Goal: Task Accomplishment & Management: Manage account settings

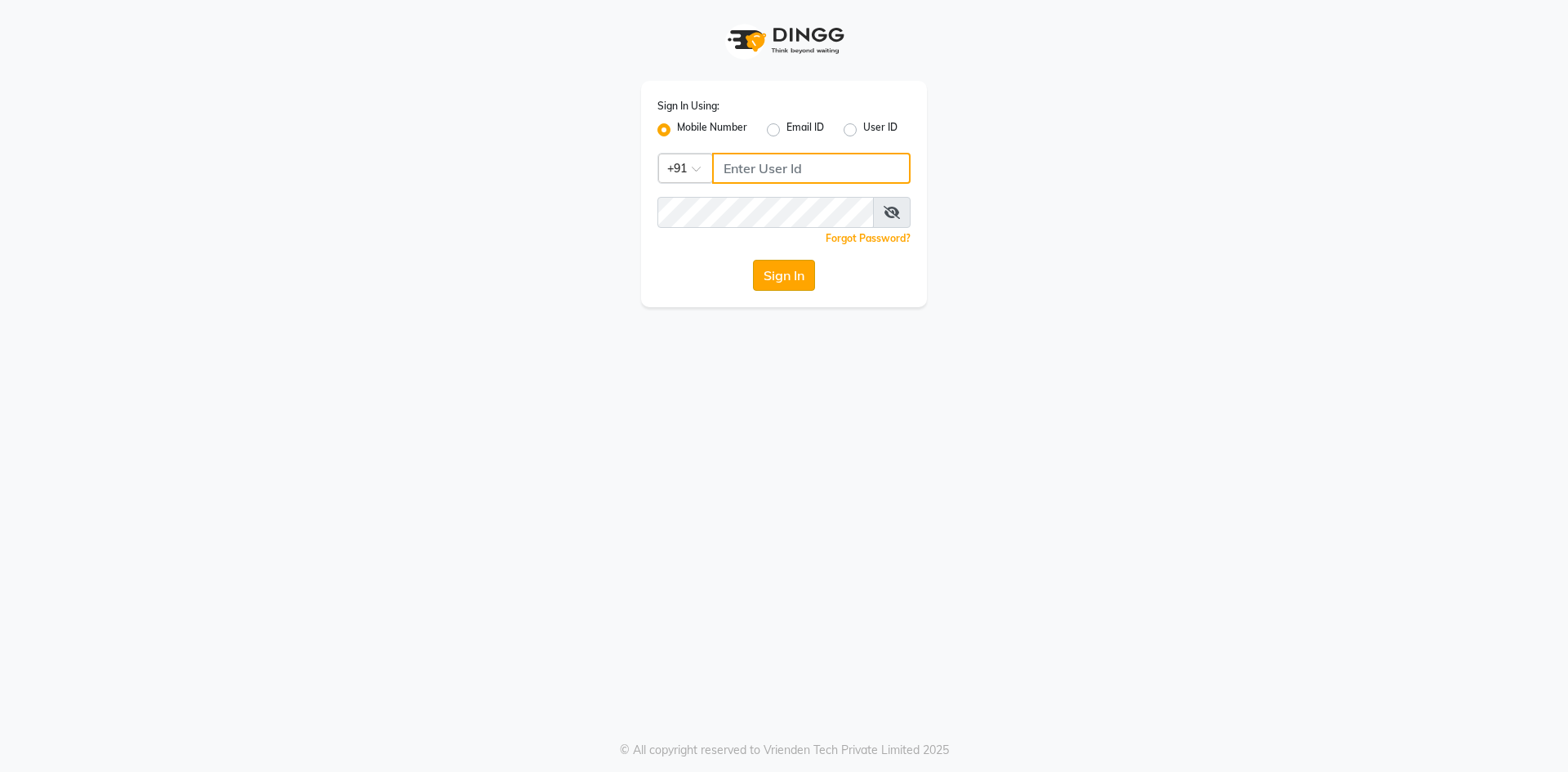
type input "8697289040"
click at [767, 268] on button "Sign In" at bounding box center [784, 275] width 62 height 31
click at [767, 268] on div "Sign In" at bounding box center [784, 275] width 253 height 31
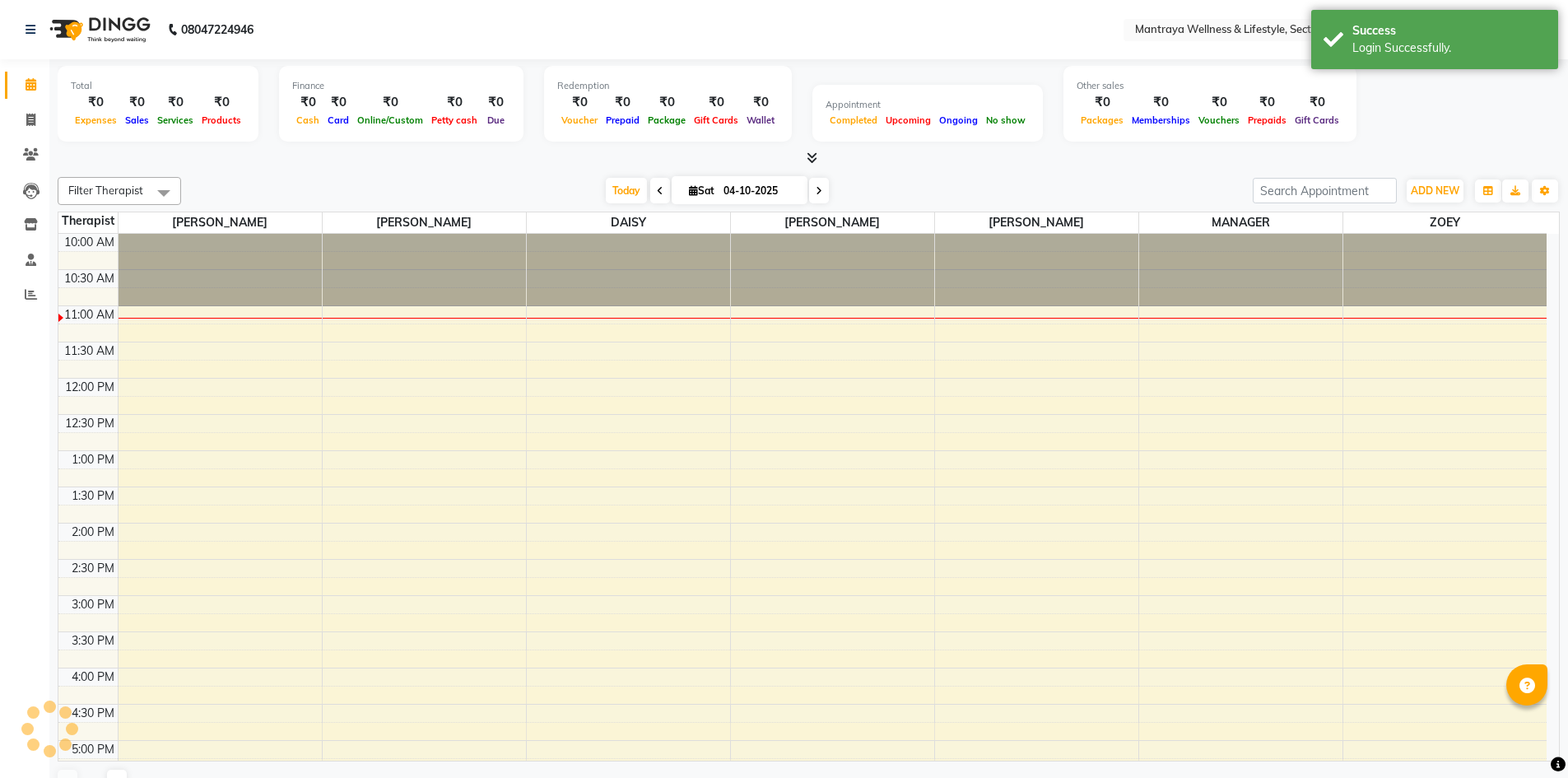
select select "en"
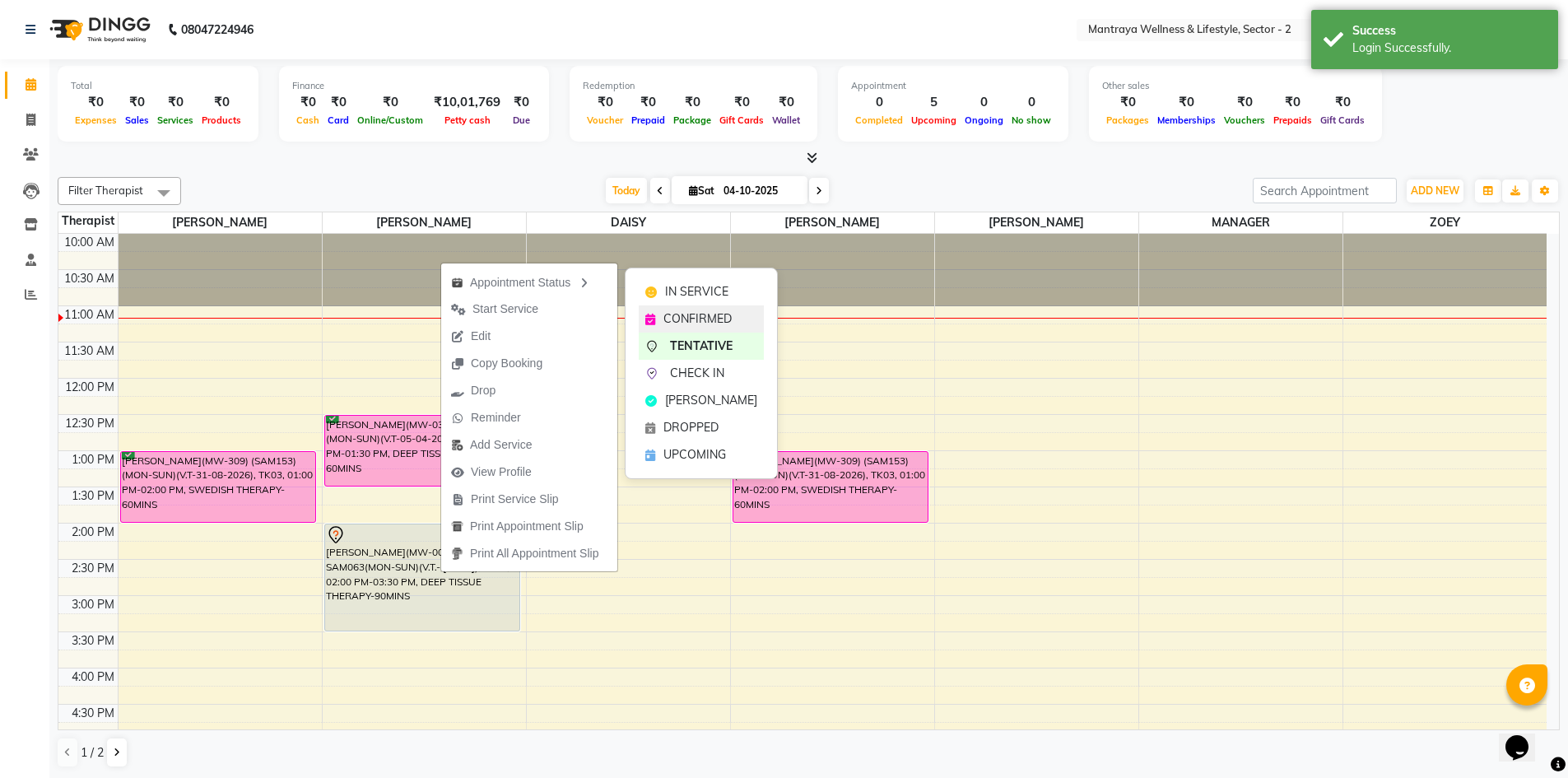
click at [696, 316] on span "CONFIRMED" at bounding box center [698, 318] width 68 height 18
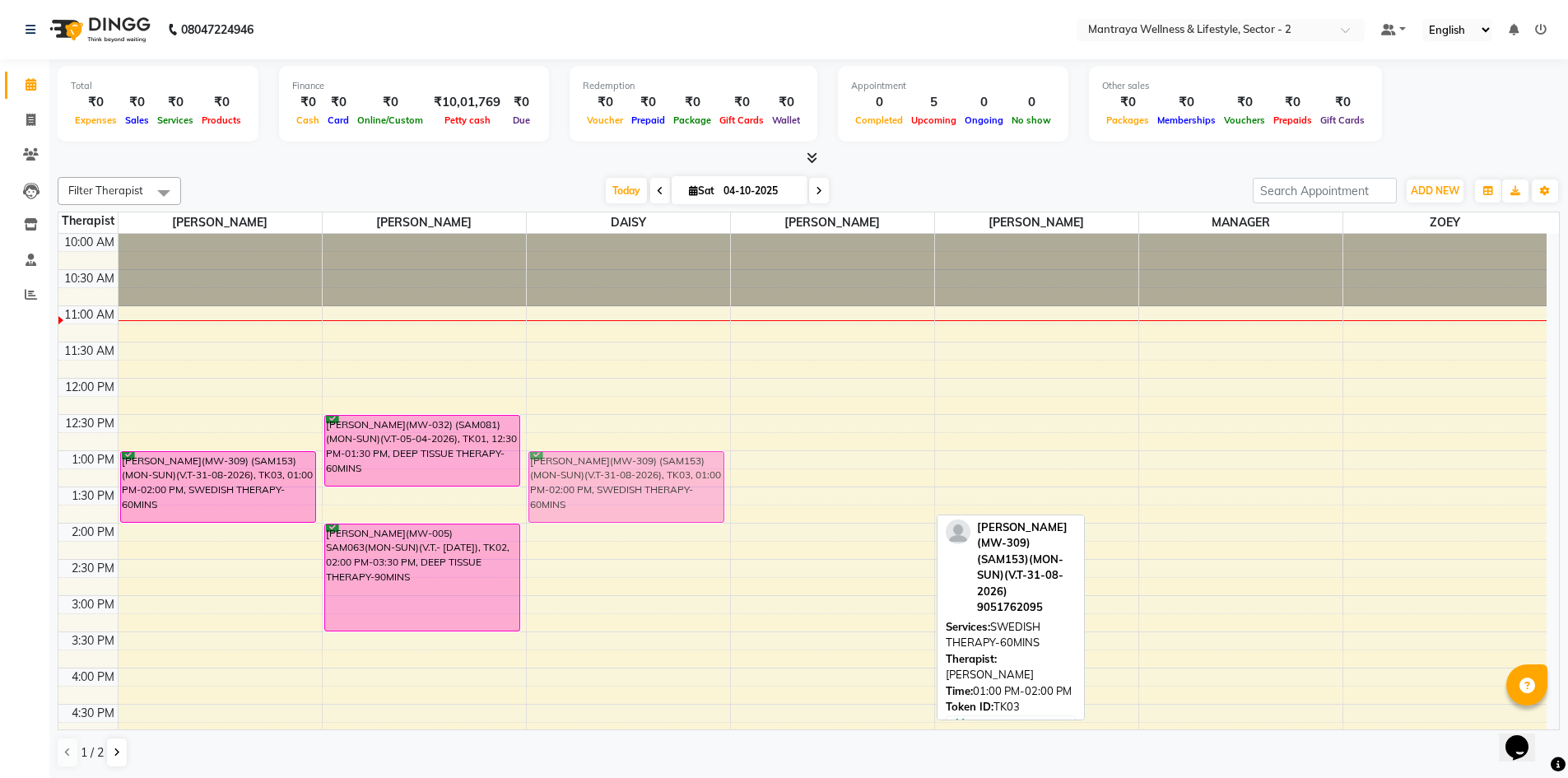
drag, startPoint x: 796, startPoint y: 482, endPoint x: 661, endPoint y: 477, distance: 135.1
click at [661, 477] on tr "[PERSON_NAME](MW-309) (SAM153)(MON-SUN)(V.T-31-08-2026), TK03, 01:00 PM-02:00 P…" at bounding box center [802, 668] width 1488 height 869
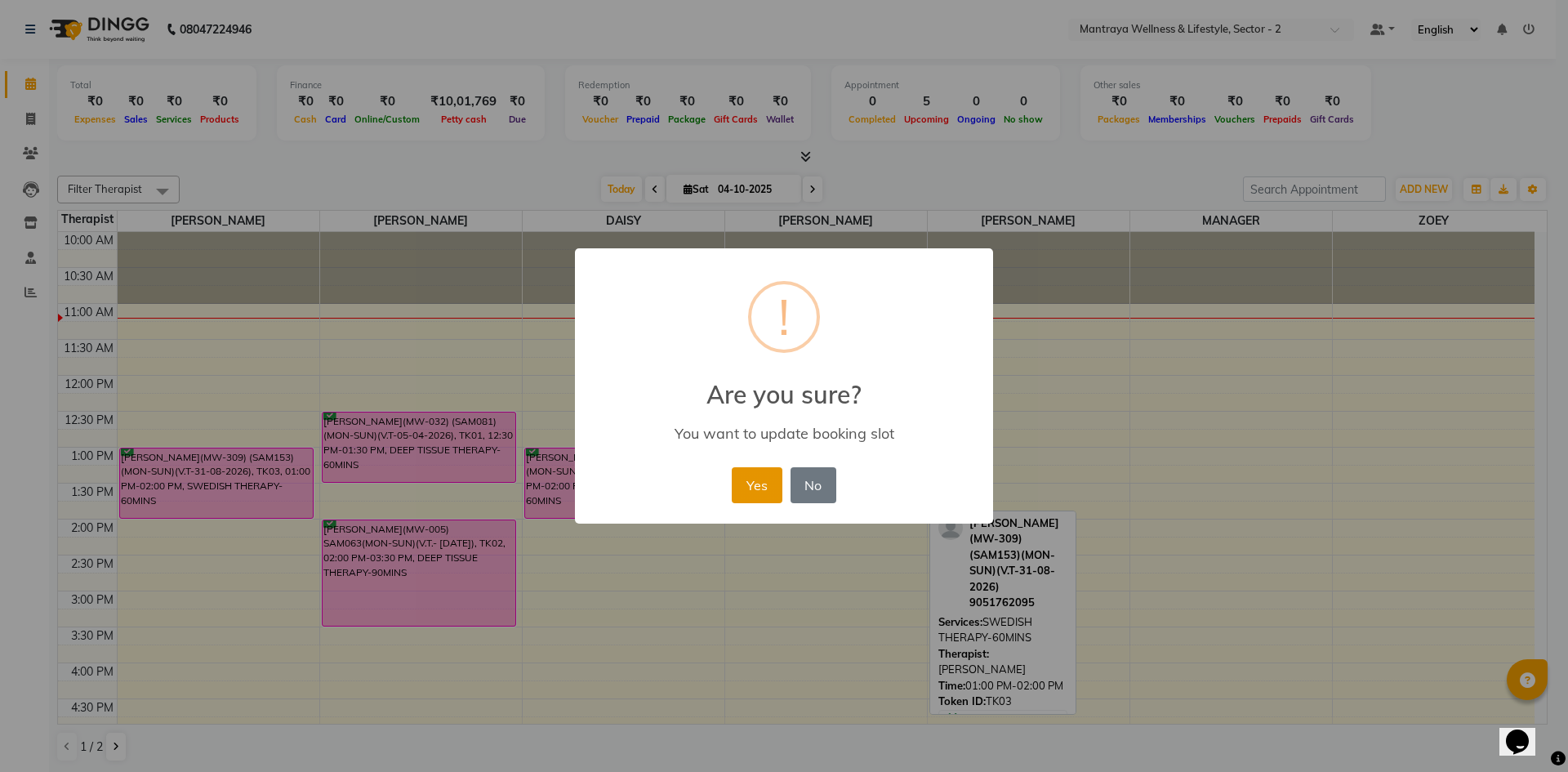
click at [747, 479] on button "Yes" at bounding box center [756, 485] width 50 height 36
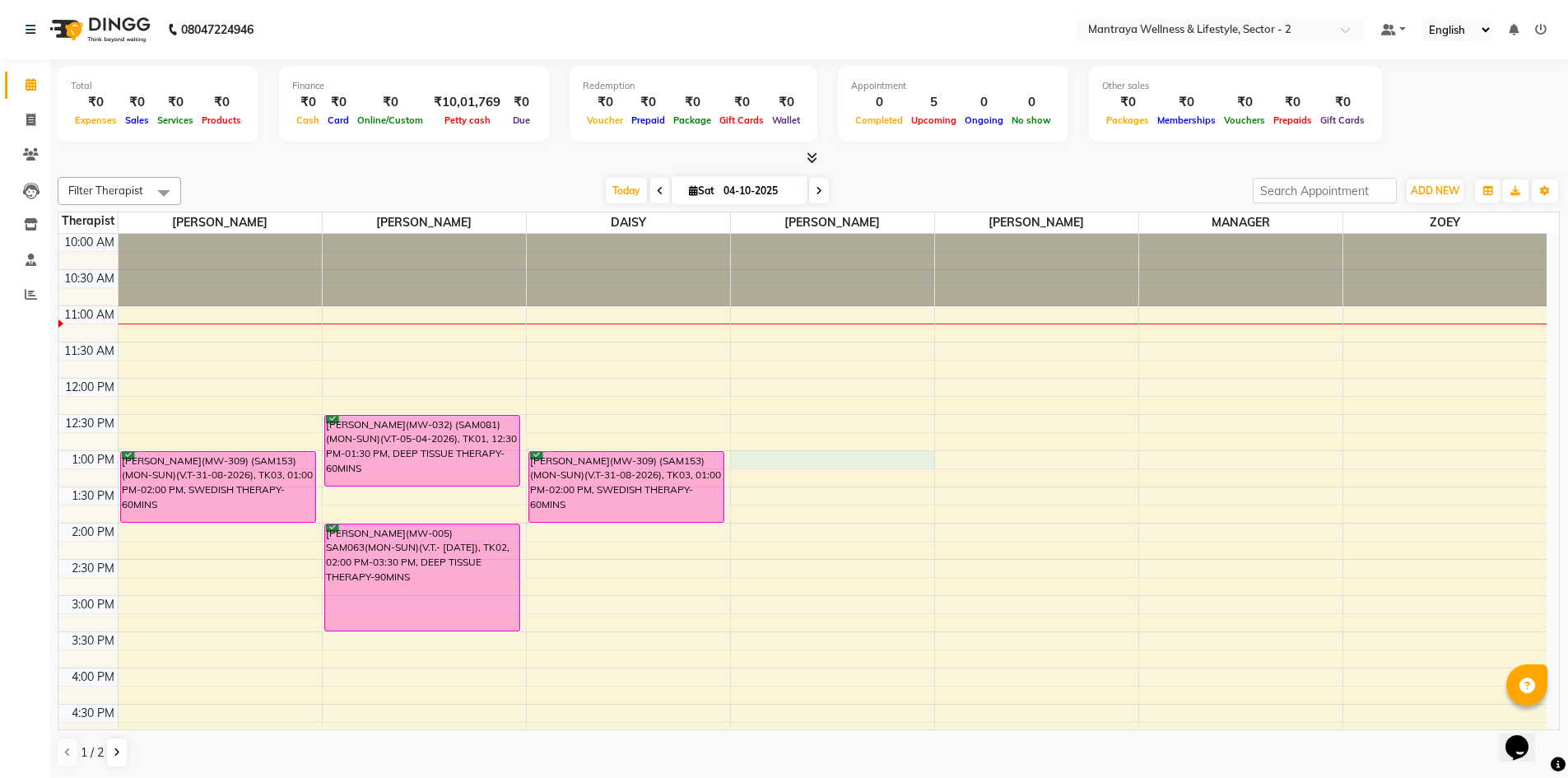
click at [746, 460] on div "10:00 AM 10:30 AM 11:00 AM 11:30 AM 12:00 PM 12:30 PM 1:00 PM 1:30 PM 2:00 PM 2…" at bounding box center [802, 668] width 1488 height 869
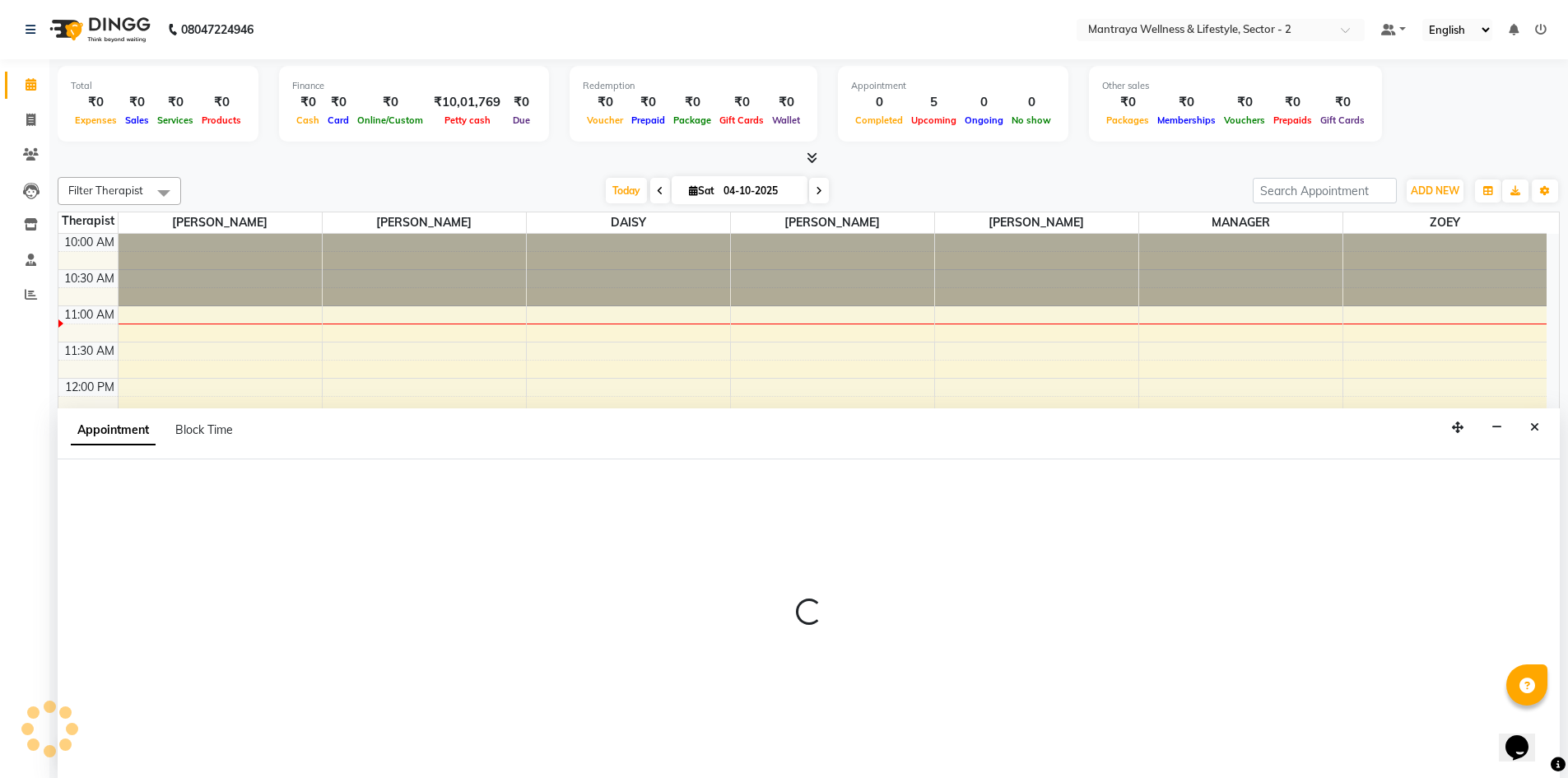
scroll to position [1, 0]
select select "87983"
select select "780"
select select "tentative"
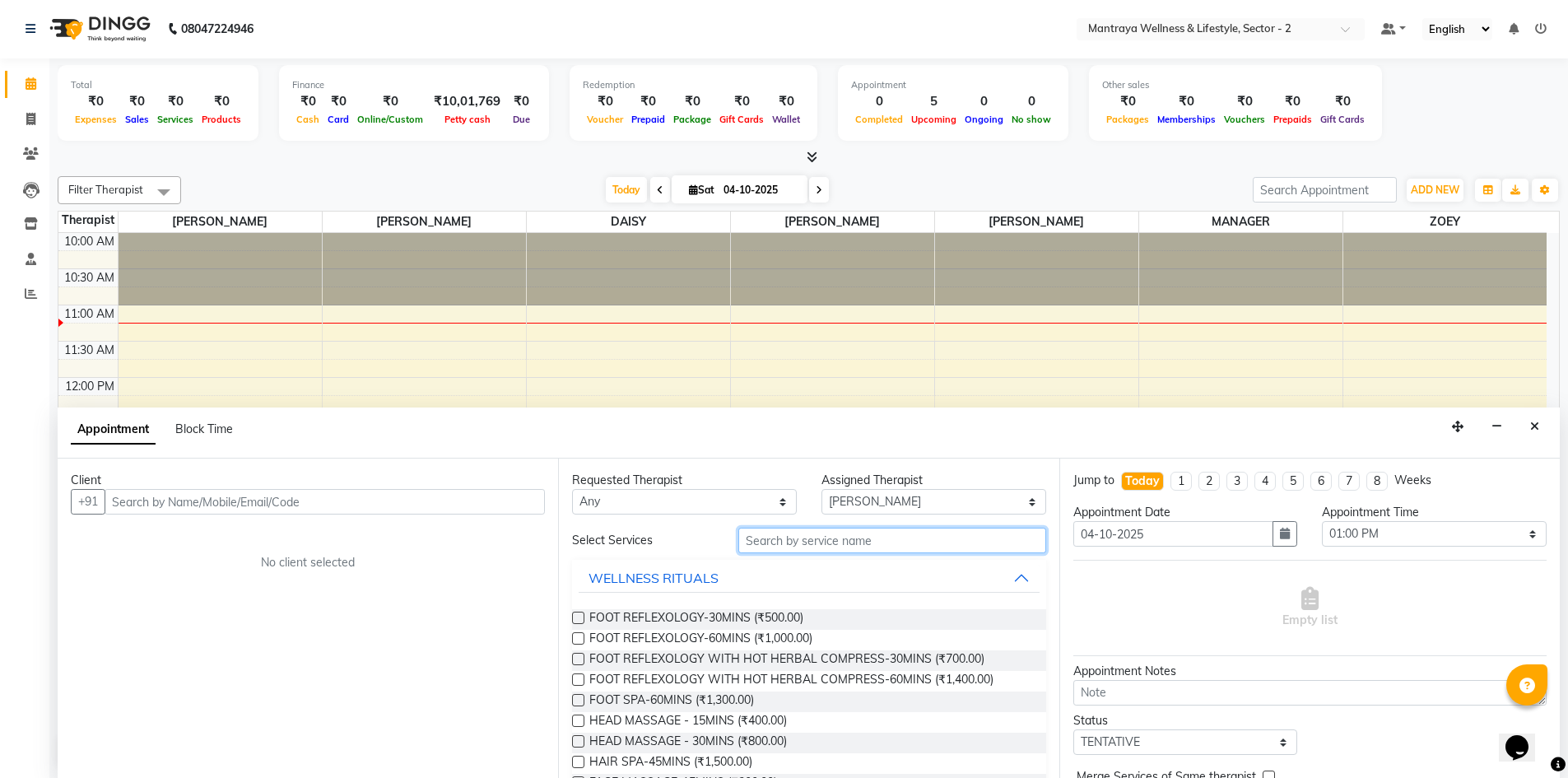
click at [767, 541] on input "text" at bounding box center [892, 540] width 308 height 26
click at [458, 489] on input "text" at bounding box center [325, 501] width 440 height 26
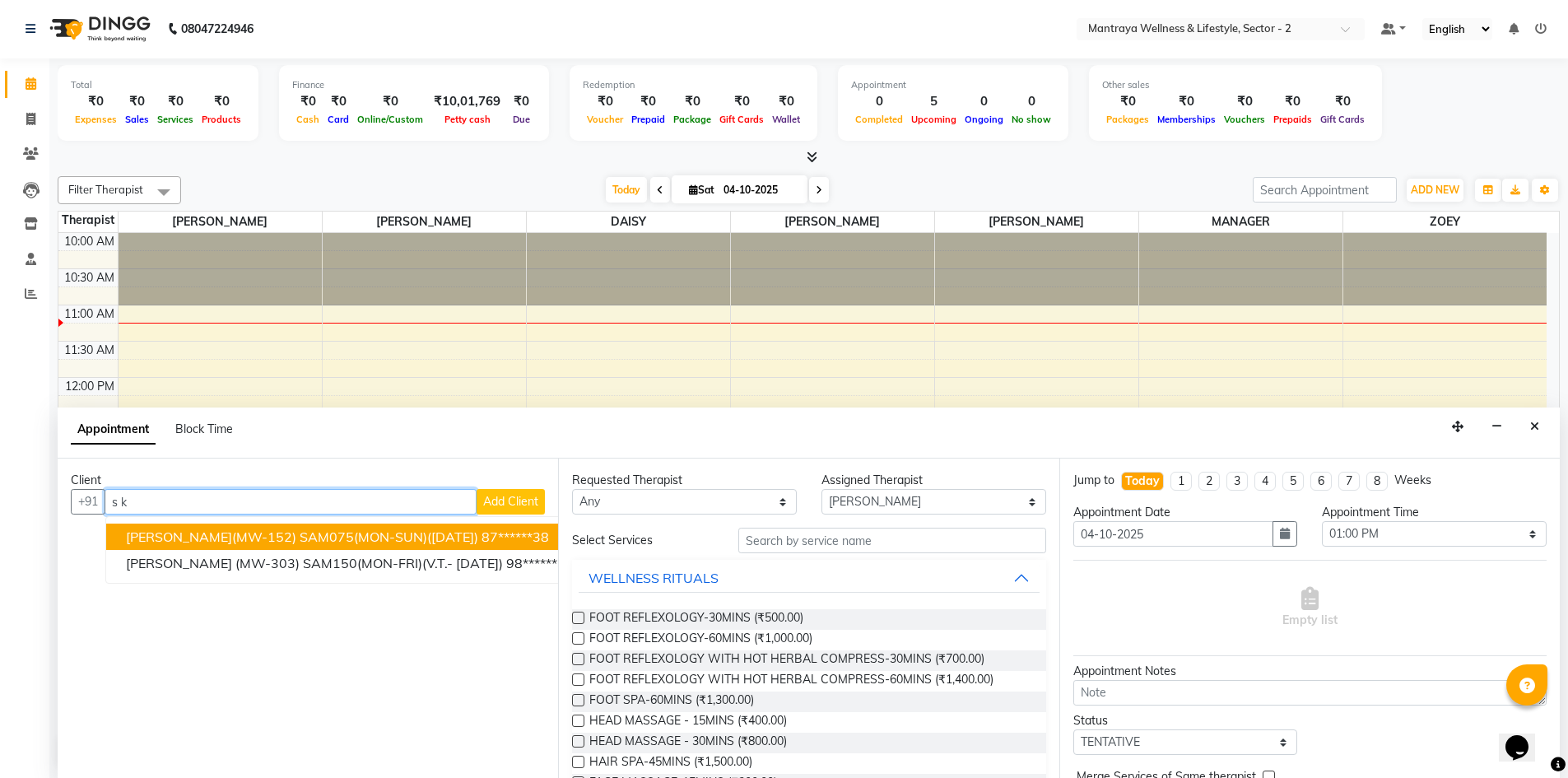
click at [222, 536] on span "[PERSON_NAME](MW-152) SAM075(MON-SUN)([DATE])" at bounding box center [302, 537] width 352 height 17
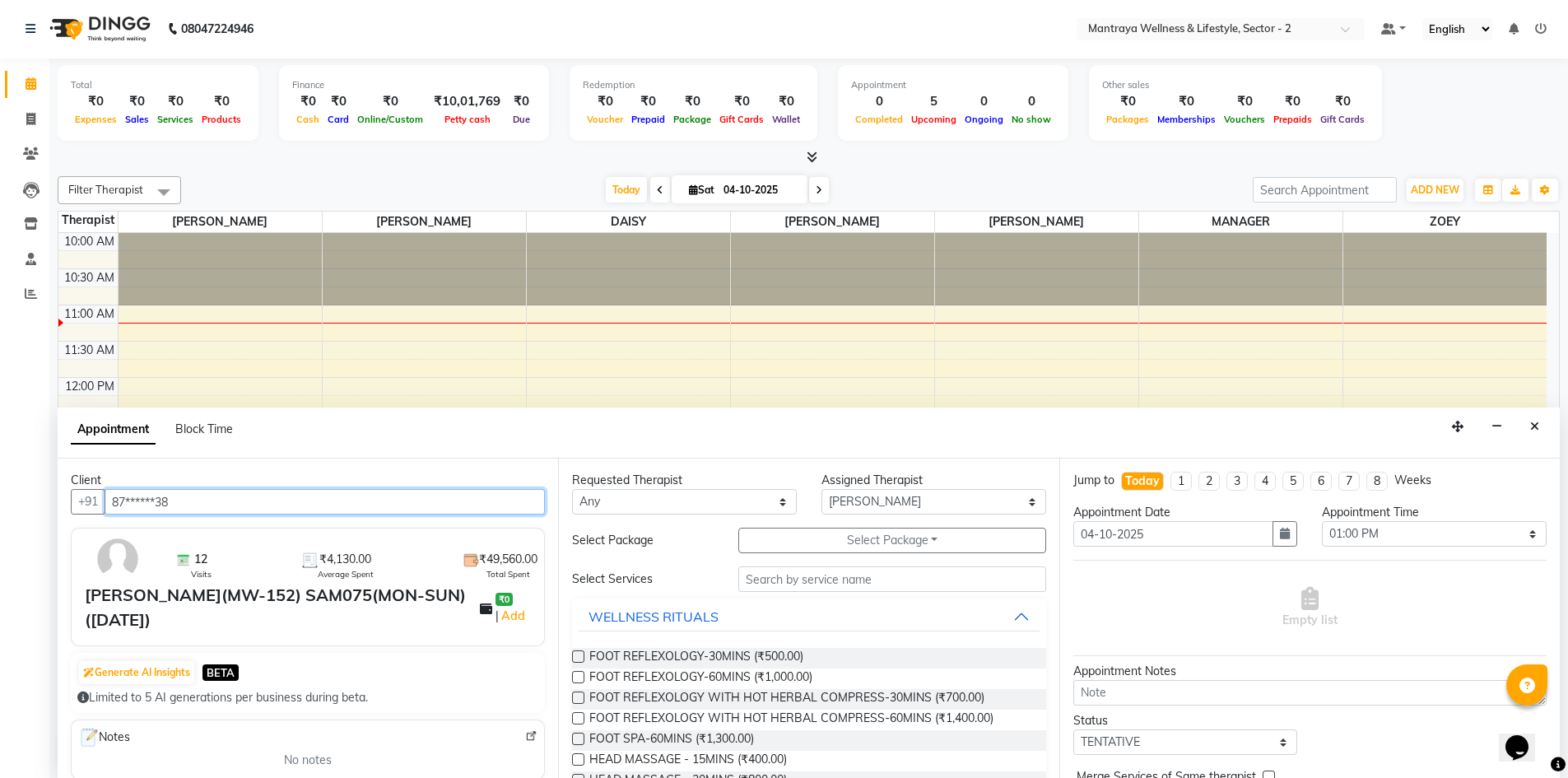
type input "87******38"
click at [866, 578] on input "text" at bounding box center [892, 579] width 308 height 26
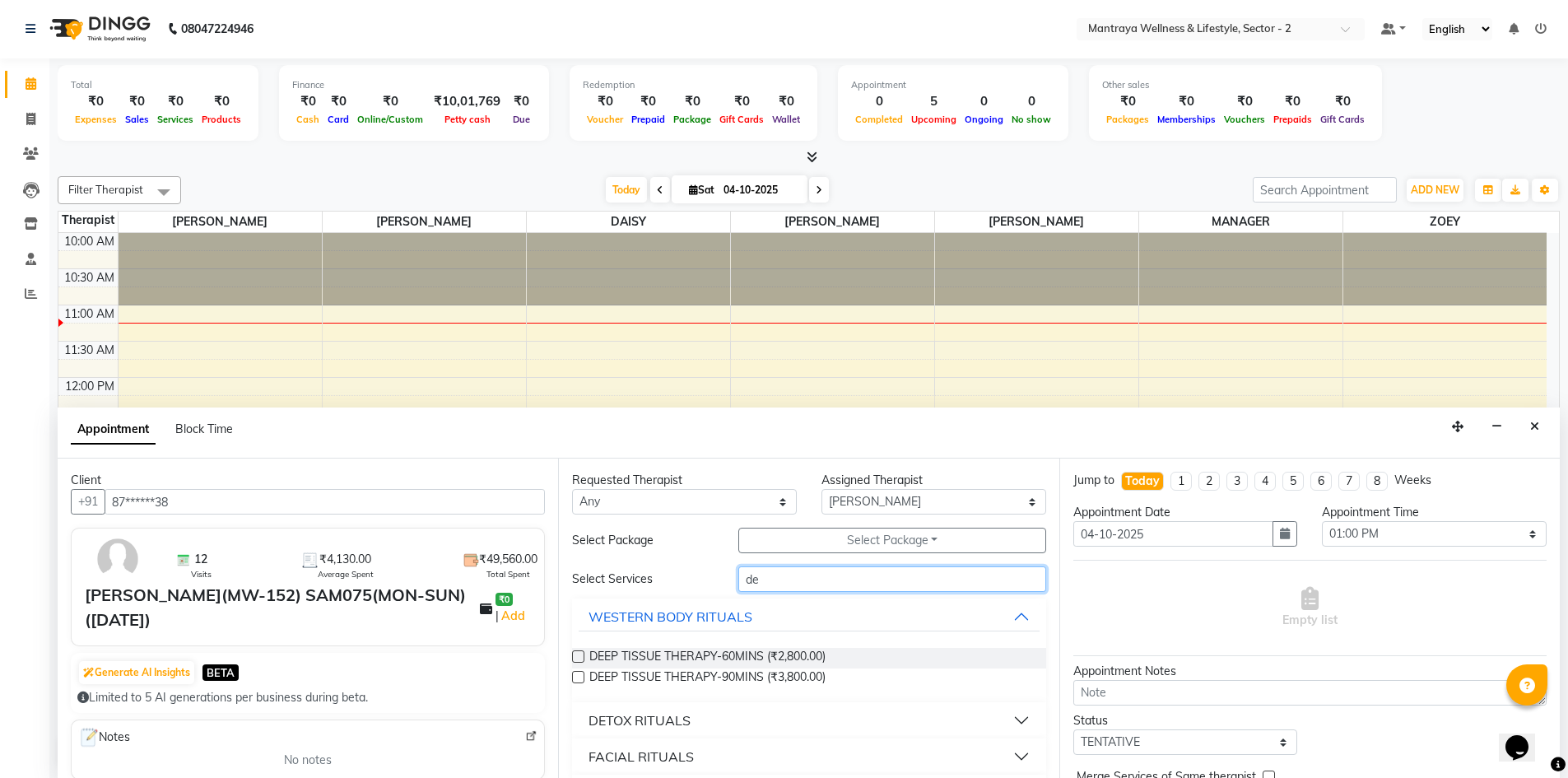
type input "de"
click at [581, 681] on label at bounding box center [577, 676] width 12 height 12
click at [581, 681] on input "checkbox" at bounding box center [577, 679] width 11 height 11
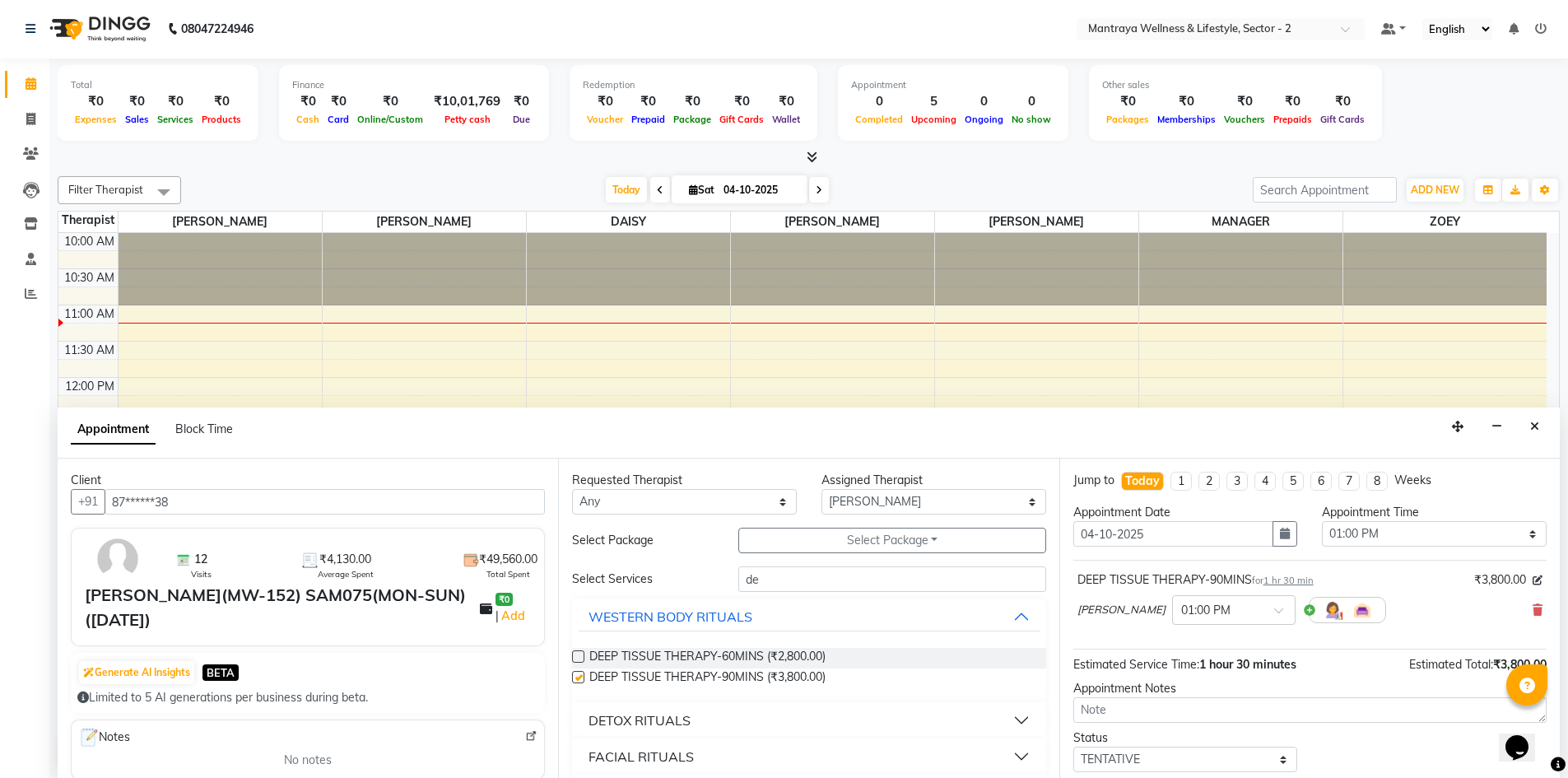
checkbox input "false"
click at [799, 572] on input "de" at bounding box center [892, 579] width 308 height 26
type input "d"
type input "sw"
drag, startPoint x: 572, startPoint y: 677, endPoint x: 867, endPoint y: 666, distance: 295.2
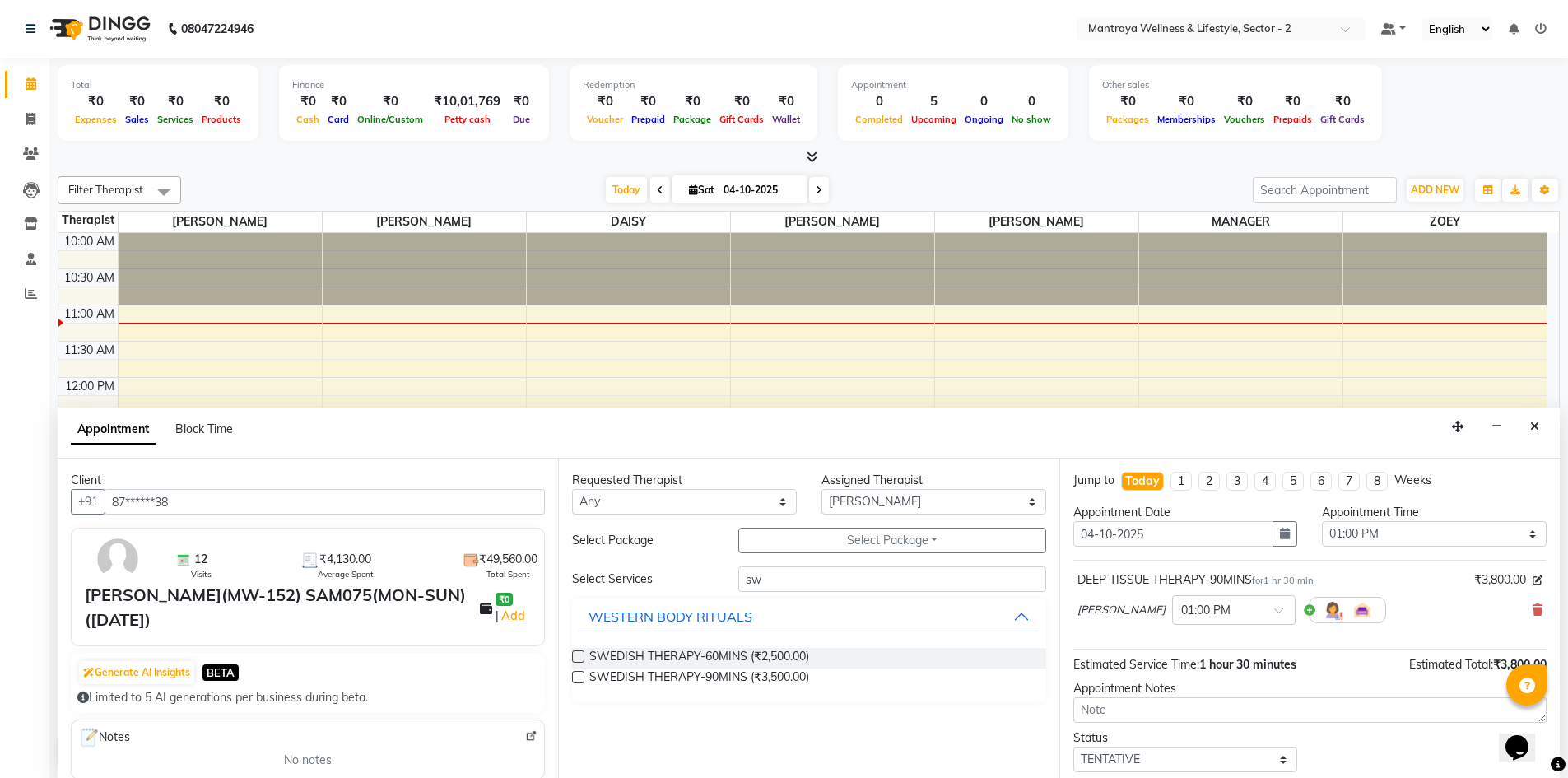
click at [573, 677] on label at bounding box center [577, 676] width 12 height 12
click at [573, 677] on input "checkbox" at bounding box center [577, 679] width 11 height 11
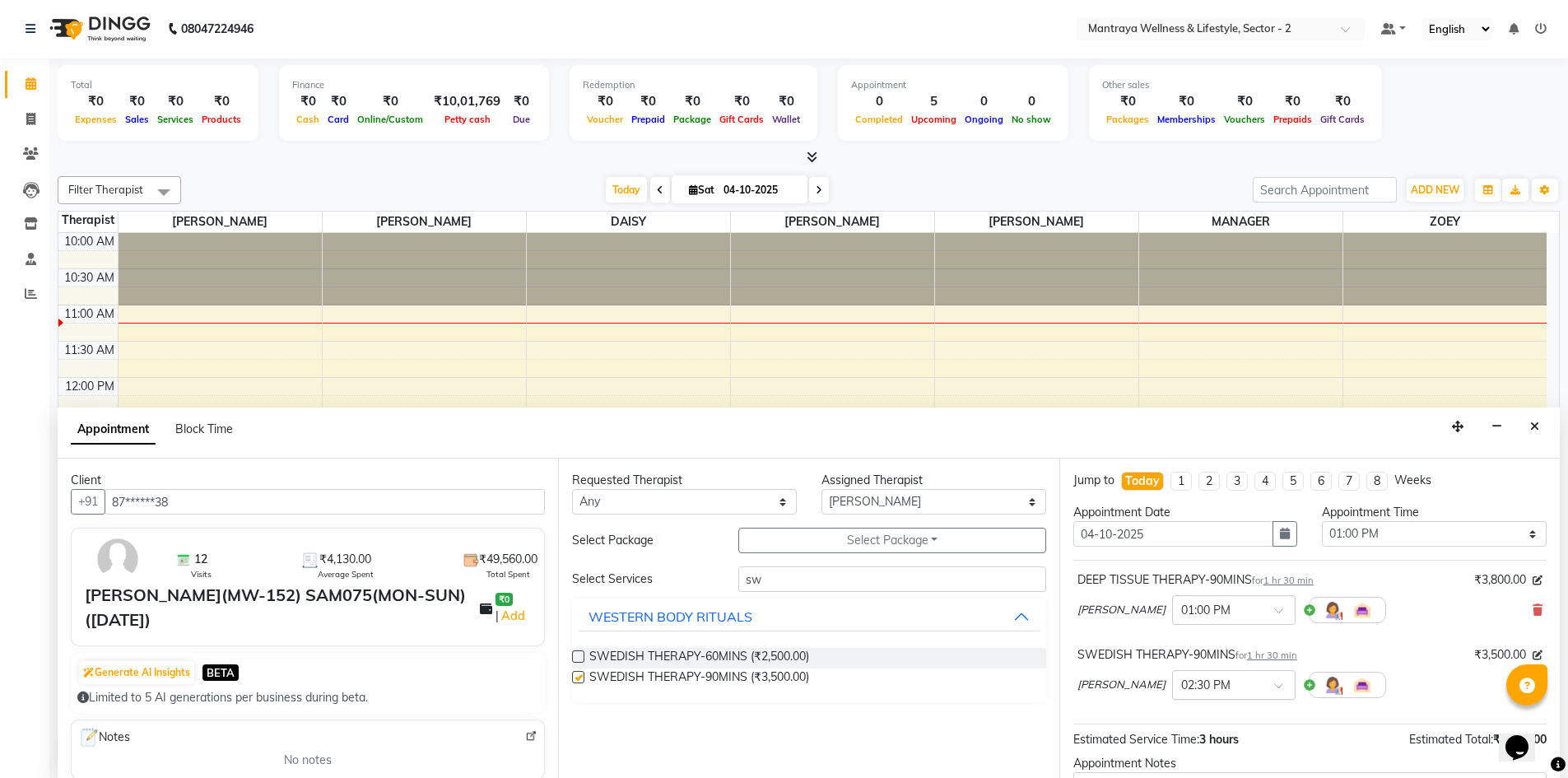
checkbox input "false"
click at [1274, 689] on span at bounding box center [1284, 690] width 20 height 18
click at [1173, 772] on div "01:00 PM" at bounding box center [1234, 779] width 122 height 31
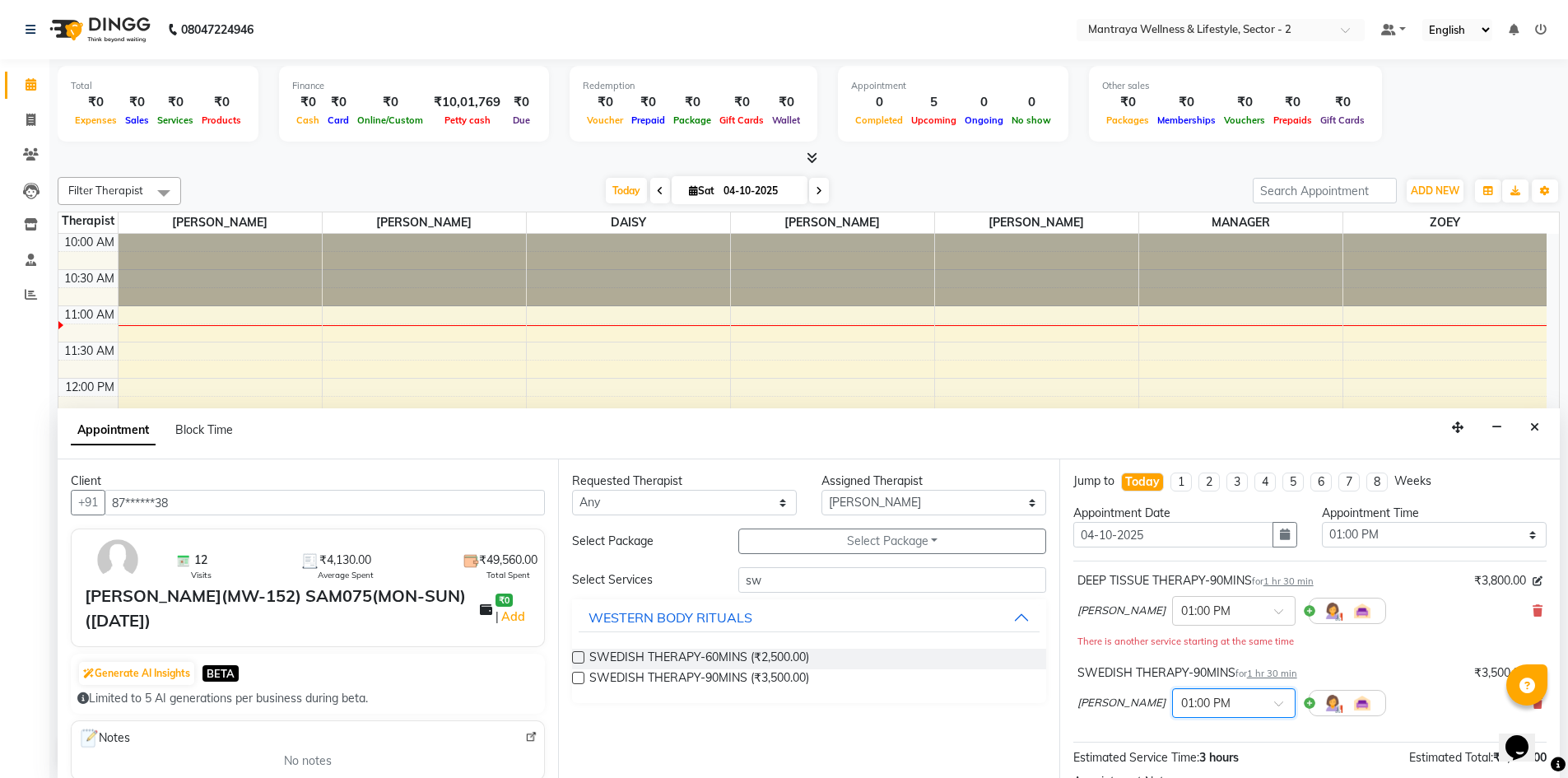
scroll to position [190, 0]
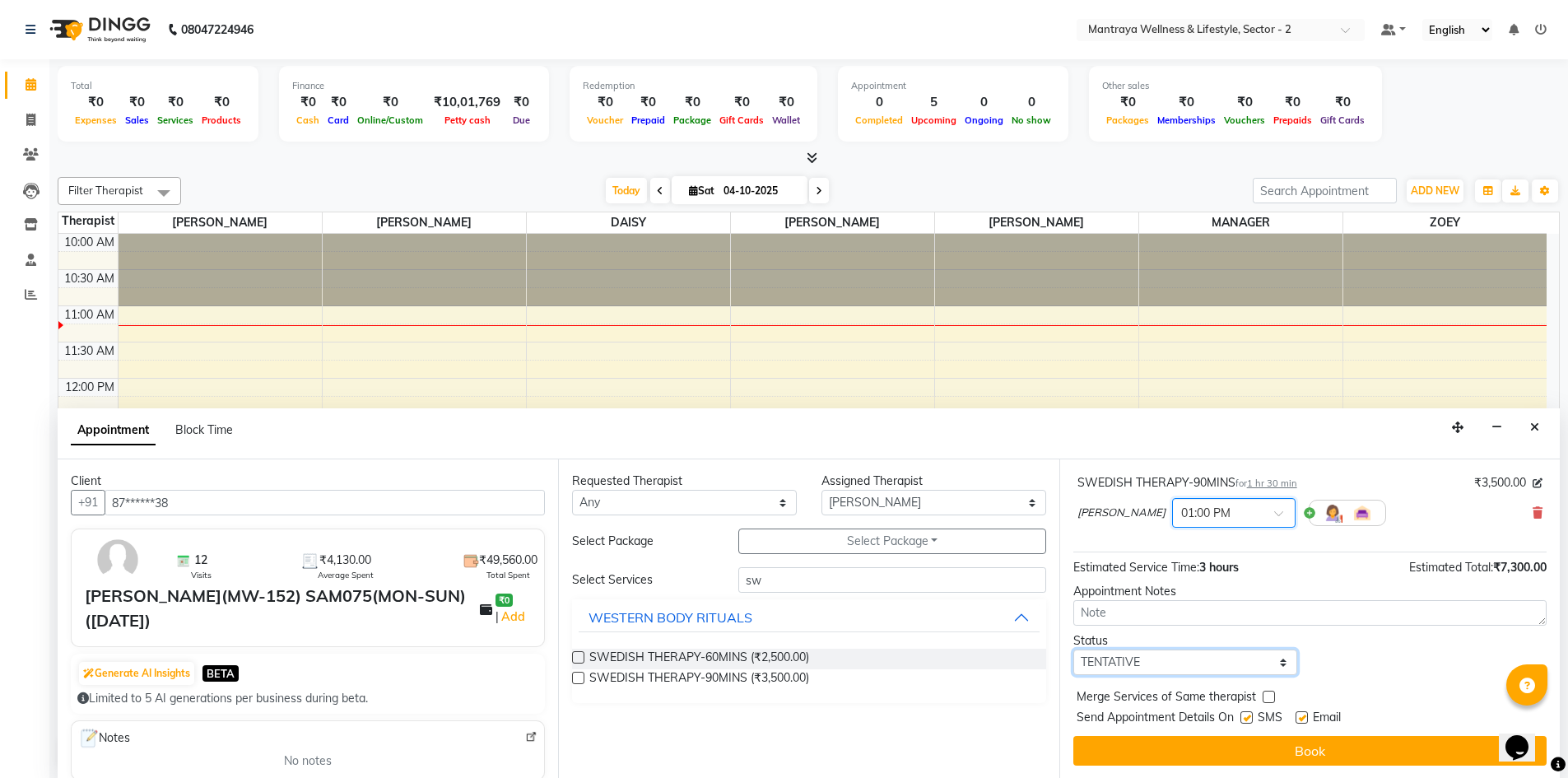
click at [1279, 660] on select "Select TENTATIVE CONFIRM CHECK-IN UPCOMING" at bounding box center [1185, 662] width 225 height 26
select select "confirm booking"
click at [1073, 649] on select "Select TENTATIVE CONFIRM CHECK-IN UPCOMING" at bounding box center [1185, 662] width 225 height 26
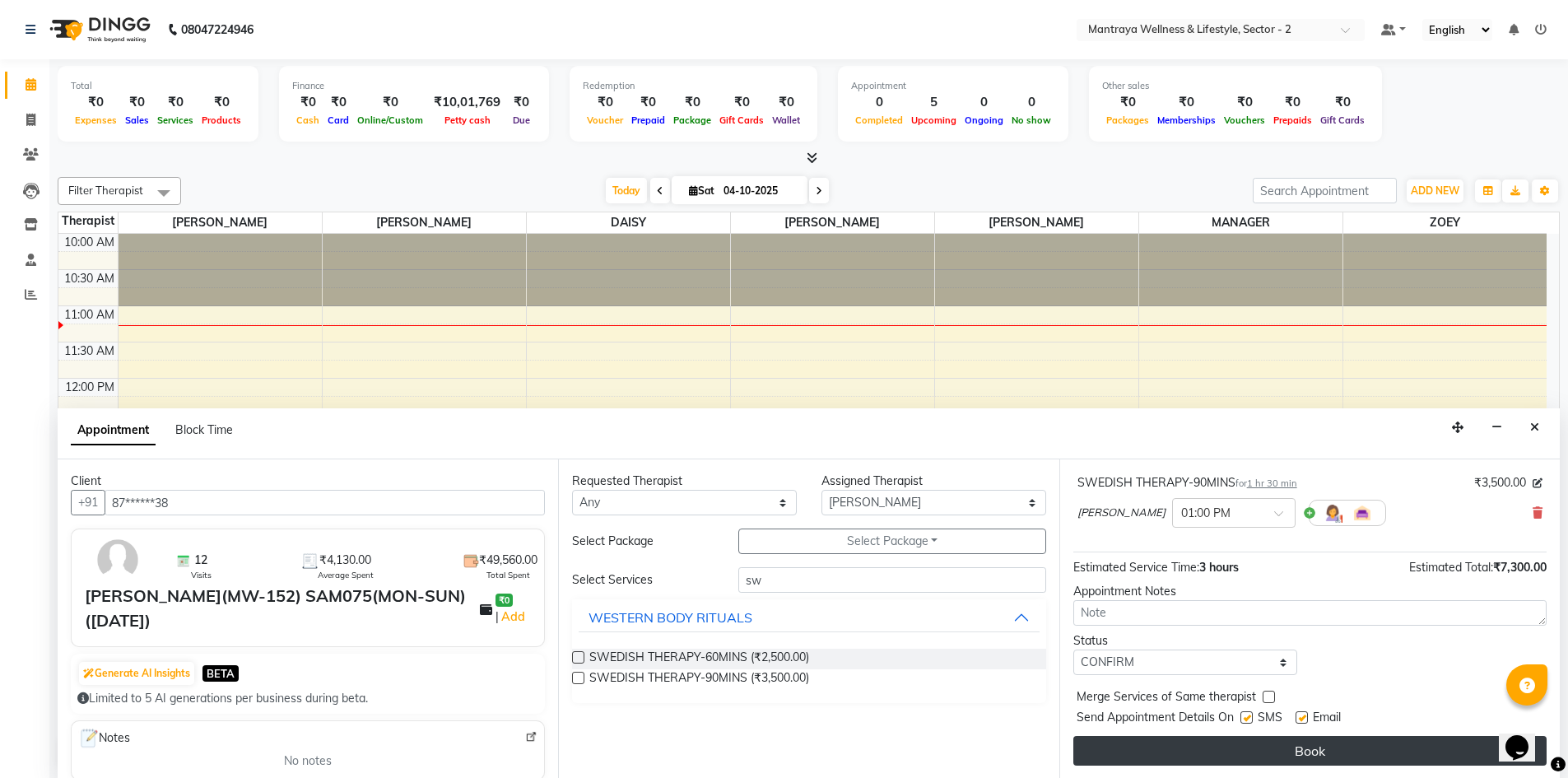
click at [1264, 754] on button "Book" at bounding box center [1310, 750] width 474 height 30
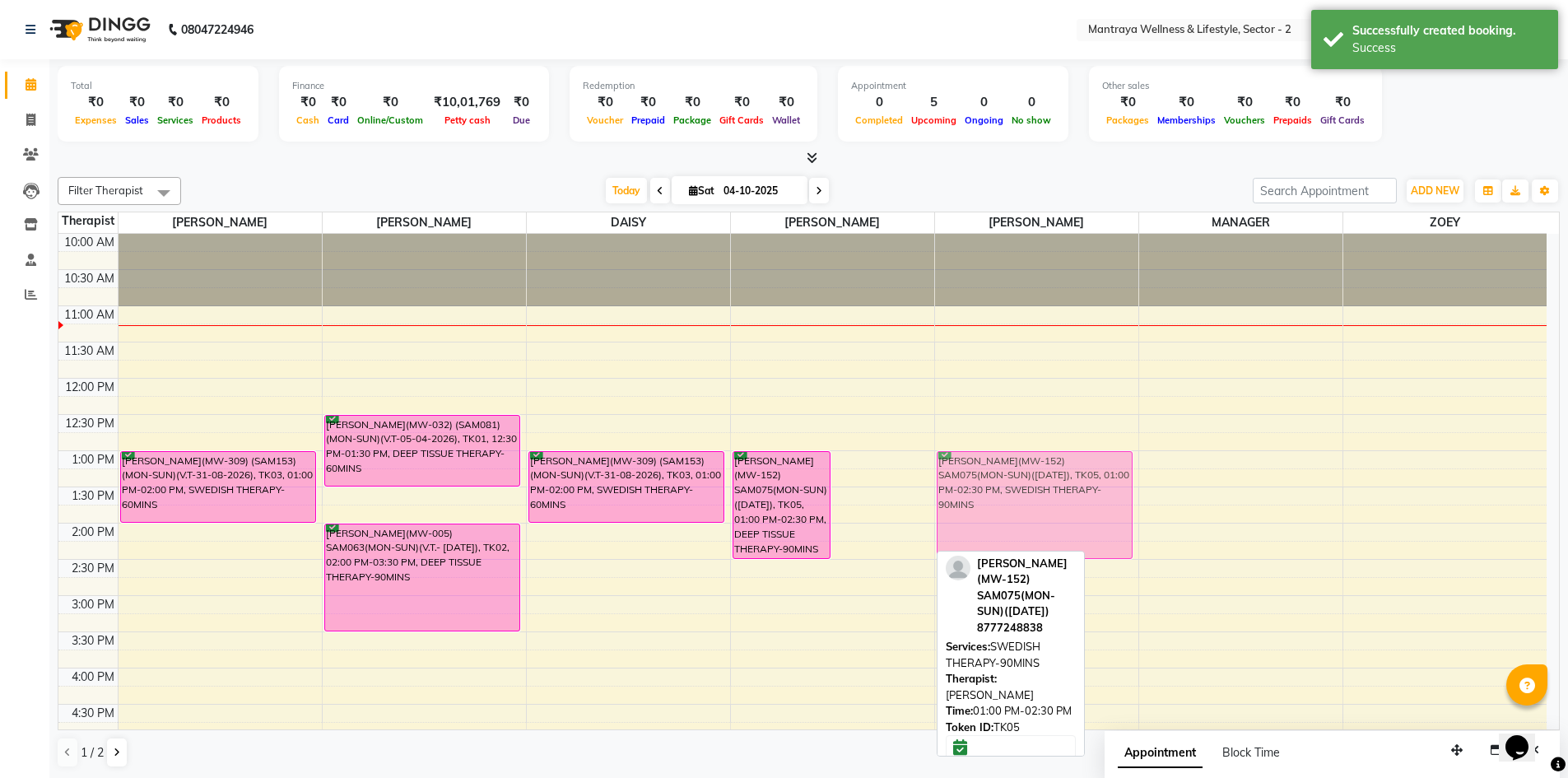
drag, startPoint x: 880, startPoint y: 488, endPoint x: 935, endPoint y: 485, distance: 55.1
click at [954, 485] on tr "[PERSON_NAME](MW-309) (SAM153)(MON-SUN)(V.T-31-08-2026), TK03, 01:00 PM-02:00 P…" at bounding box center [802, 668] width 1488 height 869
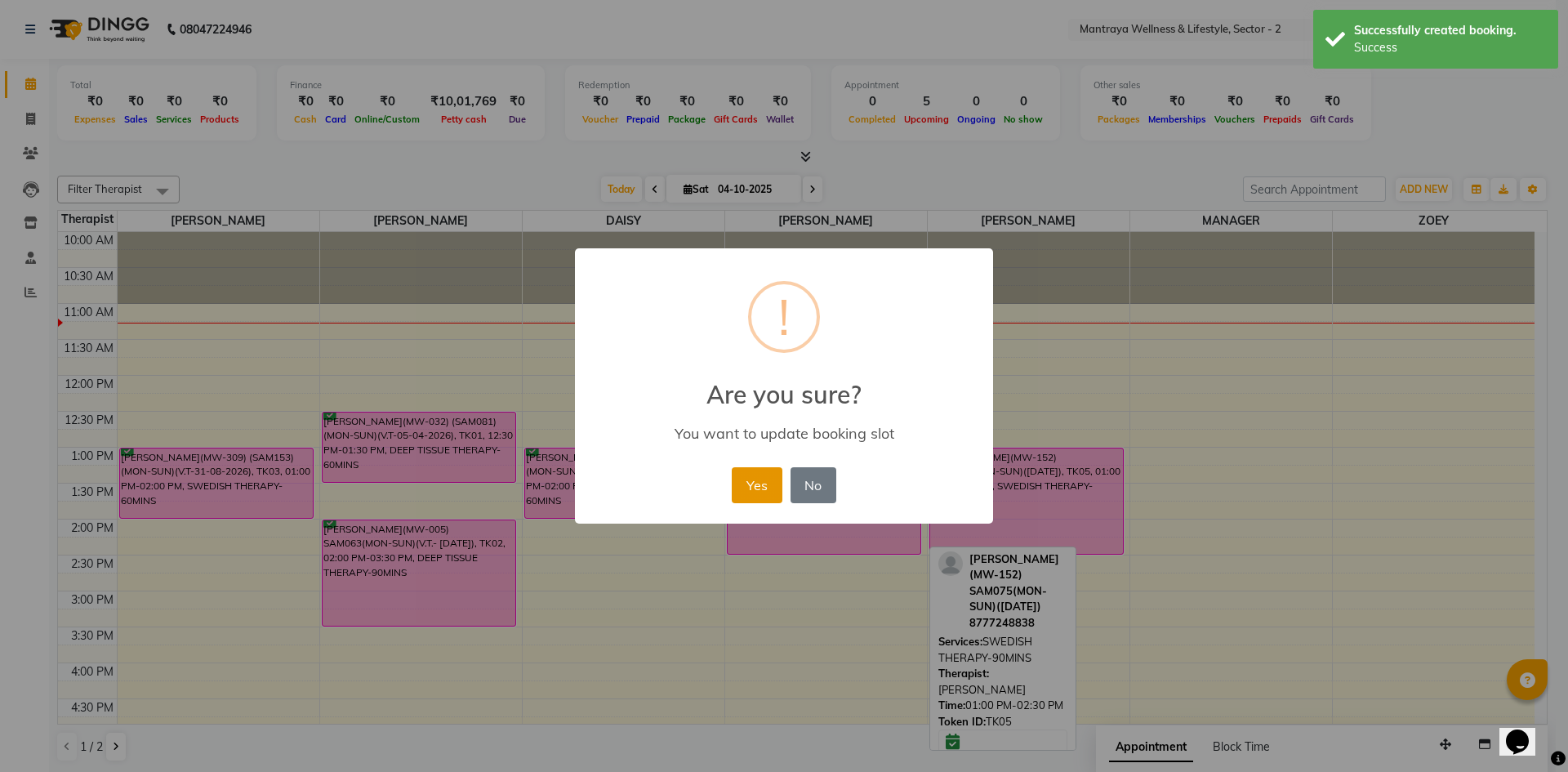
click at [763, 485] on button "Yes" at bounding box center [756, 485] width 50 height 36
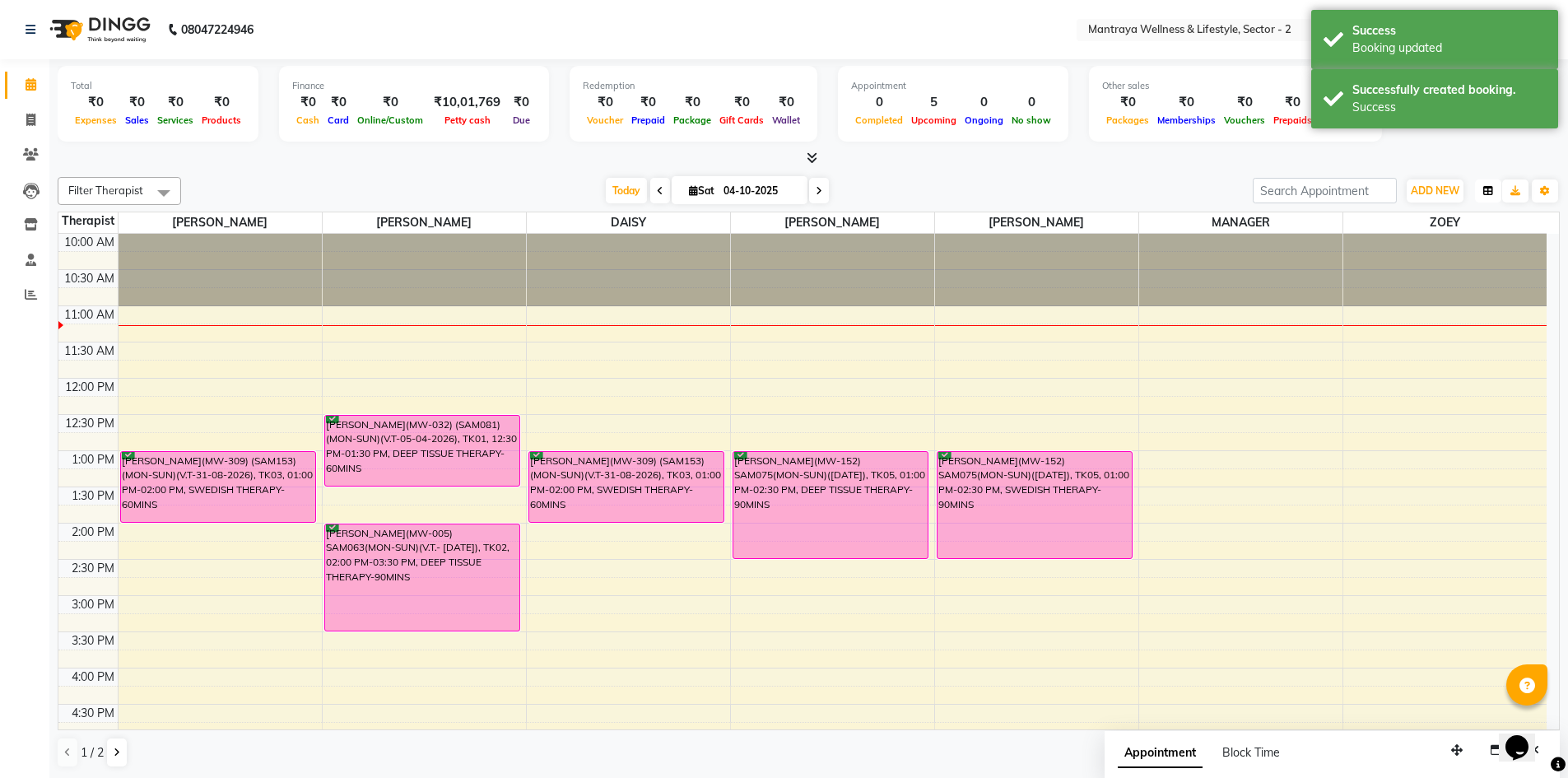
click at [1491, 190] on icon "button" at bounding box center [1488, 191] width 10 height 10
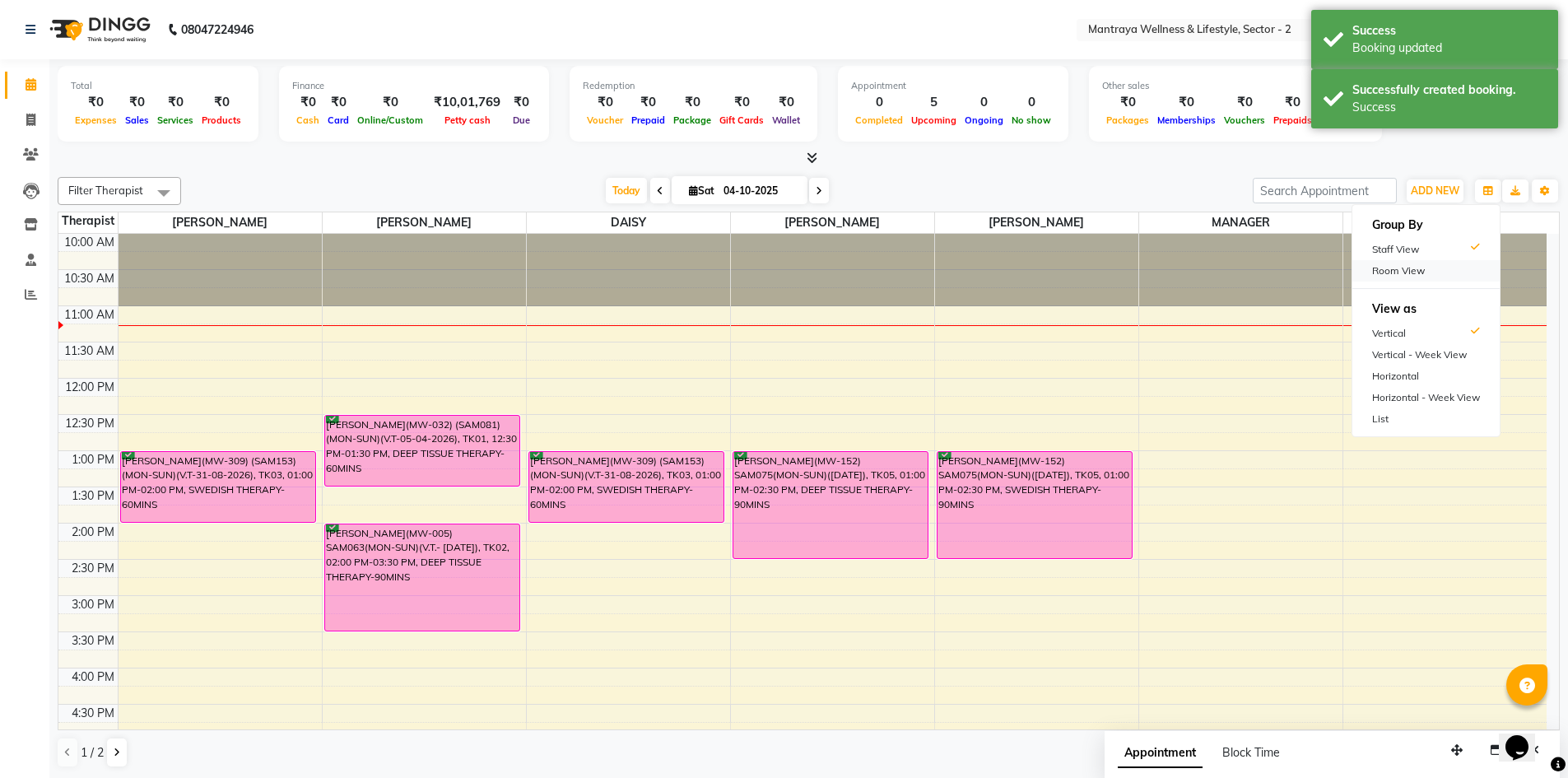
click at [1408, 266] on div "Room View" at bounding box center [1426, 270] width 147 height 21
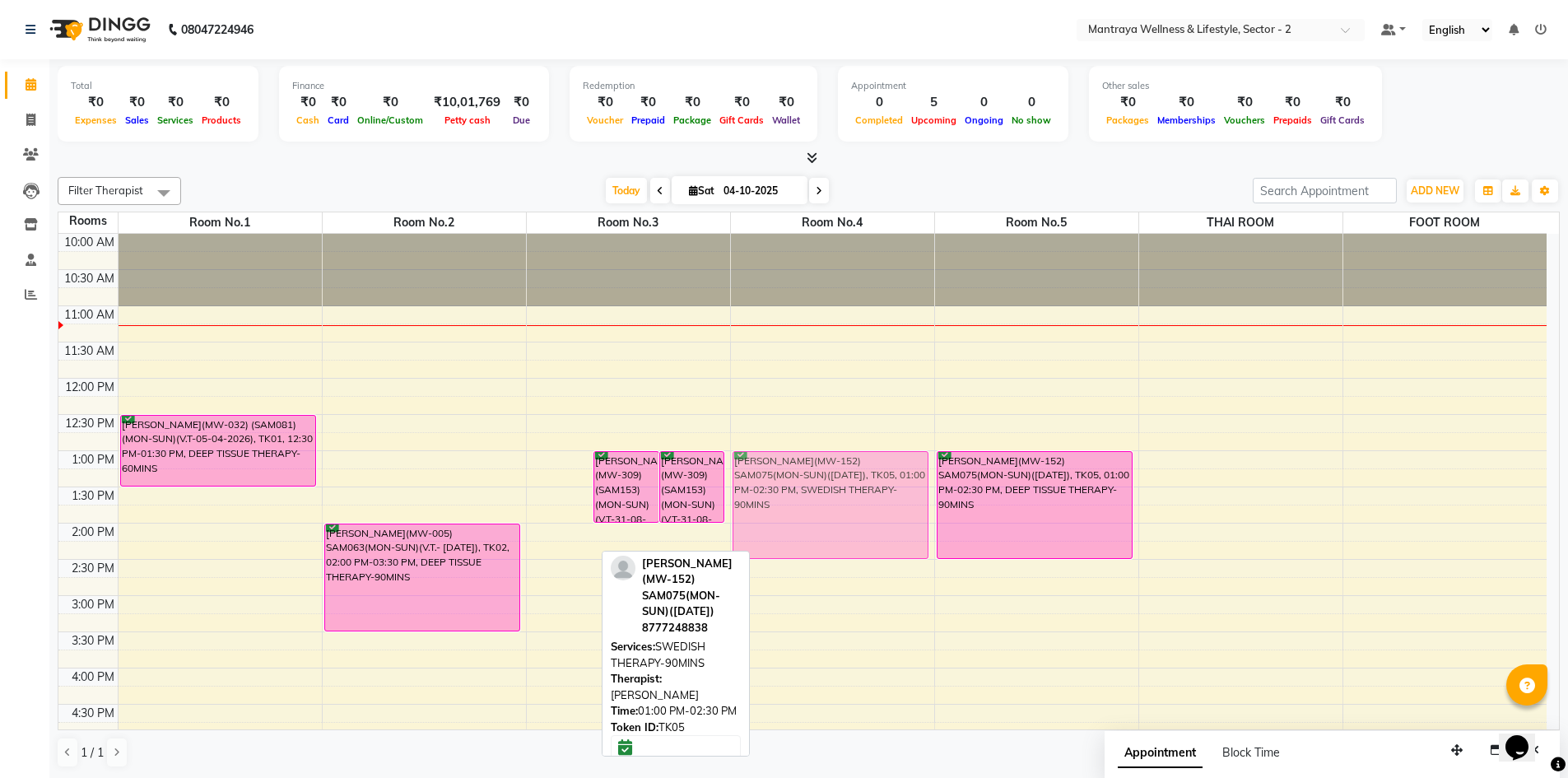
drag, startPoint x: 548, startPoint y: 496, endPoint x: 780, endPoint y: 487, distance: 232.2
click at [780, 487] on tr "[PERSON_NAME](MW-032) (SAM081)(MON-SUN)(V.T-05-04-2026), TK01, 12:30 PM-01:30 P…" at bounding box center [802, 668] width 1488 height 869
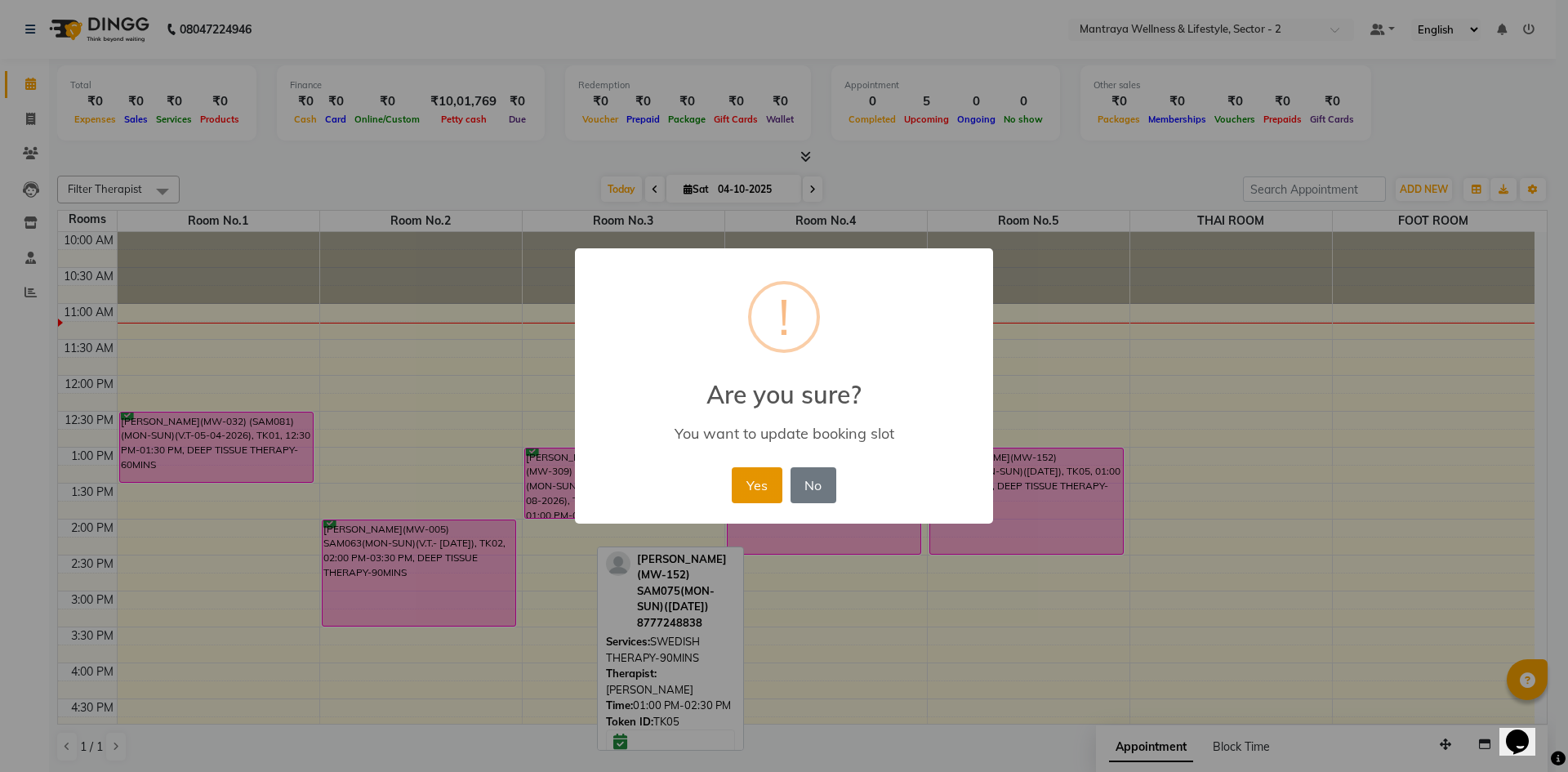
click at [758, 482] on button "Yes" at bounding box center [756, 485] width 50 height 36
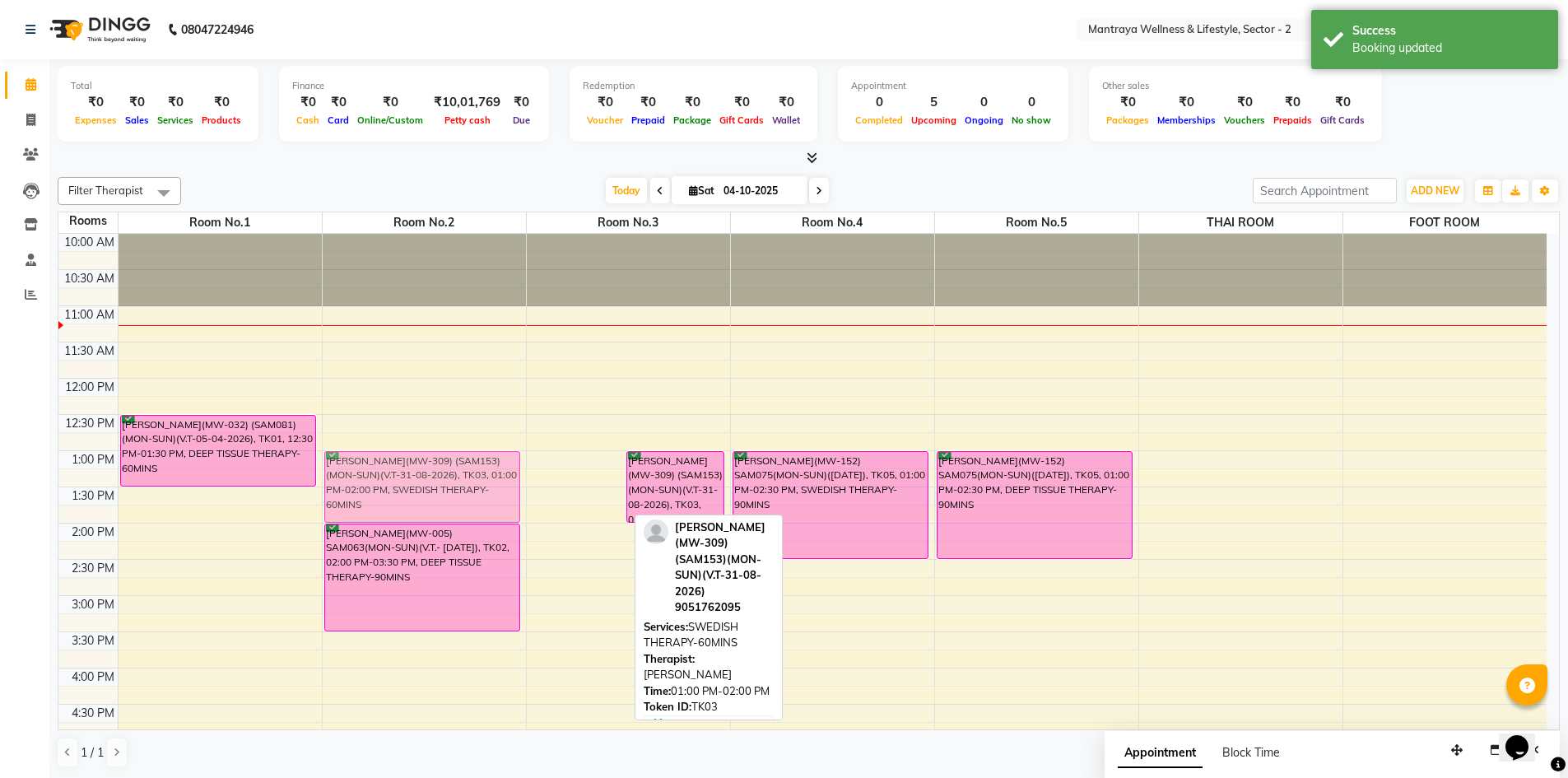
drag, startPoint x: 563, startPoint y: 481, endPoint x: 401, endPoint y: 481, distance: 162.0
click at [401, 481] on tr "[PERSON_NAME](MW-032) (SAM081)(MON-SUN)(V.T-05-04-2026), TK01, 12:30 PM-01:30 P…" at bounding box center [802, 668] width 1488 height 869
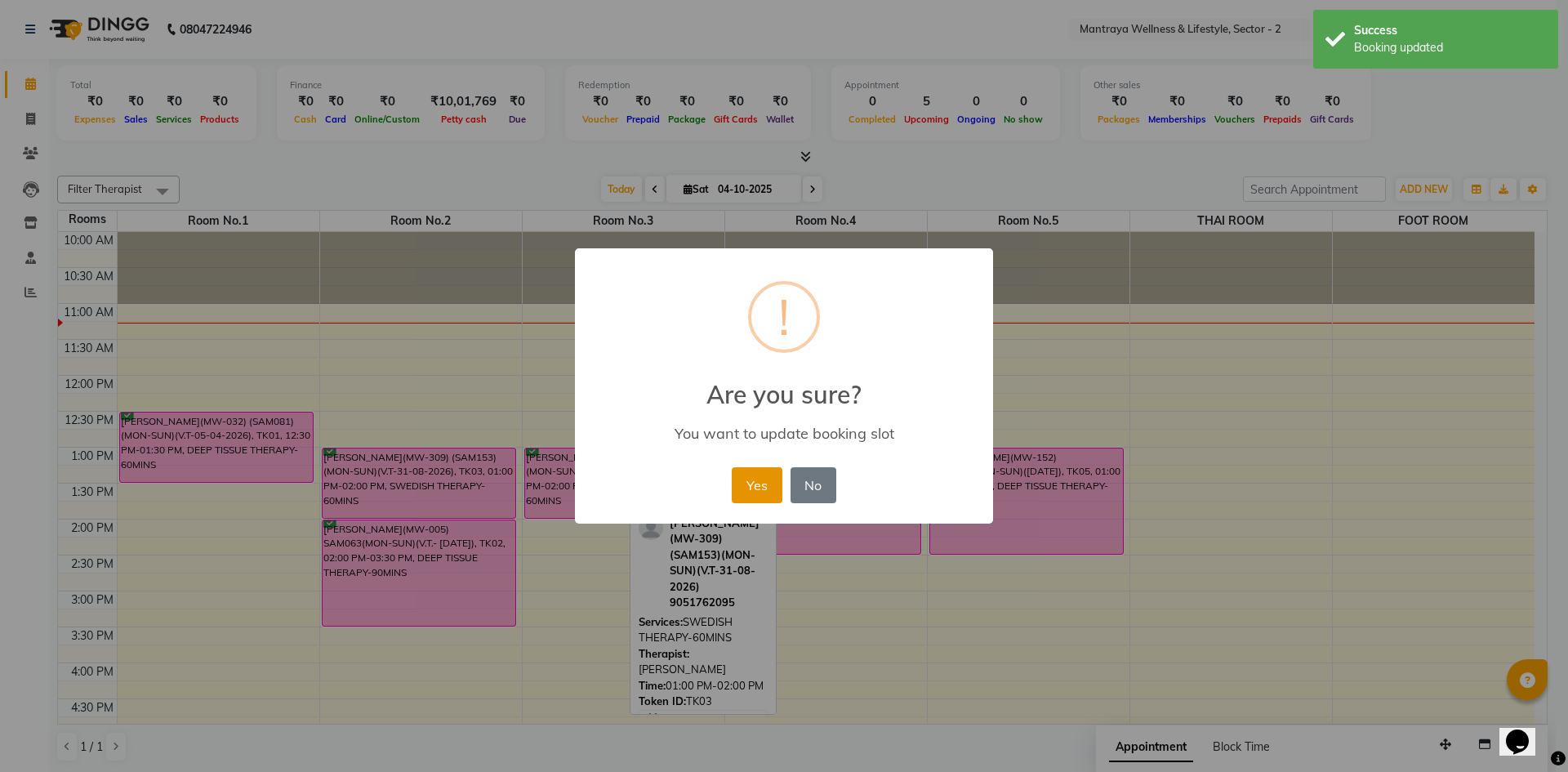
click at [744, 484] on button "Yes" at bounding box center [756, 485] width 50 height 36
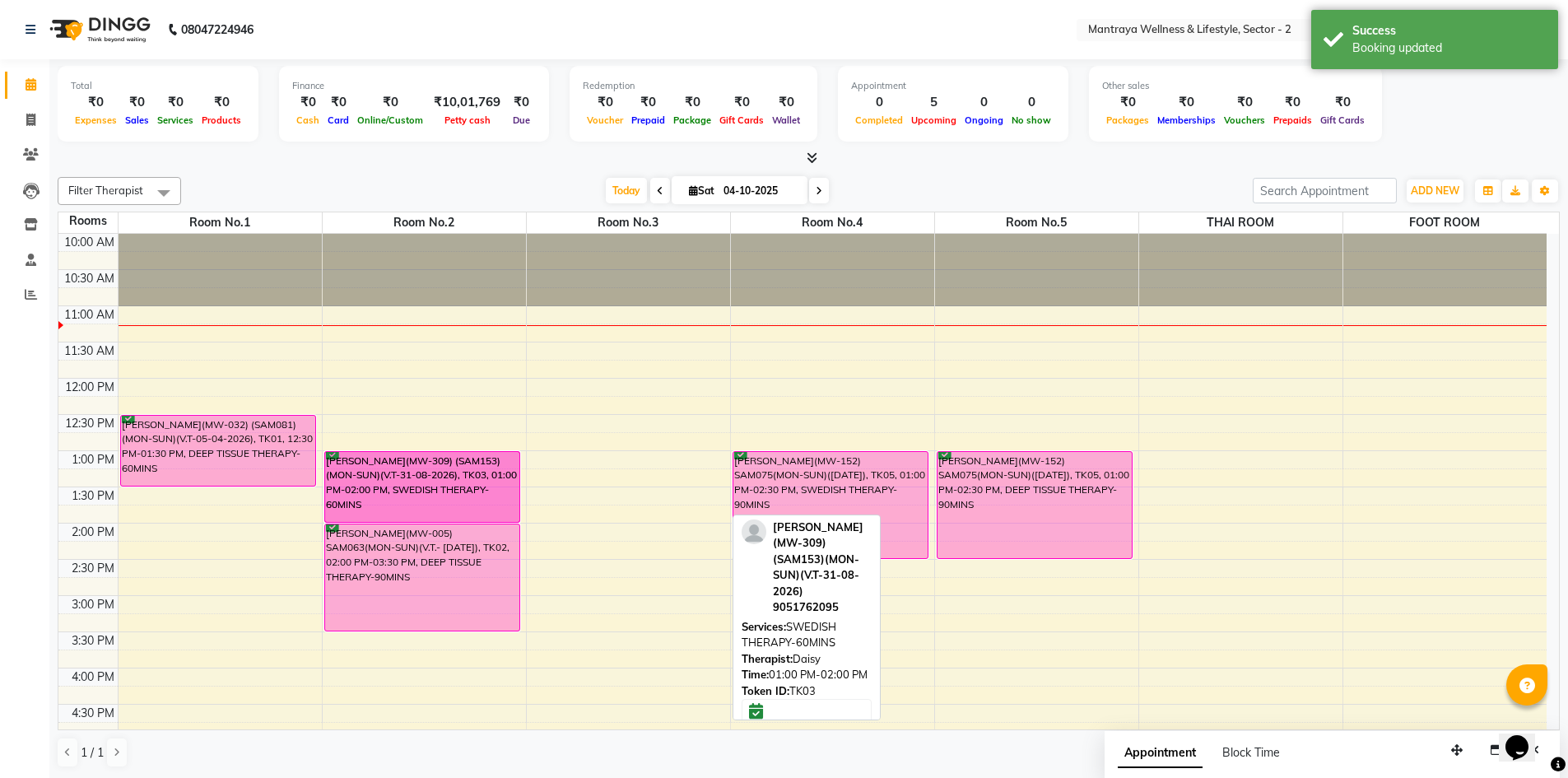
drag, startPoint x: 631, startPoint y: 484, endPoint x: 511, endPoint y: 480, distance: 120.1
click at [511, 480] on tr "[PERSON_NAME](MW-032) (SAM081)(MON-SUN)(V.T-05-04-2026), TK01, 12:30 PM-01:30 P…" at bounding box center [802, 668] width 1488 height 869
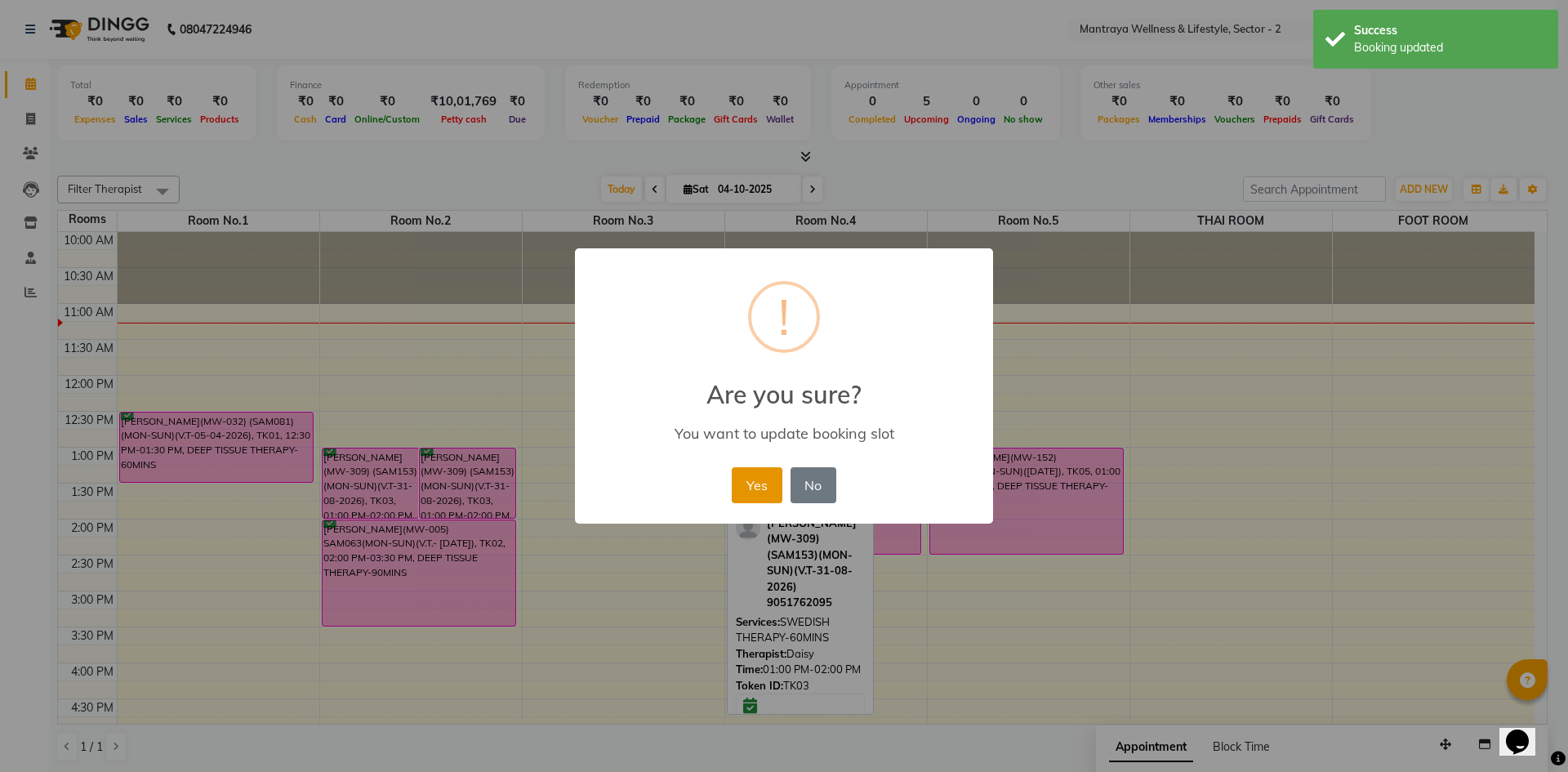
click at [758, 492] on button "Yes" at bounding box center [756, 485] width 50 height 36
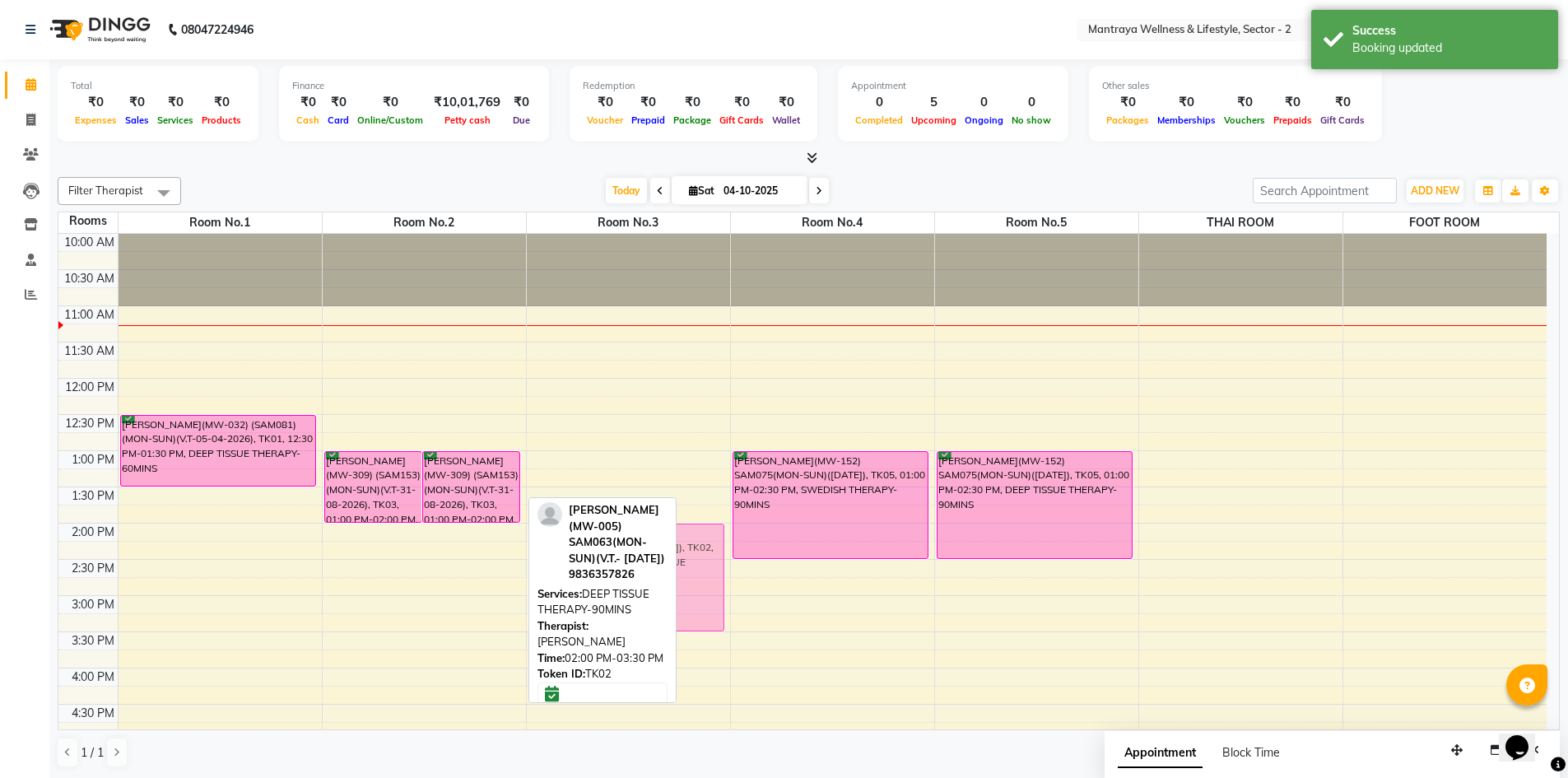
drag, startPoint x: 459, startPoint y: 576, endPoint x: 599, endPoint y: 570, distance: 140.1
click at [599, 570] on div "Filter Therapist Select All [PERSON_NAME] [PERSON_NAME] [PERSON_NAME] [PERSON_N…" at bounding box center [808, 472] width 1501 height 604
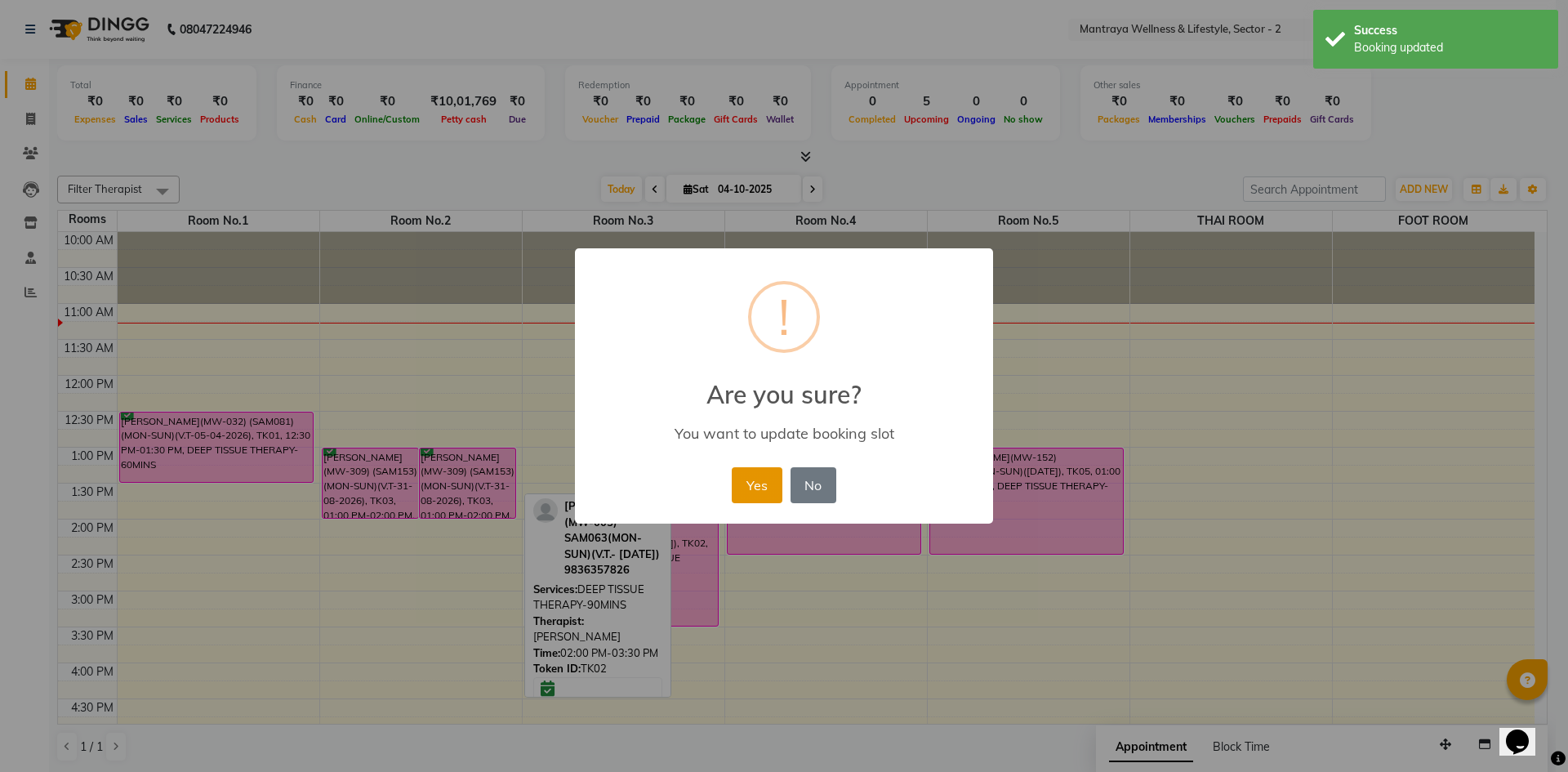
click at [746, 477] on button "Yes" at bounding box center [756, 485] width 50 height 36
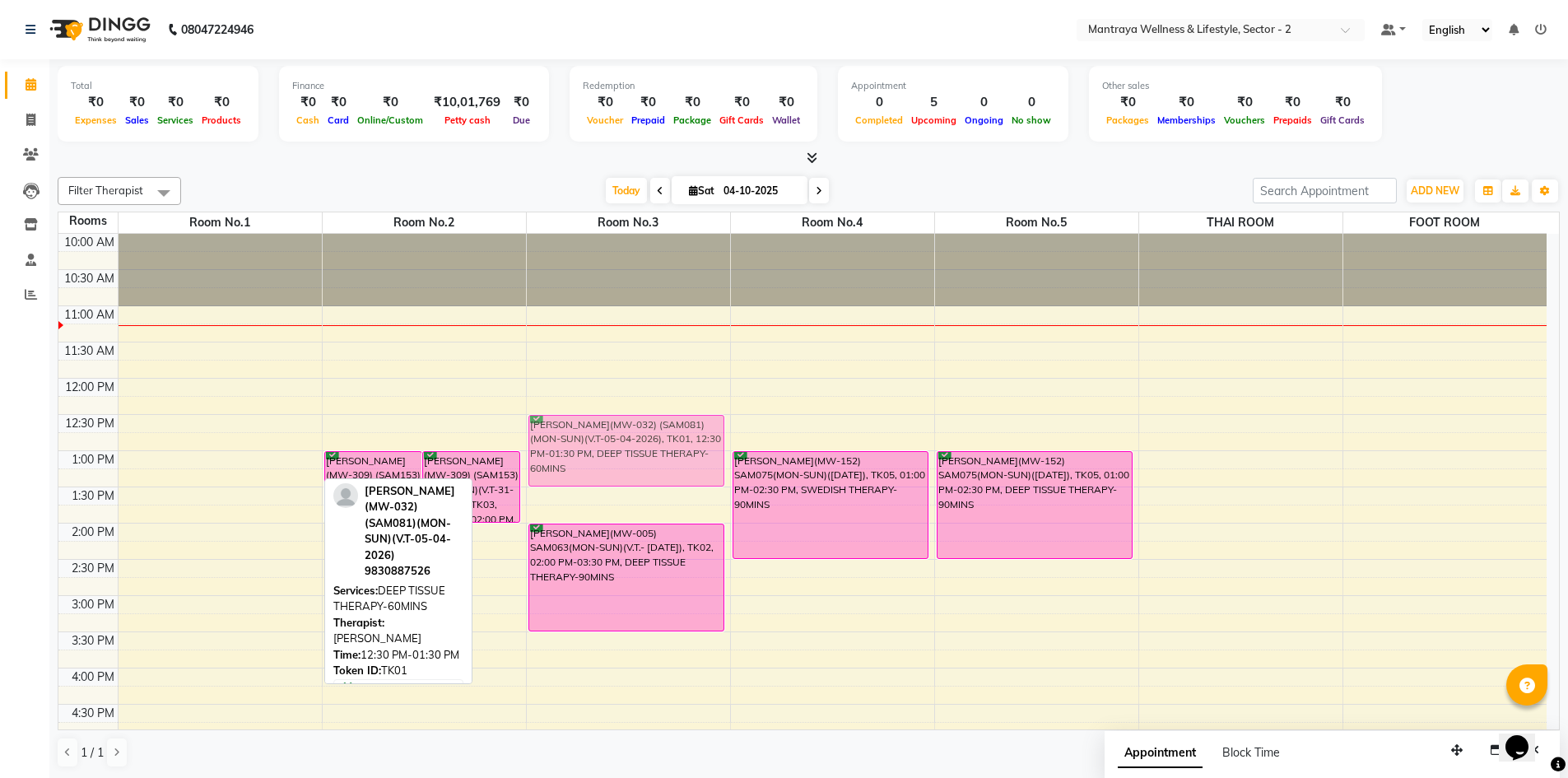
drag, startPoint x: 263, startPoint y: 451, endPoint x: 608, endPoint y: 451, distance: 345.0
click at [608, 451] on tr "[PERSON_NAME](MW-032) (SAM081)(MON-SUN)(V.T-05-04-2026), TK01, 12:30 PM-01:30 P…" at bounding box center [802, 668] width 1488 height 869
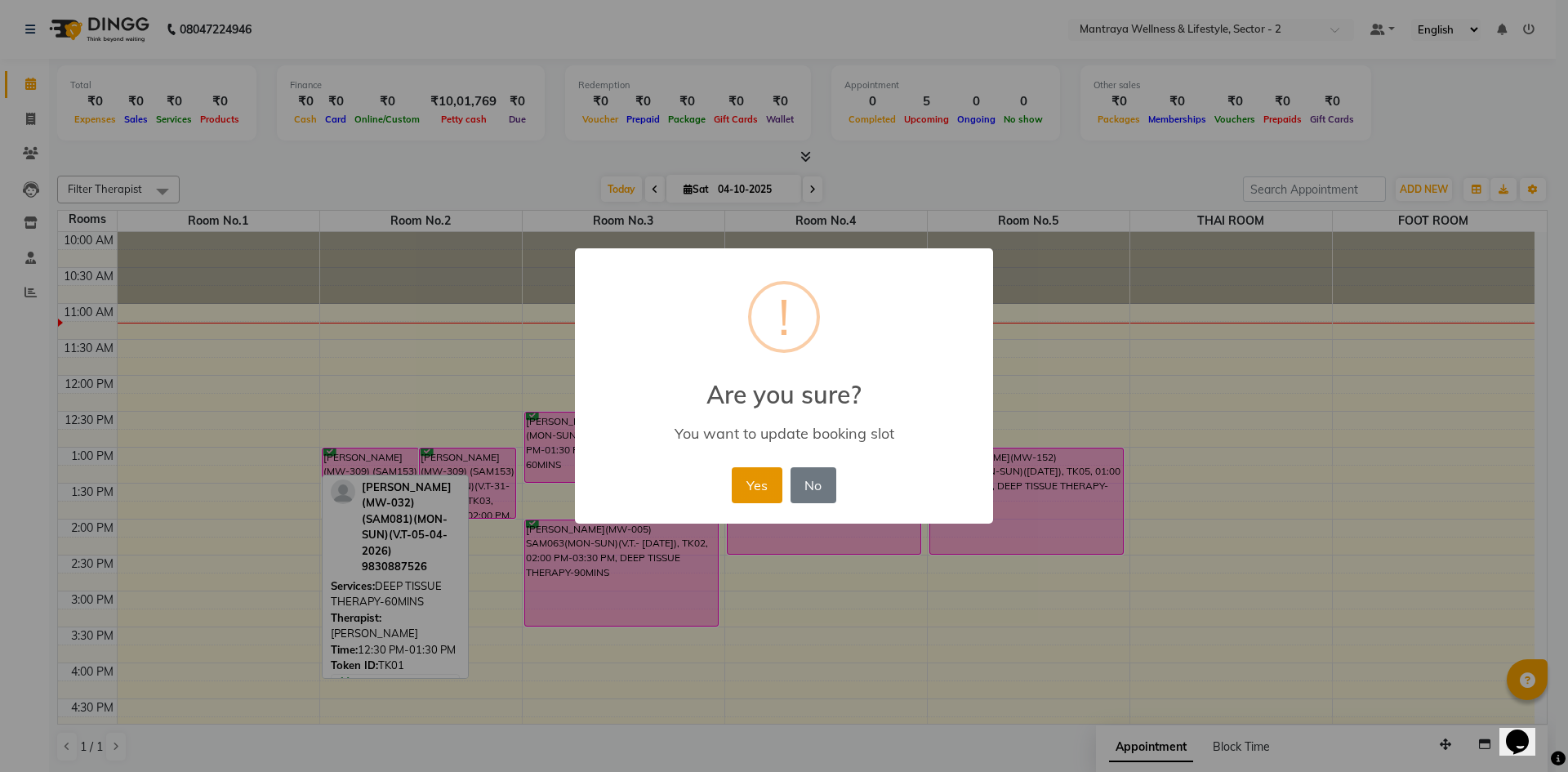
click at [752, 476] on button "Yes" at bounding box center [756, 485] width 50 height 36
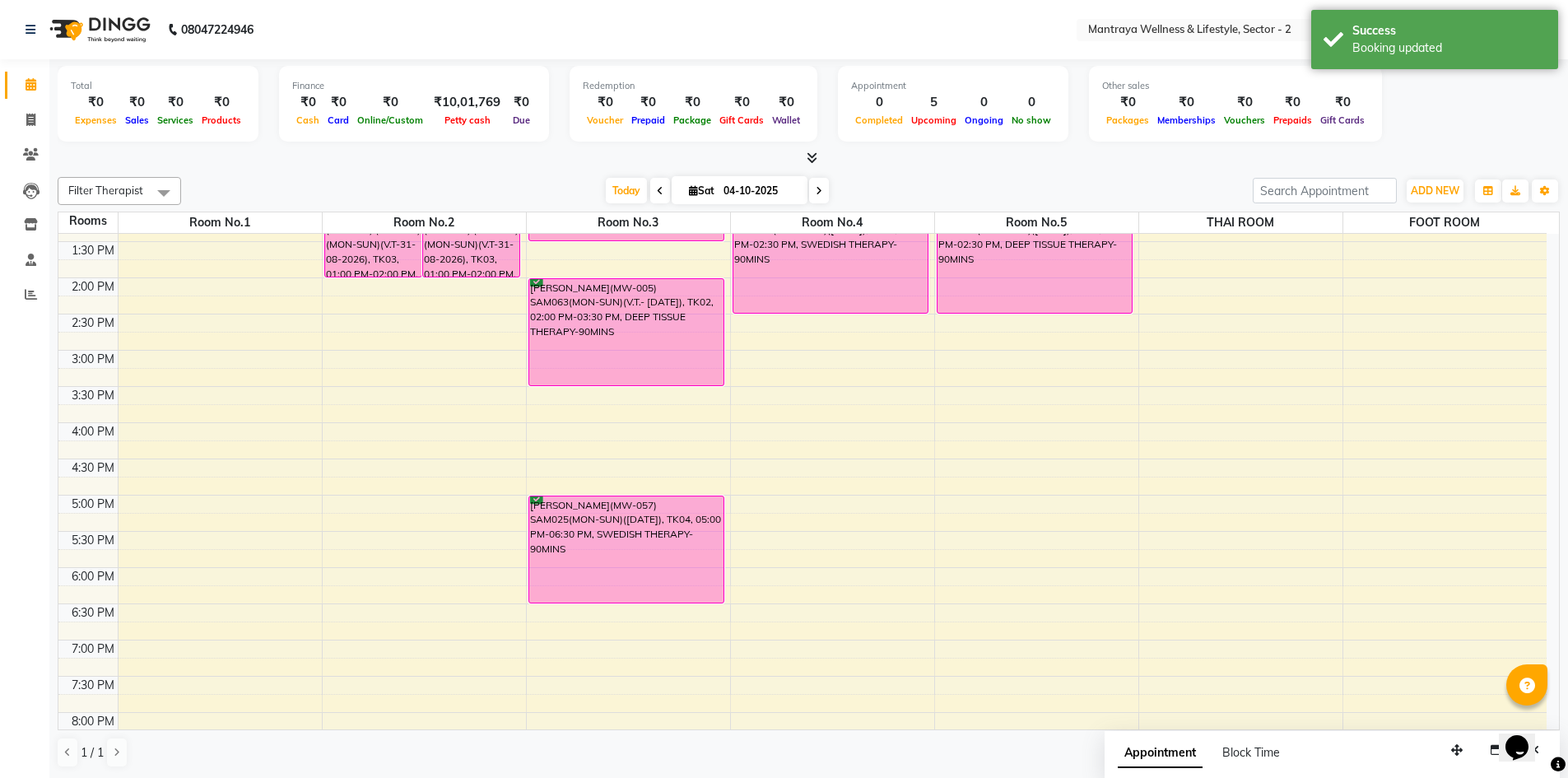
scroll to position [247, 0]
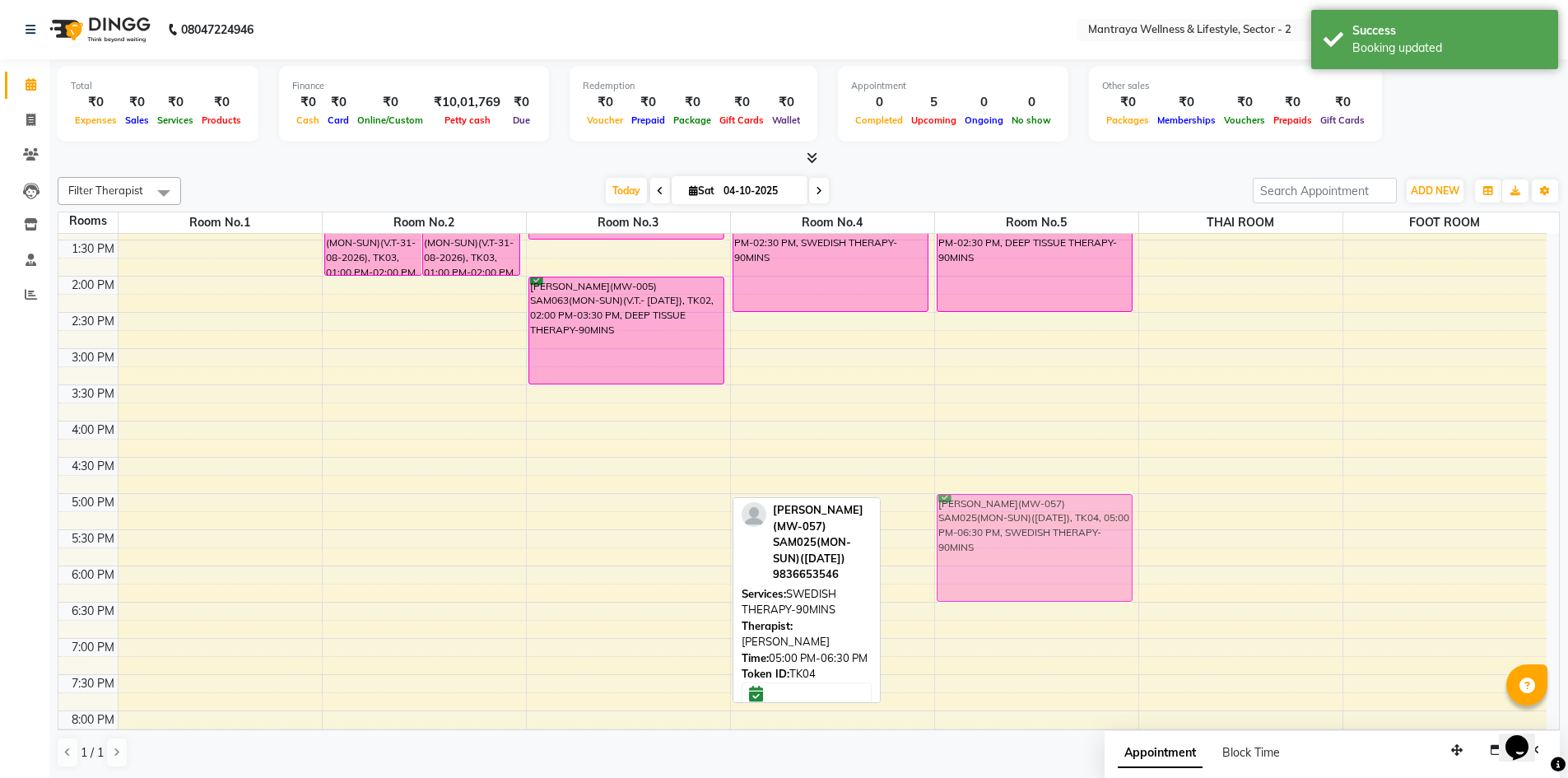
drag, startPoint x: 608, startPoint y: 544, endPoint x: 946, endPoint y: 540, distance: 338.0
click at [946, 540] on tr "[PERSON_NAME](MW-309) (SAM153)(MON-SUN)(V.T-31-08-2026), TK03, 01:00 PM-02:00 P…" at bounding box center [802, 421] width 1488 height 869
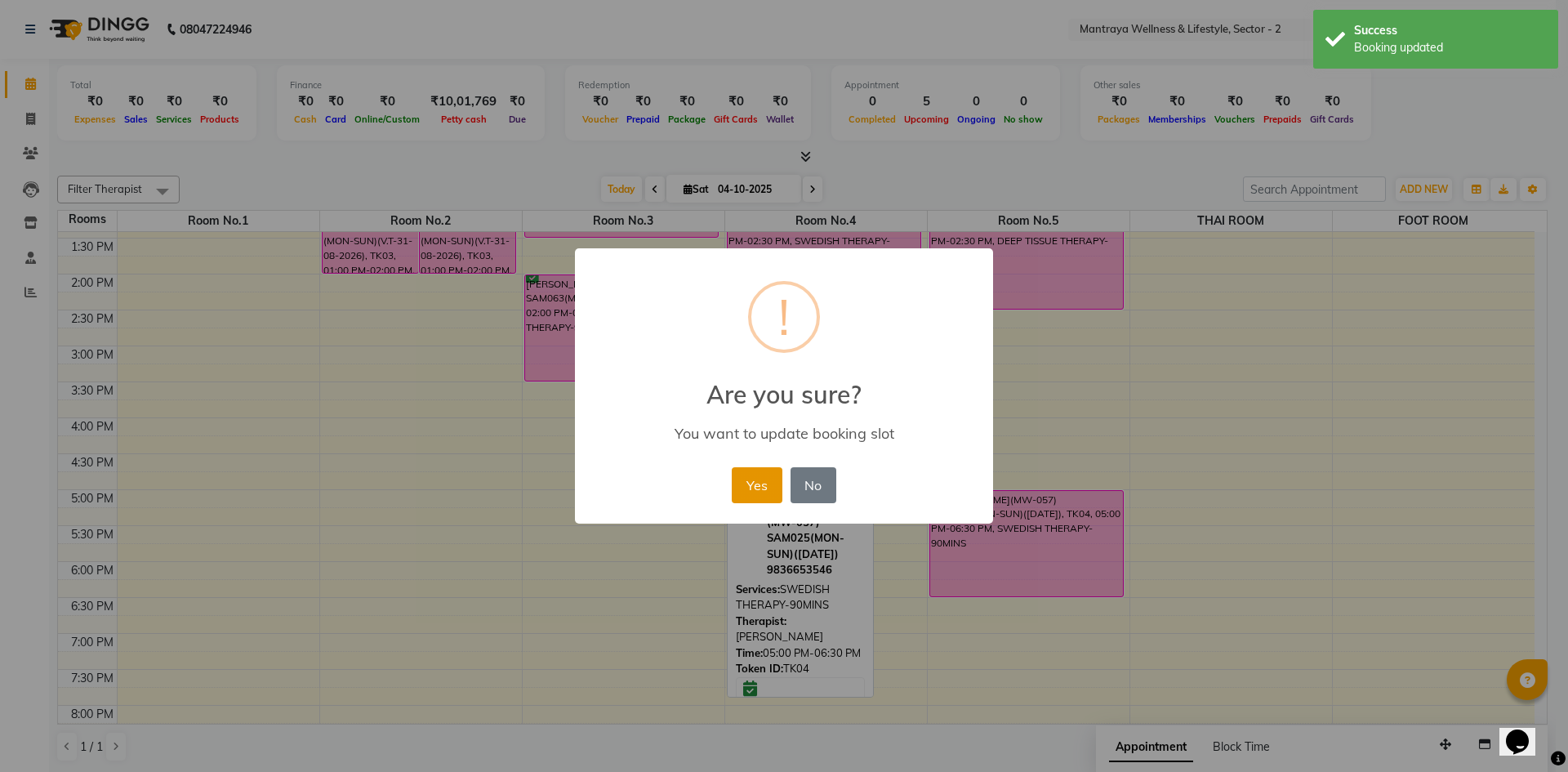
click at [751, 481] on button "Yes" at bounding box center [756, 485] width 50 height 36
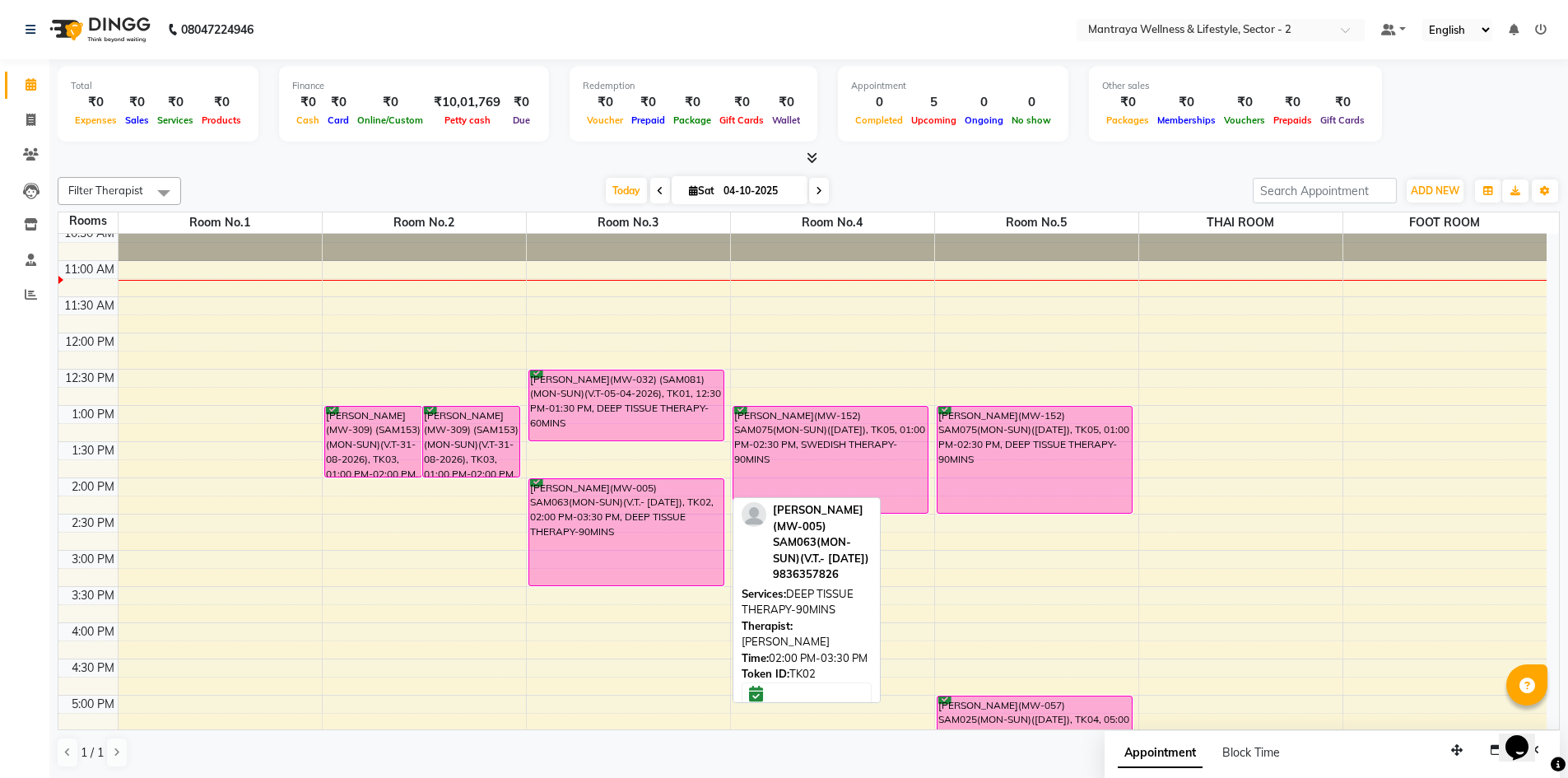
scroll to position [82, 0]
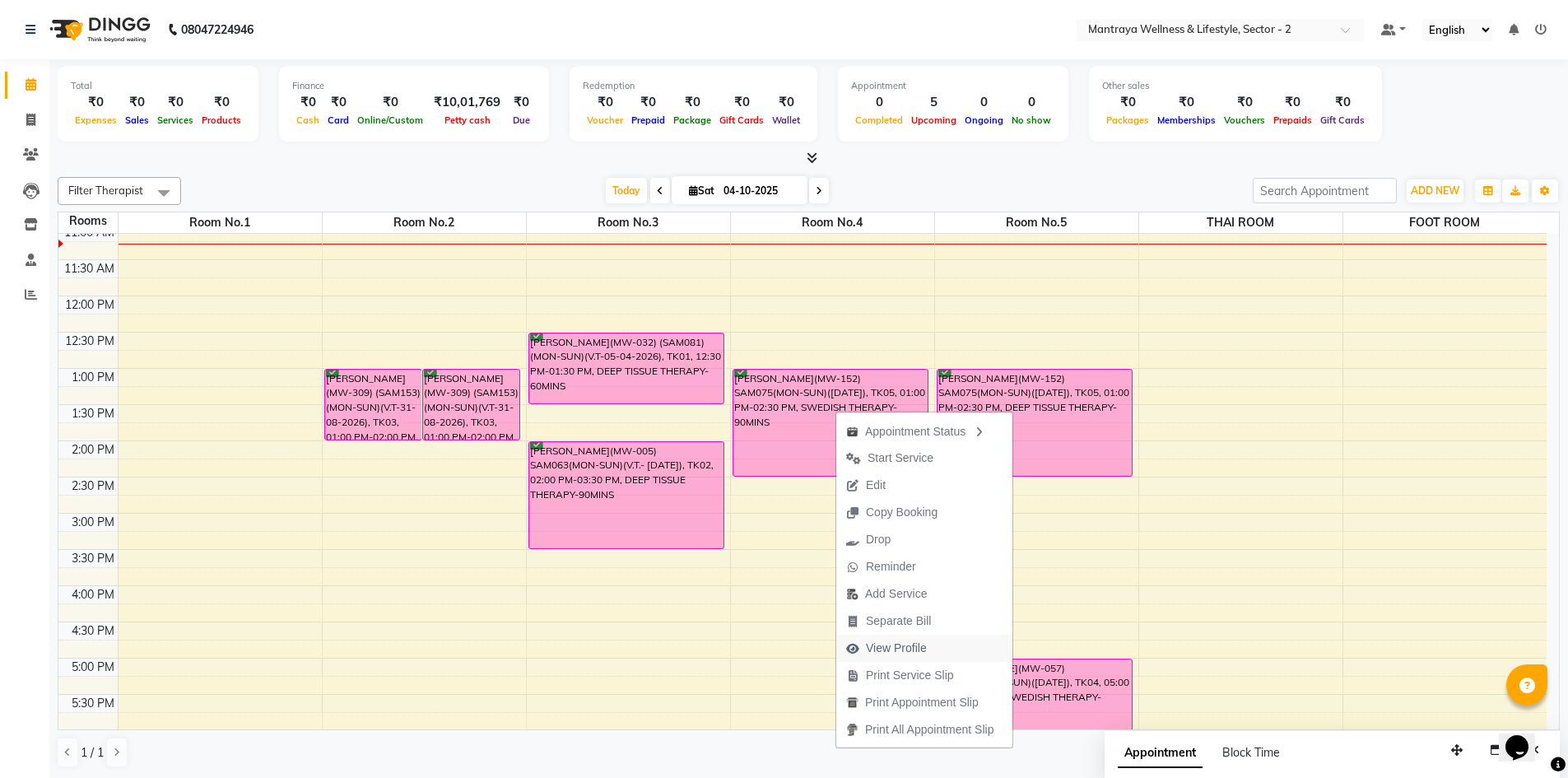
click at [896, 645] on span "View Profile" at bounding box center [896, 648] width 61 height 18
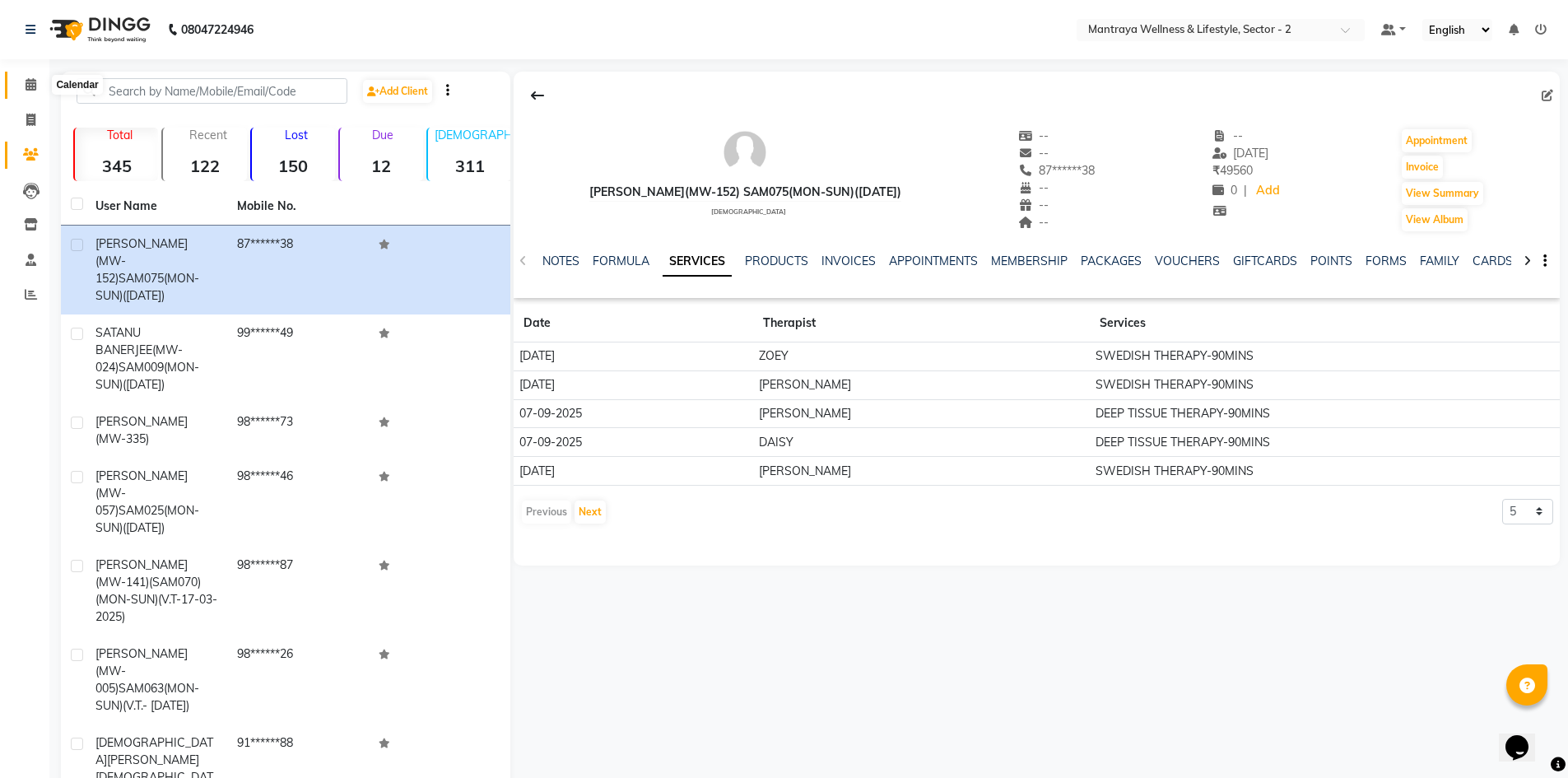
click at [27, 79] on icon at bounding box center [31, 84] width 11 height 12
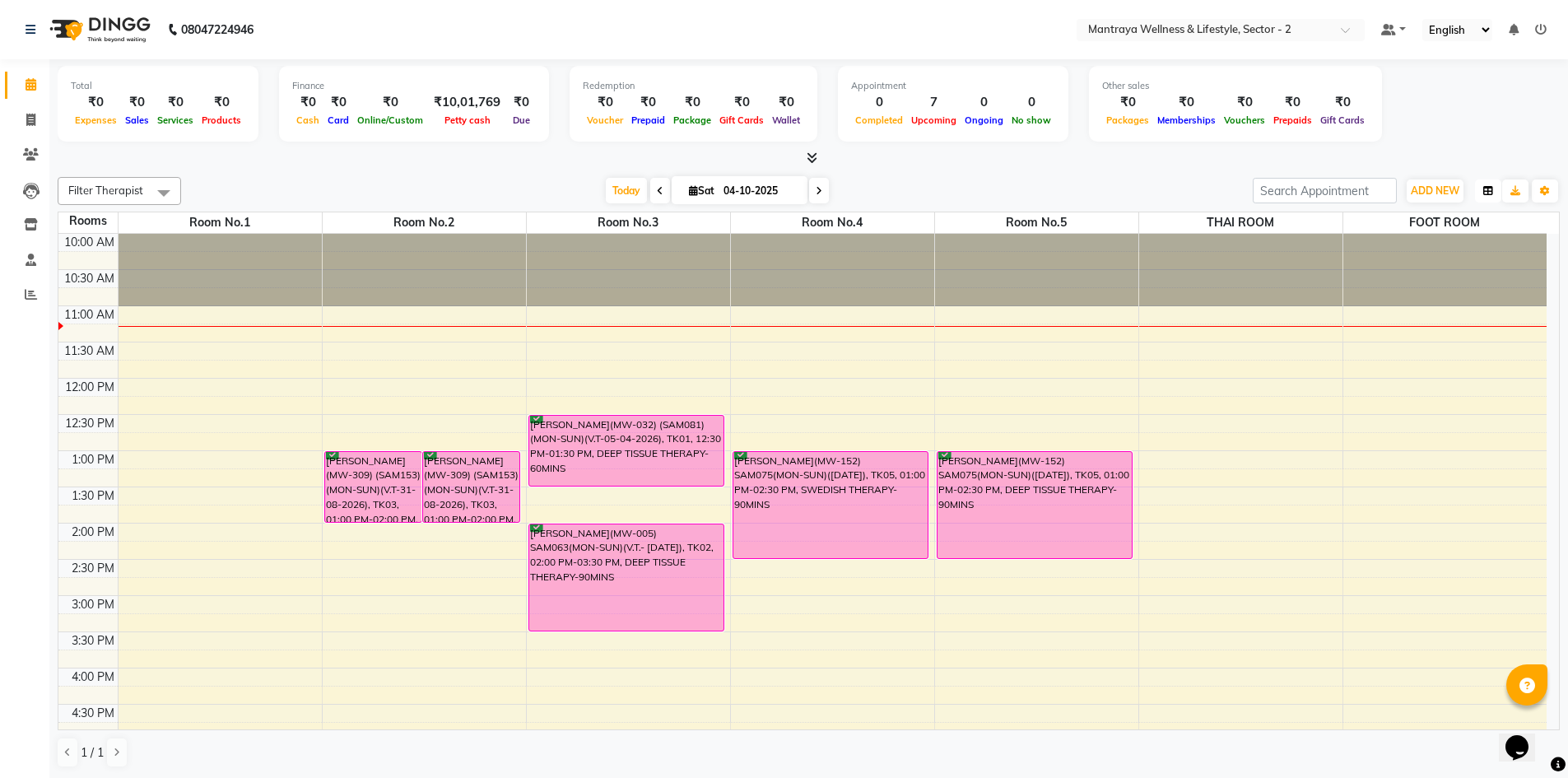
click at [1493, 190] on button "button" at bounding box center [1488, 191] width 26 height 23
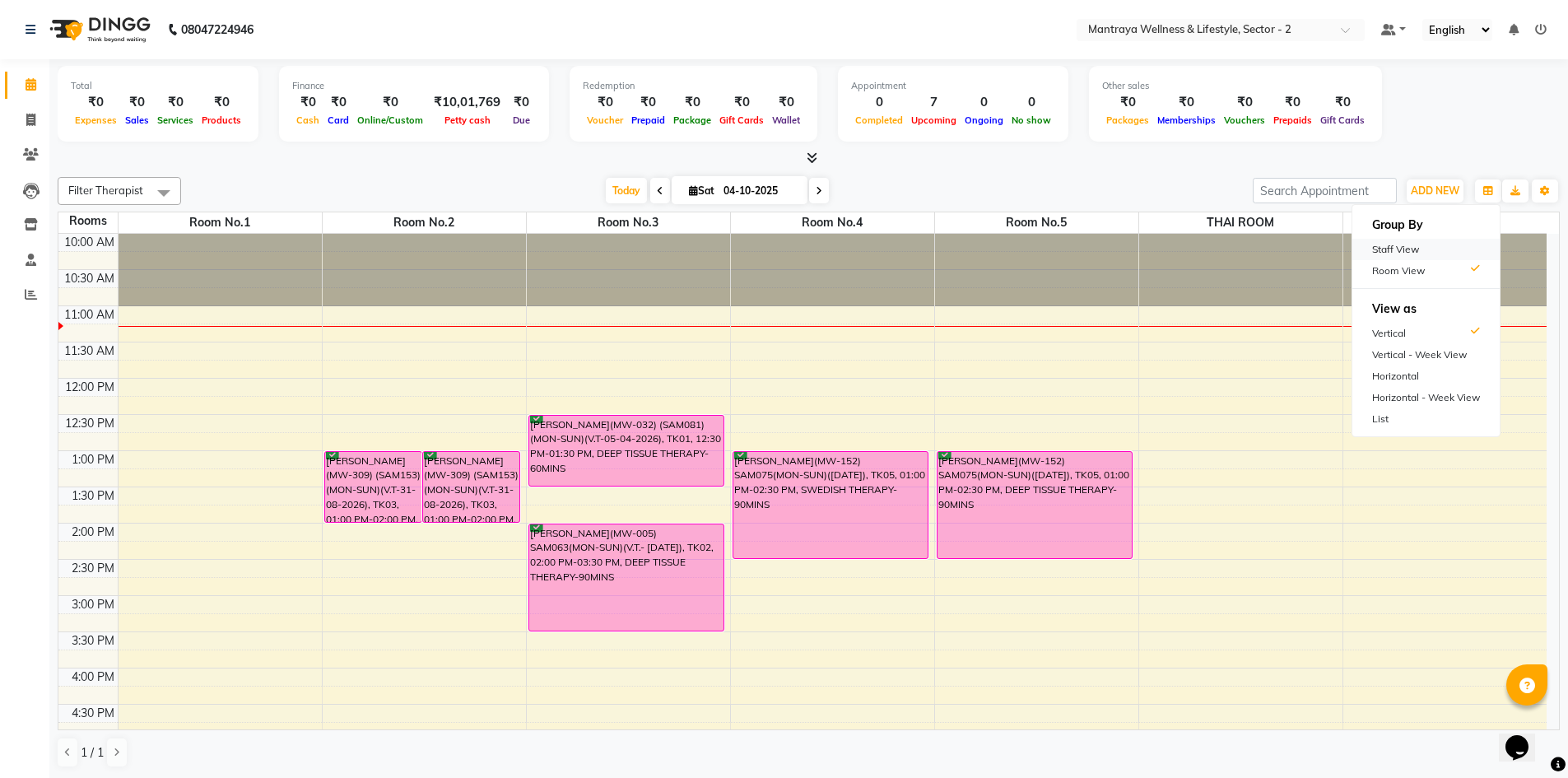
click at [1401, 243] on div "Staff View" at bounding box center [1426, 249] width 147 height 21
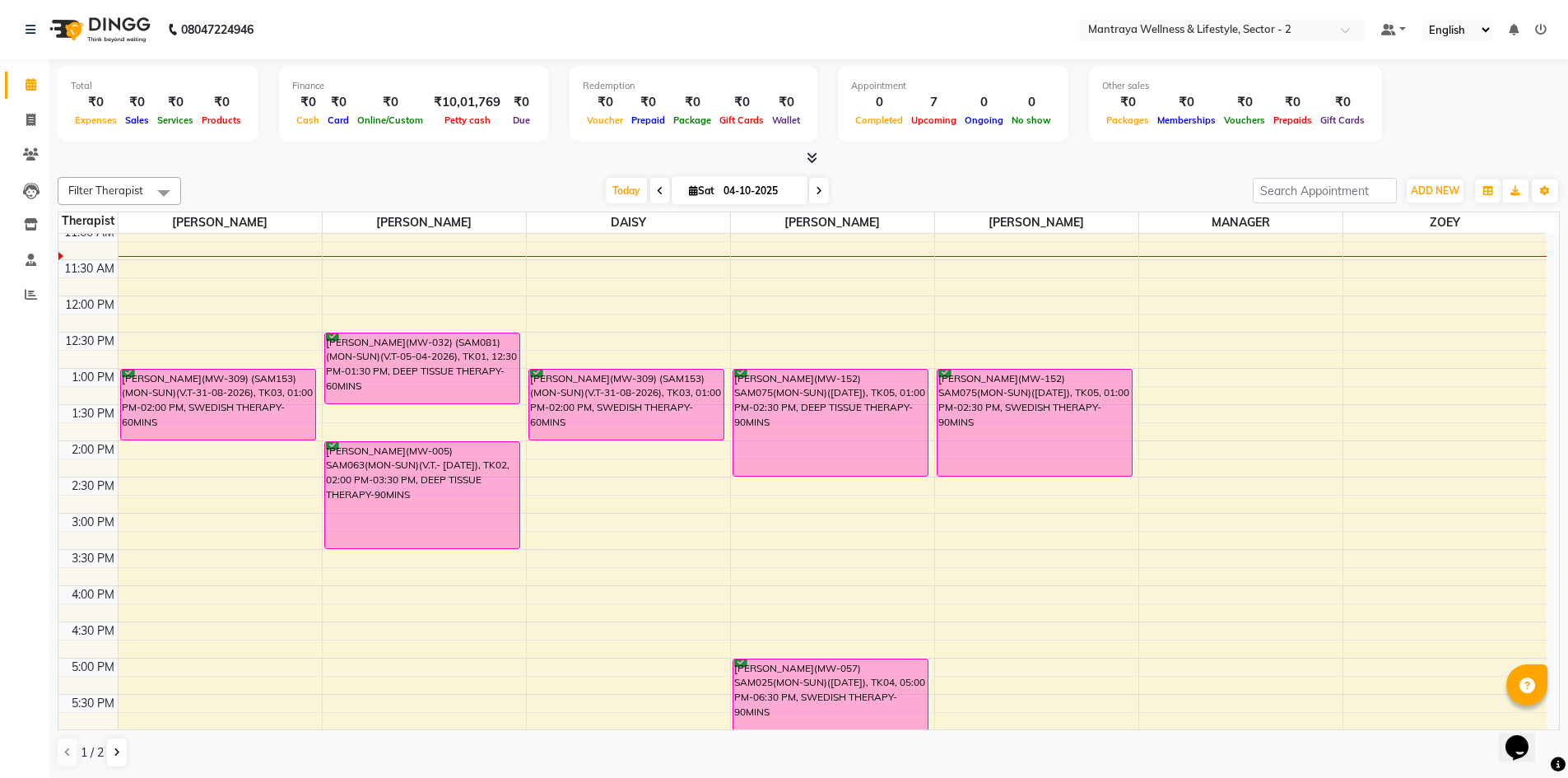
scroll to position [1, 0]
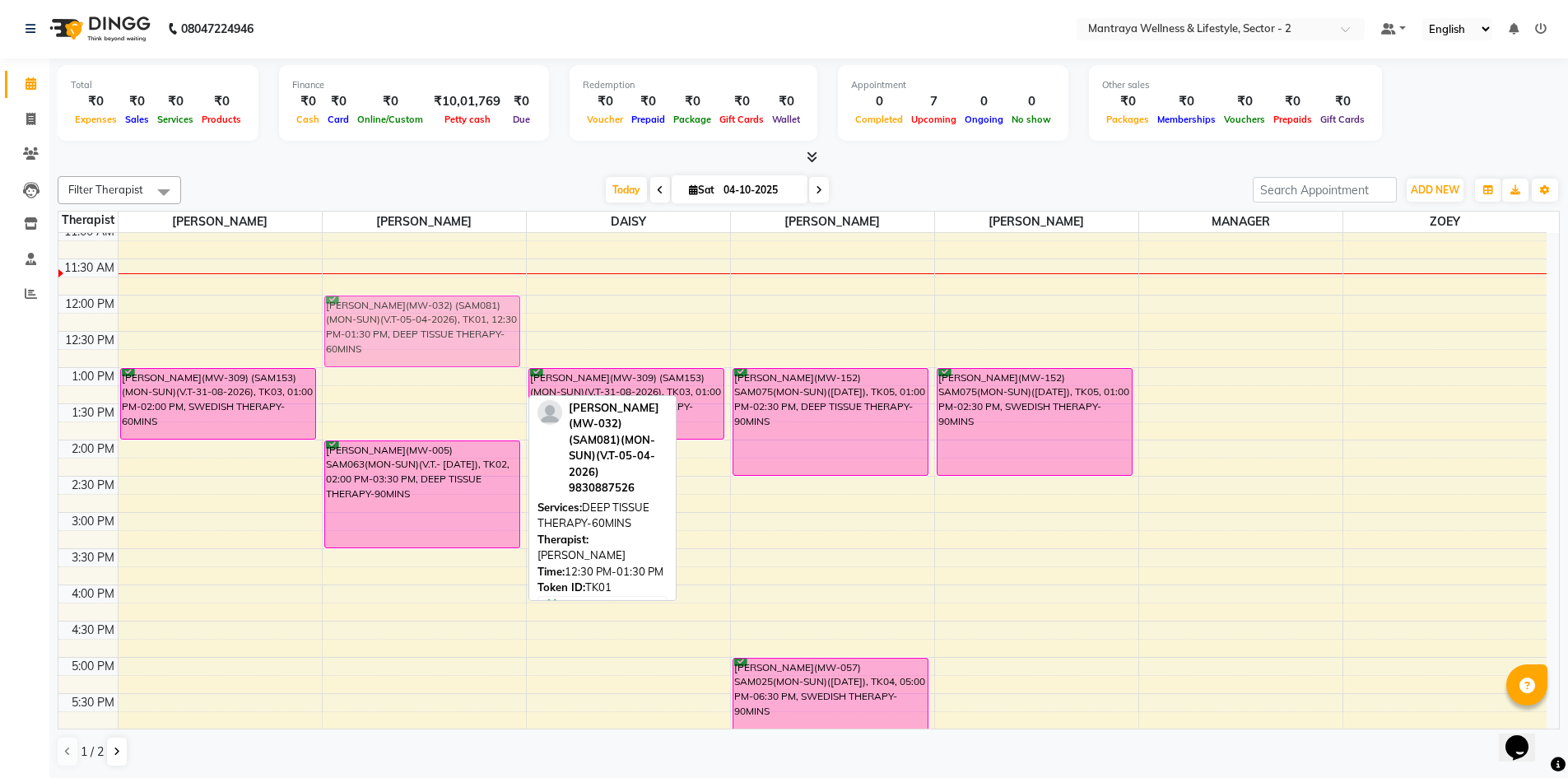
drag, startPoint x: 423, startPoint y: 353, endPoint x: 424, endPoint y: 324, distance: 29.0
click at [424, 324] on div "[PERSON_NAME](MW-032) (SAM081)(MON-SUN)(V.T-05-04-2026), TK01, 12:30 PM-01:30 P…" at bounding box center [425, 585] width 204 height 869
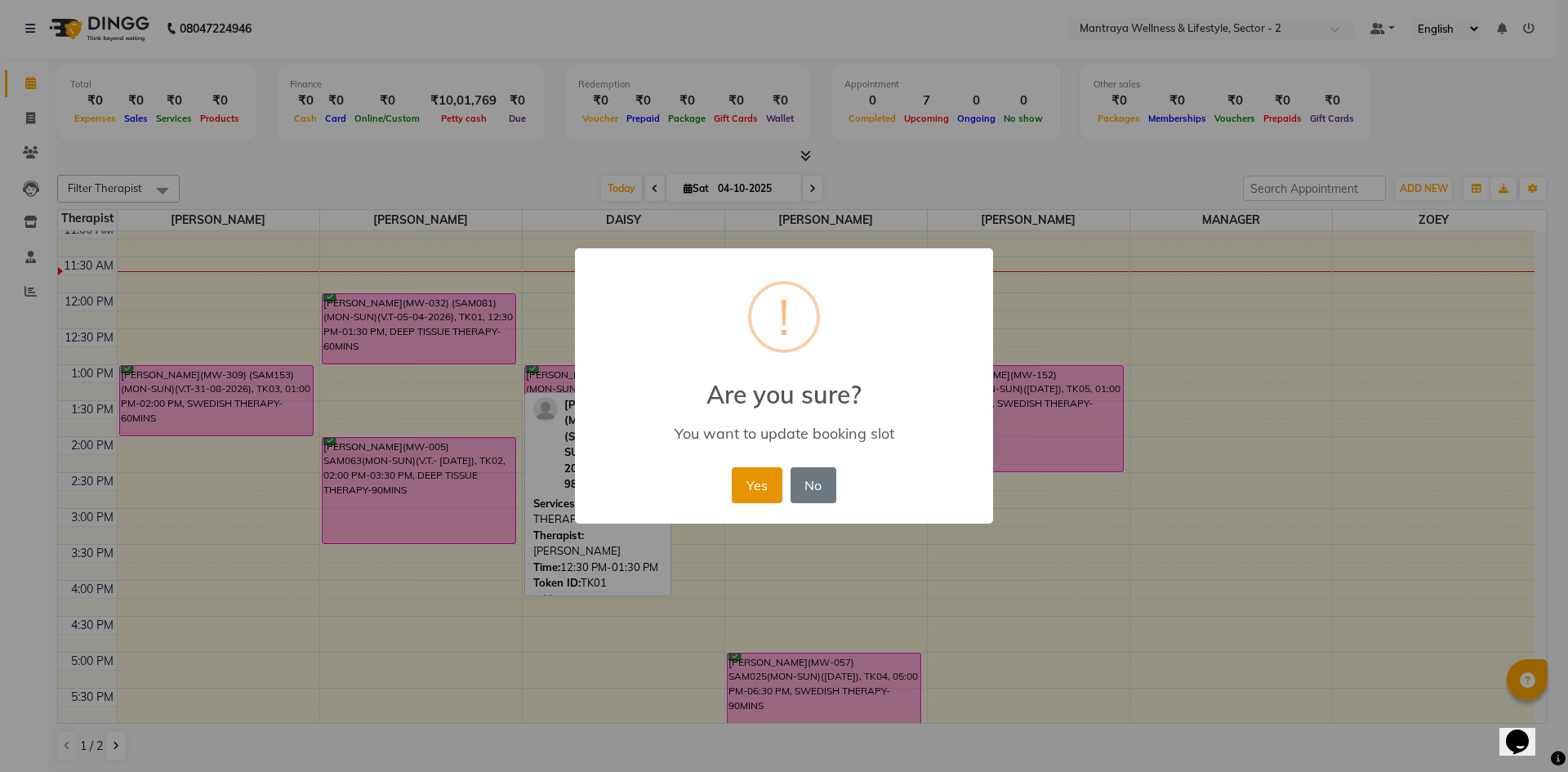
click at [756, 477] on button "Yes" at bounding box center [756, 485] width 50 height 36
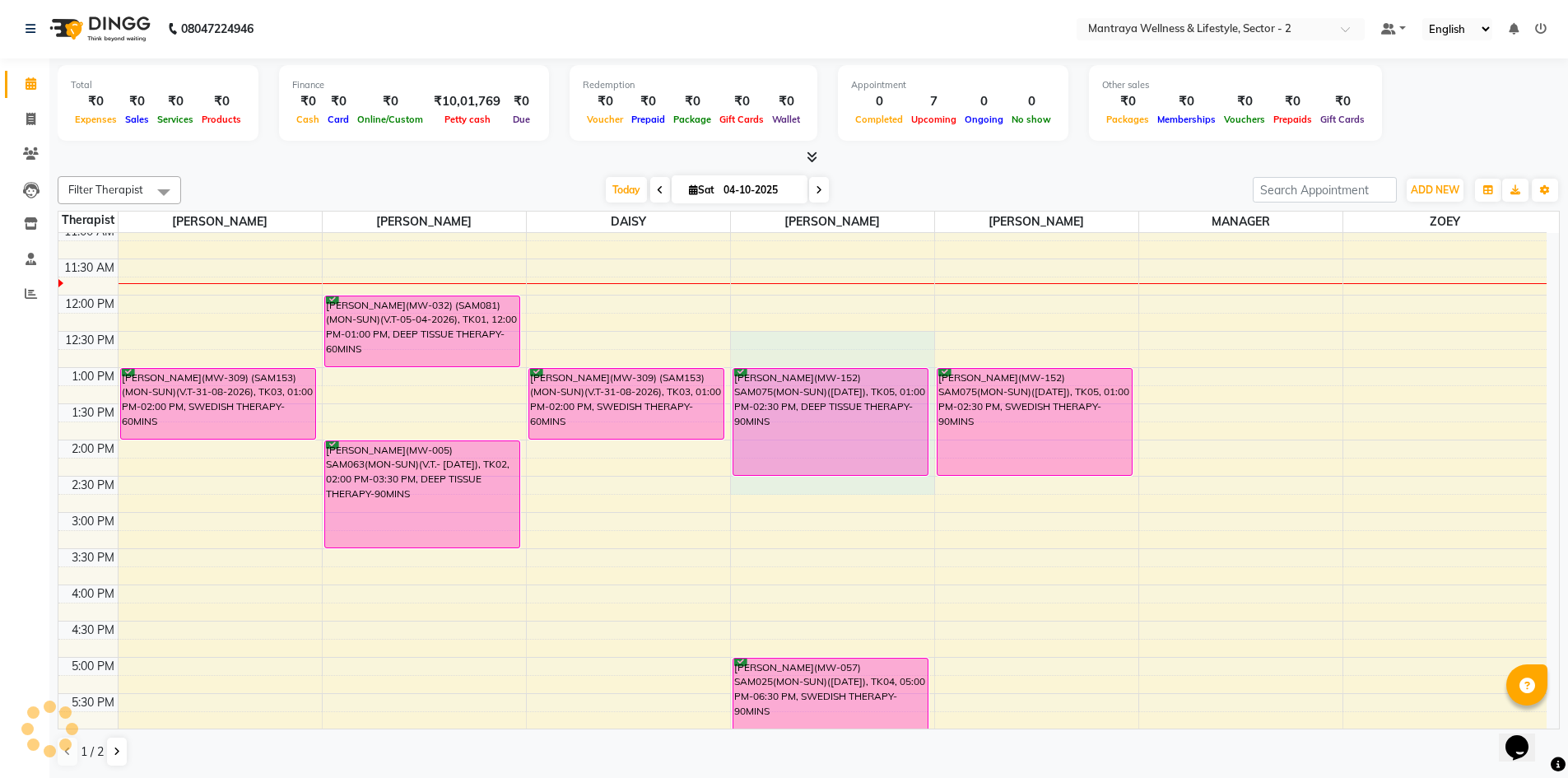
drag, startPoint x: 792, startPoint y: 481, endPoint x: 787, endPoint y: 488, distance: 8.6
click at [787, 488] on div "10:00 AM 10:30 AM 11:00 AM 11:30 AM 12:00 PM 12:30 PM 1:00 PM 1:30 PM 2:00 PM 2…" at bounding box center [802, 585] width 1488 height 869
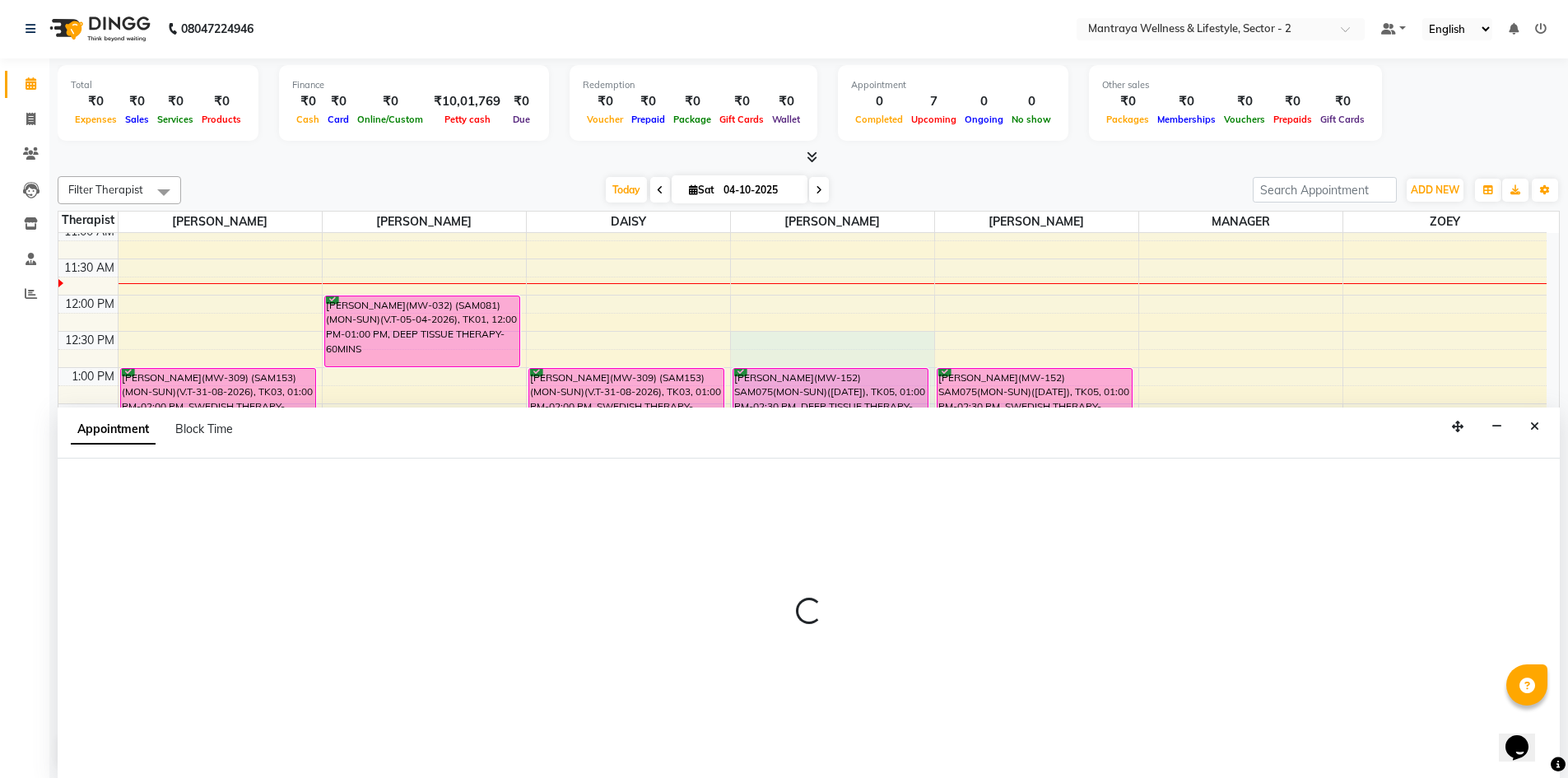
select select "87983"
select select "750"
select select "tentative"
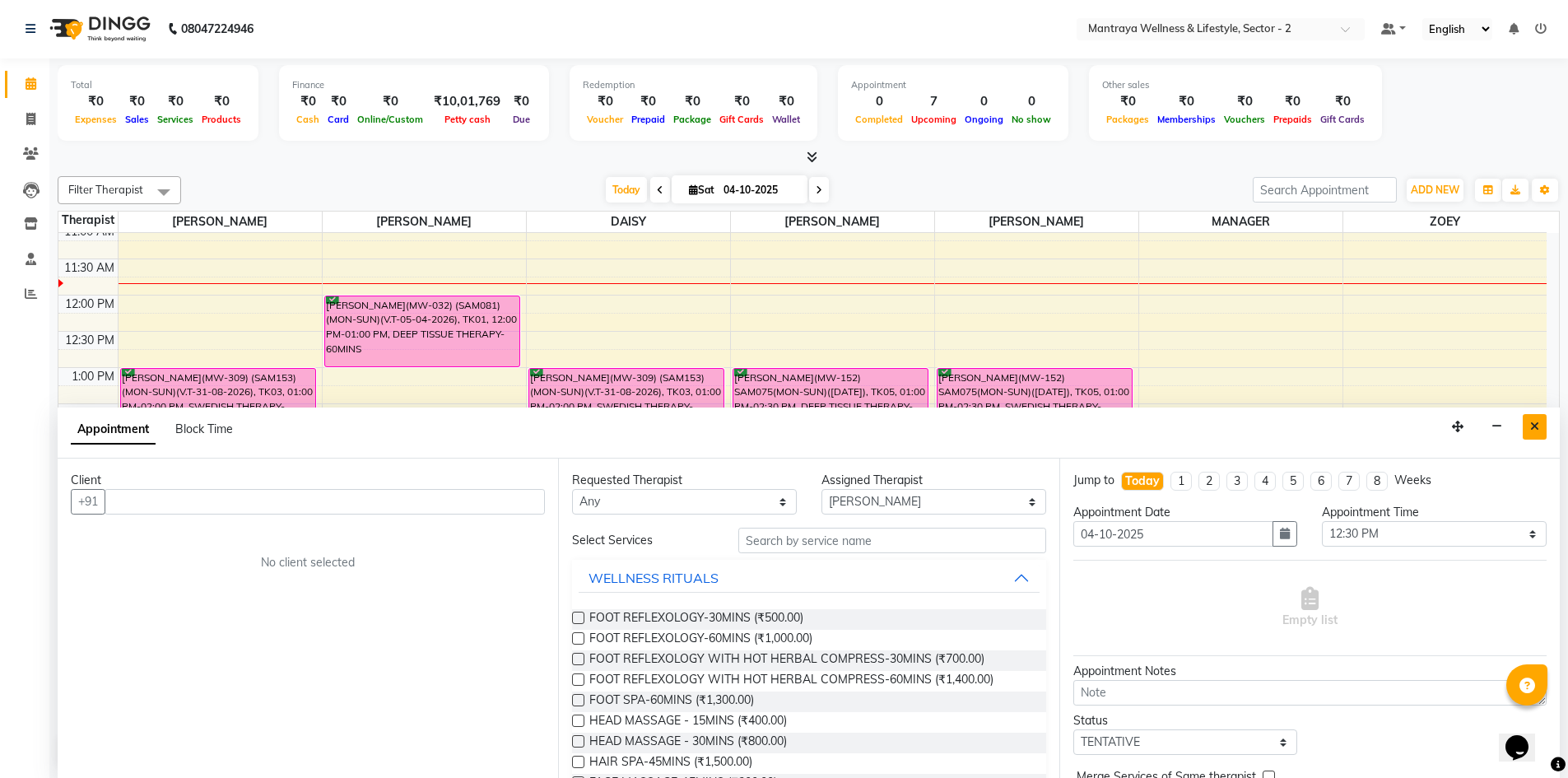
click at [1535, 421] on icon "Close" at bounding box center [1535, 426] width 9 height 11
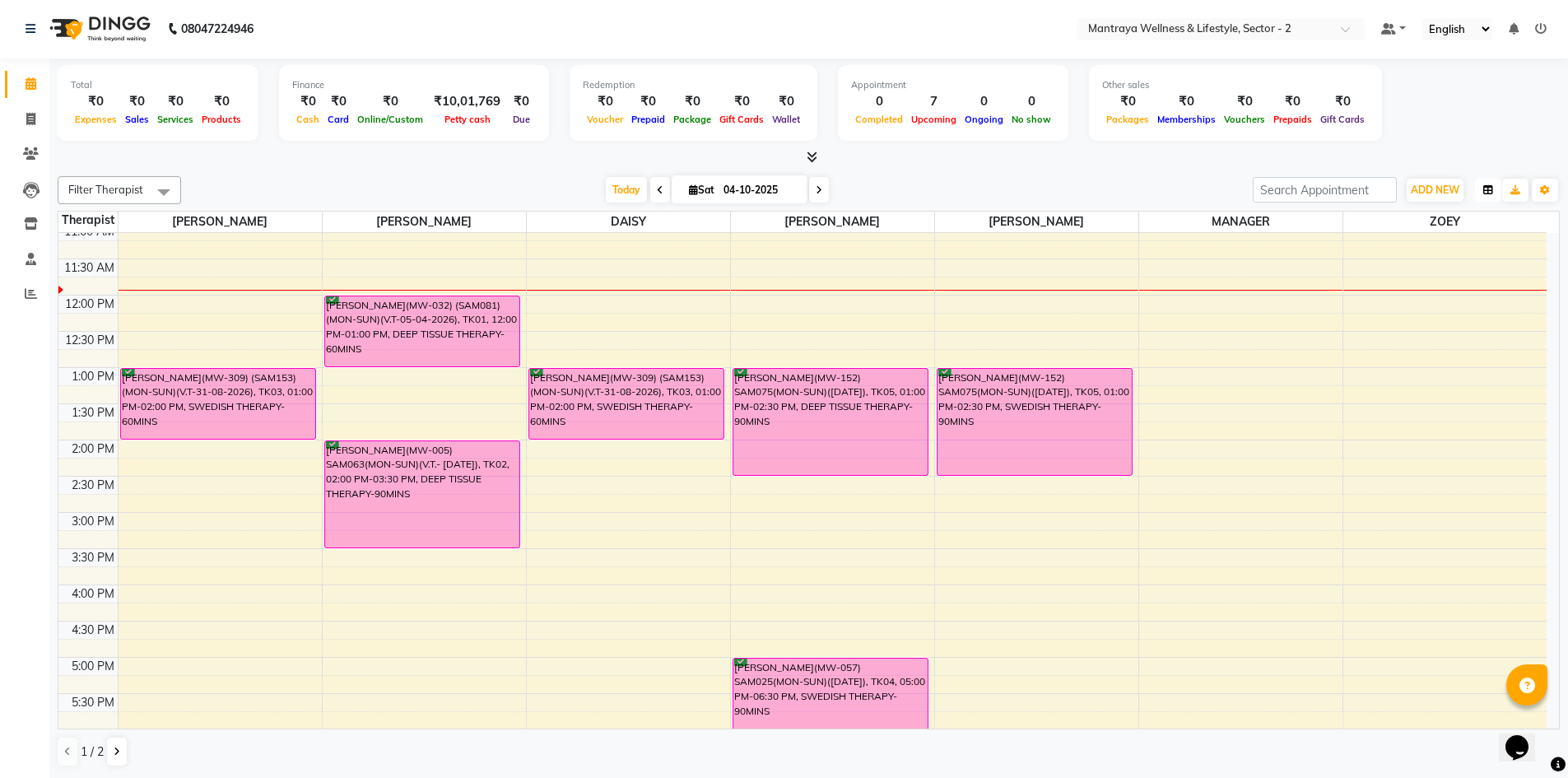
click at [1486, 182] on button "button" at bounding box center [1488, 190] width 26 height 23
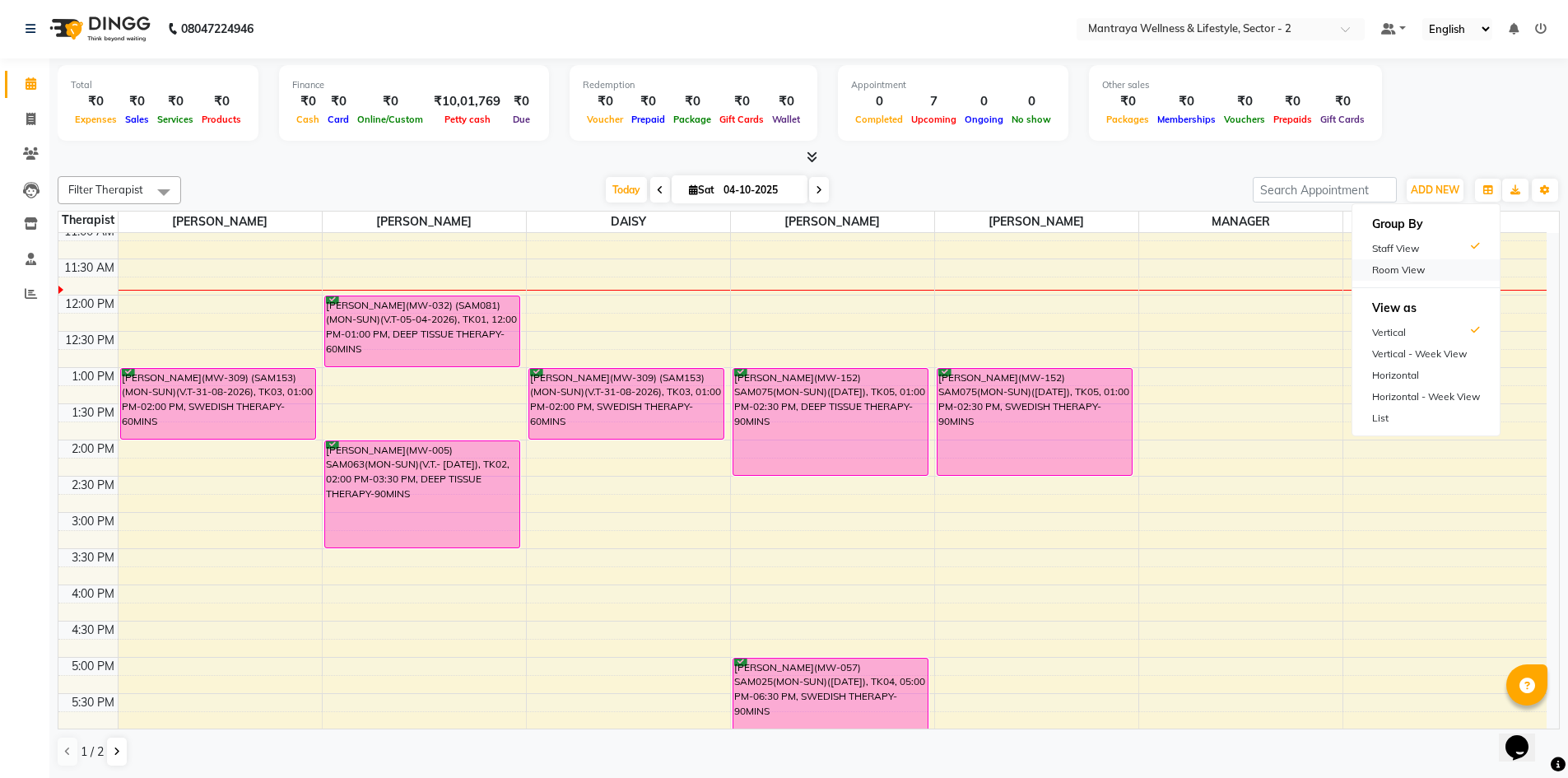
click at [1440, 260] on div "Room View" at bounding box center [1426, 269] width 147 height 21
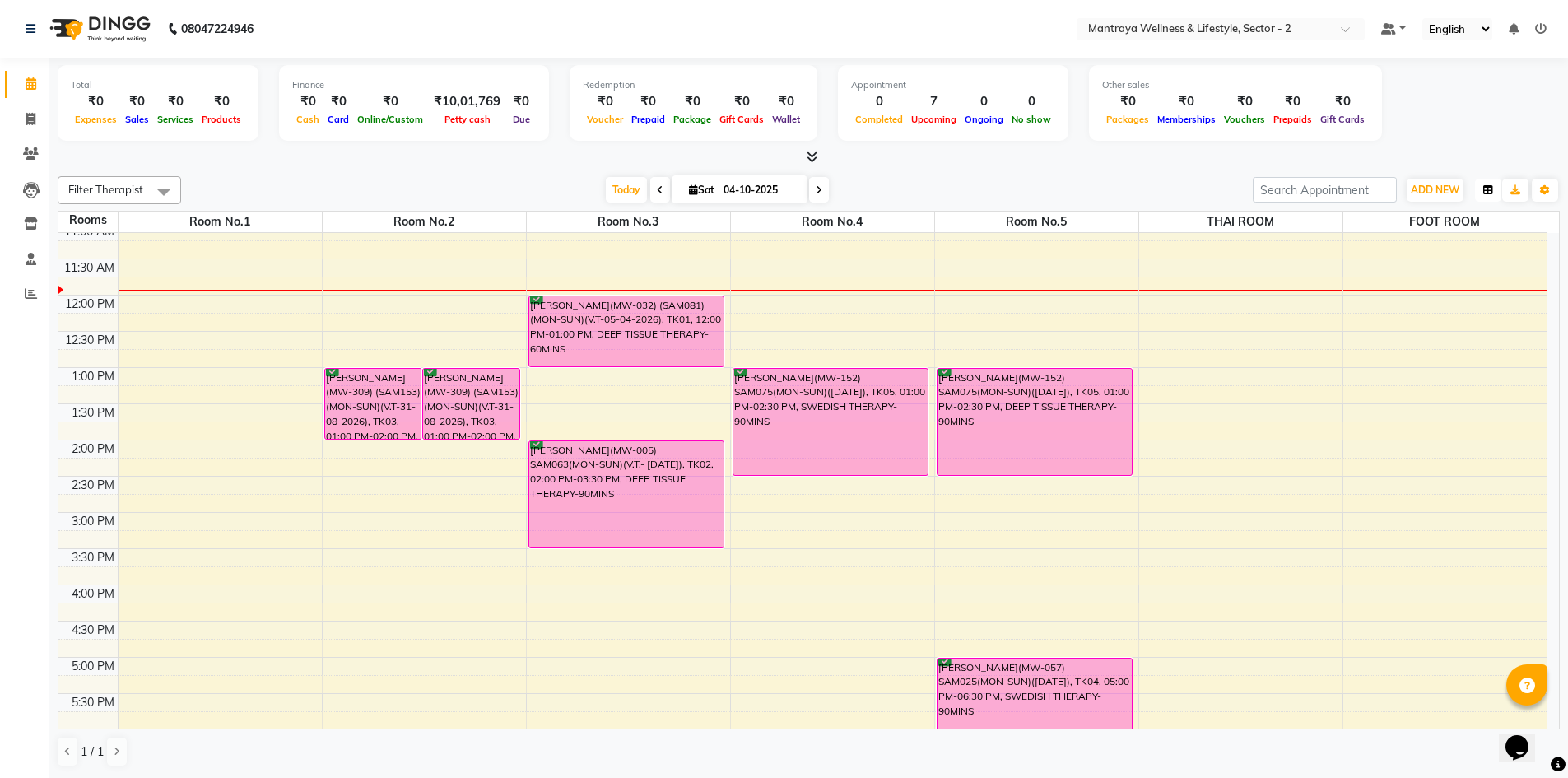
click at [1488, 192] on icon "button" at bounding box center [1488, 190] width 10 height 10
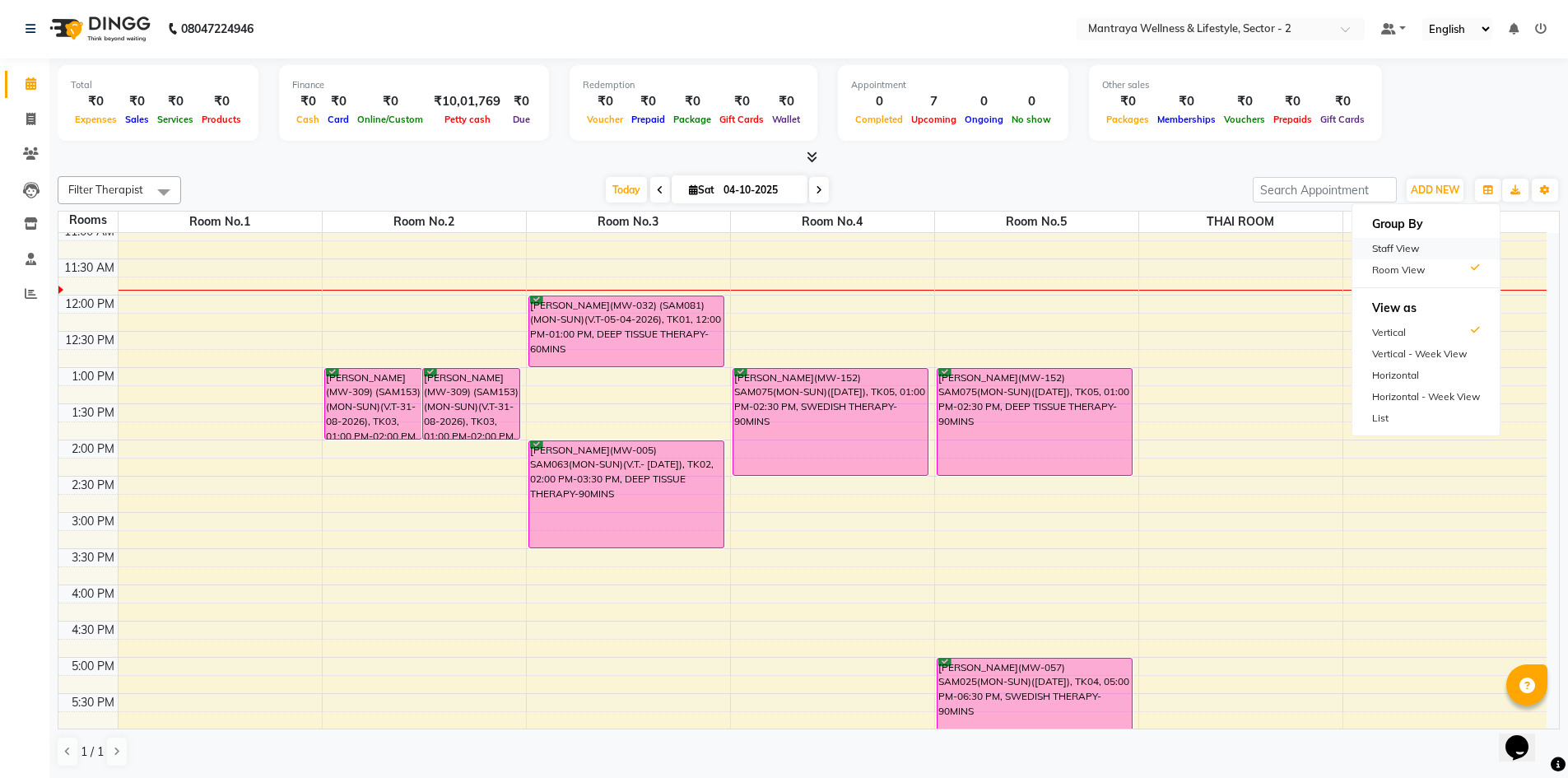
click at [1431, 246] on div "Staff View" at bounding box center [1426, 248] width 147 height 21
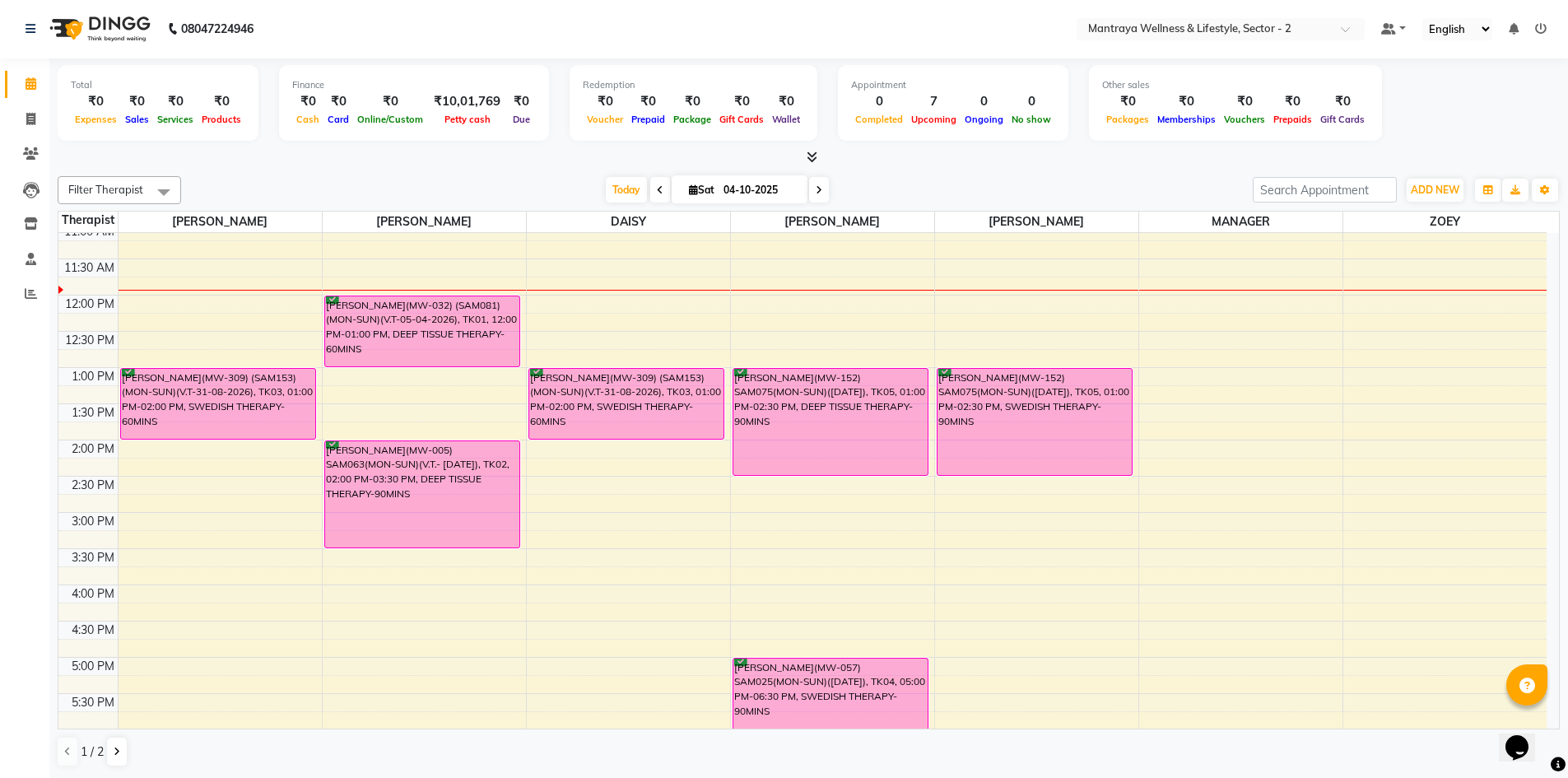
click at [818, 182] on span at bounding box center [818, 190] width 19 height 26
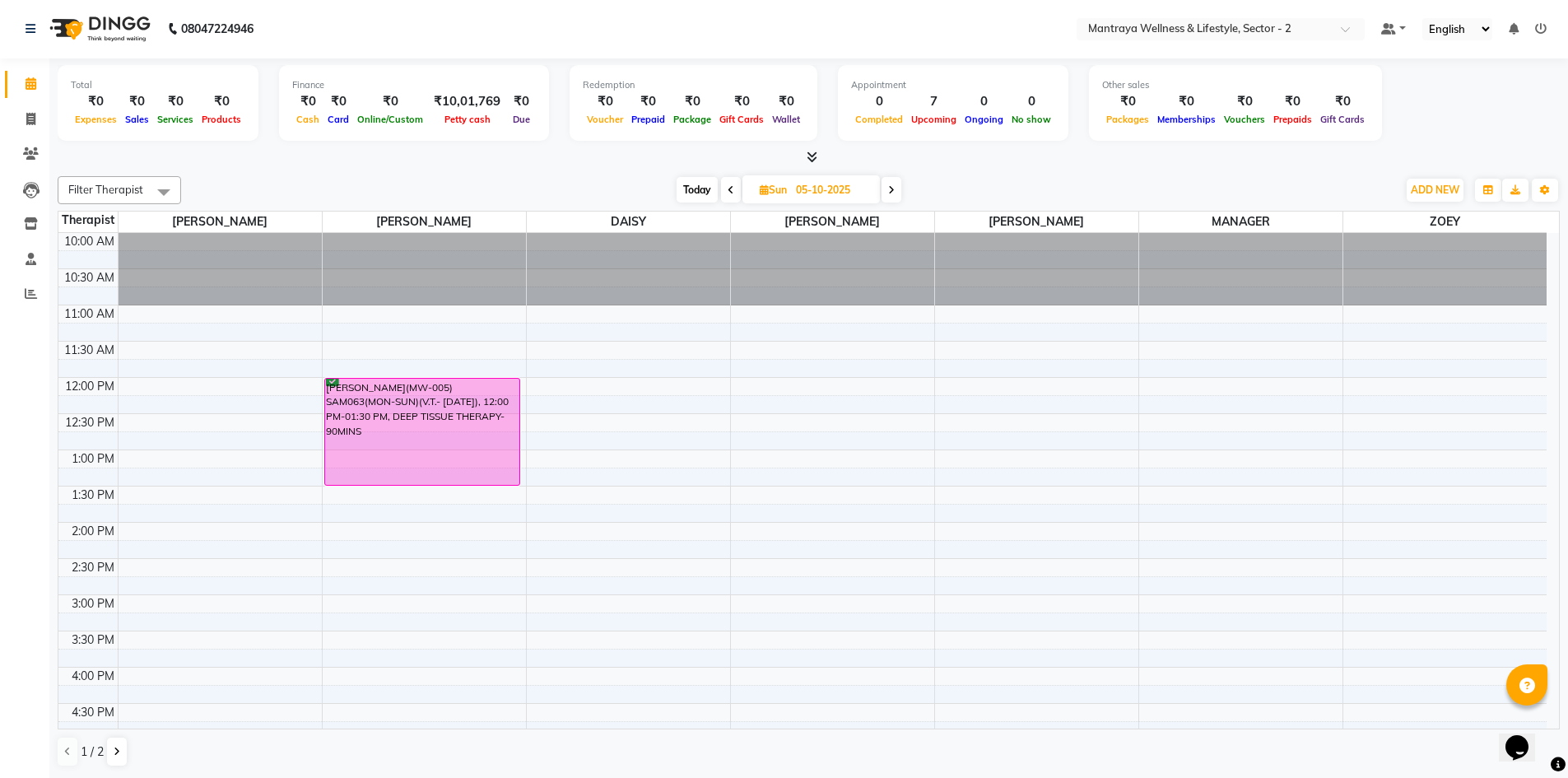
scroll to position [82, 0]
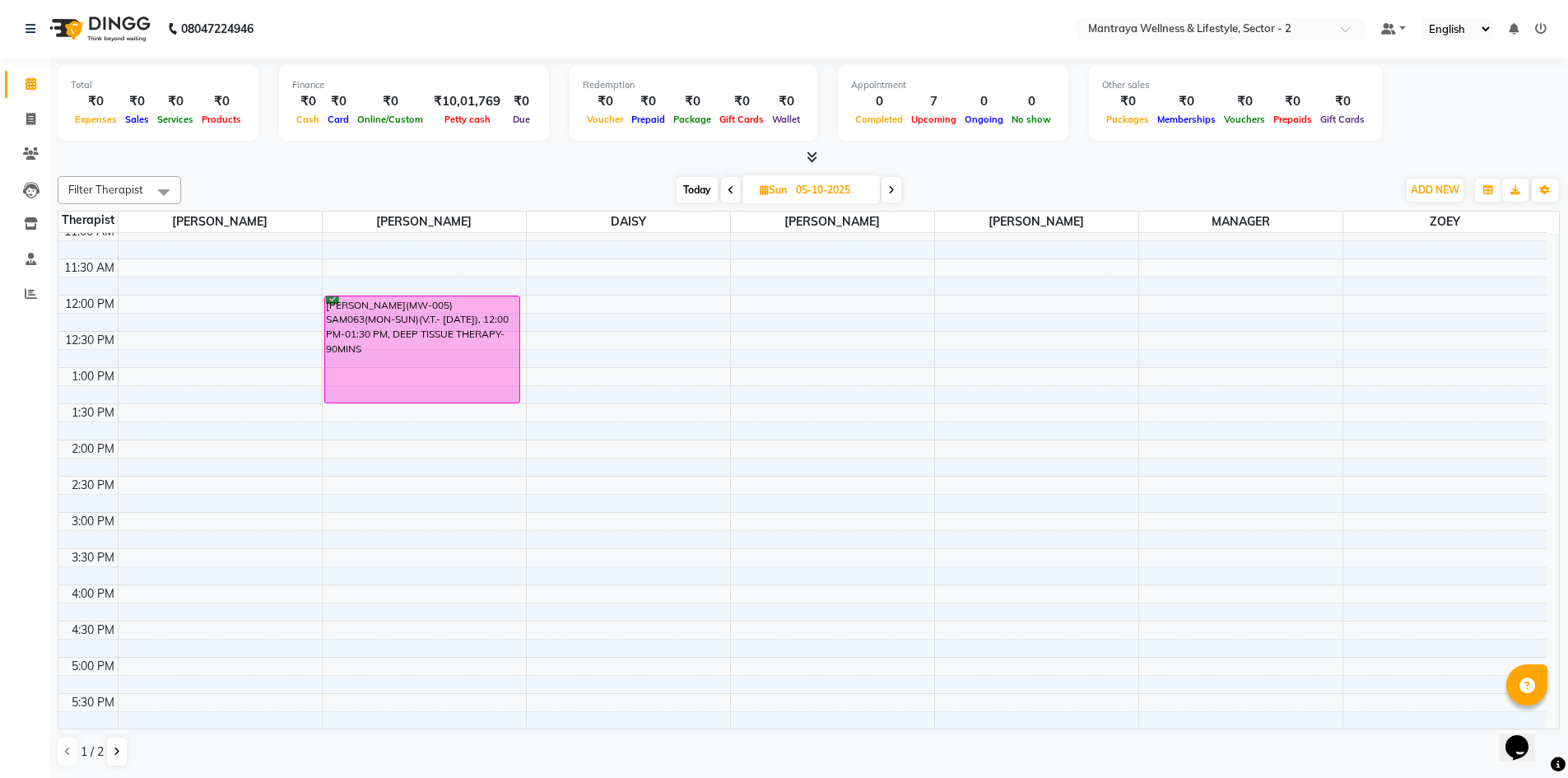
click at [730, 183] on span at bounding box center [730, 190] width 19 height 26
type input "04-10-2025"
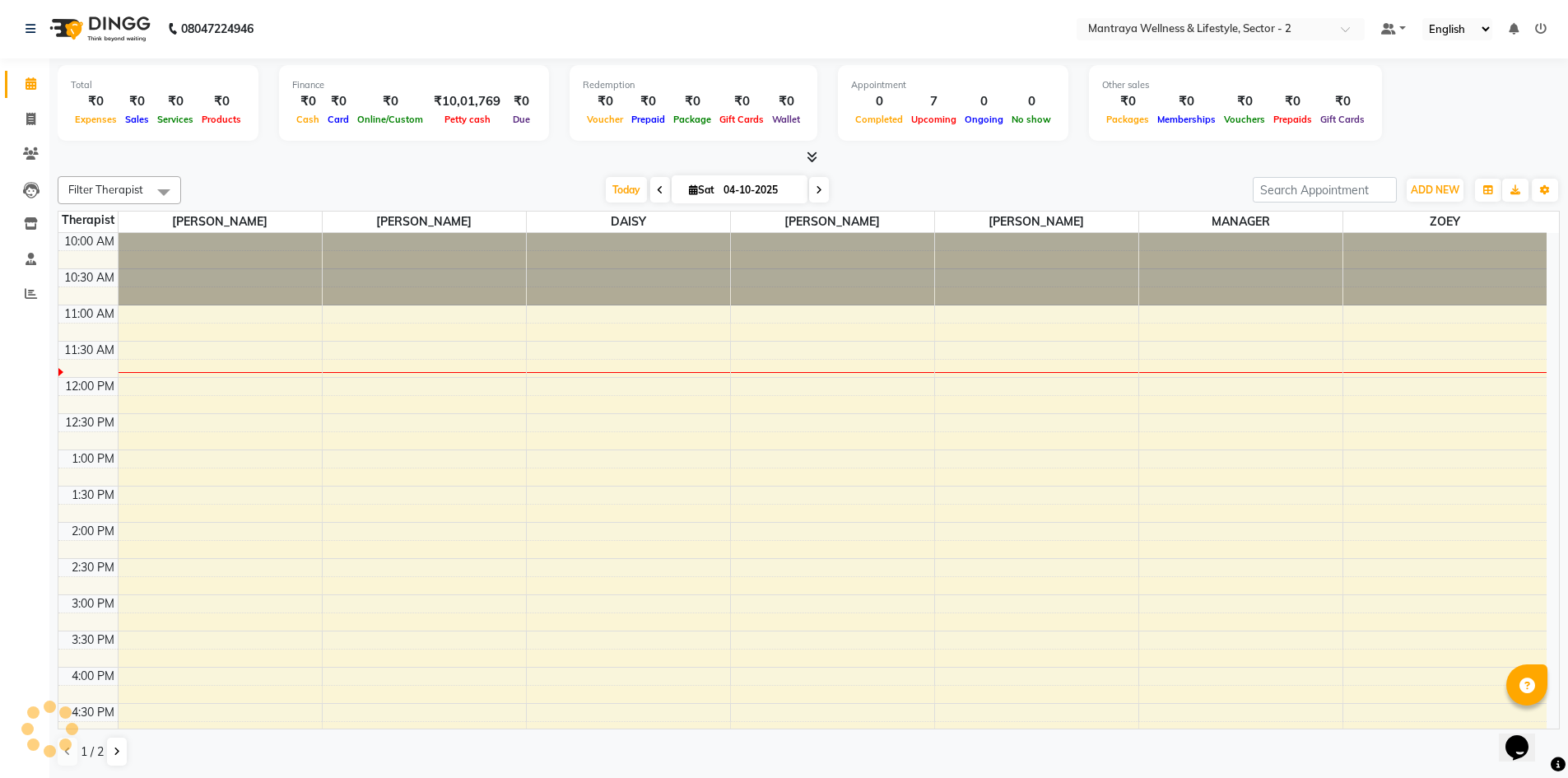
scroll to position [73, 0]
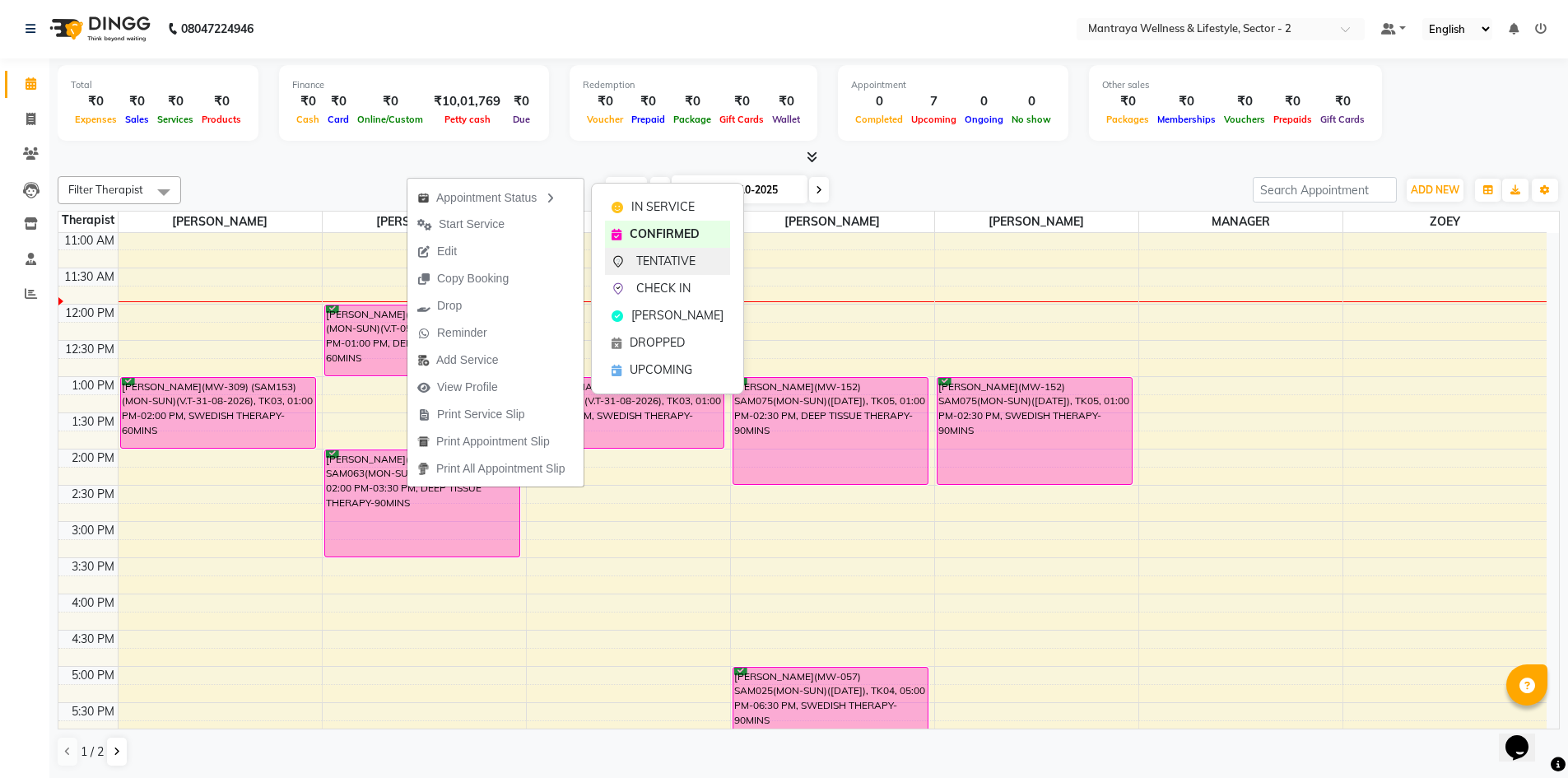
click at [668, 252] on div "TENTATIVE" at bounding box center [667, 261] width 125 height 27
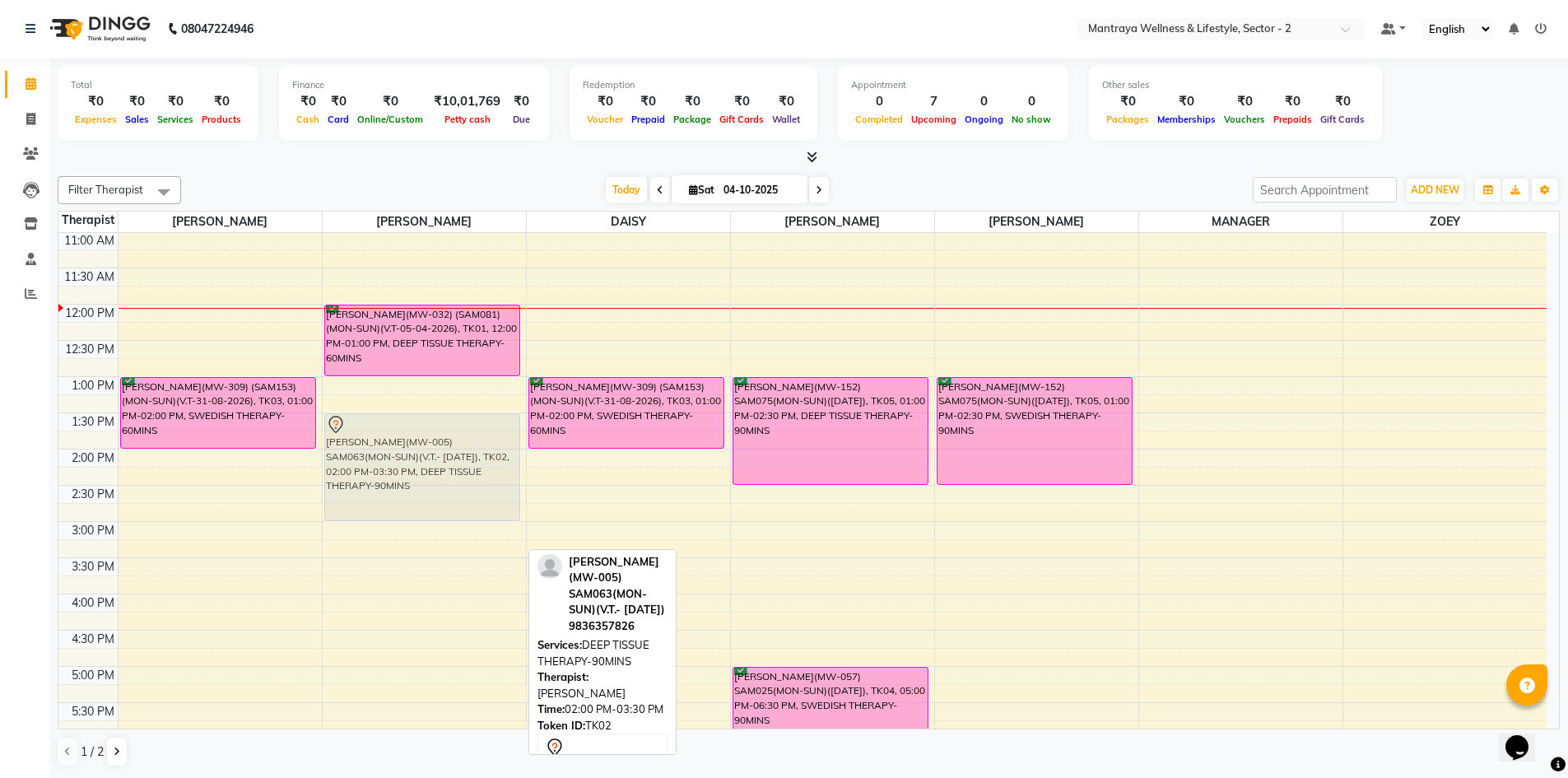
drag, startPoint x: 398, startPoint y: 500, endPoint x: 399, endPoint y: 465, distance: 35.0
click at [399, 465] on div "[PERSON_NAME](MW-032) (SAM081)(MON-SUN)(V.T-05-04-2026), TK01, 12:00 PM-01:00 P…" at bounding box center [425, 594] width 204 height 869
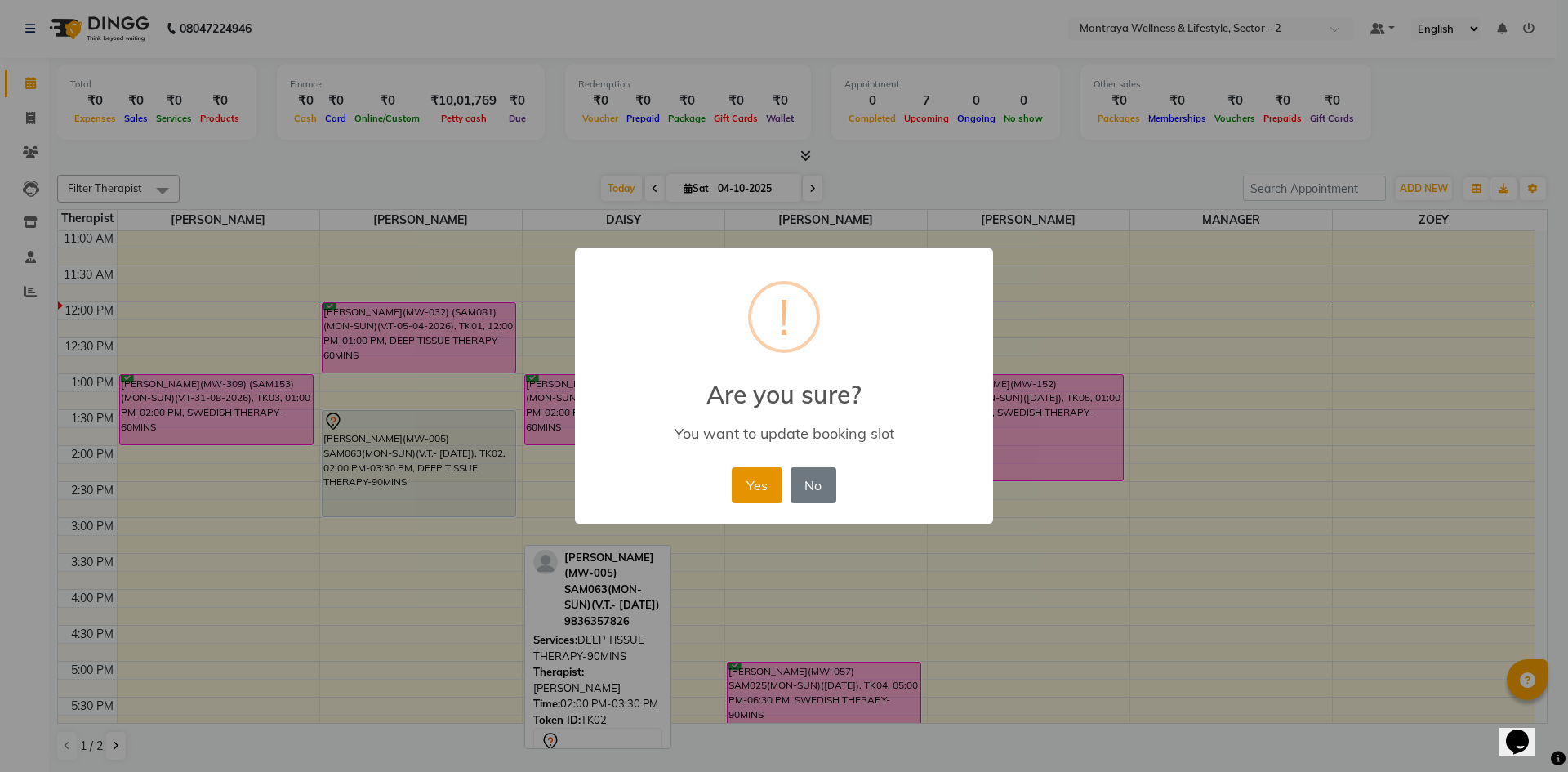
click at [752, 477] on button "Yes" at bounding box center [756, 485] width 50 height 36
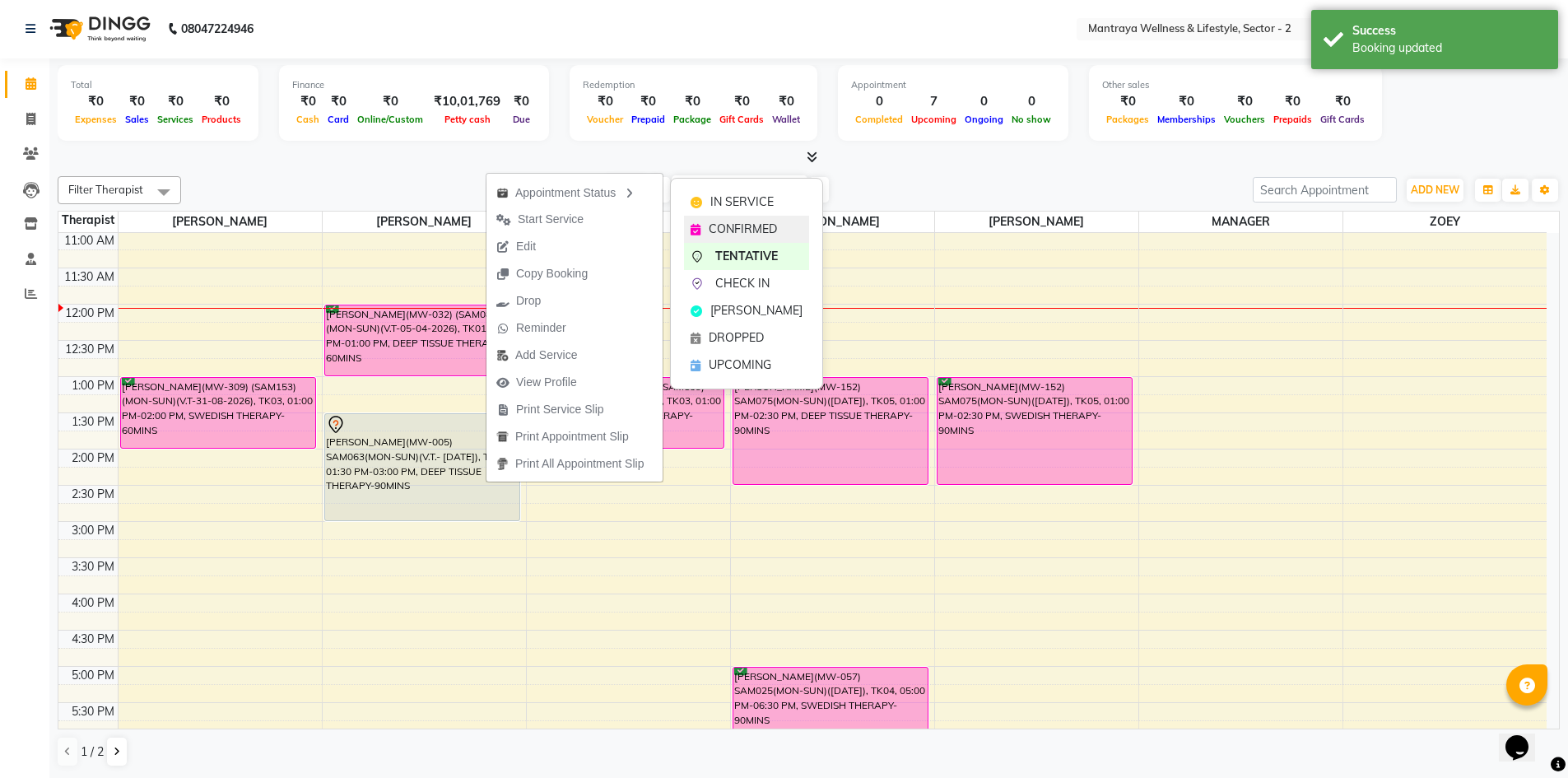
click at [722, 230] on span "CONFIRMED" at bounding box center [743, 228] width 68 height 18
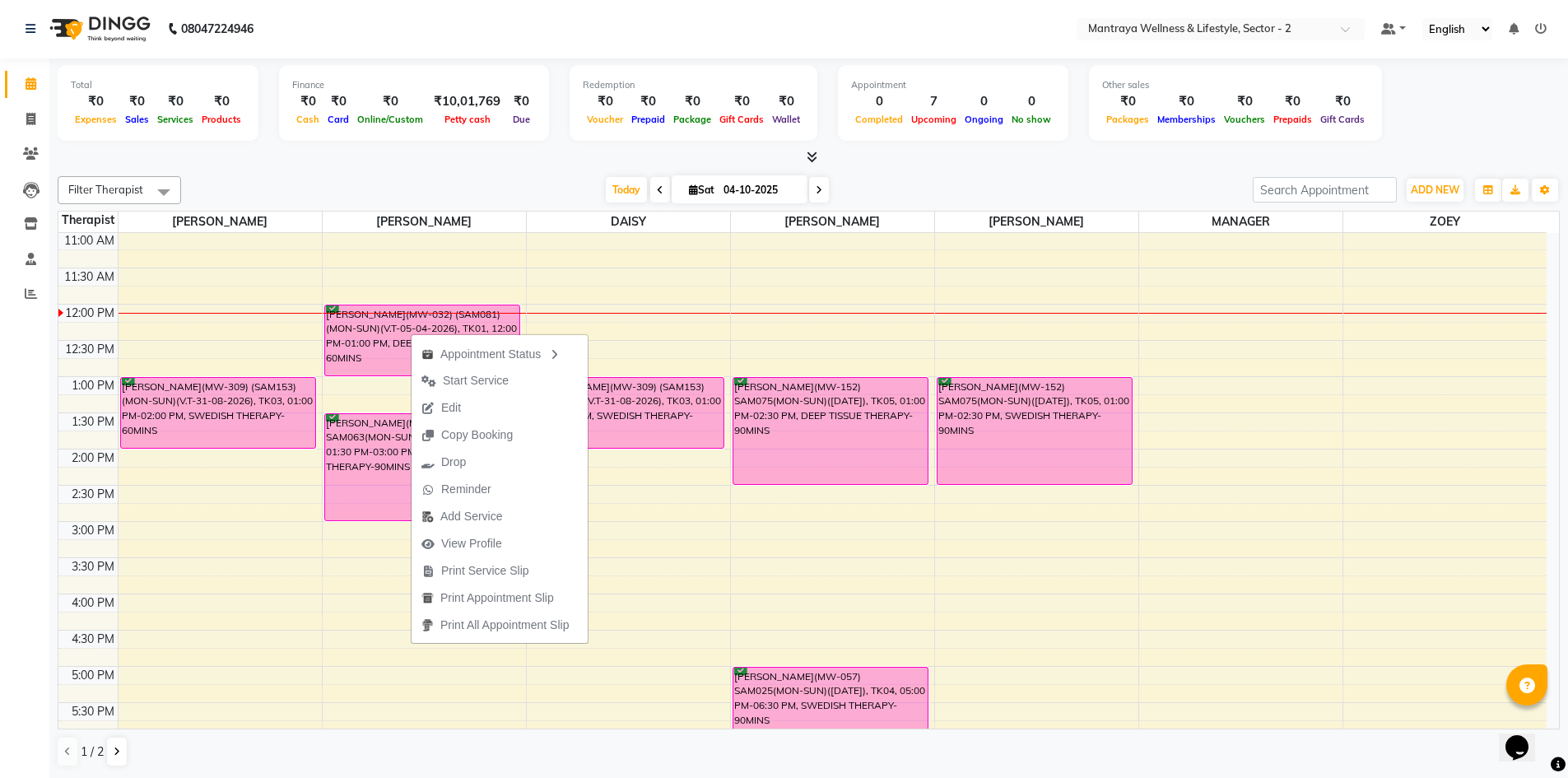
drag, startPoint x: 425, startPoint y: 340, endPoint x: 365, endPoint y: 354, distance: 61.6
click at [411, 369] on ul "Appointment Status Start Service Edit Copy Booking Drop Reminder Add Service Vi…" at bounding box center [500, 488] width 178 height 309
click at [588, 315] on div "10:00 AM 10:30 AM 11:00 AM 11:30 AM 12:00 PM 12:30 PM 1:00 PM 1:30 PM 2:00 PM 2…" at bounding box center [802, 594] width 1488 height 869
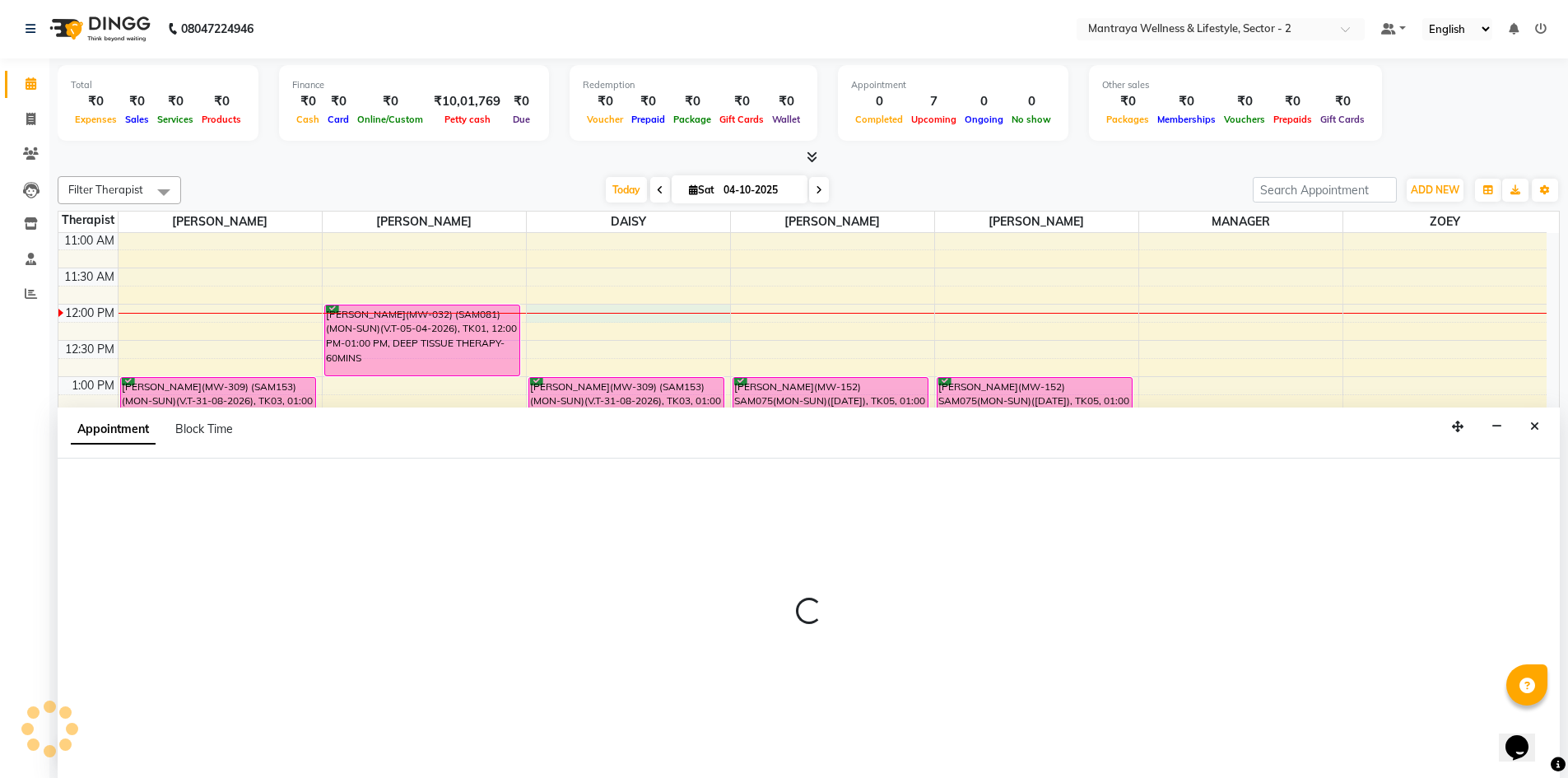
select select "84332"
select select "720"
select select "tentative"
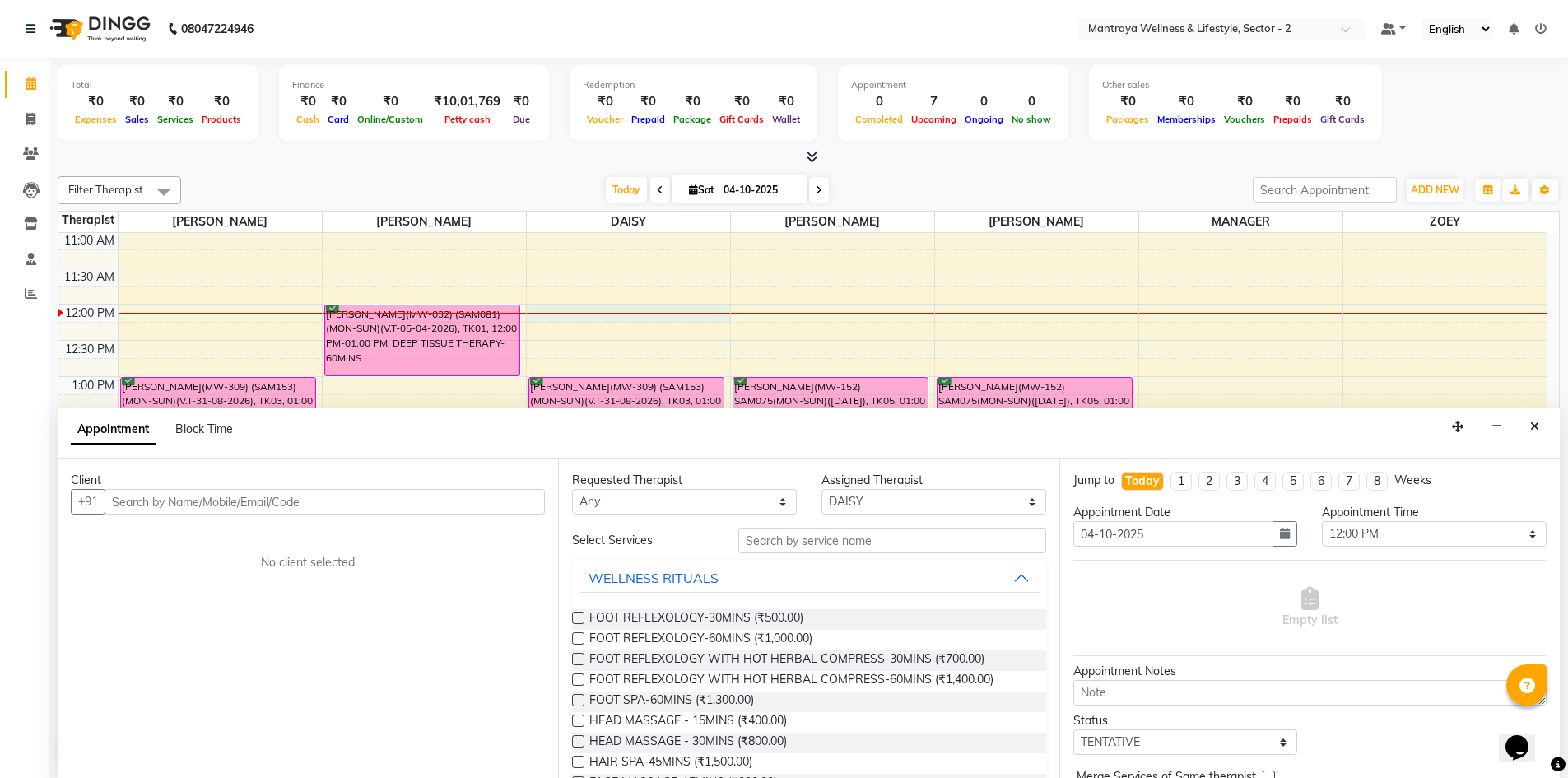
drag, startPoint x: 1543, startPoint y: 423, endPoint x: 1499, endPoint y: 423, distance: 44.0
click at [1542, 423] on button "Close" at bounding box center [1535, 426] width 24 height 26
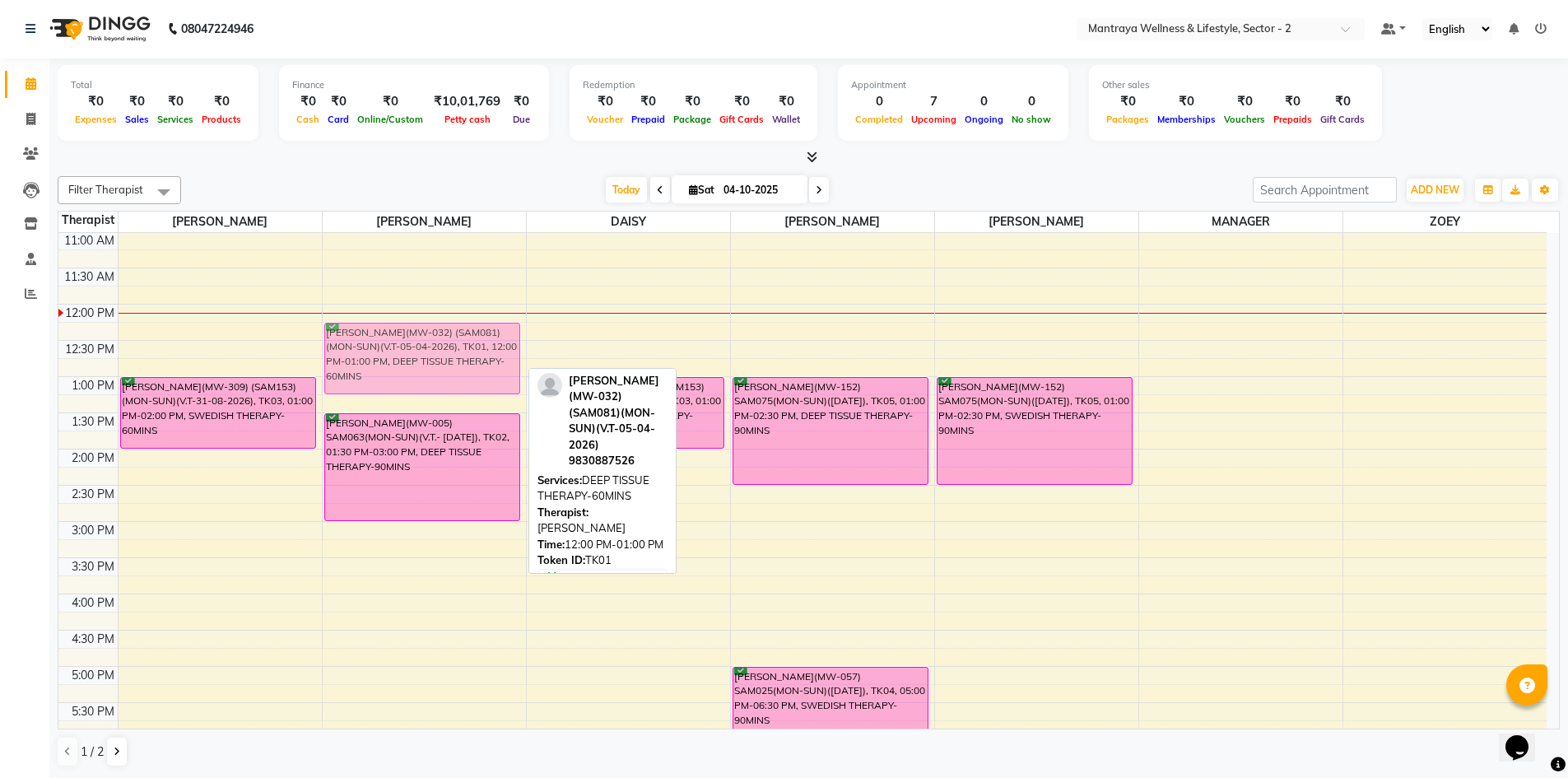
drag, startPoint x: 450, startPoint y: 335, endPoint x: 445, endPoint y: 349, distance: 14.9
click at [445, 349] on div "[PERSON_NAME](MW-032) (SAM081)(MON-SUN)(V.T-05-04-2026), TK01, 12:00 PM-01:00 P…" at bounding box center [425, 594] width 204 height 869
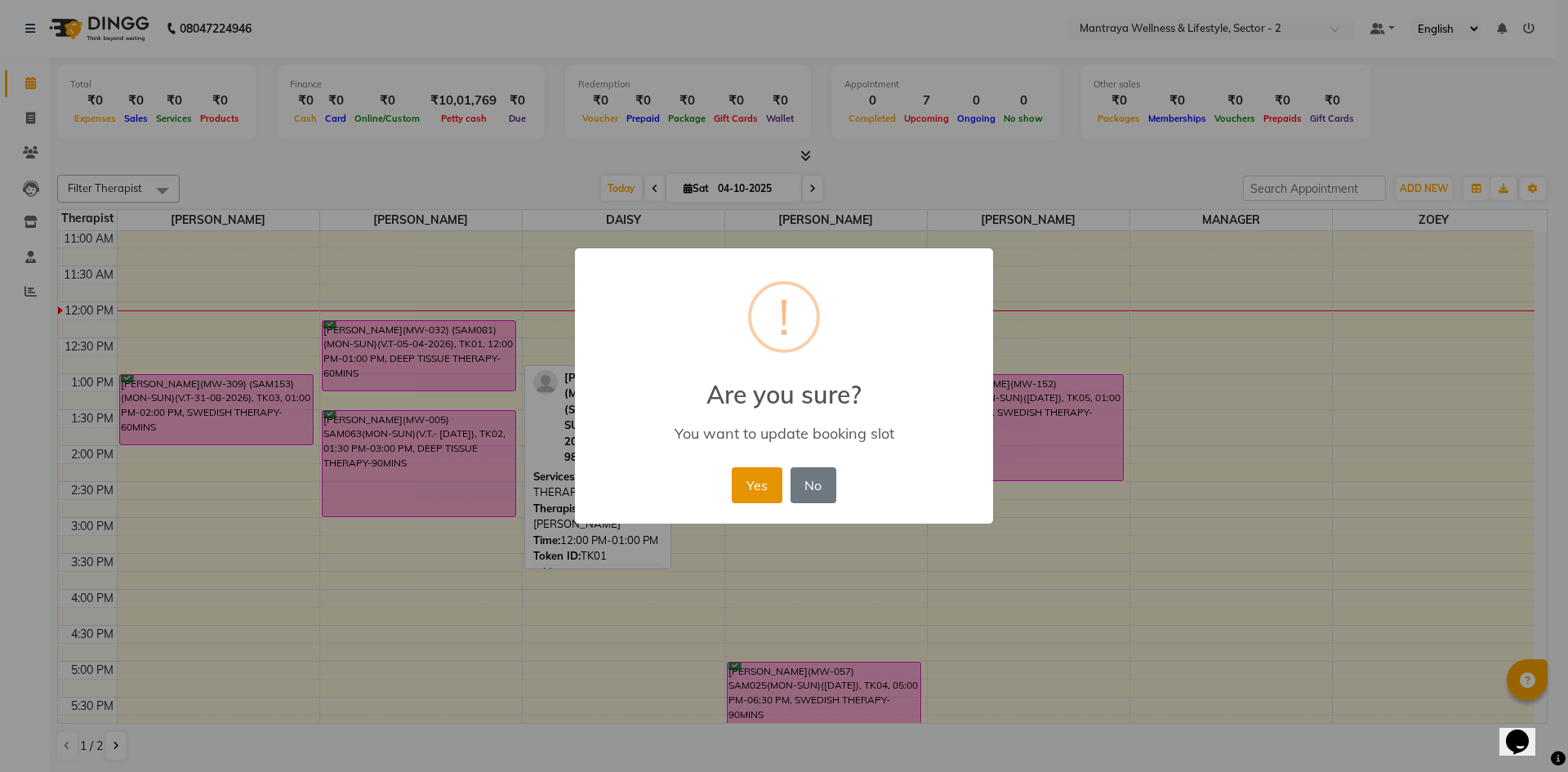
click at [756, 482] on button "Yes" at bounding box center [756, 485] width 50 height 36
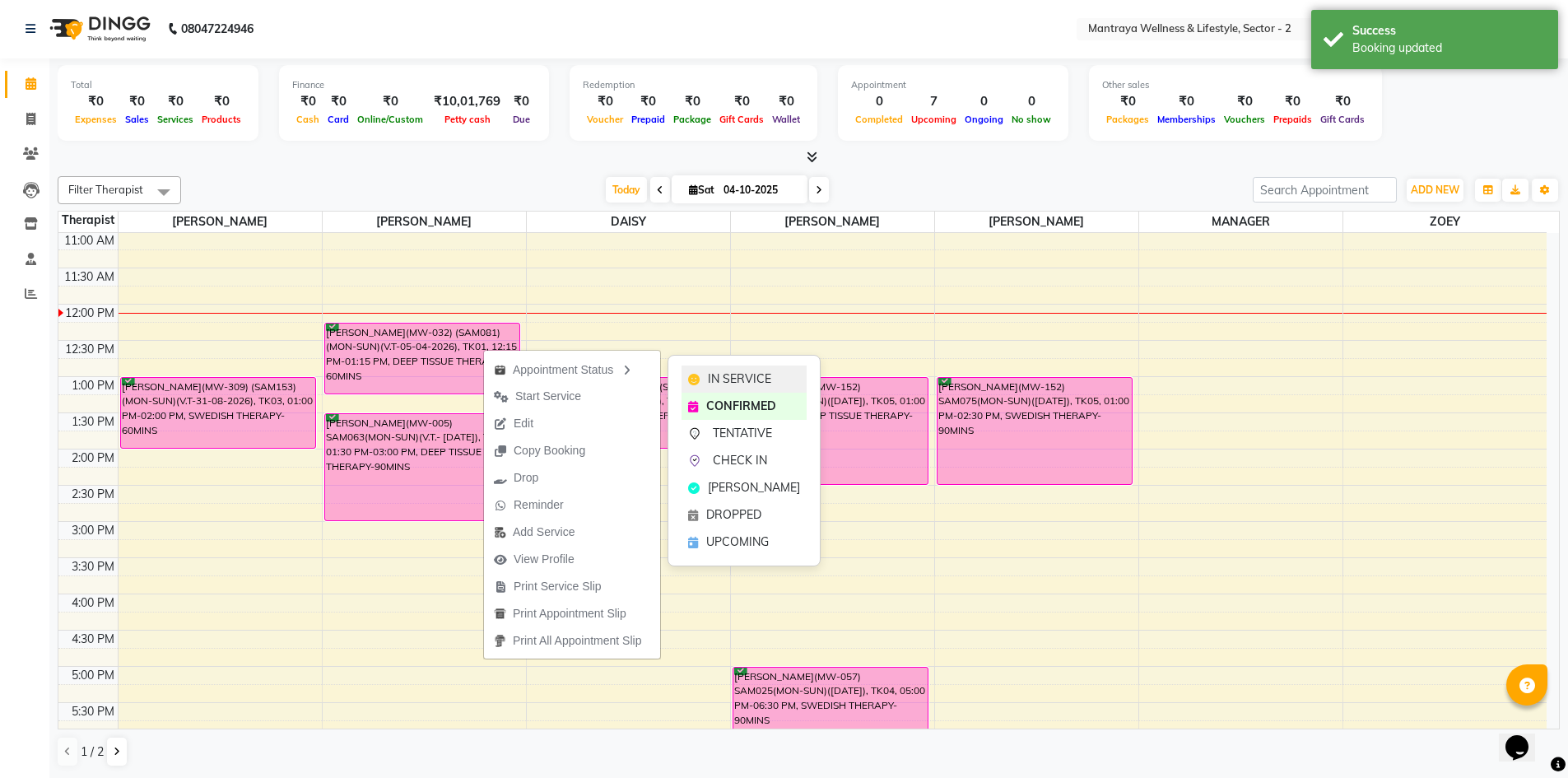
click at [709, 377] on span "IN SERVICE" at bounding box center [739, 378] width 63 height 18
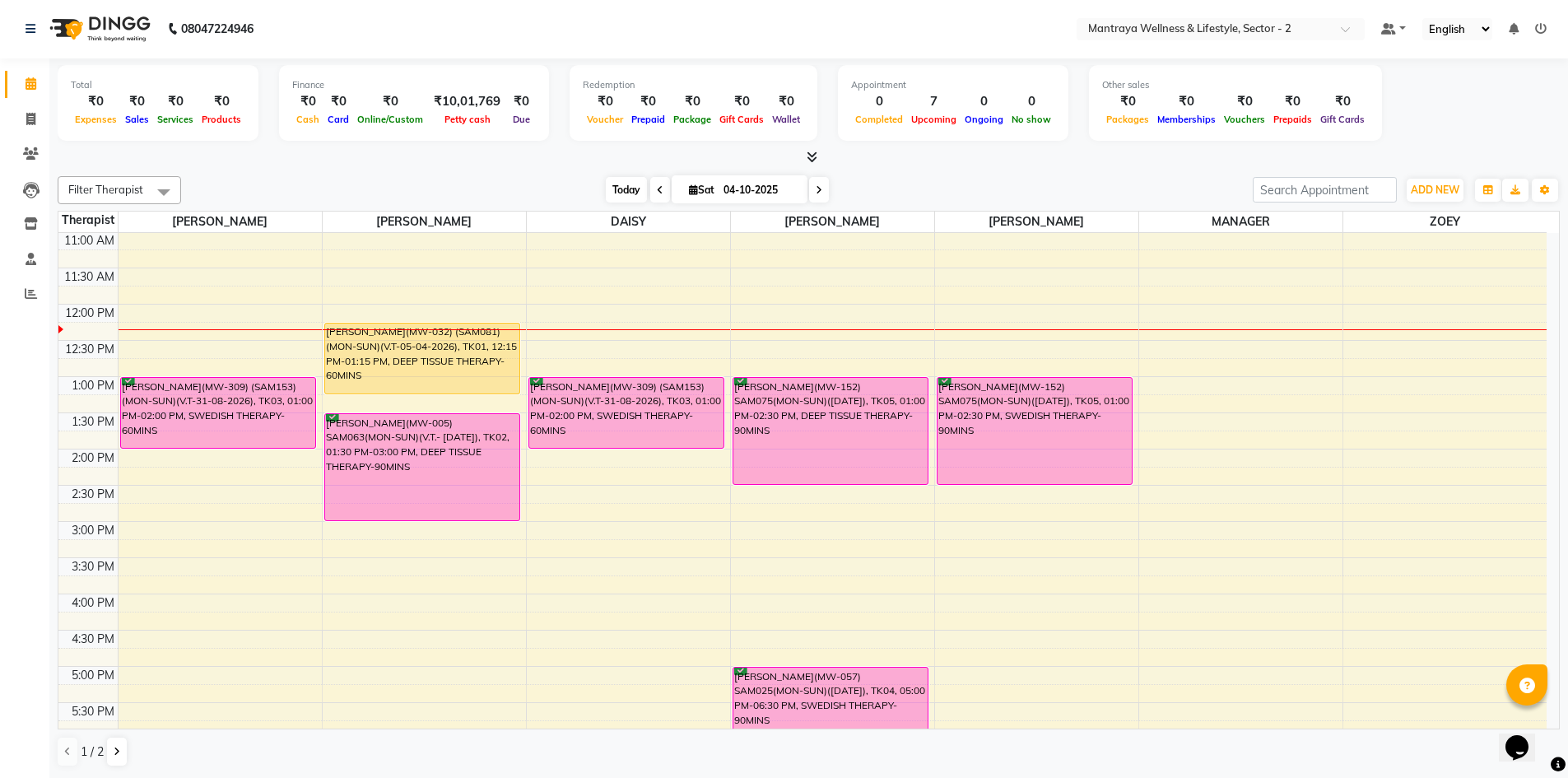
click at [623, 190] on span "Today" at bounding box center [626, 190] width 41 height 26
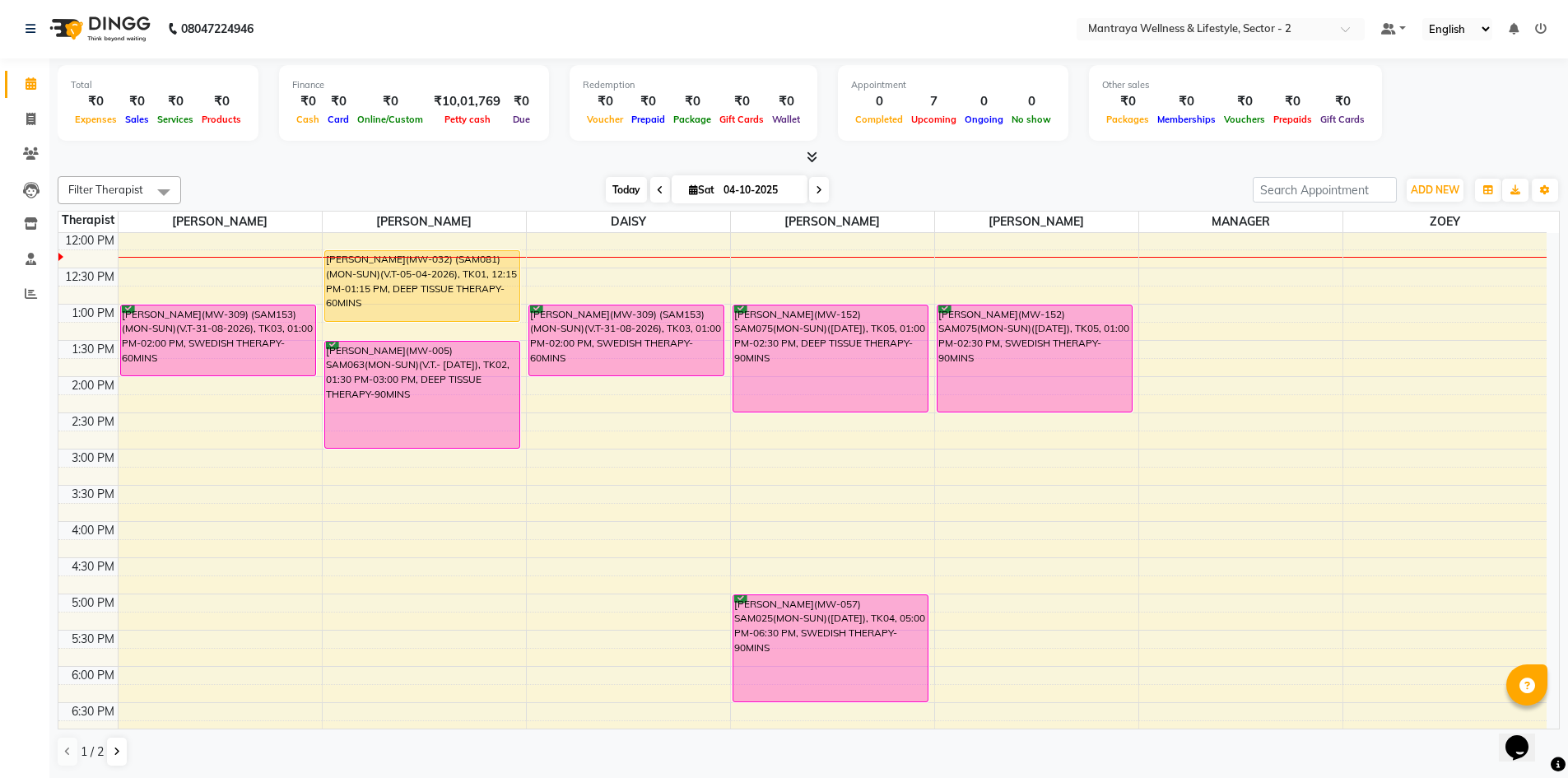
click at [623, 188] on span "Today" at bounding box center [626, 190] width 41 height 26
click at [623, 187] on span "Today" at bounding box center [626, 190] width 41 height 26
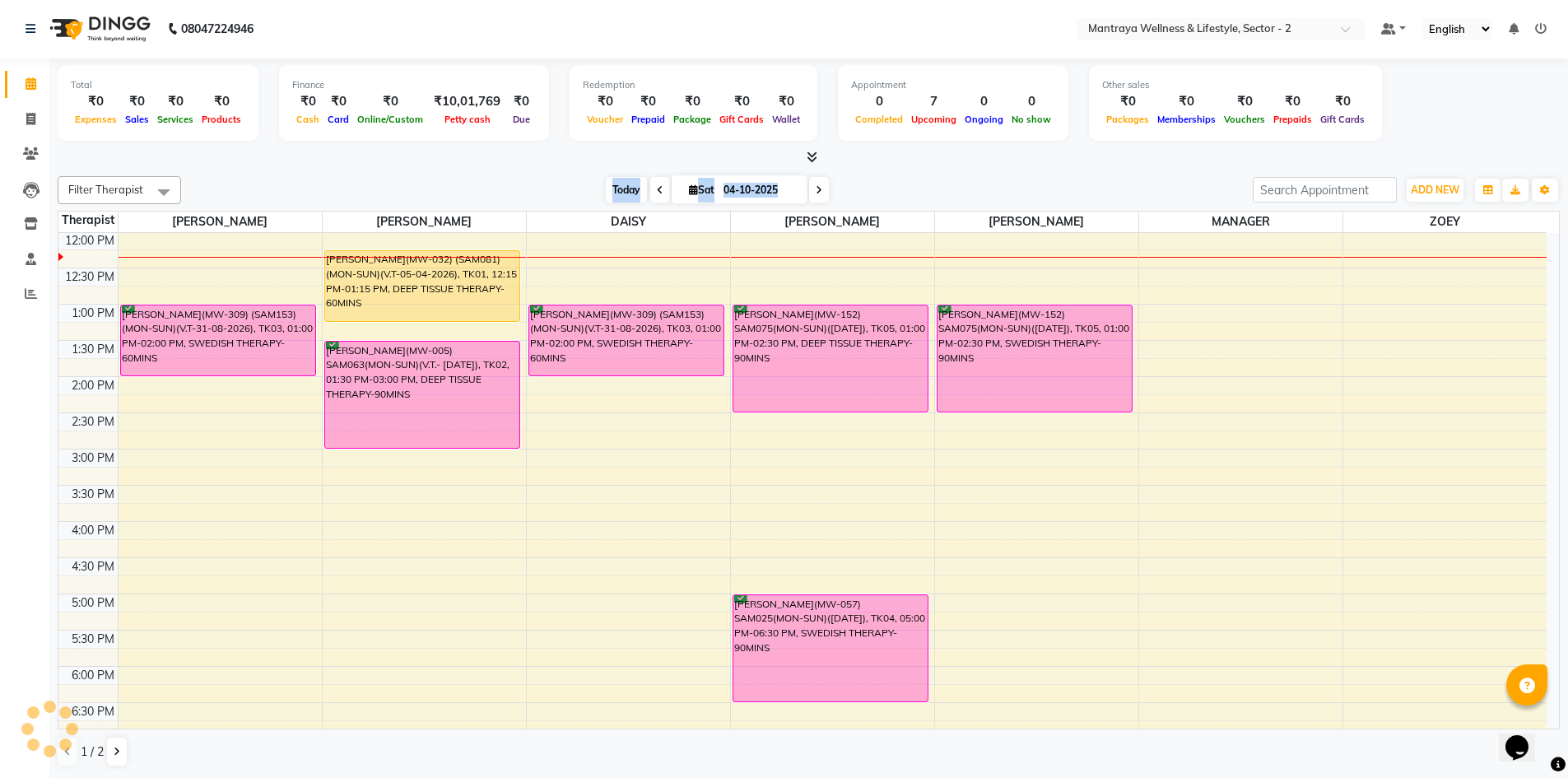
click at [623, 187] on span "Today" at bounding box center [626, 190] width 41 height 26
click at [1485, 190] on icon "button" at bounding box center [1488, 190] width 10 height 10
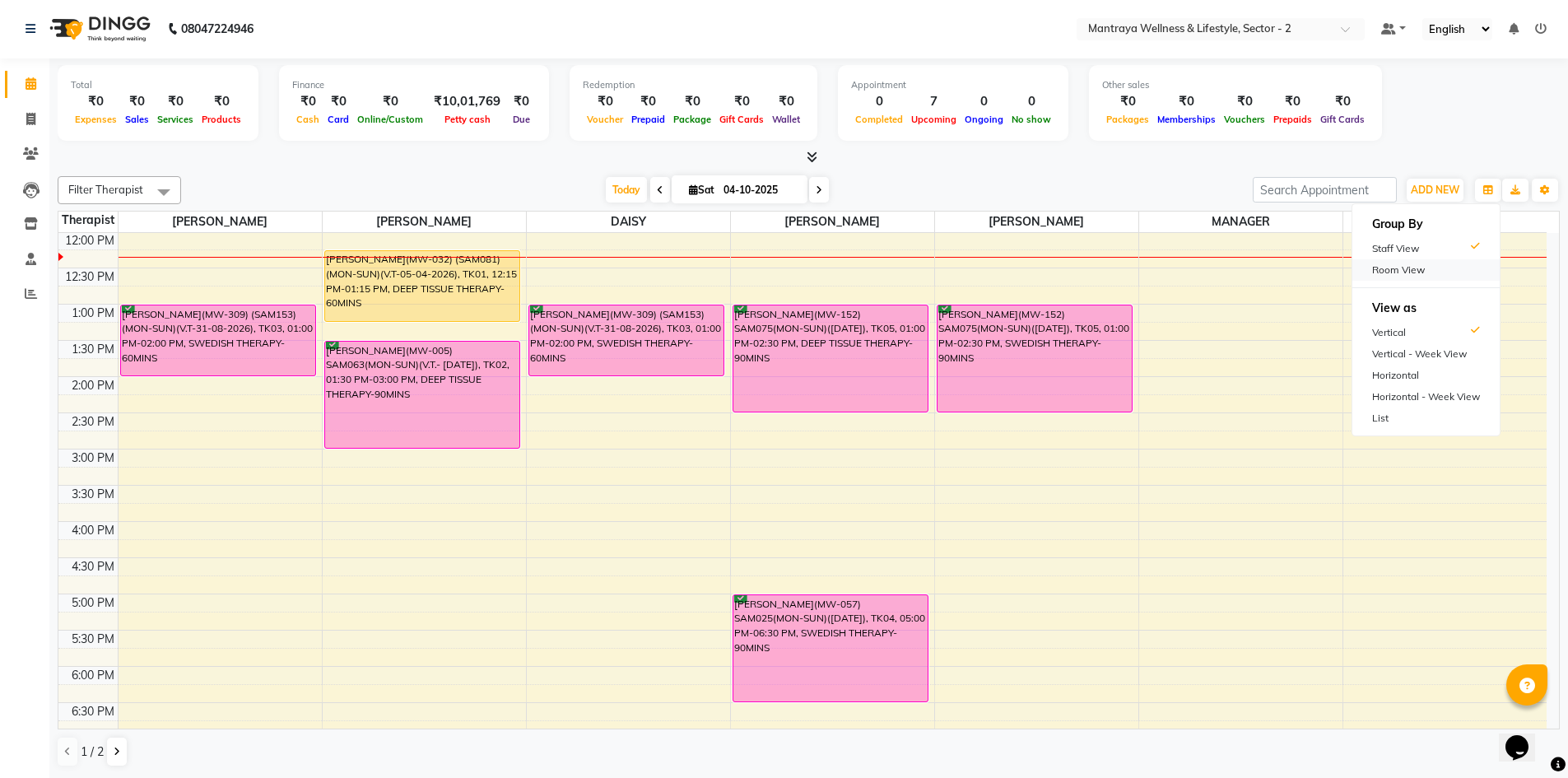
click at [1418, 265] on div "Room View" at bounding box center [1426, 269] width 147 height 21
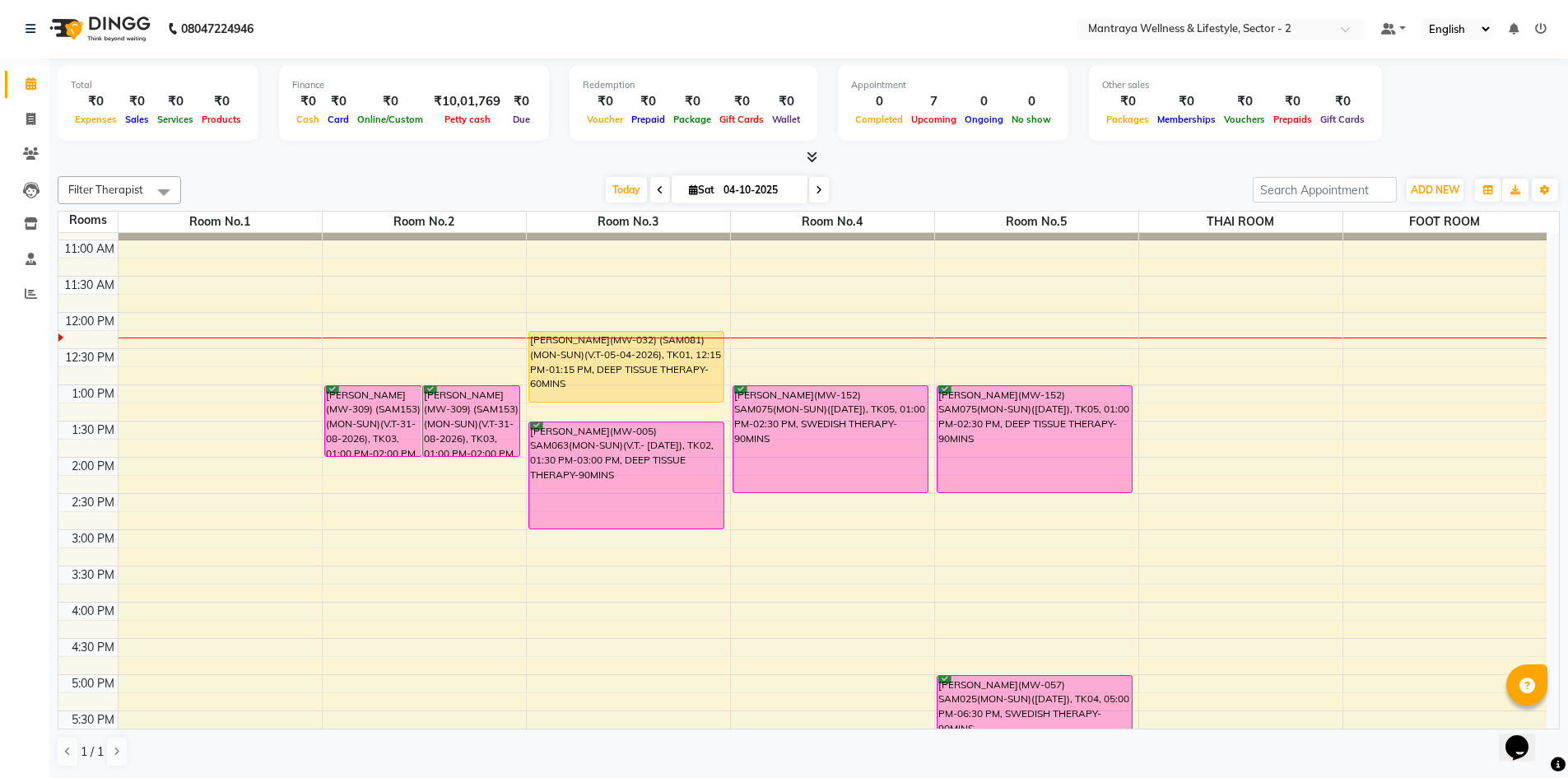
scroll to position [0, 0]
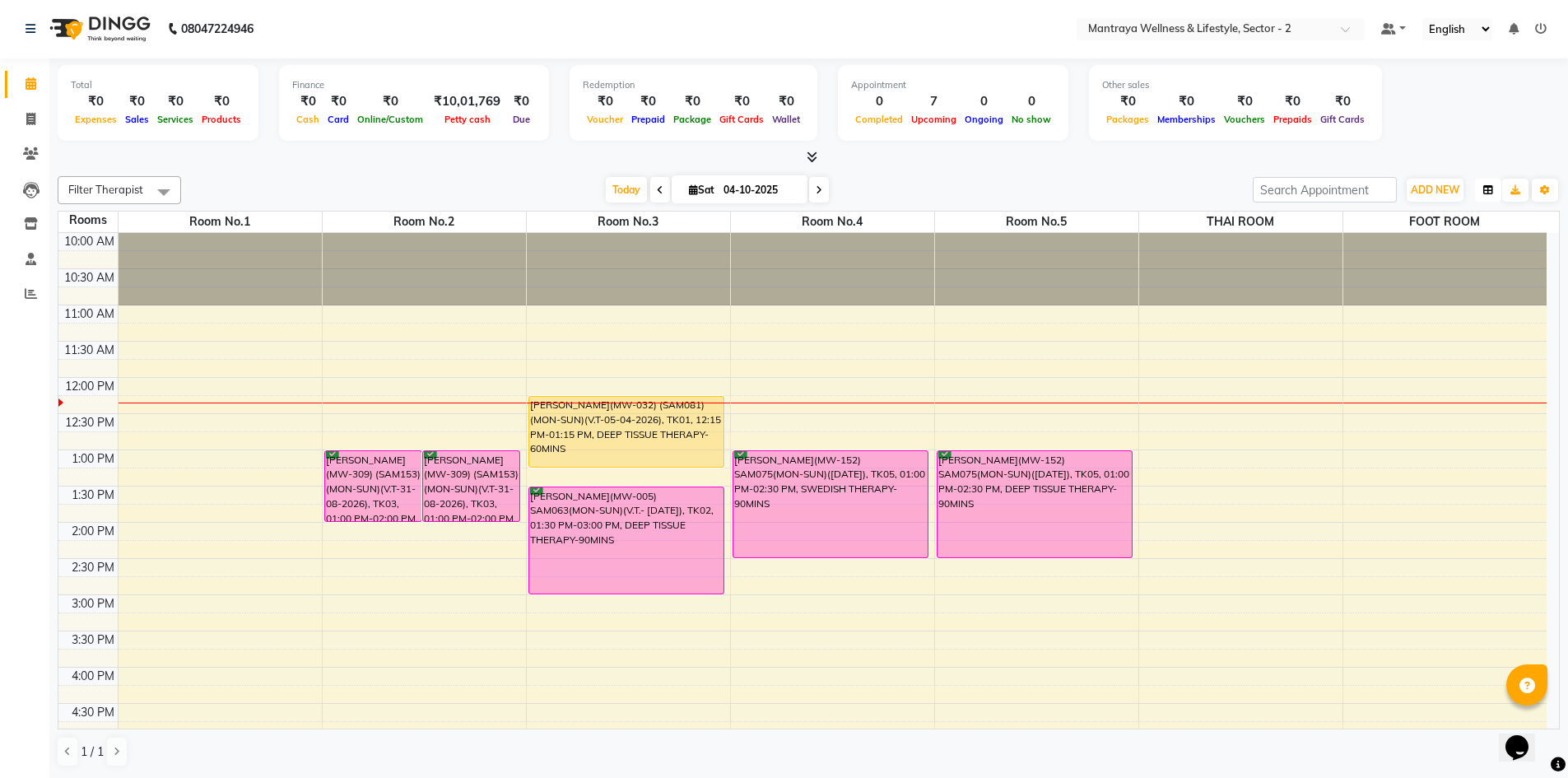
click at [1486, 190] on icon "button" at bounding box center [1488, 190] width 10 height 10
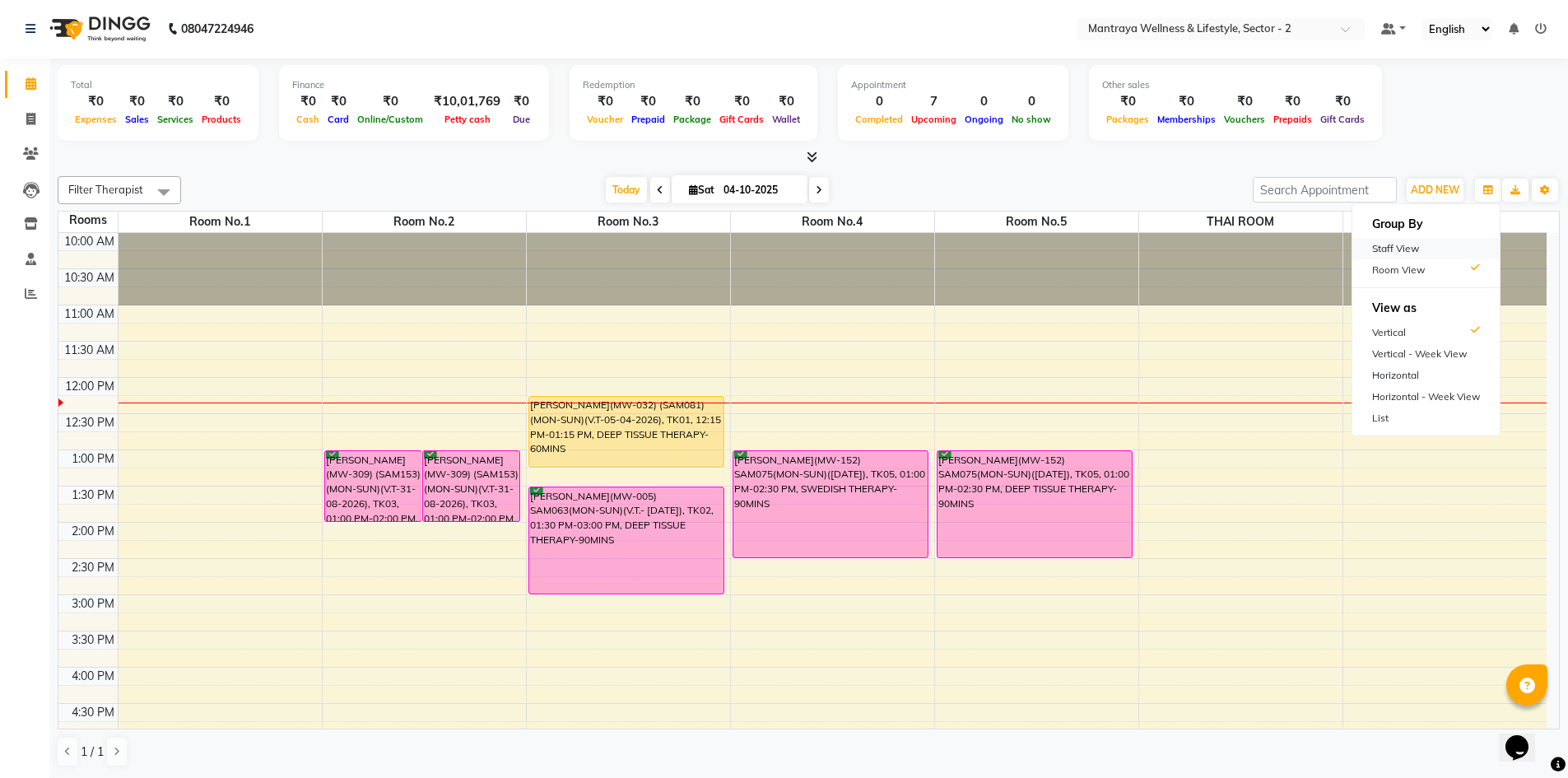
click at [1403, 245] on div "Staff View" at bounding box center [1426, 248] width 147 height 21
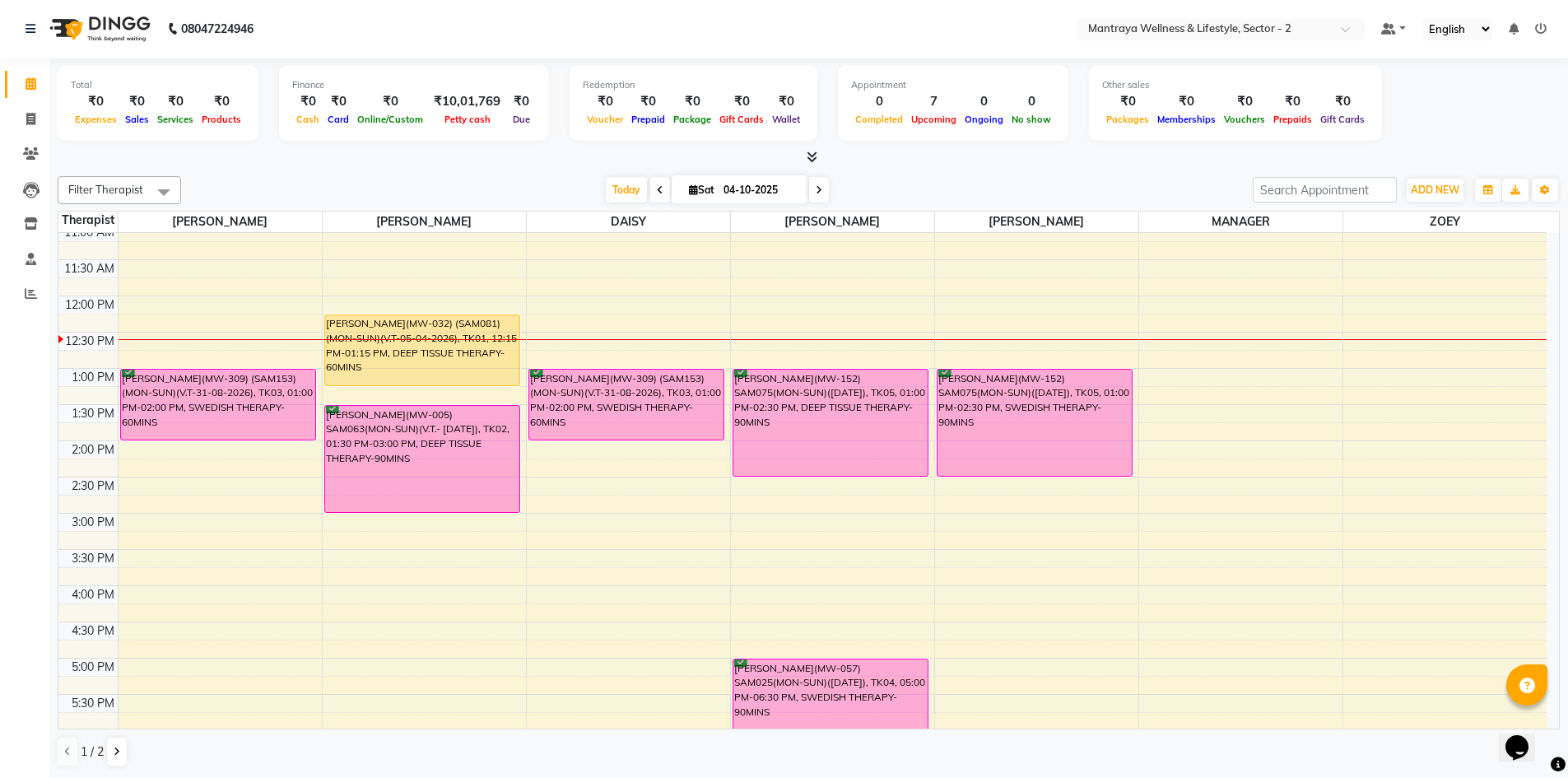
scroll to position [82, 0]
click at [324, 586] on div "10:00 AM 10:30 AM 11:00 AM 11:30 AM 12:00 PM 12:30 PM 1:00 PM 1:30 PM 2:00 PM 2…" at bounding box center [802, 585] width 1488 height 869
select select "69829"
select select "tentative"
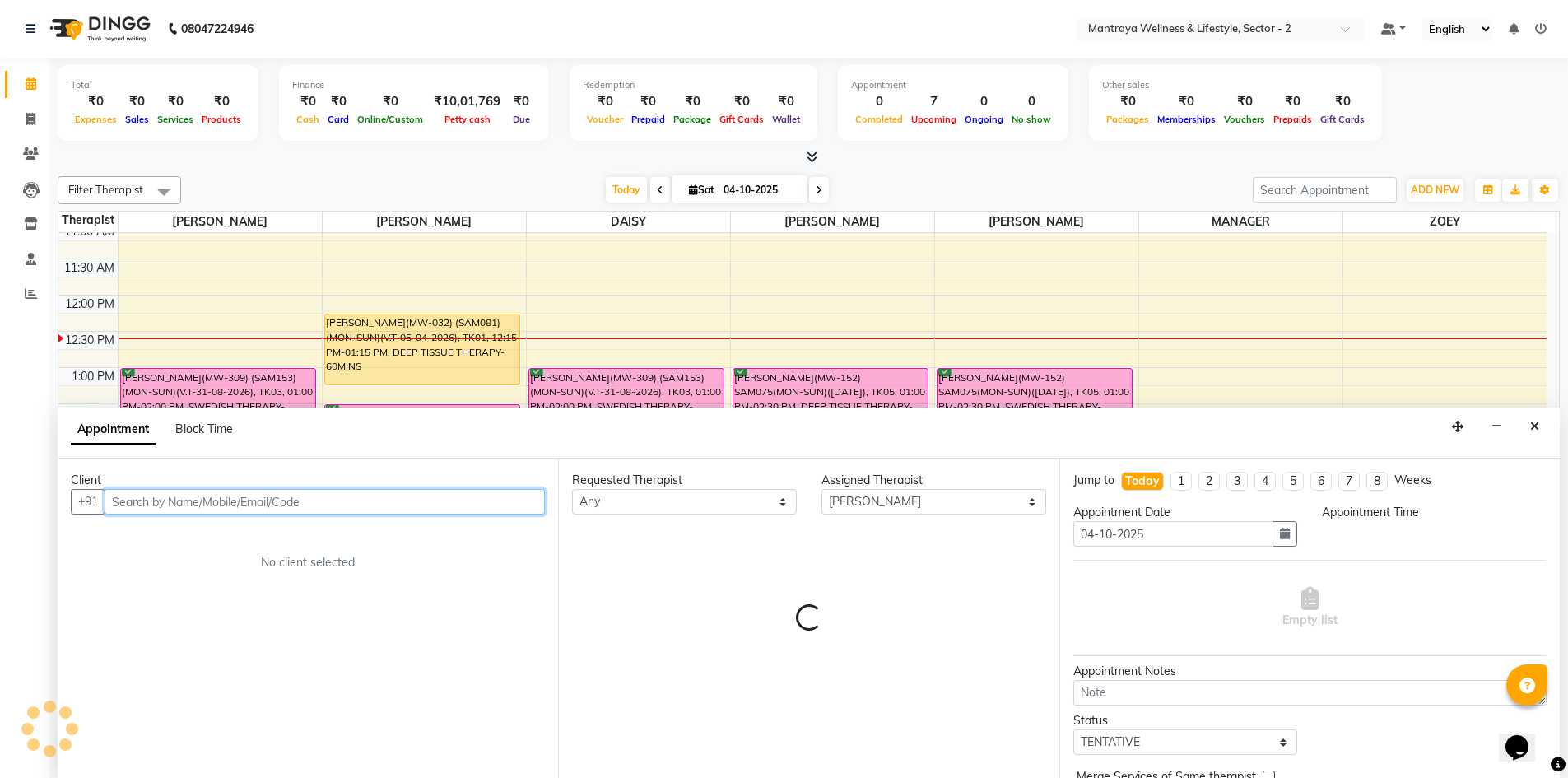
select select "960"
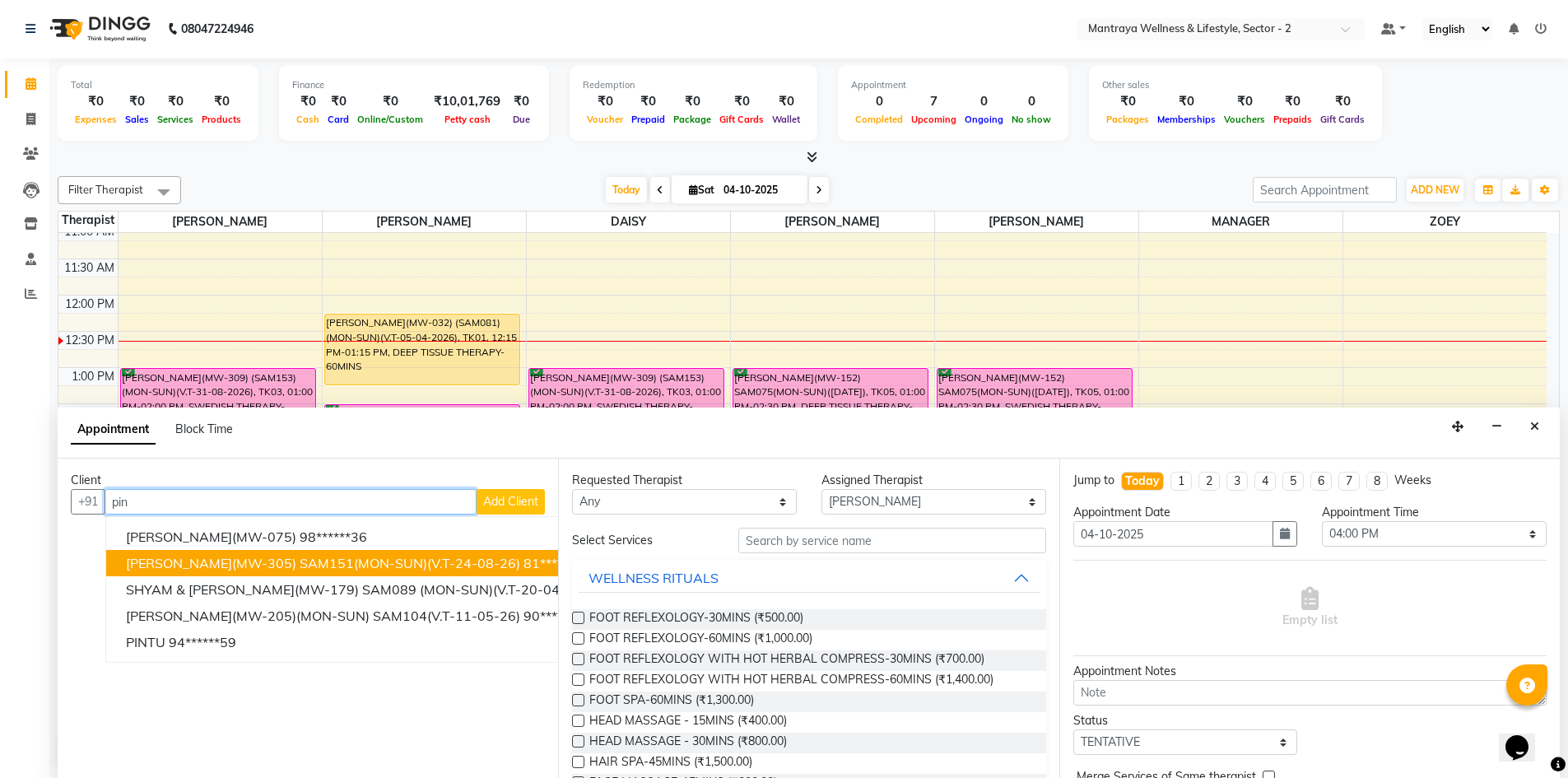
click at [192, 562] on span "[PERSON_NAME](MW-305) SAM151(MON-SUN)(V.T-24-08-26)" at bounding box center [323, 563] width 394 height 17
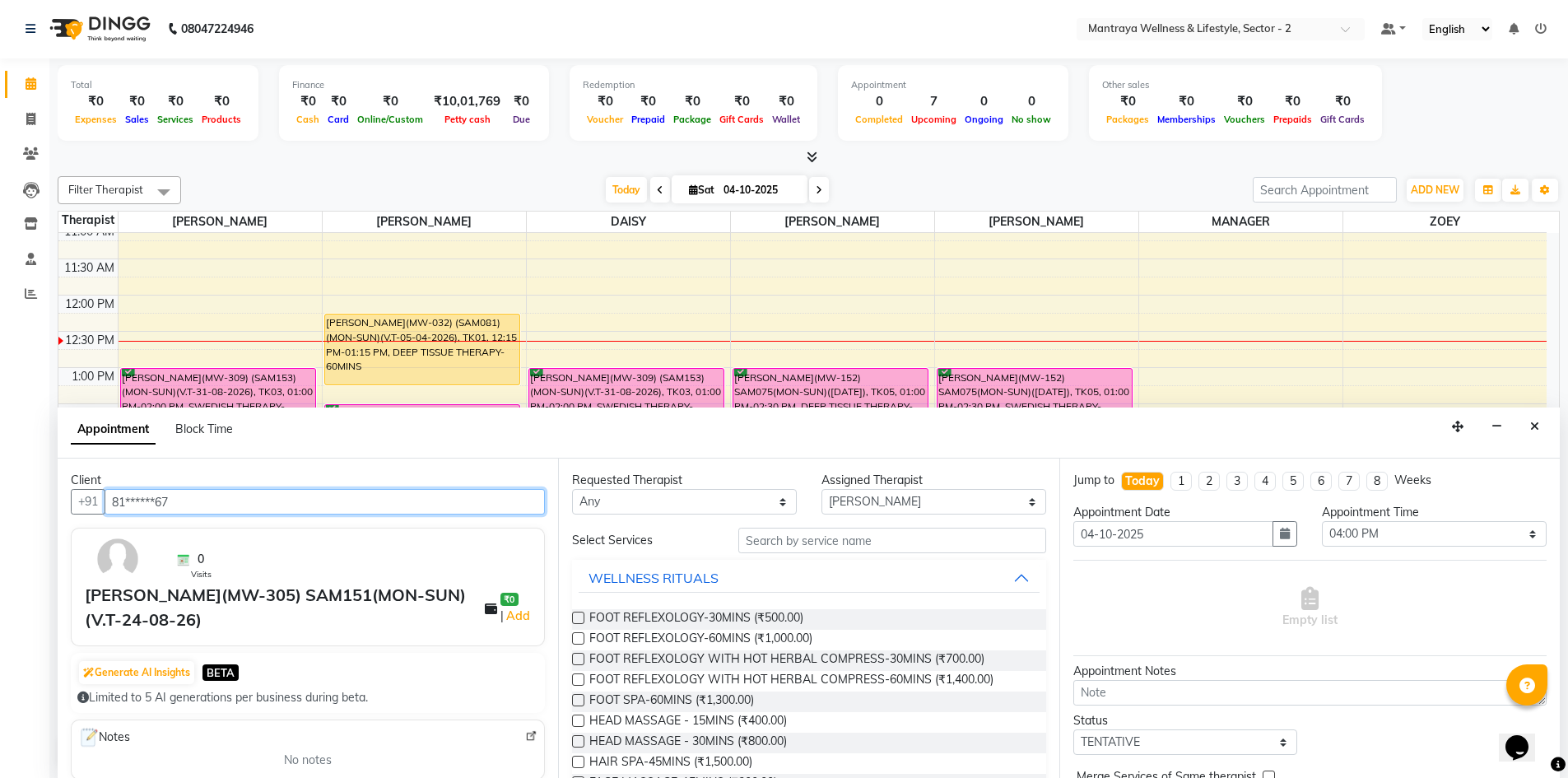
type input "81******67"
click at [809, 547] on input "text" at bounding box center [892, 540] width 308 height 26
type input "s"
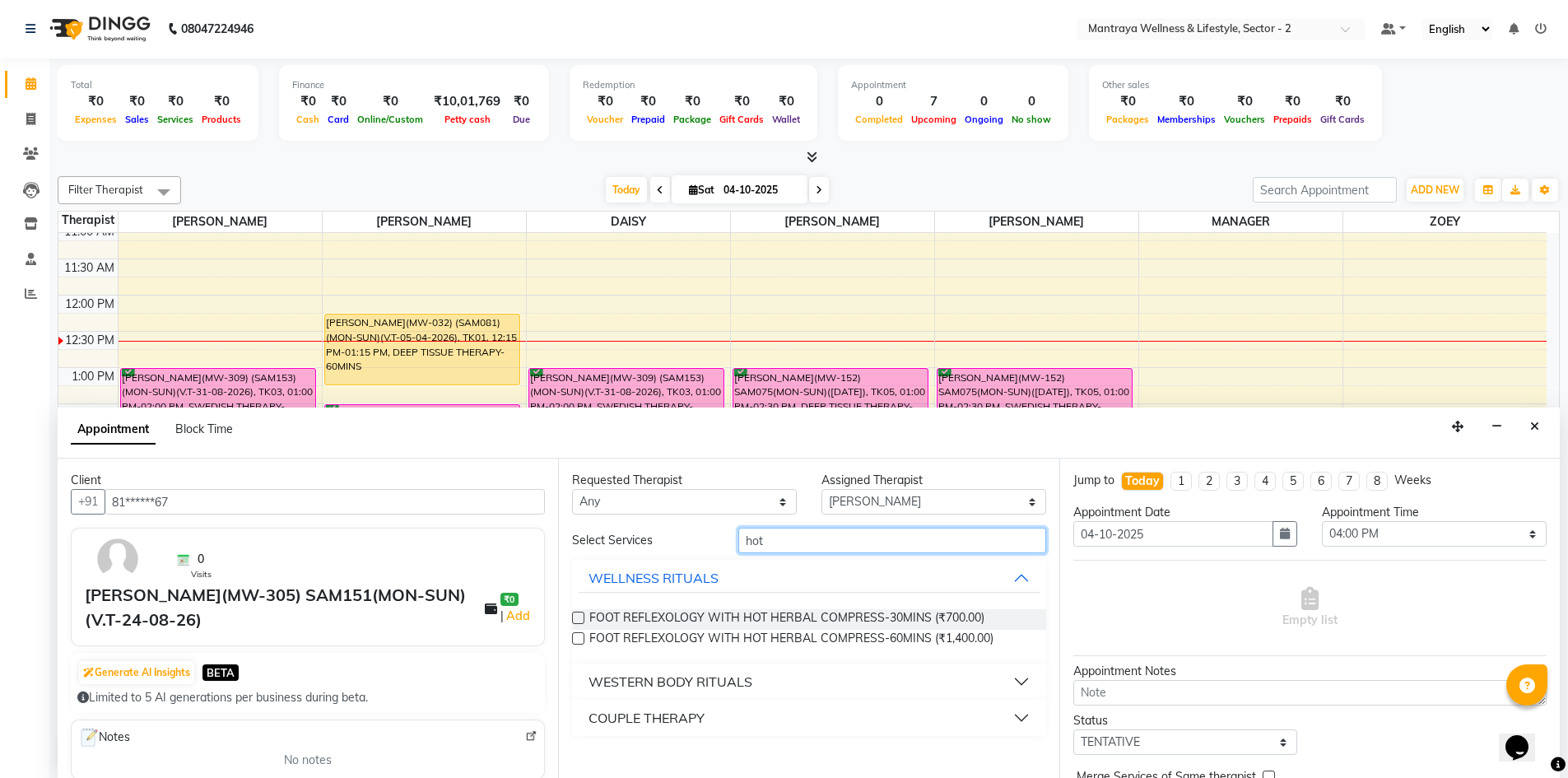
type input "hot"
click at [866, 681] on button "WESTERN BODY RITUALS" at bounding box center [808, 682] width 460 height 30
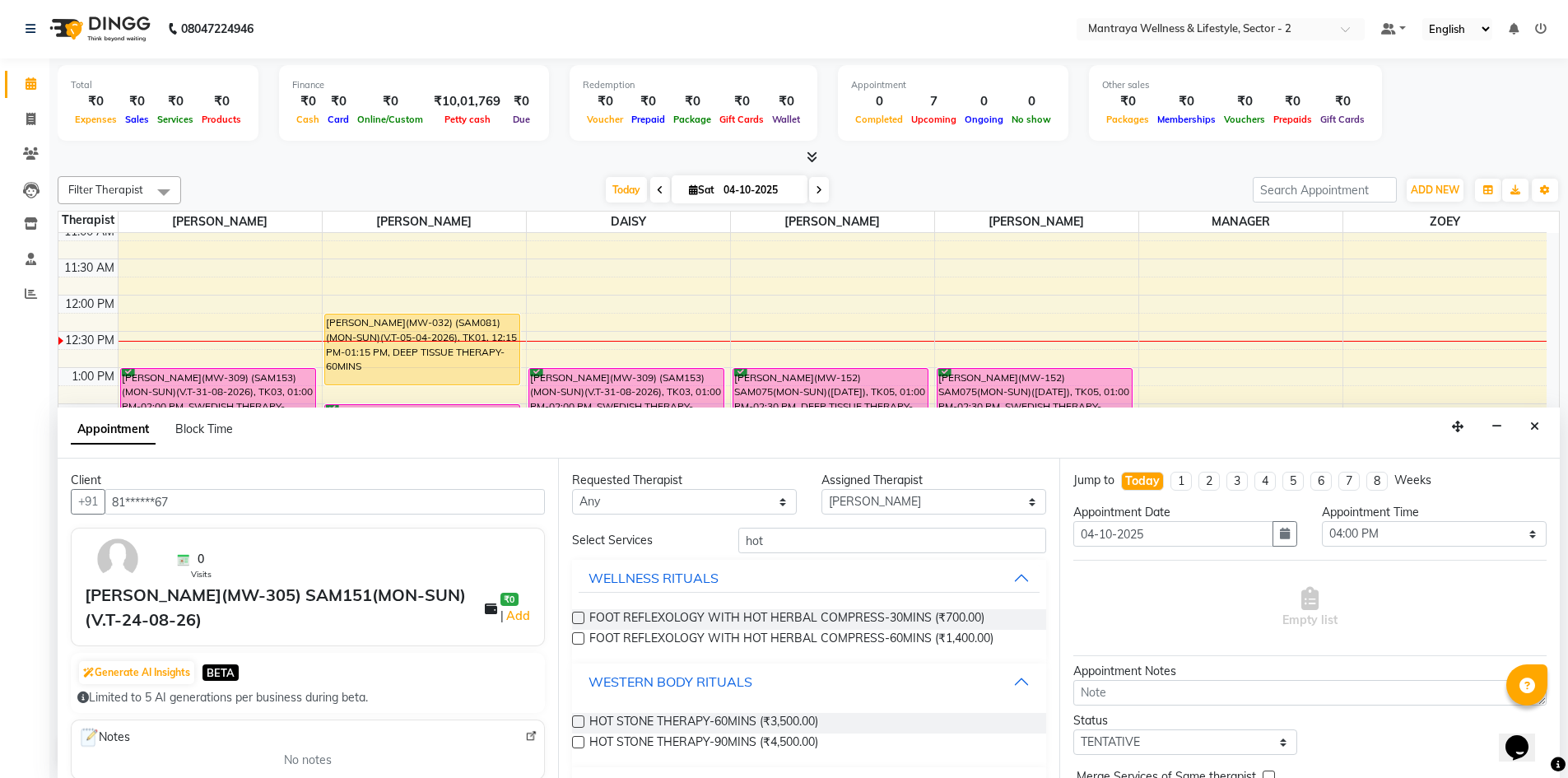
scroll to position [39, 0]
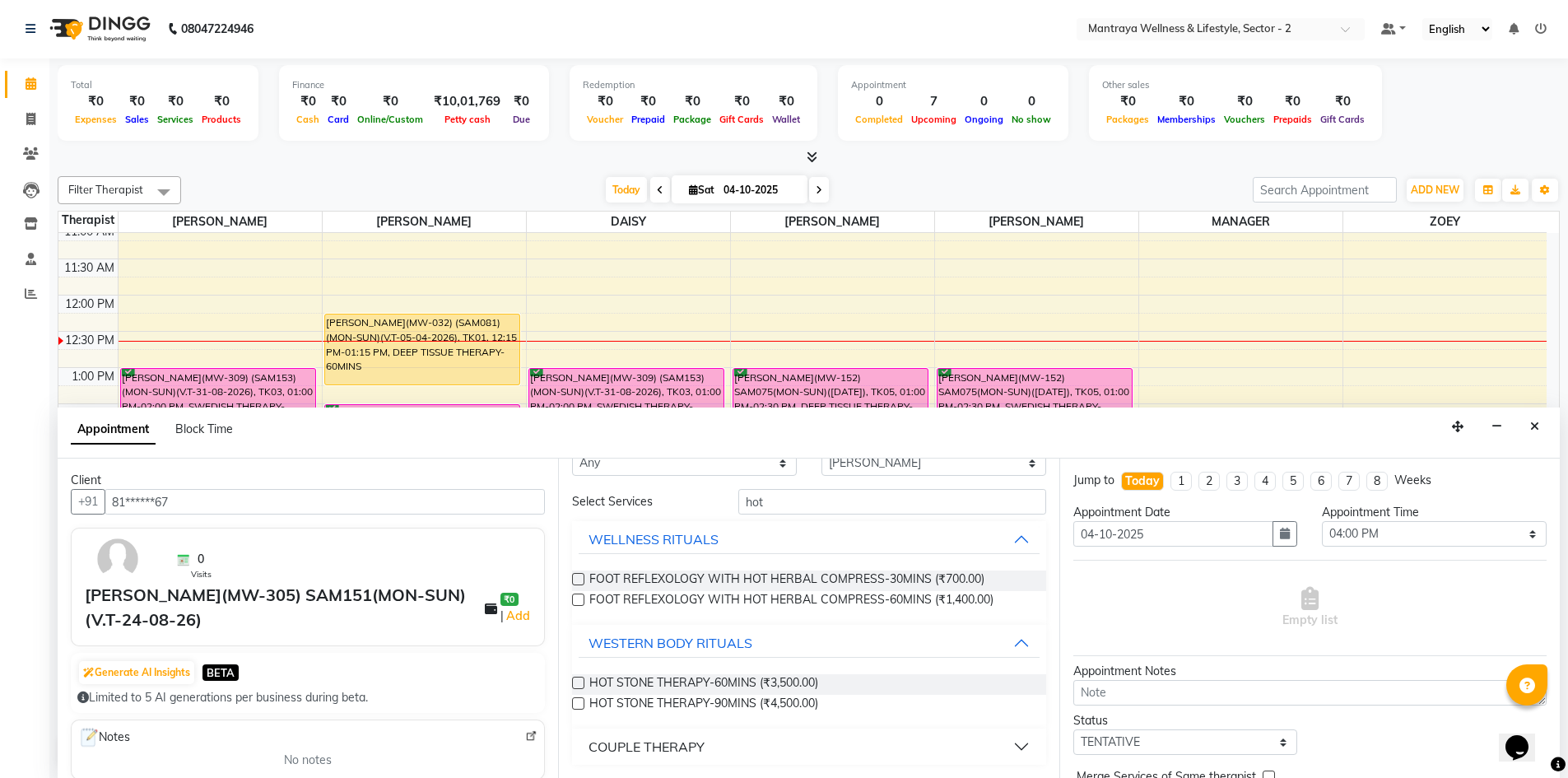
click at [577, 698] on label at bounding box center [577, 702] width 12 height 12
click at [577, 699] on input "checkbox" at bounding box center [577, 705] width 11 height 11
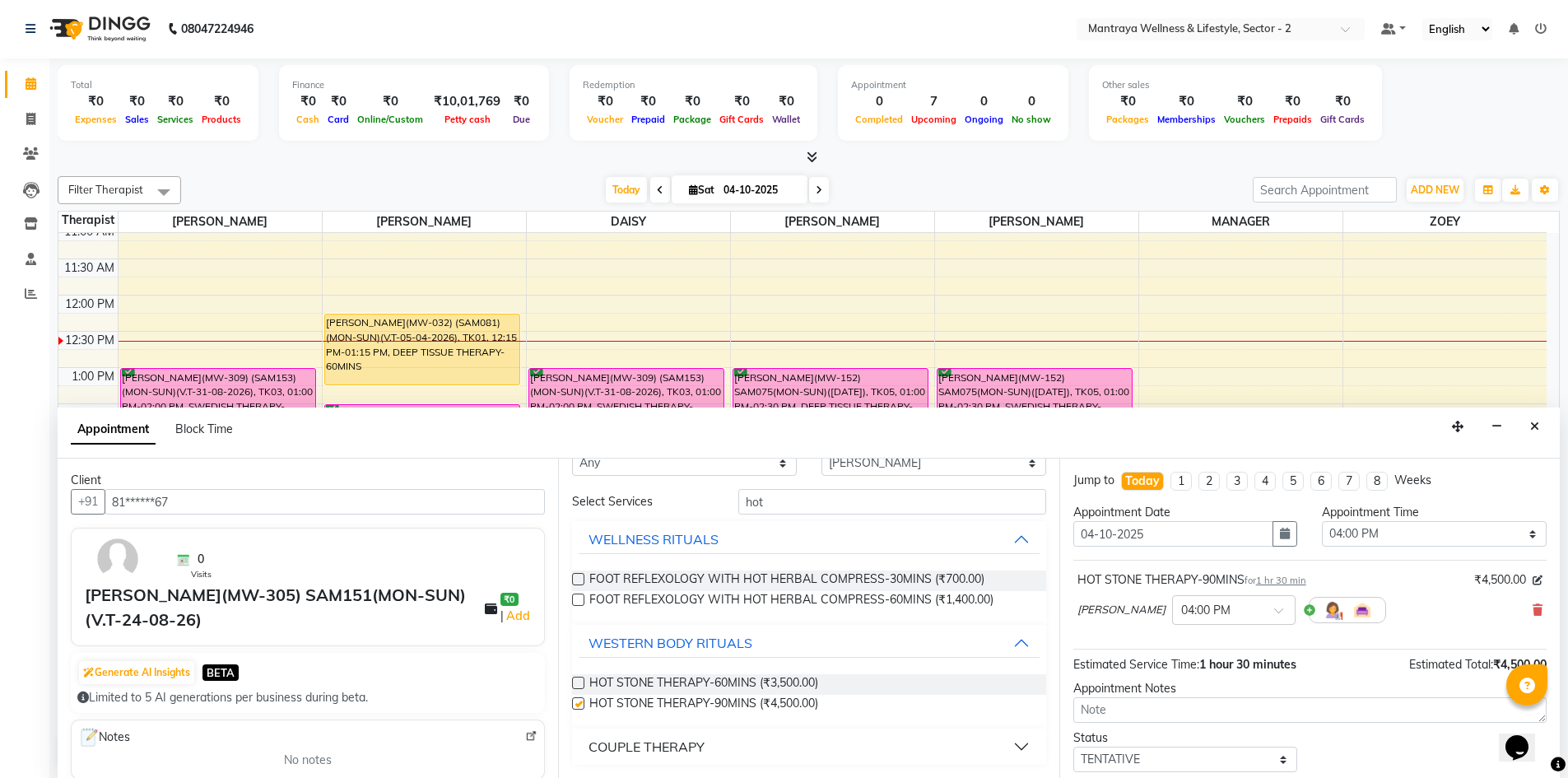
checkbox input "false"
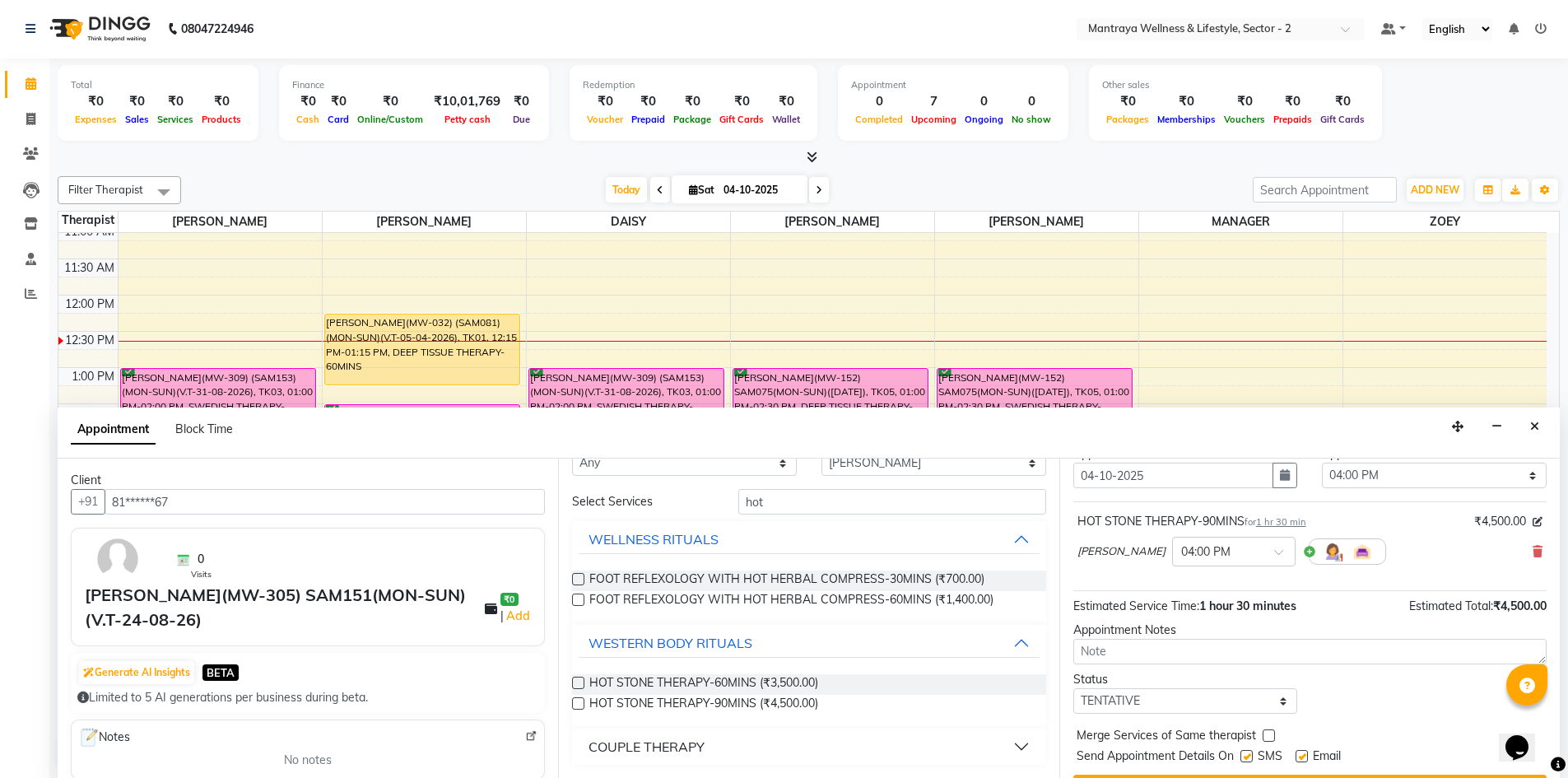
scroll to position [98, 0]
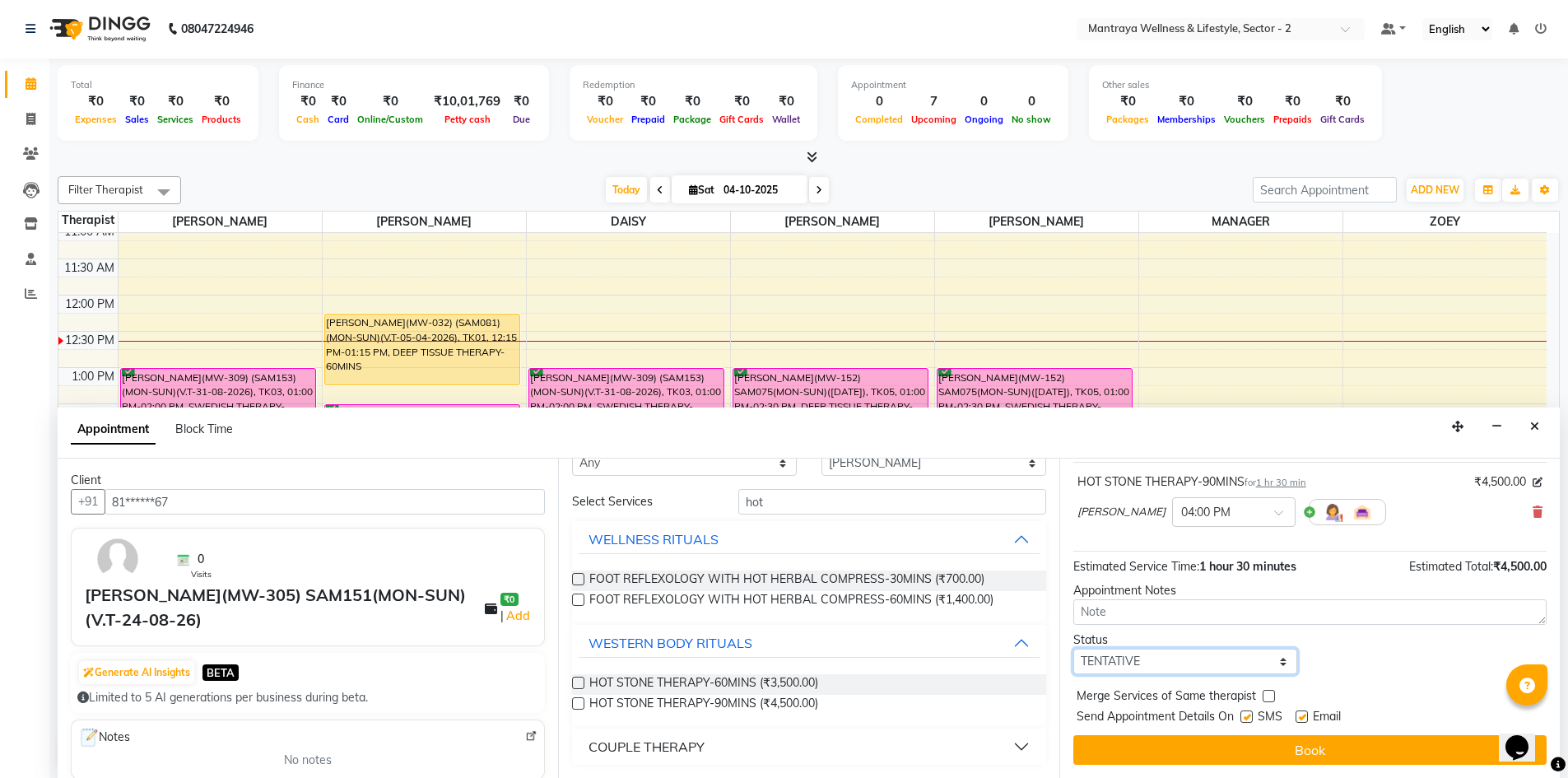
click at [1273, 660] on select "Select TENTATIVE CONFIRM CHECK-IN UPCOMING" at bounding box center [1185, 661] width 225 height 26
select select "confirm booking"
click at [1073, 648] on select "Select TENTATIVE CONFIRM CHECK-IN UPCOMING" at bounding box center [1185, 661] width 225 height 26
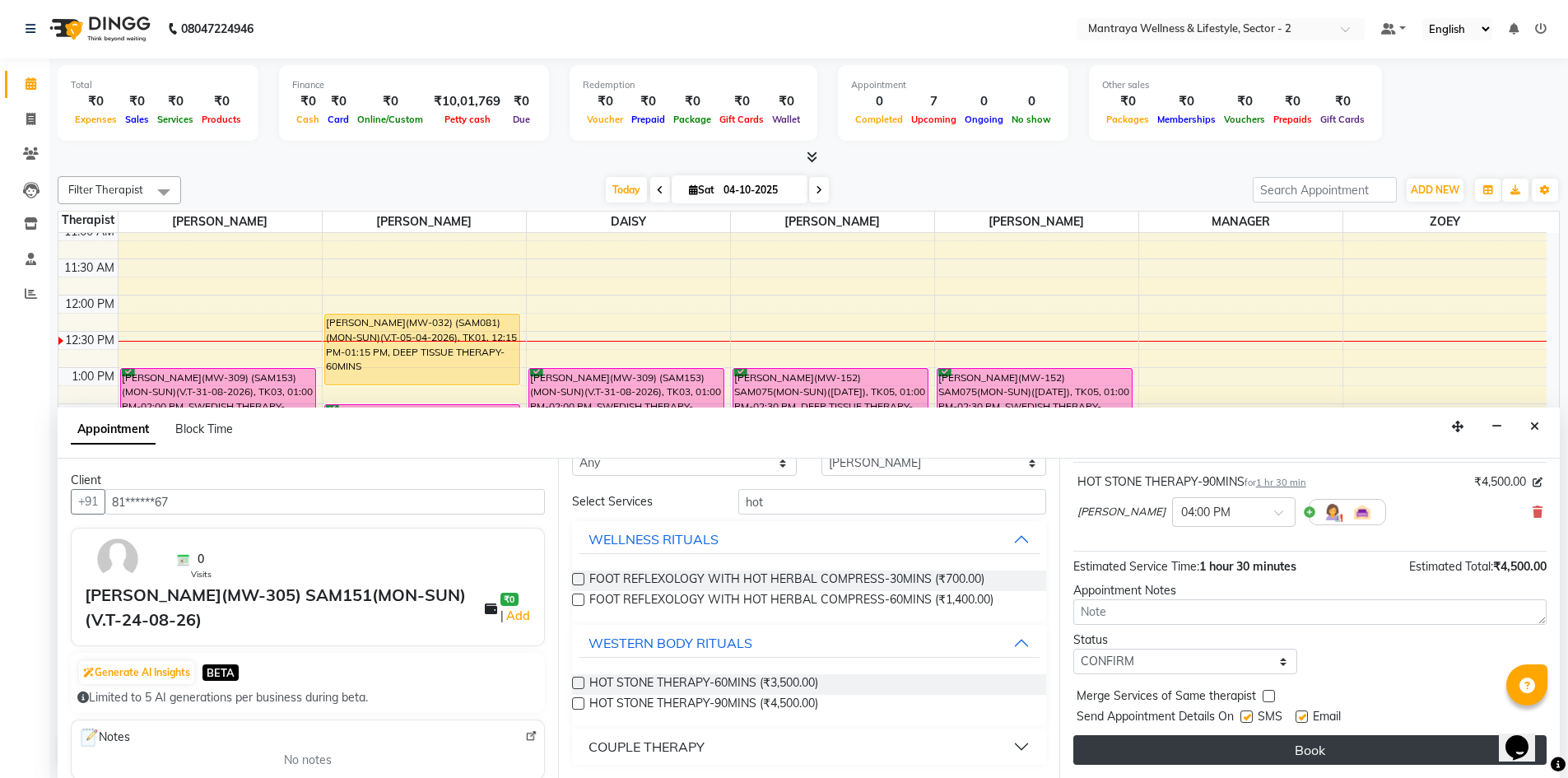
click at [1191, 745] on button "Book" at bounding box center [1310, 749] width 474 height 30
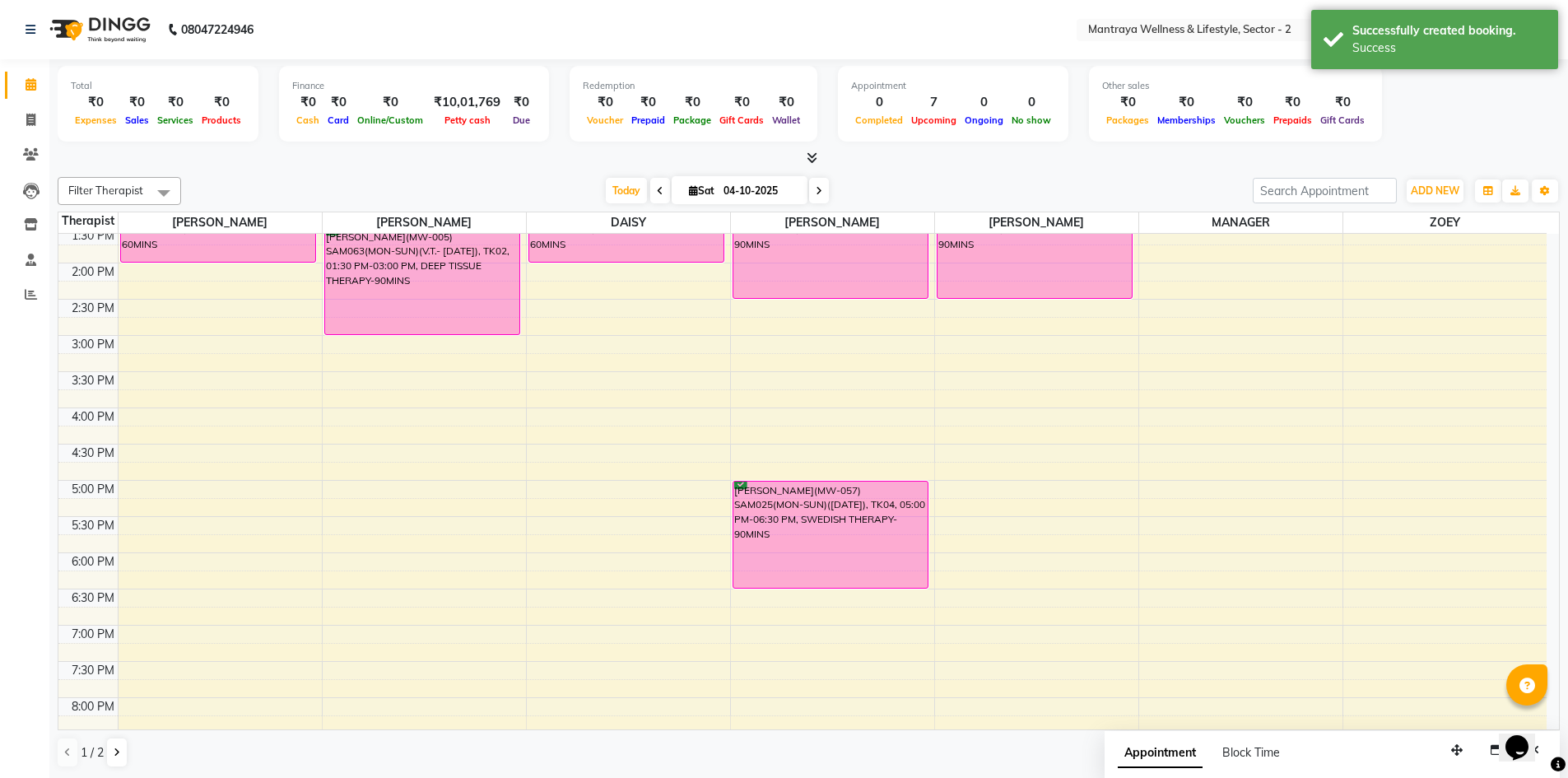
scroll to position [82, 0]
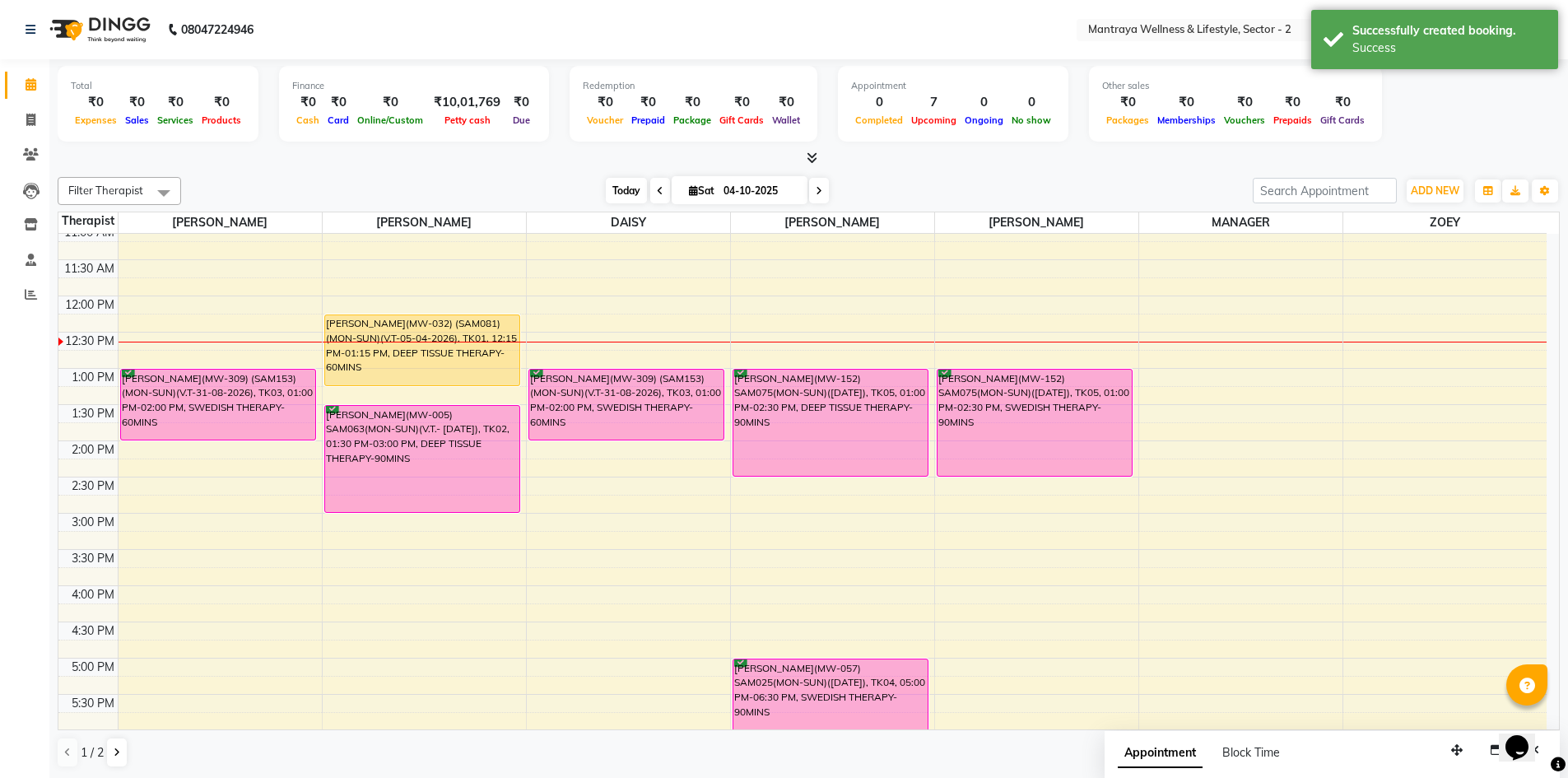
click at [611, 181] on span "Today" at bounding box center [626, 191] width 41 height 26
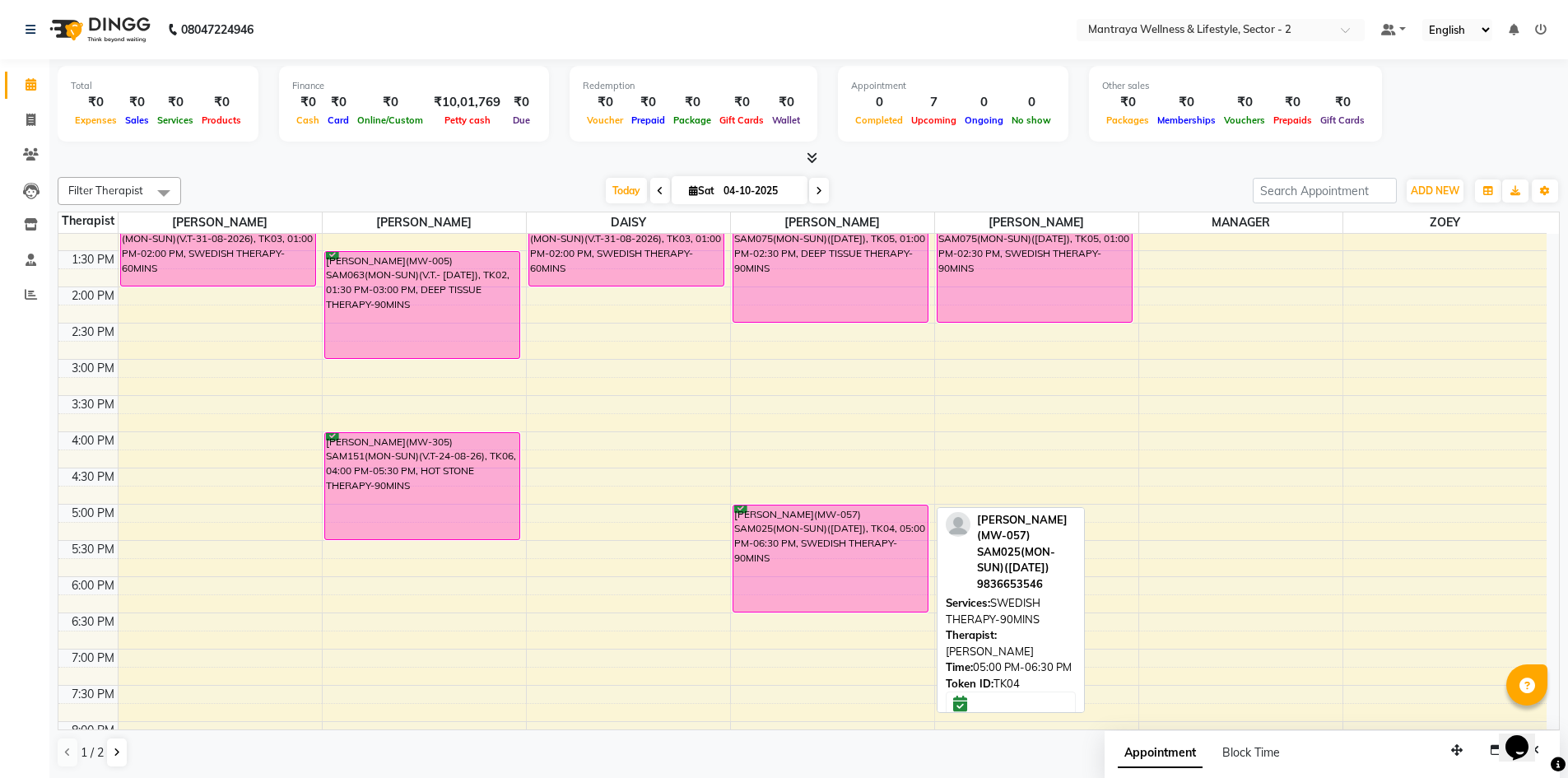
scroll to position [290, 0]
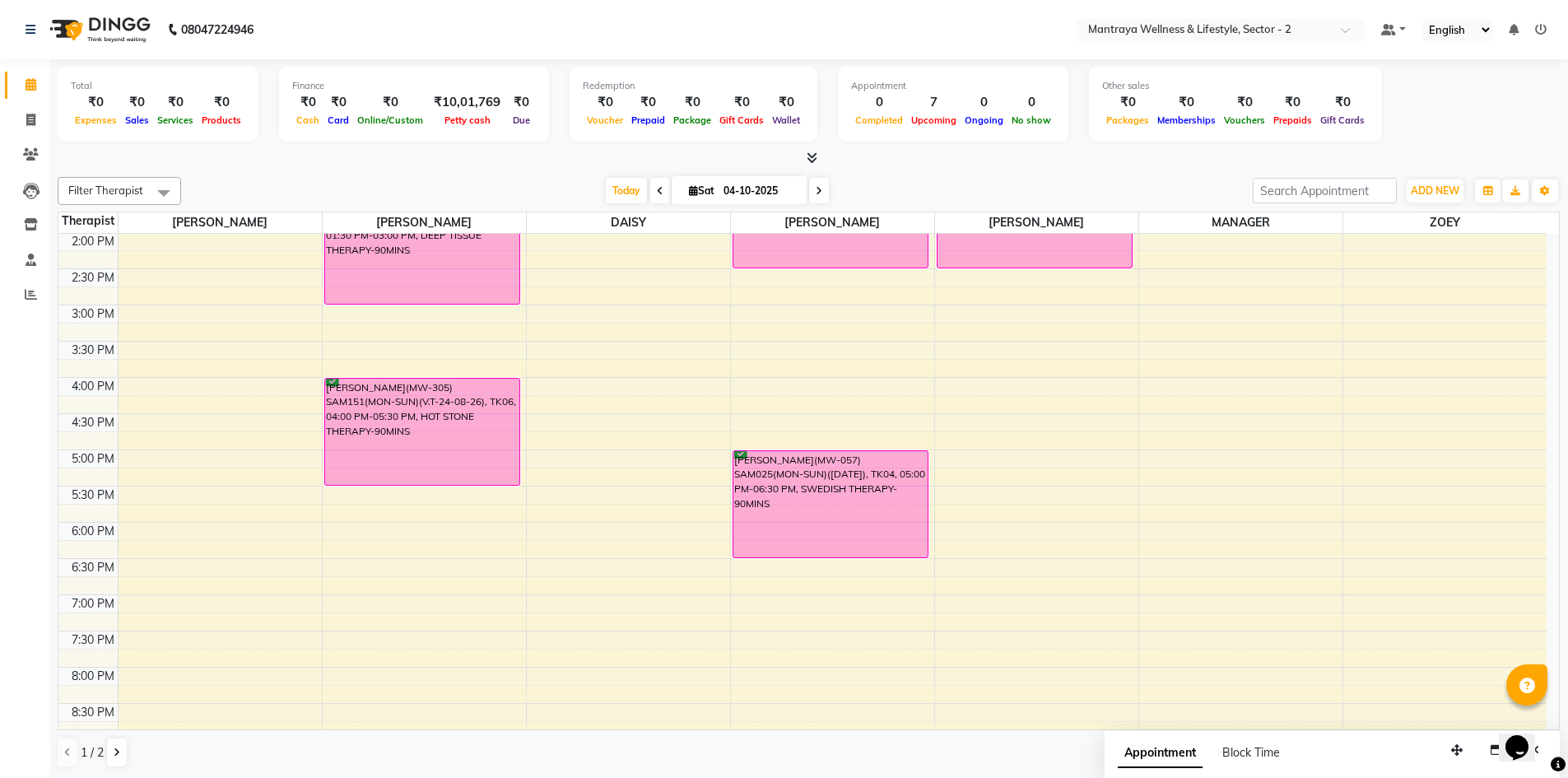
click at [819, 187] on icon at bounding box center [819, 191] width 6 height 10
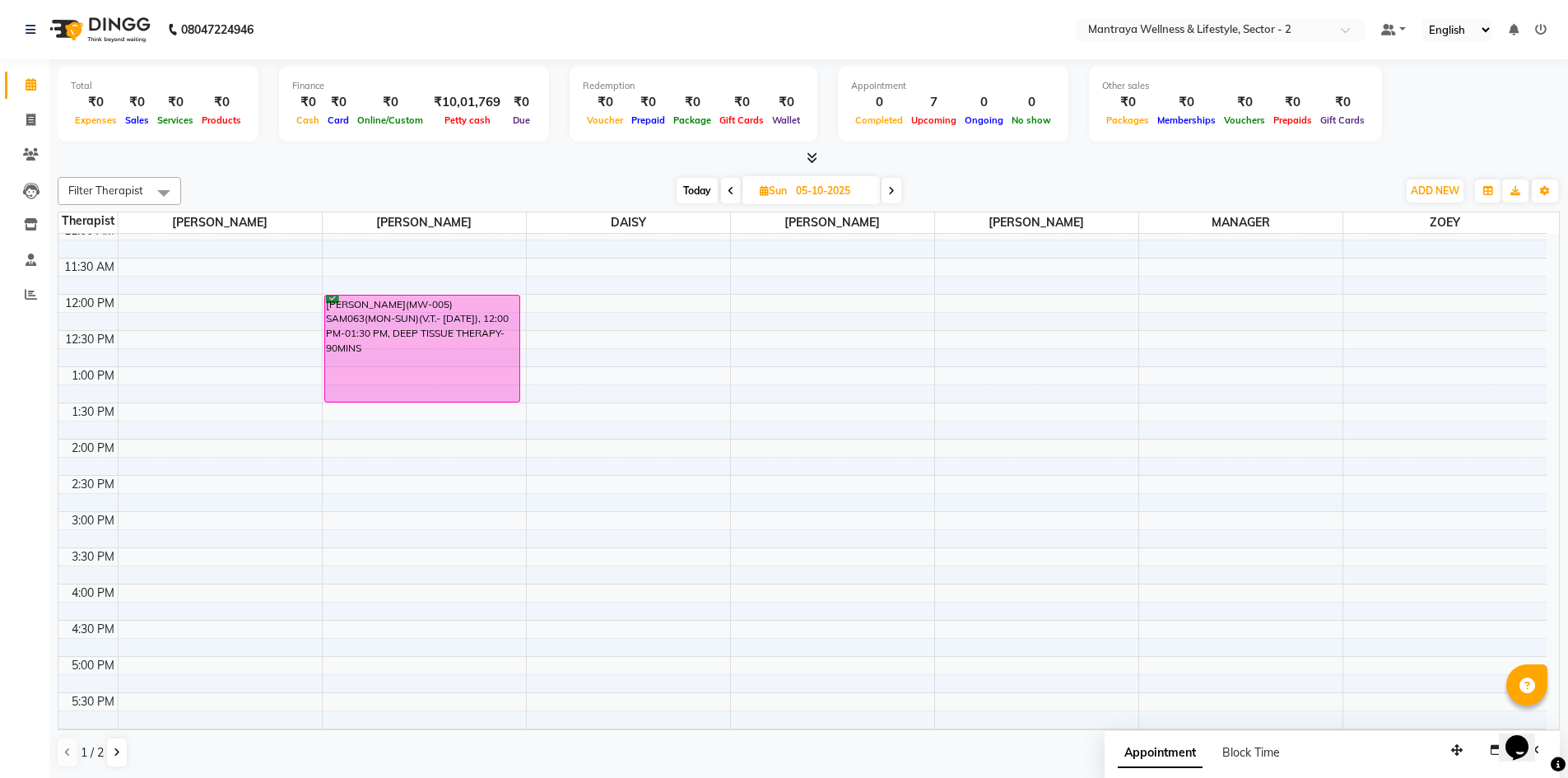
scroll to position [0, 0]
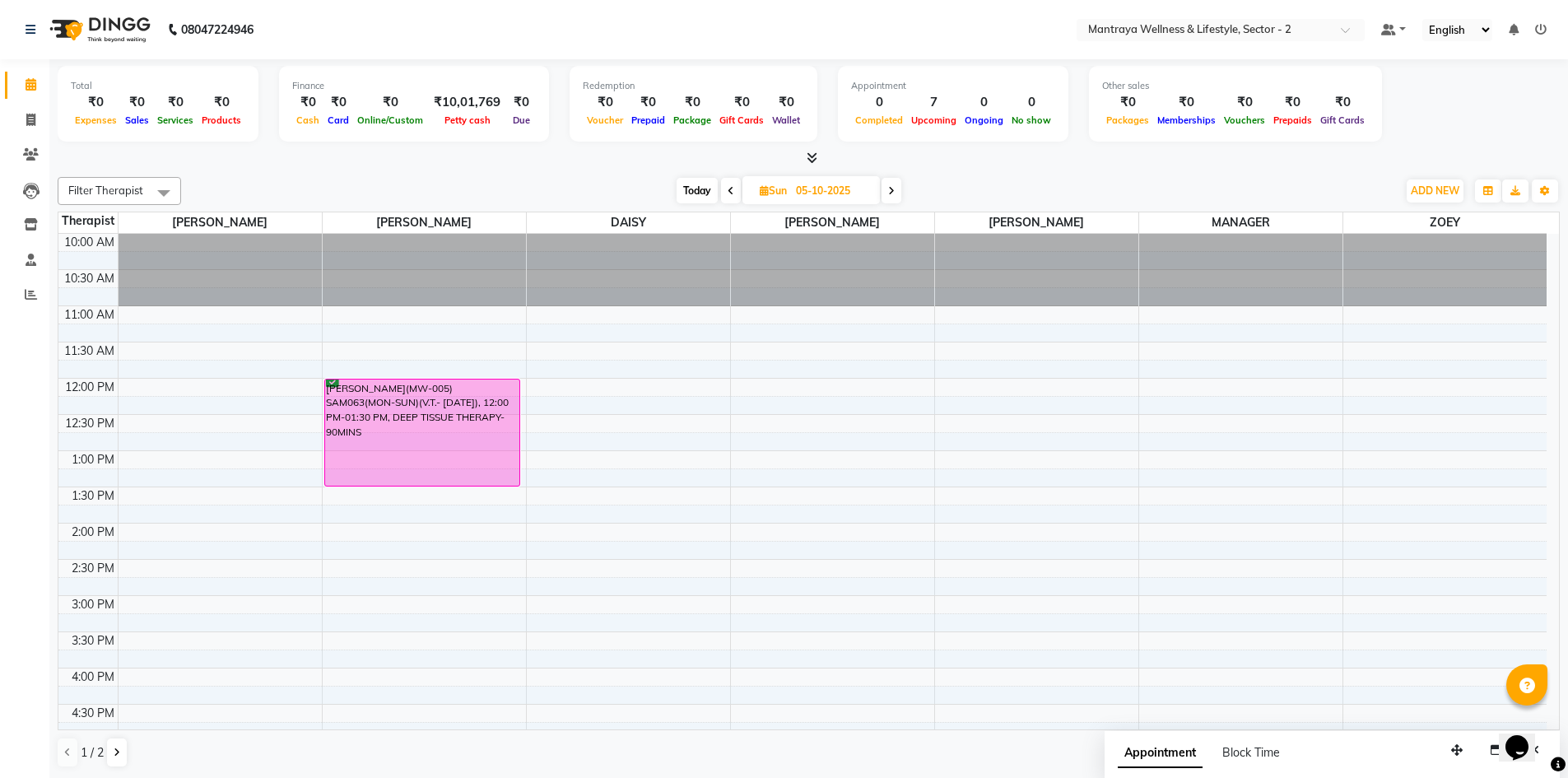
click at [730, 189] on icon at bounding box center [730, 191] width 6 height 10
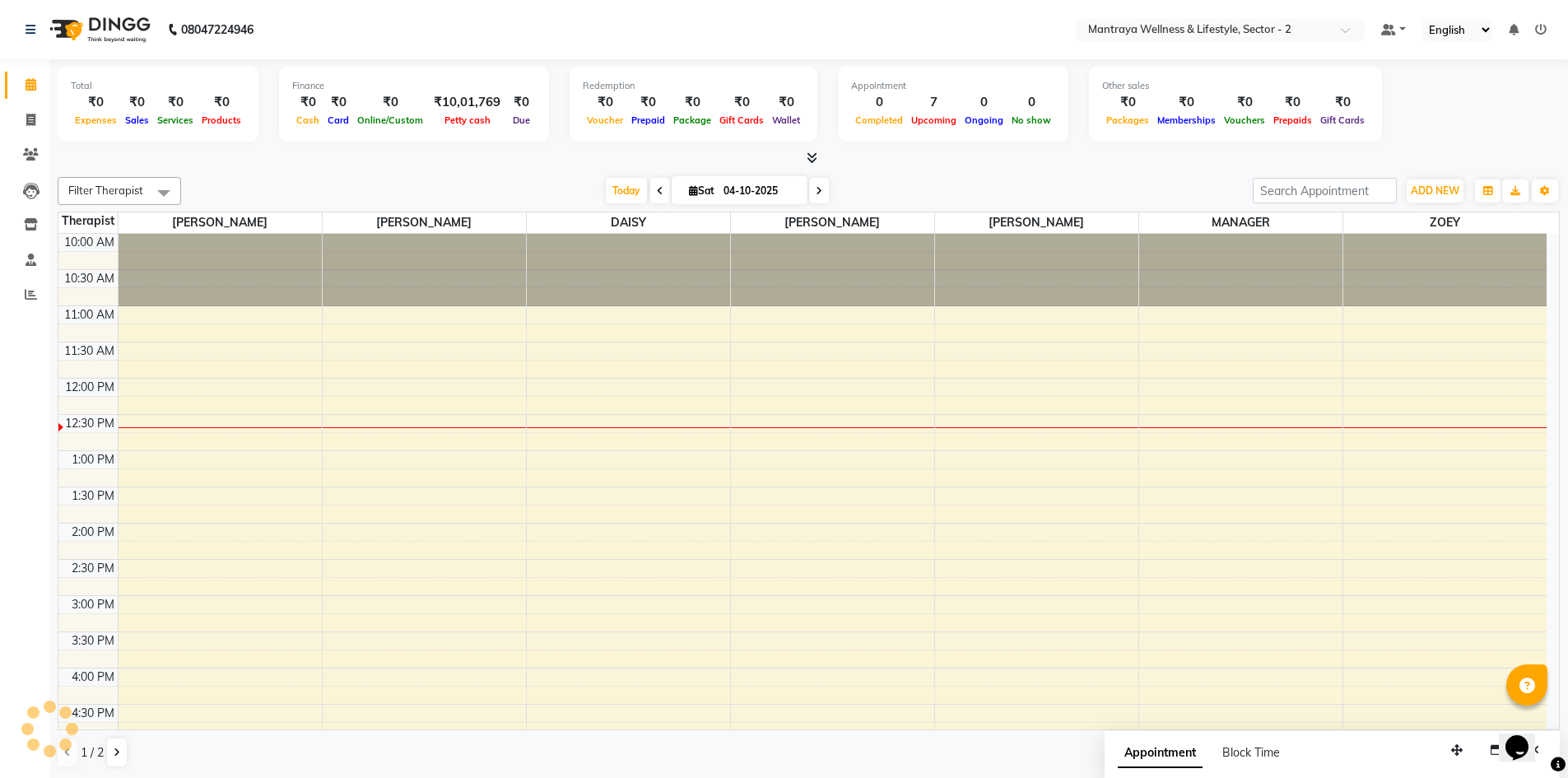
scroll to position [145, 0]
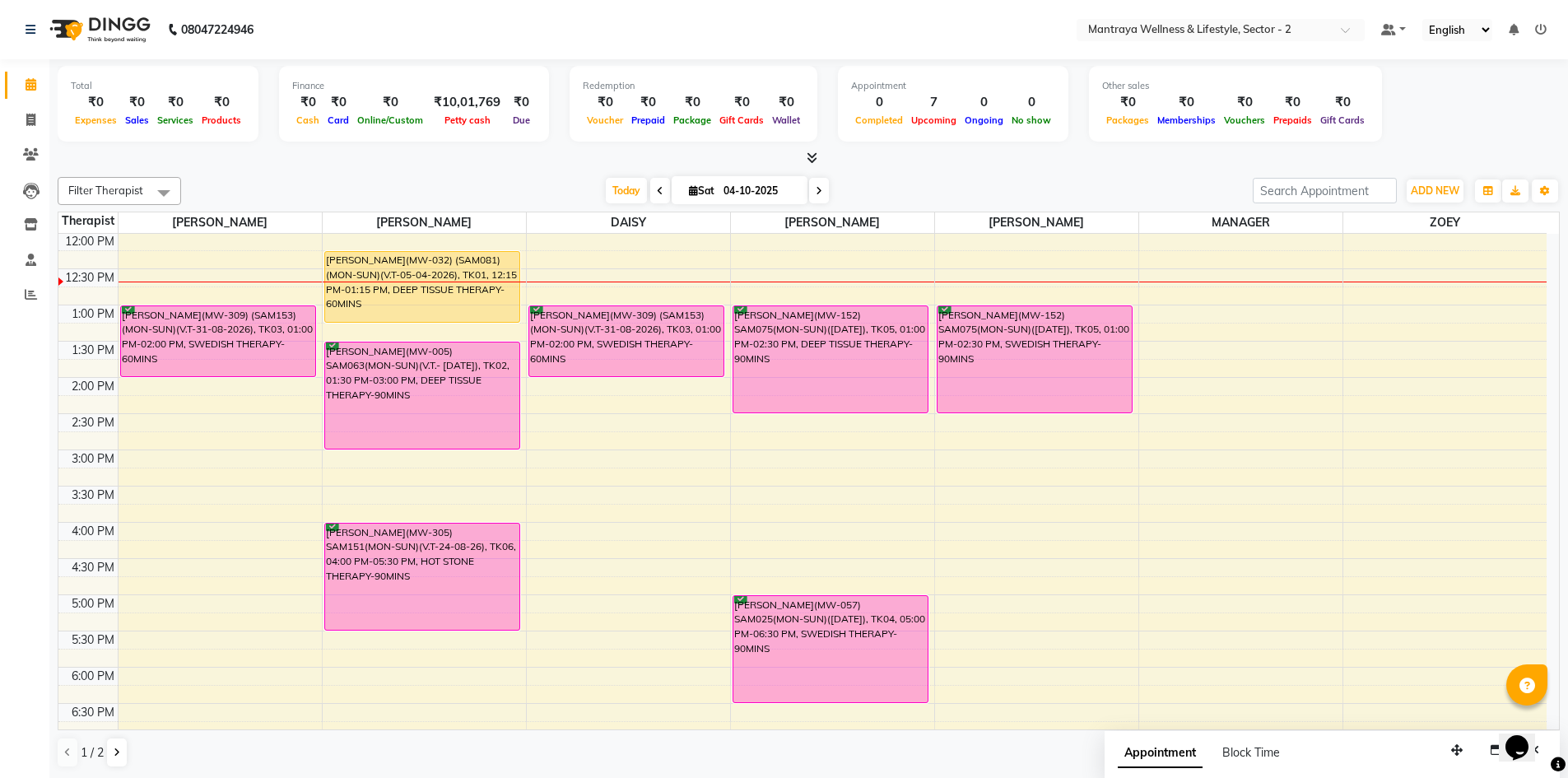
click at [809, 191] on span at bounding box center [818, 191] width 19 height 26
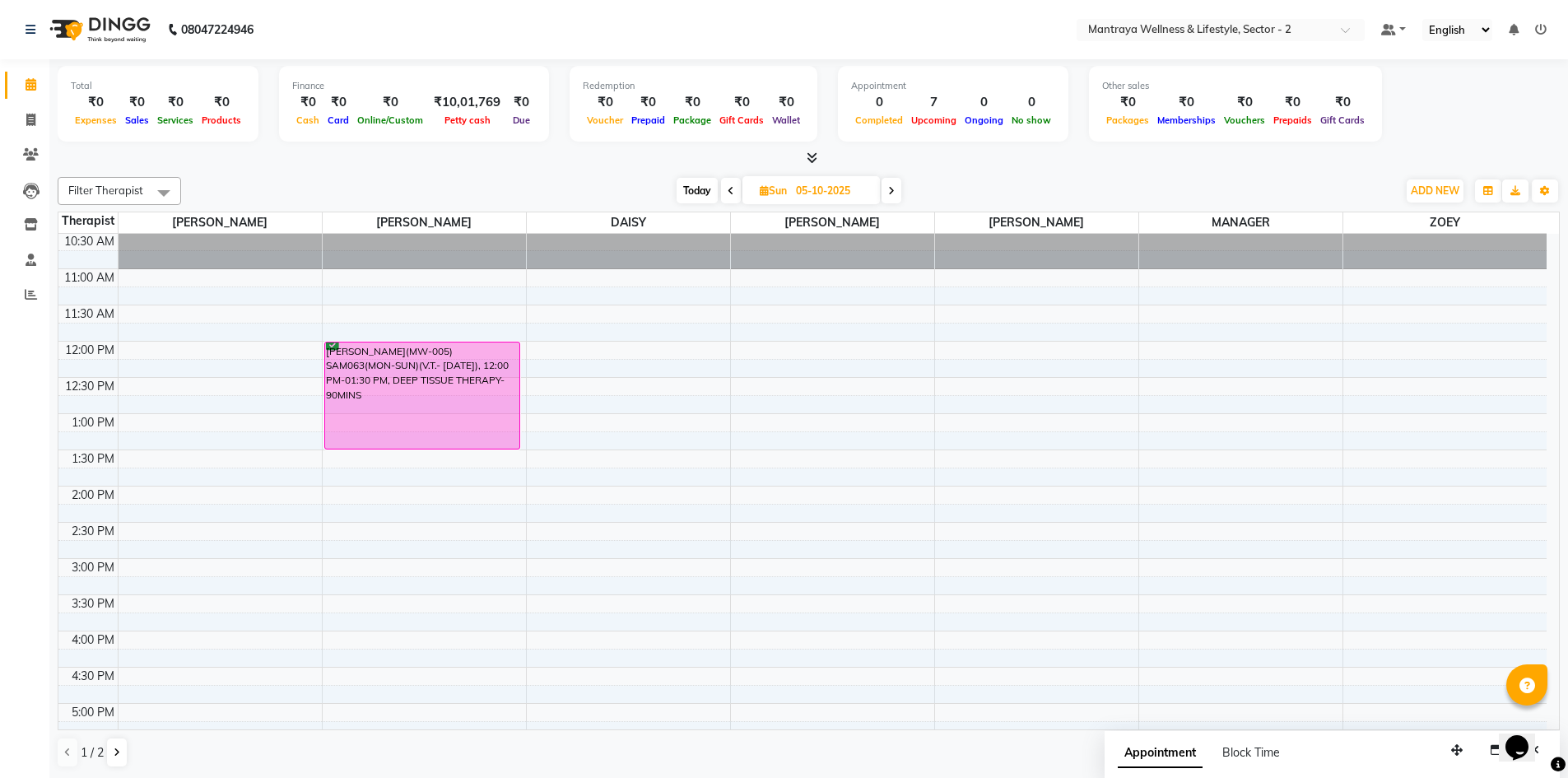
scroll to position [0, 0]
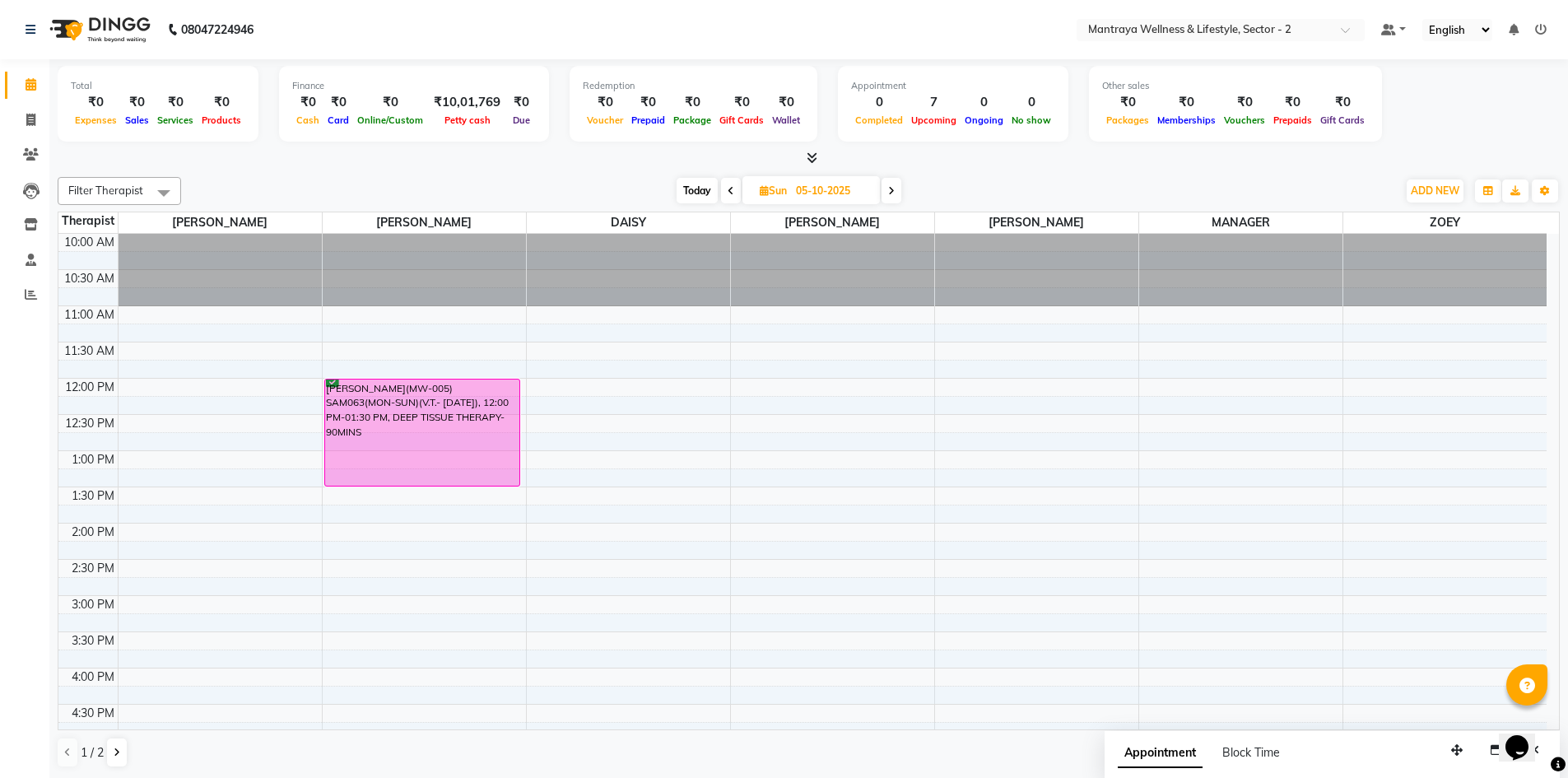
click at [726, 182] on span at bounding box center [730, 191] width 19 height 26
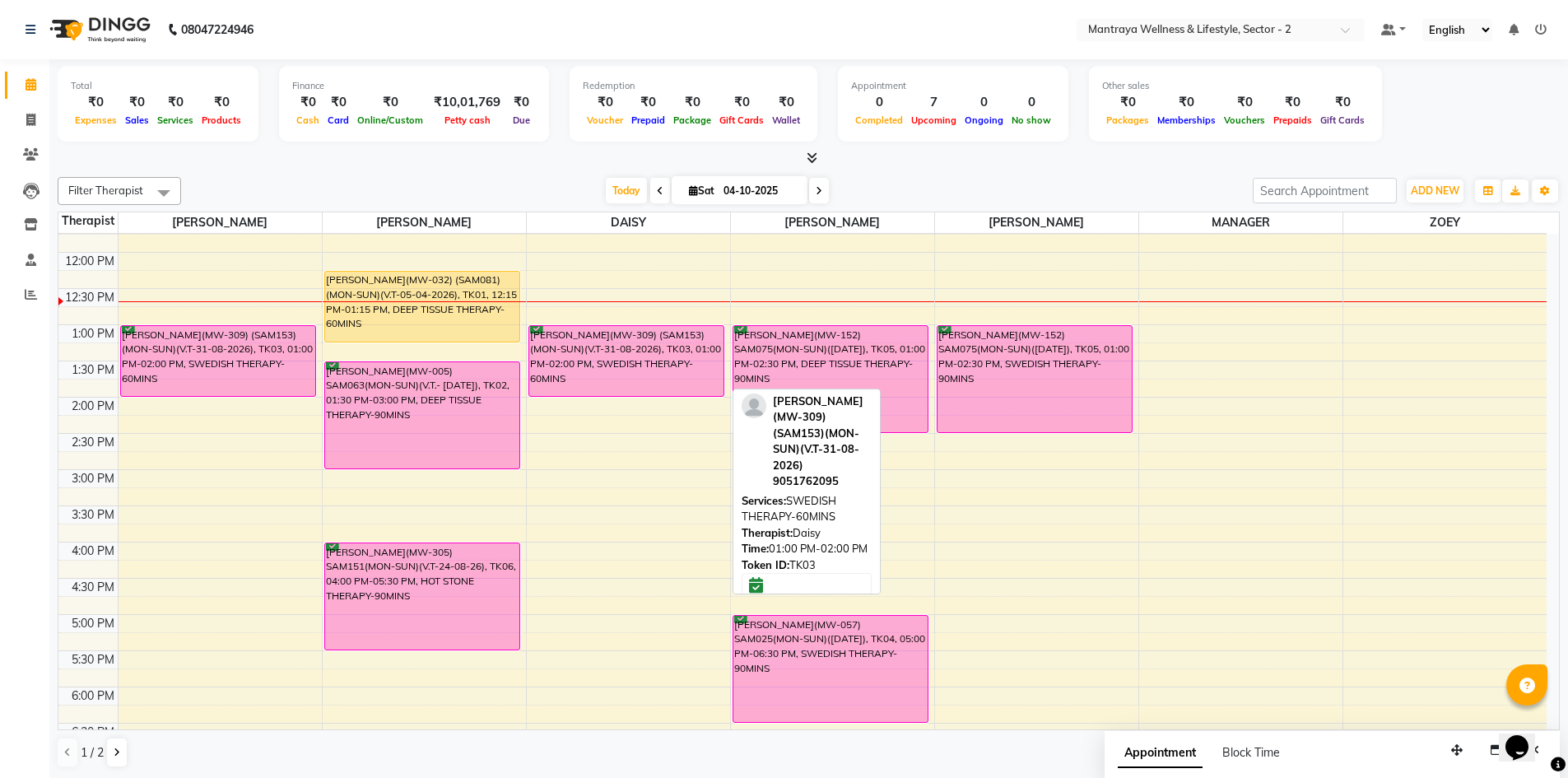
scroll to position [208, 0]
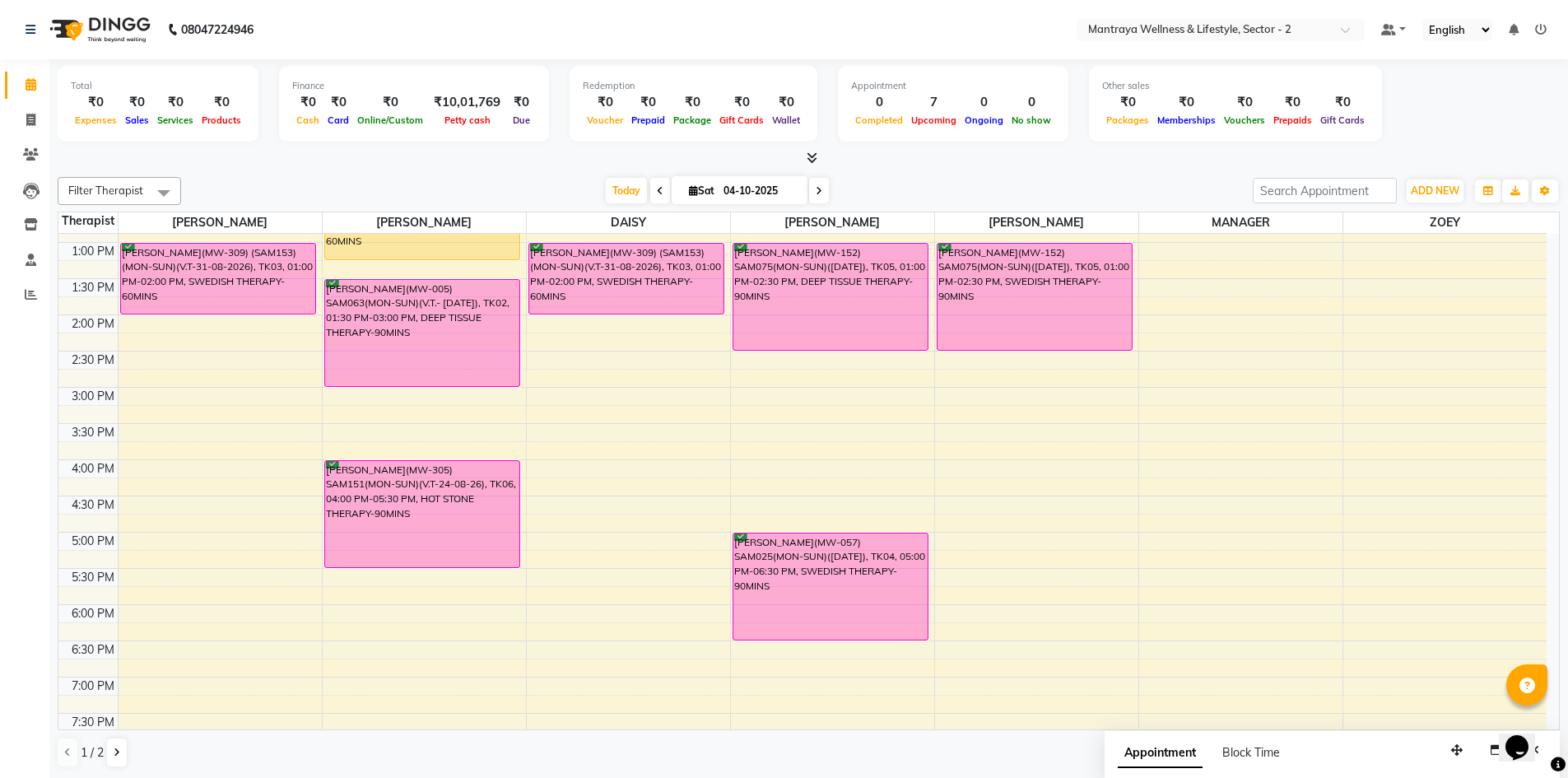
click at [657, 187] on icon at bounding box center [660, 191] width 6 height 10
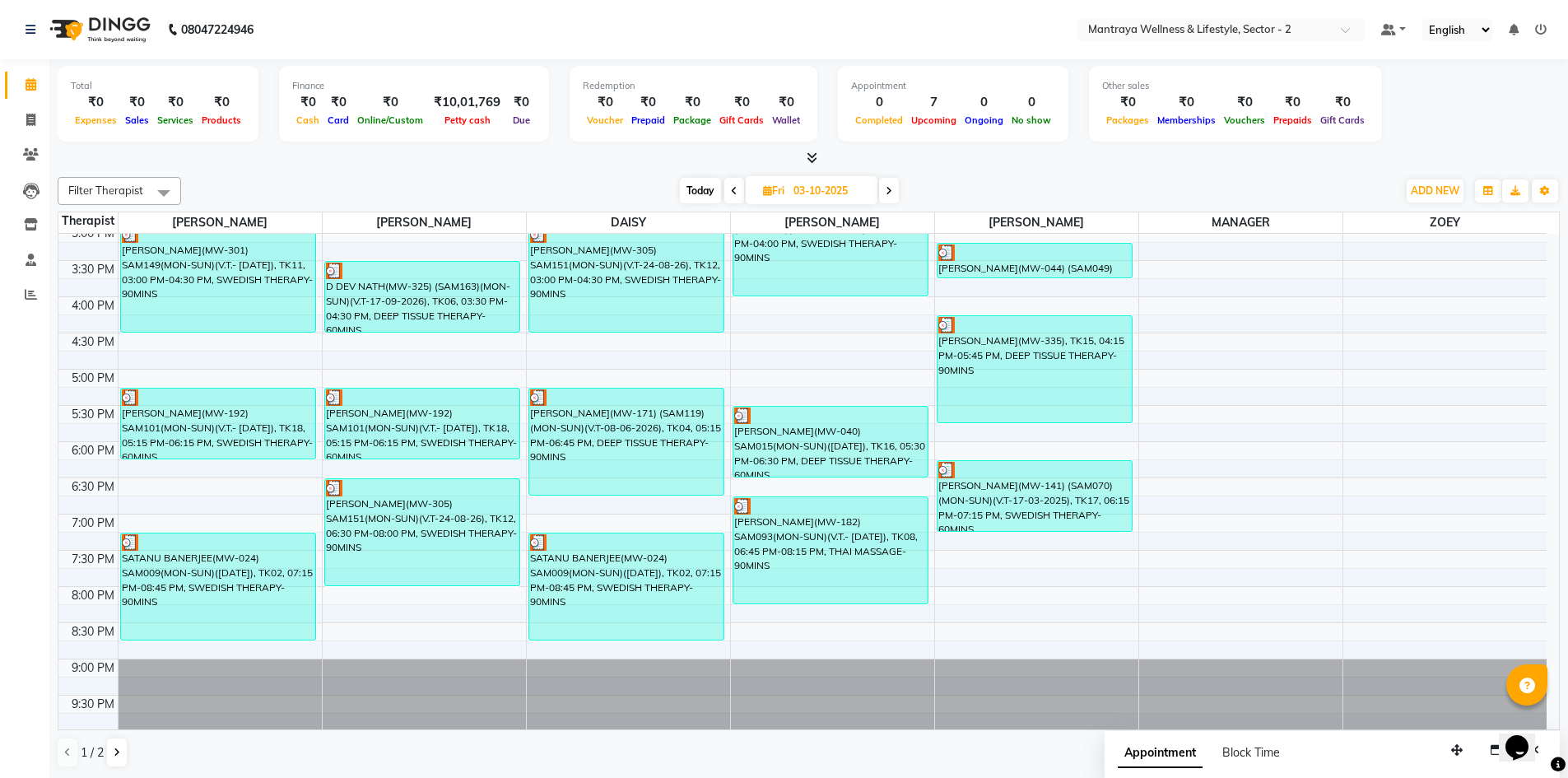
scroll to position [373, 0]
click at [698, 190] on span "Today" at bounding box center [700, 191] width 41 height 26
type input "04-10-2025"
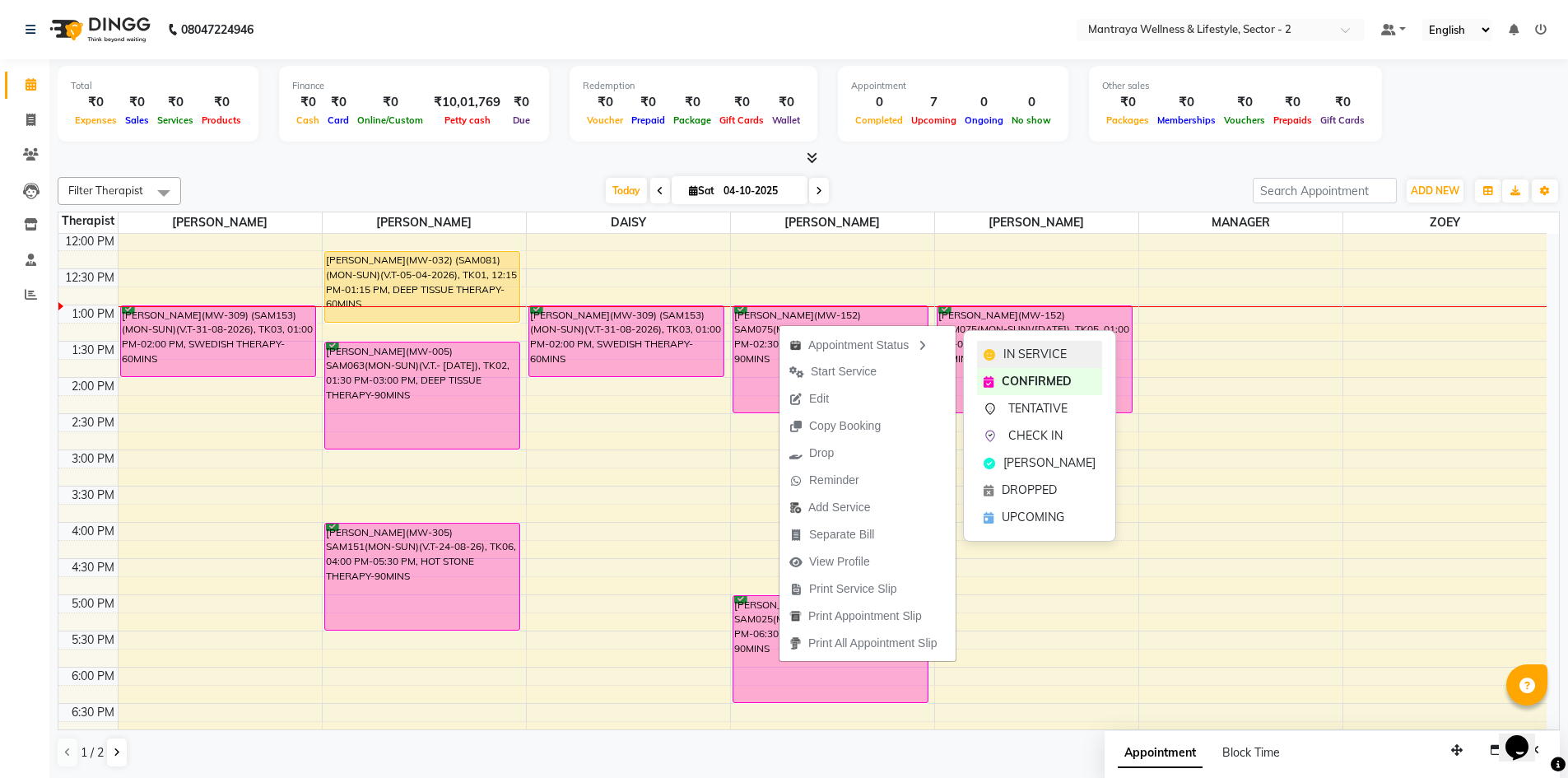
click at [1026, 352] on span "IN SERVICE" at bounding box center [1034, 354] width 63 height 18
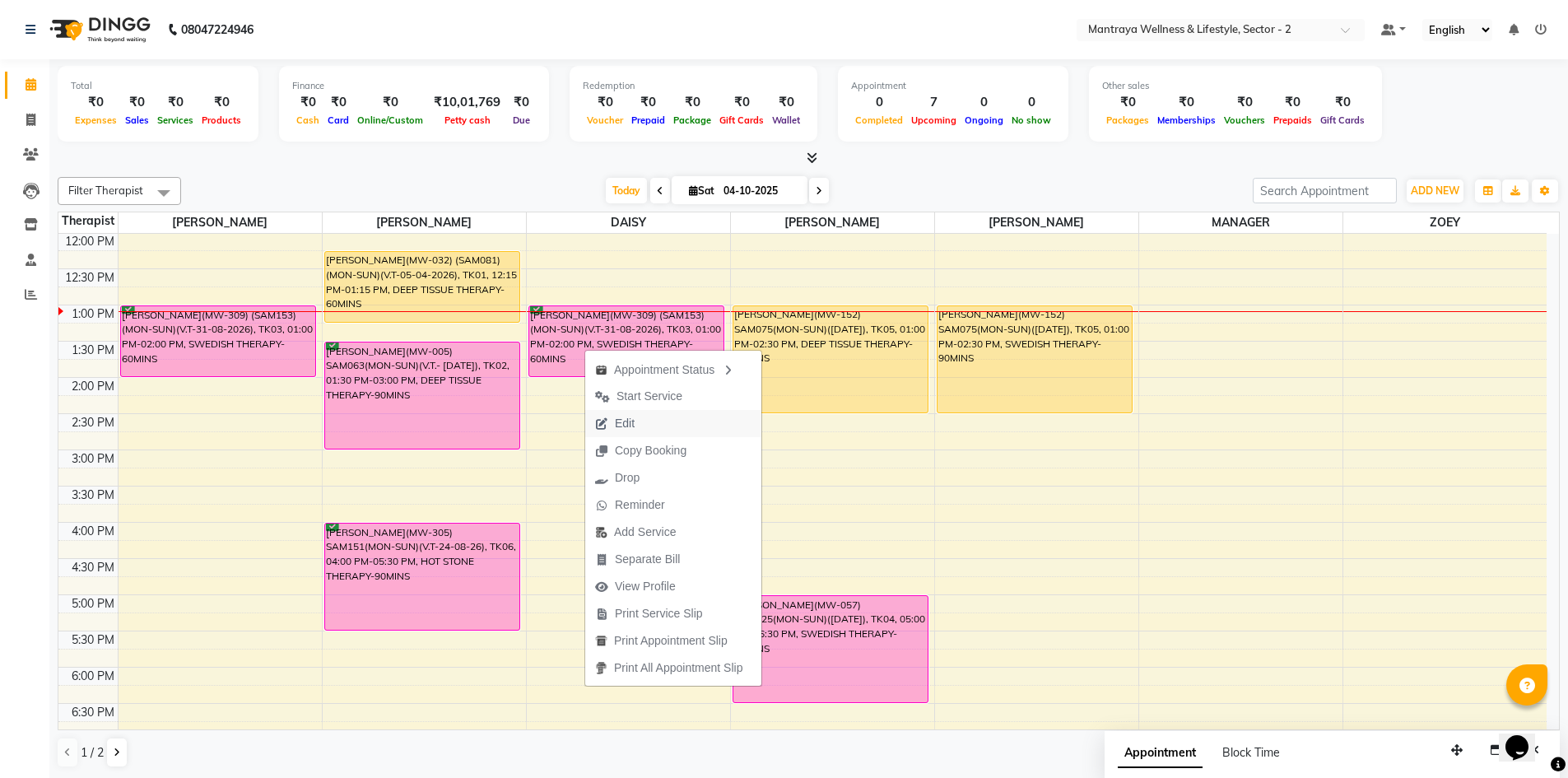
click at [634, 421] on span "Edit" at bounding box center [624, 423] width 19 height 18
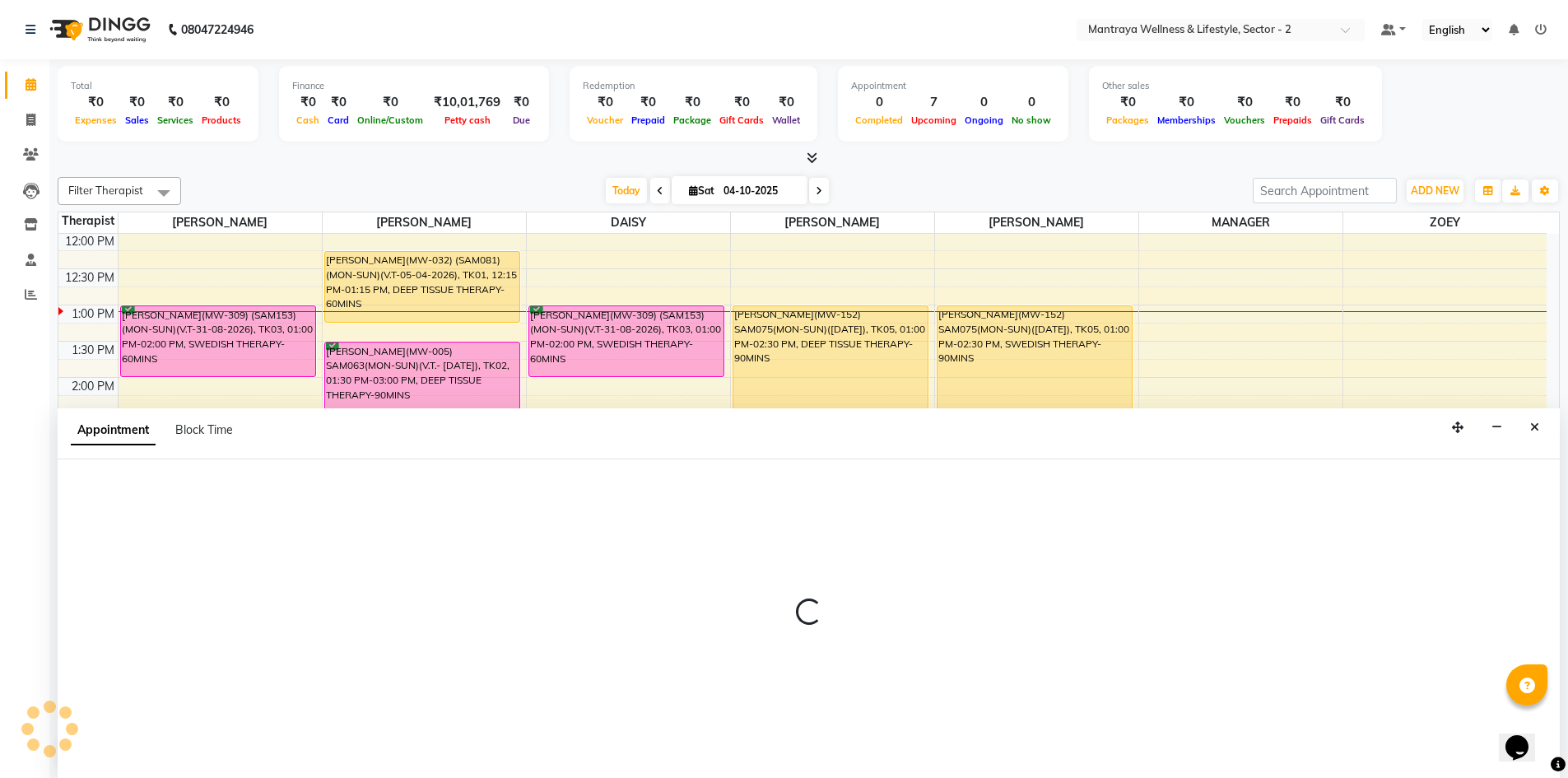
scroll to position [1, 0]
select select "confirm booking"
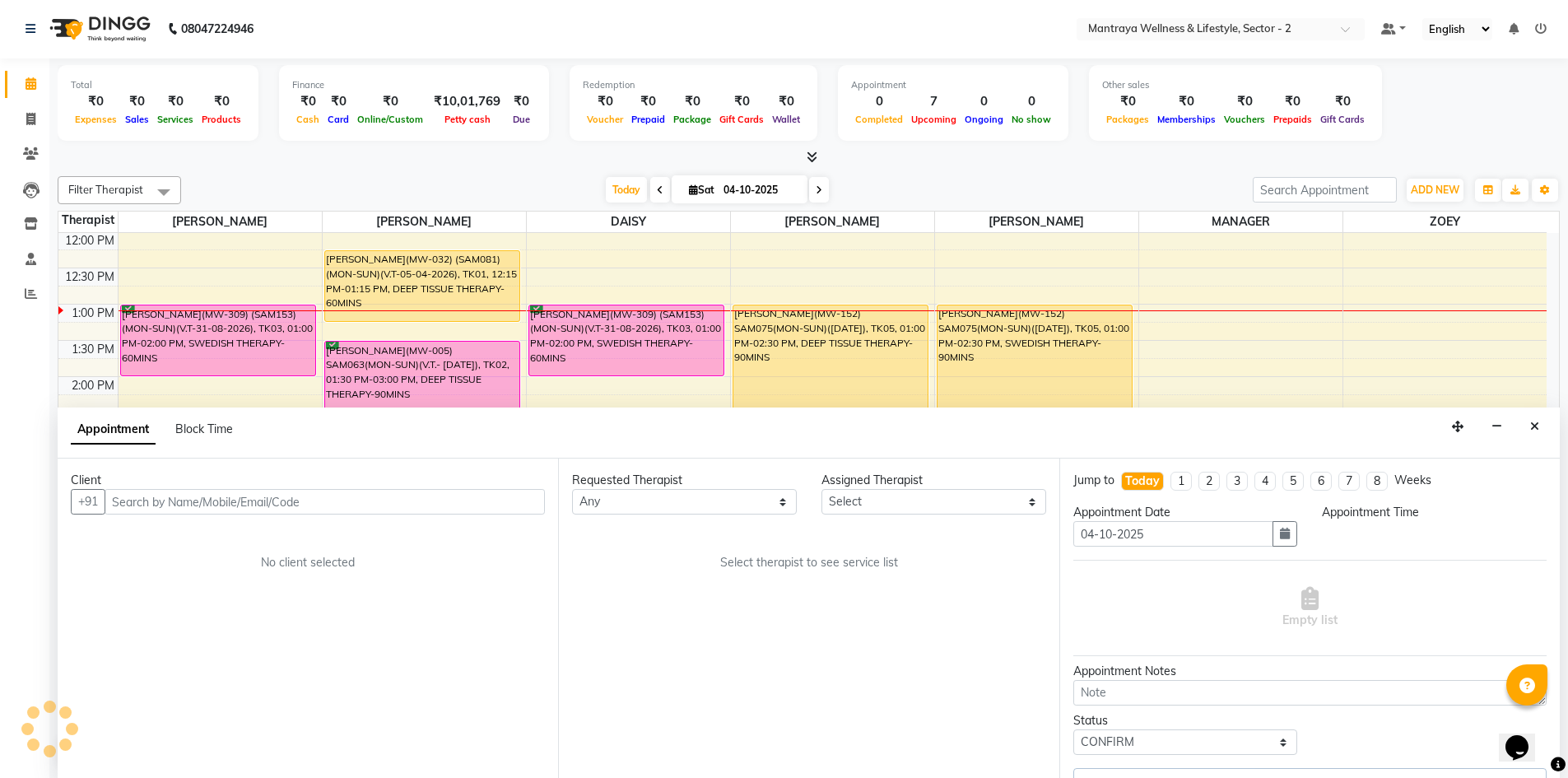
scroll to position [218, 0]
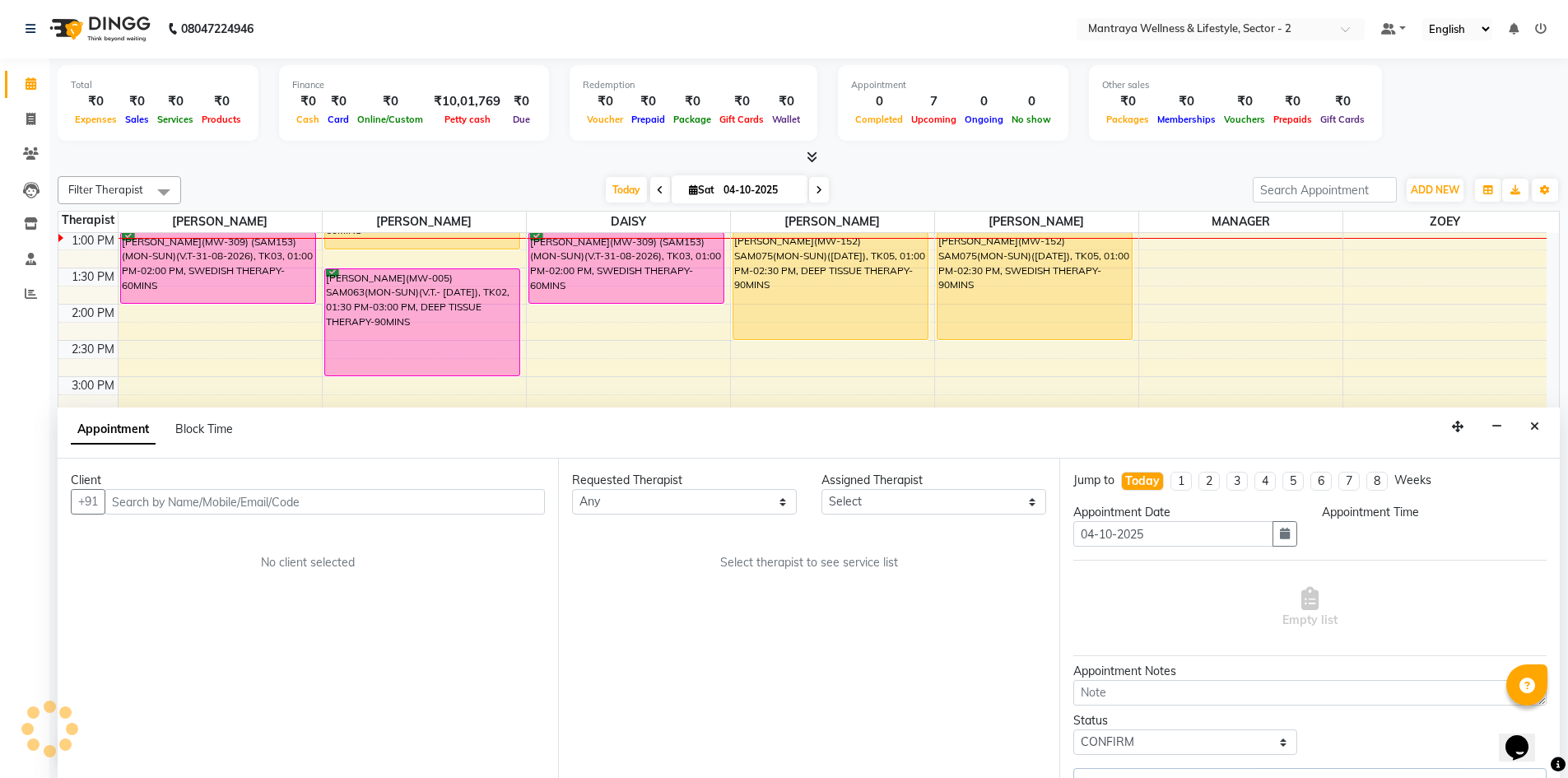
select select "84332"
select select "780"
select select "3835"
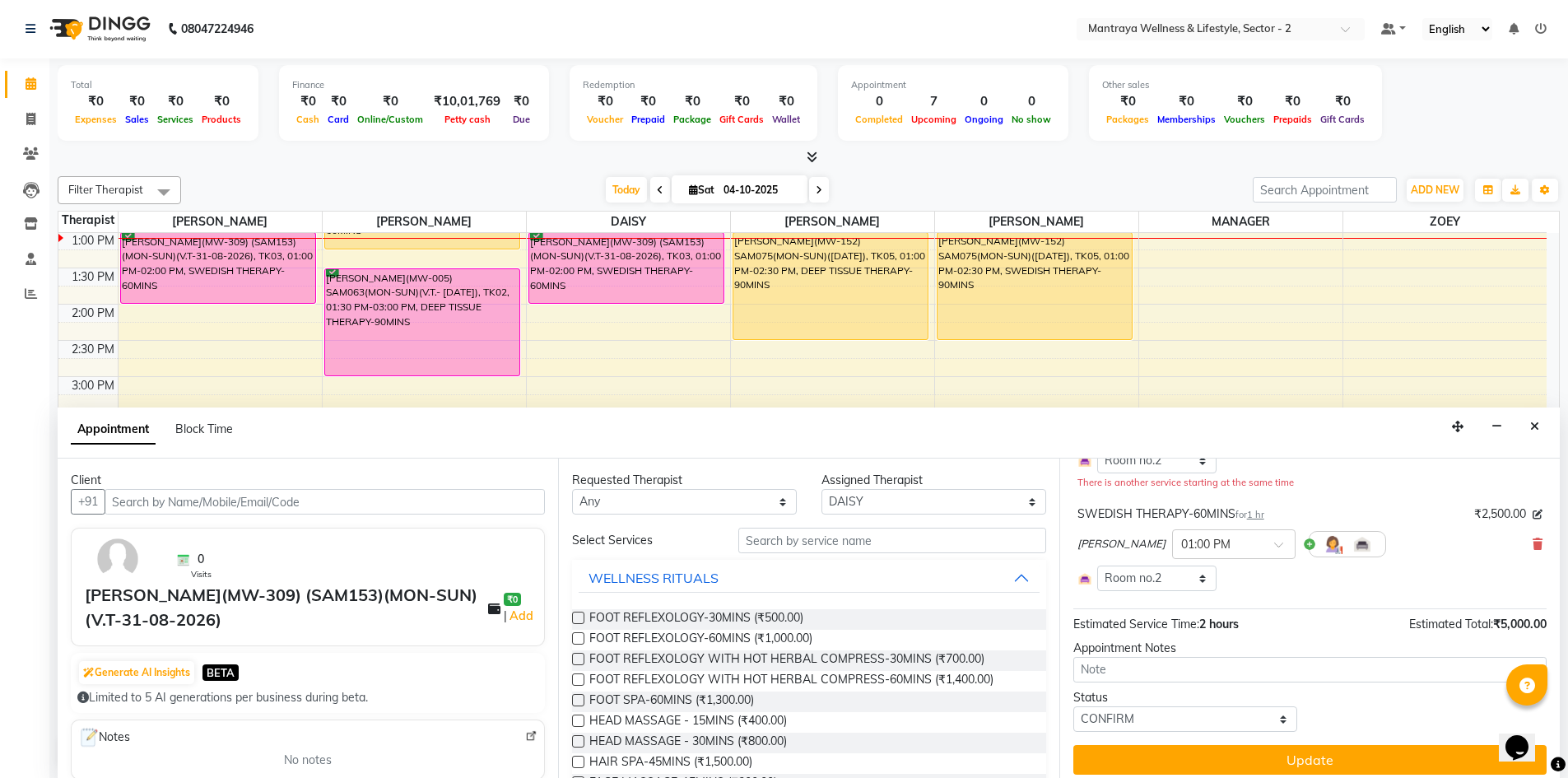
scroll to position [193, 0]
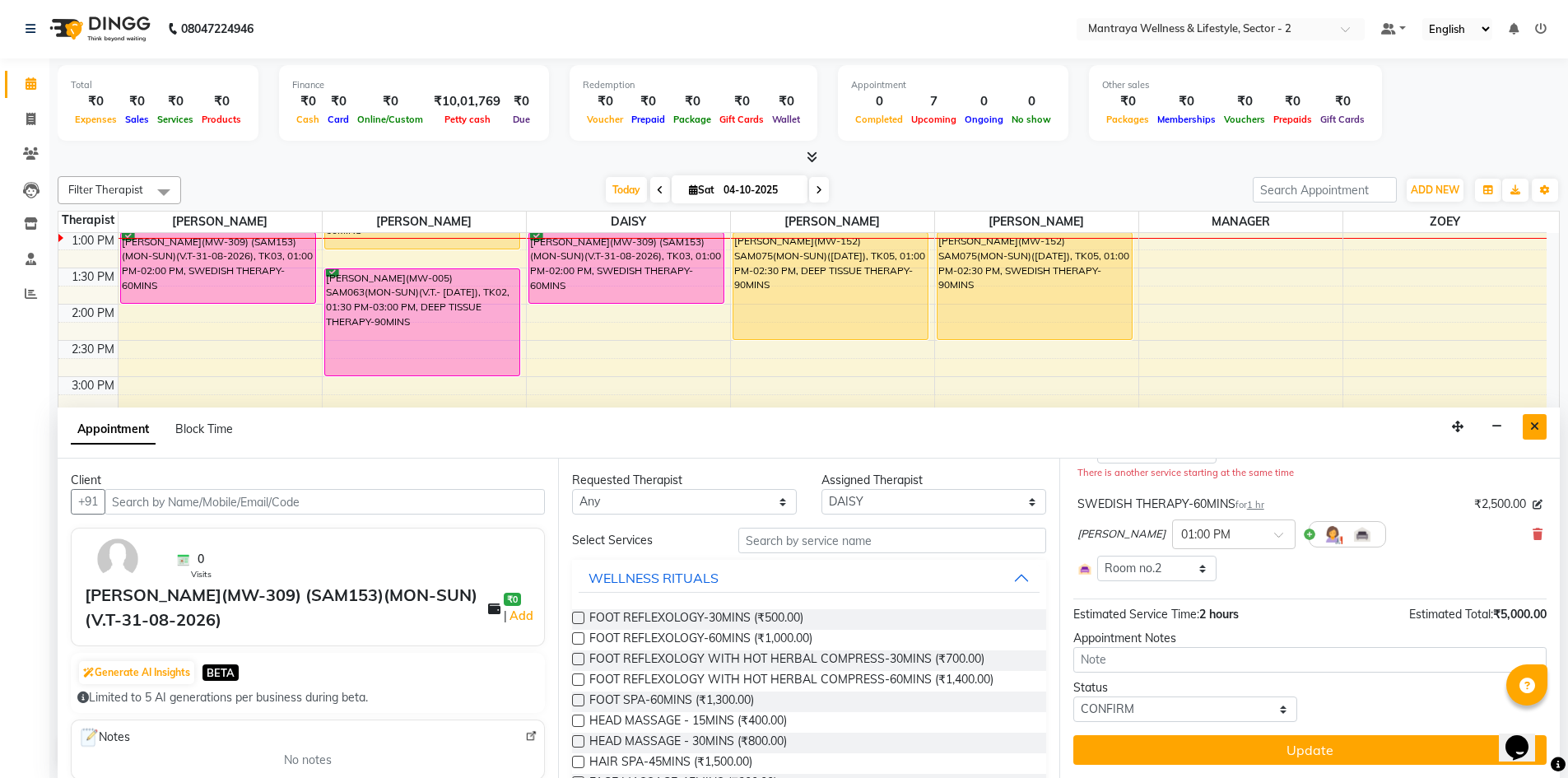
click at [1533, 421] on icon "Close" at bounding box center [1535, 426] width 9 height 11
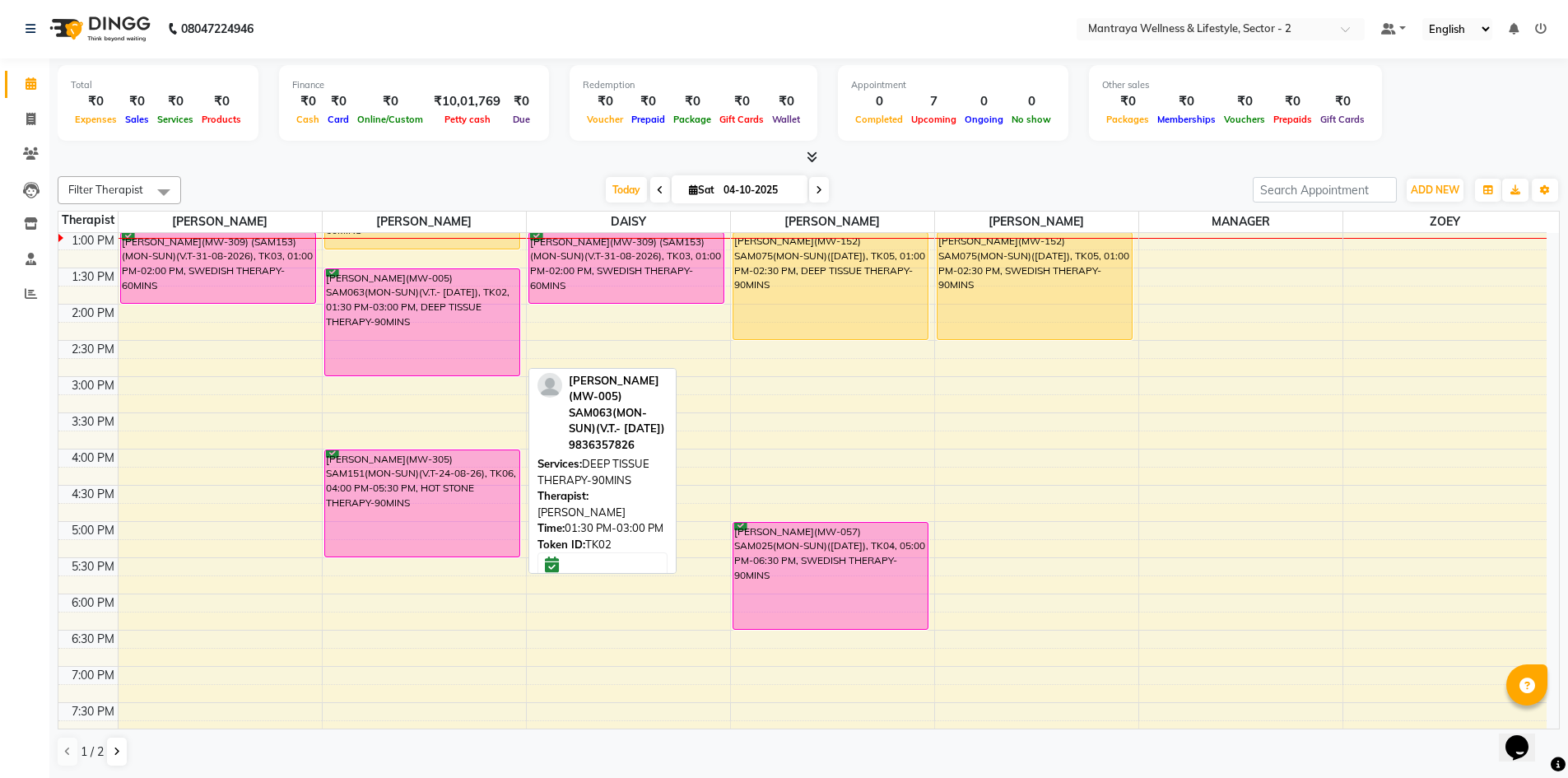
scroll to position [136, 0]
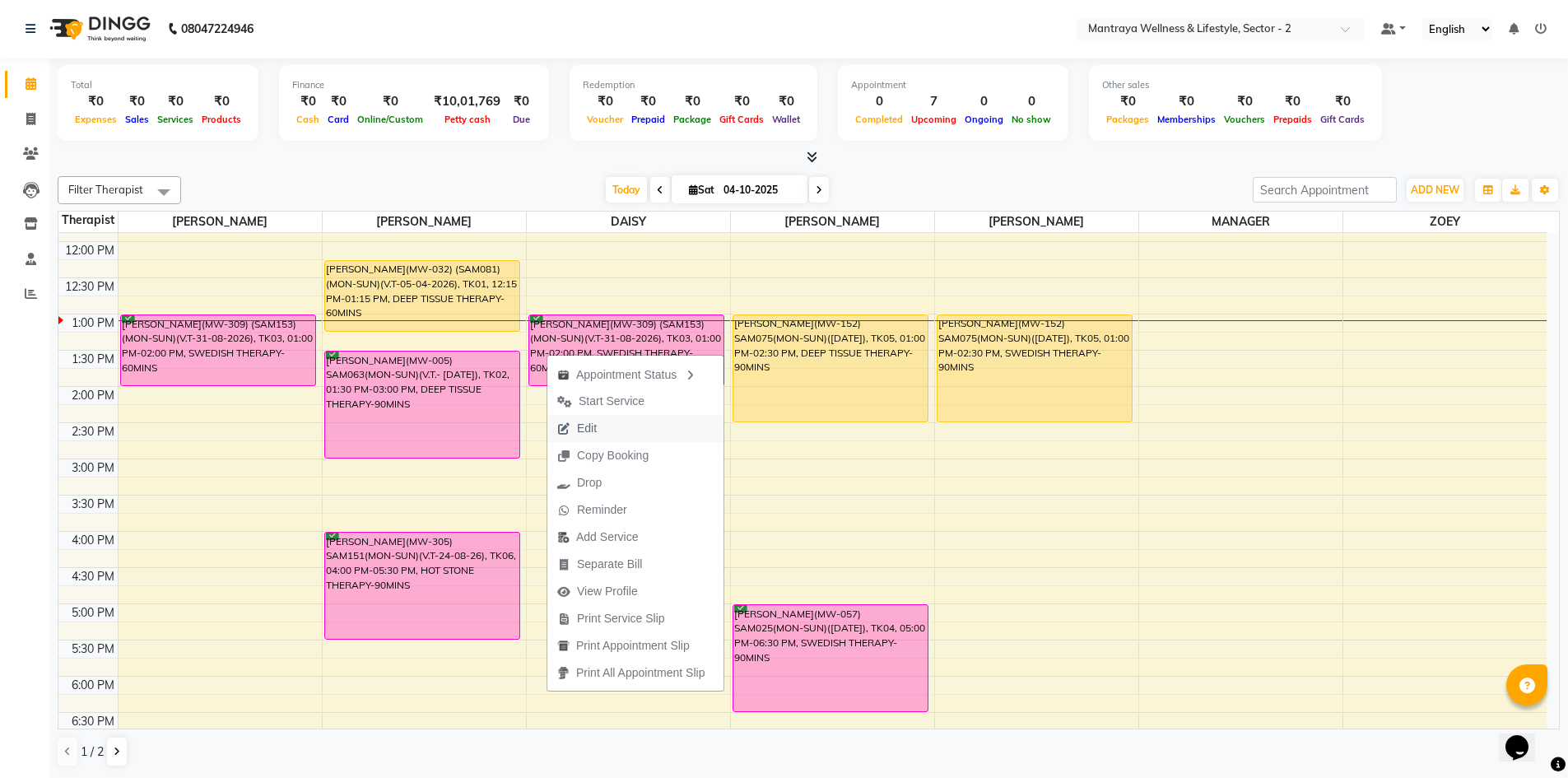
click at [604, 426] on span "Edit" at bounding box center [577, 427] width 59 height 27
select select "tentative"
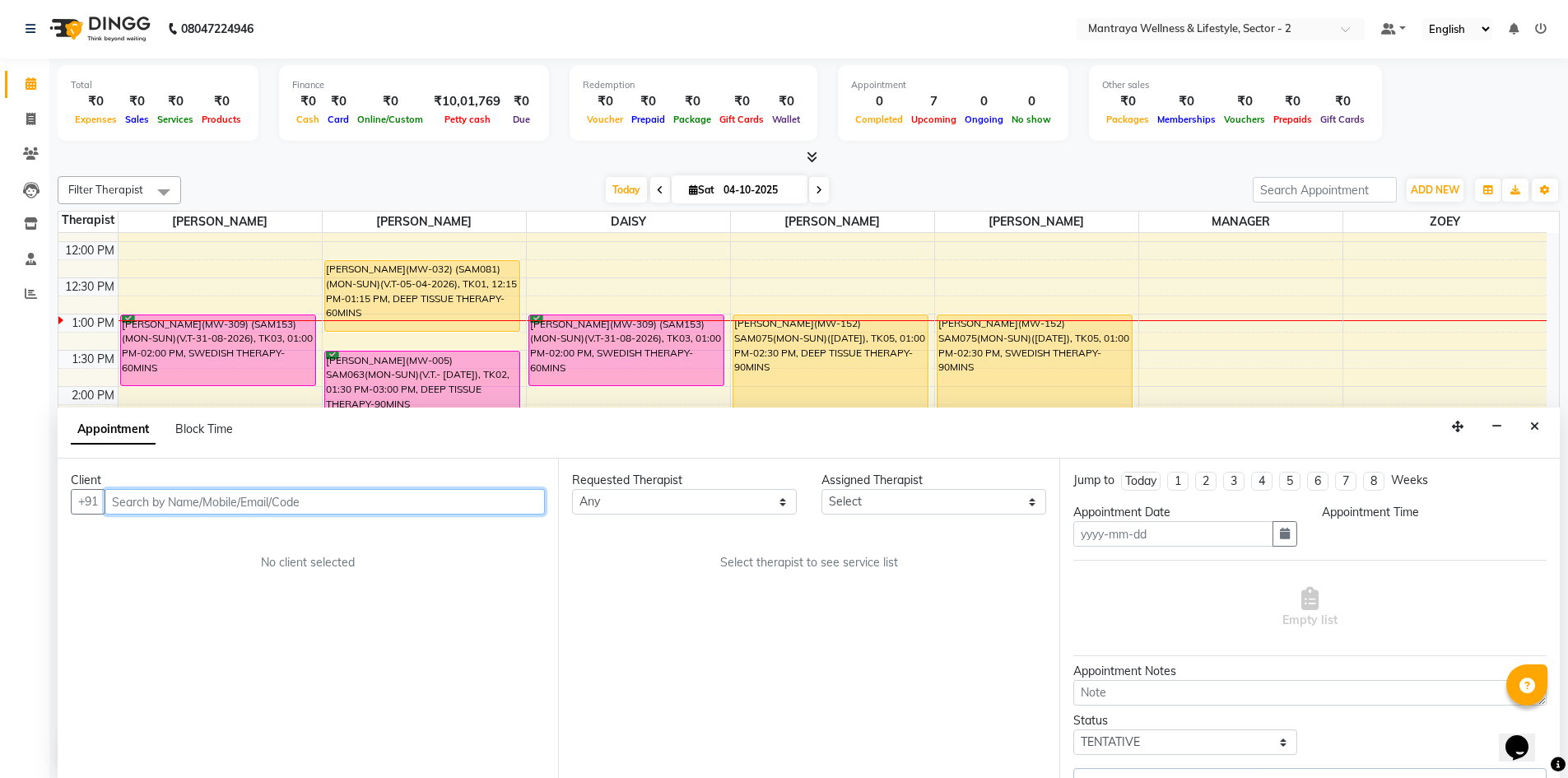
type input "04-10-2025"
select select "confirm booking"
select select "780"
select select "84332"
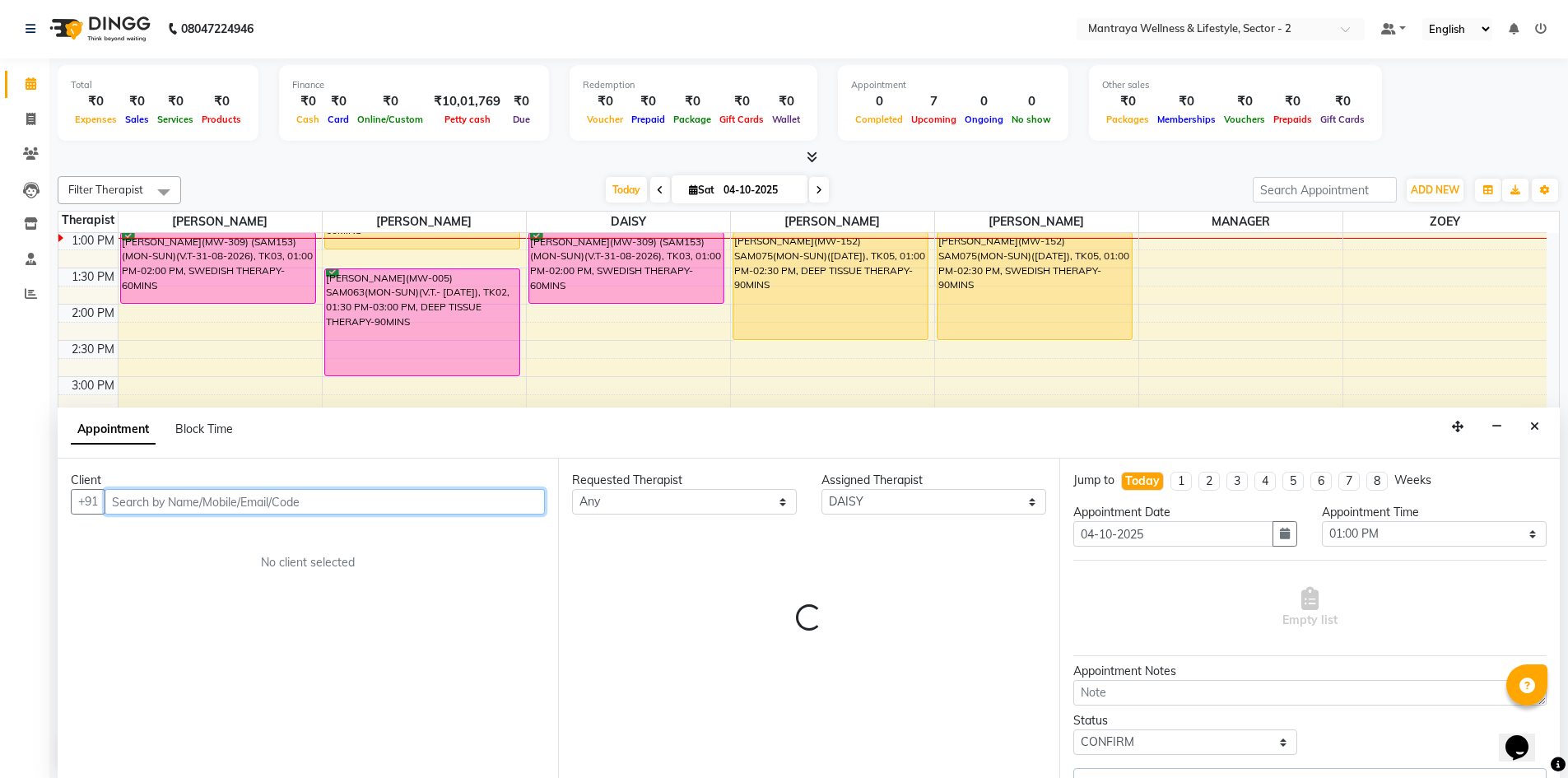
select select "3835"
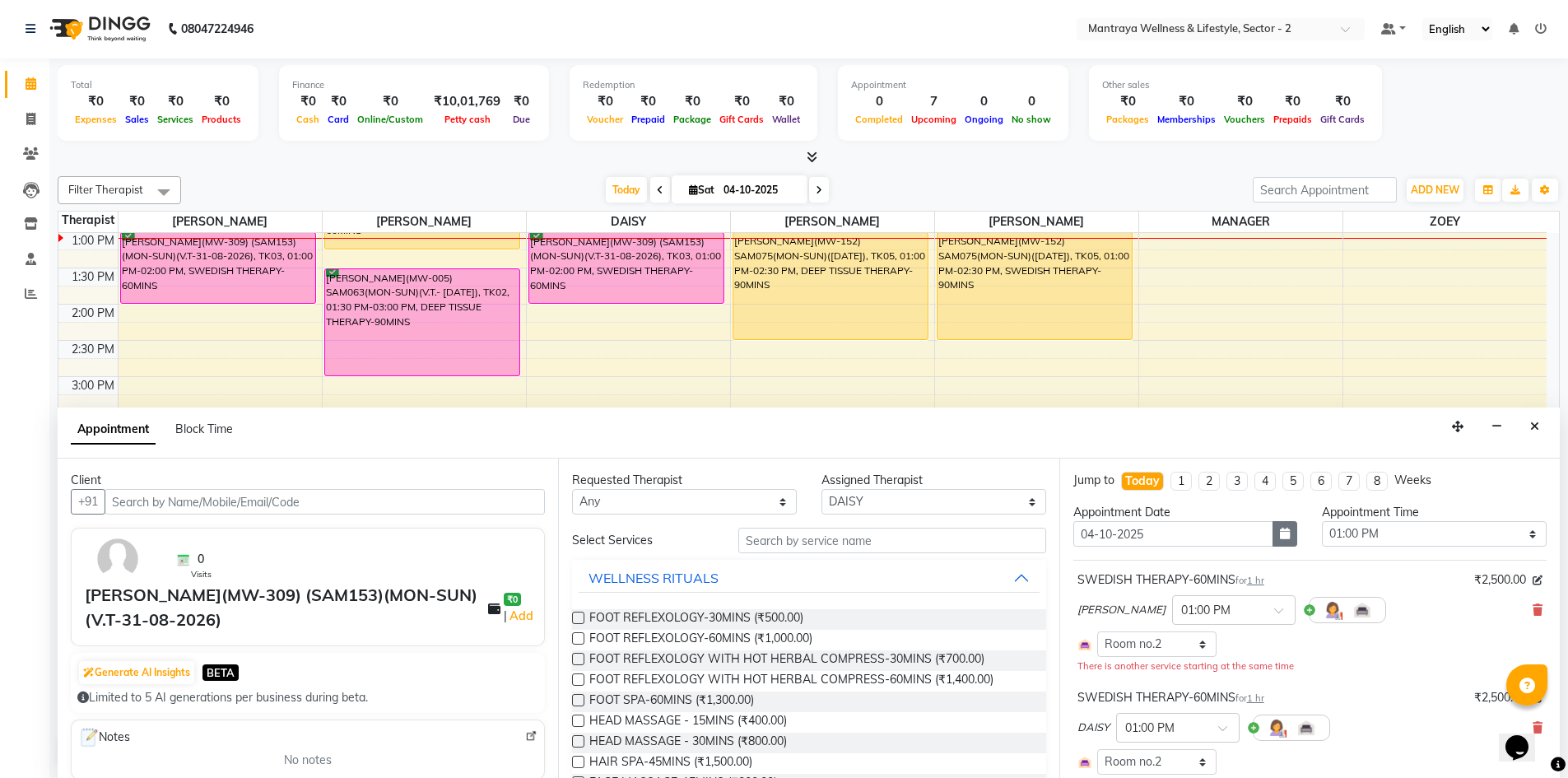
click at [1287, 537] on button "button" at bounding box center [1284, 534] width 25 height 26
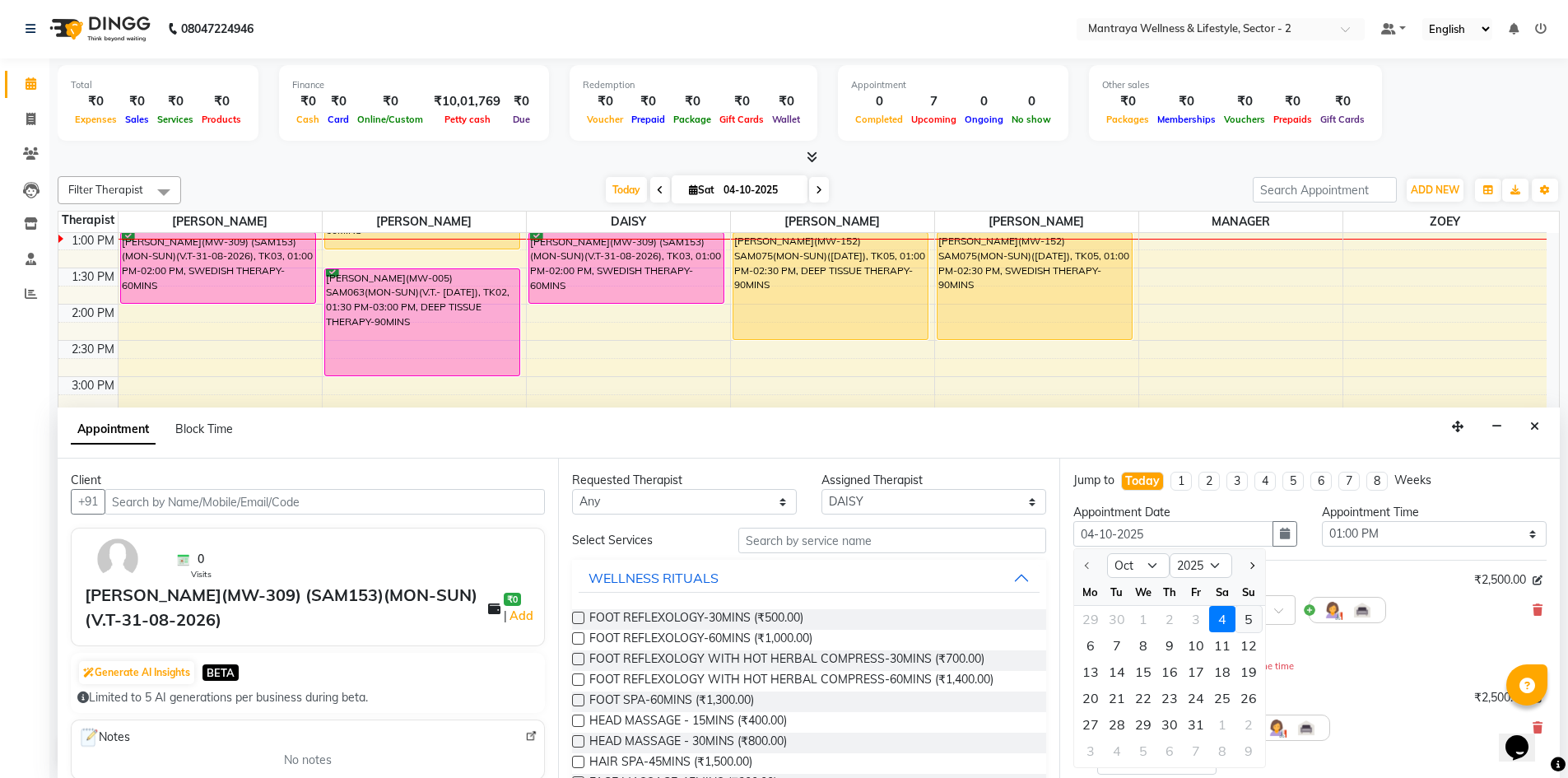
click at [1246, 623] on div "5" at bounding box center [1248, 619] width 26 height 26
type input "05-10-2025"
select select "780"
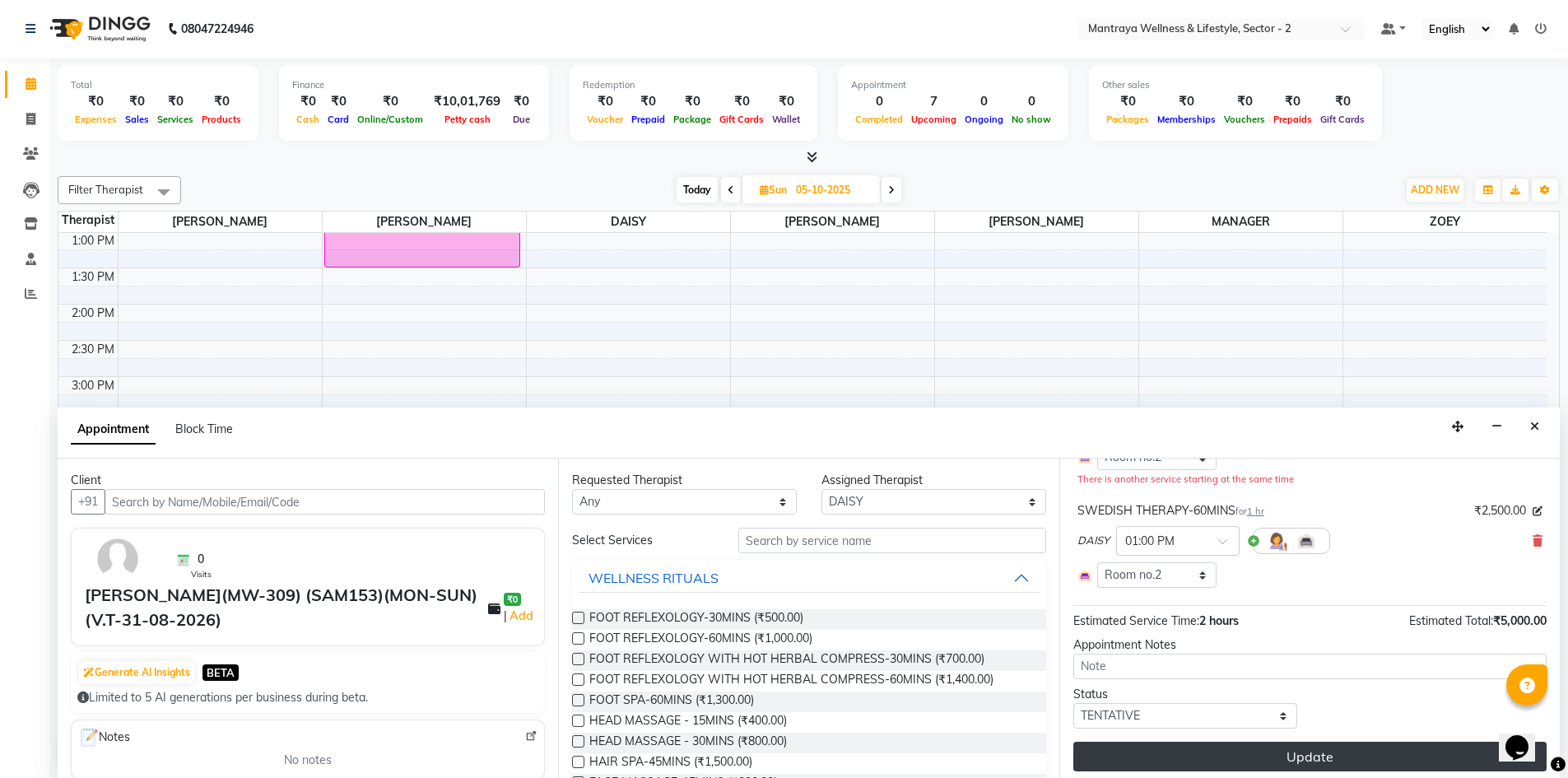
scroll to position [193, 0]
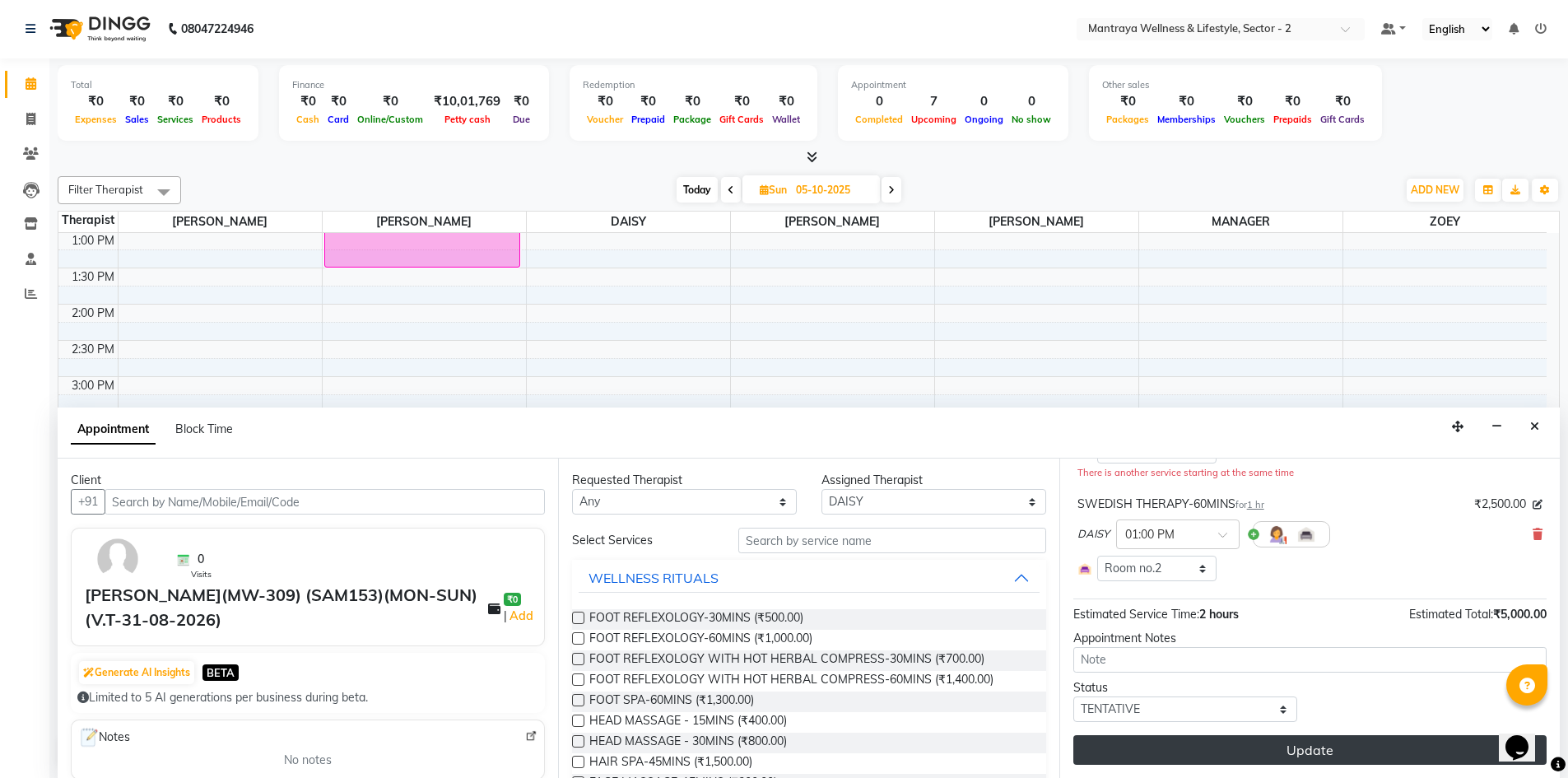
click at [1278, 752] on button "Update" at bounding box center [1310, 749] width 474 height 30
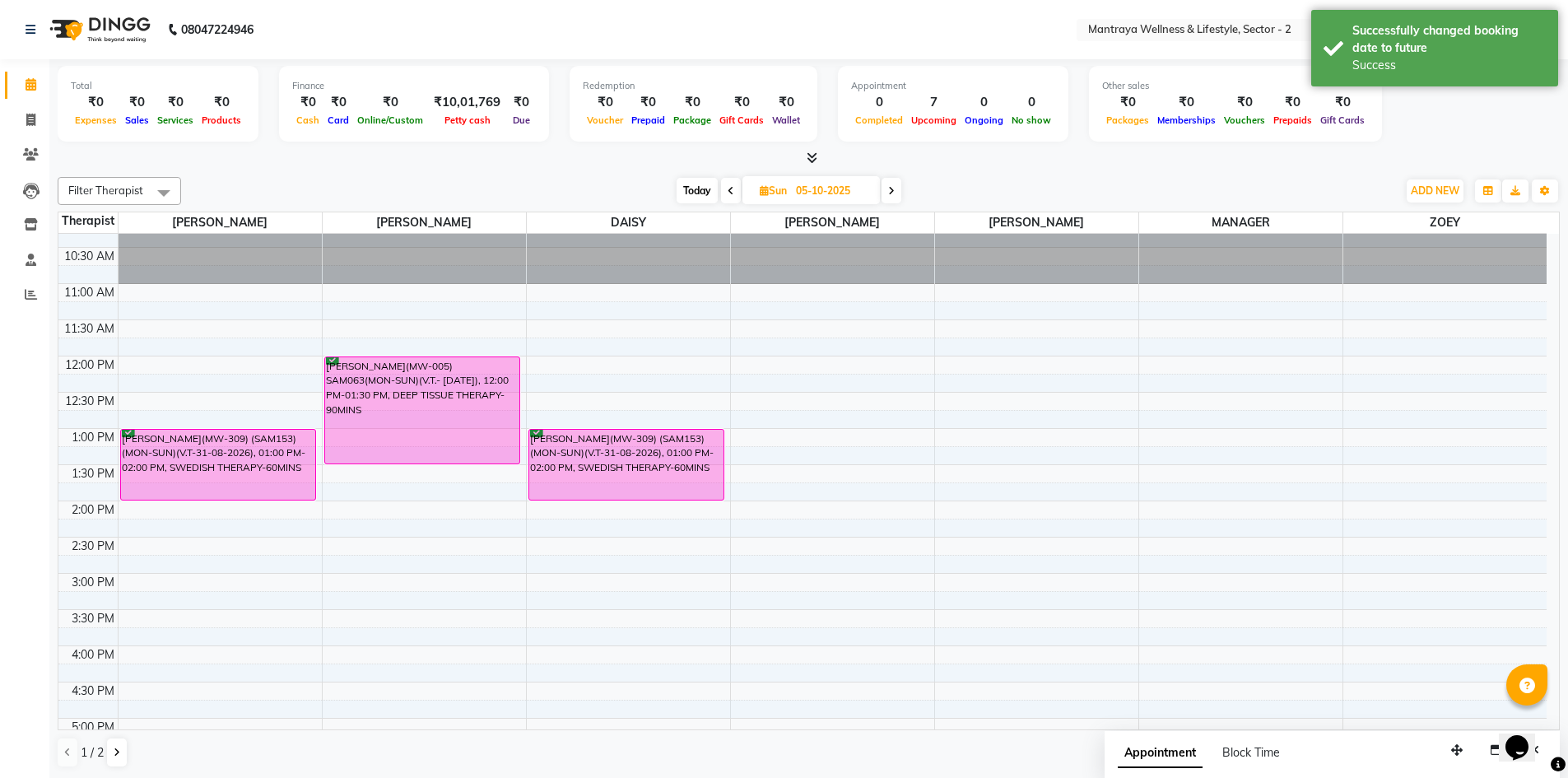
scroll to position [0, 0]
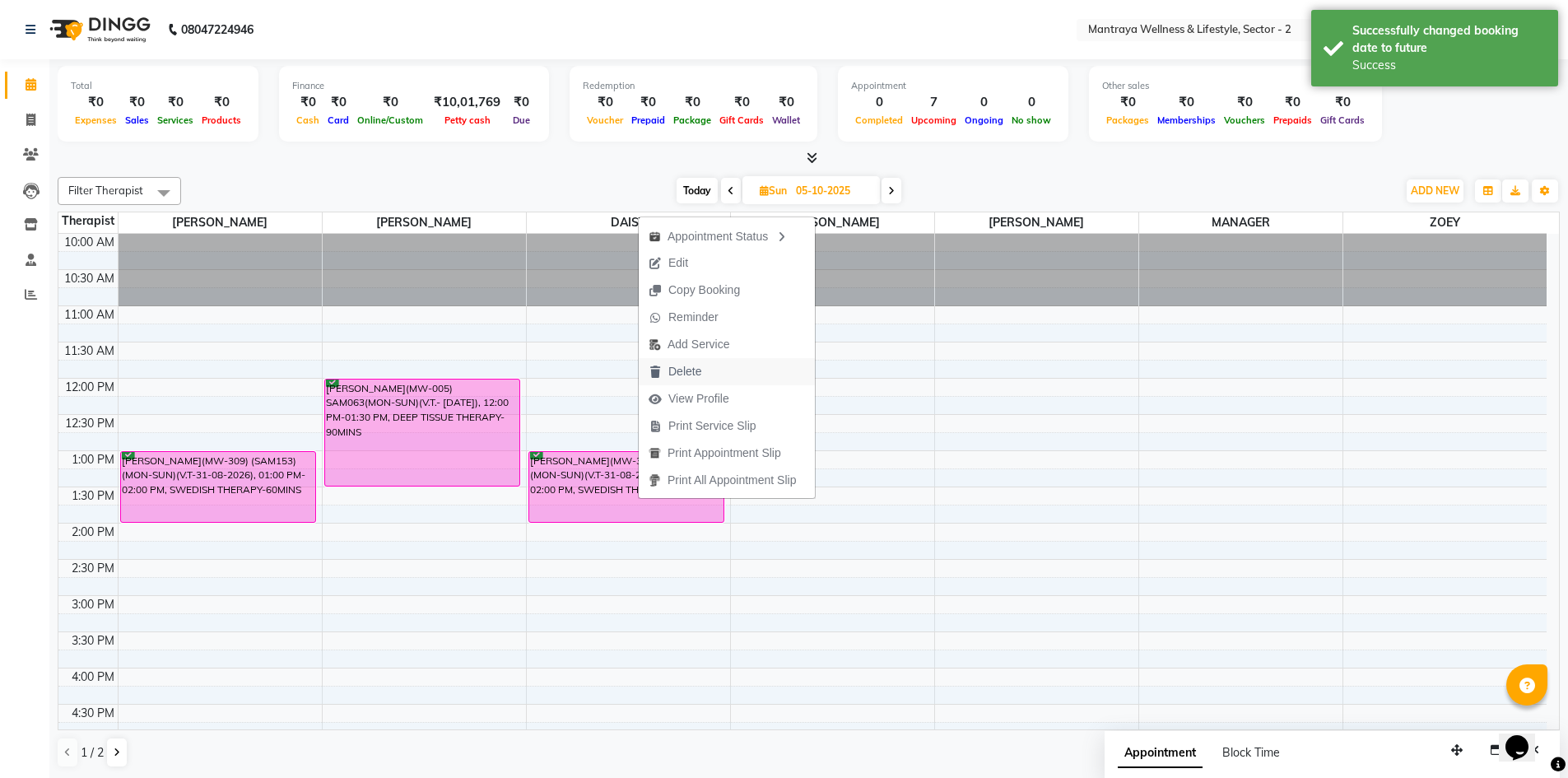
click at [699, 369] on span "Delete" at bounding box center [685, 371] width 33 height 18
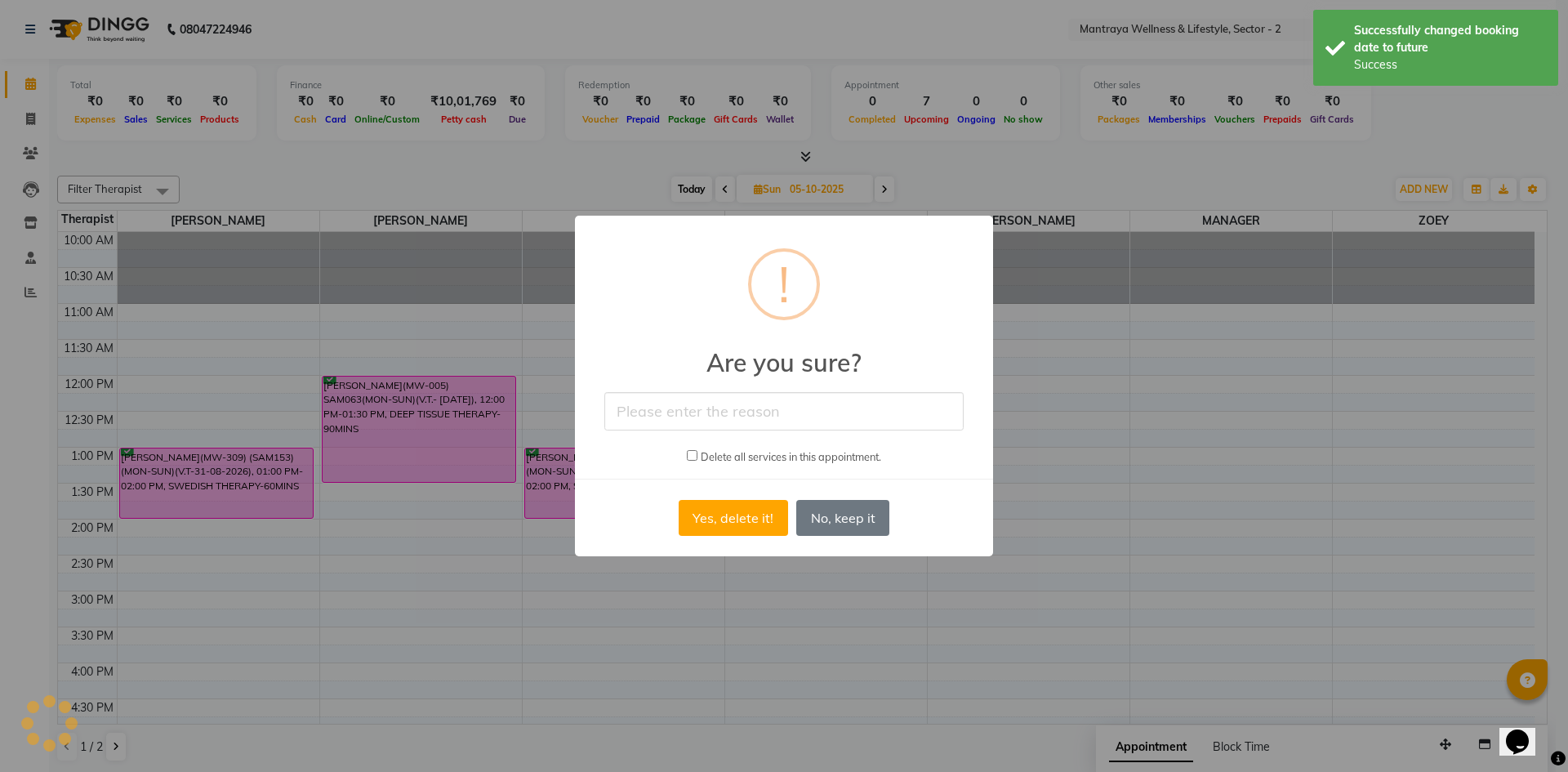
click at [744, 404] on input "text" at bounding box center [783, 411] width 359 height 39
type input "CLIENT DIDN'T TURNED UP"
click at [734, 514] on button "Yes, delete it!" at bounding box center [733, 517] width 109 height 36
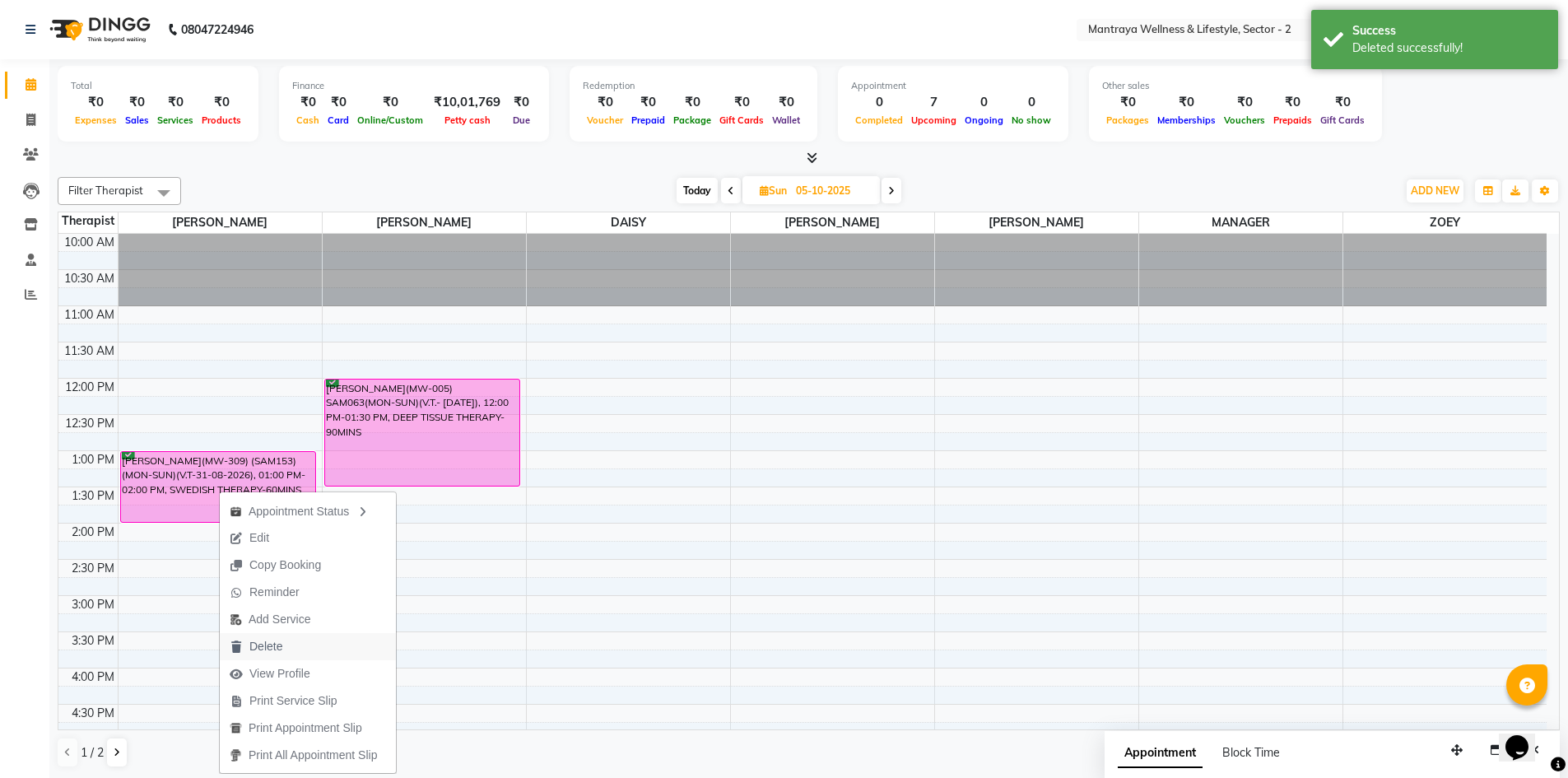
click at [313, 641] on button "Delete" at bounding box center [308, 646] width 176 height 27
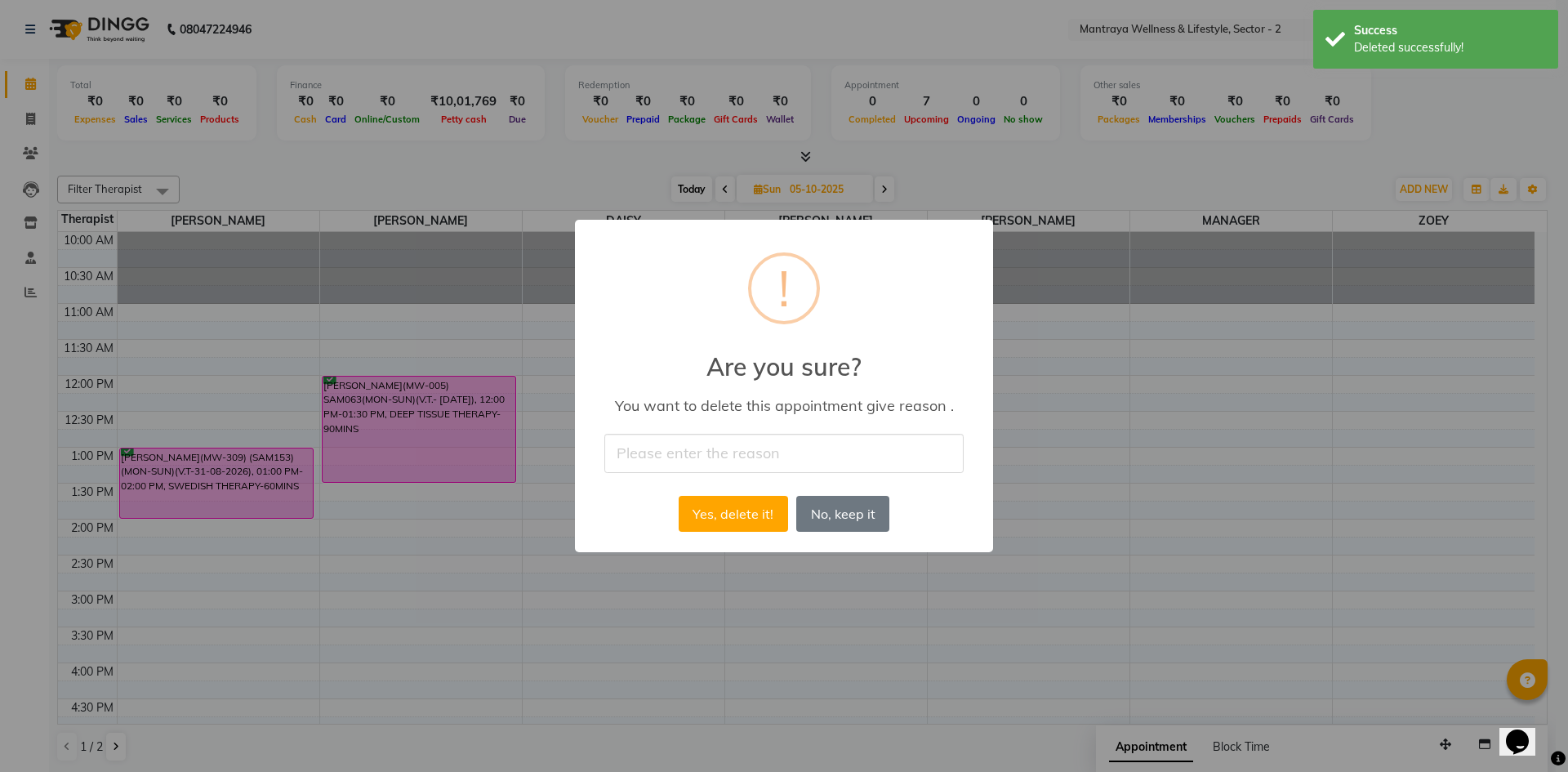
click at [721, 467] on input "text" at bounding box center [783, 453] width 359 height 39
type input "CLIENT CANCELLED THE BOOKING"
click at [725, 517] on button "Yes, delete it!" at bounding box center [733, 513] width 109 height 36
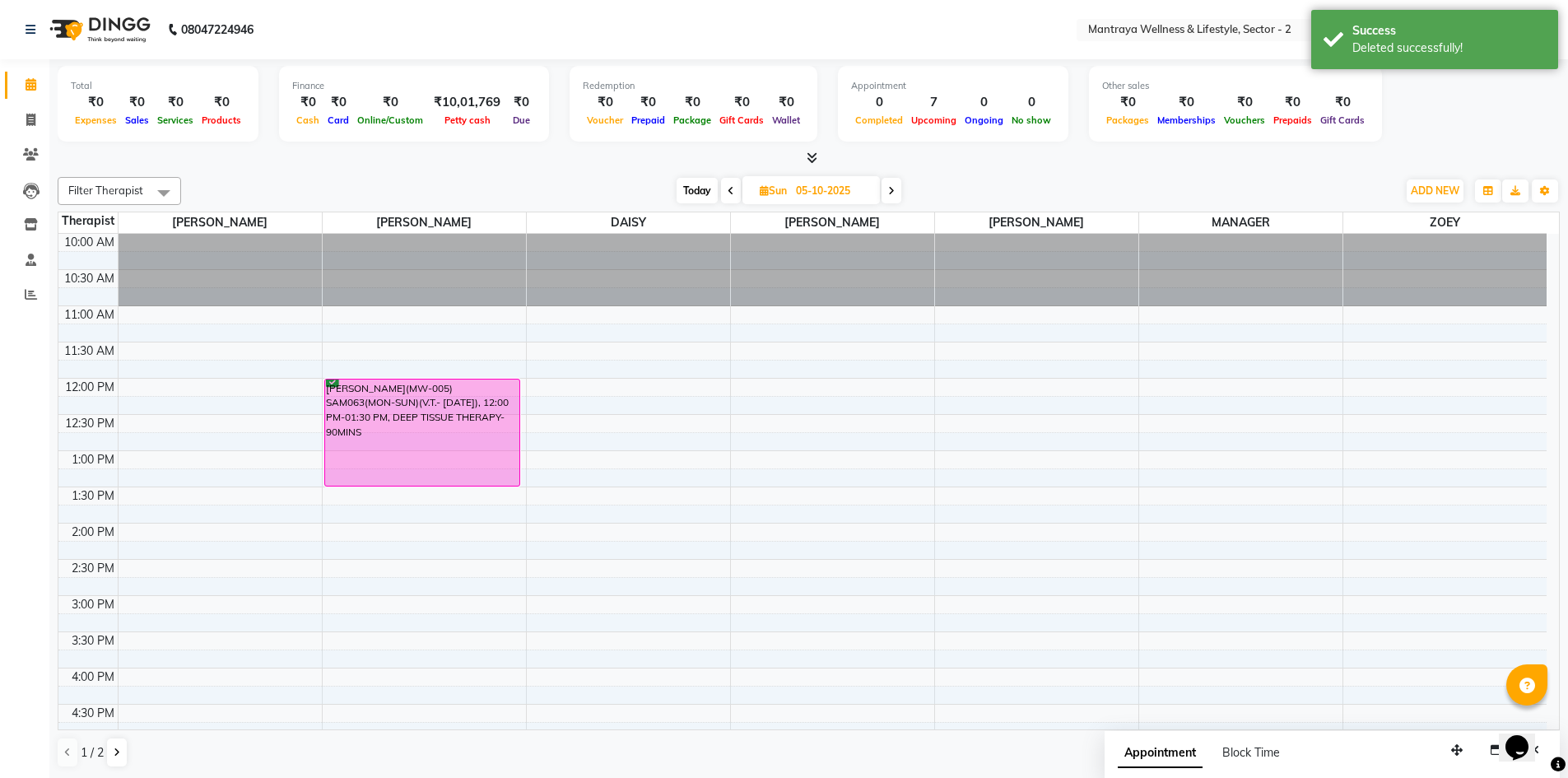
click at [700, 191] on span "Today" at bounding box center [697, 191] width 41 height 26
type input "04-10-2025"
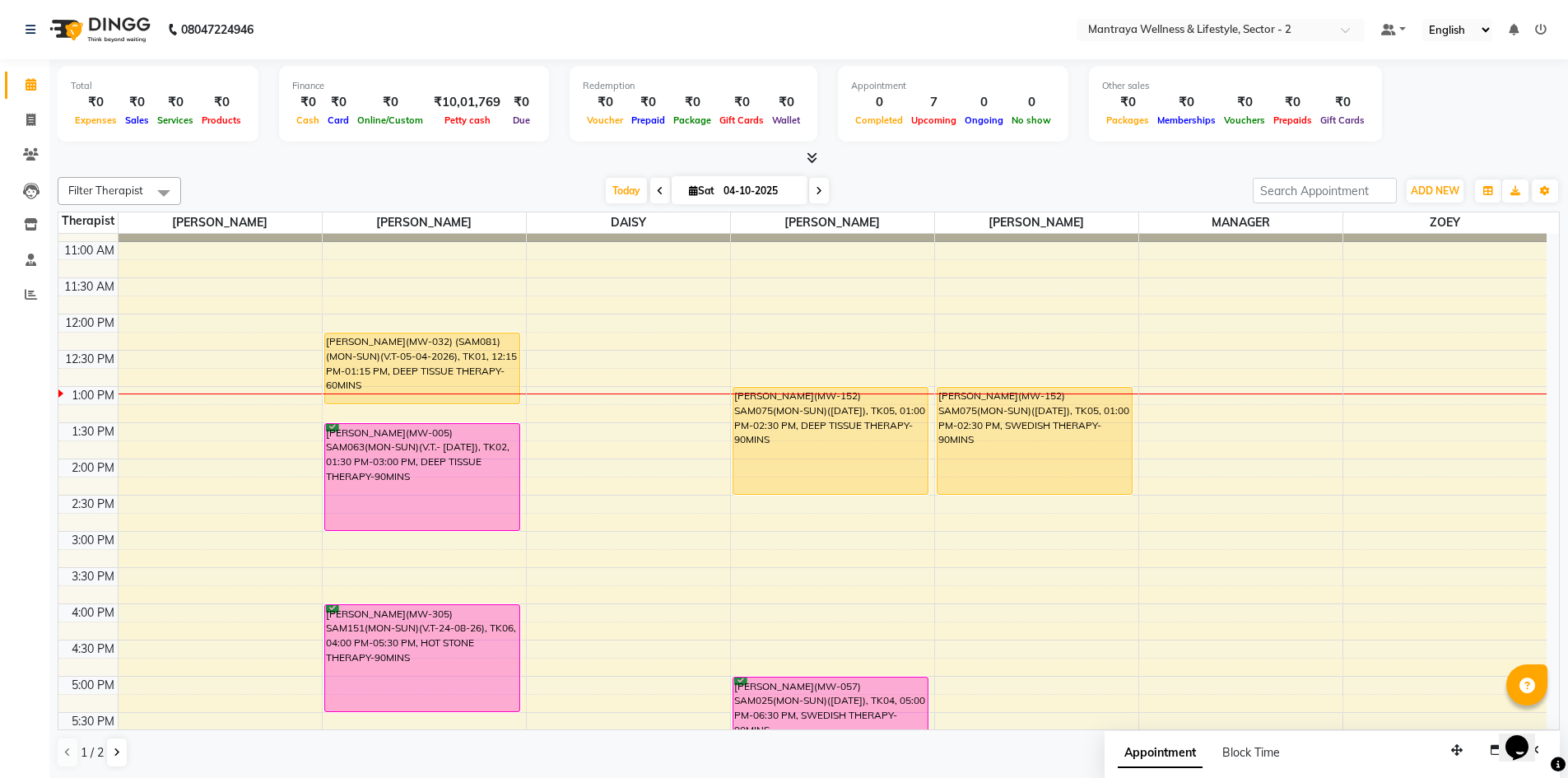
scroll to position [165, 0]
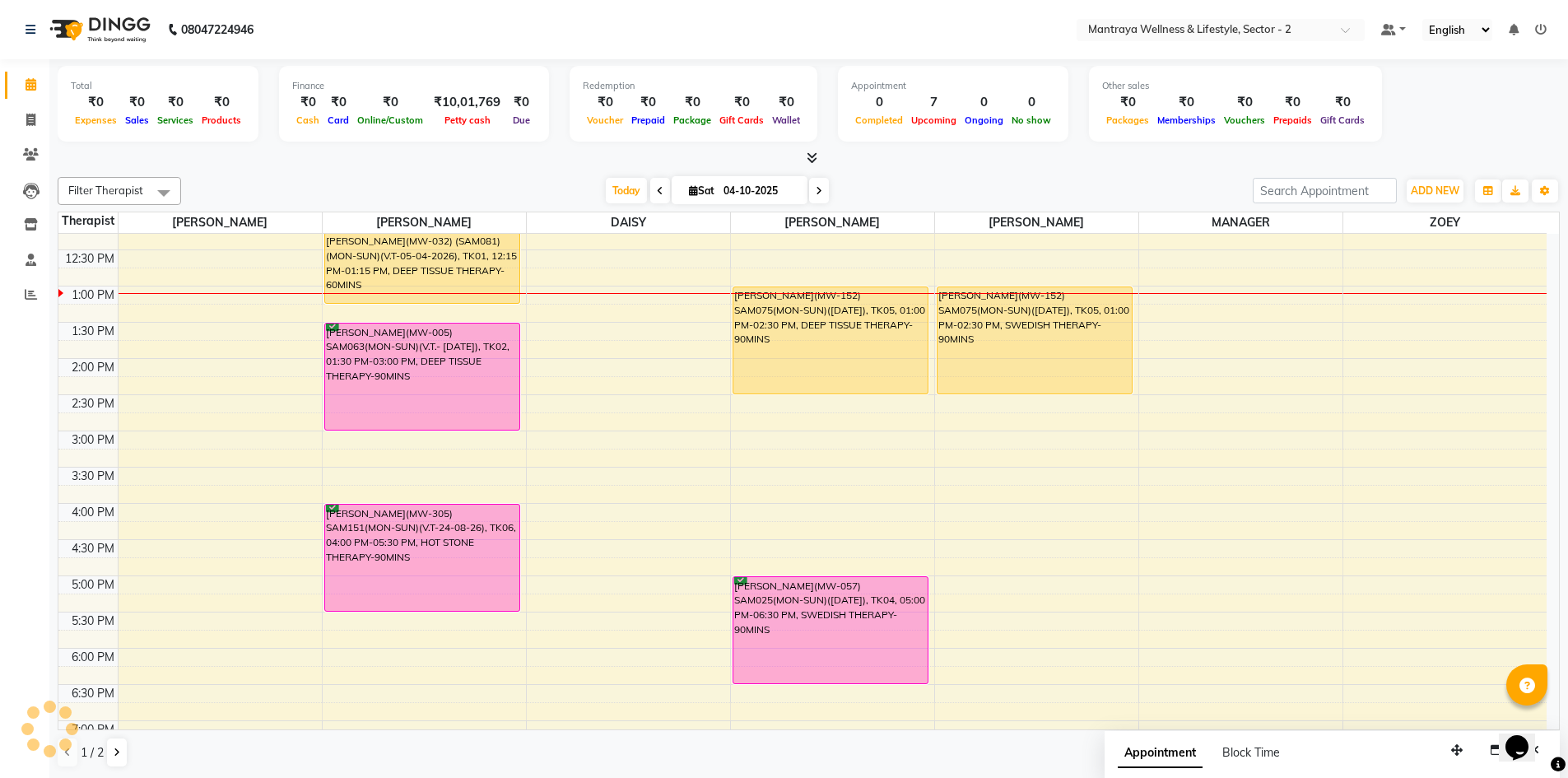
click at [689, 189] on icon at bounding box center [694, 191] width 9 height 11
select select "10"
select select "2025"
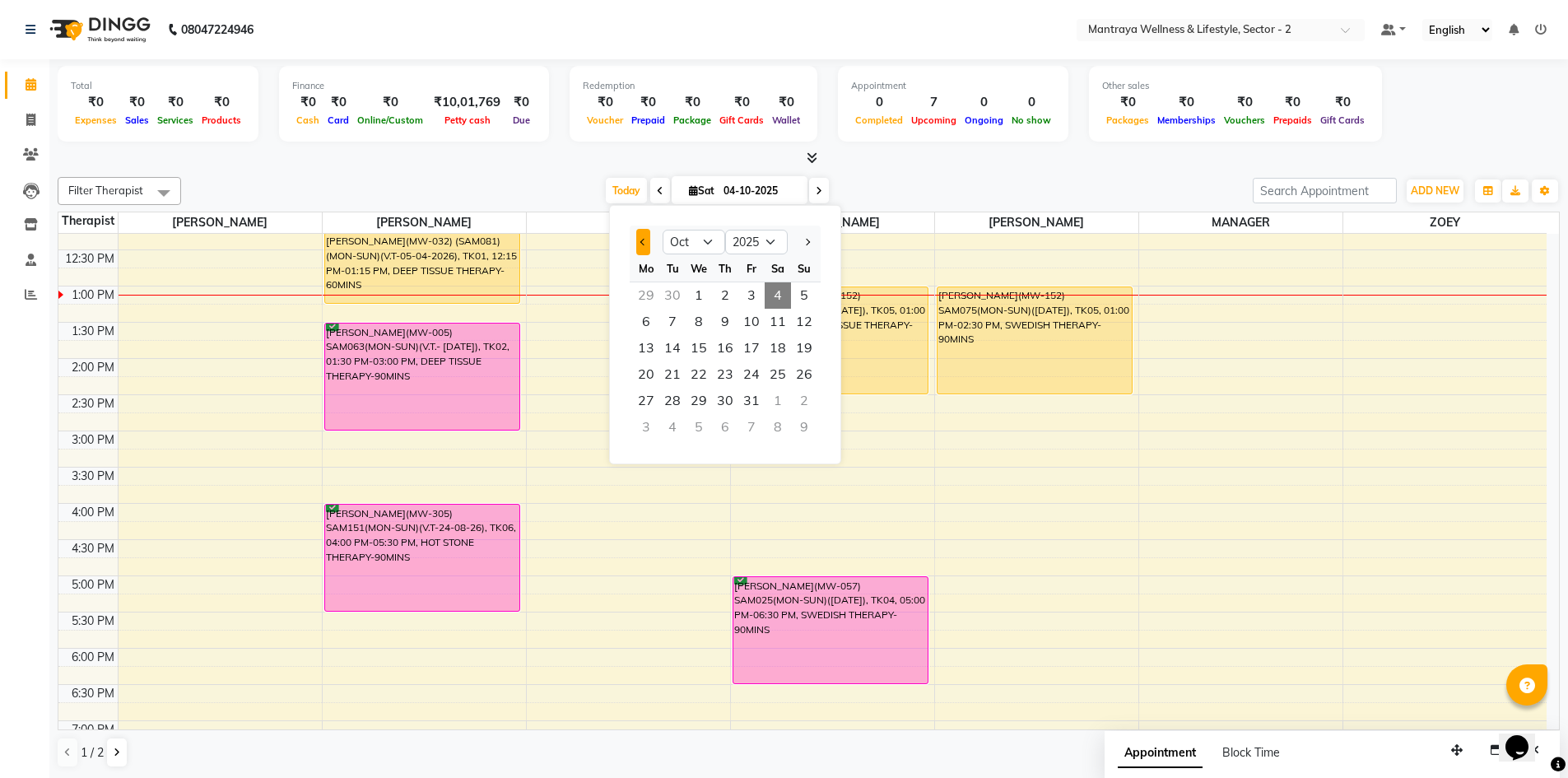
click at [645, 238] on button "Previous month" at bounding box center [643, 241] width 14 height 26
select select "9"
click at [778, 375] on span "27" at bounding box center [777, 375] width 26 height 26
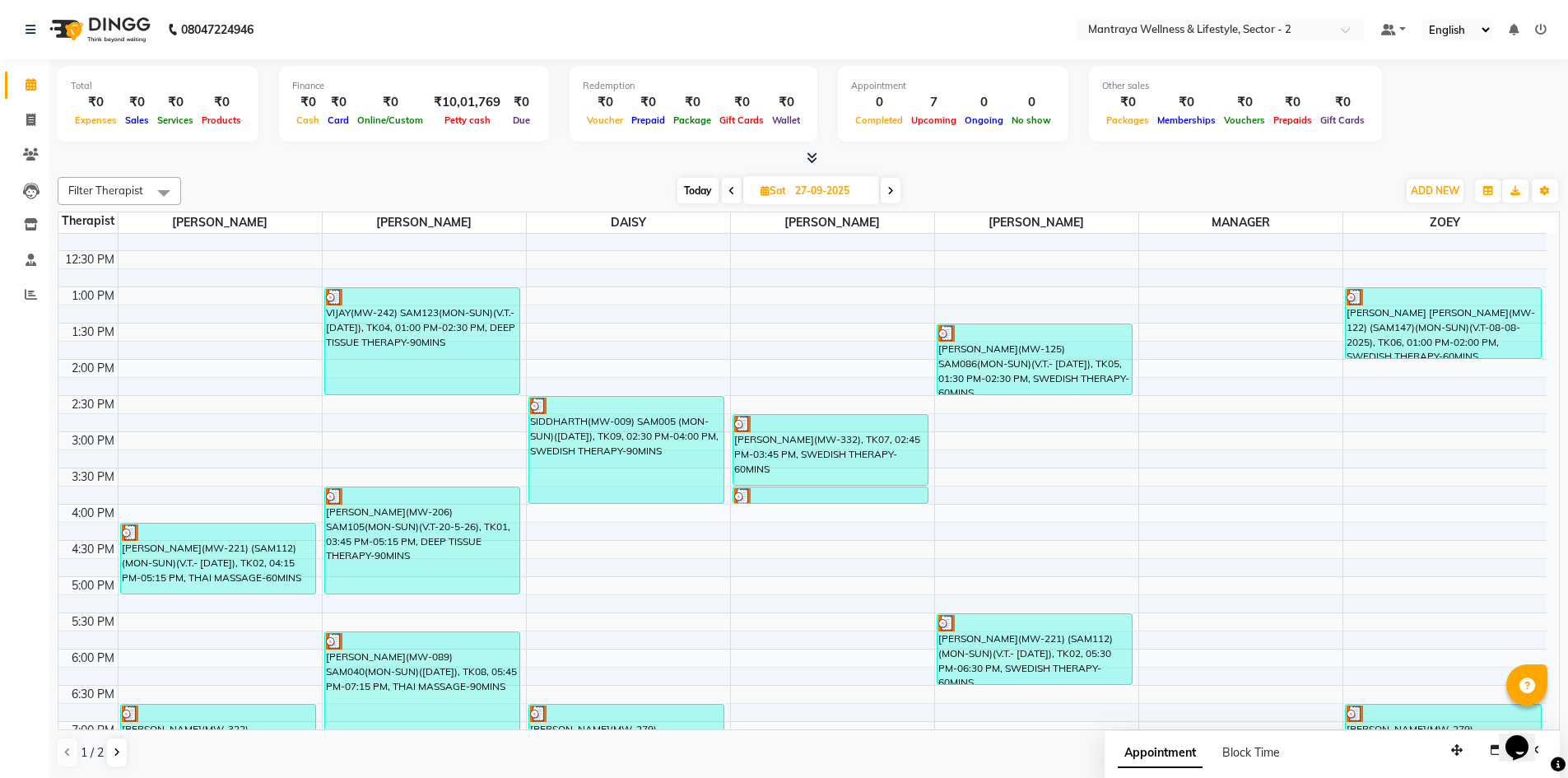
scroll to position [126, 0]
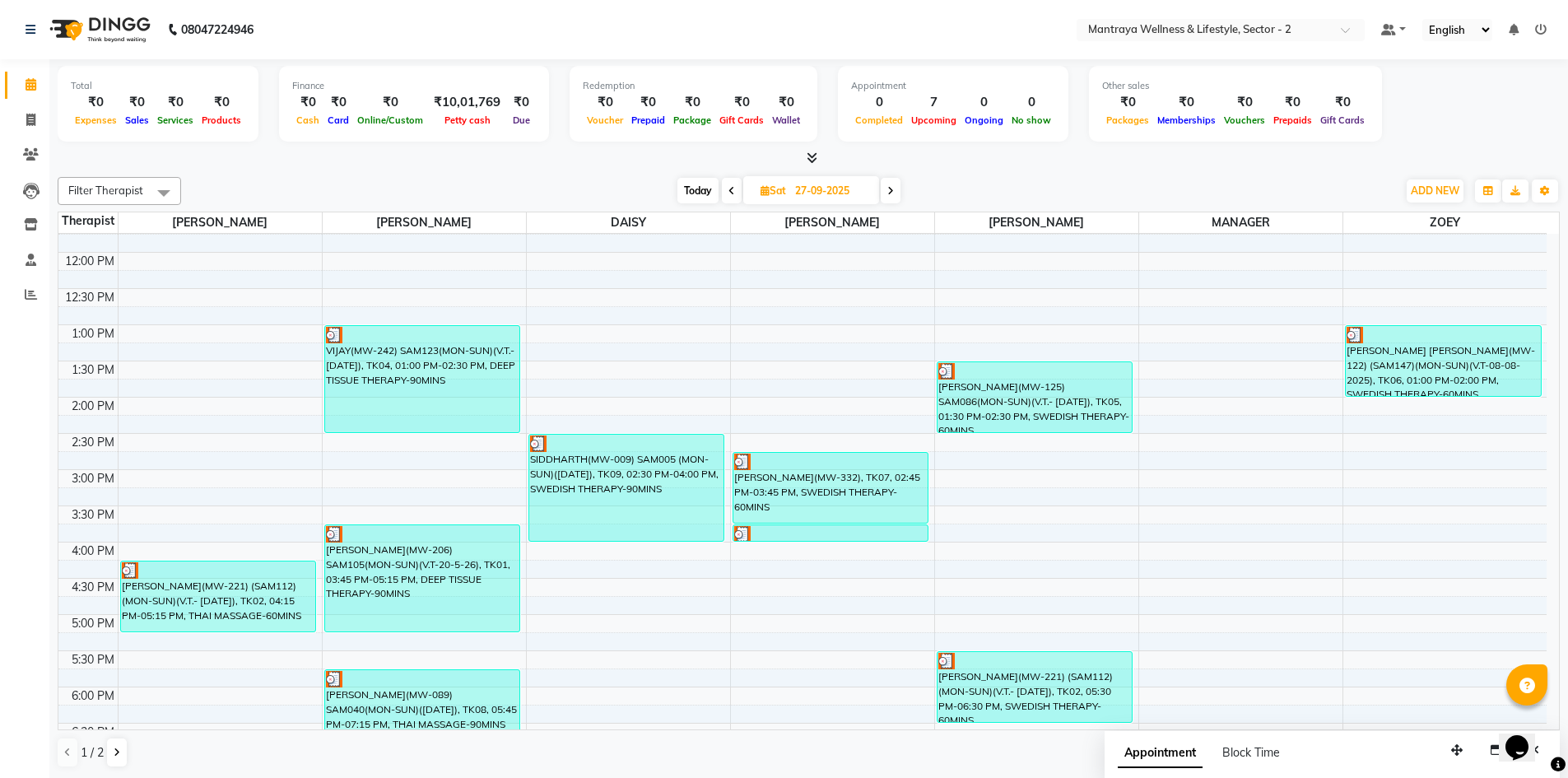
click at [895, 191] on span at bounding box center [890, 191] width 19 height 26
type input "28-09-2025"
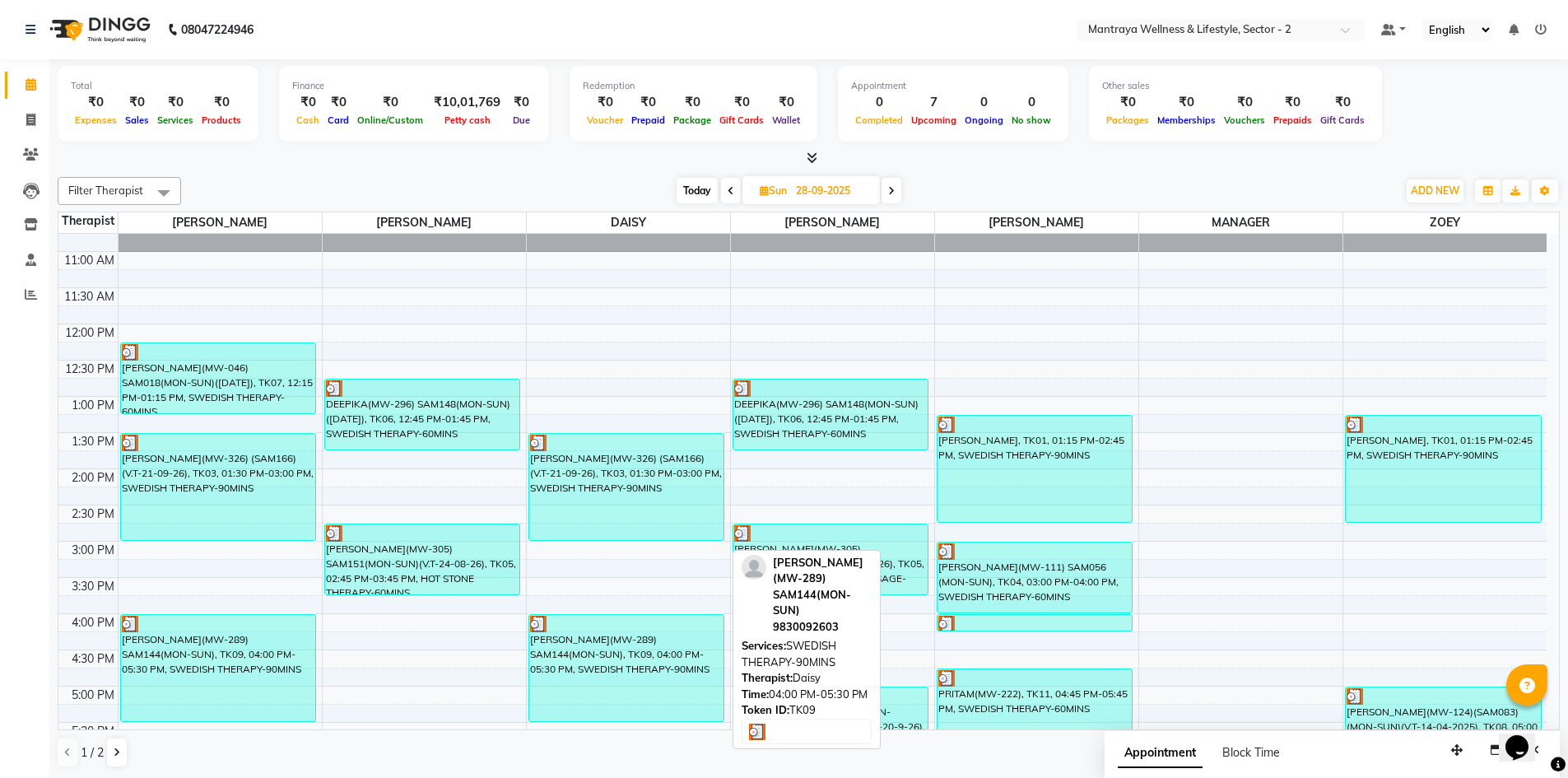
scroll to position [54, 0]
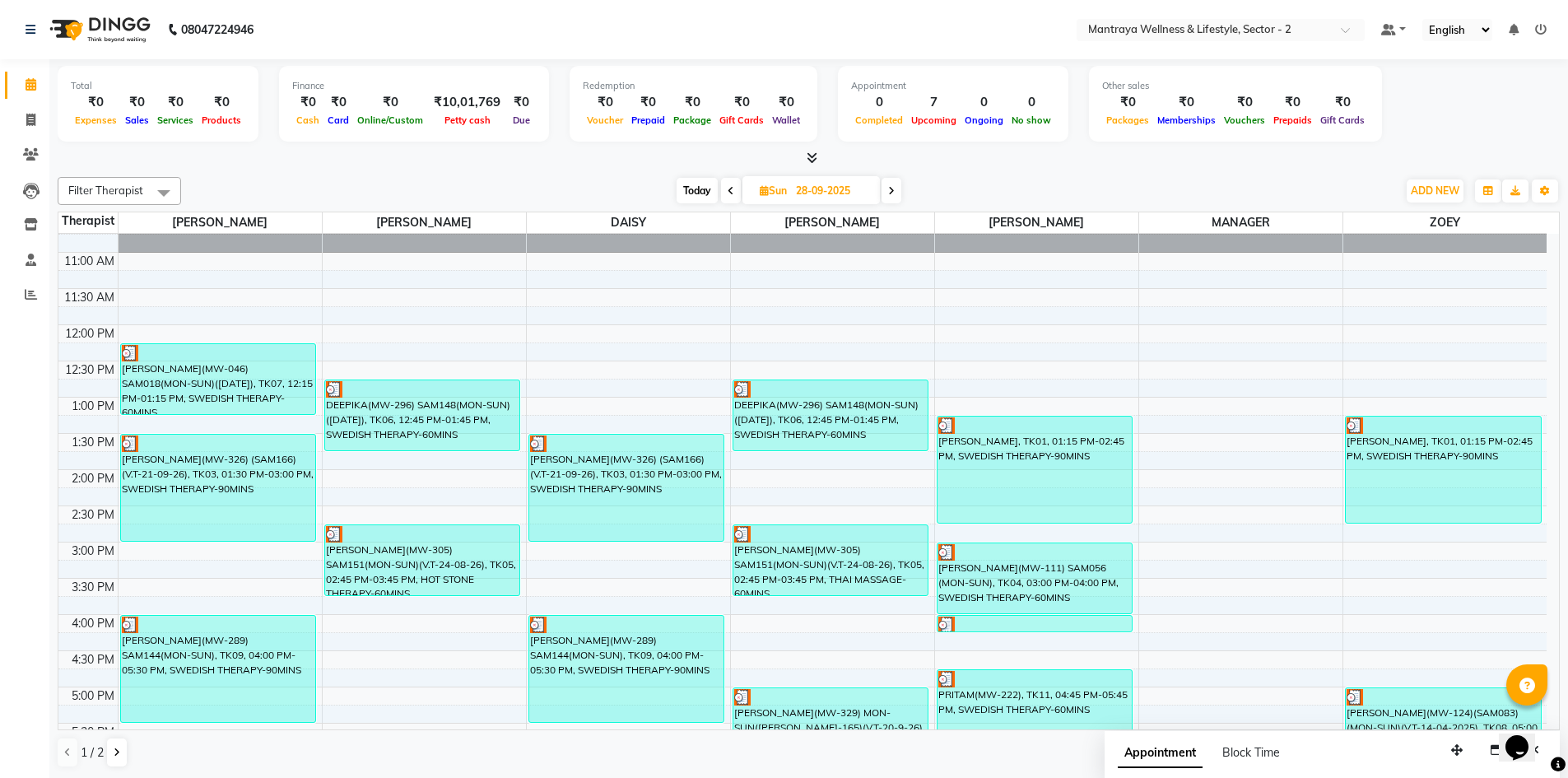
click at [759, 185] on icon at bounding box center [764, 191] width 9 height 11
select select "9"
select select "2025"
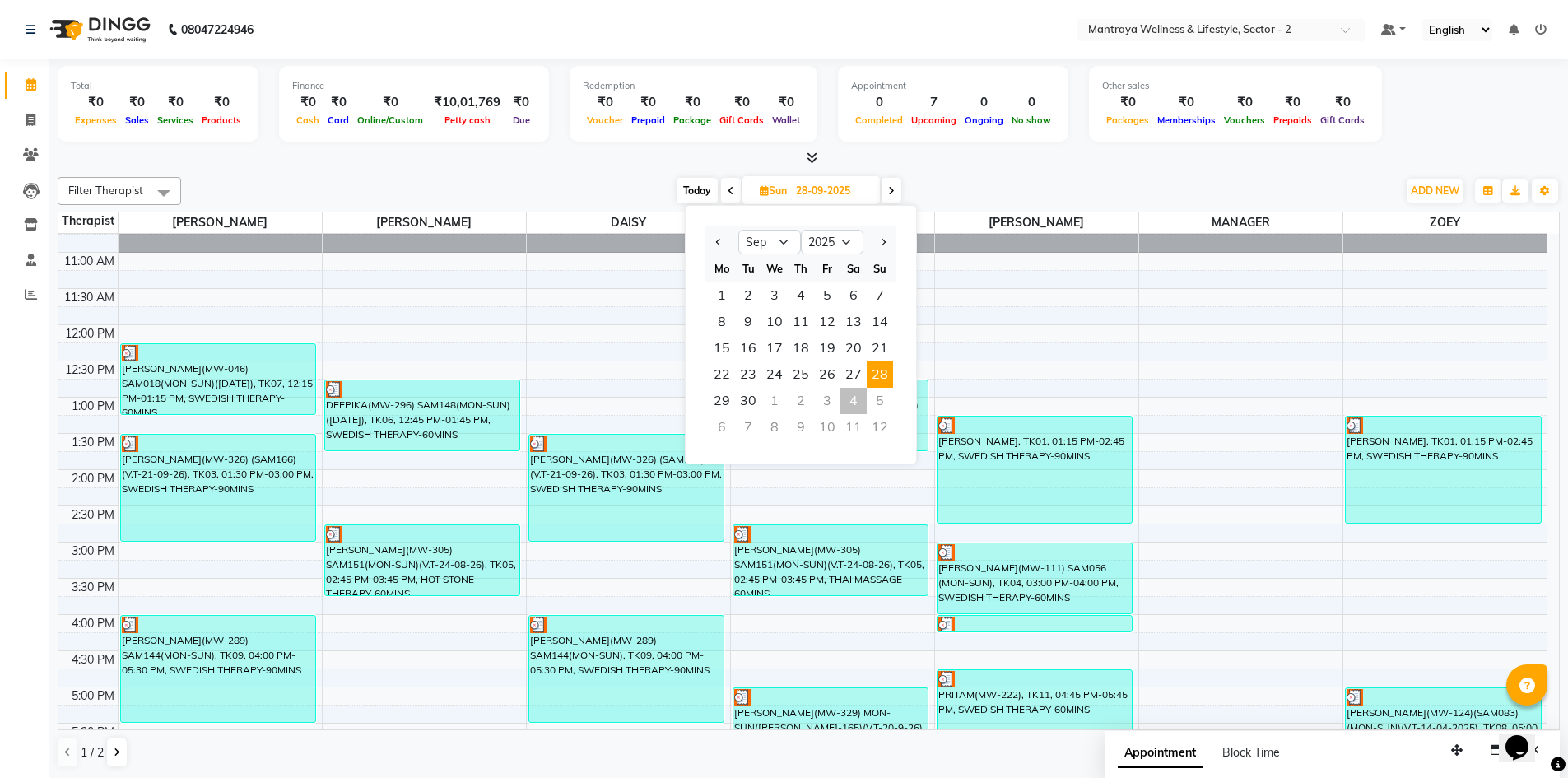
click at [723, 426] on div "6" at bounding box center [722, 426] width 26 height 26
type input "[DATE]"
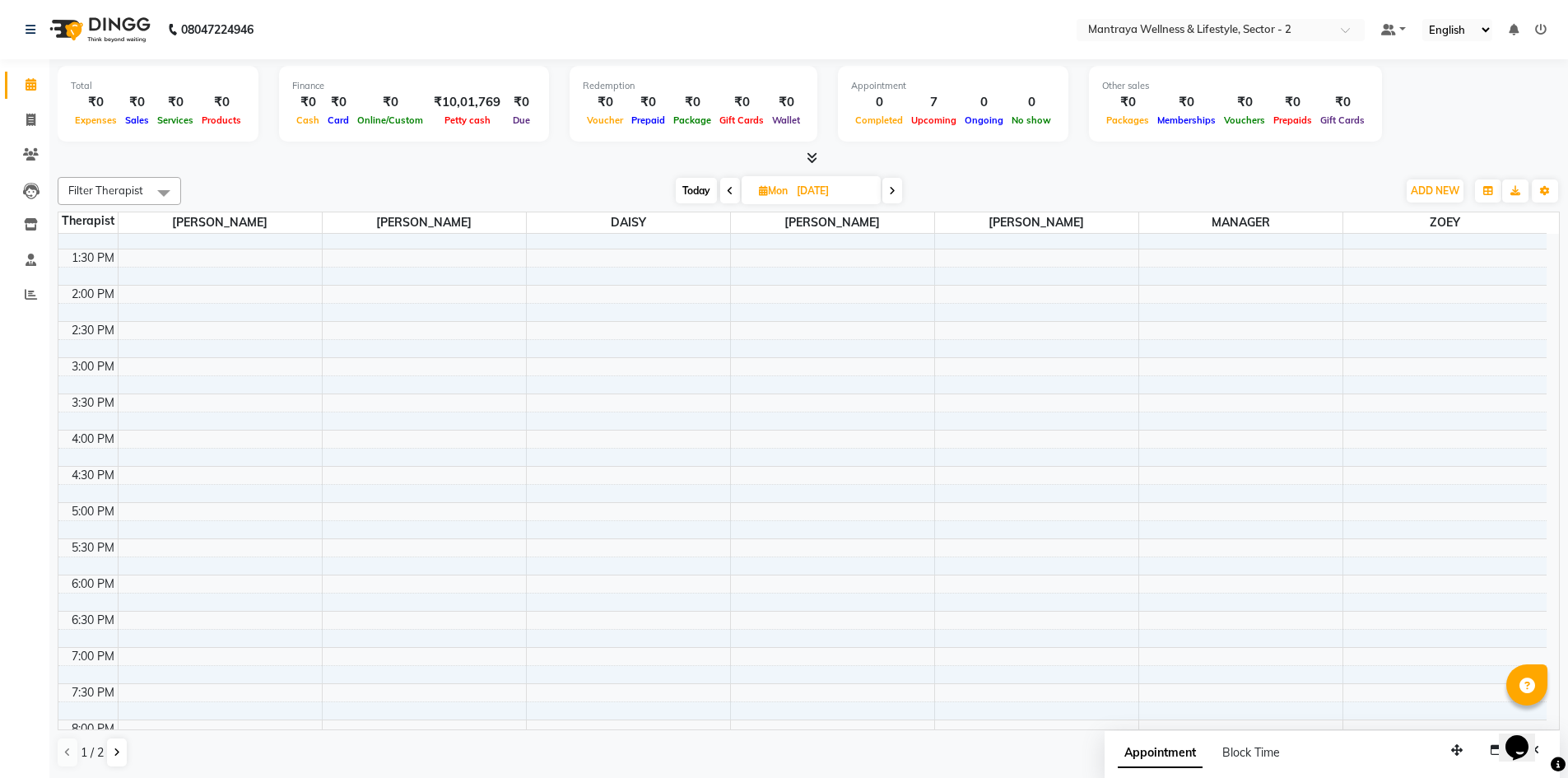
scroll to position [247, 0]
click at [327, 496] on div "10:00 AM 10:30 AM 11:00 AM 11:30 AM 12:00 PM 12:30 PM 1:00 PM 1:30 PM 2:00 PM 2…" at bounding box center [802, 421] width 1488 height 869
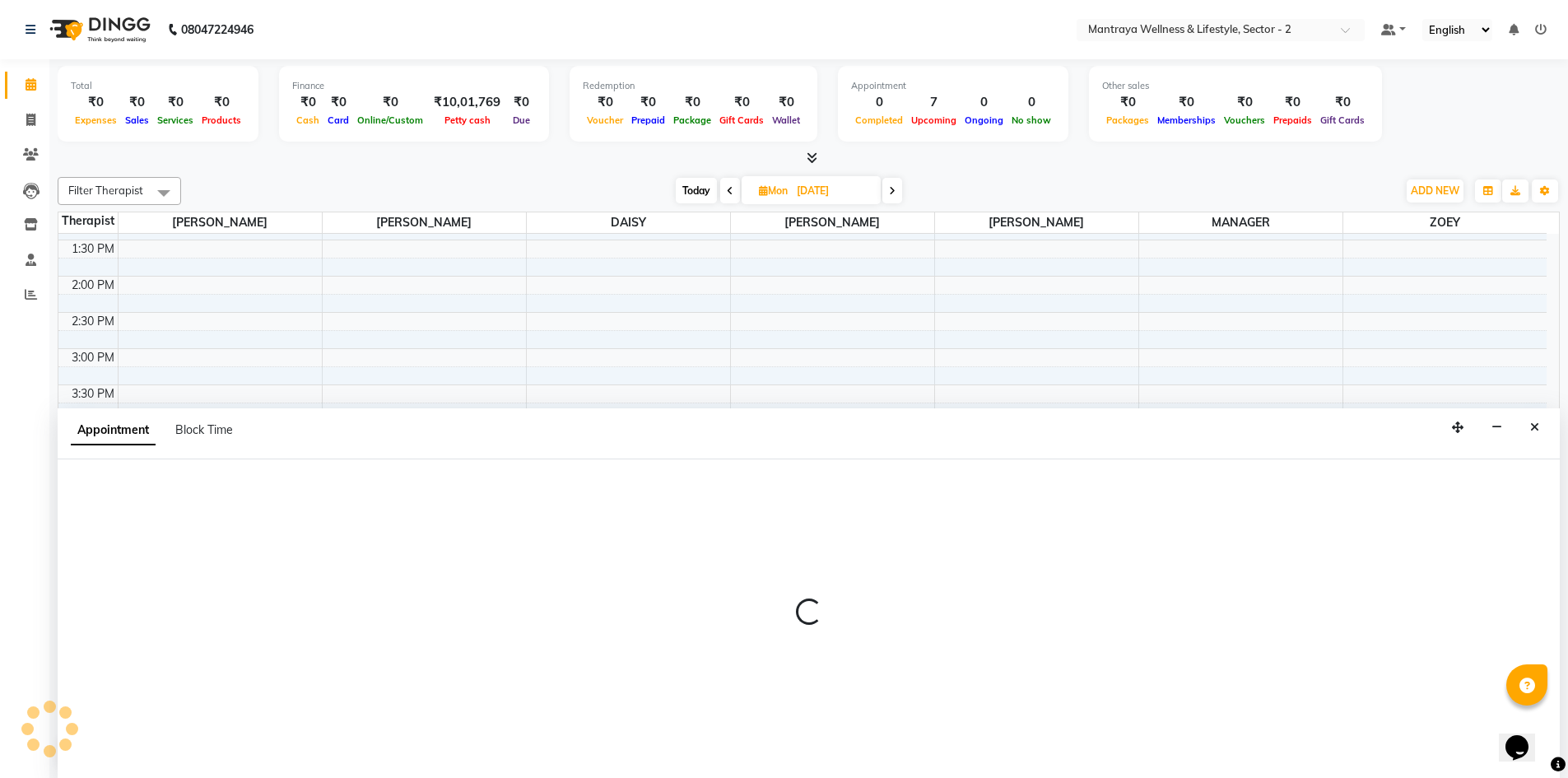
scroll to position [1, 0]
select select "69829"
select select "1020"
select select "tentative"
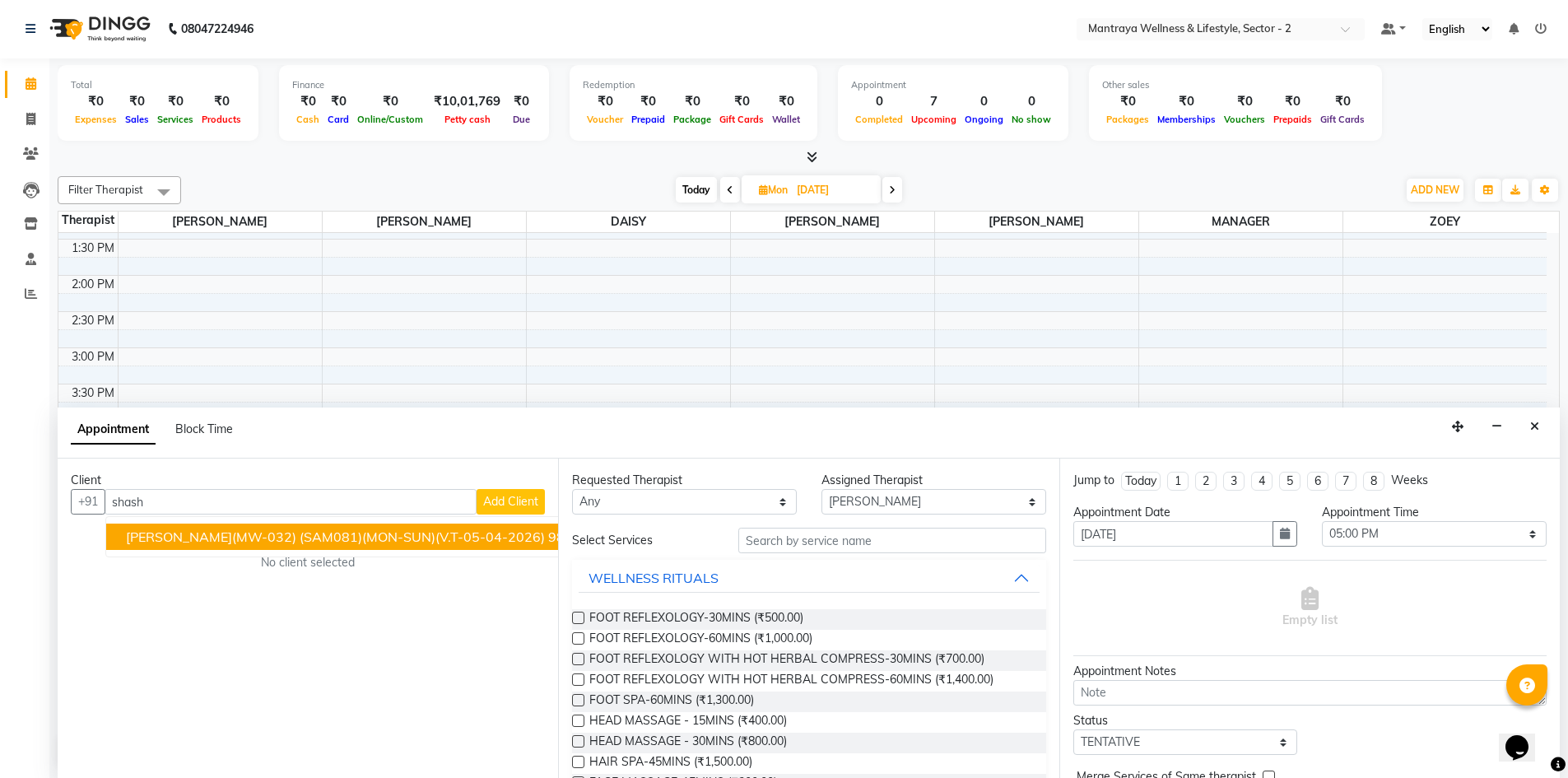
drag, startPoint x: 287, startPoint y: 529, endPoint x: 296, endPoint y: 530, distance: 9.1
click at [287, 530] on span "[PERSON_NAME](MW-032) (SAM081)(MON-SUN)(V.T-05-04-2026)" at bounding box center [335, 537] width 419 height 17
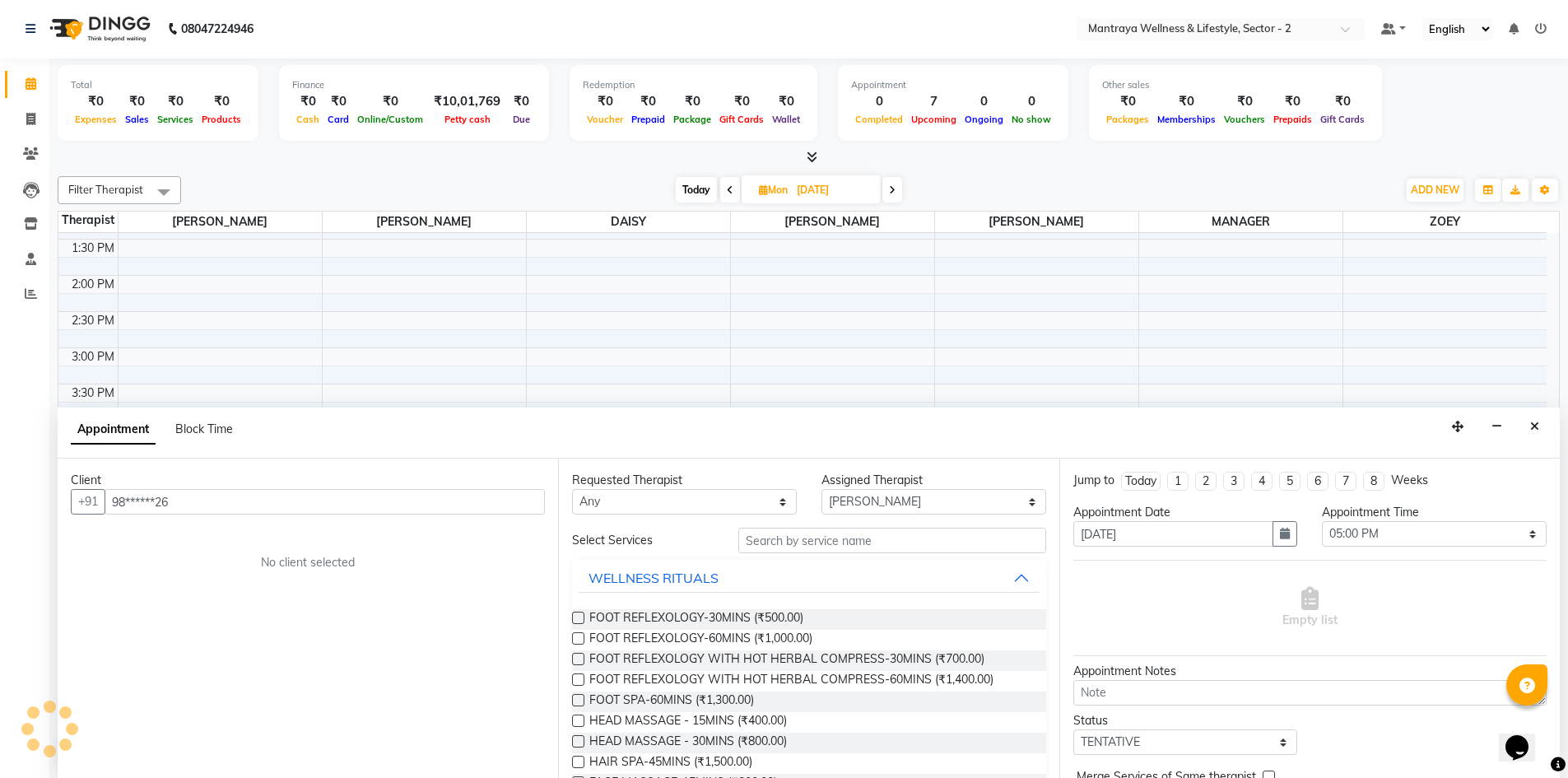
type input "98******26"
click at [842, 533] on div "Requested Therapist Any [PERSON_NAME] [PERSON_NAME] [PERSON_NAME] [PERSON_NAME]…" at bounding box center [808, 618] width 500 height 319
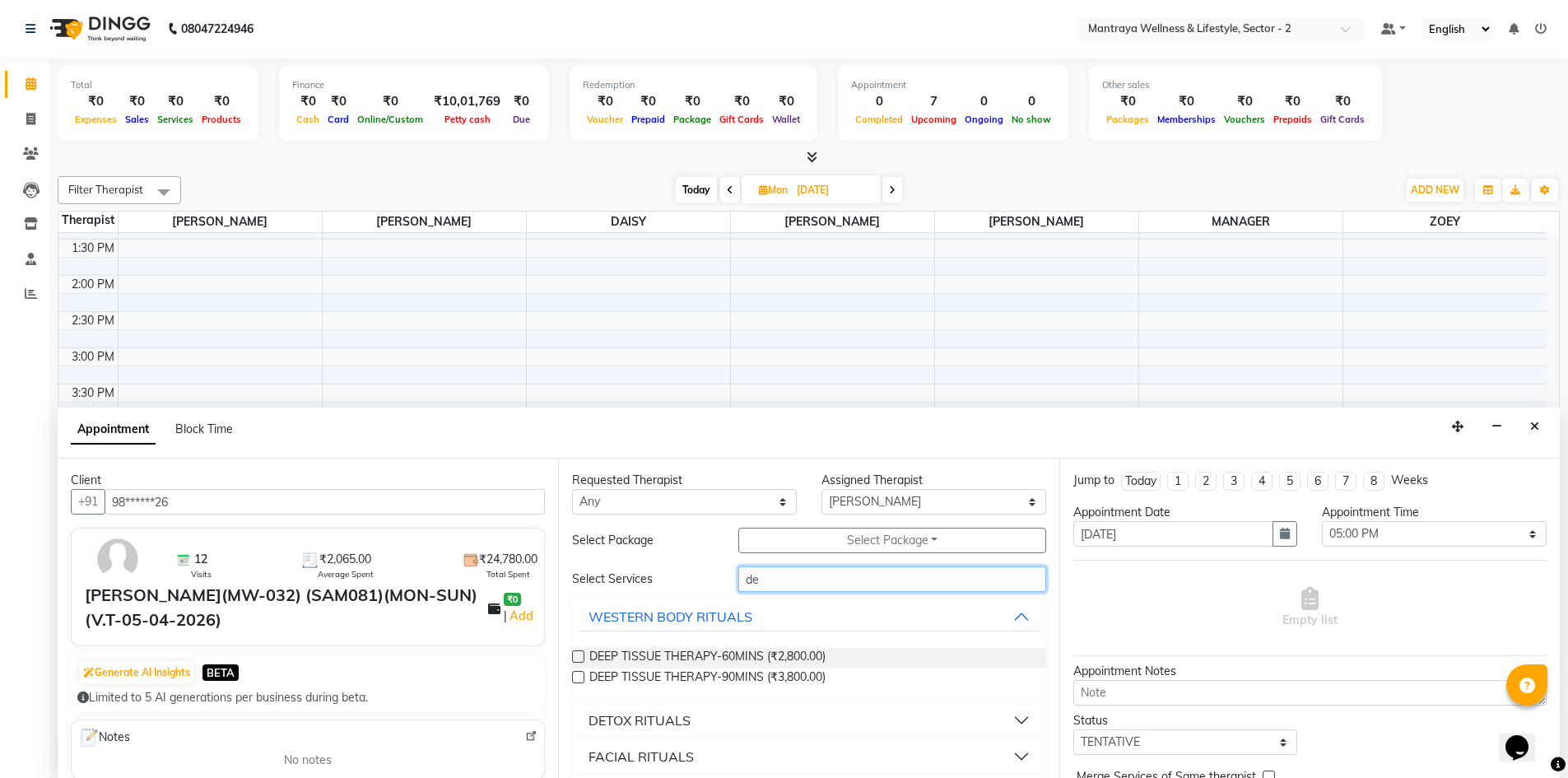
type input "de"
click at [576, 657] on label at bounding box center [577, 656] width 12 height 12
click at [576, 657] on input "checkbox" at bounding box center [577, 658] width 11 height 11
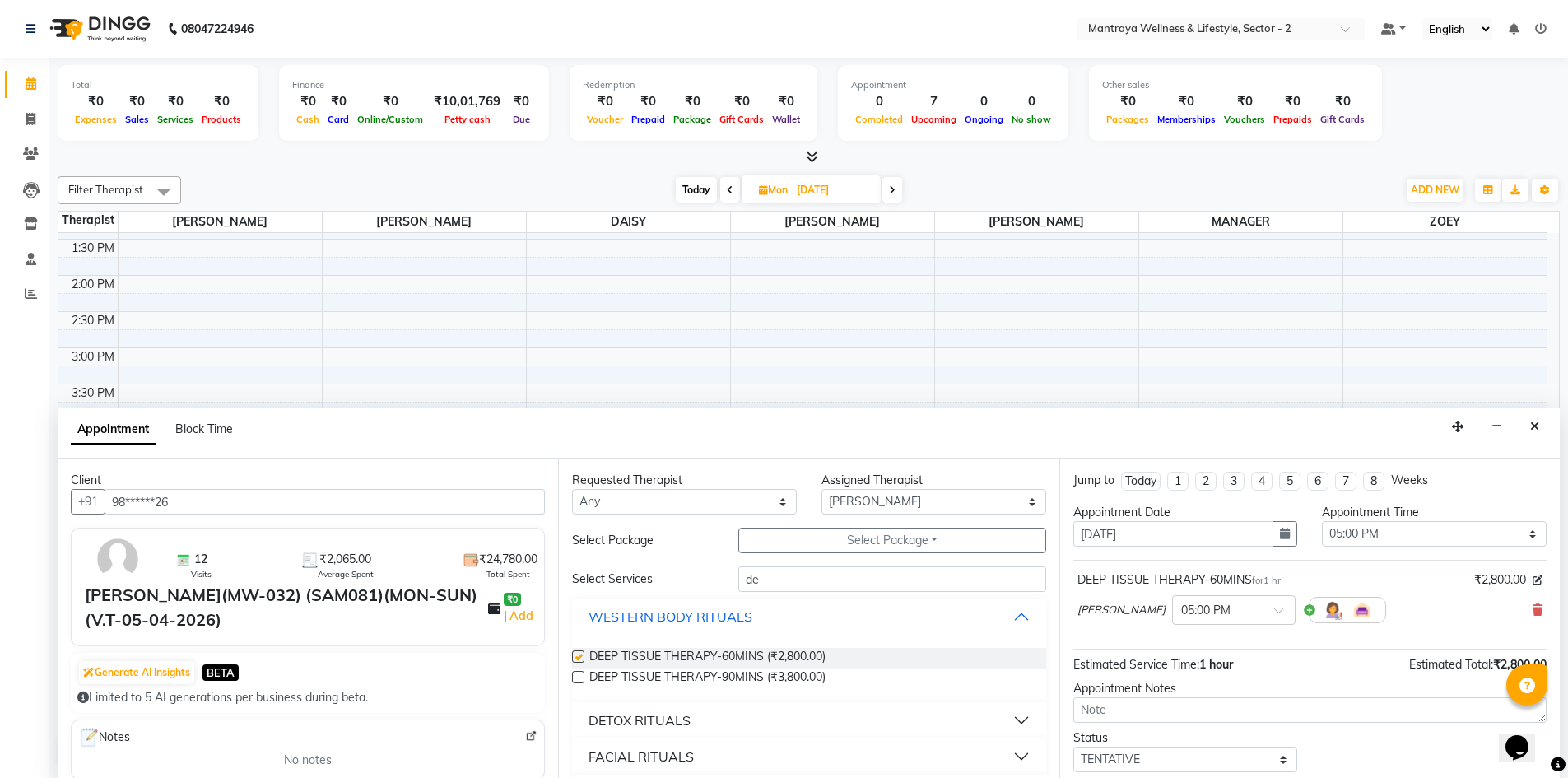
checkbox input "false"
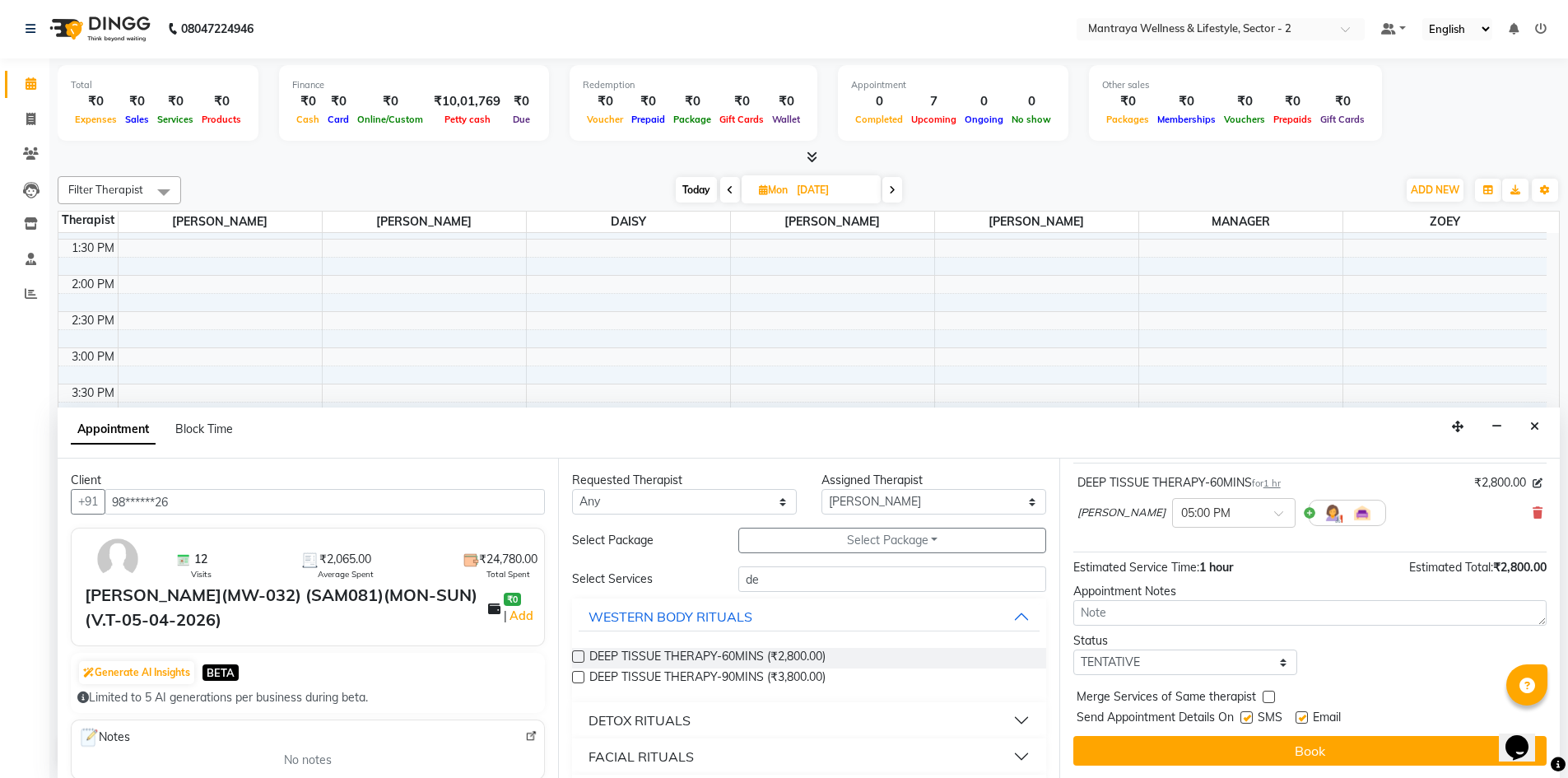
scroll to position [98, 0]
click at [1278, 661] on select "Select TENTATIVE CONFIRM UPCOMING" at bounding box center [1185, 661] width 225 height 26
select select "confirm booking"
click at [1073, 648] on select "Select TENTATIVE CONFIRM UPCOMING" at bounding box center [1185, 661] width 225 height 26
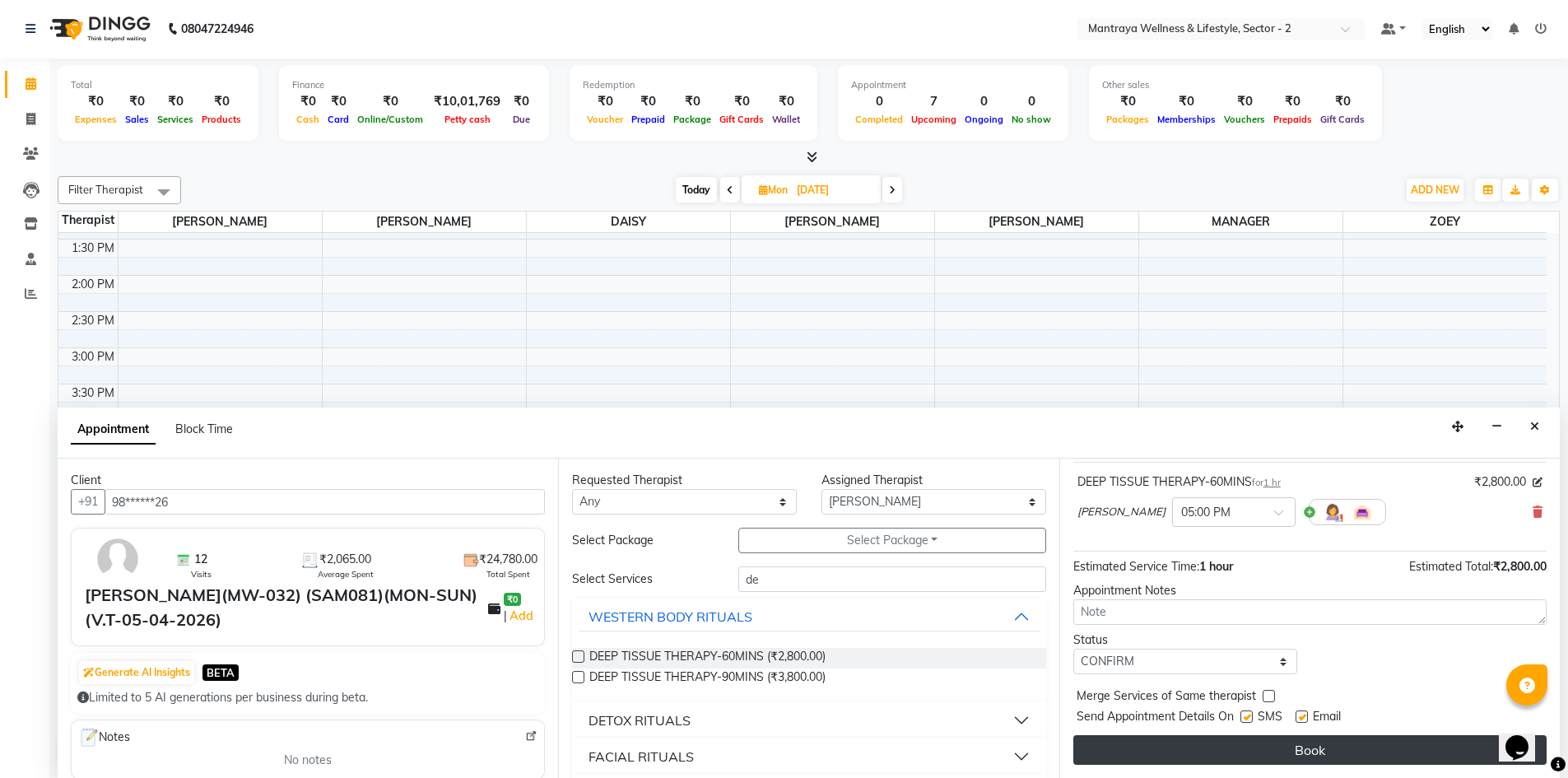
click at [1216, 747] on button "Book" at bounding box center [1310, 749] width 474 height 30
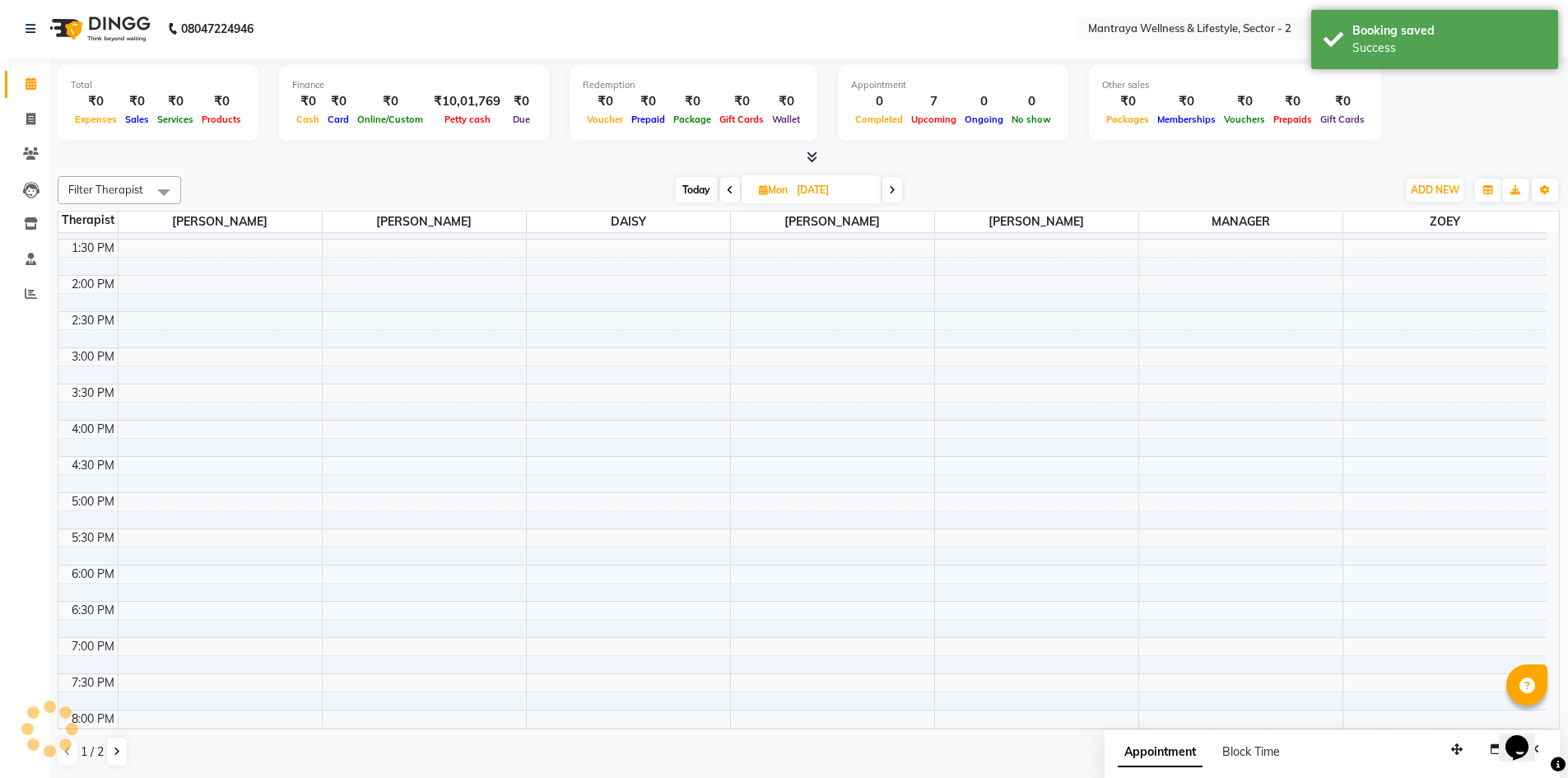
scroll to position [0, 0]
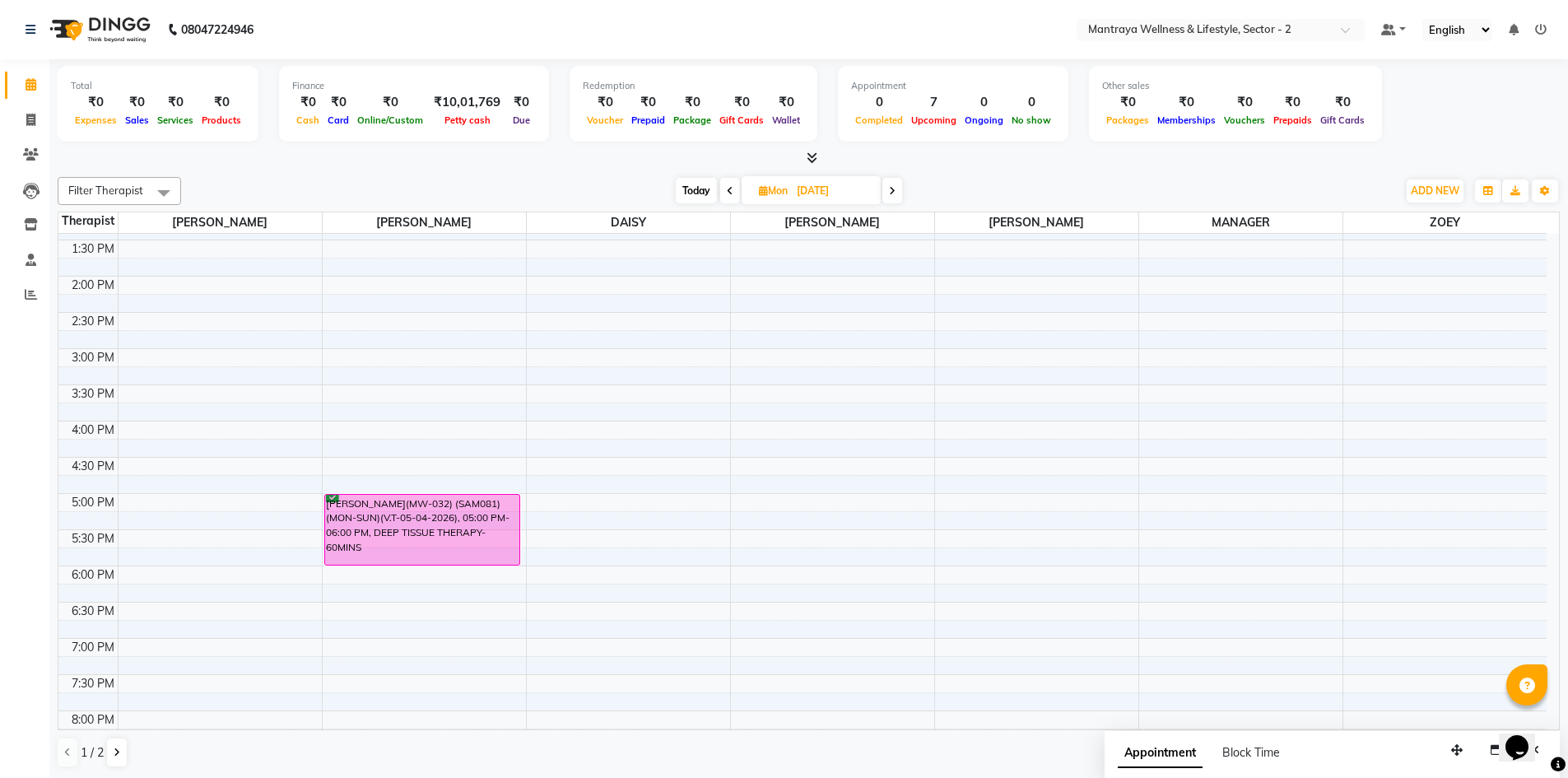
click at [697, 188] on span "Today" at bounding box center [696, 191] width 41 height 26
type input "04-10-2025"
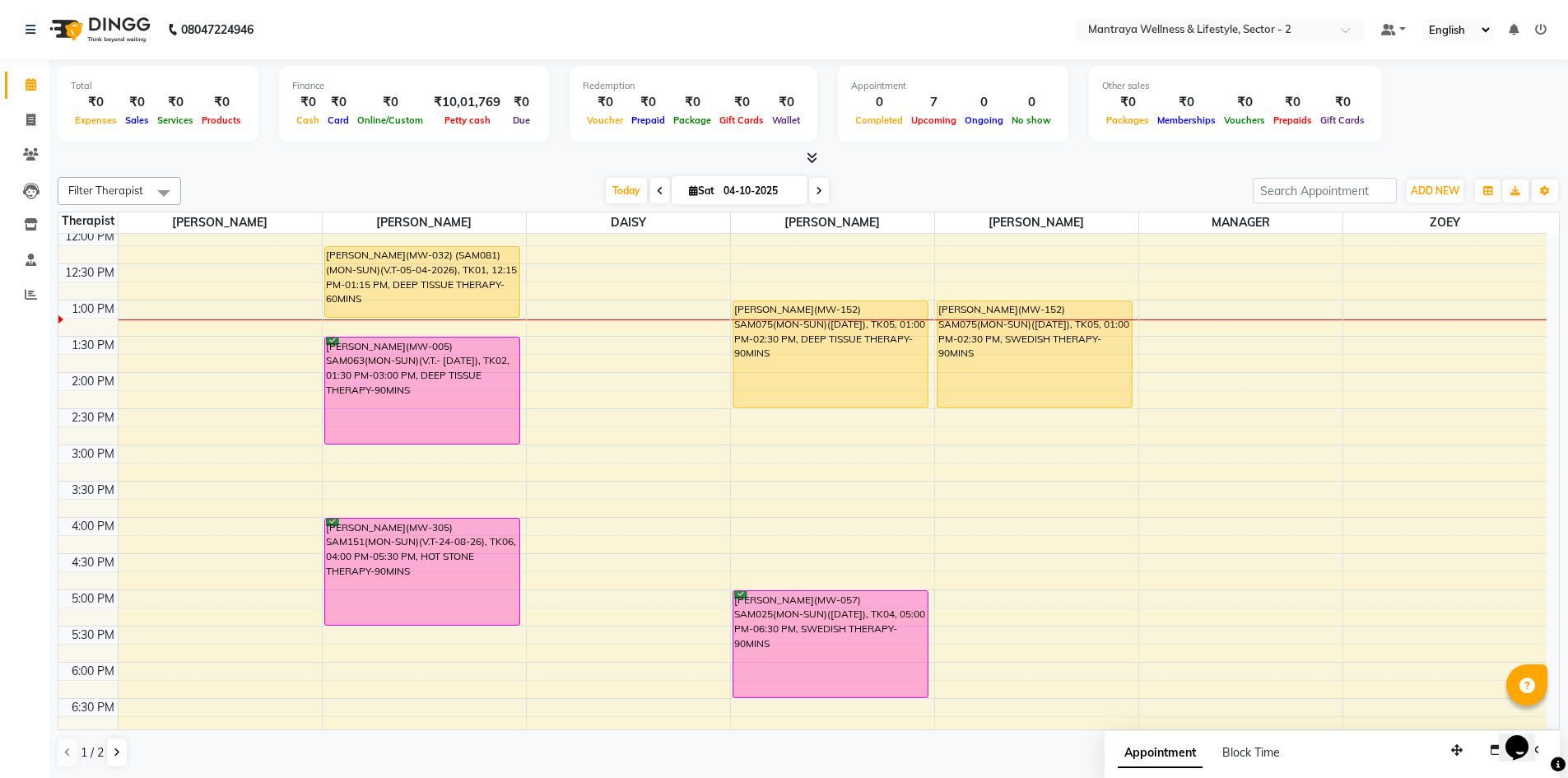
scroll to position [136, 0]
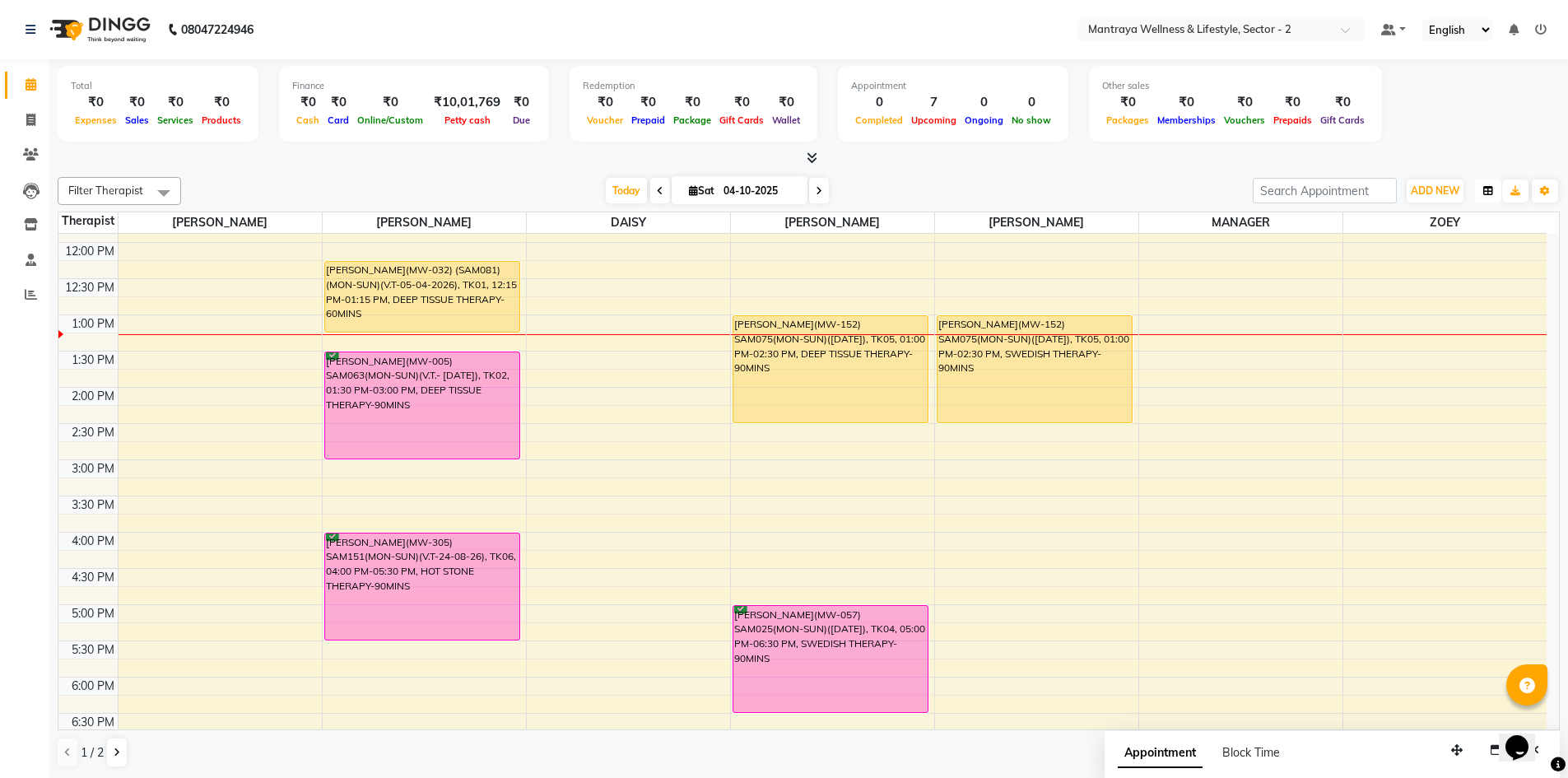
click at [1489, 190] on icon "button" at bounding box center [1488, 191] width 10 height 10
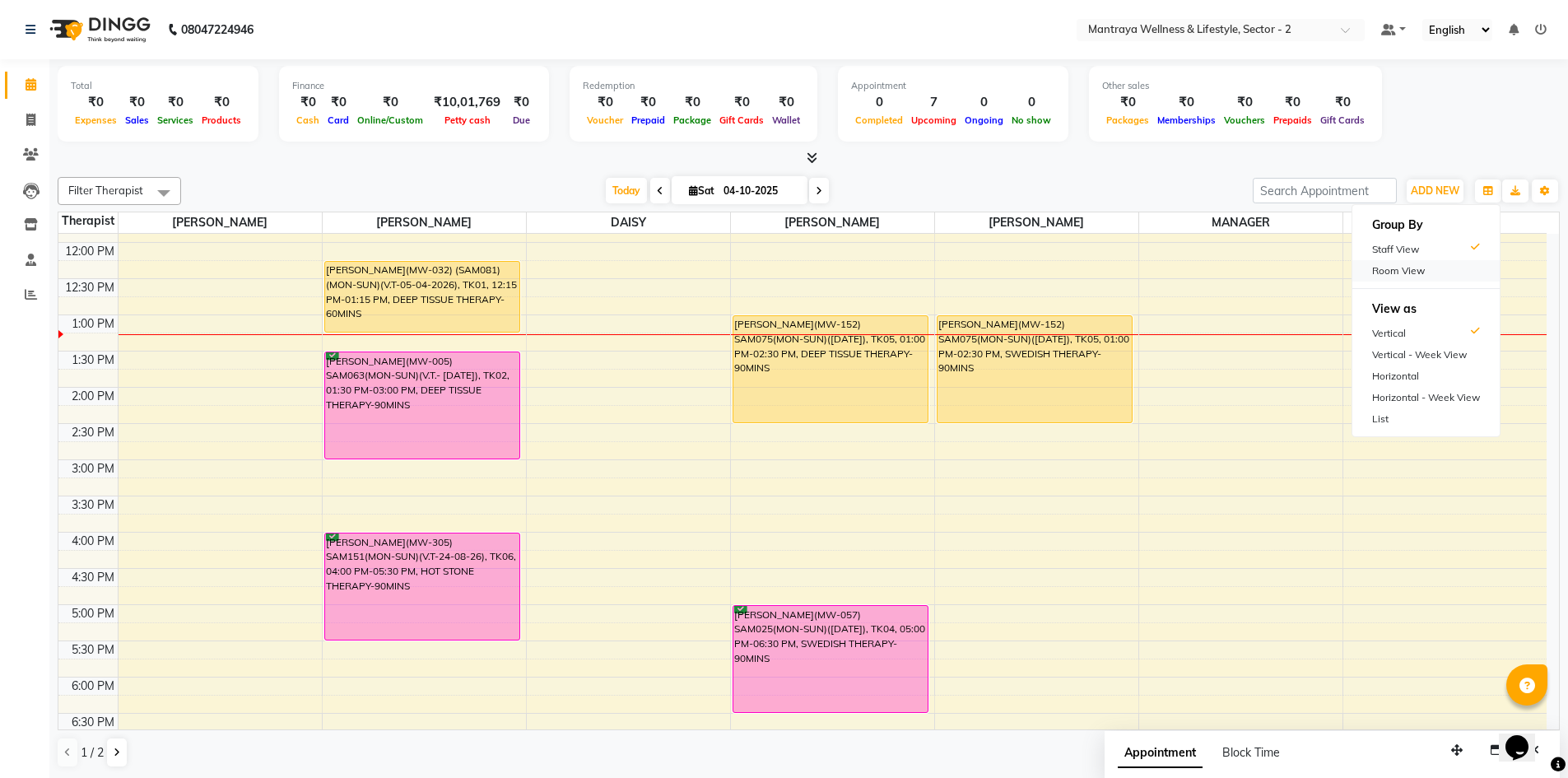
click at [1383, 267] on div "Room View" at bounding box center [1426, 270] width 147 height 21
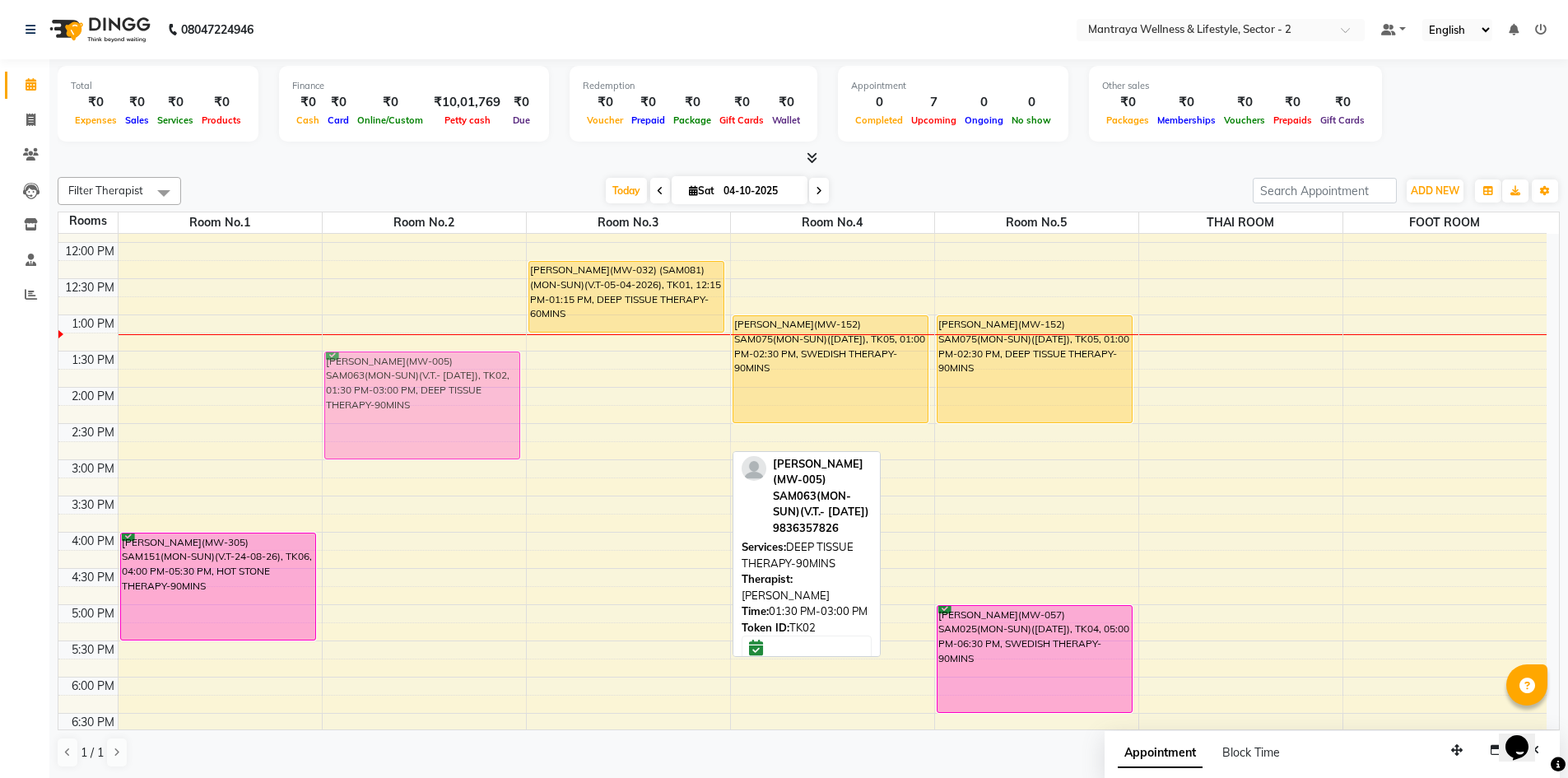
drag, startPoint x: 620, startPoint y: 408, endPoint x: 511, endPoint y: 415, distance: 109.2
click at [511, 415] on tr "[PERSON_NAME](MW-305) SAM151(MON-SUN)(V.T-24-08-26), TK06, 04:00 PM-05:30 PM, H…" at bounding box center [802, 532] width 1488 height 869
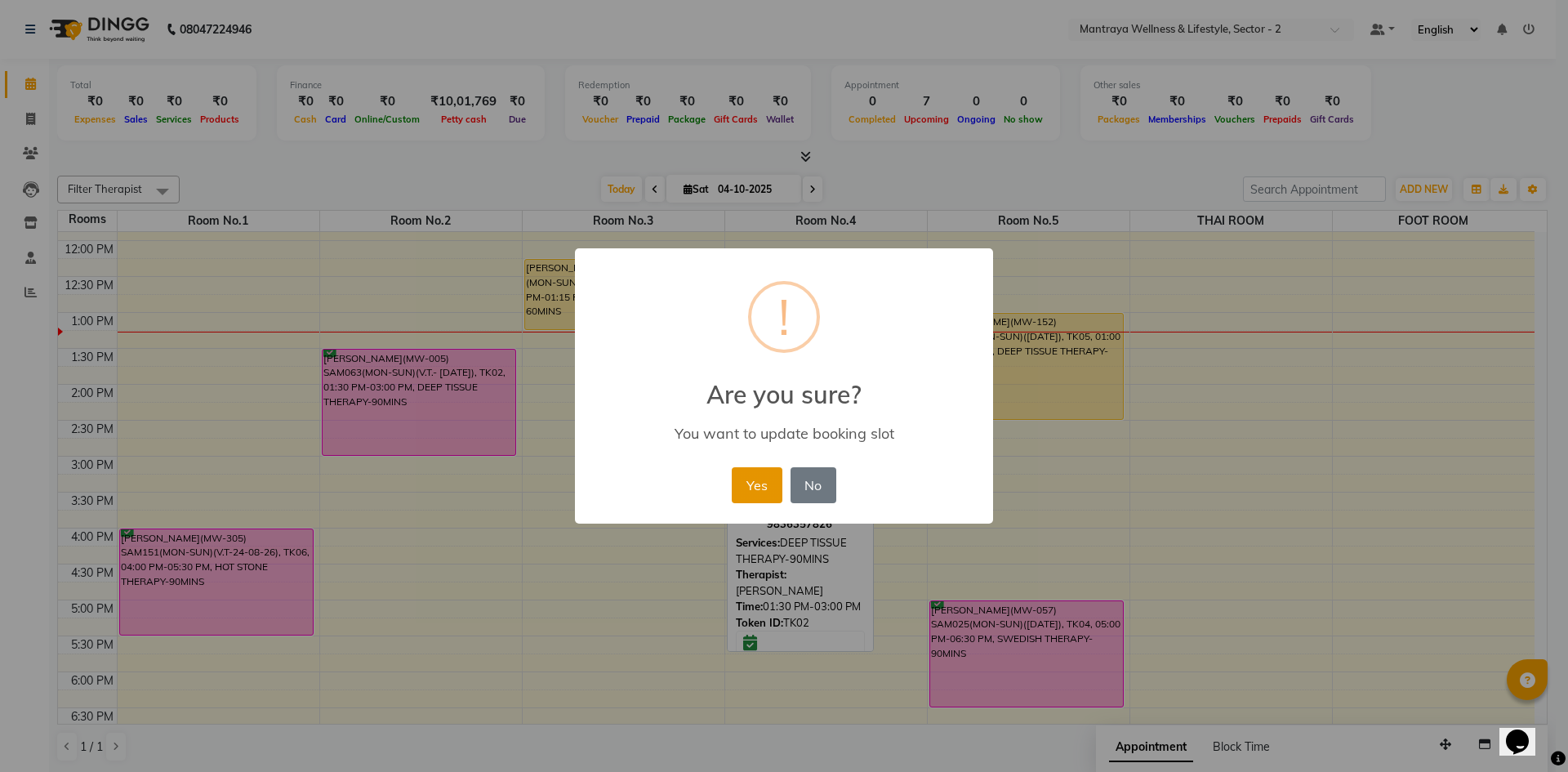
click at [745, 486] on button "Yes" at bounding box center [756, 485] width 50 height 36
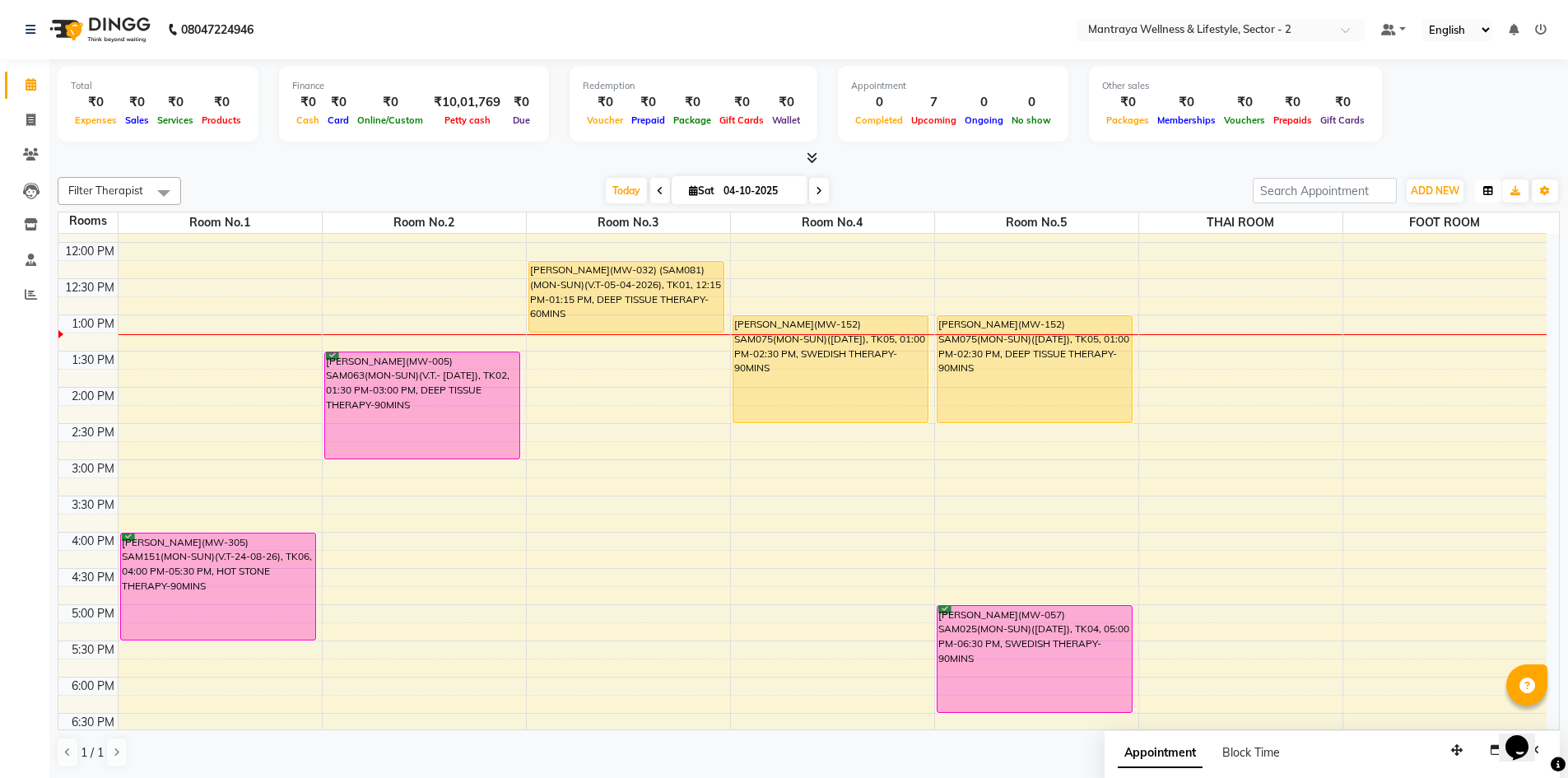
click at [1488, 184] on button "button" at bounding box center [1488, 191] width 26 height 23
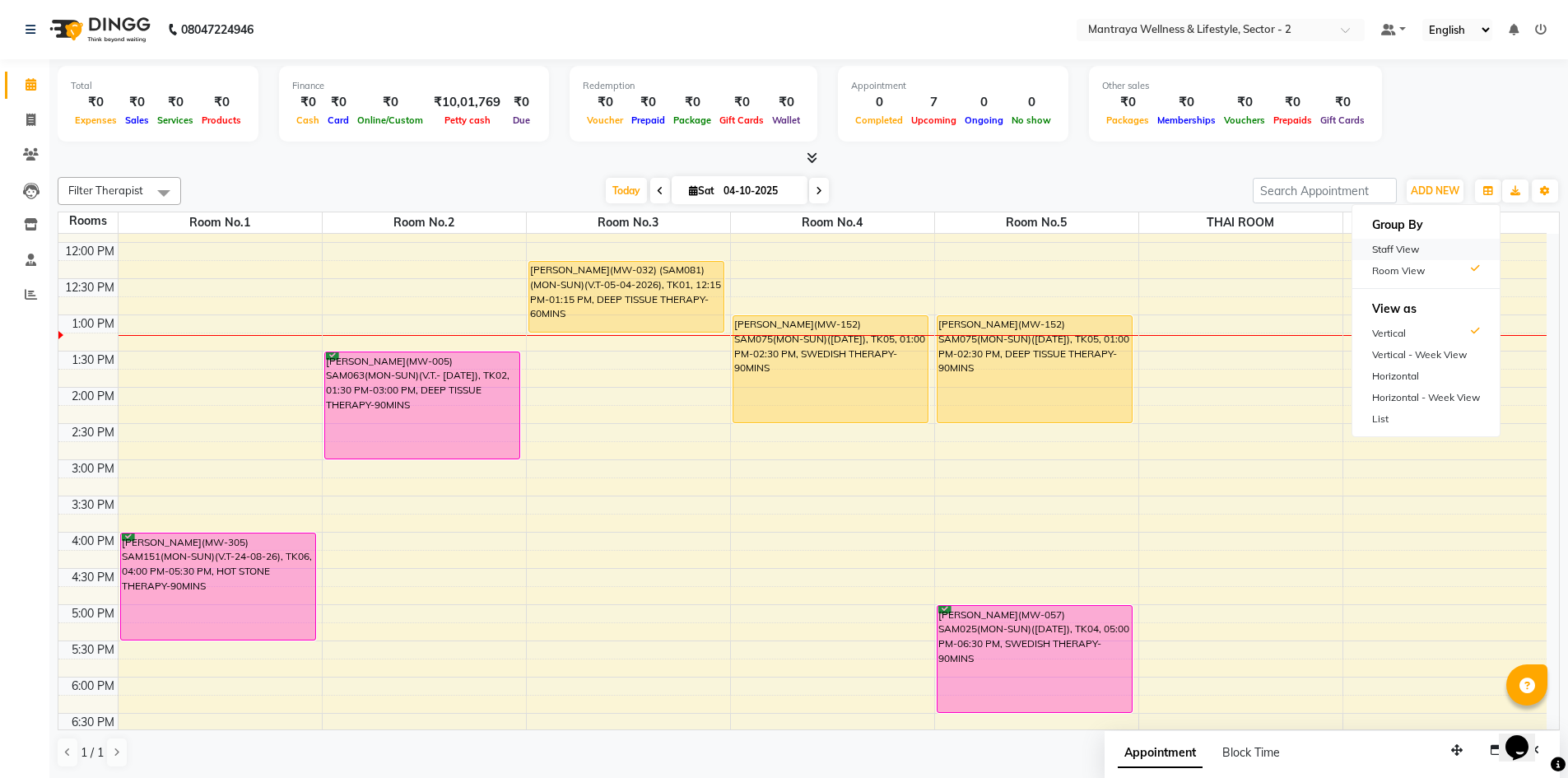
click at [1448, 244] on div "Staff View" at bounding box center [1426, 249] width 147 height 21
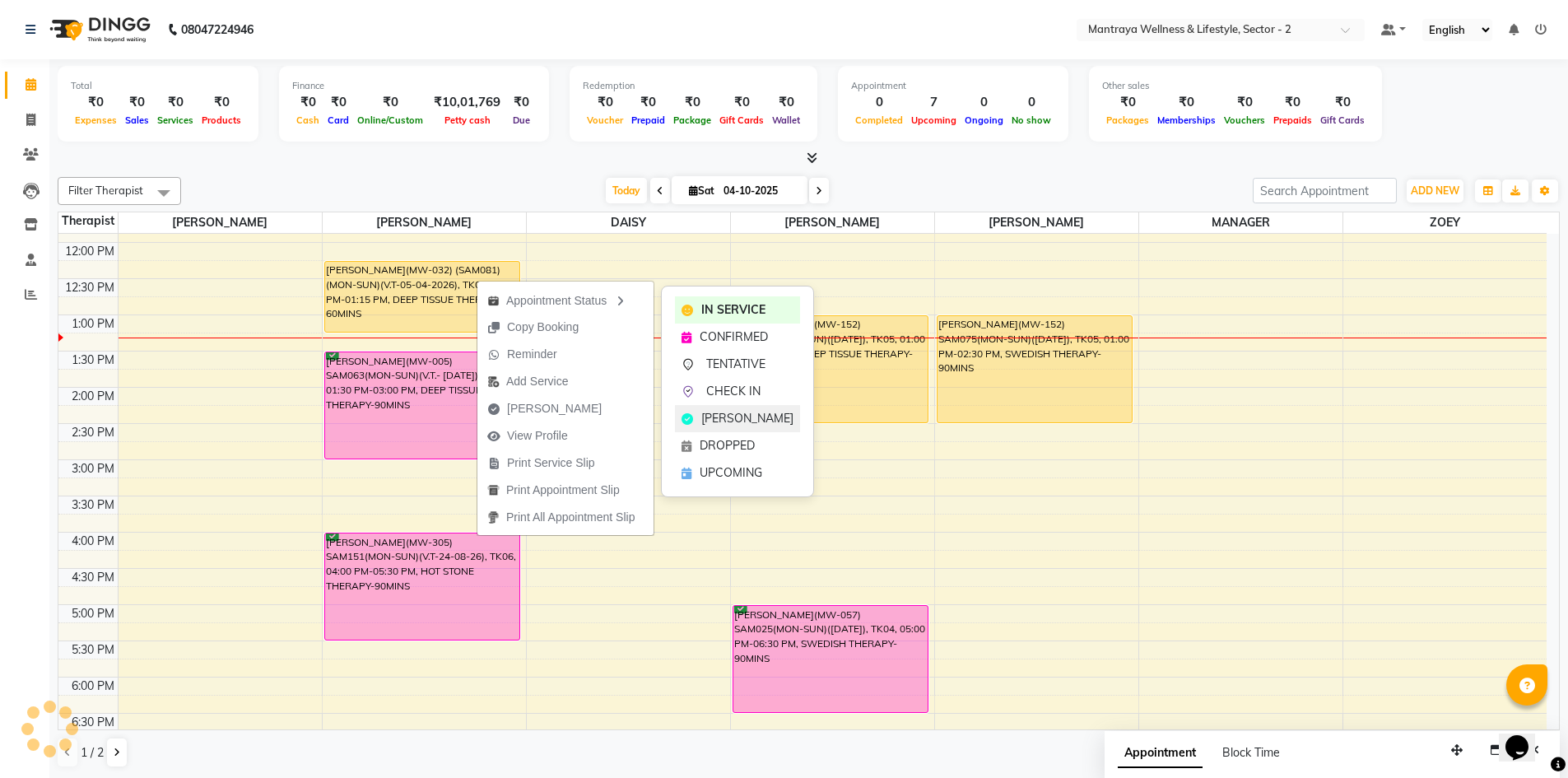
click at [705, 415] on span "[PERSON_NAME]" at bounding box center [747, 418] width 93 height 18
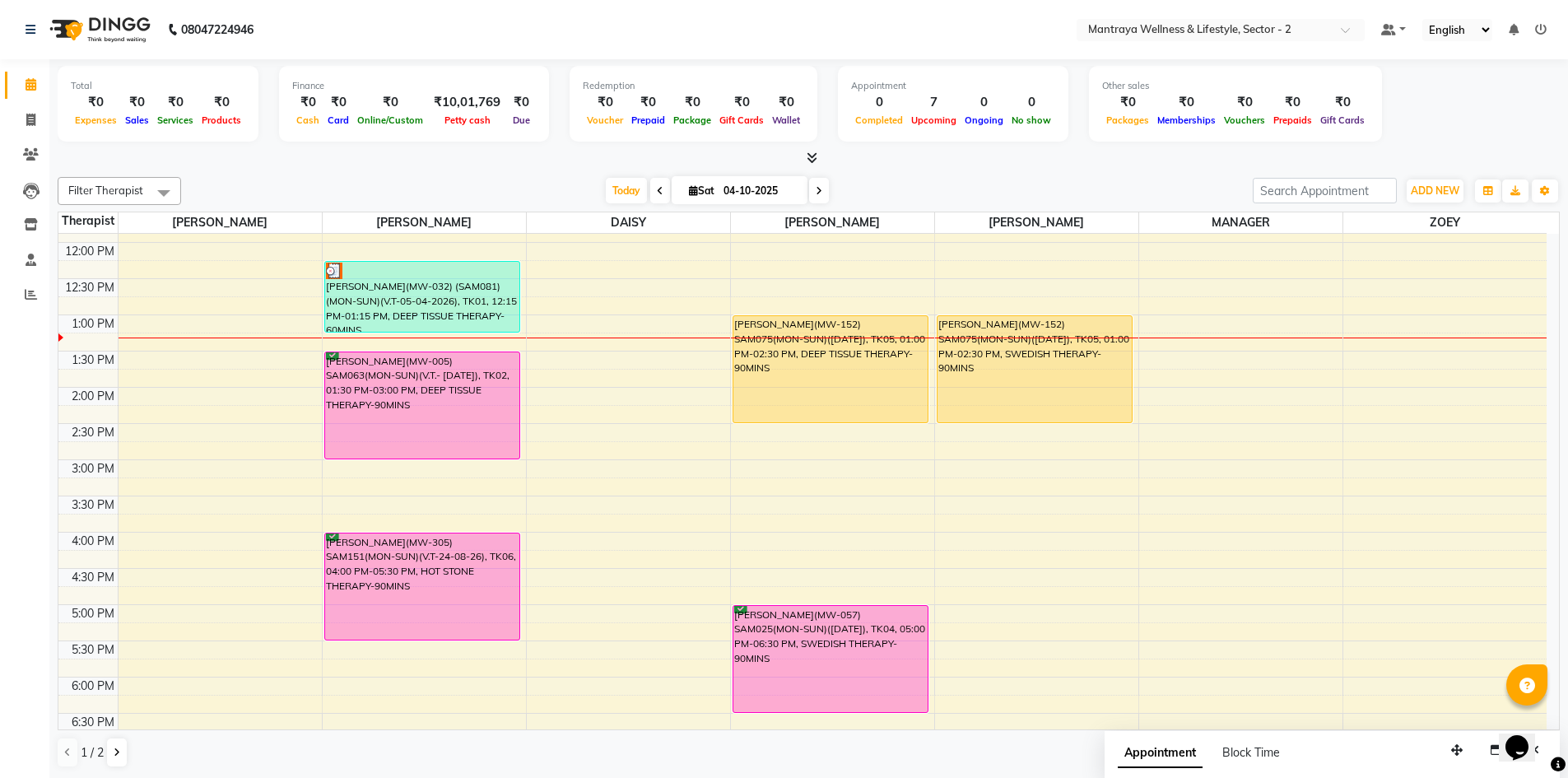
scroll to position [54, 0]
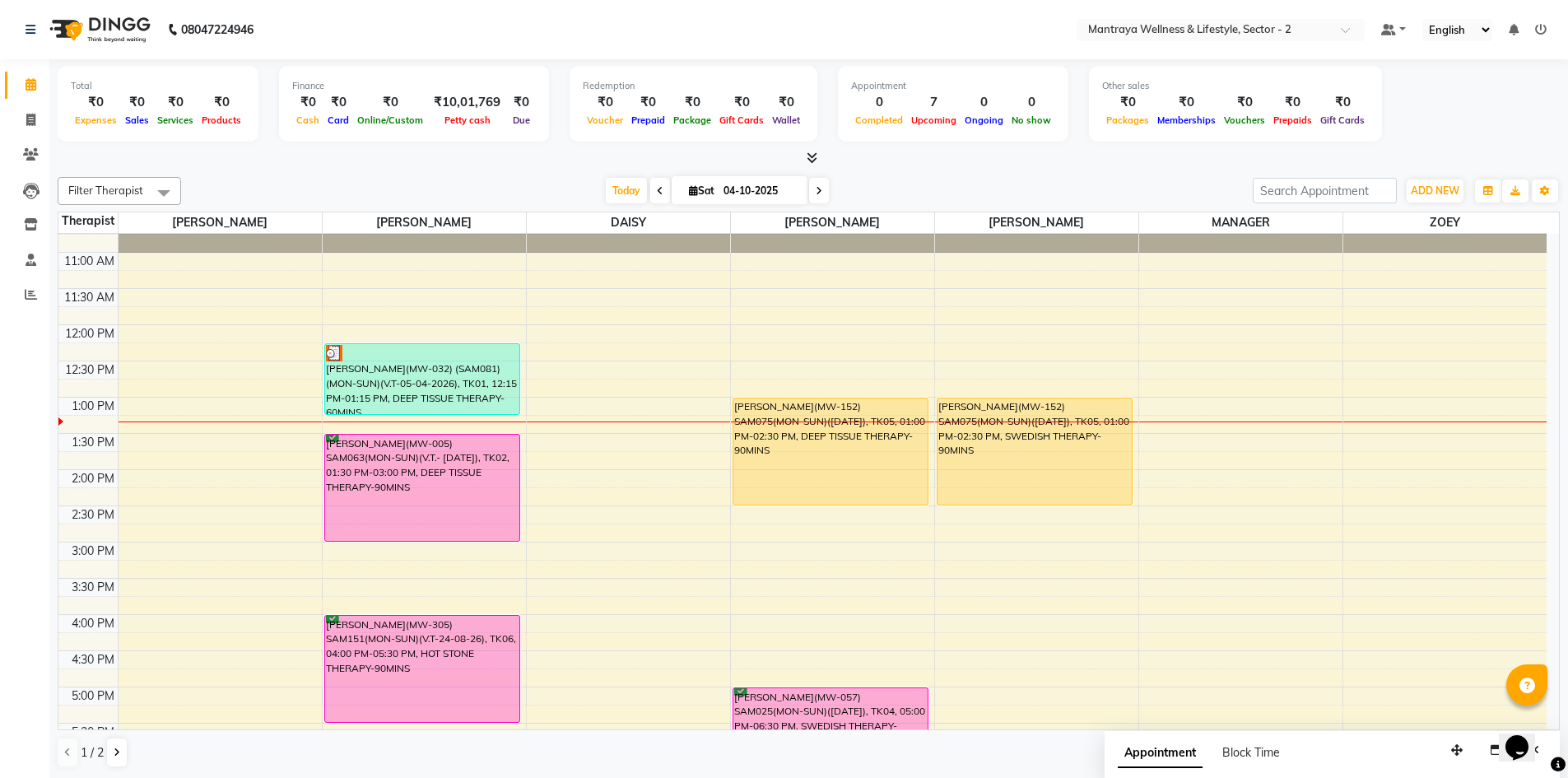
click at [689, 190] on icon at bounding box center [694, 191] width 9 height 11
select select "10"
select select "2025"
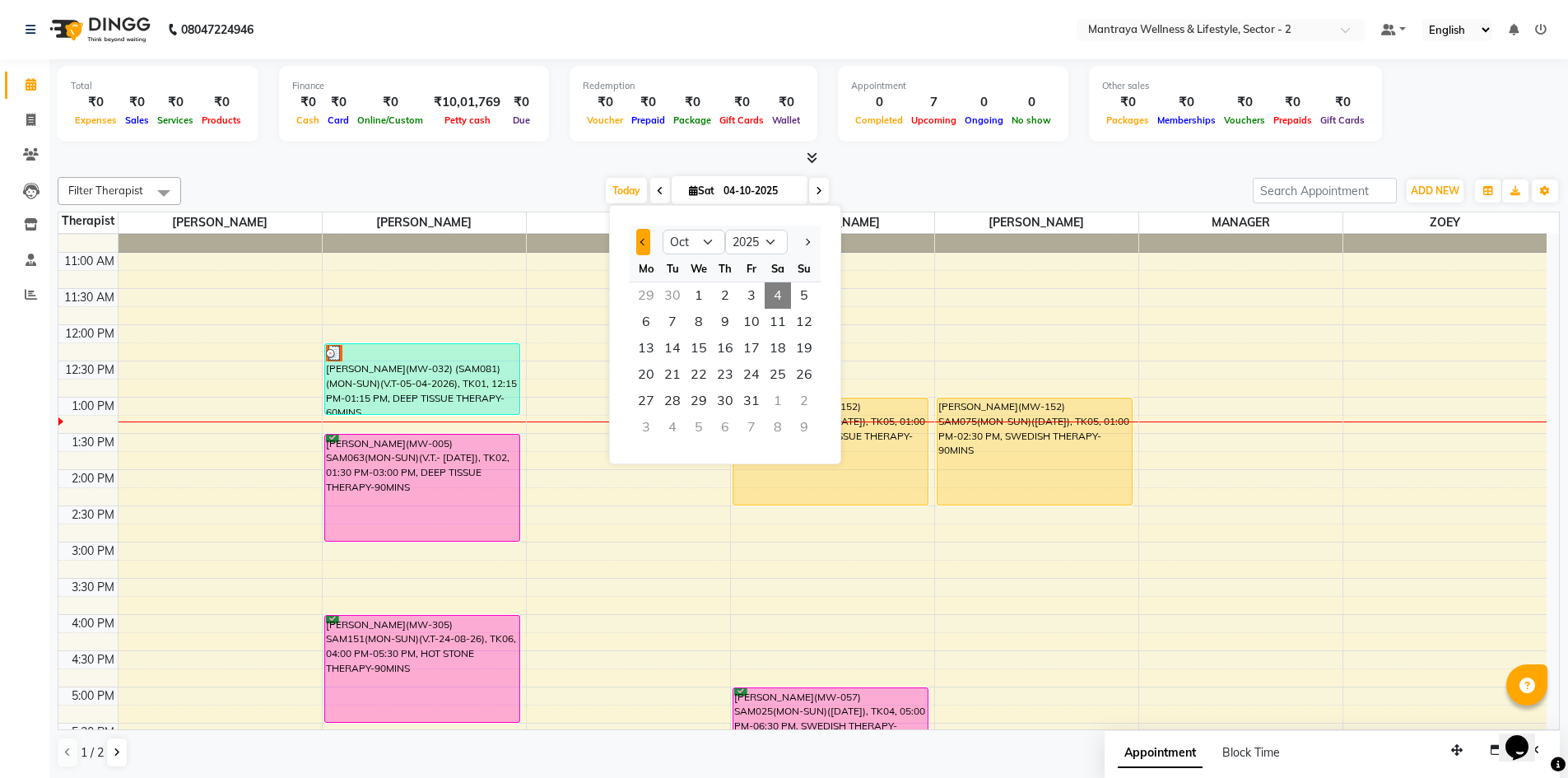
click at [641, 239] on button "Previous month" at bounding box center [643, 241] width 14 height 26
select select "9"
click at [805, 375] on span "28" at bounding box center [804, 375] width 26 height 26
type input "28-09-2025"
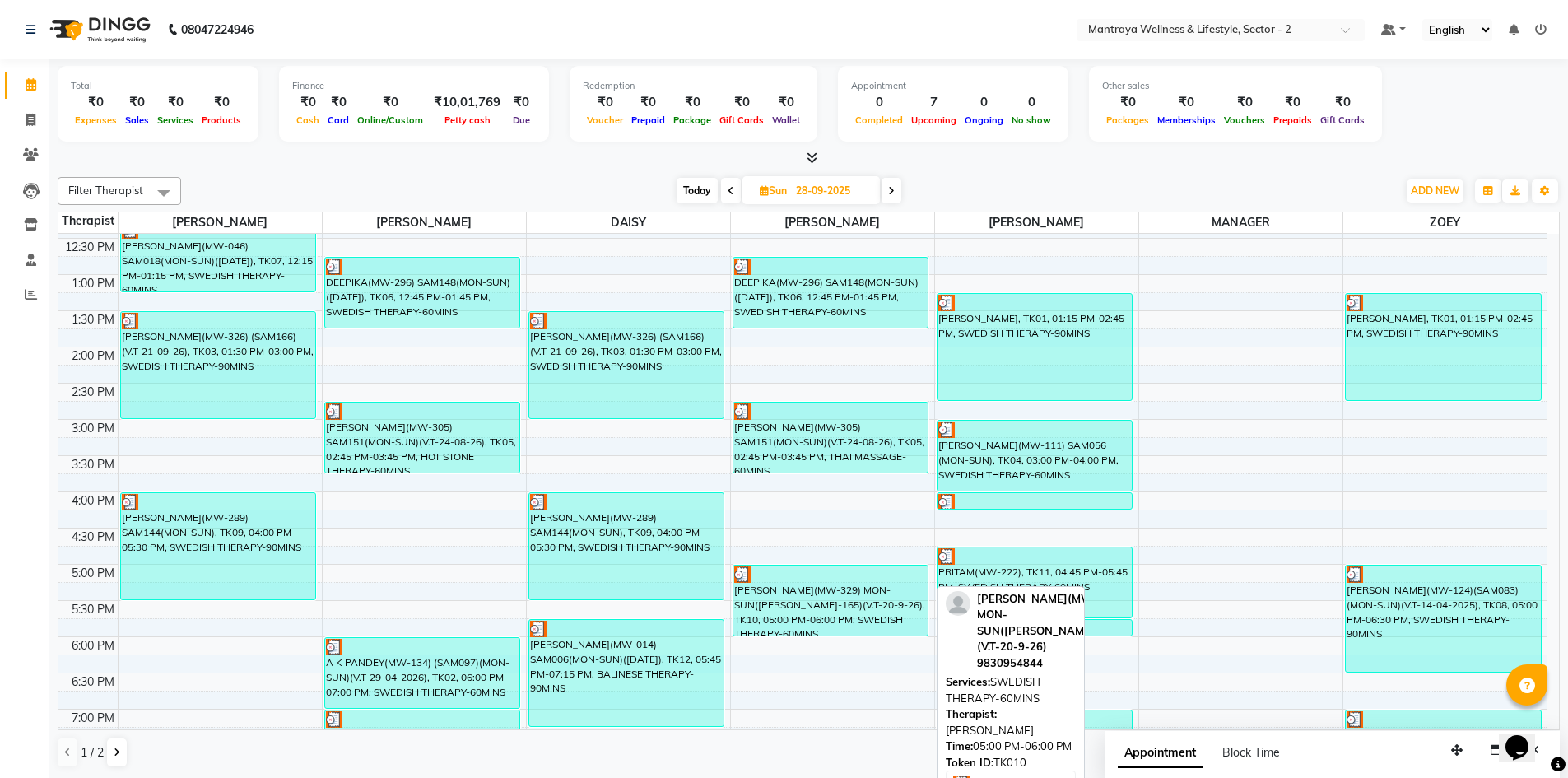
scroll to position [136, 0]
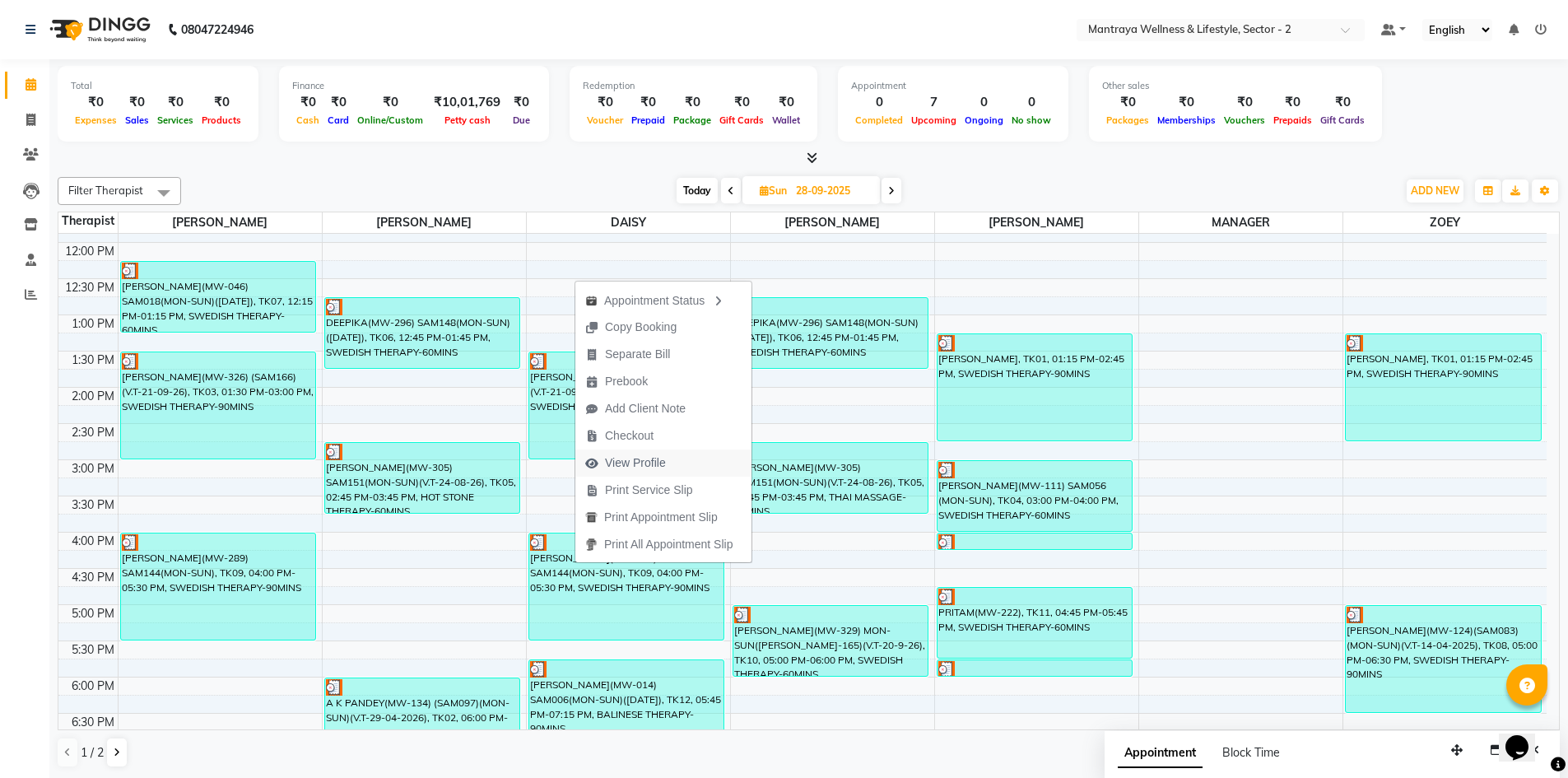
click at [660, 460] on span "View Profile" at bounding box center [636, 463] width 61 height 18
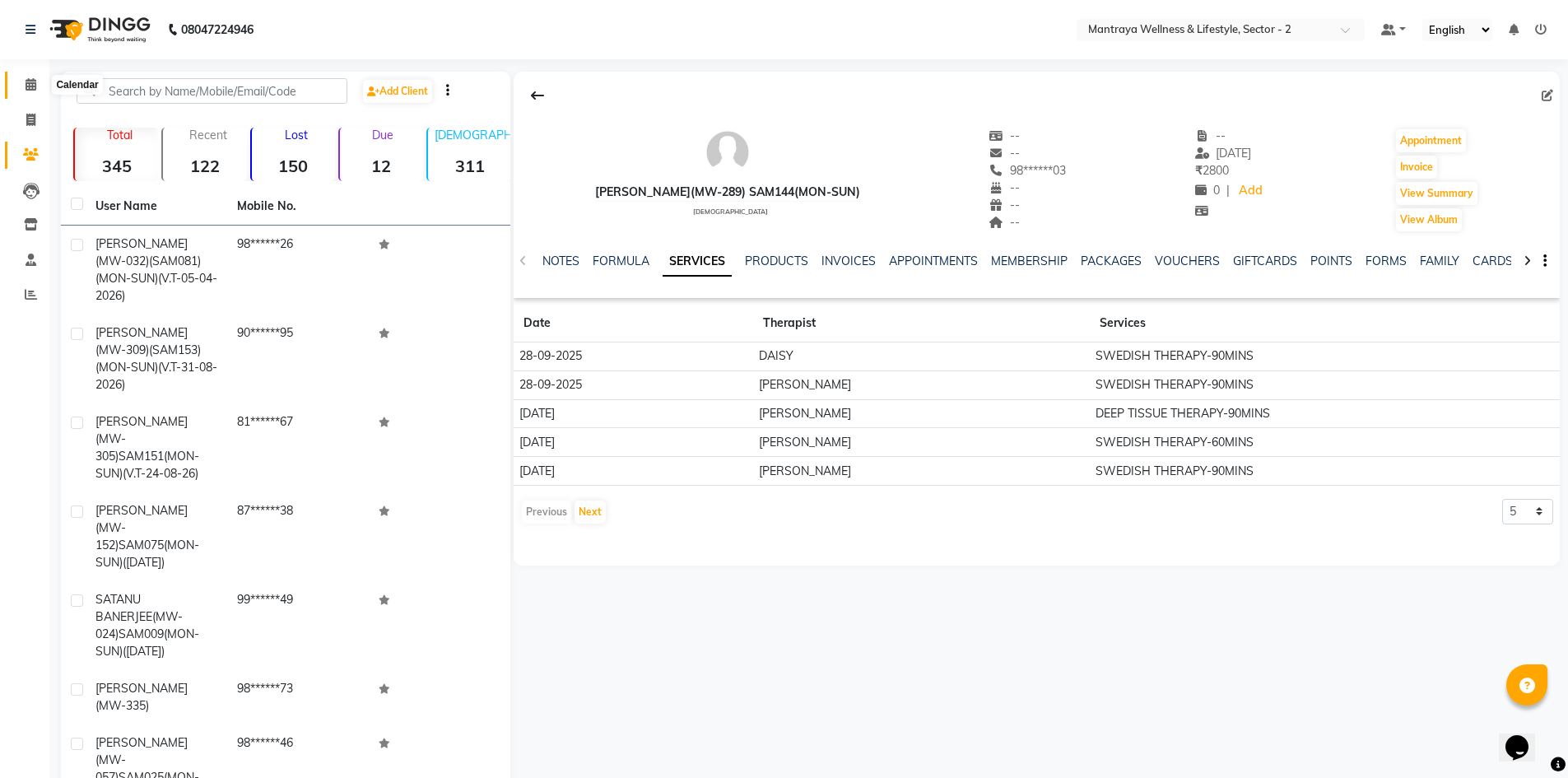
click at [28, 85] on icon at bounding box center [31, 84] width 11 height 12
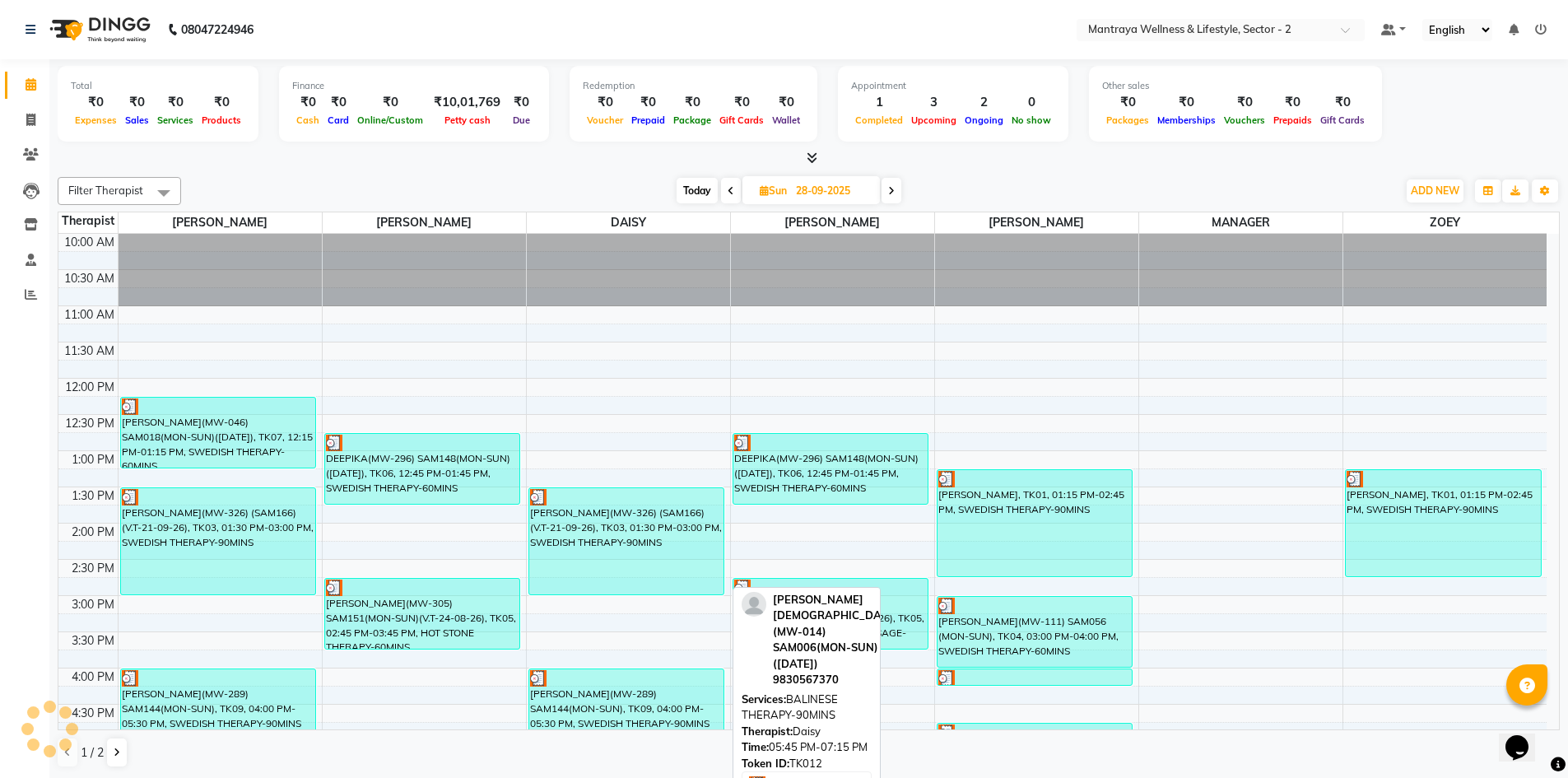
scroll to position [218, 0]
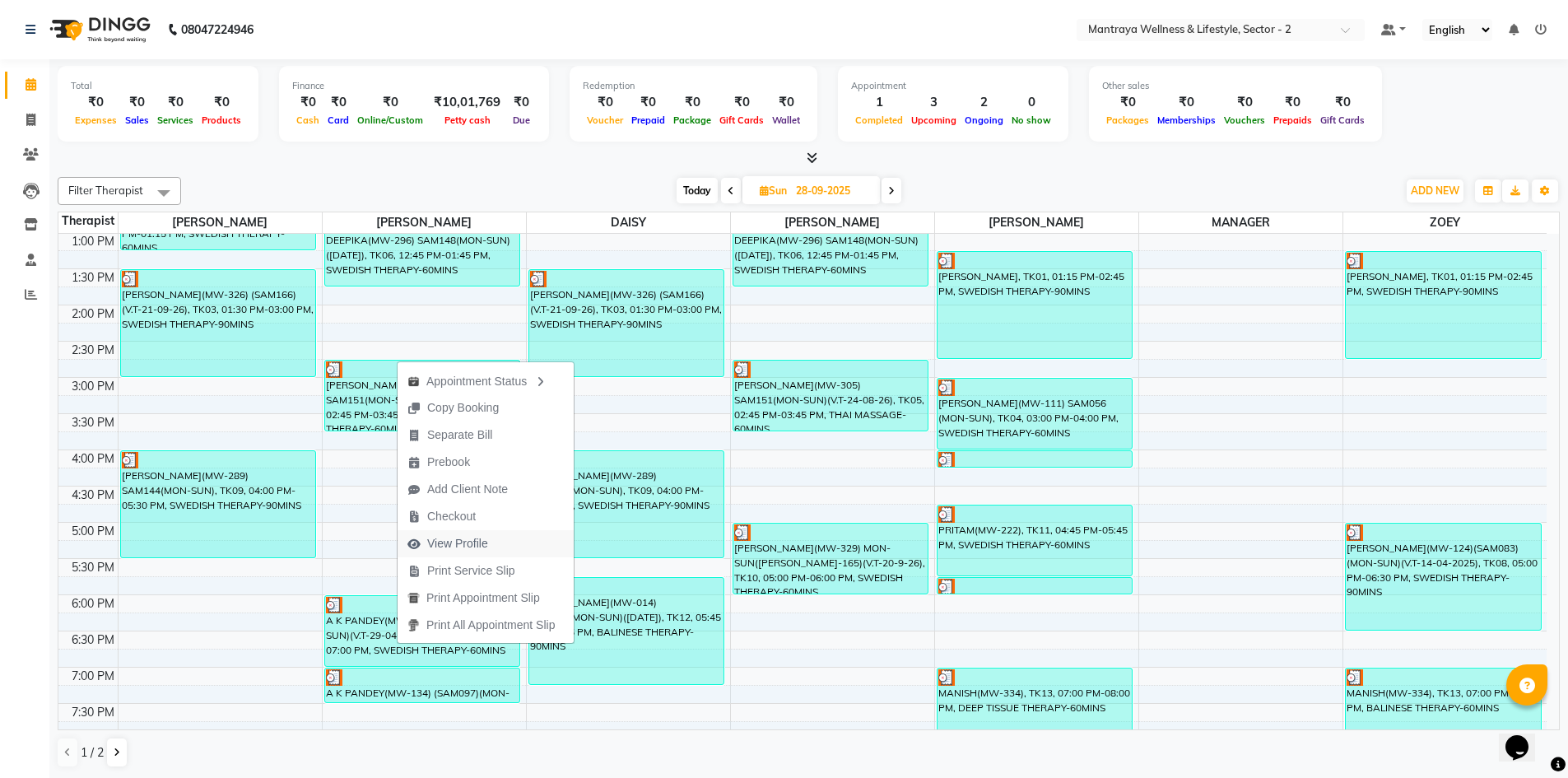
click at [444, 537] on span "View Profile" at bounding box center [458, 543] width 61 height 18
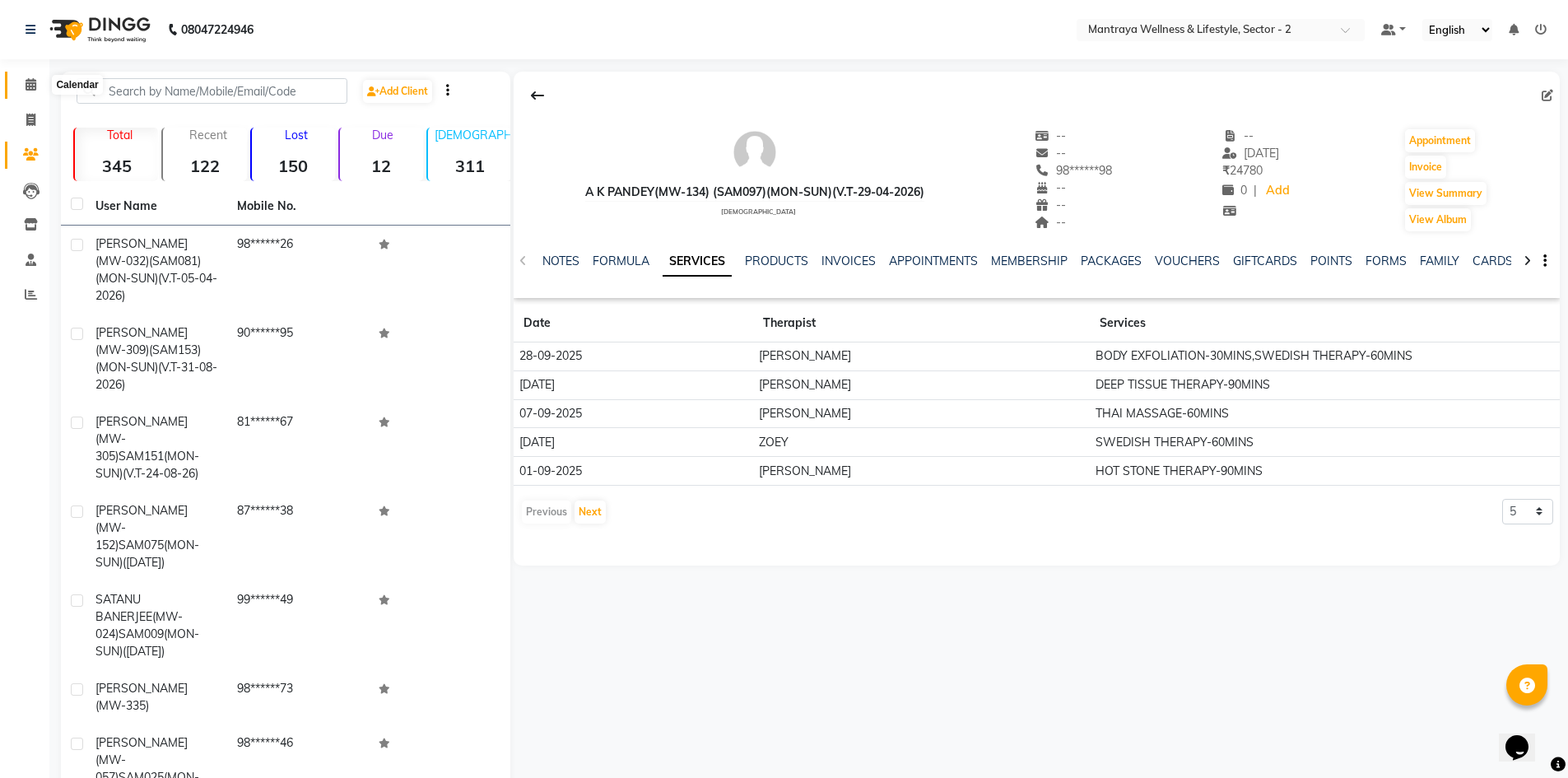
click at [39, 81] on span at bounding box center [31, 85] width 29 height 19
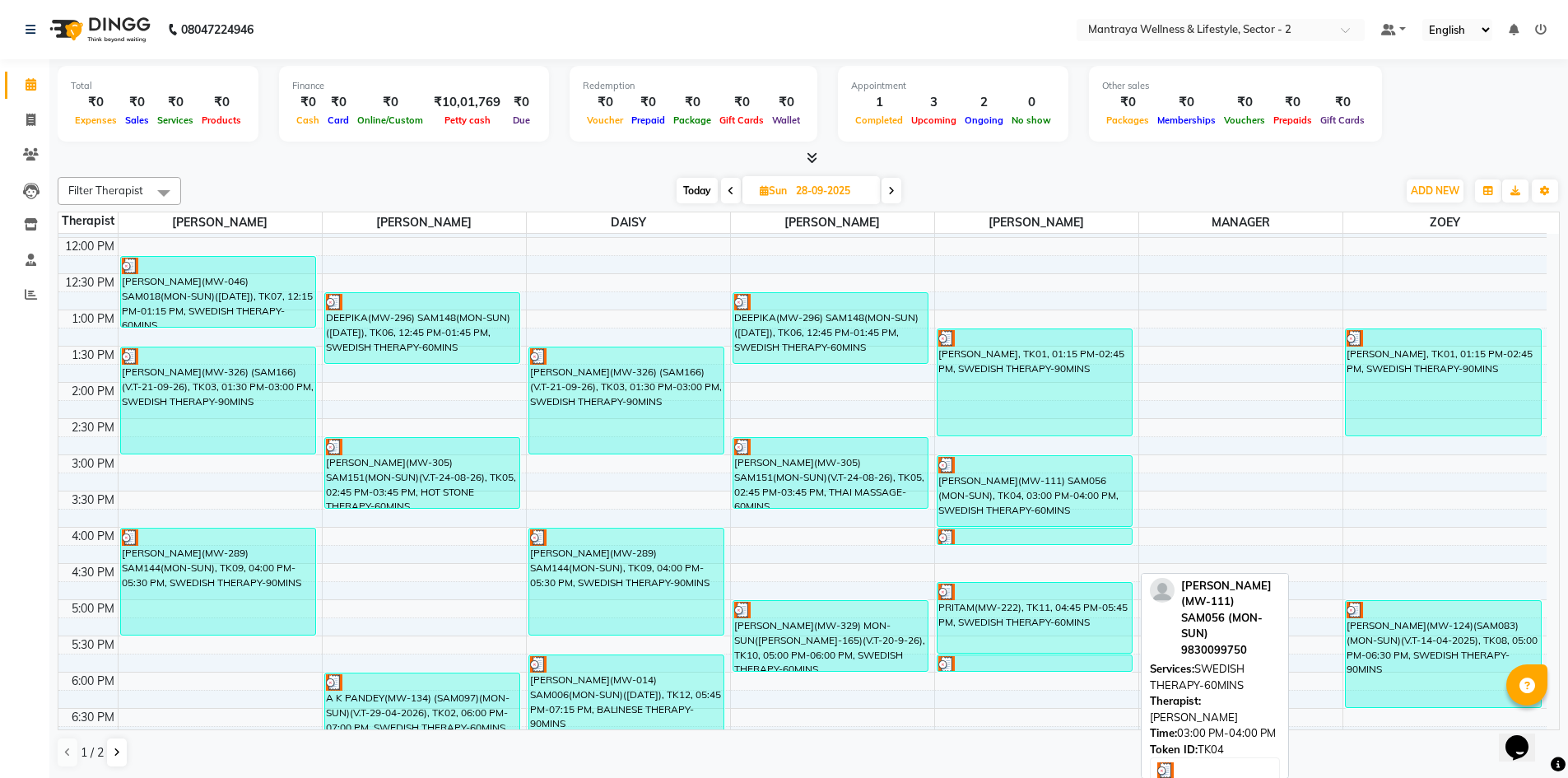
scroll to position [126, 0]
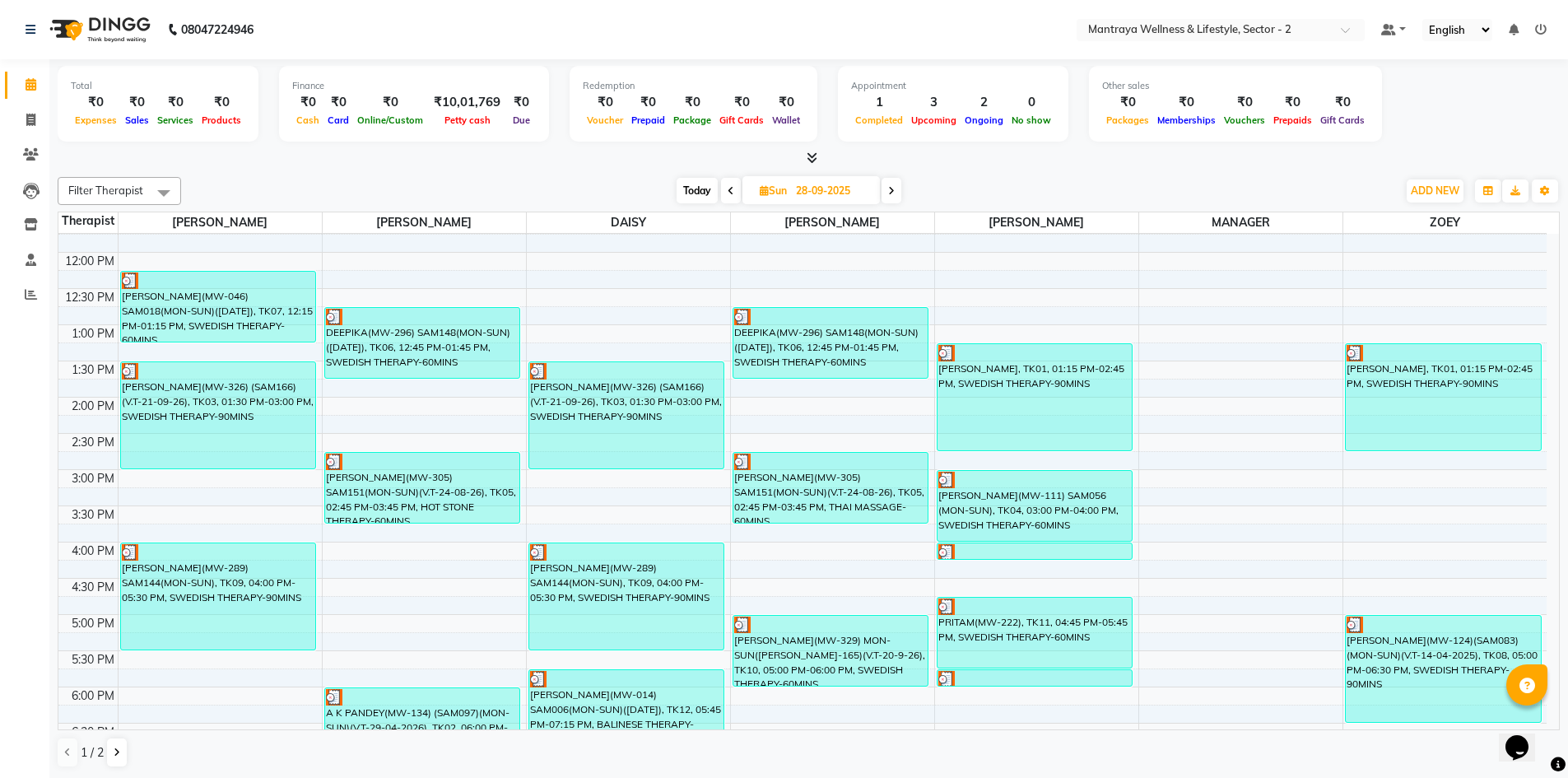
click at [895, 191] on icon at bounding box center [891, 191] width 6 height 10
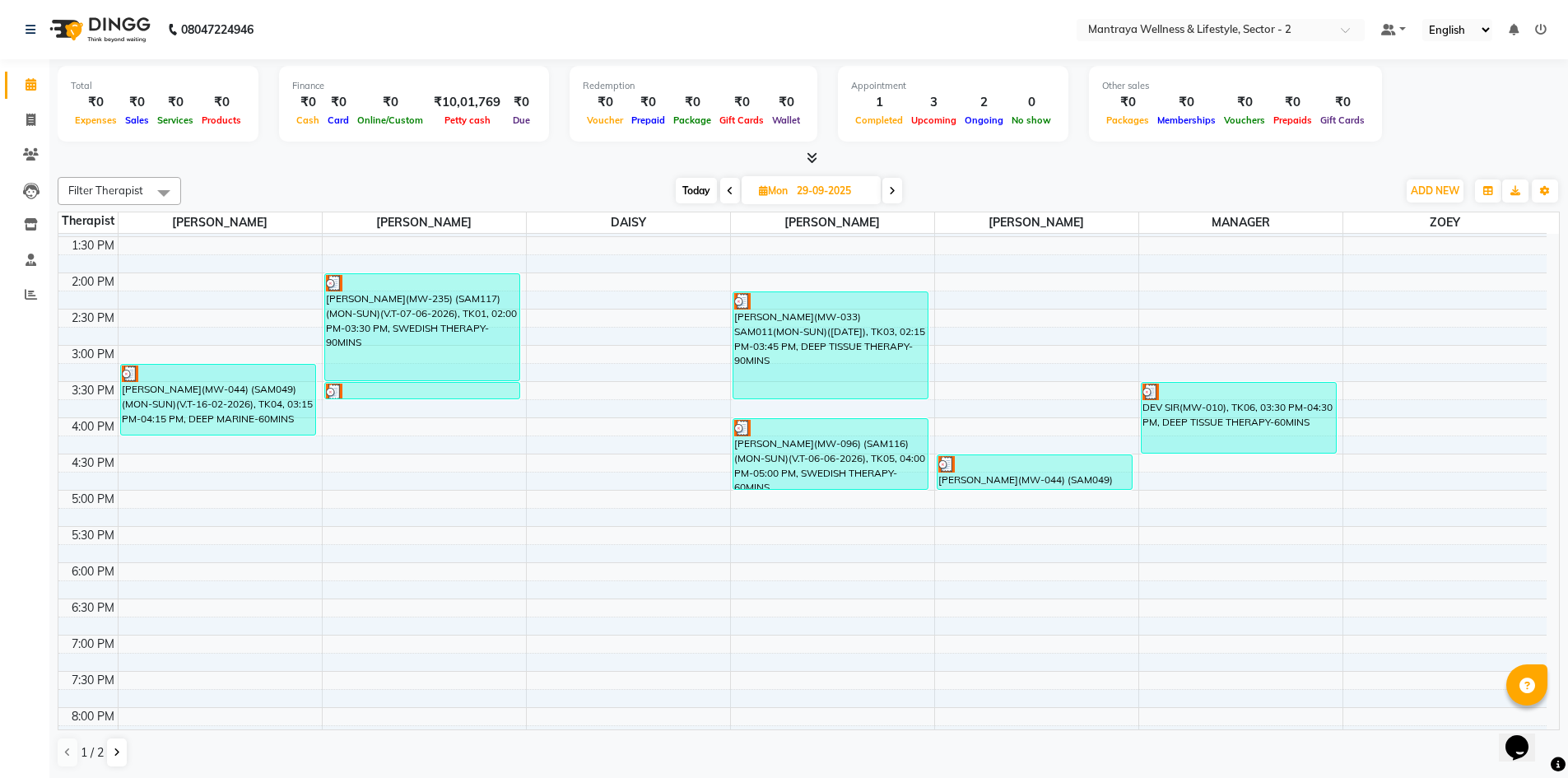
scroll to position [208, 0]
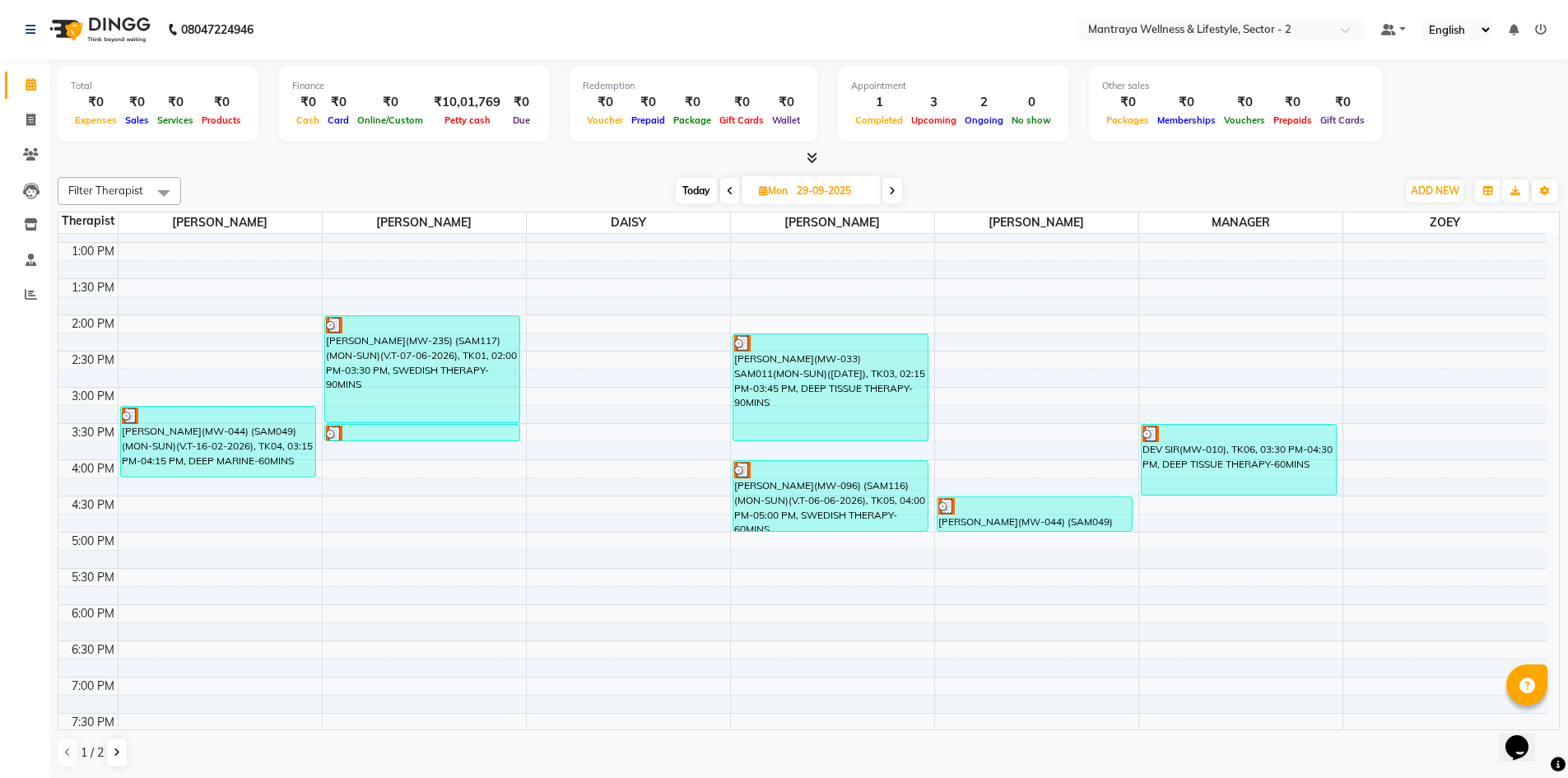
click at [895, 194] on icon at bounding box center [892, 191] width 6 height 10
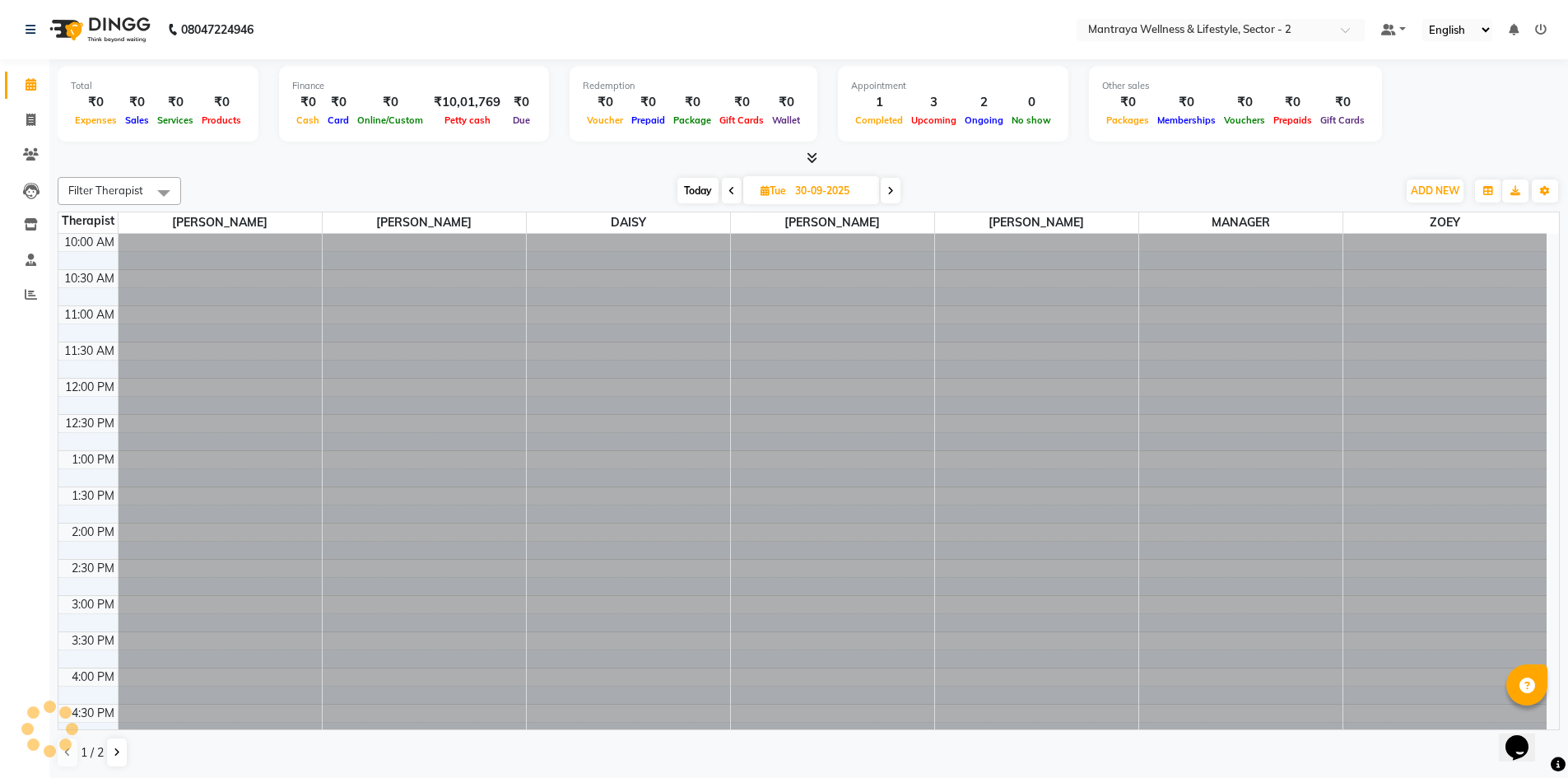
scroll to position [218, 0]
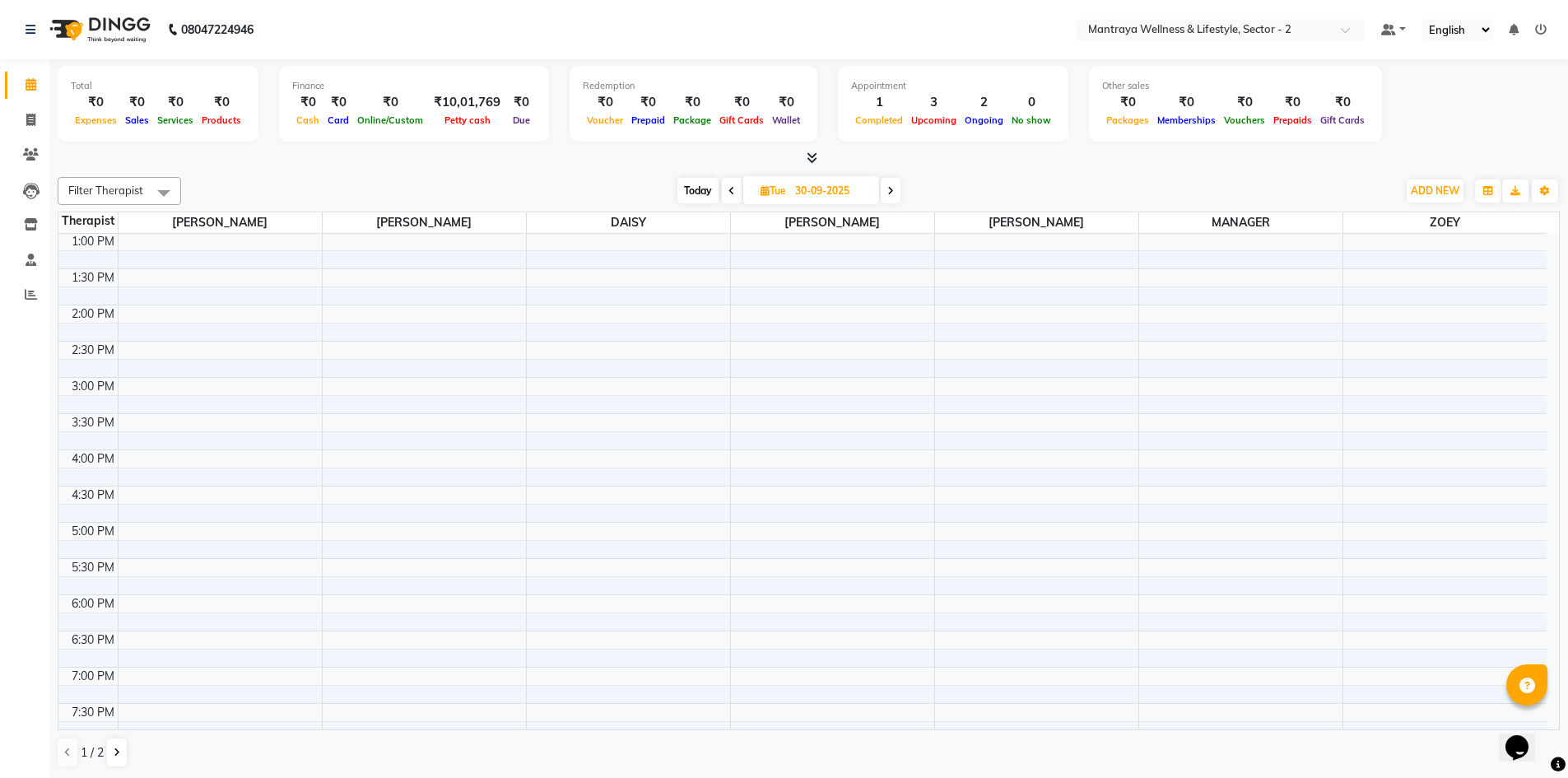
click at [892, 190] on icon at bounding box center [890, 191] width 6 height 10
click at [892, 190] on icon at bounding box center [893, 191] width 6 height 10
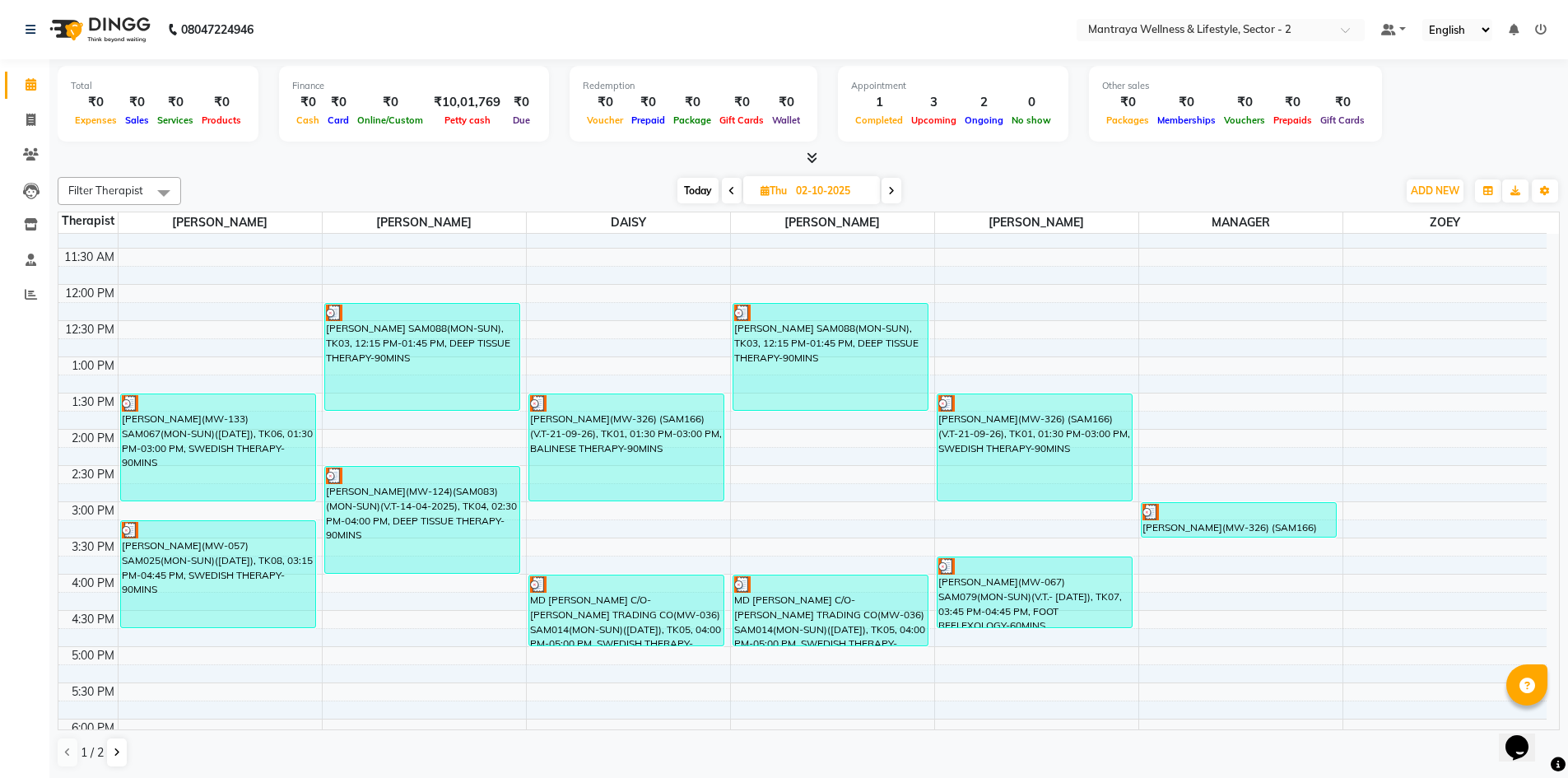
scroll to position [54, 0]
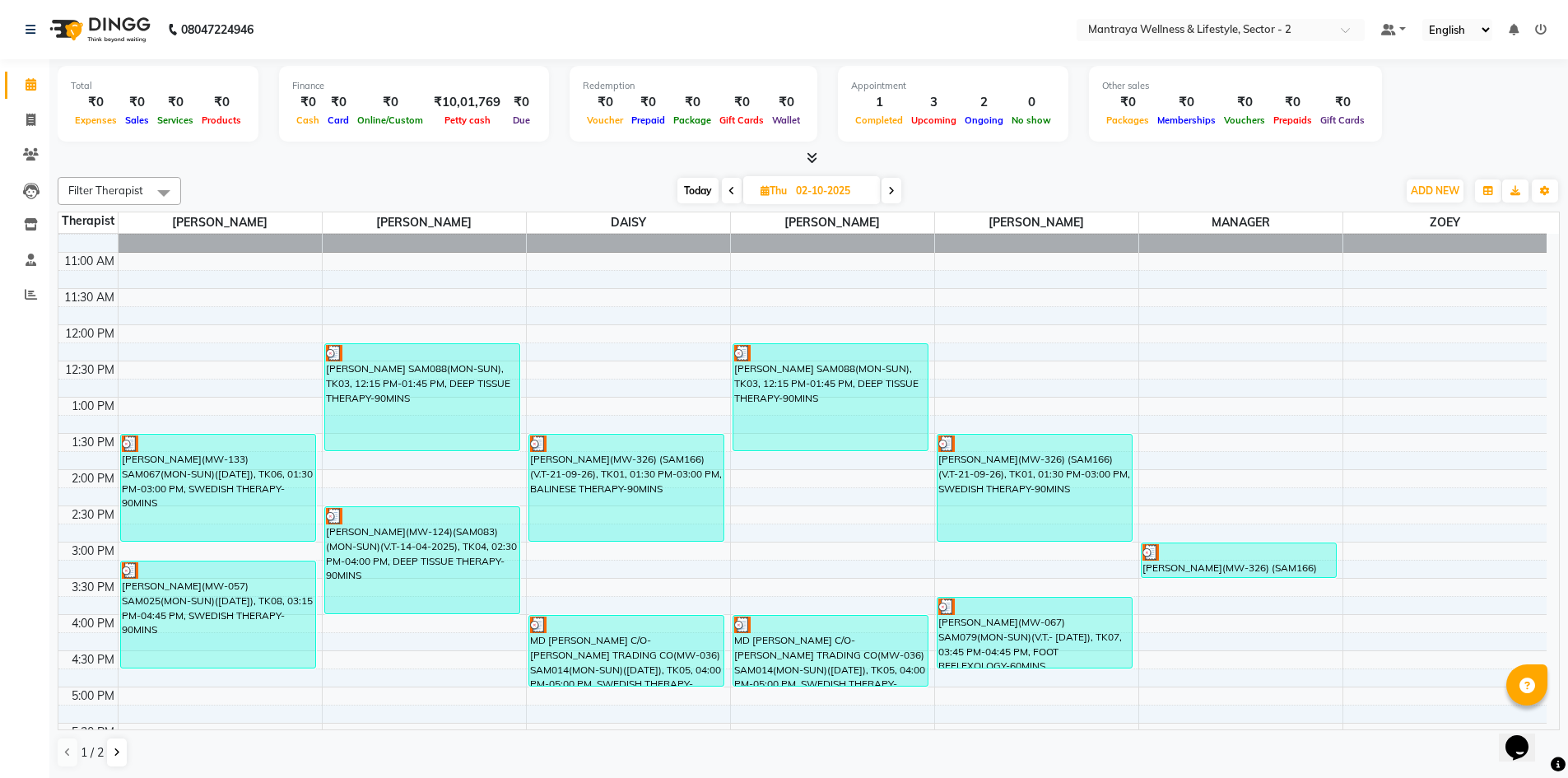
click at [896, 191] on span at bounding box center [891, 191] width 19 height 26
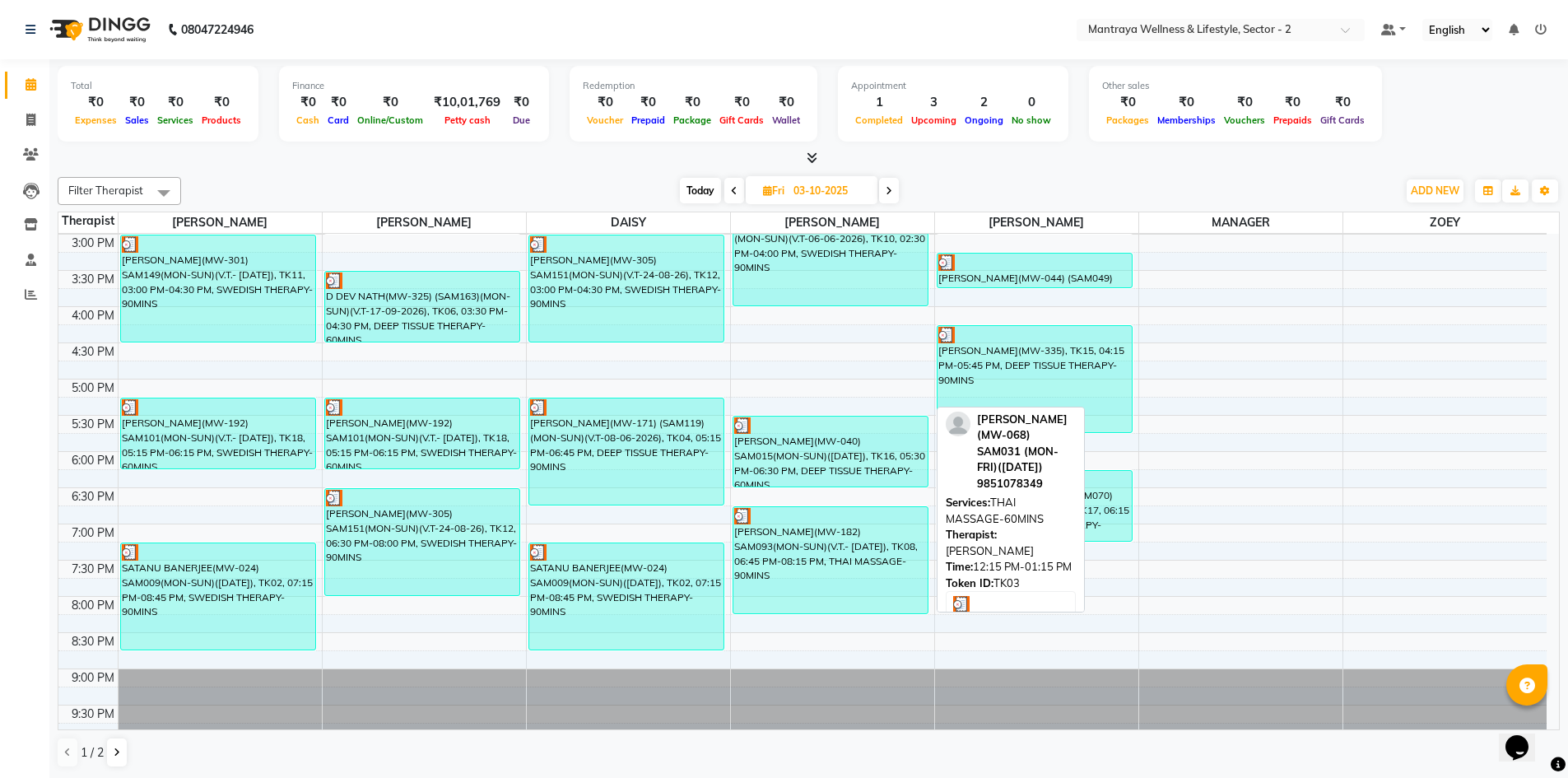
scroll to position [373, 0]
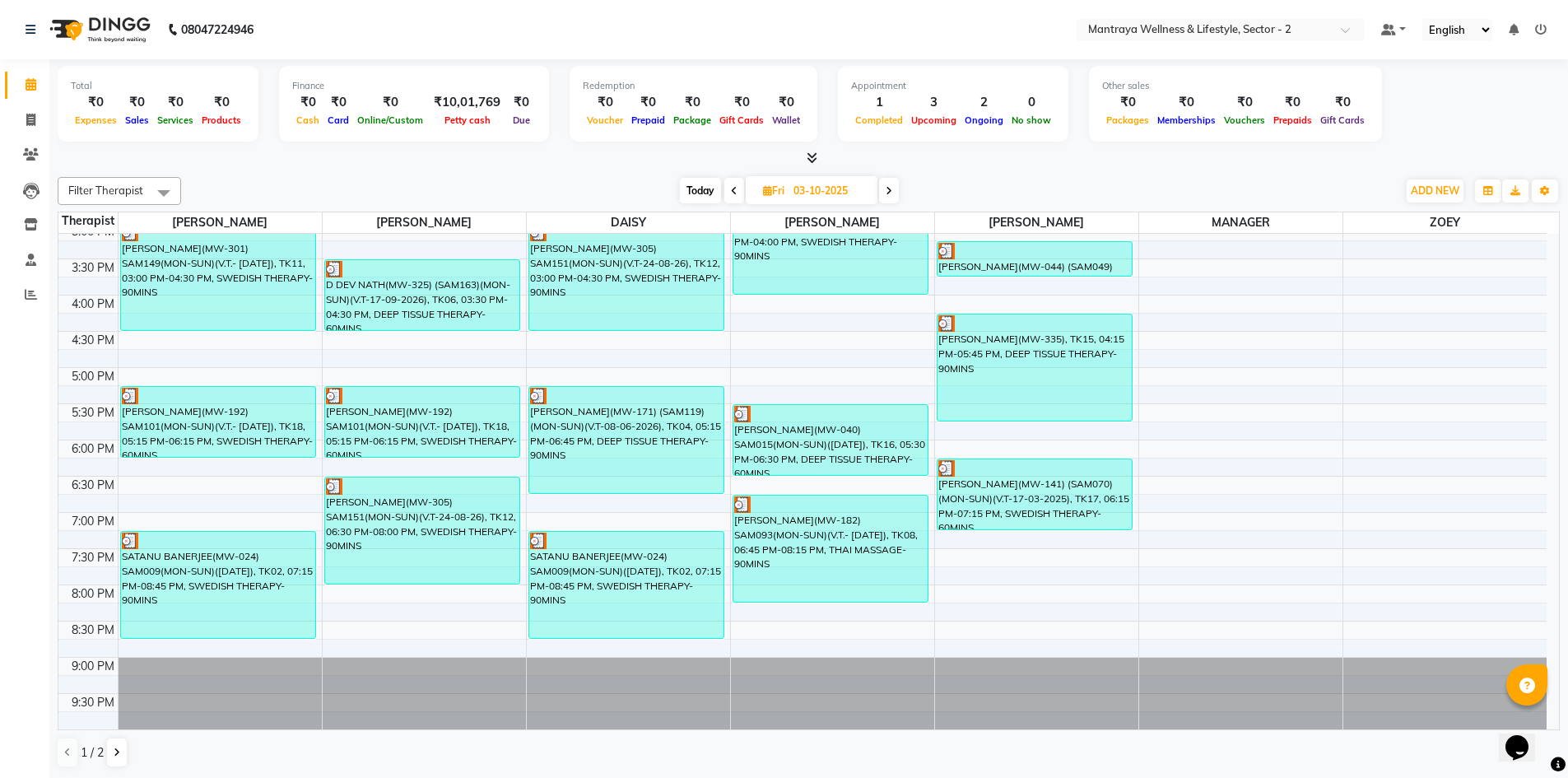
click at [892, 190] on icon at bounding box center [888, 191] width 6 height 10
type input "04-10-2025"
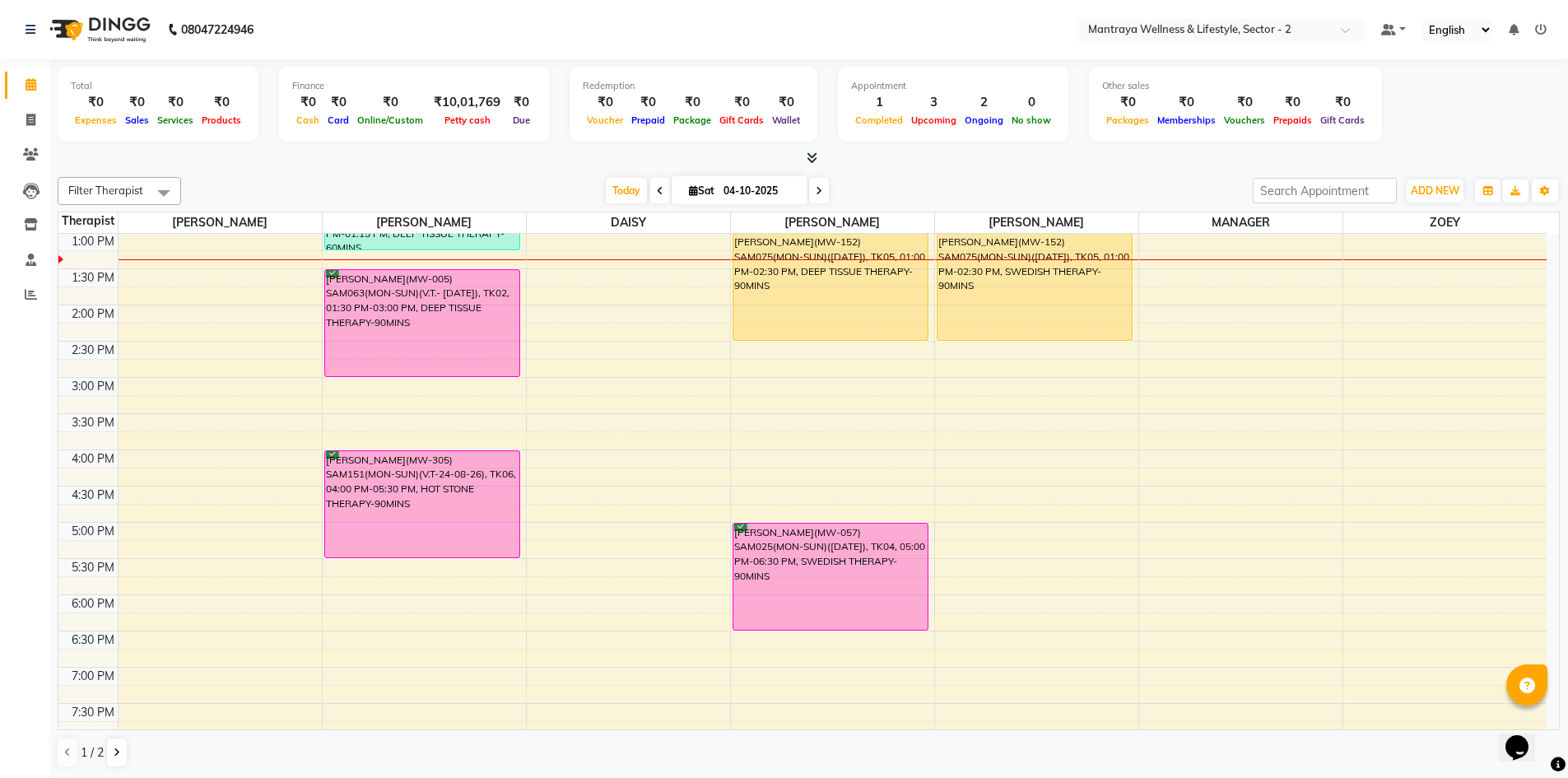
scroll to position [136, 0]
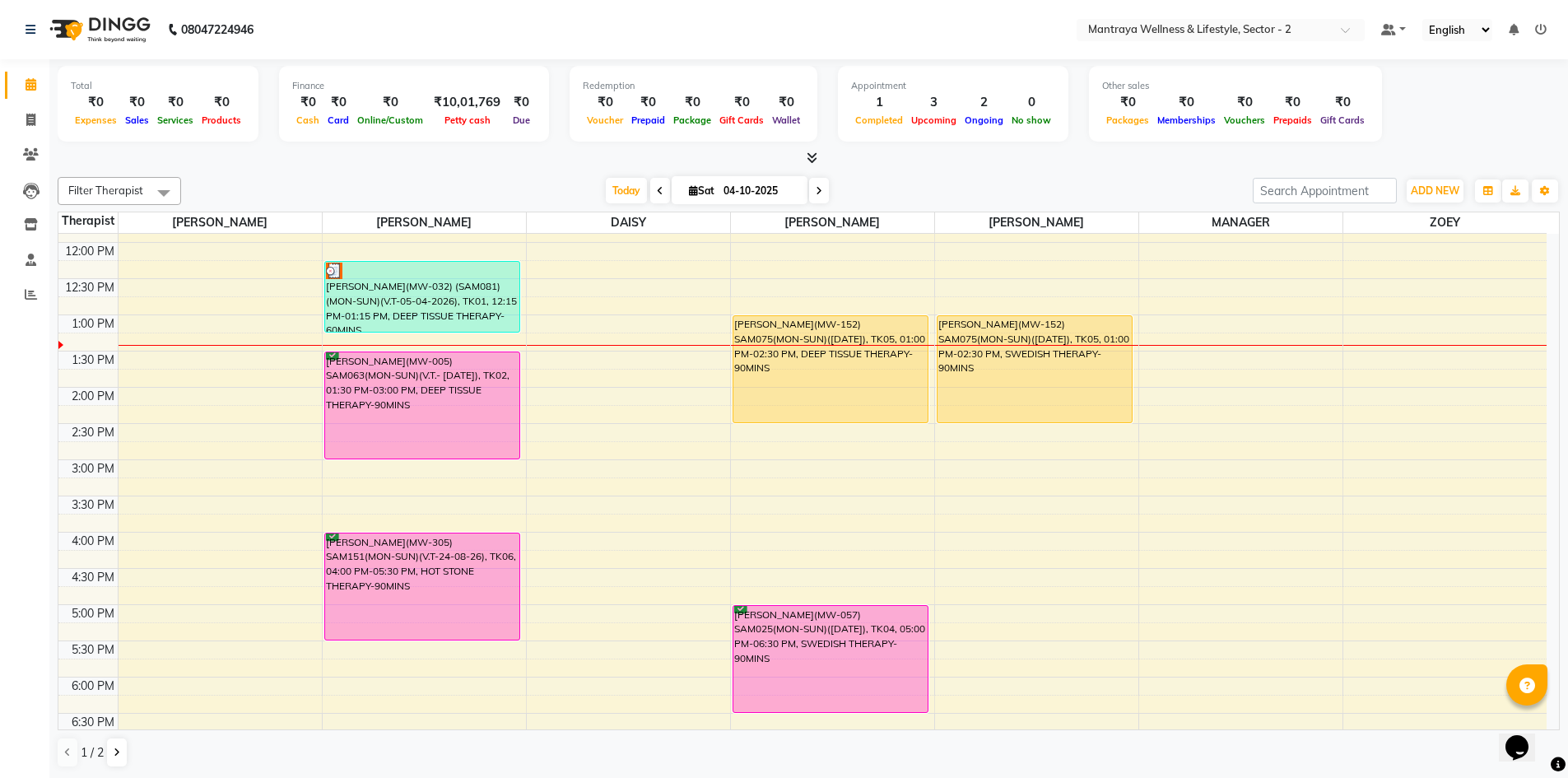
click at [129, 611] on div "10:00 AM 10:30 AM 11:00 AM 11:30 AM 12:00 PM 12:30 PM 1:00 PM 1:30 PM 2:00 PM 2…" at bounding box center [802, 532] width 1488 height 869
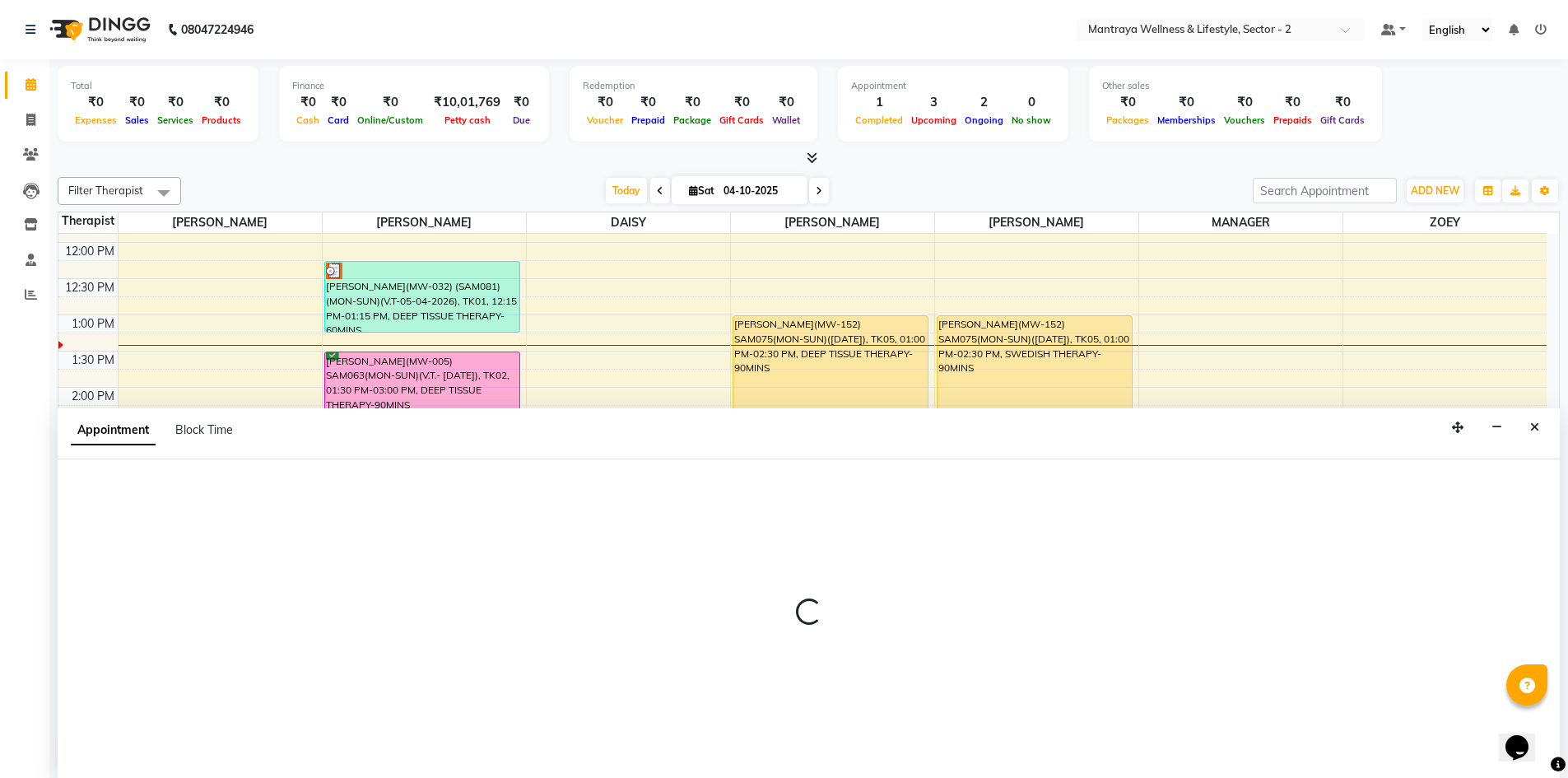
scroll to position [1, 0]
select select "84382"
select select "tentative"
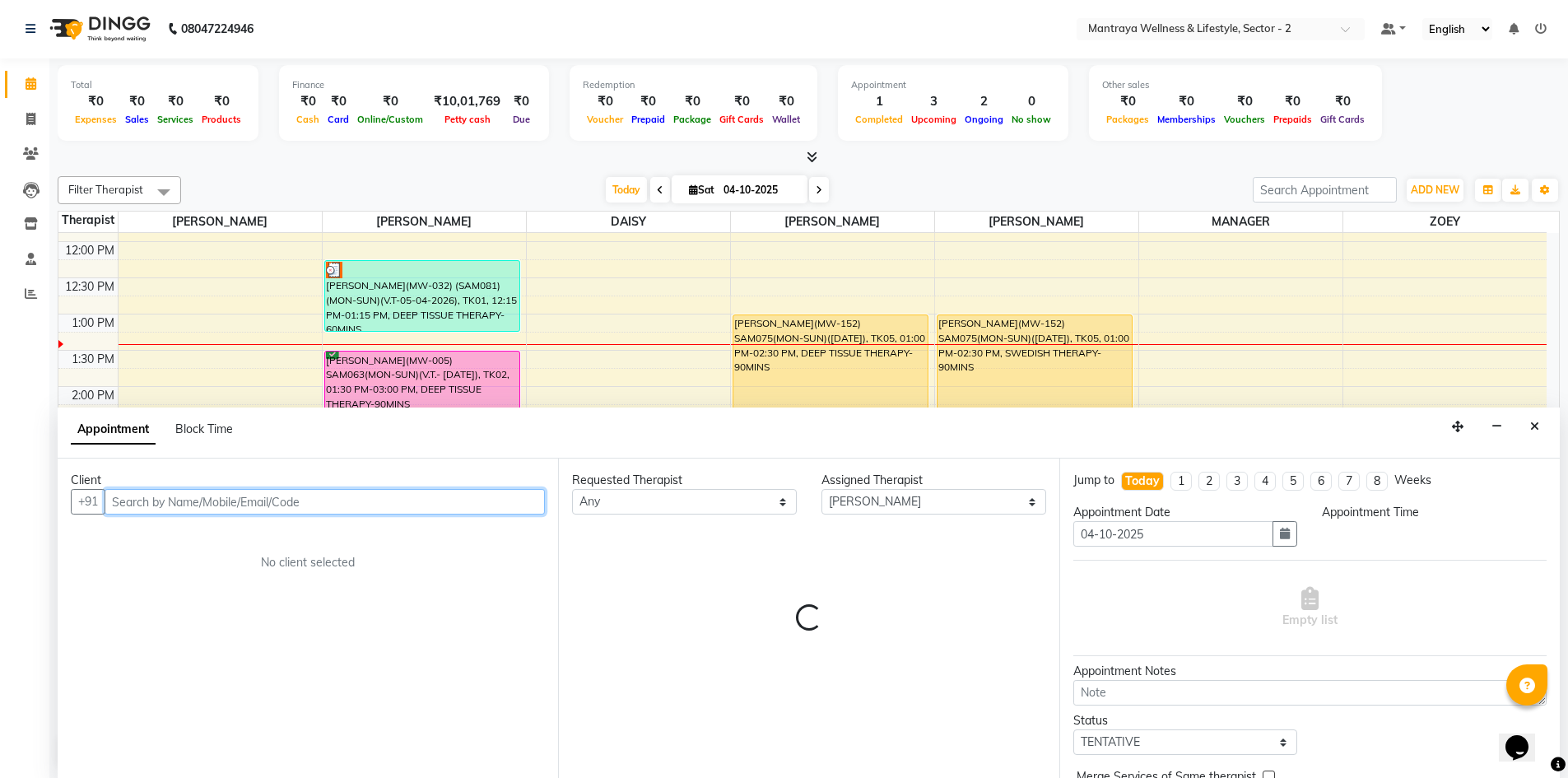
select select "1020"
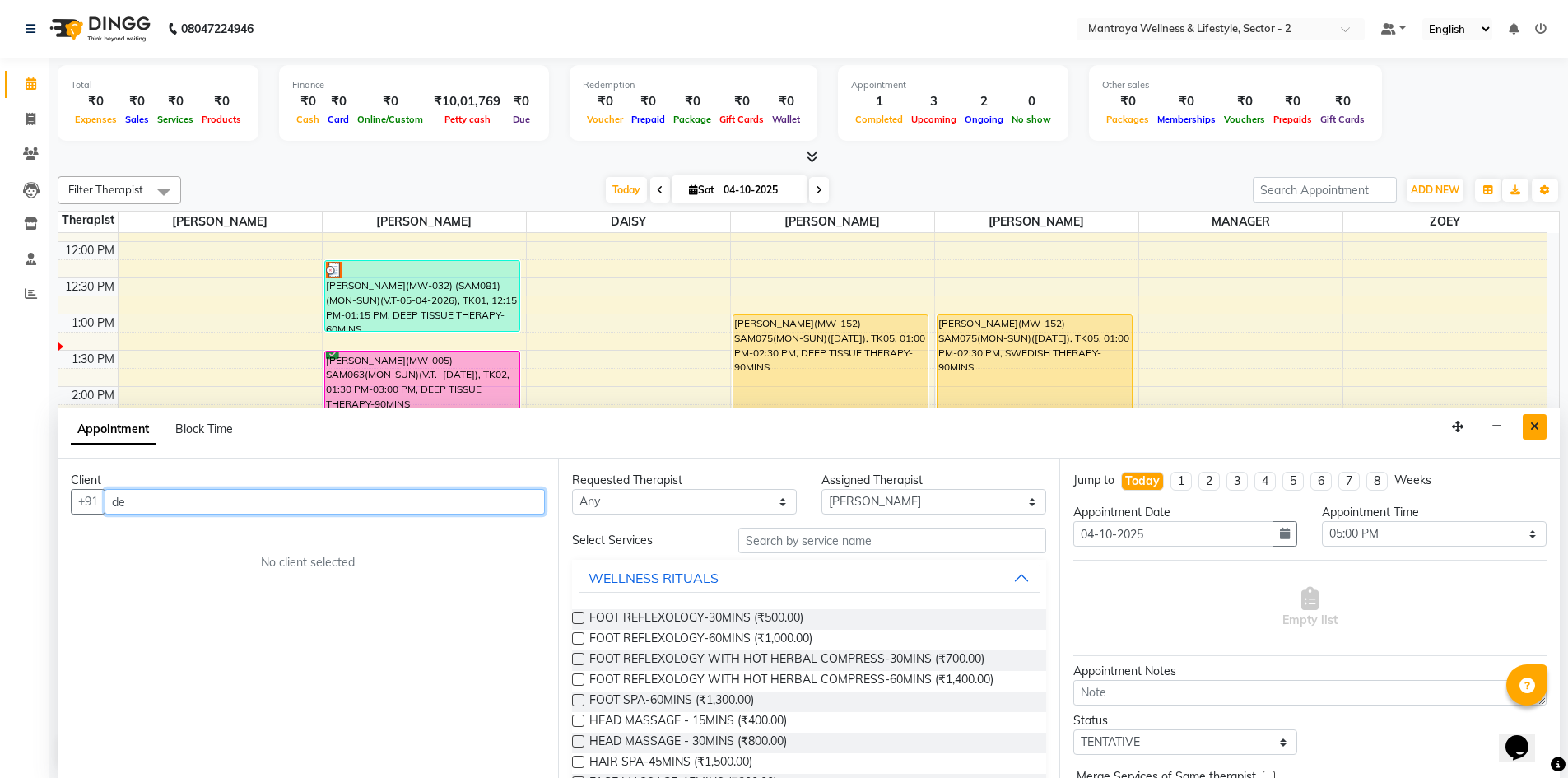
type input "de"
click at [1539, 426] on button "Close" at bounding box center [1535, 426] width 24 height 26
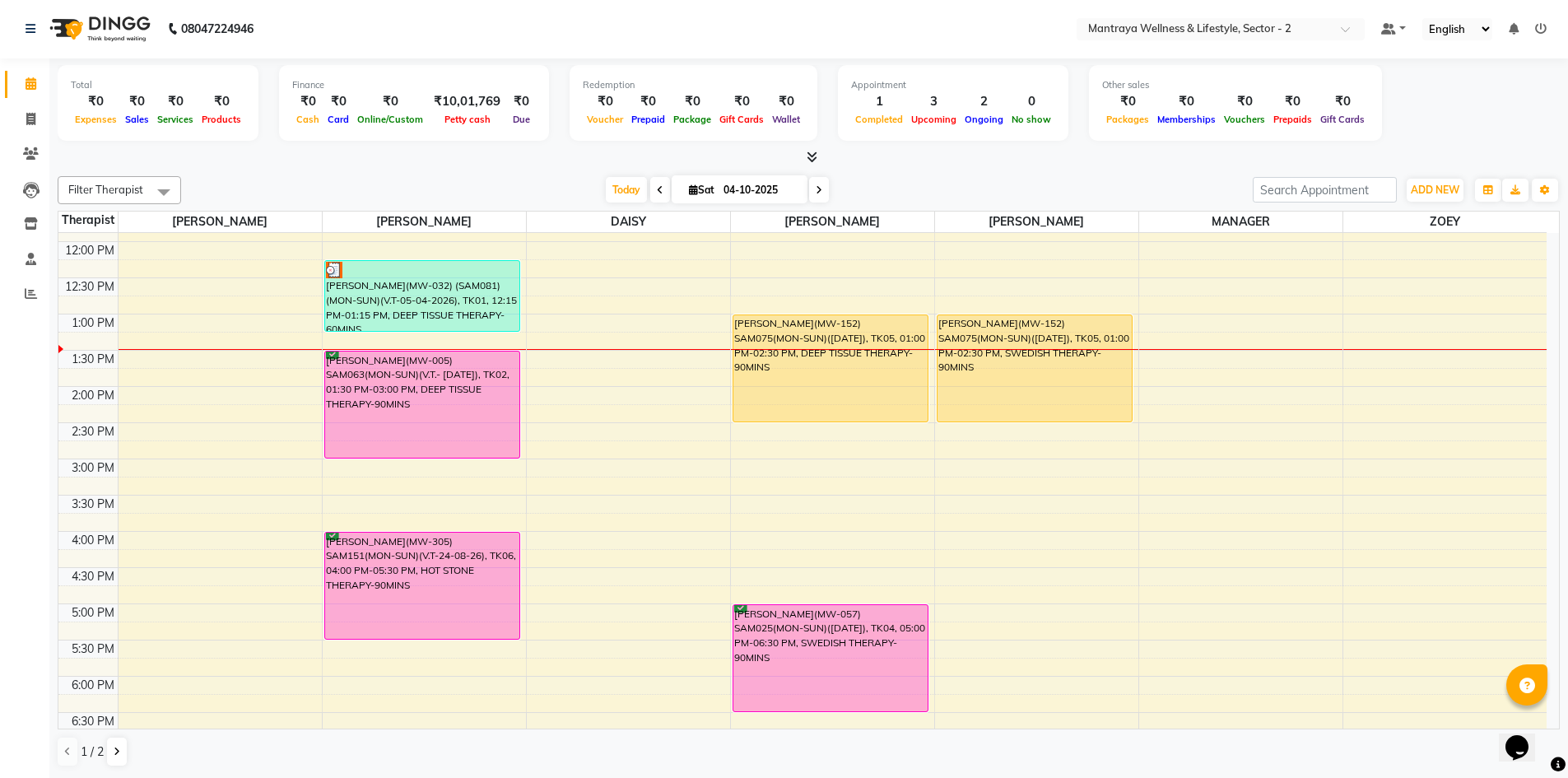
click at [125, 639] on div "10:00 AM 10:30 AM 11:00 AM 11:30 AM 12:00 PM 12:30 PM 1:00 PM 1:30 PM 2:00 PM 2…" at bounding box center [802, 531] width 1488 height 869
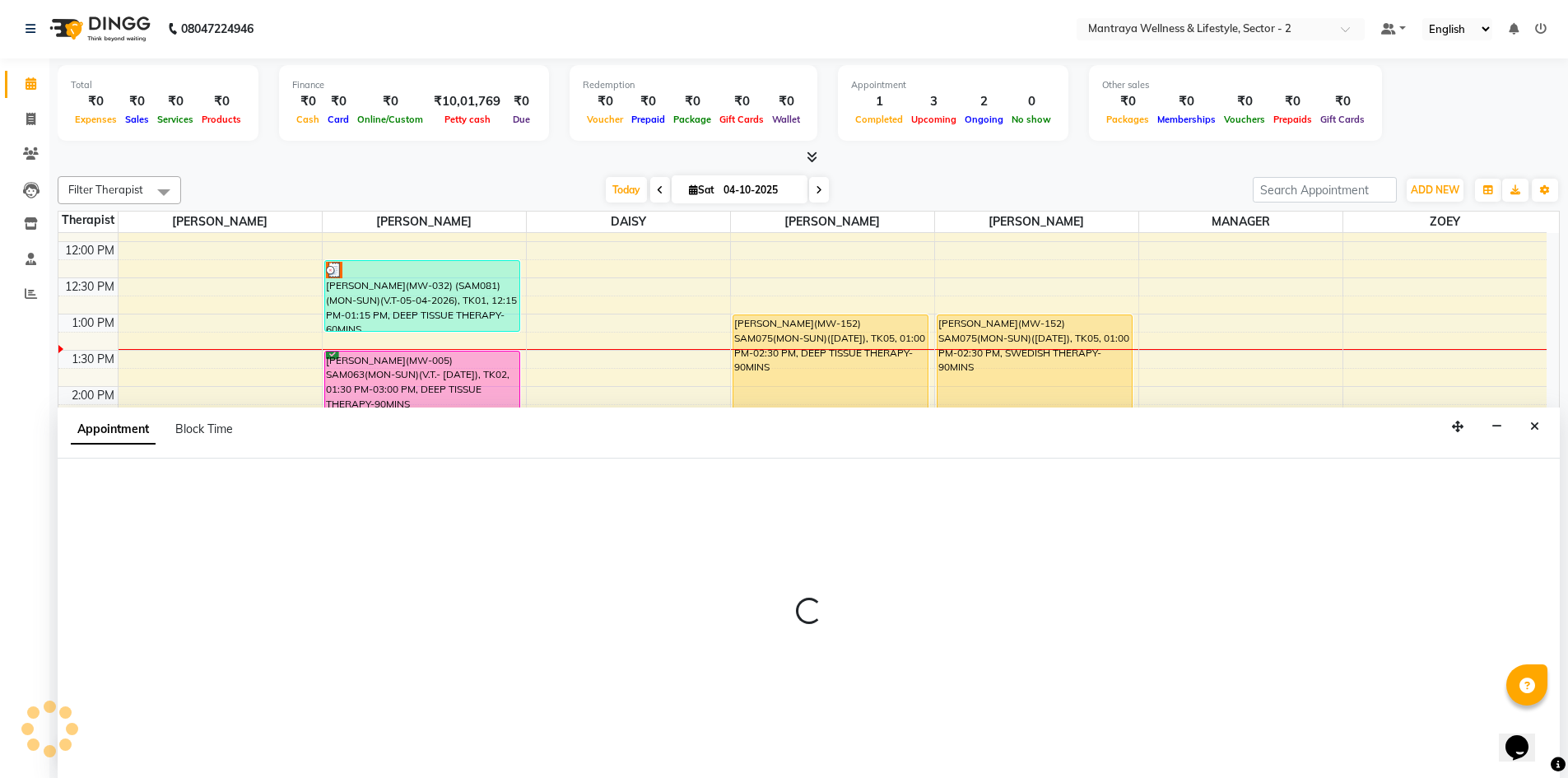
select select "84382"
select select "1035"
select select "tentative"
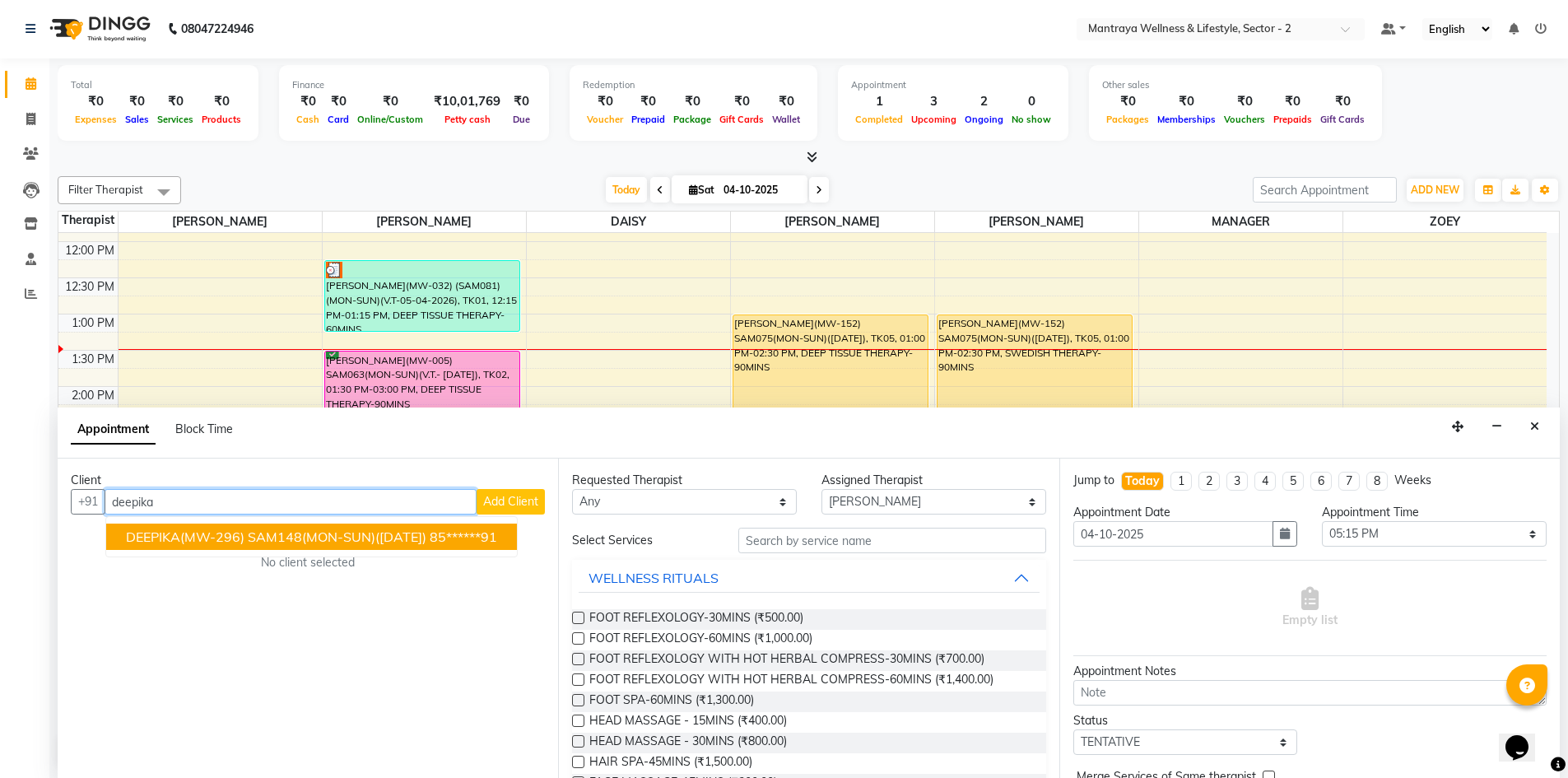
click at [193, 545] on button "DEEPIKA(MW-296) SAM148(MON-SUN)([DATE]) 85******91" at bounding box center [312, 537] width 411 height 26
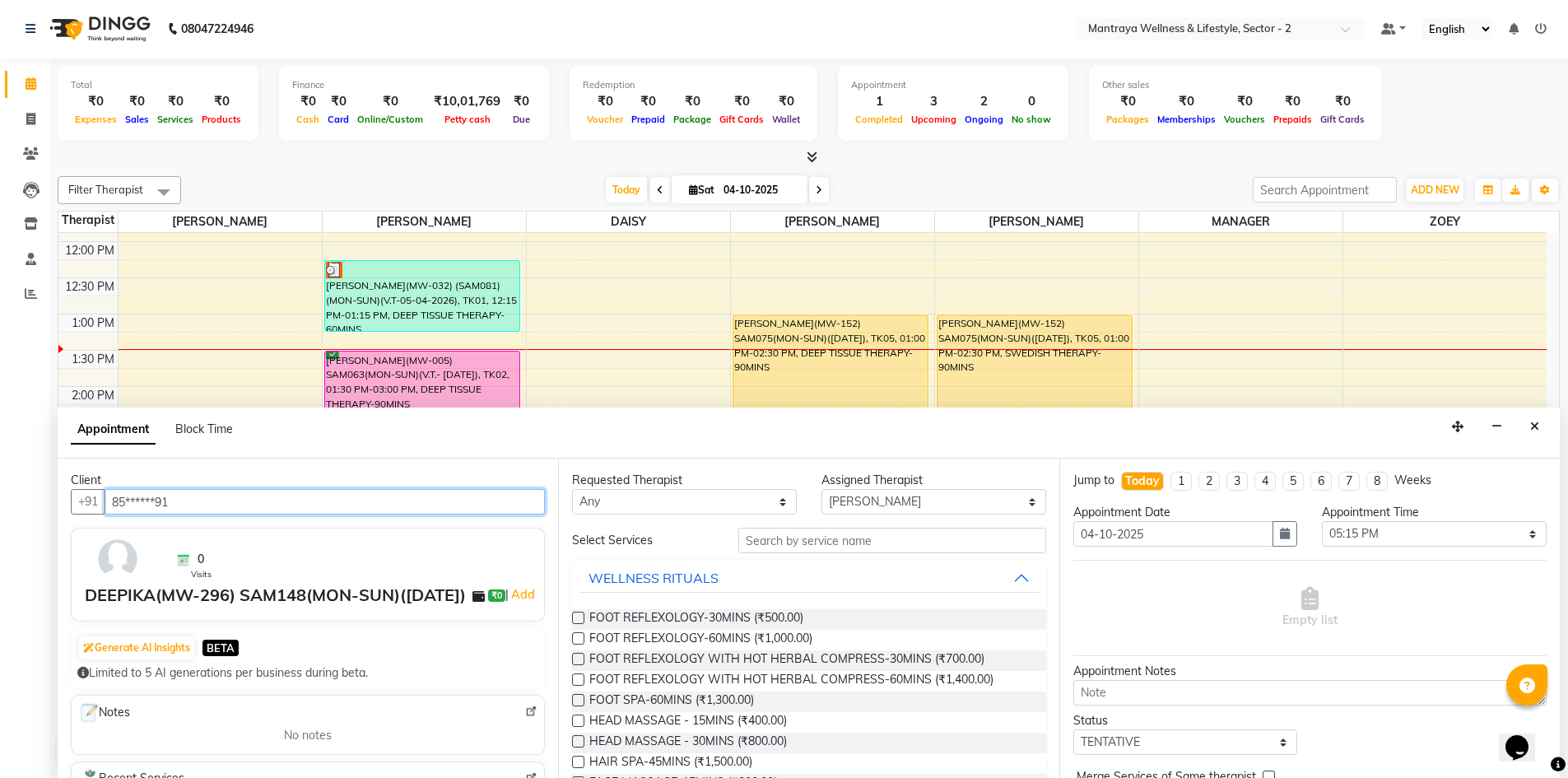
type input "85******91"
click at [782, 536] on input "text" at bounding box center [892, 540] width 308 height 26
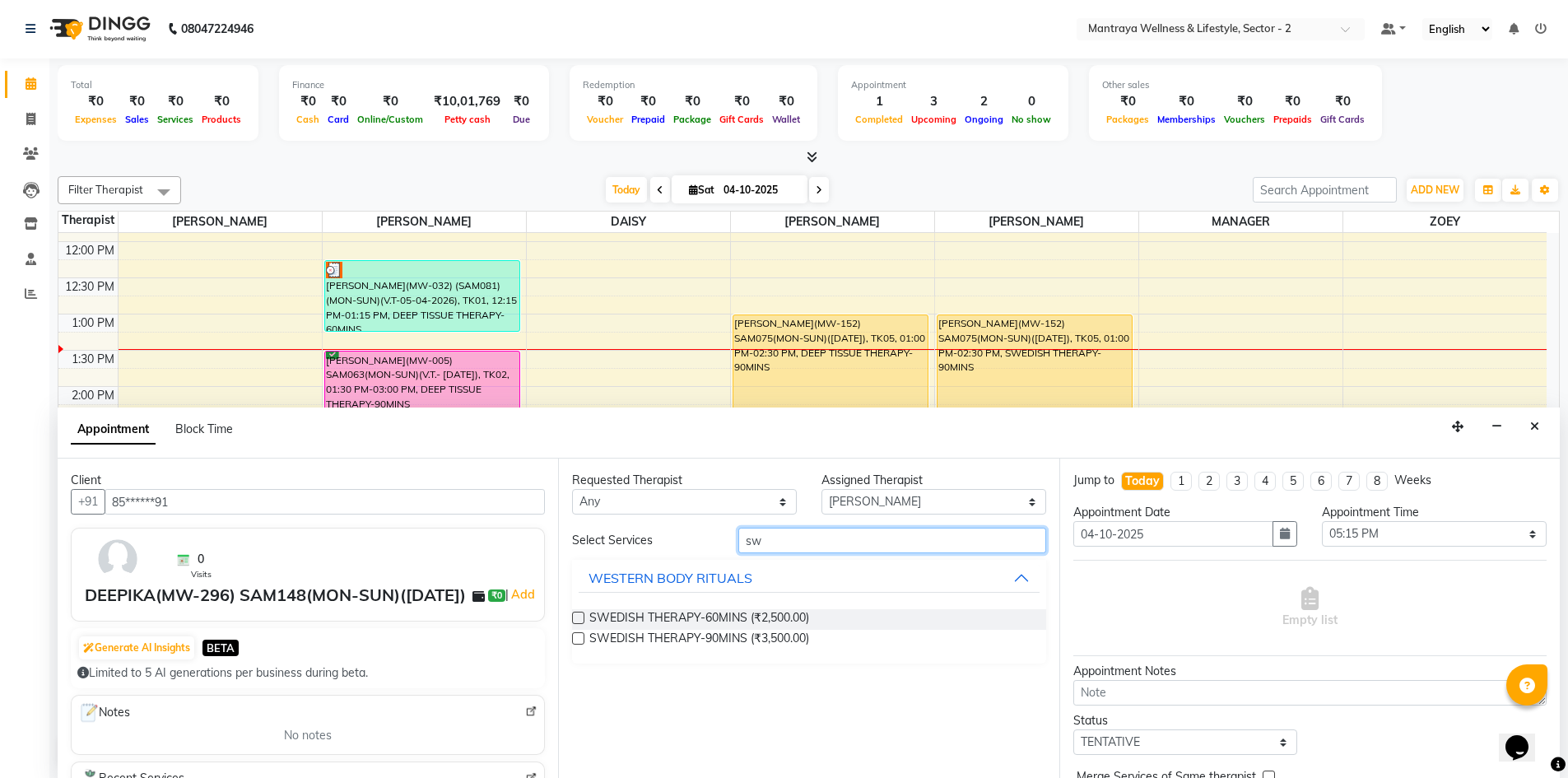
type input "s"
type input "swe"
click at [576, 622] on label at bounding box center [577, 617] width 12 height 12
click at [576, 622] on input "checkbox" at bounding box center [577, 620] width 11 height 11
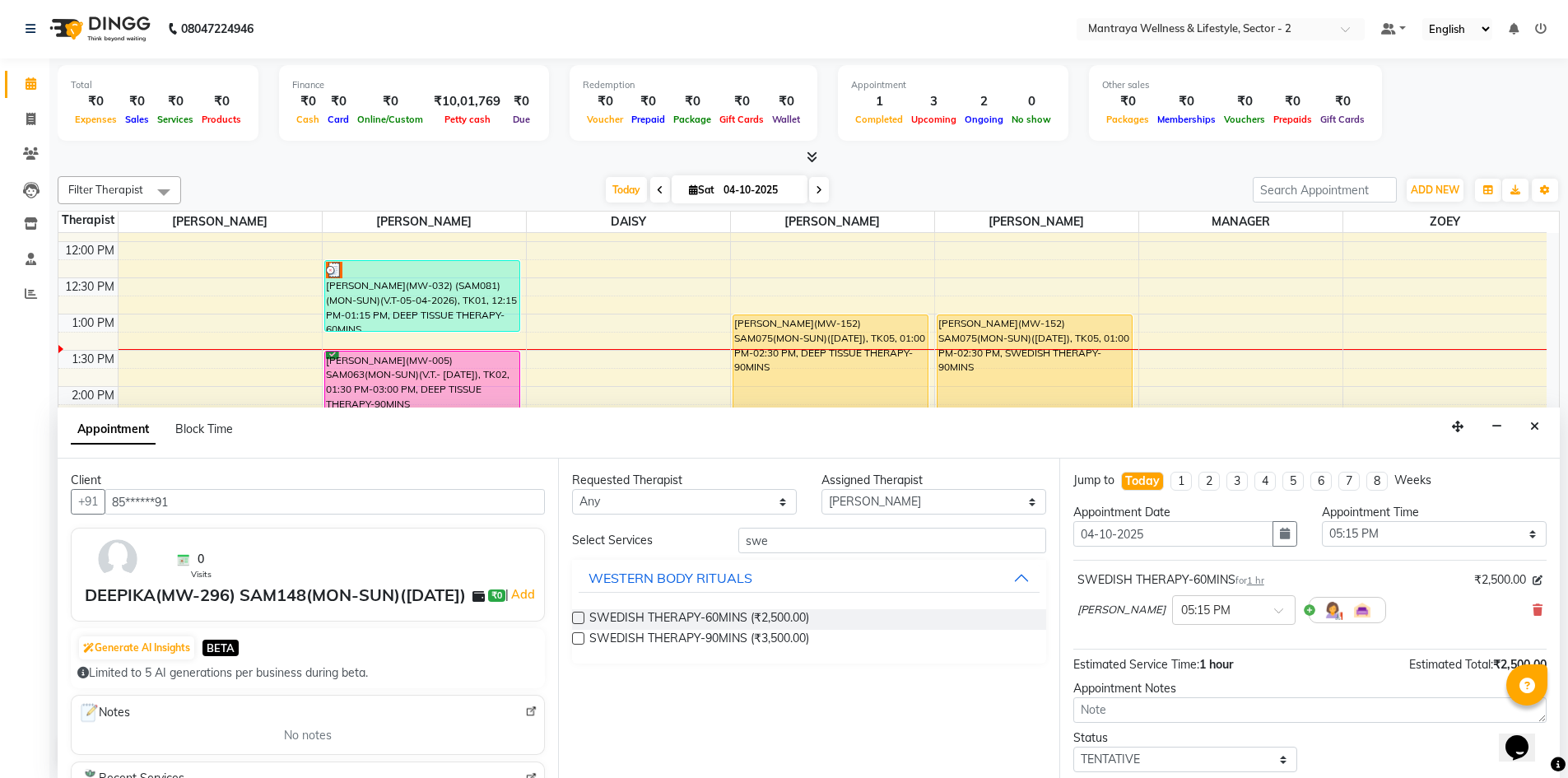
click at [577, 621] on label at bounding box center [577, 617] width 12 height 12
click at [577, 621] on input "checkbox" at bounding box center [577, 620] width 11 height 11
checkbox input "false"
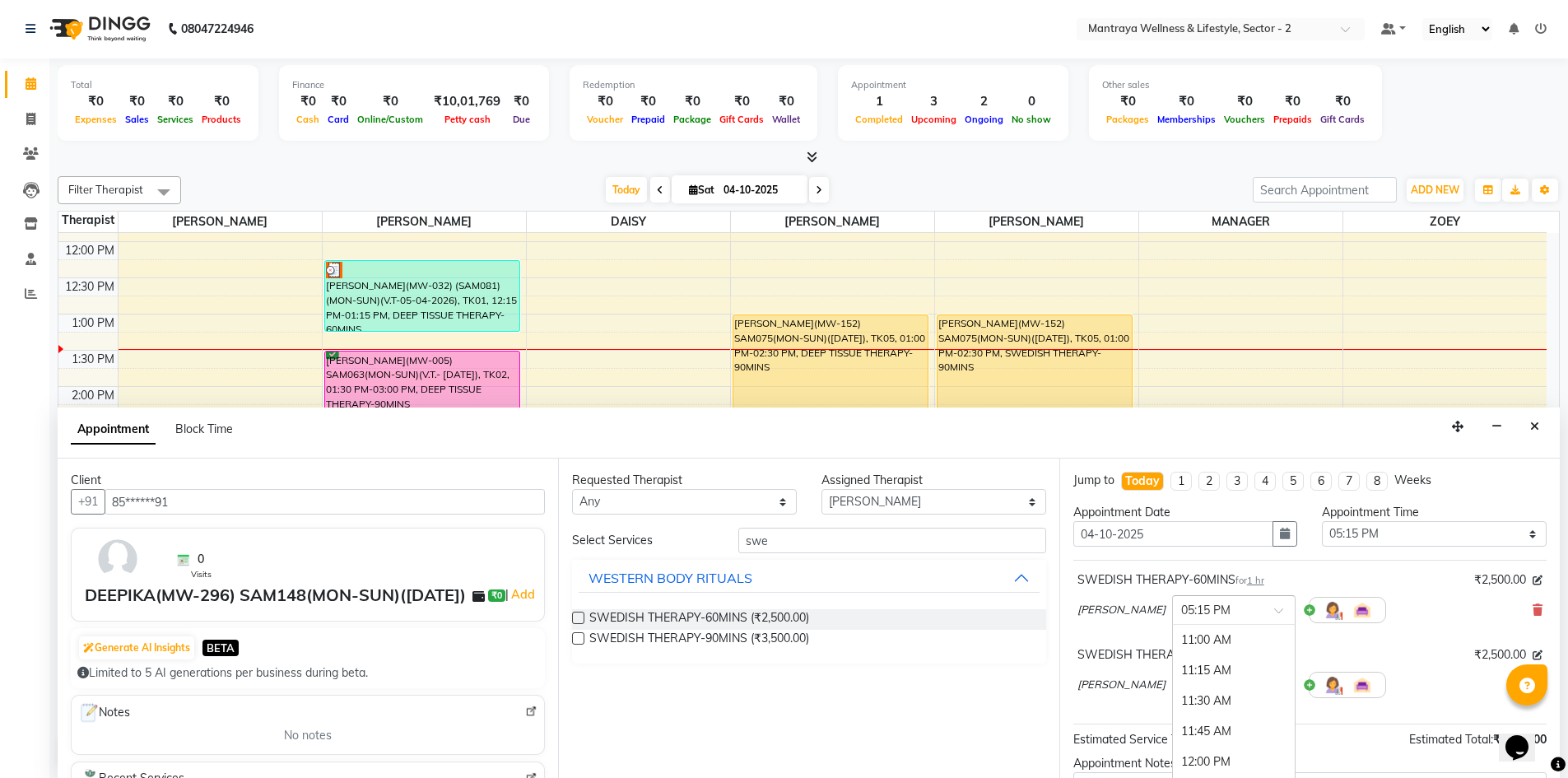
scroll to position [761, 0]
click at [1228, 605] on div at bounding box center [1234, 609] width 122 height 18
click at [1197, 672] on div "05:30 PM" at bounding box center [1234, 670] width 122 height 31
click at [1274, 682] on span at bounding box center [1284, 690] width 20 height 18
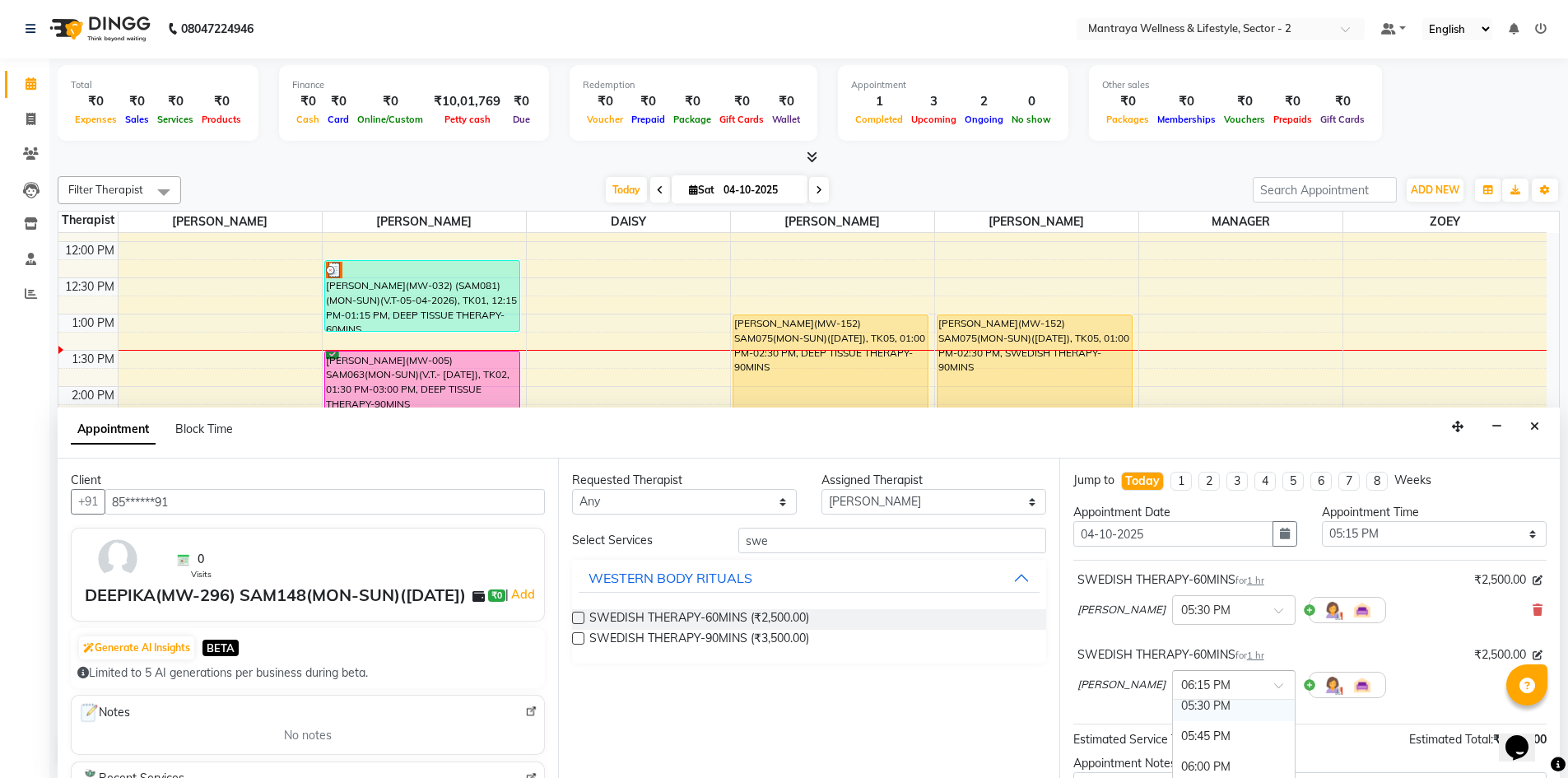
click at [1192, 701] on div "05:30 PM" at bounding box center [1234, 705] width 122 height 31
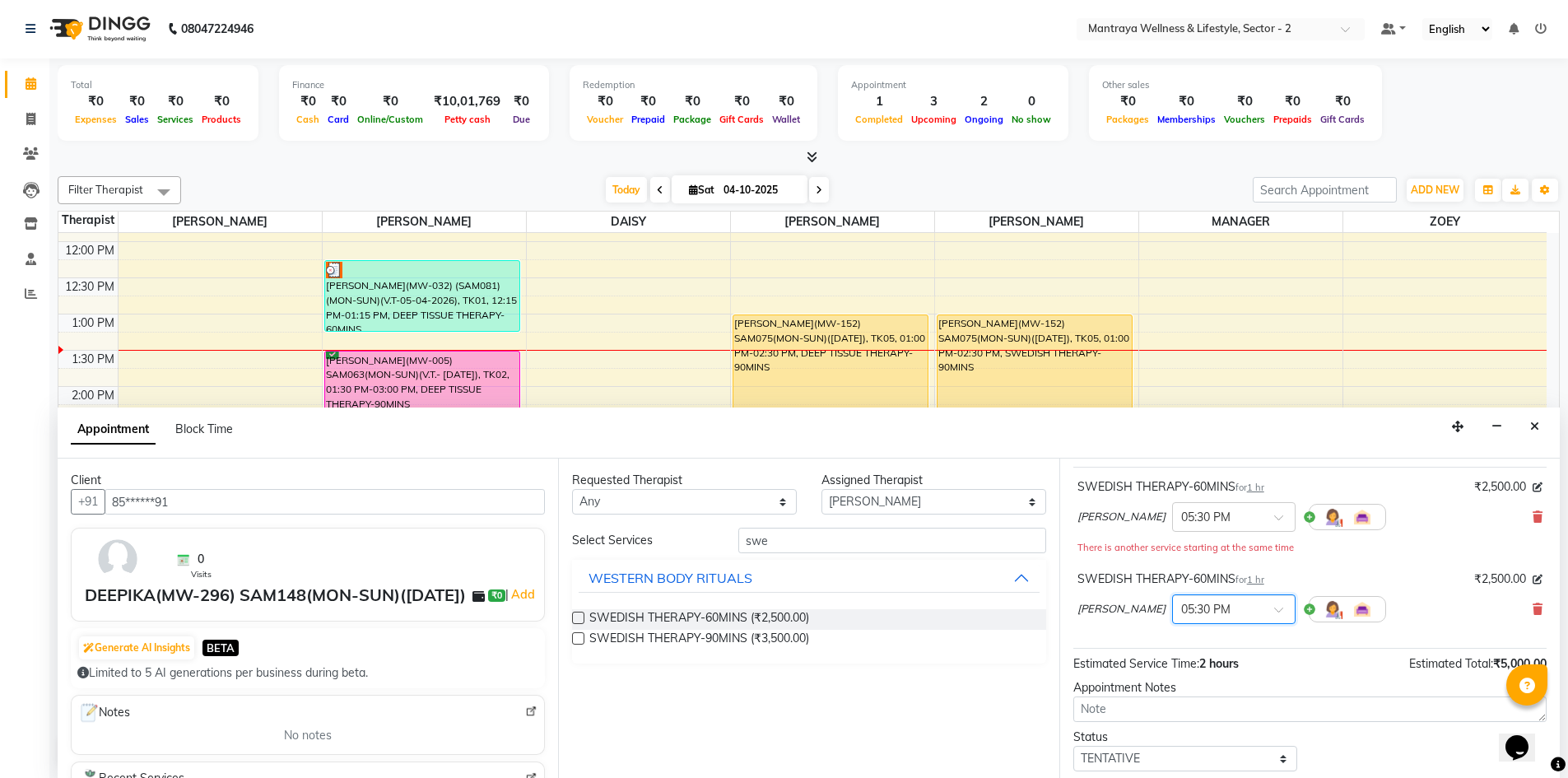
scroll to position [165, 0]
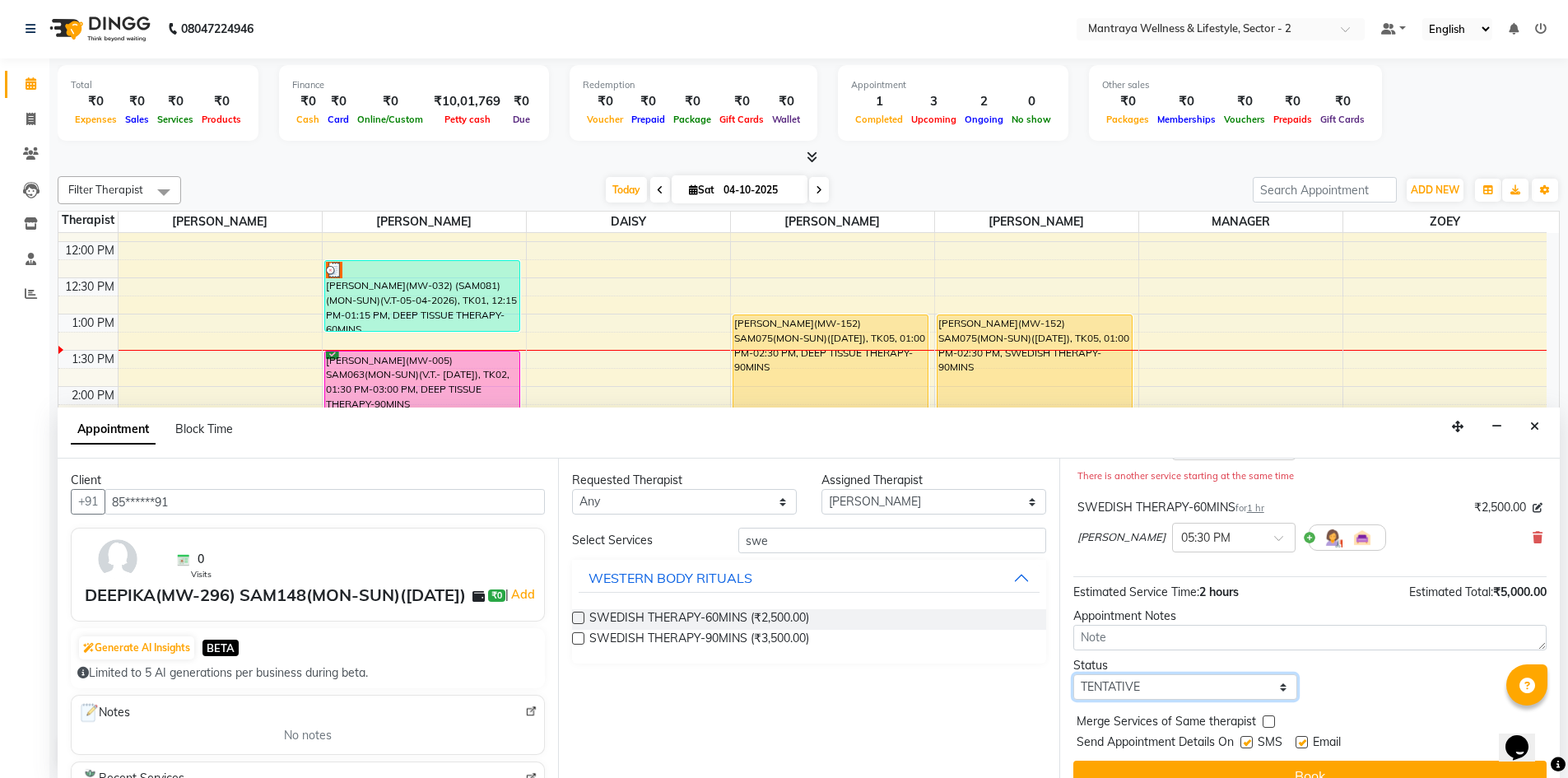
click at [1281, 689] on select "Select TENTATIVE CONFIRM CHECK-IN UPCOMING" at bounding box center [1185, 687] width 225 height 26
select select "confirm booking"
click at [1073, 674] on select "Select TENTATIVE CONFIRM CHECK-IN UPCOMING" at bounding box center [1185, 687] width 225 height 26
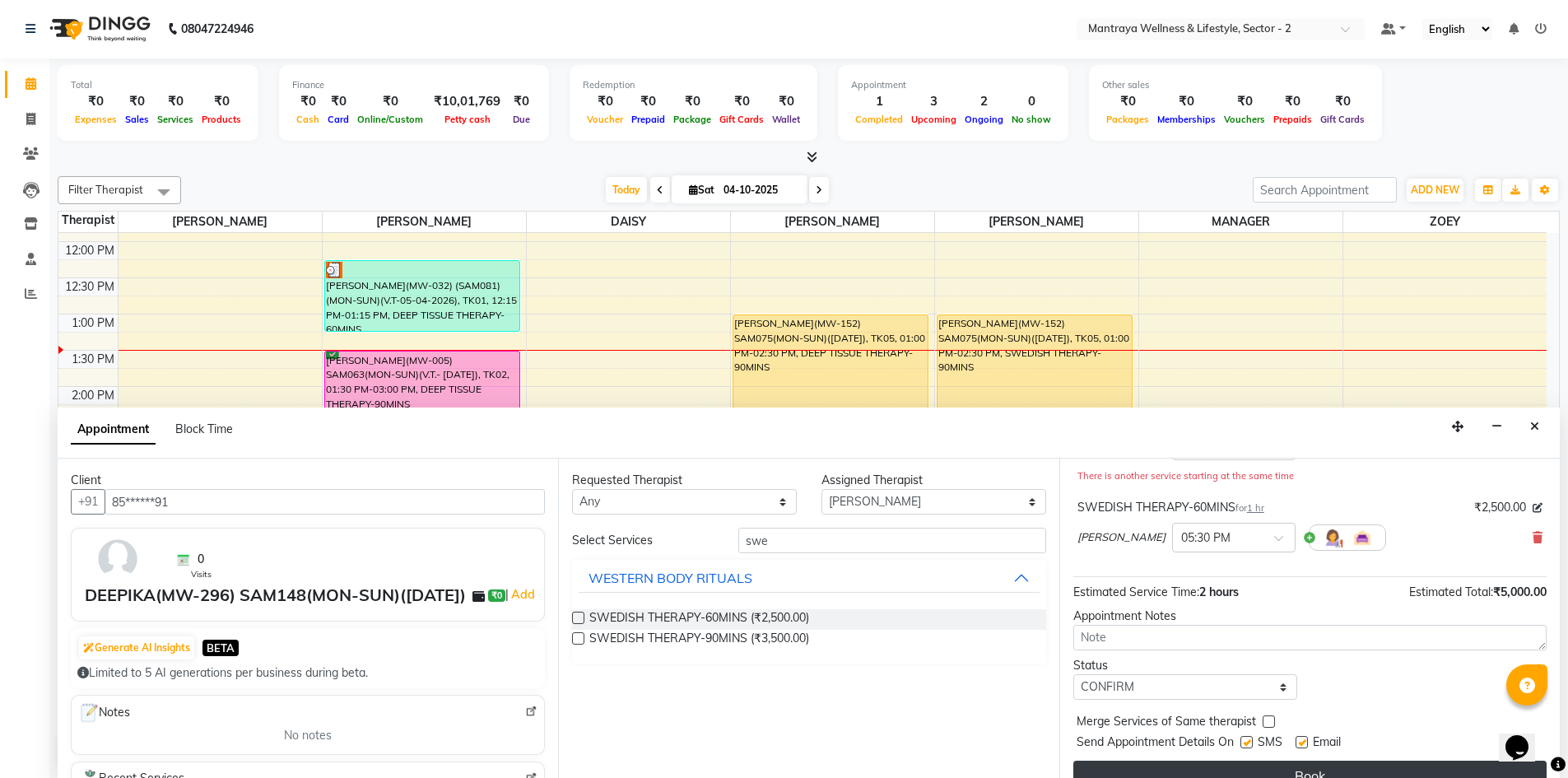
click at [1222, 769] on button "Book" at bounding box center [1310, 775] width 474 height 30
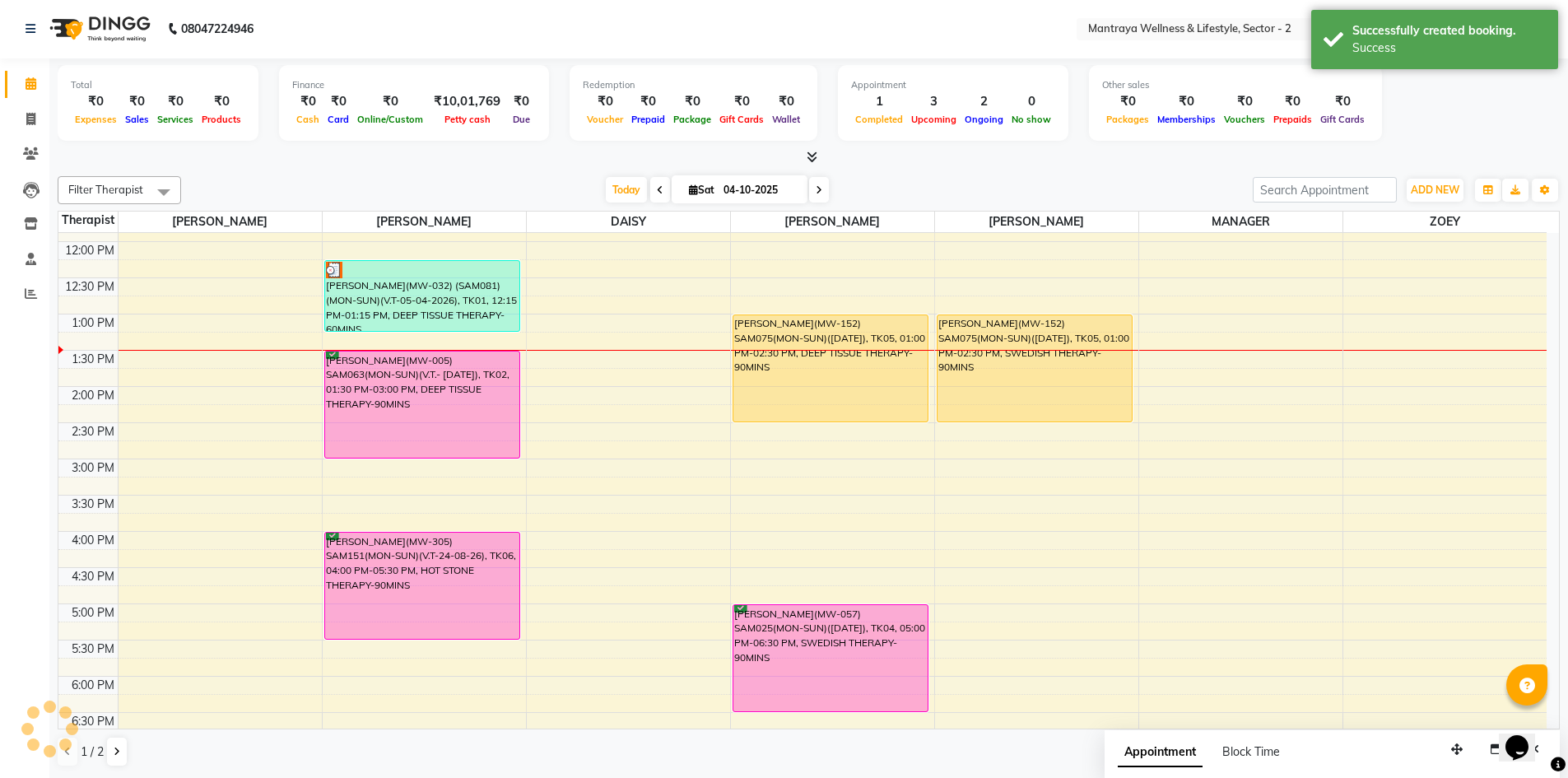
scroll to position [0, 0]
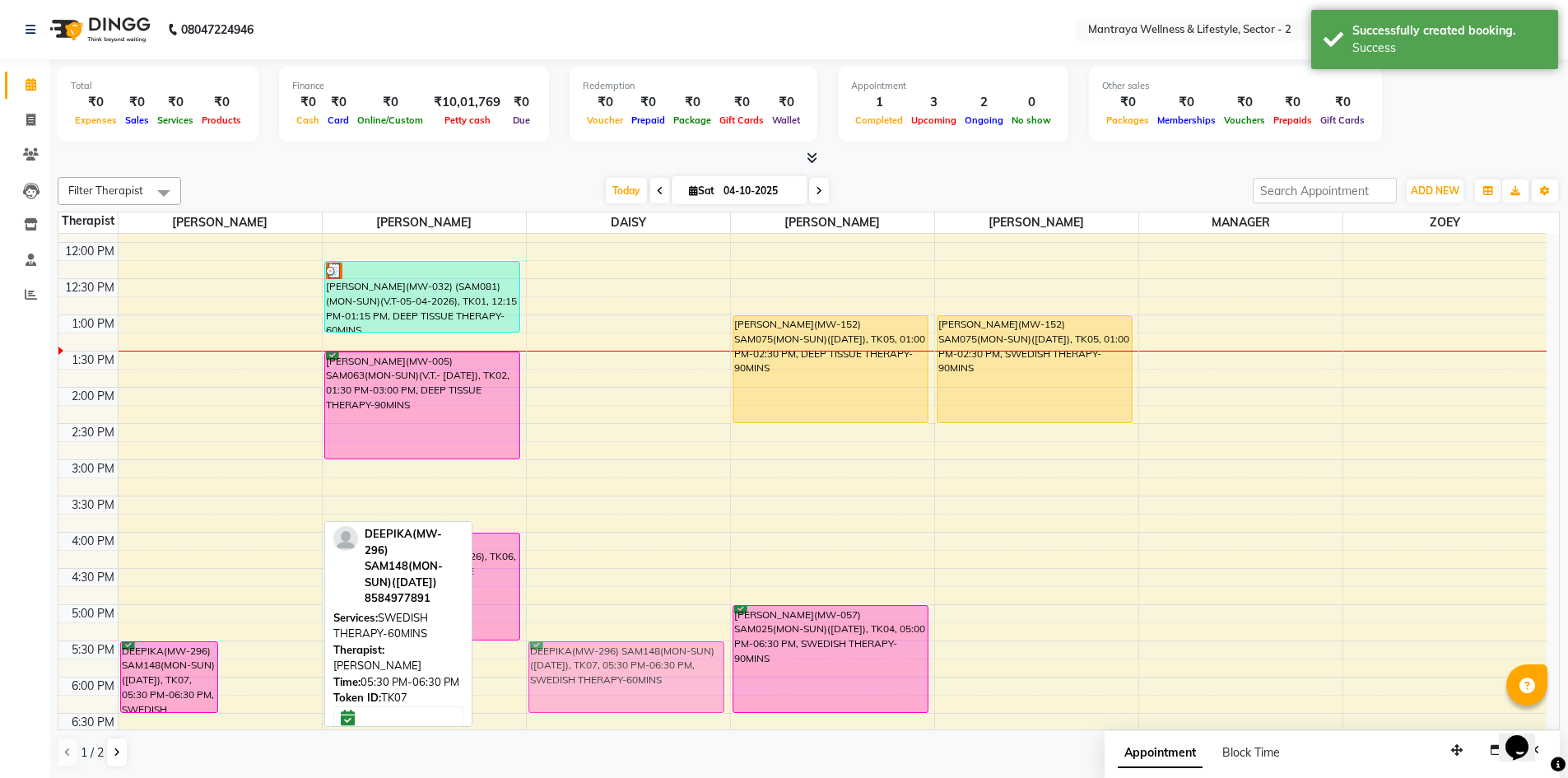
drag, startPoint x: 251, startPoint y: 652, endPoint x: 574, endPoint y: 658, distance: 323.1
click at [574, 658] on tr "DEEPIKA(MW-296) SAM148(MON-SUN)([DATE]), TK07, 05:30 PM-06:30 PM, SWEDISH THERA…" at bounding box center [802, 532] width 1488 height 869
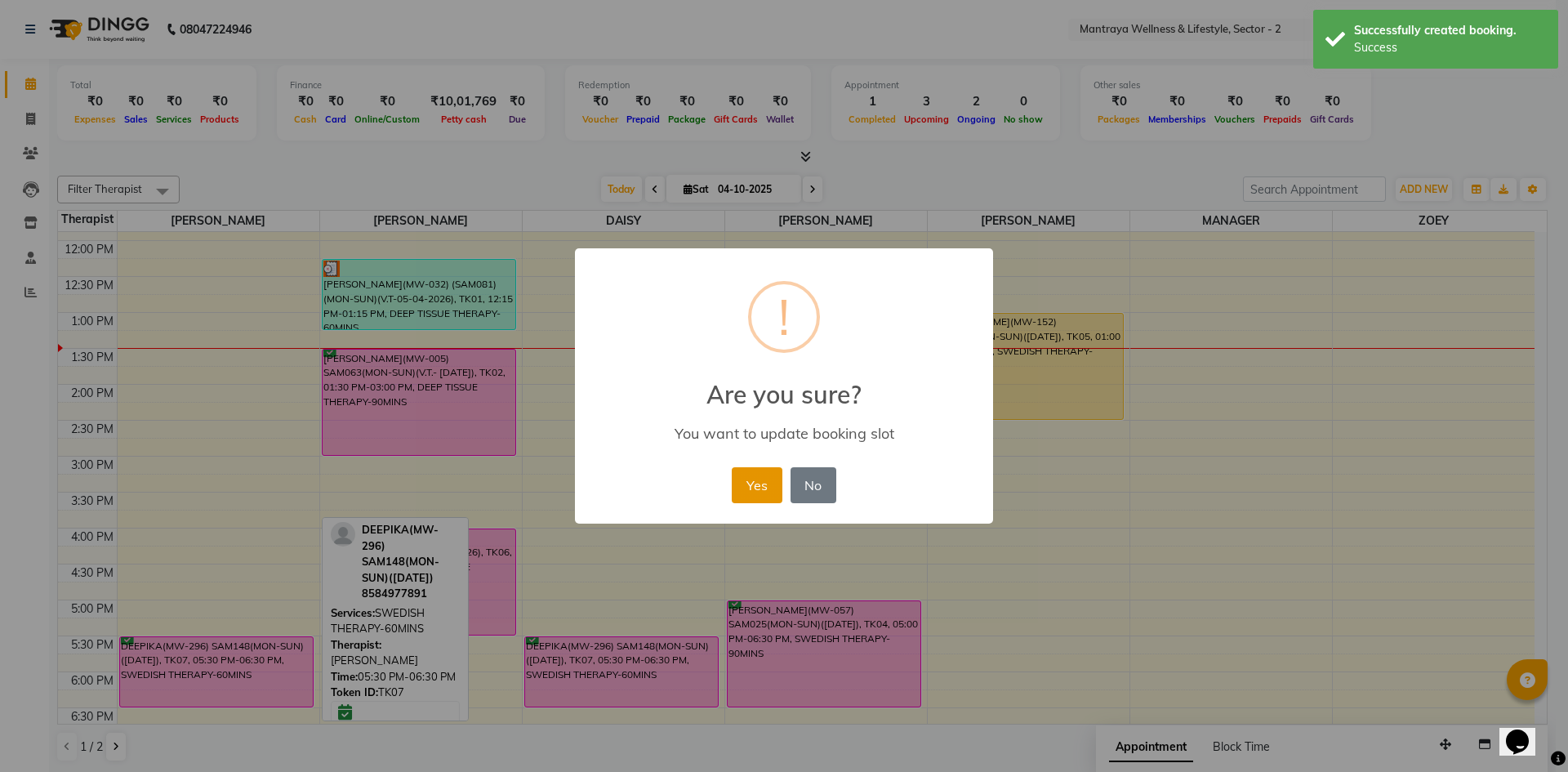
click at [756, 489] on button "Yes" at bounding box center [756, 485] width 50 height 36
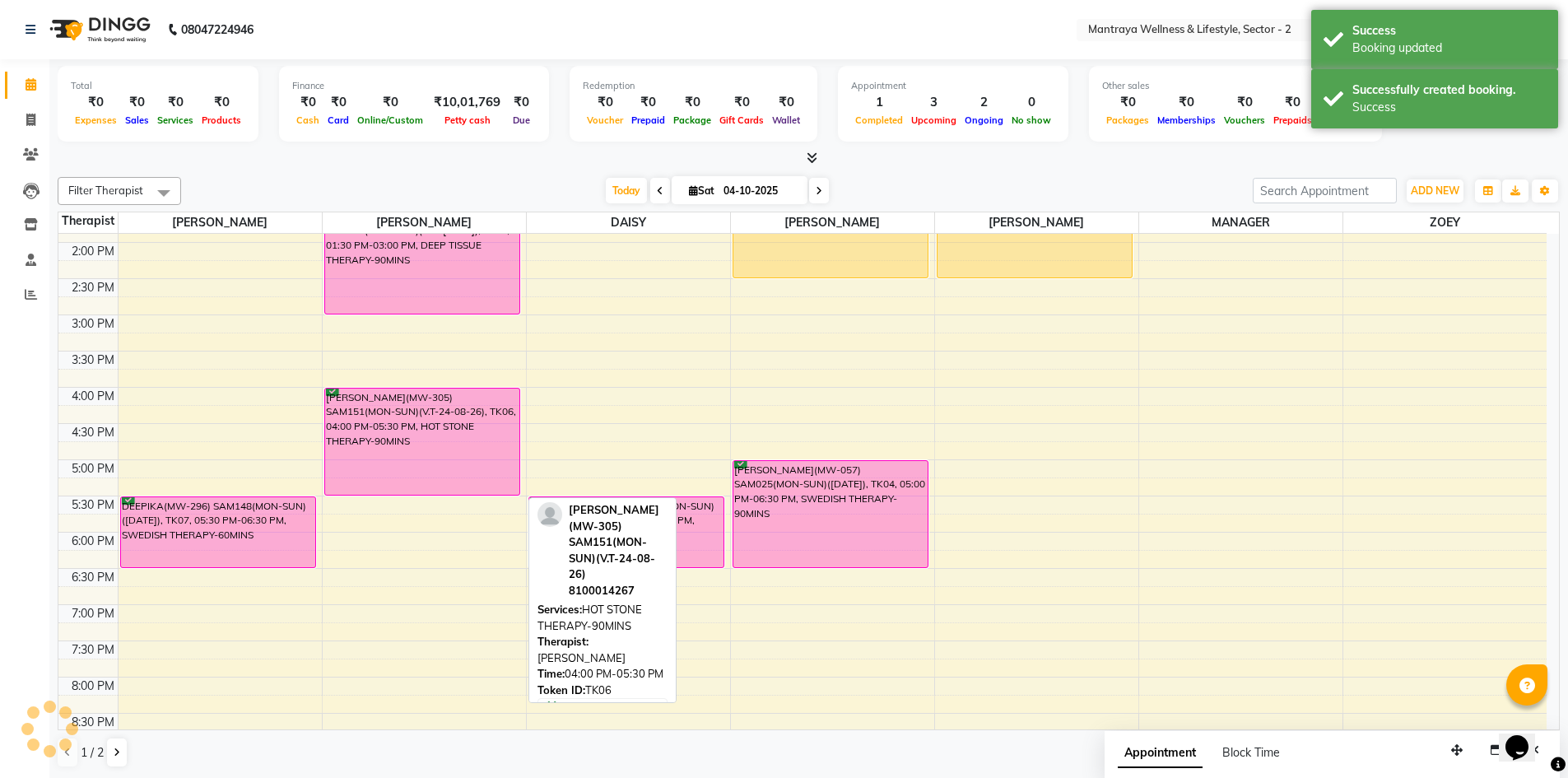
scroll to position [301, 0]
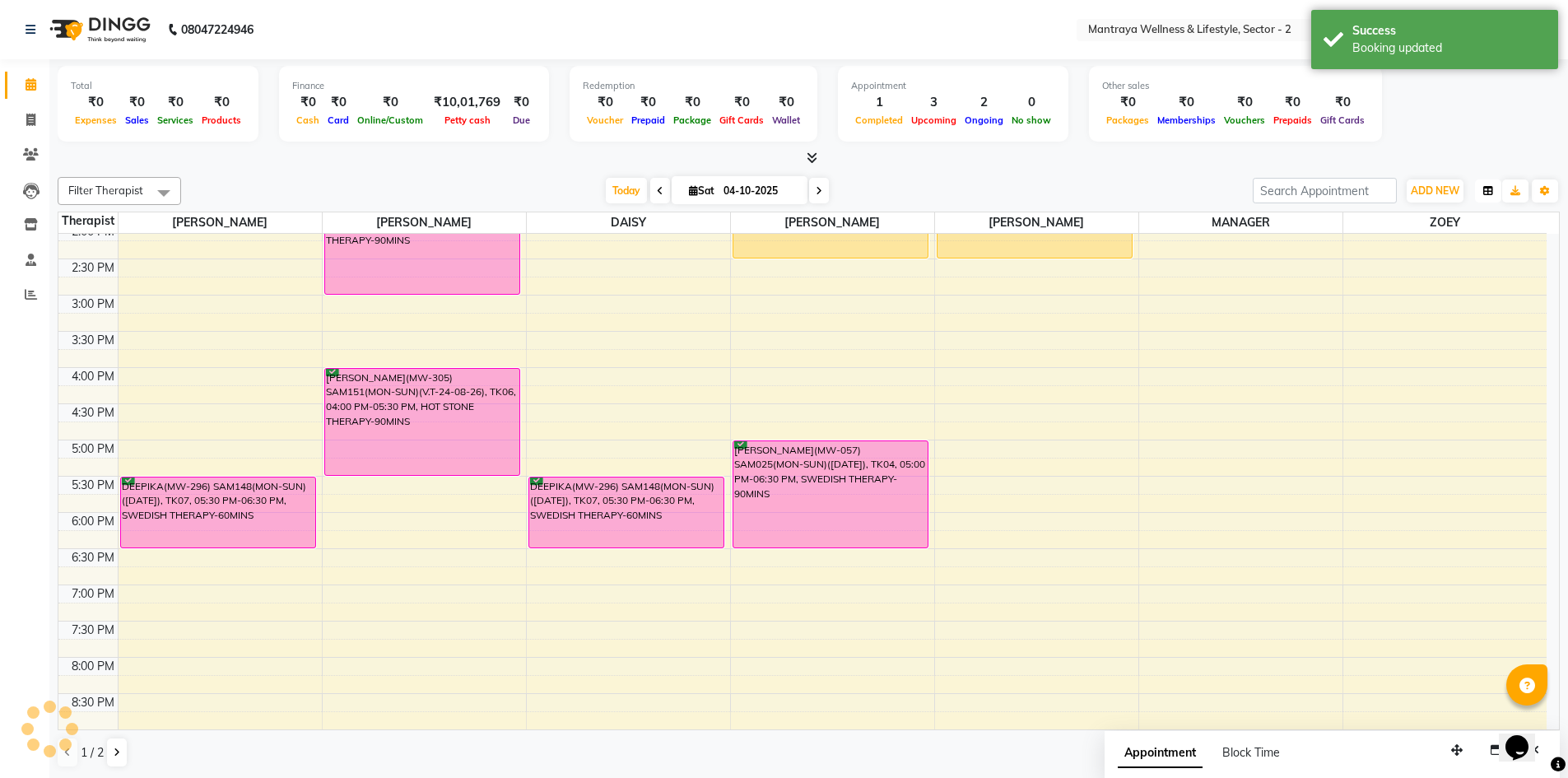
click at [1489, 187] on icon "button" at bounding box center [1488, 191] width 10 height 10
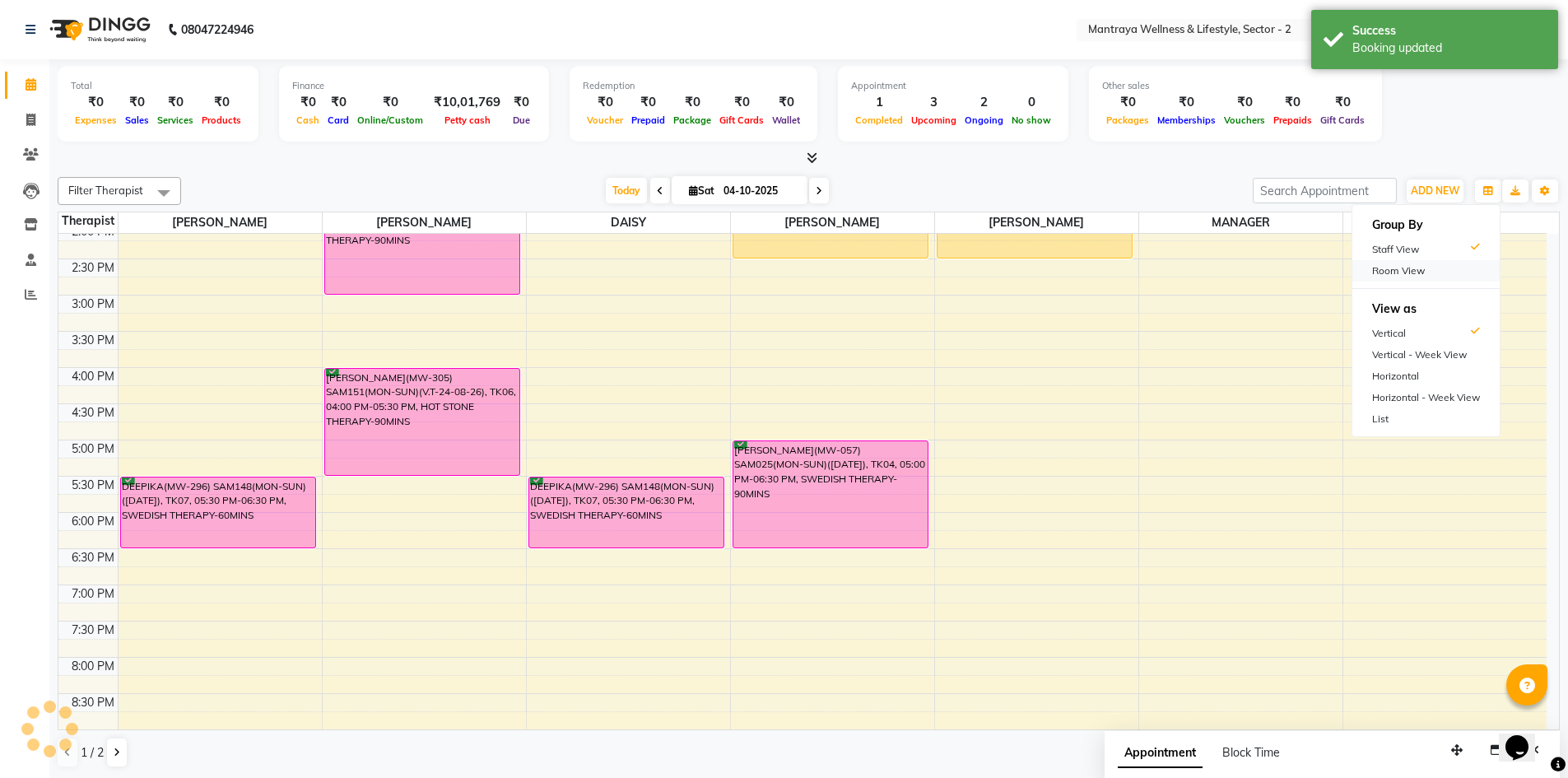
click at [1418, 276] on div "Room View" at bounding box center [1426, 270] width 147 height 21
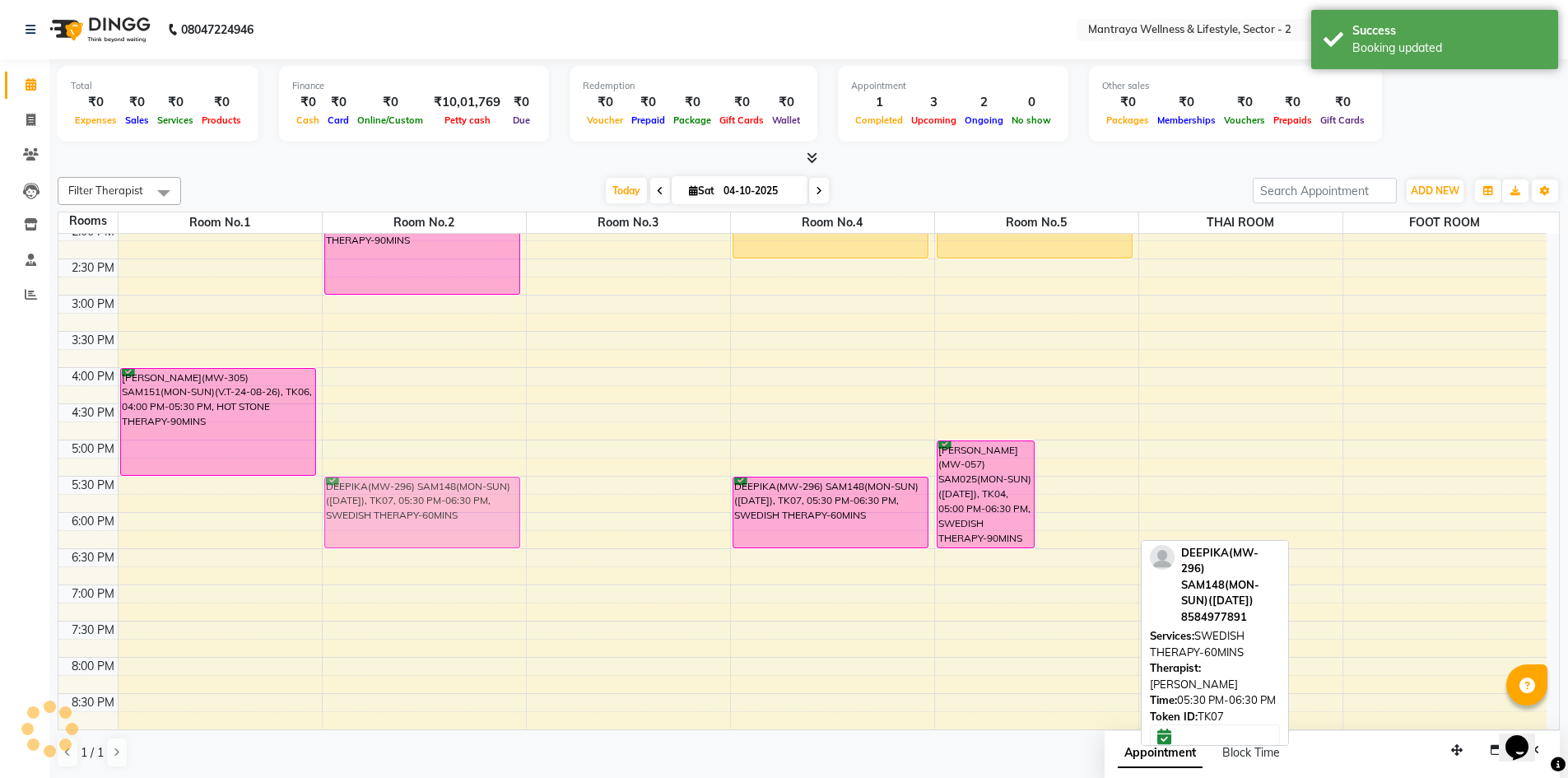
drag, startPoint x: 1100, startPoint y: 518, endPoint x: 466, endPoint y: 511, distance: 634.0
click at [466, 511] on tr "[PERSON_NAME](MW-305) SAM151(MON-SUN)(V.T-24-08-26), TK06, 04:00 PM-05:30 PM, H…" at bounding box center [802, 367] width 1488 height 869
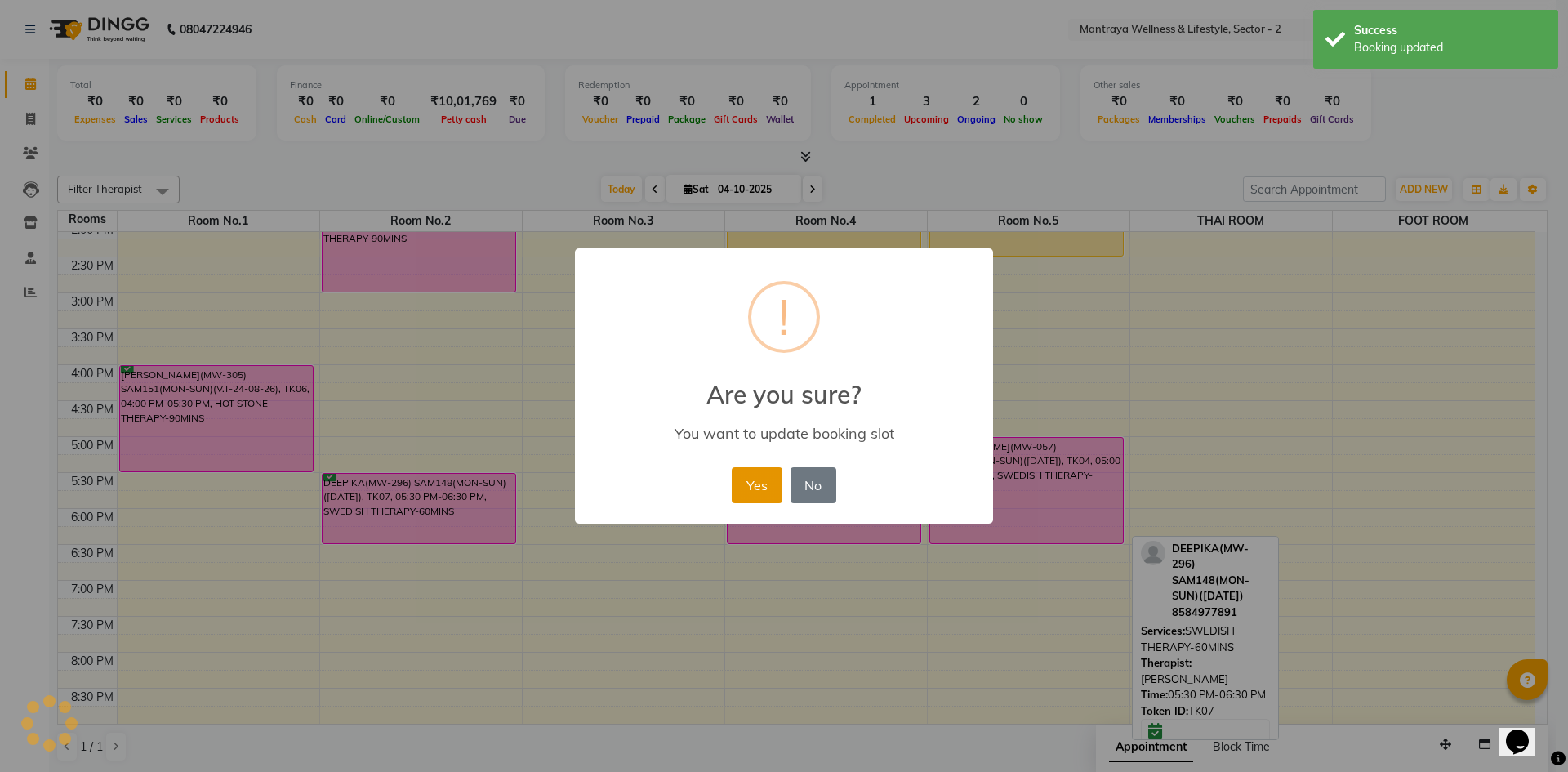
click at [748, 480] on button "Yes" at bounding box center [756, 485] width 50 height 36
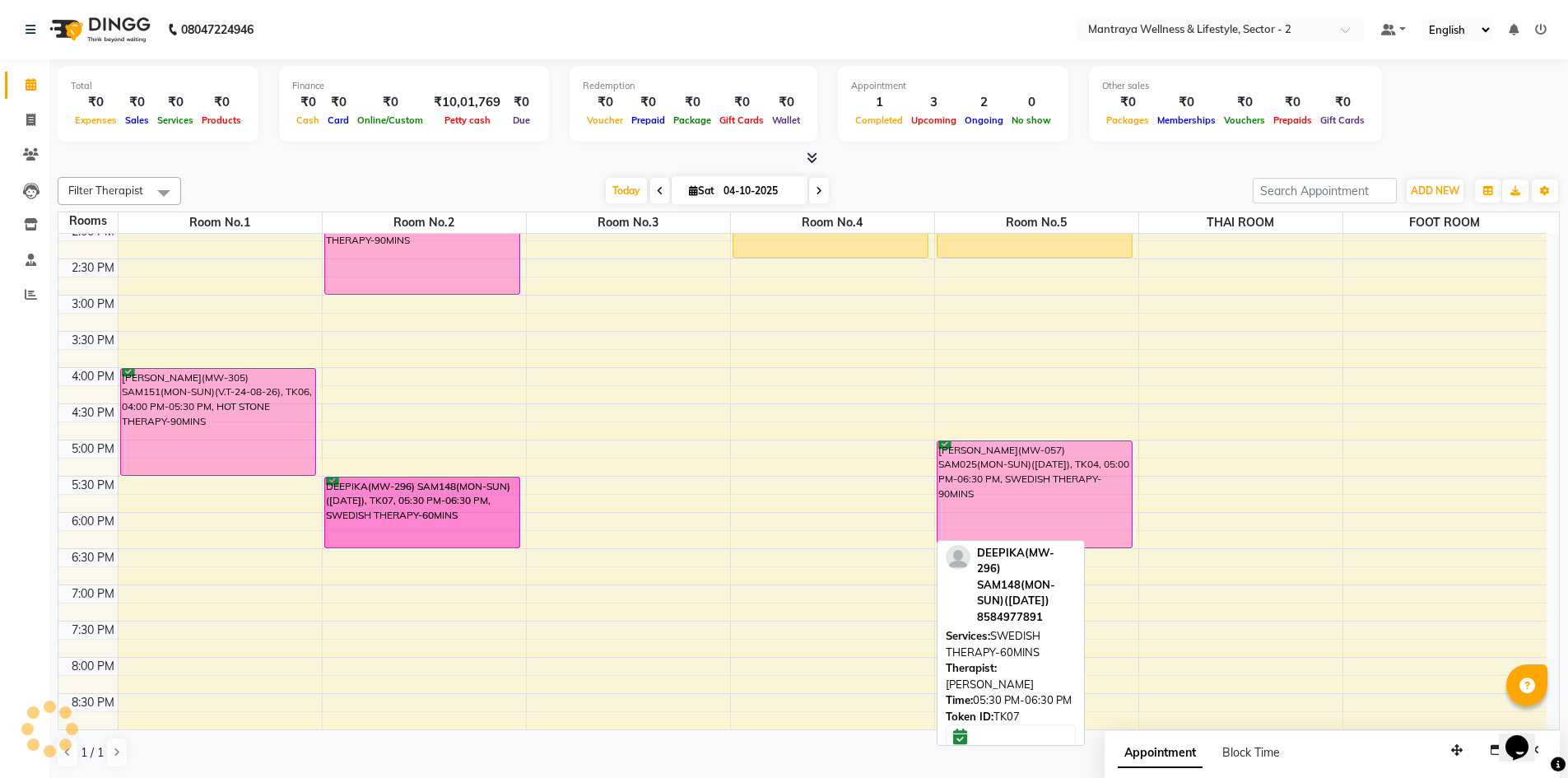
drag, startPoint x: 805, startPoint y: 497, endPoint x: 494, endPoint y: 495, distance: 311.0
click at [494, 495] on tr "[PERSON_NAME](MW-305) SAM151(MON-SUN)(V.T-24-08-26), TK06, 04:00 PM-05:30 PM, H…" at bounding box center [802, 367] width 1488 height 869
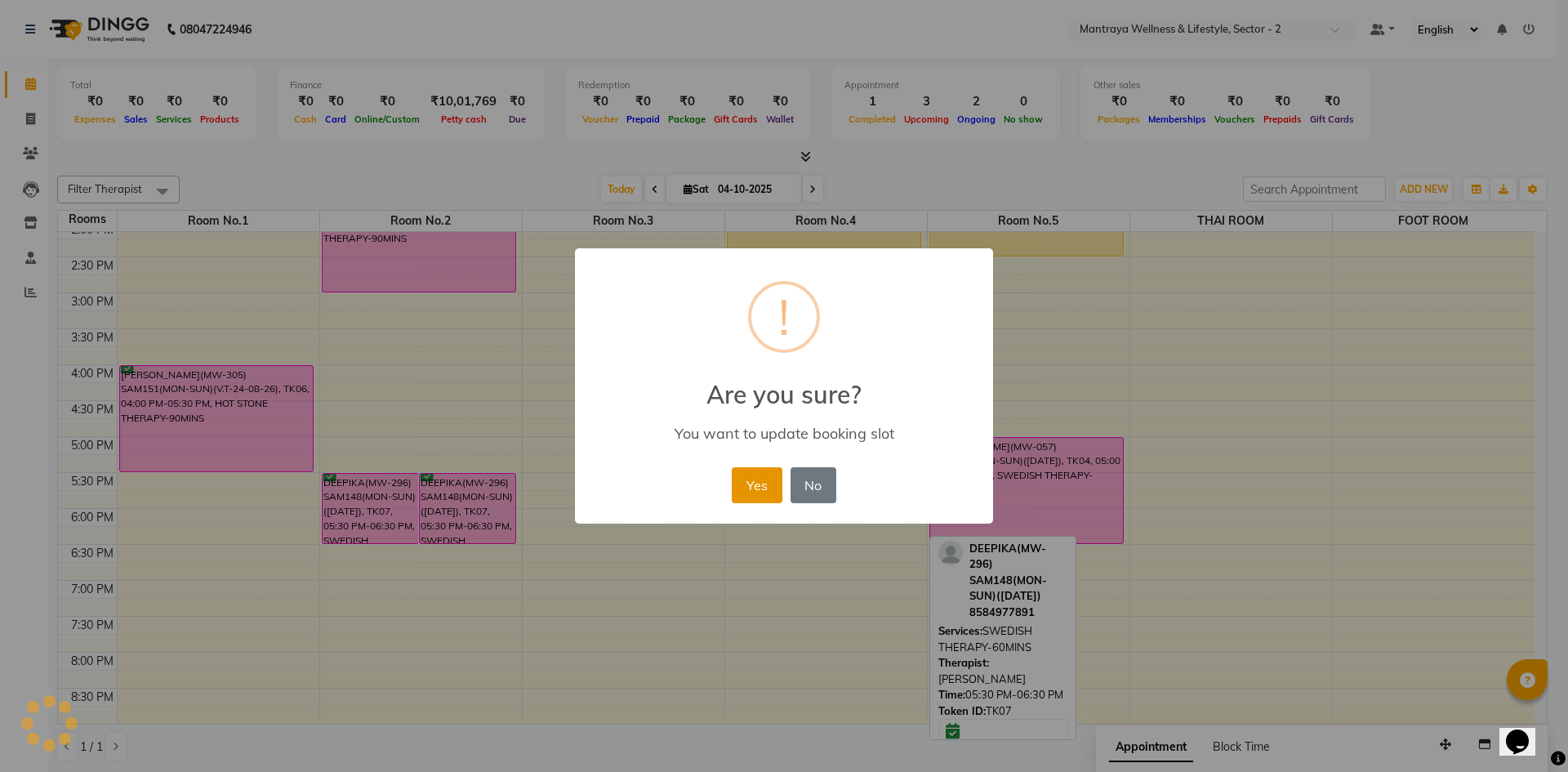
click at [756, 484] on button "Yes" at bounding box center [756, 485] width 50 height 36
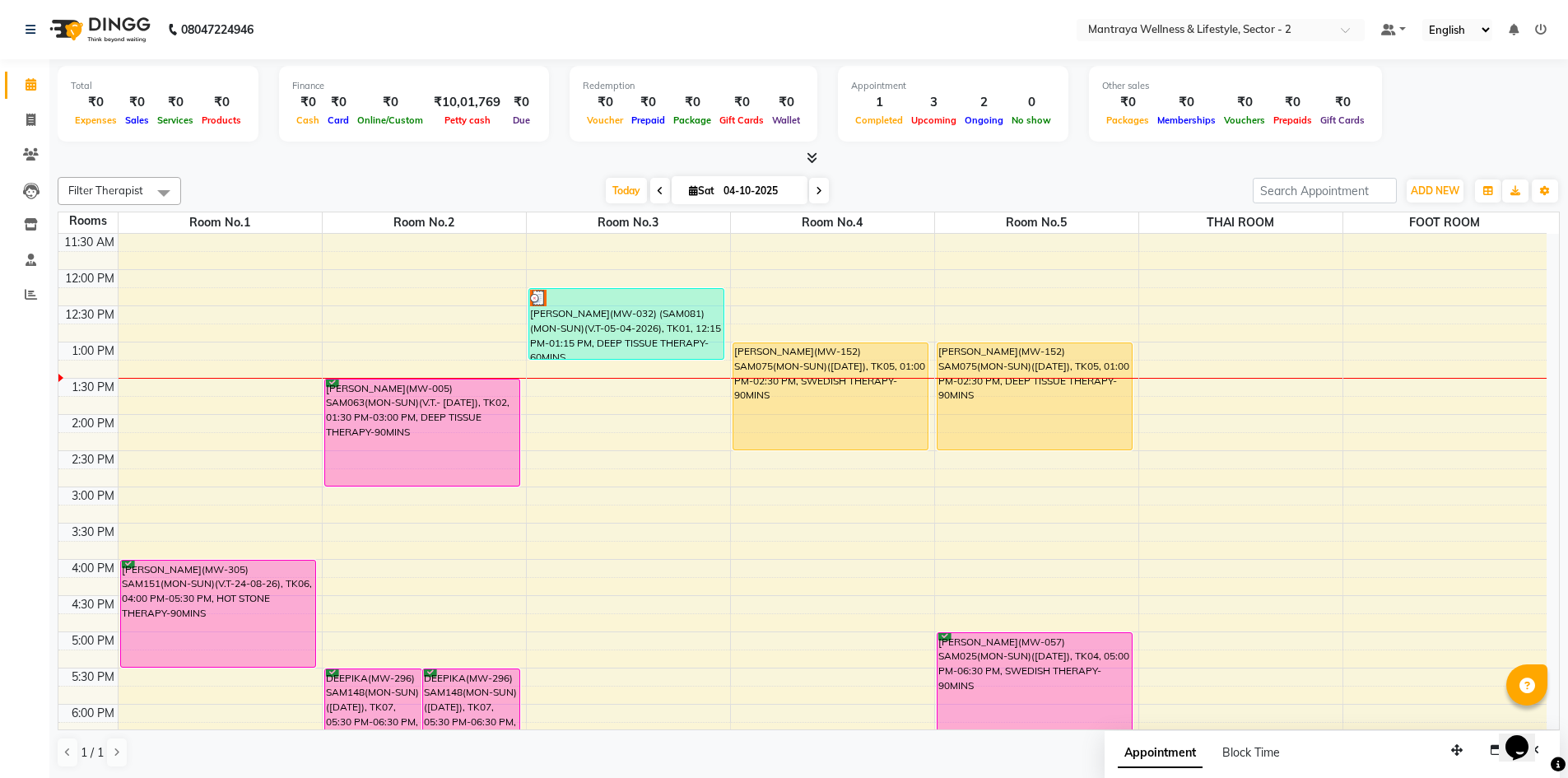
scroll to position [54, 0]
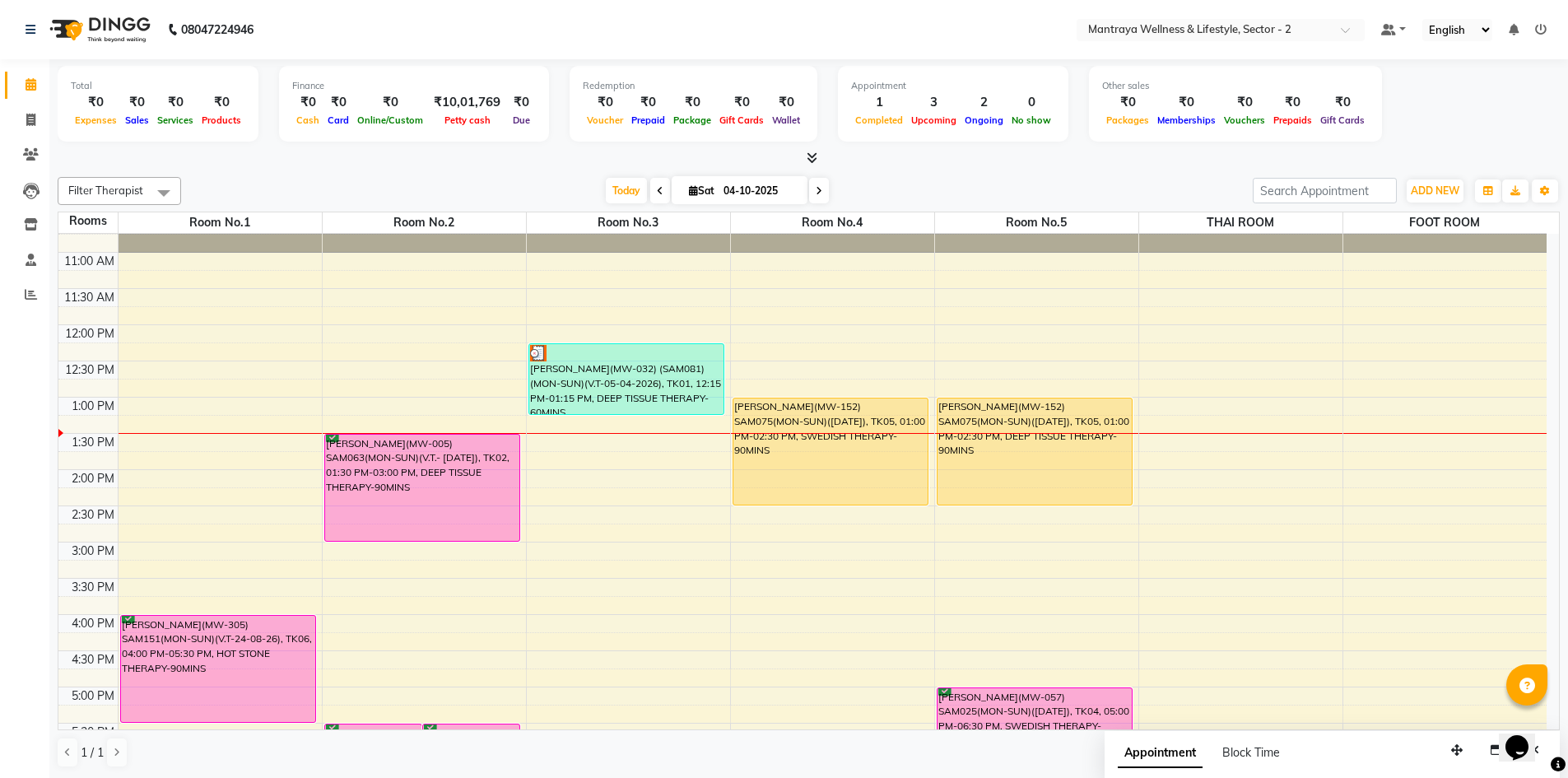
click at [814, 183] on span at bounding box center [818, 191] width 19 height 26
type input "05-10-2025"
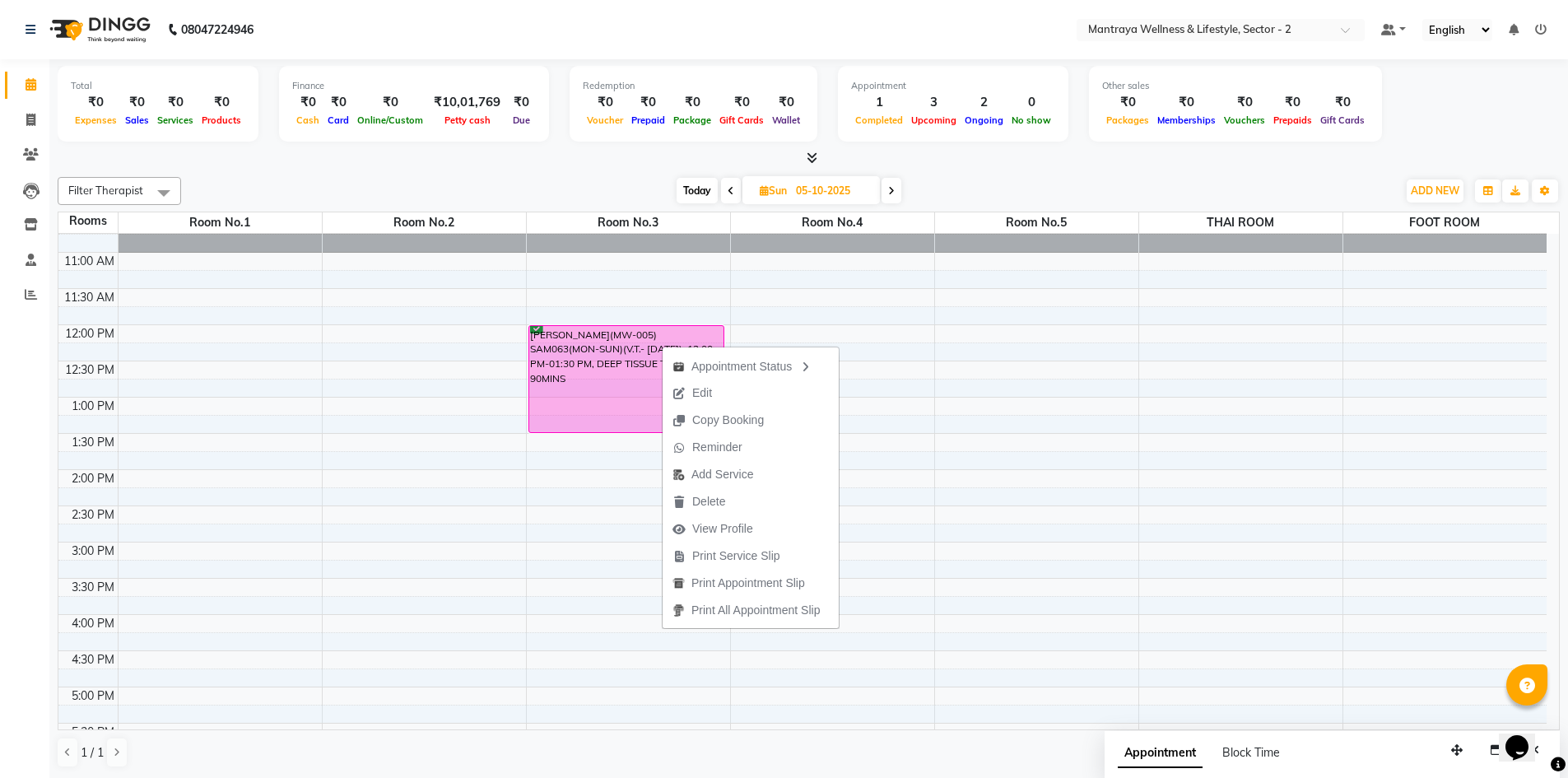
drag, startPoint x: 715, startPoint y: 389, endPoint x: 838, endPoint y: 315, distance: 143.5
click at [838, 315] on body "08047224946 Select Location × Mantraya Wellness & Lifestyle, Sector - 2 Default…" at bounding box center [784, 389] width 1568 height 778
click at [719, 512] on span "Delete" at bounding box center [710, 518] width 33 height 18
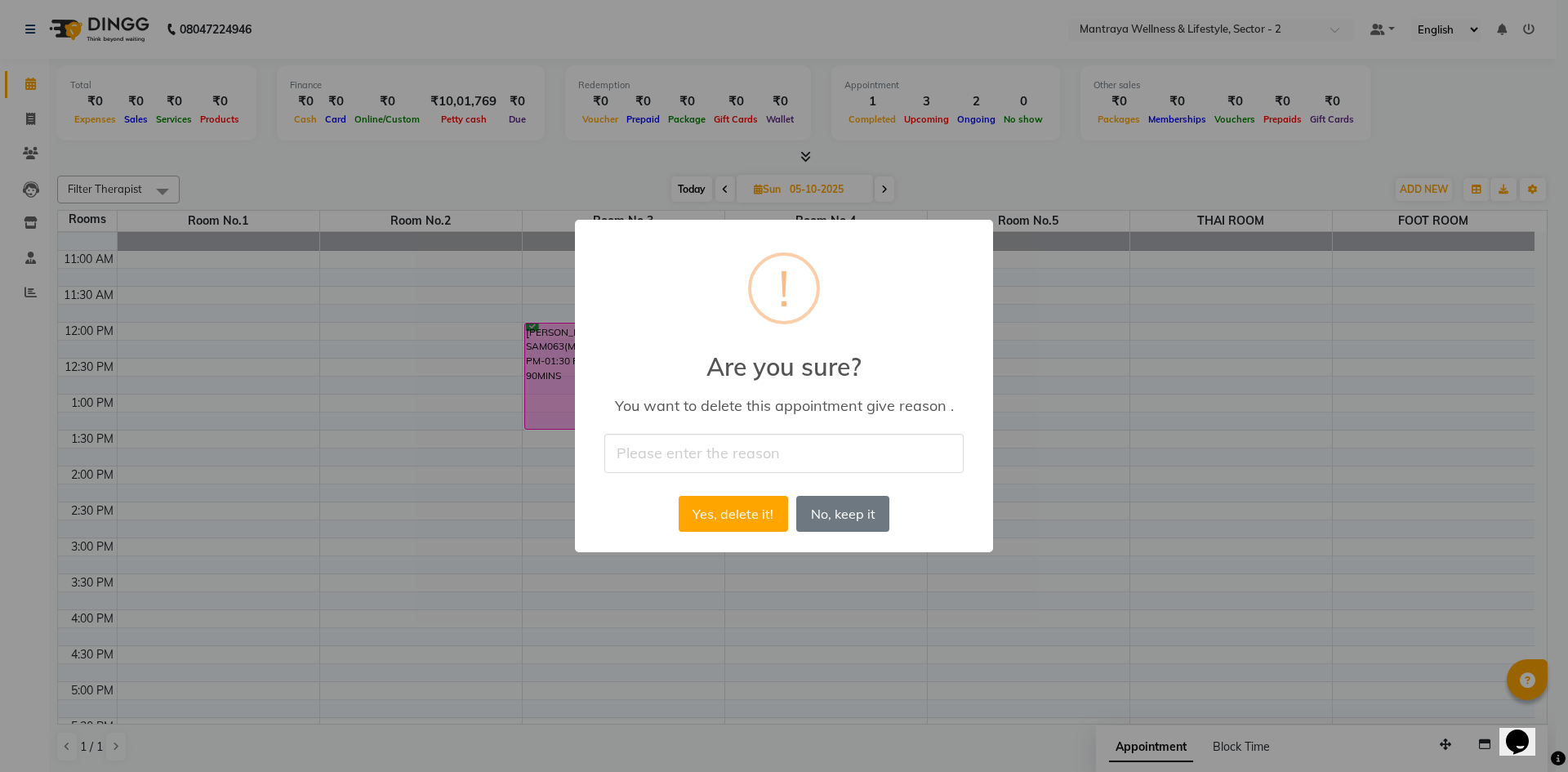
click at [677, 455] on input "text" at bounding box center [783, 453] width 359 height 39
type input "CLIENT DIDN'T TURNED UP"
click at [711, 506] on button "Yes, delete it!" at bounding box center [733, 513] width 109 height 36
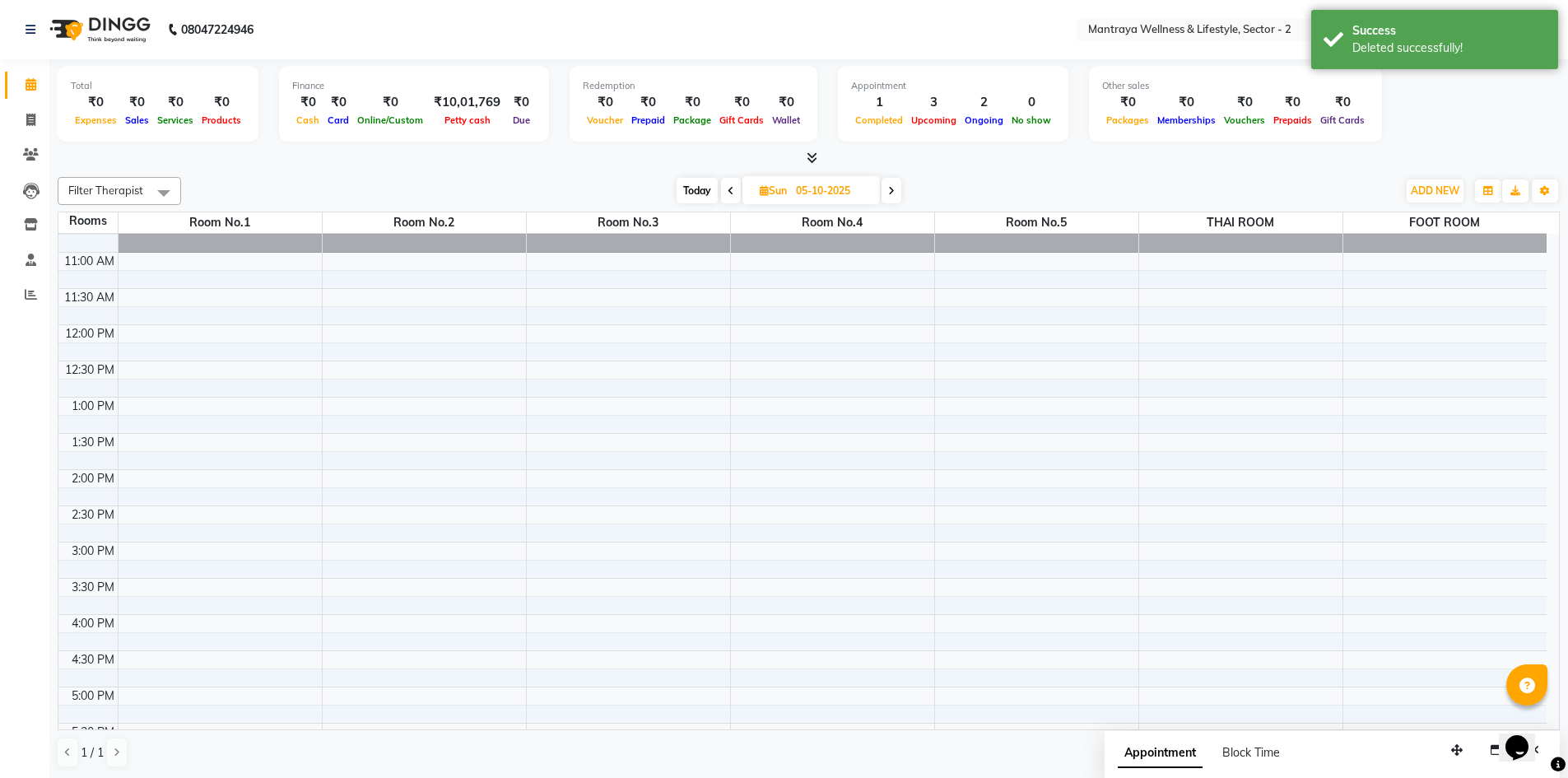
click at [697, 189] on span "Today" at bounding box center [697, 191] width 41 height 26
type input "04-10-2025"
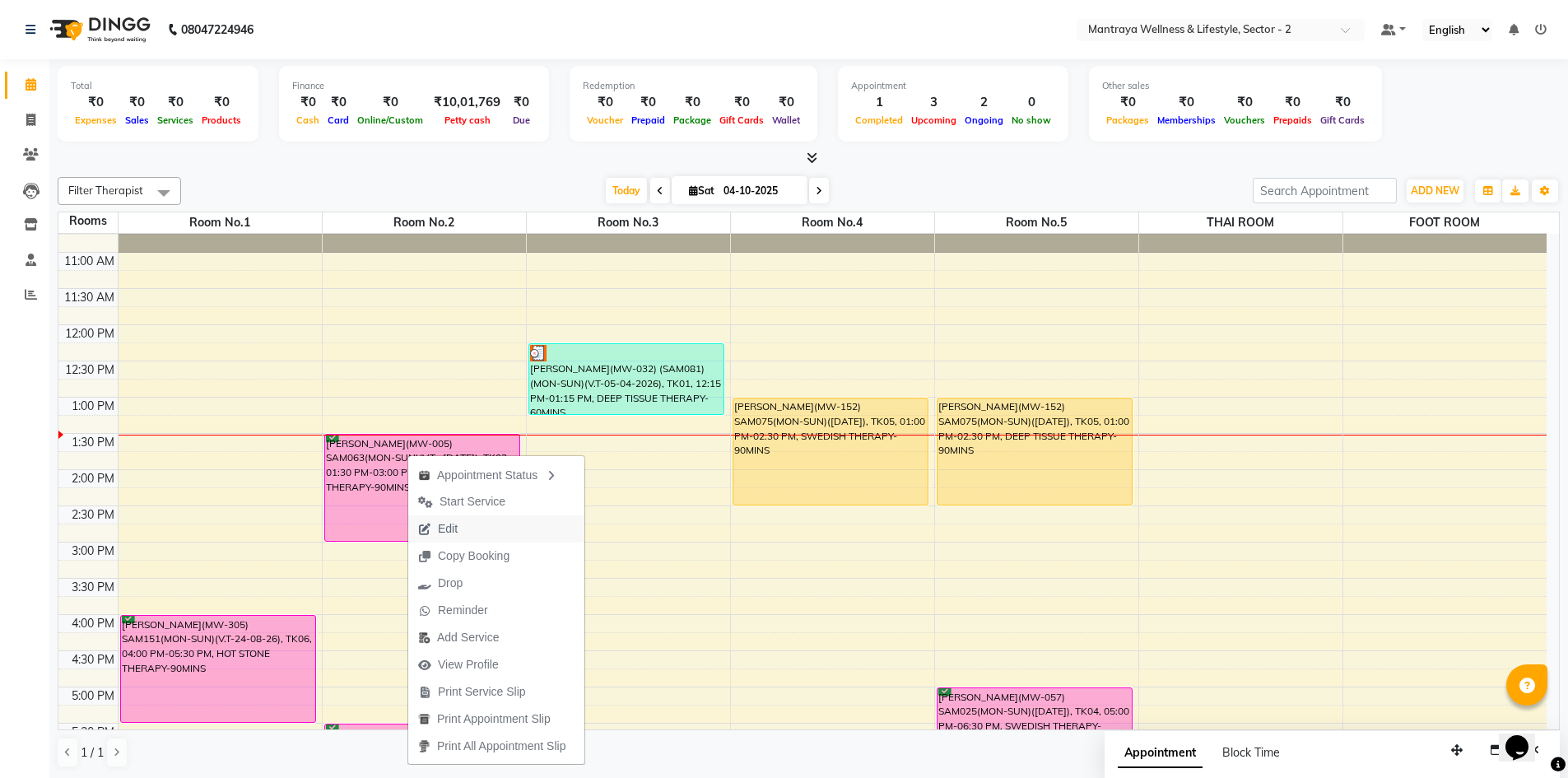
click at [510, 524] on button "Edit" at bounding box center [496, 528] width 176 height 27
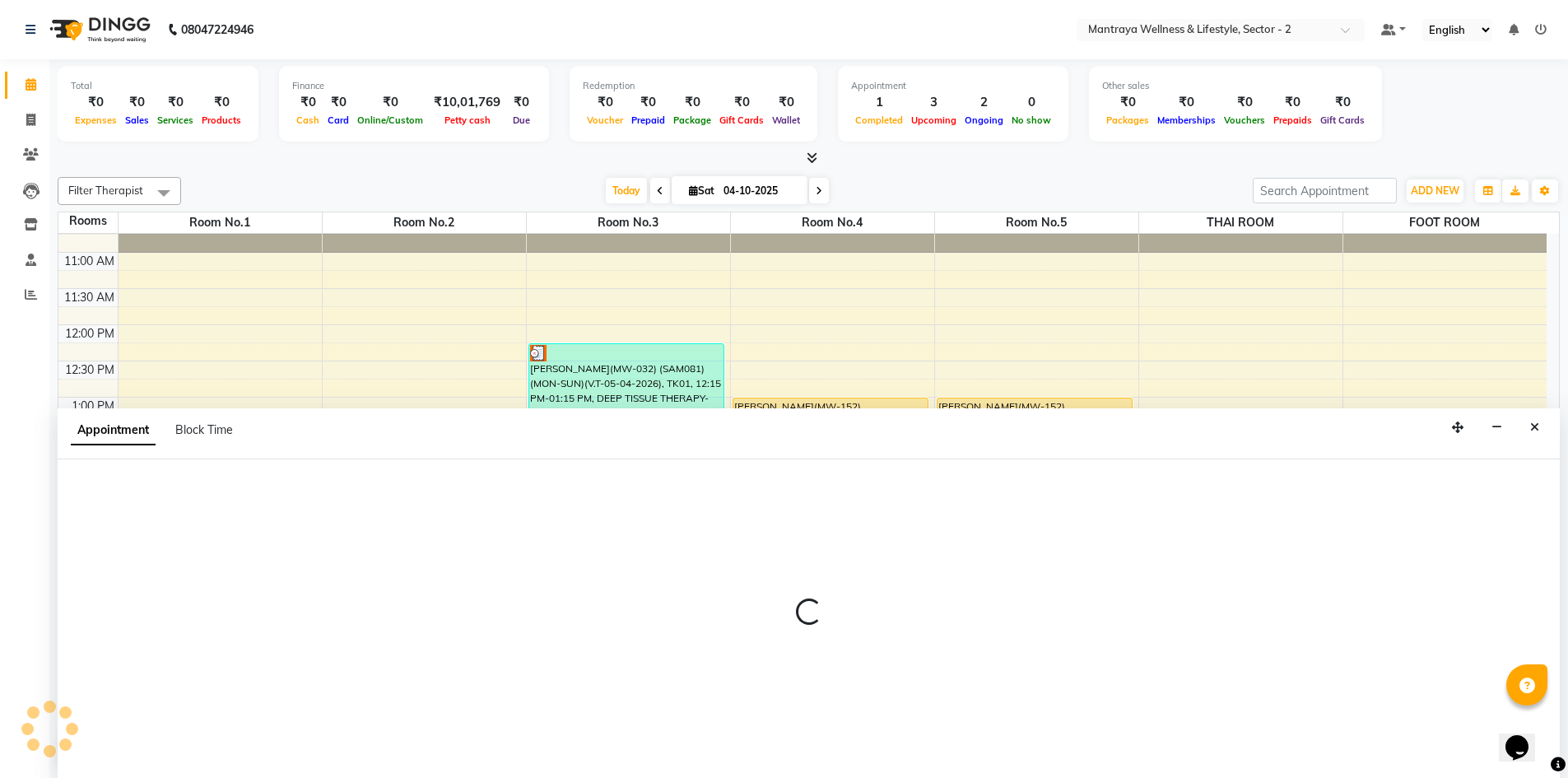
scroll to position [1, 0]
select select "tentative"
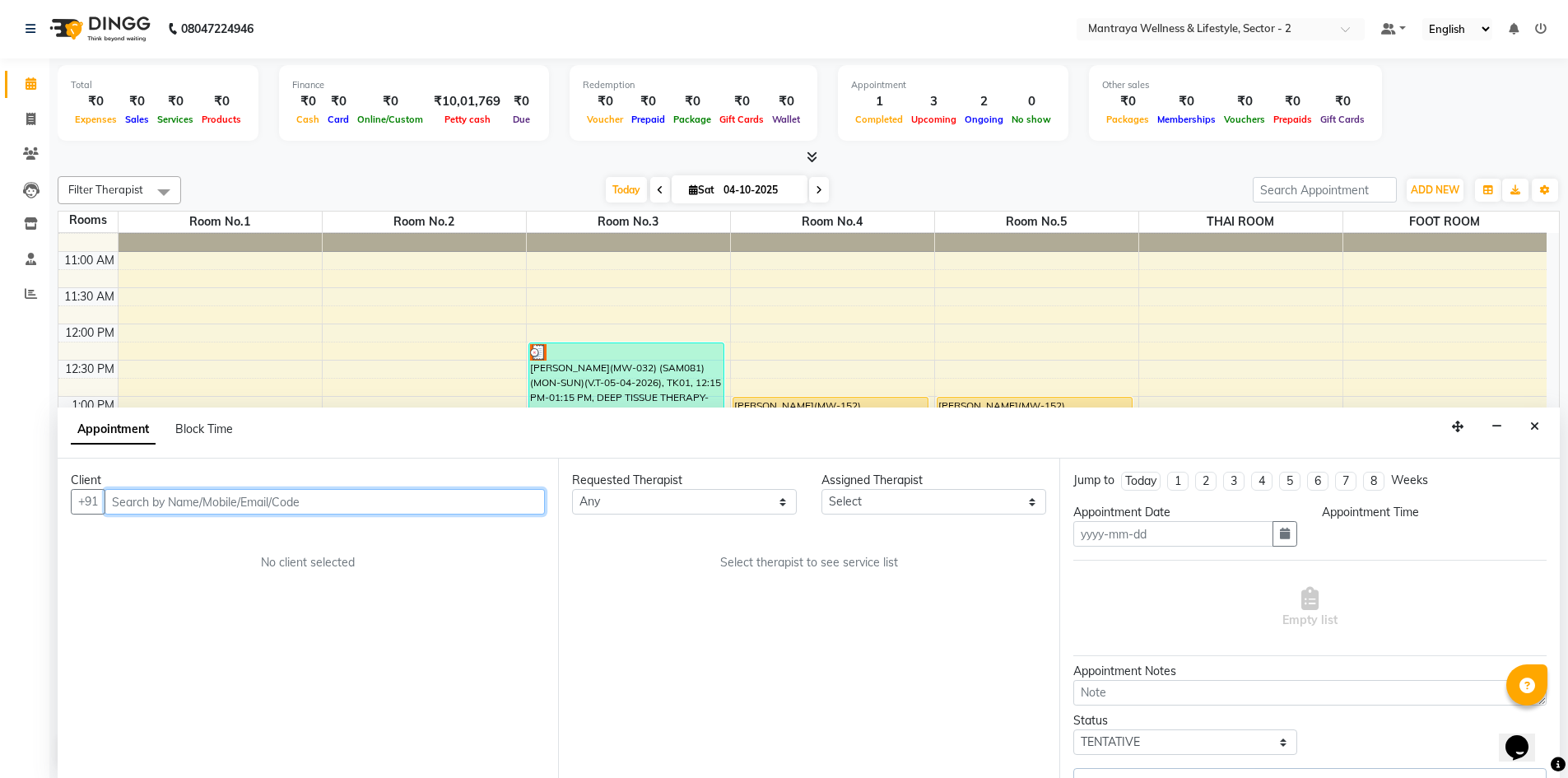
type input "04-10-2025"
select select "confirm booking"
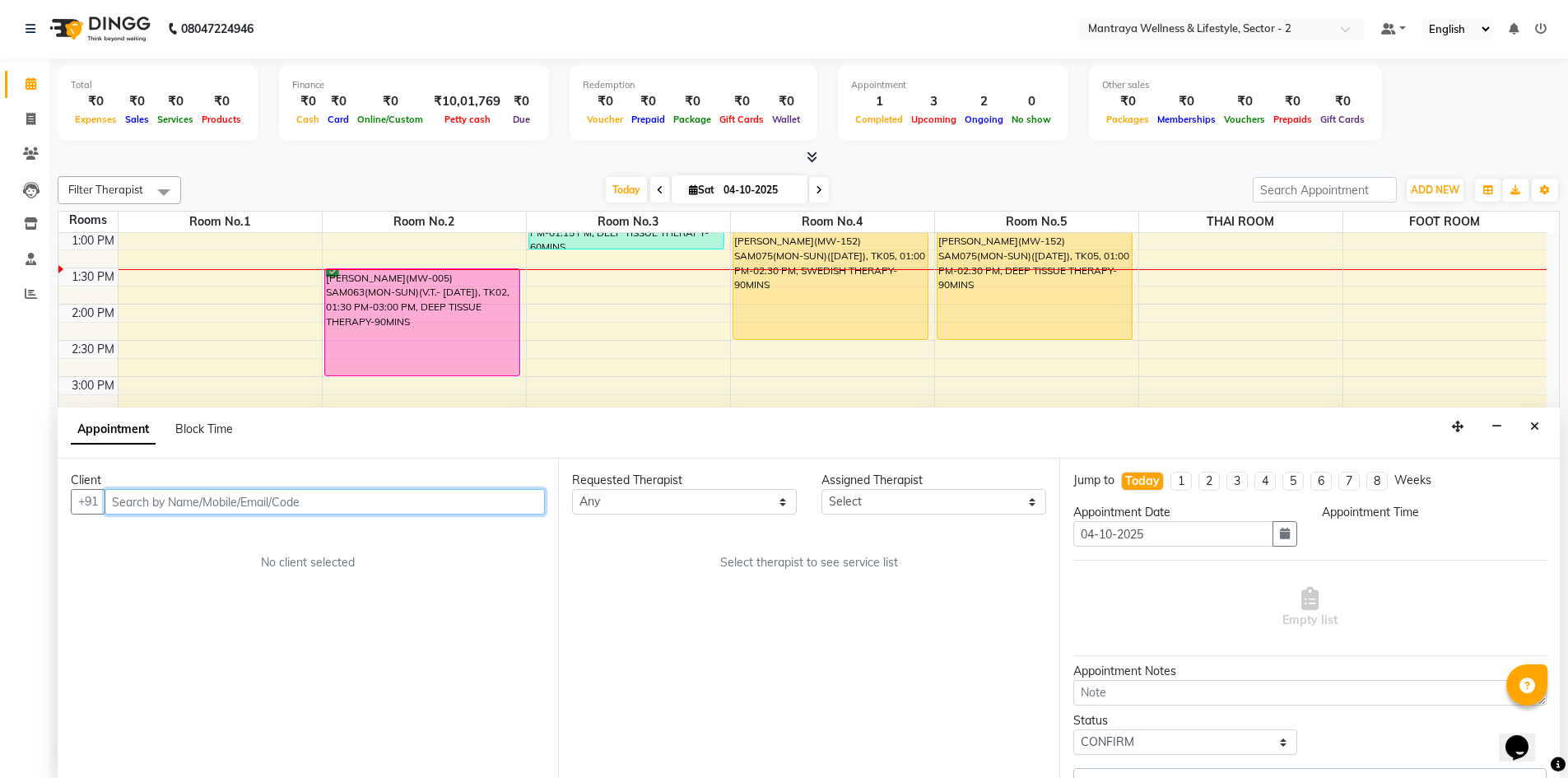
select select "69829"
select select "810"
select select "3835"
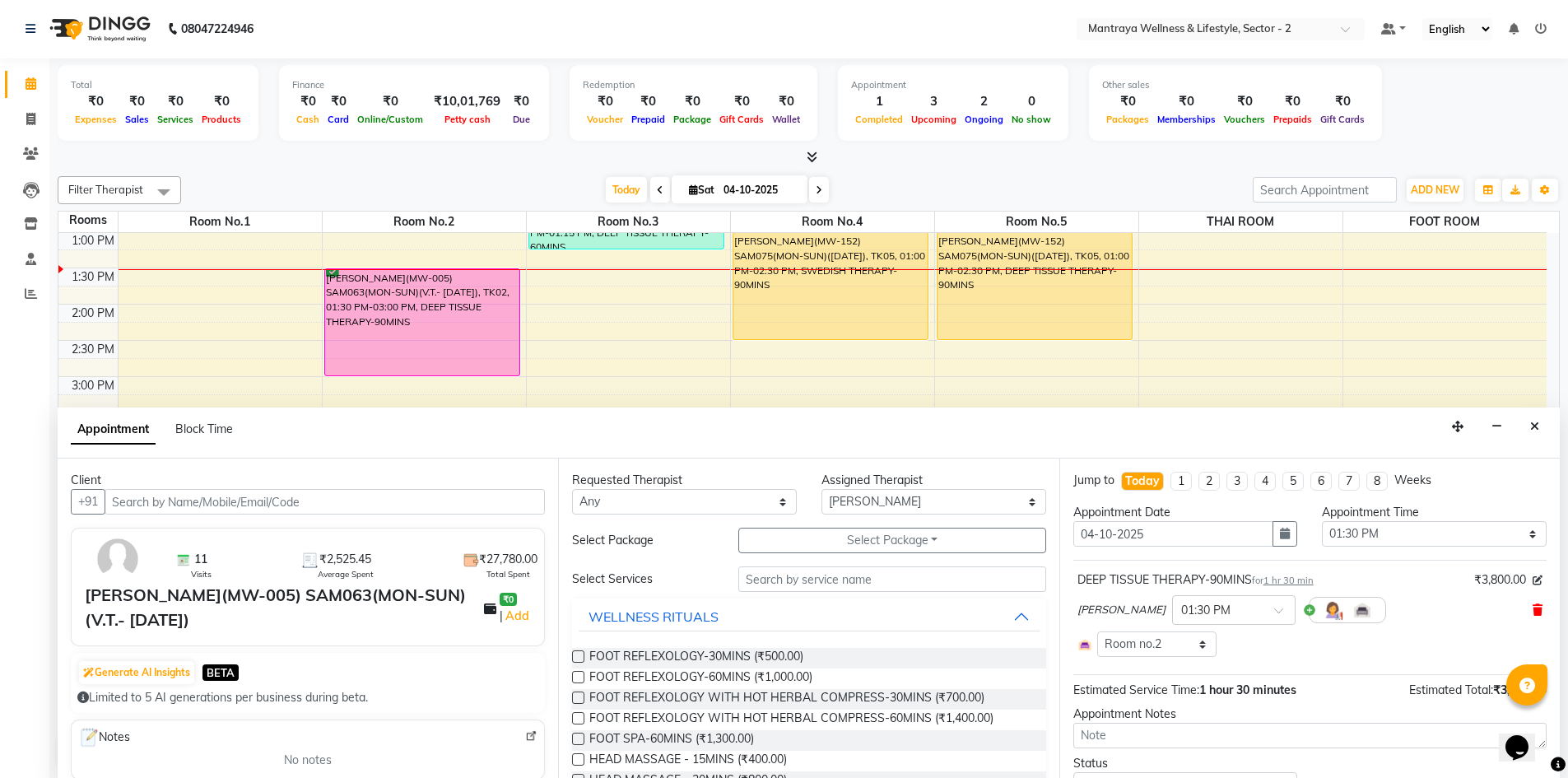
click at [1532, 609] on icon at bounding box center [1537, 610] width 10 height 11
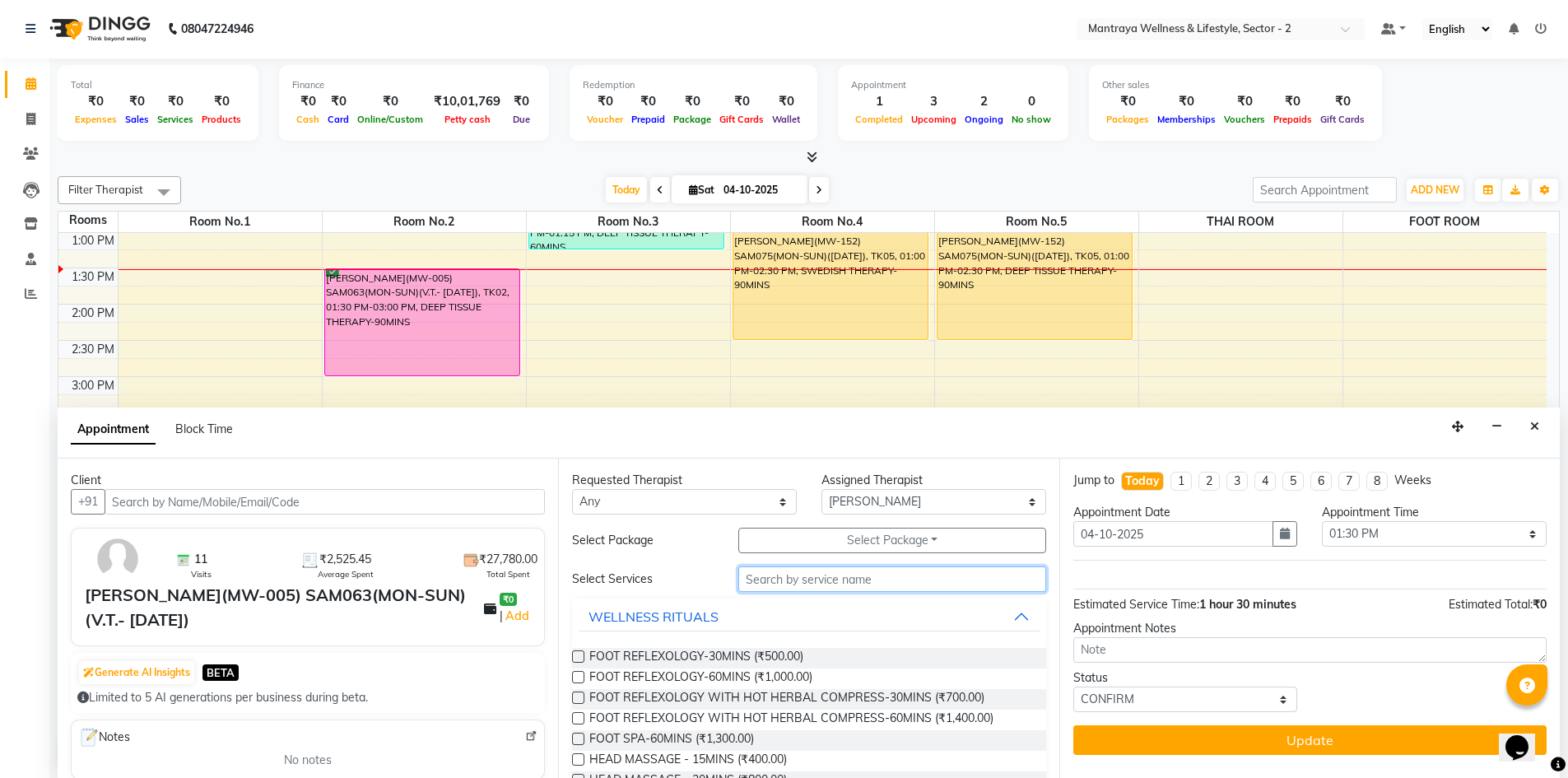
click at [878, 579] on input "text" at bounding box center [892, 579] width 308 height 26
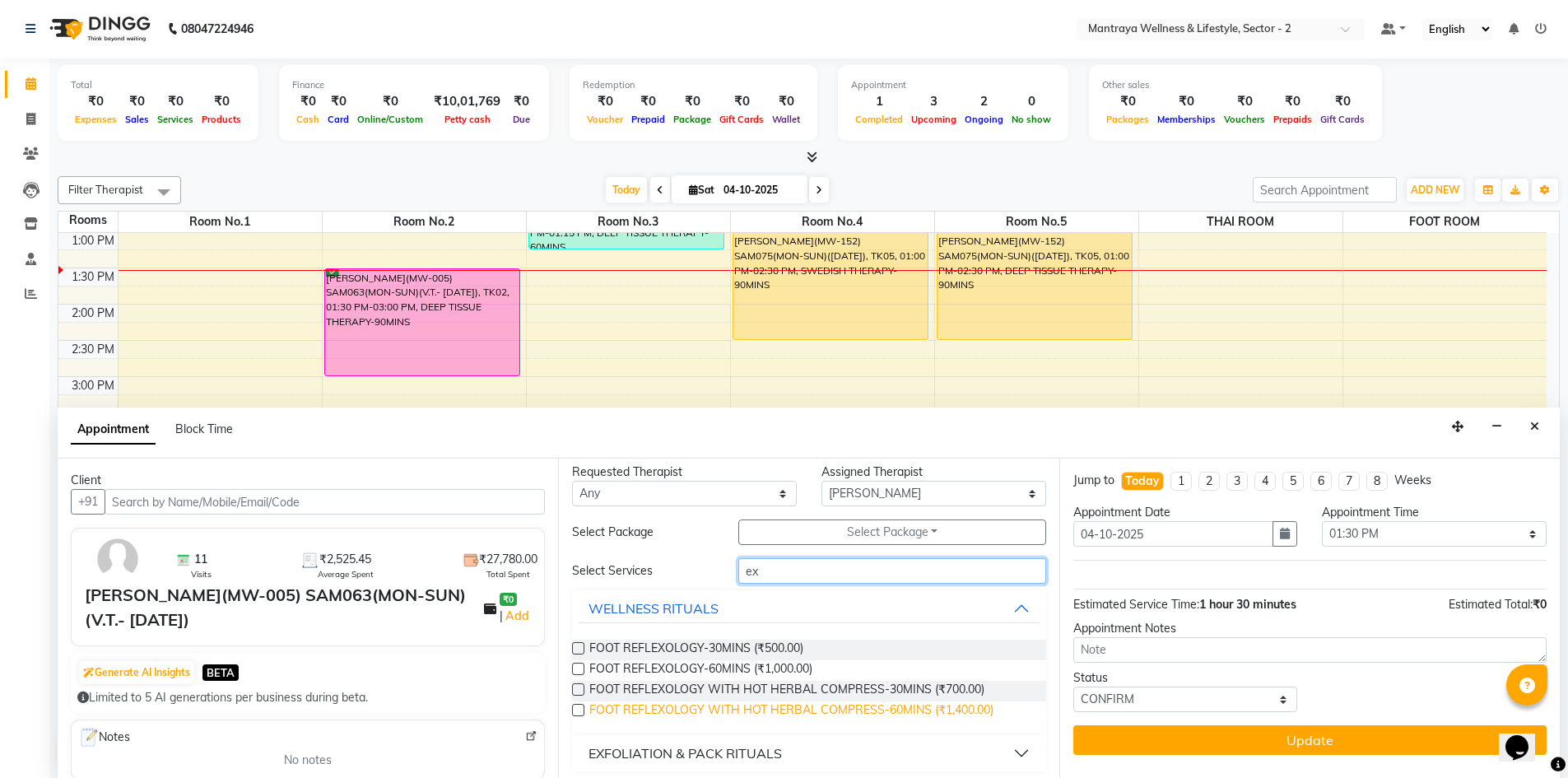
scroll to position [15, 0]
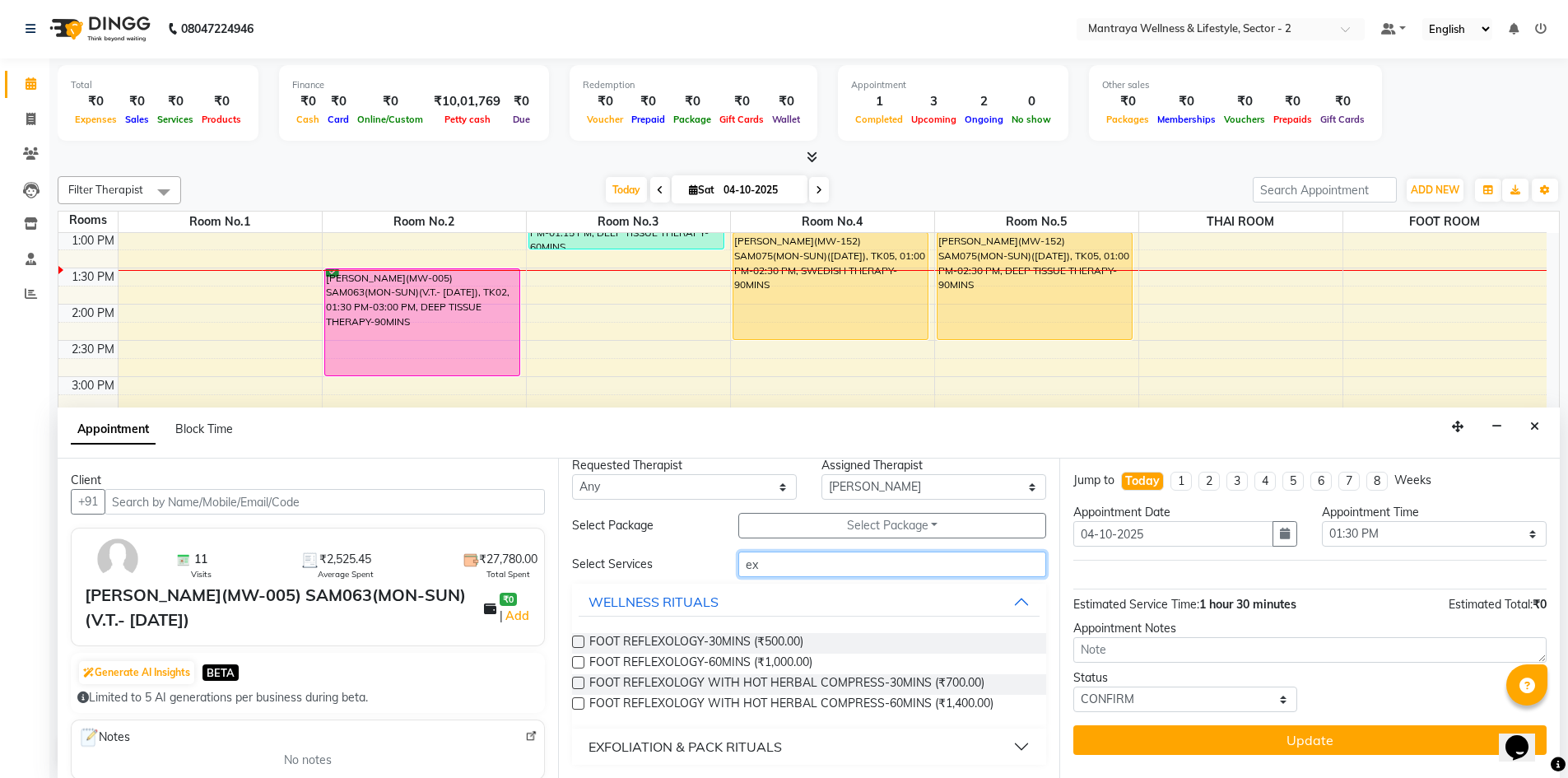
type input "ex"
click at [722, 740] on div "EXFOLIATION & PACK RITUALS" at bounding box center [685, 746] width 193 height 19
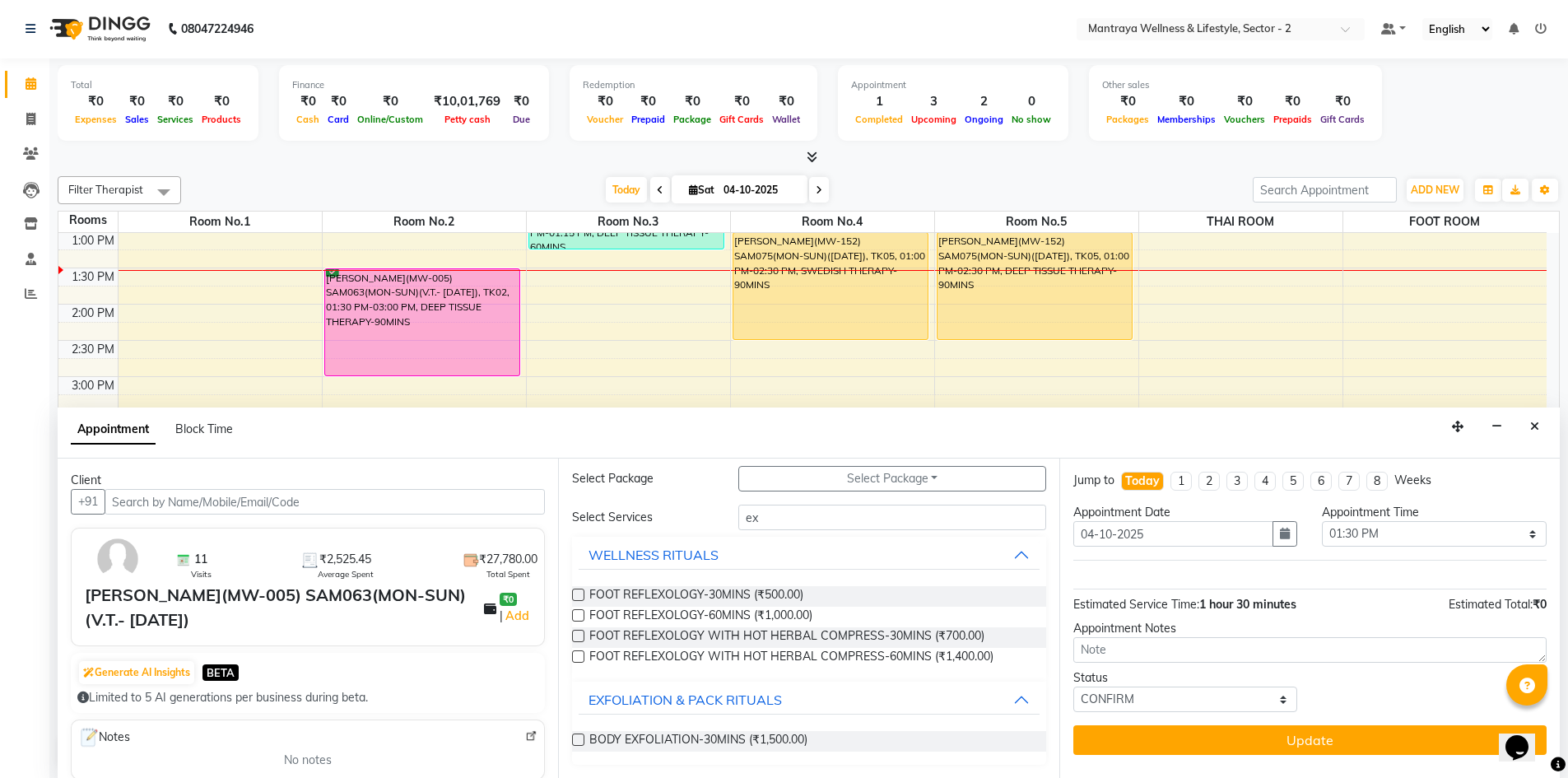
click at [578, 742] on label at bounding box center [577, 739] width 12 height 12
click at [578, 742] on input "checkbox" at bounding box center [577, 741] width 11 height 11
checkbox input "true"
select select "3835"
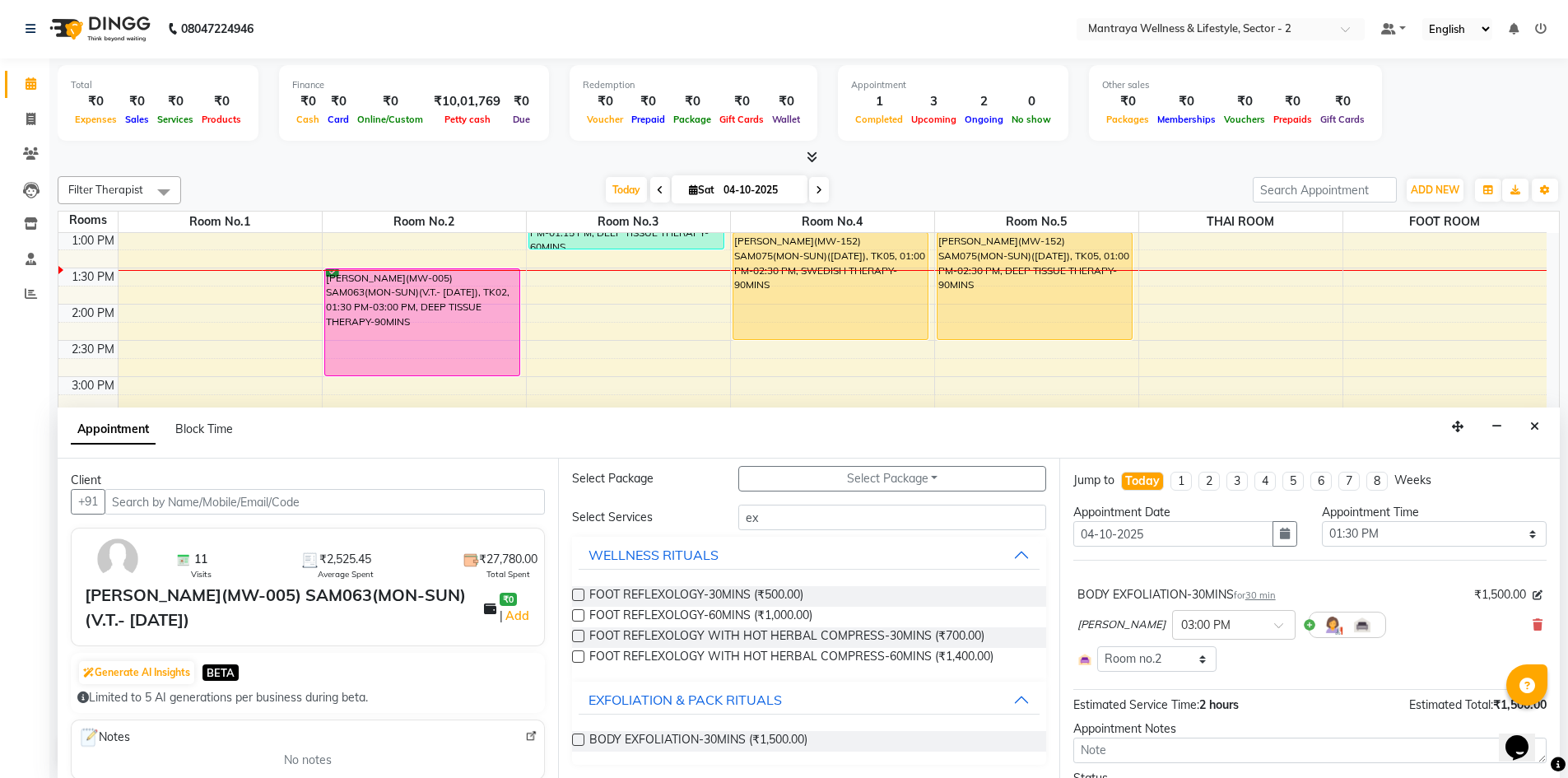
checkbox input "false"
click at [793, 526] on input "ex" at bounding box center [892, 517] width 308 height 26
type input "e"
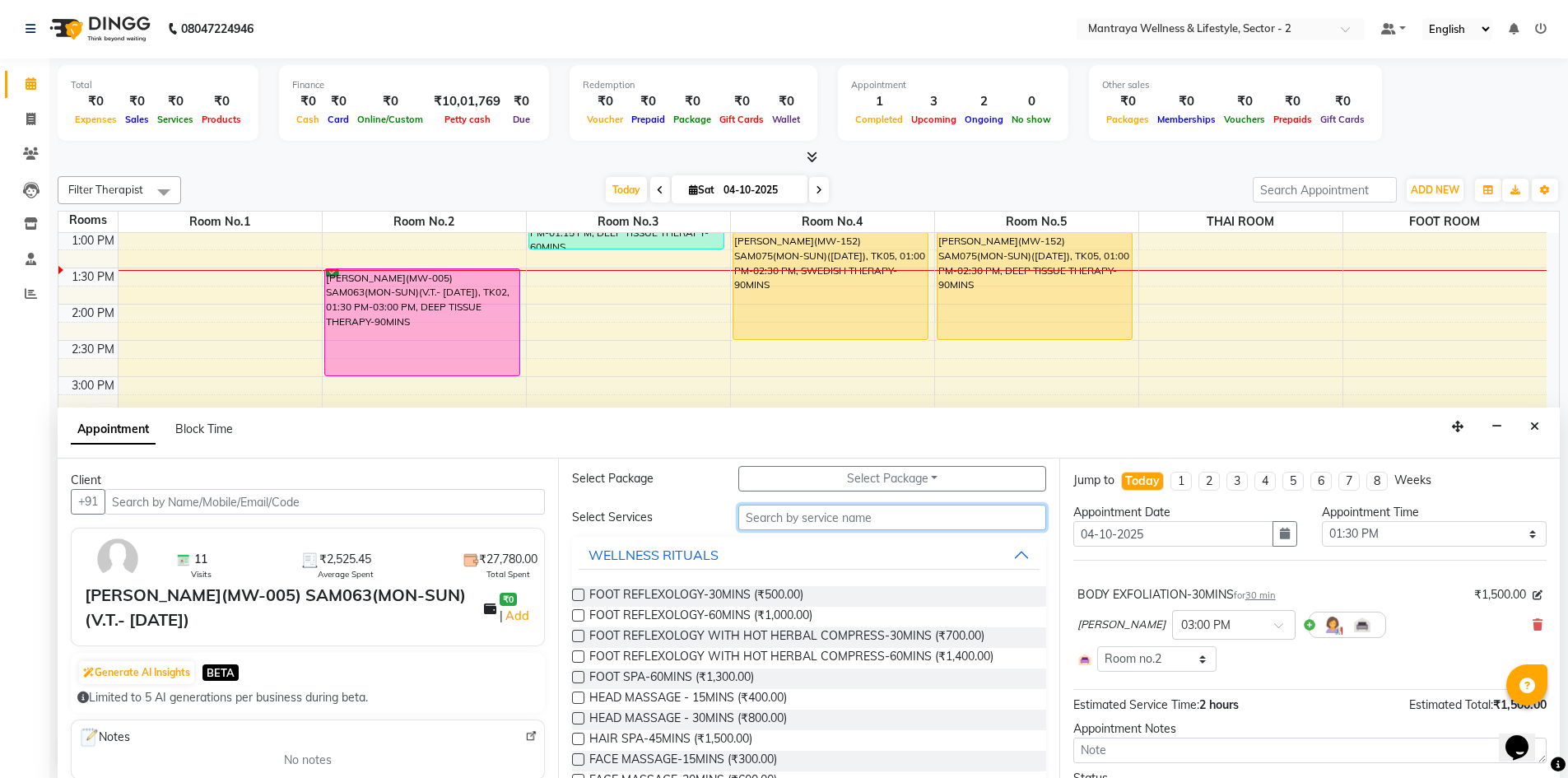
type input "s"
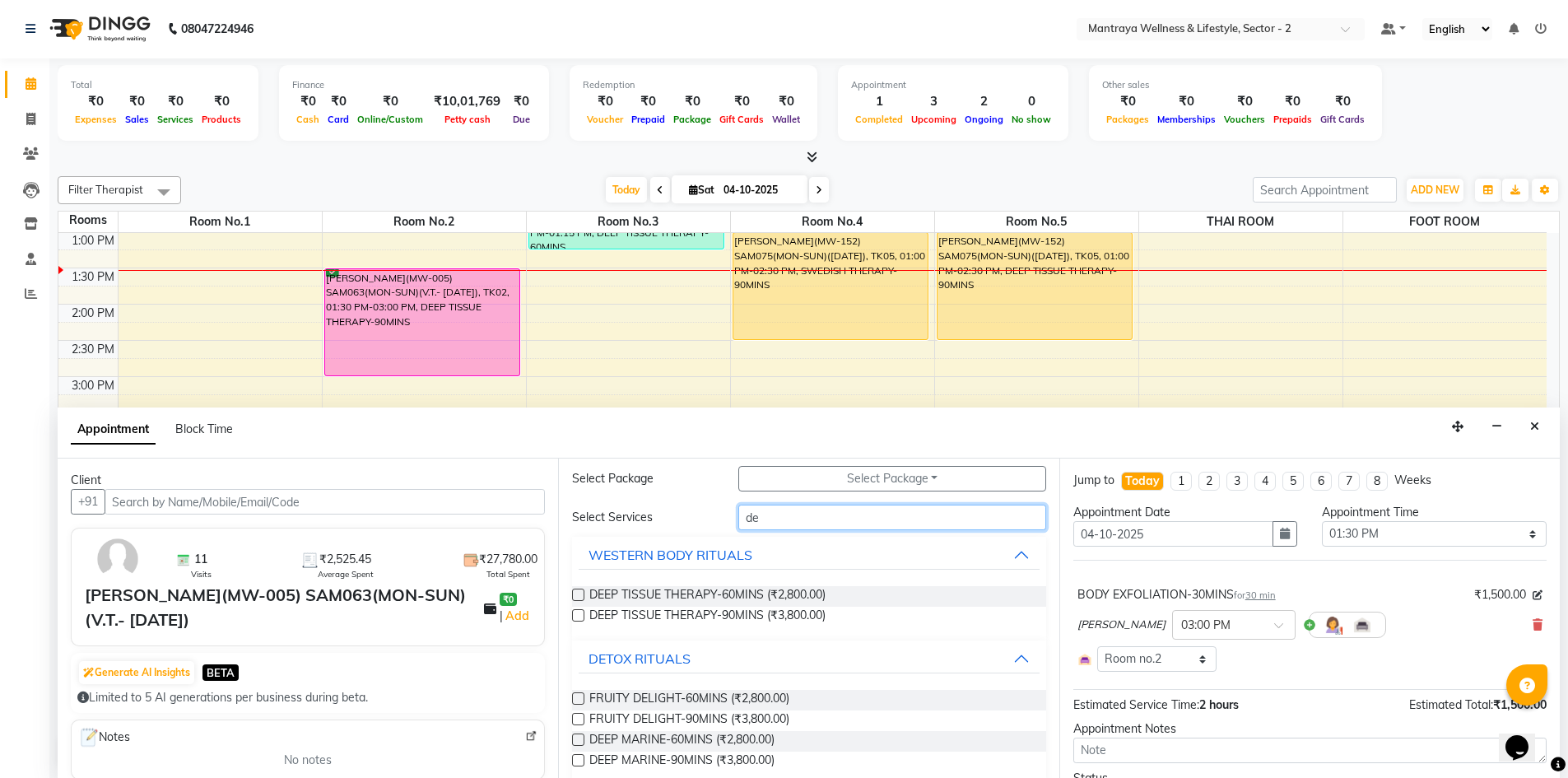
type input "de"
click at [577, 593] on label at bounding box center [577, 594] width 12 height 12
click at [577, 593] on input "checkbox" at bounding box center [577, 597] width 11 height 11
checkbox input "true"
select select "3835"
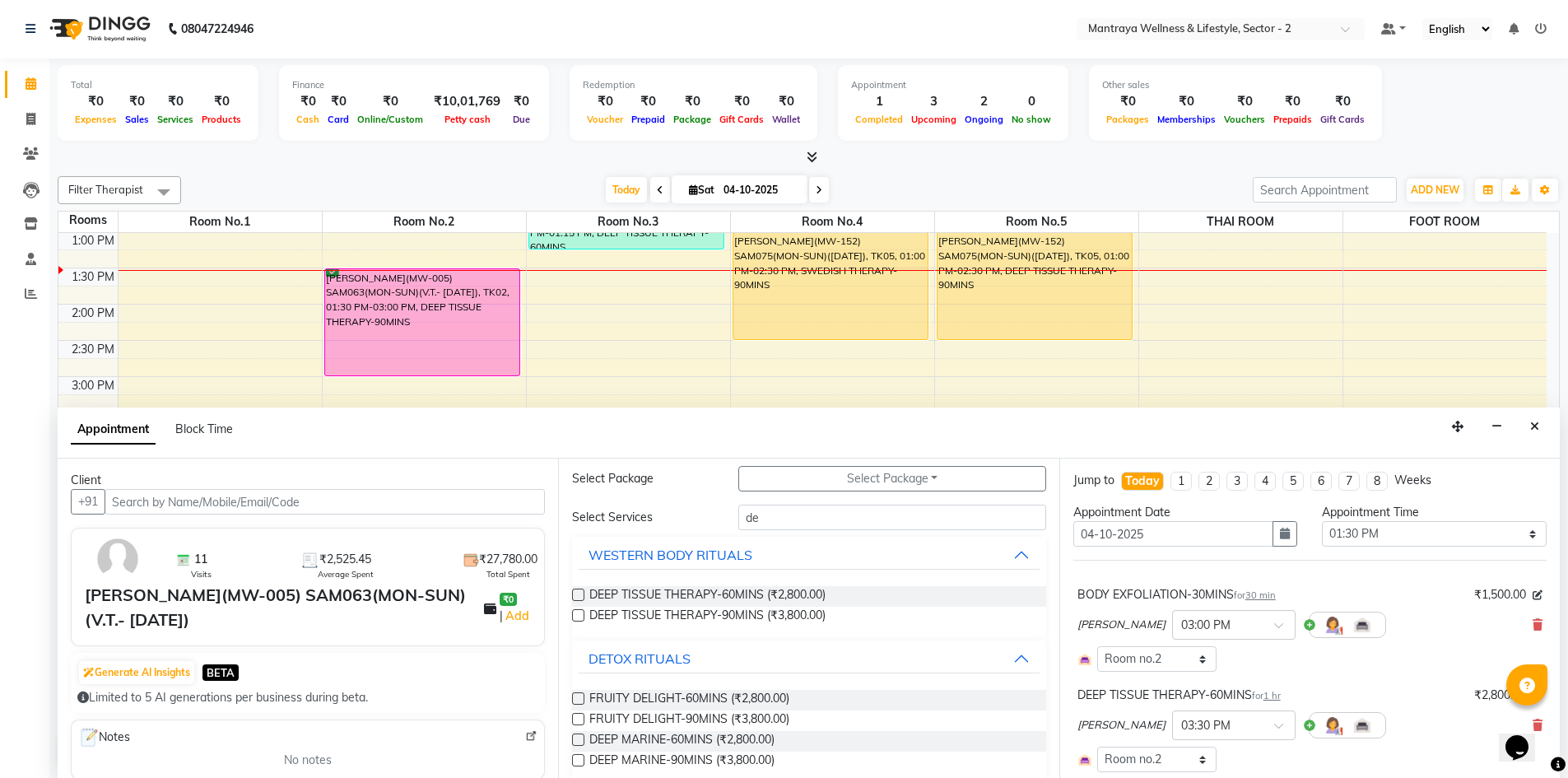
checkbox input "false"
click at [1223, 610] on div "× 03:00 PM" at bounding box center [1233, 624] width 123 height 30
click at [1173, 658] on div "01:45 PM" at bounding box center [1234, 667] width 122 height 31
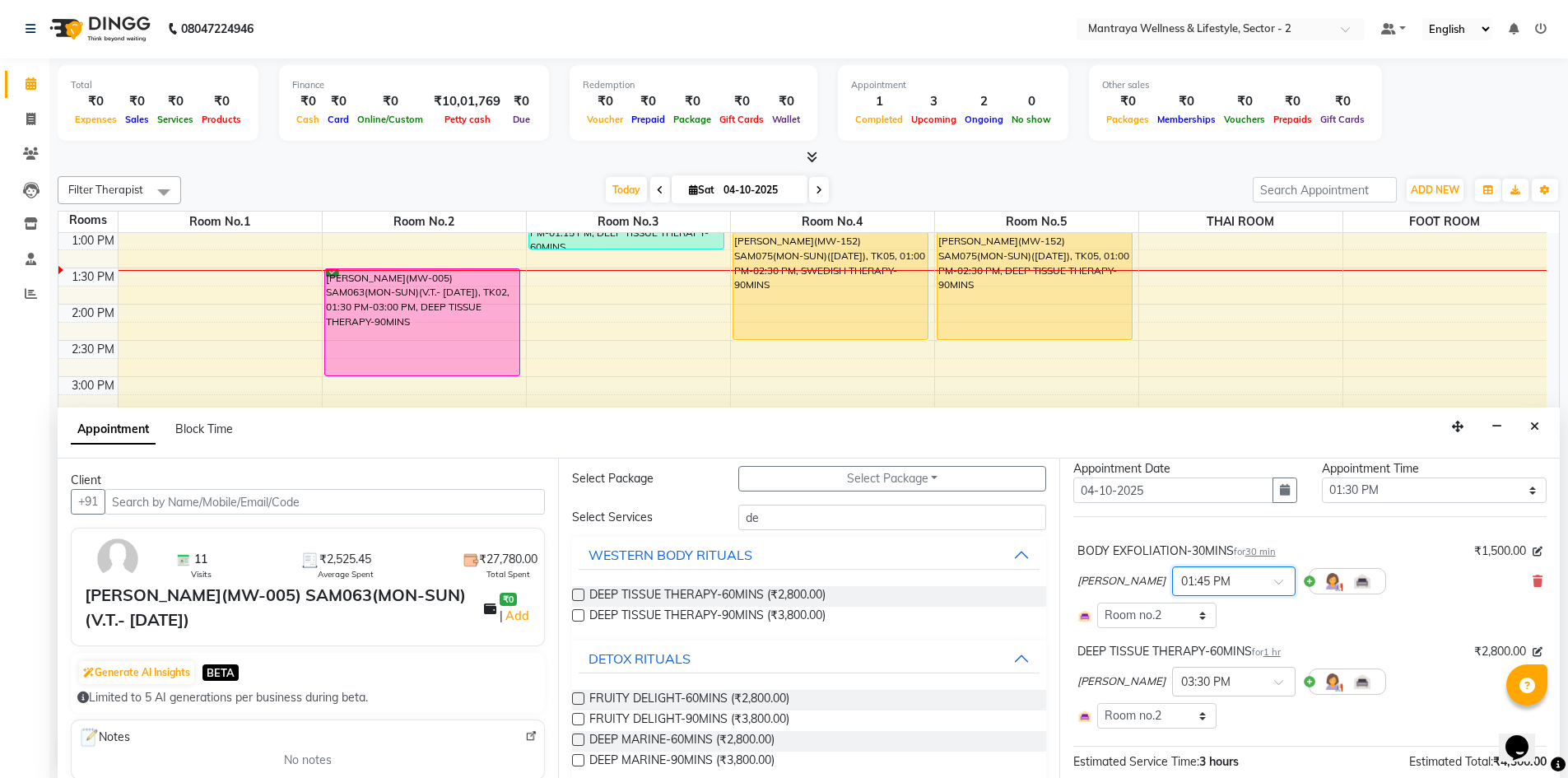
scroll to position [82, 0]
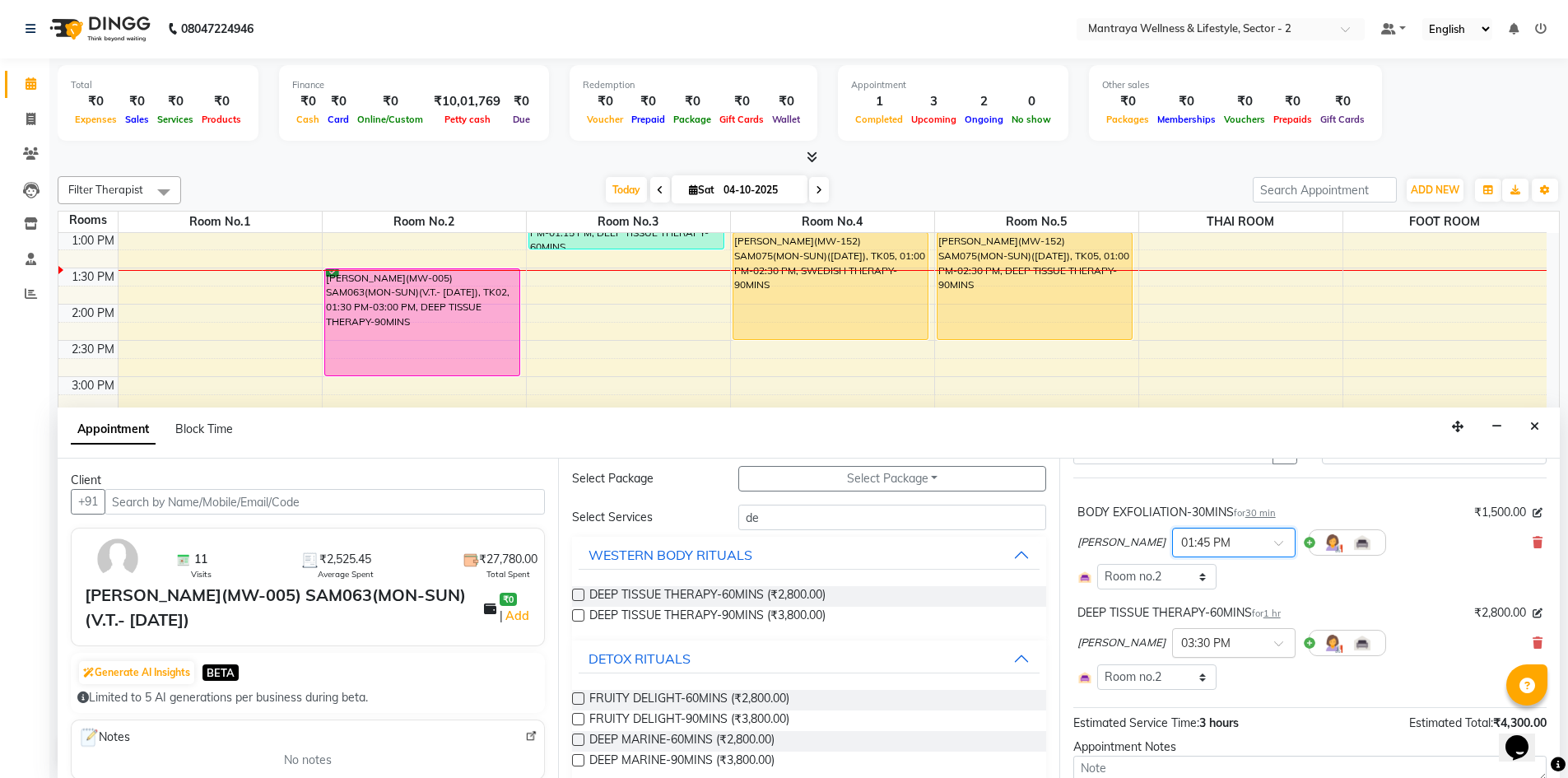
click at [1225, 634] on div at bounding box center [1234, 641] width 122 height 18
click at [1178, 692] on div "02:15 PM" at bounding box center [1234, 685] width 122 height 31
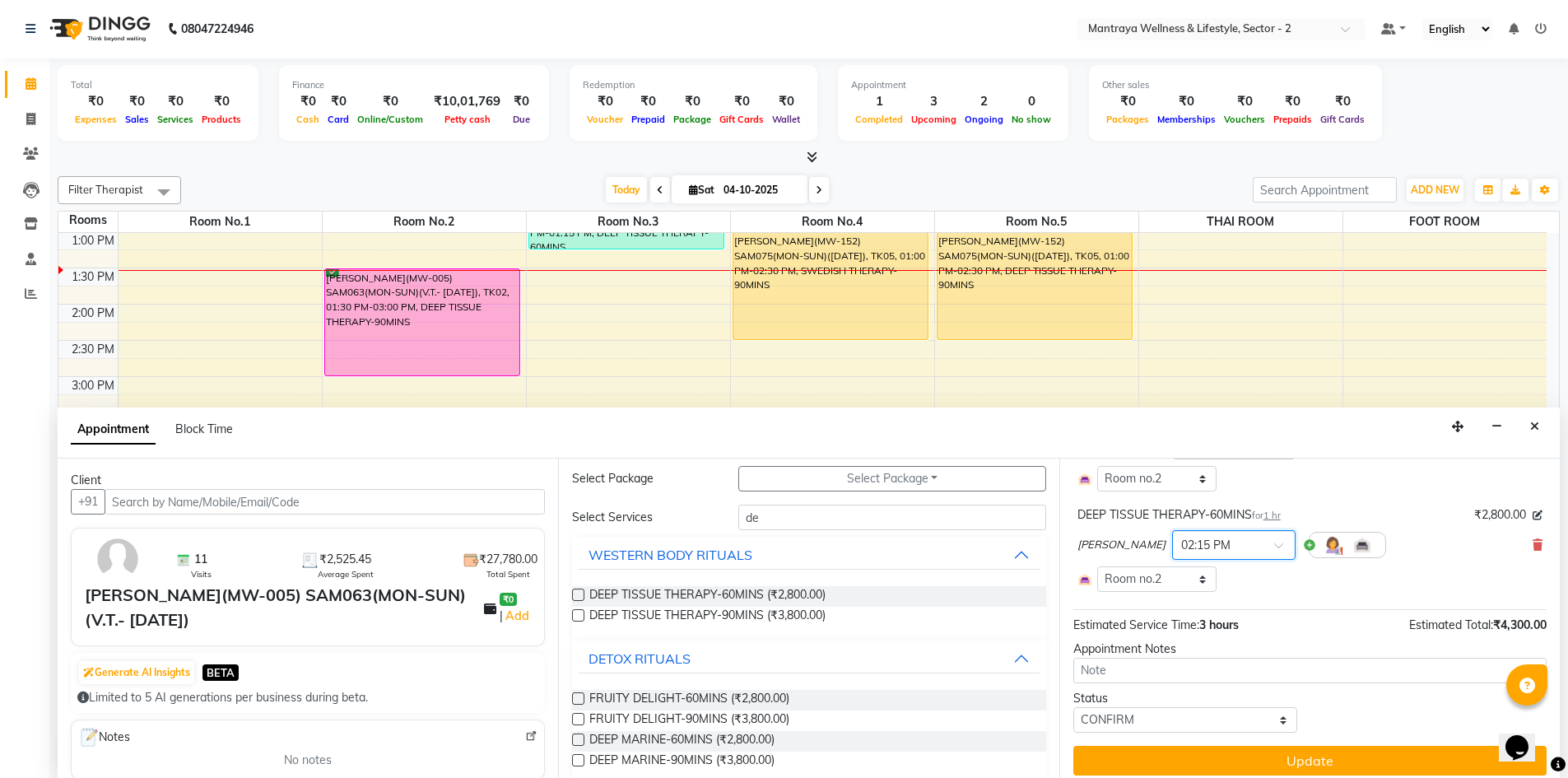
scroll to position [191, 0]
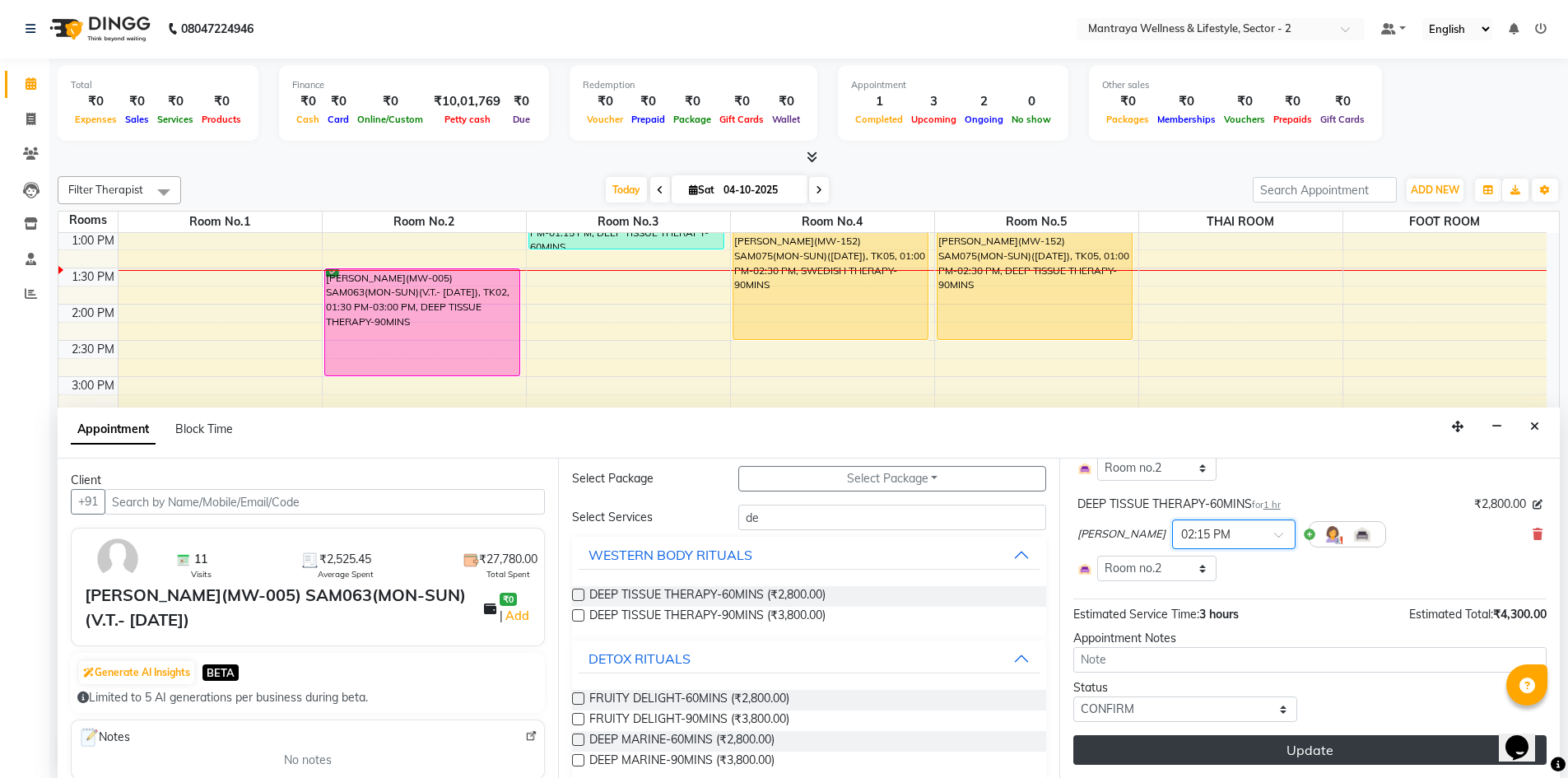
click at [1222, 745] on button "Update" at bounding box center [1310, 749] width 474 height 30
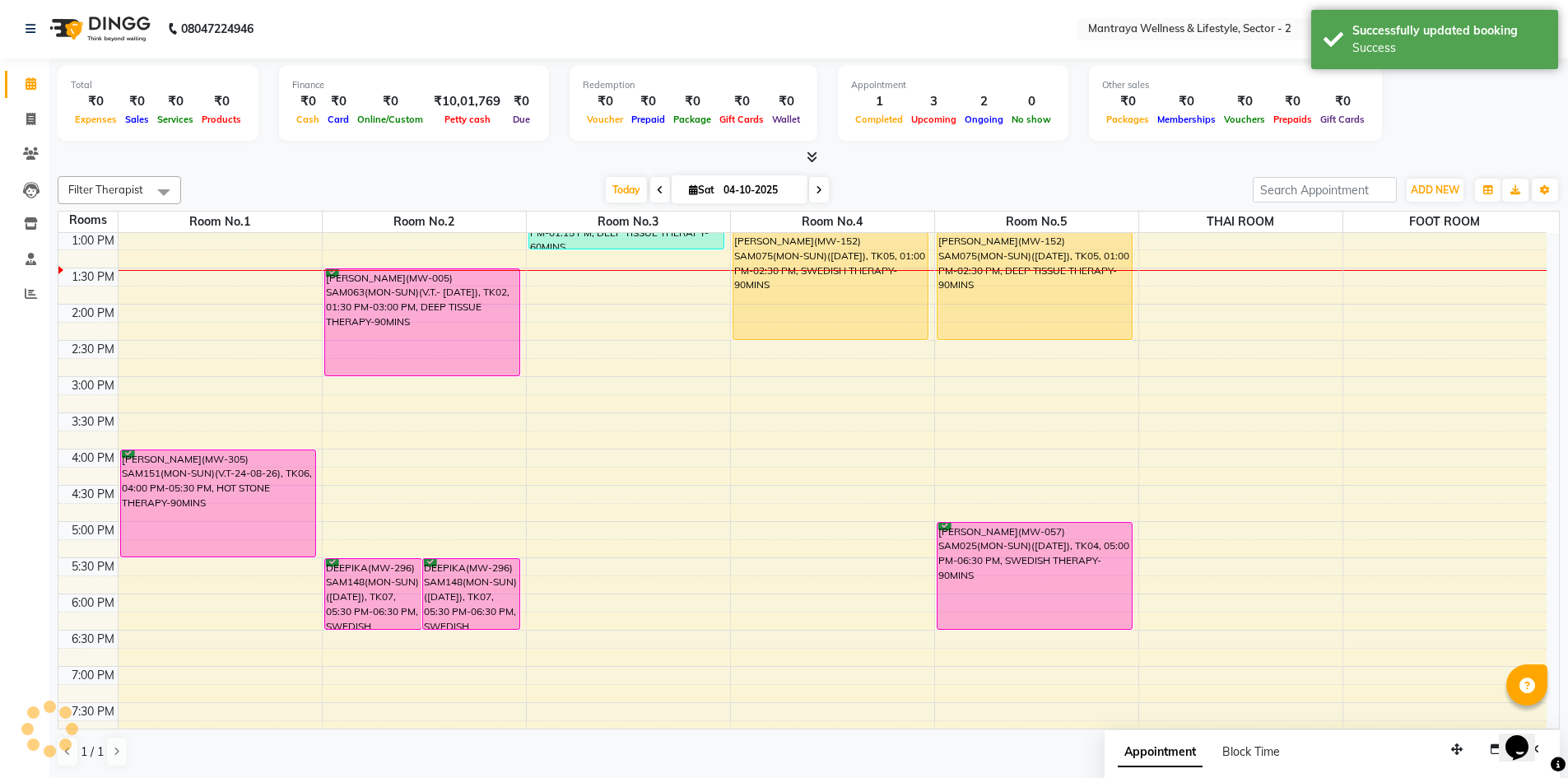
scroll to position [0, 0]
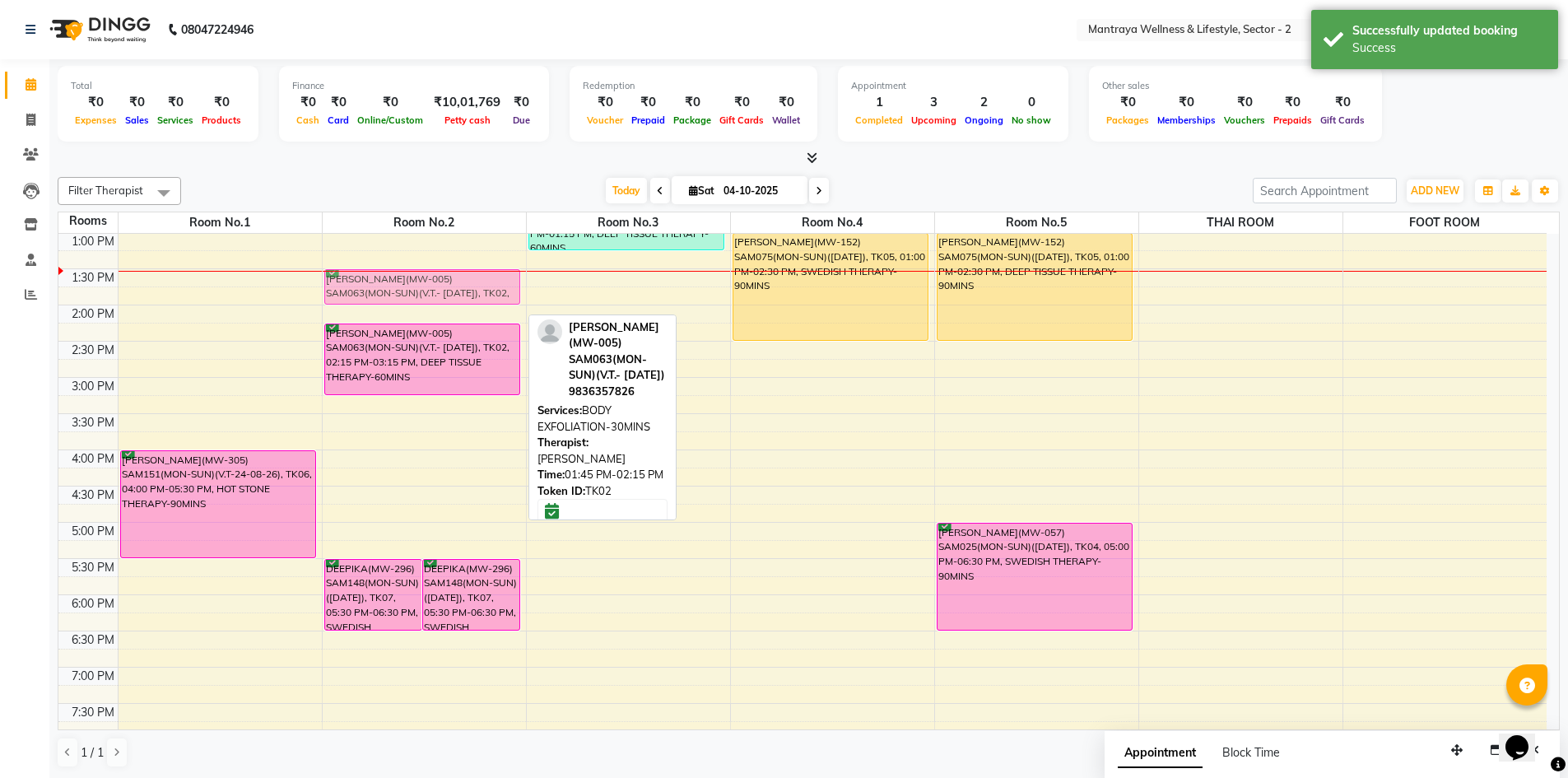
drag, startPoint x: 423, startPoint y: 313, endPoint x: 428, endPoint y: 294, distance: 19.6
click at [428, 294] on div "DEEPIKA(MW-296) SAM148(MON-SUN)([DATE]), TK07, 05:30 PM-06:30 PM, SWEDISH THERA…" at bounding box center [425, 450] width 204 height 869
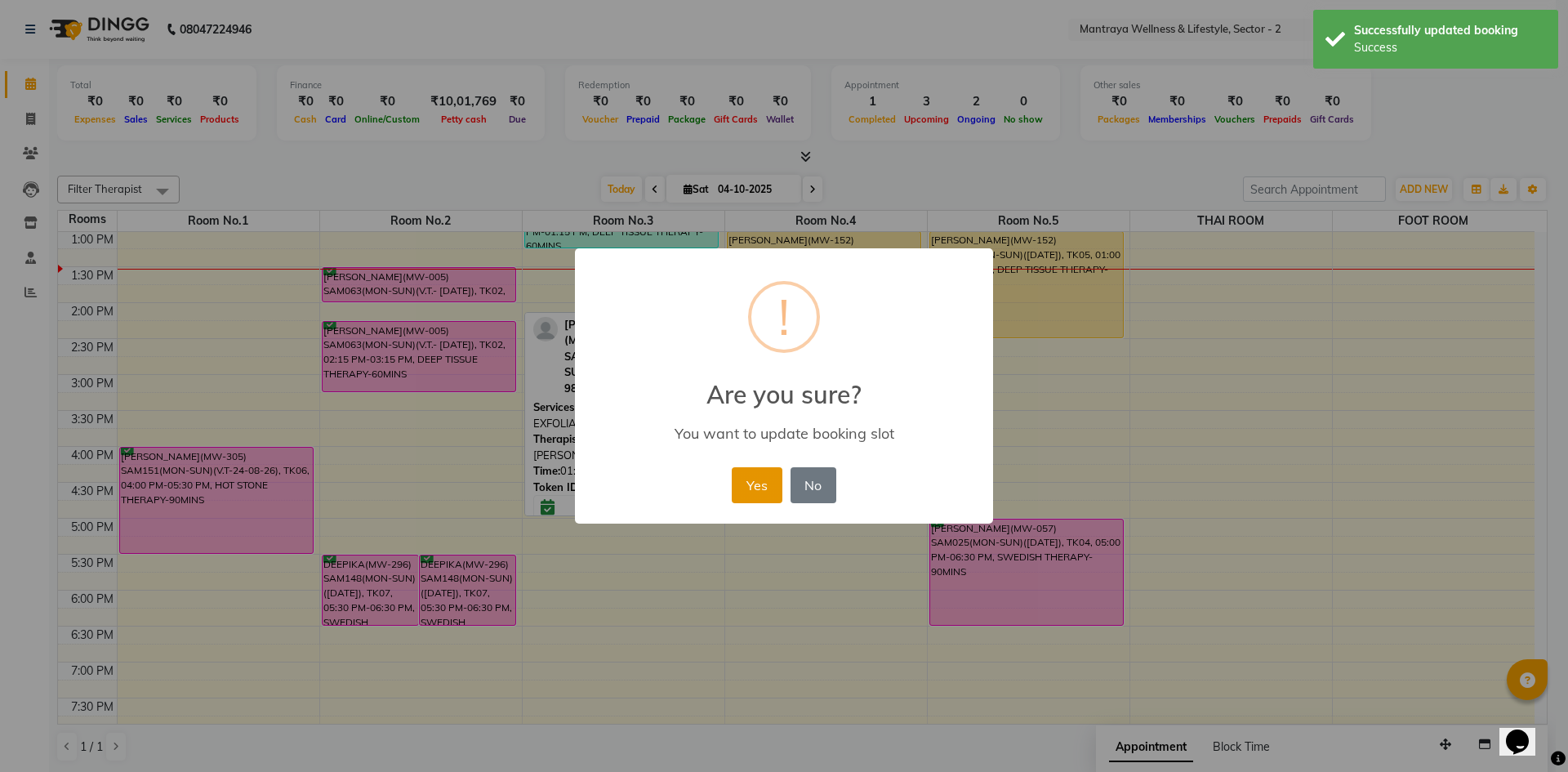
click at [766, 482] on button "Yes" at bounding box center [756, 485] width 50 height 36
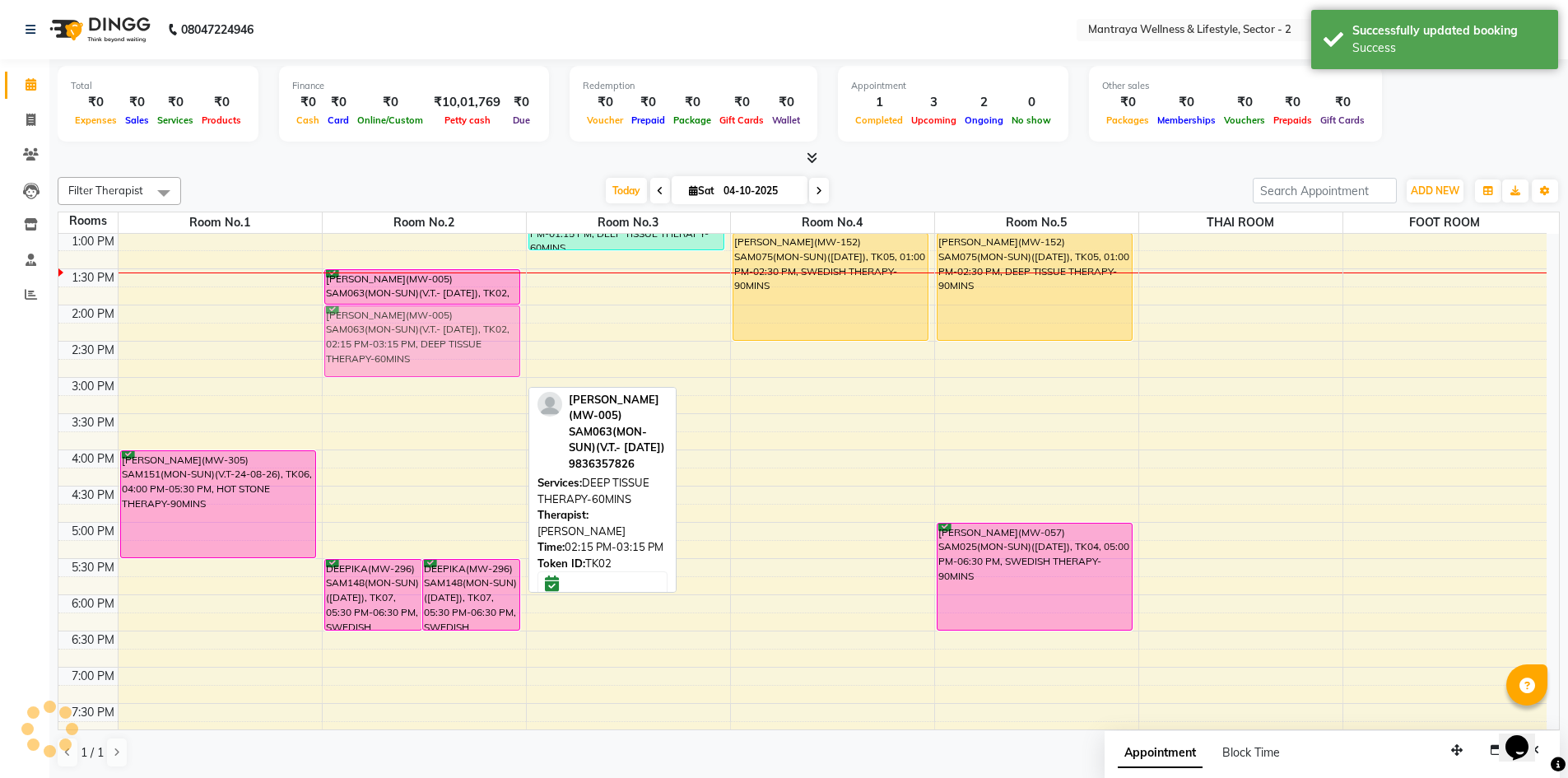
click at [433, 349] on div "DEEPIKA(MW-296) SAM148(MON-SUN)([DATE]), TK07, 05:30 PM-06:30 PM, SWEDISH THERA…" at bounding box center [425, 450] width 204 height 869
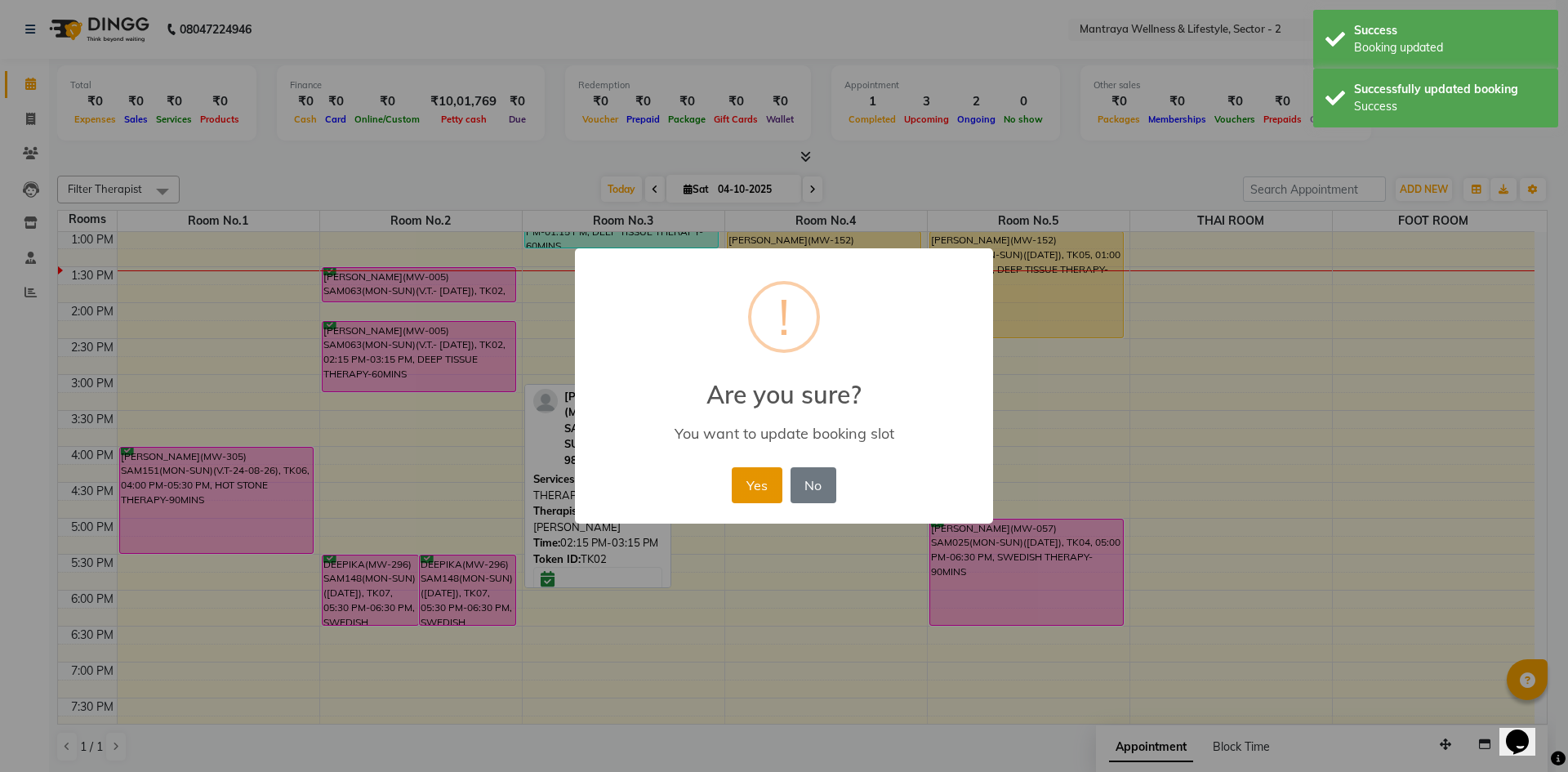
click at [745, 486] on button "Yes" at bounding box center [756, 485] width 50 height 36
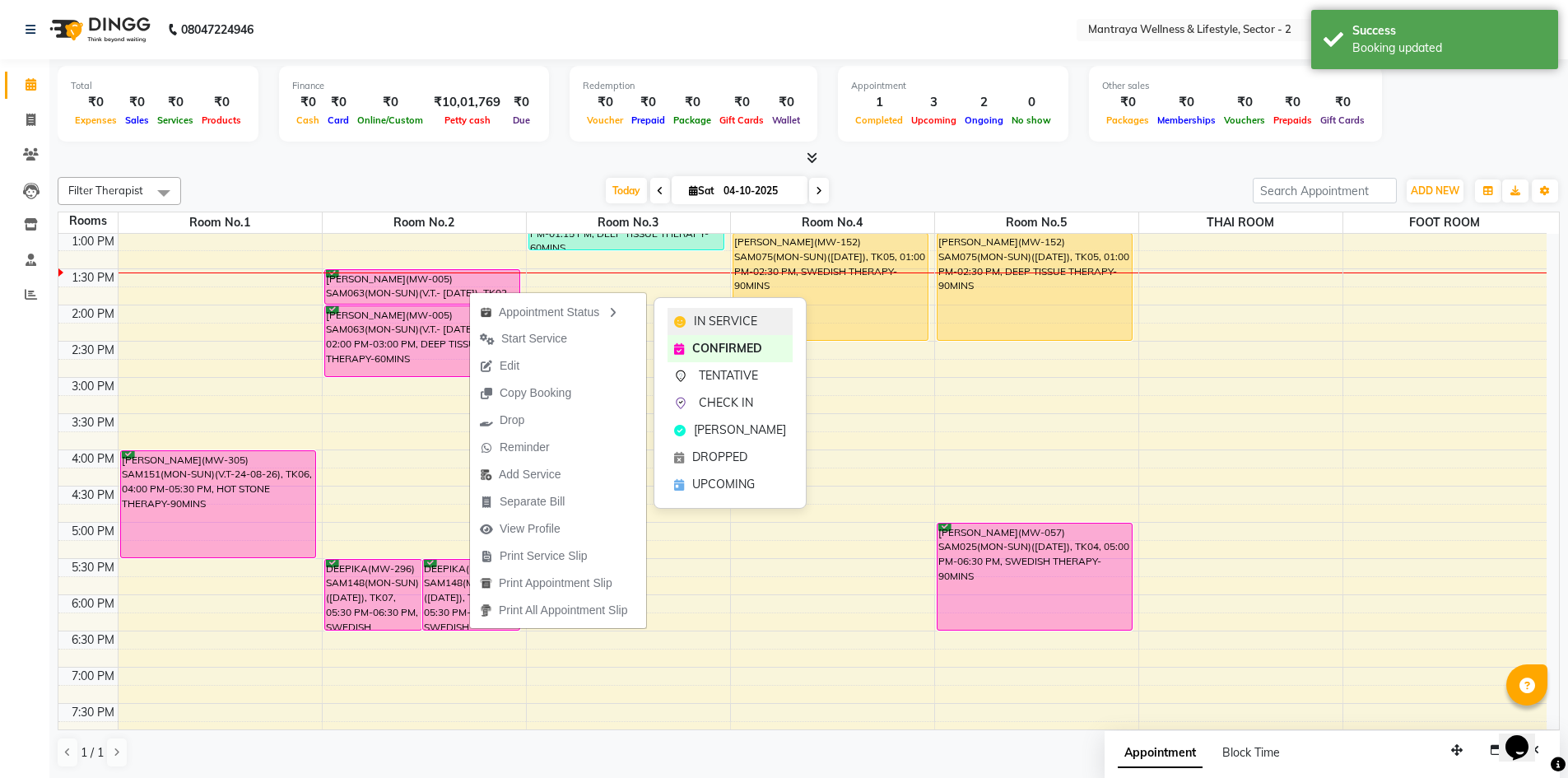
click at [710, 320] on span "IN SERVICE" at bounding box center [725, 321] width 63 height 18
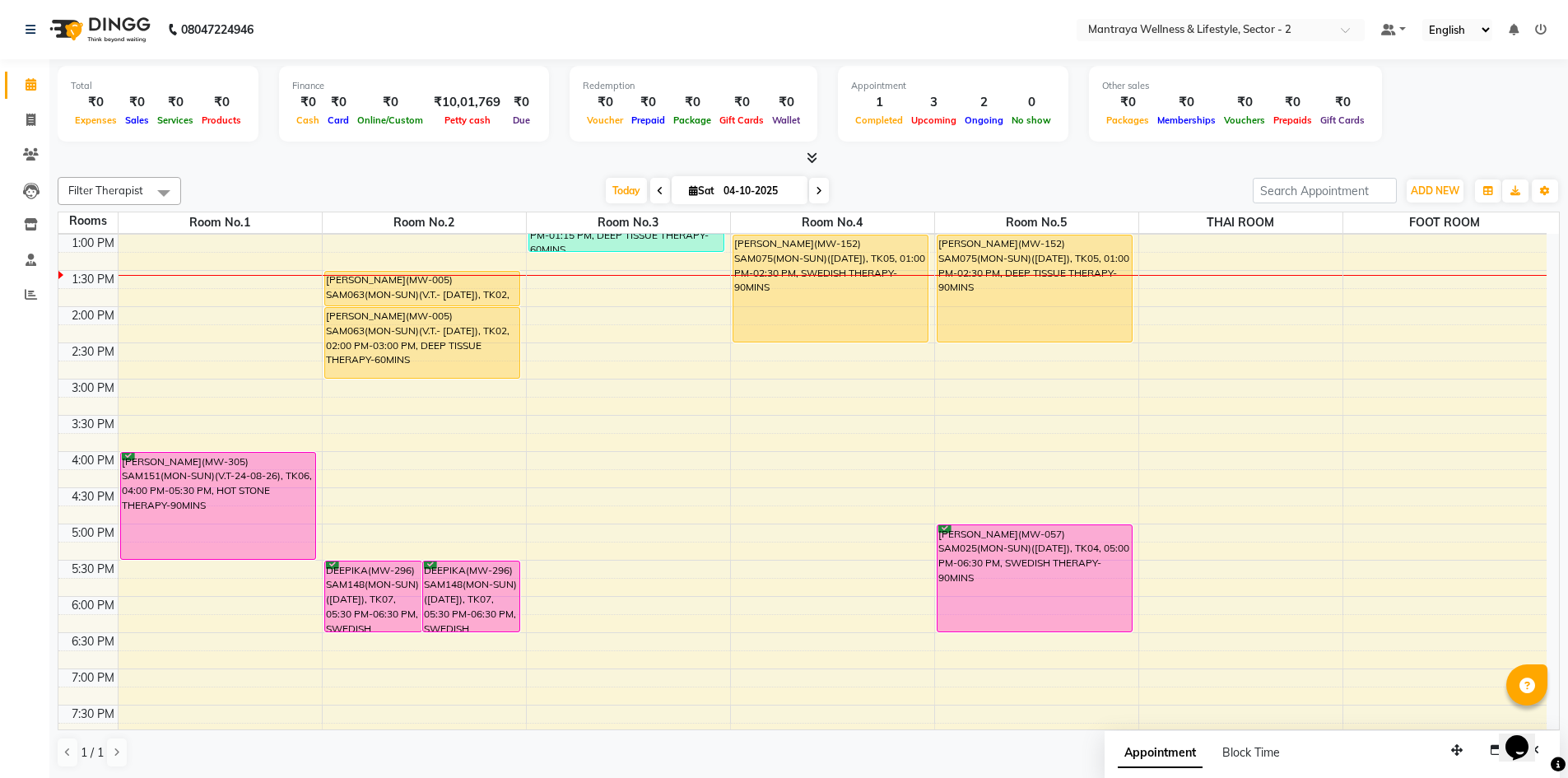
scroll to position [218, 0]
click at [1485, 190] on icon "button" at bounding box center [1488, 191] width 10 height 10
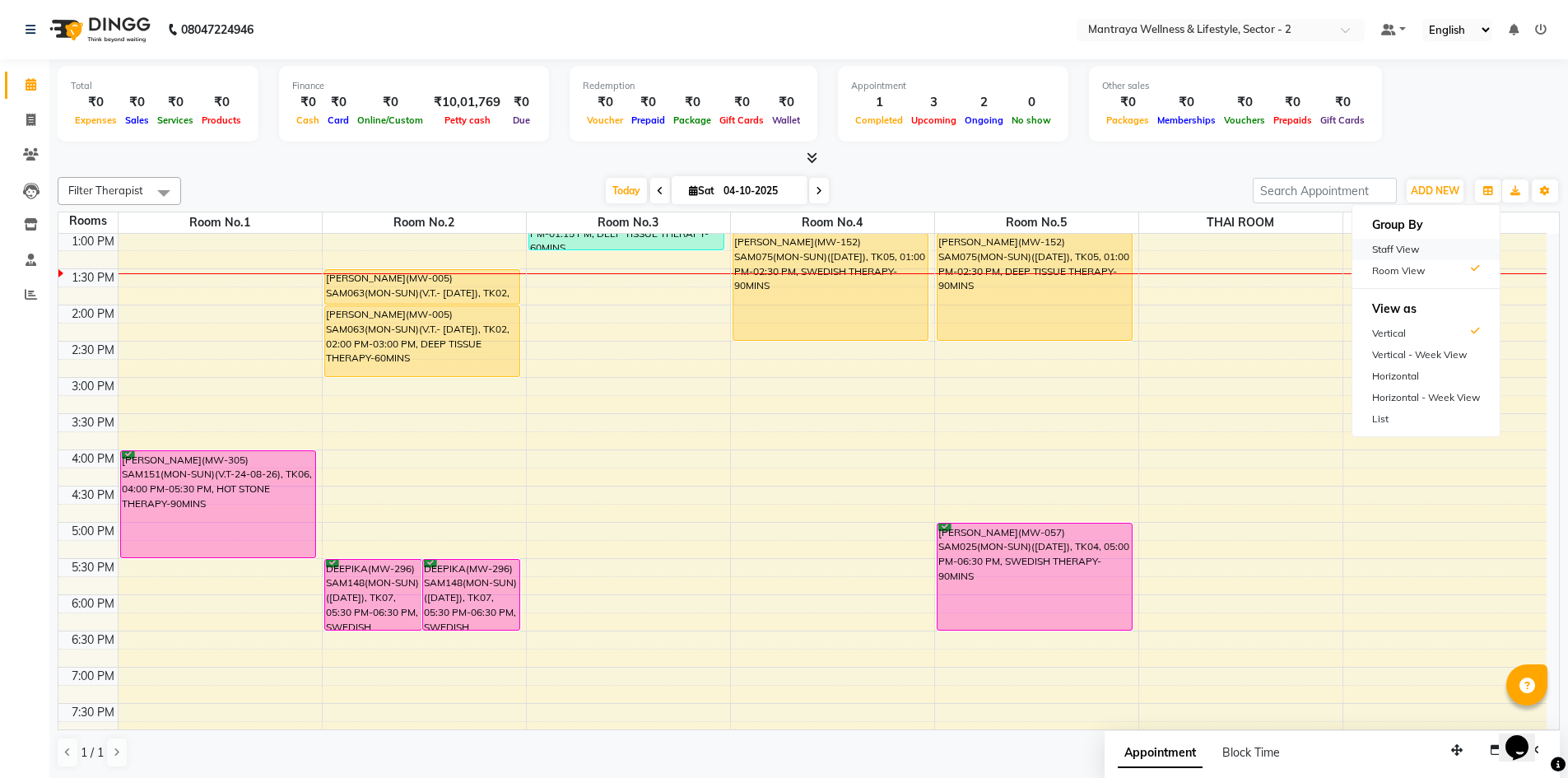
click at [1396, 253] on div "Staff View" at bounding box center [1426, 249] width 147 height 21
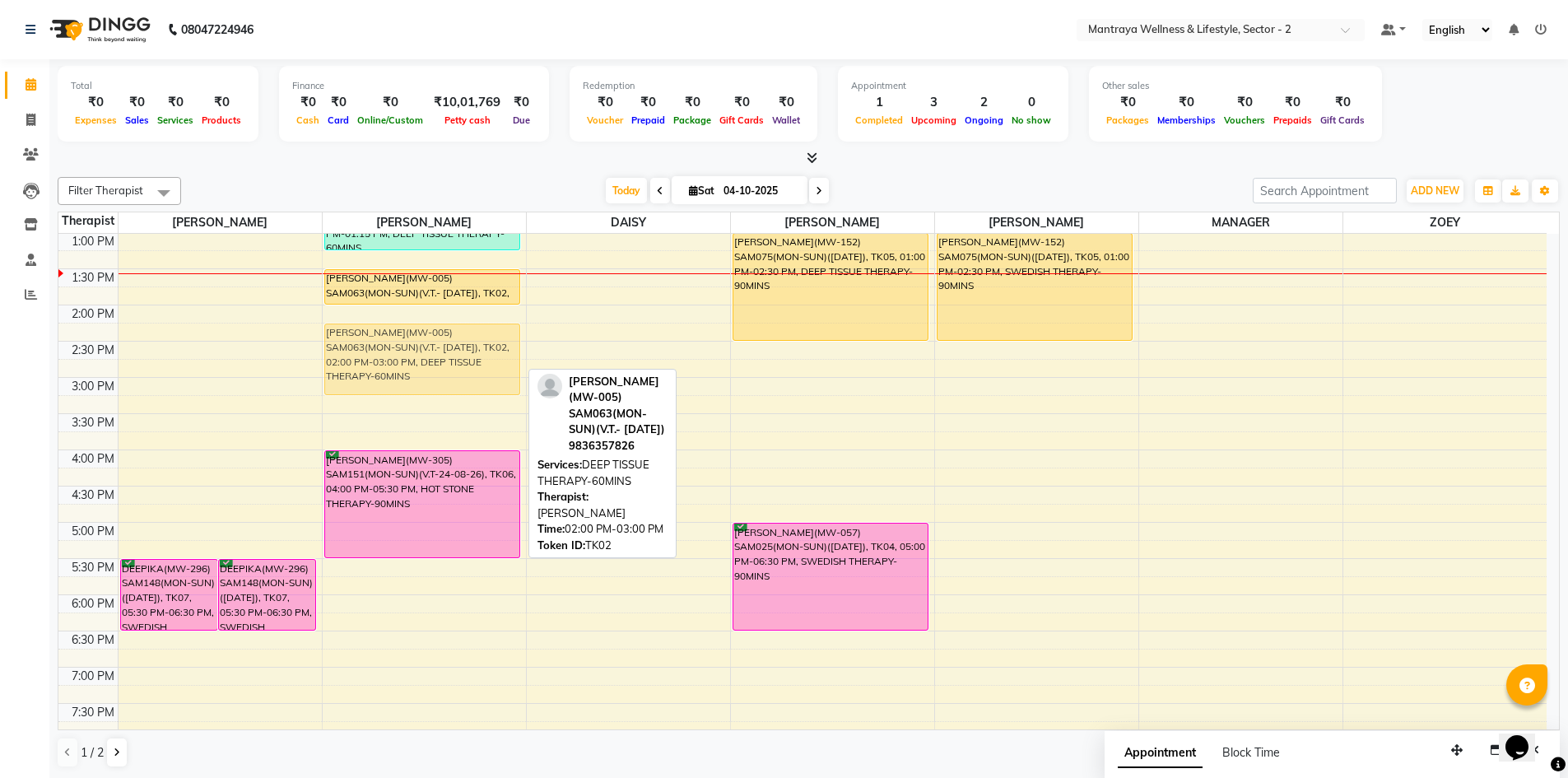
click at [390, 347] on div "[PERSON_NAME](MW-032) (SAM081)(MON-SUN)(V.T-05-04-2026), TK01, 12:15 PM-01:15 P…" at bounding box center [425, 450] width 204 height 869
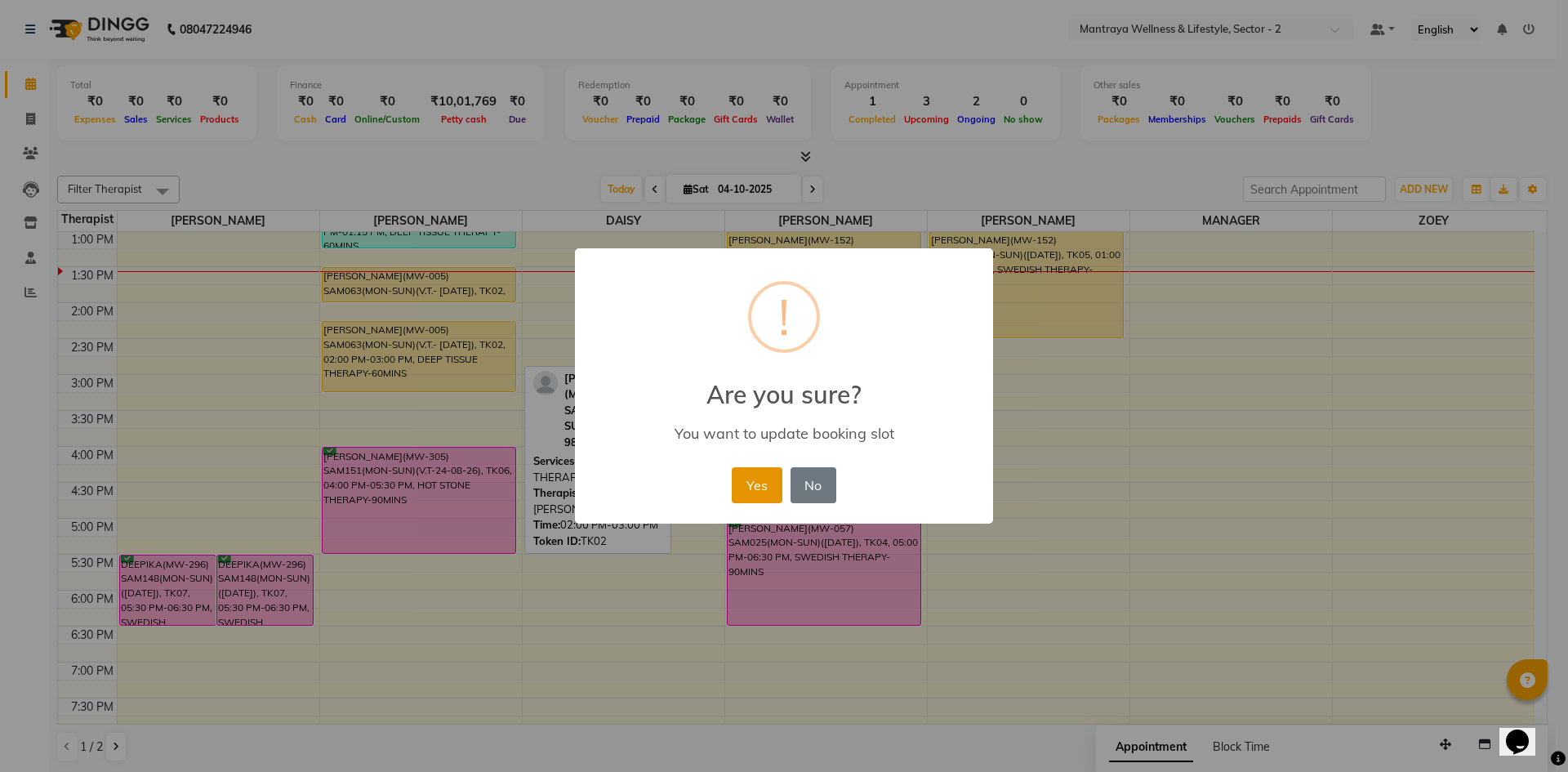
click at [768, 492] on button "Yes" at bounding box center [756, 485] width 50 height 36
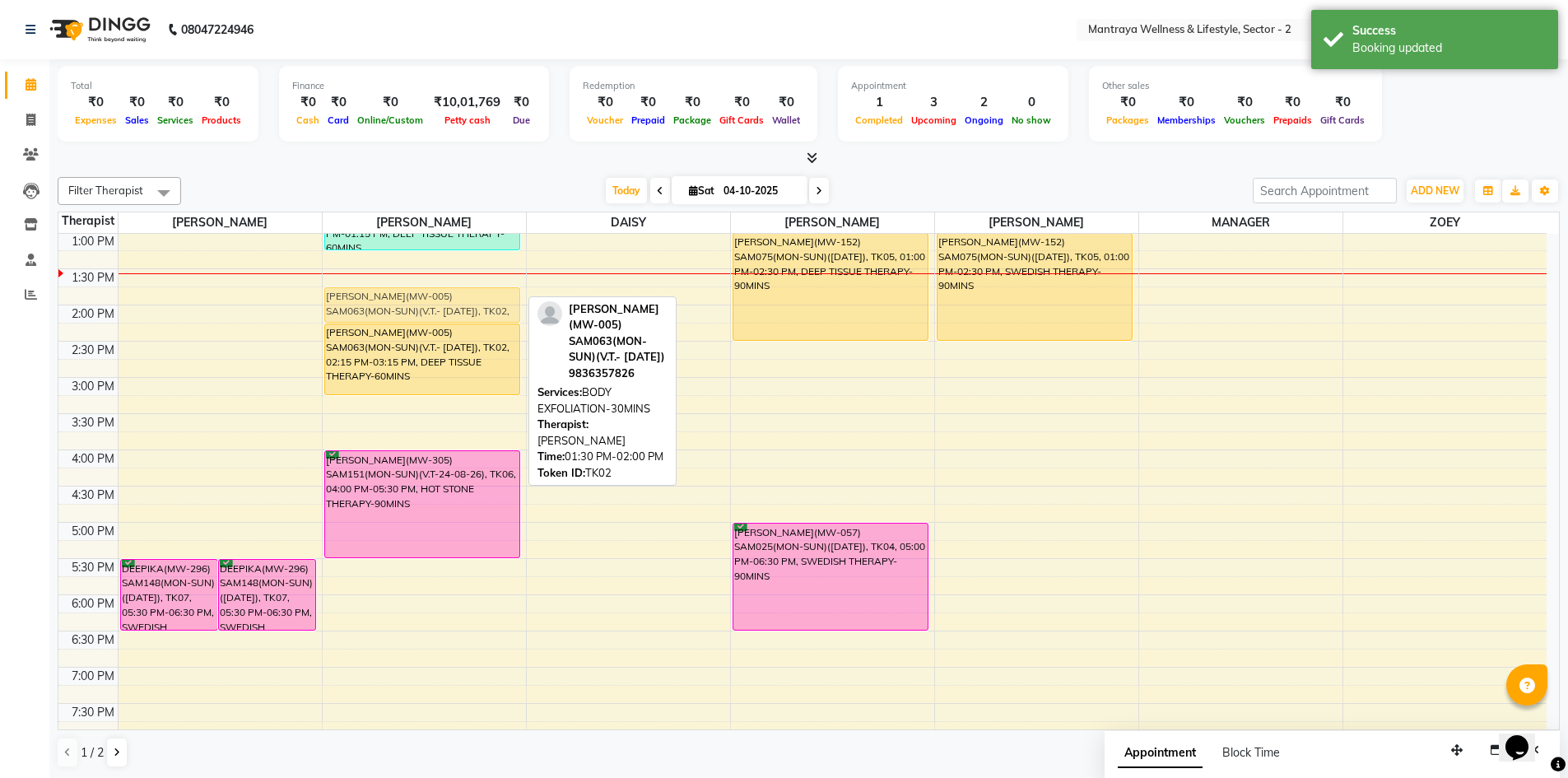
drag, startPoint x: 444, startPoint y: 290, endPoint x: 446, endPoint y: 305, distance: 15.1
click at [446, 305] on div "[PERSON_NAME](MW-032) (SAM081)(MON-SUN)(V.T-05-04-2026), TK01, 12:15 PM-01:15 P…" at bounding box center [425, 450] width 204 height 869
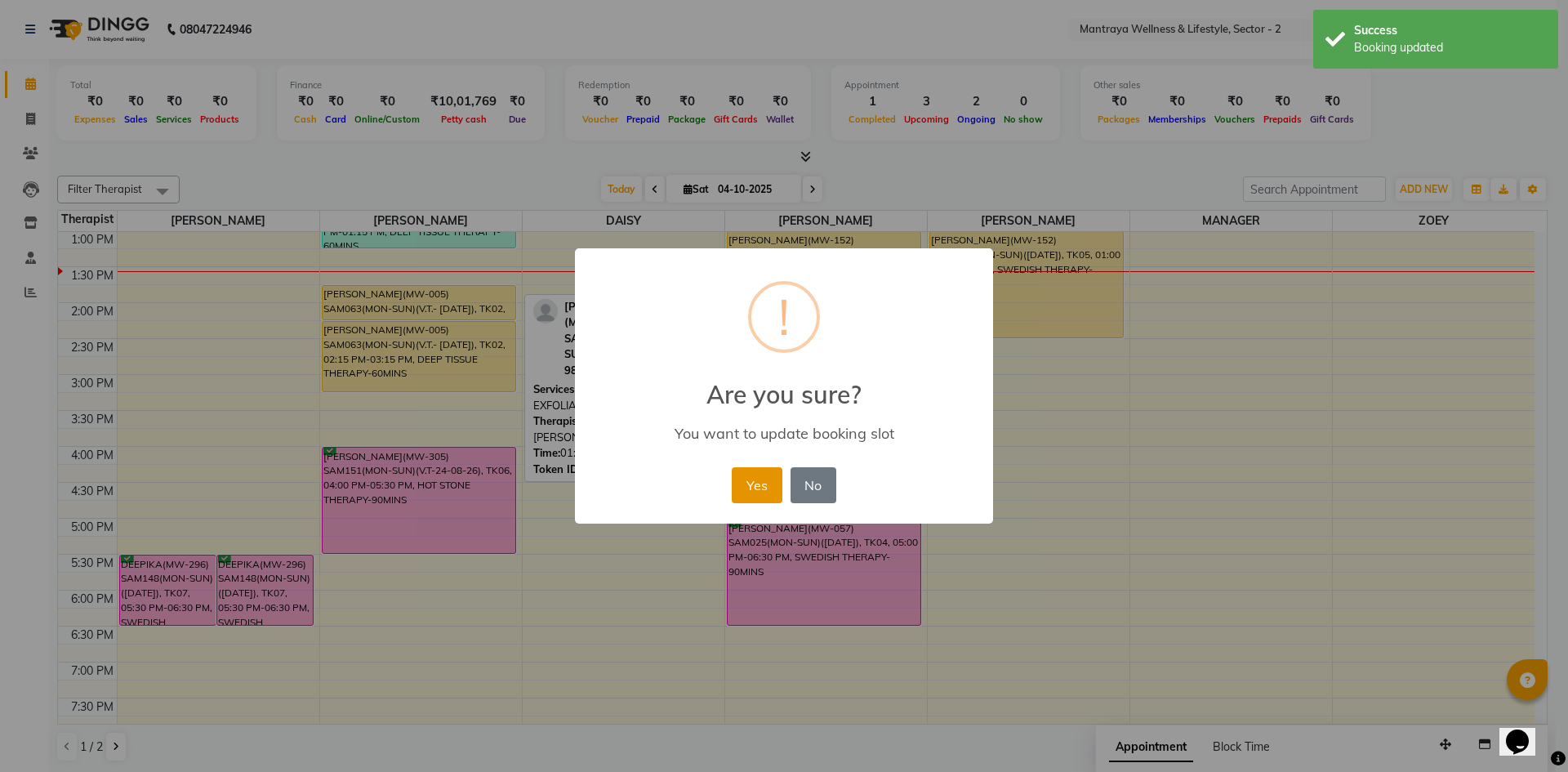
click at [767, 474] on button "Yes" at bounding box center [756, 485] width 50 height 36
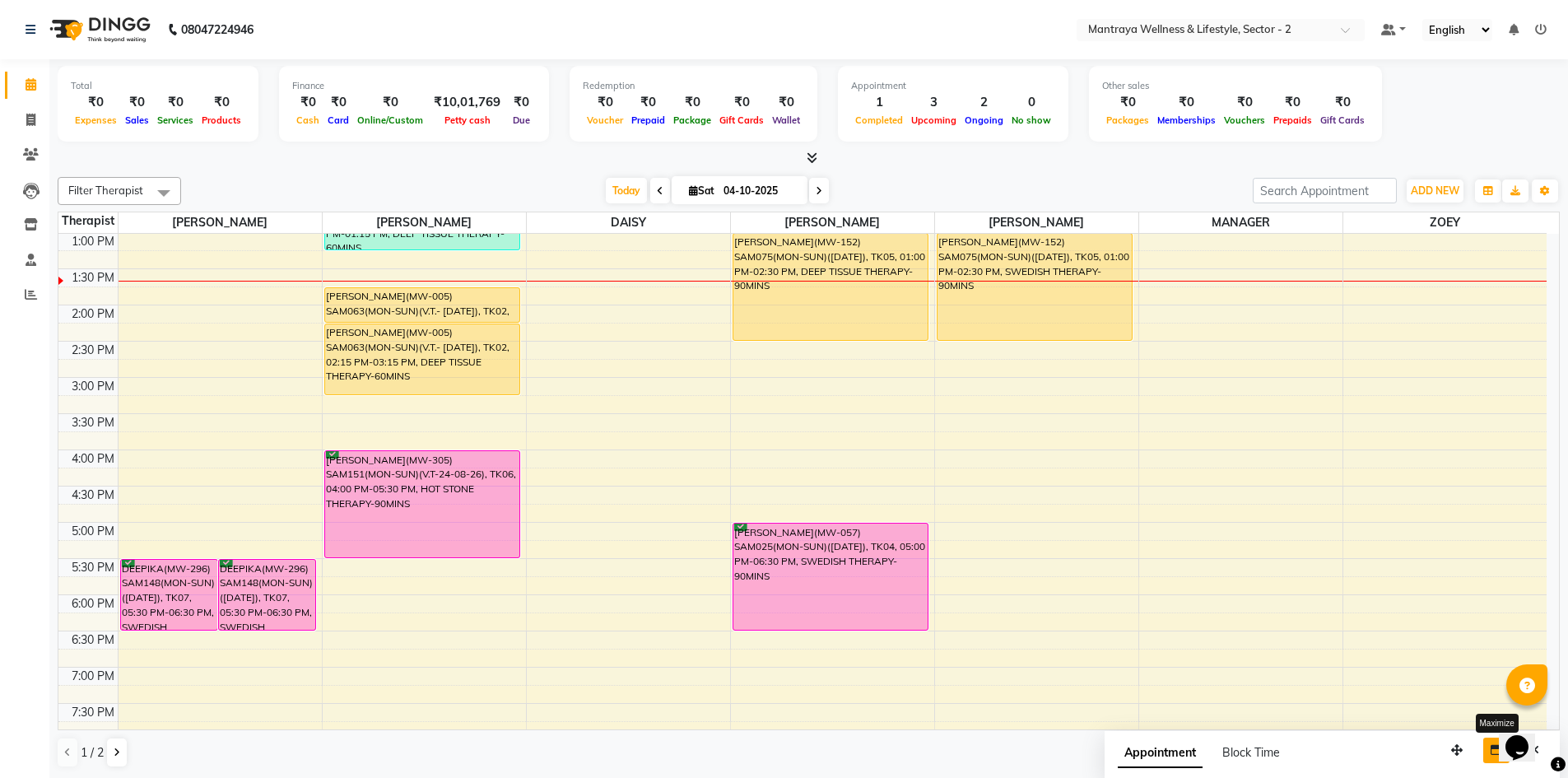
click at [1494, 757] on button "button" at bounding box center [1496, 750] width 26 height 26
select select "tentative"
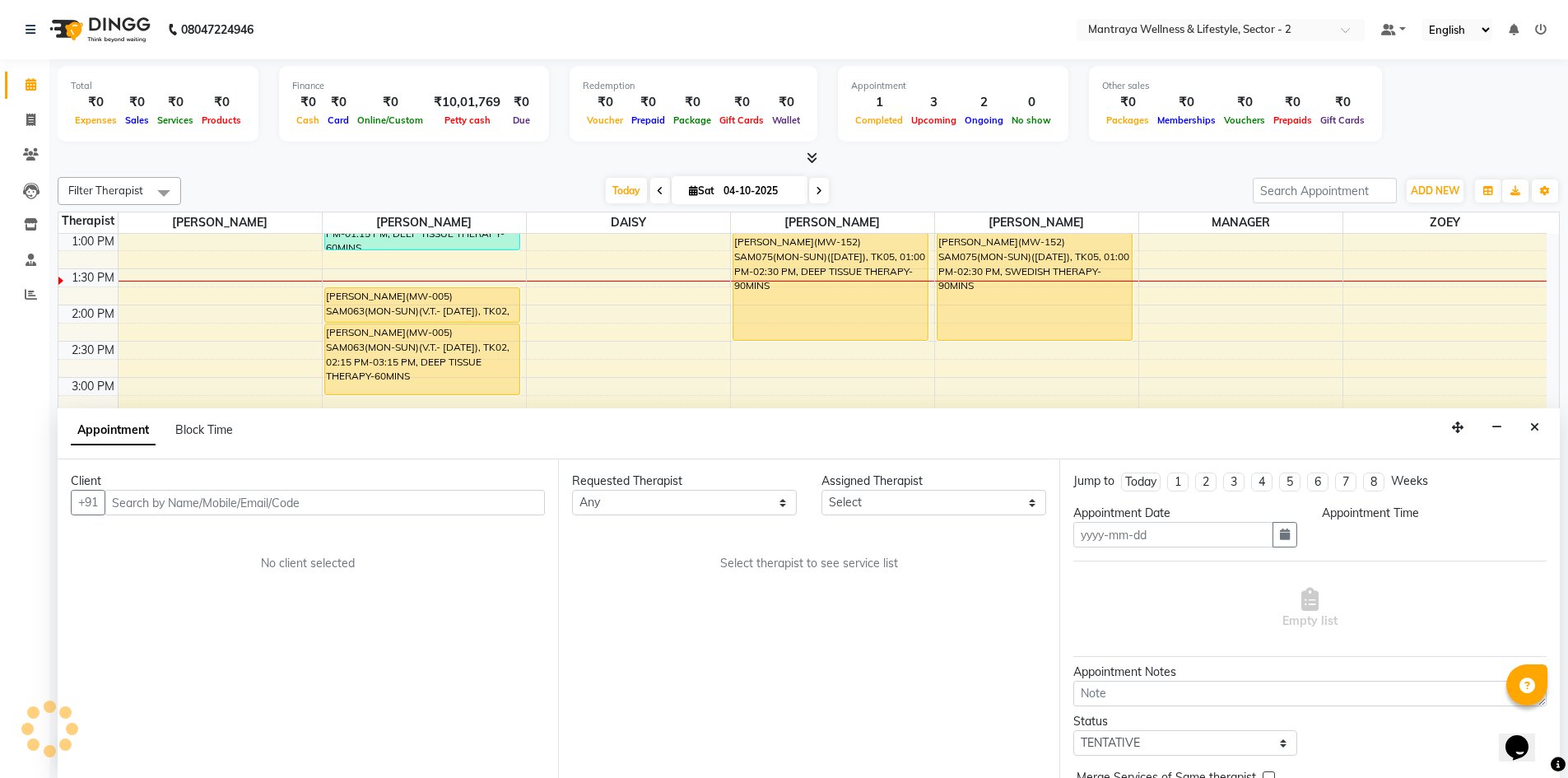
type input "04-10-2025"
select select
click at [1529, 422] on button "Close" at bounding box center [1535, 427] width 24 height 26
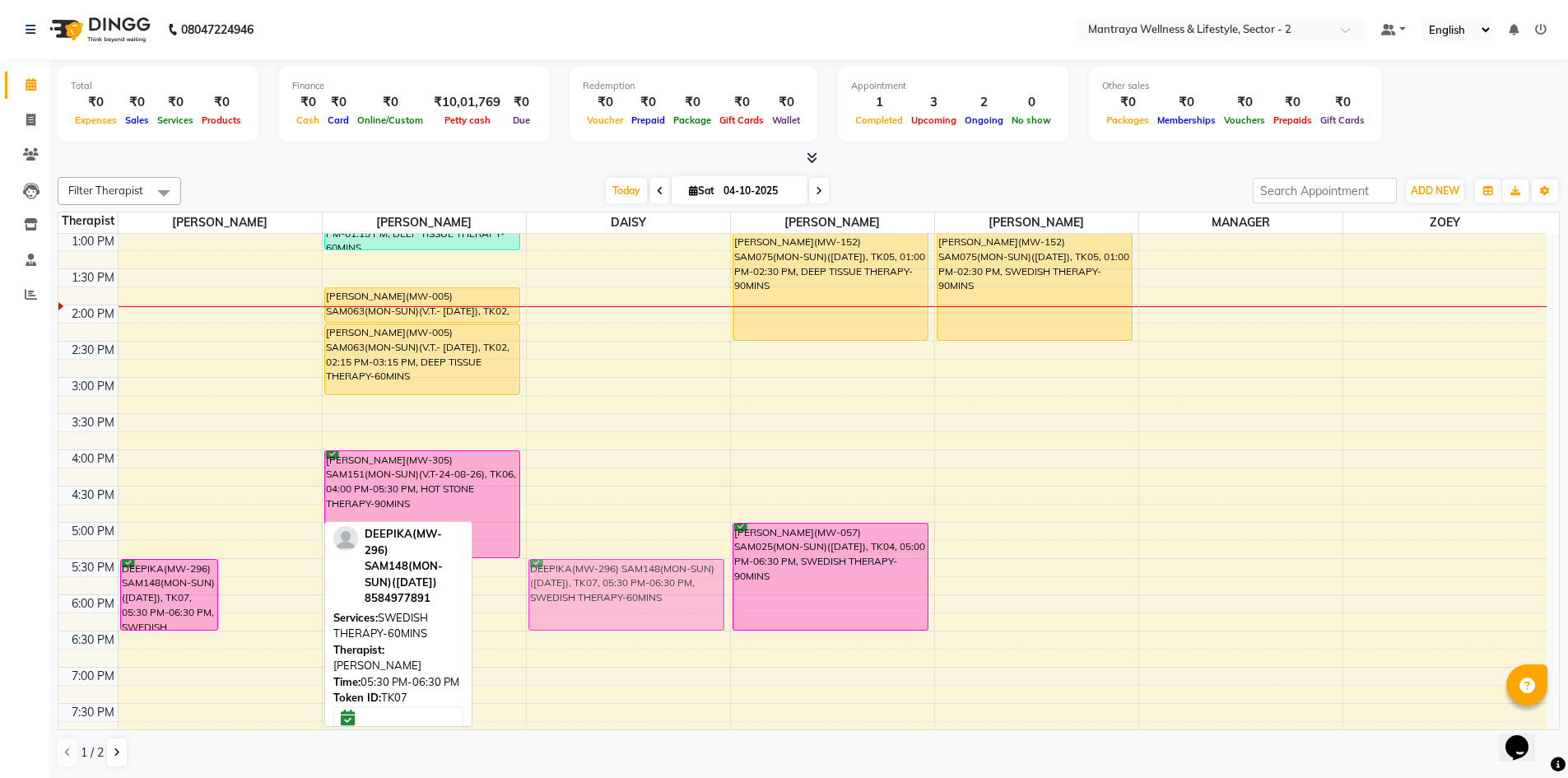
drag, startPoint x: 241, startPoint y: 602, endPoint x: 526, endPoint y: 603, distance: 285.0
click at [526, 603] on div "10:00 AM 10:30 AM 11:00 AM 11:30 AM 12:00 PM 12:30 PM 1:00 PM 1:30 PM 2:00 PM 2…" at bounding box center [802, 450] width 1488 height 869
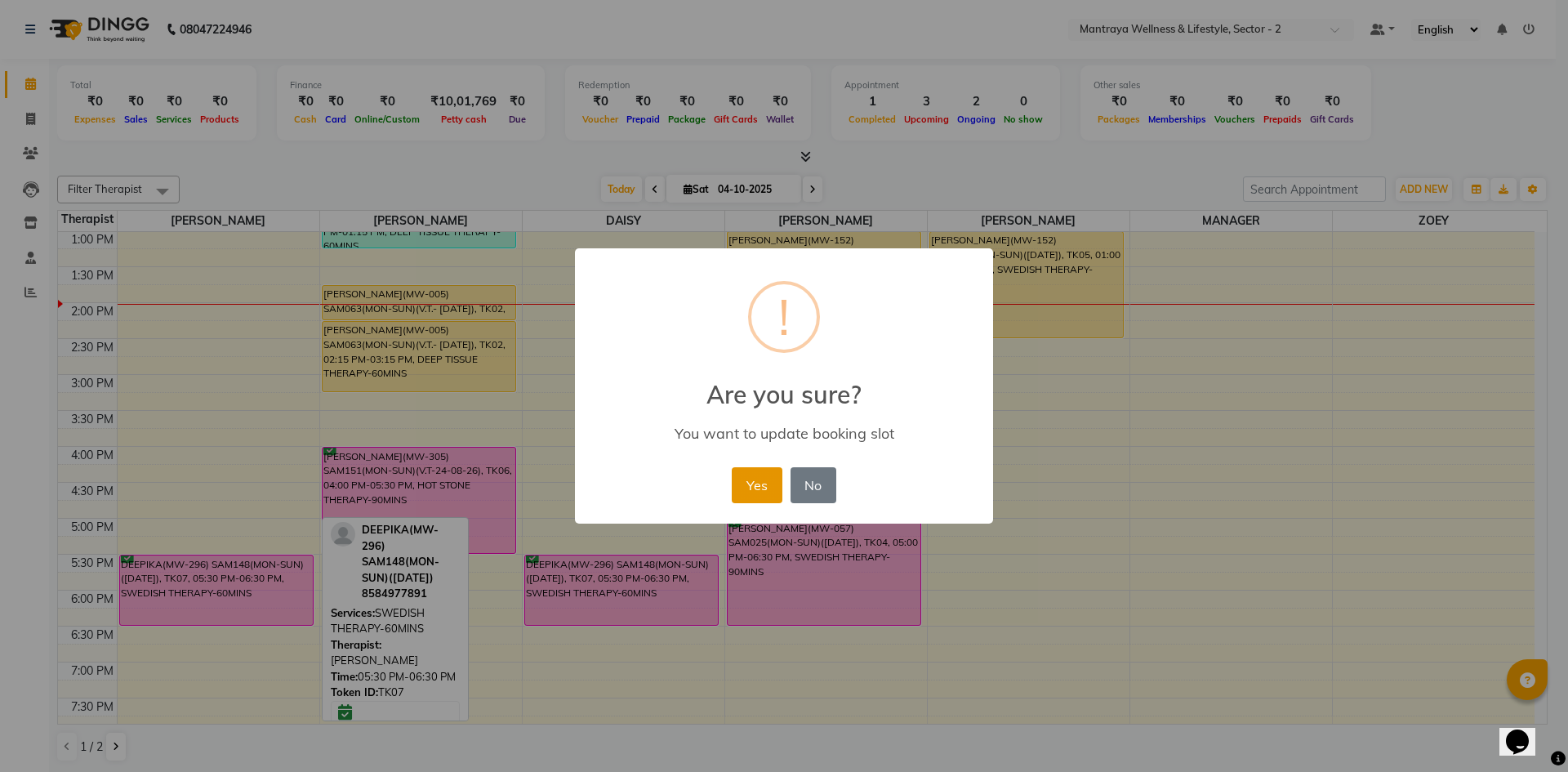
click at [766, 473] on button "Yes" at bounding box center [756, 485] width 50 height 36
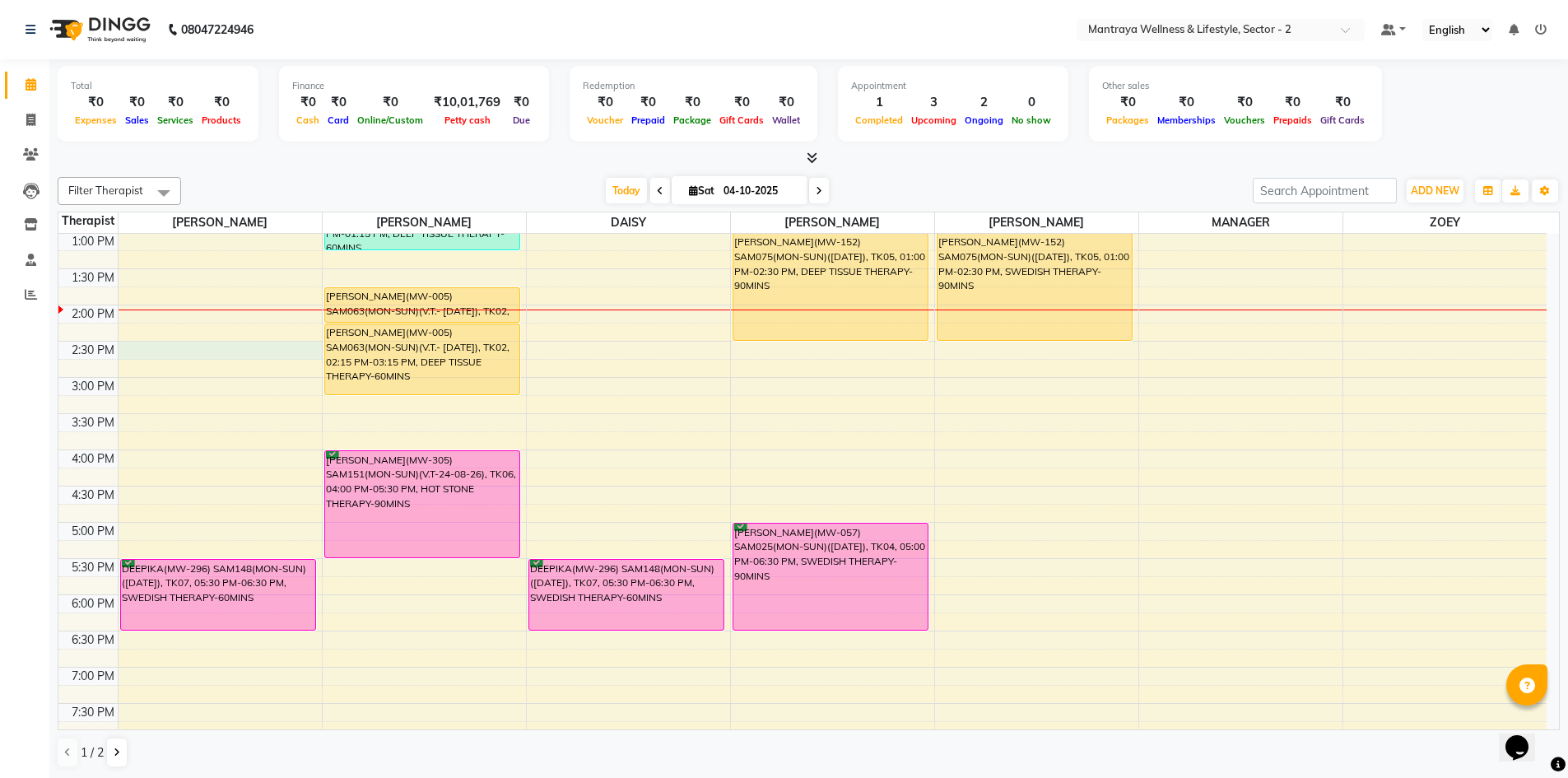
click at [123, 344] on div "10:00 AM 10:30 AM 11:00 AM 11:30 AM 12:00 PM 12:30 PM 1:00 PM 1:30 PM 2:00 PM 2…" at bounding box center [802, 450] width 1488 height 869
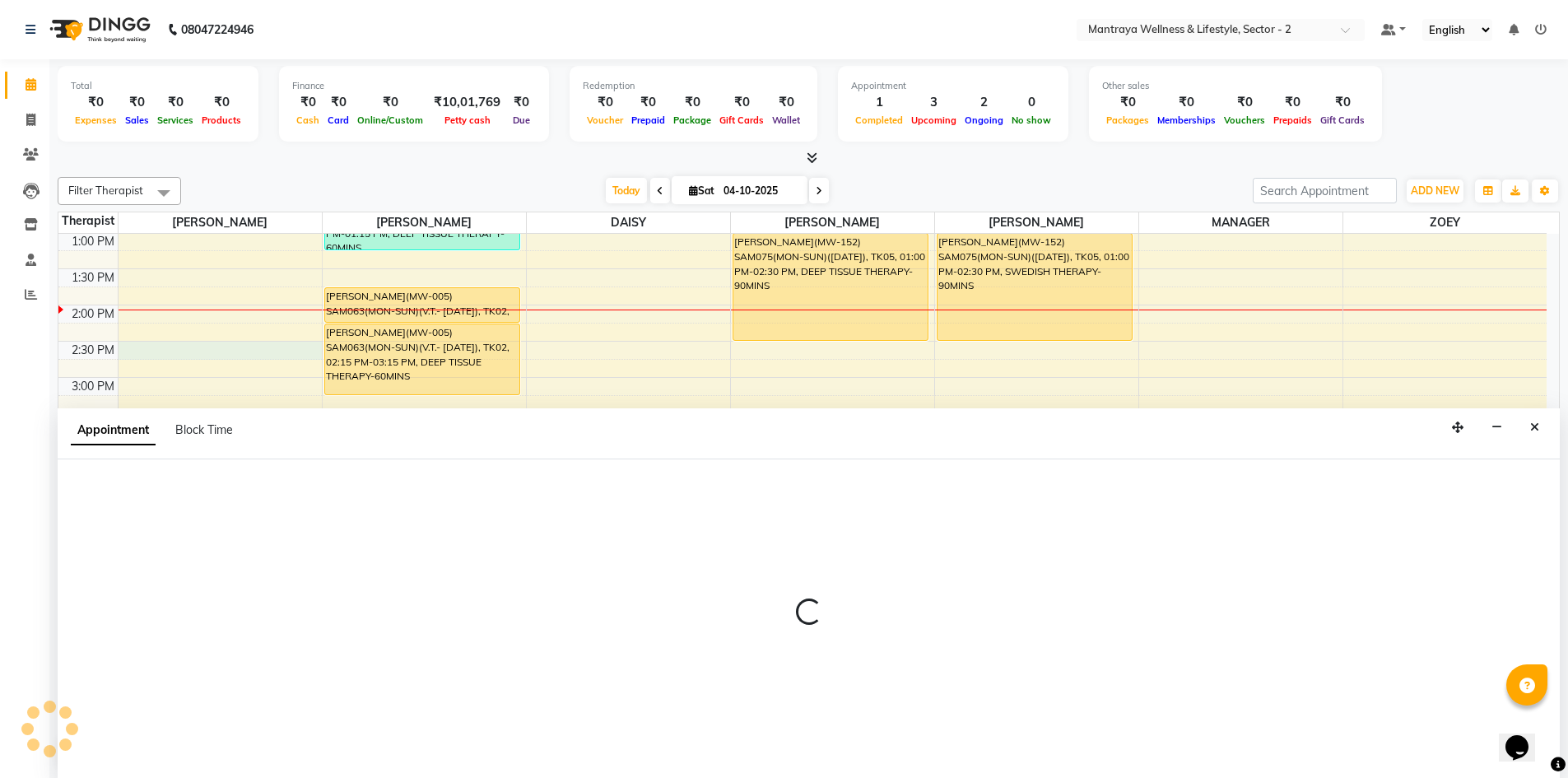
scroll to position [1, 0]
select select "84382"
select select "870"
select select "tentative"
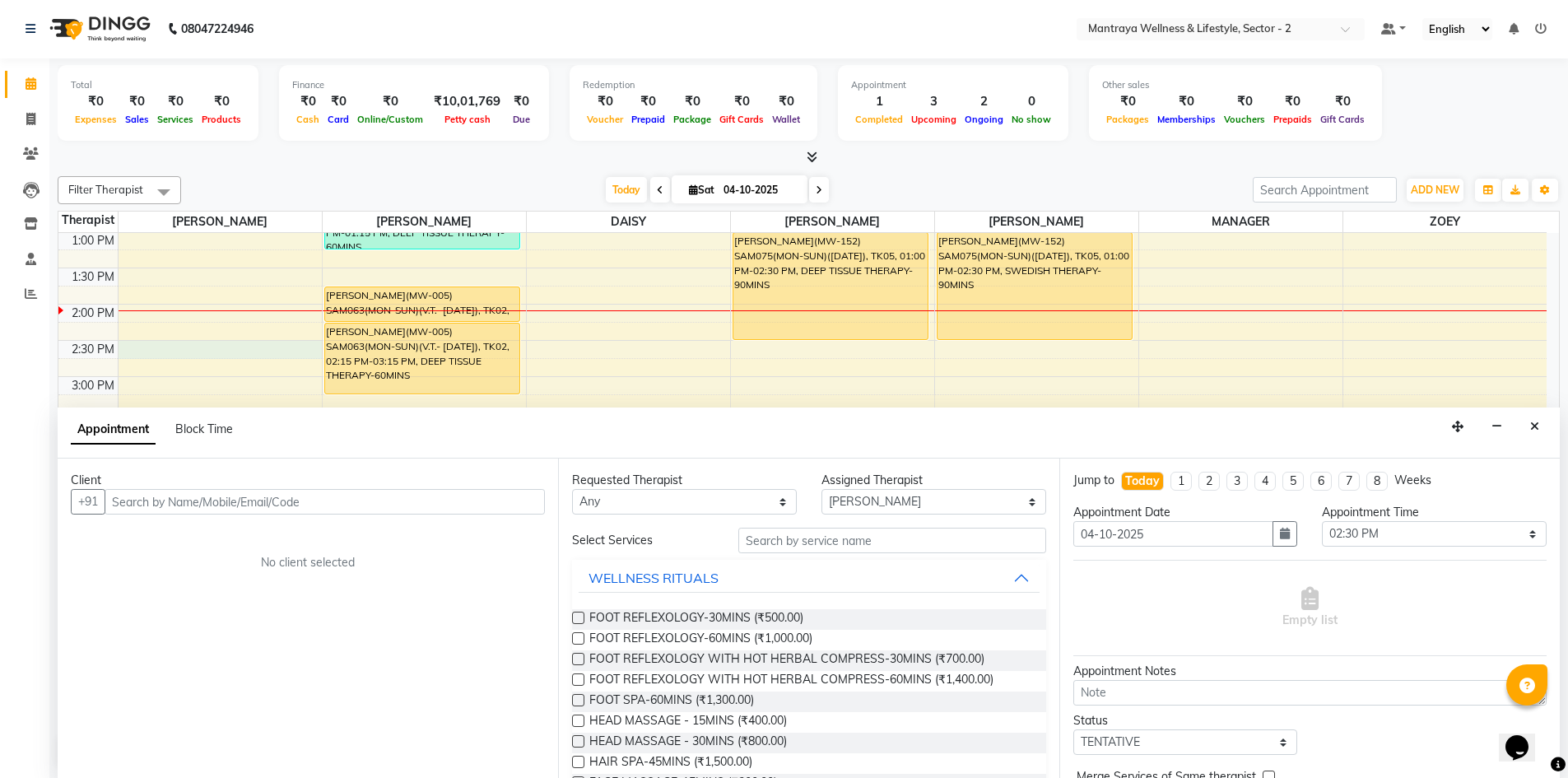
click at [478, 495] on input "text" at bounding box center [325, 501] width 440 height 26
type input "6290519791"
click at [523, 503] on span "Add Client" at bounding box center [511, 501] width 56 height 15
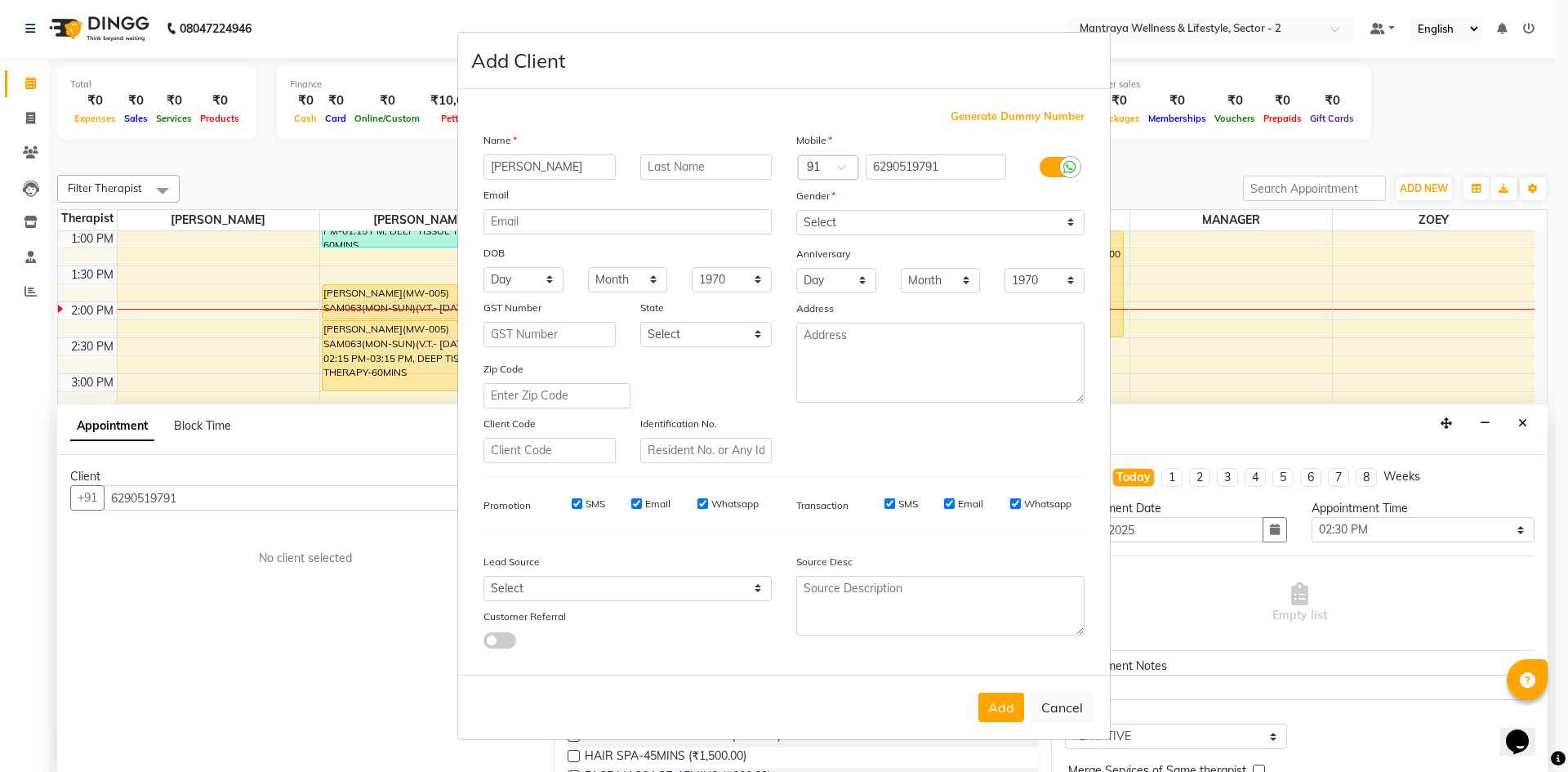
type input "[PERSON_NAME]"
click at [1071, 224] on select "Select [DEMOGRAPHIC_DATA] [DEMOGRAPHIC_DATA] Other Prefer Not To Say" at bounding box center [940, 223] width 288 height 26
select select "[DEMOGRAPHIC_DATA]"
click at [796, 210] on select "Select [DEMOGRAPHIC_DATA] [DEMOGRAPHIC_DATA] Other Prefer Not To Say" at bounding box center [940, 223] width 288 height 26
click at [988, 706] on button "Add" at bounding box center [1002, 707] width 46 height 29
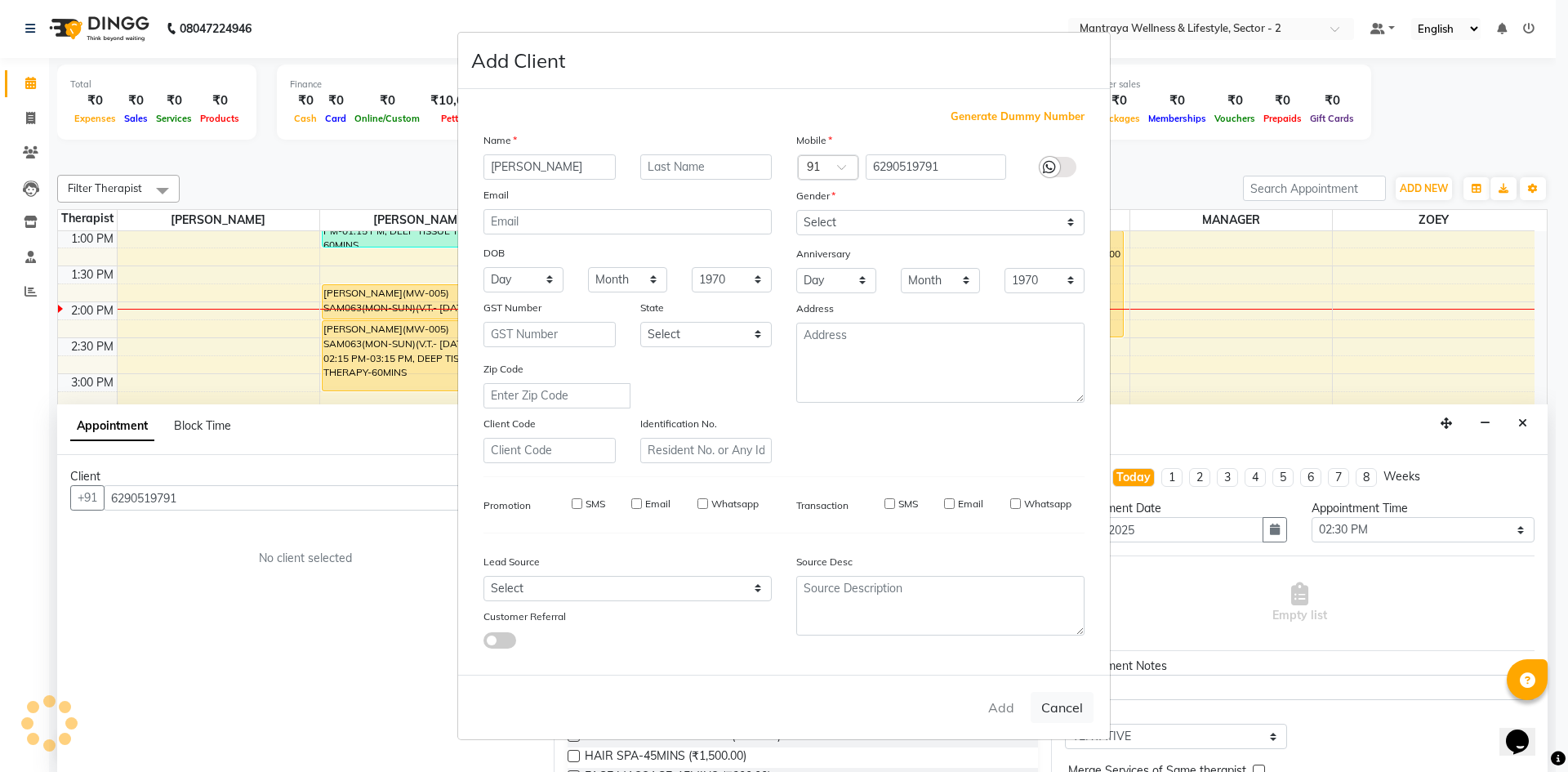
type input "62******91"
select select
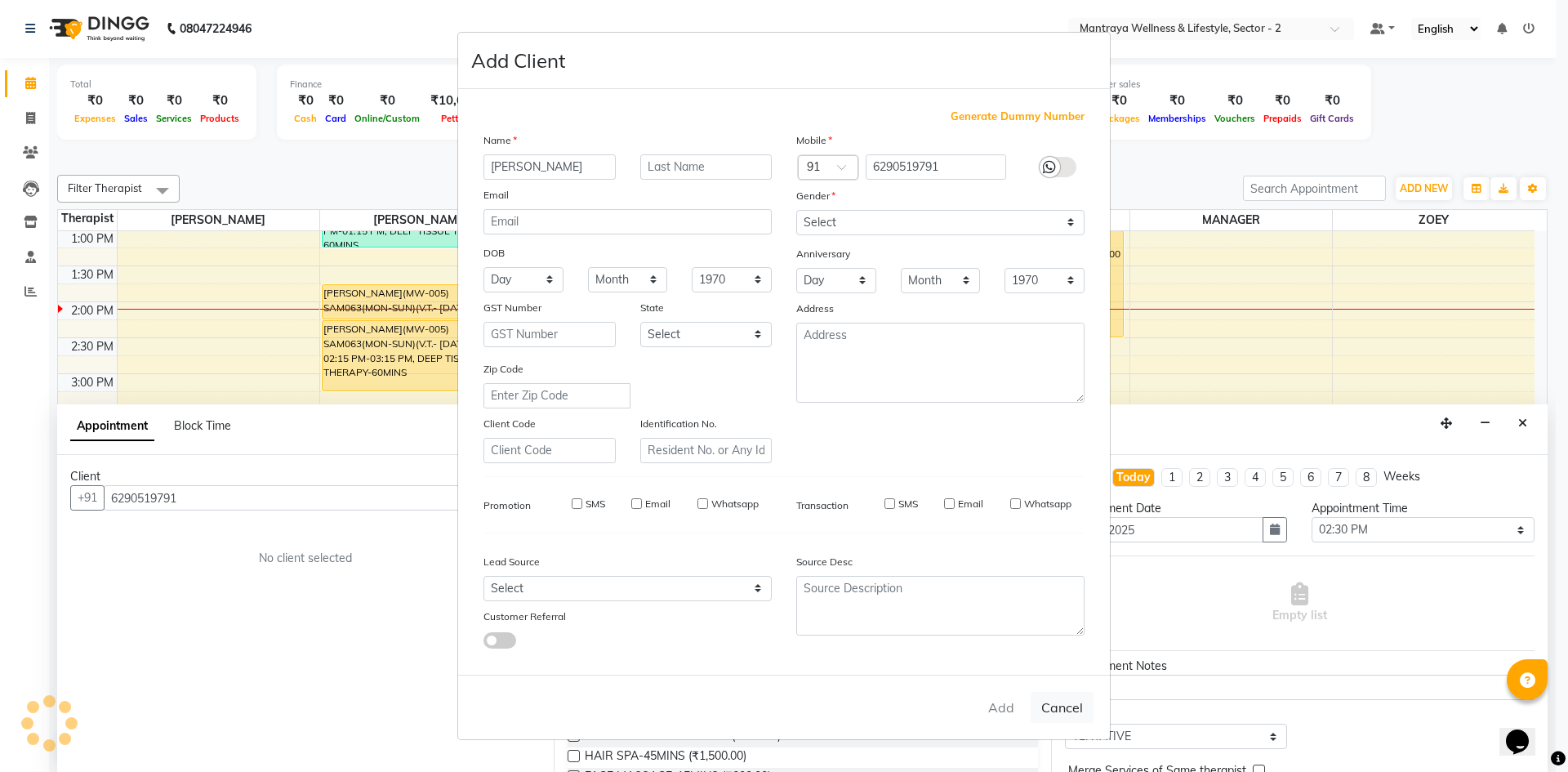
select select
checkbox input "false"
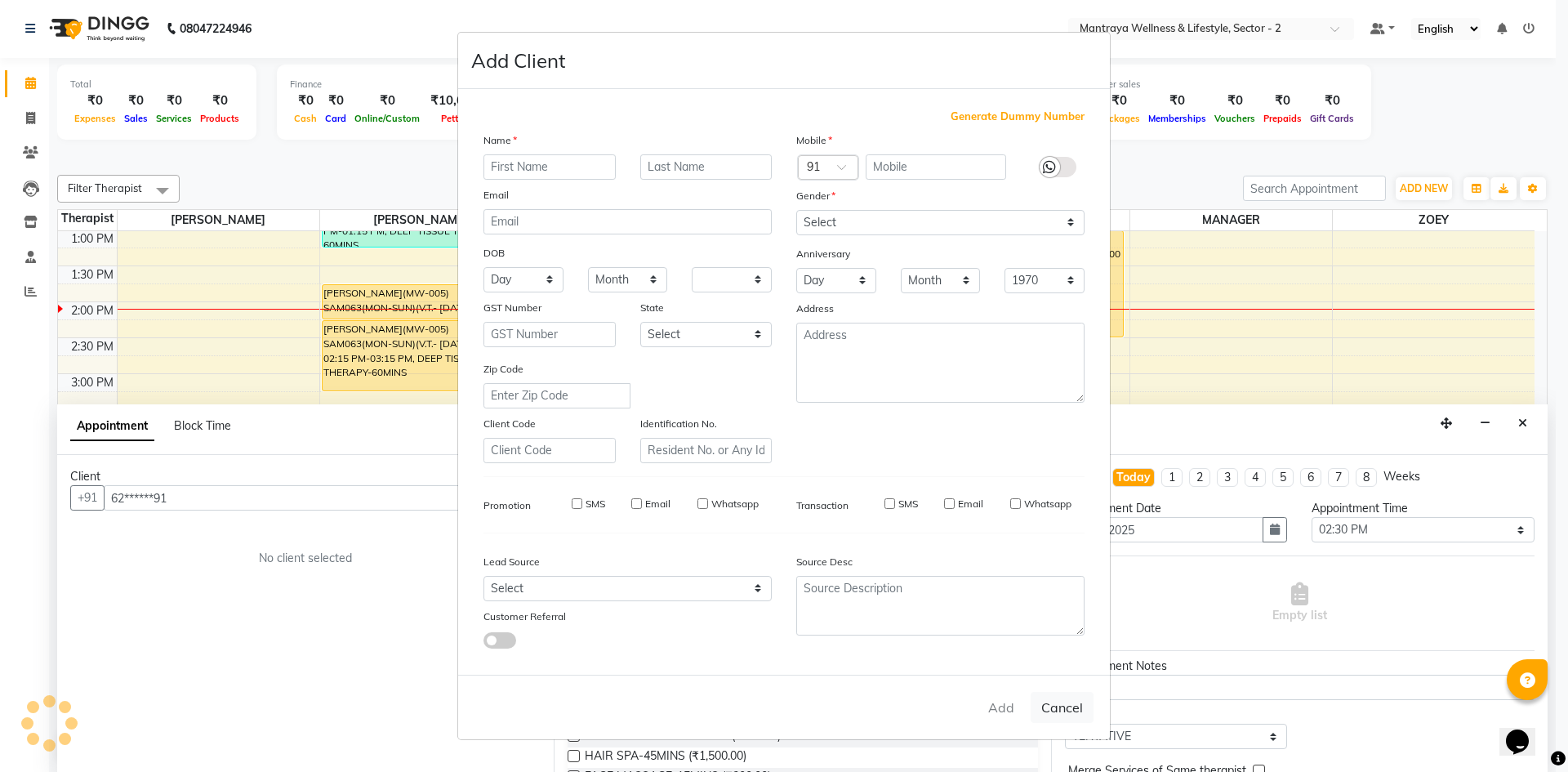
checkbox input "false"
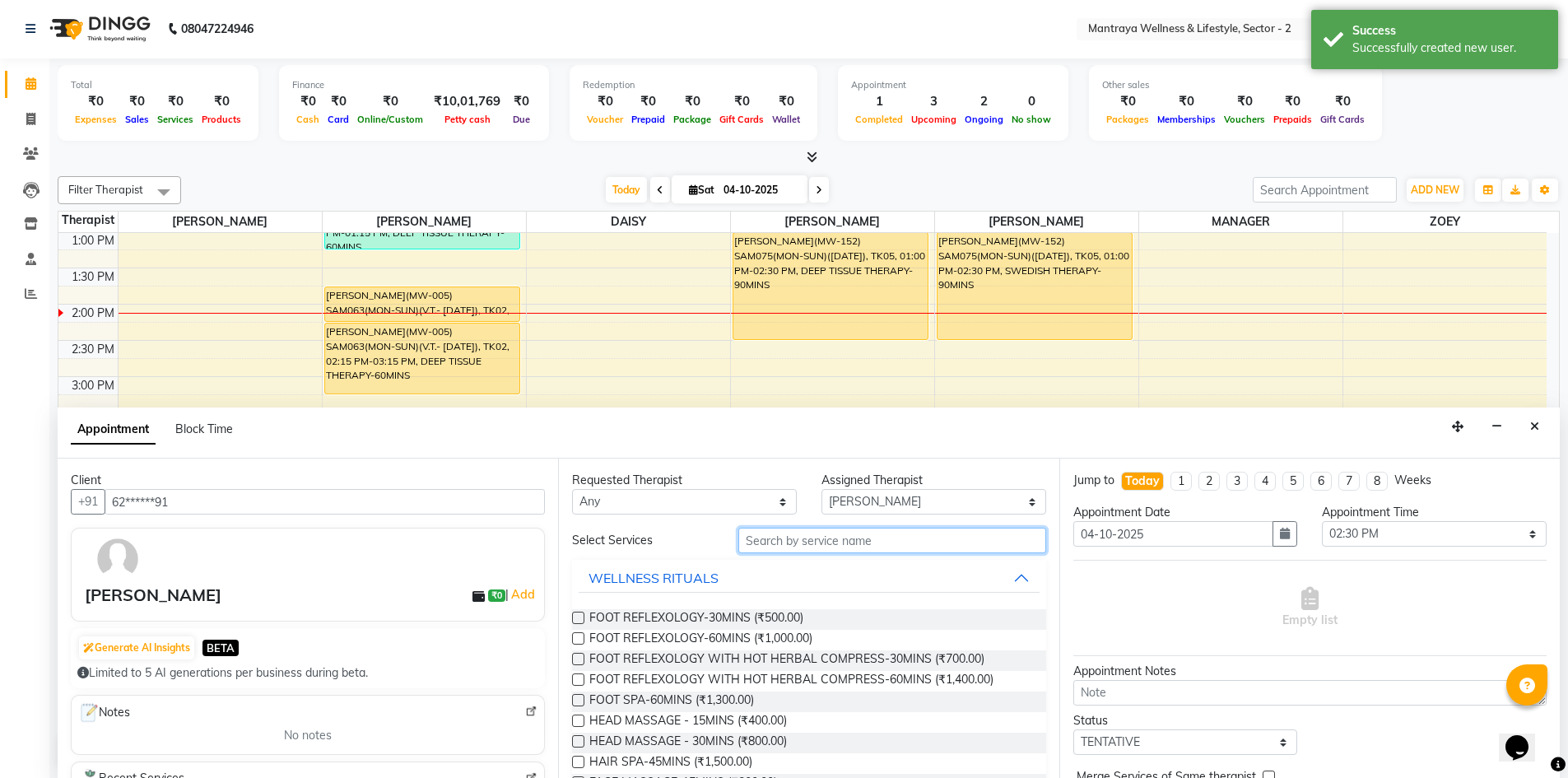
click at [807, 544] on input "text" at bounding box center [892, 540] width 308 height 26
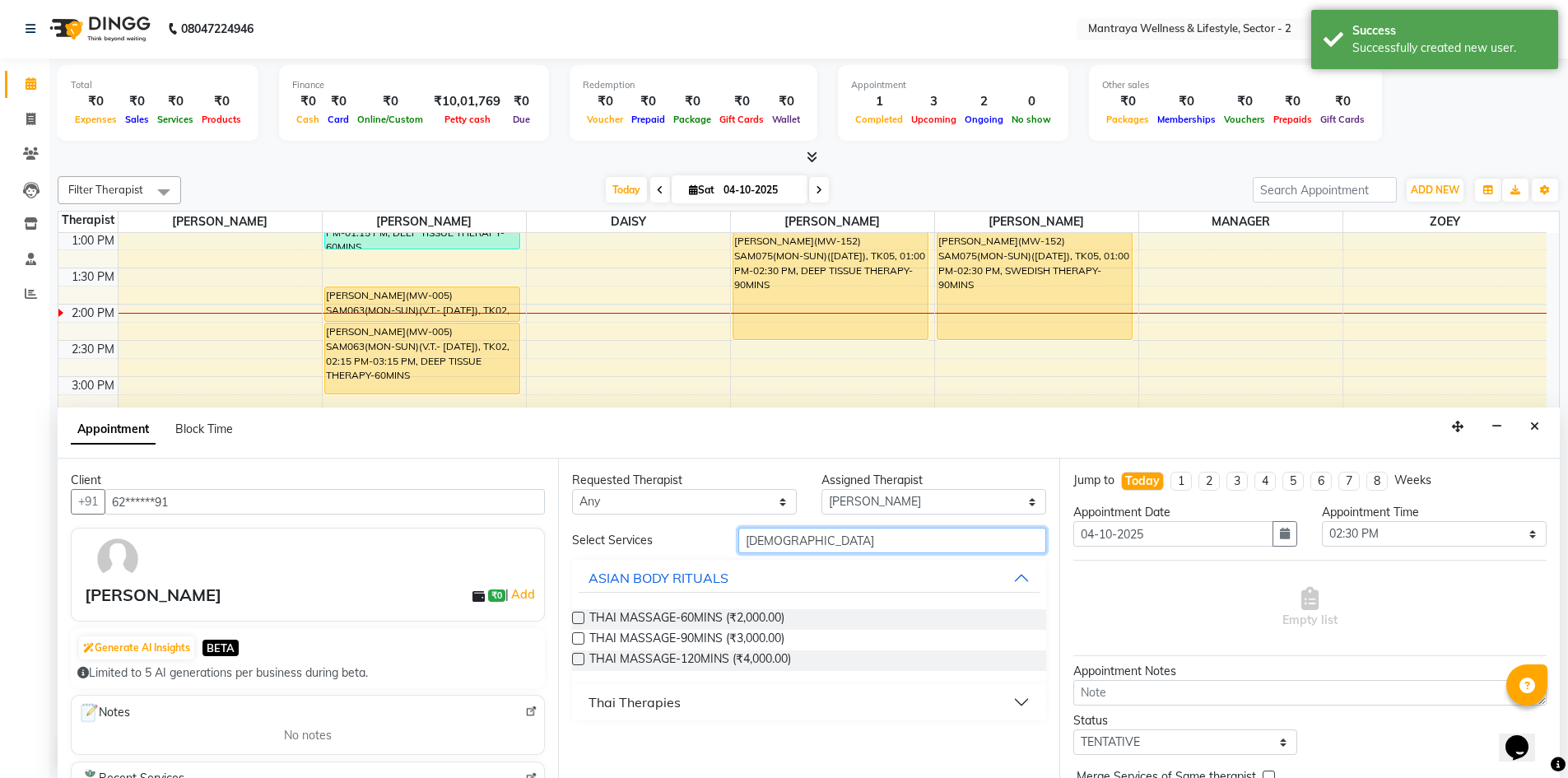
type input "[DEMOGRAPHIC_DATA]"
click at [577, 614] on label at bounding box center [577, 617] width 12 height 12
click at [577, 614] on input "checkbox" at bounding box center [577, 620] width 11 height 11
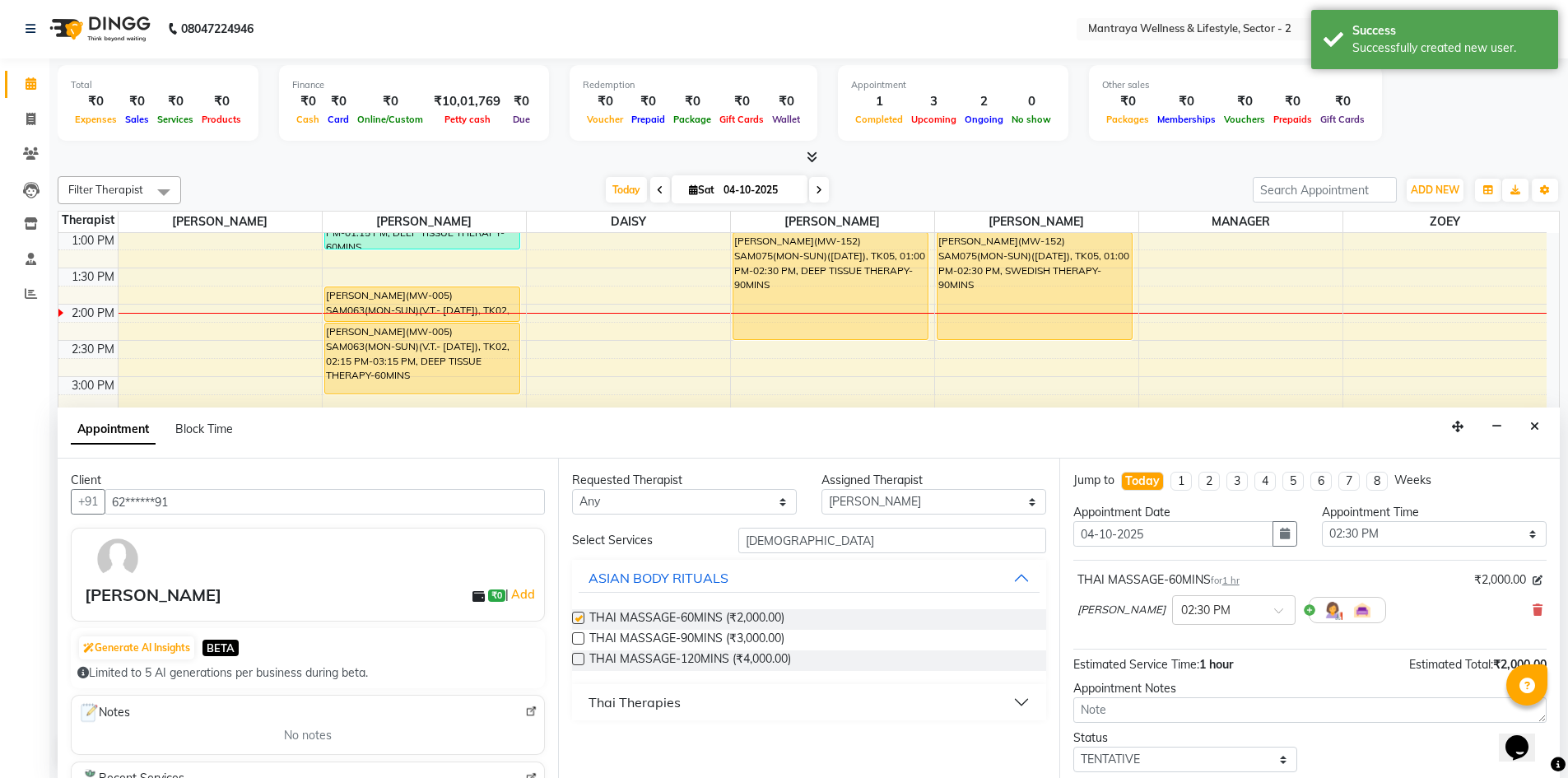
checkbox input "false"
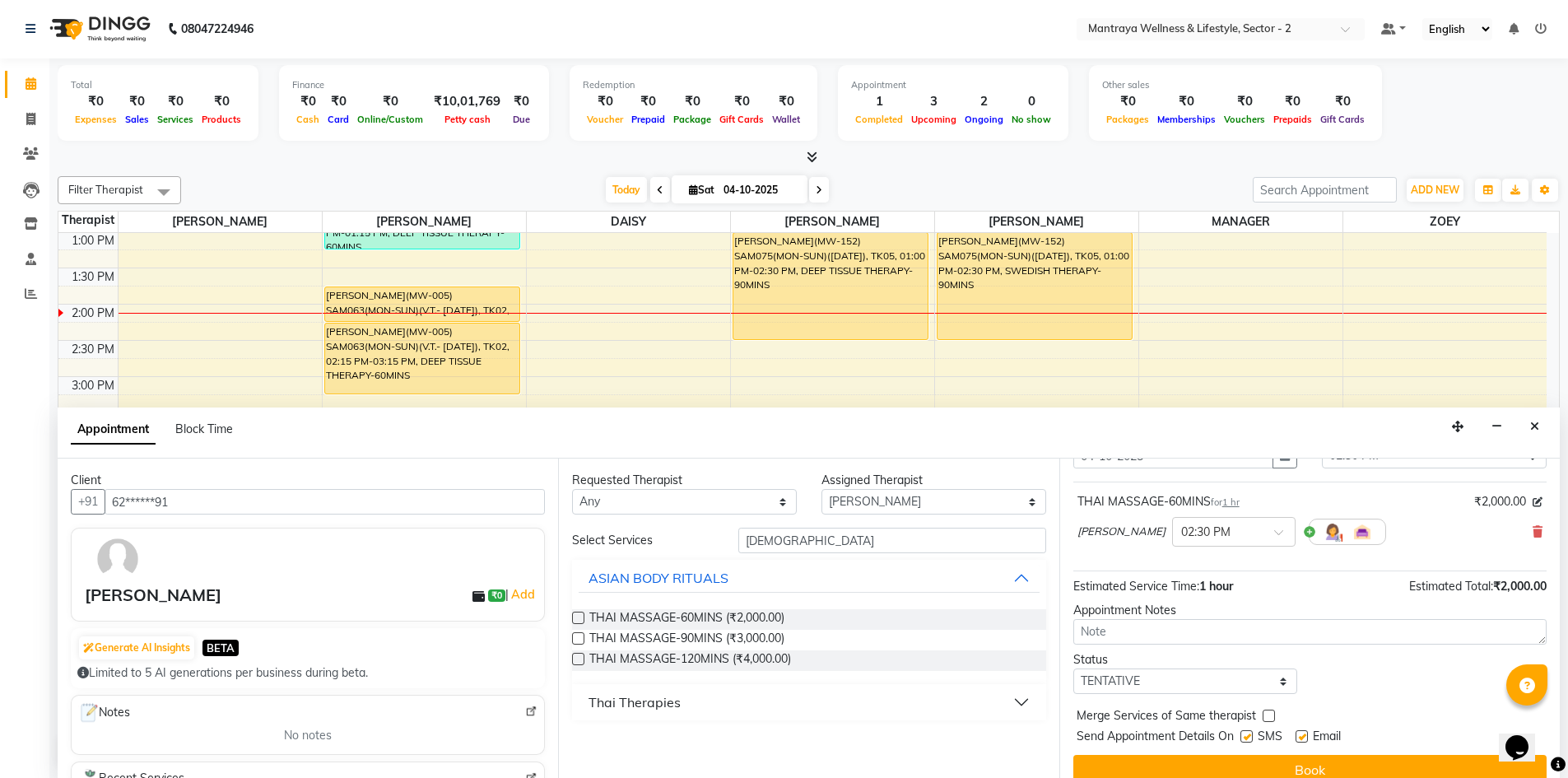
scroll to position [98, 0]
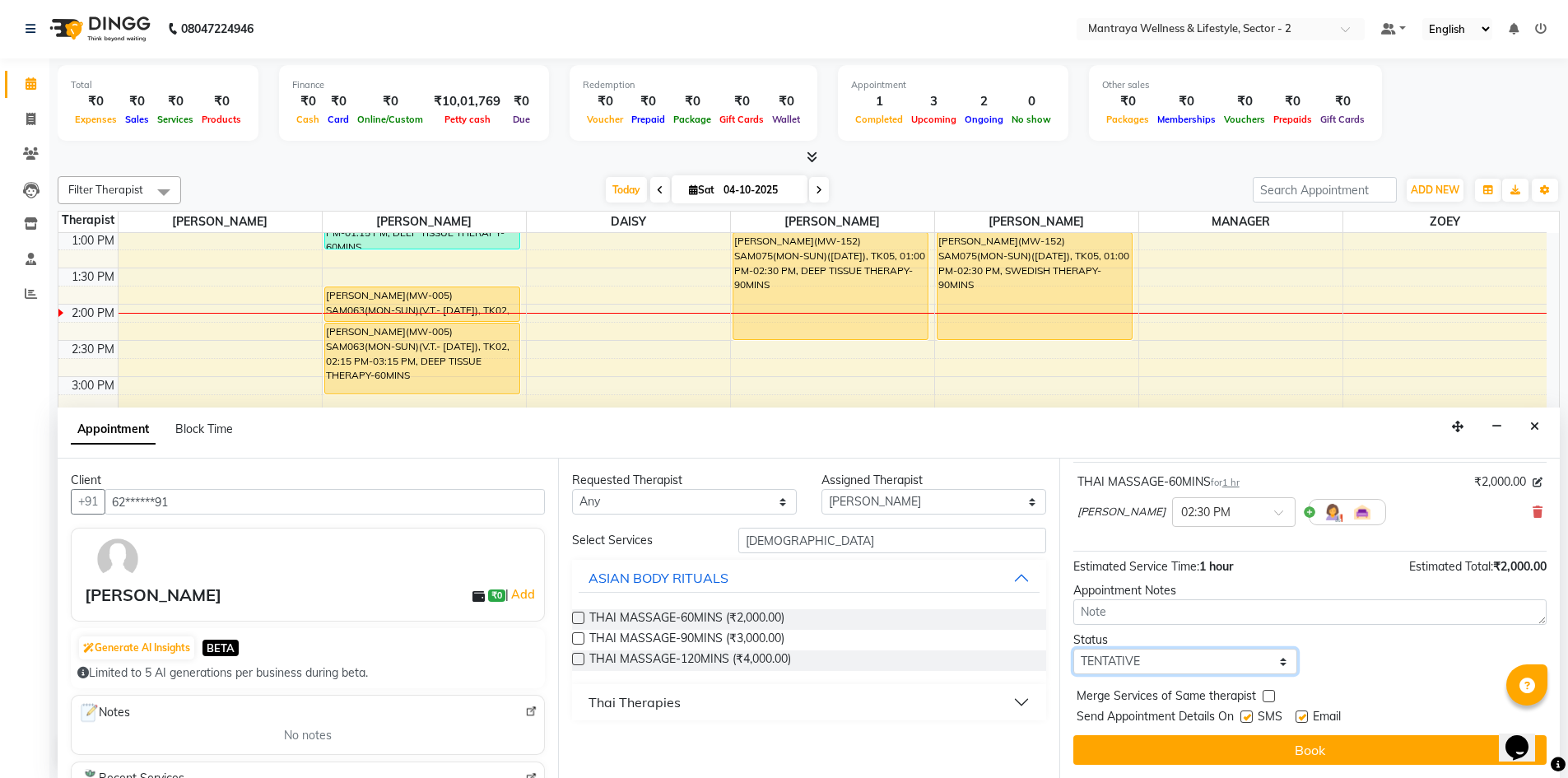
click at [1272, 659] on select "Select TENTATIVE CONFIRM CHECK-IN UPCOMING" at bounding box center [1185, 661] width 225 height 26
select select "confirm booking"
click at [1073, 648] on select "Select TENTATIVE CONFIRM CHECK-IN UPCOMING" at bounding box center [1185, 661] width 225 height 26
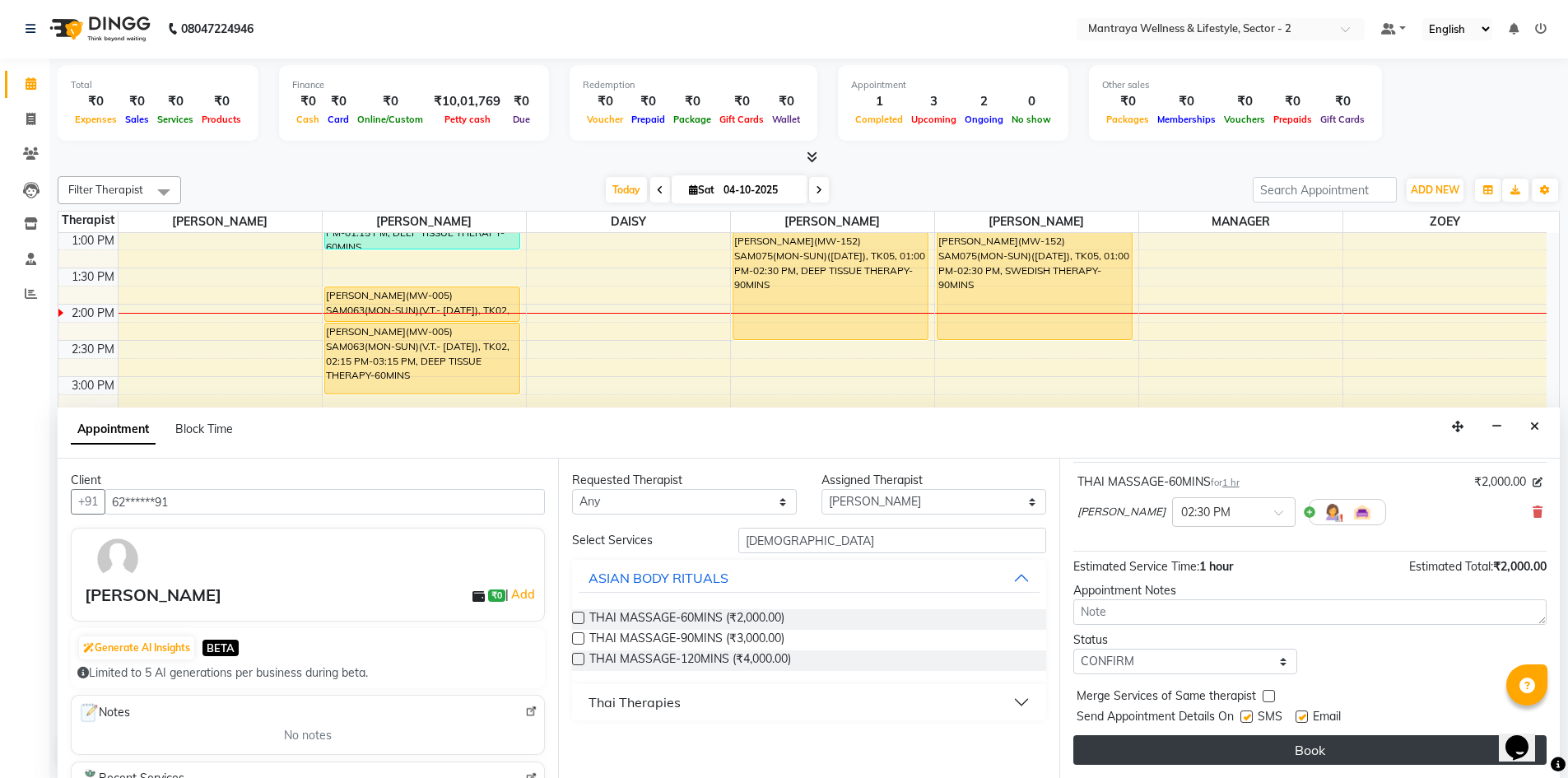
click at [1178, 744] on button "Book" at bounding box center [1310, 749] width 474 height 30
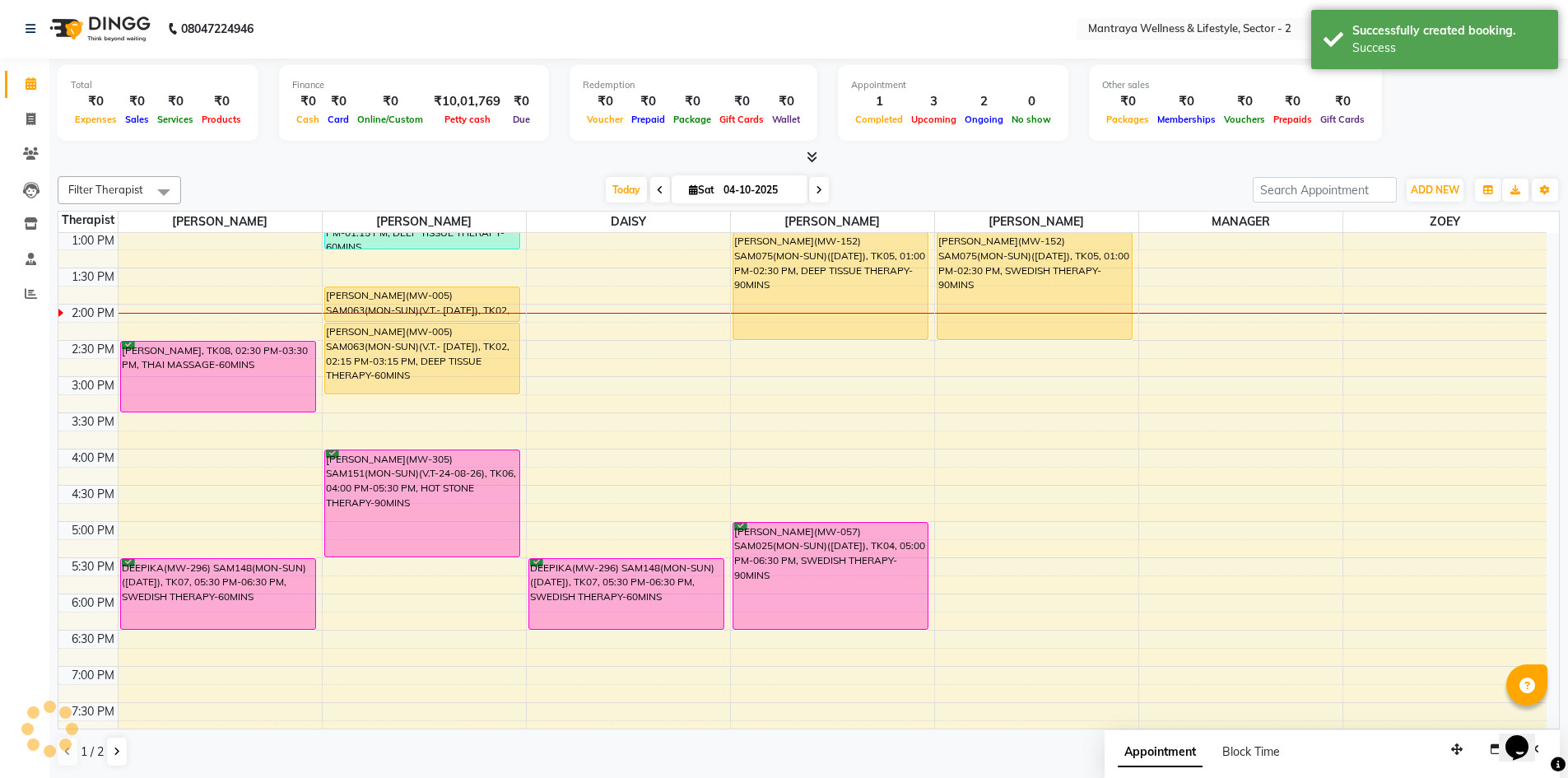
scroll to position [0, 0]
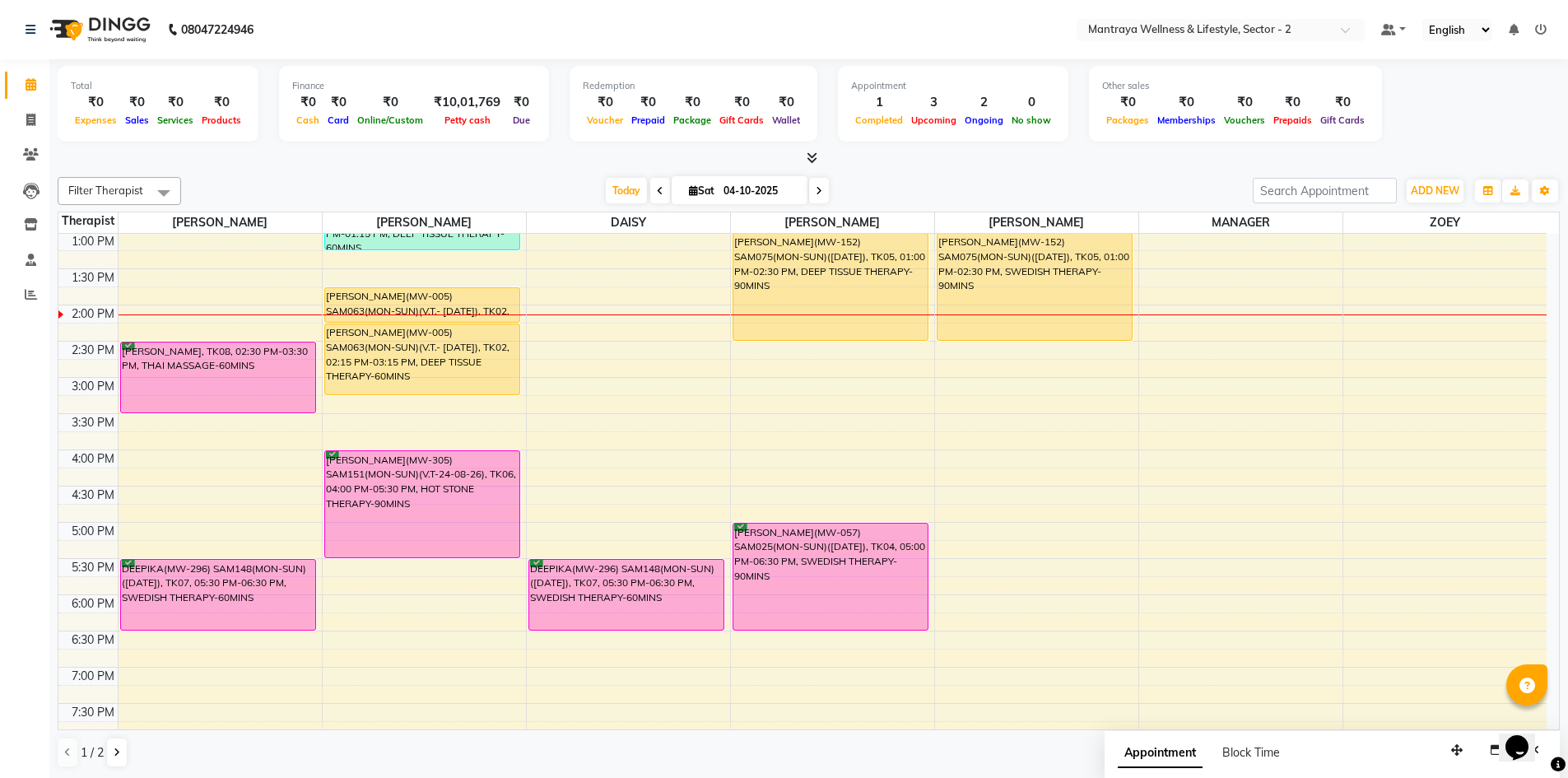
click at [657, 189] on icon at bounding box center [660, 191] width 6 height 10
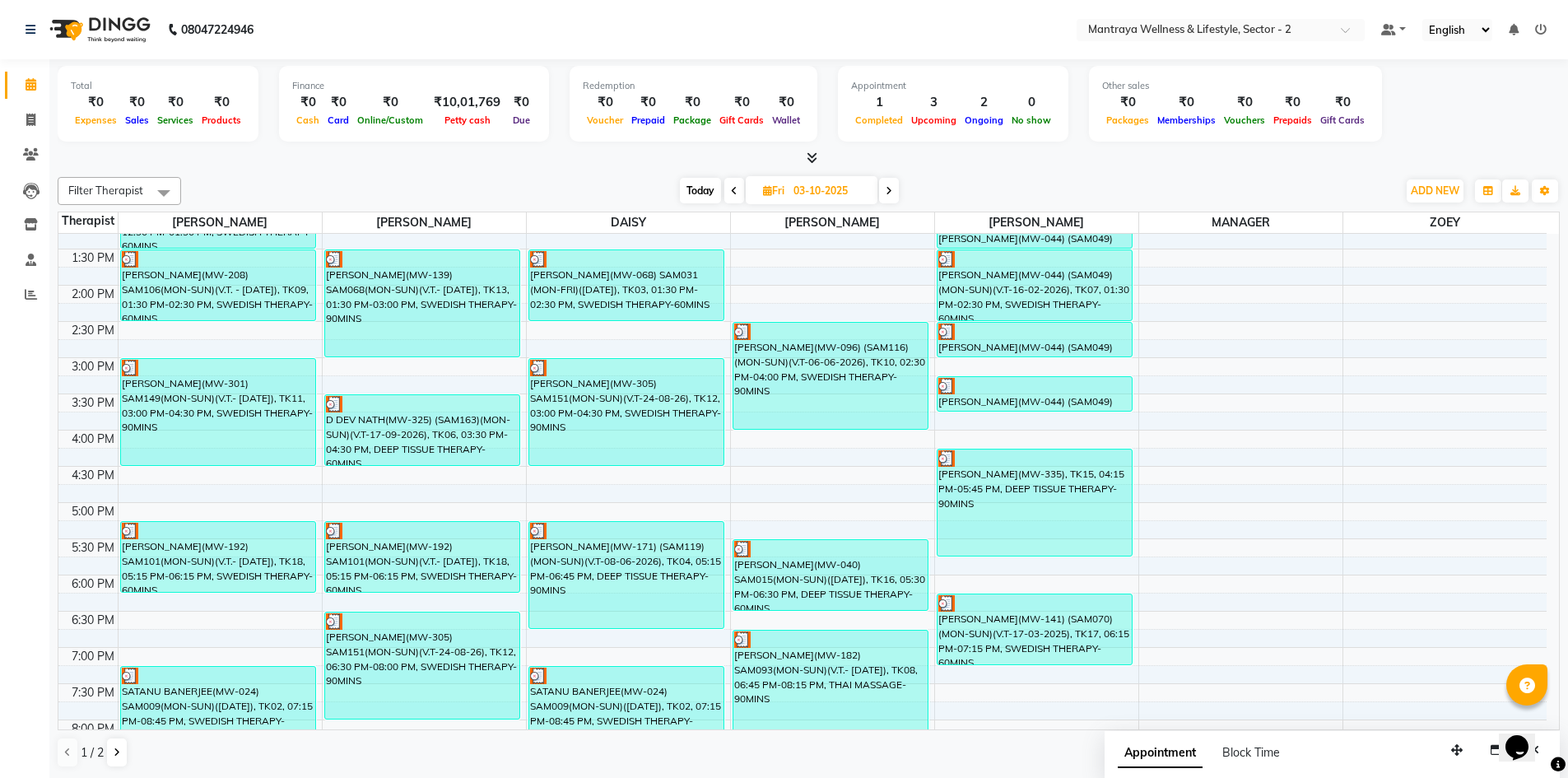
scroll to position [208, 0]
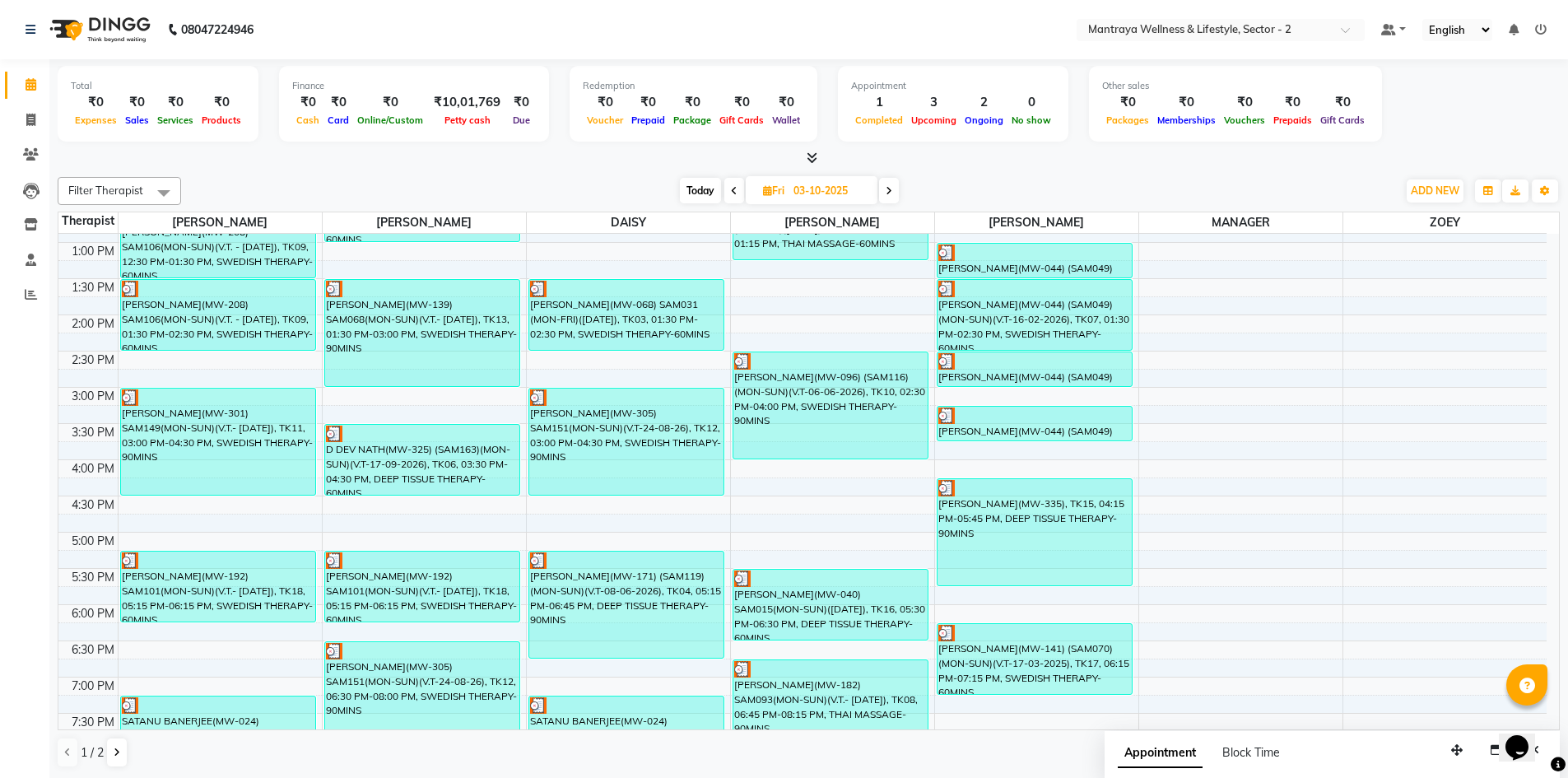
click at [888, 190] on icon at bounding box center [888, 191] width 6 height 10
type input "04-10-2025"
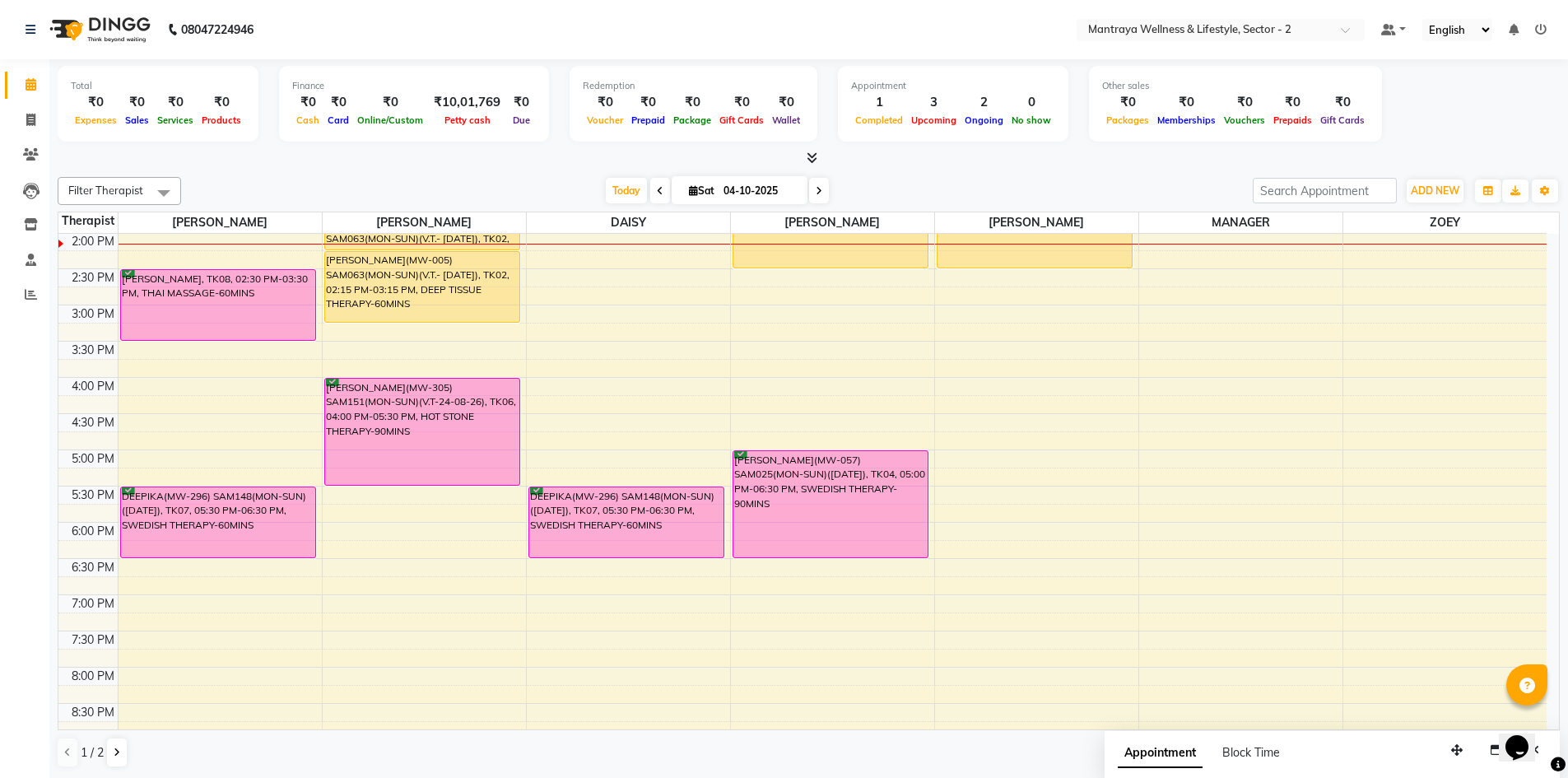
scroll to position [126, 0]
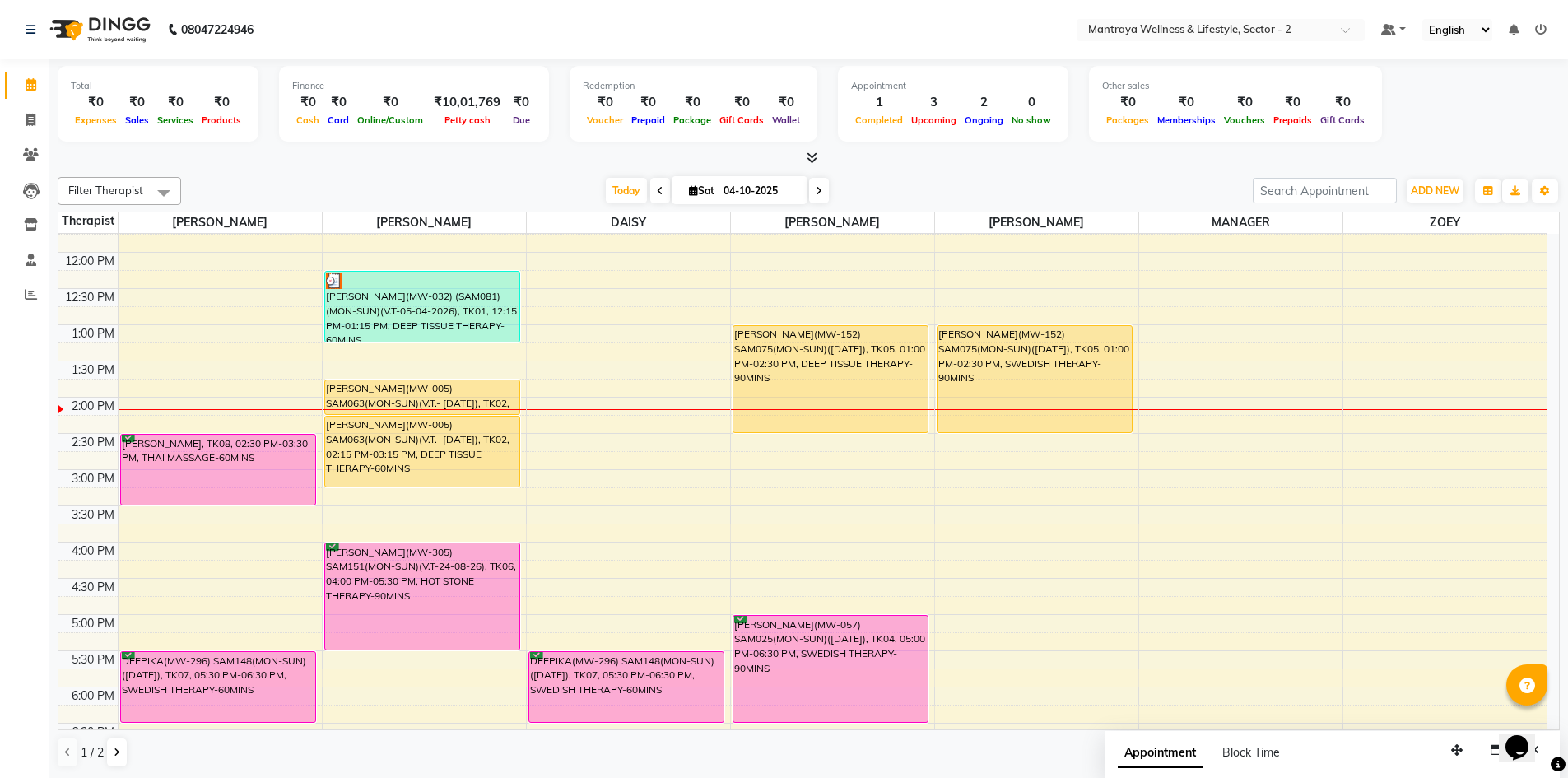
click at [691, 190] on icon at bounding box center [694, 191] width 9 height 11
select select "10"
select select "2025"
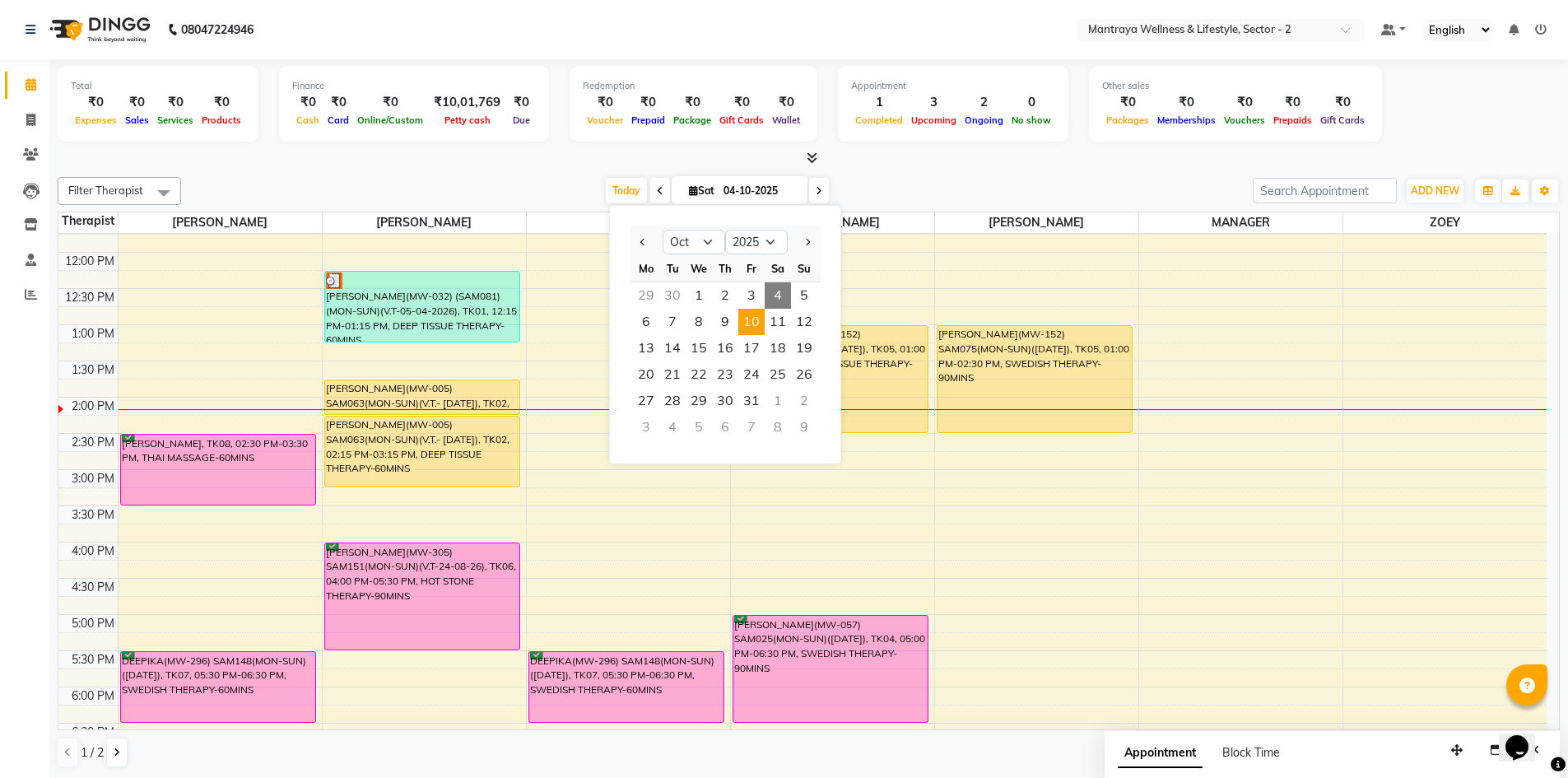
click at [747, 321] on span "10" at bounding box center [751, 322] width 26 height 26
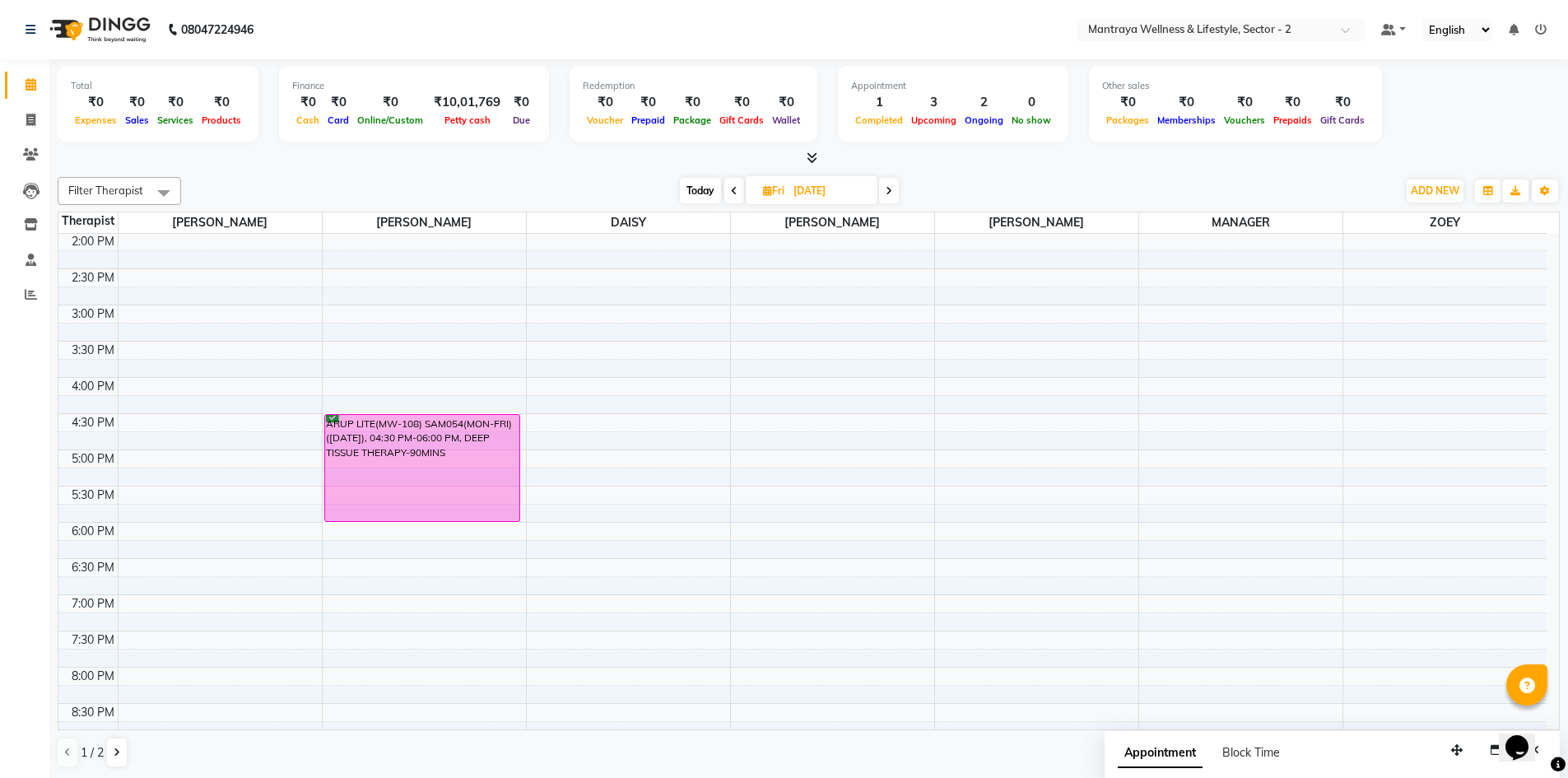
scroll to position [208, 0]
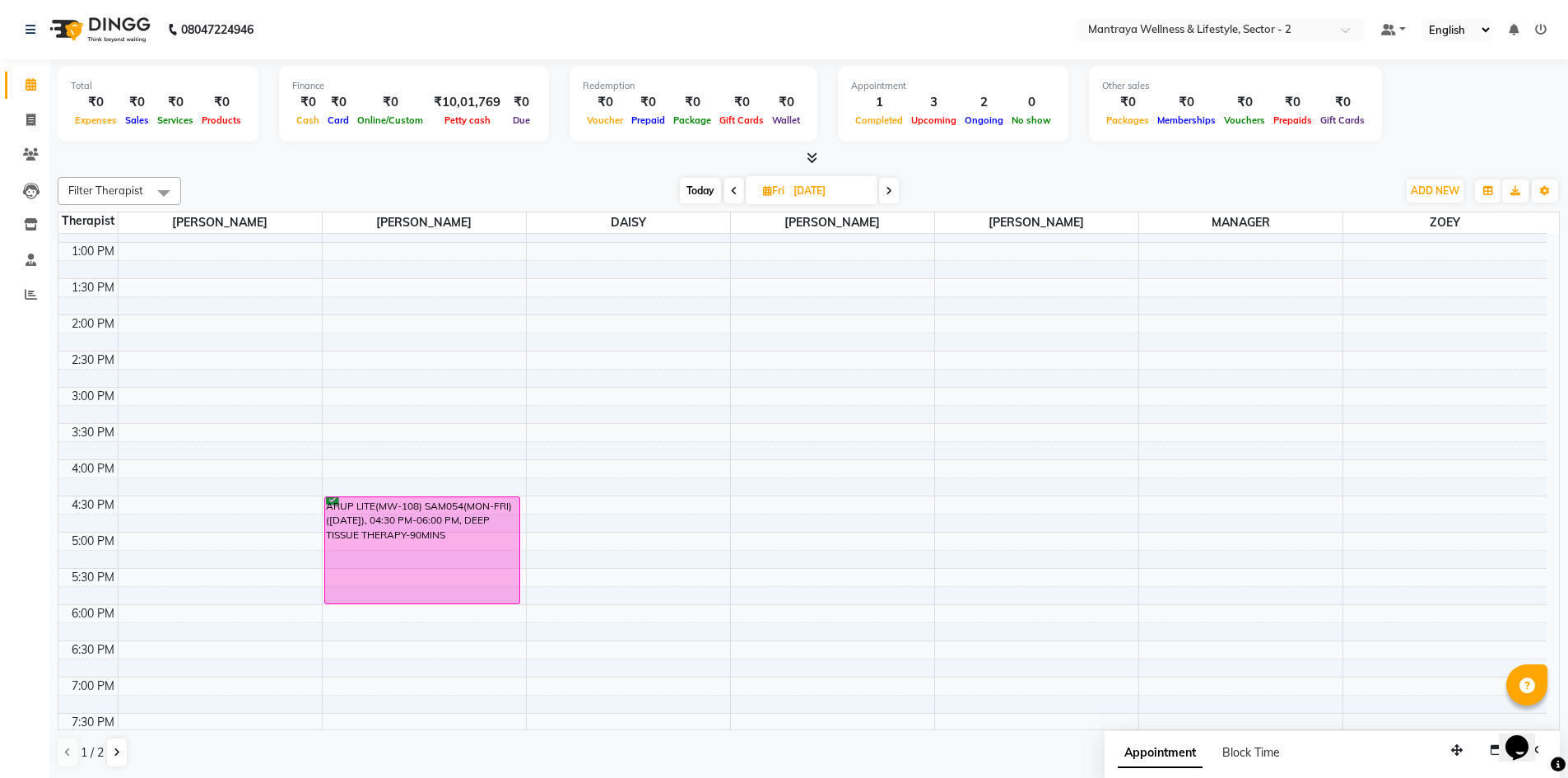
click at [707, 190] on span "Today" at bounding box center [700, 191] width 41 height 26
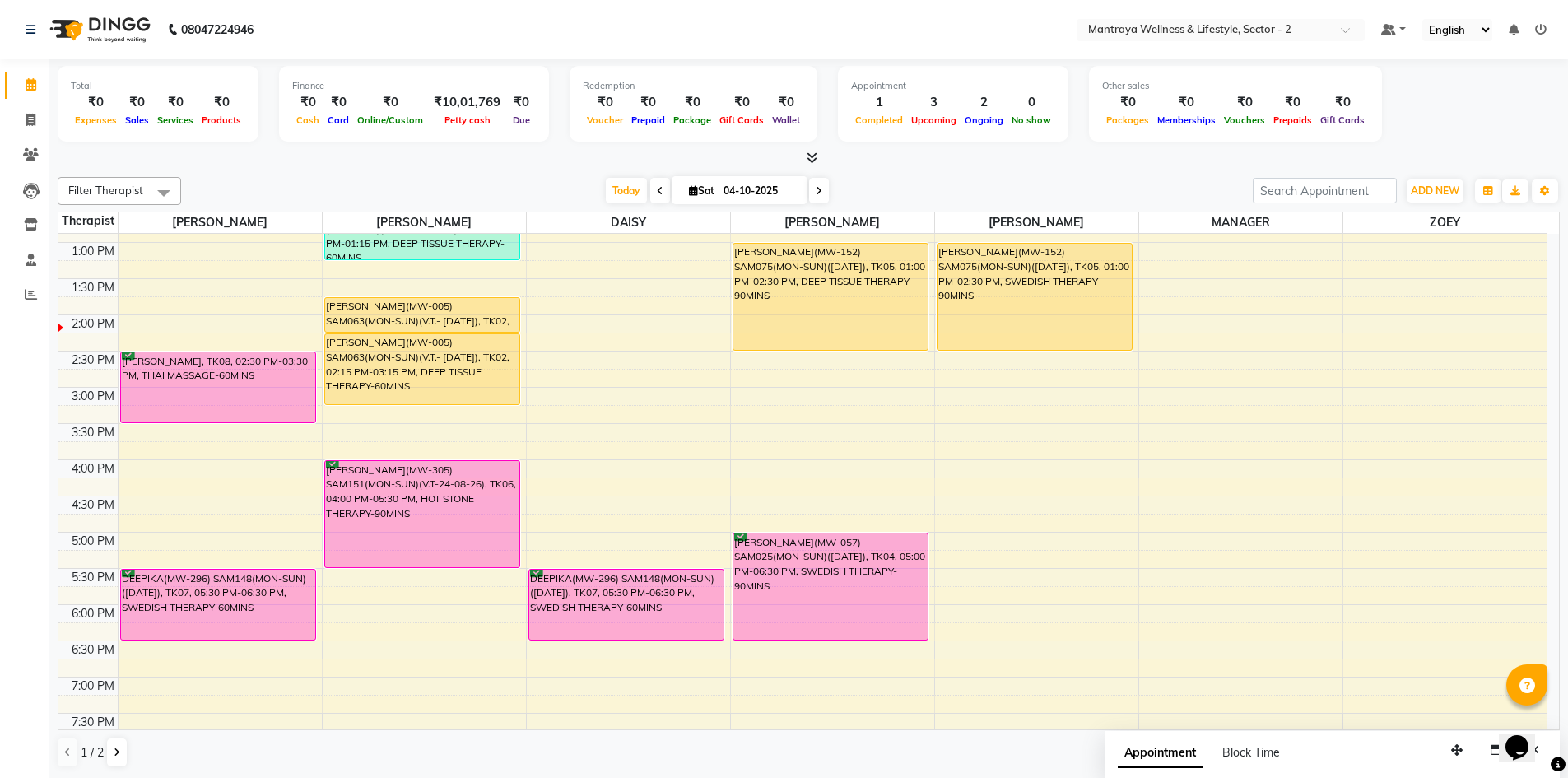
scroll to position [126, 0]
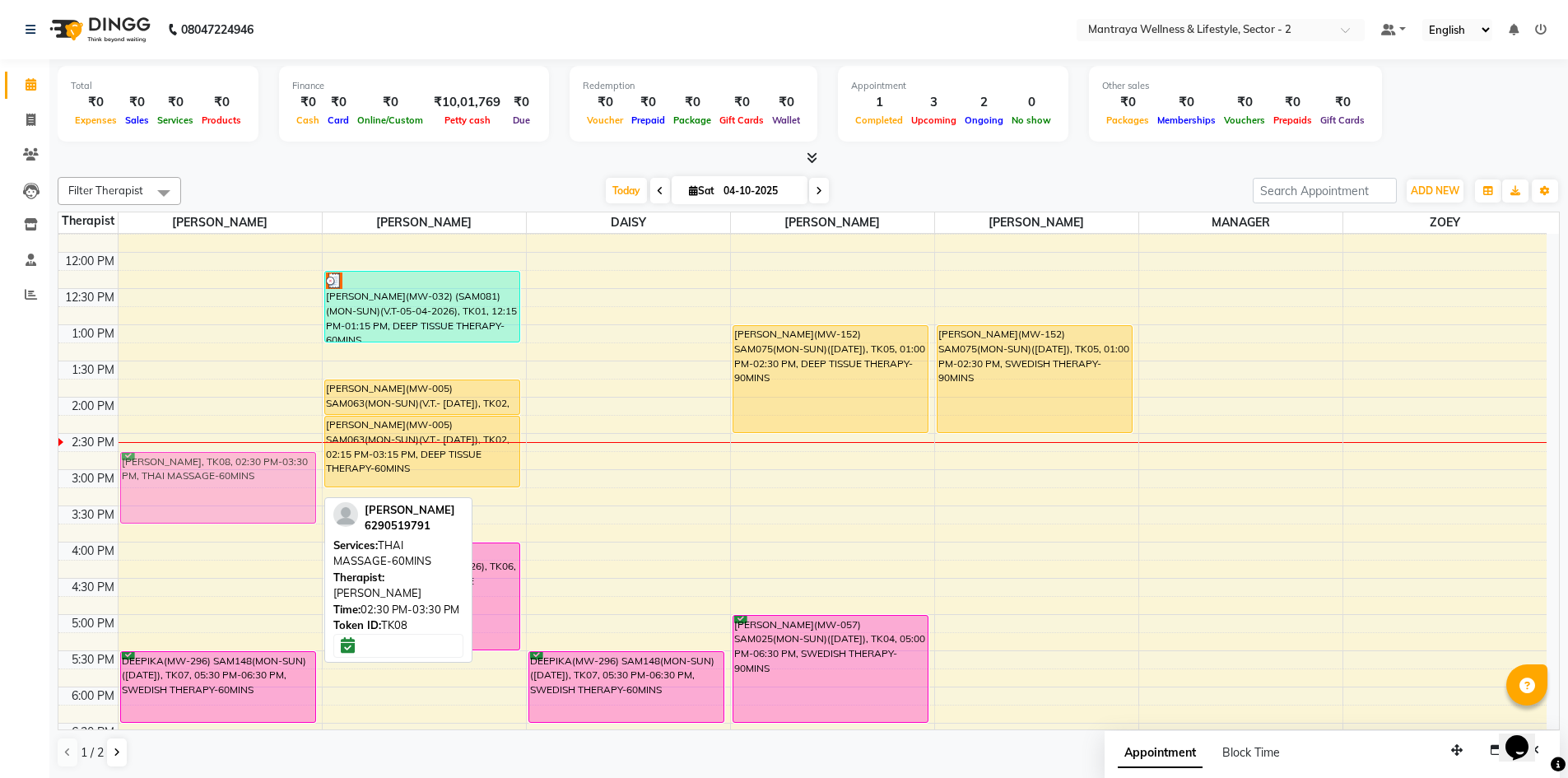
drag, startPoint x: 207, startPoint y: 488, endPoint x: 204, endPoint y: 499, distance: 11.4
click at [204, 499] on div "[PERSON_NAME], TK08, 02:30 PM-03:30 PM, THAI MASSAGE-60MINS DEEPIKA(MW-296) SAM…" at bounding box center [220, 542] width 204 height 869
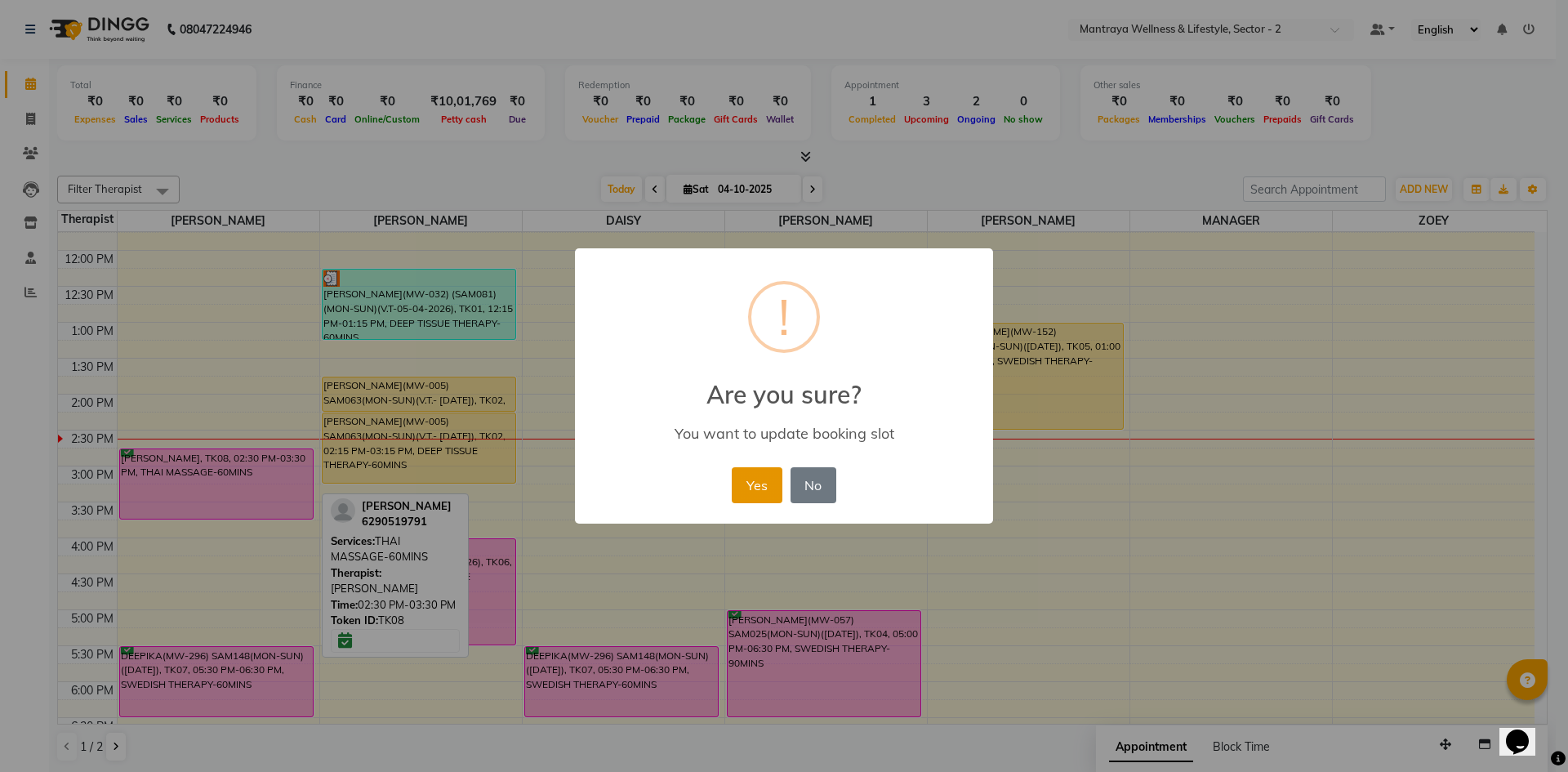
click at [758, 477] on button "Yes" at bounding box center [756, 485] width 50 height 36
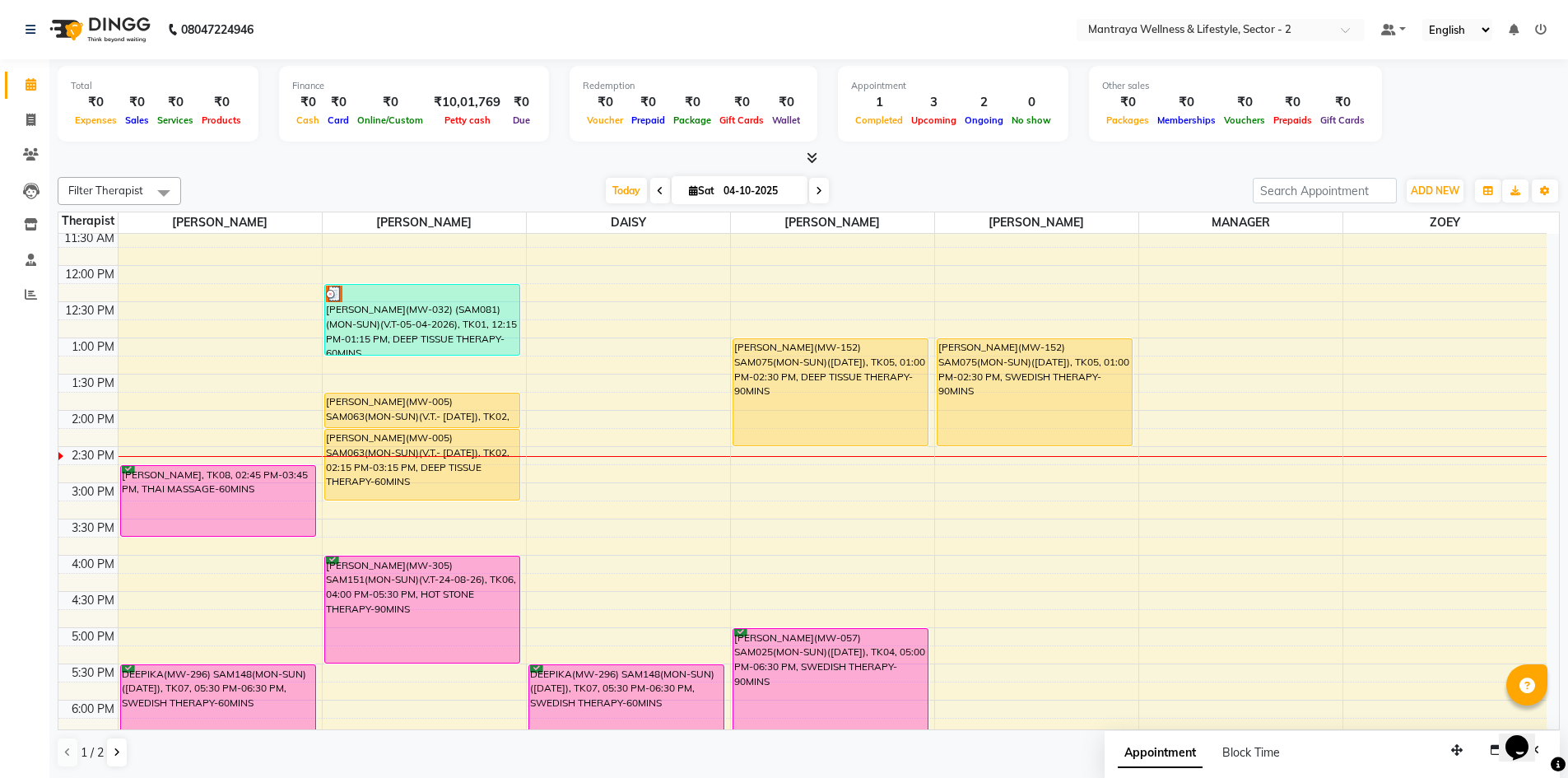
scroll to position [247, 0]
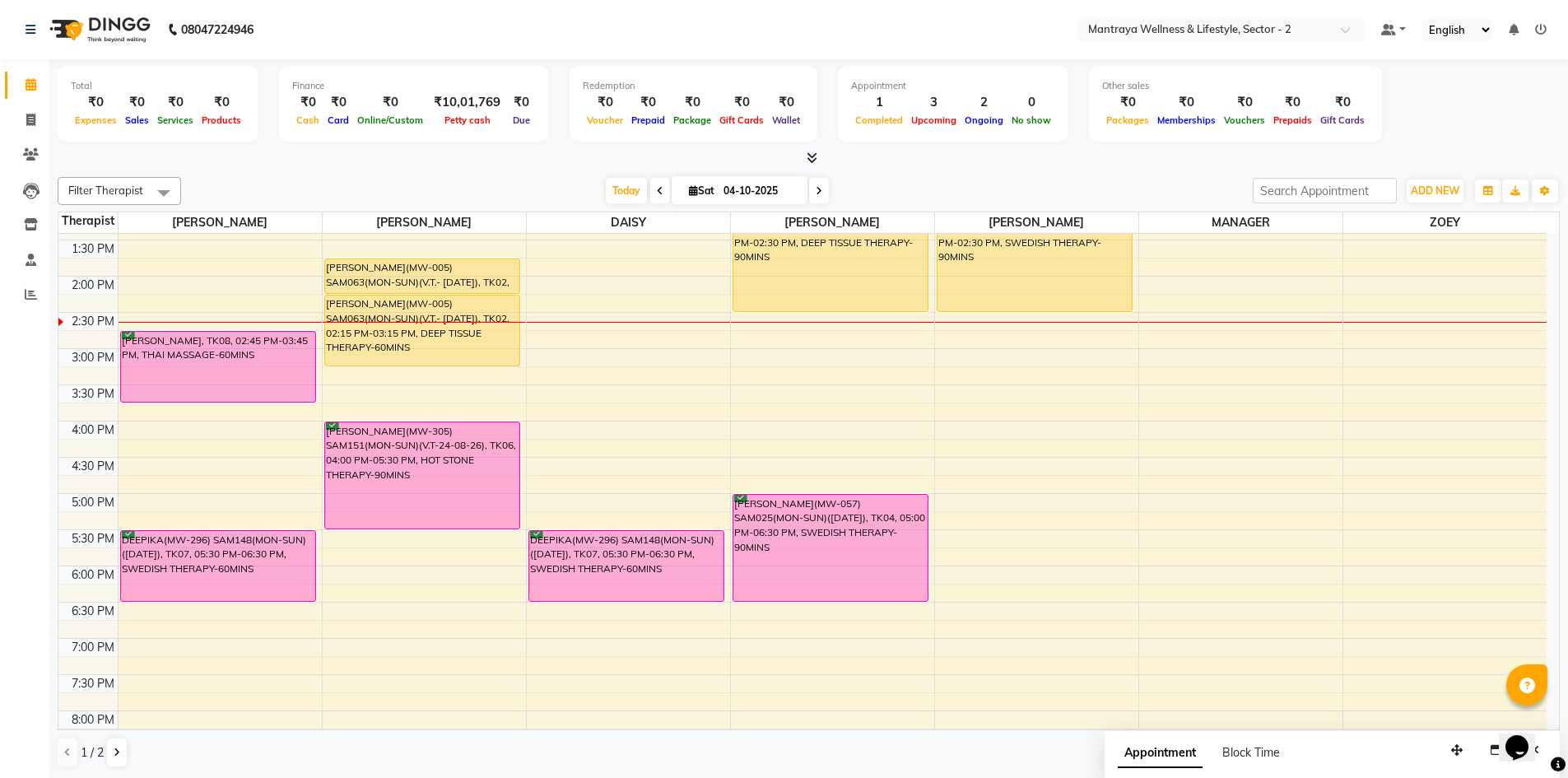
click at [652, 185] on span at bounding box center [660, 191] width 19 height 26
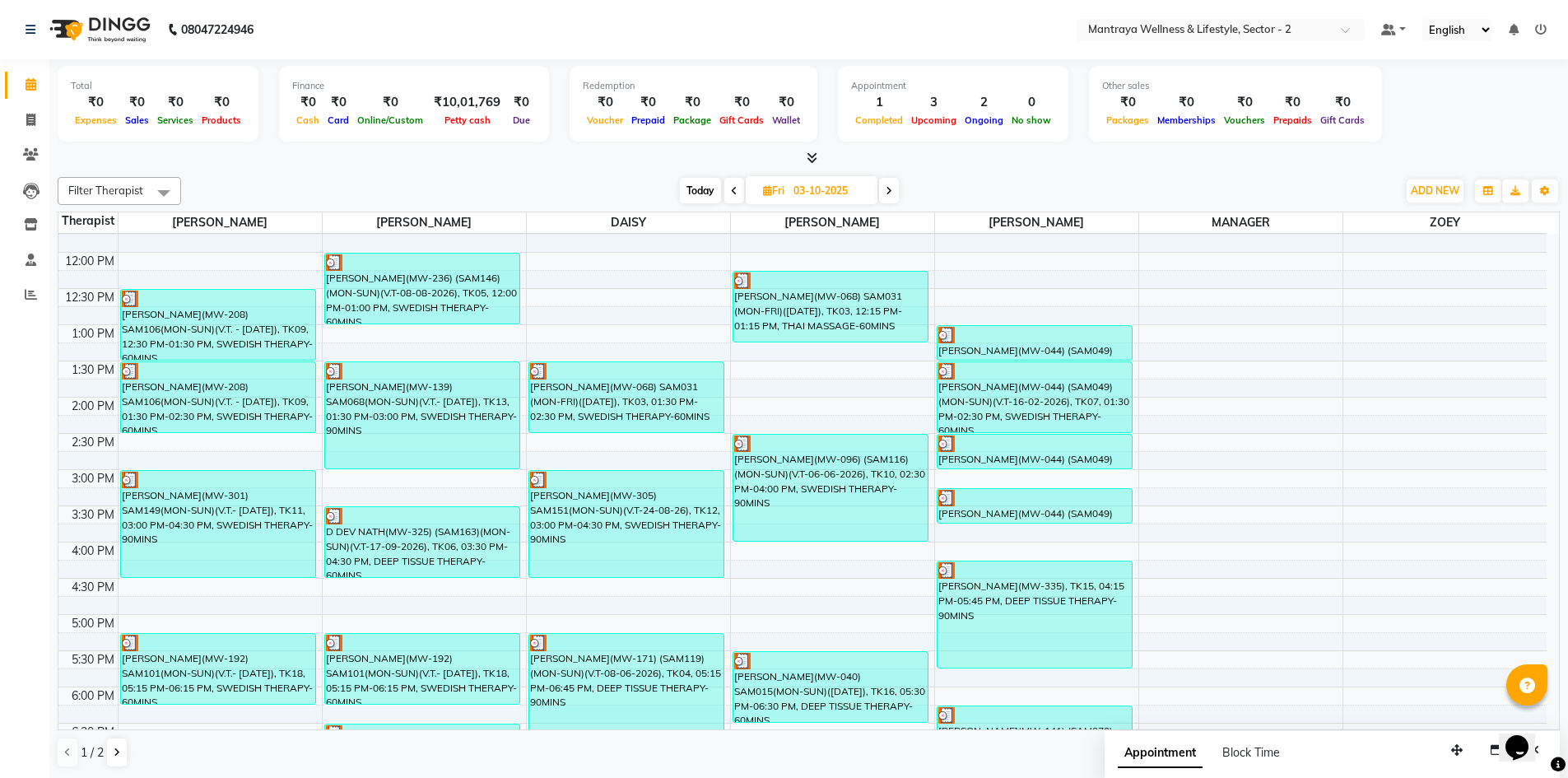
scroll to position [43, 0]
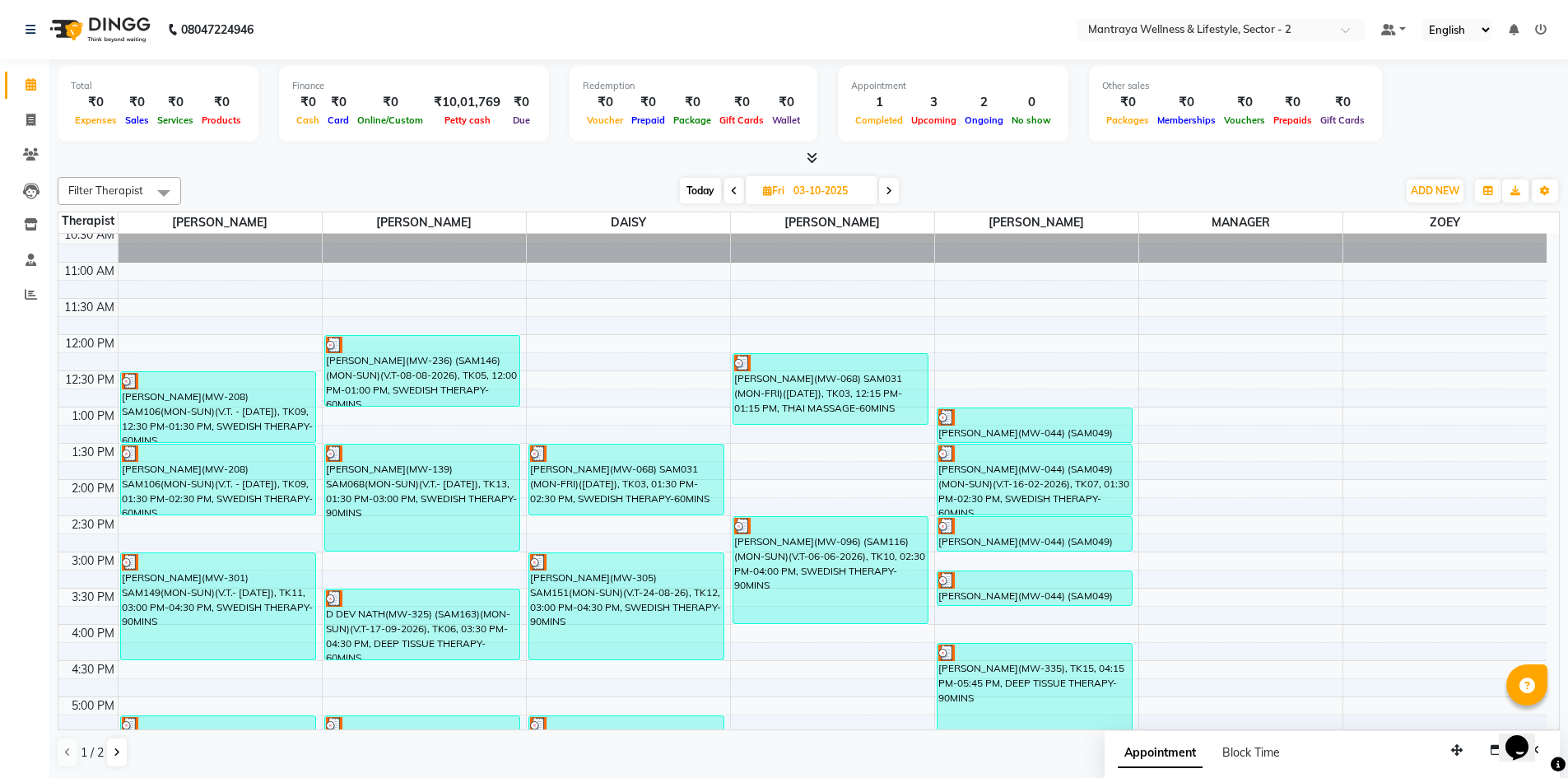
click at [738, 188] on span at bounding box center [734, 191] width 19 height 26
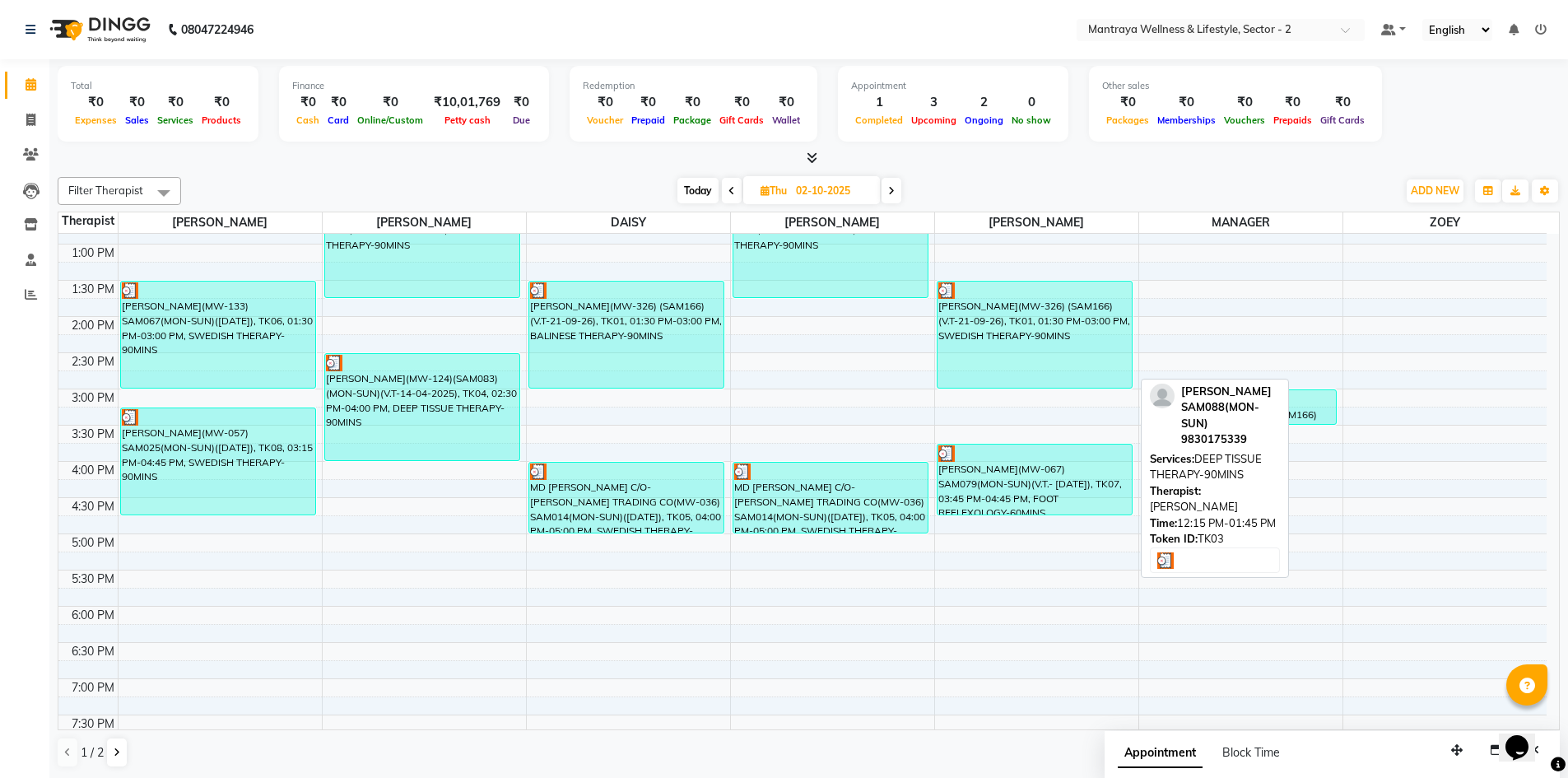
scroll to position [208, 0]
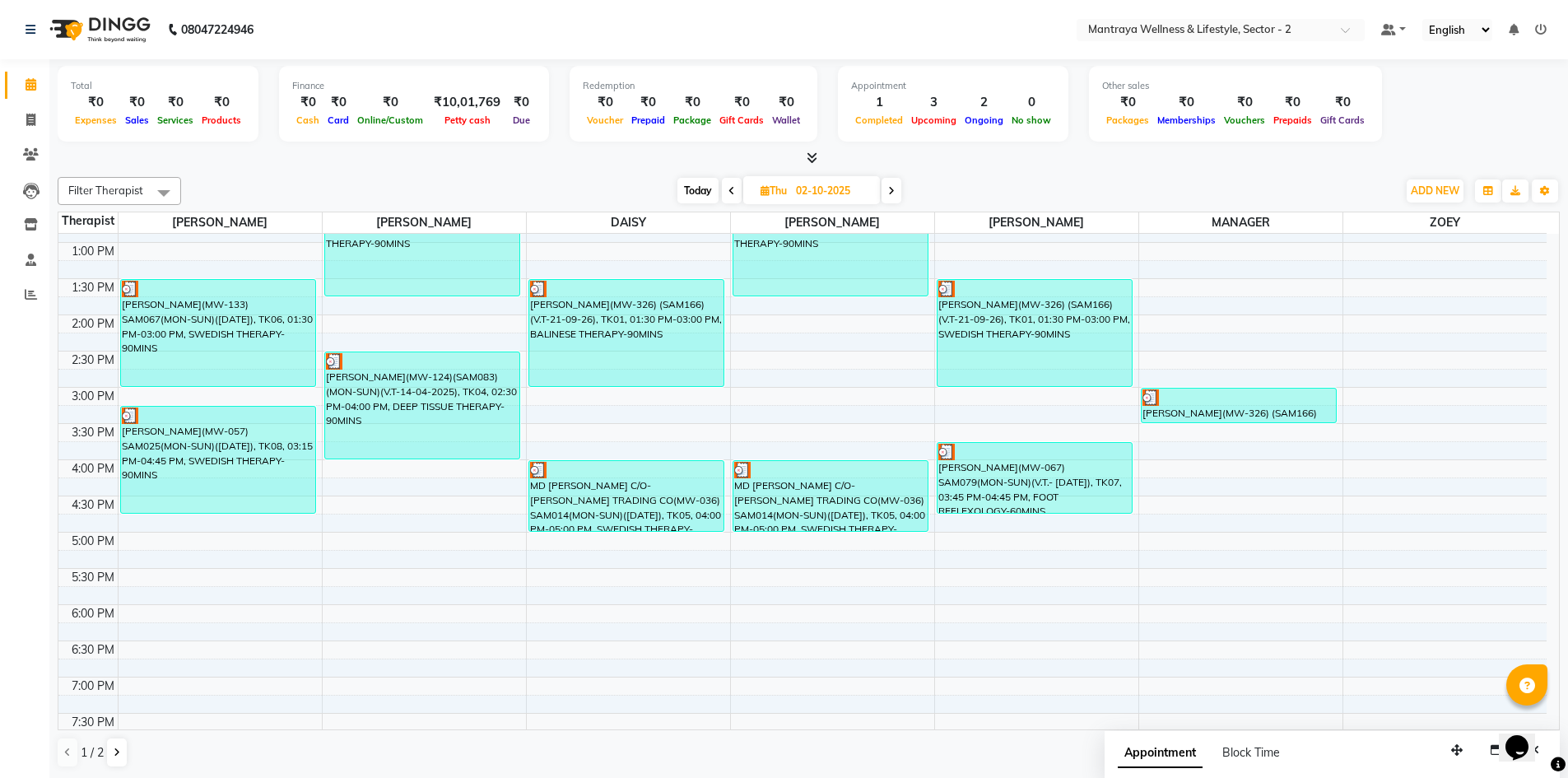
click at [689, 193] on span "Today" at bounding box center [698, 191] width 41 height 26
type input "04-10-2025"
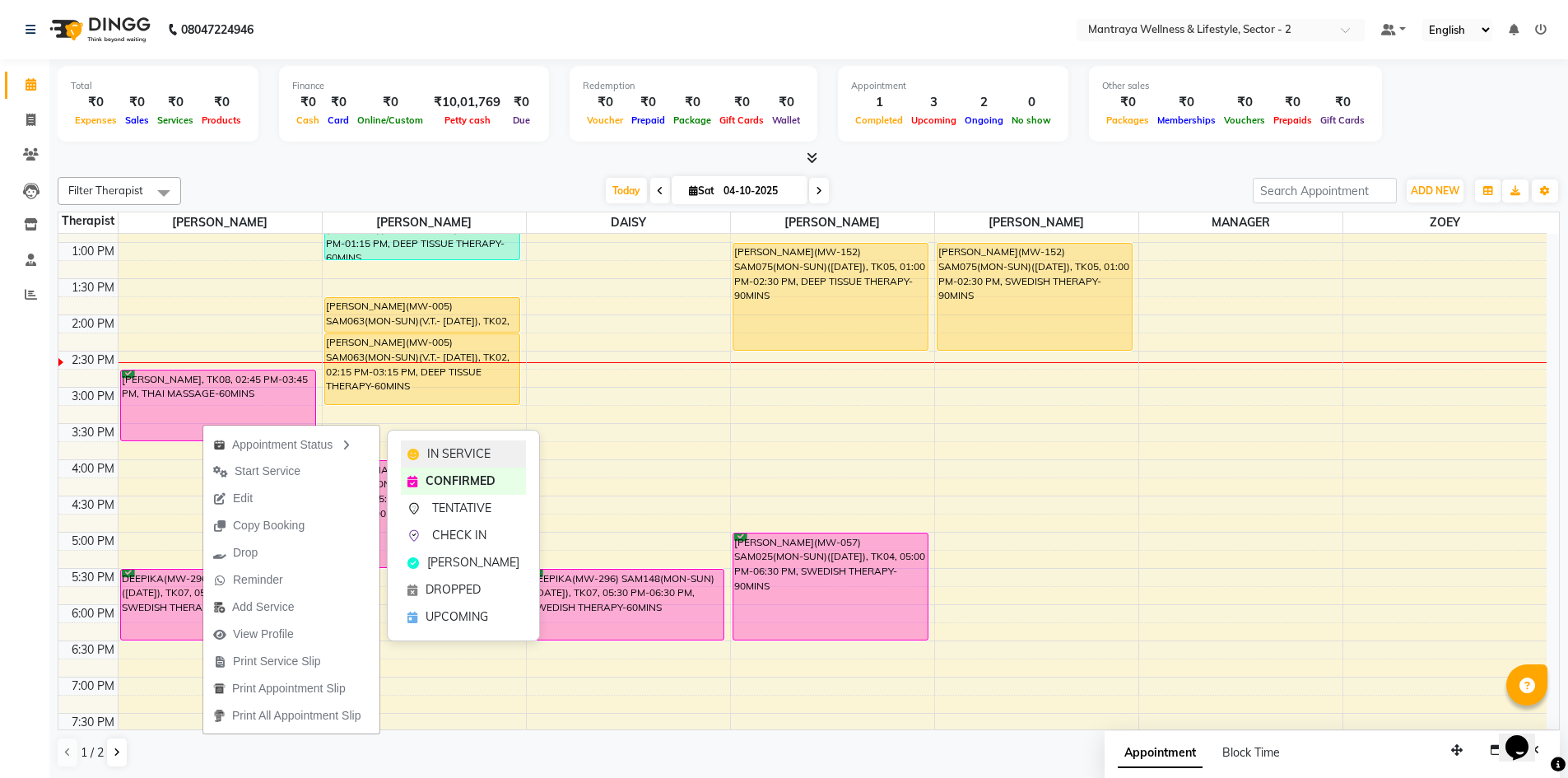
click at [414, 449] on icon at bounding box center [413, 454] width 11 height 11
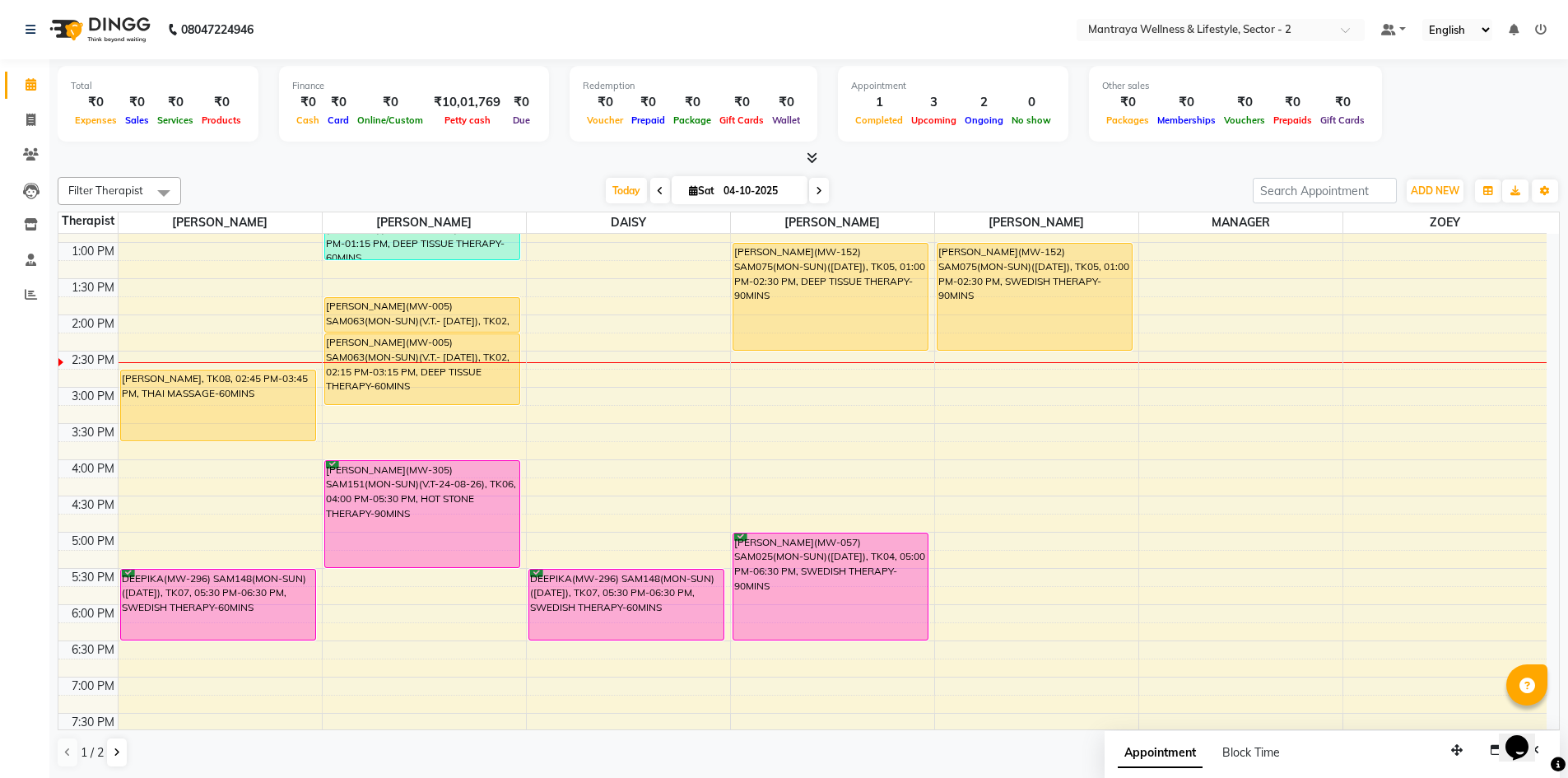
scroll to position [126, 0]
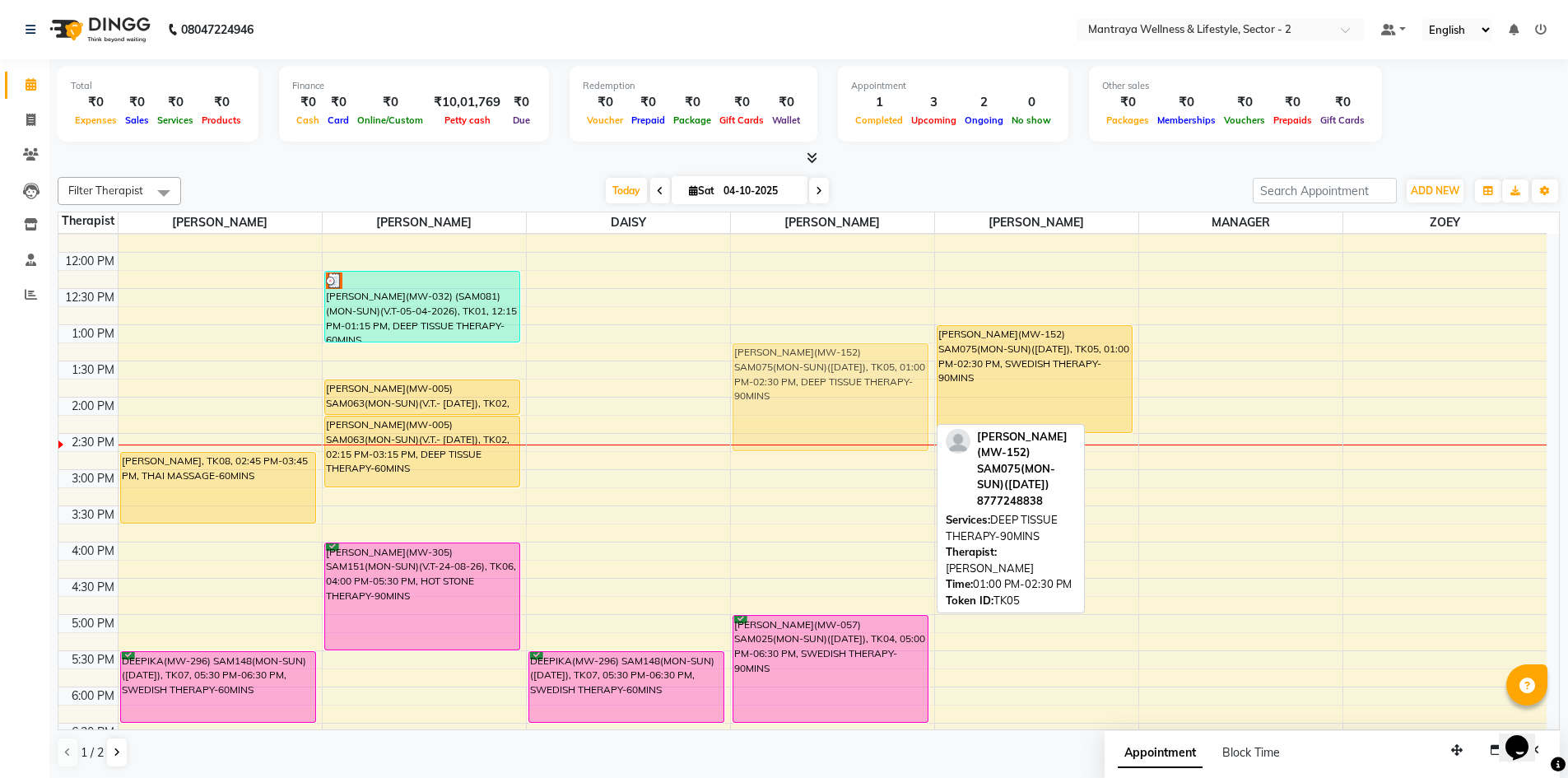
click at [815, 377] on div "[PERSON_NAME](MW-152) SAM075(MON-SUN)([DATE]), TK05, 01:00 PM-02:30 PM, DEEP TI…" at bounding box center [833, 542] width 204 height 869
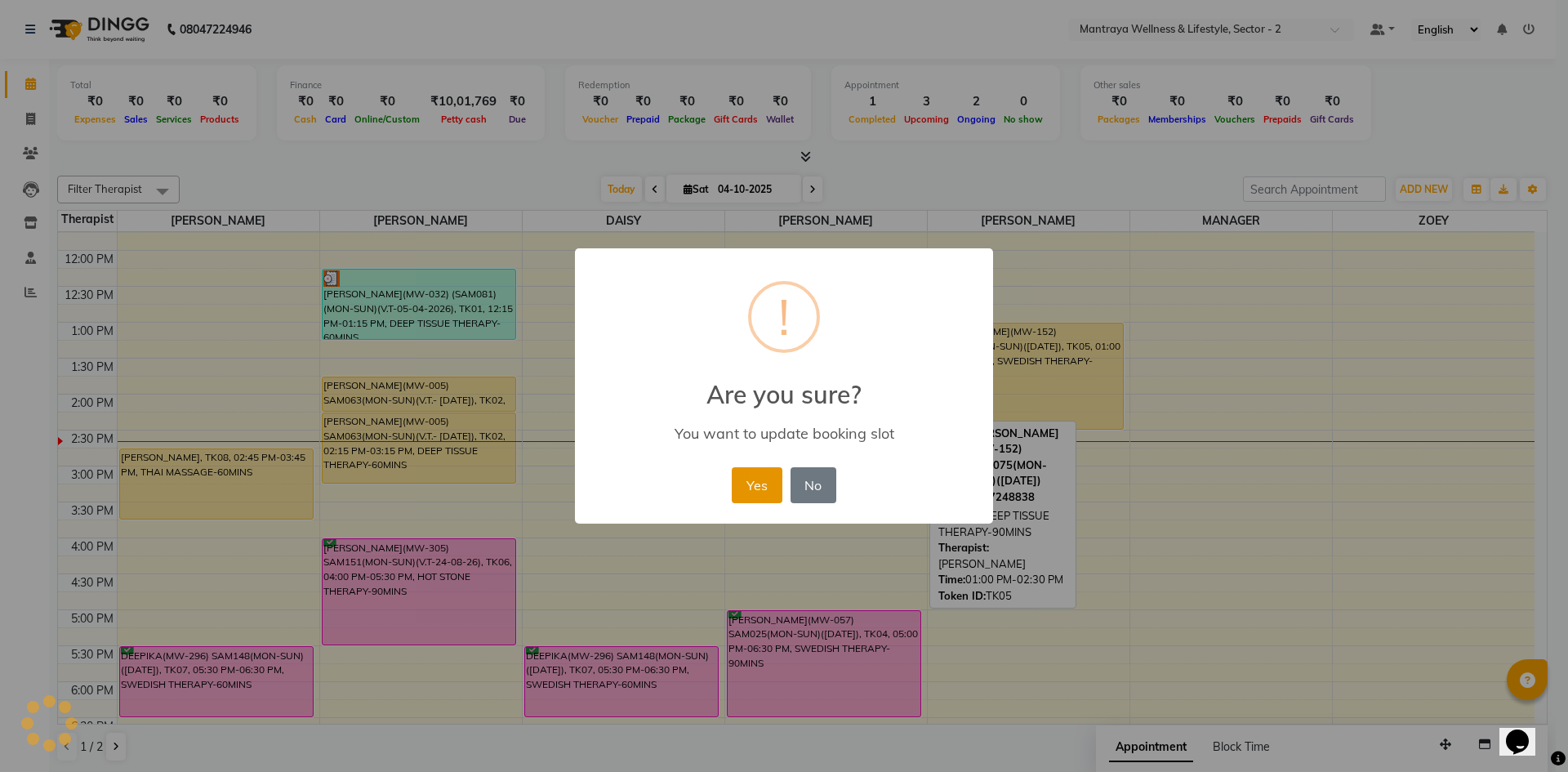
click at [769, 486] on button "Yes" at bounding box center [756, 485] width 50 height 36
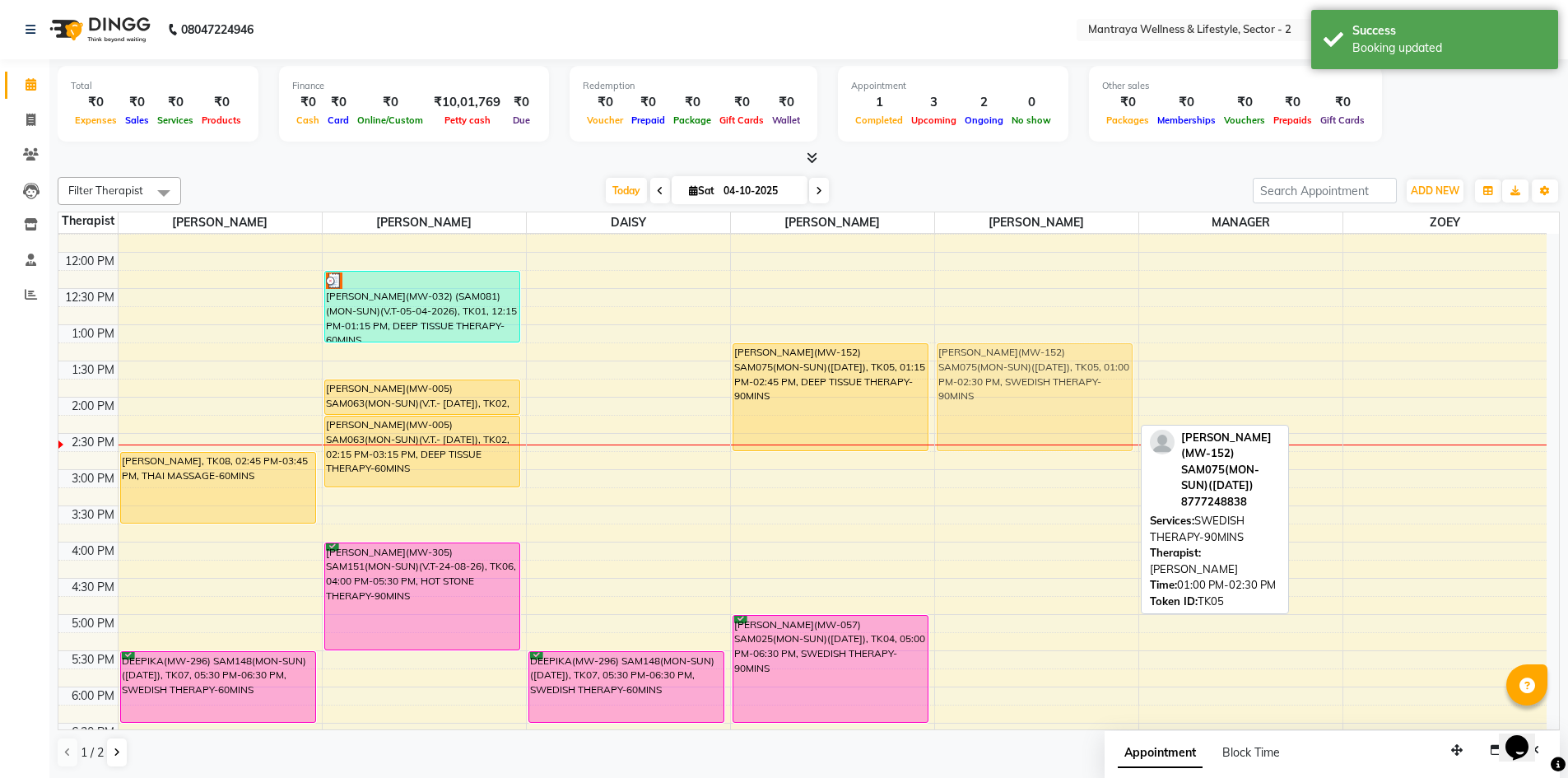
click at [1003, 383] on div "[PERSON_NAME](MW-152) SAM075(MON-SUN)([DATE]), TK05, 01:00 PM-02:30 PM, SWEDISH…" at bounding box center [1037, 542] width 204 height 869
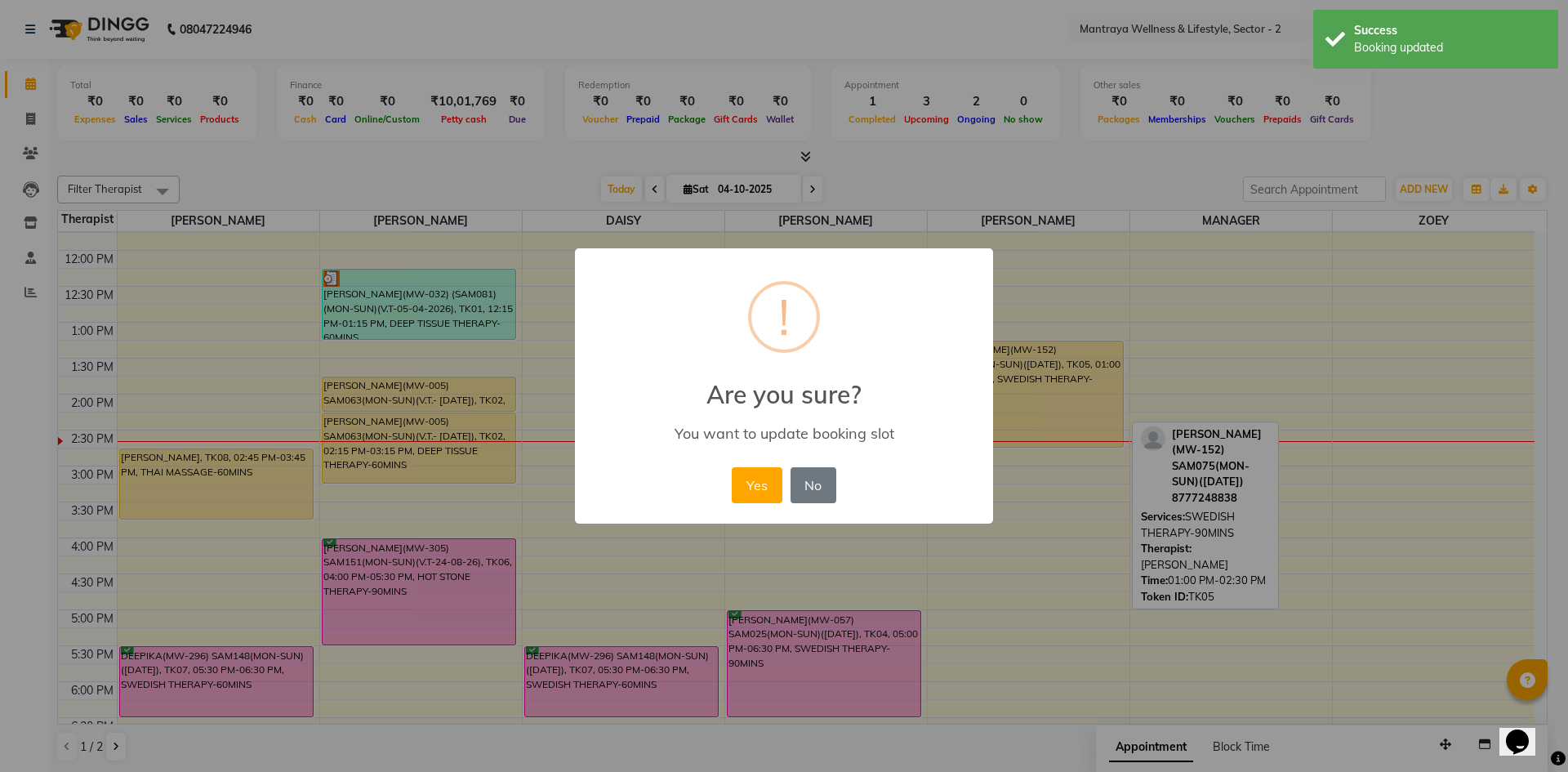
click at [751, 484] on button "Yes" at bounding box center [756, 485] width 50 height 36
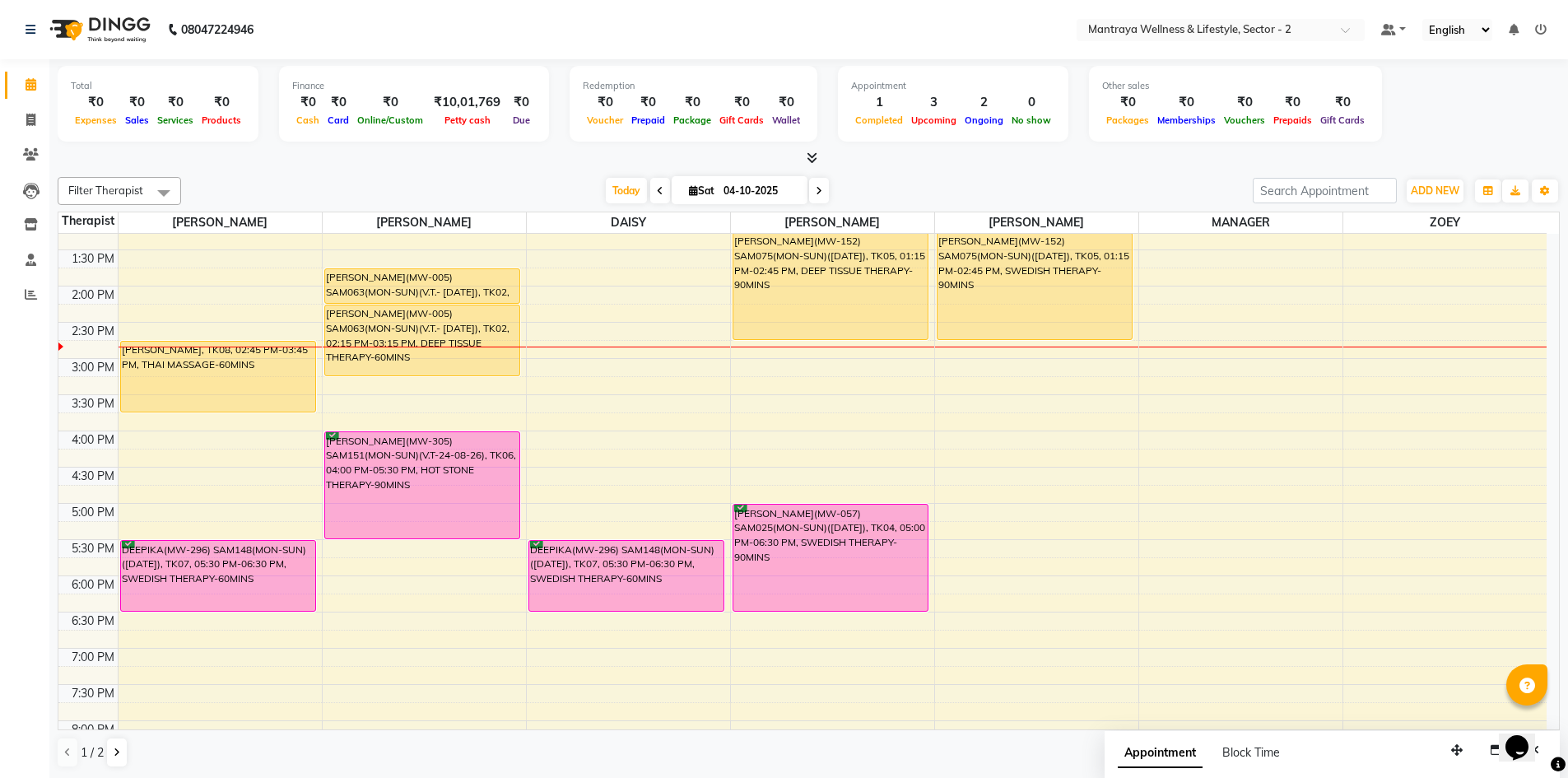
scroll to position [208, 0]
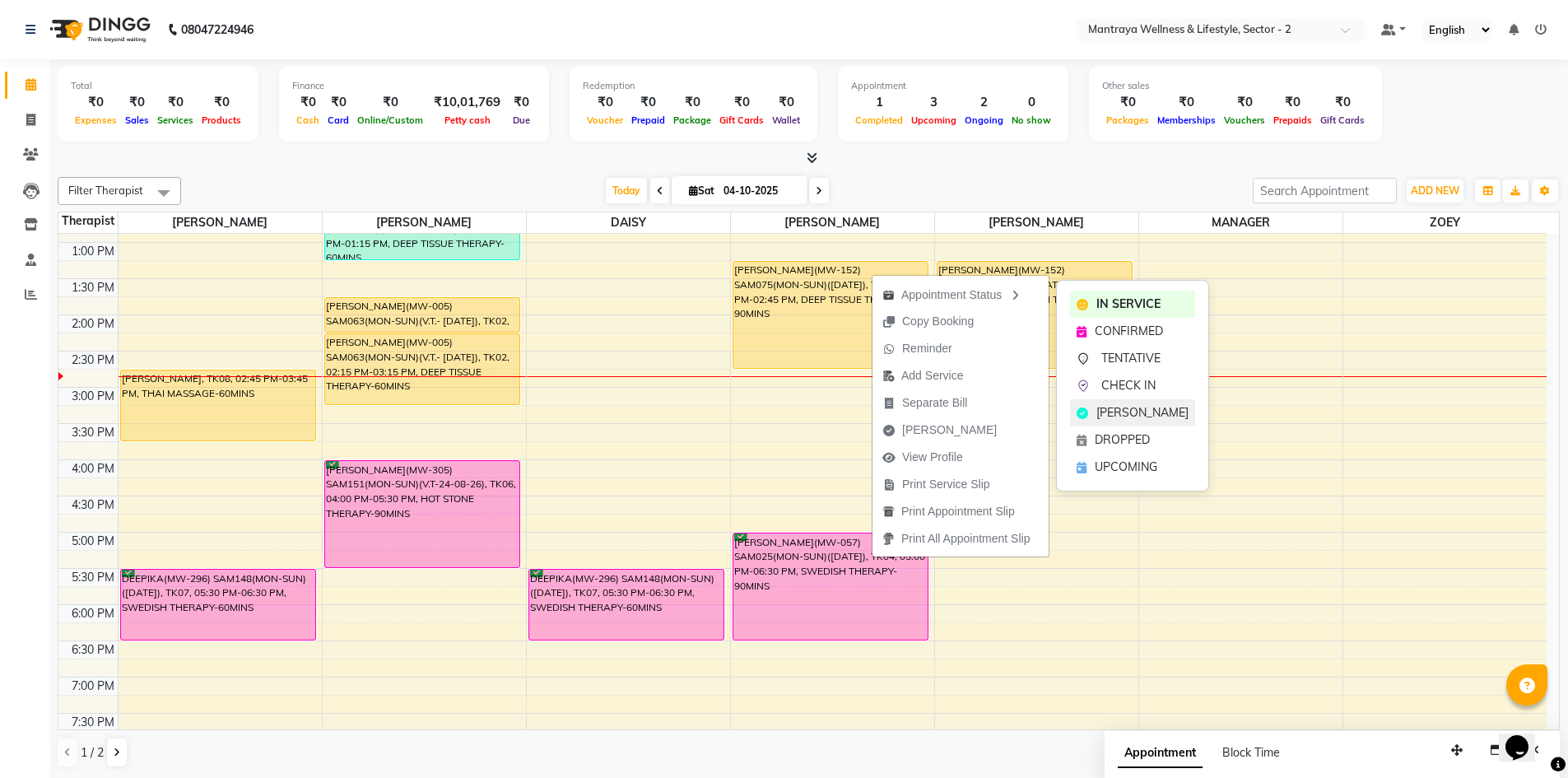
click at [1136, 410] on span "[PERSON_NAME]" at bounding box center [1142, 413] width 93 height 18
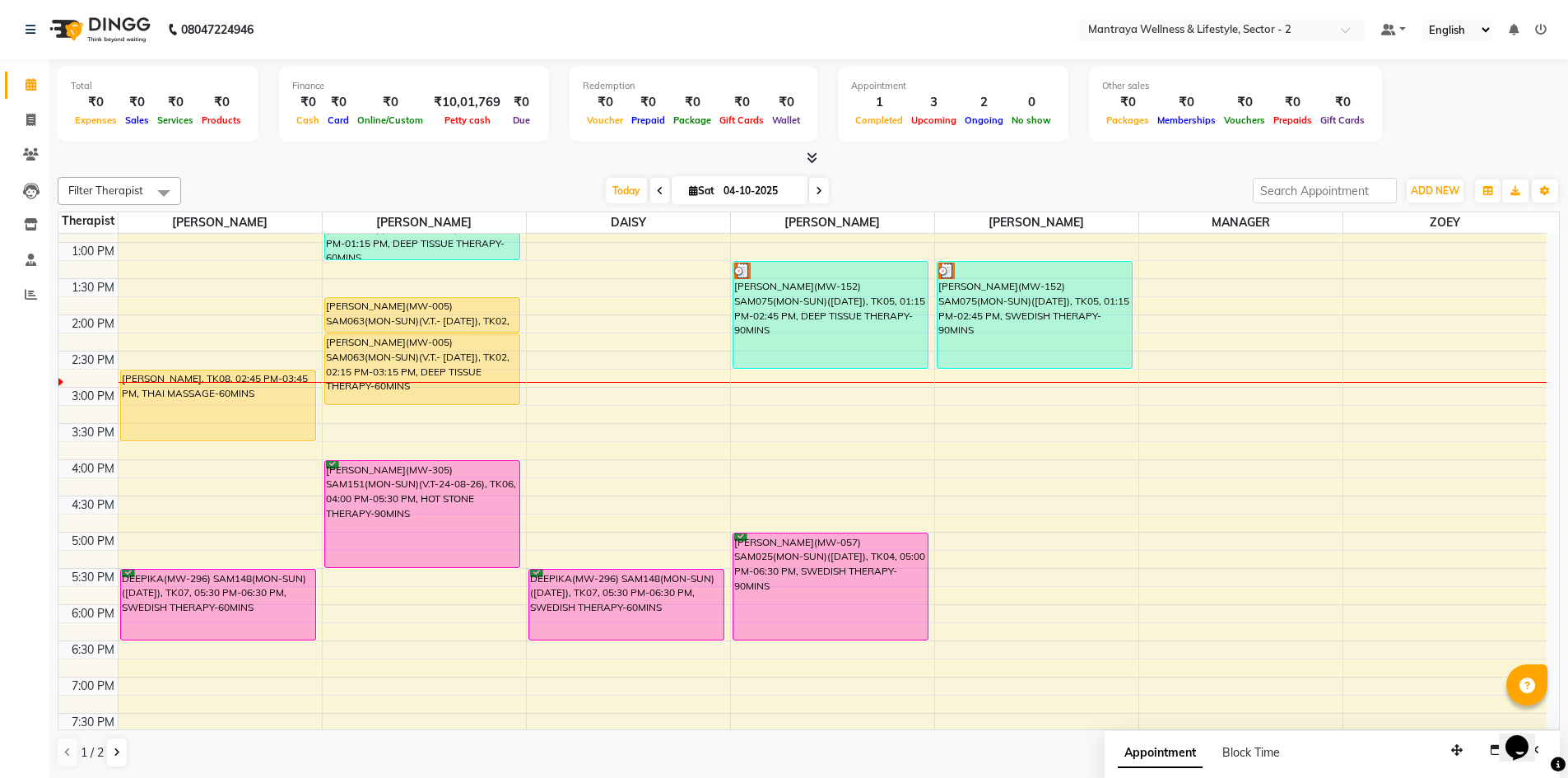
scroll to position [1, 0]
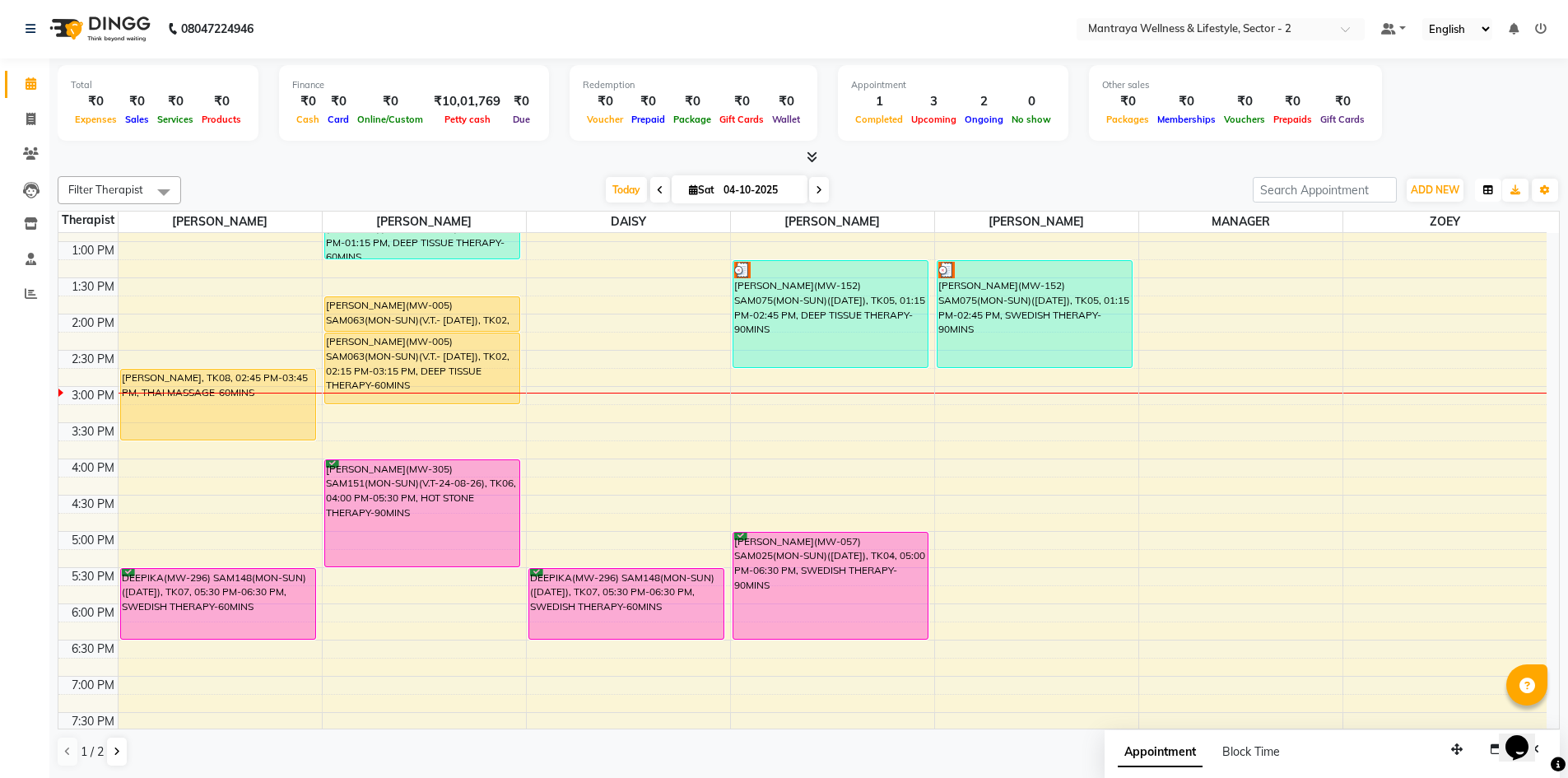
click at [1491, 188] on icon "button" at bounding box center [1488, 190] width 10 height 10
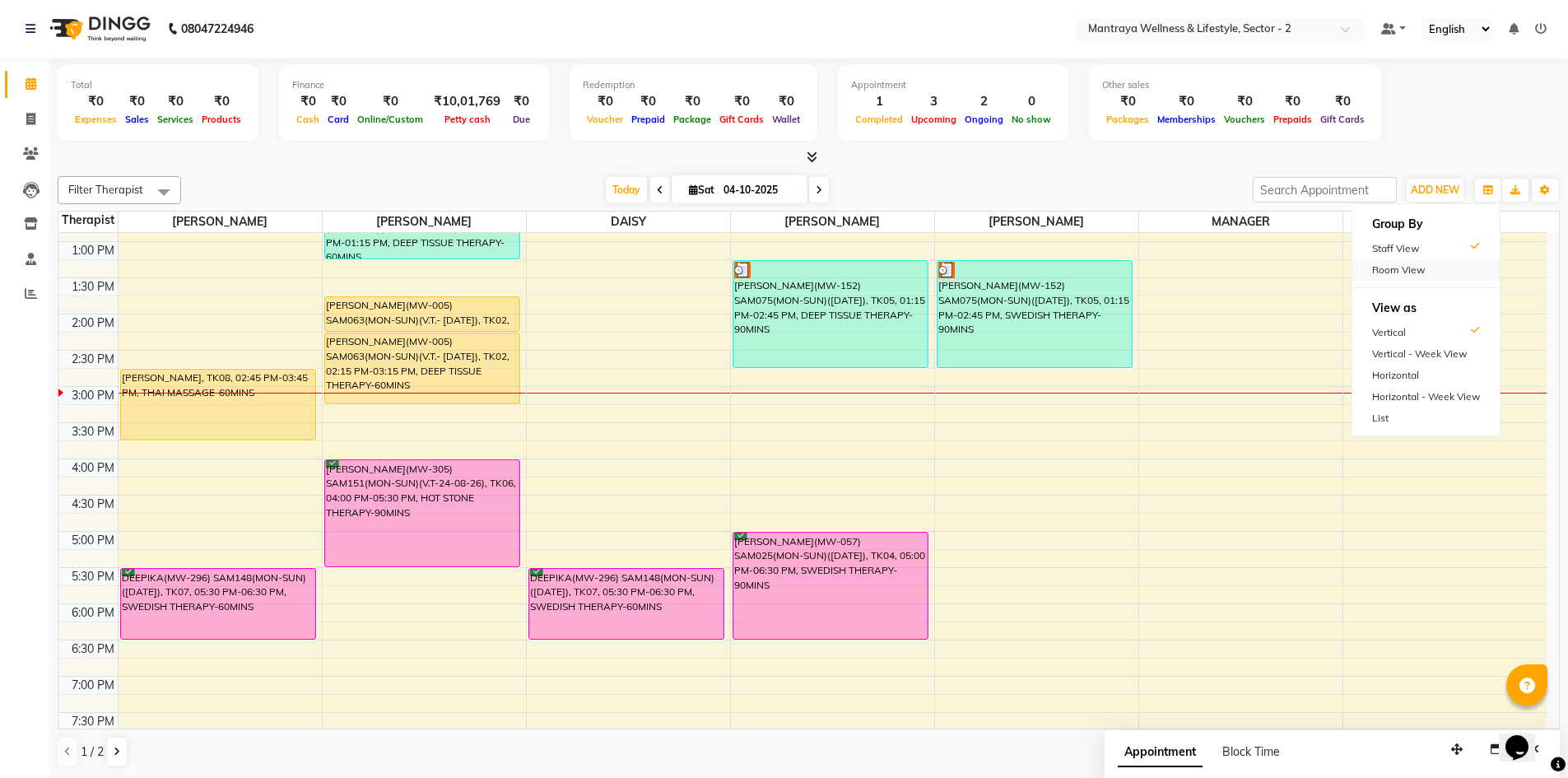
click at [1428, 265] on div "Room View" at bounding box center [1426, 269] width 147 height 21
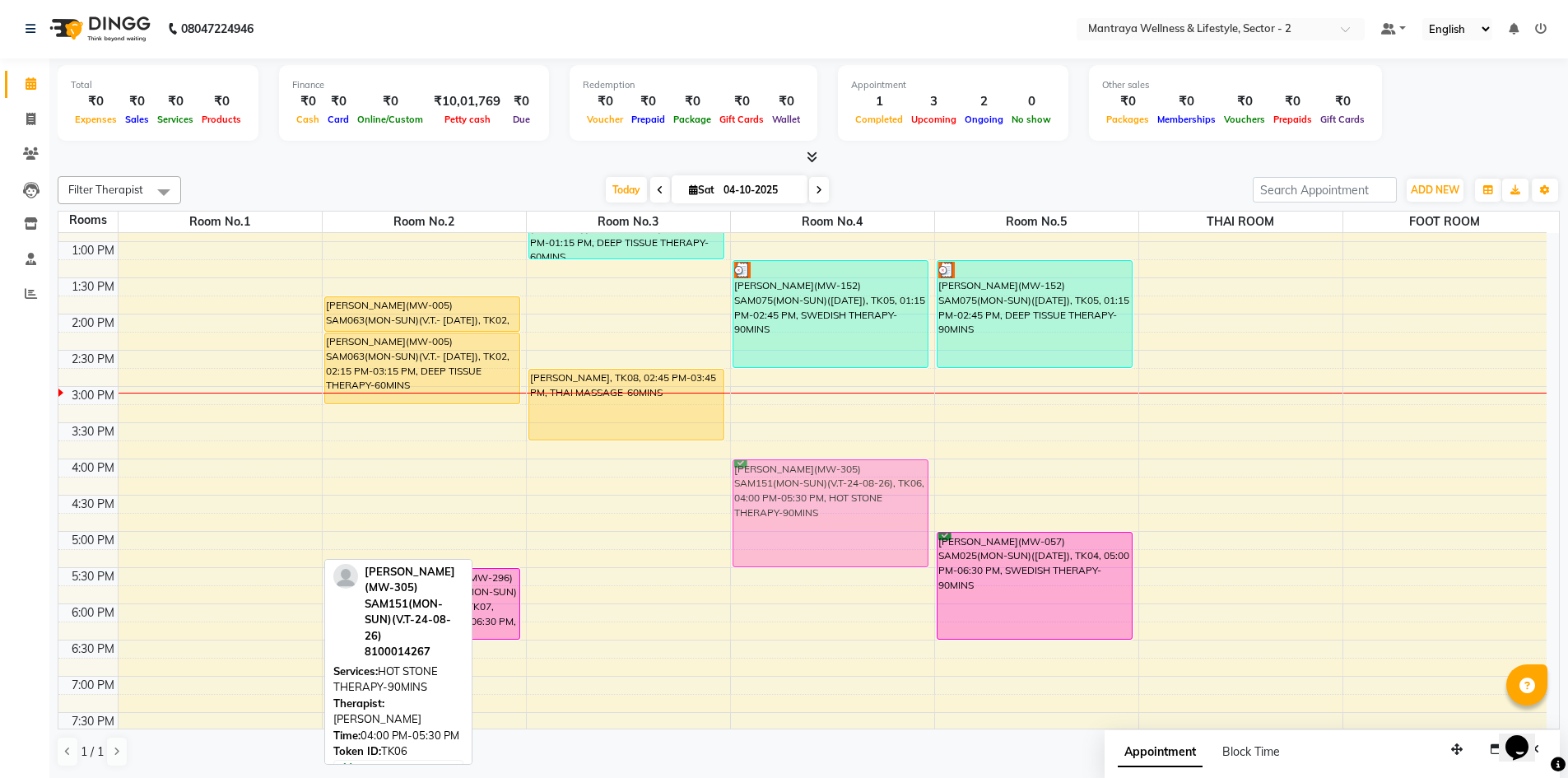
drag, startPoint x: 279, startPoint y: 522, endPoint x: 846, endPoint y: 512, distance: 567.1
click at [846, 512] on tr "[PERSON_NAME](MW-305) SAM151(MON-SUN)(V.T-24-08-26), TK06, 04:00 PM-05:30 PM, H…" at bounding box center [802, 459] width 1488 height 869
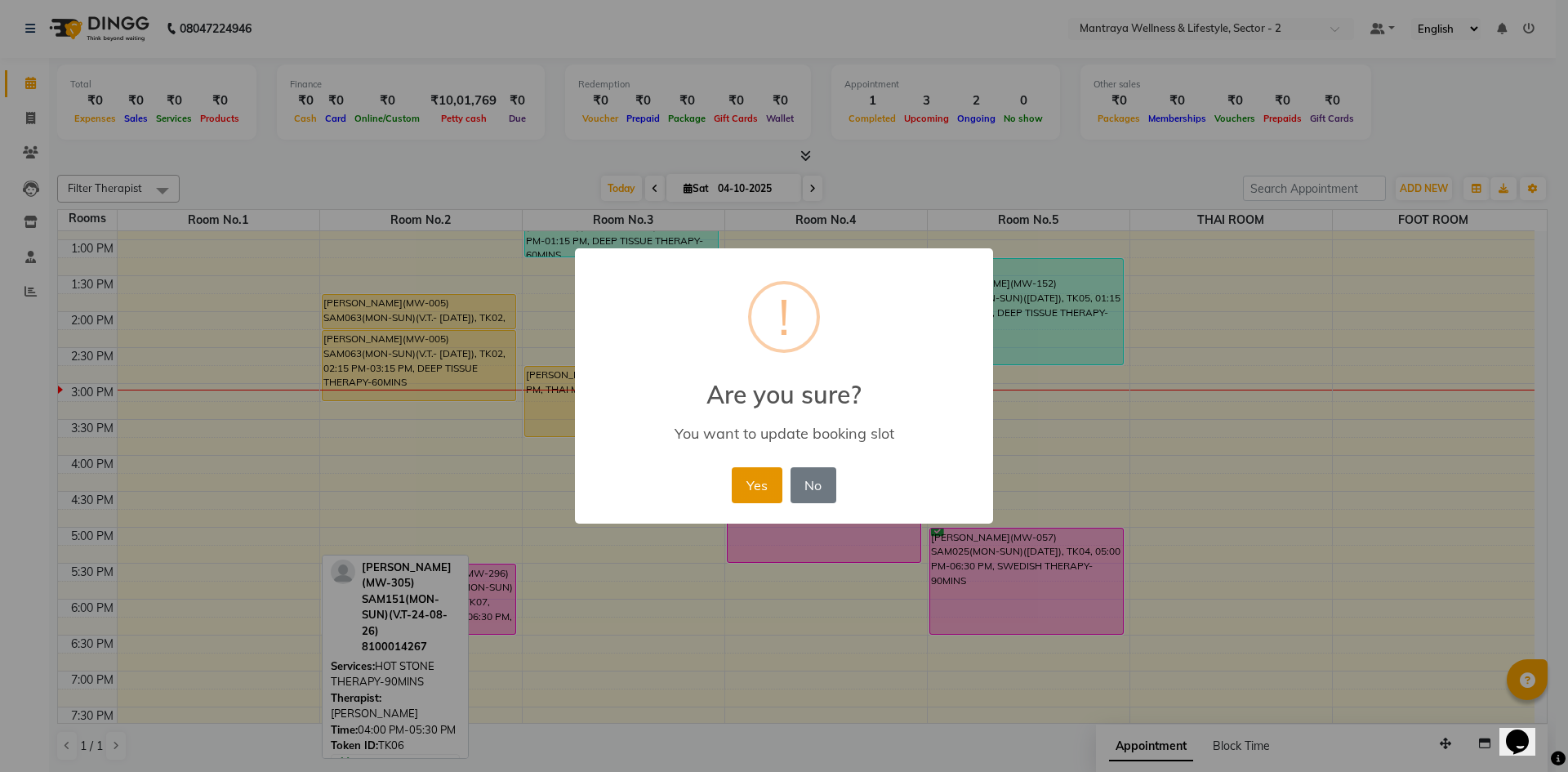
click at [751, 487] on button "Yes" at bounding box center [756, 485] width 50 height 36
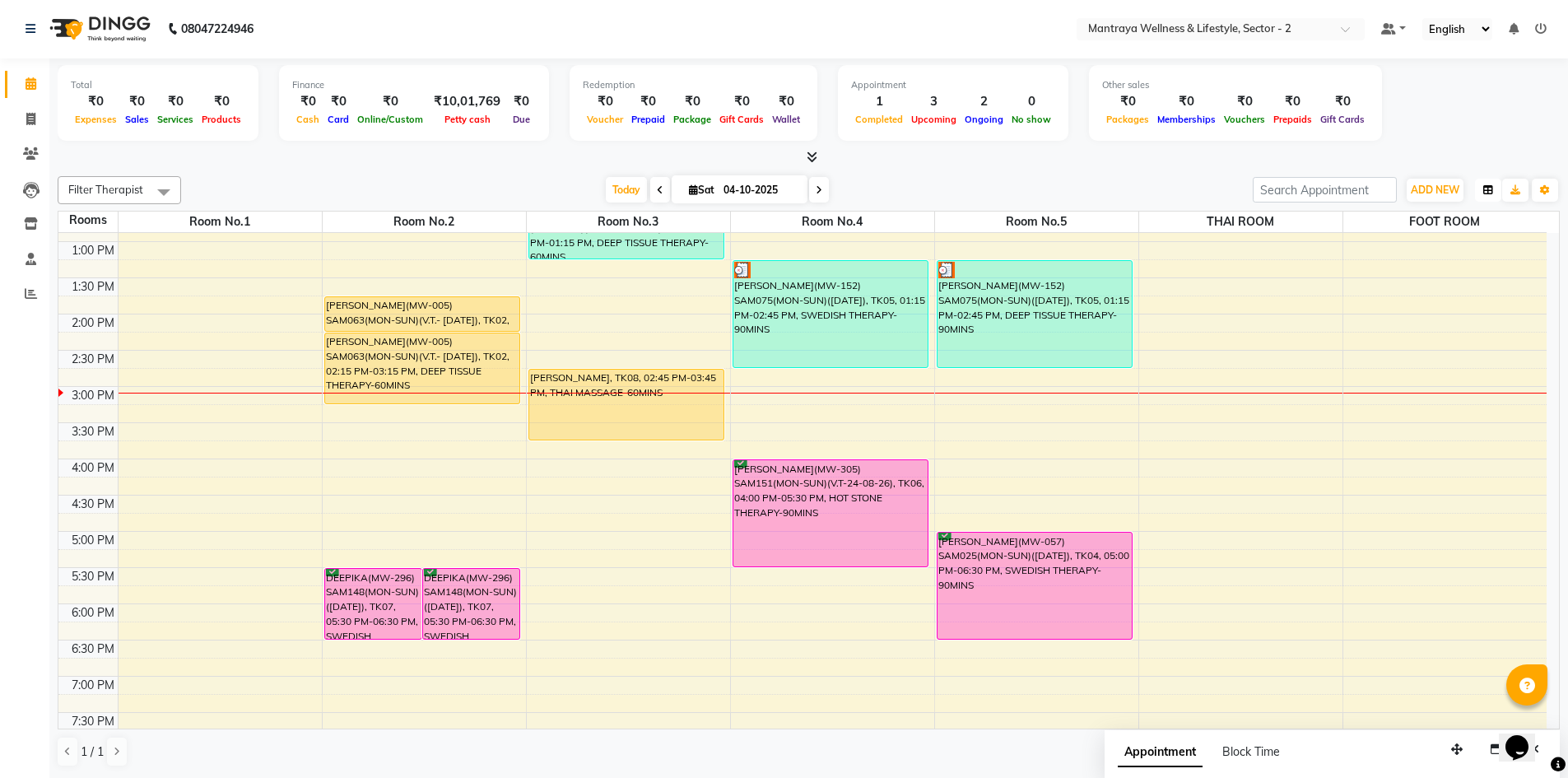
click at [1484, 190] on icon "button" at bounding box center [1488, 190] width 10 height 10
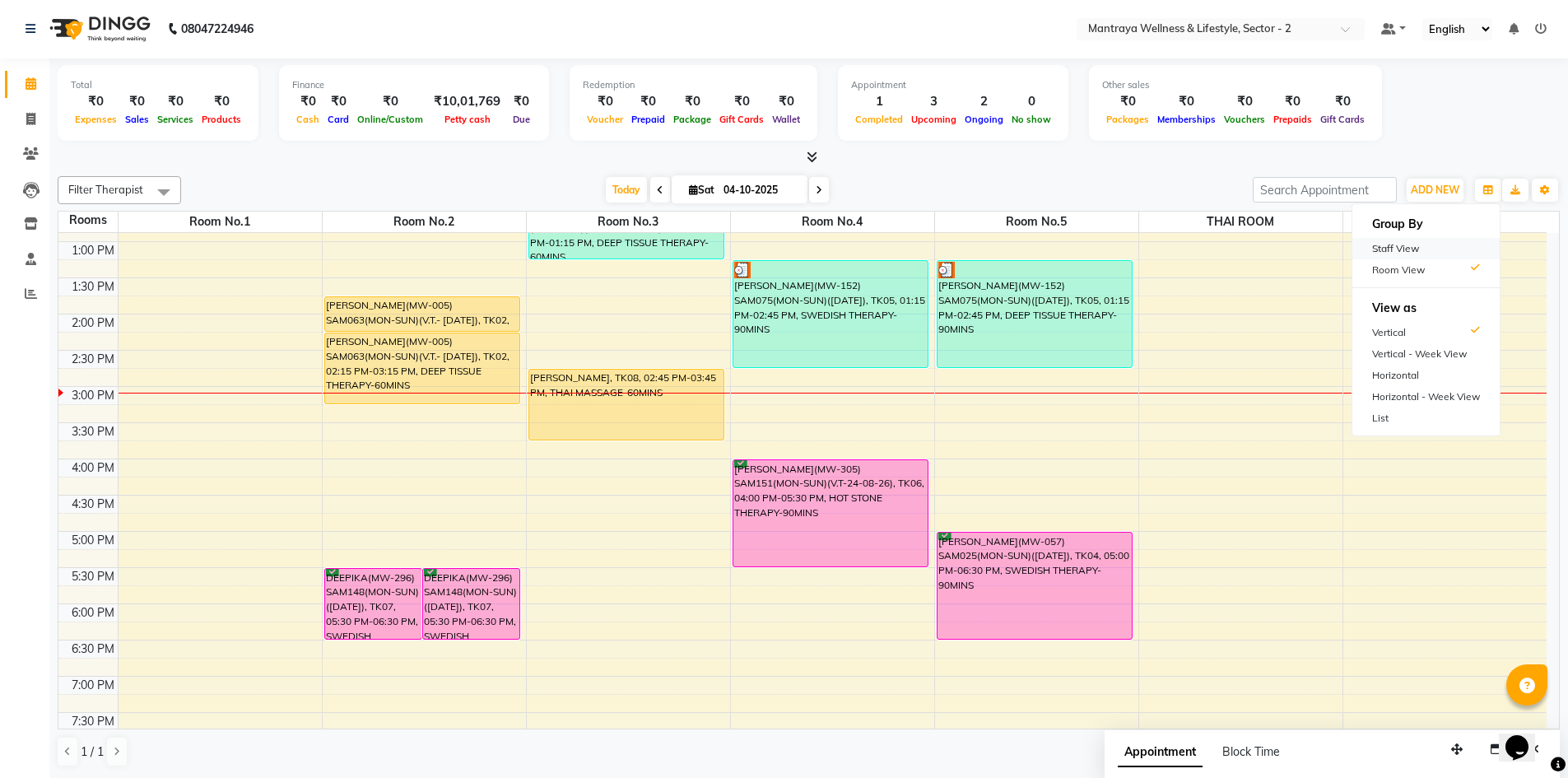
click at [1437, 245] on div "Staff View" at bounding box center [1426, 248] width 147 height 21
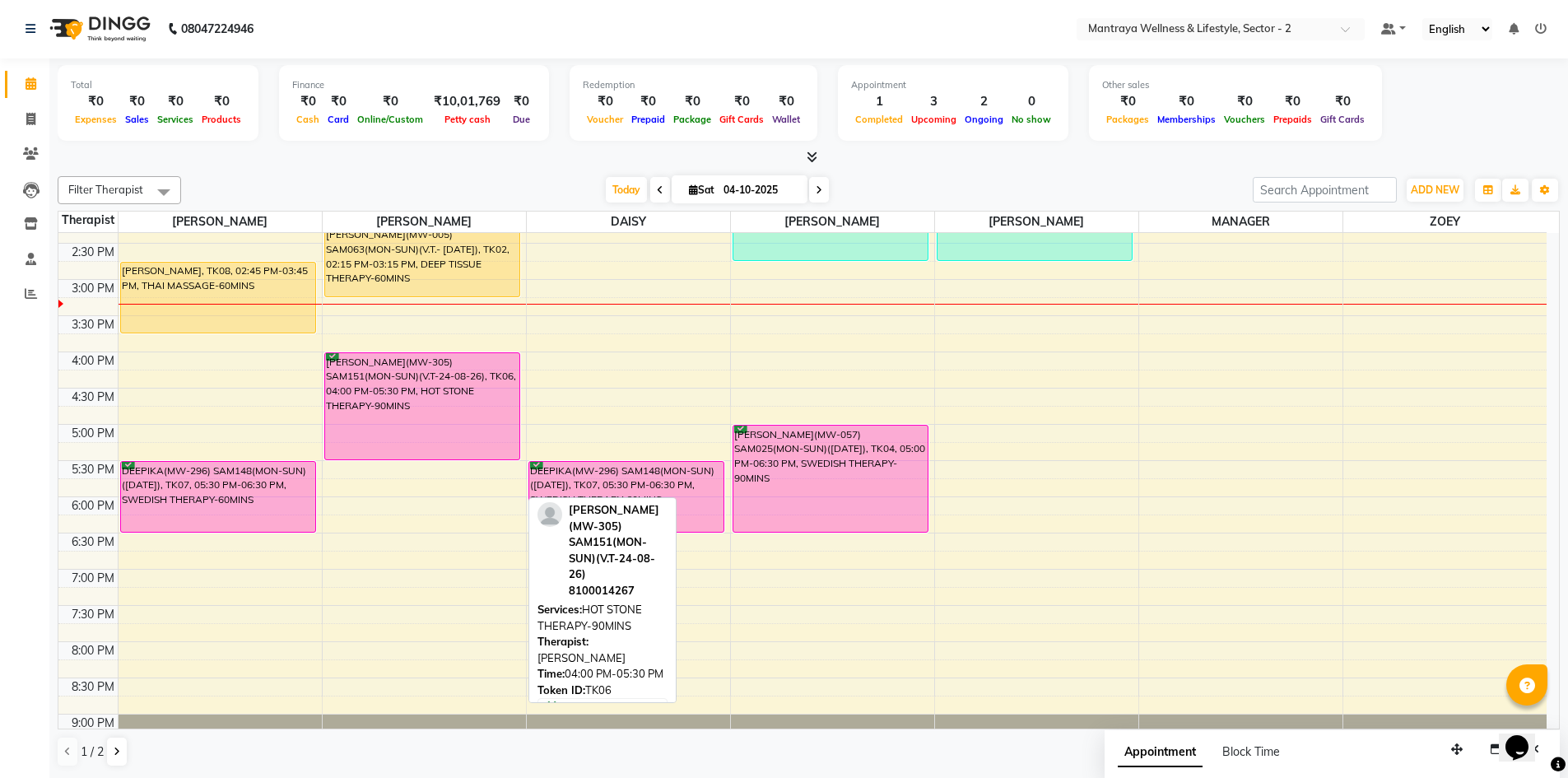
scroll to position [329, 0]
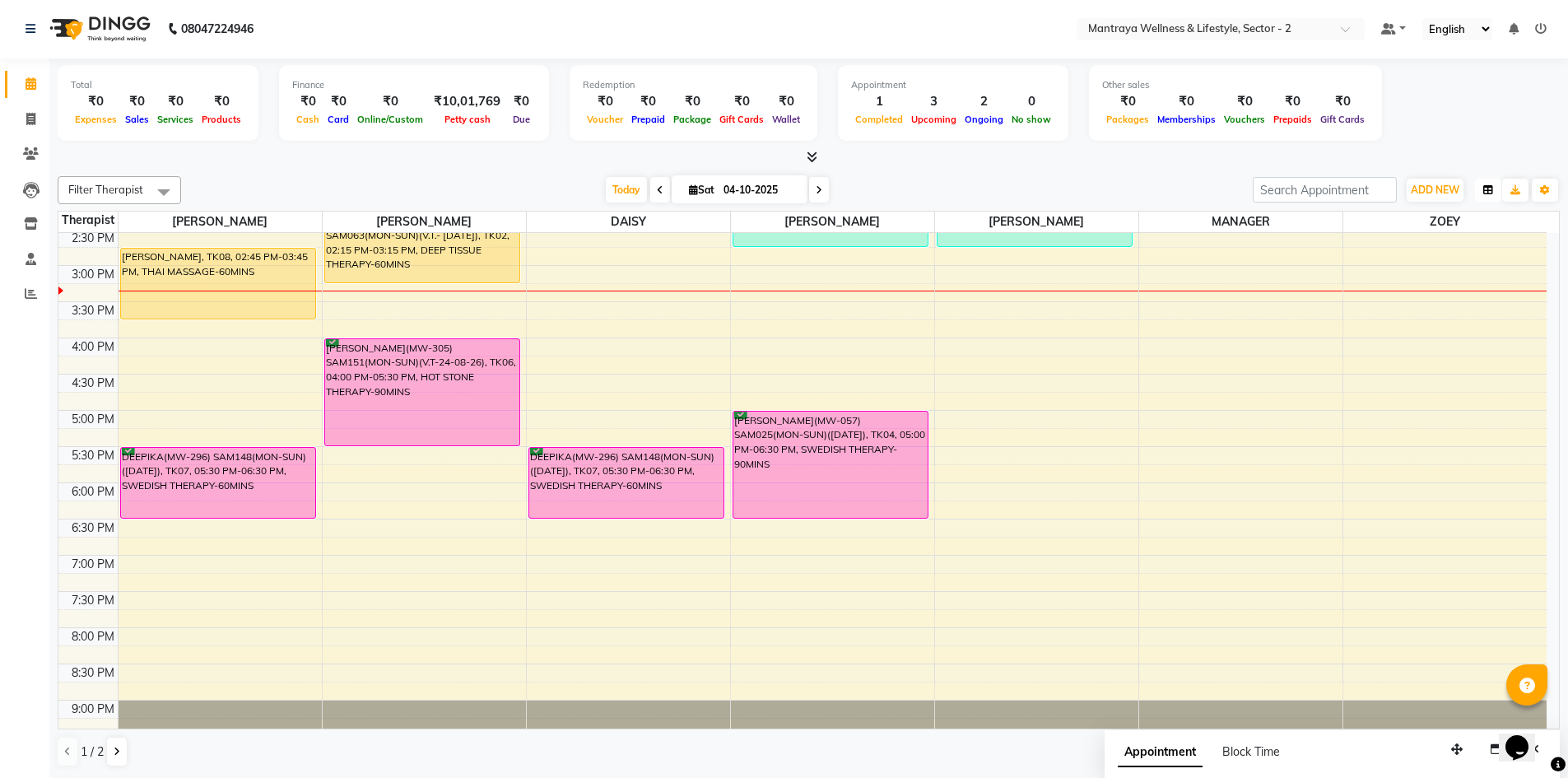
click at [1491, 186] on icon "button" at bounding box center [1488, 190] width 10 height 10
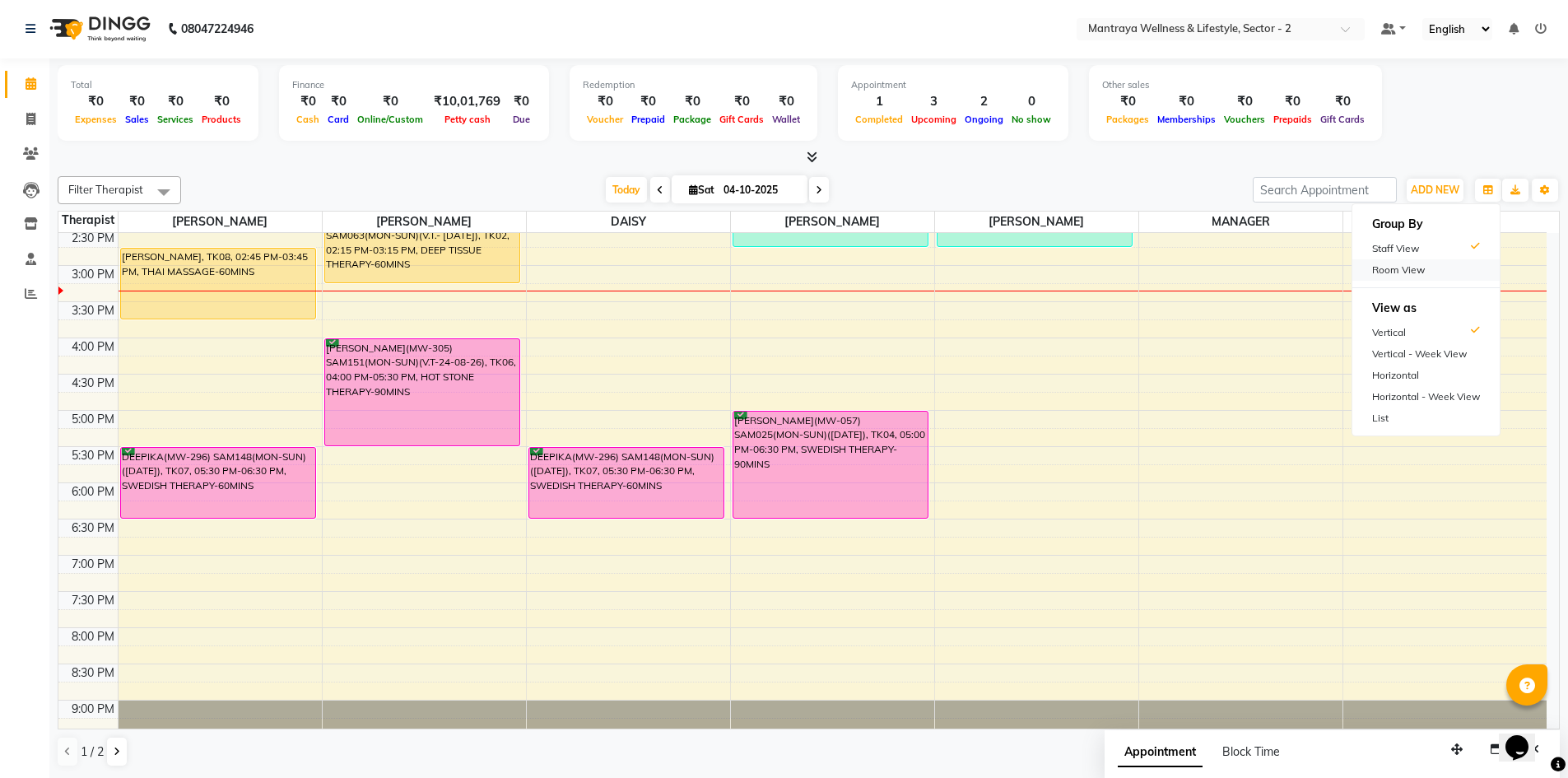
click at [1411, 274] on div "Room View" at bounding box center [1426, 269] width 147 height 21
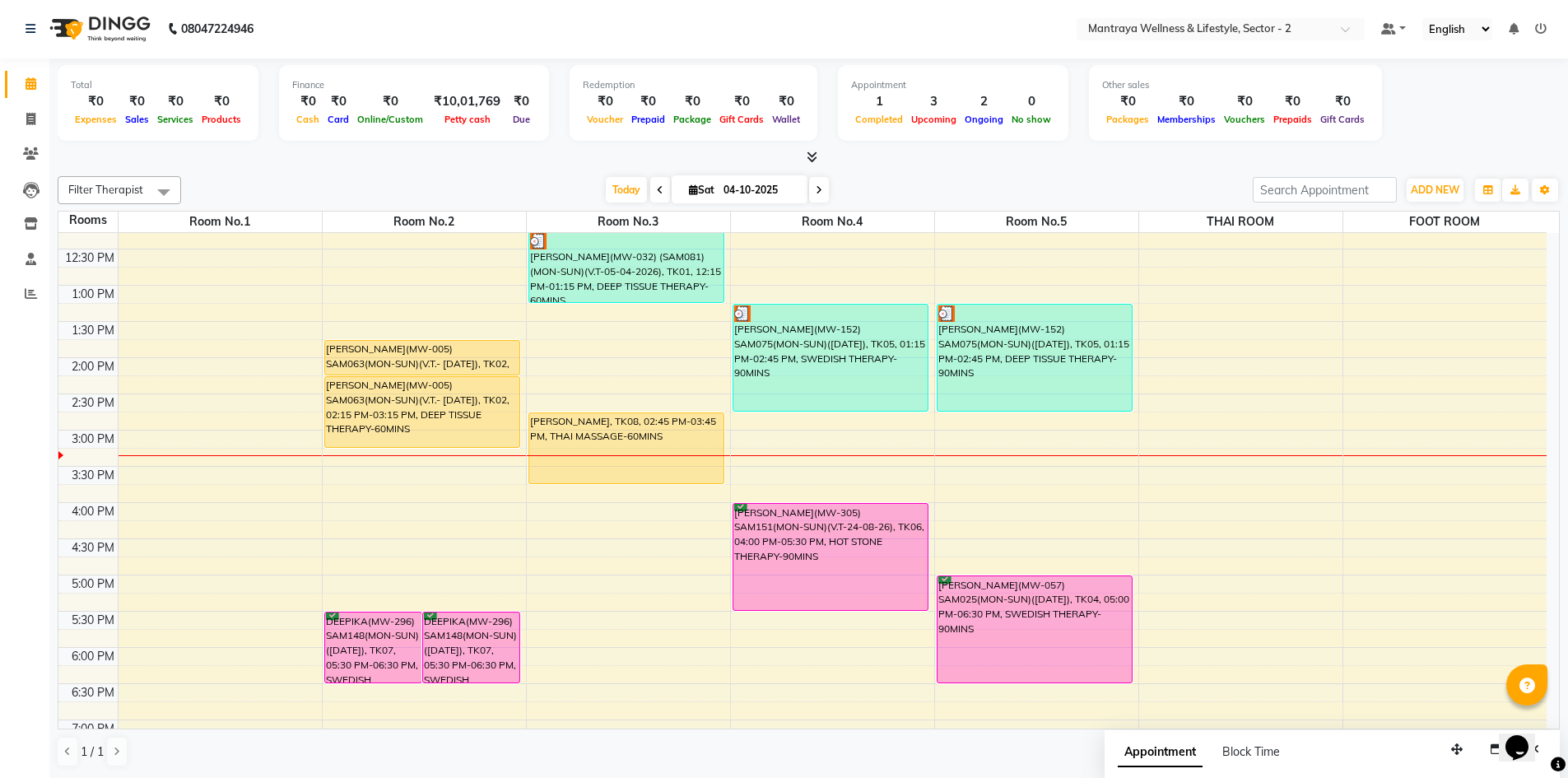
scroll to position [247, 0]
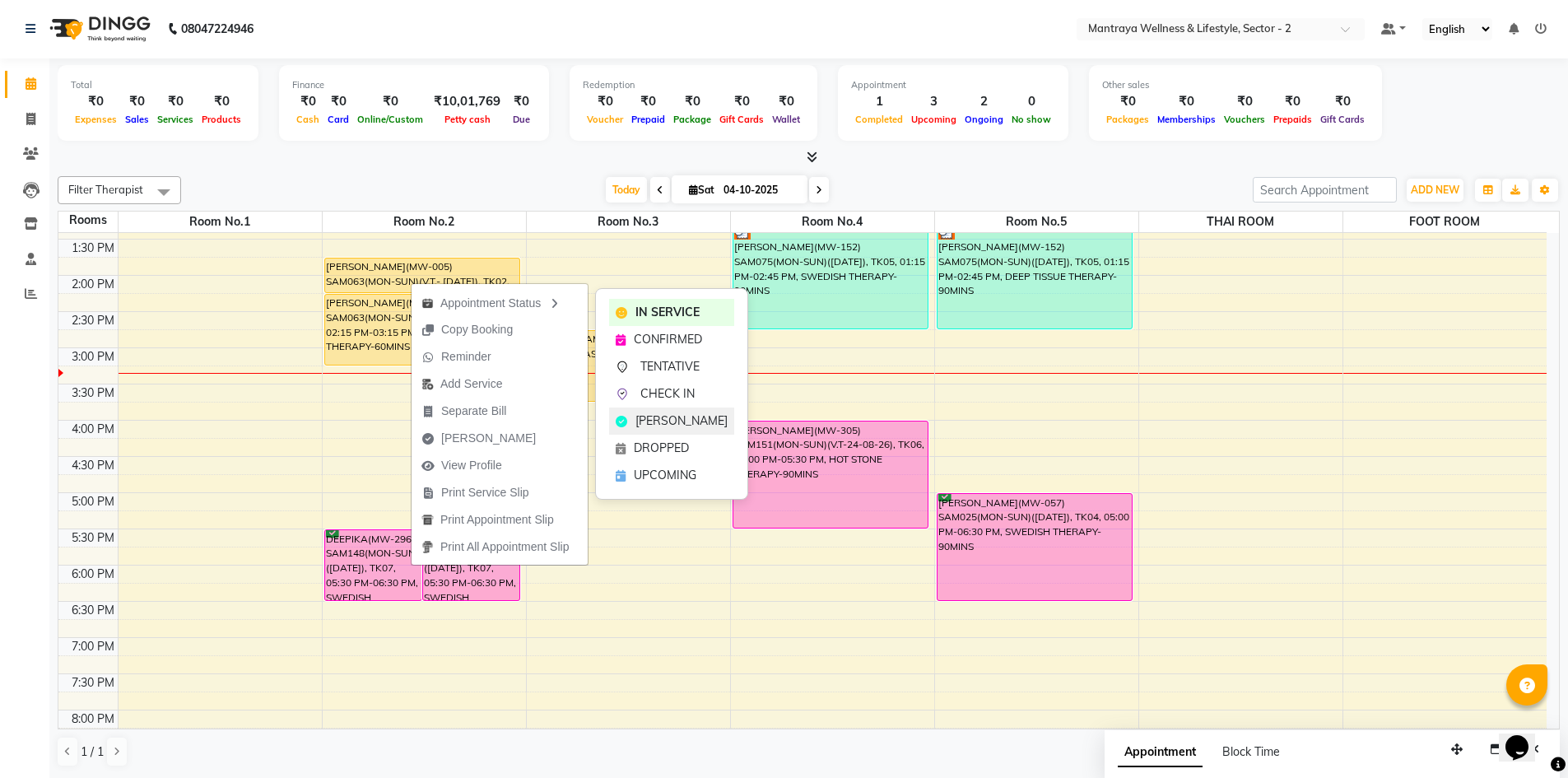
click at [657, 415] on span "[PERSON_NAME]" at bounding box center [682, 421] width 93 height 18
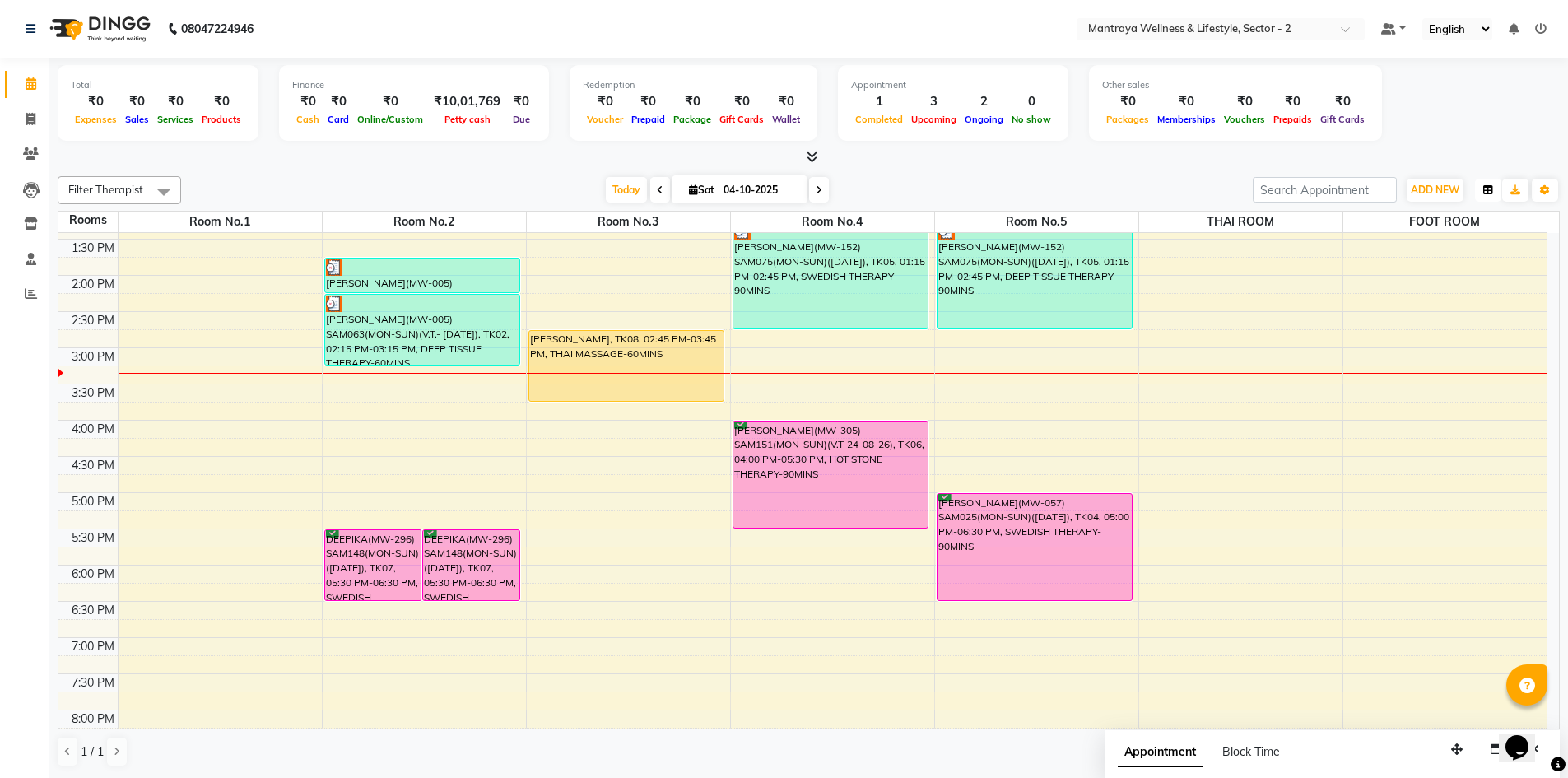
click at [1489, 186] on icon "button" at bounding box center [1488, 190] width 10 height 10
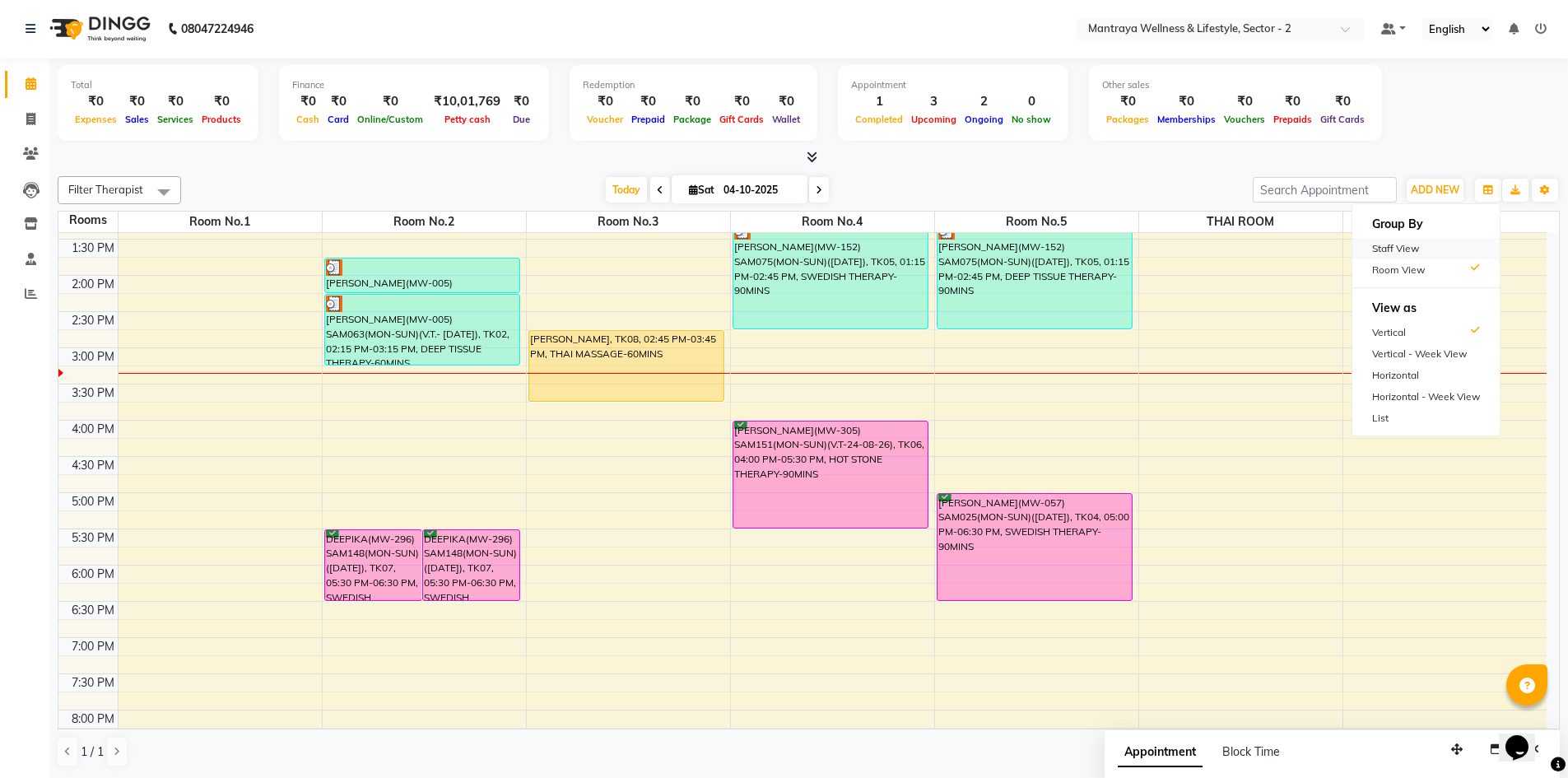
click at [1416, 246] on div "Staff View" at bounding box center [1426, 248] width 147 height 21
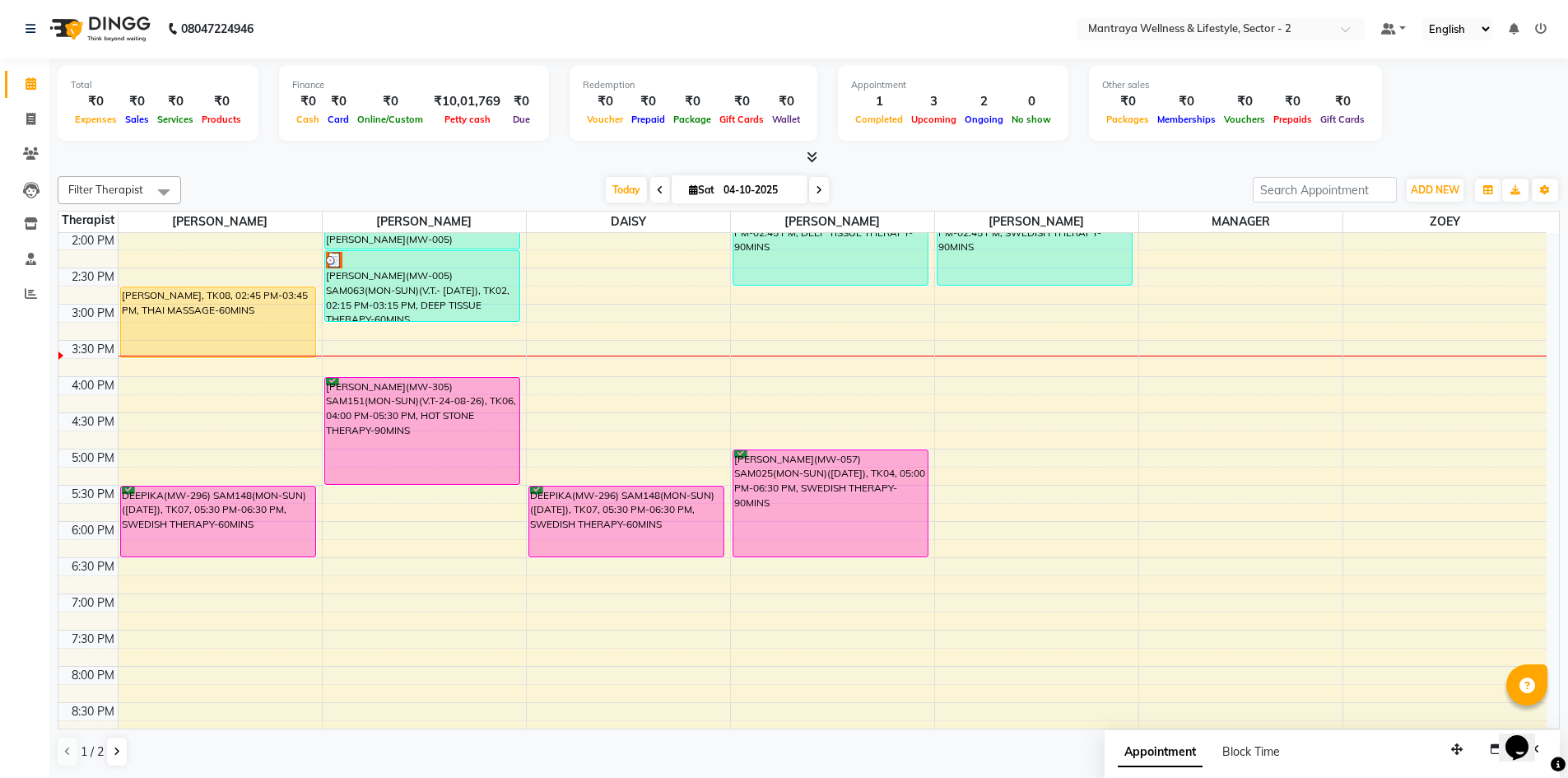
scroll to position [329, 0]
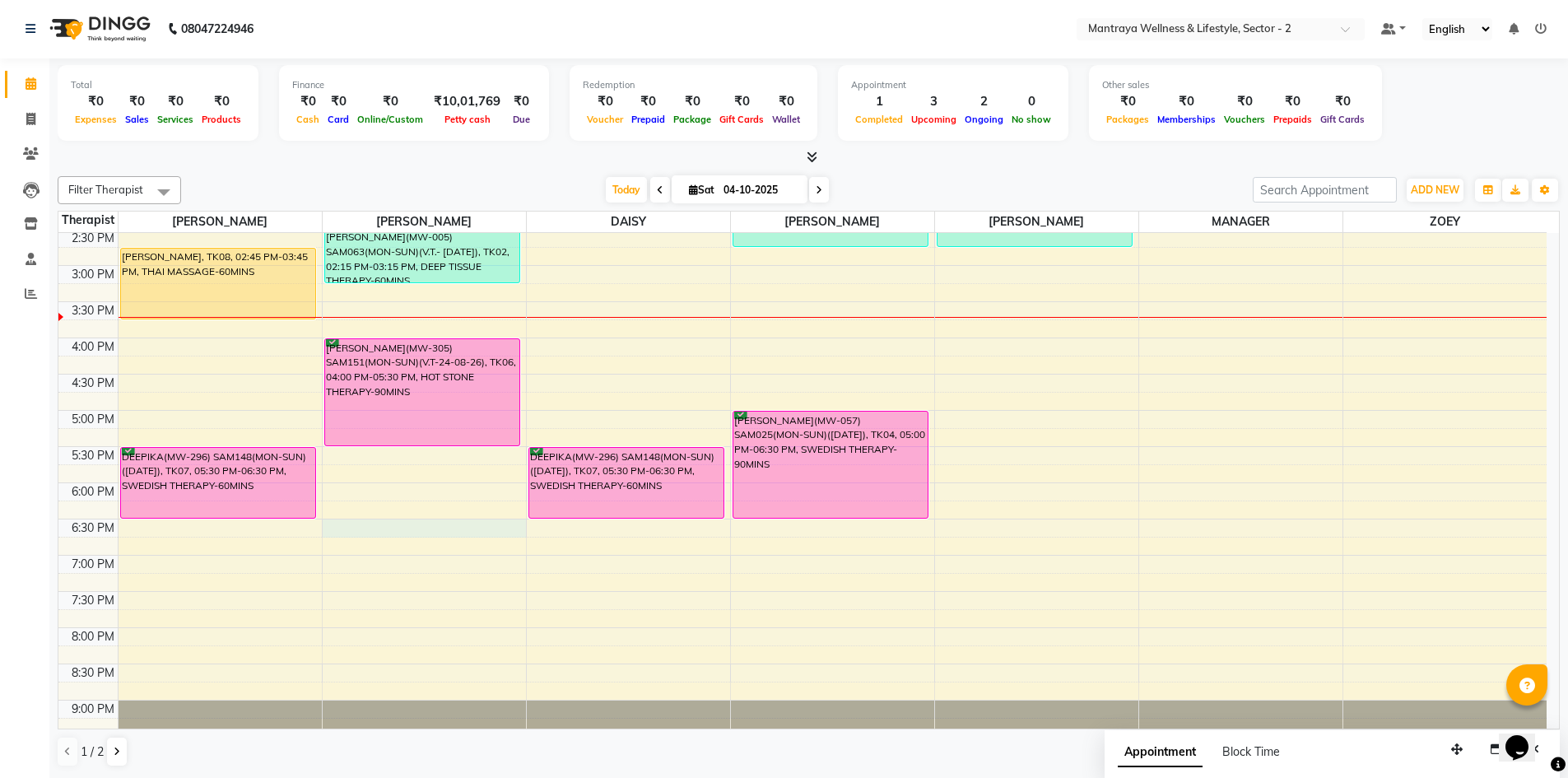
click at [331, 522] on div "10:00 AM 10:30 AM 11:00 AM 11:30 AM 12:00 PM 12:30 PM 1:00 PM 1:30 PM 2:00 PM 2…" at bounding box center [802, 338] width 1488 height 869
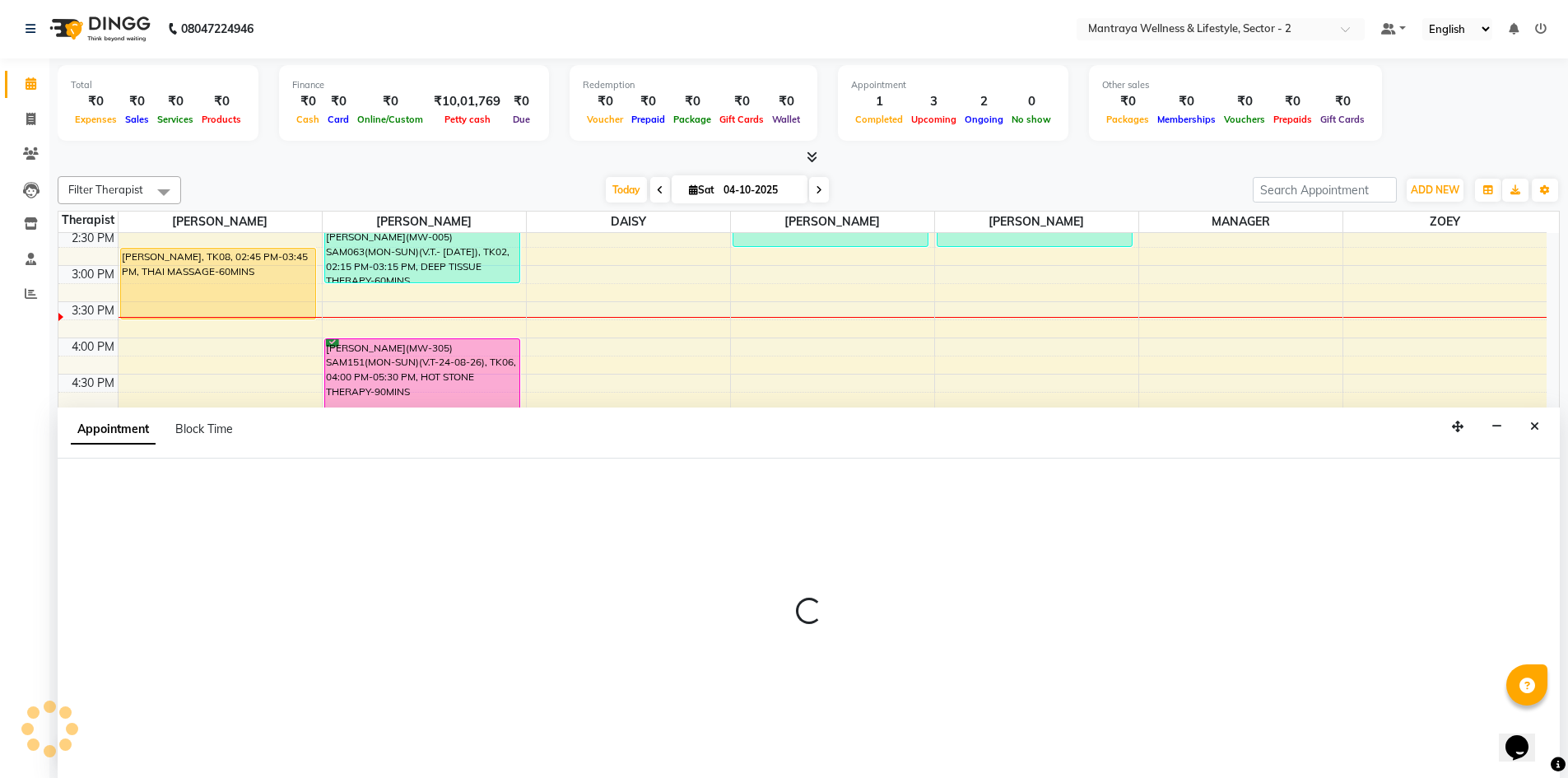
select select "69829"
select select "1110"
select select "tentative"
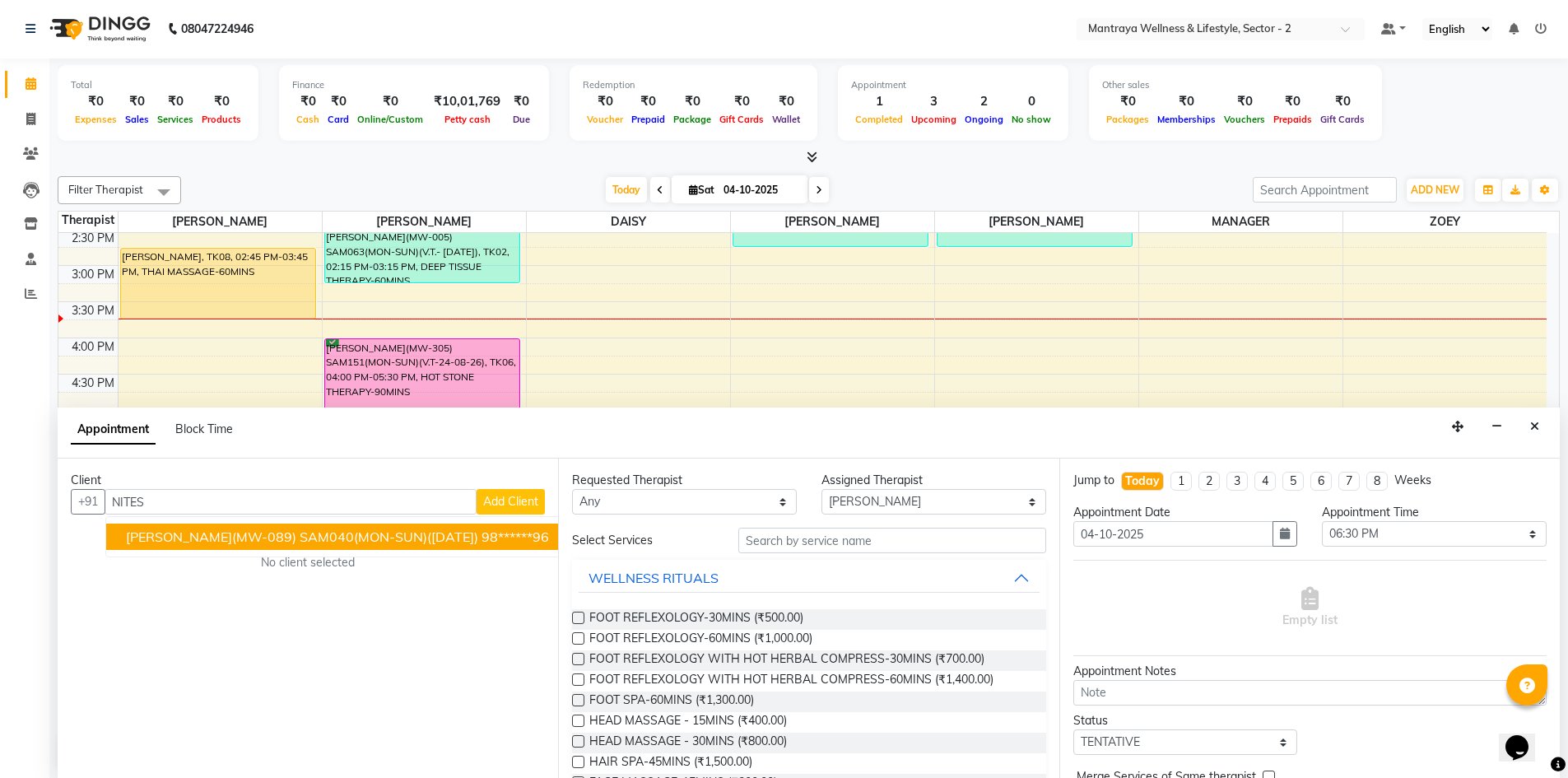
click at [314, 540] on span "[PERSON_NAME](MW-089) SAM040(MON-SUN)([DATE])" at bounding box center [302, 537] width 352 height 17
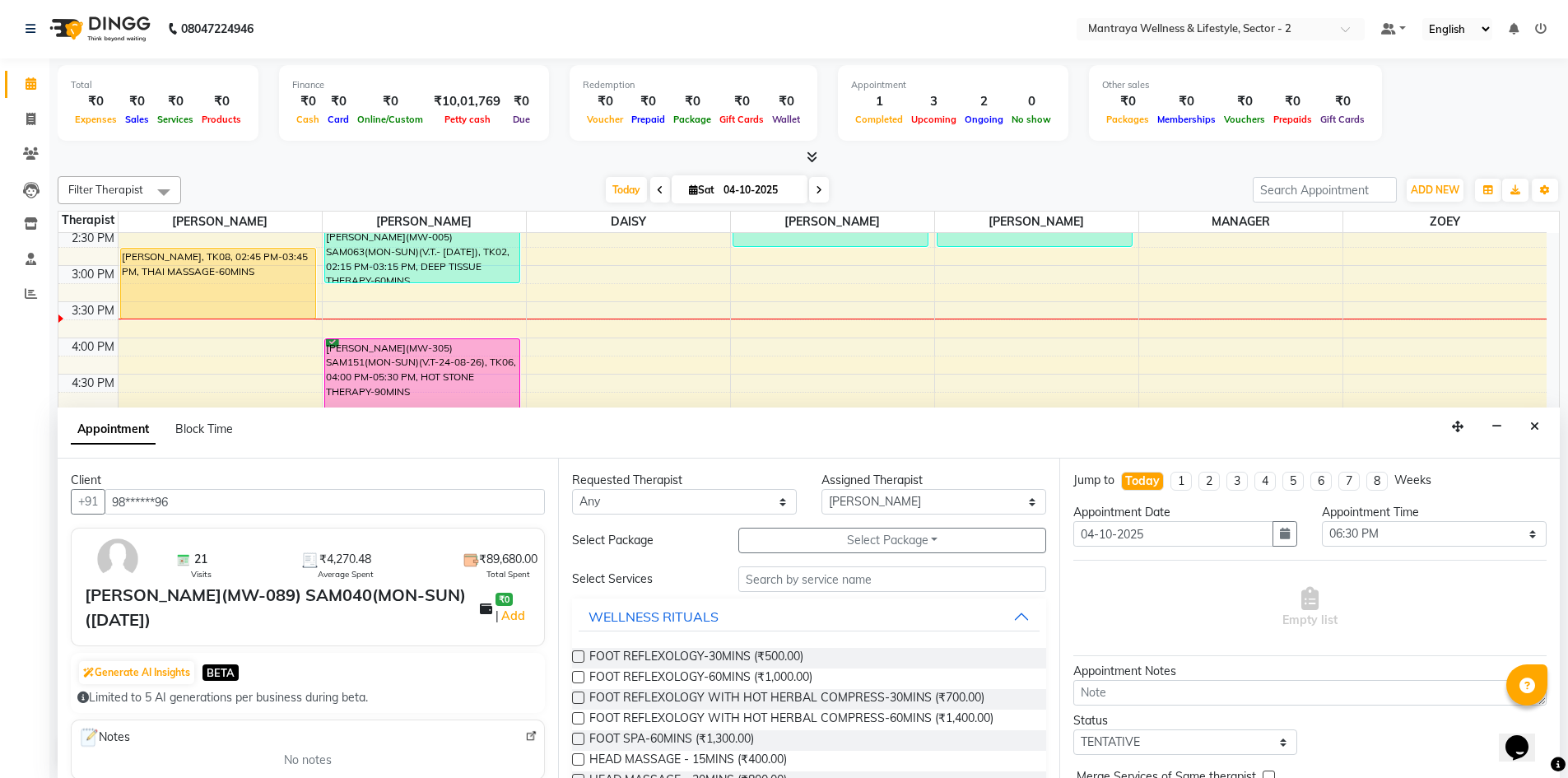
type input "98******96"
click at [798, 587] on input "text" at bounding box center [892, 579] width 308 height 26
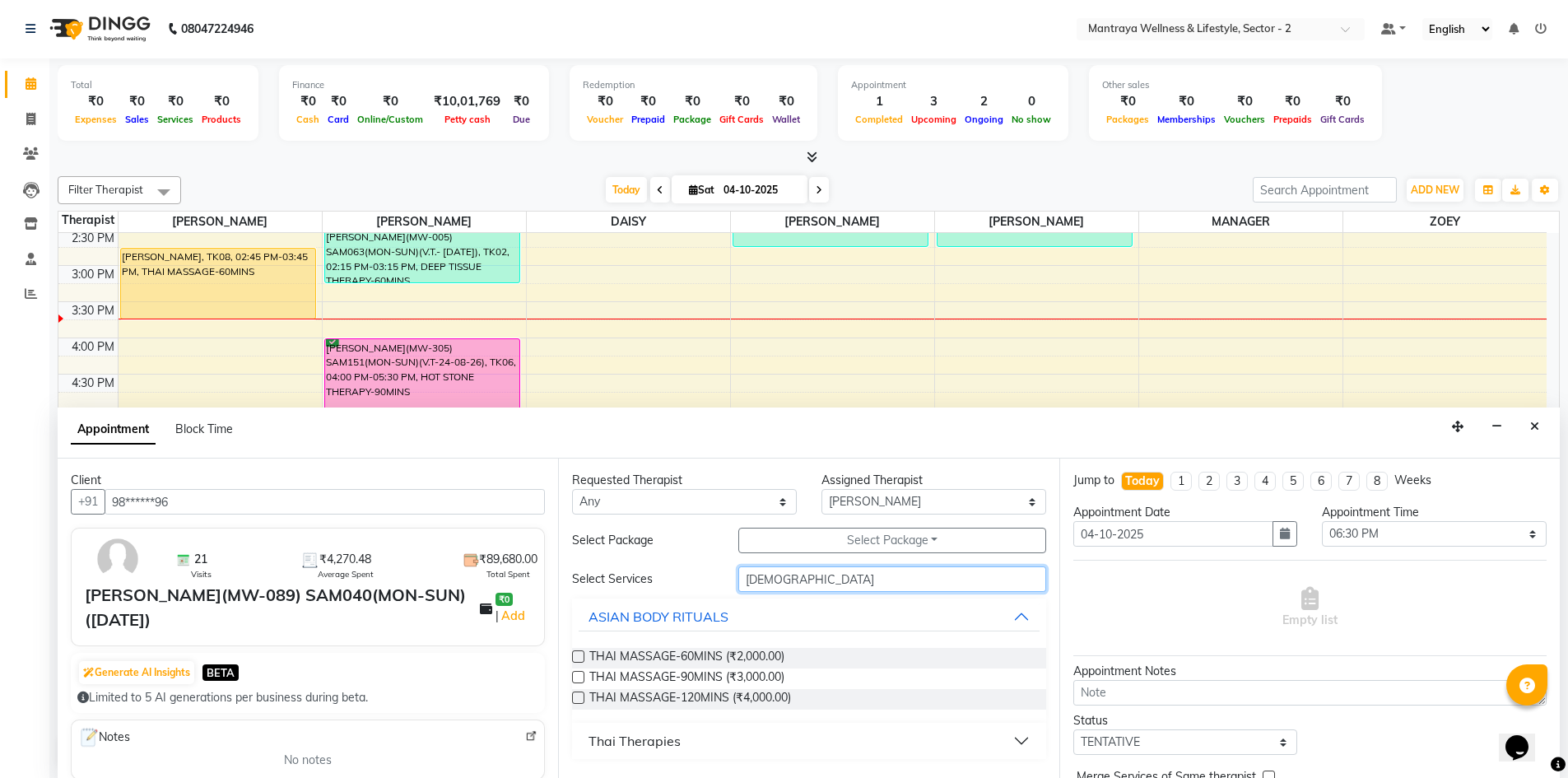
type input "[DEMOGRAPHIC_DATA]"
click at [573, 677] on label at bounding box center [577, 676] width 12 height 12
click at [573, 677] on input "checkbox" at bounding box center [577, 679] width 11 height 11
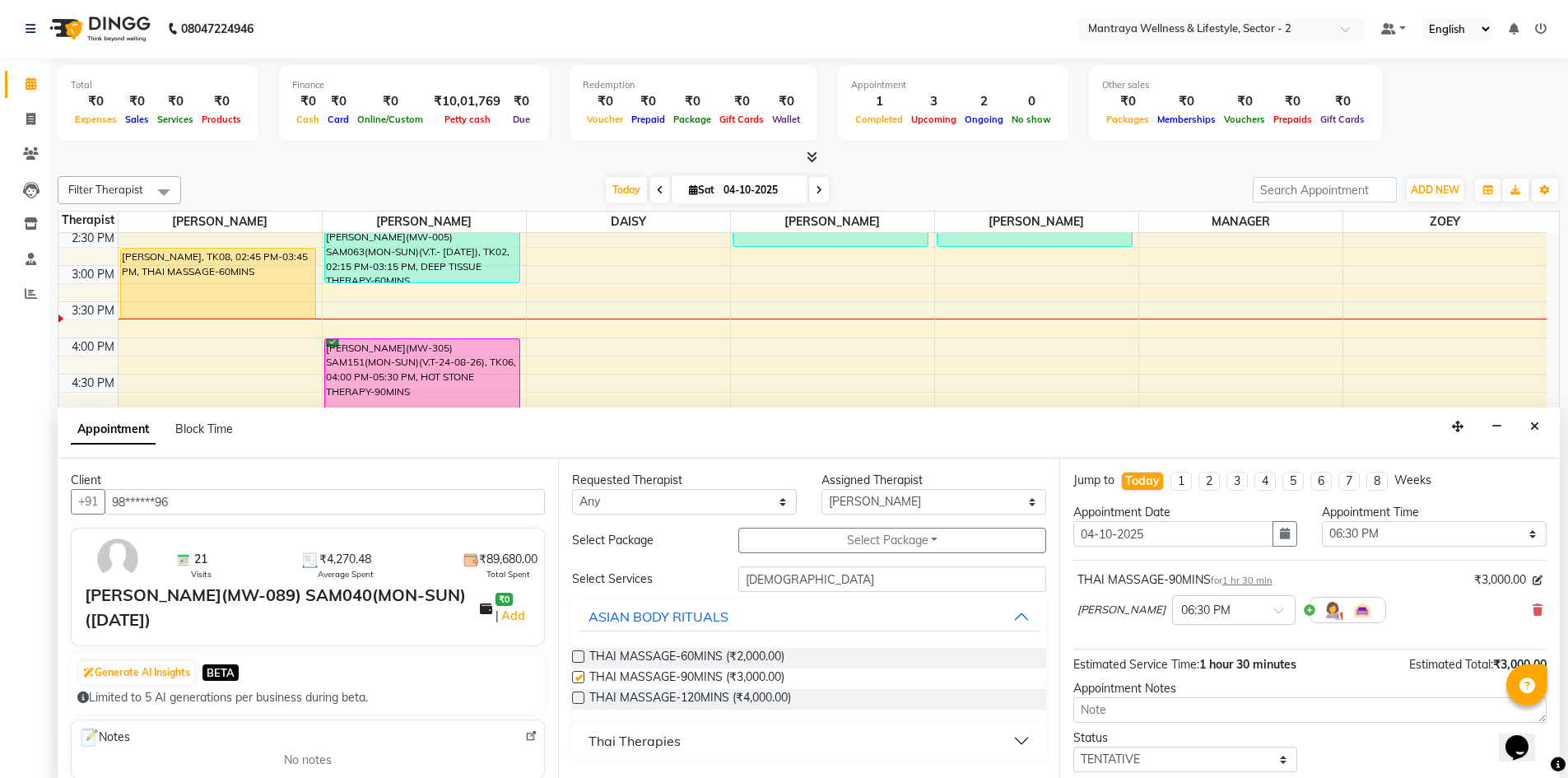
checkbox input "false"
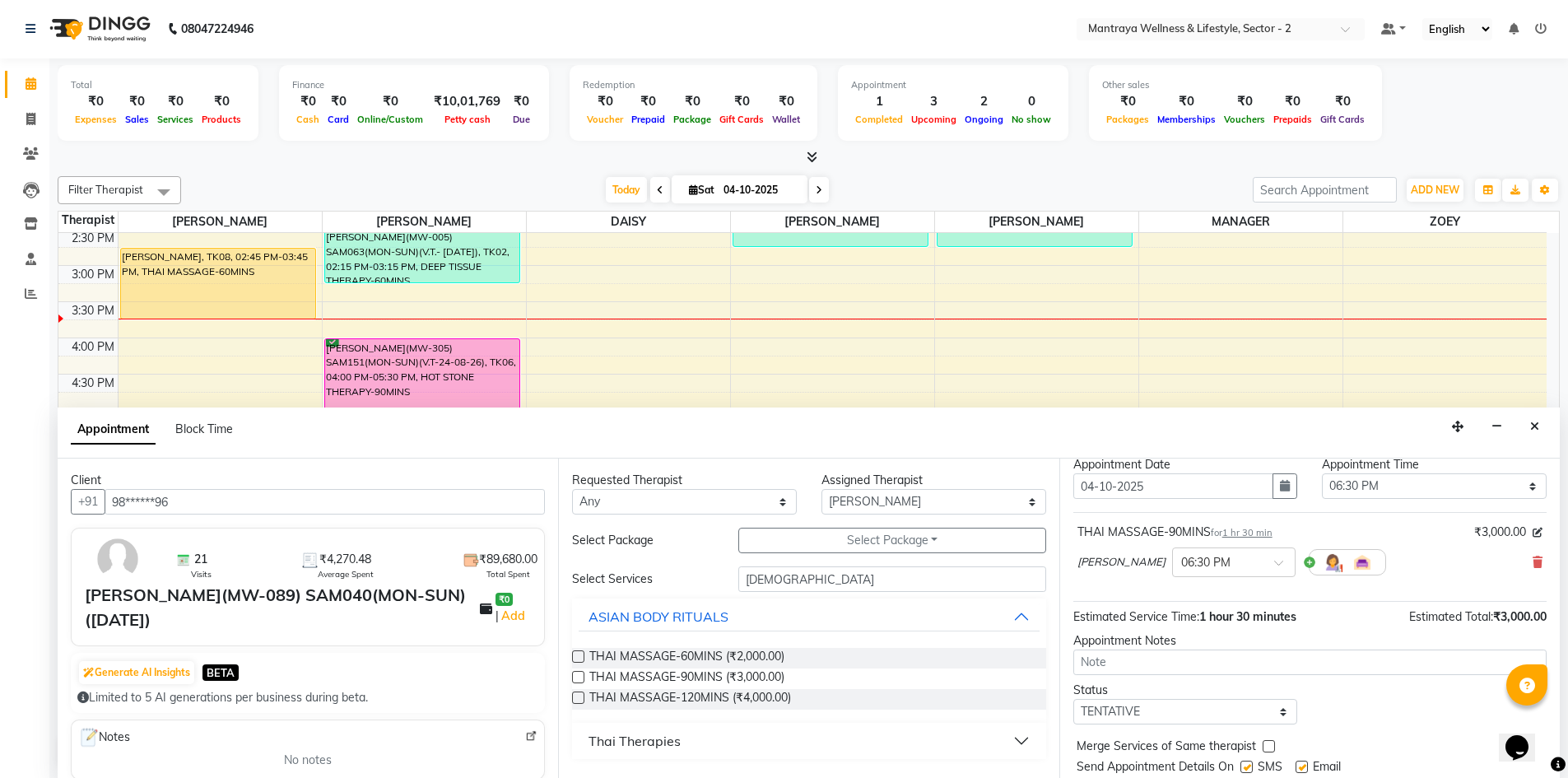
scroll to position [98, 0]
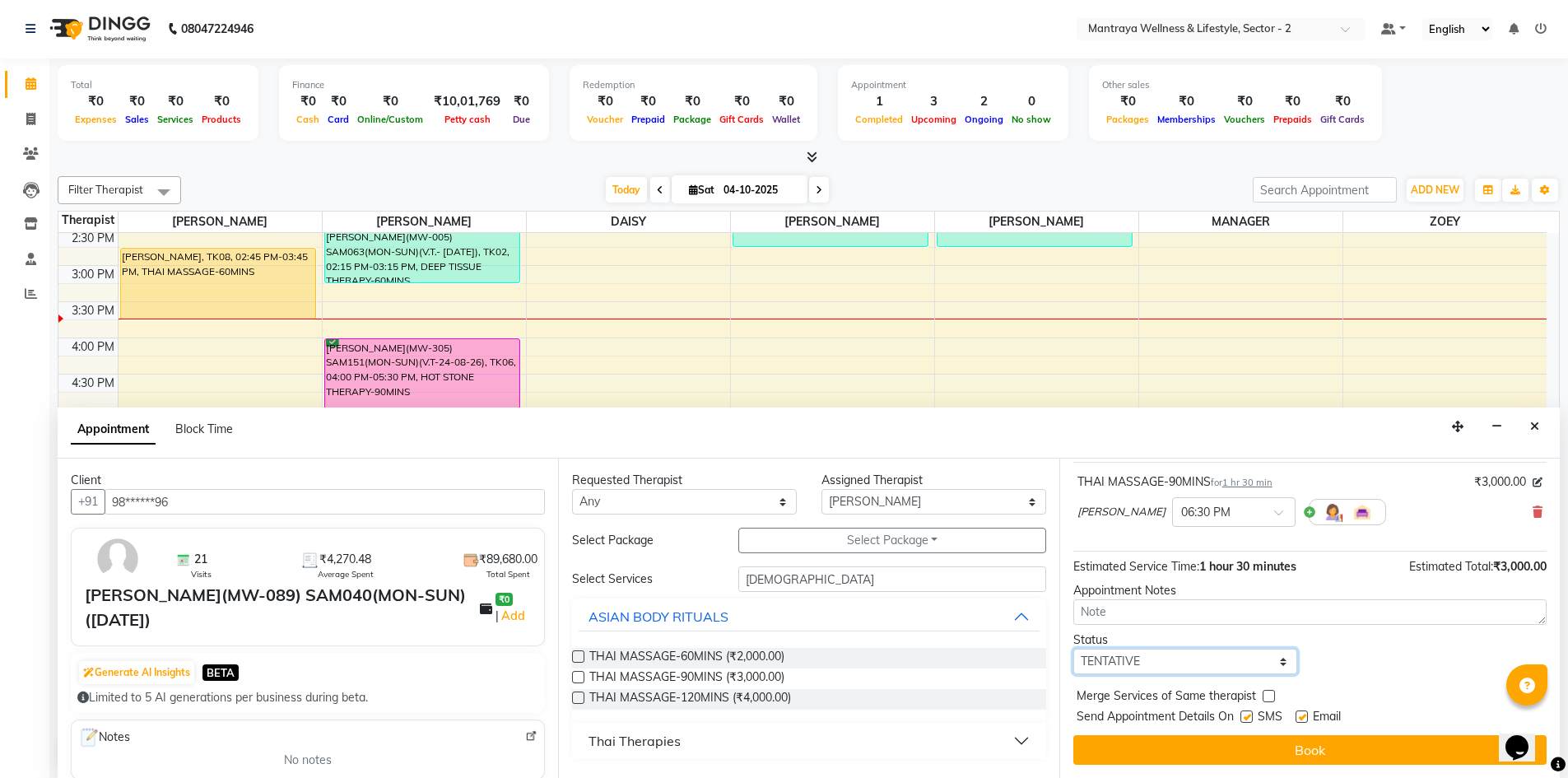
click at [1273, 660] on select "Select TENTATIVE CONFIRM CHECK-IN UPCOMING" at bounding box center [1185, 661] width 225 height 26
select select "confirm booking"
click at [1073, 648] on select "Select TENTATIVE CONFIRM CHECK-IN UPCOMING" at bounding box center [1185, 661] width 225 height 26
click at [815, 576] on input "[DEMOGRAPHIC_DATA]" at bounding box center [892, 579] width 308 height 26
type input "T"
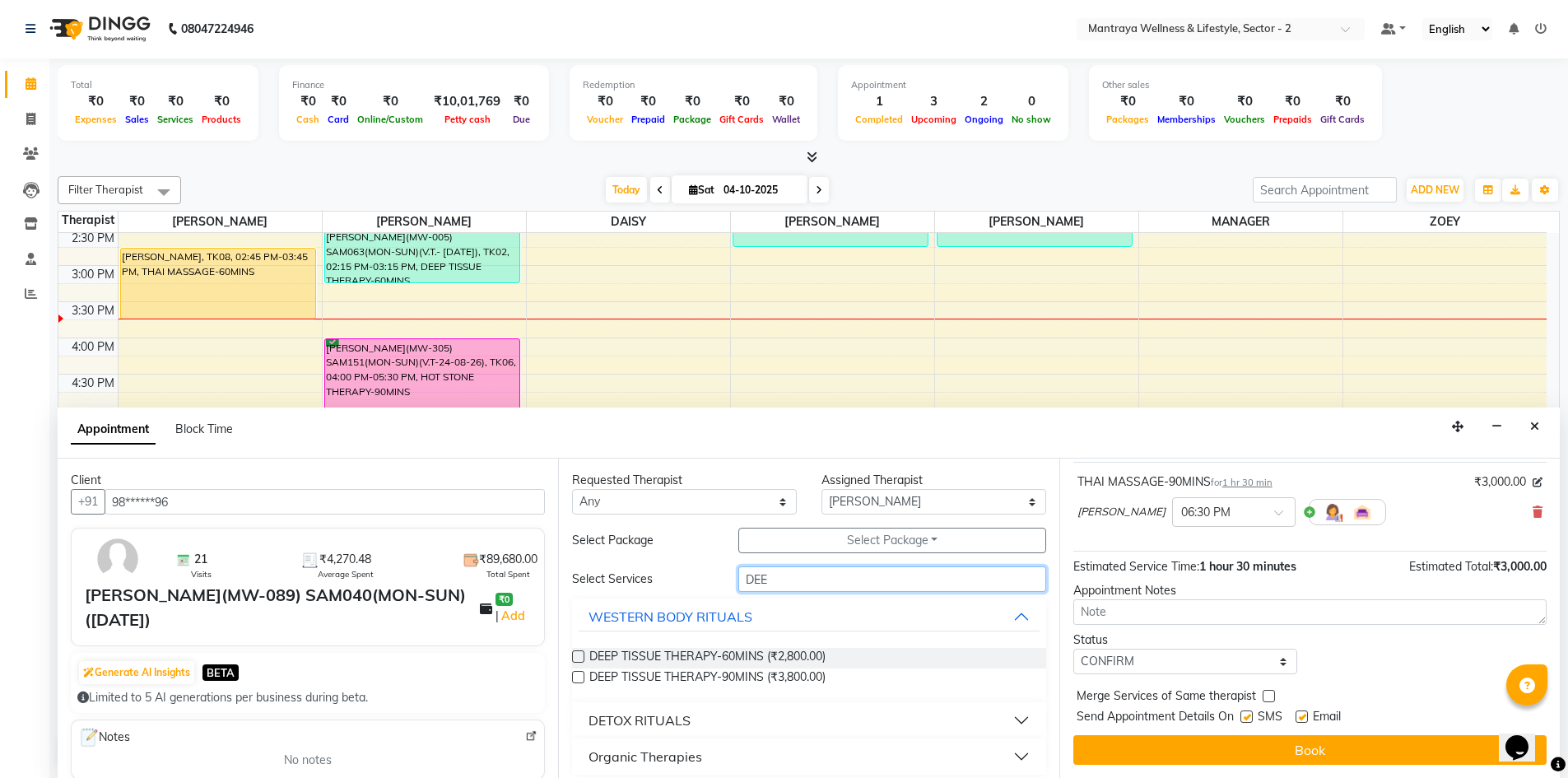
type input "DEE"
click at [582, 654] on label at bounding box center [577, 656] width 12 height 12
click at [582, 654] on input "checkbox" at bounding box center [577, 658] width 11 height 11
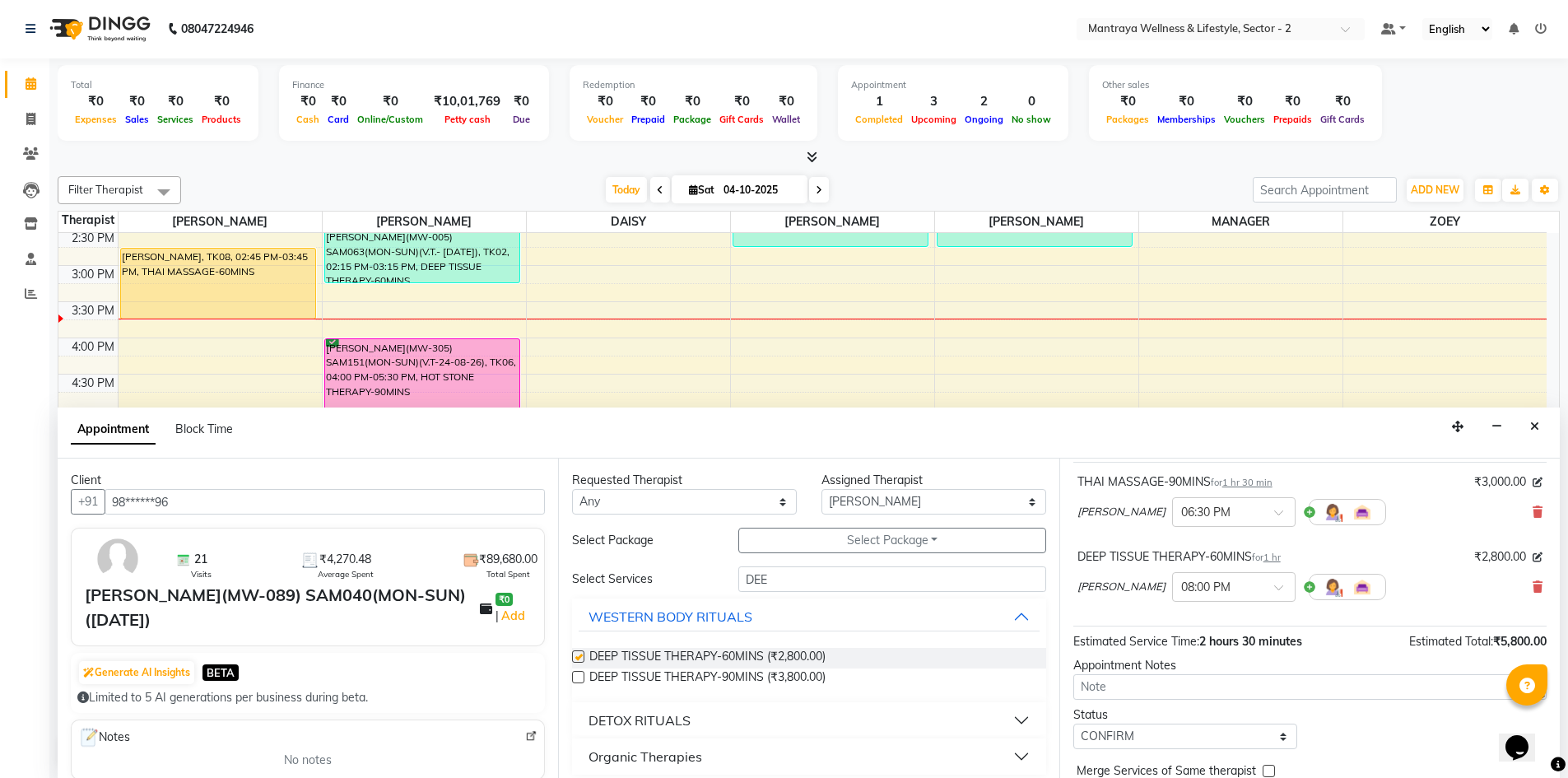
checkbox input "false"
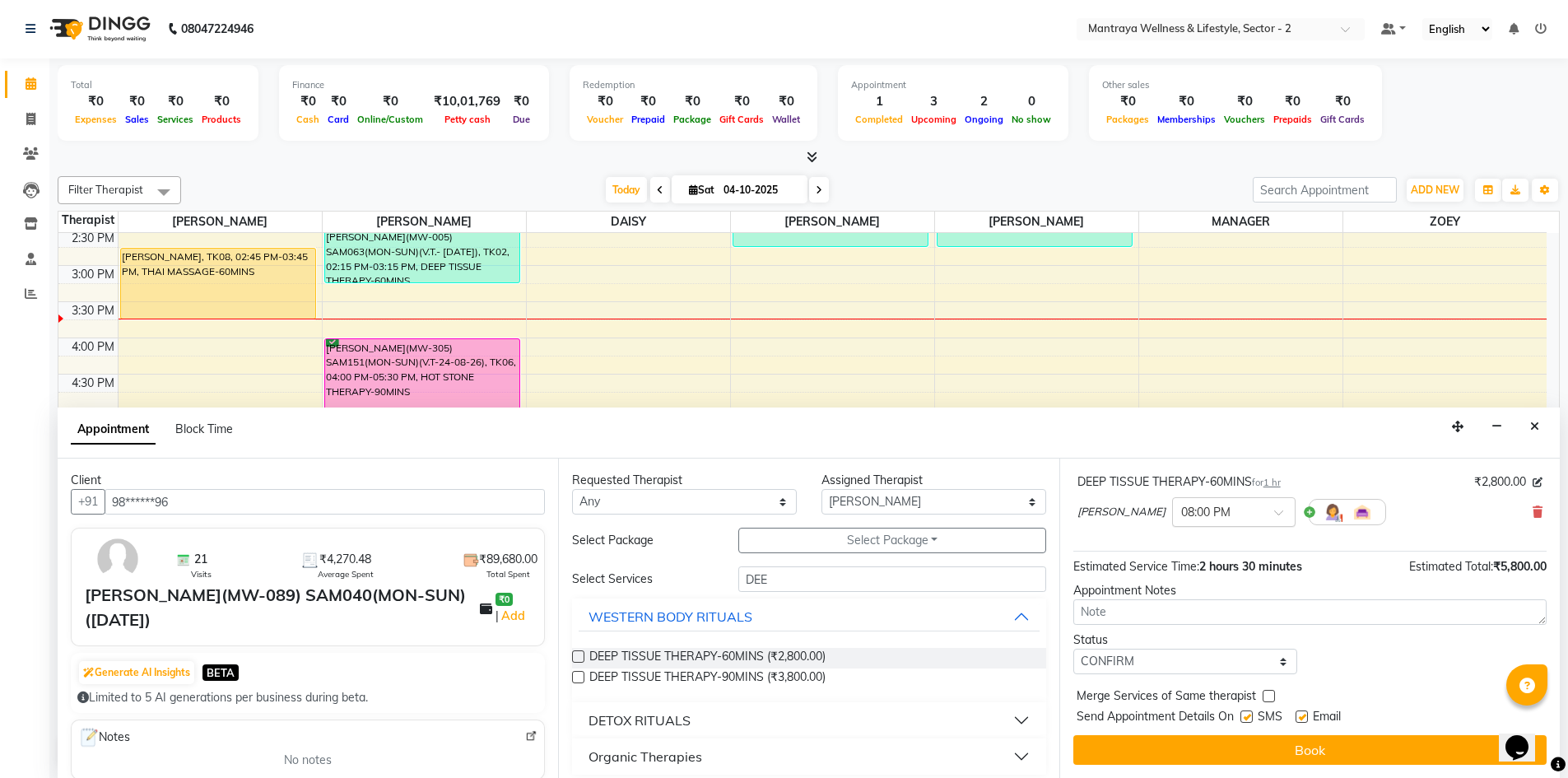
click at [1274, 512] on span at bounding box center [1284, 517] width 20 height 18
click at [1416, 652] on div "Status Select TENTATIVE CONFIRM CHECK-IN UPCOMING" at bounding box center [1310, 652] width 498 height 43
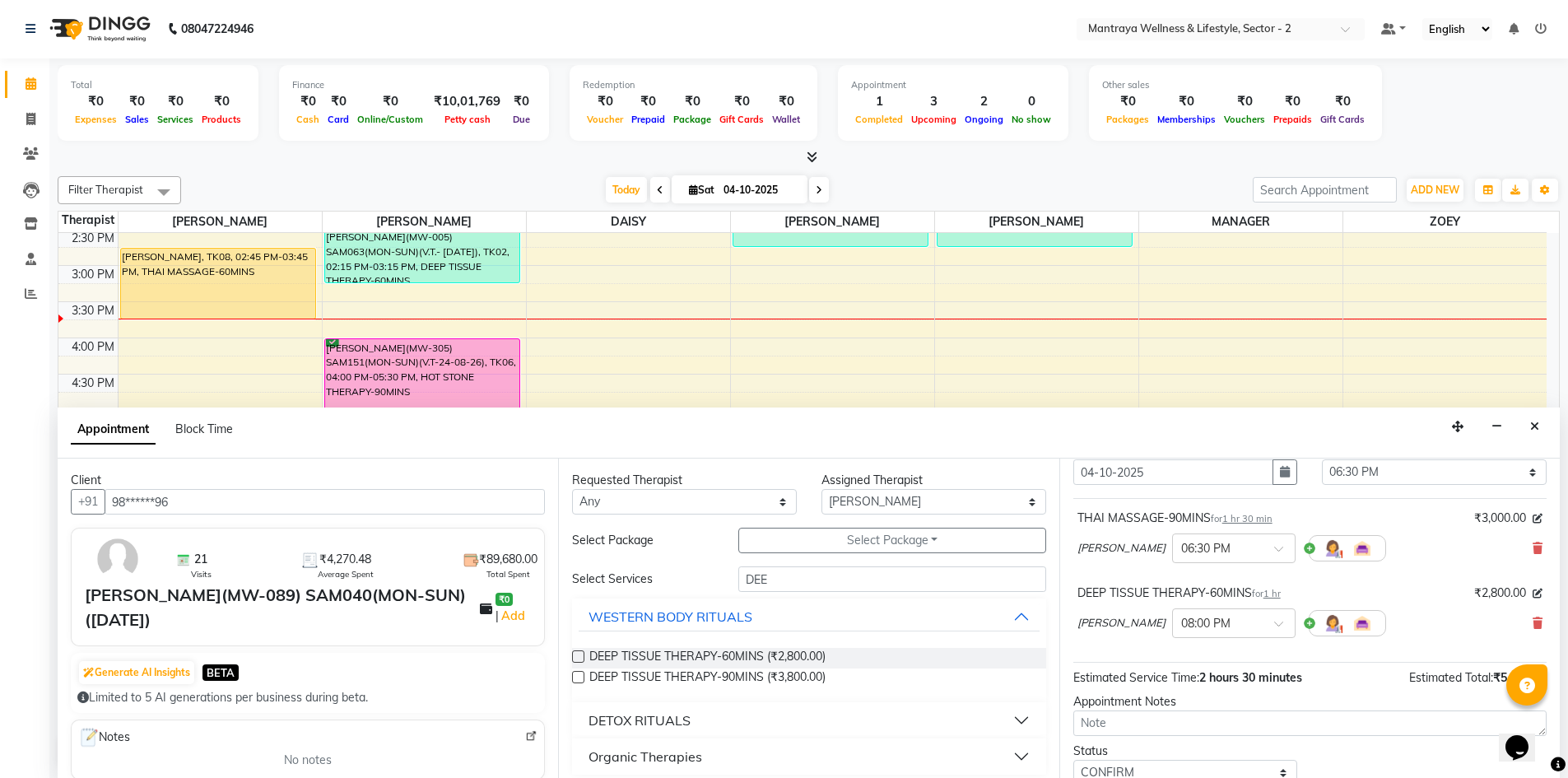
scroll to position [91, 0]
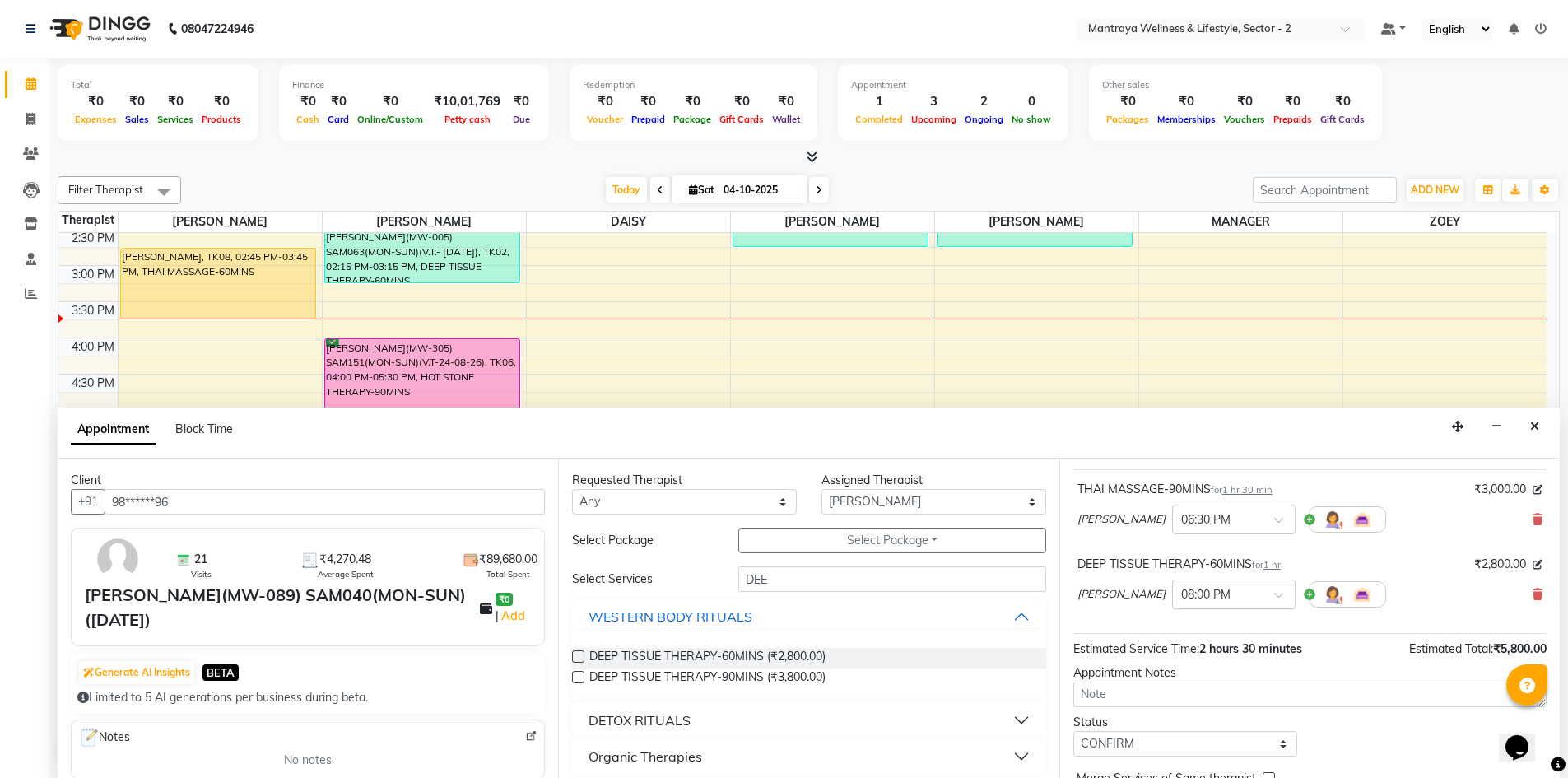
click at [1274, 594] on span at bounding box center [1284, 599] width 20 height 18
click at [1196, 674] on div "06:45 PM" at bounding box center [1234, 680] width 122 height 31
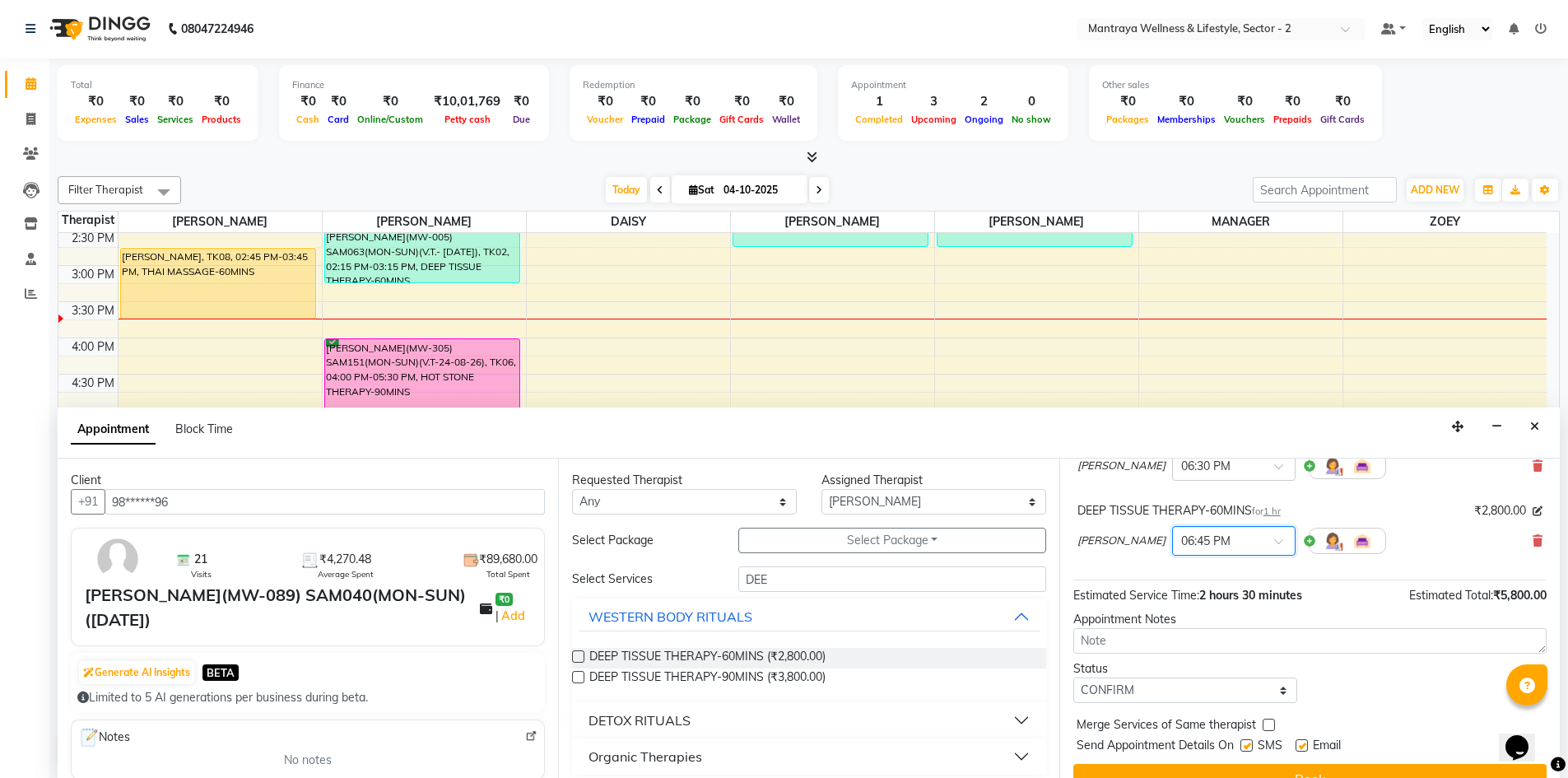
scroll to position [173, 0]
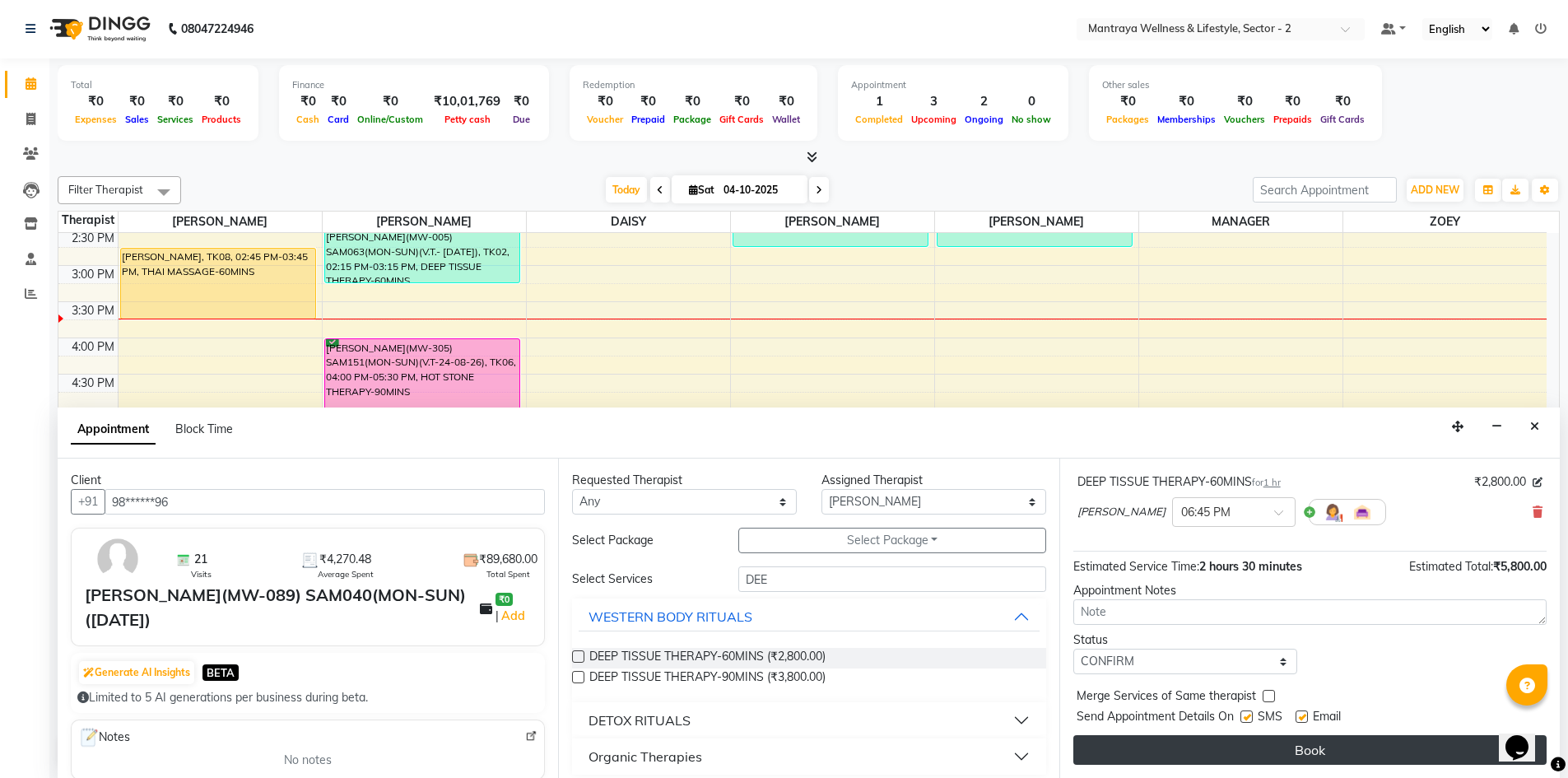
click at [1311, 751] on button "Book" at bounding box center [1310, 749] width 474 height 30
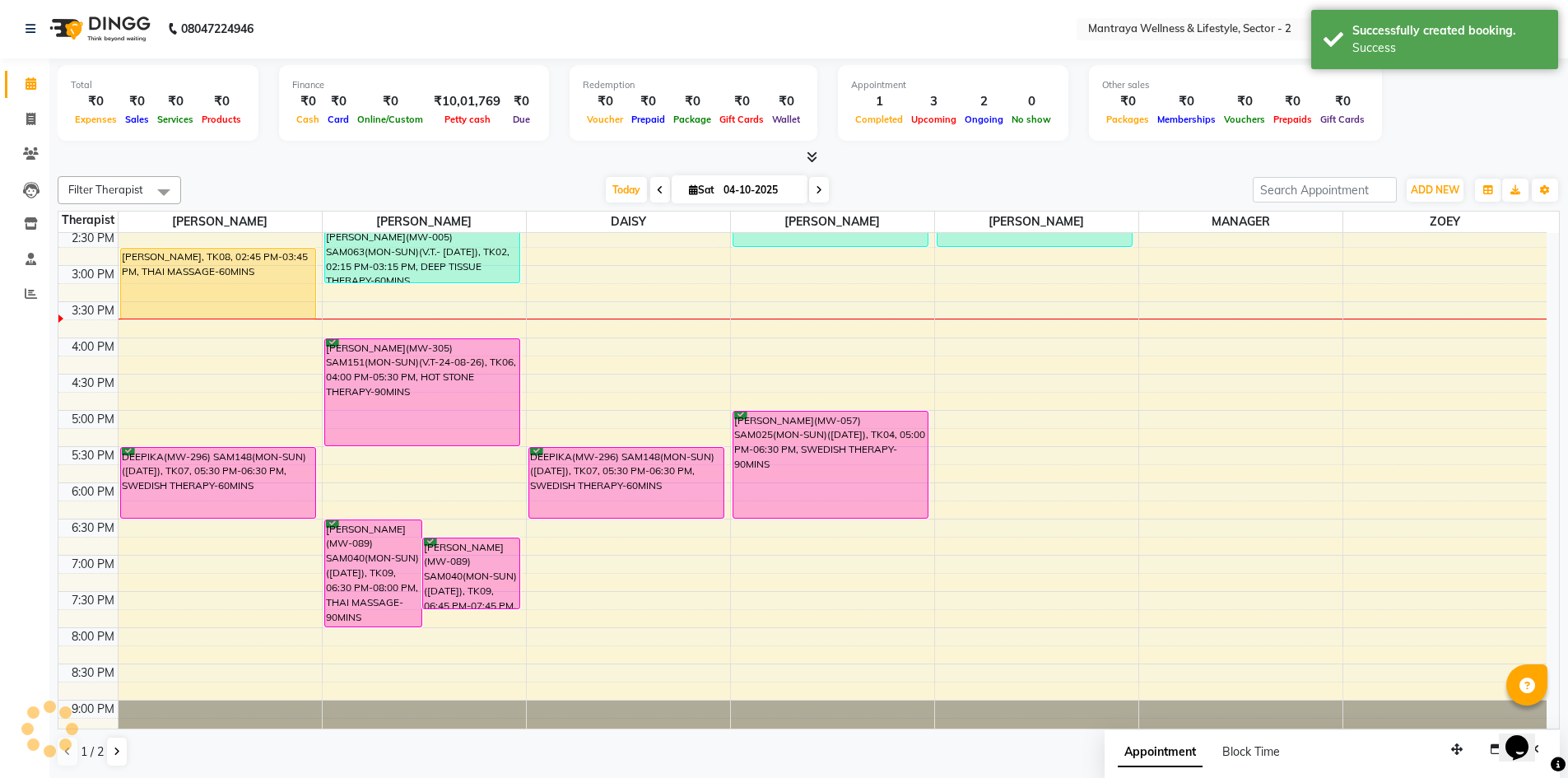
scroll to position [0, 0]
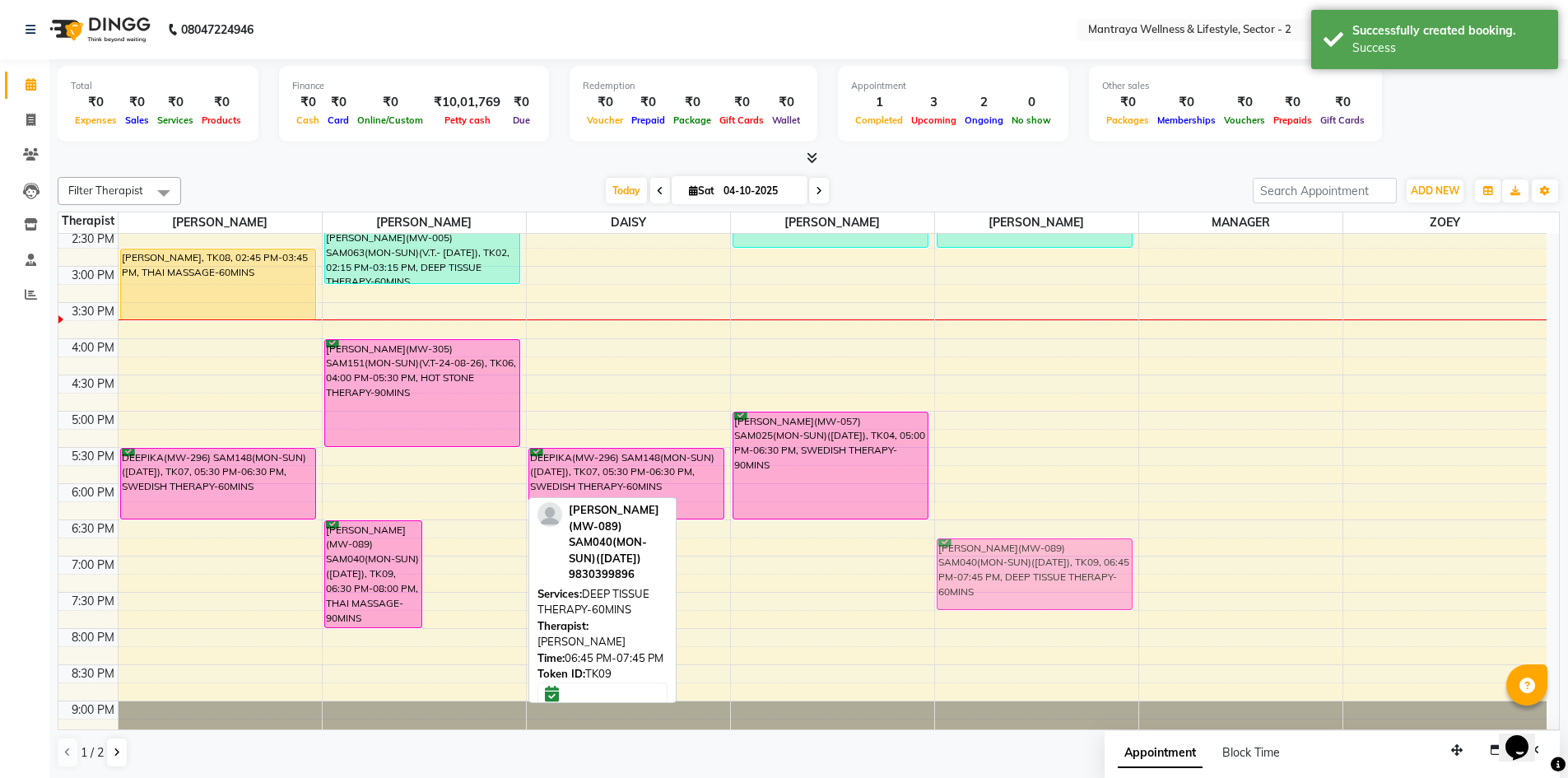
drag, startPoint x: 479, startPoint y: 573, endPoint x: 943, endPoint y: 579, distance: 464.0
click at [965, 579] on tr "[PERSON_NAME], TK08, 02:45 PM-03:45 PM, THAI MASSAGE-60MINS DEEPIKA(MW-296) SAM…" at bounding box center [802, 339] width 1488 height 869
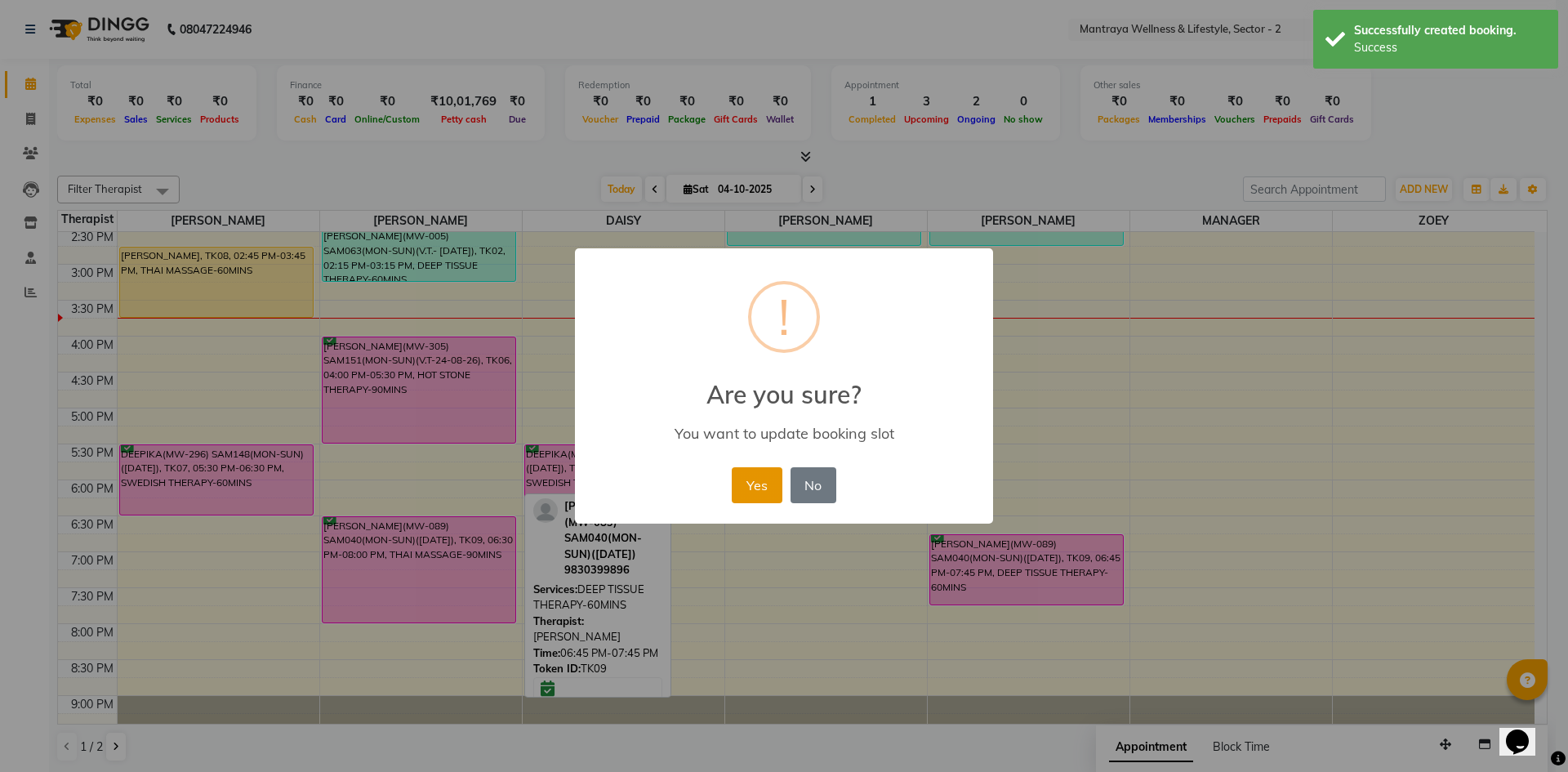
click at [748, 496] on button "Yes" at bounding box center [756, 485] width 50 height 36
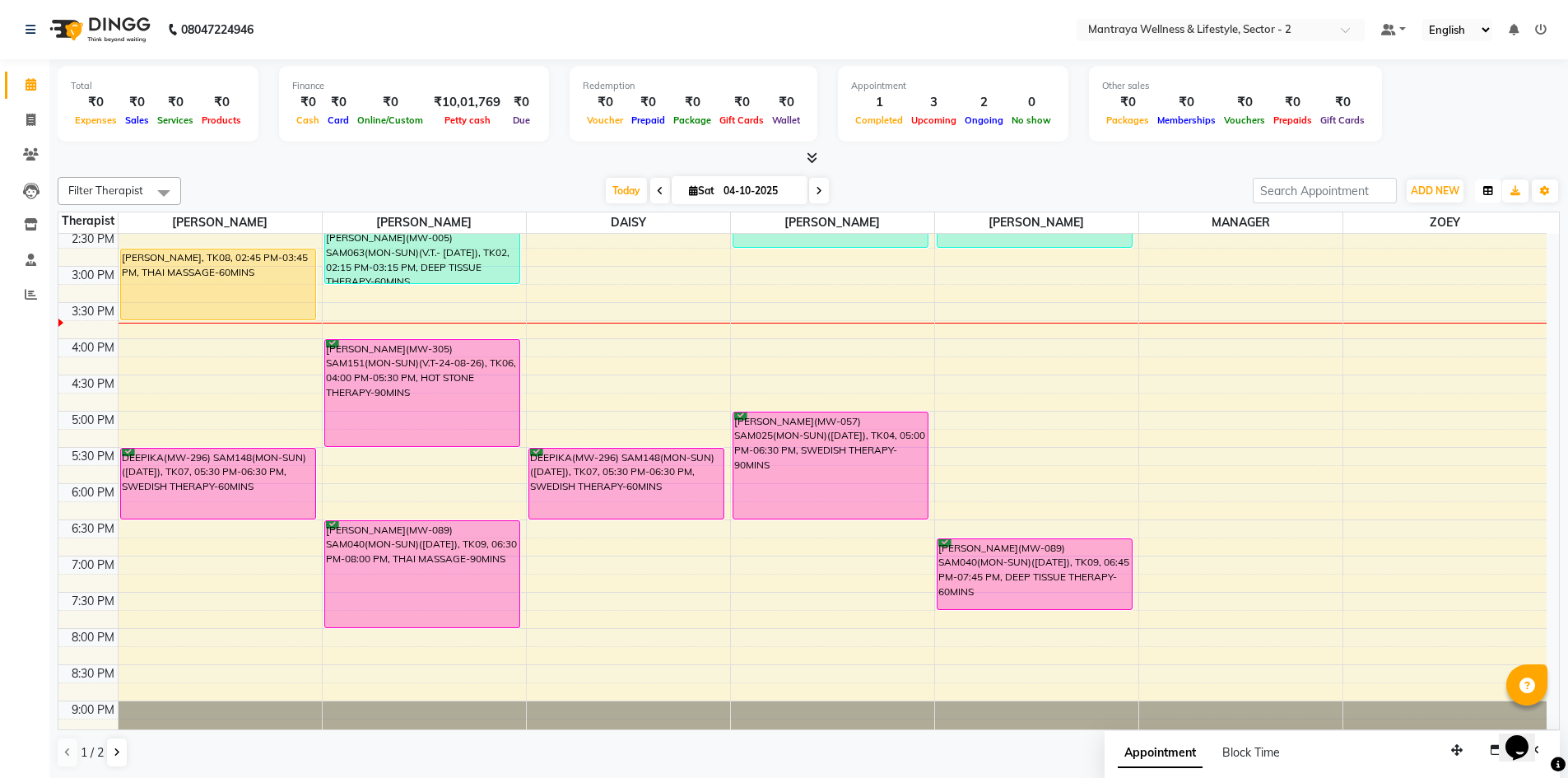
click at [1487, 191] on icon "button" at bounding box center [1488, 191] width 10 height 10
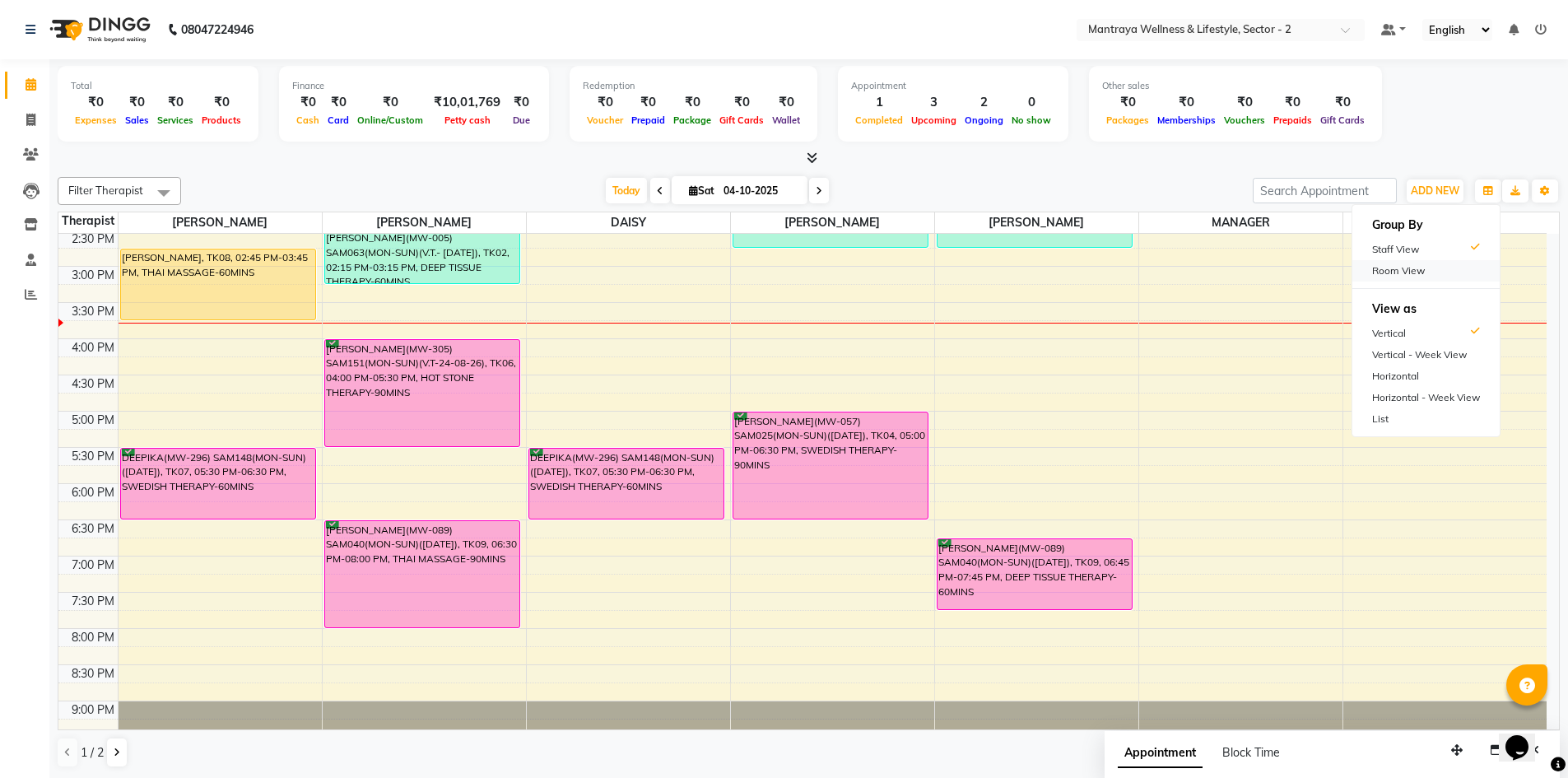
click at [1411, 268] on div "Room View" at bounding box center [1426, 270] width 147 height 21
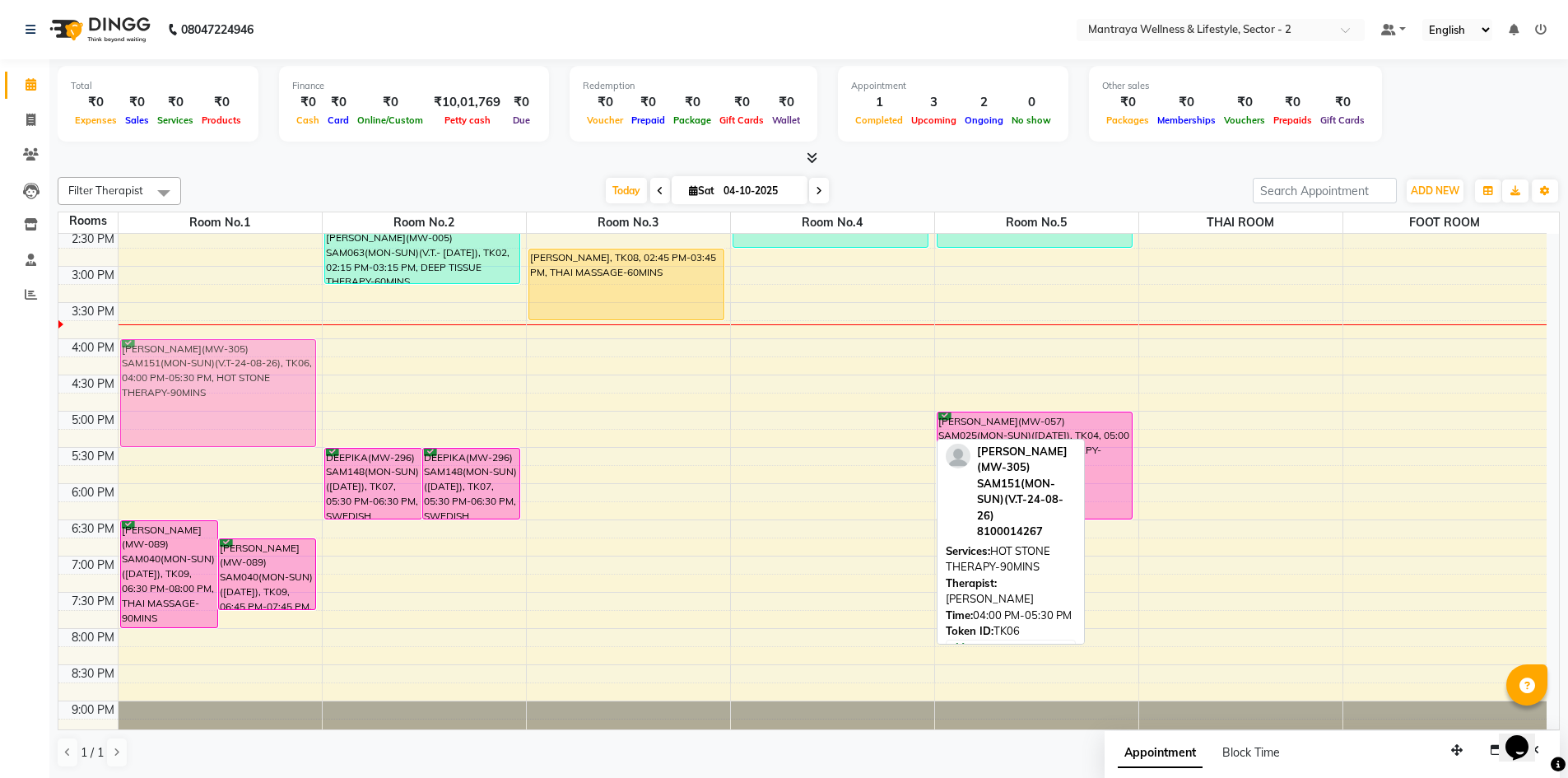
drag, startPoint x: 764, startPoint y: 375, endPoint x: 210, endPoint y: 382, distance: 554.0
click at [210, 382] on tr "[PERSON_NAME](MW-089) SAM040(MON-SUN)([DATE]), TK09, 06:30 PM-08:00 PM, THAI MA…" at bounding box center [802, 339] width 1488 height 869
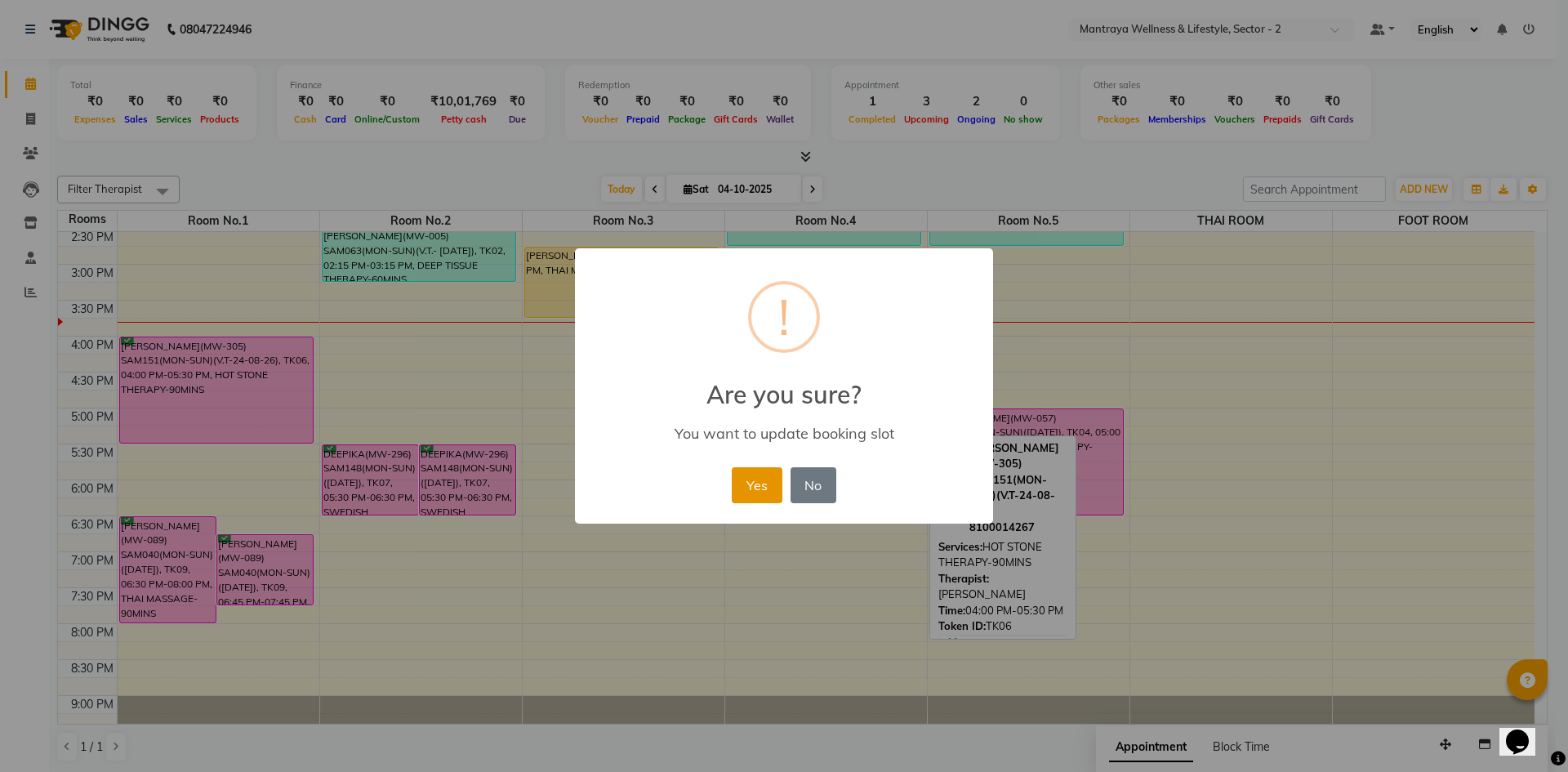
click at [759, 480] on button "Yes" at bounding box center [756, 485] width 50 height 36
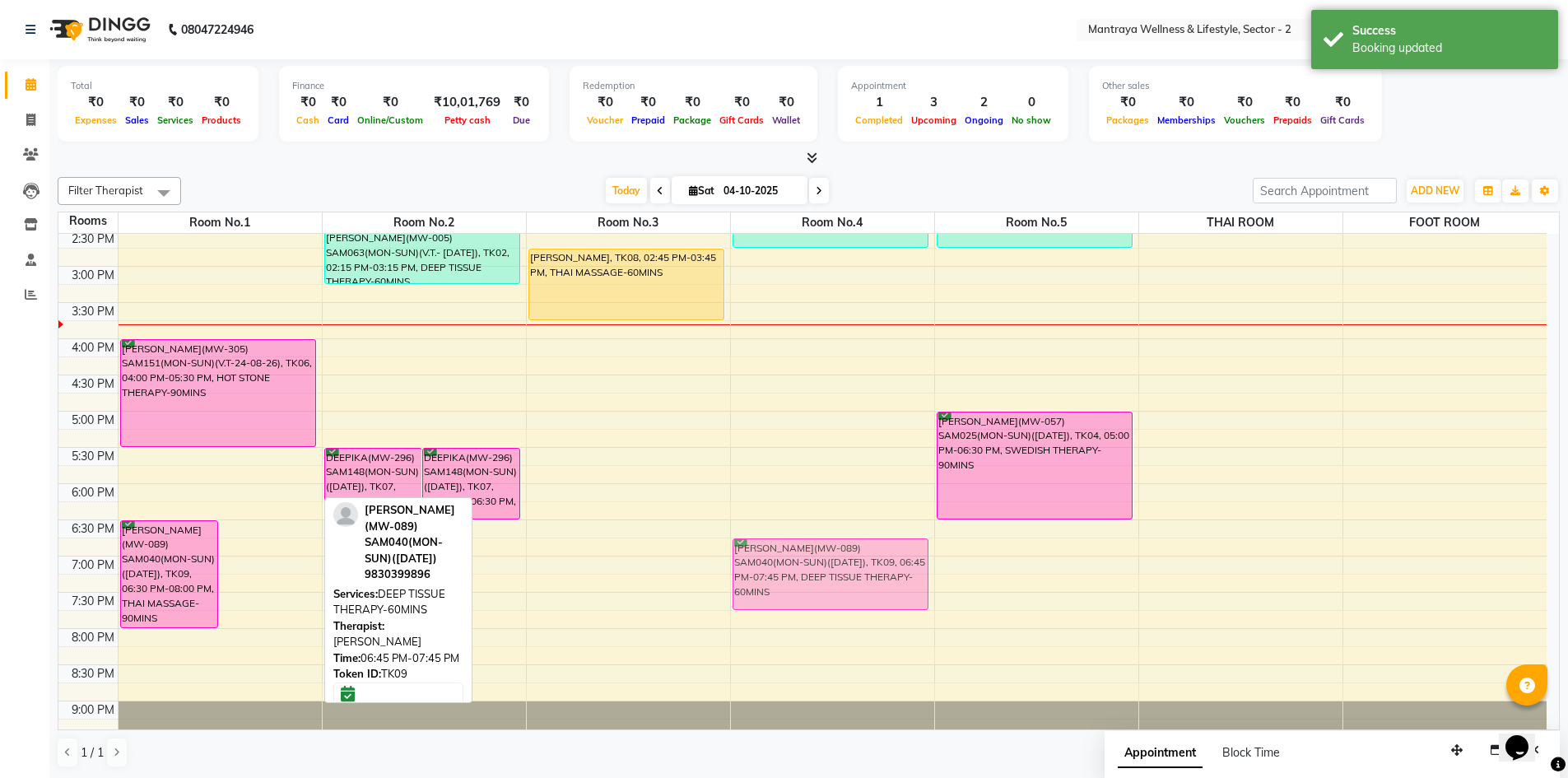
drag, startPoint x: 249, startPoint y: 569, endPoint x: 729, endPoint y: 574, distance: 480.0
click at [736, 574] on tr "[PERSON_NAME](MW-089) SAM040(MON-SUN)([DATE]), TK09, 06:30 PM-08:00 PM, THAI MA…" at bounding box center [802, 339] width 1488 height 869
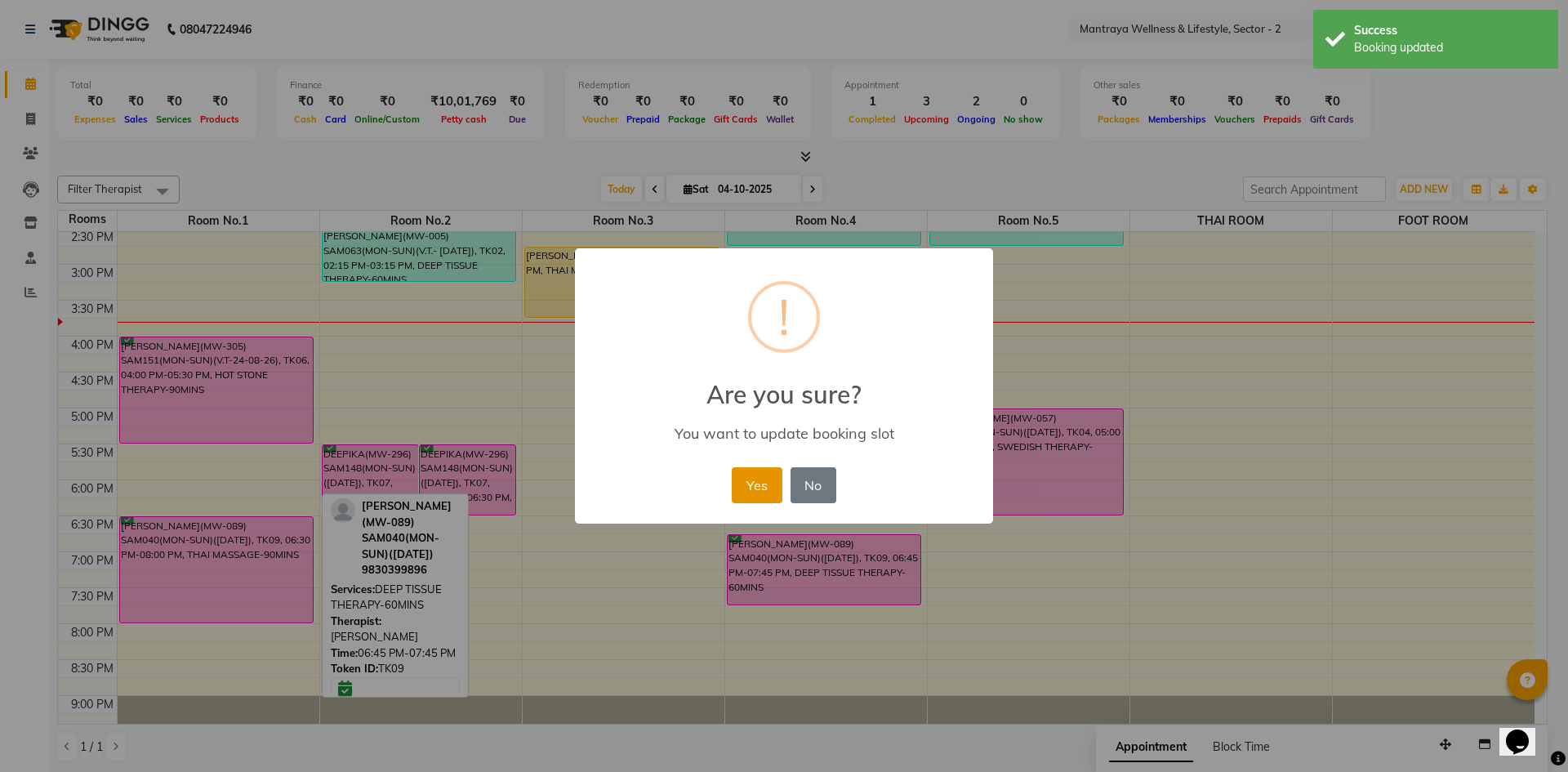
click at [755, 476] on button "Yes" at bounding box center [756, 485] width 50 height 36
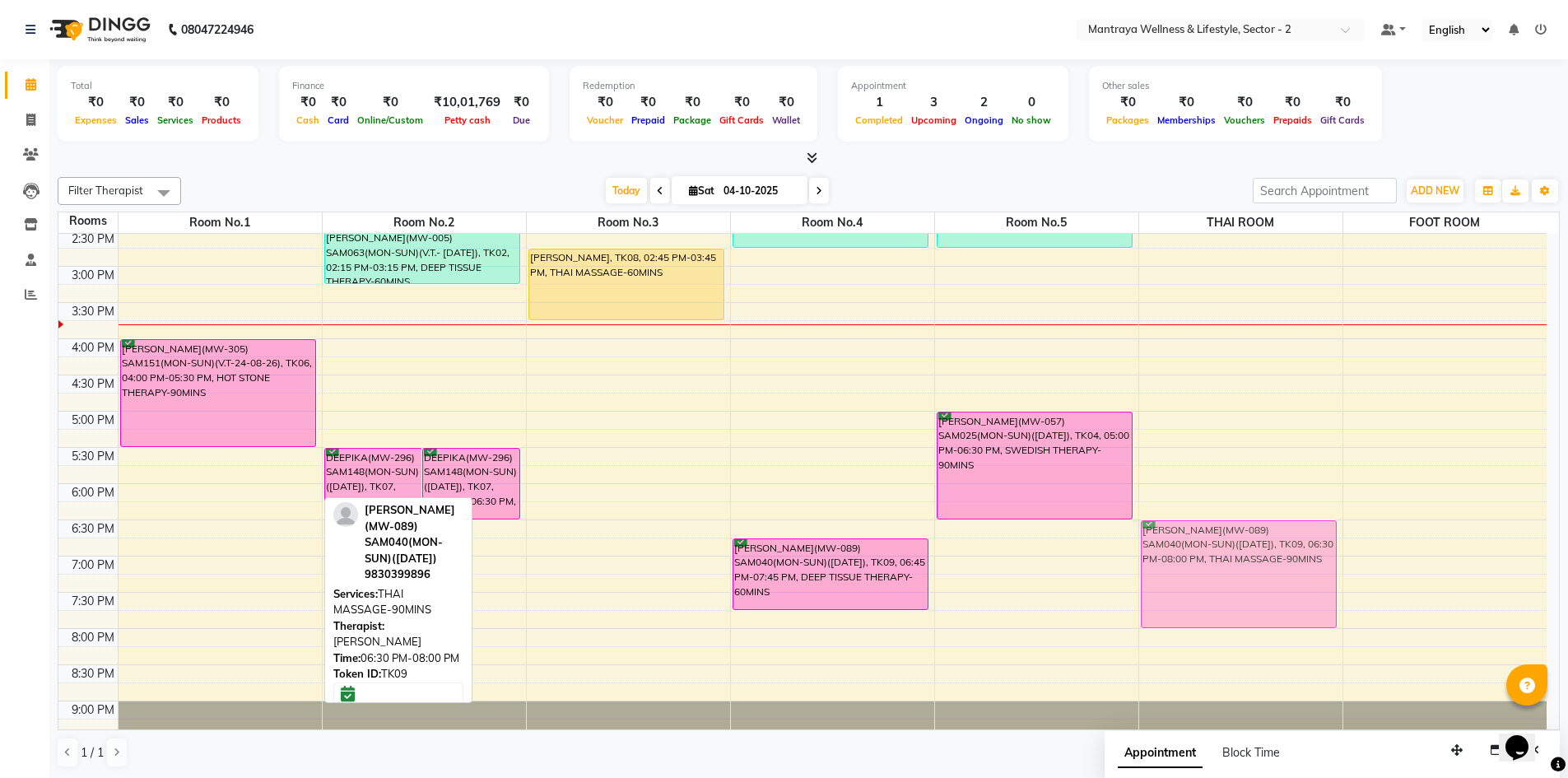
drag, startPoint x: 190, startPoint y: 582, endPoint x: 1132, endPoint y: 583, distance: 942.0
click at [1132, 583] on div "10:00 AM 10:30 AM 11:00 AM 11:30 AM 12:00 PM 12:30 PM 1:00 PM 1:30 PM 2:00 PM 2…" at bounding box center [802, 339] width 1488 height 869
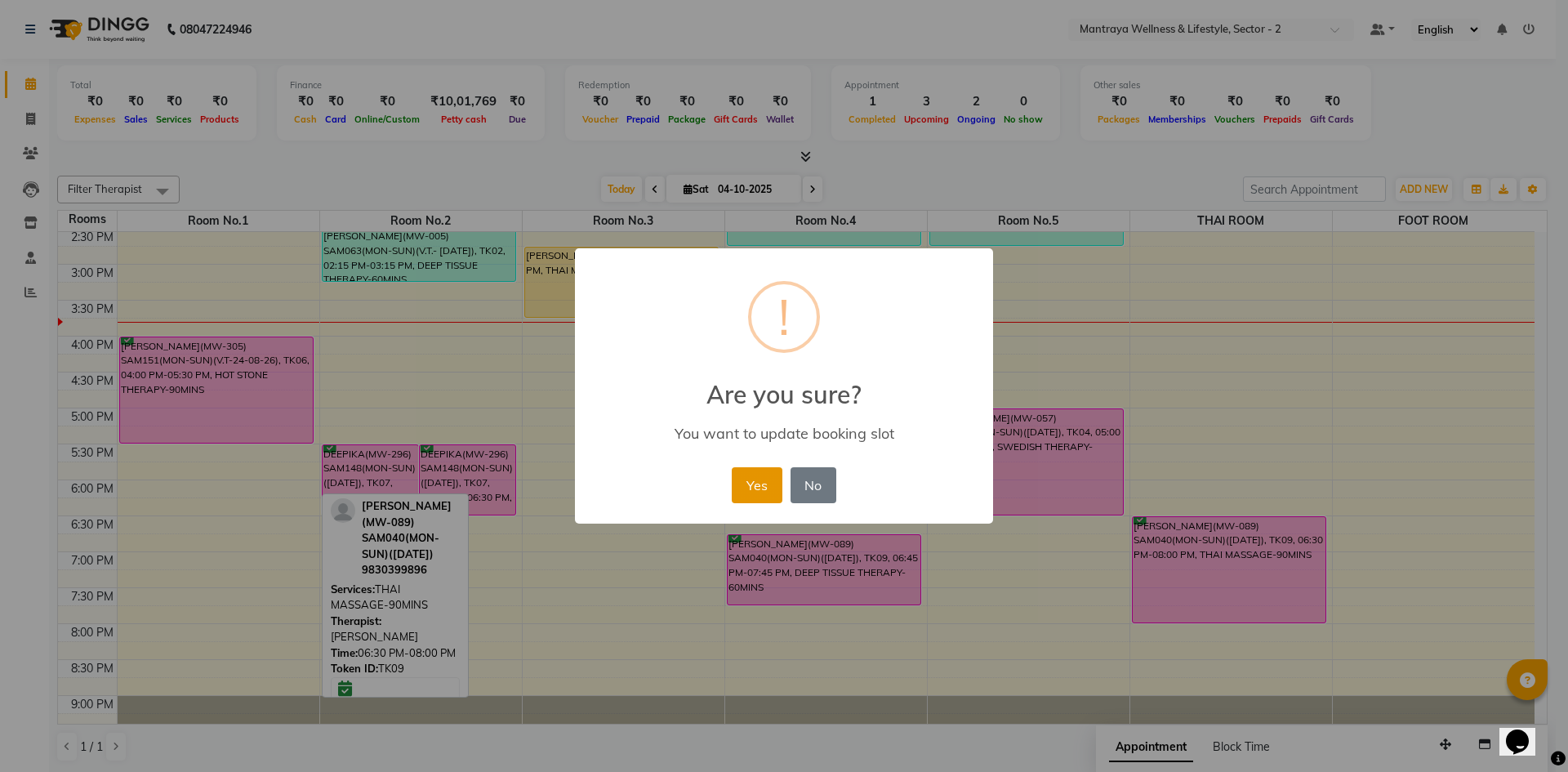
click at [766, 477] on button "Yes" at bounding box center [756, 485] width 50 height 36
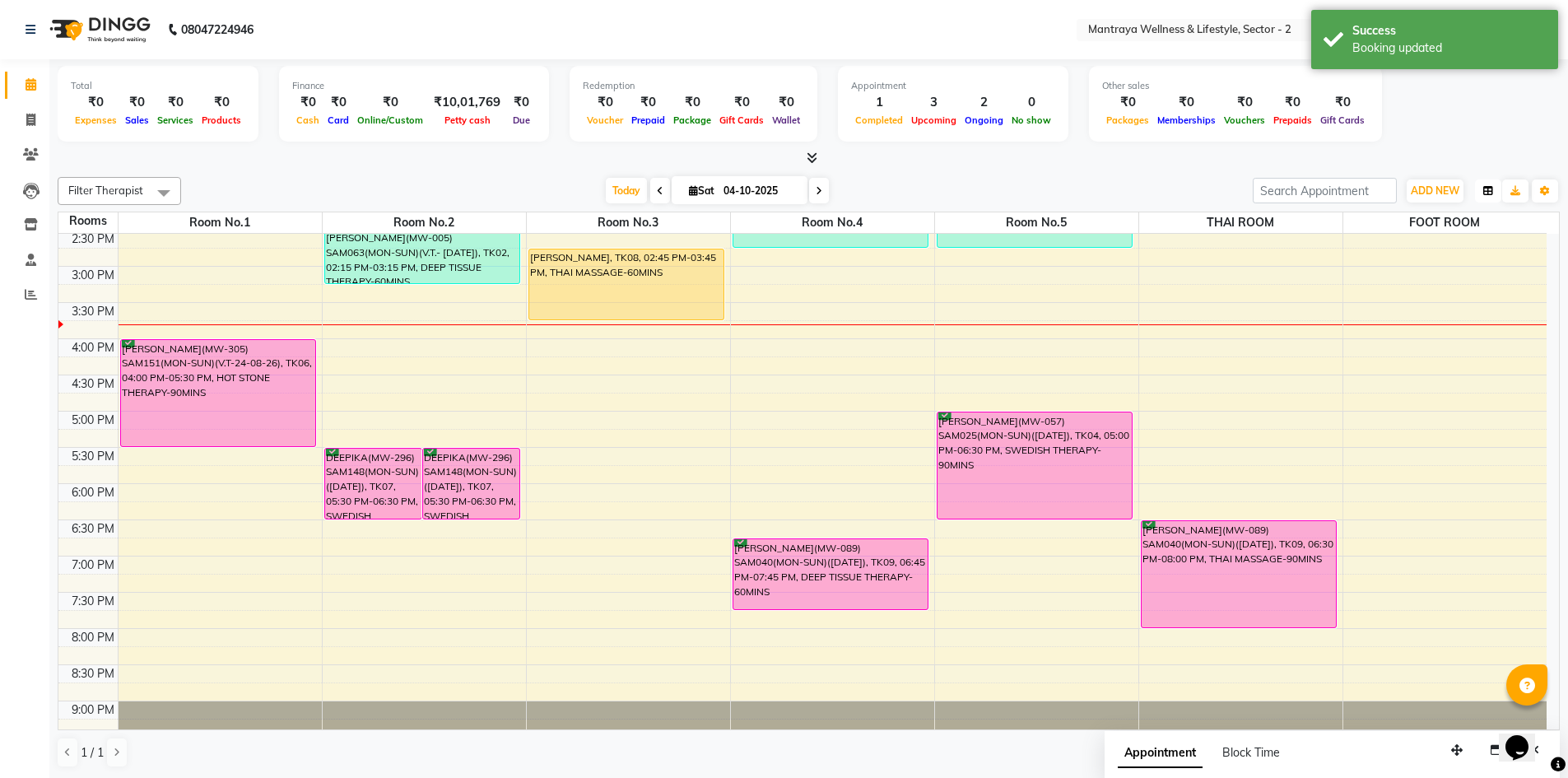
click at [1486, 190] on icon "button" at bounding box center [1488, 191] width 10 height 10
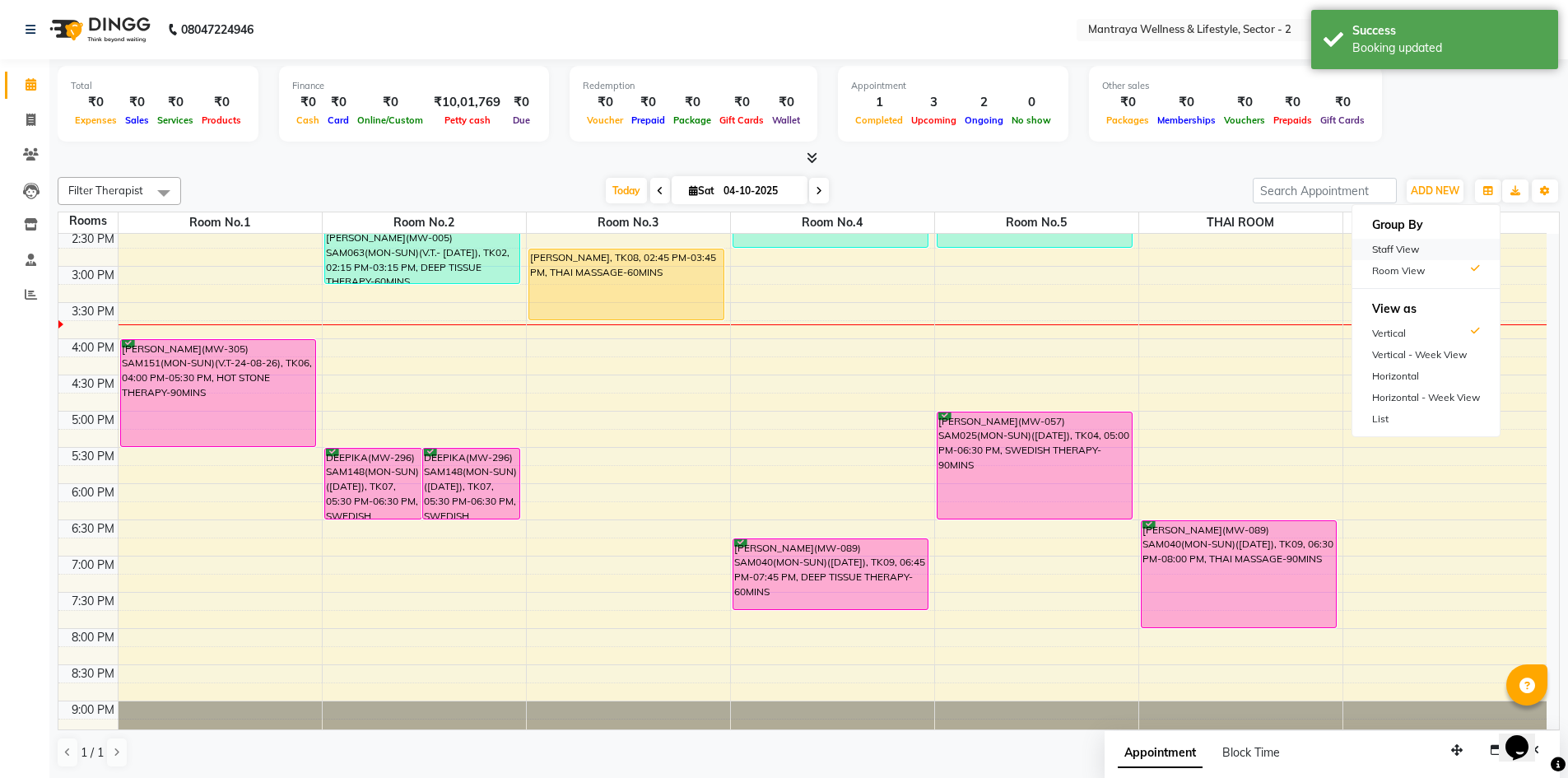
click at [1424, 248] on div "Staff View" at bounding box center [1426, 249] width 147 height 21
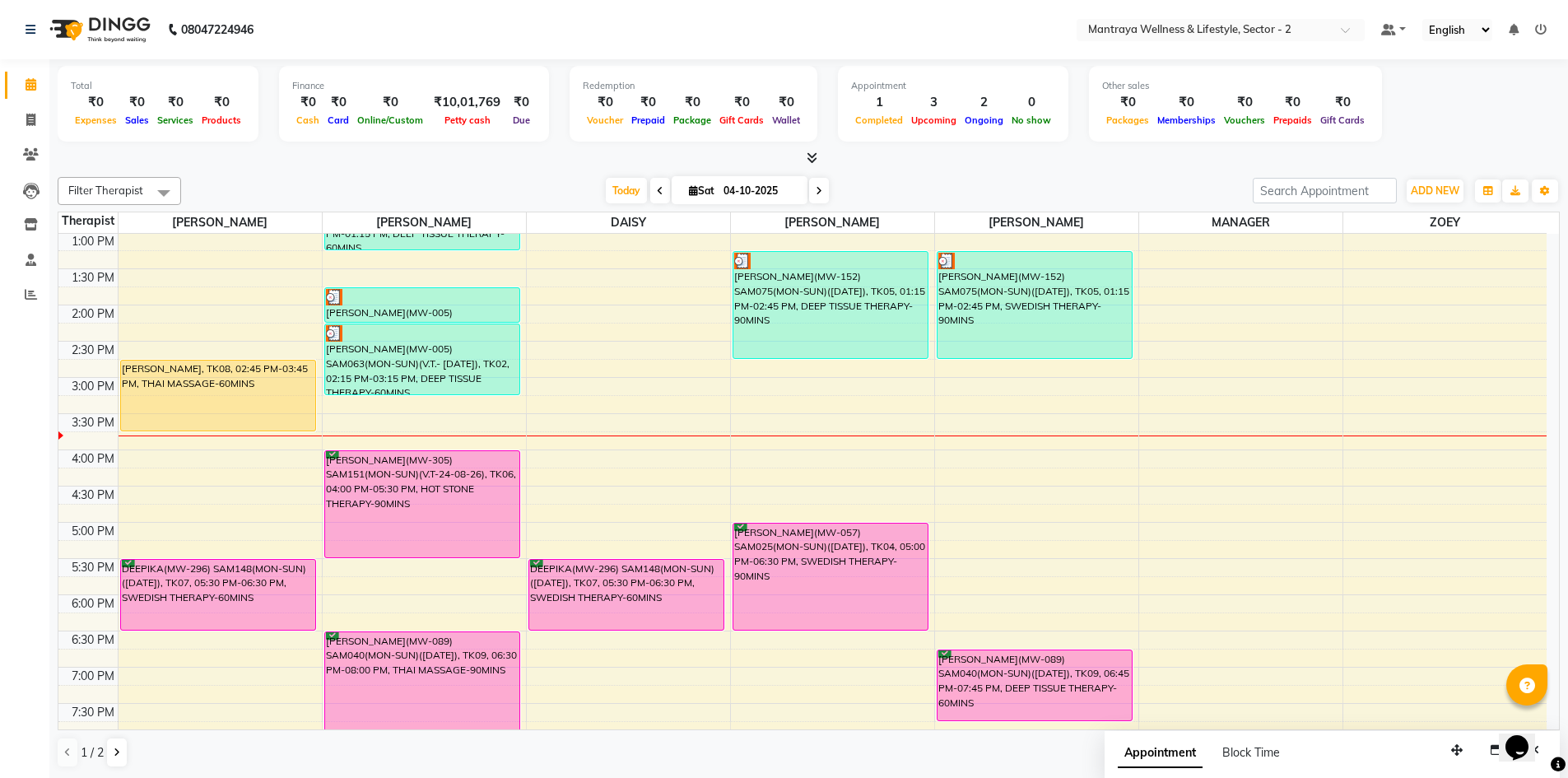
scroll to position [247, 0]
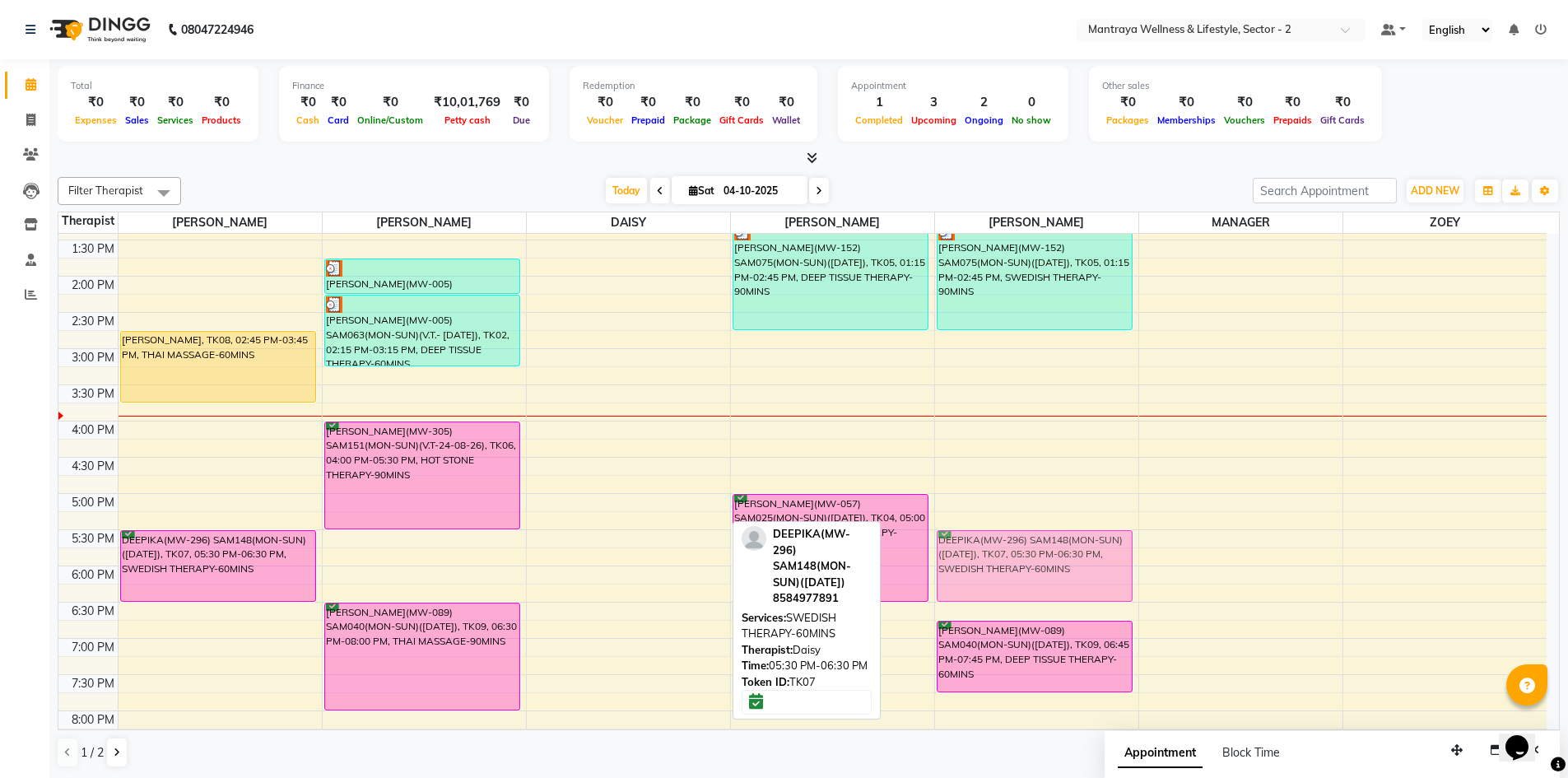
drag, startPoint x: 645, startPoint y: 574, endPoint x: 994, endPoint y: 567, distance: 349.1
click at [994, 567] on tr "[PERSON_NAME], TK08, 02:45 PM-03:45 PM, THAI MASSAGE-60MINS DEEPIKA(MW-296) SAM…" at bounding box center [802, 421] width 1488 height 869
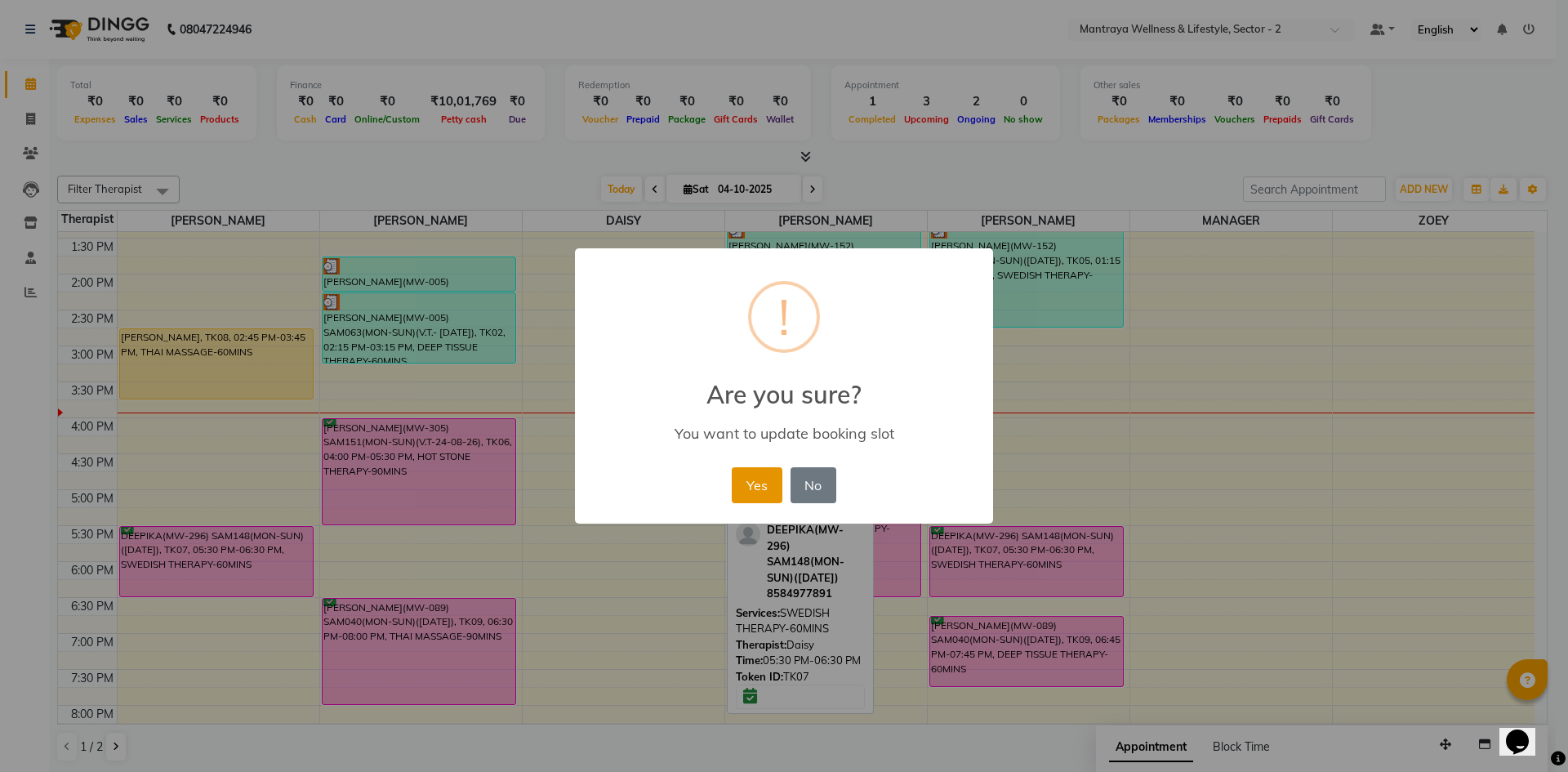
click at [765, 494] on button "Yes" at bounding box center [756, 485] width 50 height 36
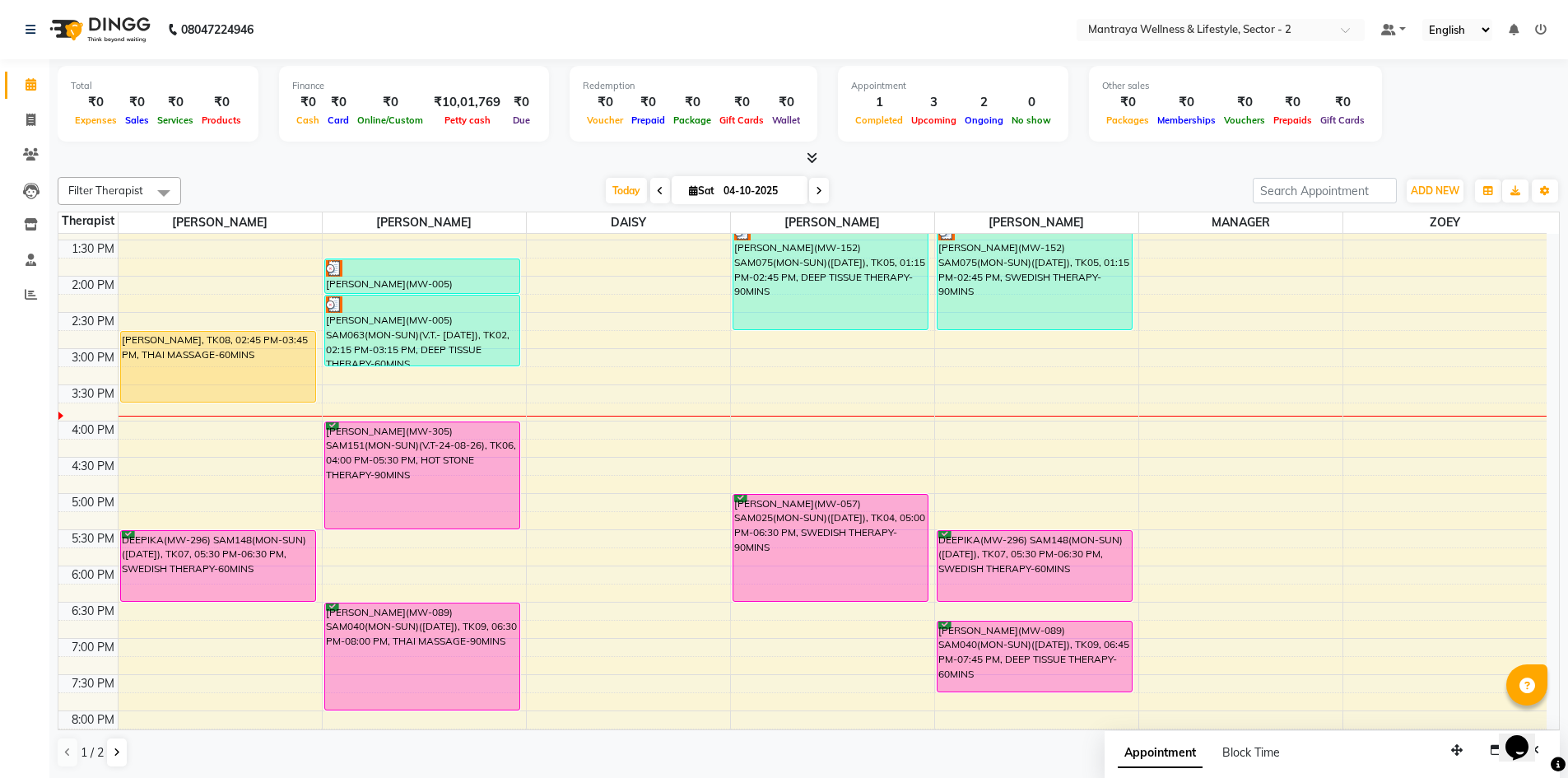
scroll to position [329, 0]
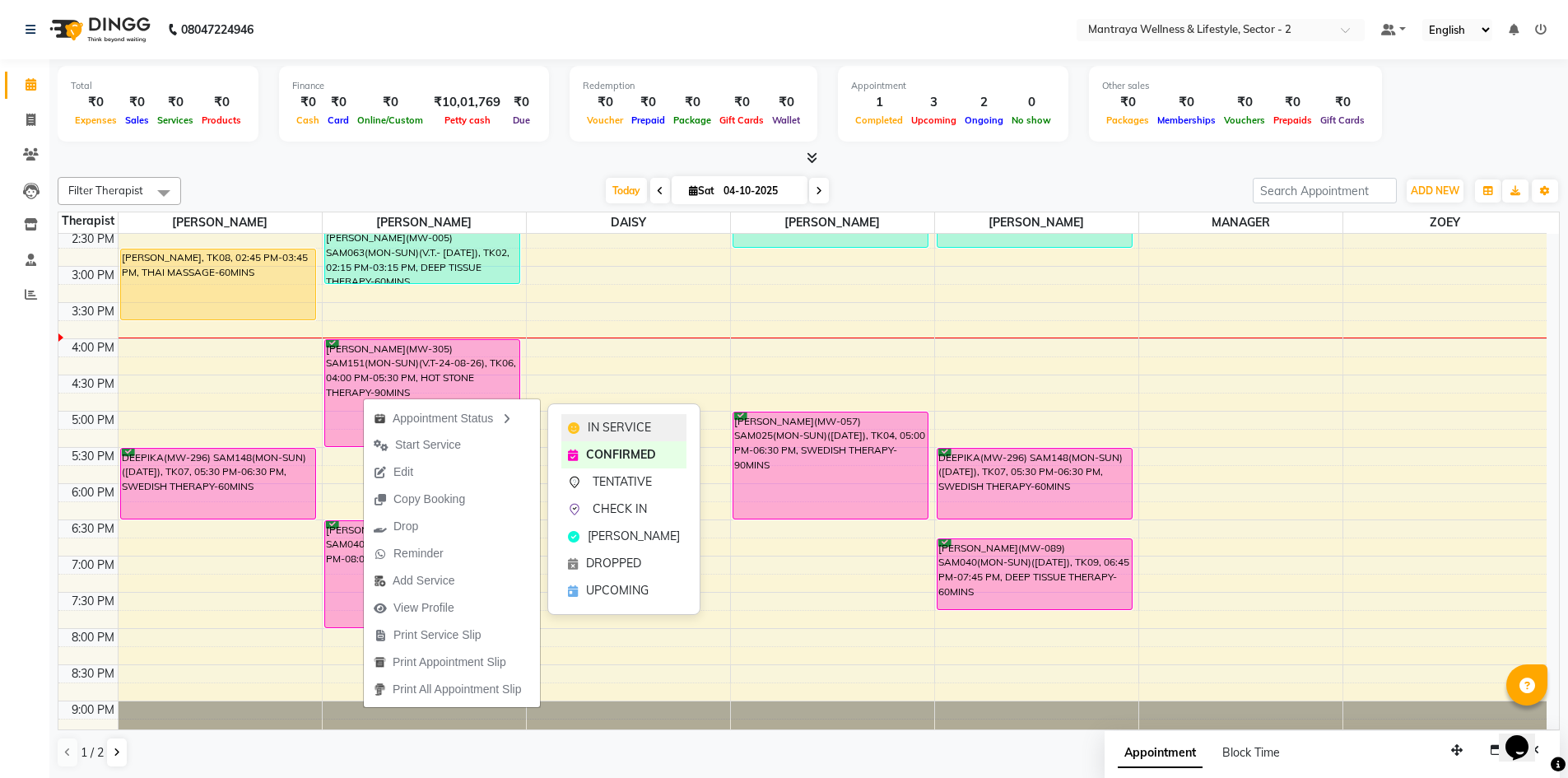
click at [591, 422] on span "IN SERVICE" at bounding box center [619, 427] width 63 height 18
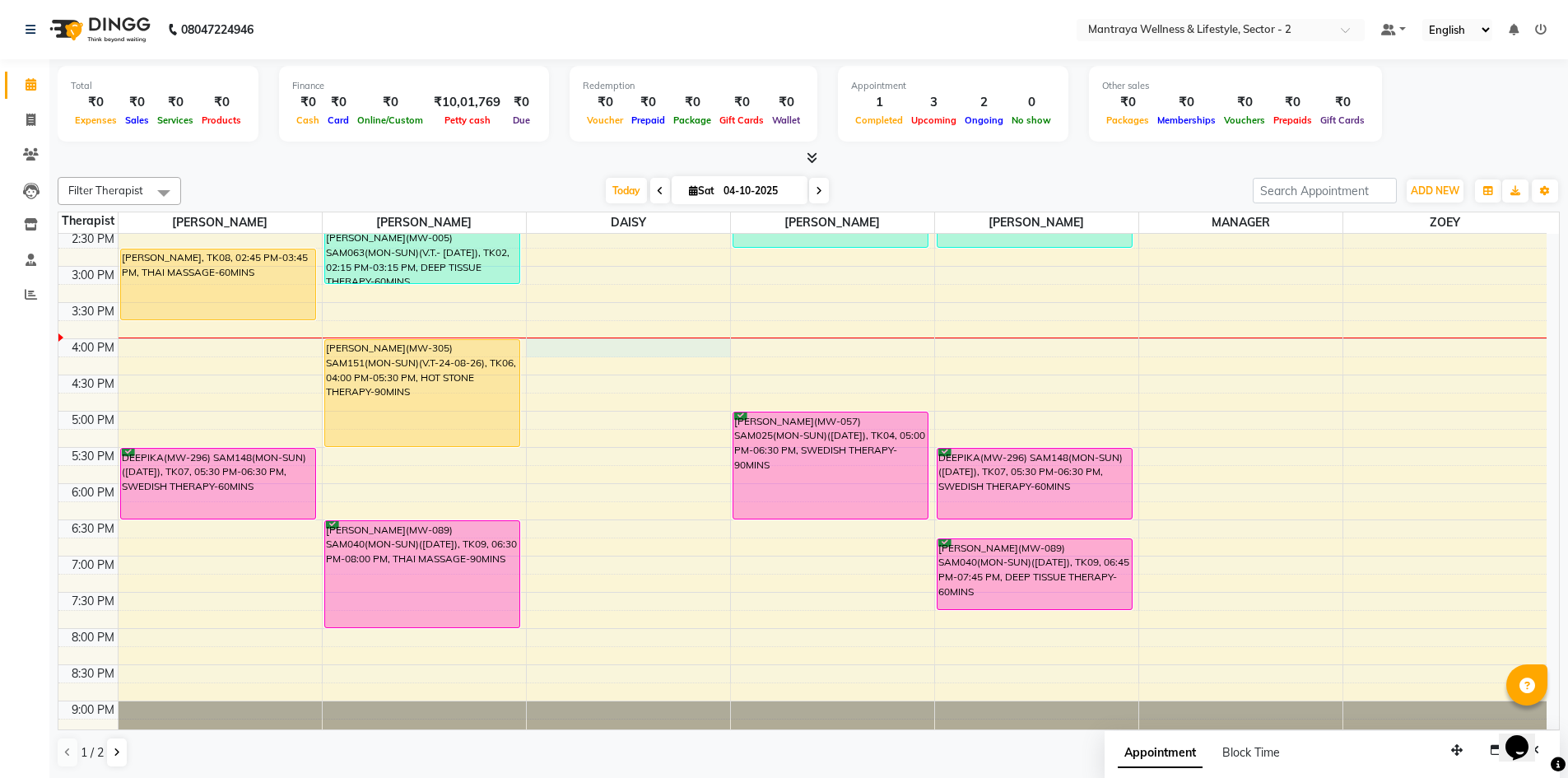
click at [571, 344] on div "10:00 AM 10:30 AM 11:00 AM 11:30 AM 12:00 PM 12:30 PM 1:00 PM 1:30 PM 2:00 PM 2…" at bounding box center [802, 339] width 1488 height 869
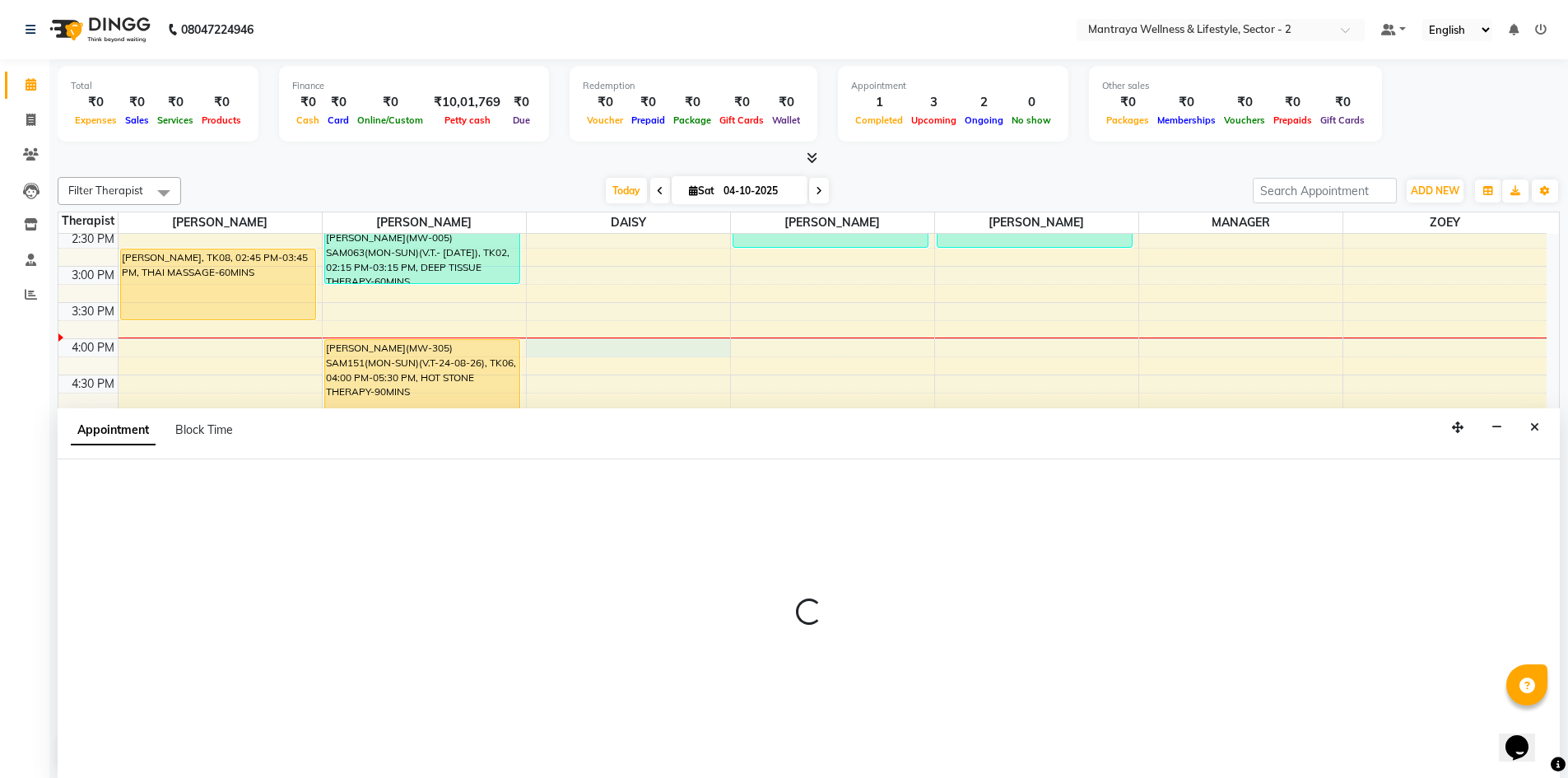
scroll to position [1, 0]
select select "84332"
select select "960"
select select "tentative"
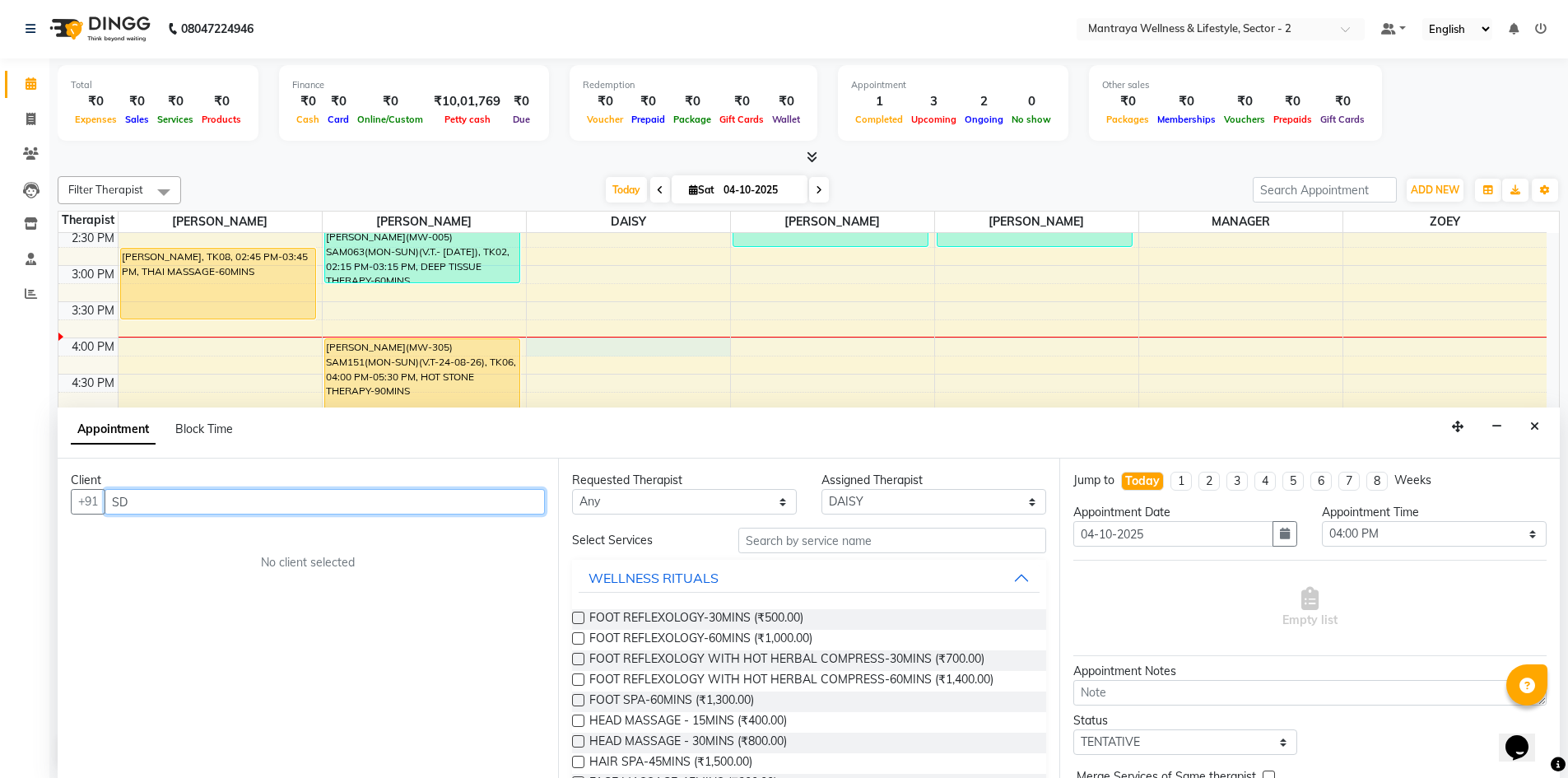
type input "S"
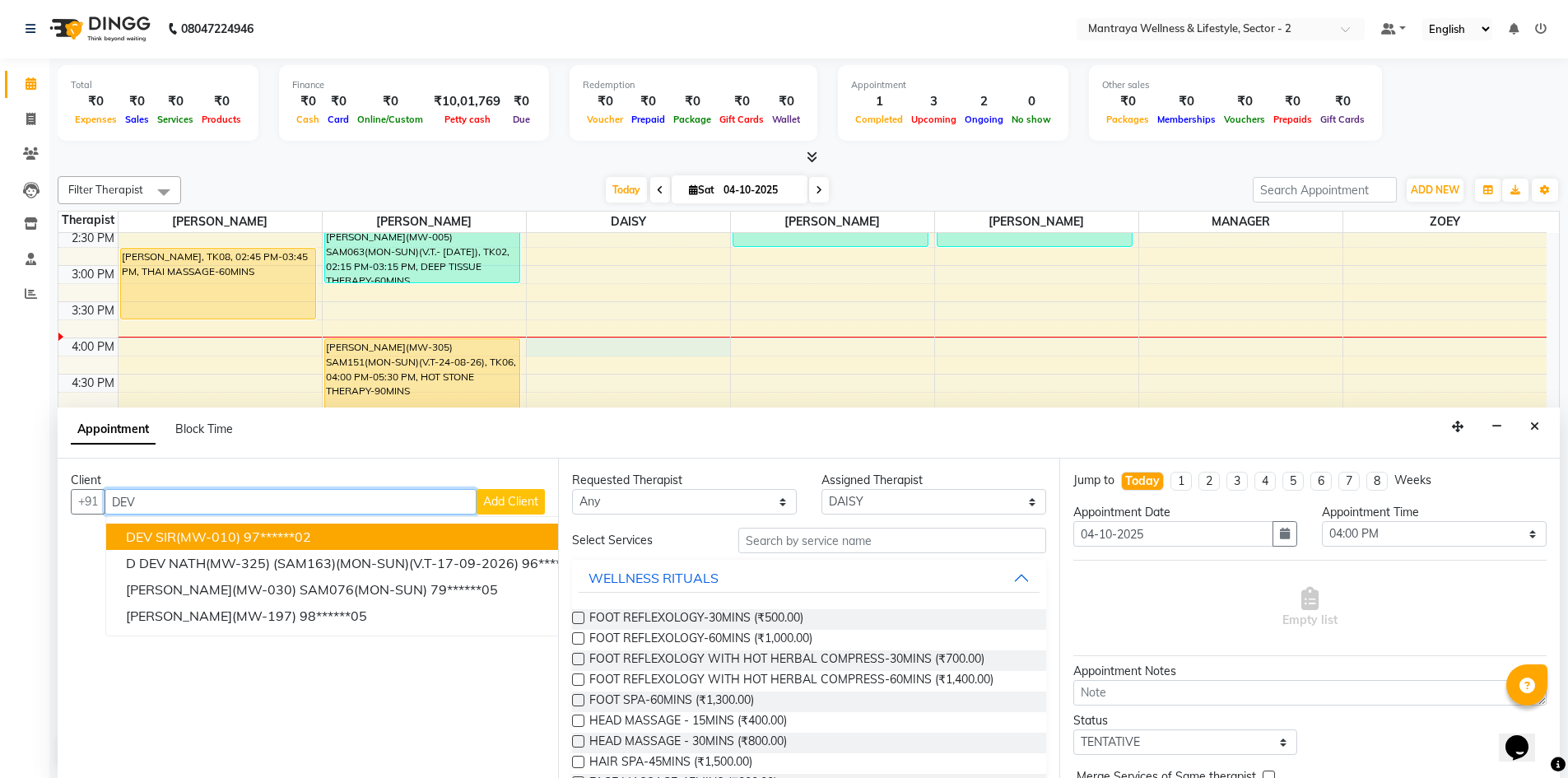
click at [251, 537] on ngb-highlight "97******02" at bounding box center [277, 537] width 68 height 17
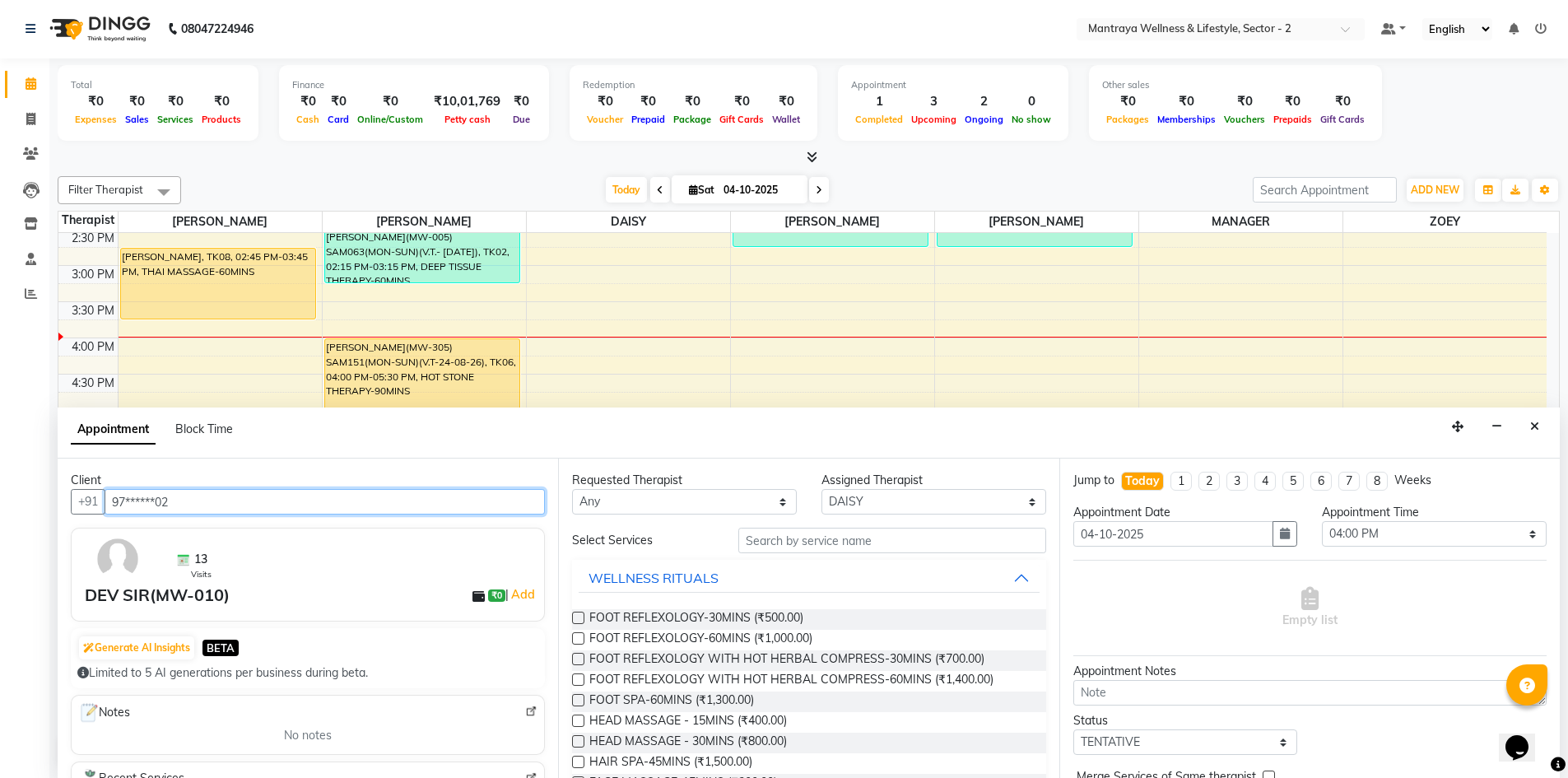
type input "97******02"
click at [741, 545] on input "text" at bounding box center [892, 540] width 308 height 26
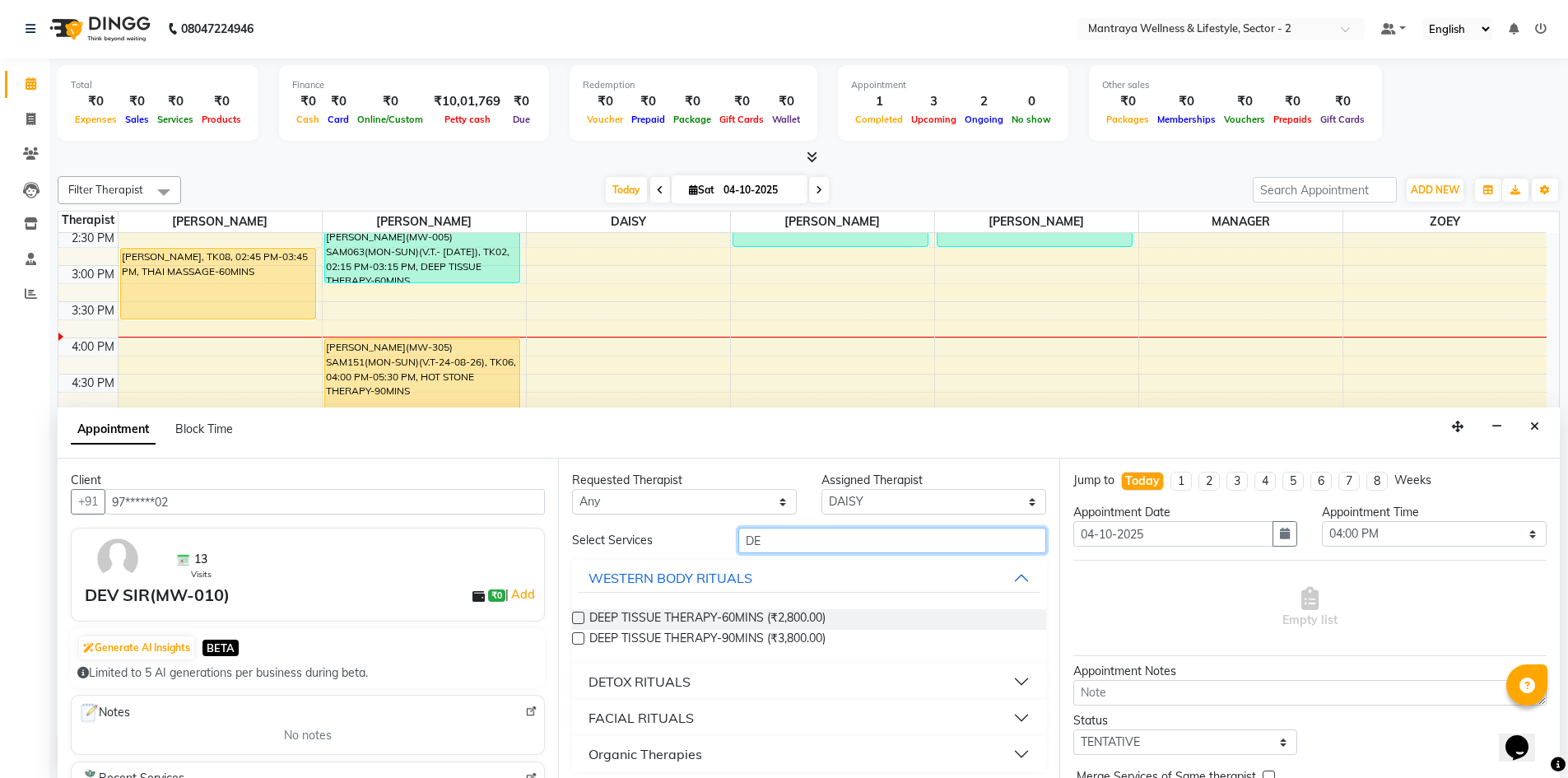
type input "DE"
click at [574, 637] on label at bounding box center [577, 637] width 12 height 12
click at [574, 637] on input "checkbox" at bounding box center [577, 640] width 11 height 11
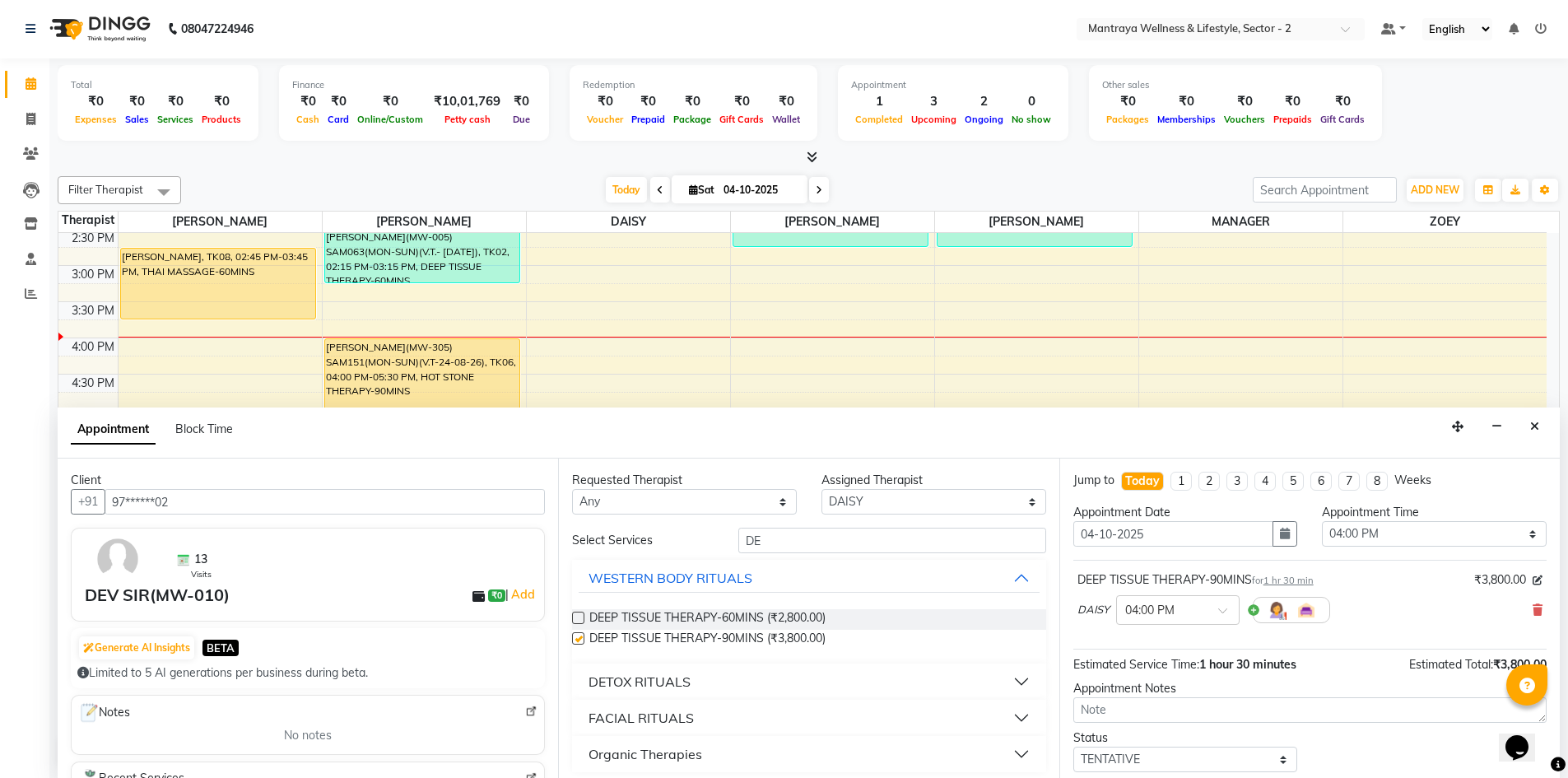
checkbox input "false"
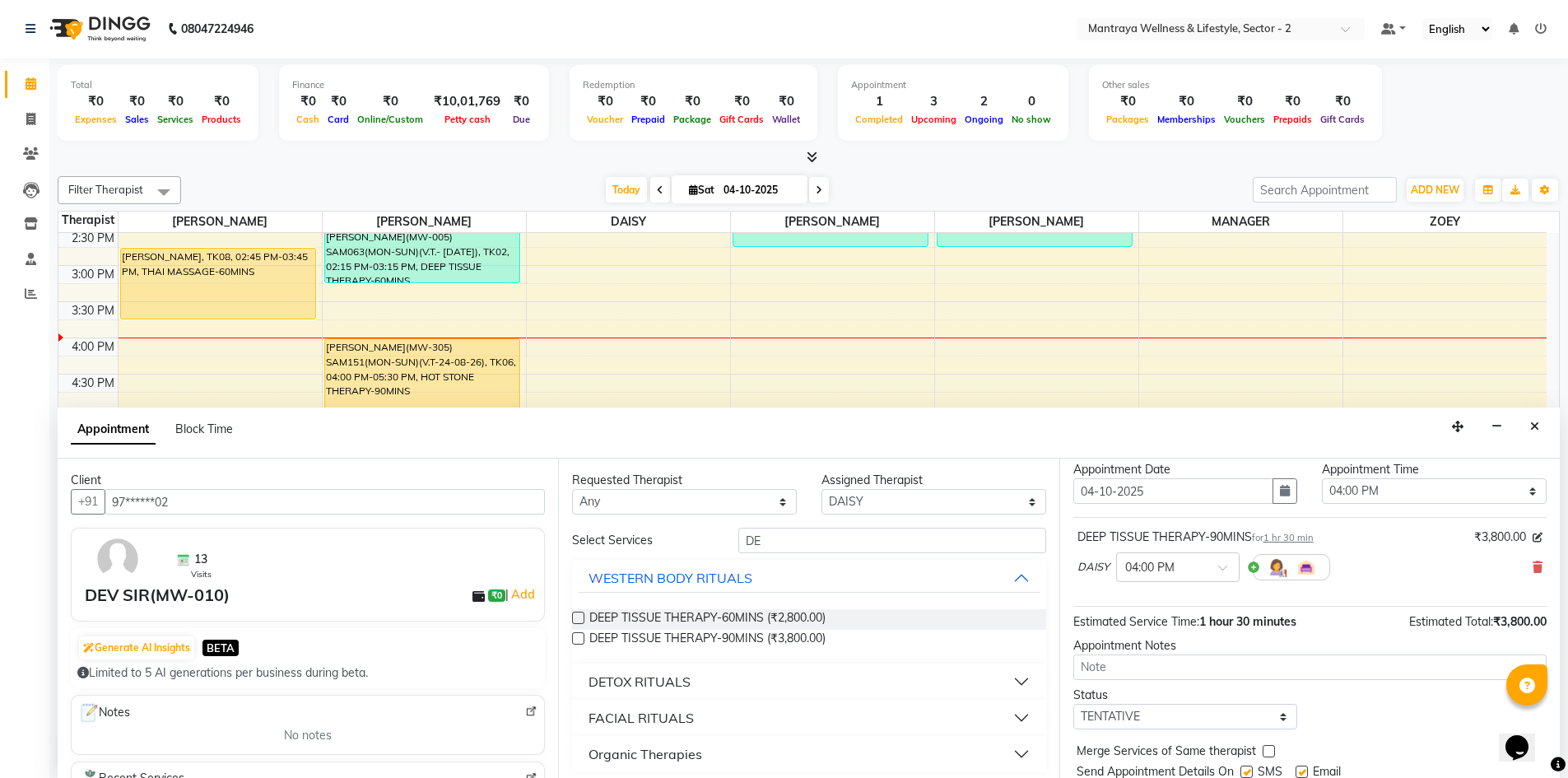
scroll to position [82, 0]
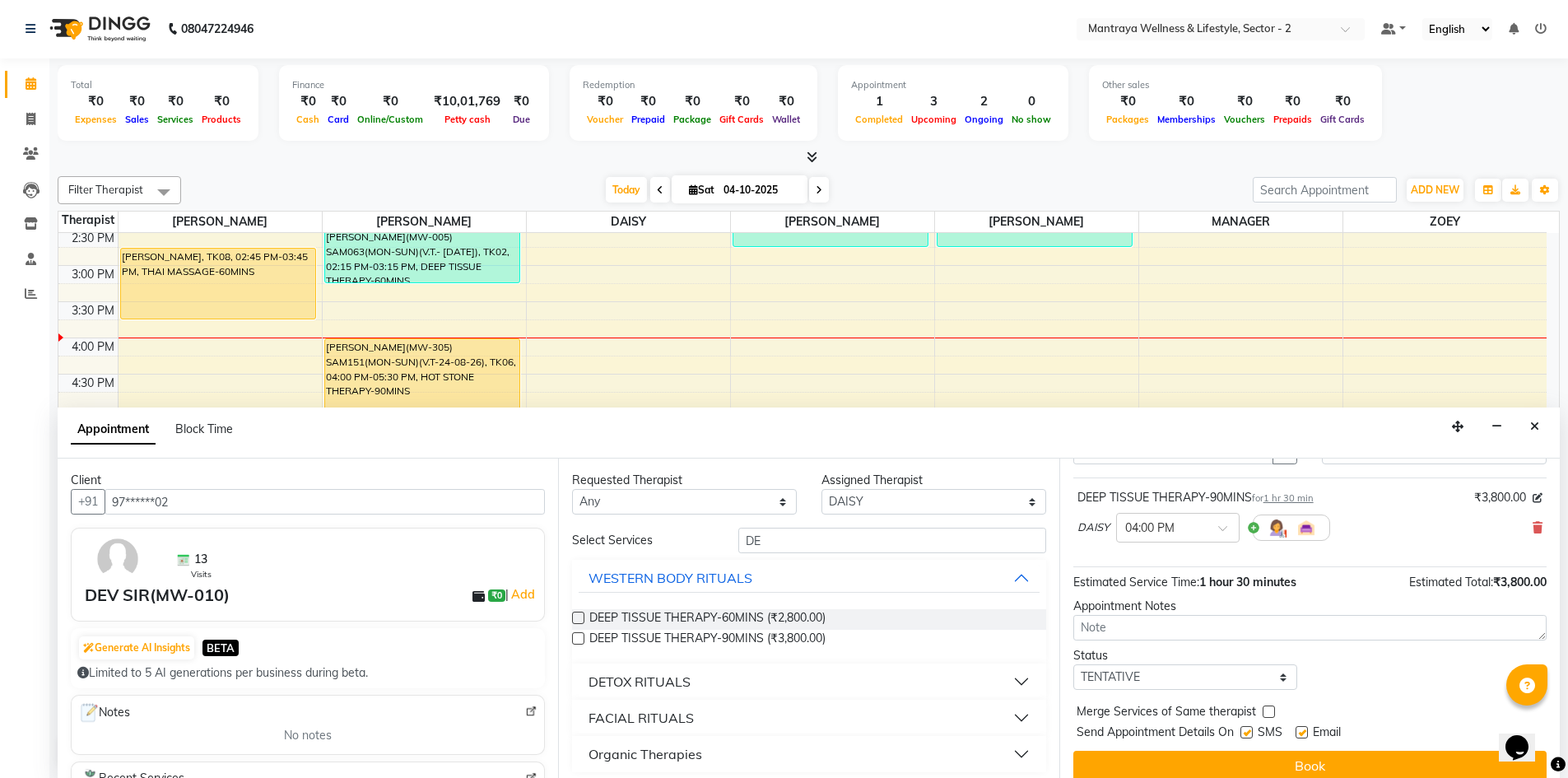
click at [1243, 728] on label at bounding box center [1246, 732] width 12 height 12
click at [1243, 728] on input "checkbox" at bounding box center [1246, 734] width 11 height 11
checkbox input "false"
click at [1299, 731] on label at bounding box center [1301, 732] width 12 height 12
click at [1299, 731] on input "checkbox" at bounding box center [1301, 734] width 11 height 11
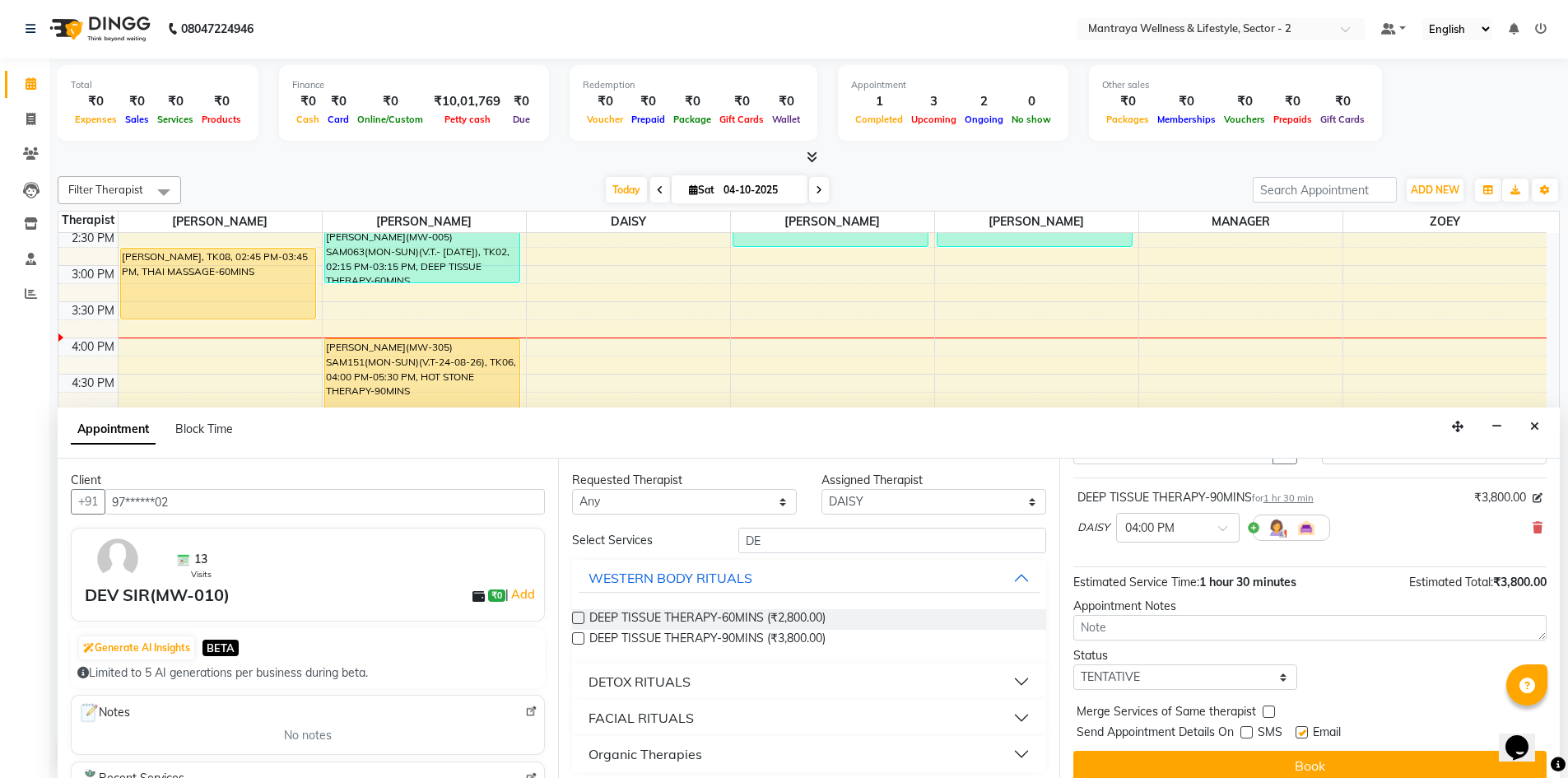
checkbox input "false"
click at [1305, 757] on button "Book" at bounding box center [1310, 765] width 474 height 30
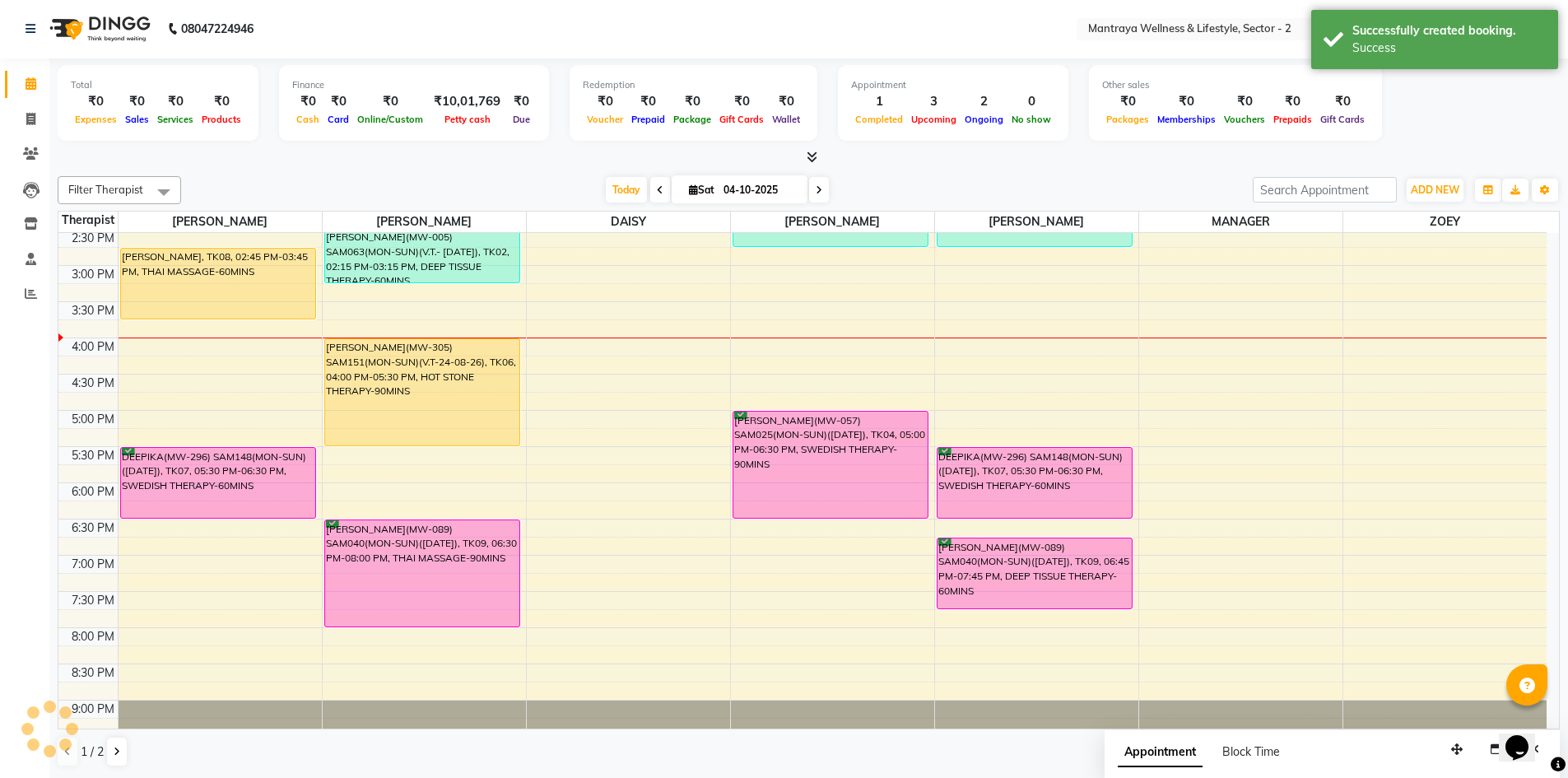
scroll to position [0, 0]
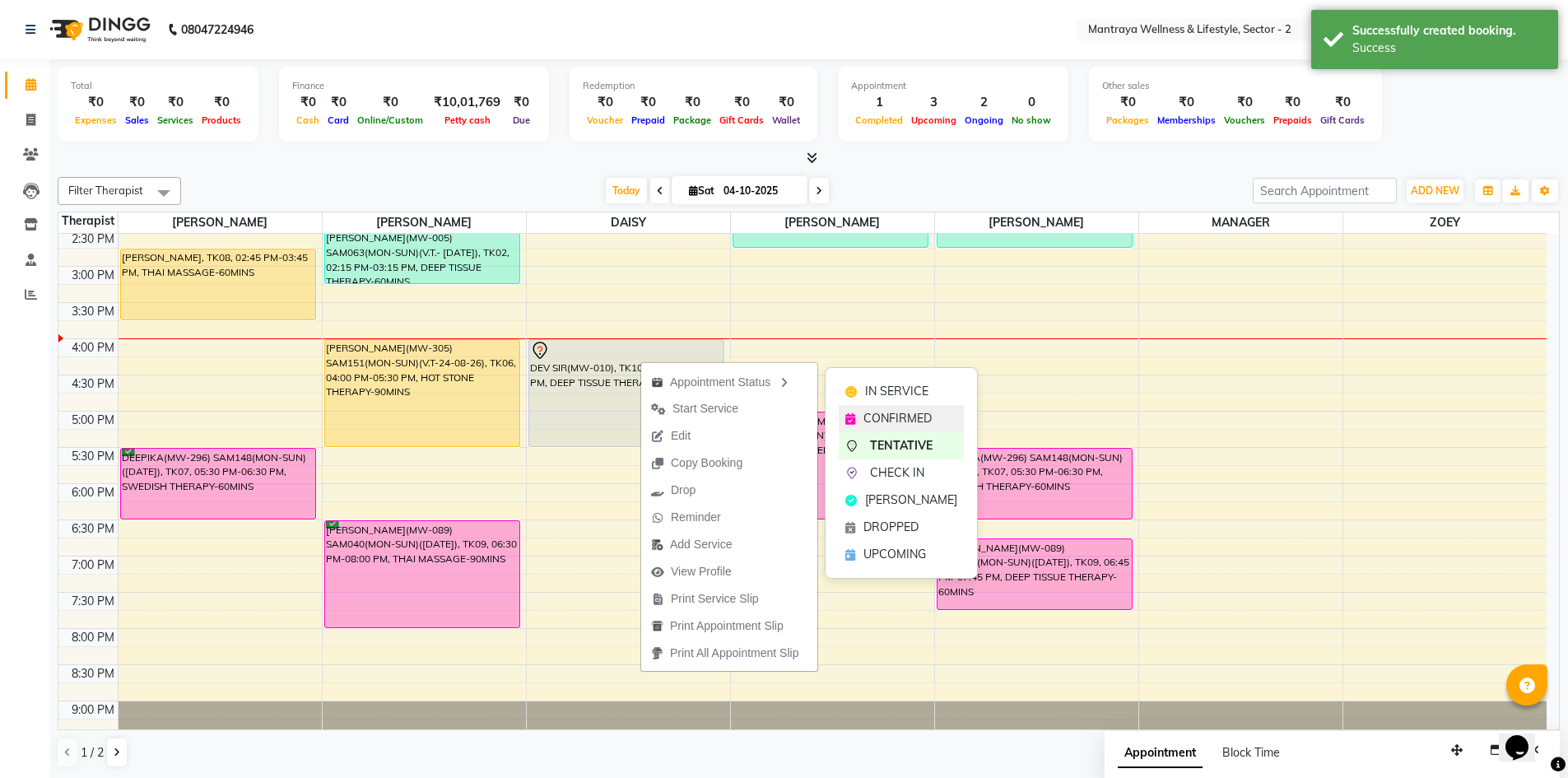
click at [862, 415] on div "CONFIRMED" at bounding box center [900, 418] width 125 height 27
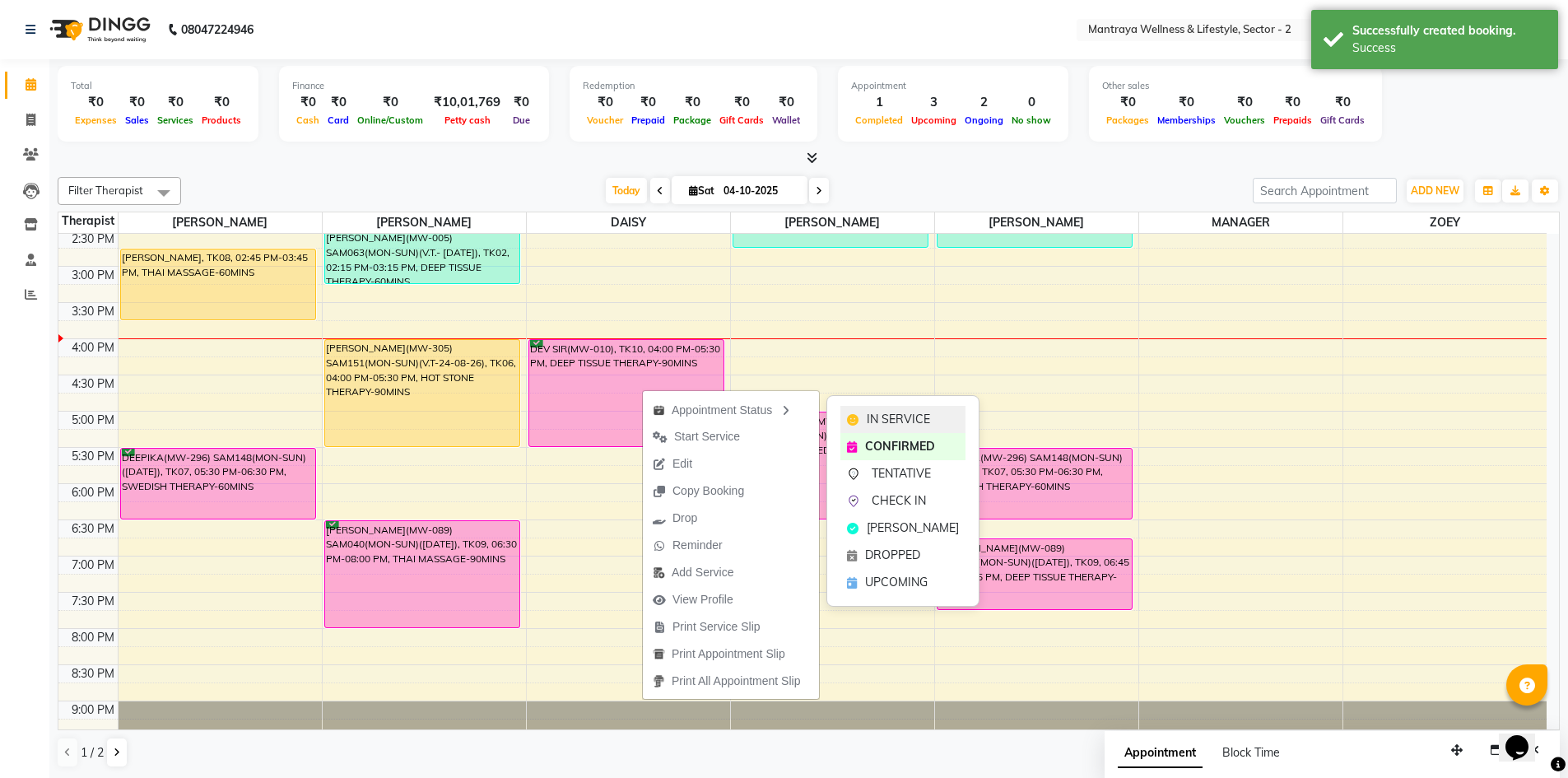
click at [847, 413] on div "IN SERVICE" at bounding box center [902, 419] width 125 height 27
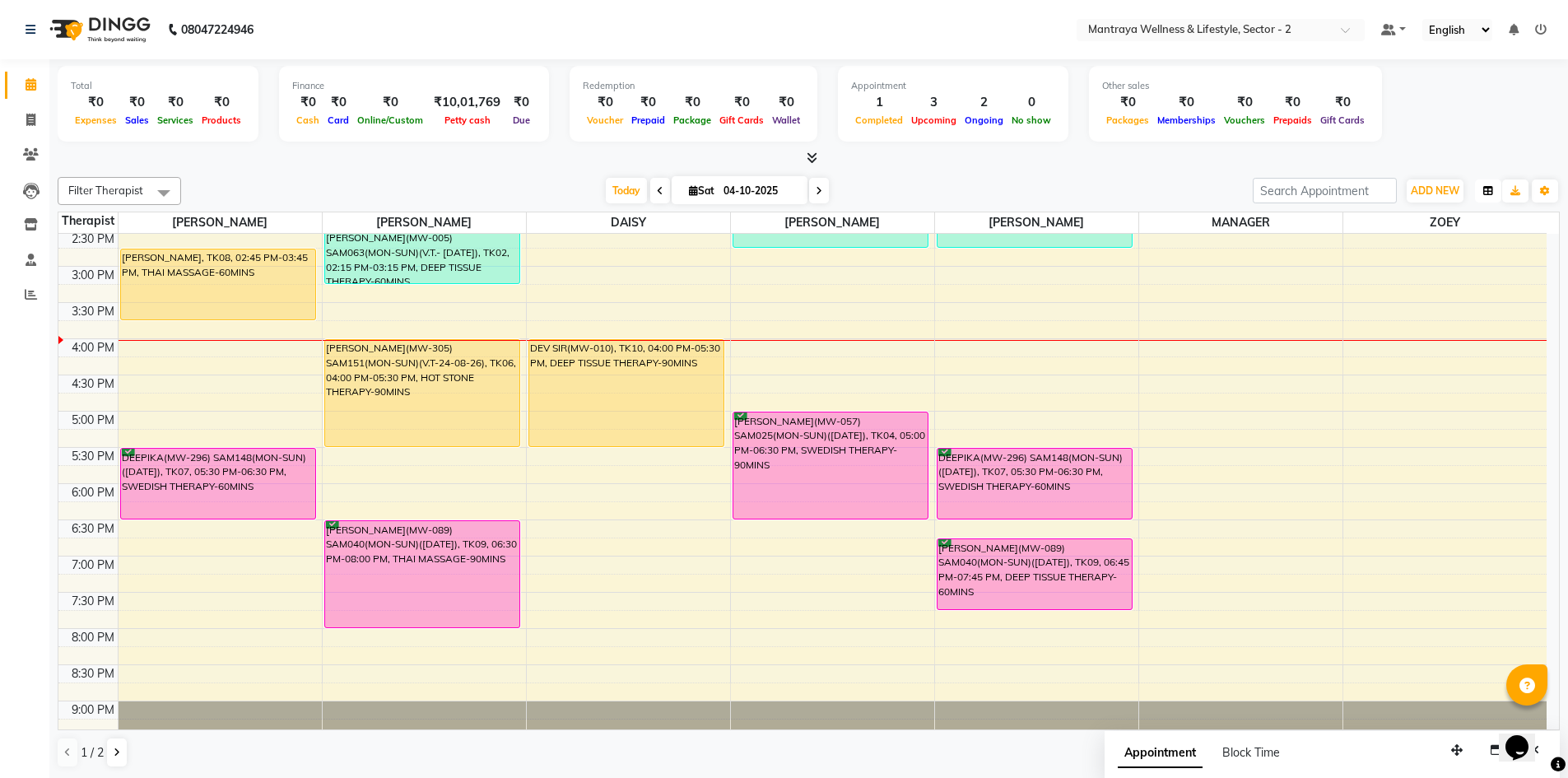
click at [1492, 193] on icon "button" at bounding box center [1488, 191] width 10 height 10
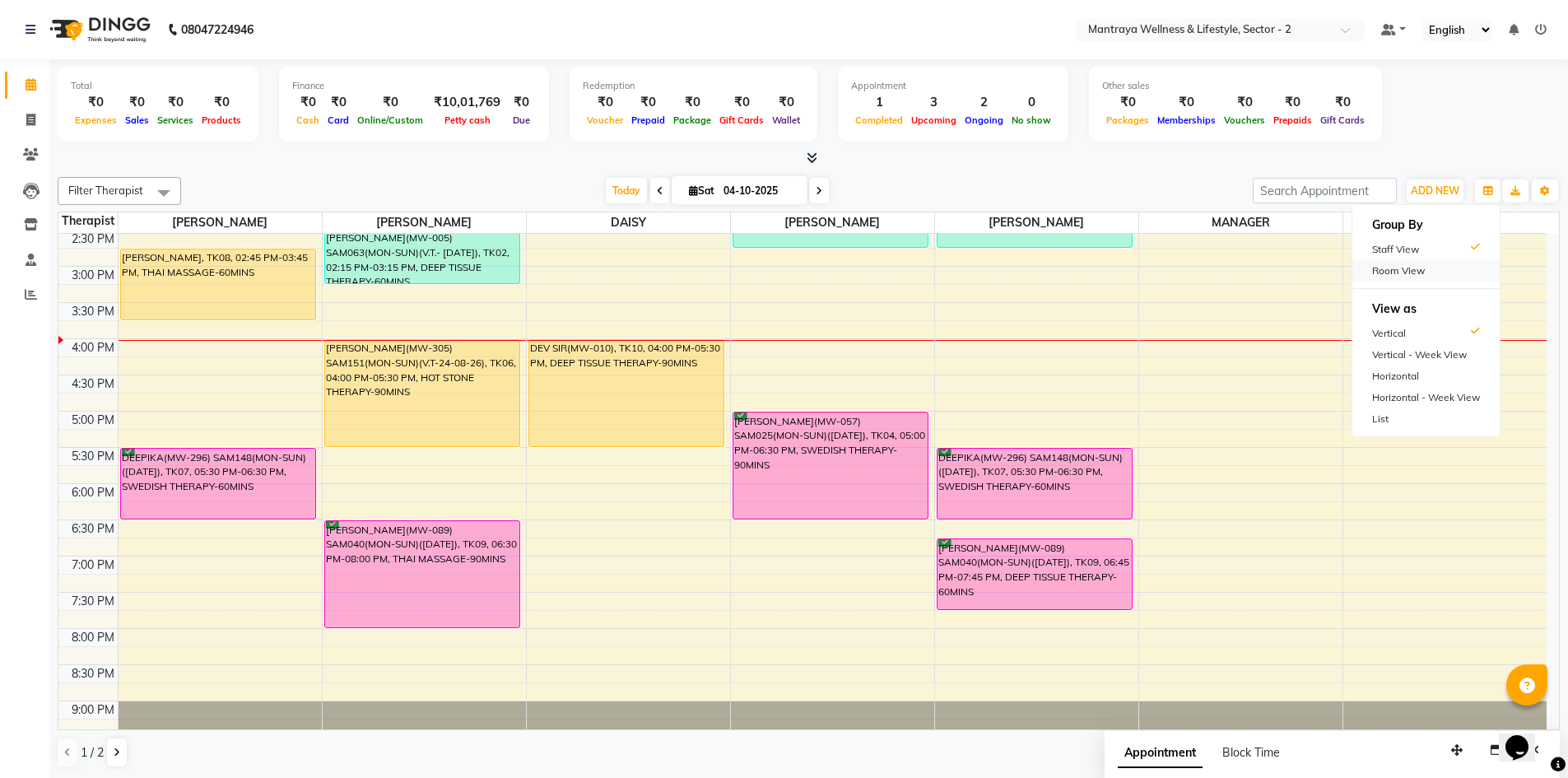
click at [1442, 266] on div "Room View" at bounding box center [1426, 270] width 147 height 21
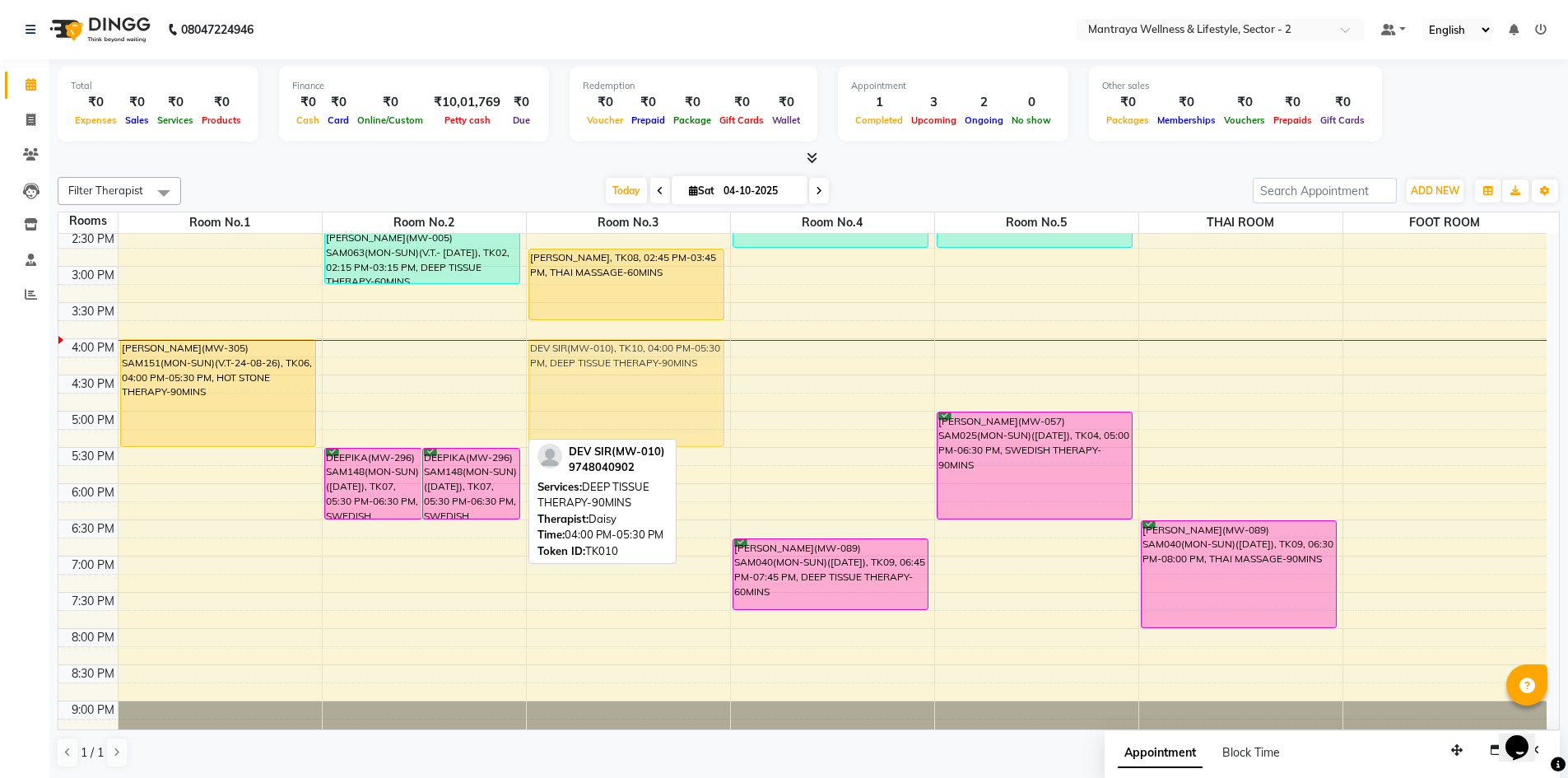
drag, startPoint x: 442, startPoint y: 418, endPoint x: 571, endPoint y: 421, distance: 129.0
click at [571, 421] on tr "[PERSON_NAME](MW-305) SAM151(MON-SUN)(V.T-24-08-26), TK06, 04:00 PM-05:30 PM, H…" at bounding box center [802, 339] width 1488 height 869
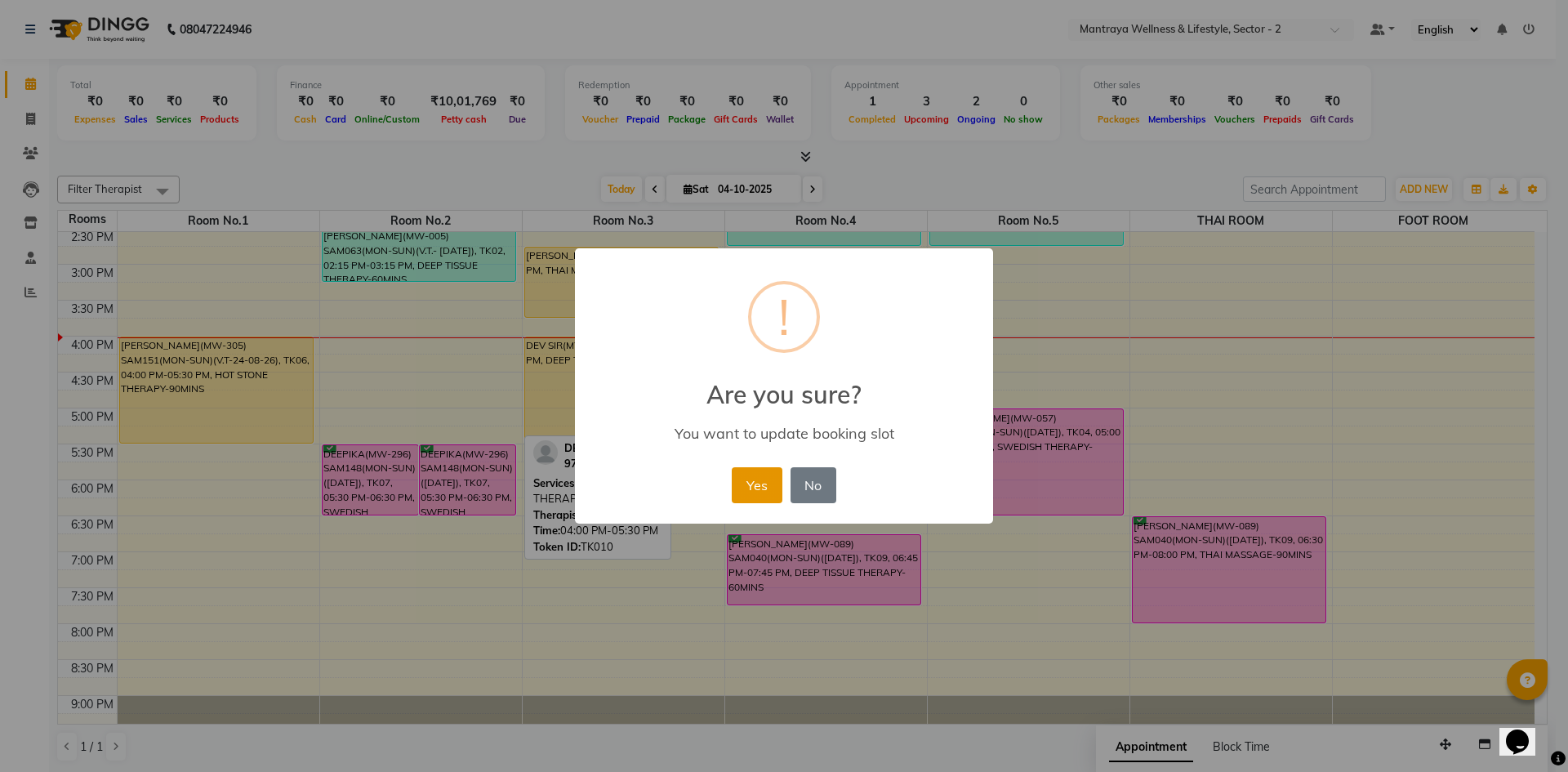
click at [758, 481] on button "Yes" at bounding box center [756, 485] width 50 height 36
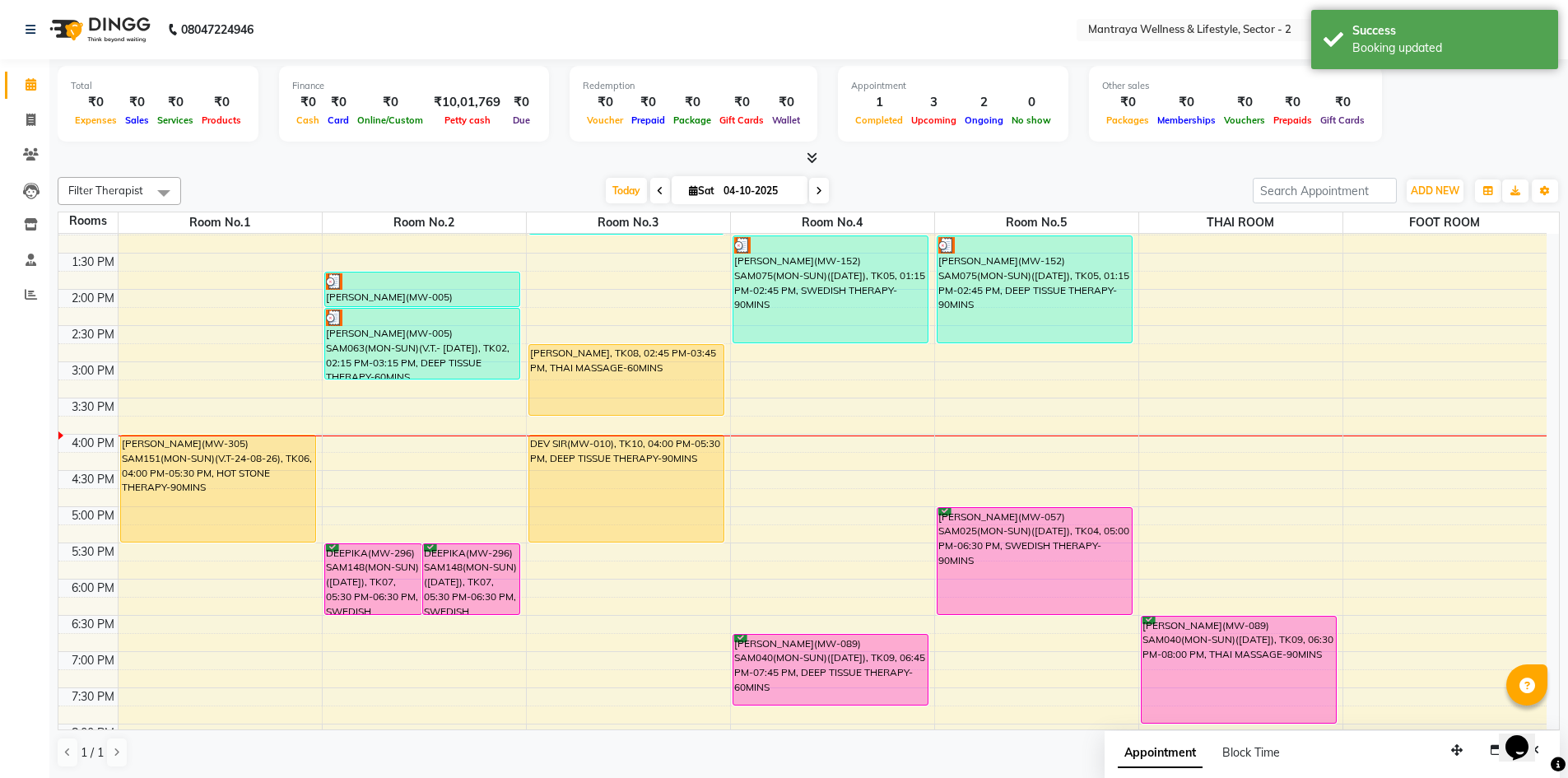
scroll to position [208, 0]
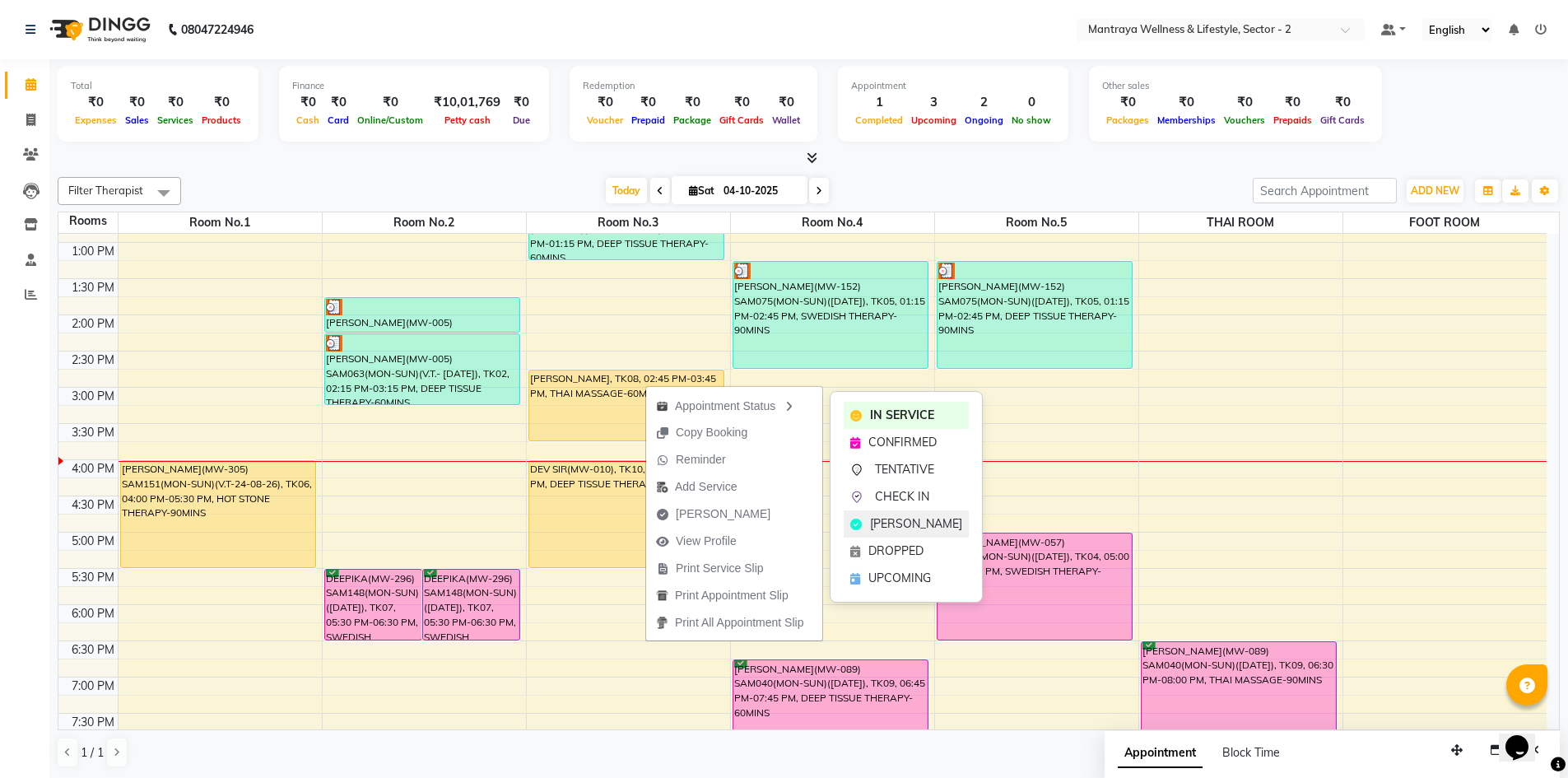
click at [877, 519] on span "[PERSON_NAME]" at bounding box center [916, 524] width 93 height 18
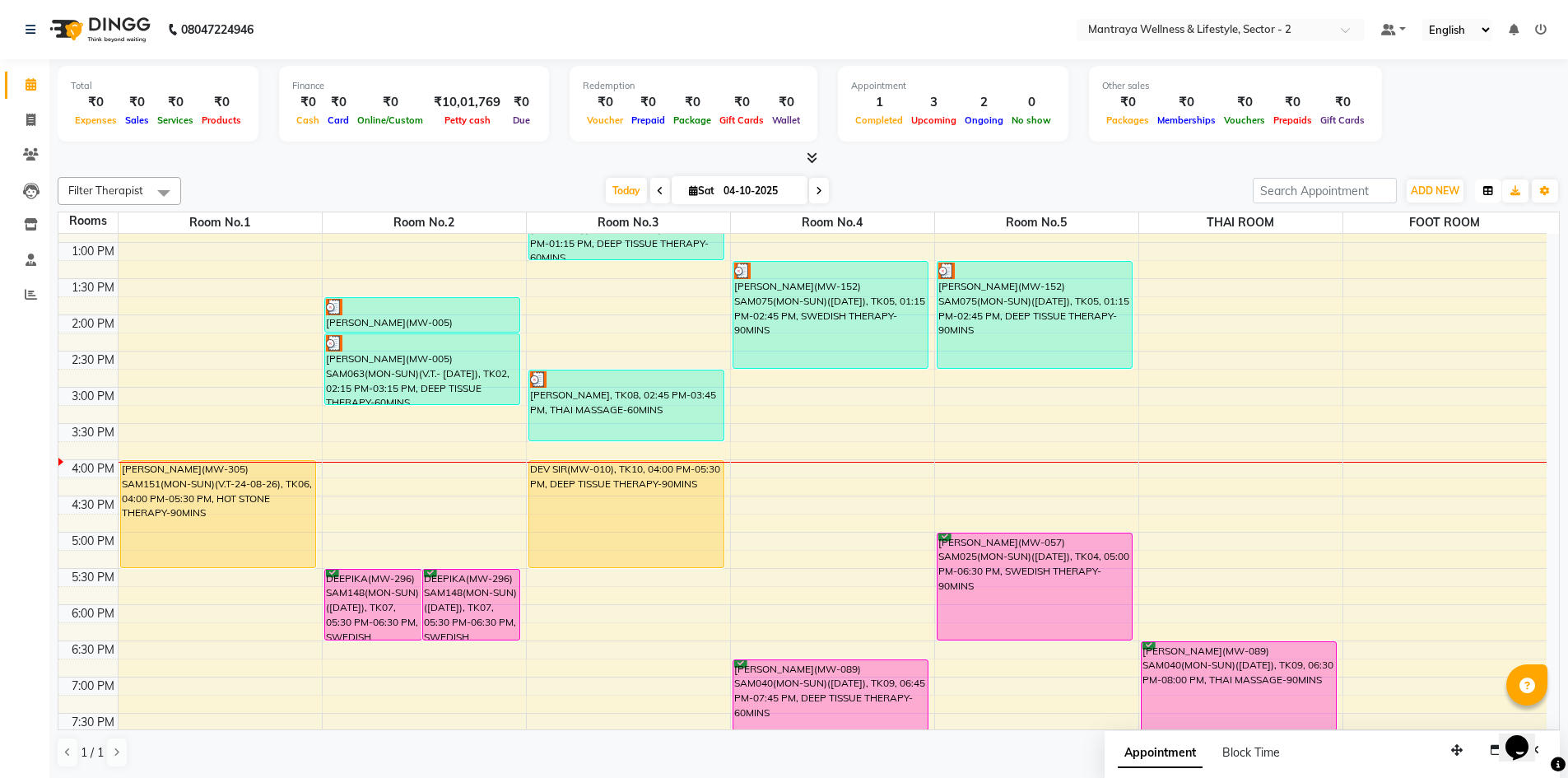
click at [1491, 196] on button "button" at bounding box center [1488, 191] width 26 height 23
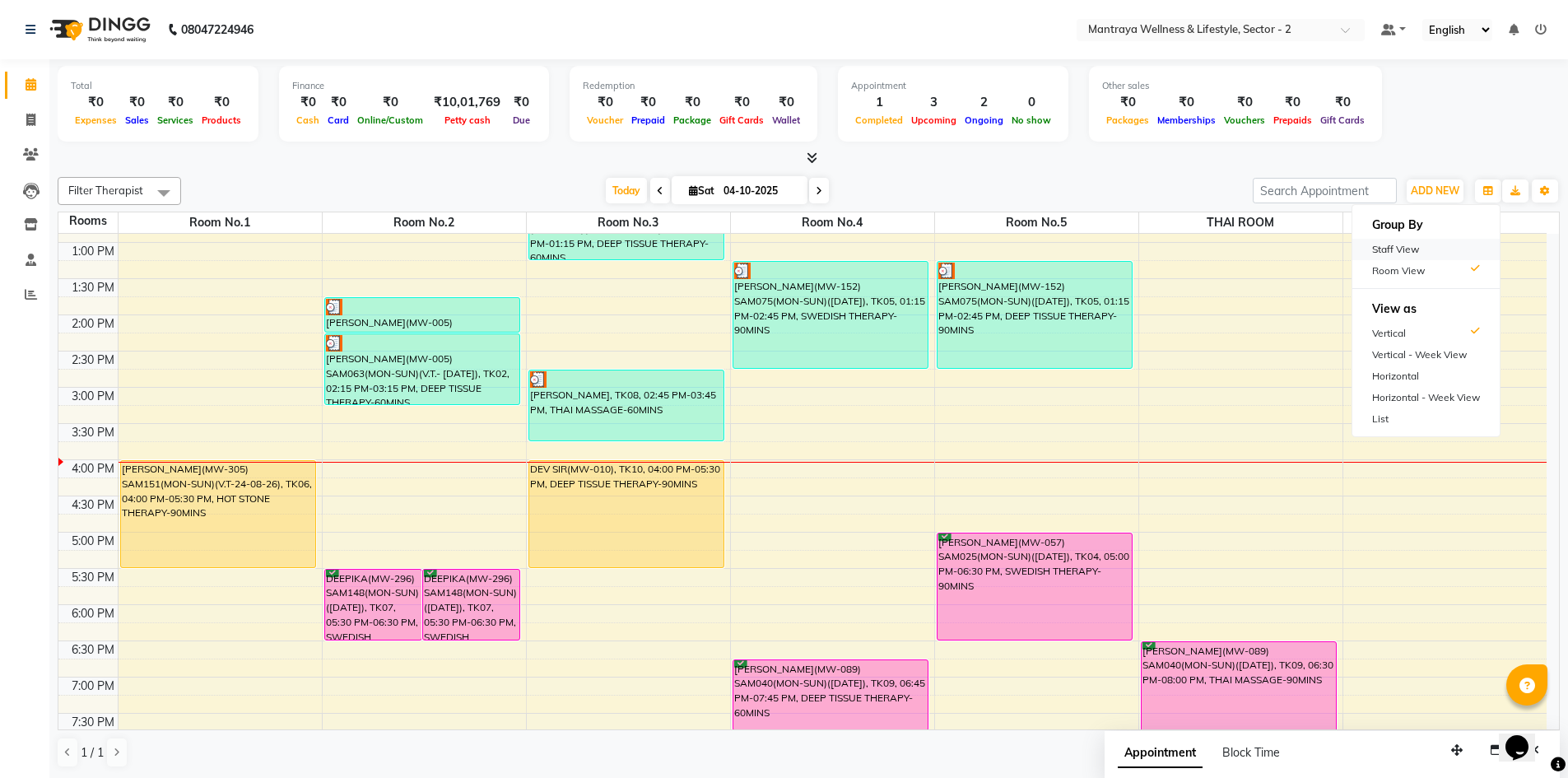
click at [1441, 249] on div "Staff View" at bounding box center [1426, 249] width 147 height 21
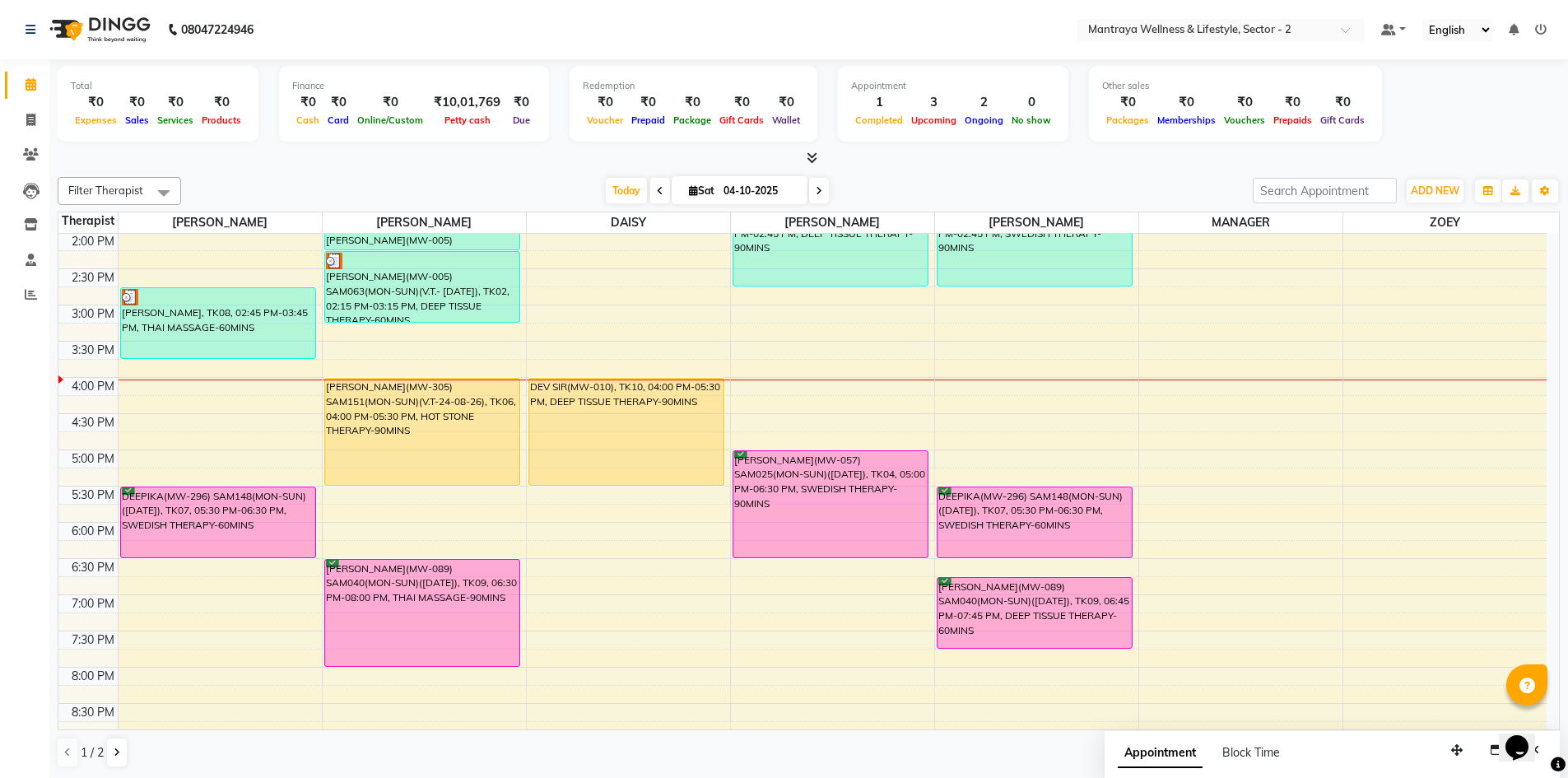
scroll to position [373, 0]
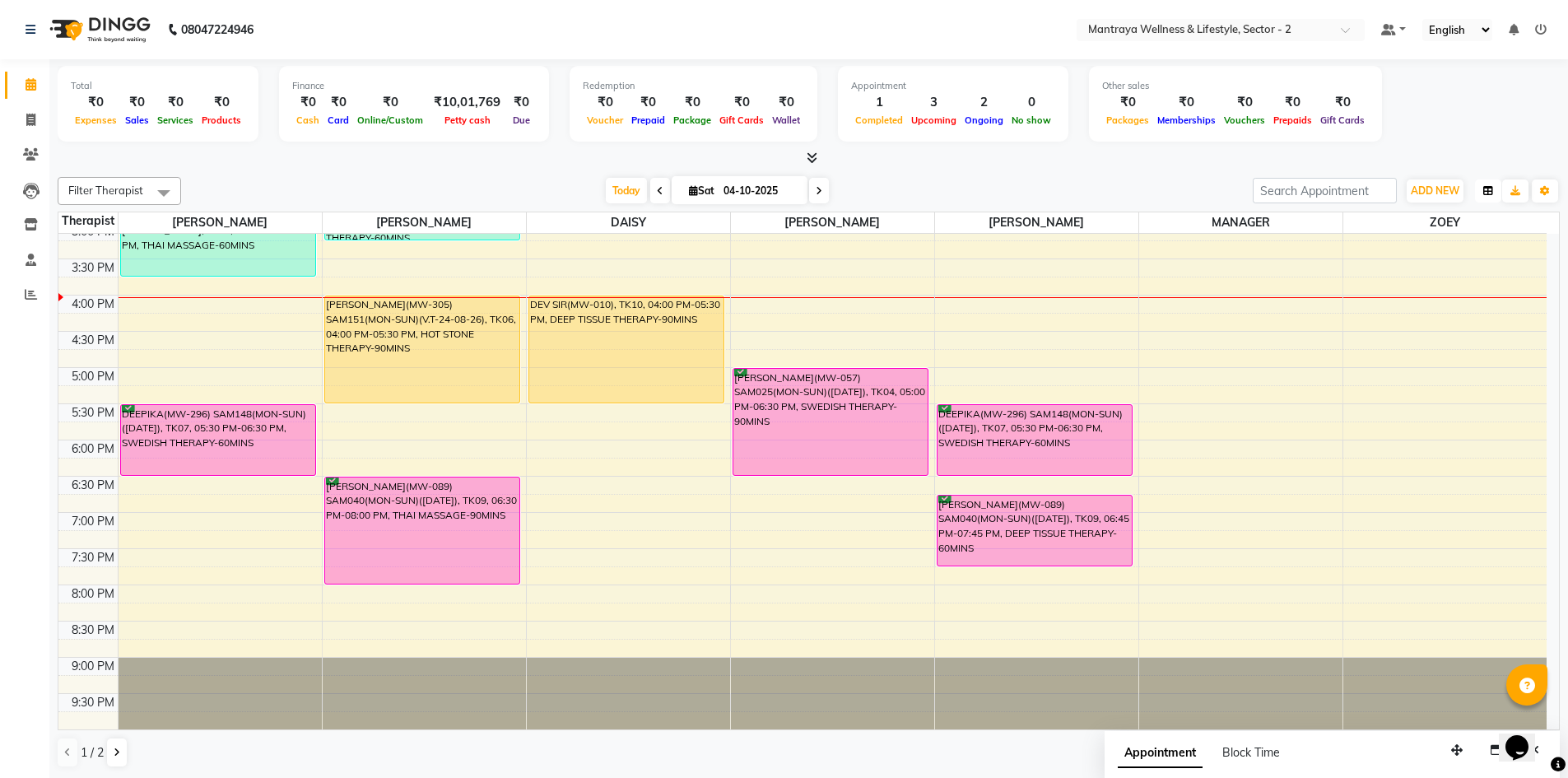
click at [1492, 190] on icon "button" at bounding box center [1488, 191] width 10 height 10
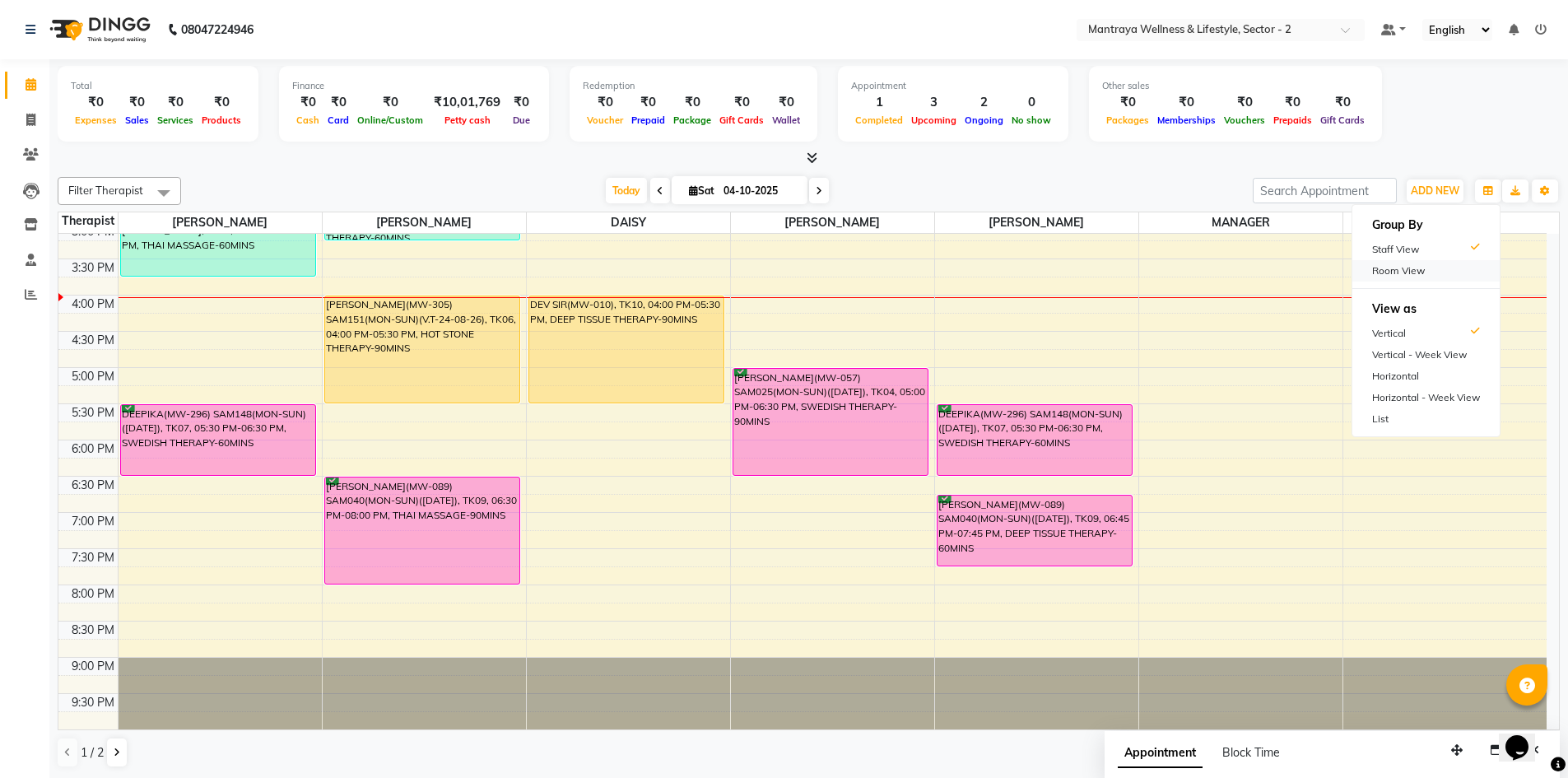
click at [1423, 264] on div "Room View" at bounding box center [1426, 270] width 147 height 21
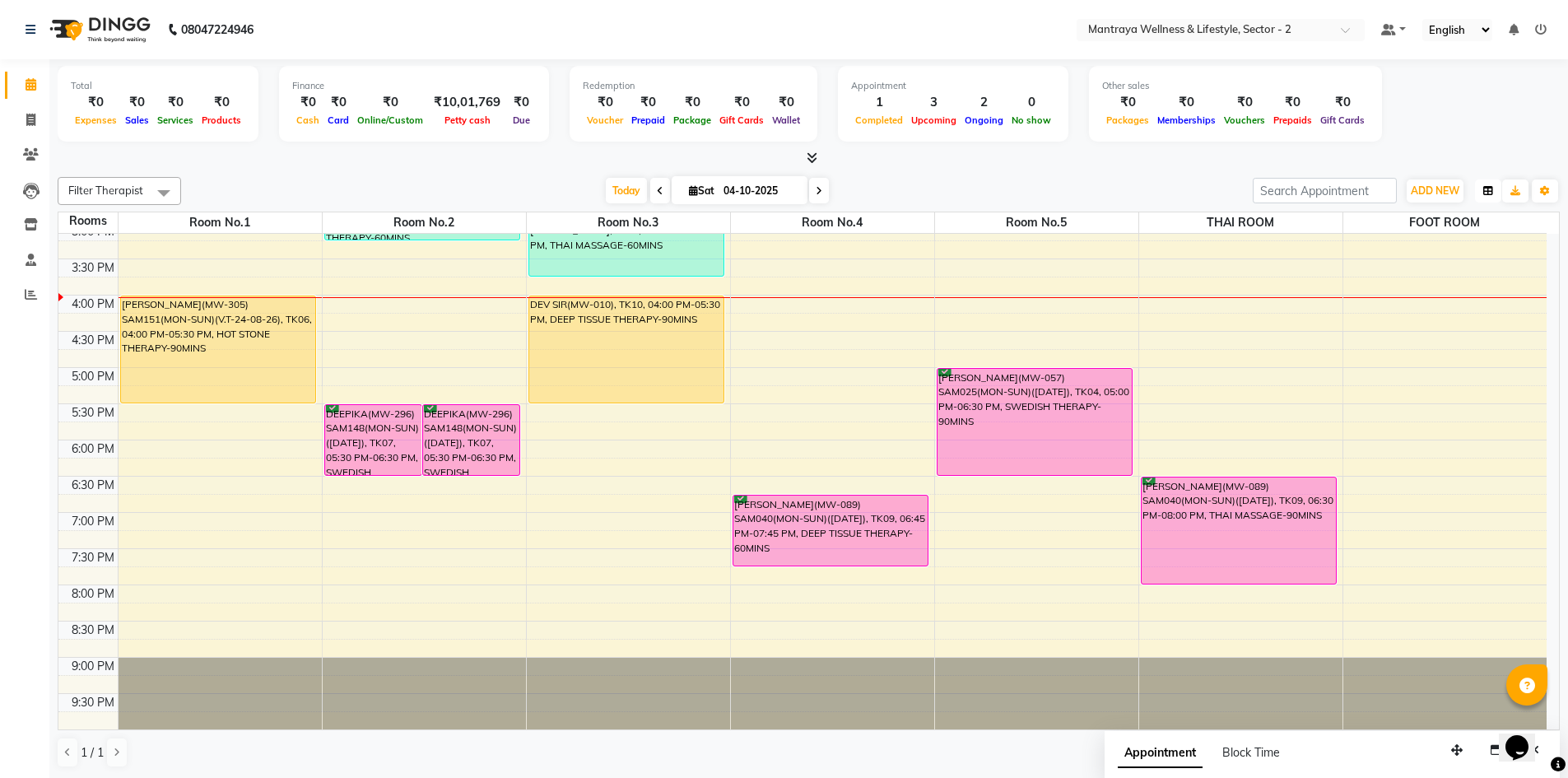
click at [1488, 191] on icon "button" at bounding box center [1488, 191] width 10 height 10
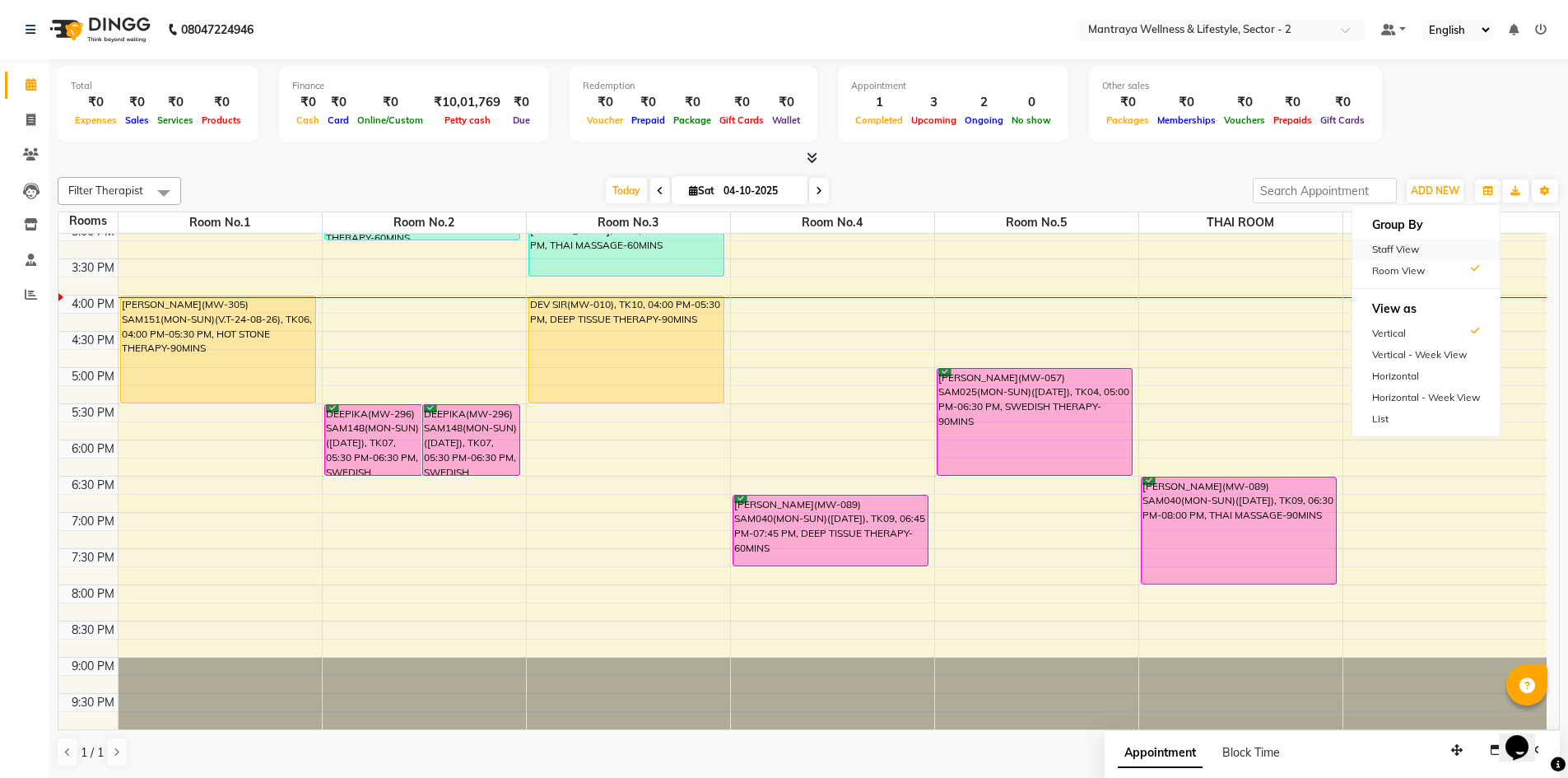
click at [1422, 250] on div "Staff View" at bounding box center [1426, 249] width 147 height 21
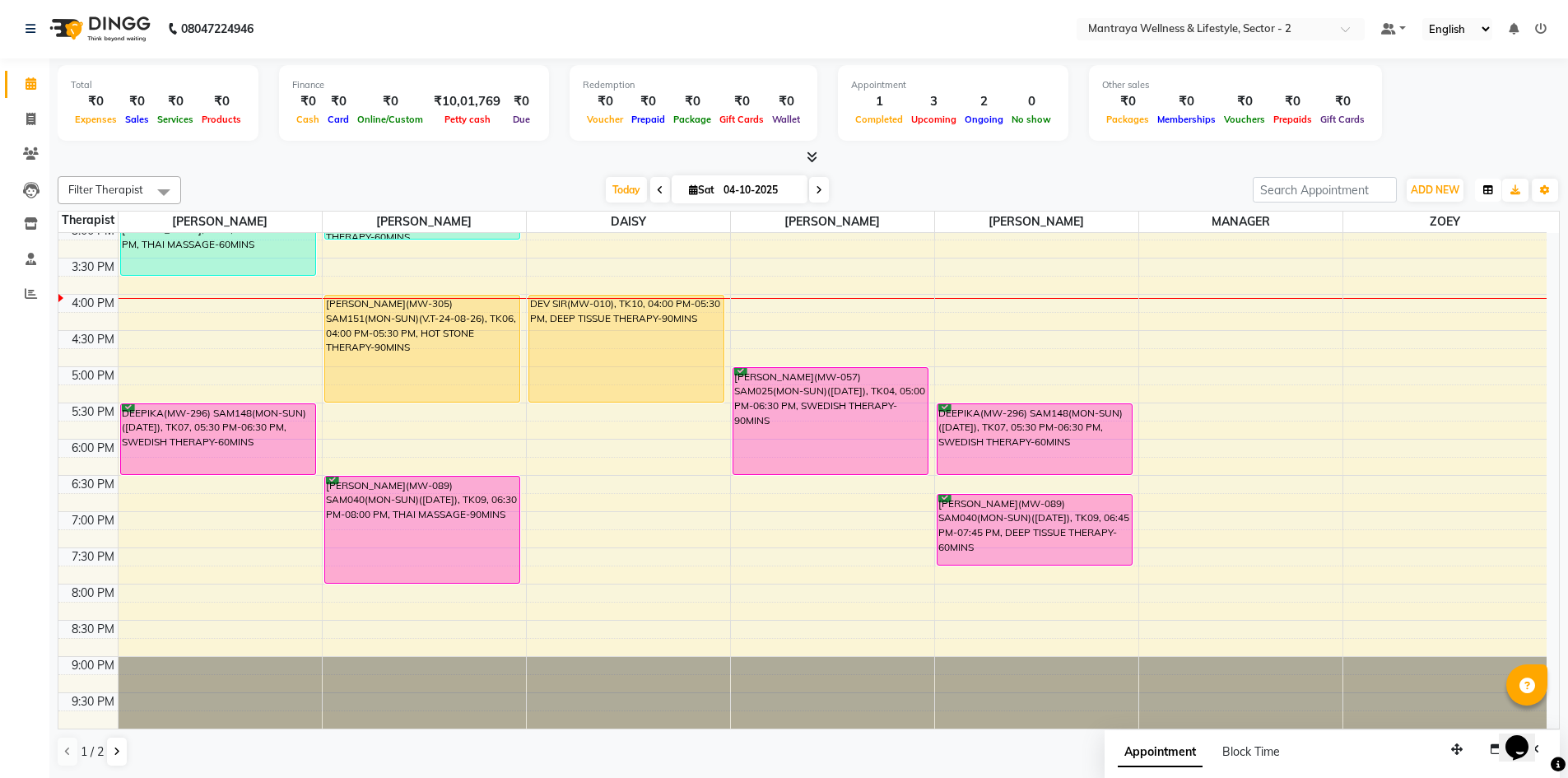
click at [1490, 190] on icon "button" at bounding box center [1488, 190] width 10 height 10
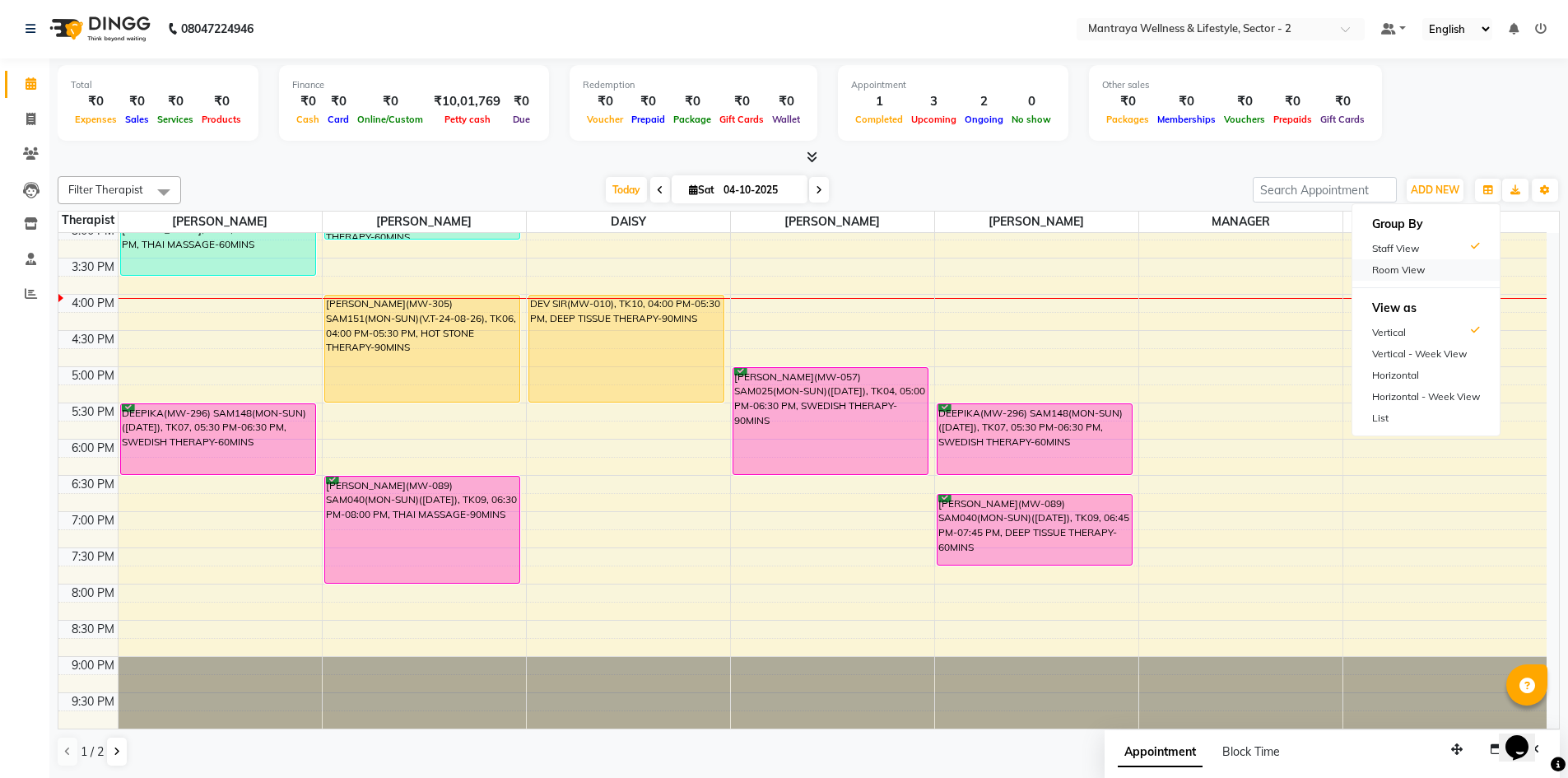
click at [1422, 273] on div "Room View" at bounding box center [1426, 269] width 147 height 21
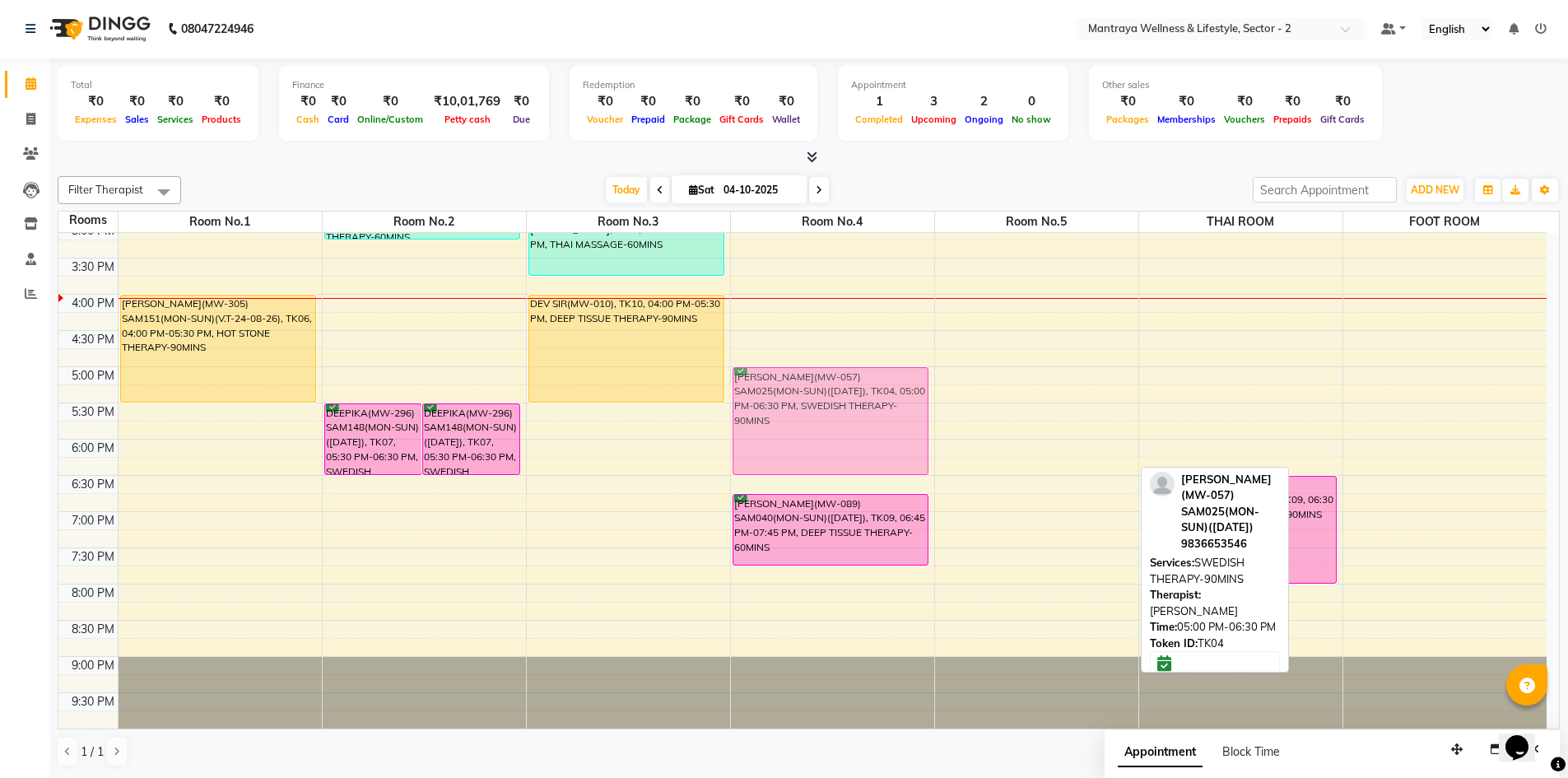
drag, startPoint x: 1010, startPoint y: 395, endPoint x: 846, endPoint y: 395, distance: 164.0
click at [846, 395] on tr "[PERSON_NAME](MW-305) SAM151(MON-SUN)(V.T-24-08-26), TK06, 04:00 PM-05:30 PM, H…" at bounding box center [802, 294] width 1488 height 869
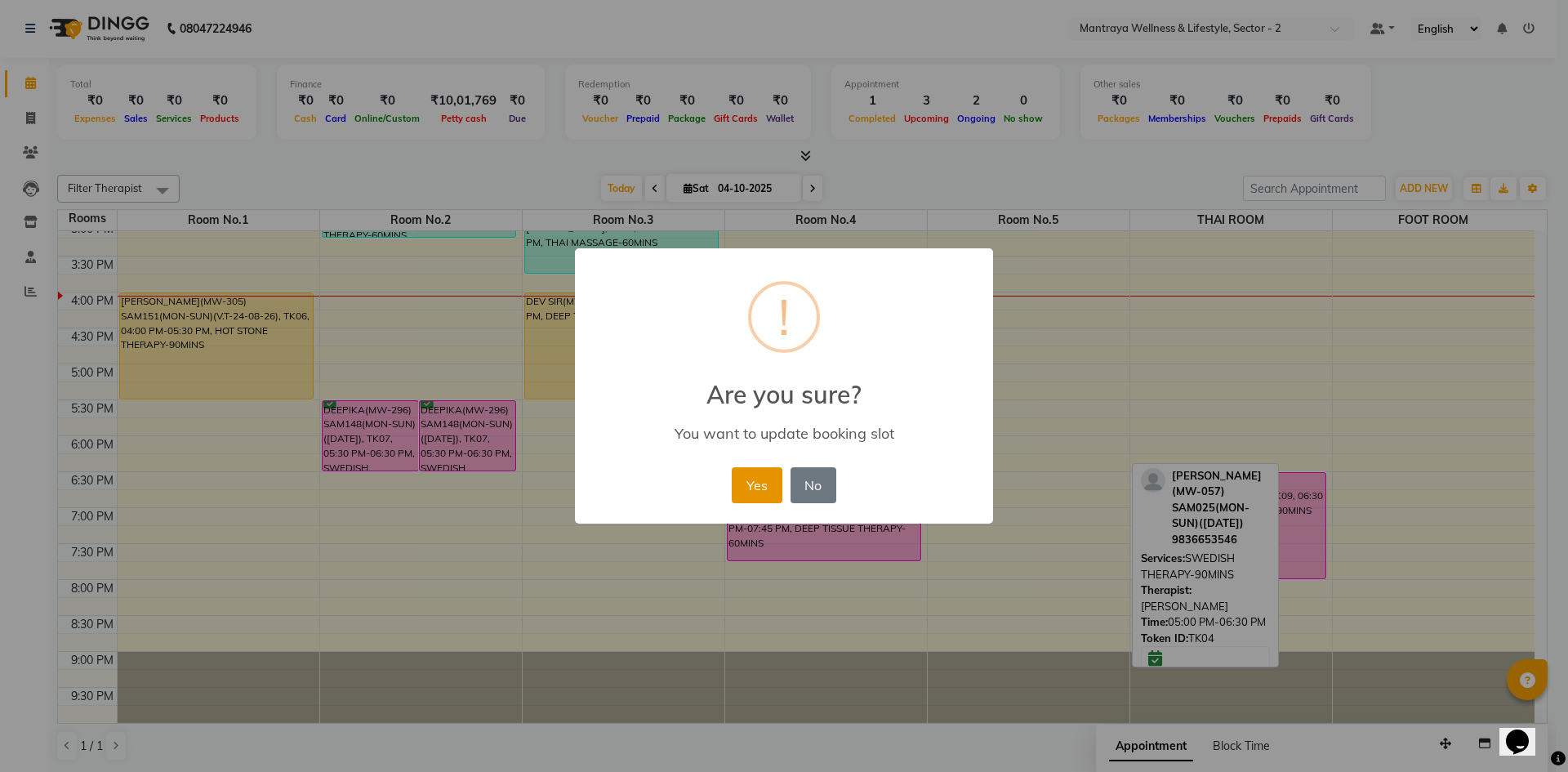
click at [760, 478] on button "Yes" at bounding box center [756, 485] width 50 height 36
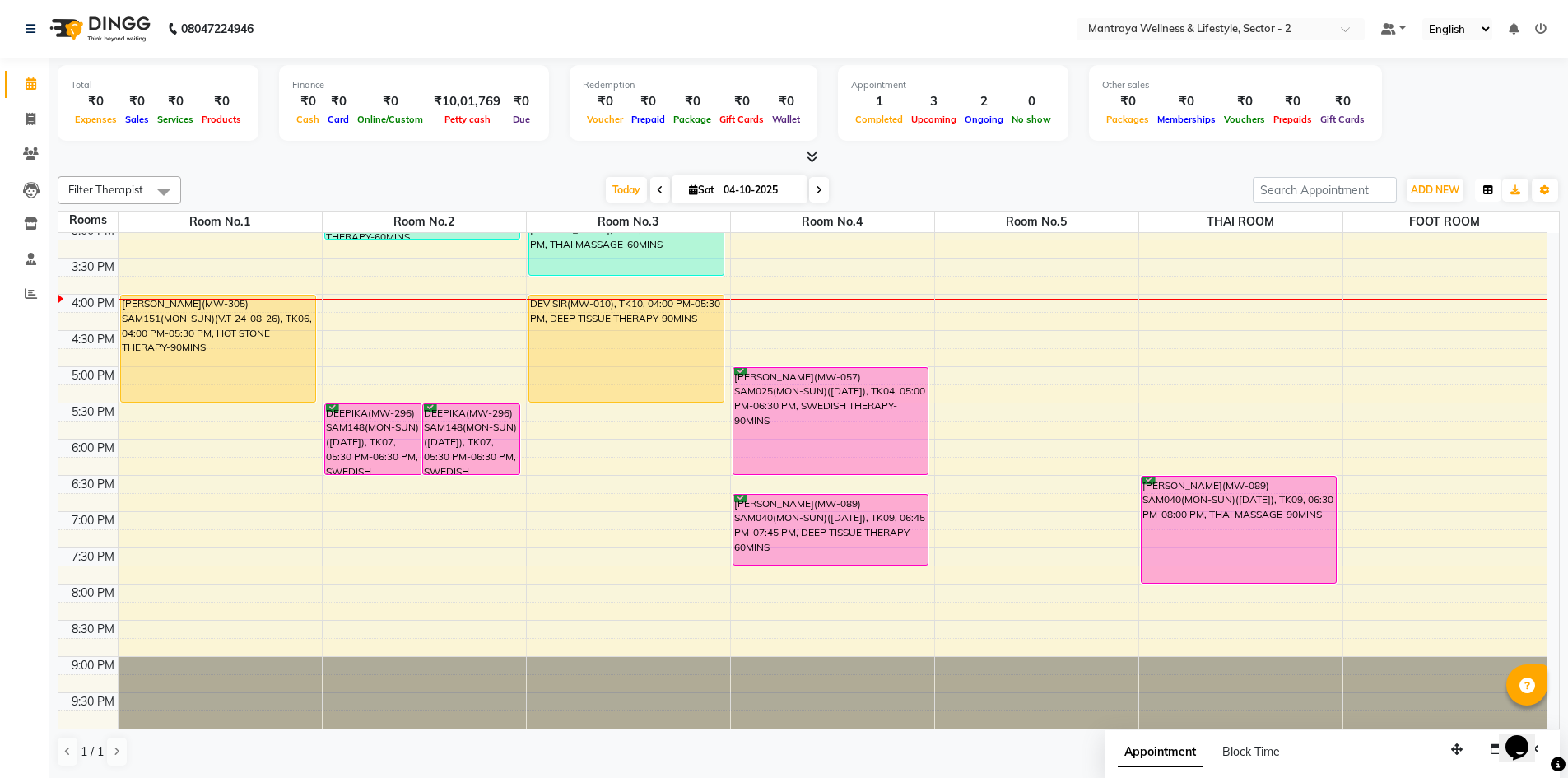
click at [1486, 189] on icon "button" at bounding box center [1488, 190] width 10 height 10
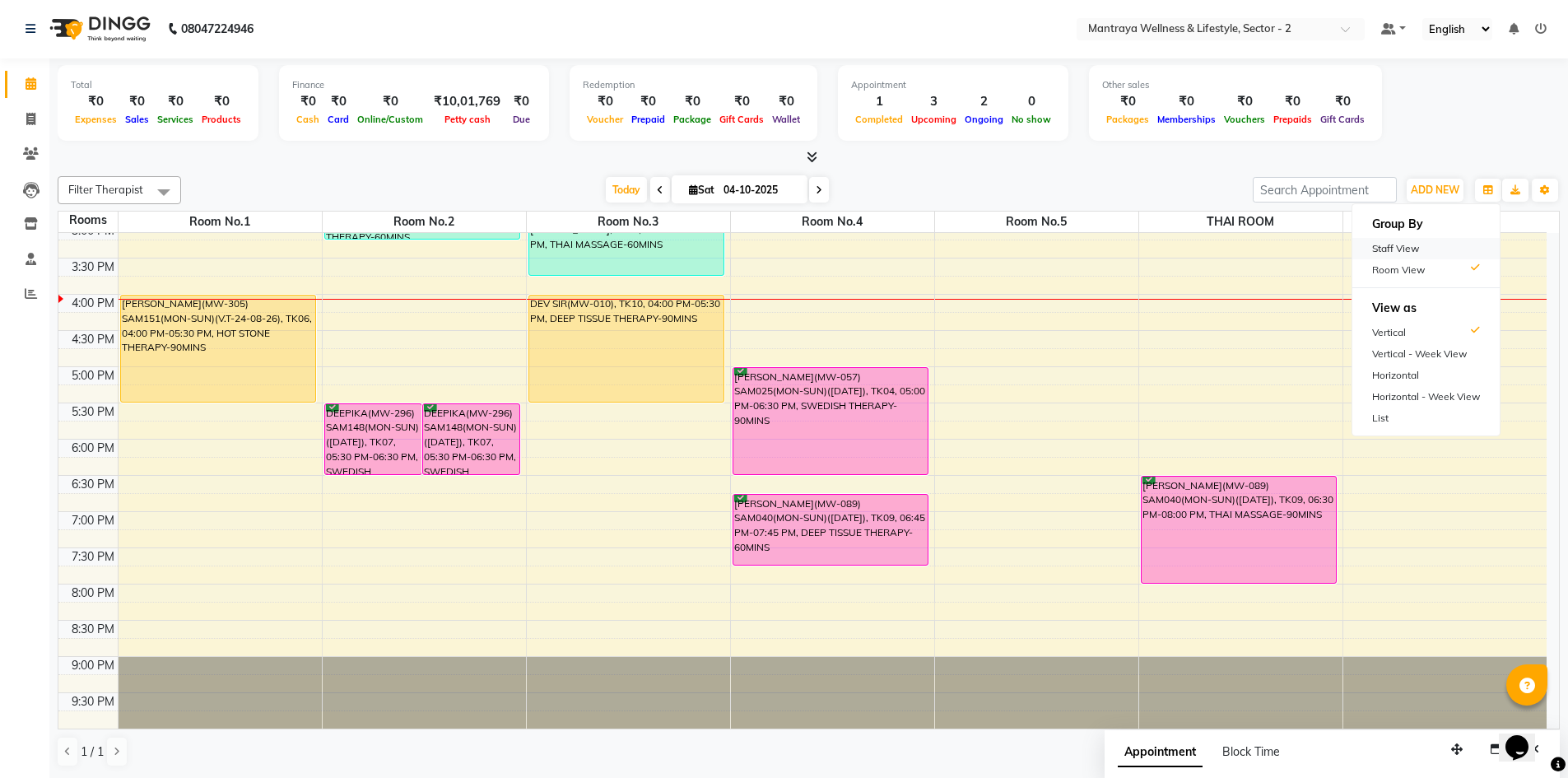
click at [1414, 248] on div "Staff View" at bounding box center [1426, 248] width 147 height 21
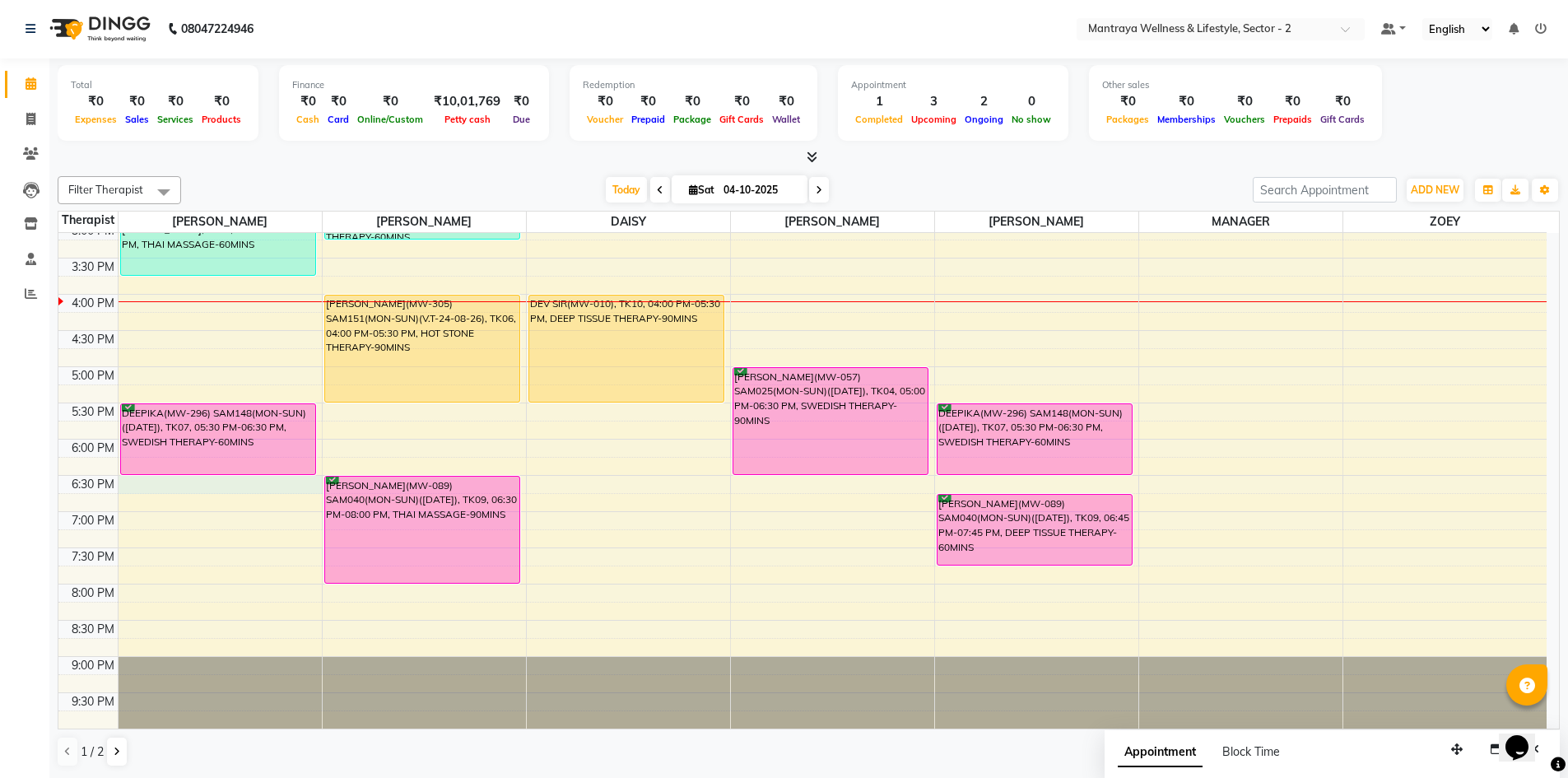
click at [120, 488] on div "10:00 AM 10:30 AM 11:00 AM 11:30 AM 12:00 PM 12:30 PM 1:00 PM 1:30 PM 2:00 PM 2…" at bounding box center [802, 294] width 1488 height 869
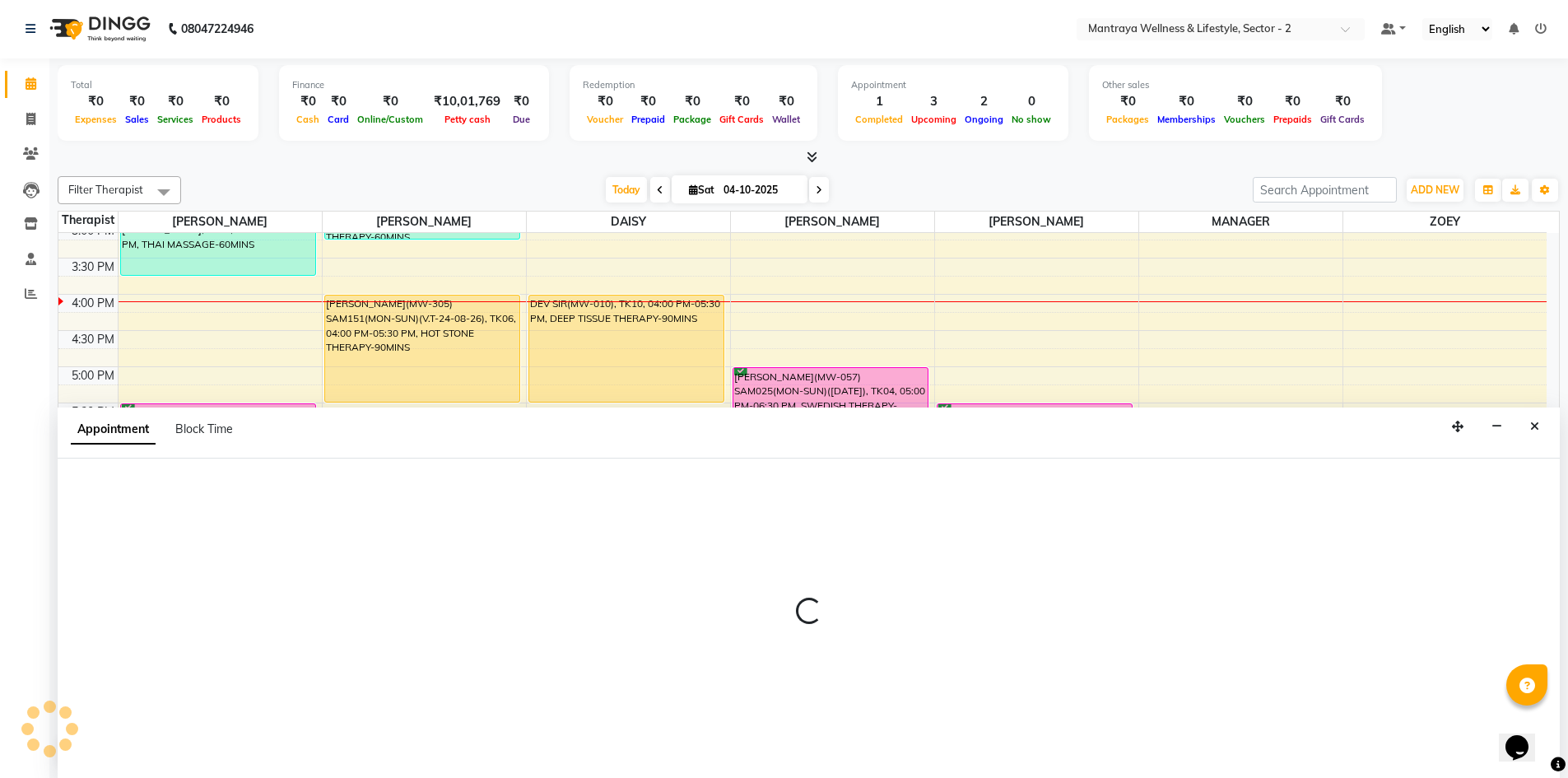
select select "84382"
select select "1110"
select select "tentative"
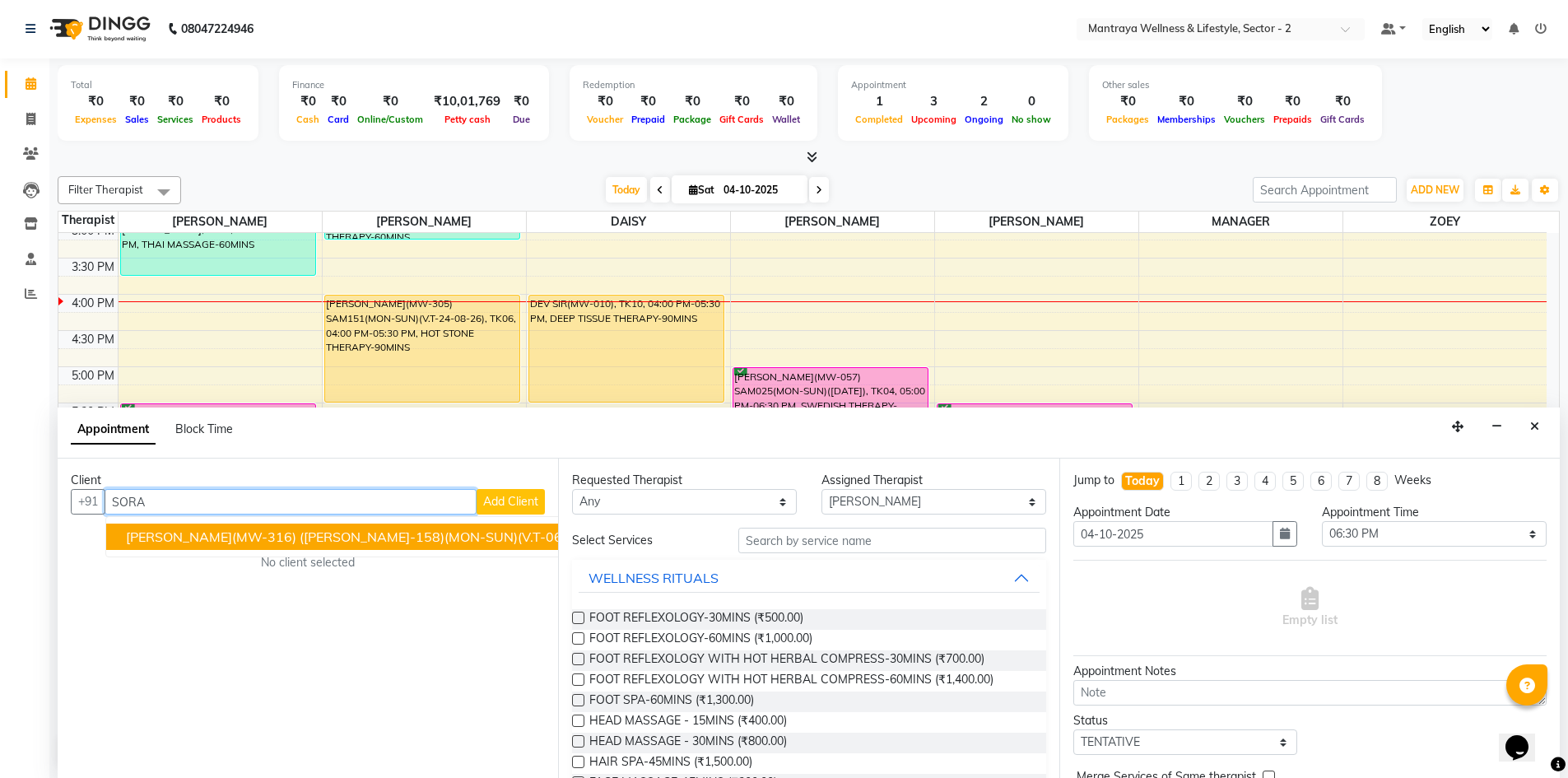
click at [265, 540] on span "[PERSON_NAME](MW-316) ([PERSON_NAME]-158)(MON-SUN)(V.T-06-09-2025)" at bounding box center [377, 537] width 501 height 17
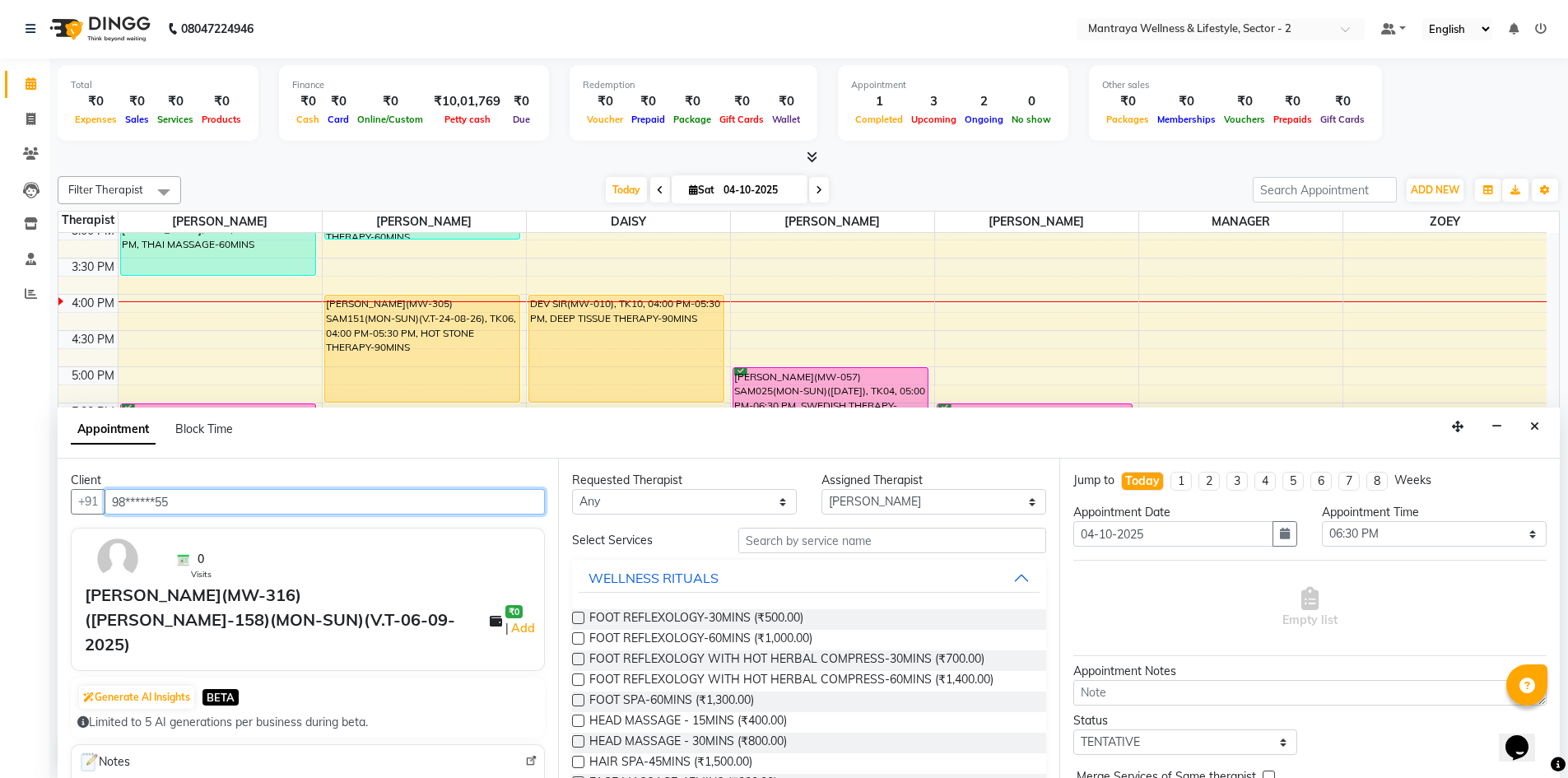
type input "98******55"
click at [926, 538] on input "text" at bounding box center [892, 540] width 308 height 26
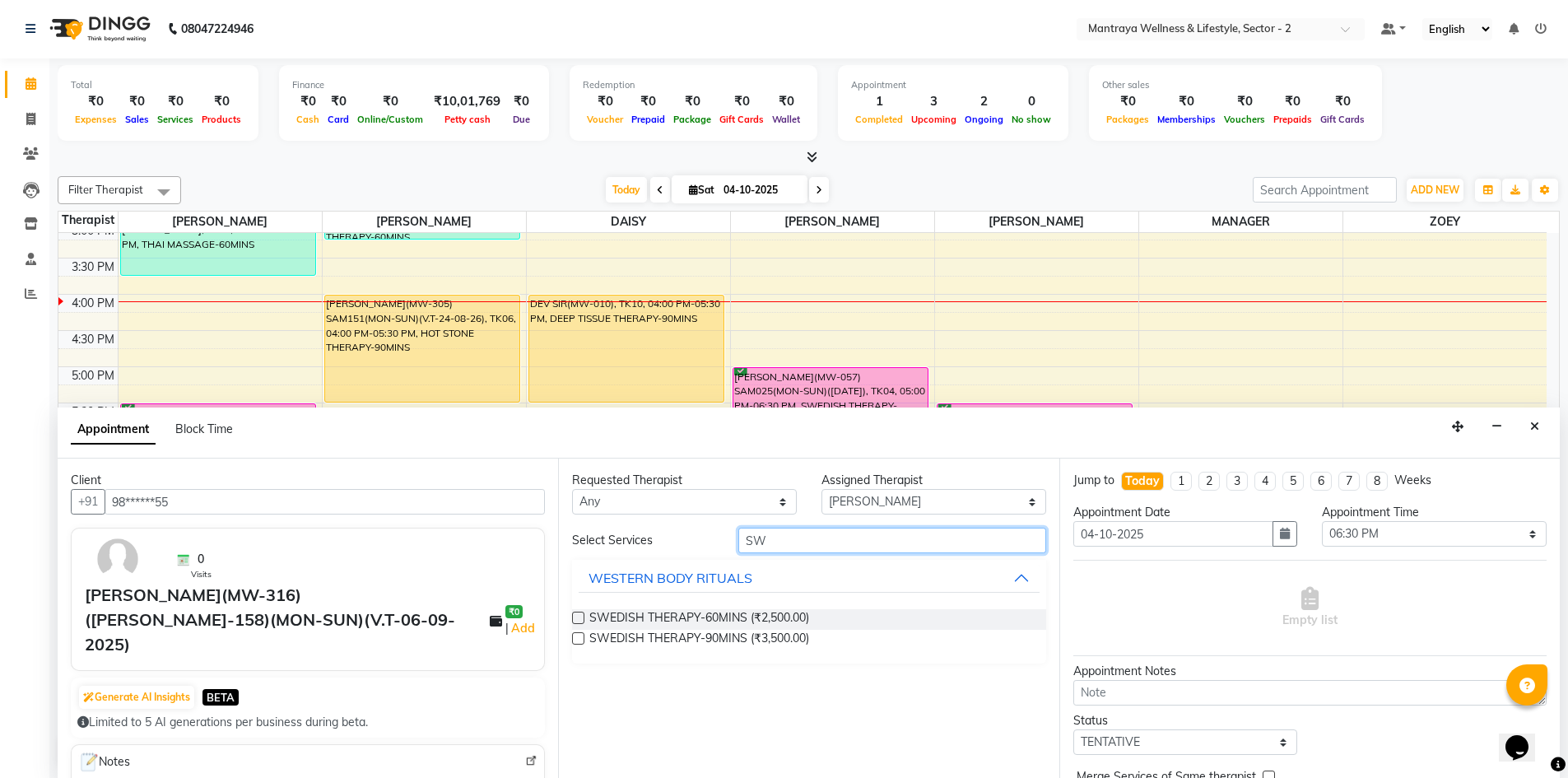
type input "SW"
click at [578, 637] on label at bounding box center [577, 637] width 12 height 12
click at [578, 637] on input "checkbox" at bounding box center [577, 640] width 11 height 11
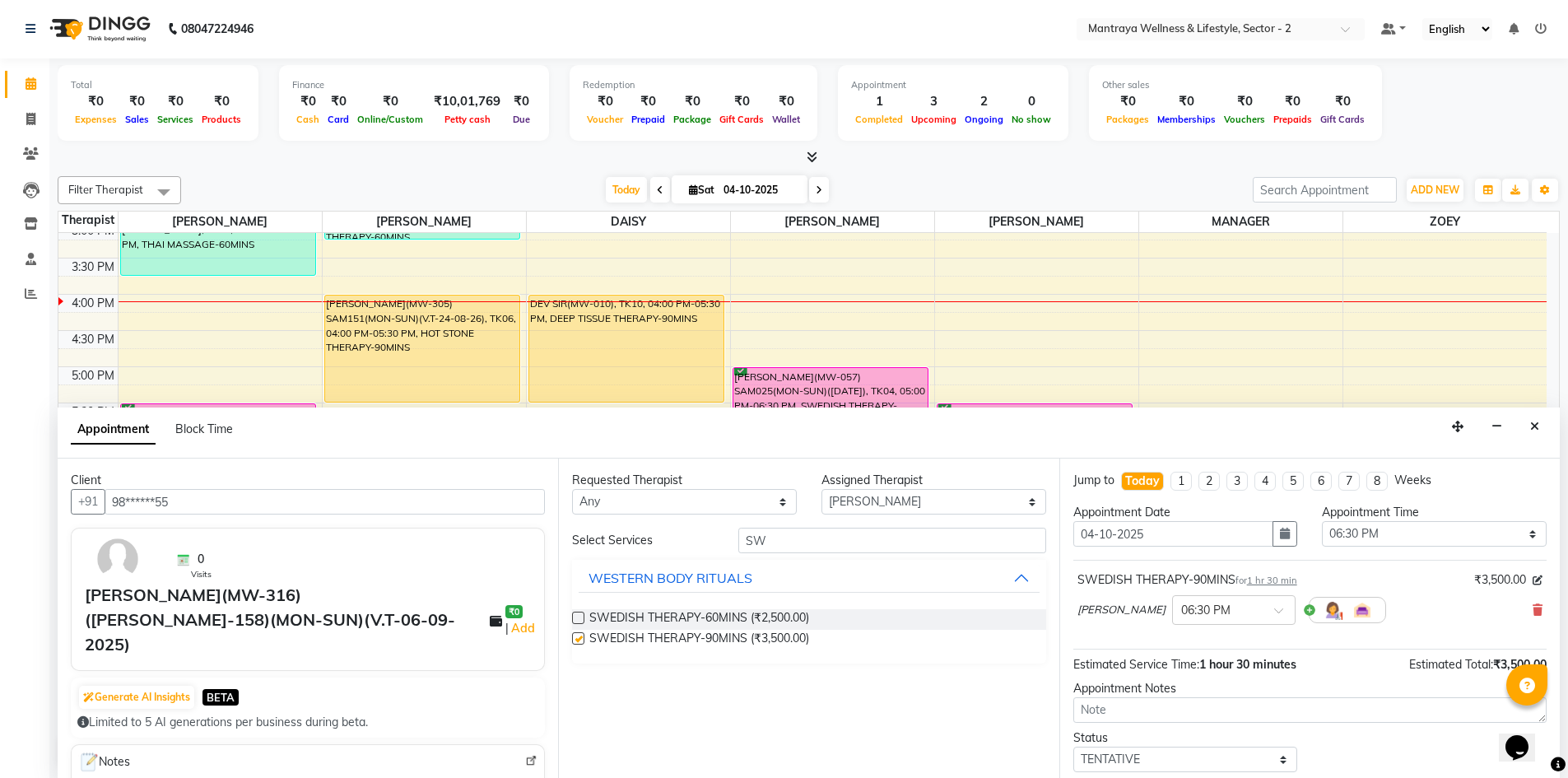
checkbox input "false"
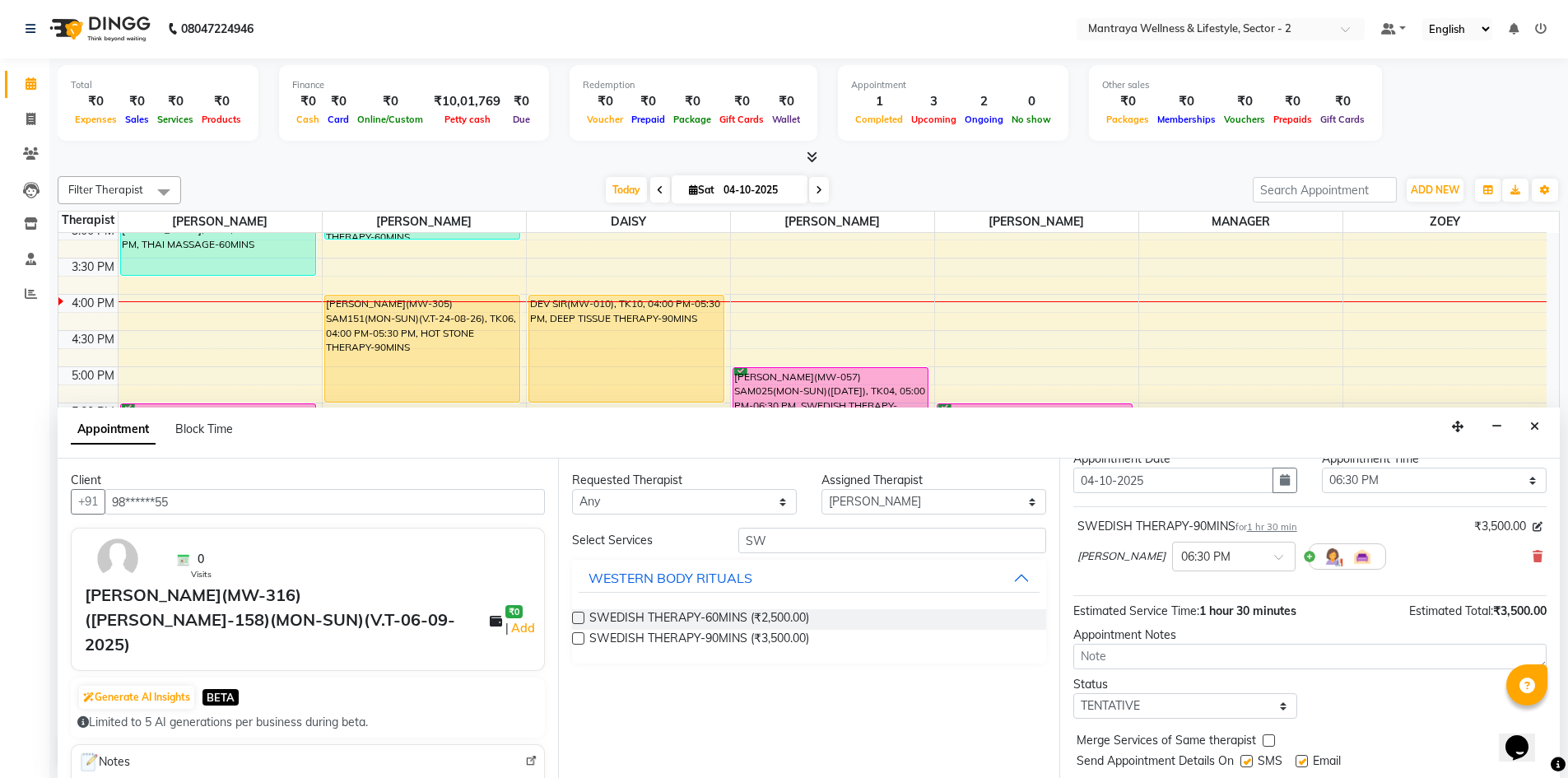
scroll to position [82, 0]
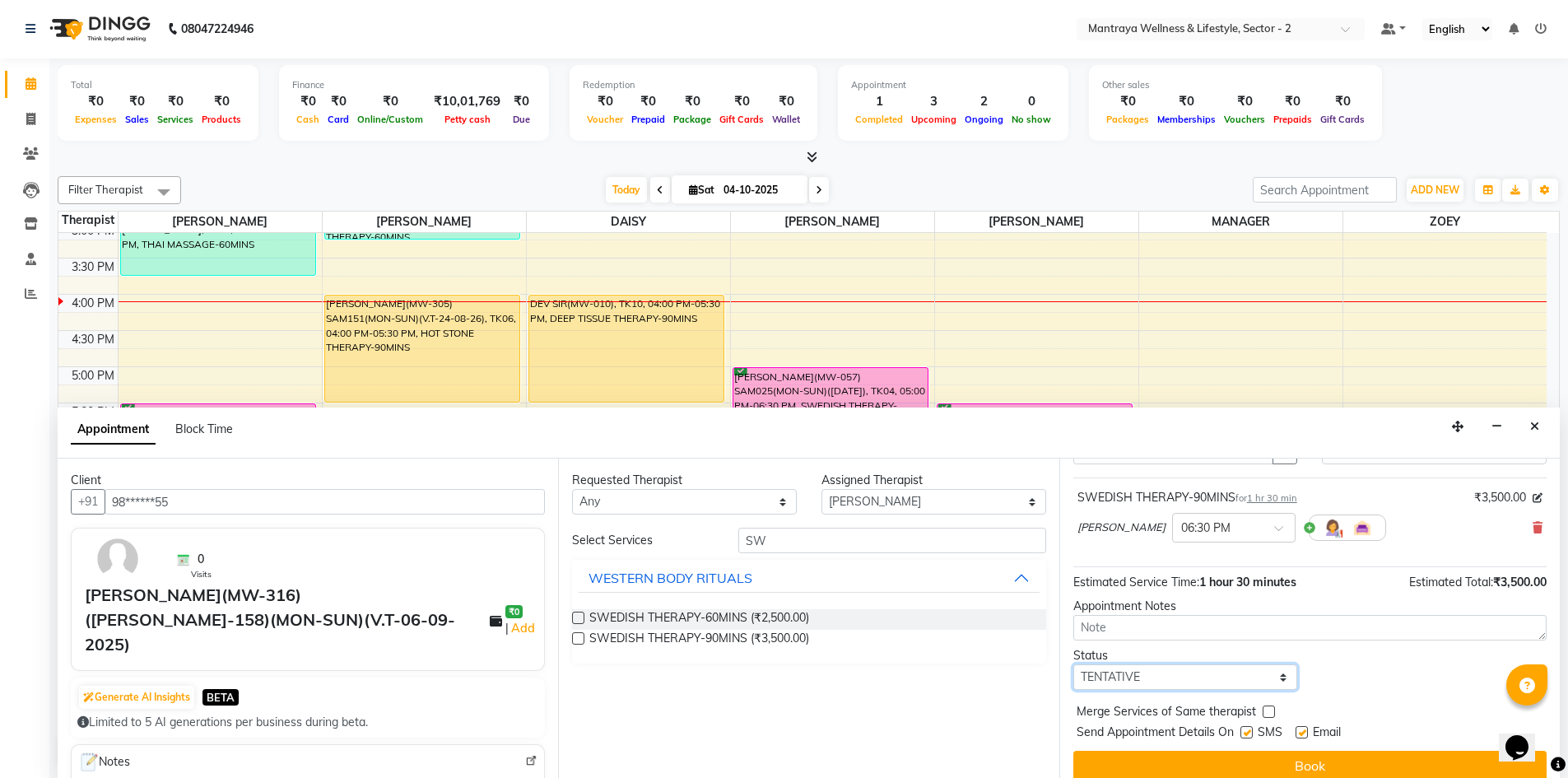
click at [1273, 674] on select "Select TENTATIVE CONFIRM CHECK-IN UPCOMING" at bounding box center [1185, 677] width 225 height 26
select select "confirm booking"
click at [1073, 664] on select "Select TENTATIVE CONFIRM CHECK-IN UPCOMING" at bounding box center [1185, 677] width 225 height 26
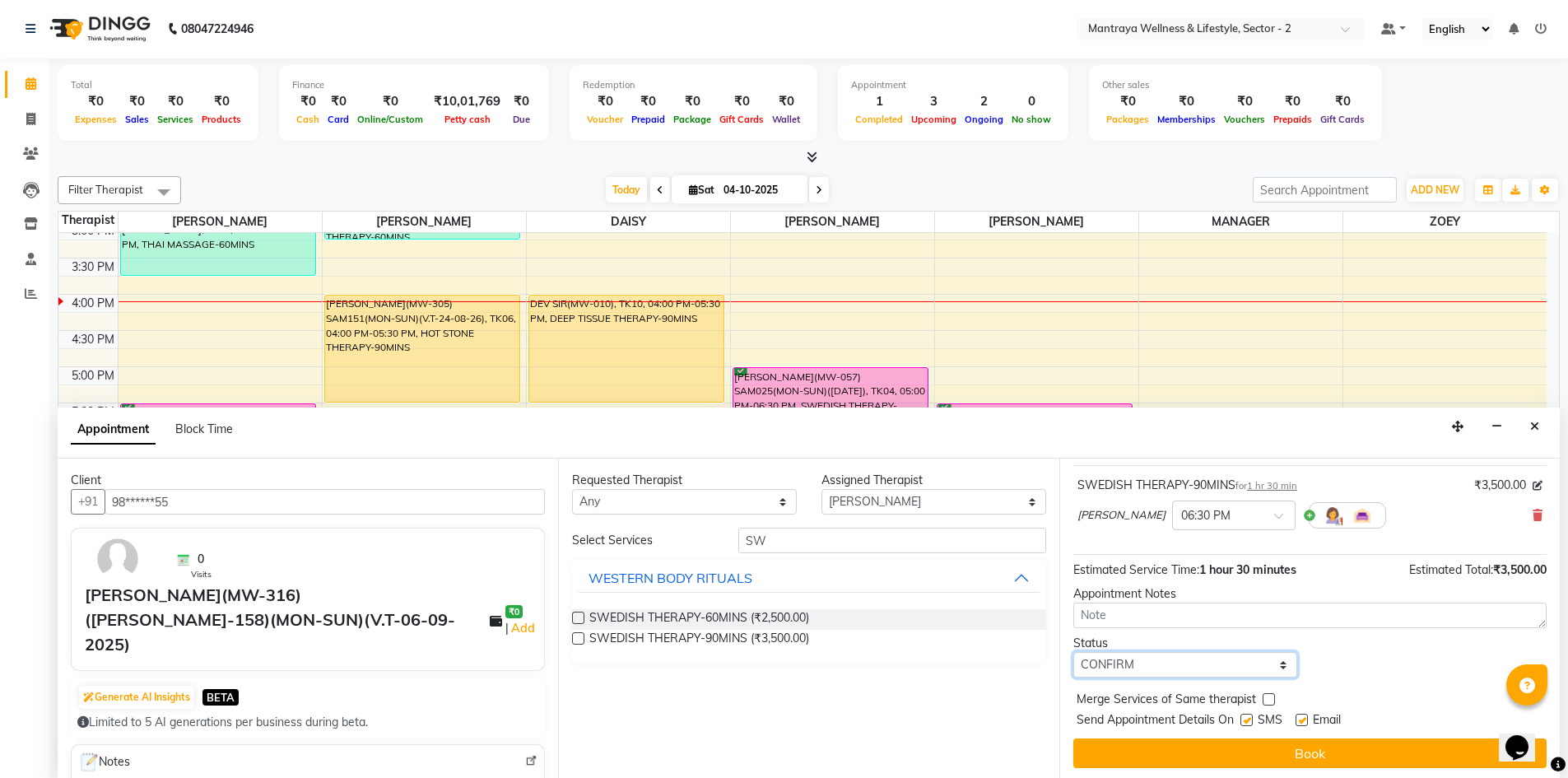
scroll to position [98, 0]
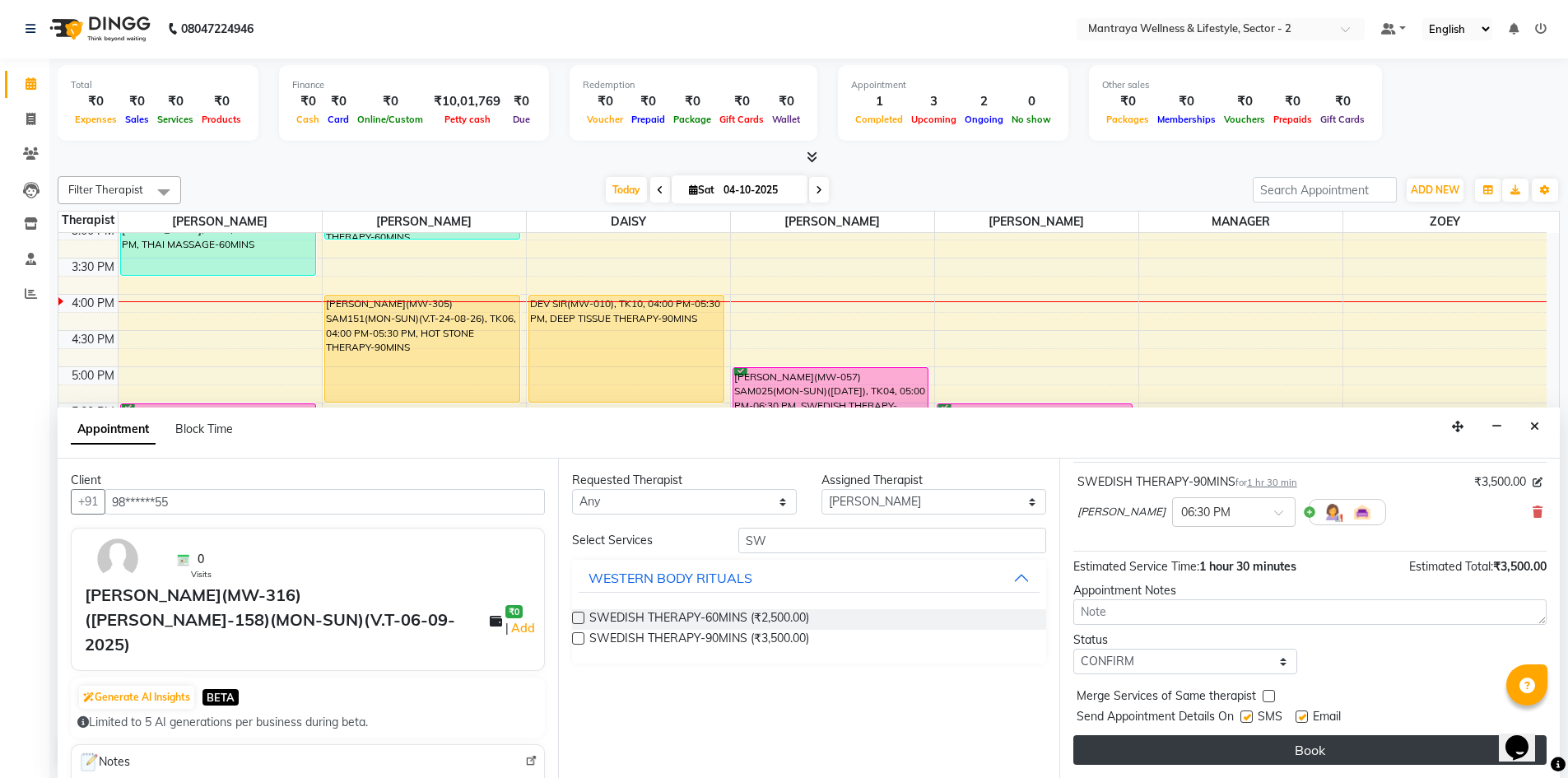
click at [1288, 745] on button "Book" at bounding box center [1310, 749] width 474 height 30
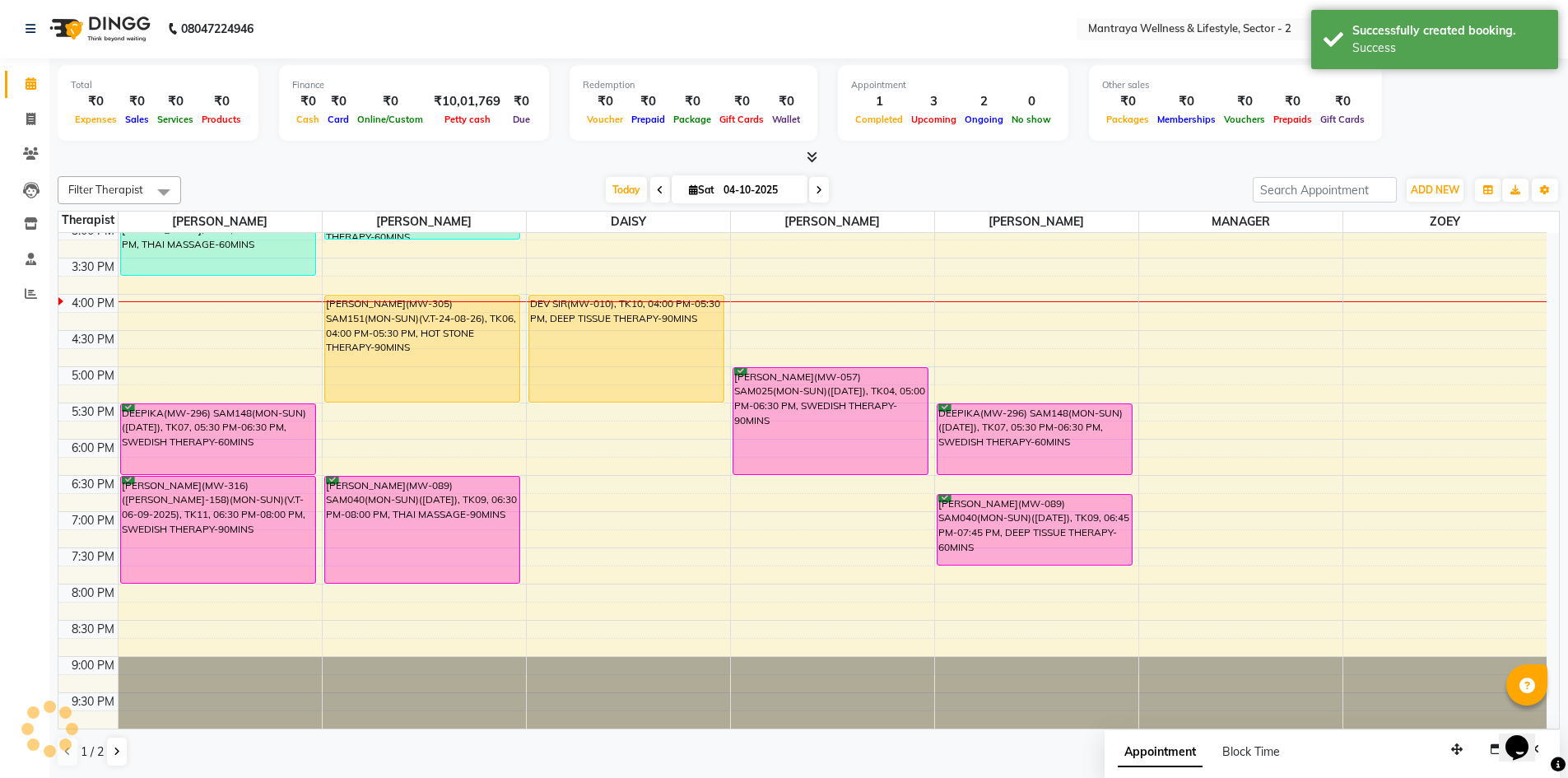
scroll to position [0, 0]
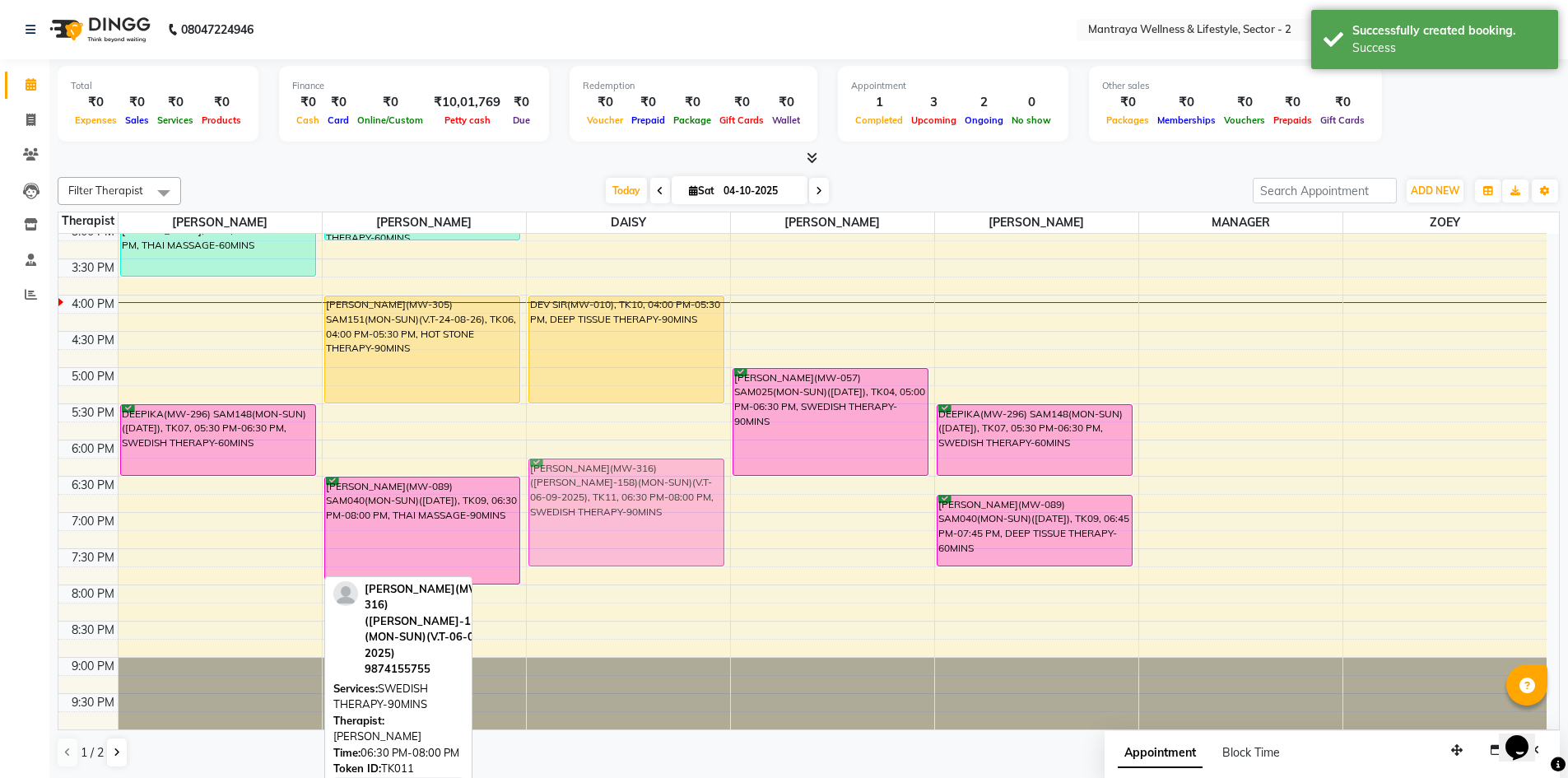
drag, startPoint x: 216, startPoint y: 523, endPoint x: 615, endPoint y: 510, distance: 399.2
click at [615, 510] on tr "[PERSON_NAME], TK08, 02:45 PM-03:45 PM, THAI MASSAGE-60MINS DEEPIKA(MW-296) SAM…" at bounding box center [802, 295] width 1488 height 869
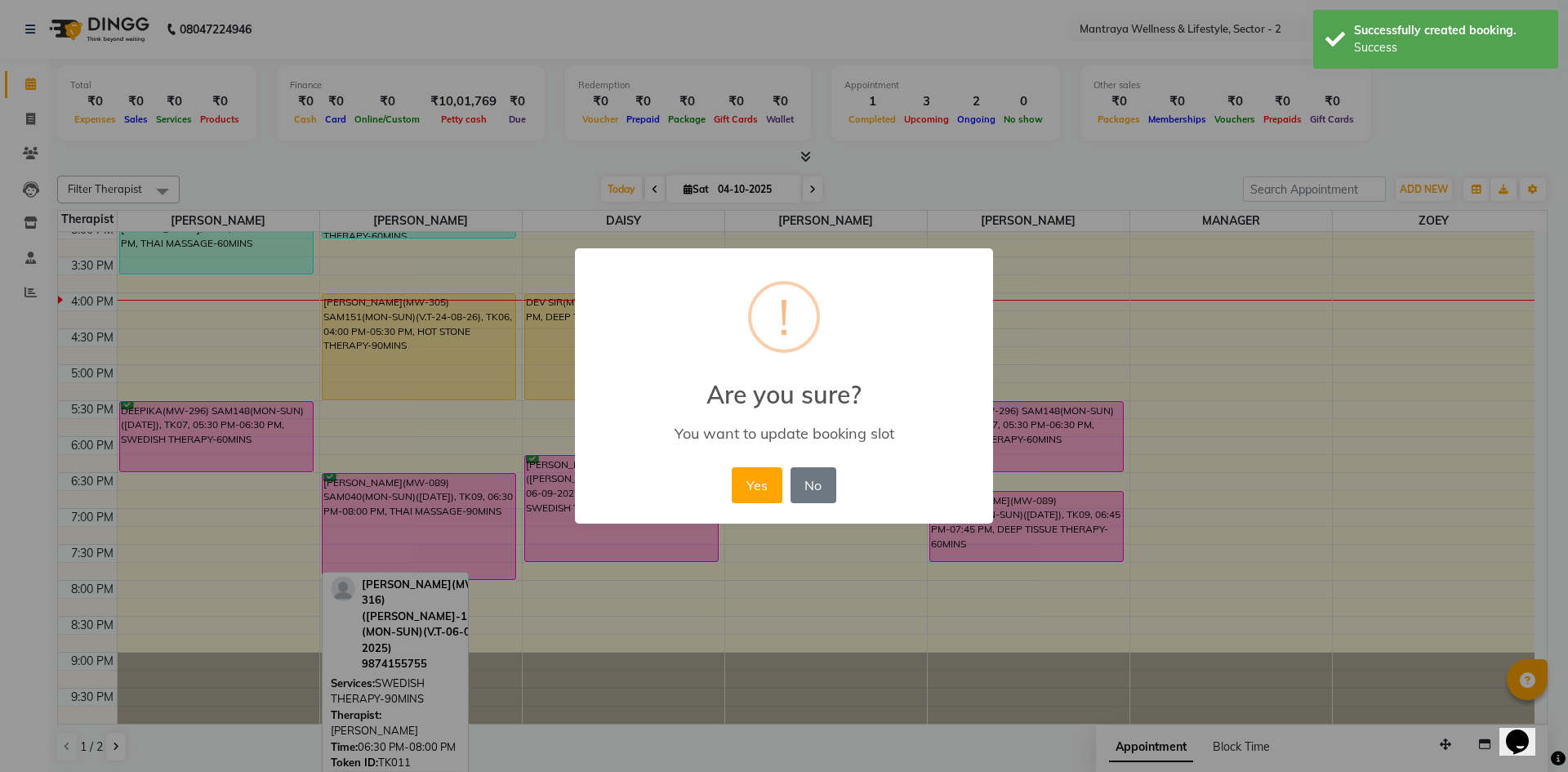
click at [756, 485] on button "Yes" at bounding box center [756, 485] width 50 height 36
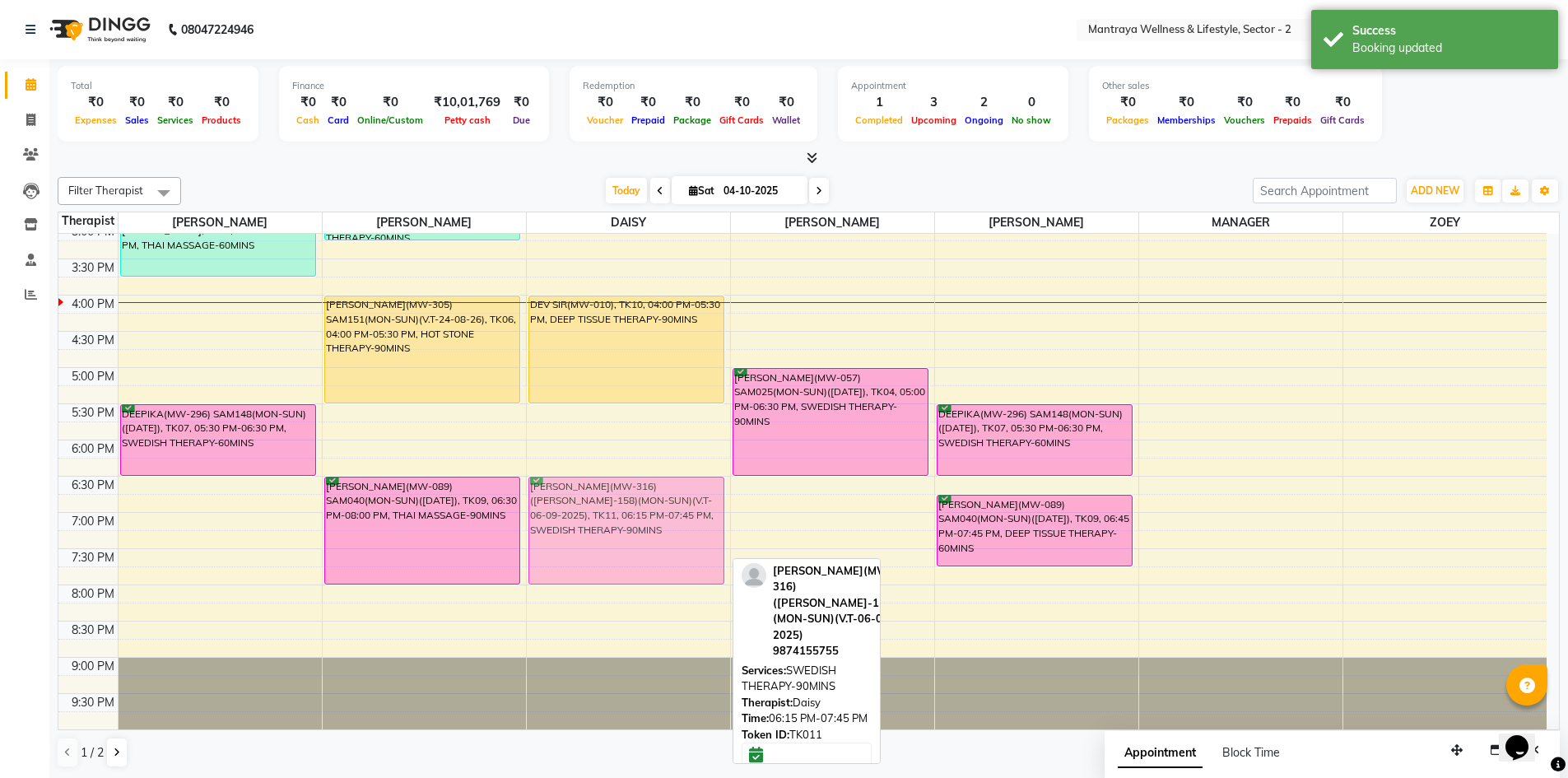
drag, startPoint x: 686, startPoint y: 502, endPoint x: 686, endPoint y: 516, distance: 14.0
click at [686, 516] on div "DEV SIR(MW-010), TK10, 04:00 PM-05:30 PM, DEEP TISSUE THERAPY-90MINS [PERSON_NA…" at bounding box center [628, 295] width 204 height 869
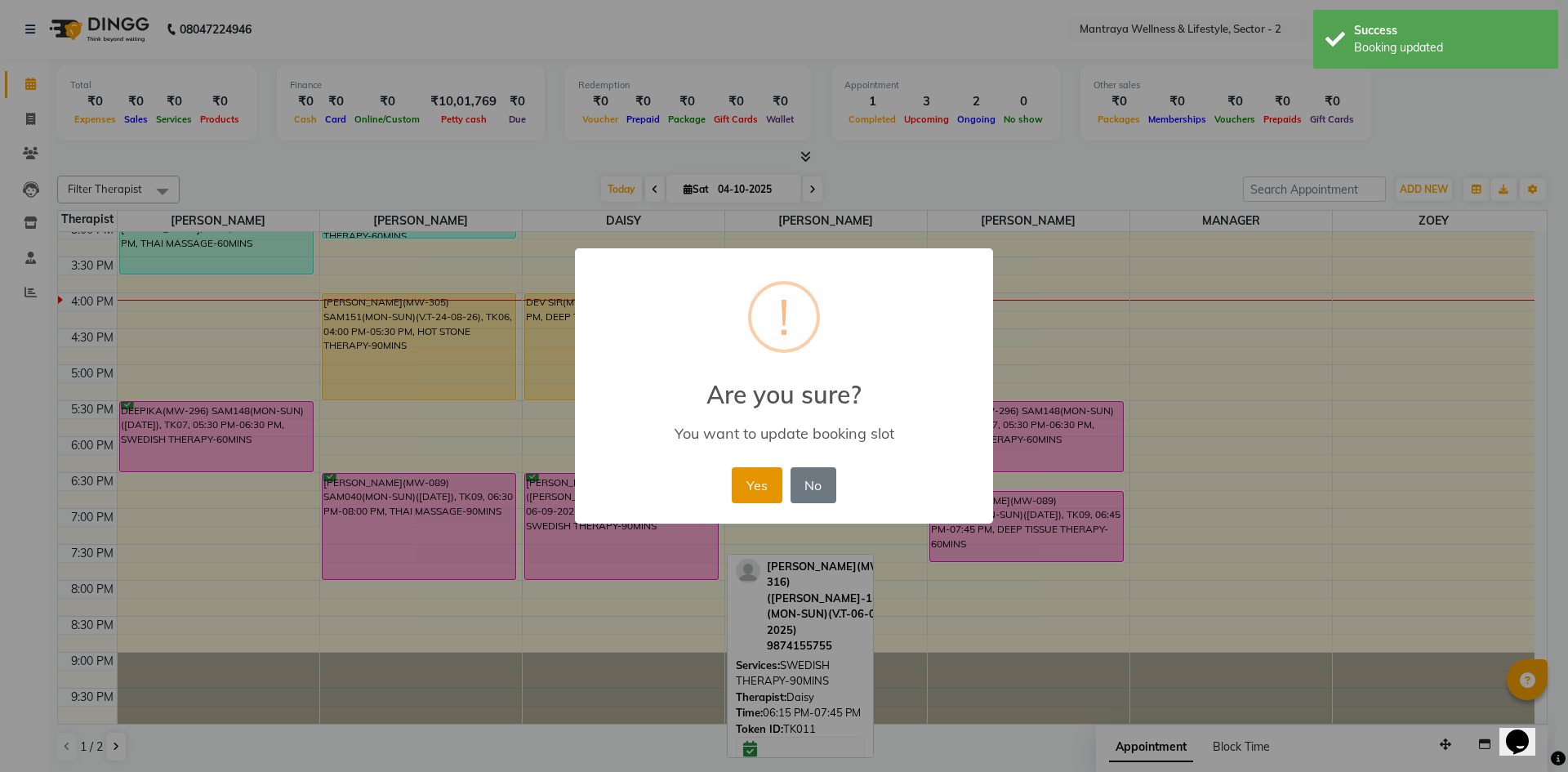
click at [760, 474] on button "Yes" at bounding box center [756, 485] width 50 height 36
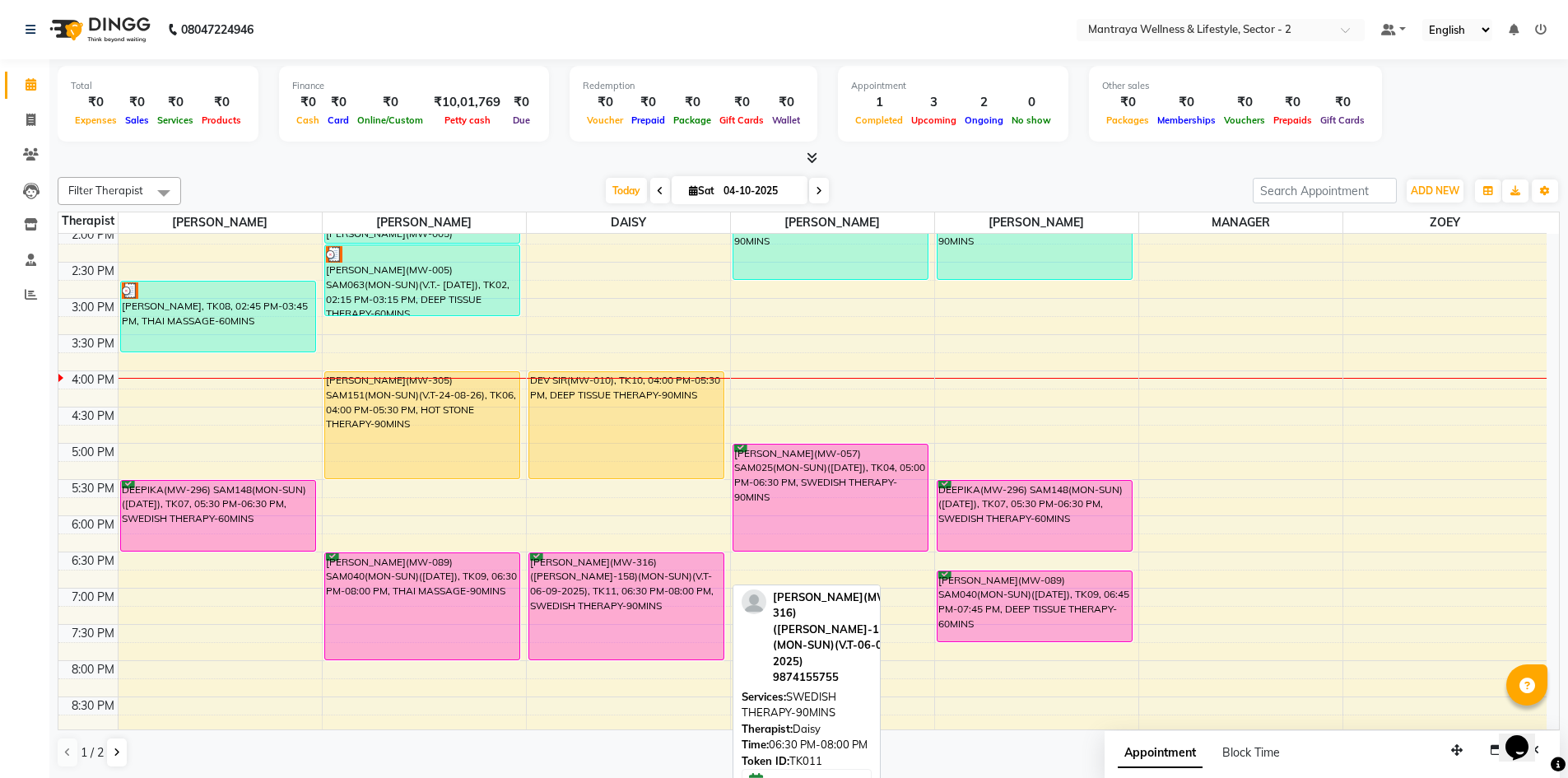
scroll to position [373, 0]
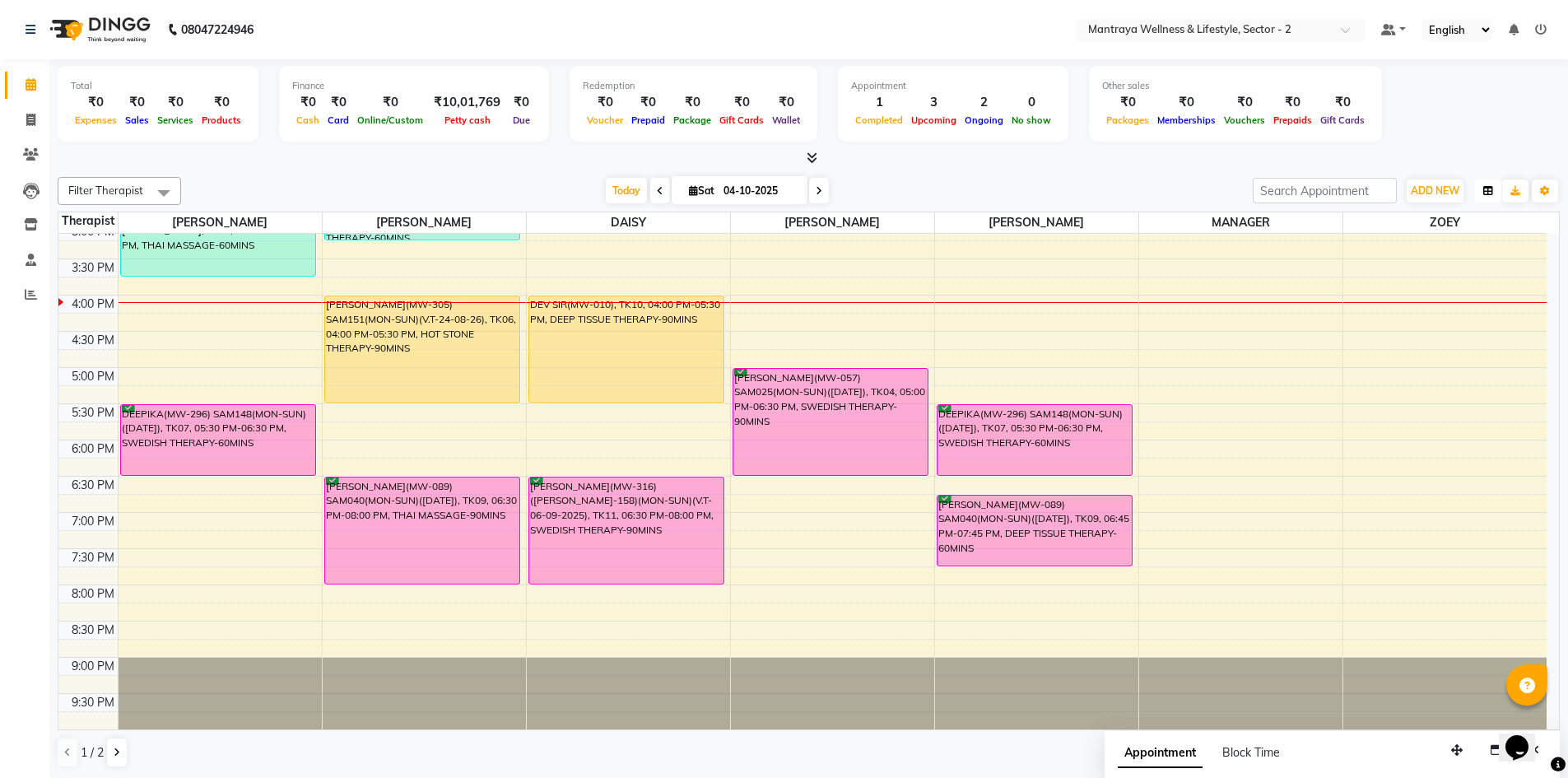
click at [1486, 187] on icon "button" at bounding box center [1488, 191] width 10 height 10
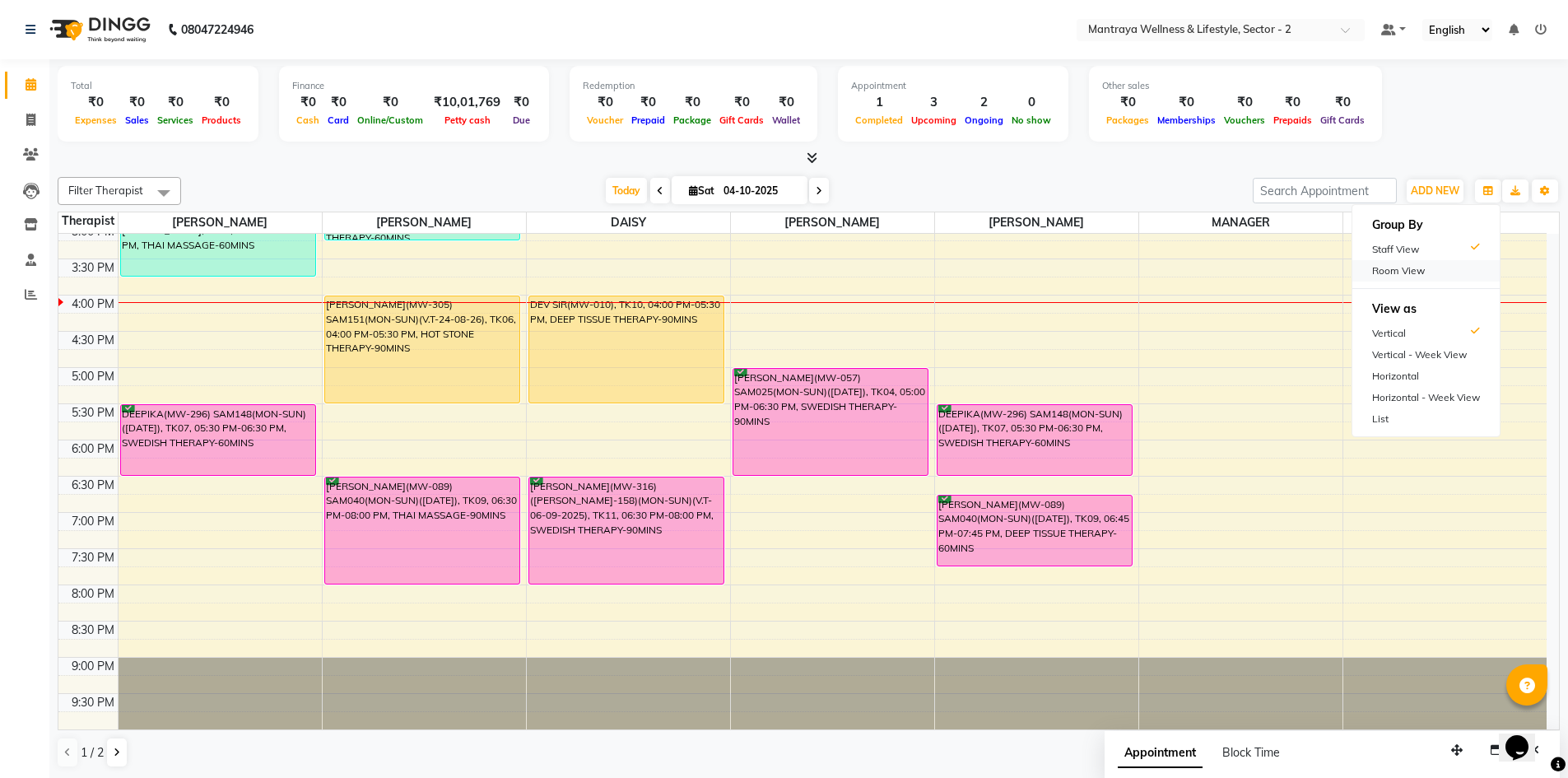
click at [1394, 264] on div "Room View" at bounding box center [1426, 270] width 147 height 21
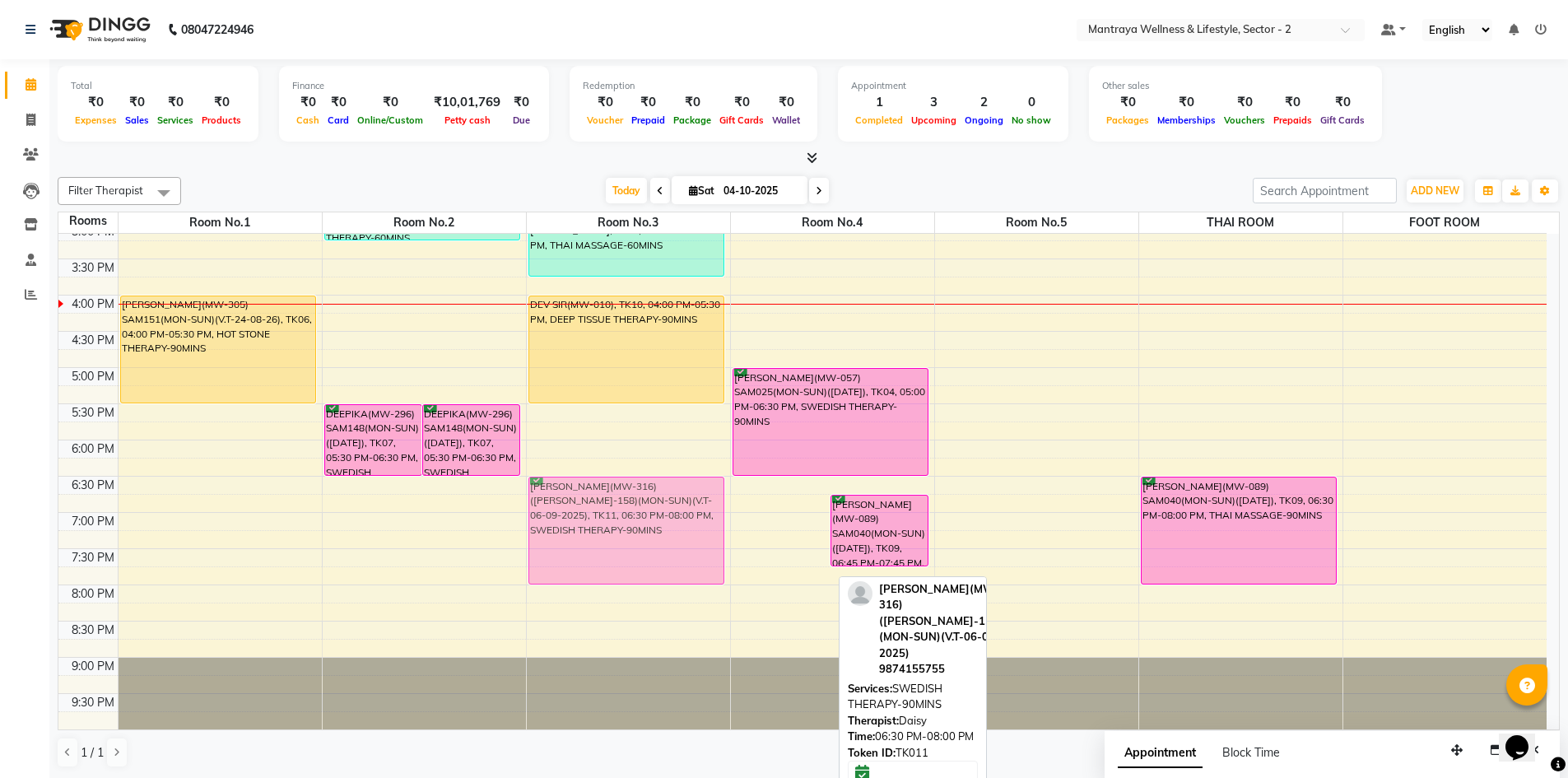
drag, startPoint x: 798, startPoint y: 529, endPoint x: 723, endPoint y: 526, distance: 75.1
click at [723, 526] on tr "[PERSON_NAME](MW-305) SAM151(MON-SUN)(V.T-24-08-26), TK06, 04:00 PM-05:30 PM, H…" at bounding box center [802, 295] width 1488 height 869
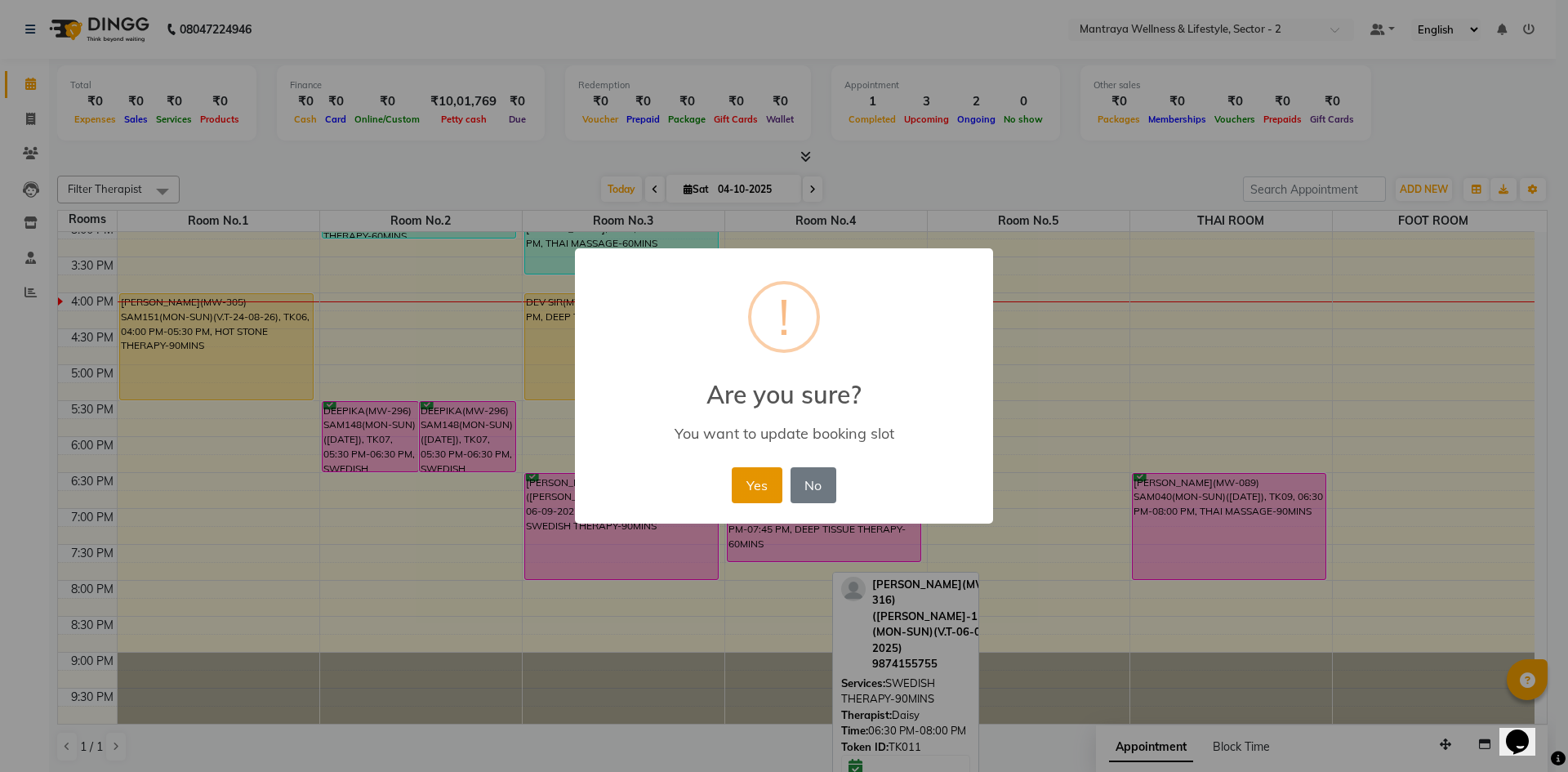
click at [752, 480] on button "Yes" at bounding box center [756, 485] width 50 height 36
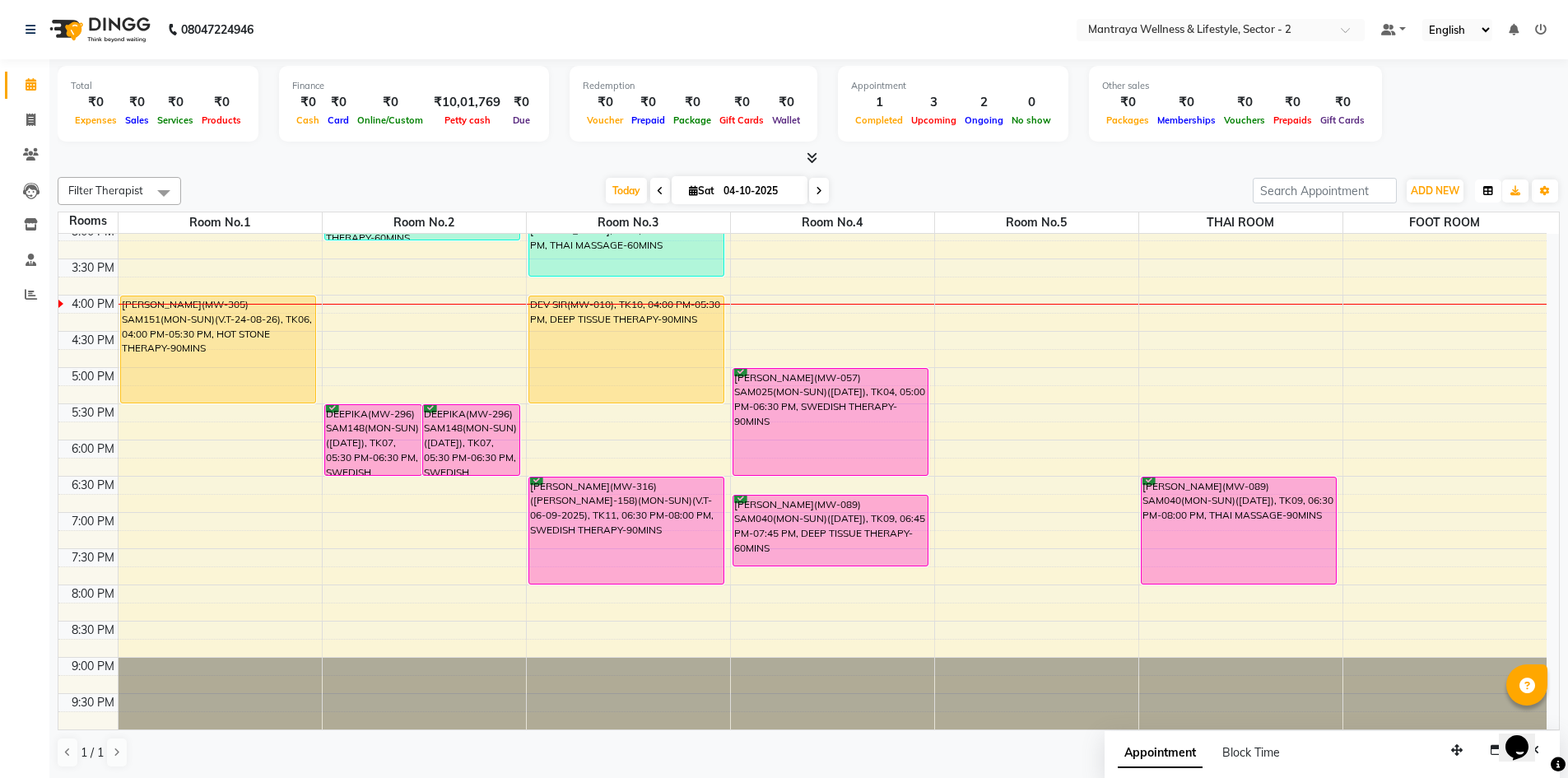
click at [1498, 186] on button "button" at bounding box center [1488, 191] width 26 height 23
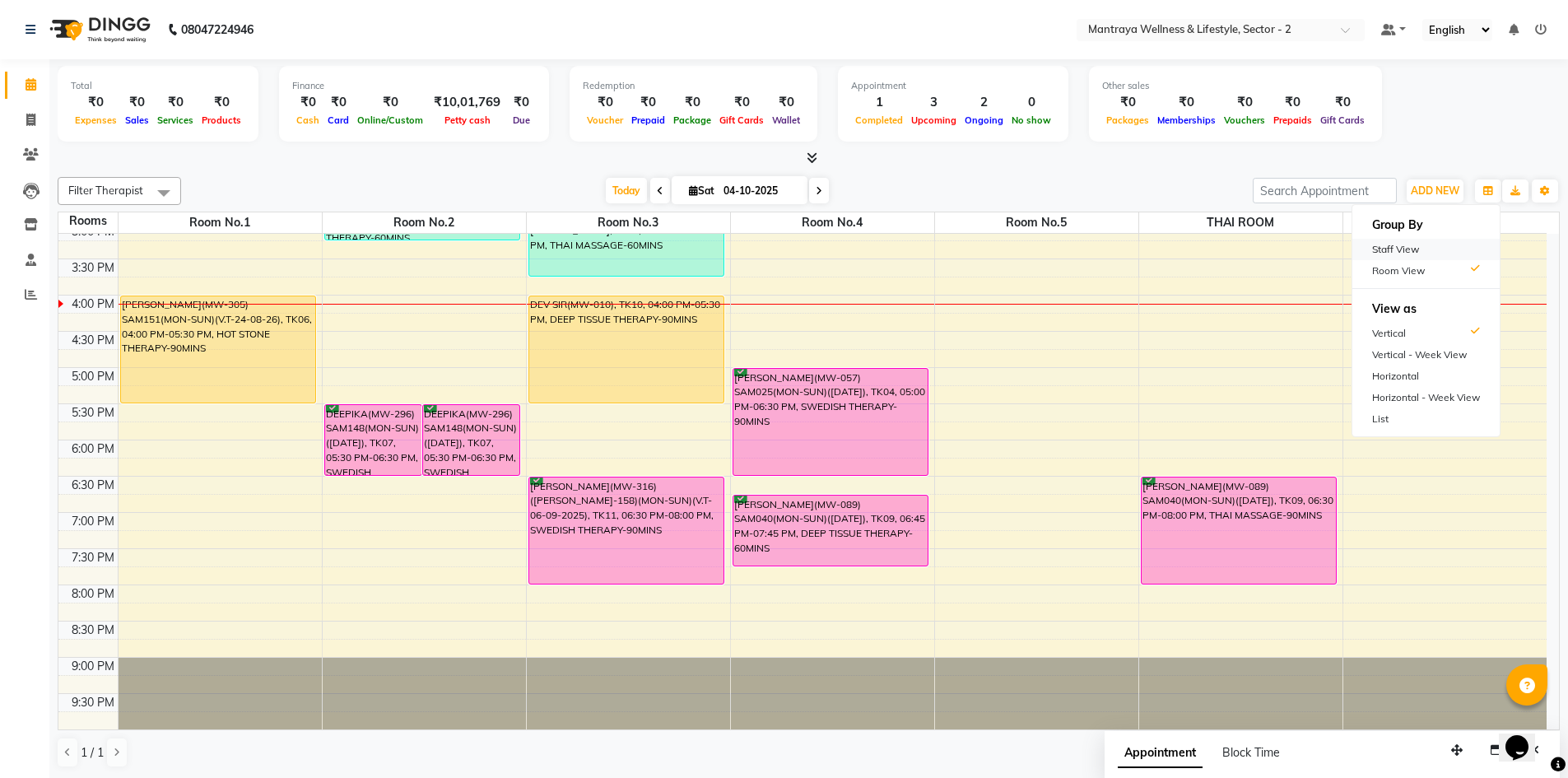
click at [1430, 242] on div "Staff View" at bounding box center [1426, 249] width 147 height 21
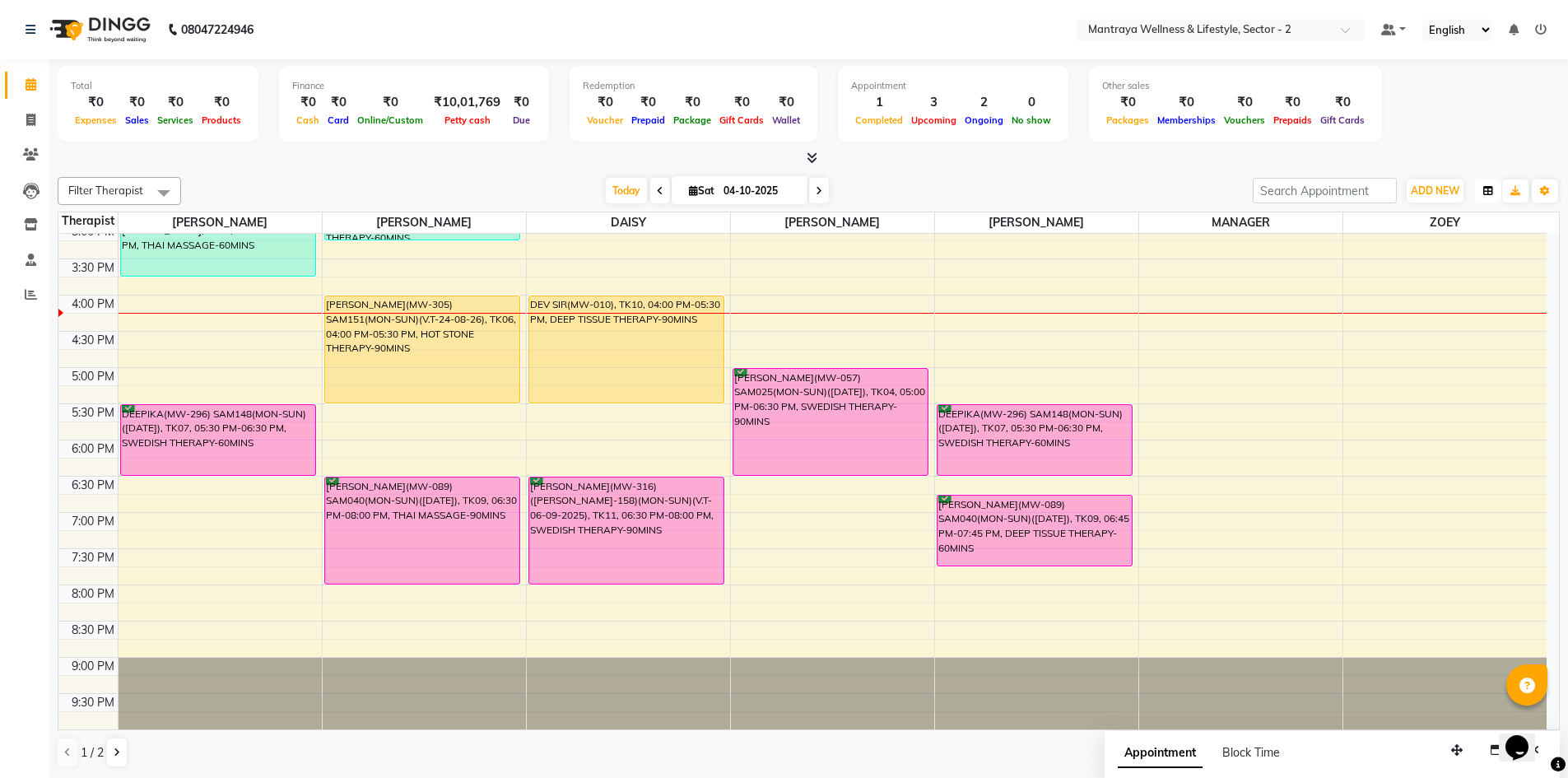
click at [1488, 189] on icon "button" at bounding box center [1488, 191] width 10 height 10
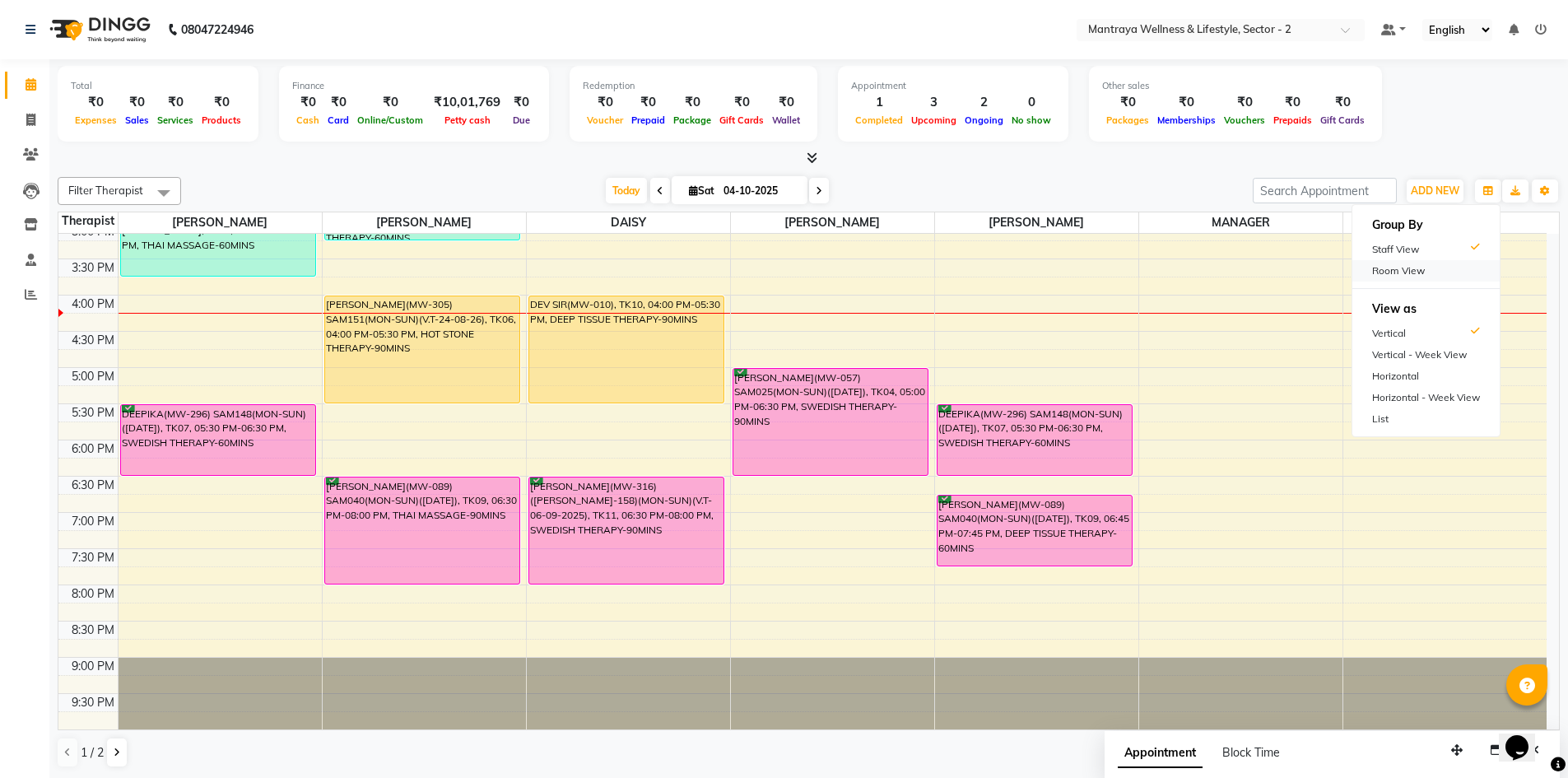
click at [1401, 266] on div "Room View" at bounding box center [1426, 270] width 147 height 21
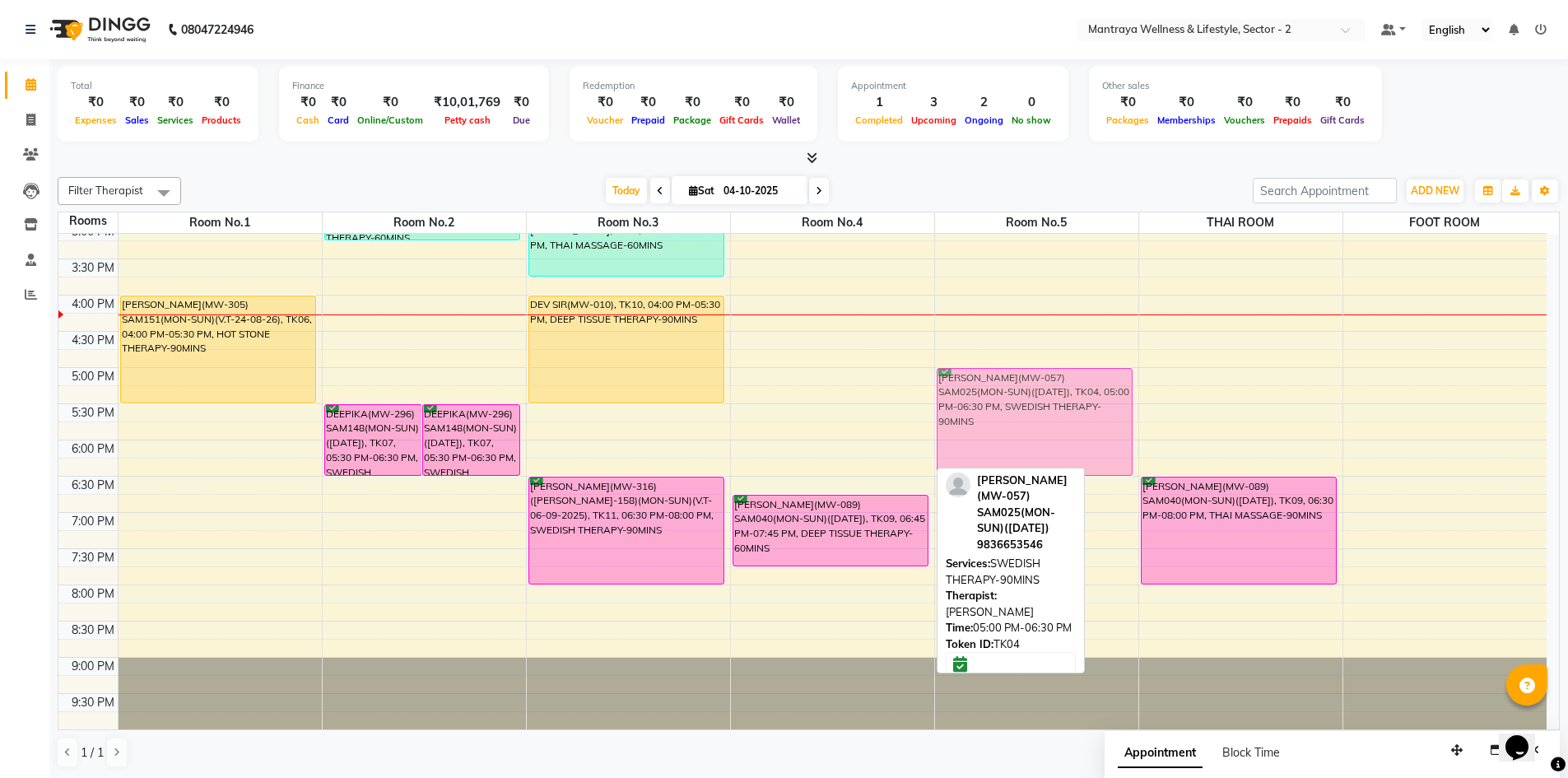
drag, startPoint x: 823, startPoint y: 405, endPoint x: 929, endPoint y: 401, distance: 106.1
click at [962, 401] on tr "[PERSON_NAME](MW-305) SAM151(MON-SUN)(V.T-24-08-26), TK06, 04:00 PM-05:30 PM, H…" at bounding box center [802, 295] width 1488 height 869
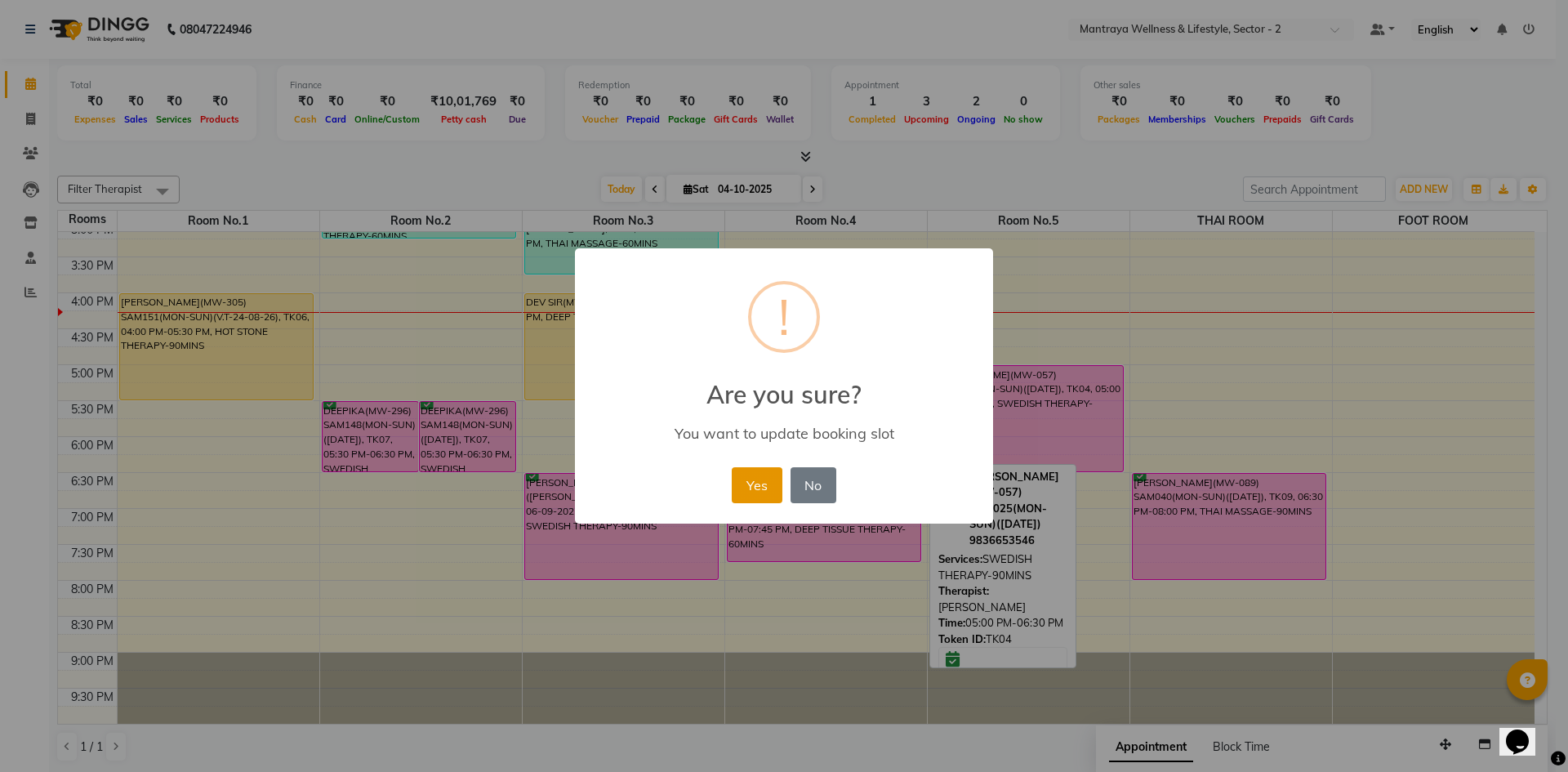
click at [742, 480] on button "Yes" at bounding box center [756, 485] width 50 height 36
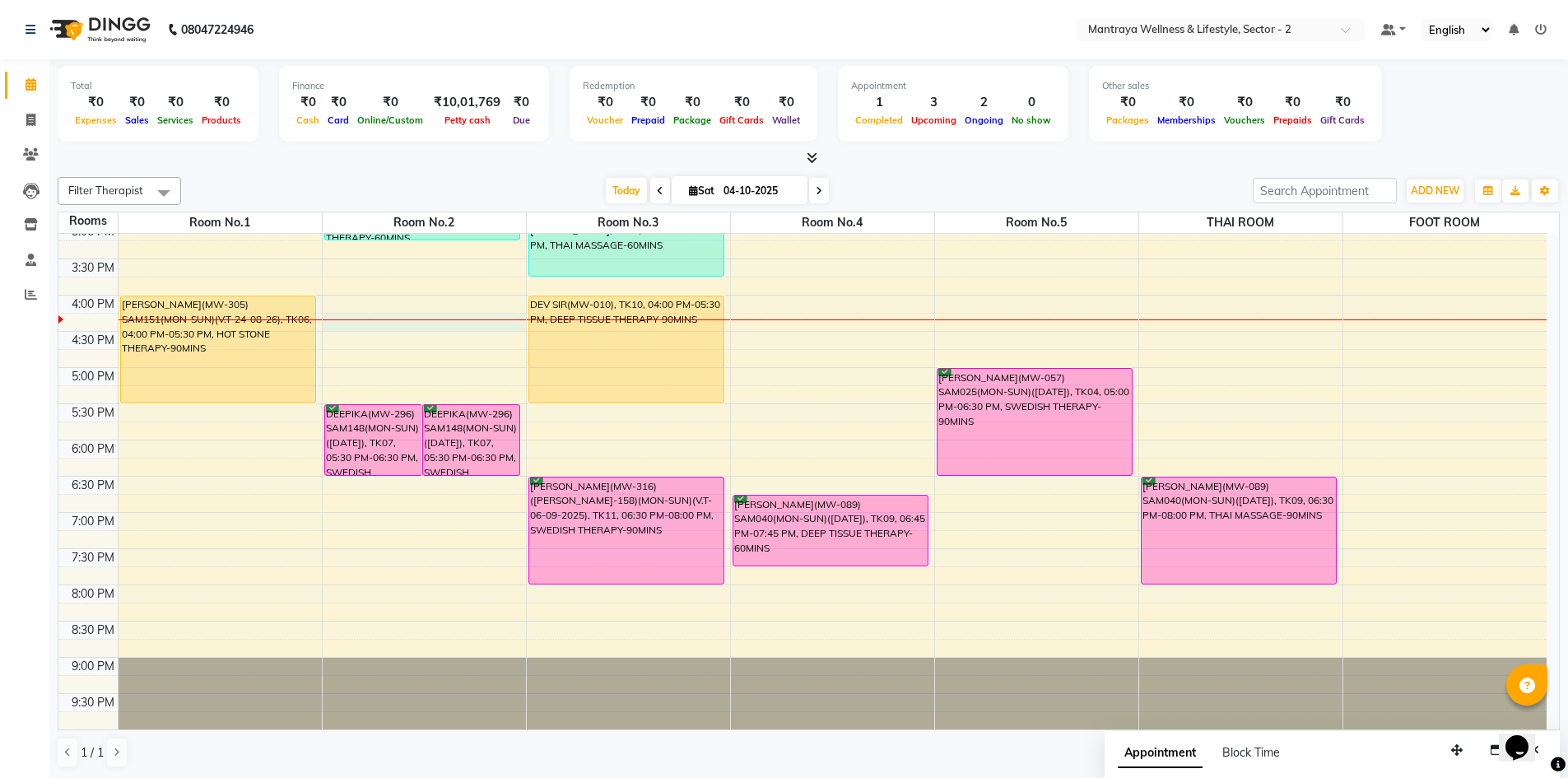
click at [326, 328] on div "10:00 AM 10:30 AM 11:00 AM 11:30 AM 12:00 PM 12:30 PM 1:00 PM 1:30 PM 2:00 PM 2…" at bounding box center [802, 295] width 1488 height 869
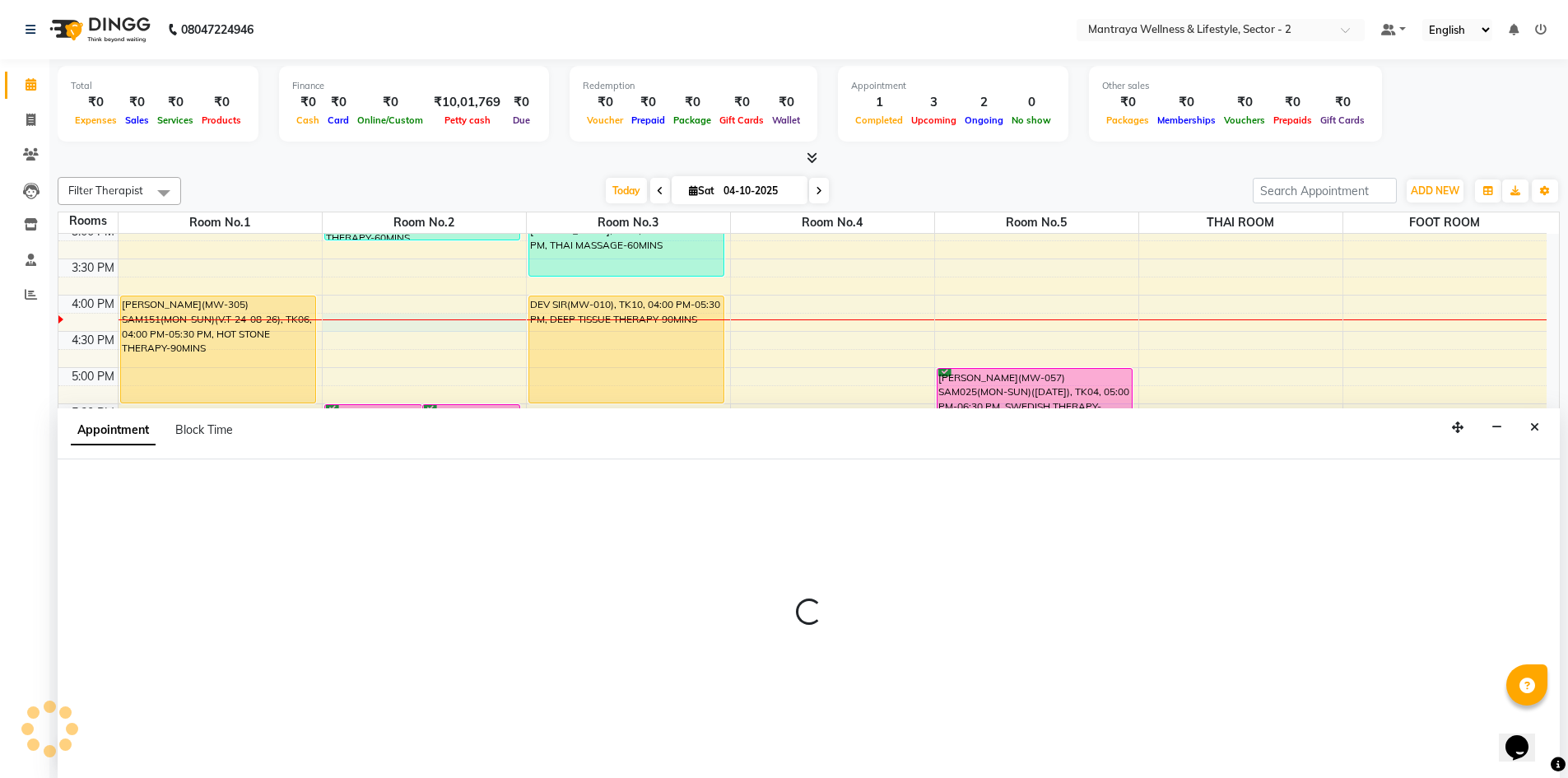
scroll to position [1, 0]
select select "tentative"
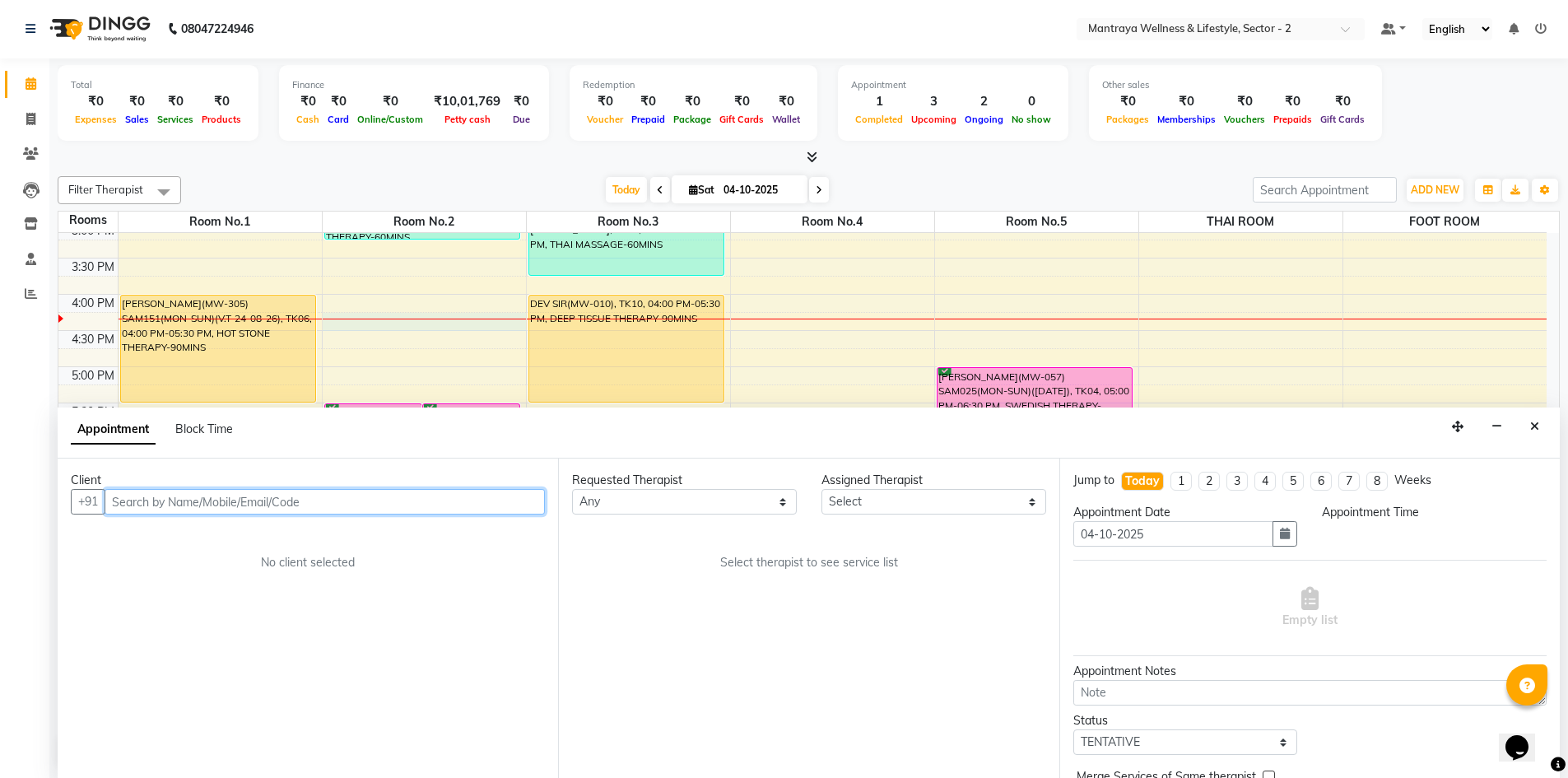
select select "975"
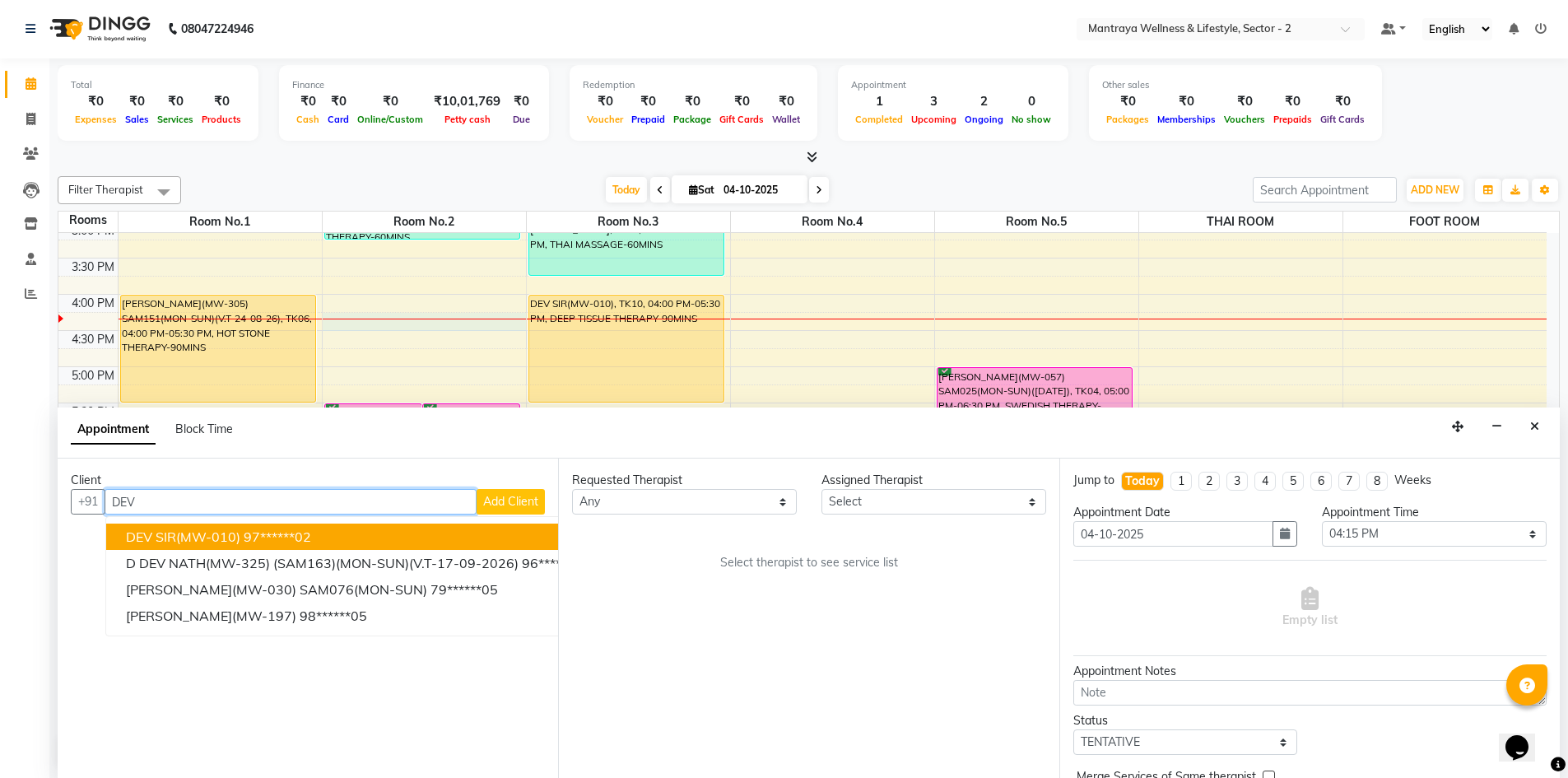
click at [330, 543] on button "DEV SIR(MW-010) 97******02" at bounding box center [358, 537] width 503 height 26
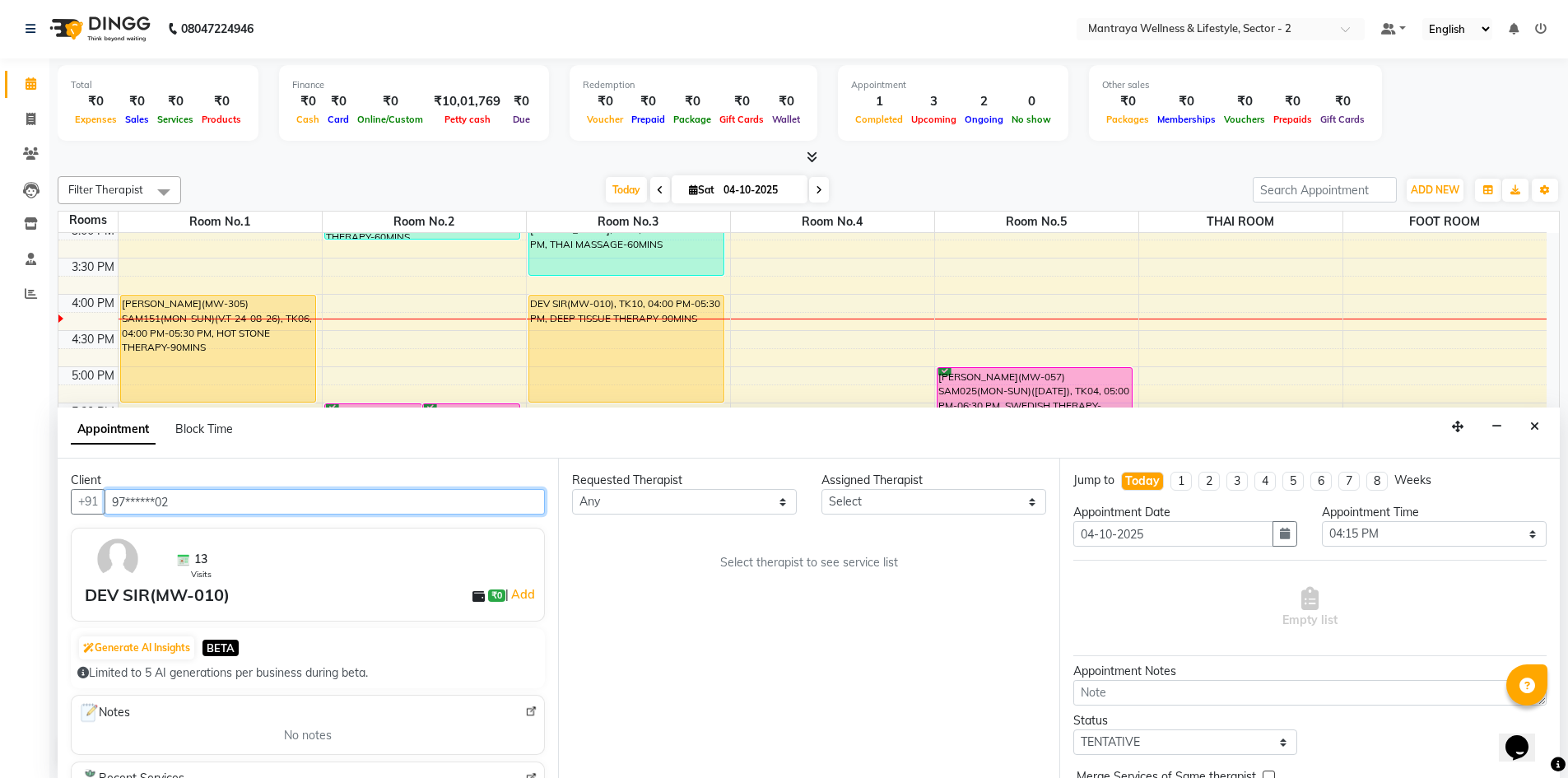
type input "97******02"
click at [1033, 500] on select "Select [PERSON_NAME] [PERSON_NAME] [PERSON_NAME] [PERSON_NAME] [PERSON_NAME] [D…" at bounding box center [933, 501] width 225 height 26
select select "67569"
click at [821, 488] on select "Select [PERSON_NAME] [PERSON_NAME] [PERSON_NAME] [PERSON_NAME] [PERSON_NAME] [D…" at bounding box center [933, 501] width 225 height 26
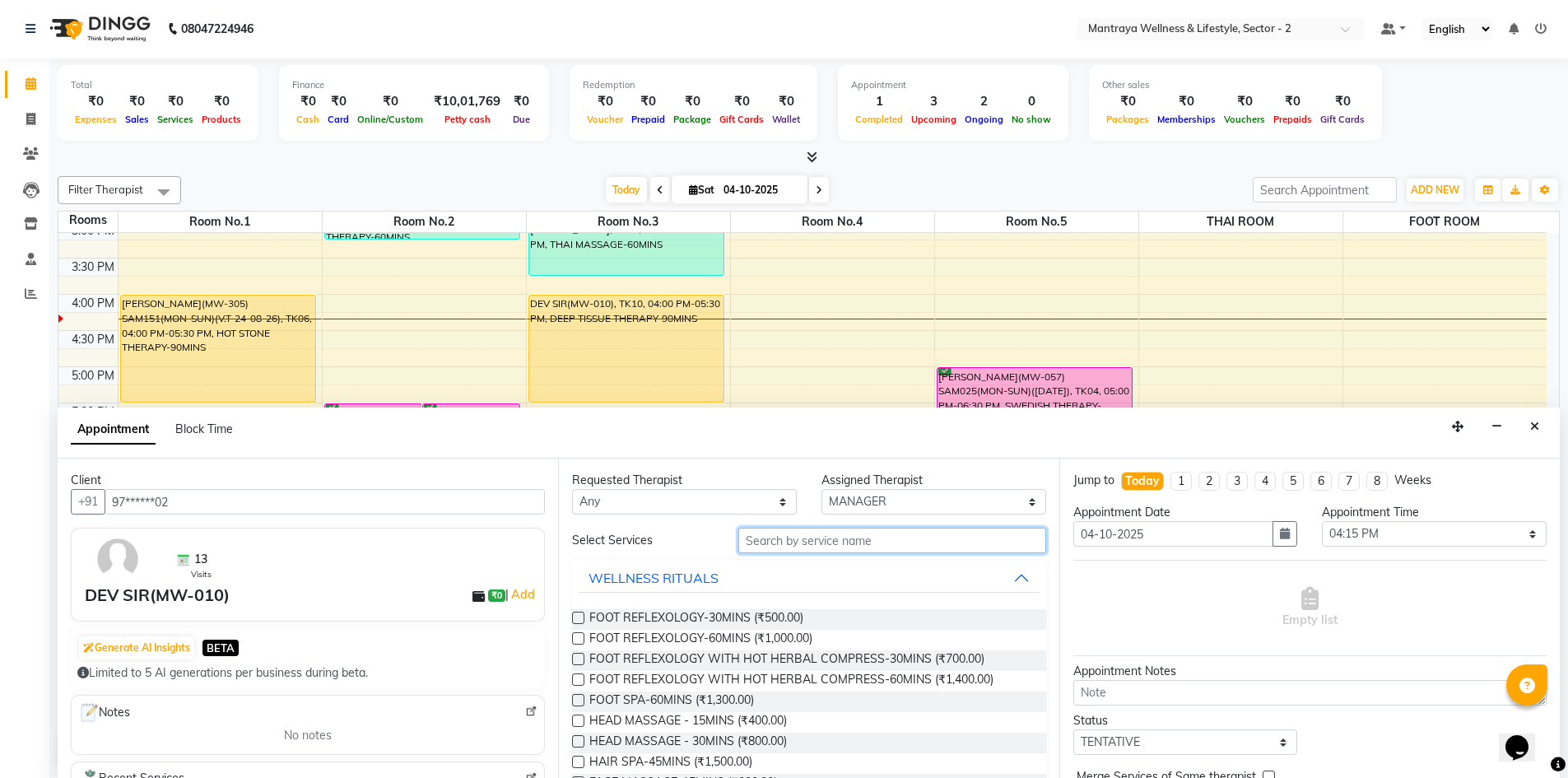
click at [830, 533] on input "text" at bounding box center [892, 540] width 308 height 26
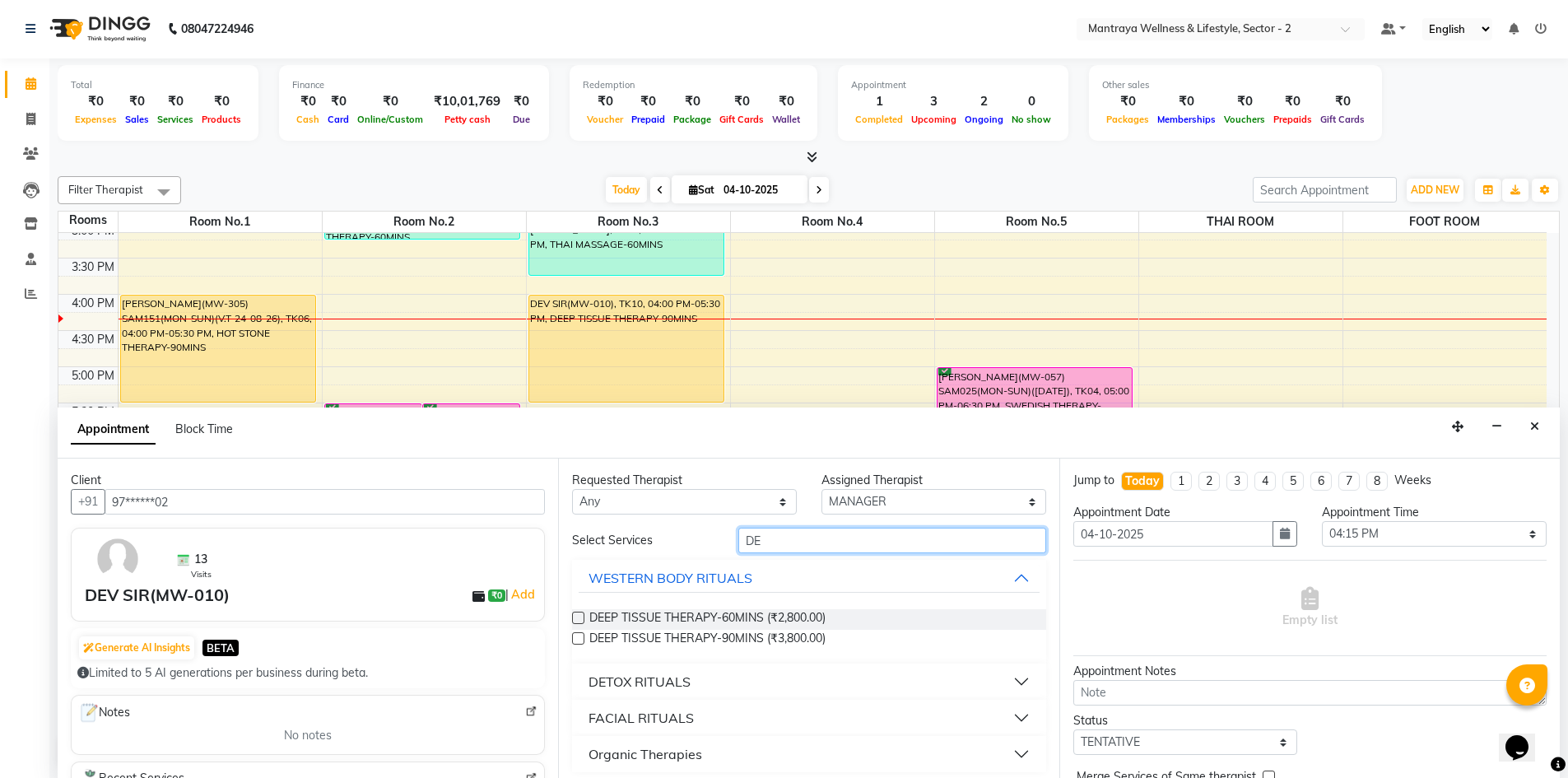
type input "DE"
click at [578, 615] on label at bounding box center [577, 617] width 12 height 12
click at [578, 615] on input "checkbox" at bounding box center [577, 620] width 11 height 11
checkbox input "true"
select select "3835"
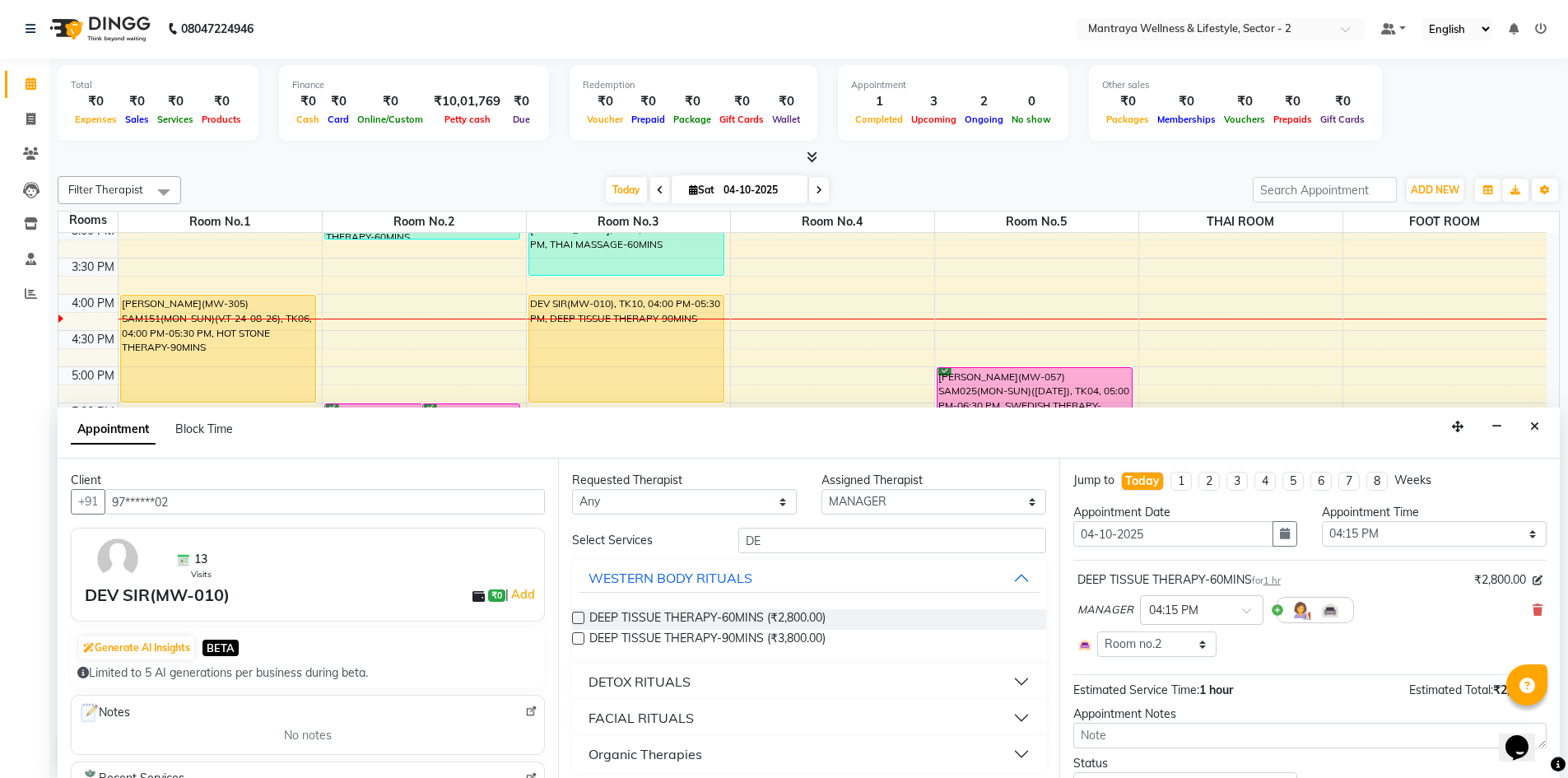
checkbox input "false"
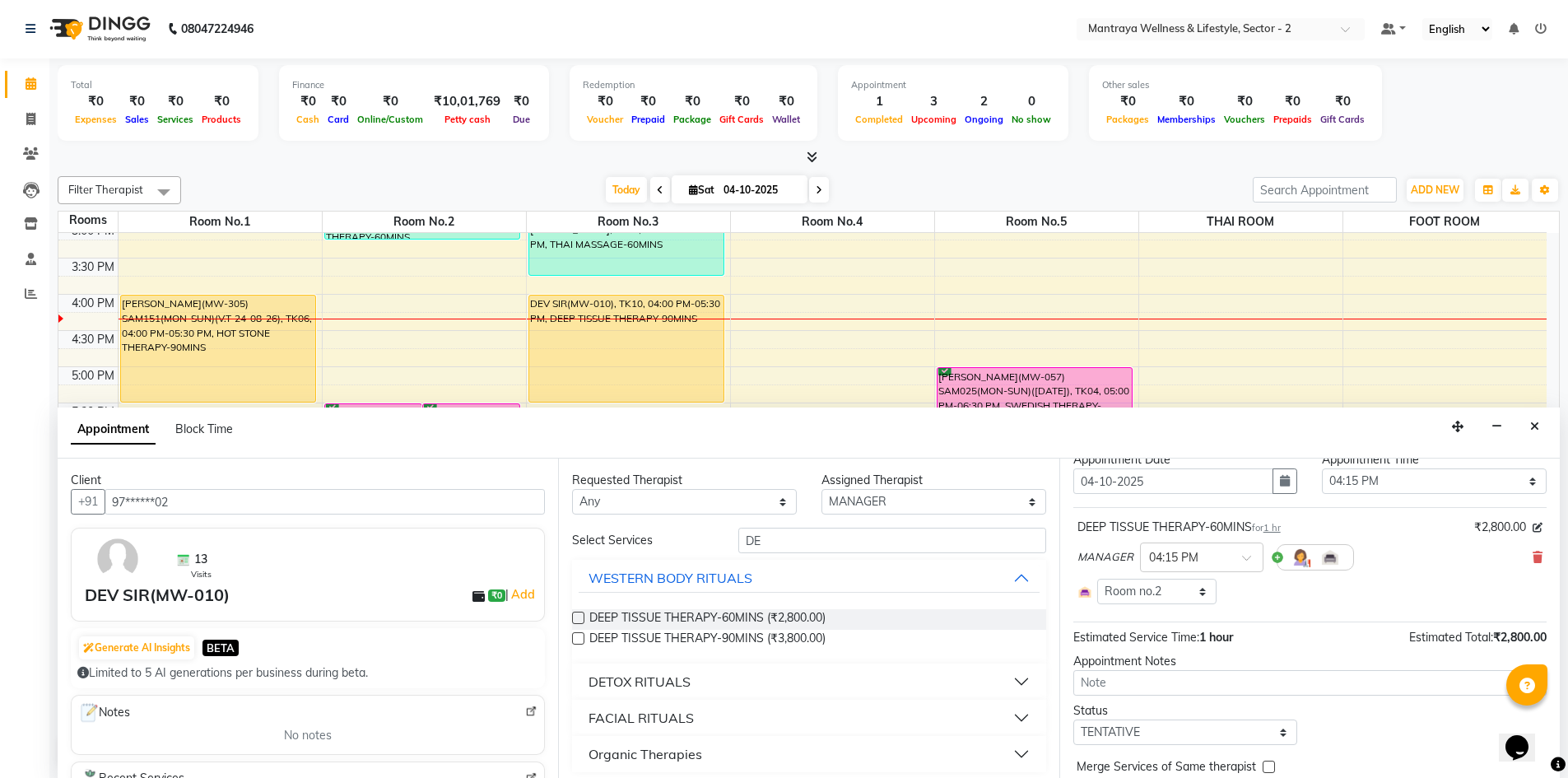
scroll to position [82, 0]
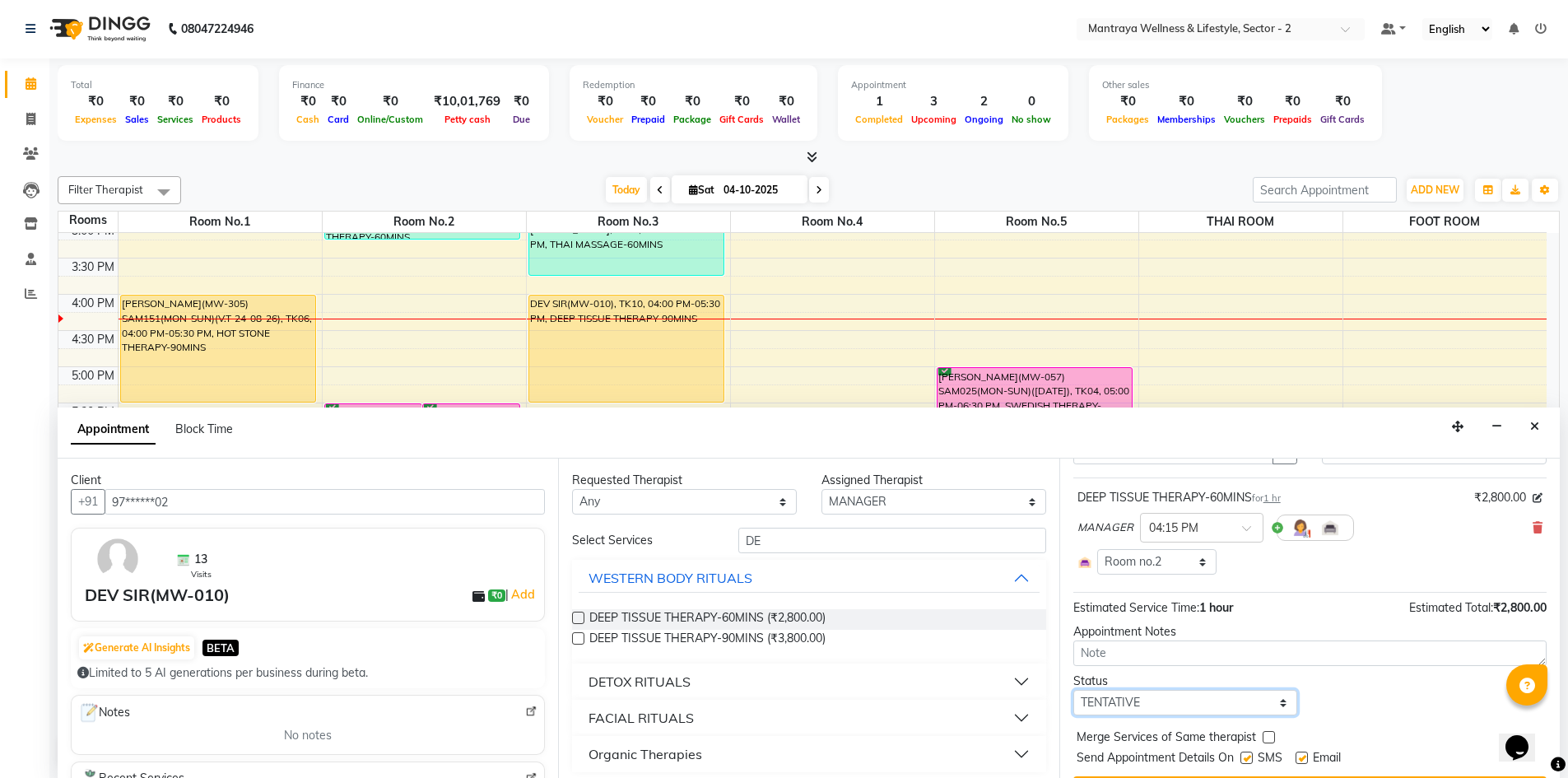
click at [1278, 703] on select "Select TENTATIVE CONFIRM CHECK-IN UPCOMING" at bounding box center [1185, 702] width 225 height 26
select select "confirm booking"
click at [1073, 689] on select "Select TENTATIVE CONFIRM CHECK-IN UPCOMING" at bounding box center [1185, 702] width 225 height 26
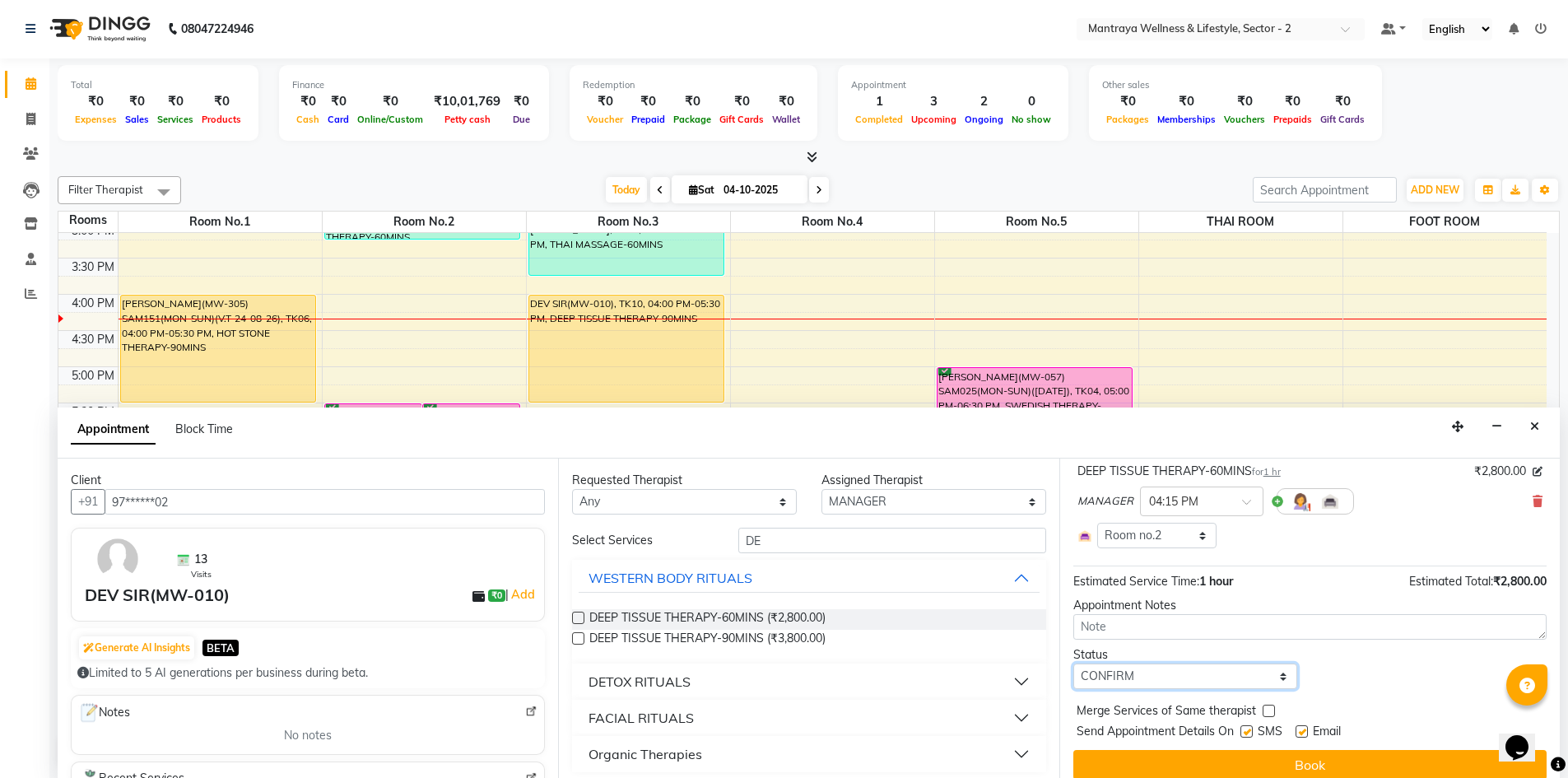
scroll to position [123, 0]
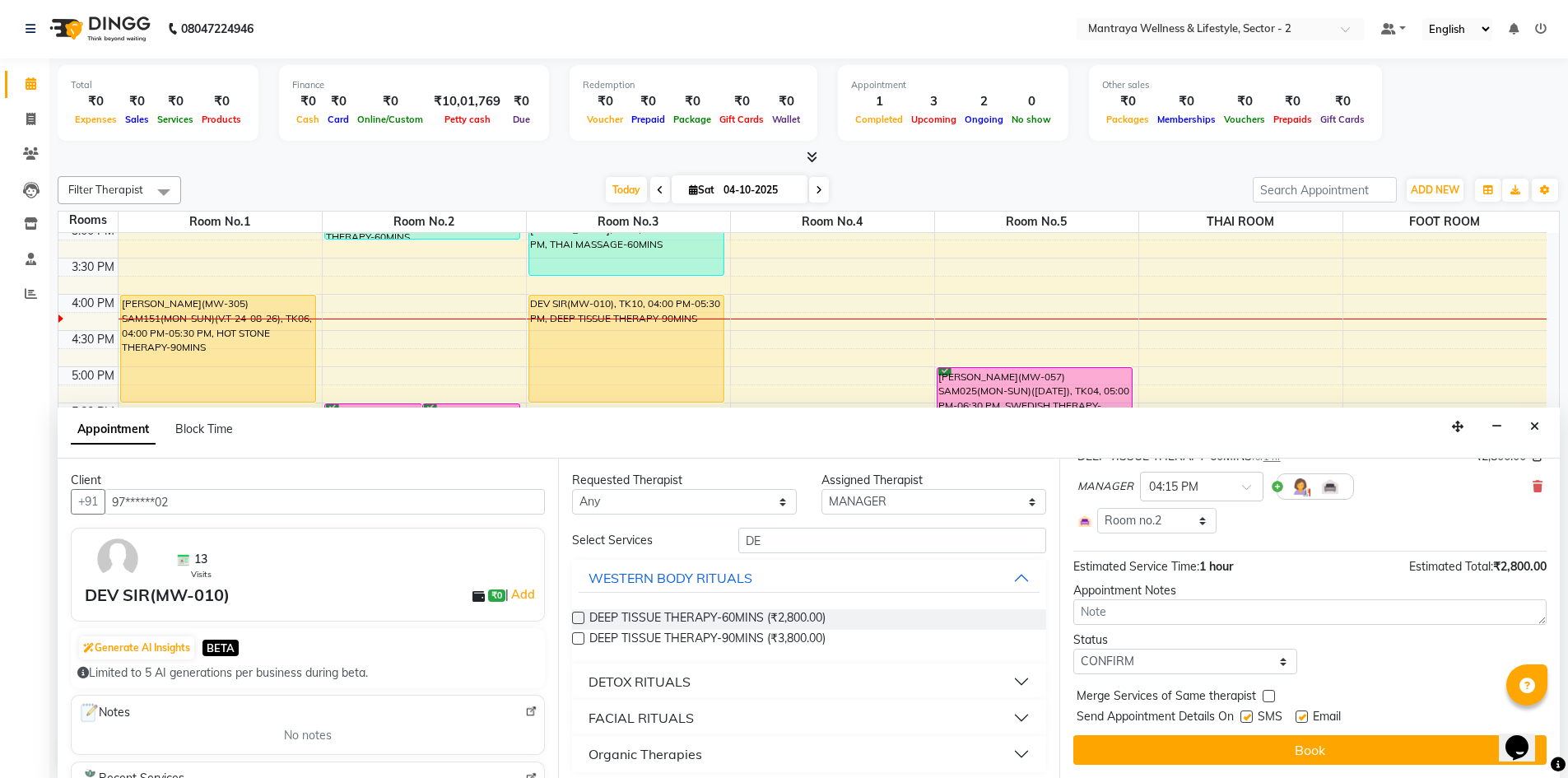
click at [1244, 713] on label at bounding box center [1246, 716] width 12 height 12
click at [1244, 713] on input "checkbox" at bounding box center [1246, 718] width 11 height 11
checkbox input "false"
click at [1308, 719] on label at bounding box center [1301, 716] width 12 height 12
click at [1306, 719] on input "checkbox" at bounding box center [1301, 718] width 11 height 11
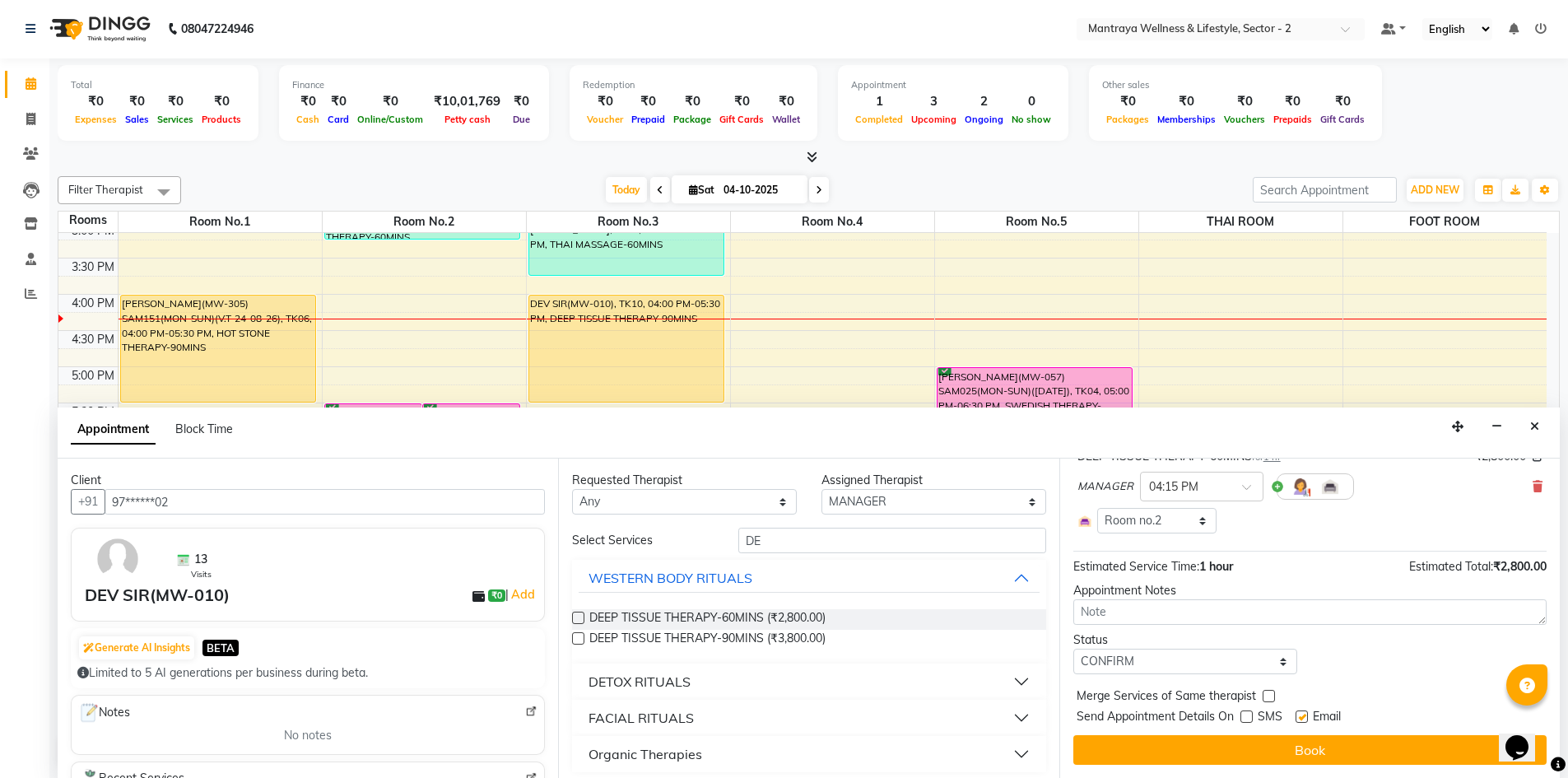
checkbox input "false"
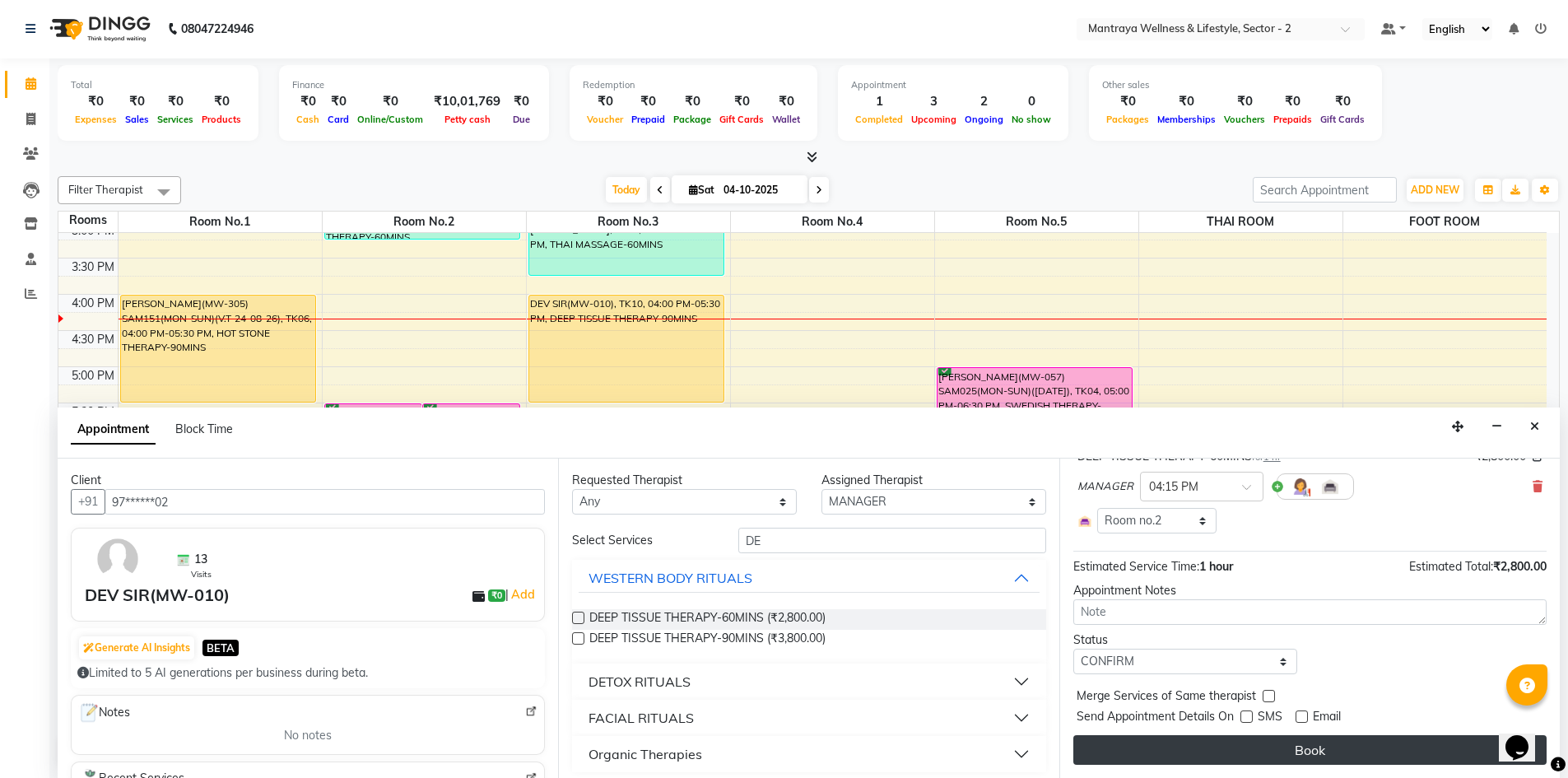
click at [1303, 748] on button "Book" at bounding box center [1310, 749] width 474 height 30
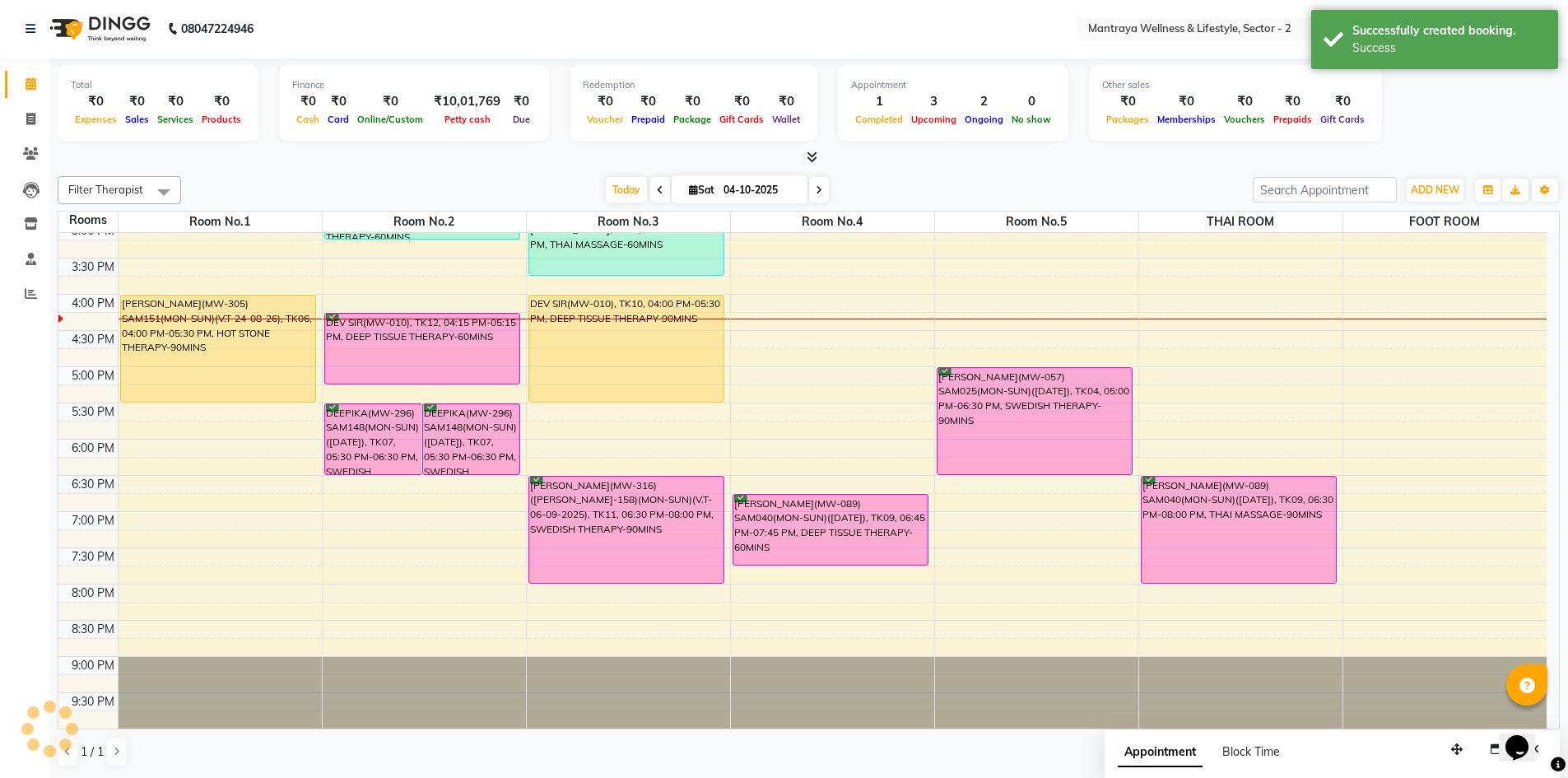
scroll to position [0, 0]
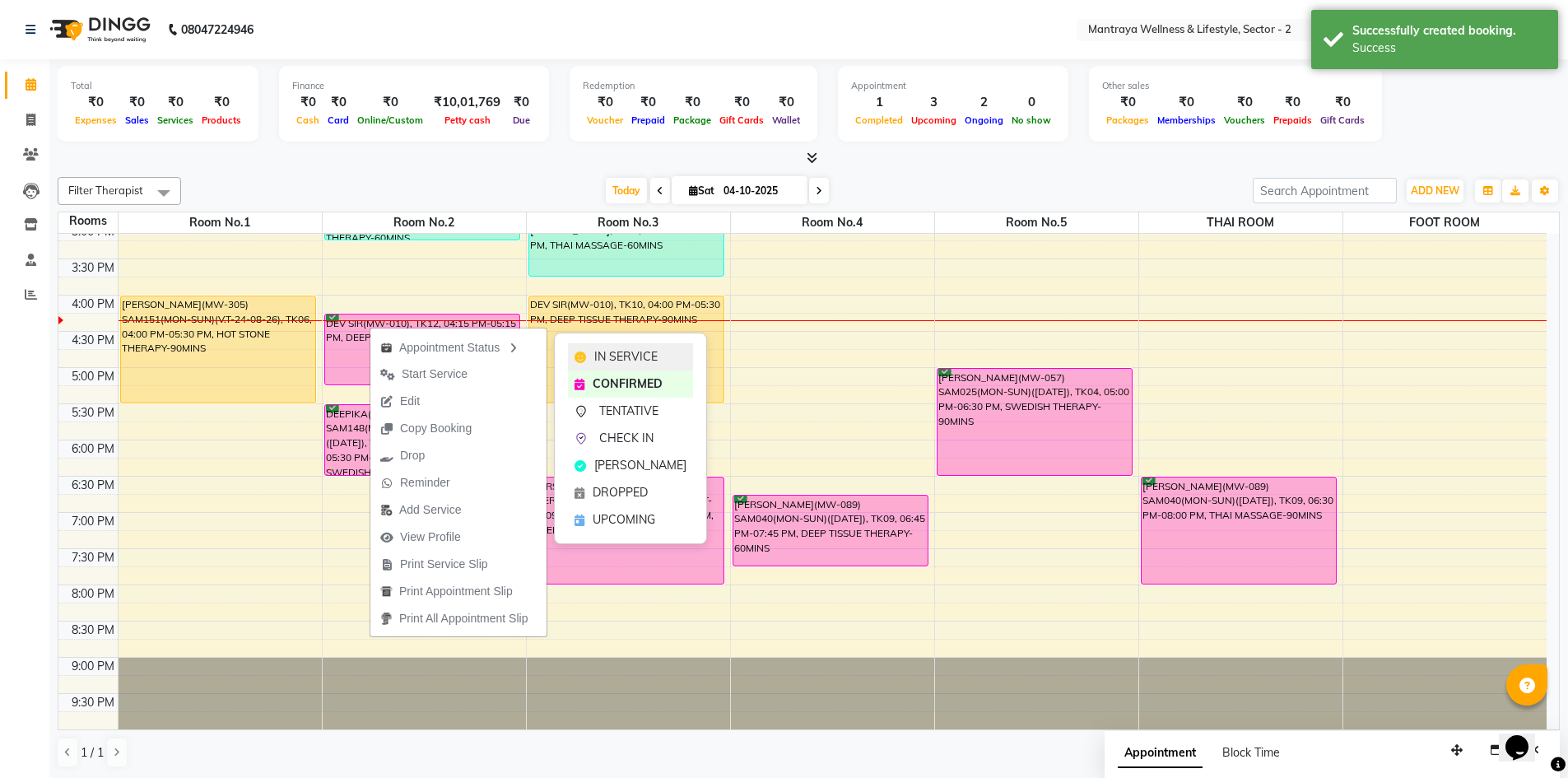
click at [630, 354] on span "IN SERVICE" at bounding box center [625, 356] width 63 height 18
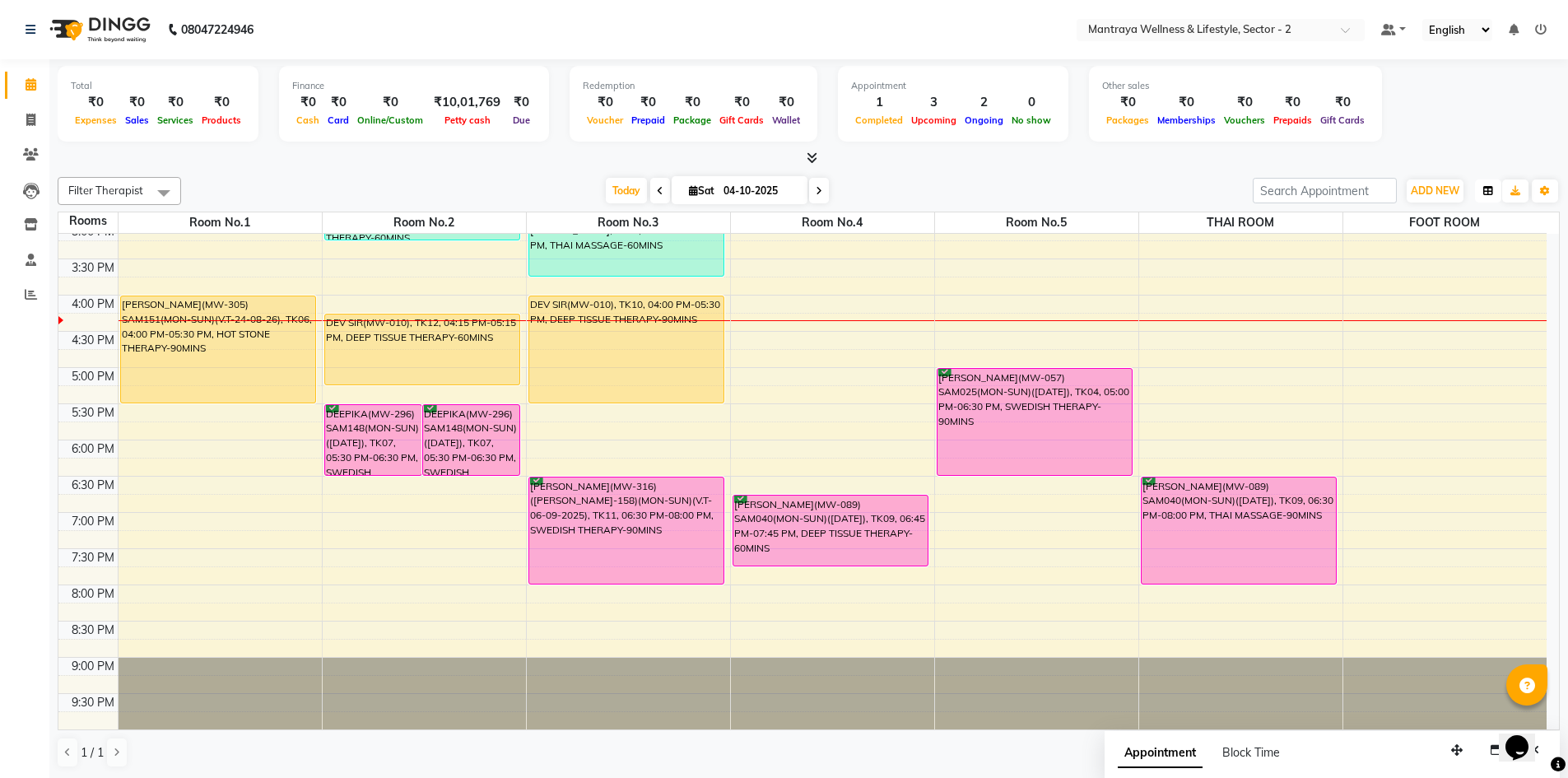
click at [1485, 191] on icon "button" at bounding box center [1488, 191] width 10 height 10
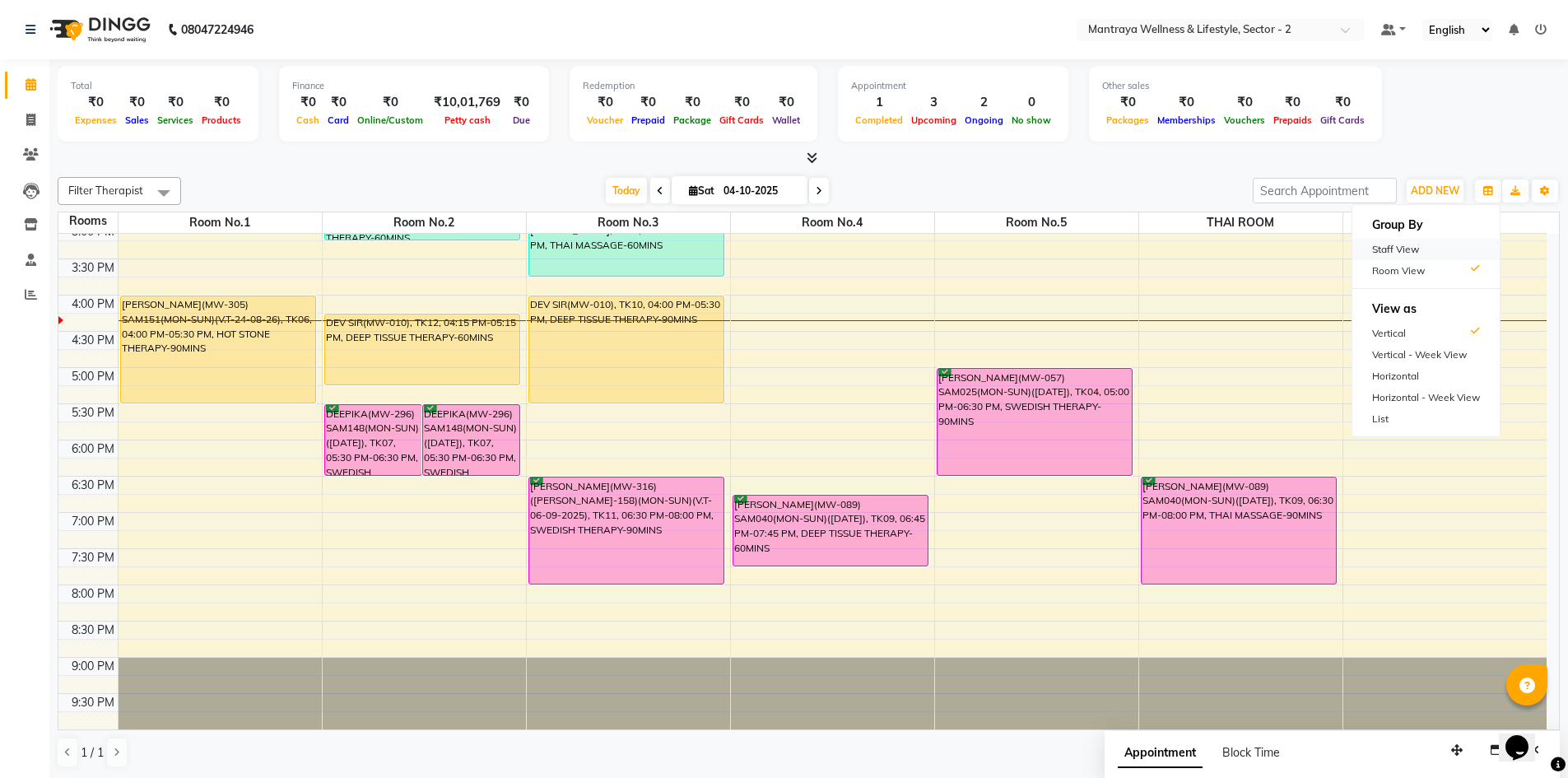
click at [1443, 241] on div "Staff View" at bounding box center [1426, 249] width 147 height 21
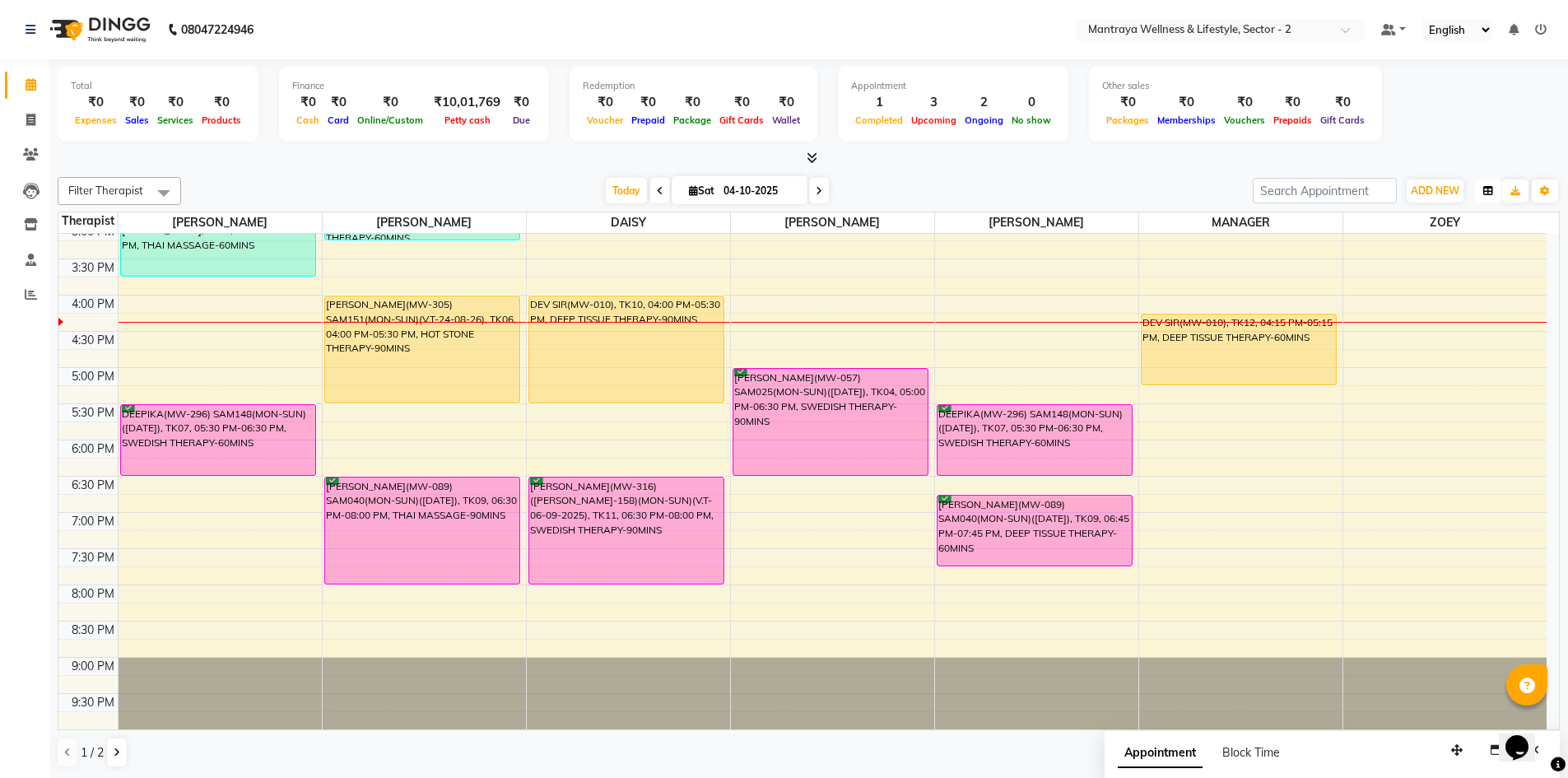
click at [1482, 185] on button "button" at bounding box center [1488, 191] width 26 height 23
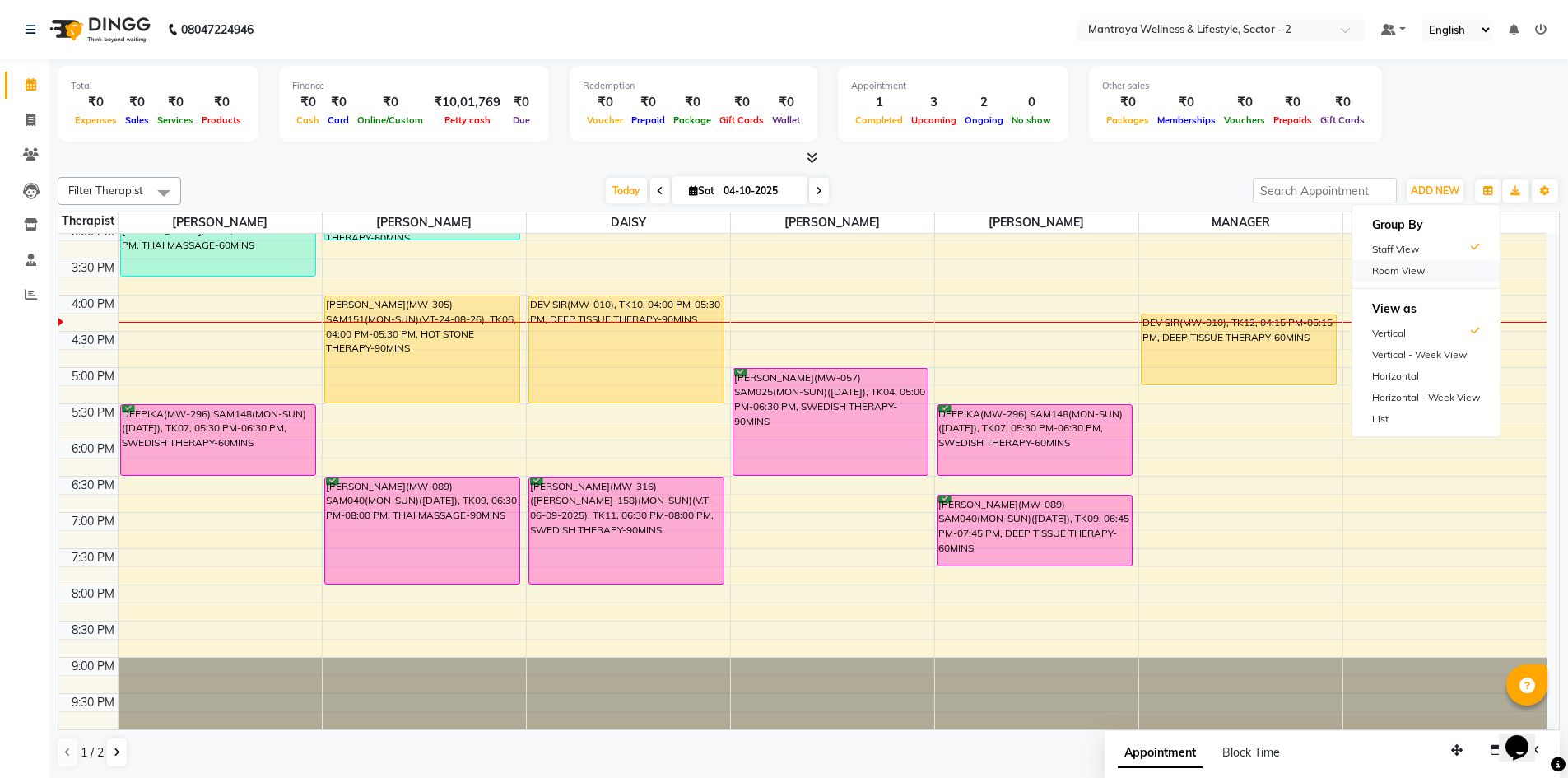
click at [1438, 269] on div "Room View" at bounding box center [1426, 270] width 147 height 21
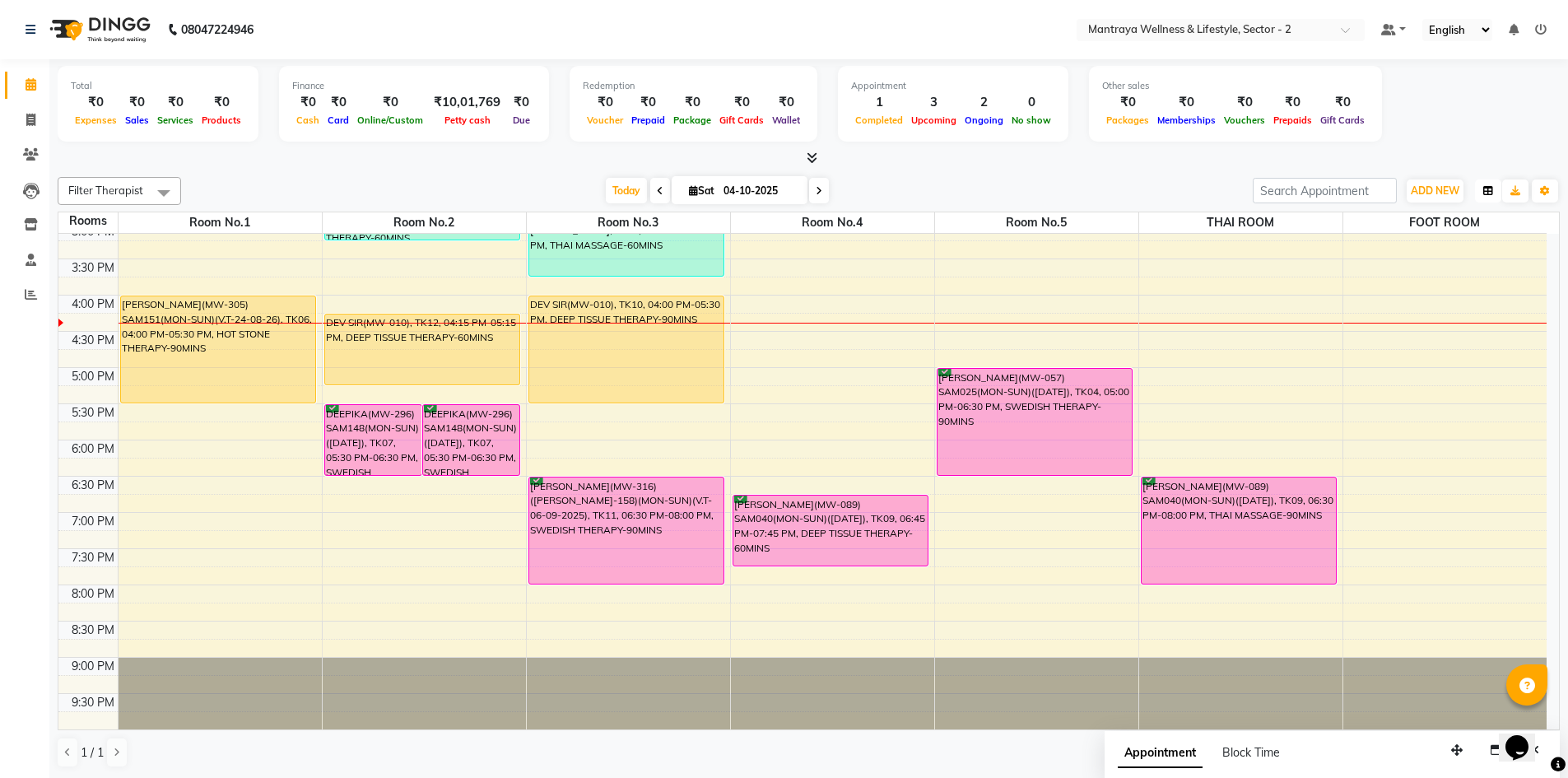
click at [1485, 189] on icon "button" at bounding box center [1488, 191] width 10 height 10
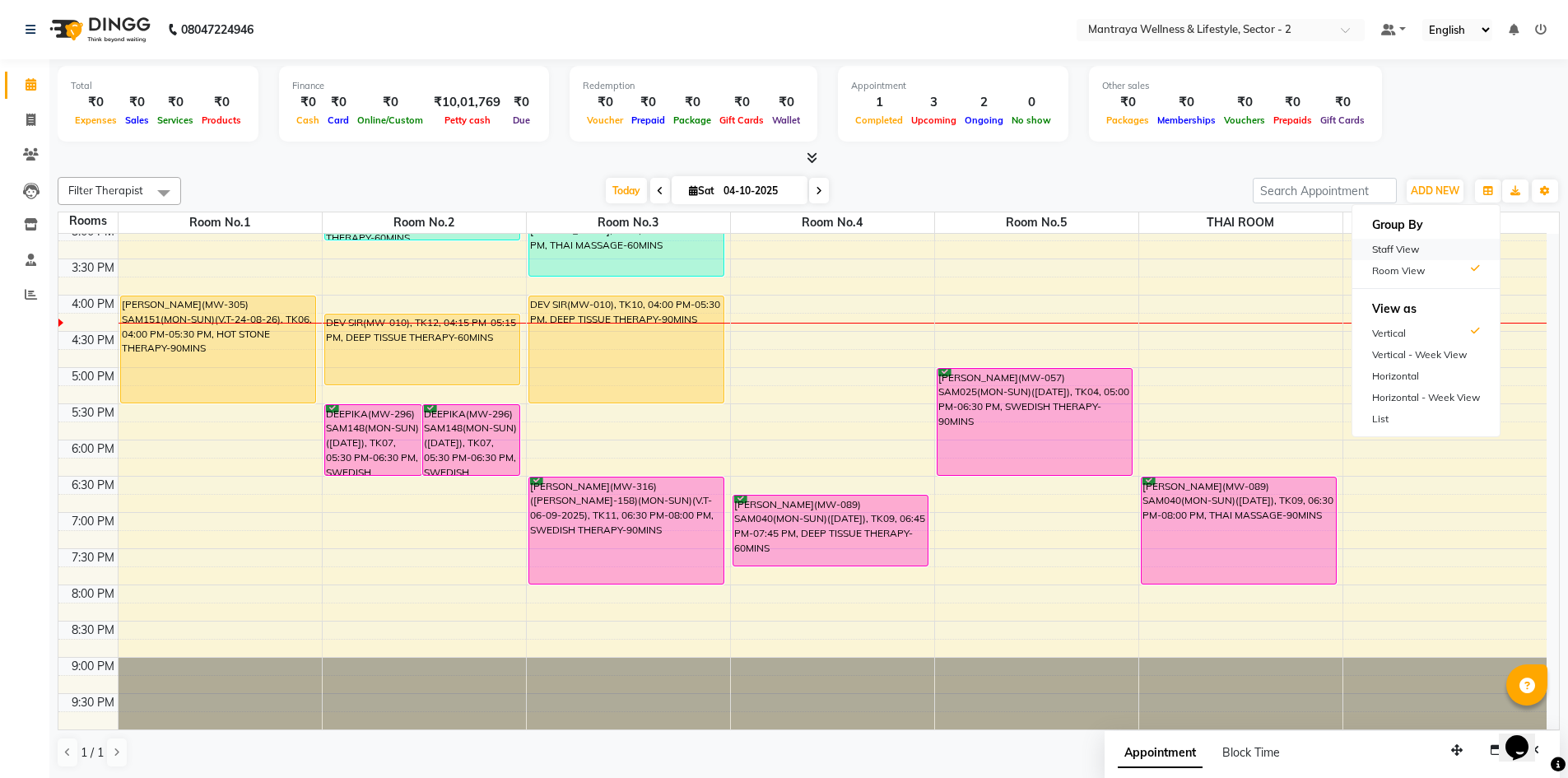
click at [1412, 240] on div "Staff View" at bounding box center [1426, 249] width 147 height 21
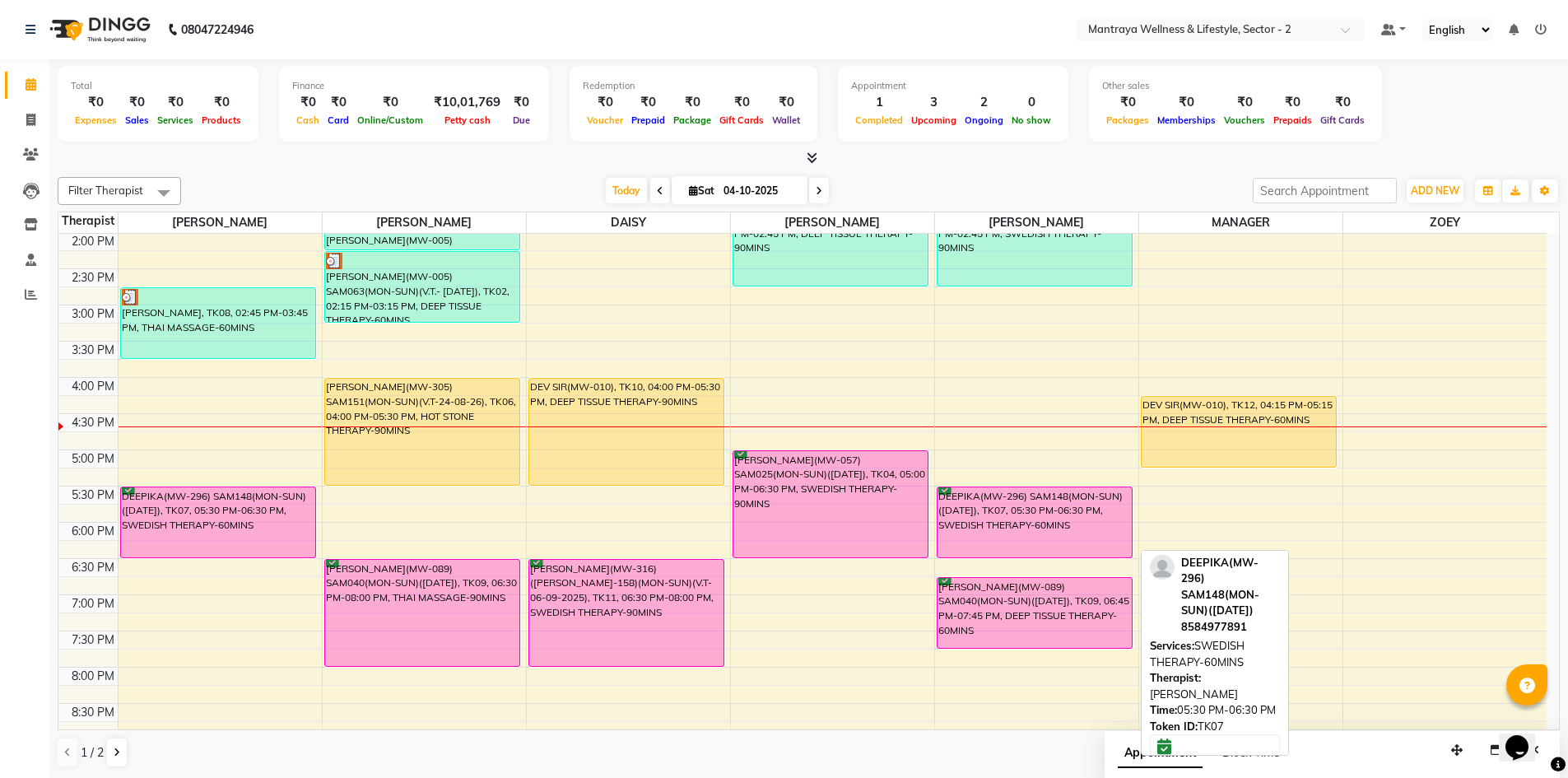
scroll to position [373, 0]
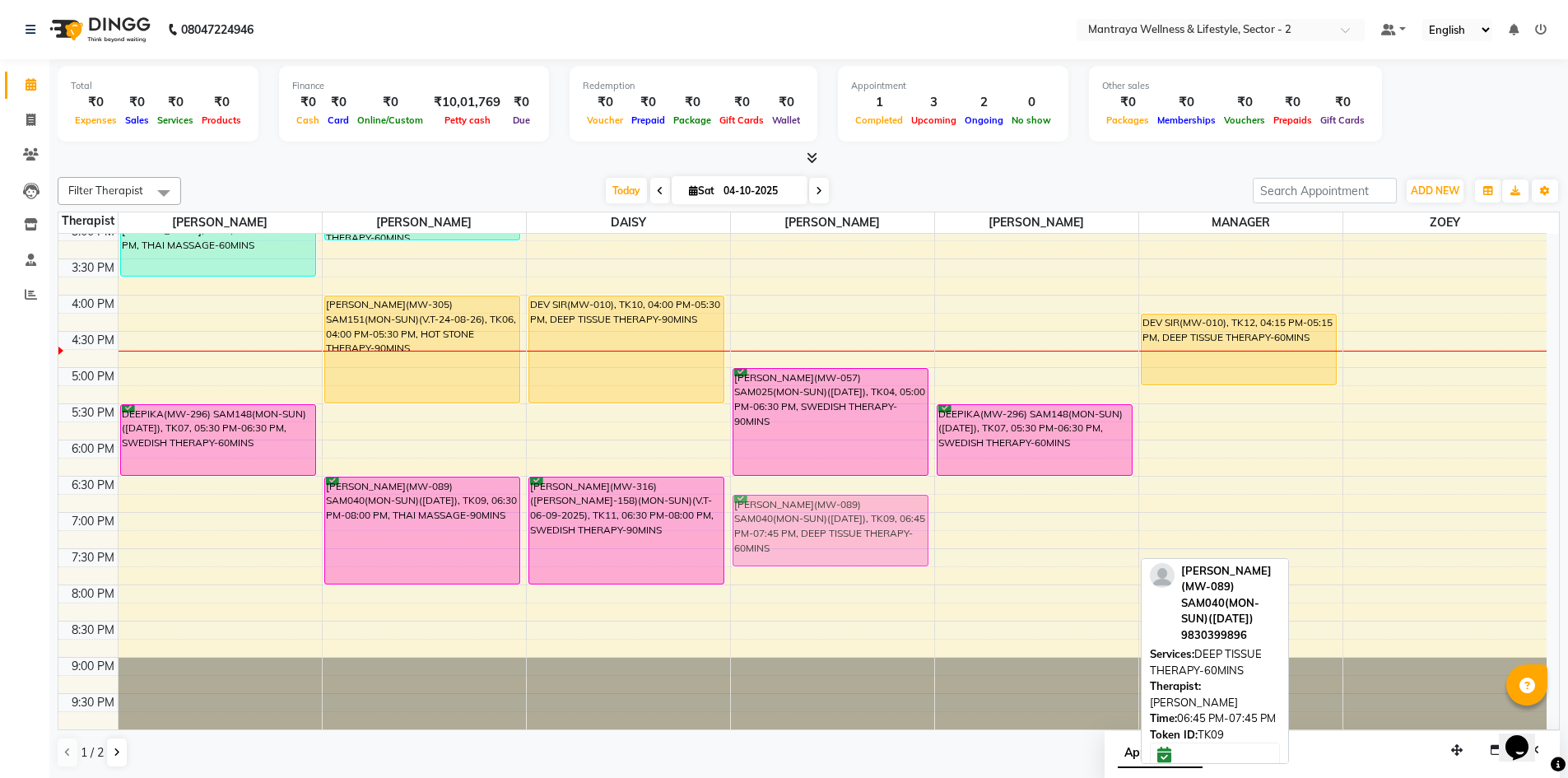
drag, startPoint x: 957, startPoint y: 513, endPoint x: 809, endPoint y: 513, distance: 148.0
click at [809, 513] on tr "[PERSON_NAME], TK08, 02:45 PM-03:45 PM, THAI MASSAGE-60MINS DEEPIKA(MW-296) SAM…" at bounding box center [802, 295] width 1488 height 869
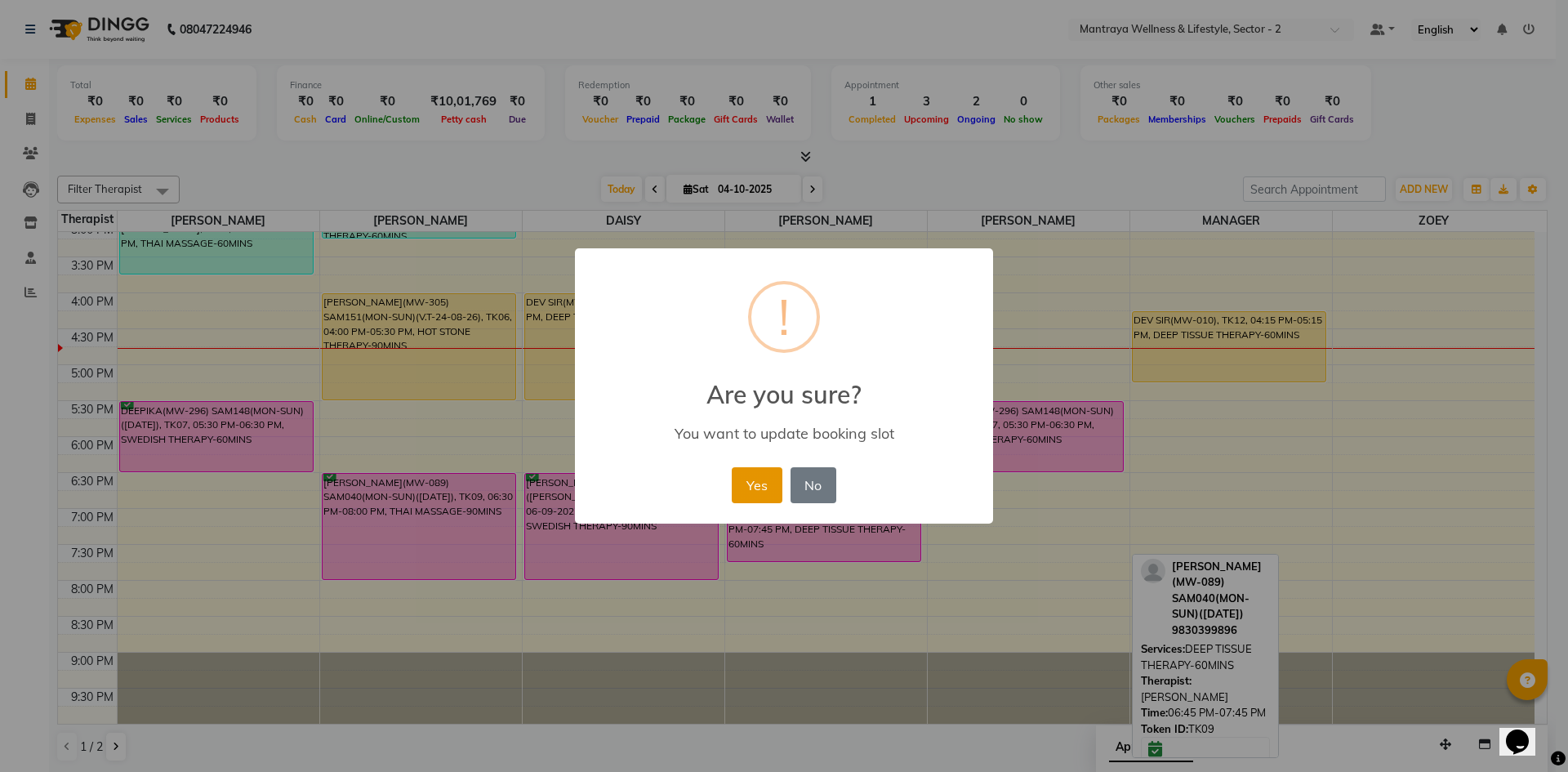
click at [763, 483] on button "Yes" at bounding box center [756, 485] width 50 height 36
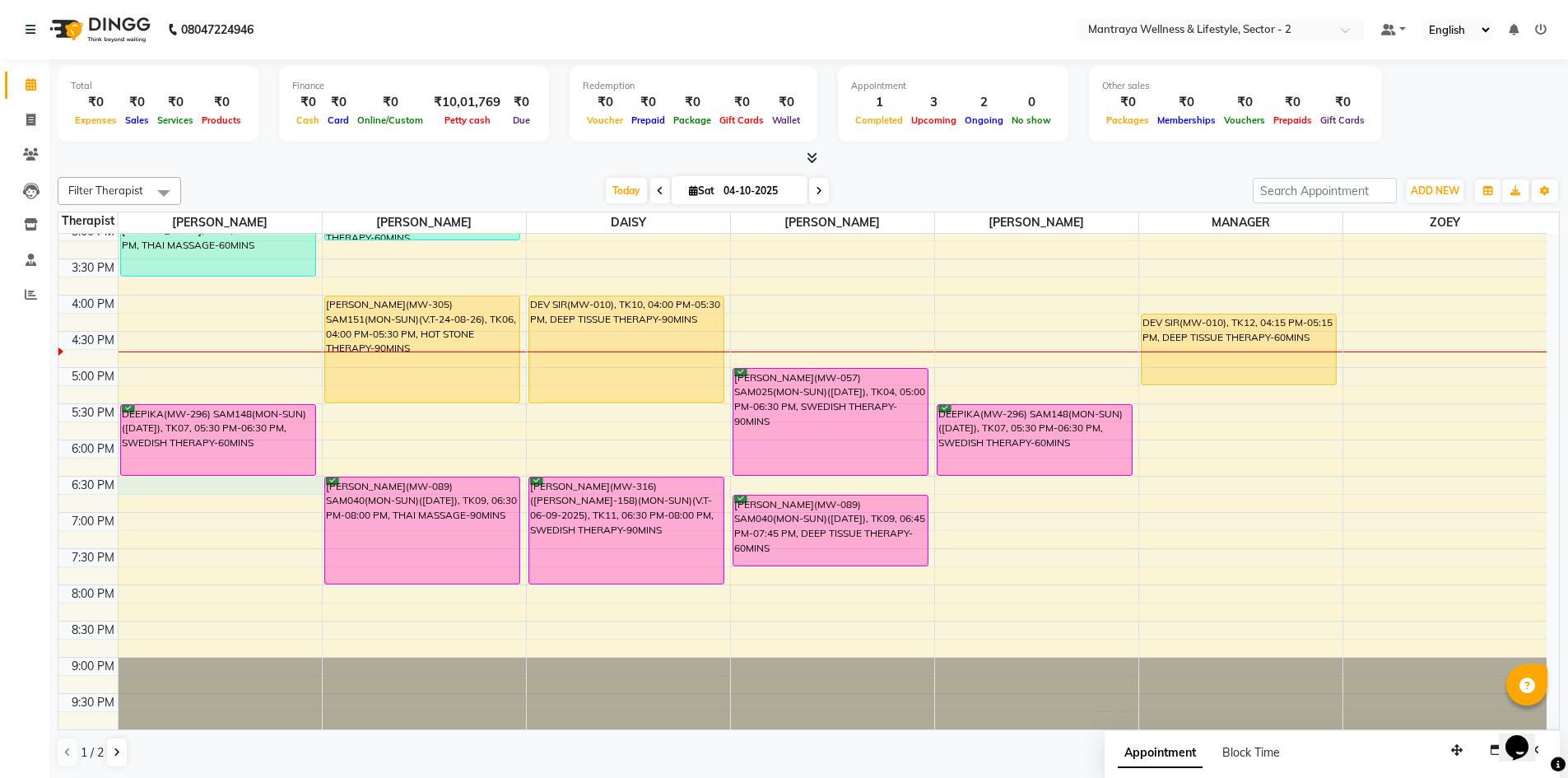
click at [122, 493] on div "10:00 AM 10:30 AM 11:00 AM 11:30 AM 12:00 PM 12:30 PM 1:00 PM 1:30 PM 2:00 PM 2…" at bounding box center [802, 295] width 1488 height 869
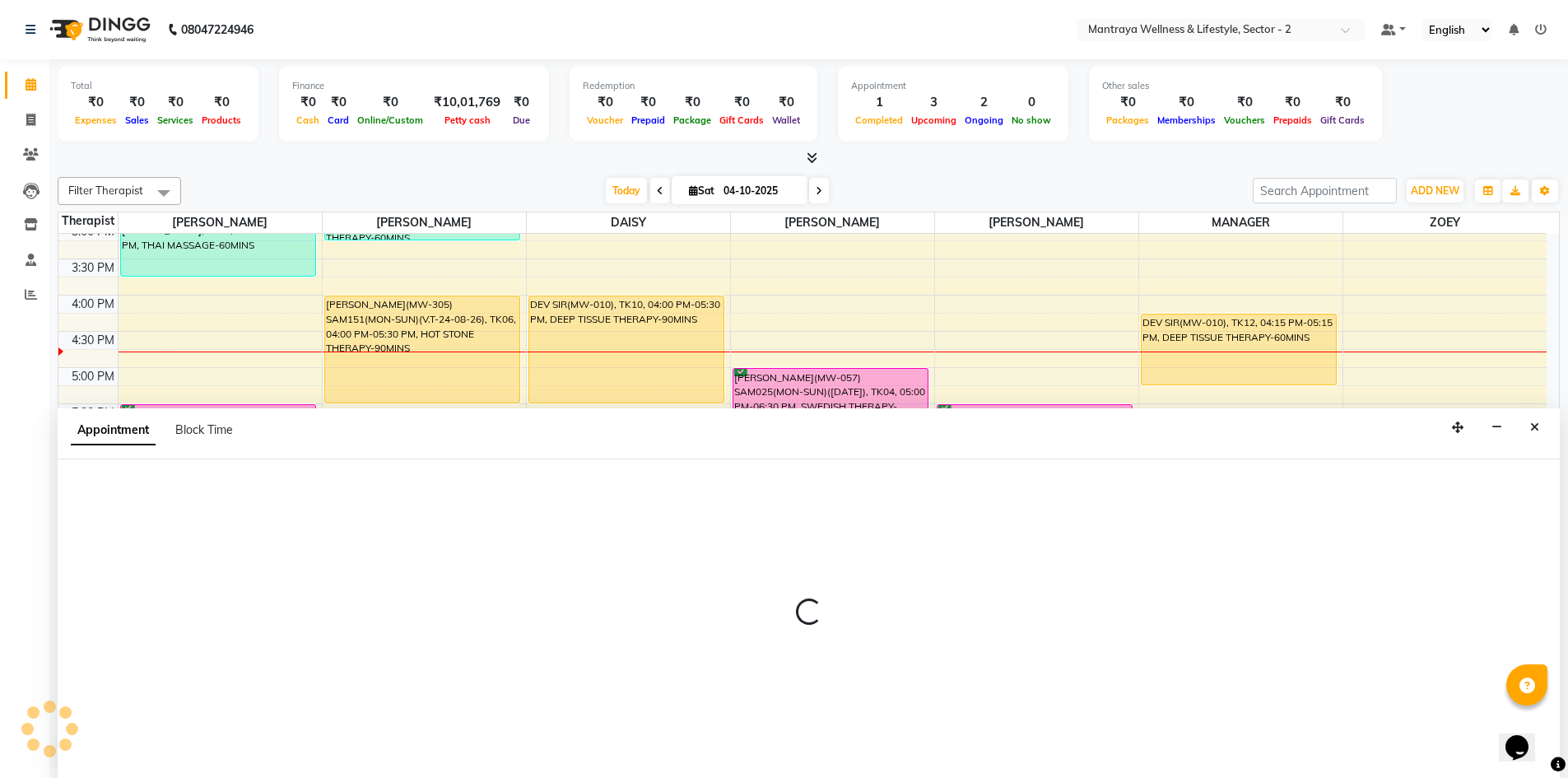
scroll to position [1, 0]
select select "84382"
select select "1110"
select select "tentative"
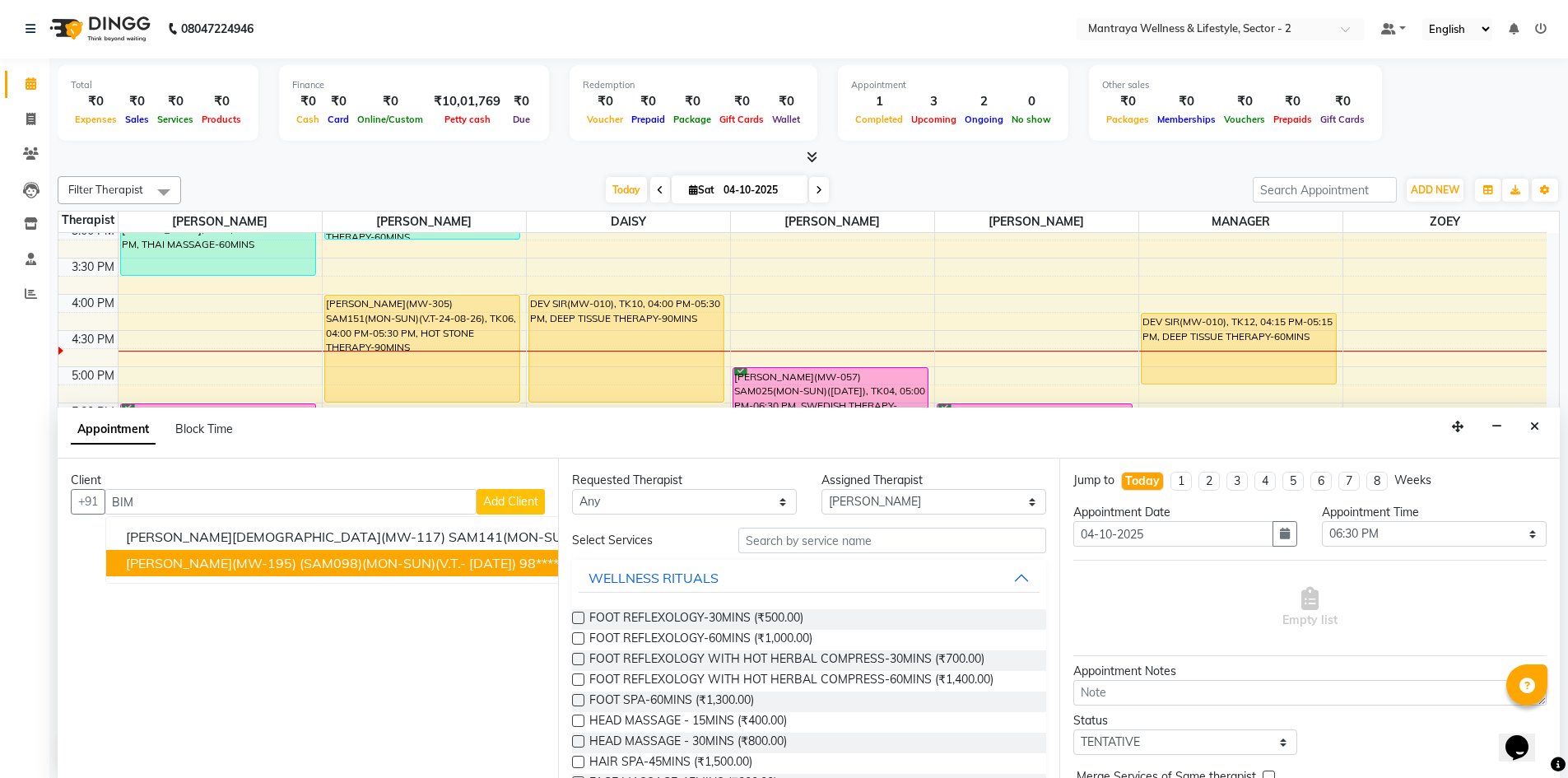
click at [294, 564] on span "[PERSON_NAME](MW-195) (SAM098)(MON-SUN)(V.T.- [DATE])" at bounding box center [321, 563] width 390 height 17
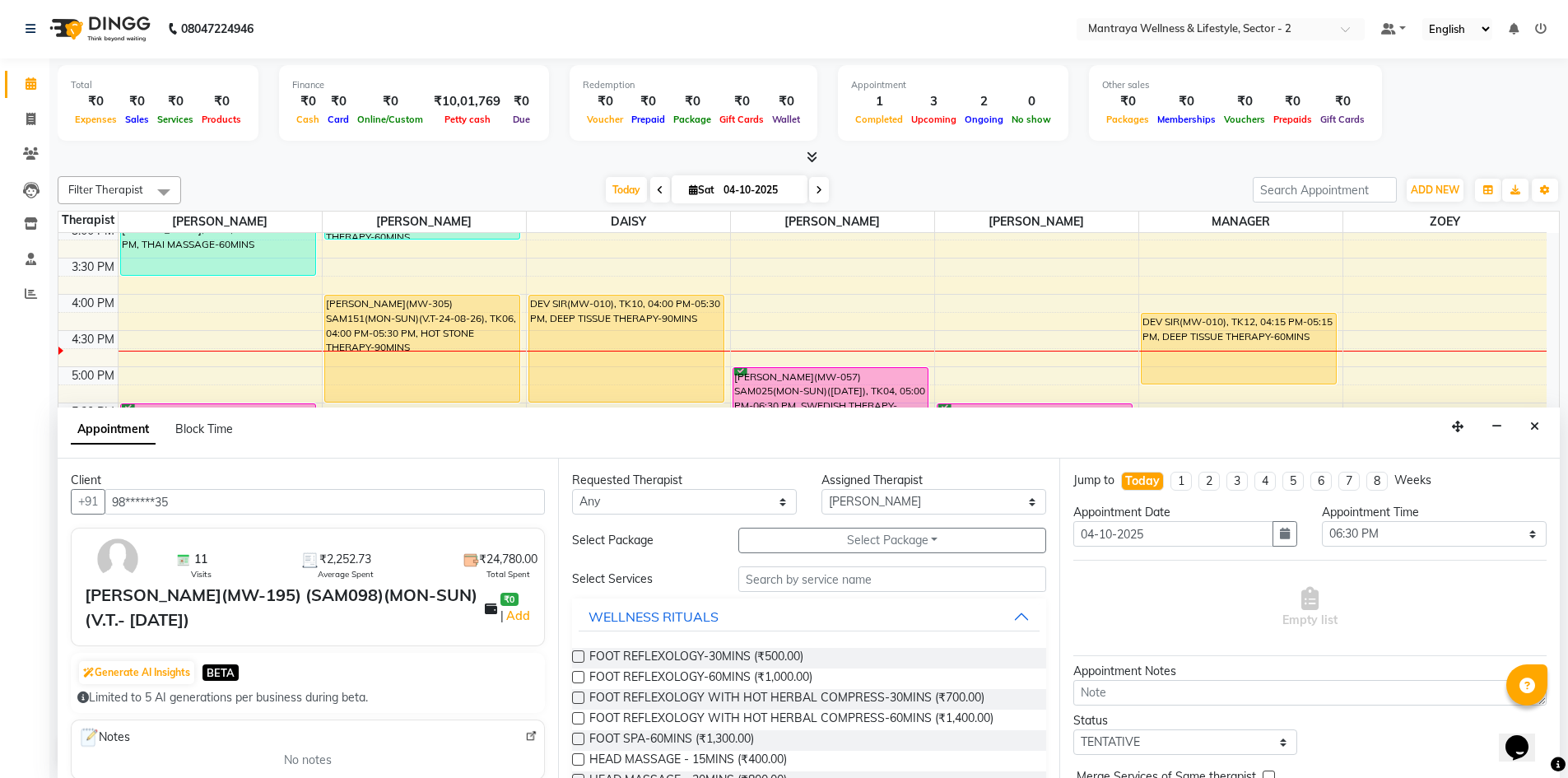
type input "98******35"
click at [821, 579] on input "text" at bounding box center [892, 579] width 308 height 26
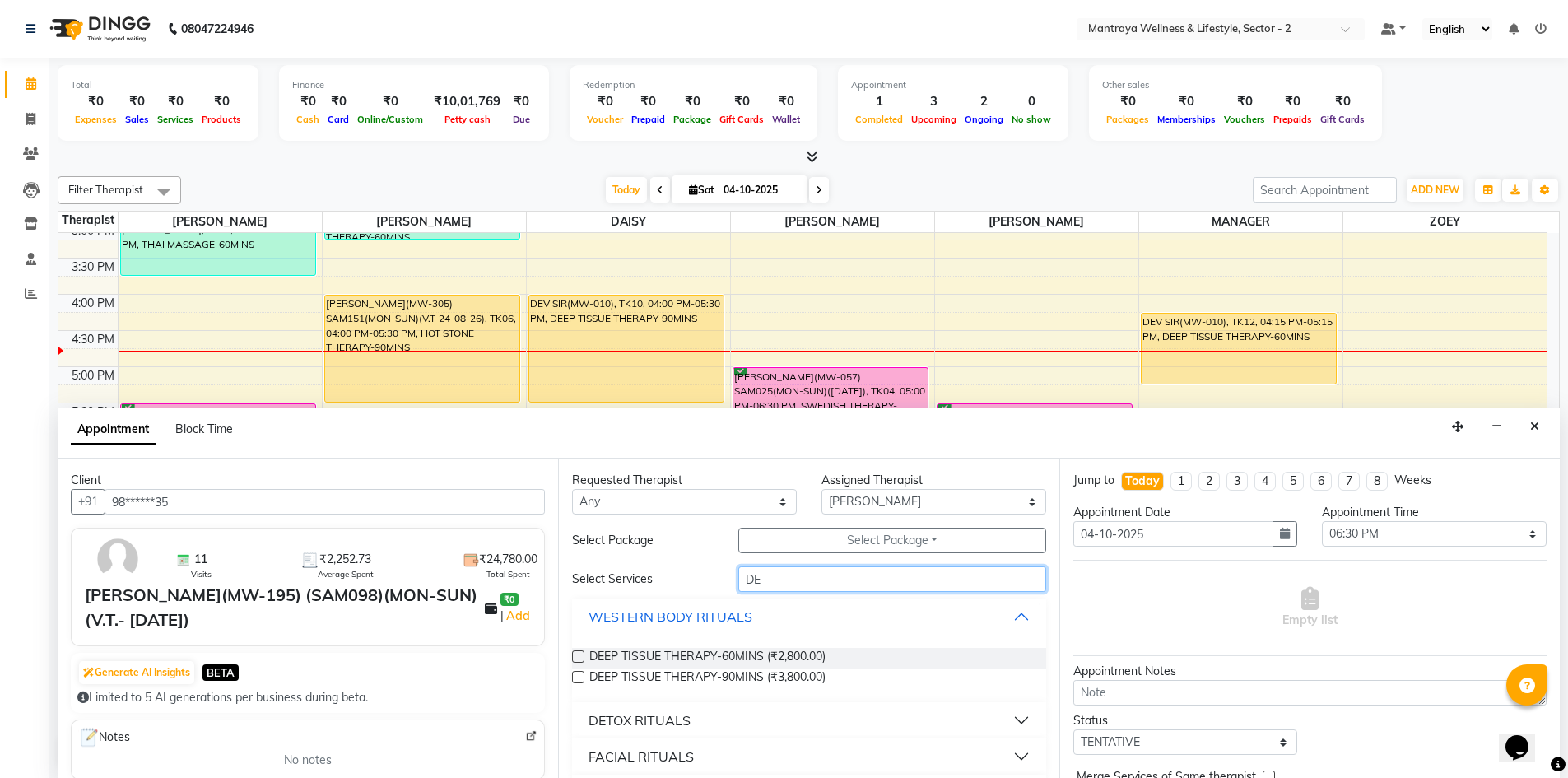
type input "DE"
click at [575, 654] on label at bounding box center [577, 656] width 12 height 12
click at [575, 654] on input "checkbox" at bounding box center [577, 658] width 11 height 11
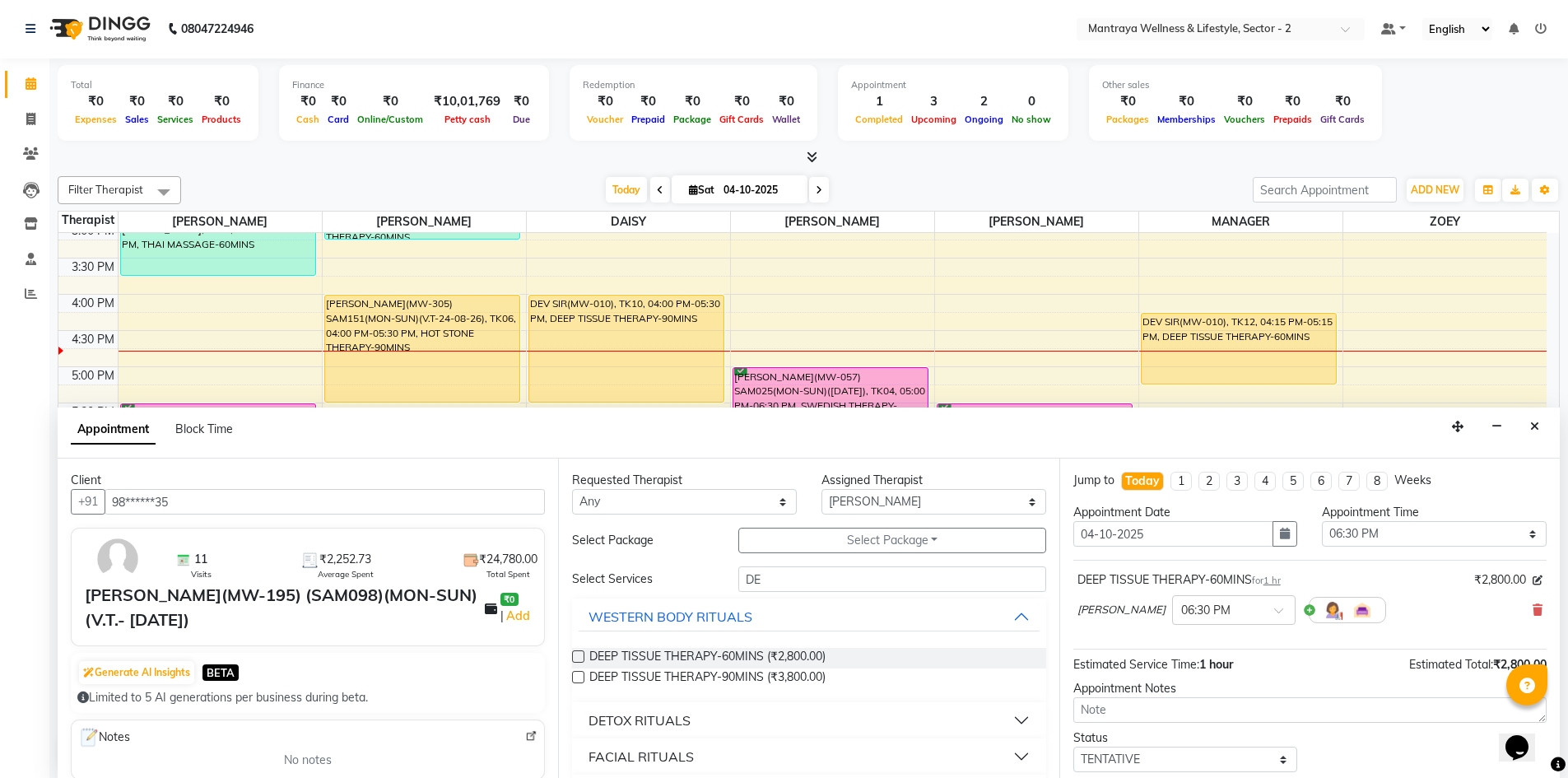
click at [574, 658] on label at bounding box center [577, 656] width 12 height 12
click at [574, 658] on input "checkbox" at bounding box center [577, 658] width 11 height 11
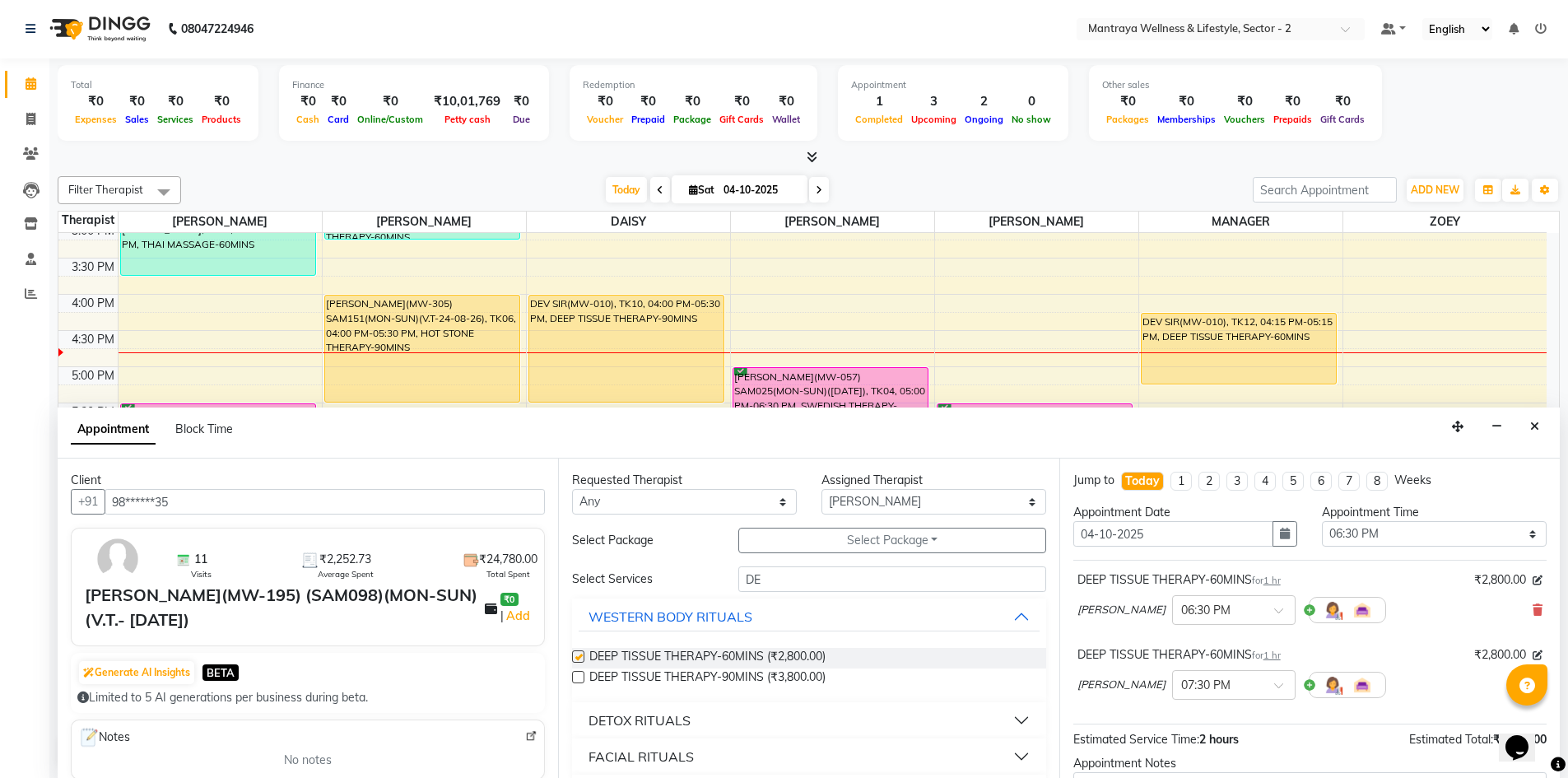
checkbox input "false"
drag, startPoint x: 762, startPoint y: 574, endPoint x: 786, endPoint y: 541, distance: 40.8
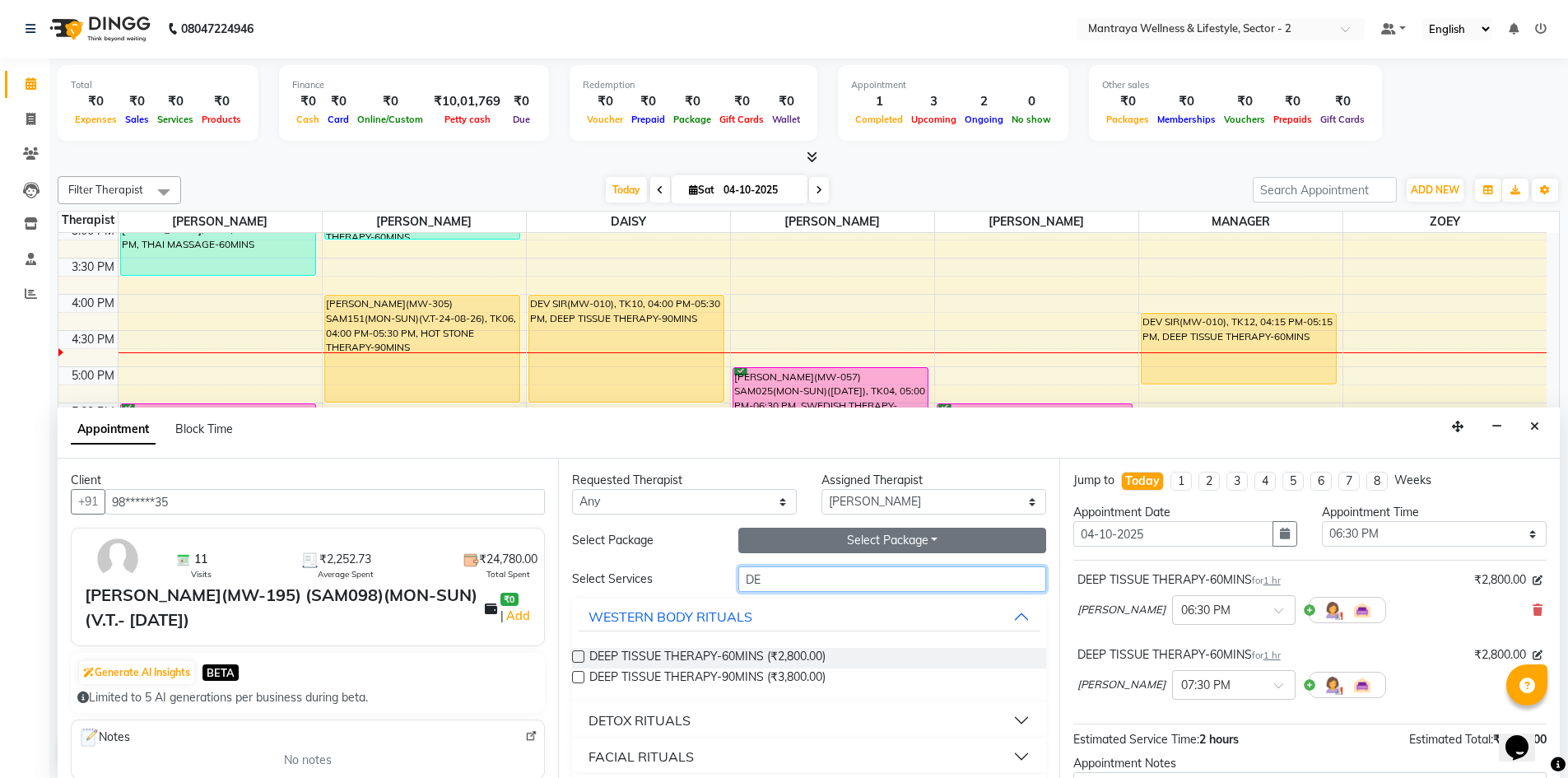
click at [769, 571] on input "DE" at bounding box center [892, 579] width 308 height 26
type input "D"
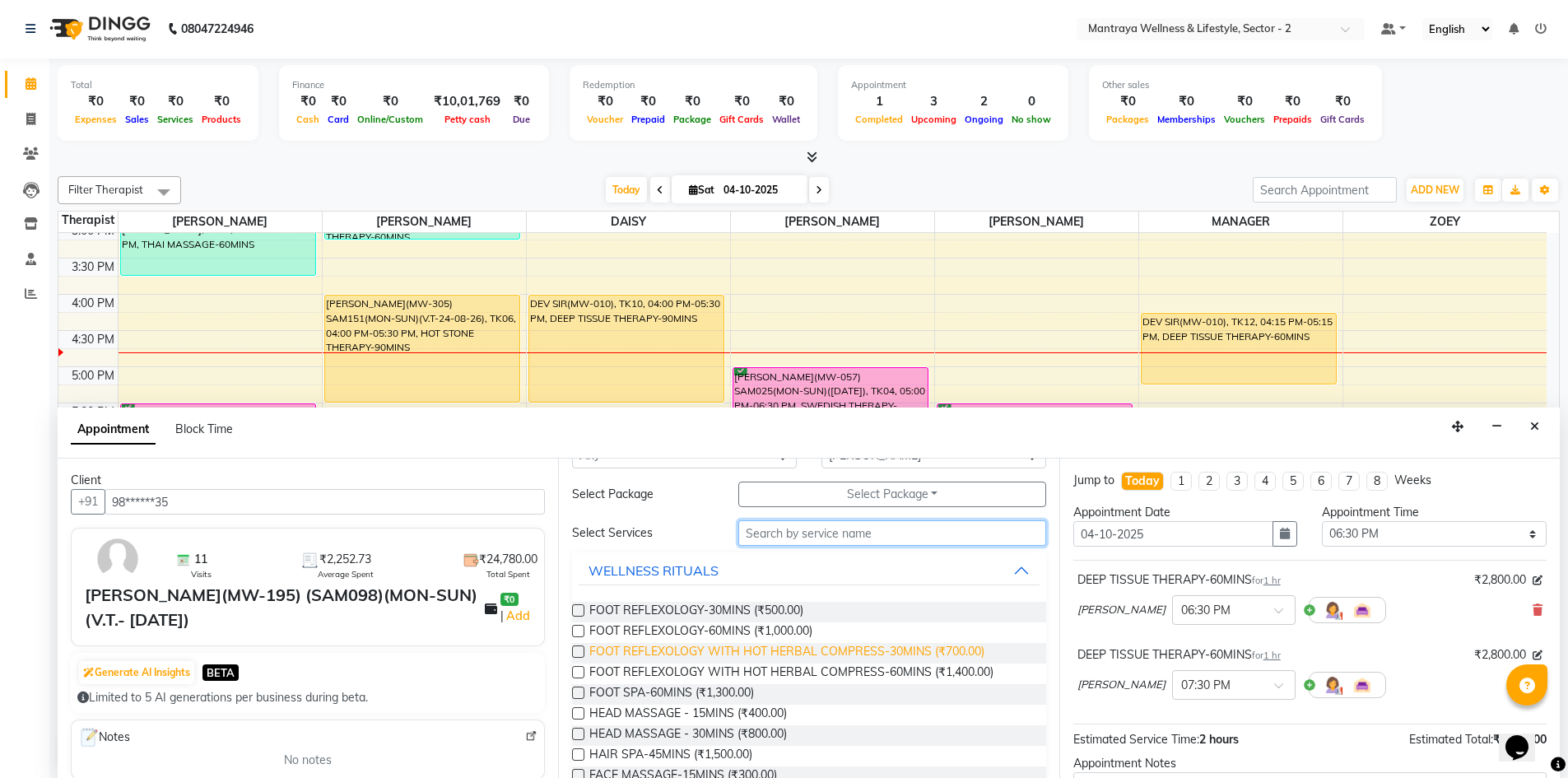
scroll to position [82, 0]
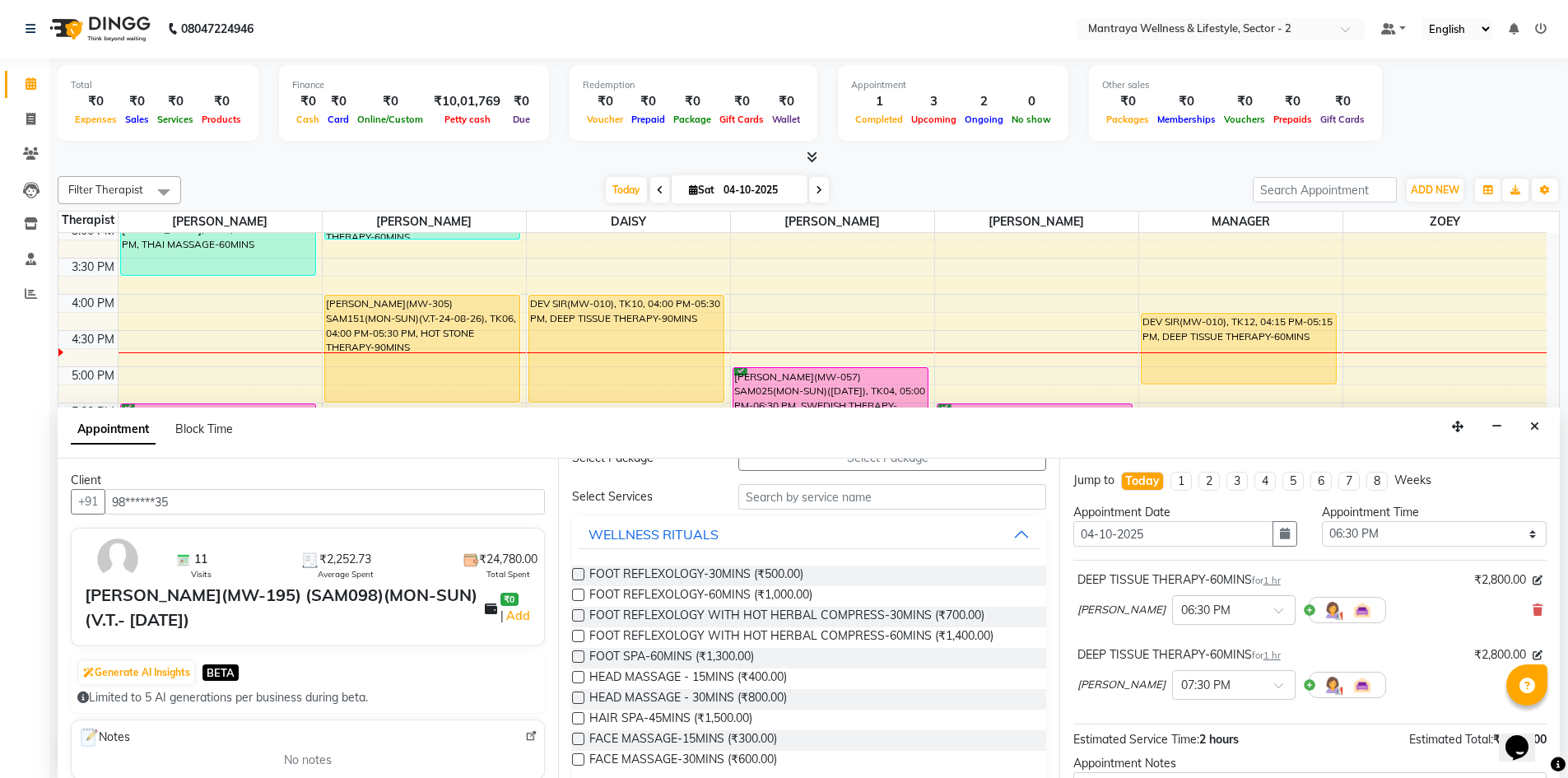
click at [577, 675] on label at bounding box center [577, 676] width 12 height 12
click at [577, 675] on input "checkbox" at bounding box center [577, 679] width 11 height 11
click at [577, 678] on label at bounding box center [577, 676] width 12 height 12
click at [577, 678] on input "checkbox" at bounding box center [577, 679] width 11 height 11
checkbox input "false"
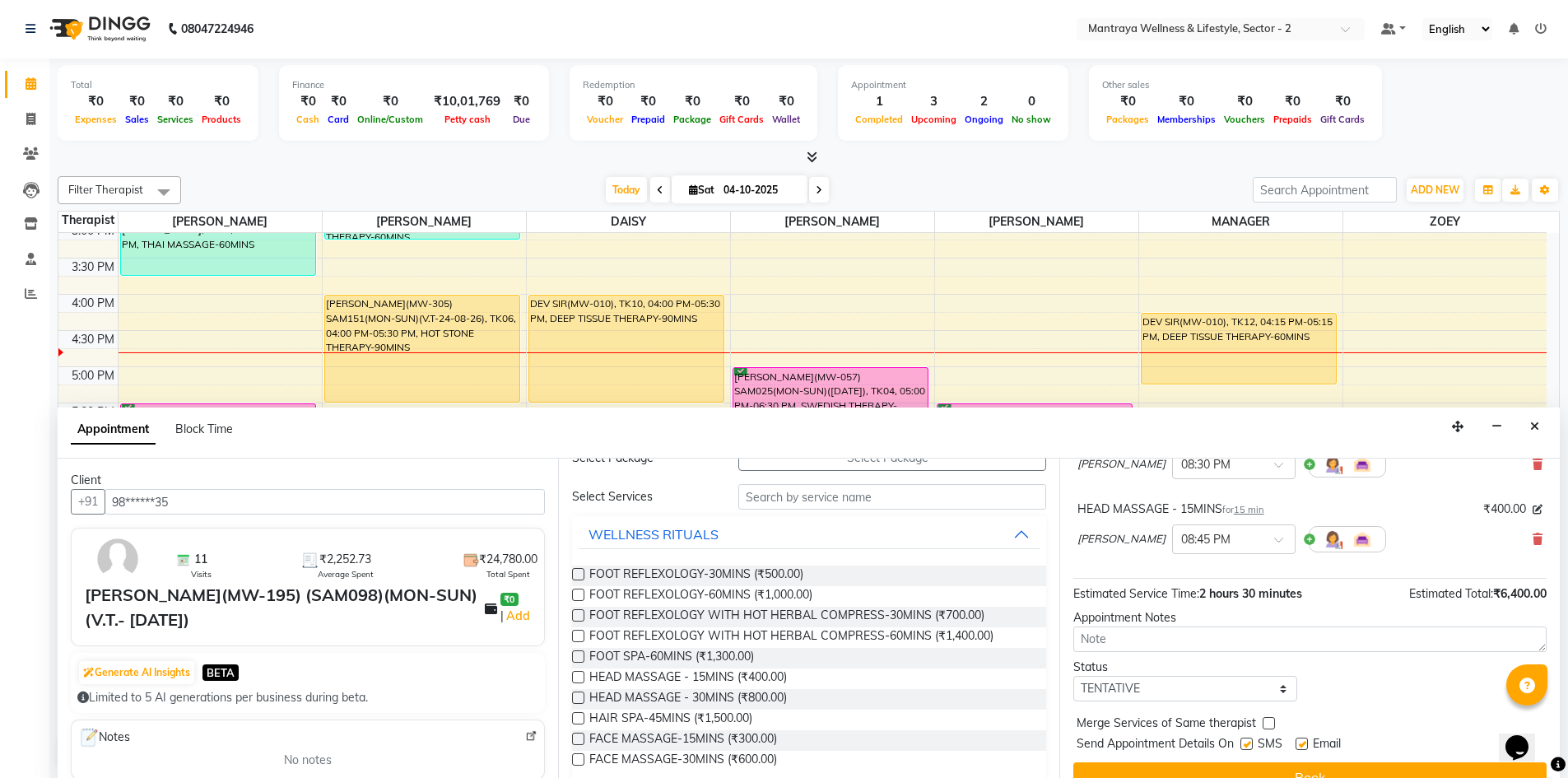
scroll to position [323, 0]
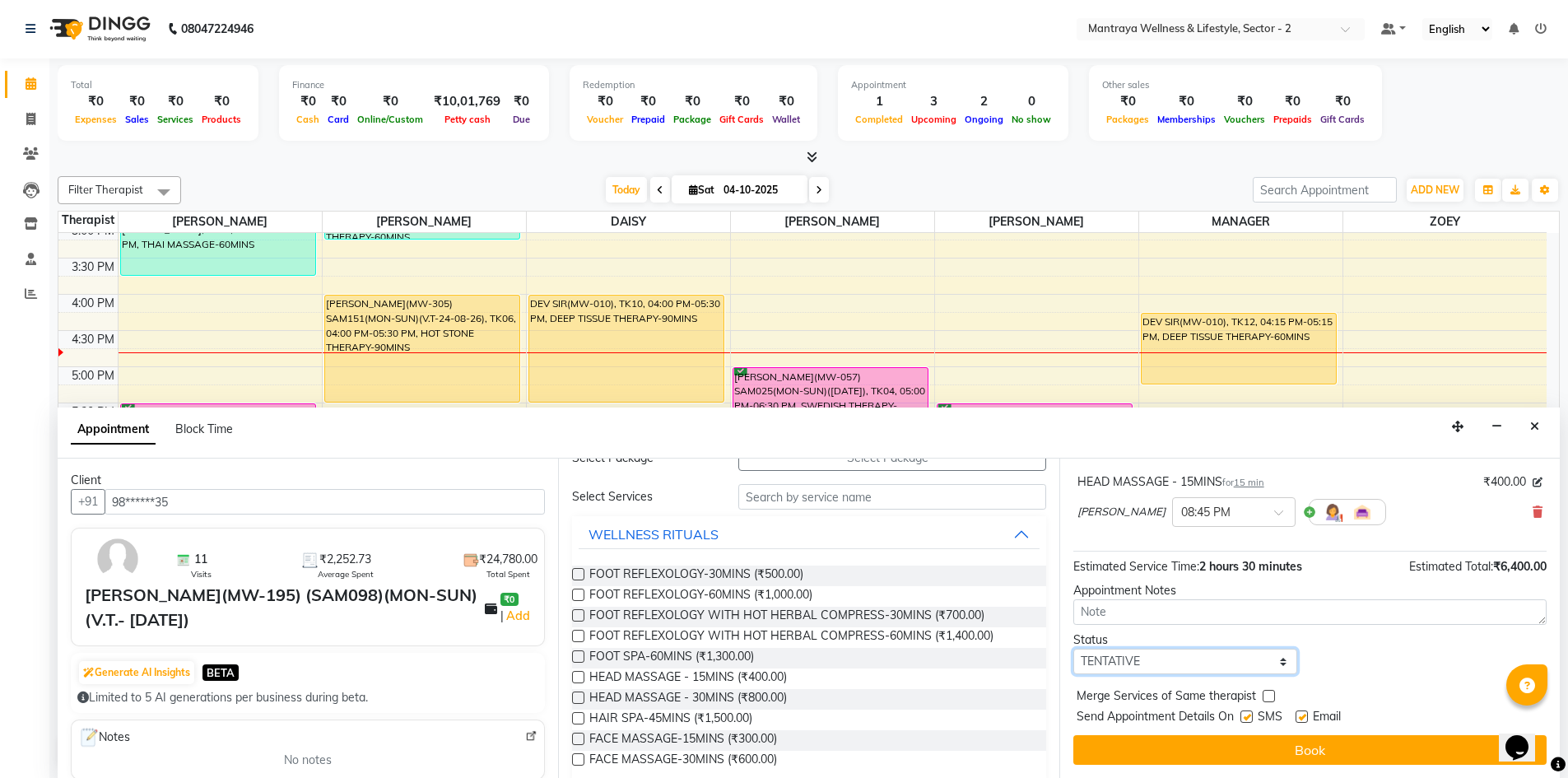
click at [1270, 666] on select "Select TENTATIVE CONFIRM CHECK-IN UPCOMING" at bounding box center [1185, 661] width 225 height 26
select select "confirm booking"
click at [1073, 648] on select "Select TENTATIVE CONFIRM CHECK-IN UPCOMING" at bounding box center [1185, 661] width 225 height 26
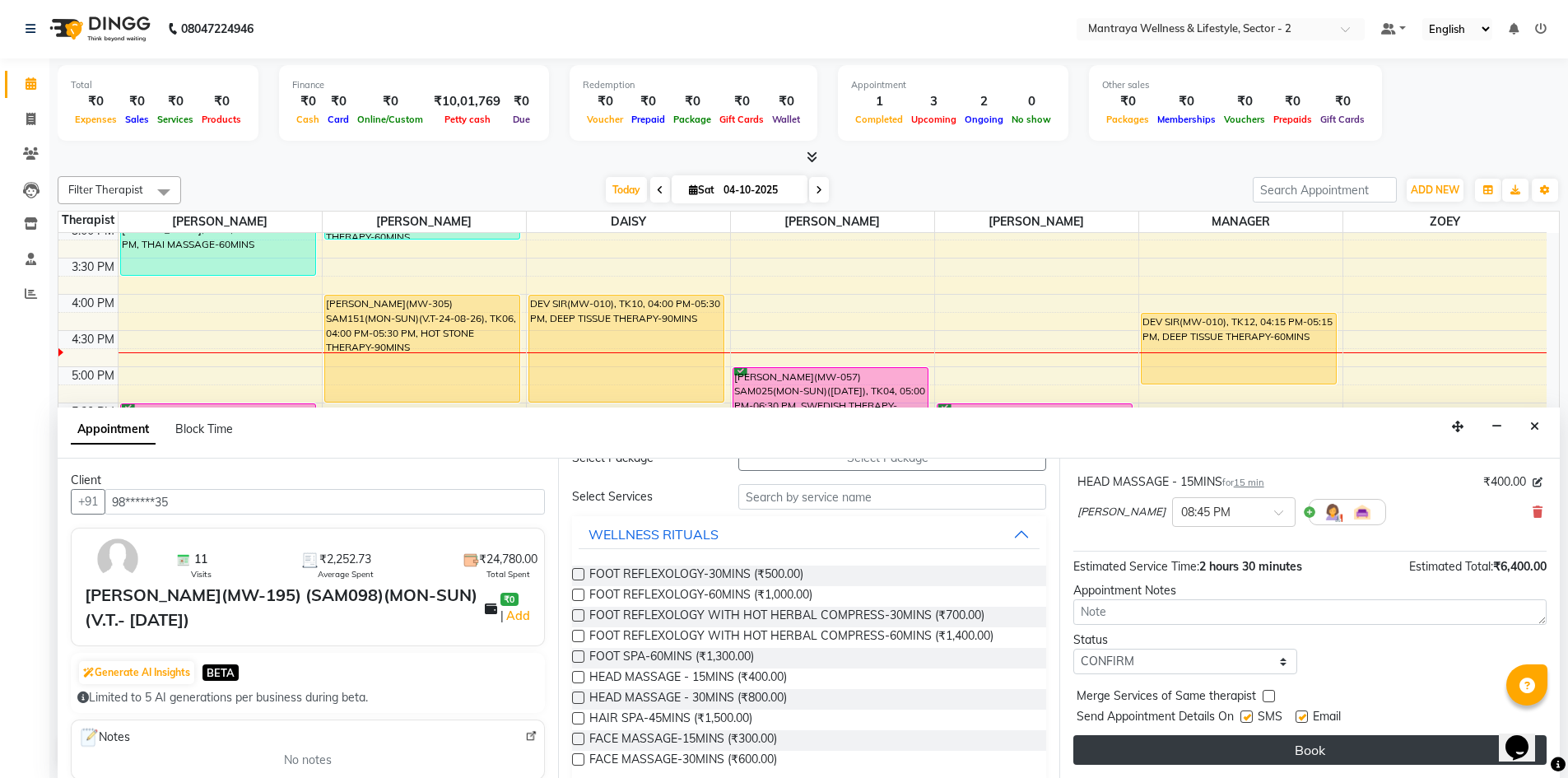
click at [1227, 753] on button "Book" at bounding box center [1310, 749] width 474 height 30
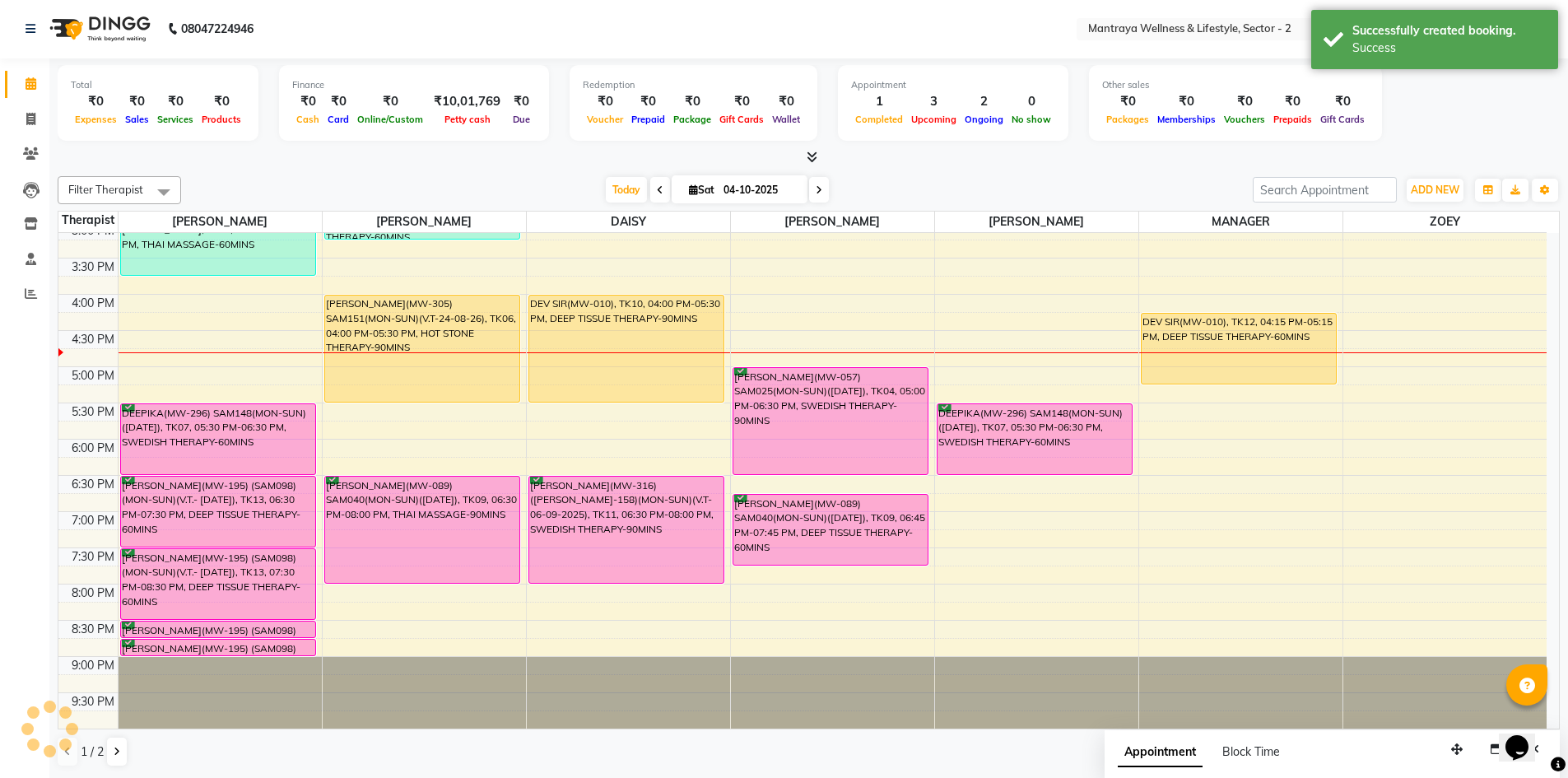
scroll to position [0, 0]
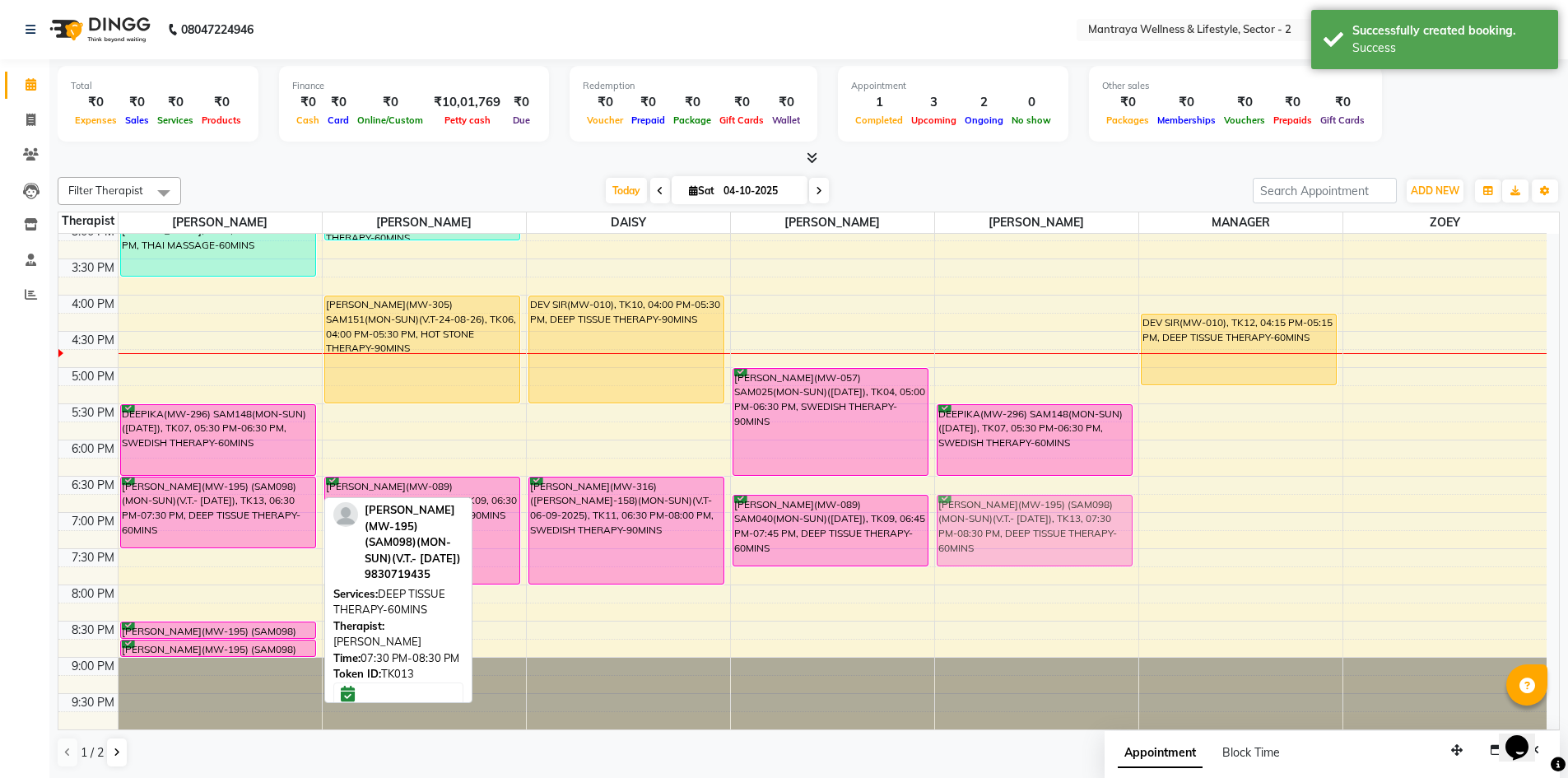
drag, startPoint x: 230, startPoint y: 587, endPoint x: 1093, endPoint y: 537, distance: 864.4
click at [1093, 537] on tr "[PERSON_NAME], TK08, 02:45 PM-03:45 PM, THAI MASSAGE-60MINS DEEPIKA(MW-296) SAM…" at bounding box center [802, 295] width 1488 height 869
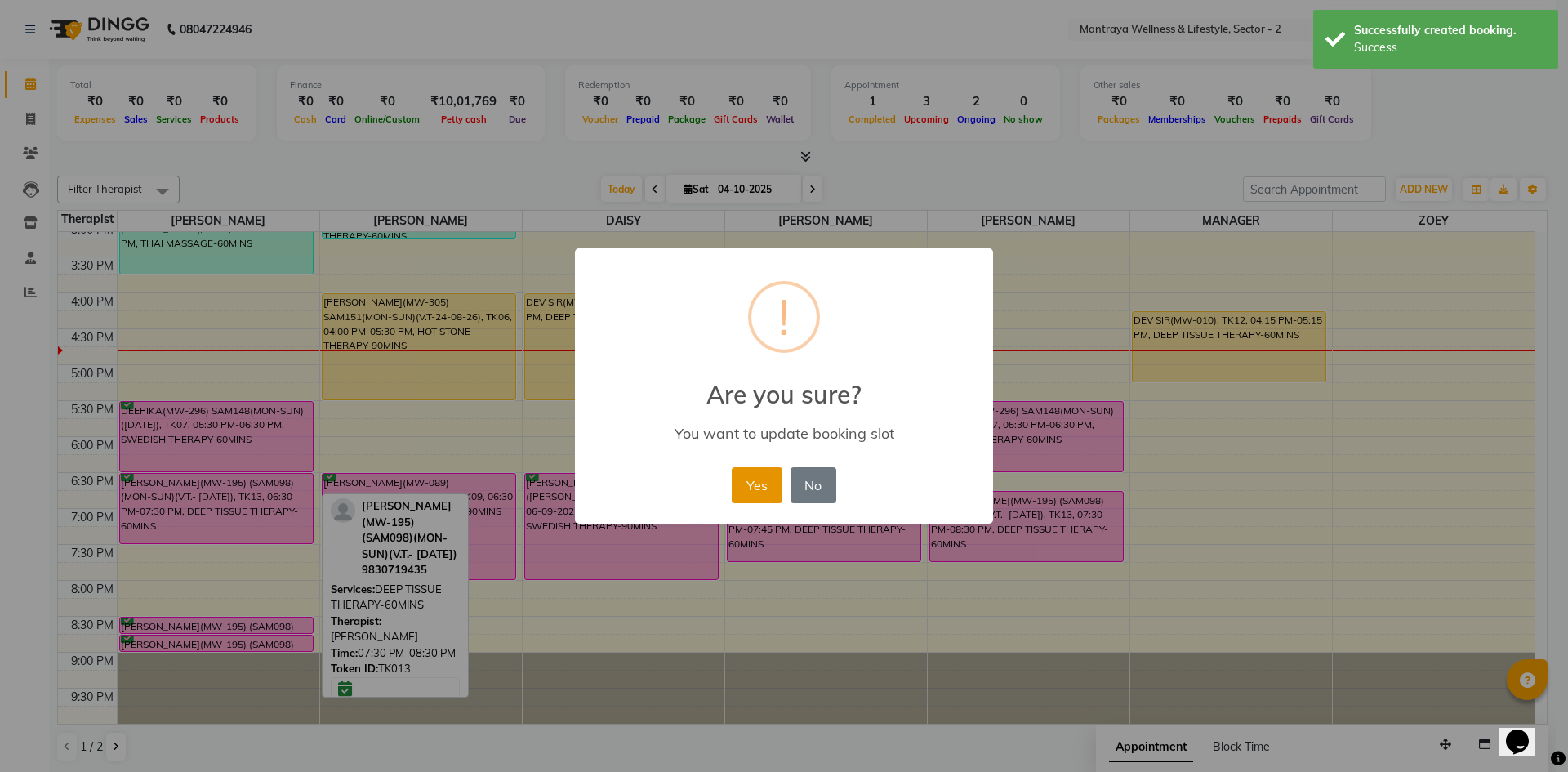
click at [756, 492] on button "Yes" at bounding box center [756, 485] width 50 height 36
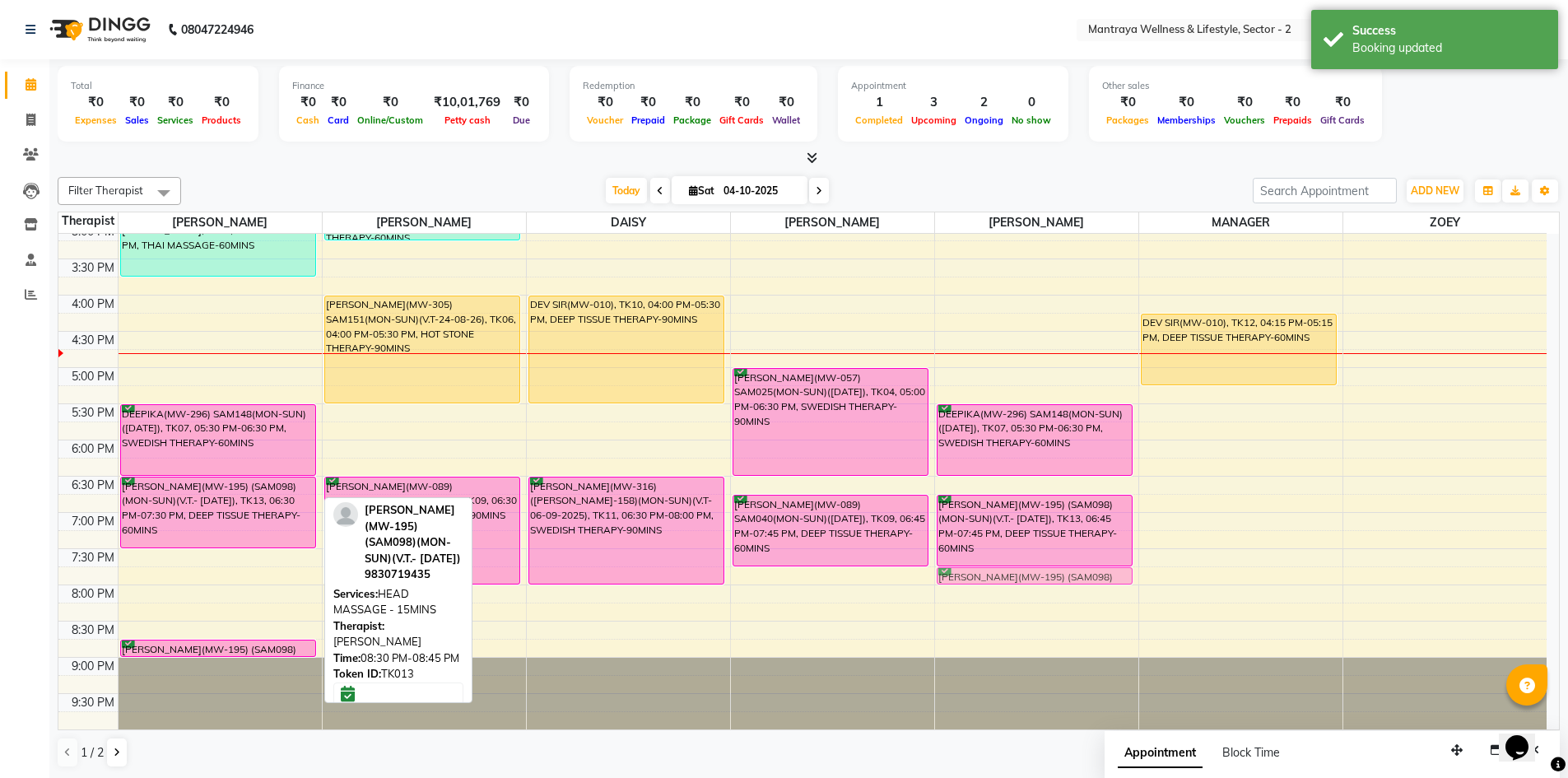
drag, startPoint x: 198, startPoint y: 630, endPoint x: 955, endPoint y: 578, distance: 758.8
click at [955, 578] on tr "[PERSON_NAME], TK08, 02:45 PM-03:45 PM, THAI MASSAGE-60MINS DEEPIKA(MW-296) SAM…" at bounding box center [802, 295] width 1488 height 869
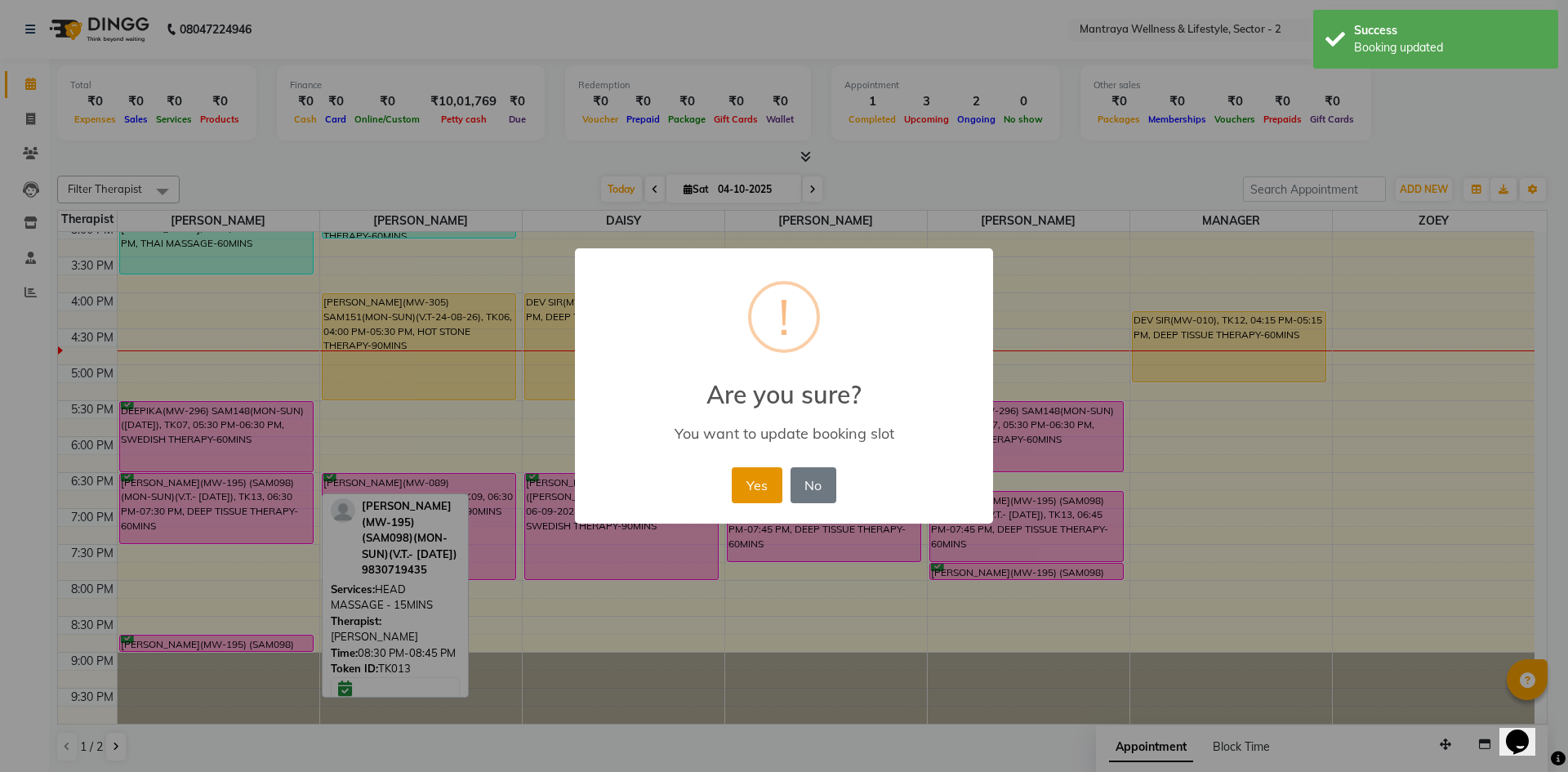
click at [746, 487] on button "Yes" at bounding box center [756, 485] width 50 height 36
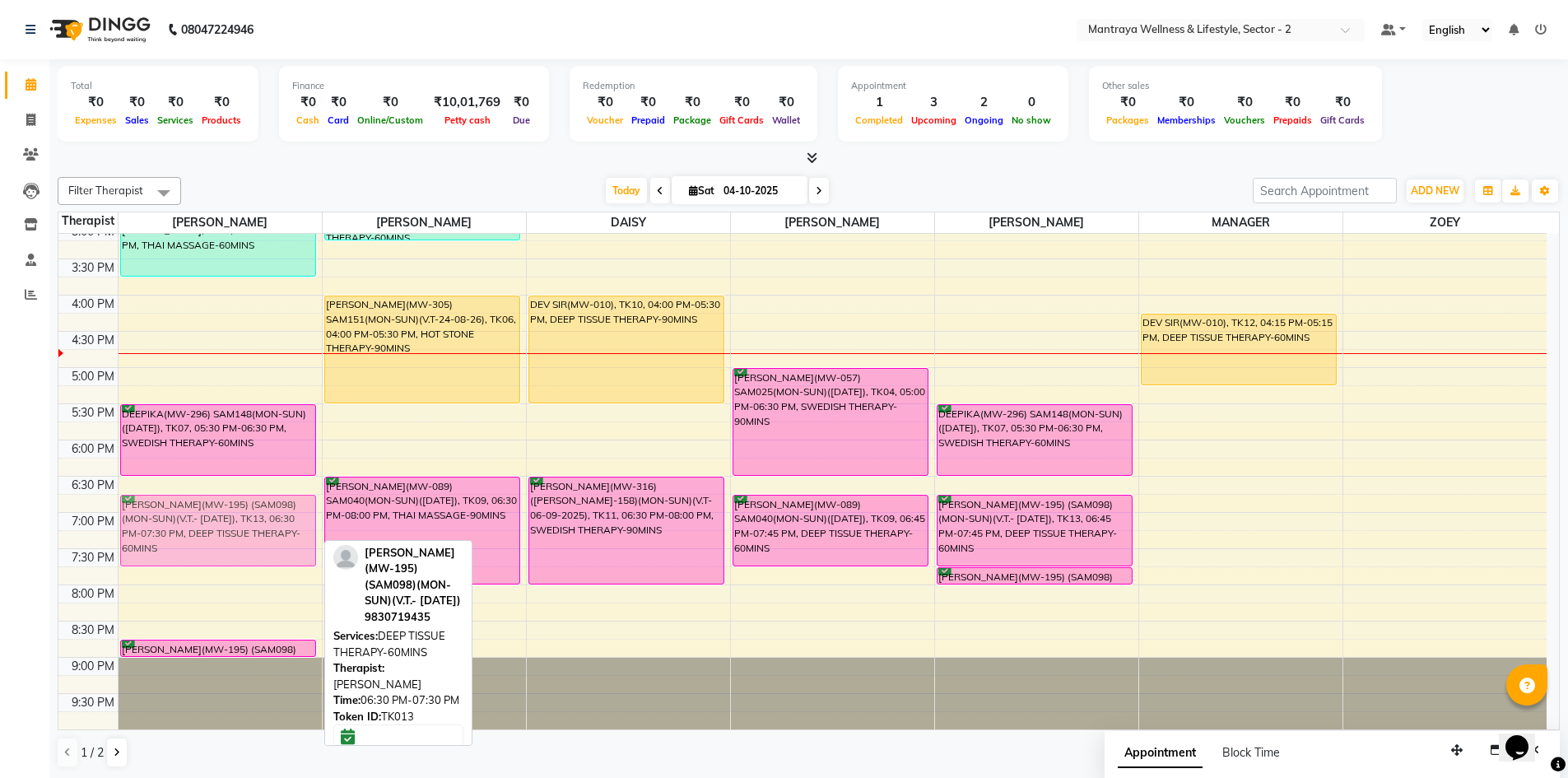
drag, startPoint x: 203, startPoint y: 525, endPoint x: 200, endPoint y: 540, distance: 15.3
click at [200, 540] on div "[PERSON_NAME], TK08, 02:45 PM-03:45 PM, THAI MASSAGE-60MINS DEEPIKA(MW-296) SAM…" at bounding box center [220, 295] width 204 height 869
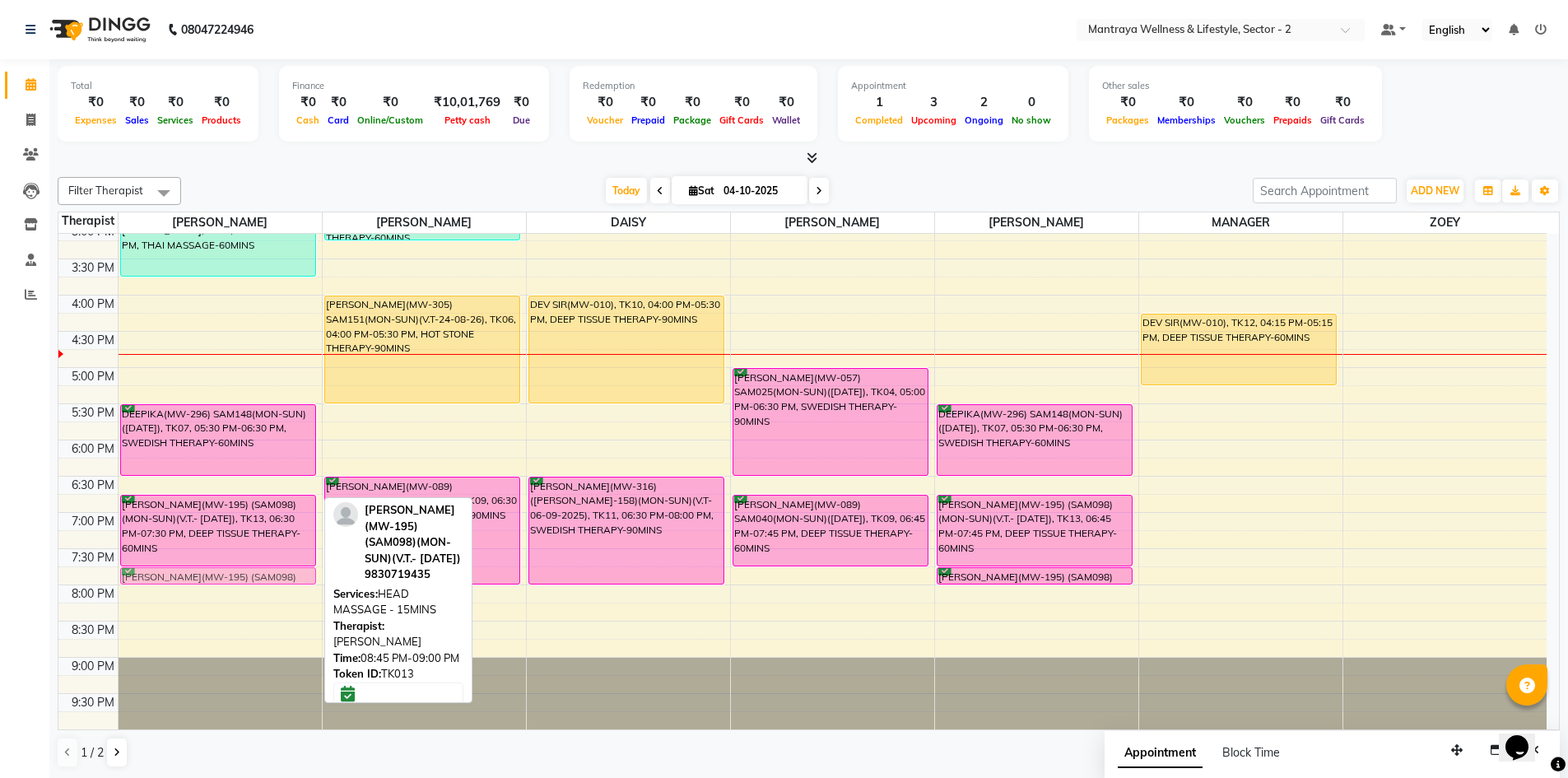
drag, startPoint x: 212, startPoint y: 648, endPoint x: 220, endPoint y: 574, distance: 74.4
click at [220, 574] on div "[PERSON_NAME], TK08, 02:45 PM-03:45 PM, THAI MASSAGE-60MINS DEEPIKA(MW-296) SAM…" at bounding box center [220, 295] width 204 height 869
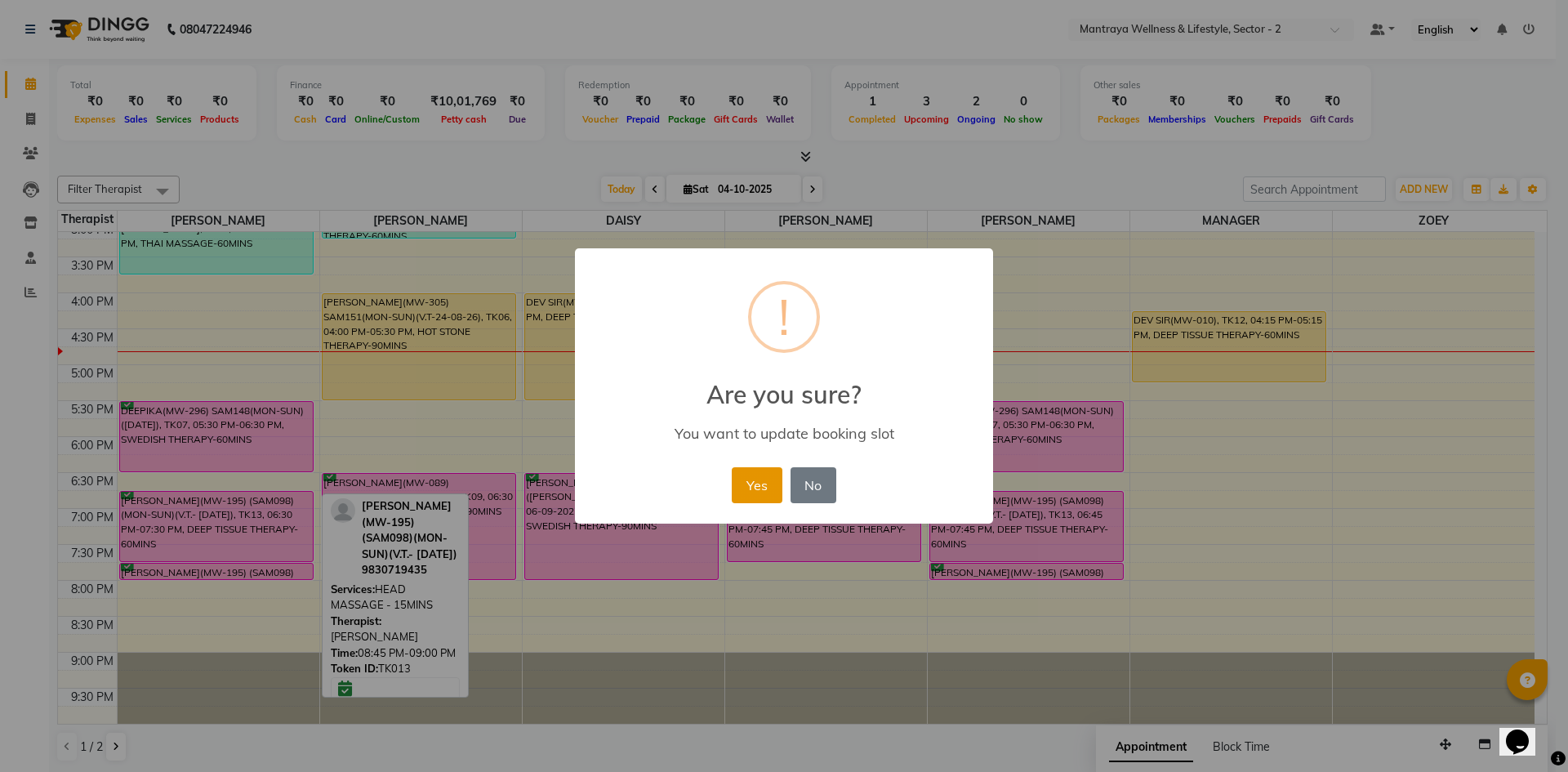
click at [755, 485] on button "Yes" at bounding box center [756, 485] width 50 height 36
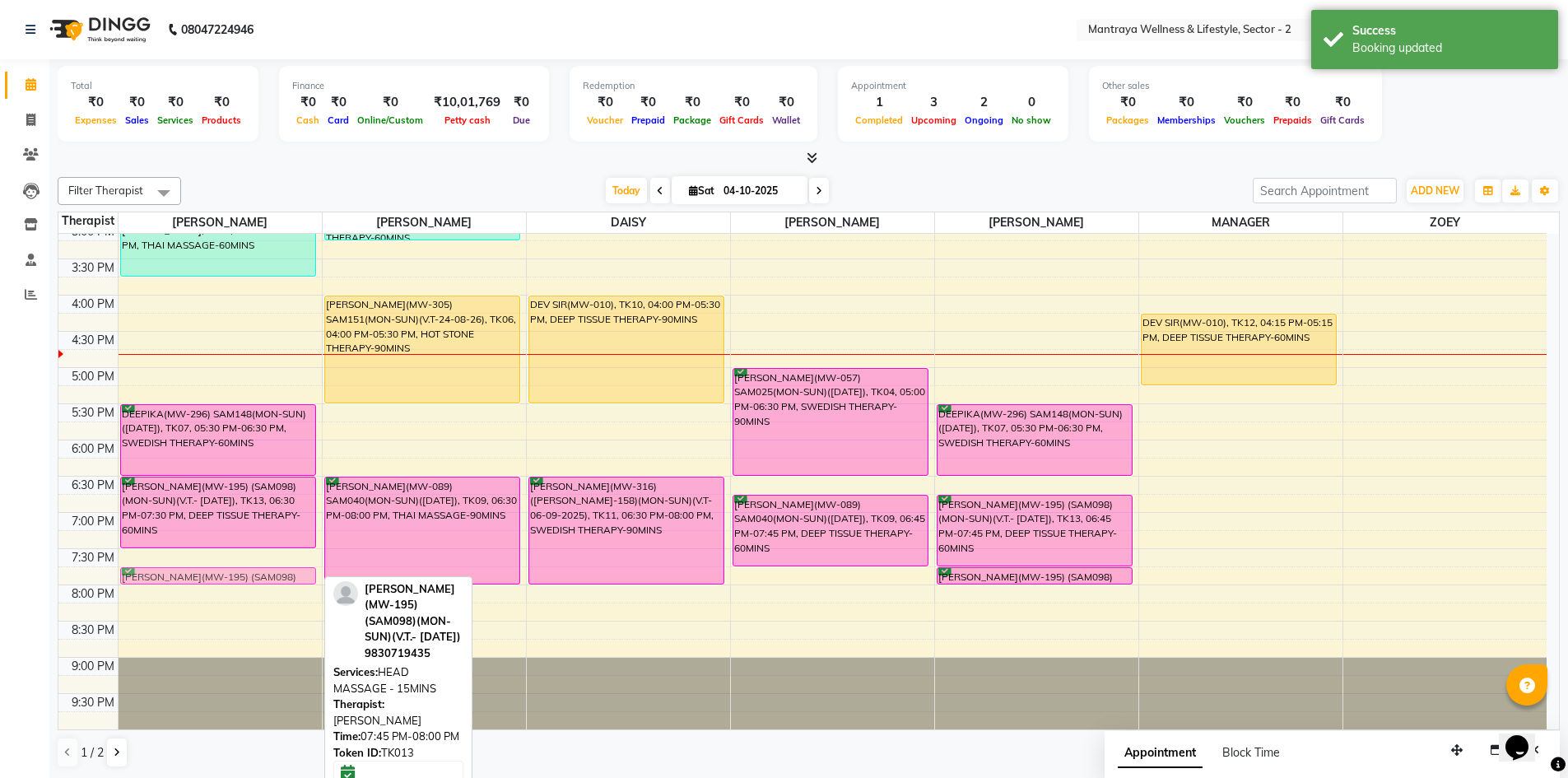
click at [257, 570] on div "[PERSON_NAME], TK08, 02:45 PM-03:45 PM, THAI MASSAGE-60MINS DEEPIKA(MW-296) SAM…" at bounding box center [220, 295] width 204 height 869
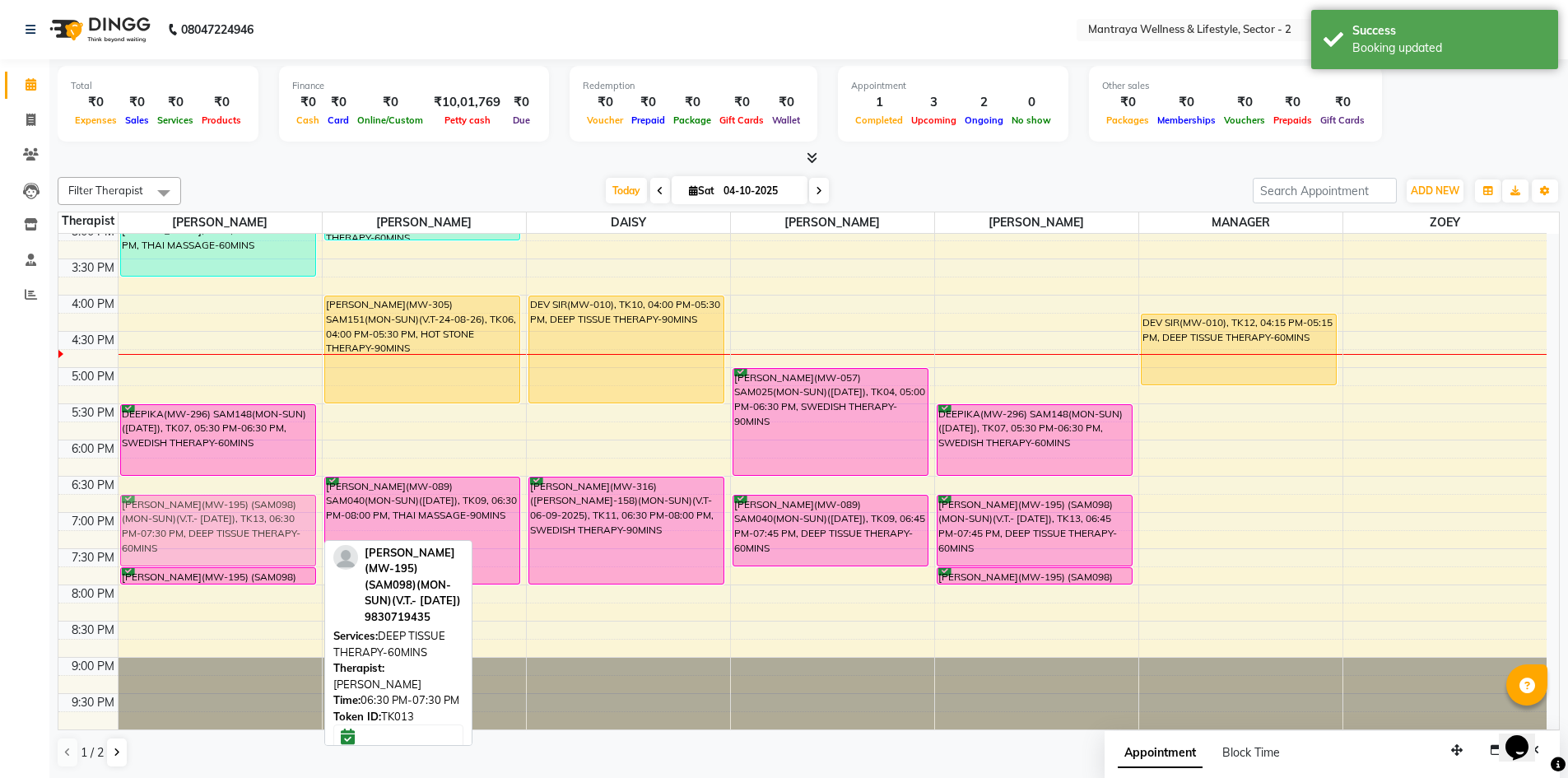
click at [228, 542] on div "[PERSON_NAME], TK08, 02:45 PM-03:45 PM, THAI MASSAGE-60MINS DEEPIKA(MW-296) SAM…" at bounding box center [220, 295] width 204 height 869
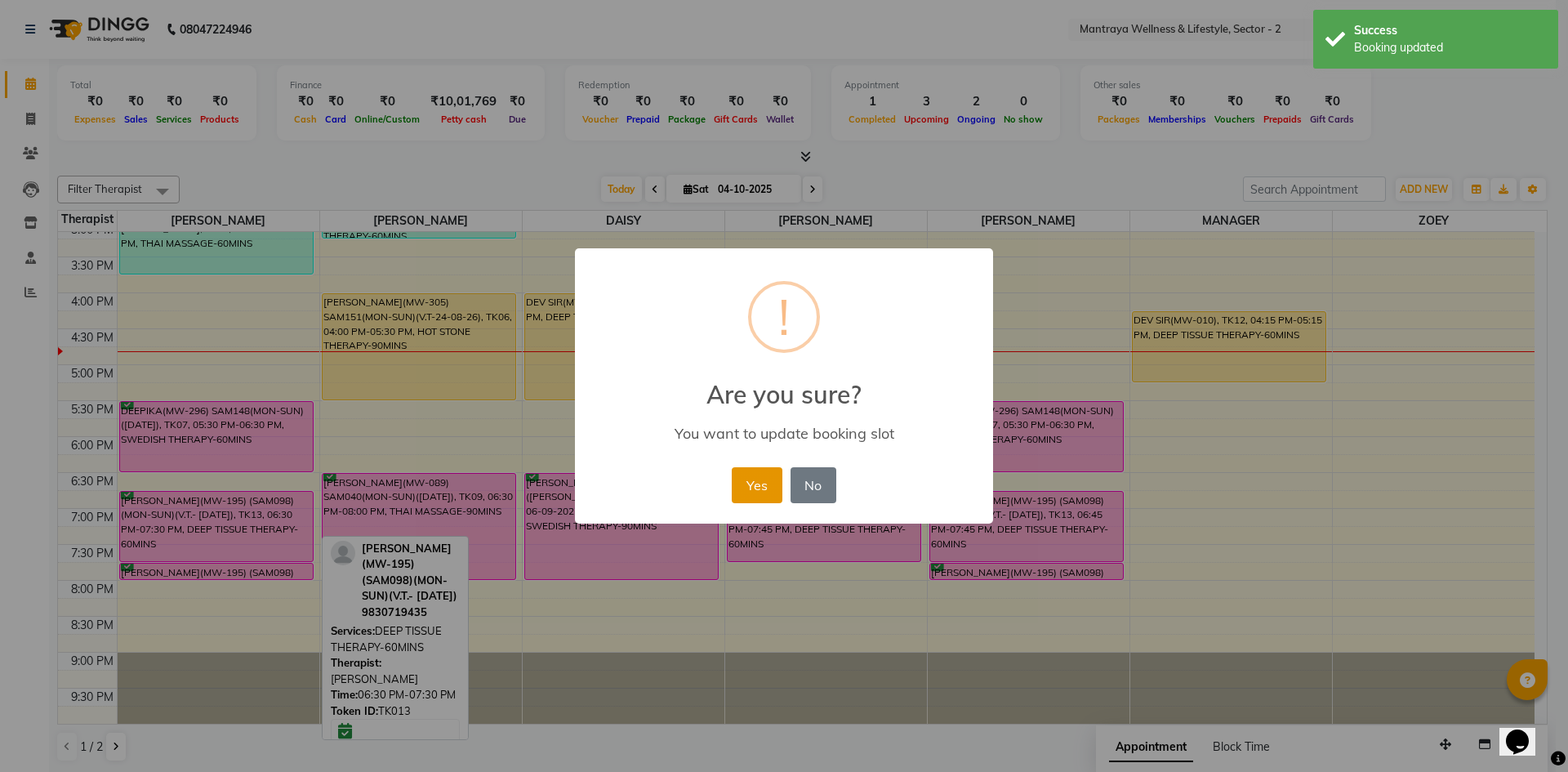
click at [751, 478] on button "Yes" at bounding box center [756, 485] width 50 height 36
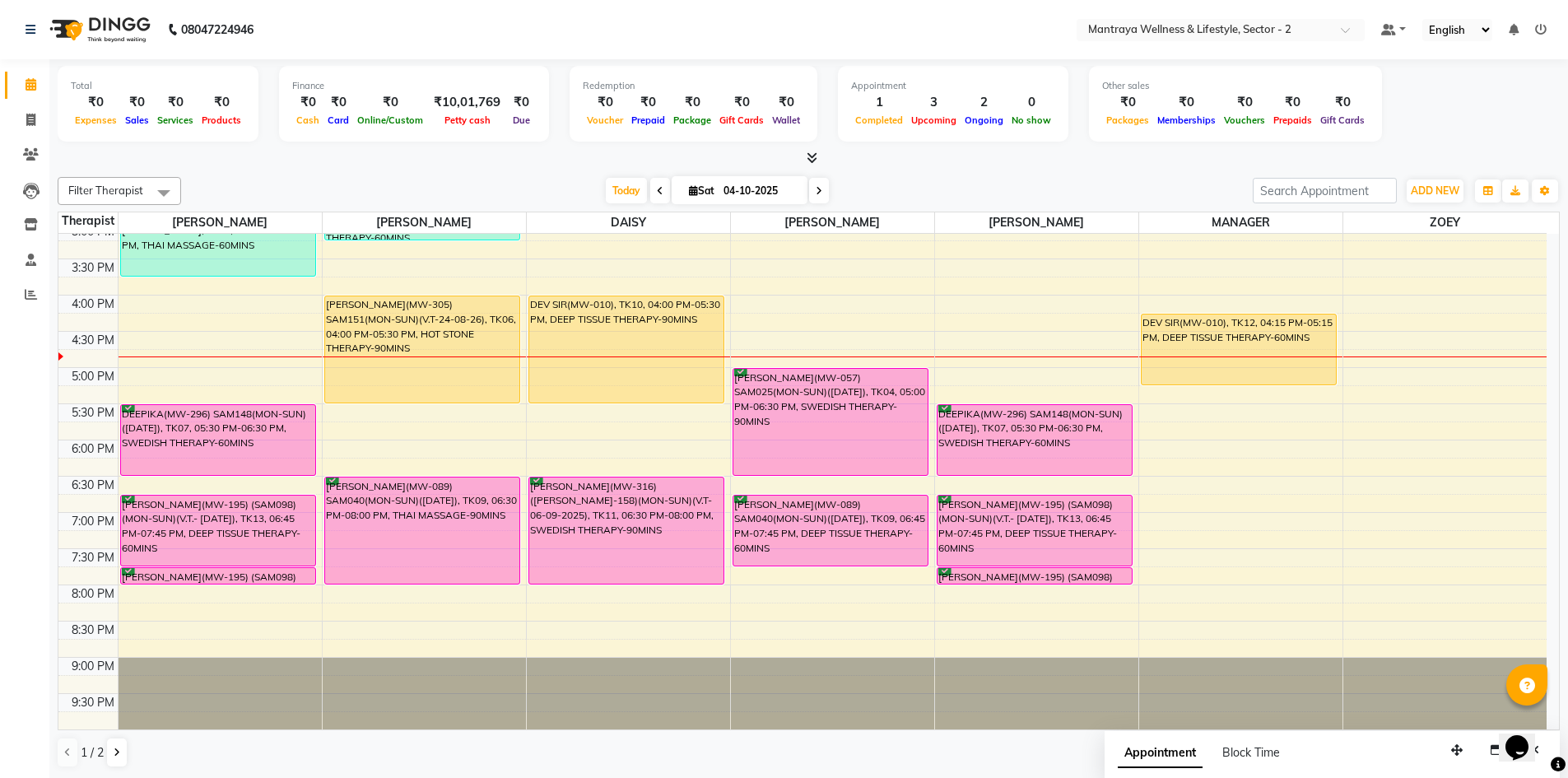
click at [819, 189] on icon at bounding box center [819, 191] width 6 height 10
type input "05-10-2025"
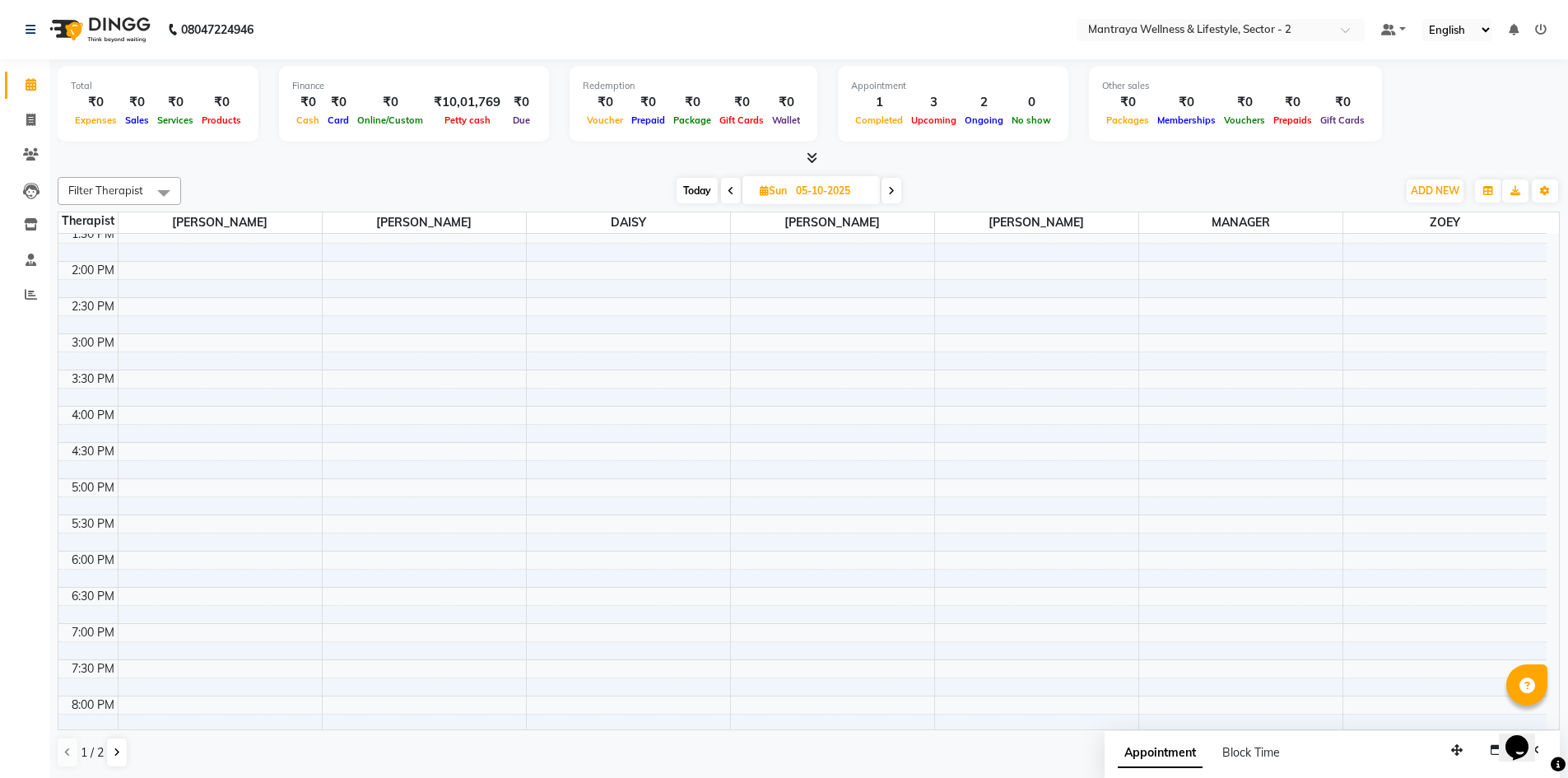
scroll to position [290, 0]
click at [340, 381] on div "10:00 AM 10:30 AM 11:00 AM 11:30 AM 12:00 PM 12:30 PM 1:00 PM 1:30 PM 2:00 PM 2…" at bounding box center [802, 377] width 1488 height 869
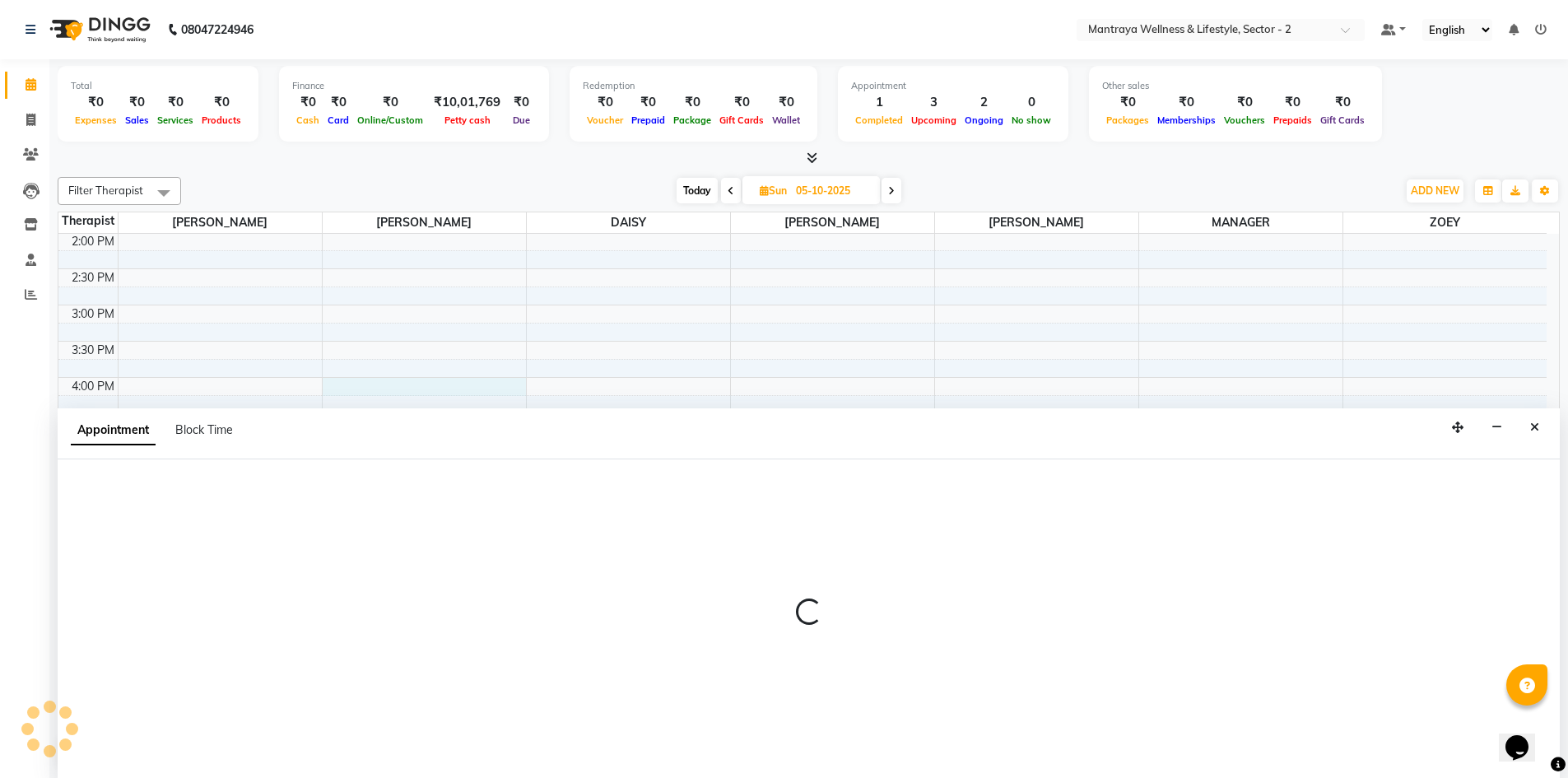
select select "69829"
select select "tentative"
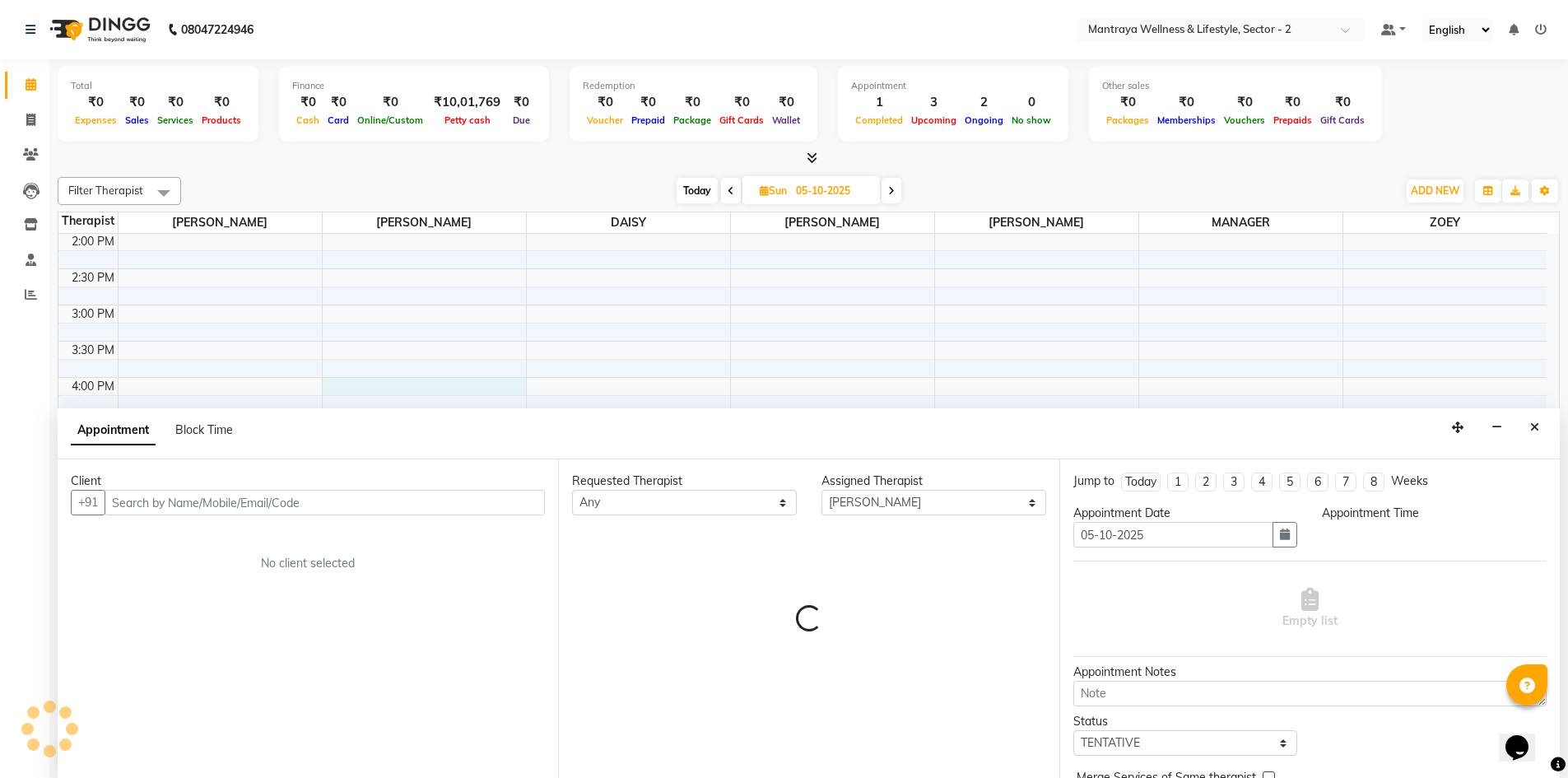
scroll to position [1, 0]
select select "960"
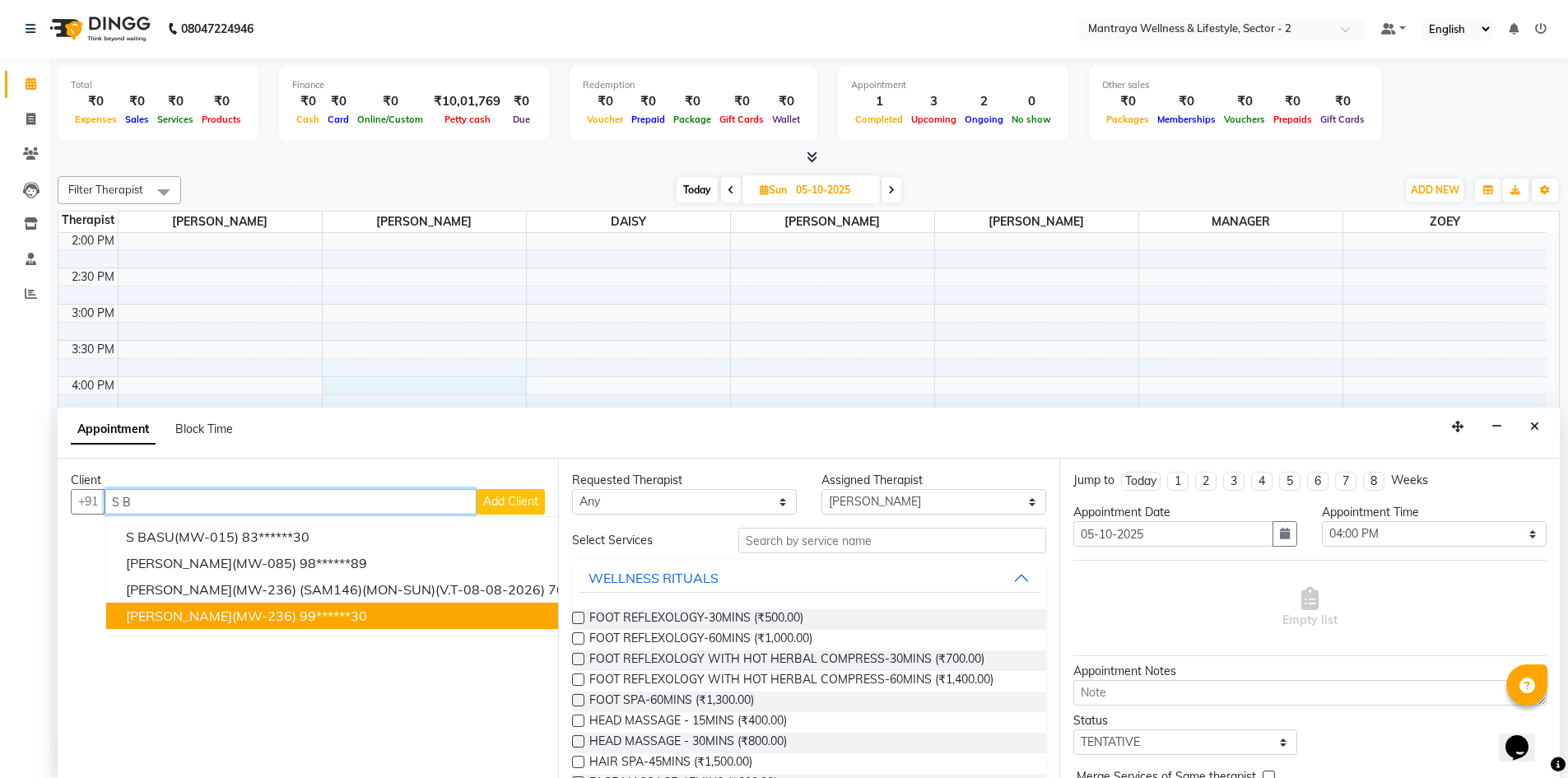
click at [300, 611] on ngb-highlight "99******30" at bounding box center [333, 616] width 68 height 17
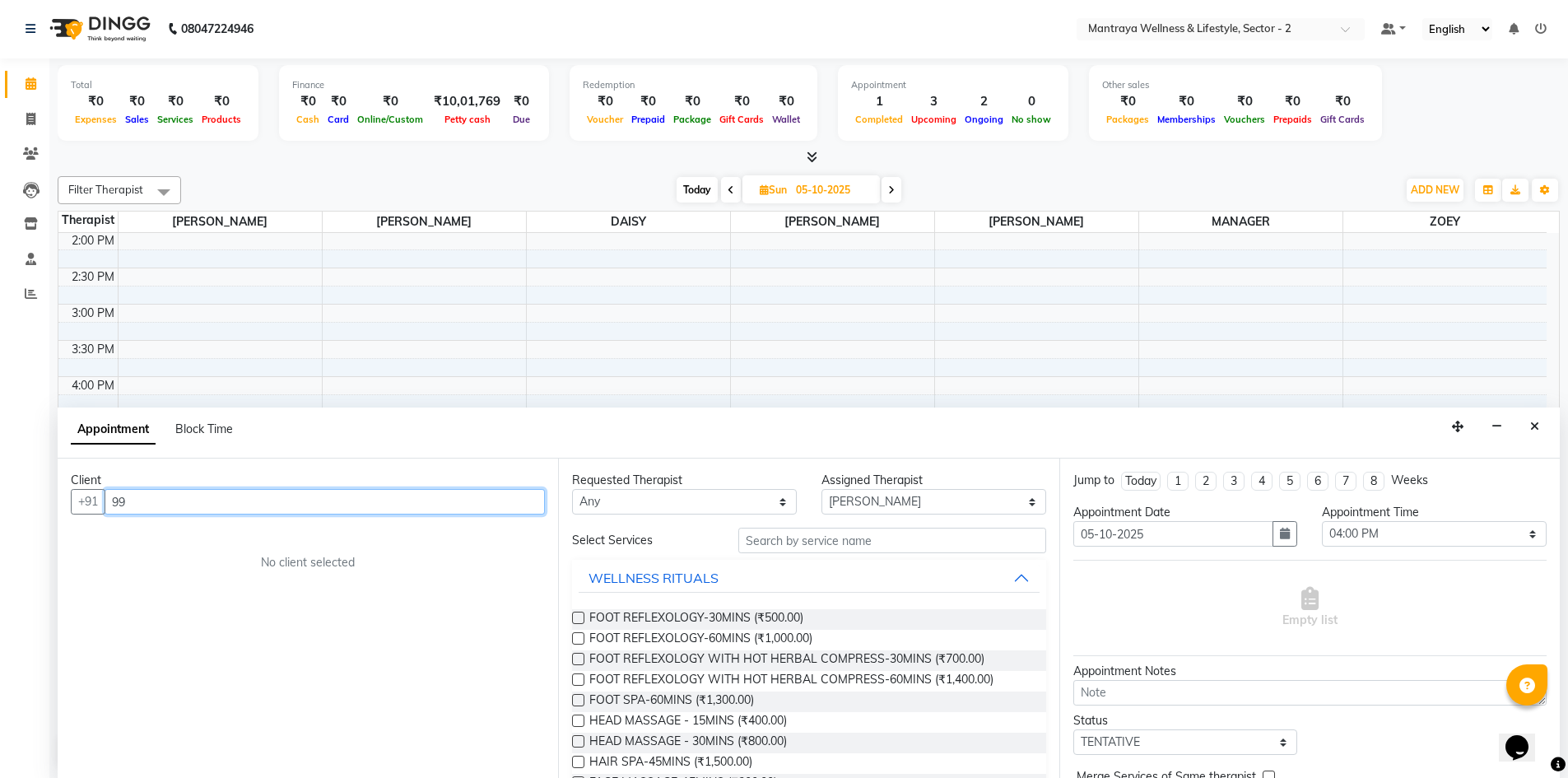
type input "9"
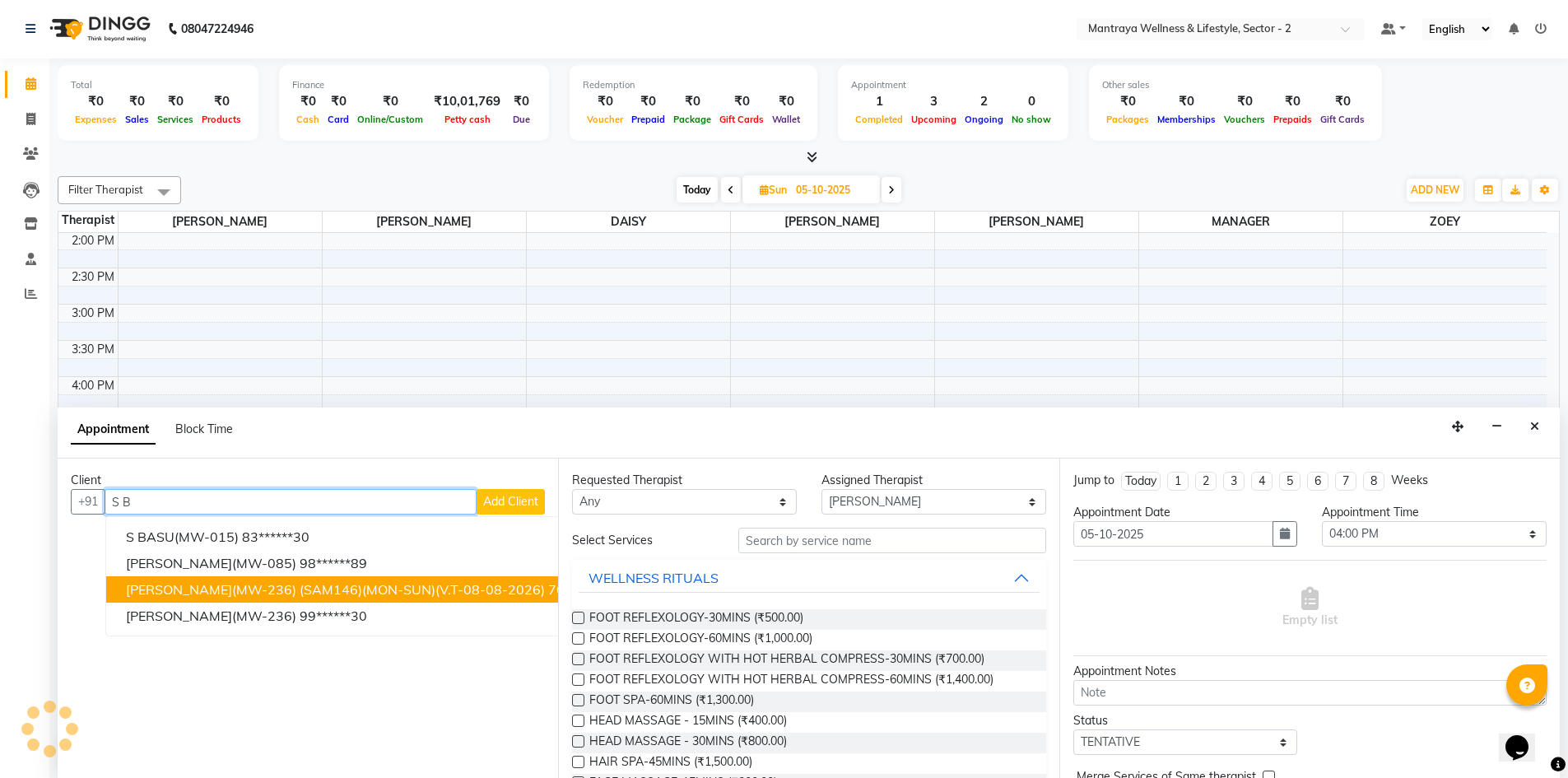
click at [474, 590] on span "[PERSON_NAME](MW-236) (SAM146)(MON-SUN)(V.T-08-08-2026)" at bounding box center [335, 589] width 419 height 17
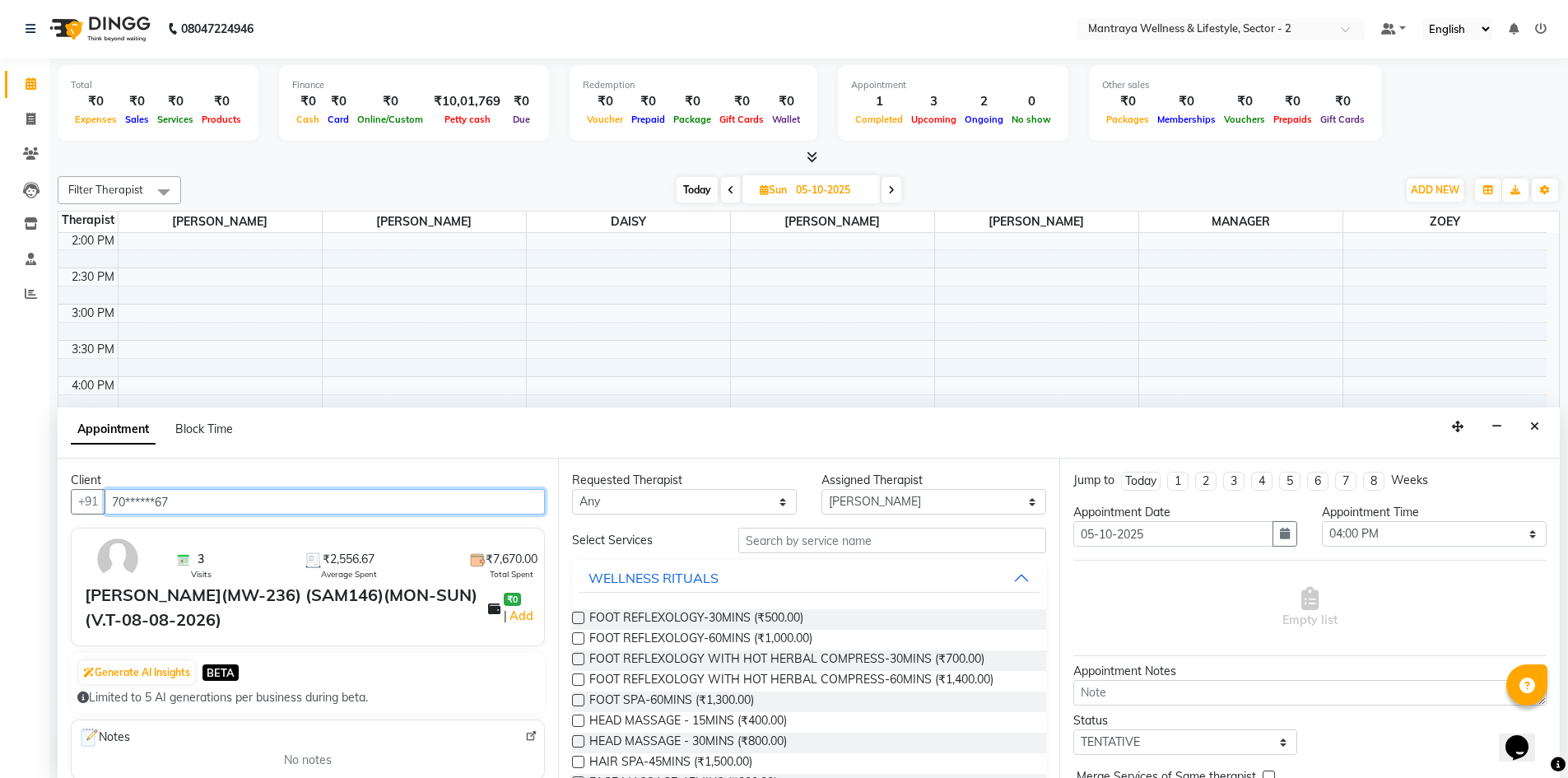
type input "70******67"
click at [790, 535] on input "text" at bounding box center [892, 540] width 308 height 26
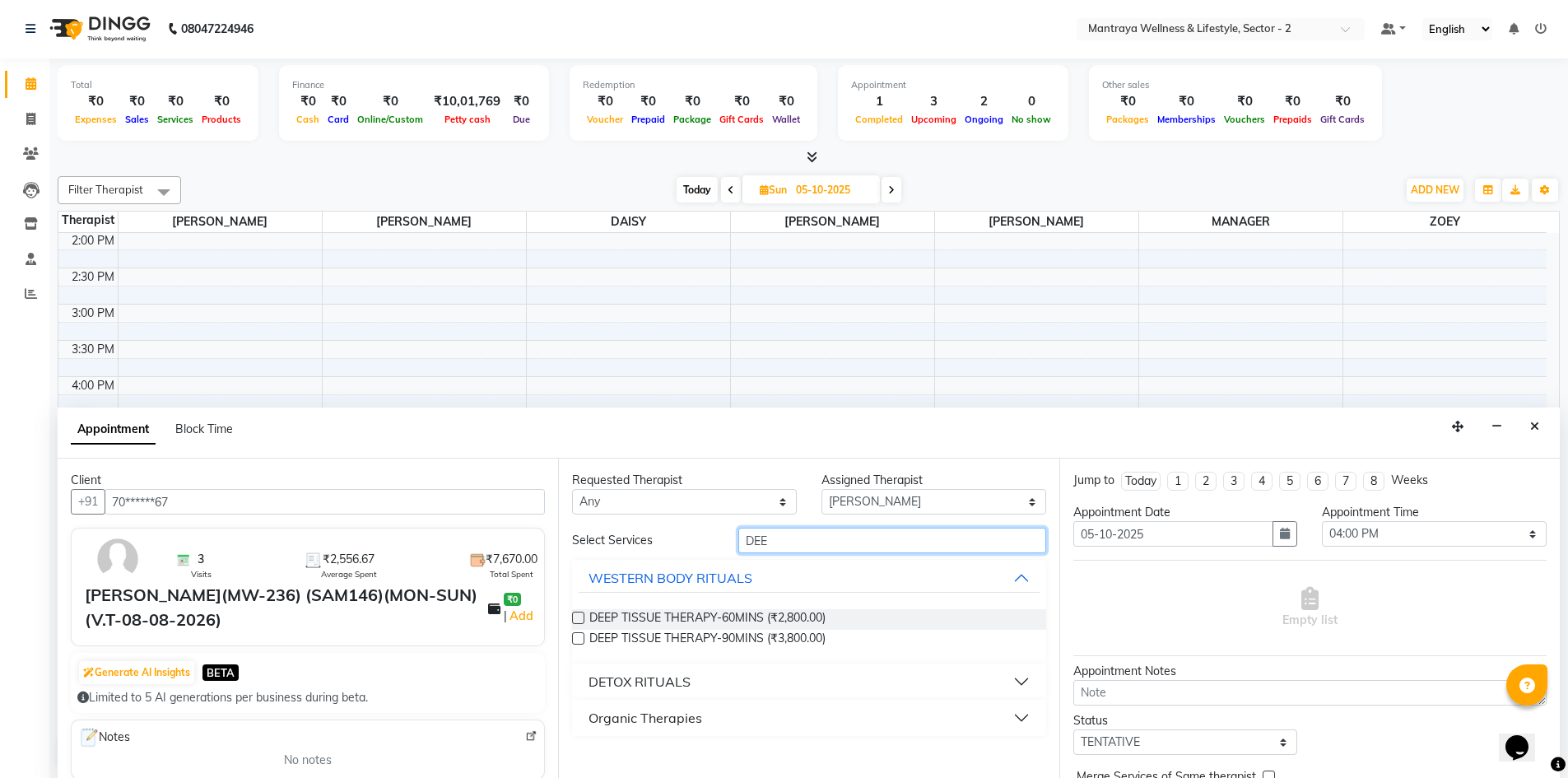
type input "DEE"
click at [583, 618] on label at bounding box center [577, 617] width 12 height 12
click at [583, 618] on input "checkbox" at bounding box center [577, 620] width 11 height 11
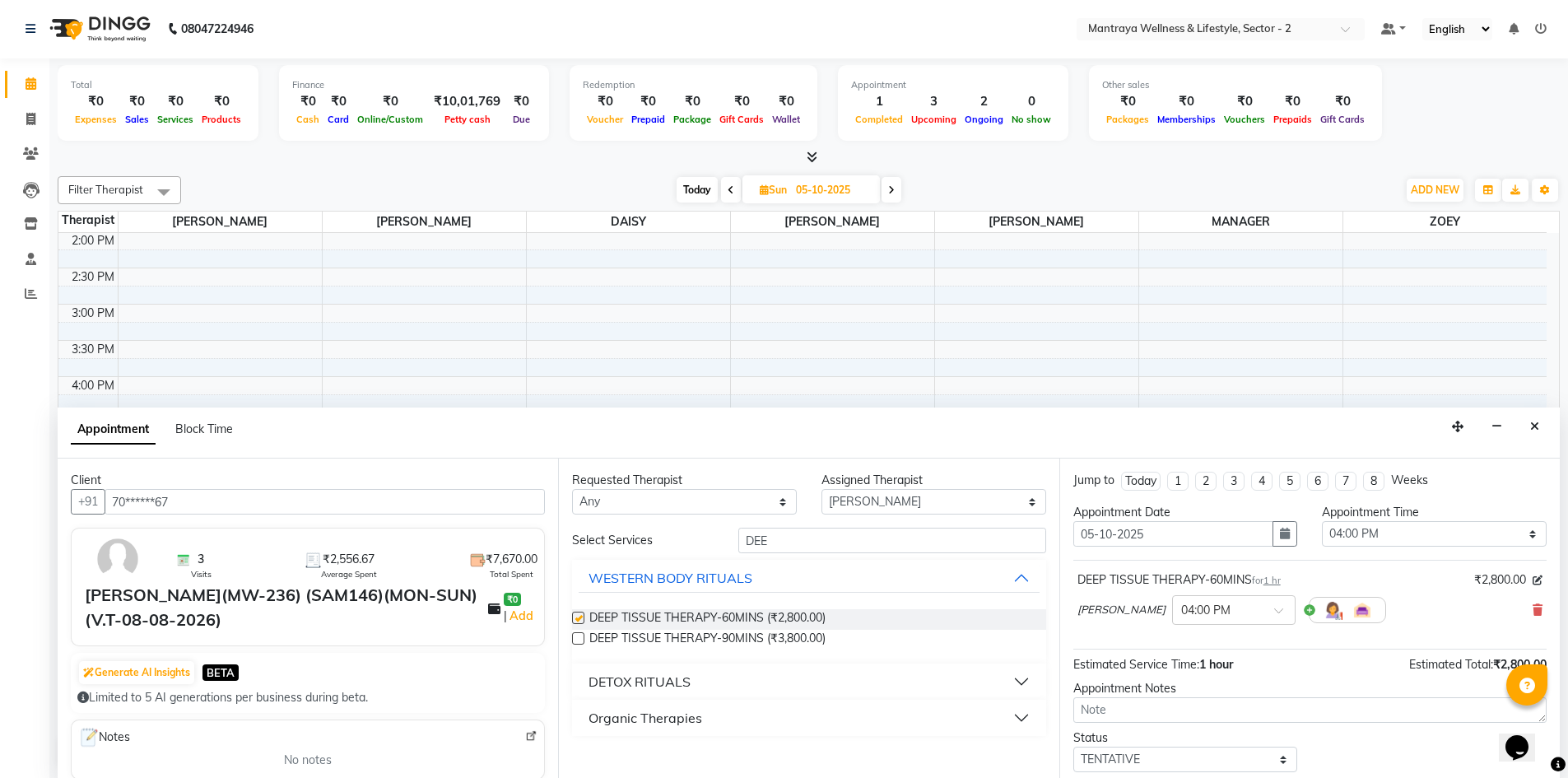
checkbox input "false"
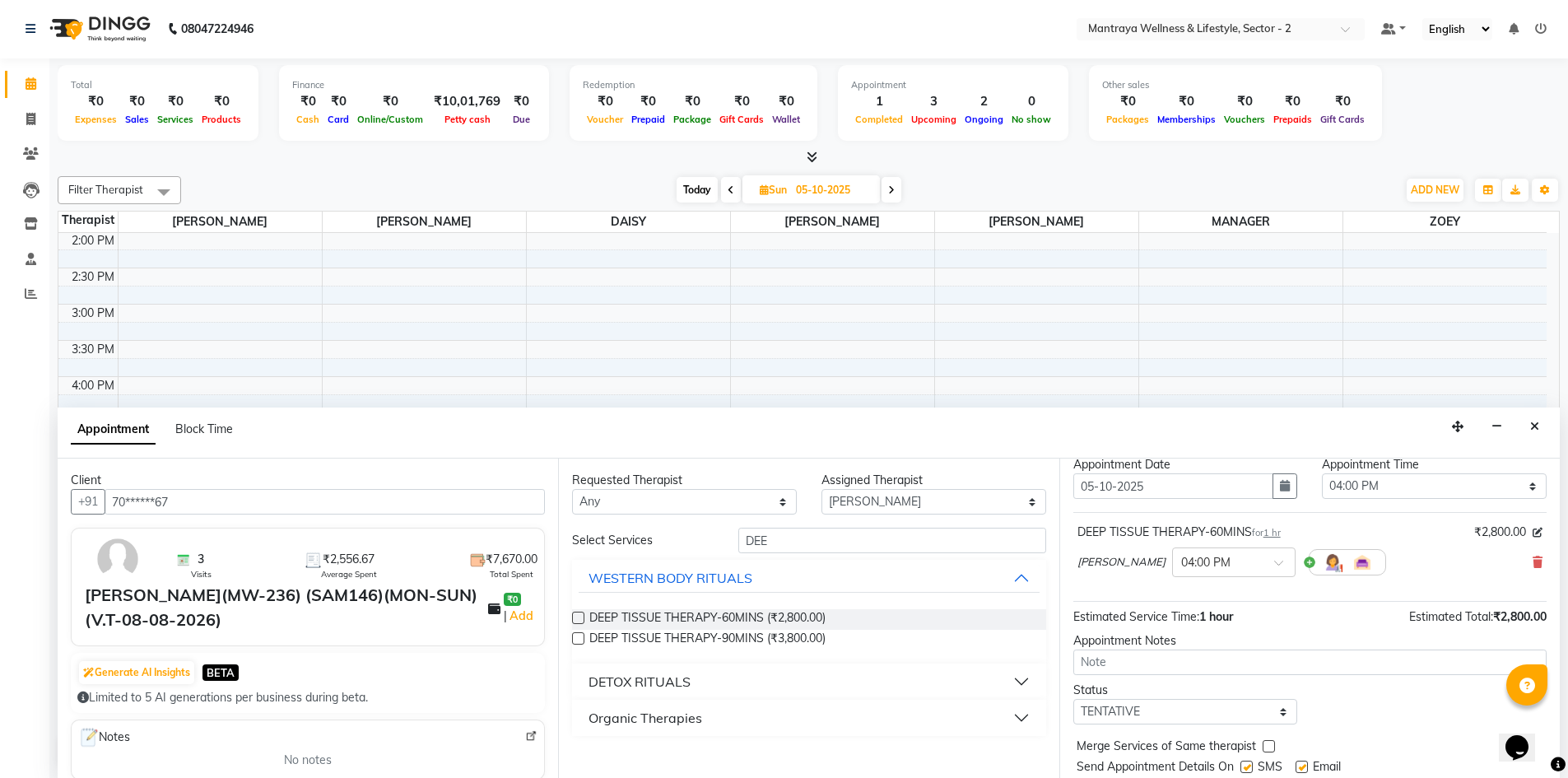
scroll to position [98, 0]
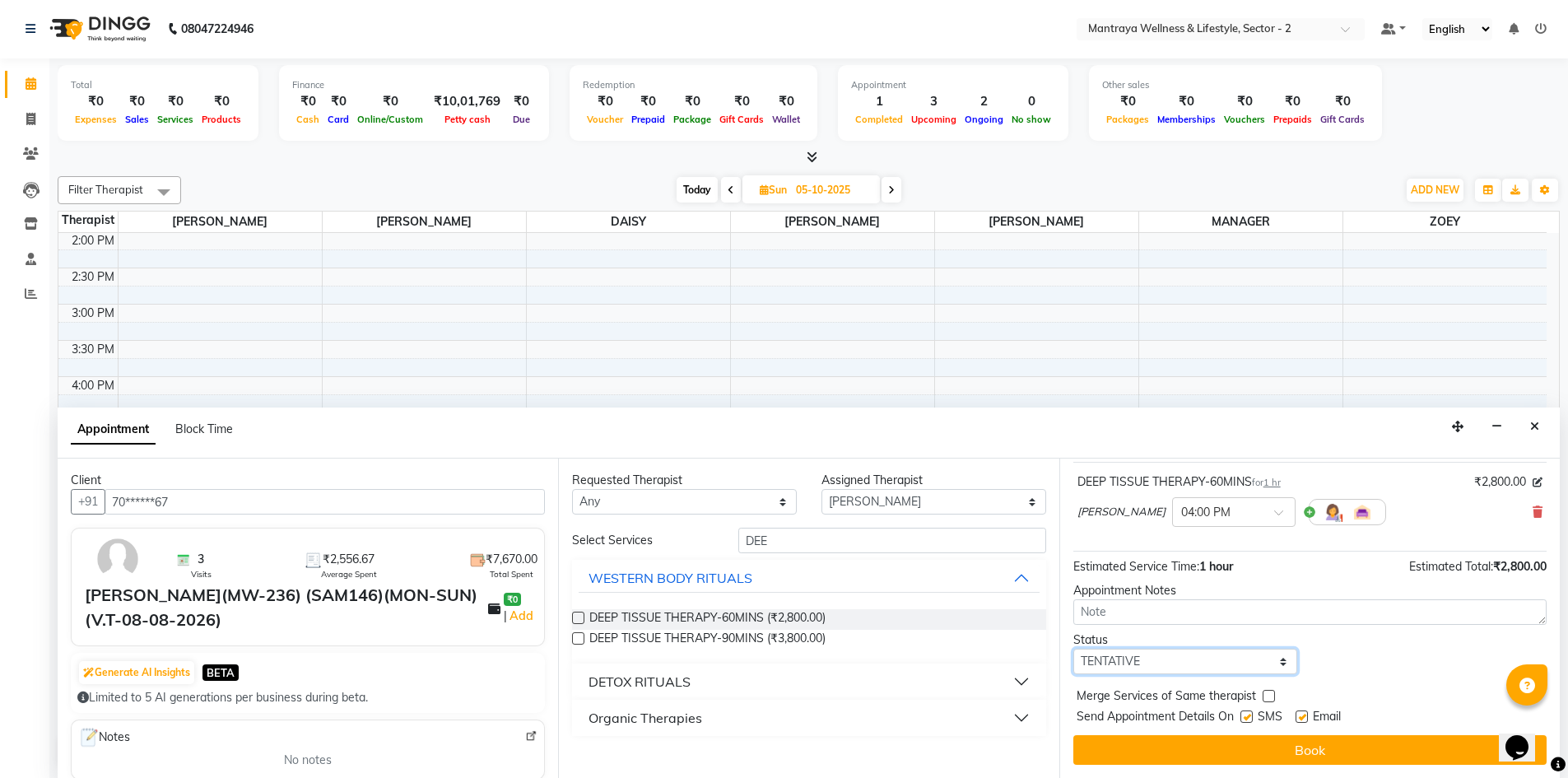
click at [1278, 663] on select "Select TENTATIVE CONFIRM UPCOMING" at bounding box center [1185, 661] width 225 height 26
select select "confirm booking"
click at [1073, 648] on select "Select TENTATIVE CONFIRM UPCOMING" at bounding box center [1185, 661] width 225 height 26
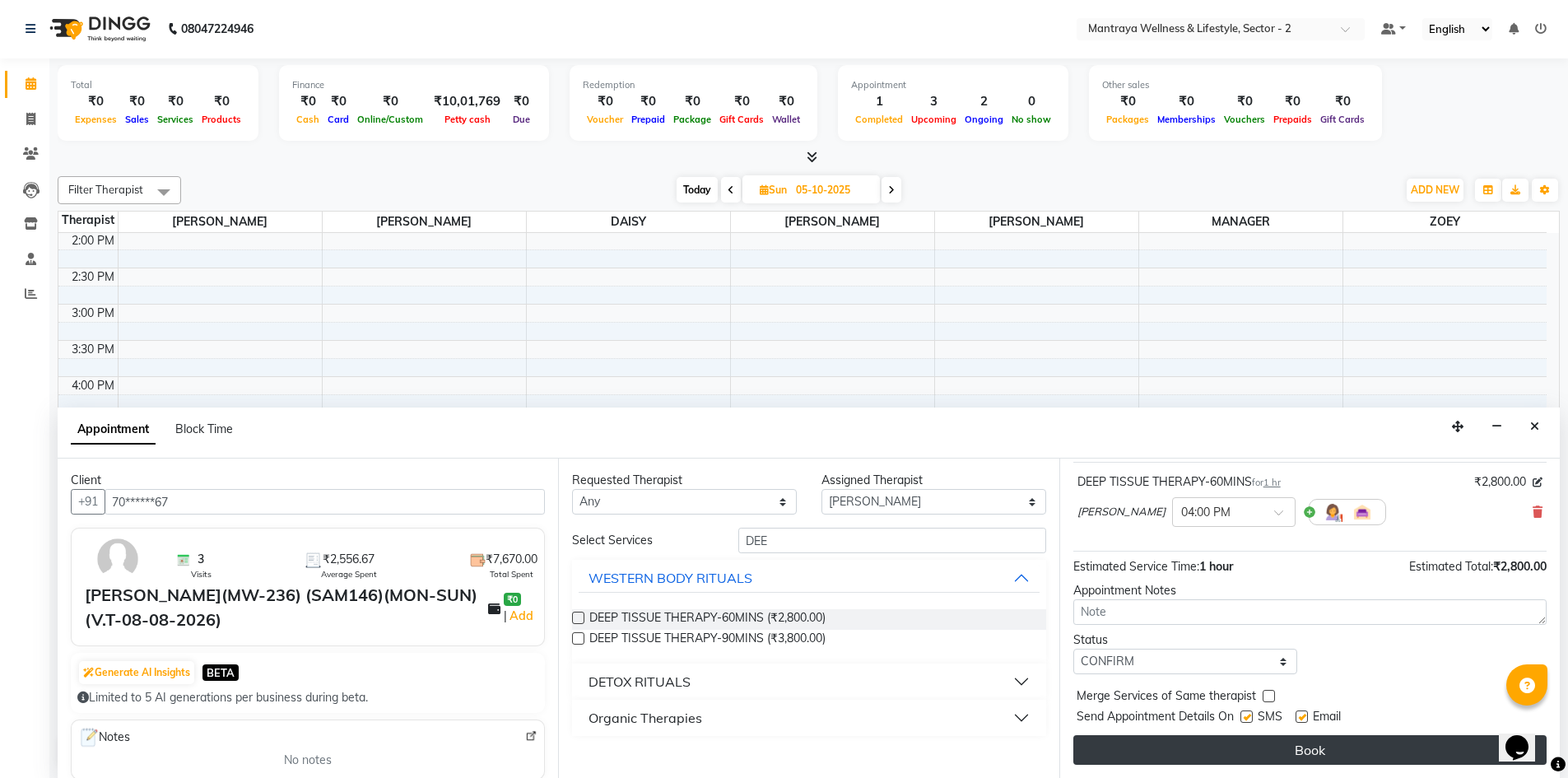
click at [1157, 747] on button "Book" at bounding box center [1310, 749] width 474 height 30
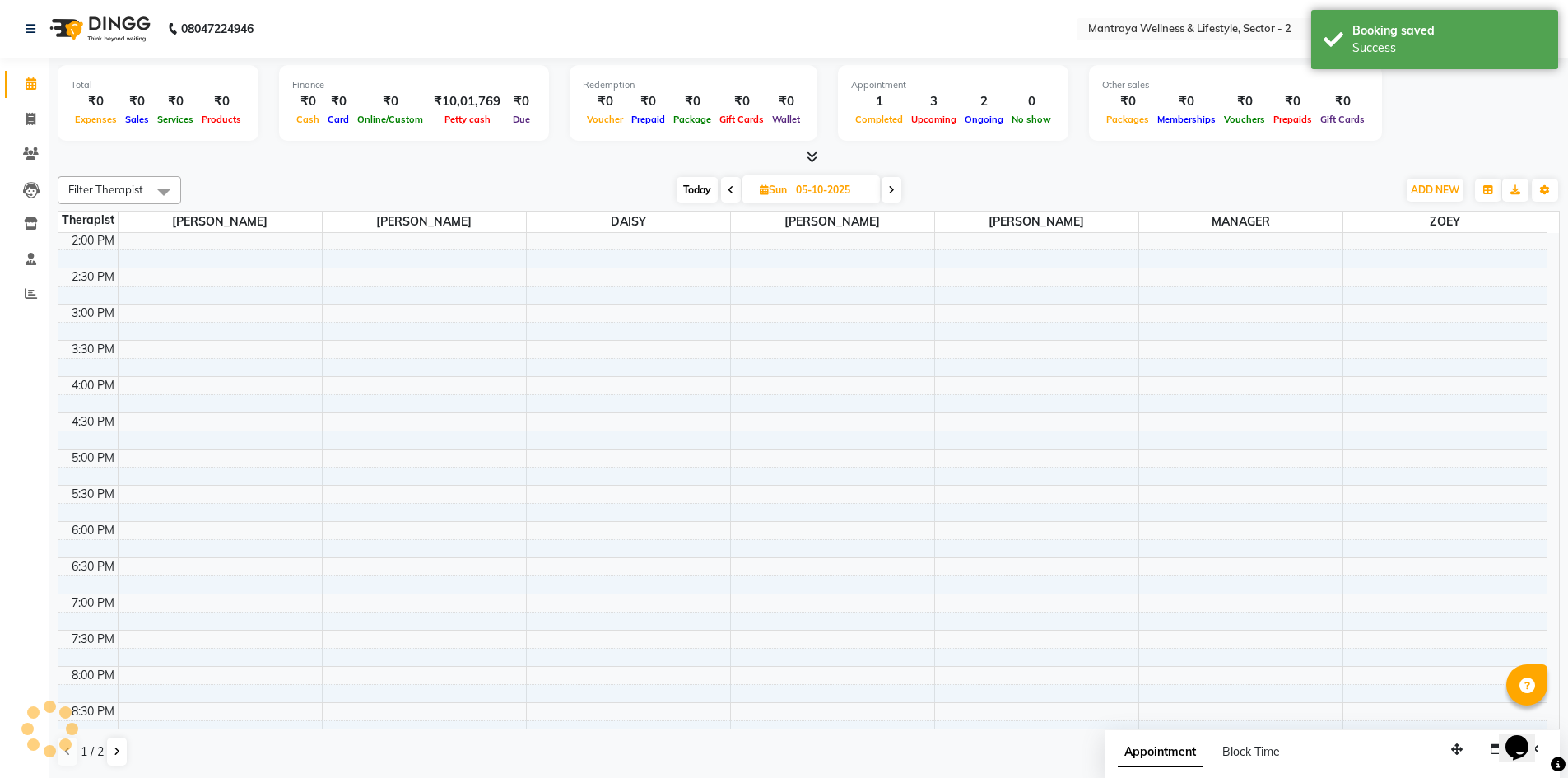
scroll to position [0, 0]
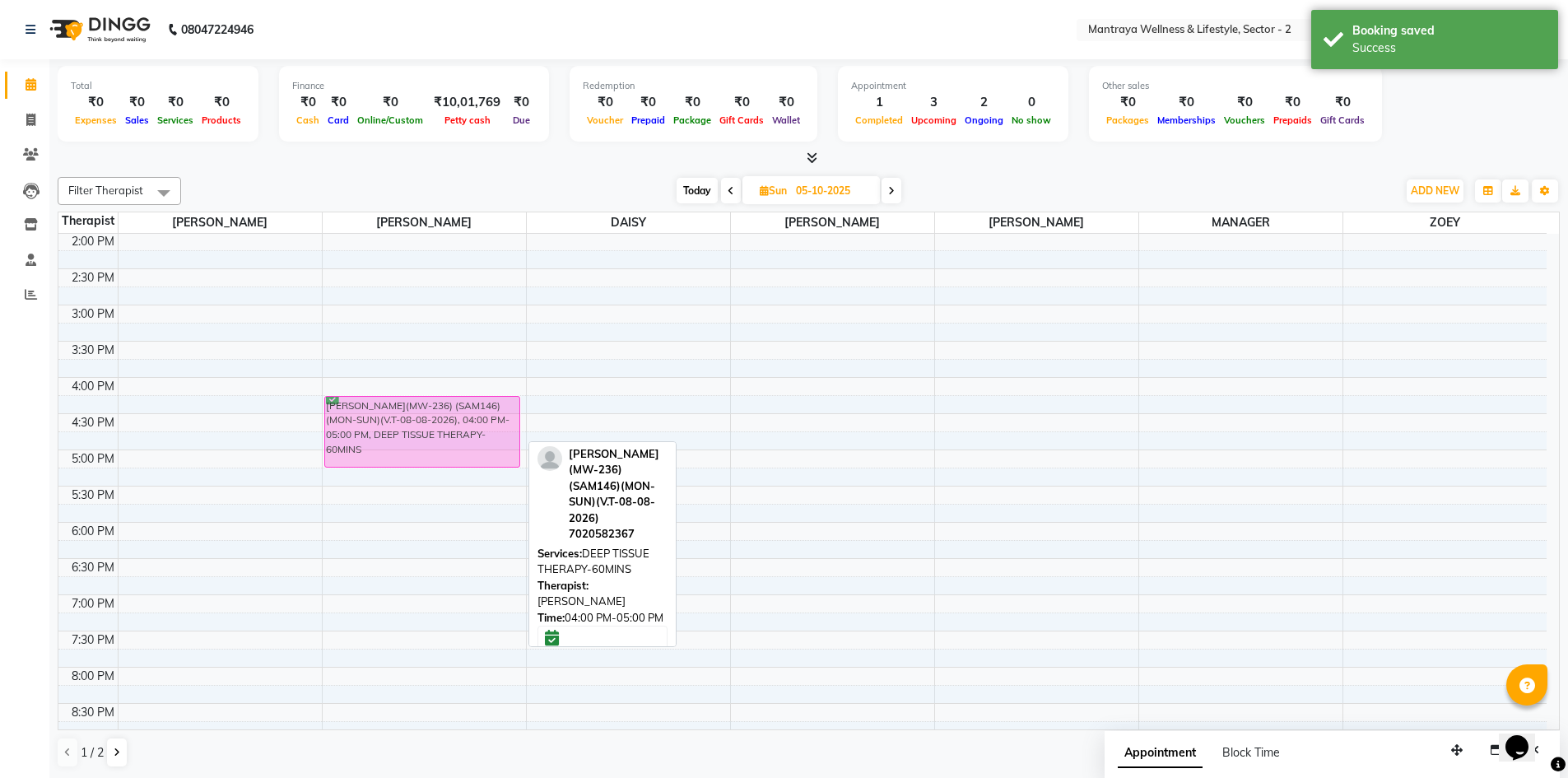
drag, startPoint x: 427, startPoint y: 391, endPoint x: 428, endPoint y: 406, distance: 15.0
click at [428, 406] on div "[PERSON_NAME](MW-236) (SAM146)(MON-SUN)(V.T-08-08-2026), 04:00 PM-05:00 PM, DEE…" at bounding box center [425, 377] width 204 height 869
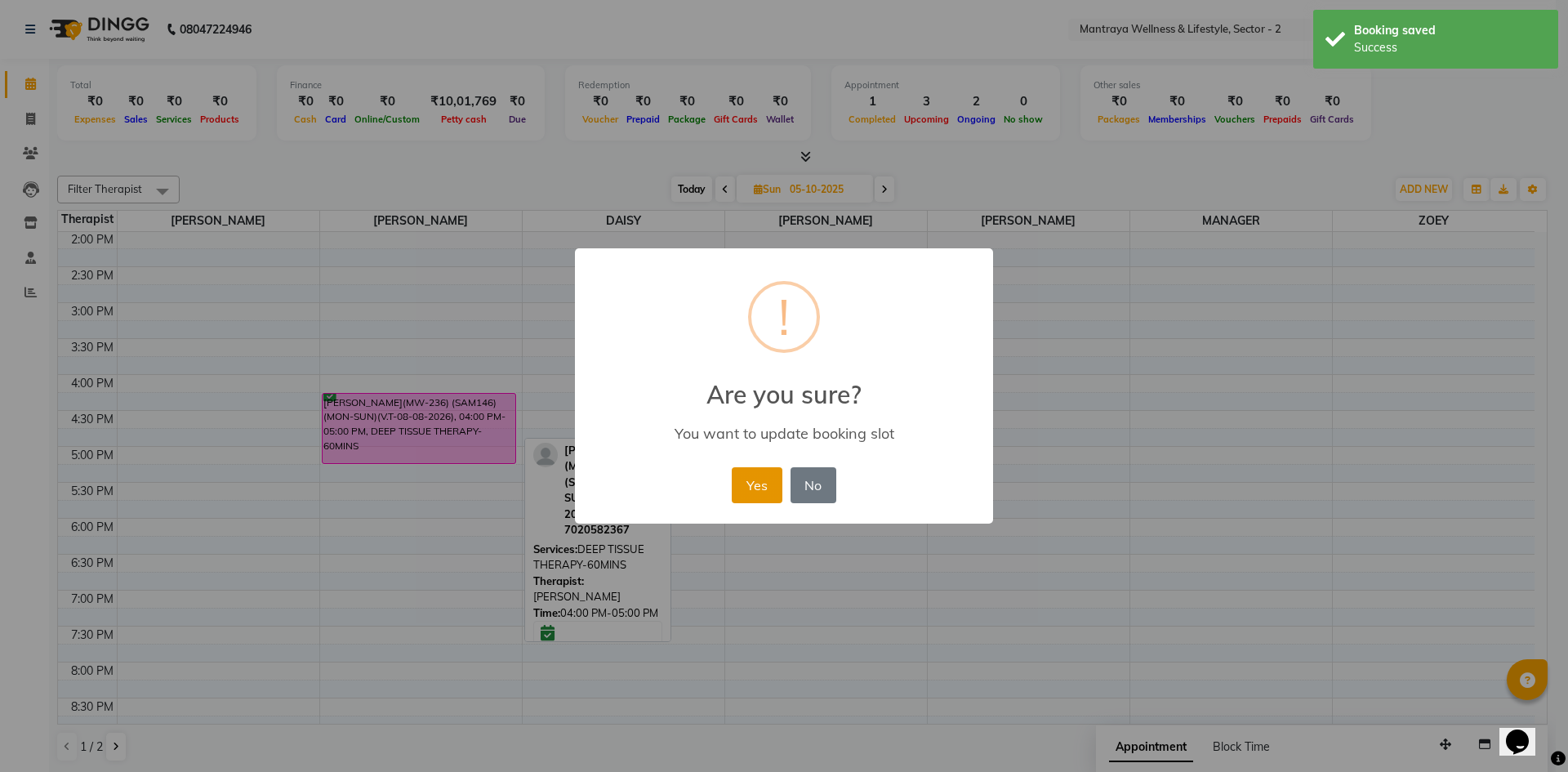
click at [764, 485] on button "Yes" at bounding box center [756, 485] width 50 height 36
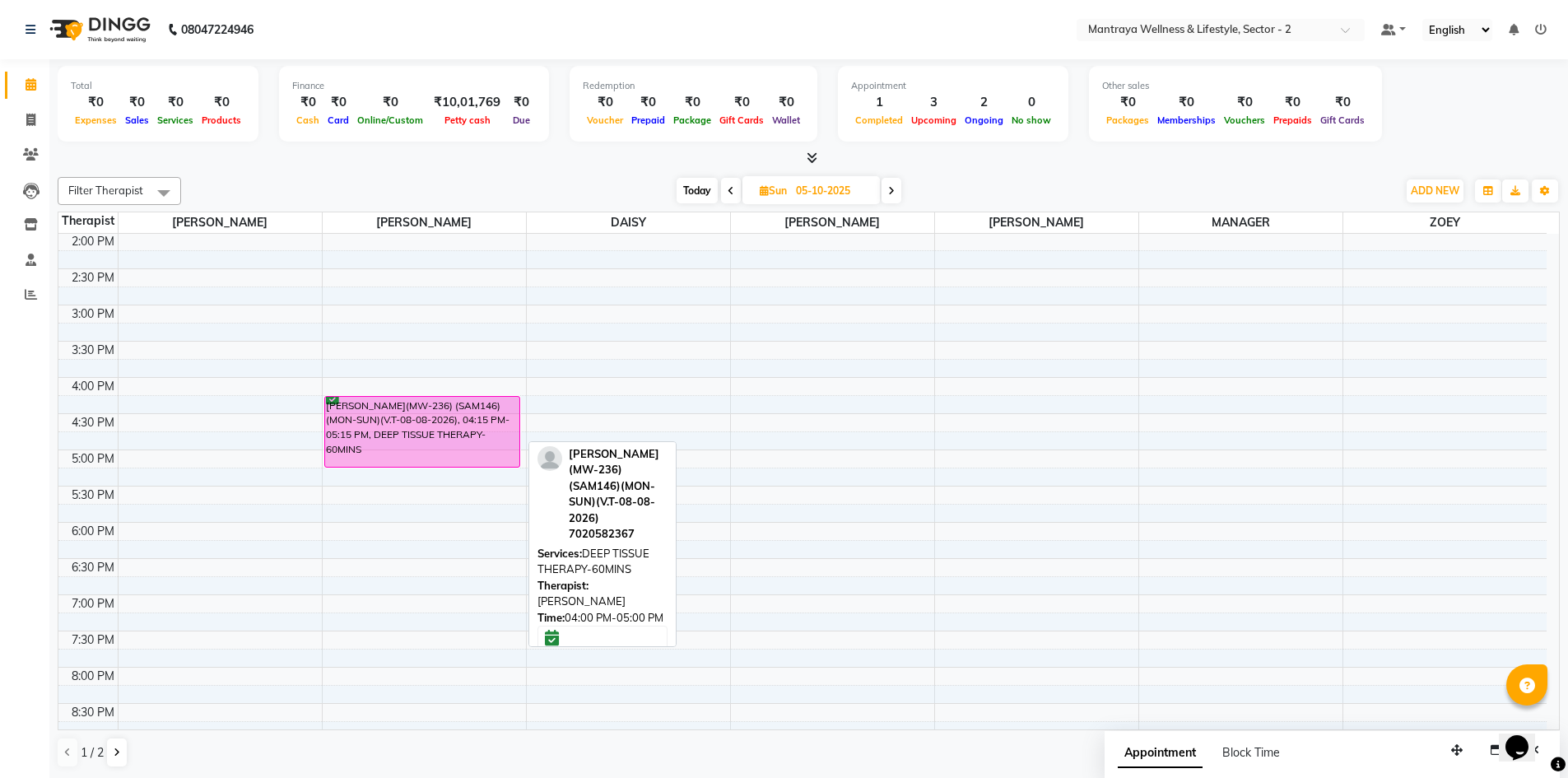
click at [694, 190] on span "Today" at bounding box center [697, 191] width 41 height 26
type input "04-10-2025"
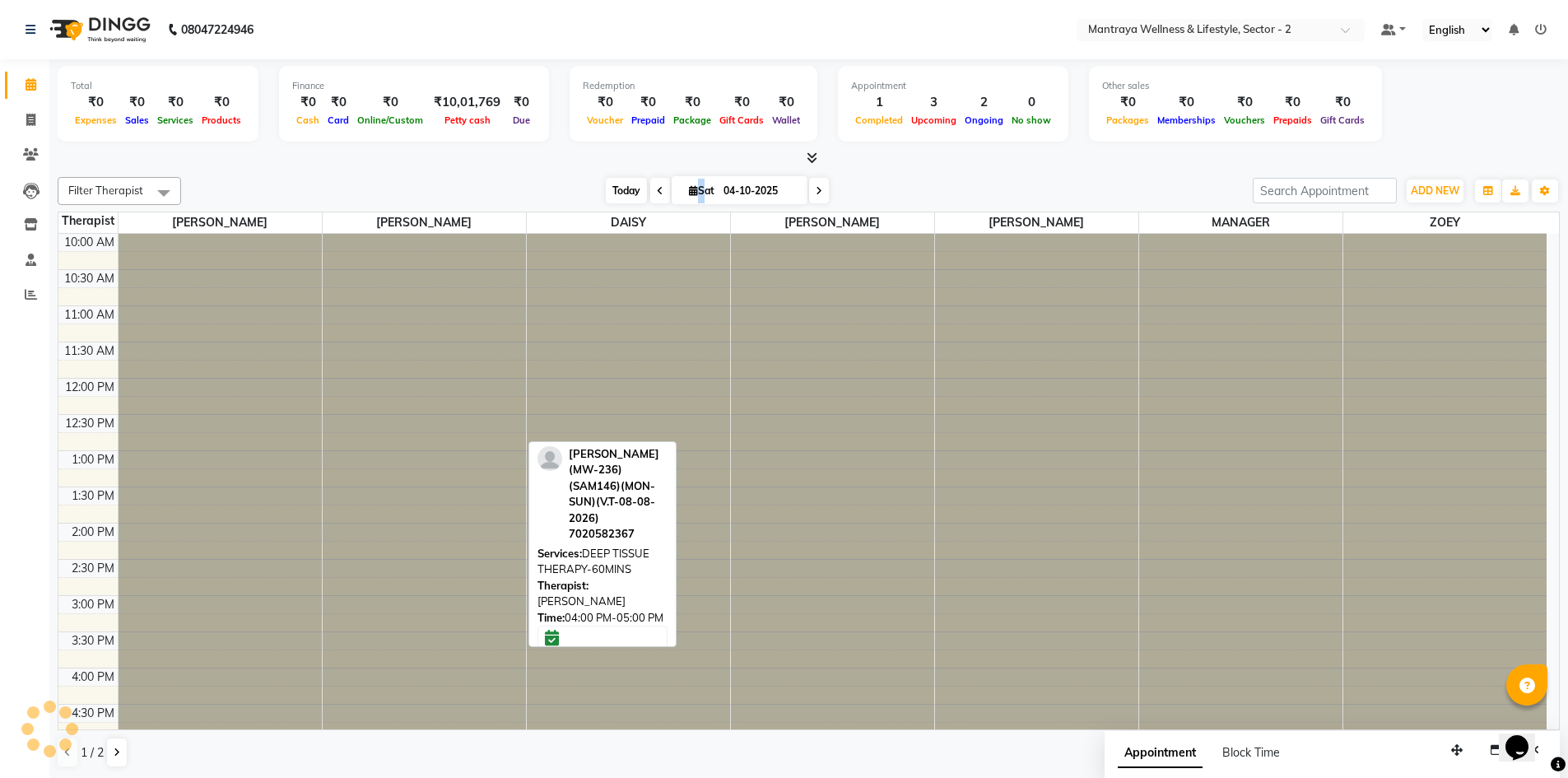
click at [694, 190] on span "Sat" at bounding box center [701, 190] width 33 height 12
select select "10"
select select "2025"
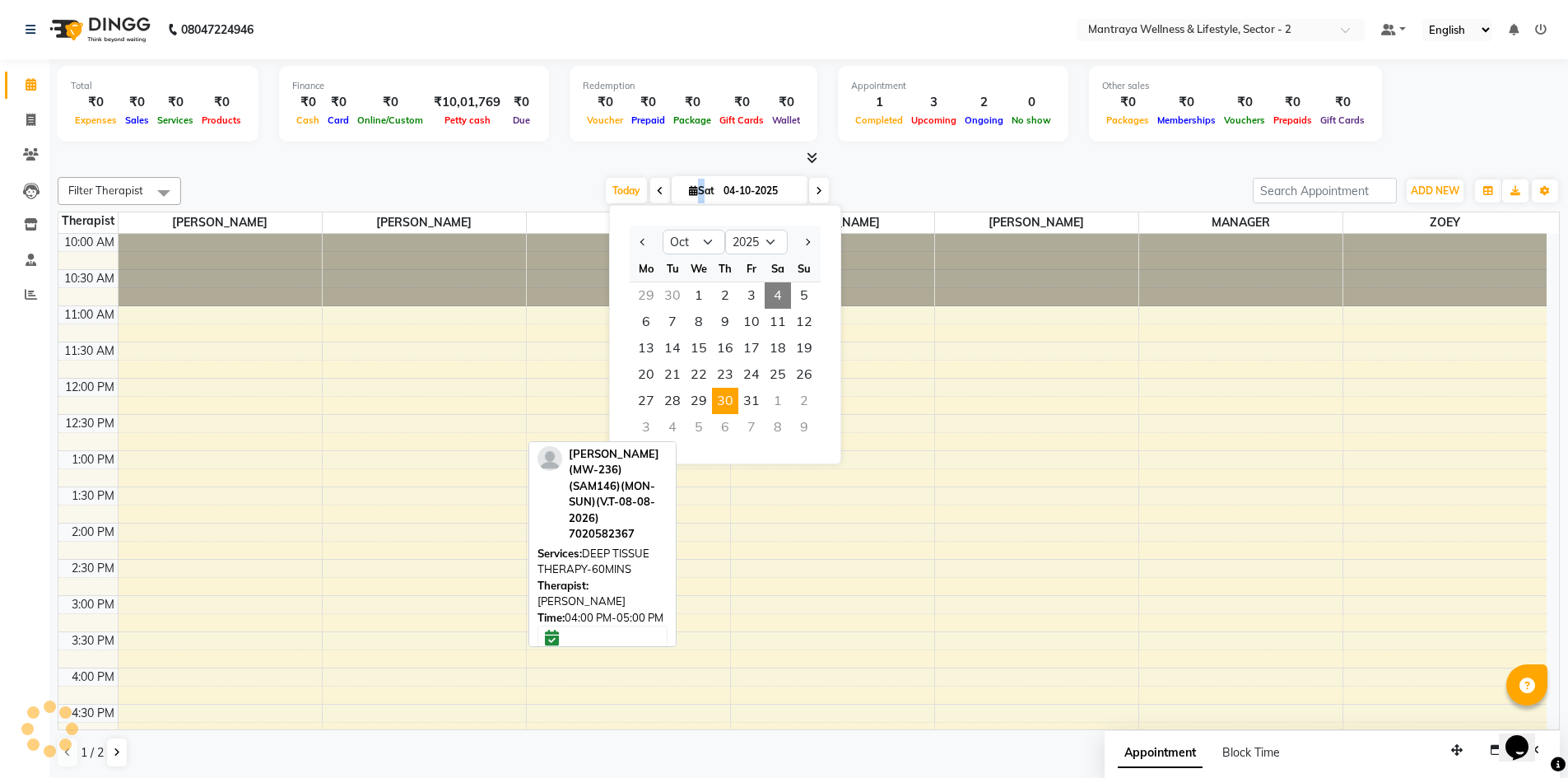
scroll to position [373, 0]
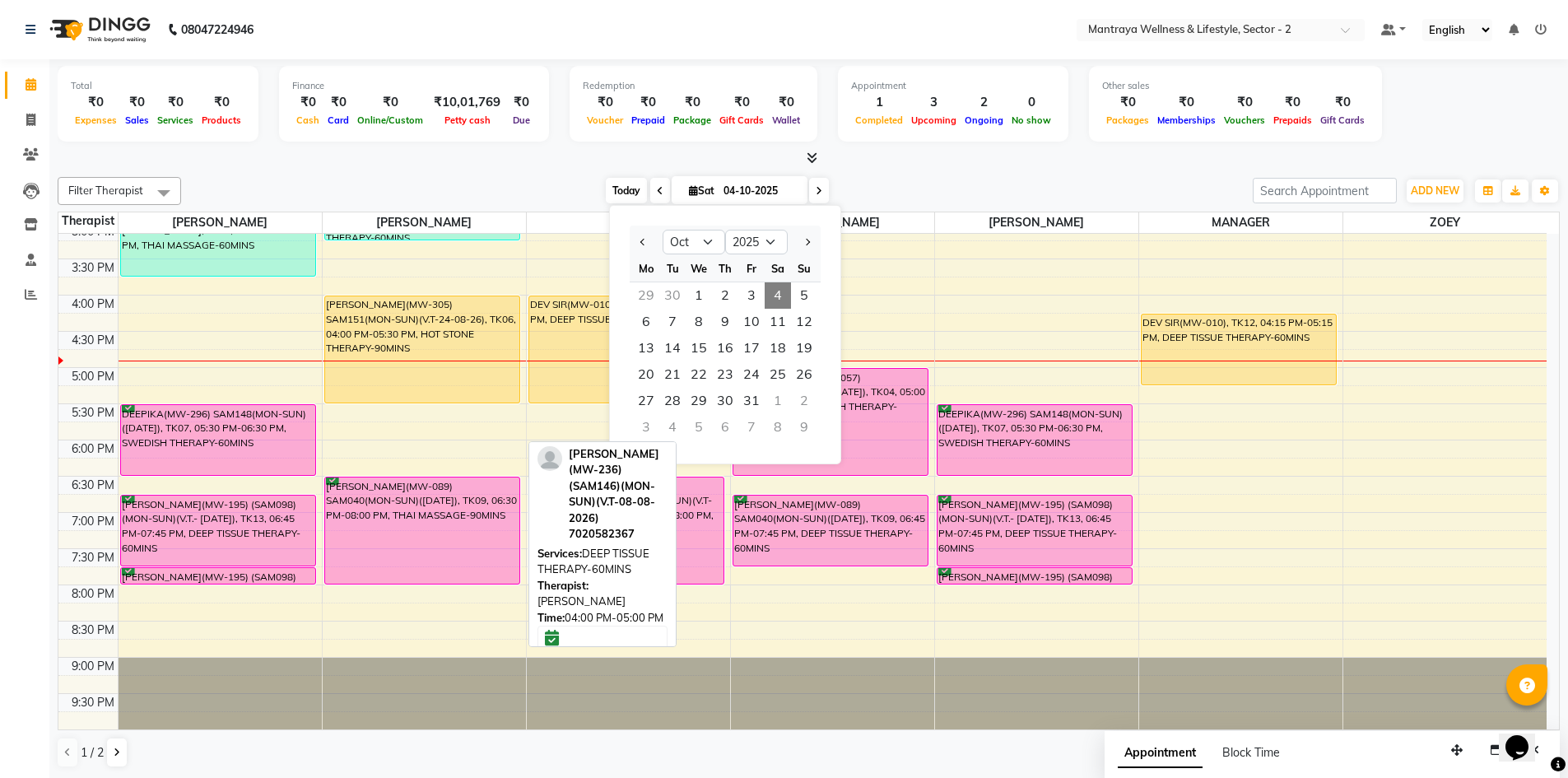
click at [628, 191] on span "Today" at bounding box center [626, 191] width 41 height 26
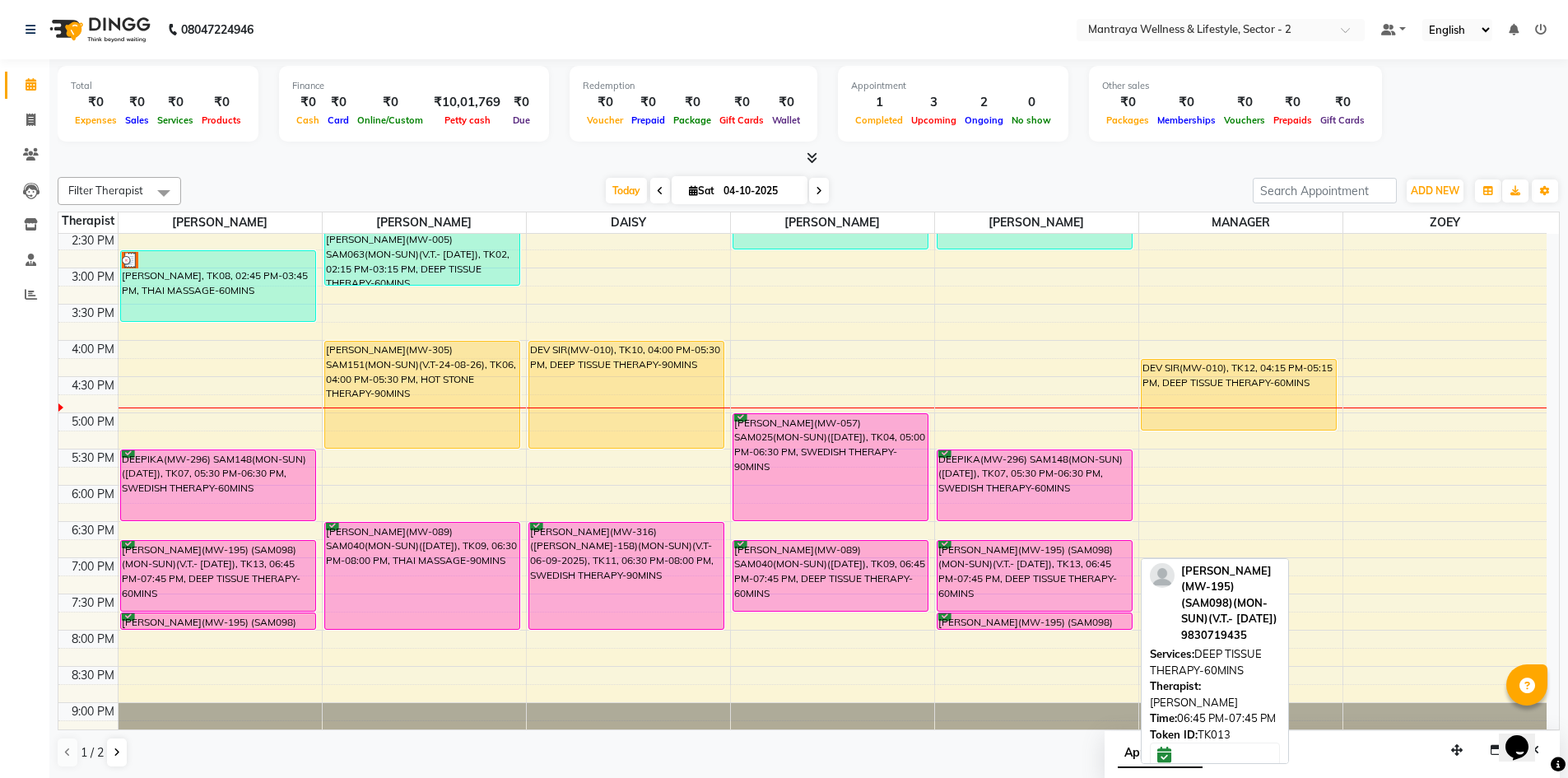
scroll to position [290, 0]
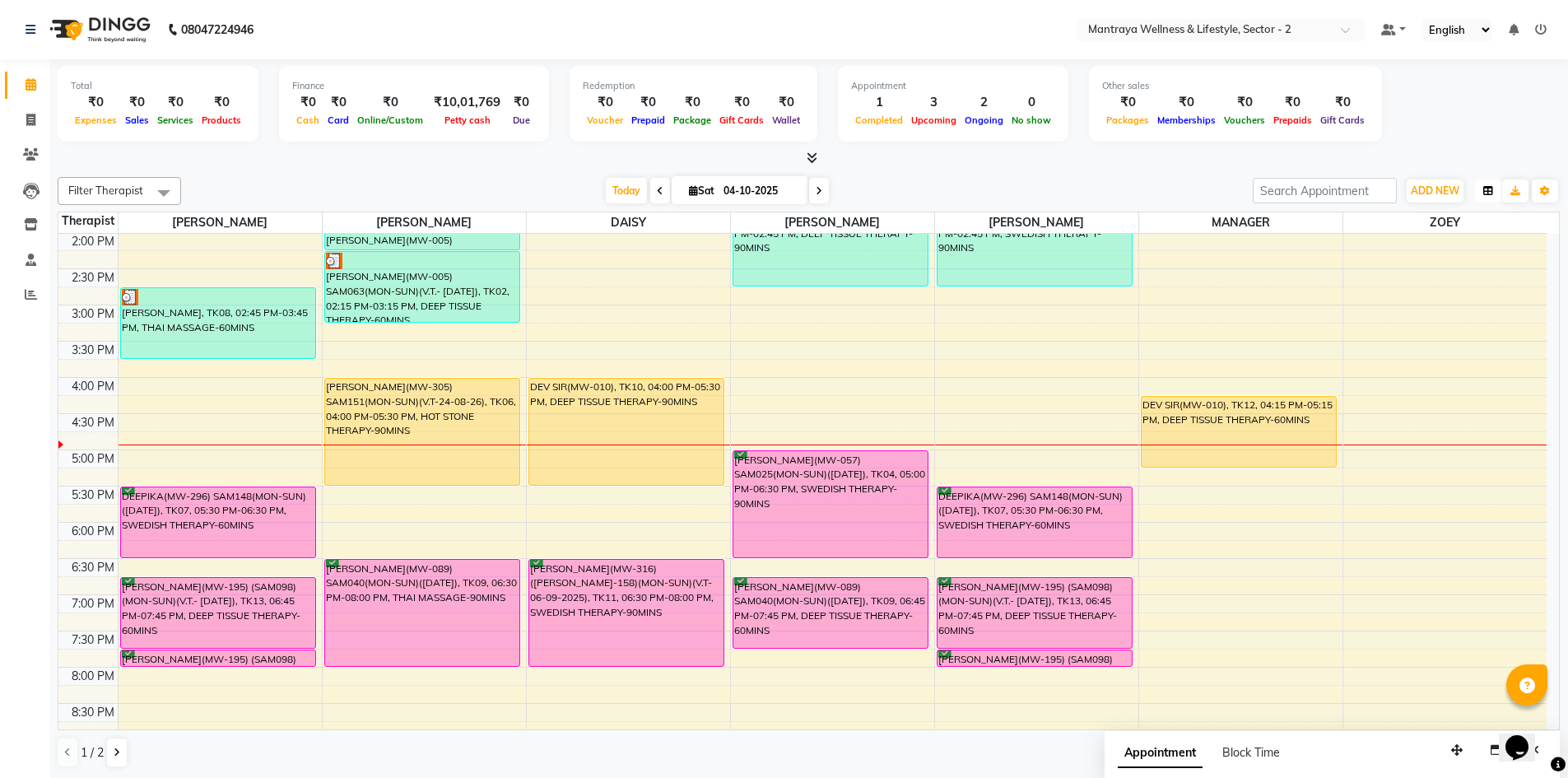
click at [1487, 190] on icon "button" at bounding box center [1488, 191] width 10 height 10
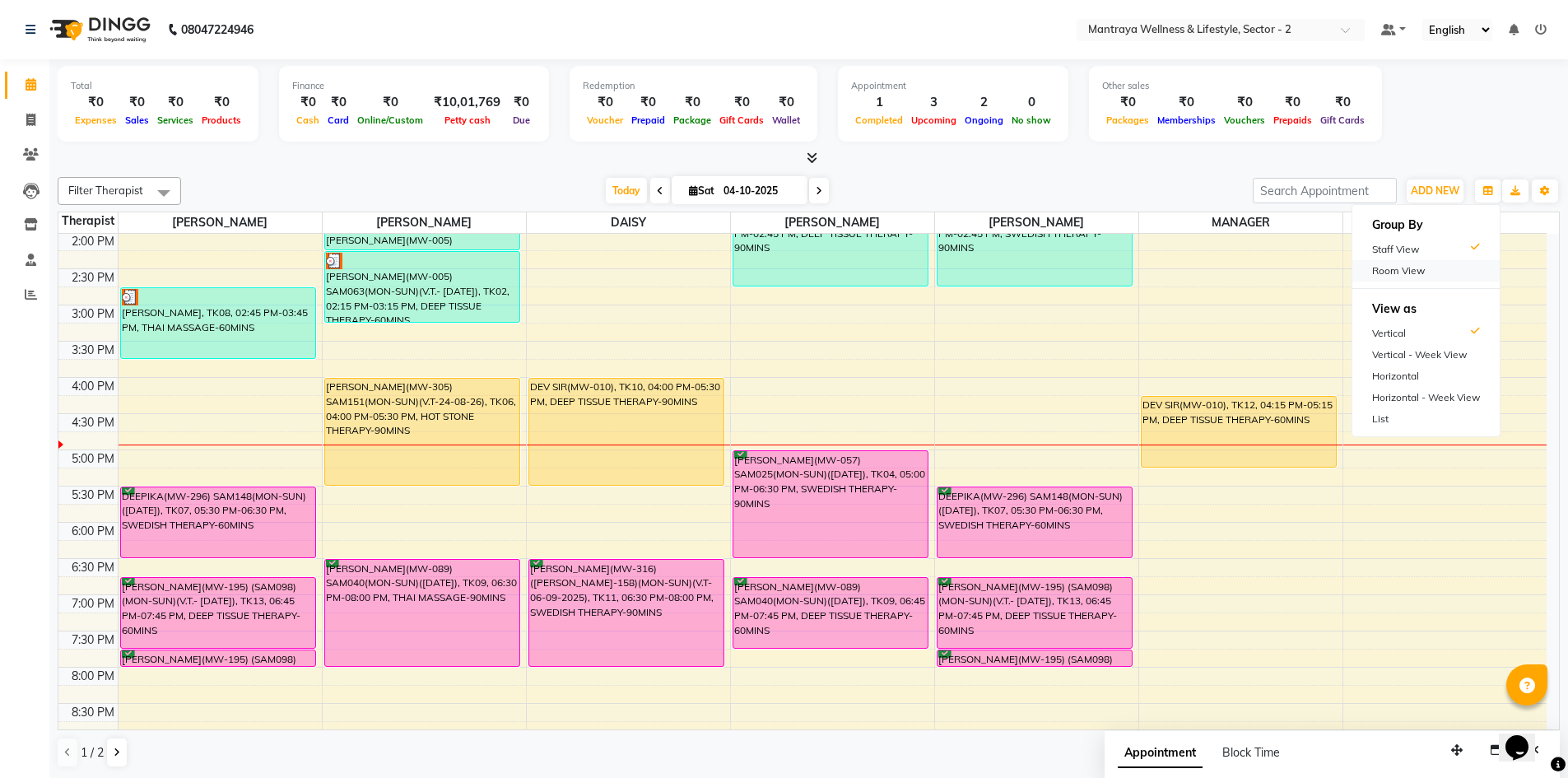
click at [1442, 272] on div "Room View" at bounding box center [1426, 270] width 147 height 21
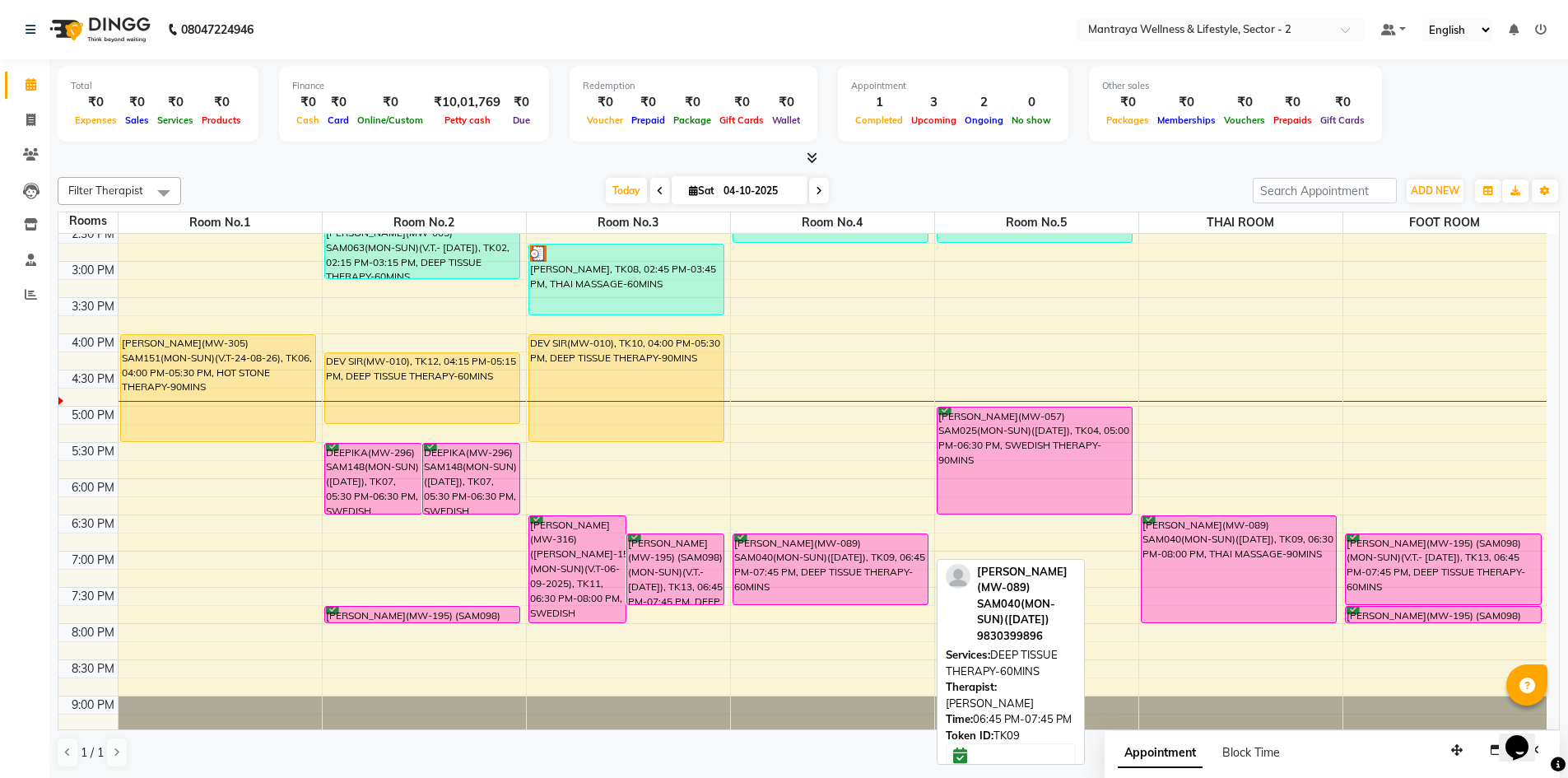
scroll to position [373, 0]
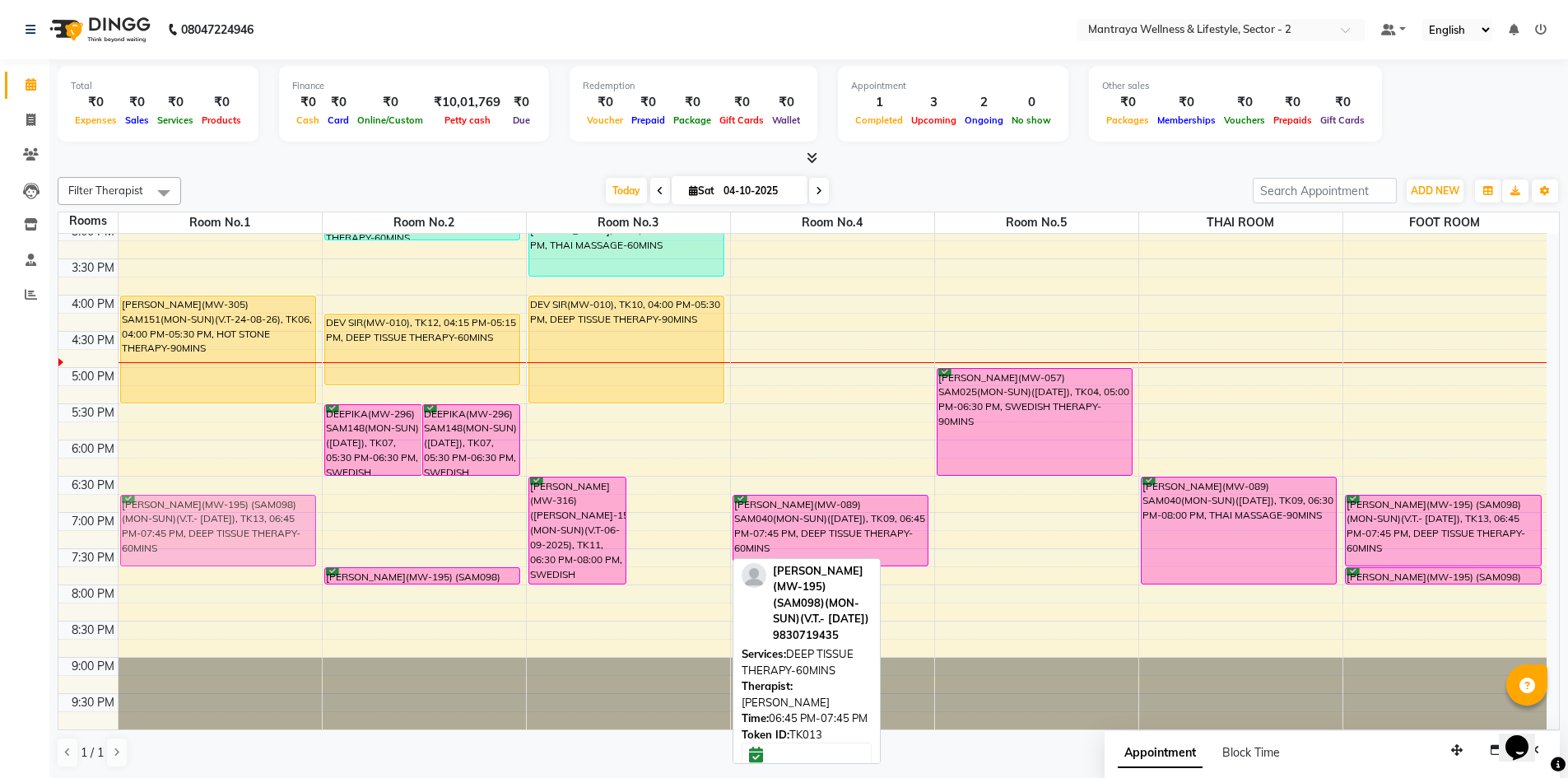
drag, startPoint x: 678, startPoint y: 534, endPoint x: 217, endPoint y: 526, distance: 461.1
click at [217, 526] on tr "[PERSON_NAME](MW-305) SAM151(MON-SUN)(V.T-24-08-26), TK06, 04:00 PM-05:30 PM, H…" at bounding box center [802, 295] width 1488 height 869
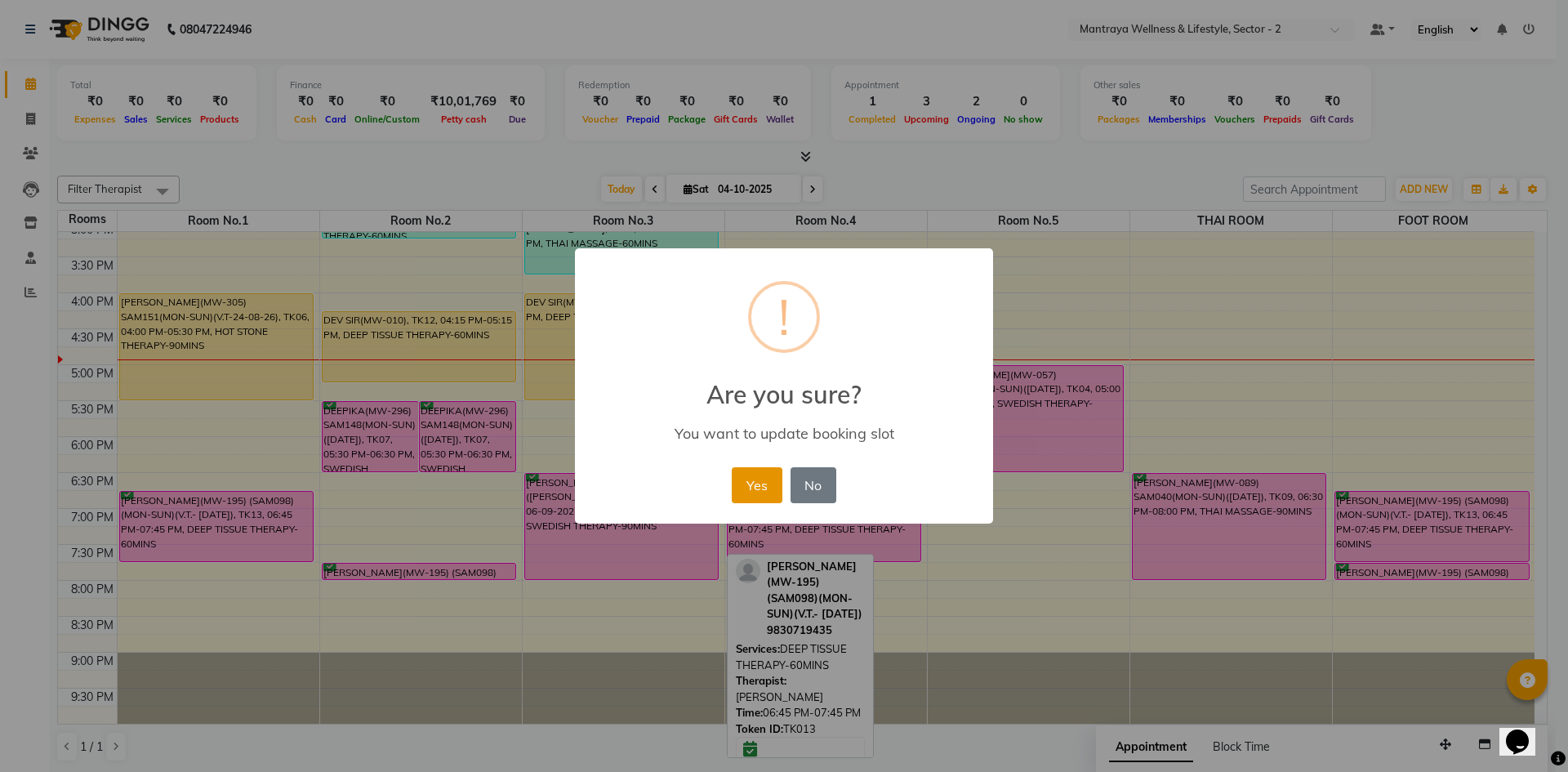
click at [745, 485] on button "Yes" at bounding box center [756, 485] width 50 height 36
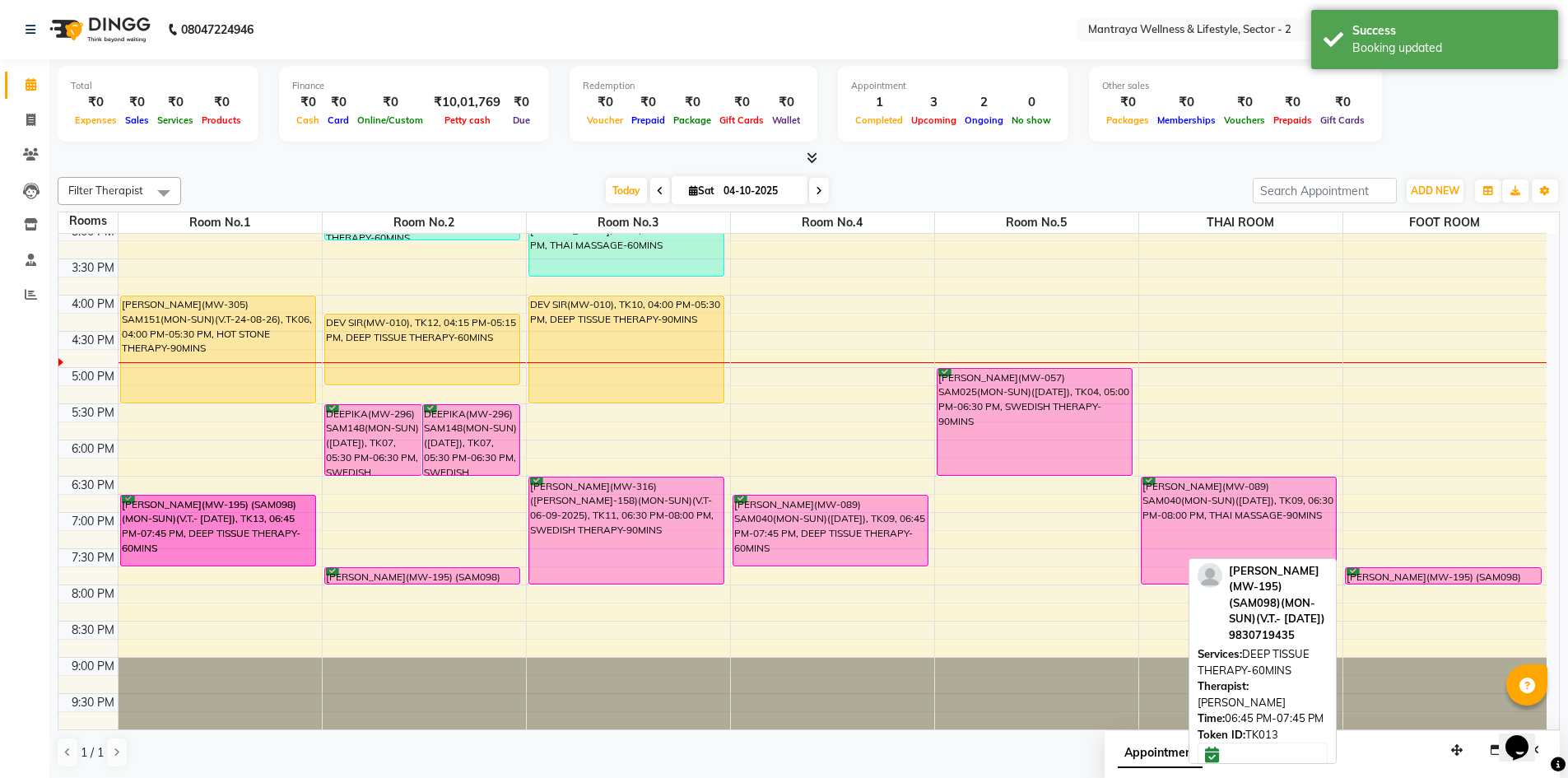
drag, startPoint x: 1386, startPoint y: 532, endPoint x: 136, endPoint y: 527, distance: 1250.0
click at [136, 527] on tr "[PERSON_NAME](MW-305) SAM151(MON-SUN)(V.T-24-08-26), TK06, 04:00 PM-05:30 PM, H…" at bounding box center [802, 295] width 1488 height 869
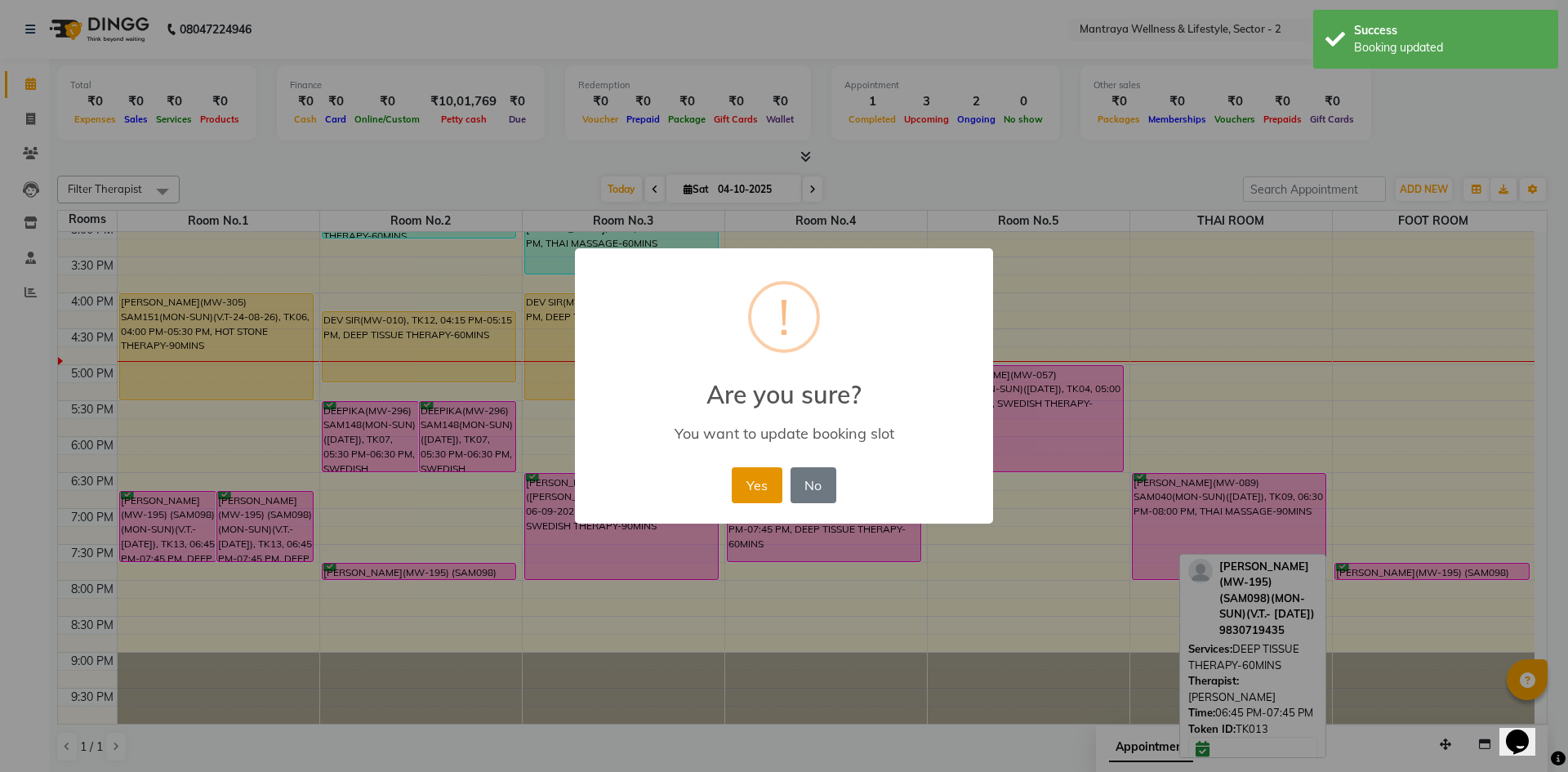
click at [771, 491] on button "Yes" at bounding box center [756, 485] width 50 height 36
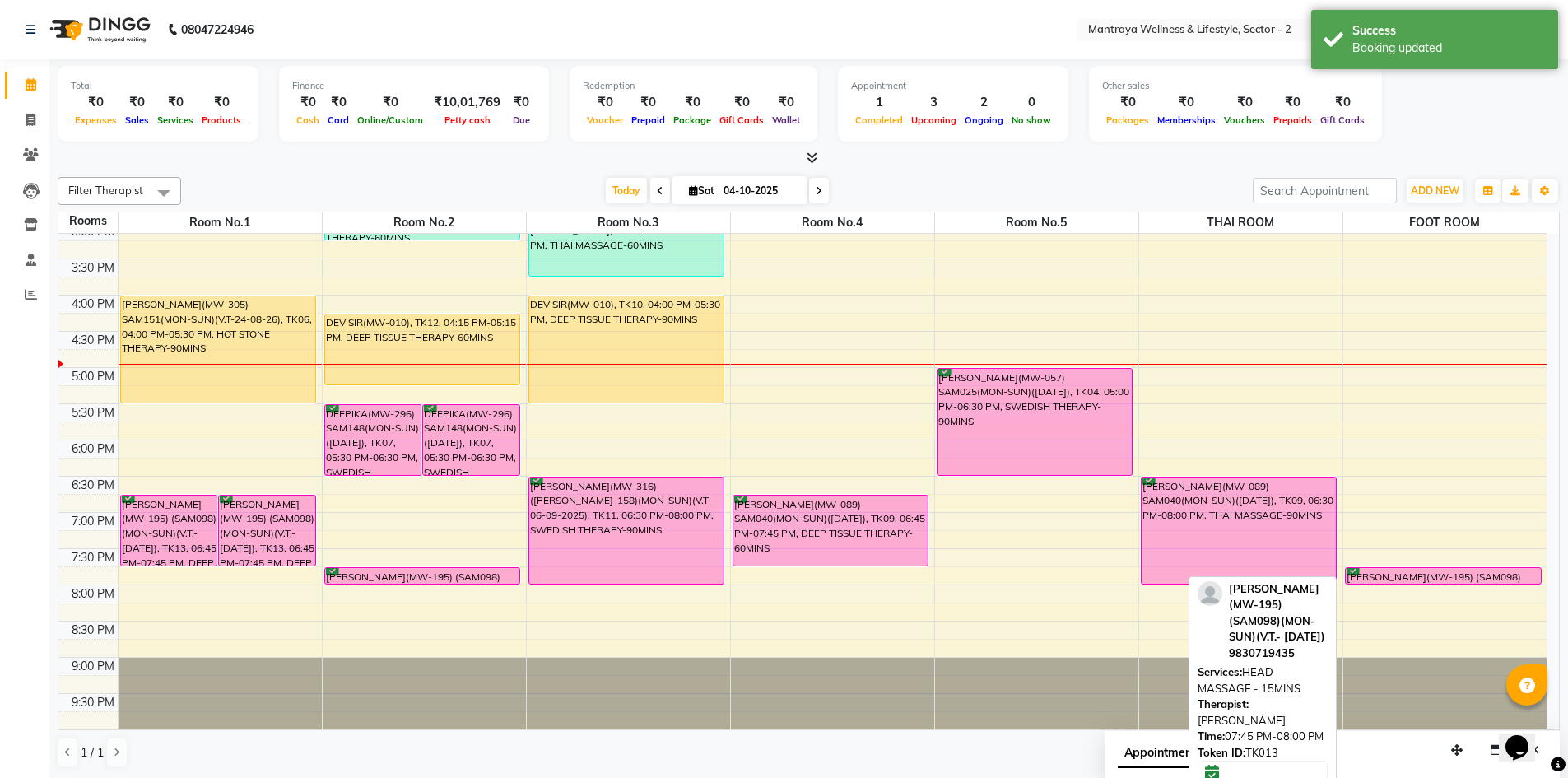
click at [1376, 581] on div "[PERSON_NAME](MW-195) (SAM098)(MON-SUN)(V.T.- [DATE]), TK13, 07:45 PM-08:00 PM,…" at bounding box center [1445, 295] width 204 height 869
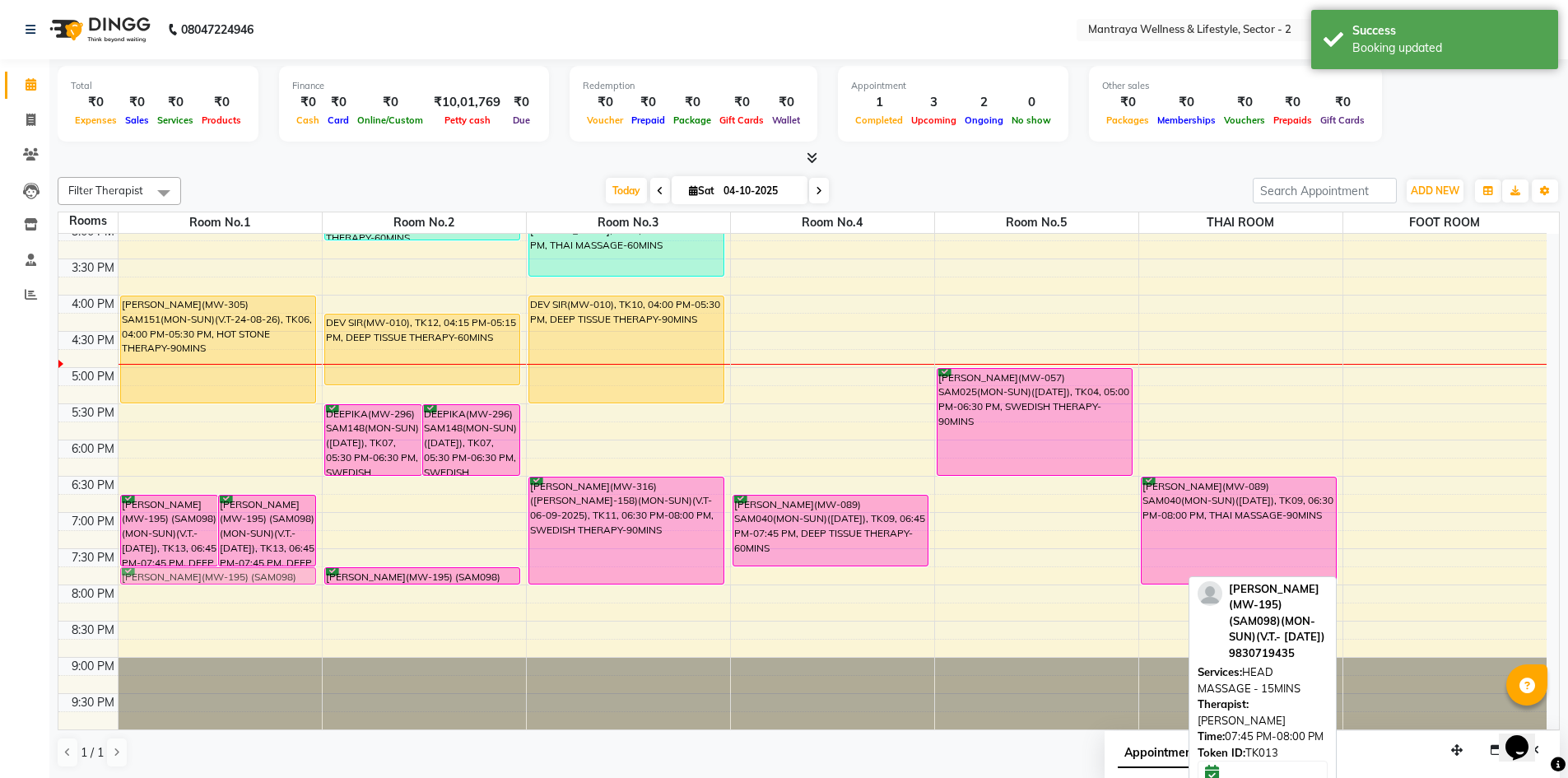
drag, startPoint x: 1403, startPoint y: 575, endPoint x: 118, endPoint y: 567, distance: 1285.0
click at [118, 567] on div "10:00 AM 10:30 AM 11:00 AM 11:30 AM 12:00 PM 12:30 PM 1:00 PM 1:30 PM 2:00 PM 2…" at bounding box center [802, 295] width 1488 height 869
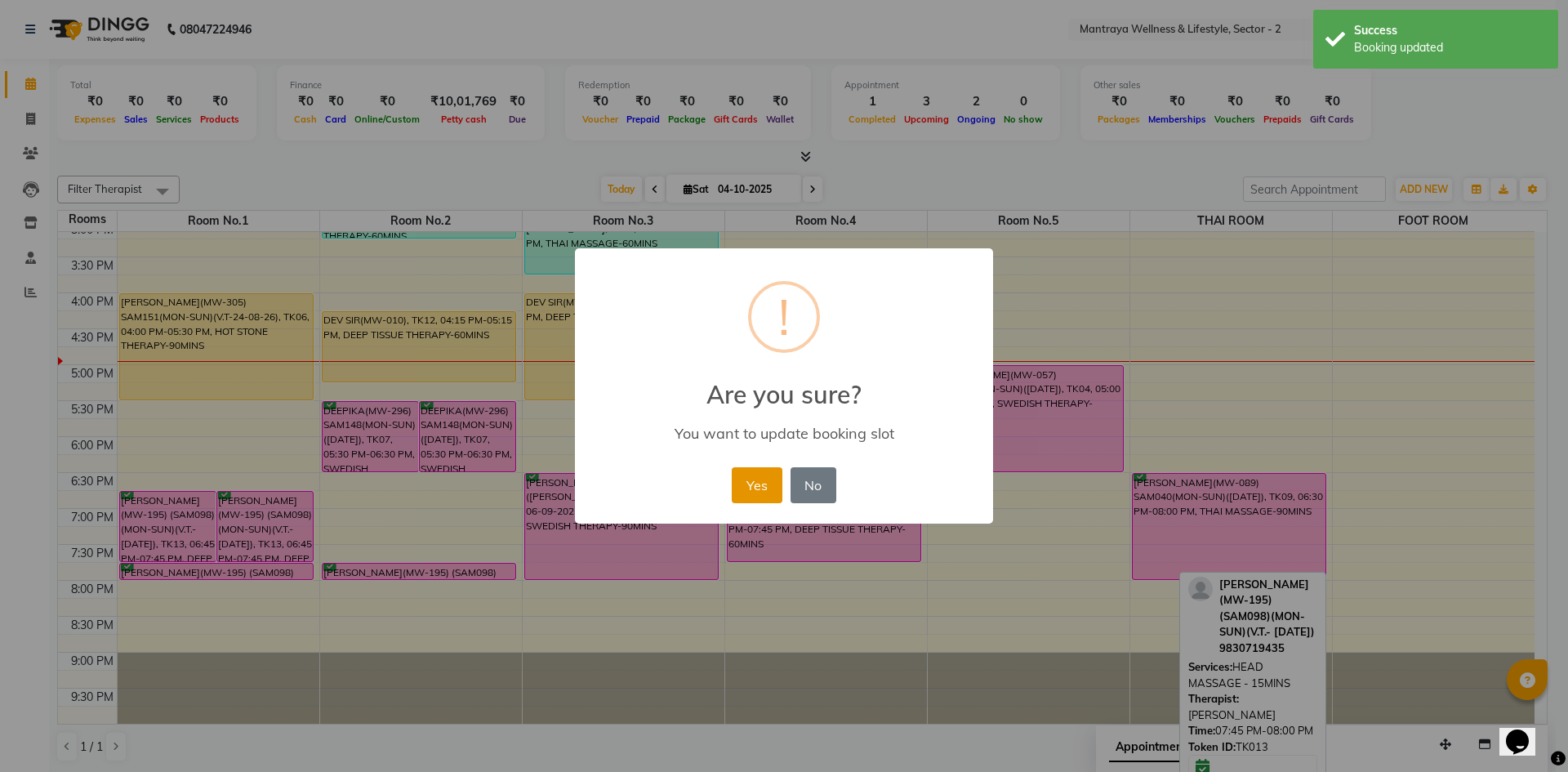
click at [756, 486] on button "Yes" at bounding box center [756, 485] width 50 height 36
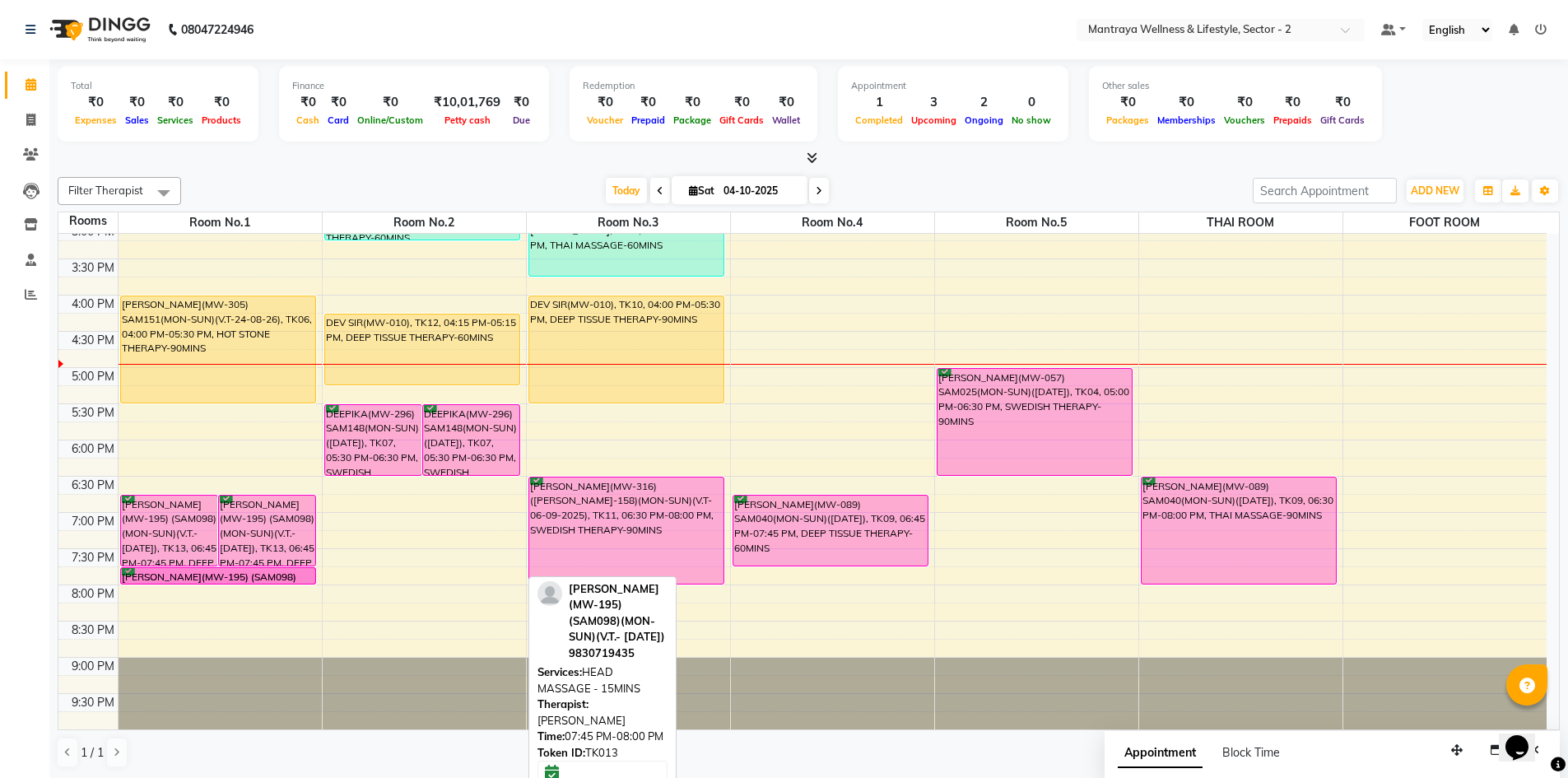
drag, startPoint x: 438, startPoint y: 571, endPoint x: 306, endPoint y: 566, distance: 132.1
click at [306, 566] on tr "[PERSON_NAME](MW-195) (SAM098)(MON-SUN)(V.T.- [DATE]), TK13, 06:45 PM-07:45 PM,…" at bounding box center [802, 295] width 1488 height 869
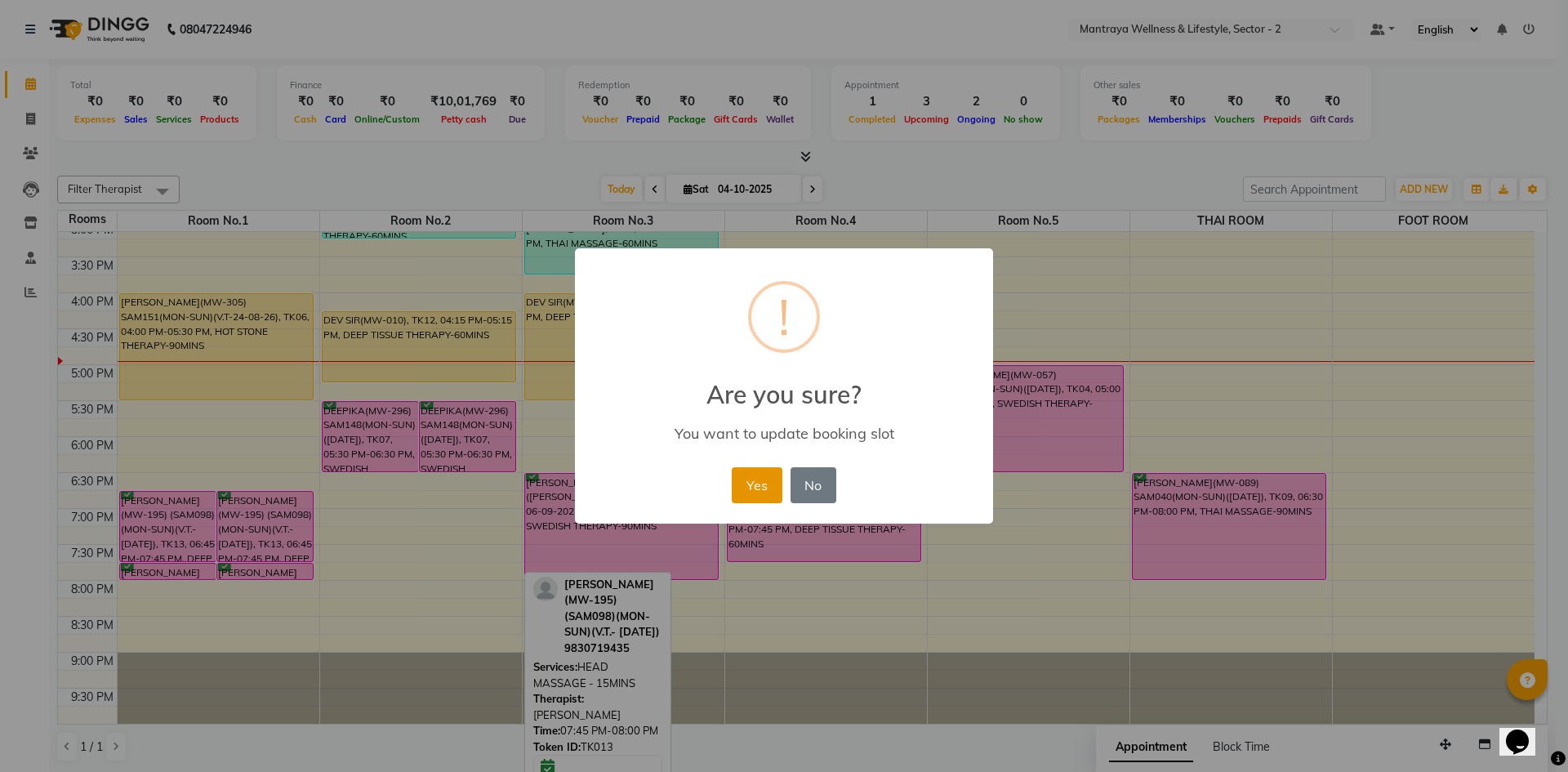
click at [745, 482] on button "Yes" at bounding box center [756, 485] width 50 height 36
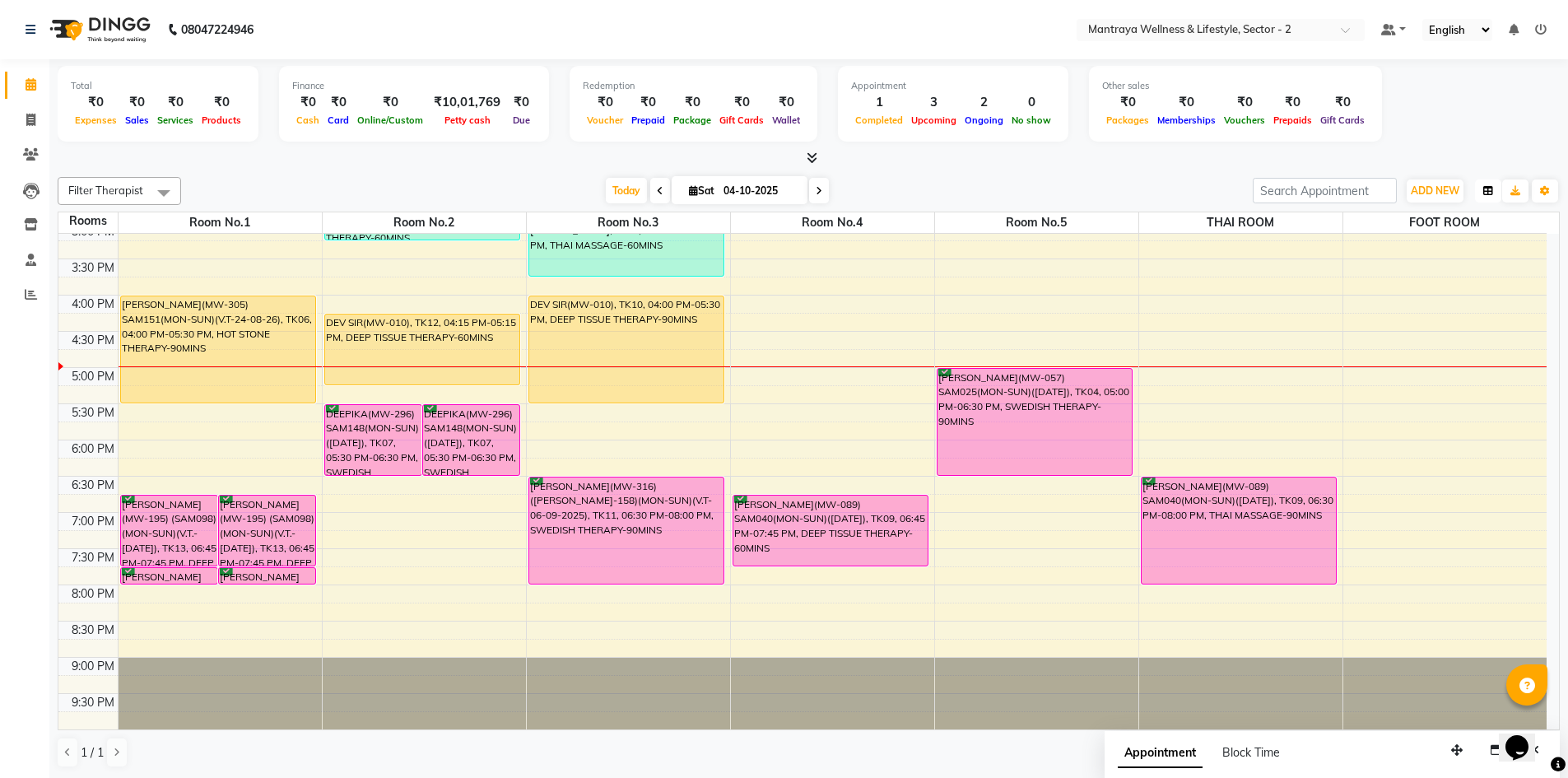
click at [1487, 183] on button "button" at bounding box center [1488, 191] width 26 height 23
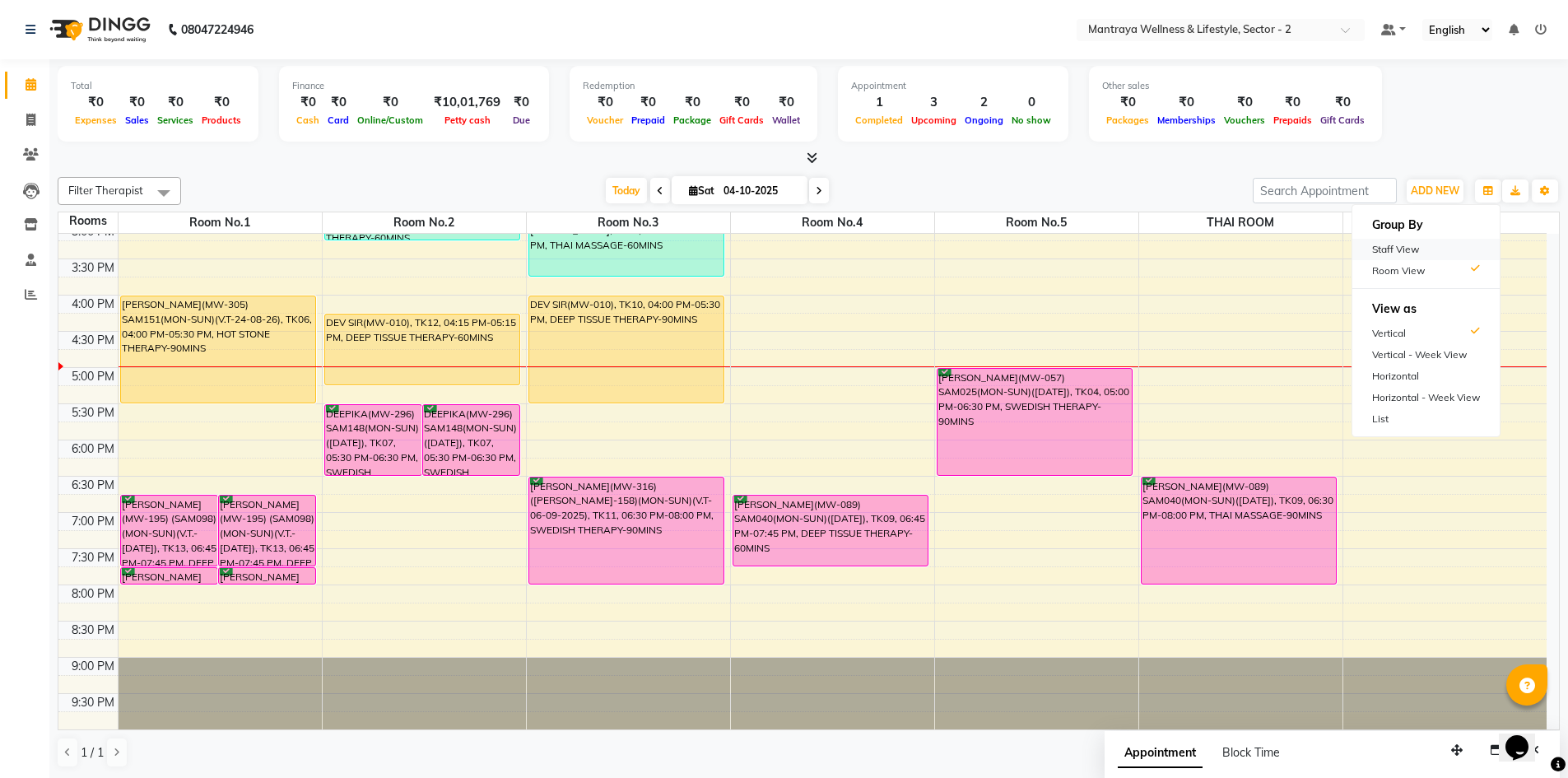
click at [1397, 246] on div "Staff View" at bounding box center [1426, 249] width 147 height 21
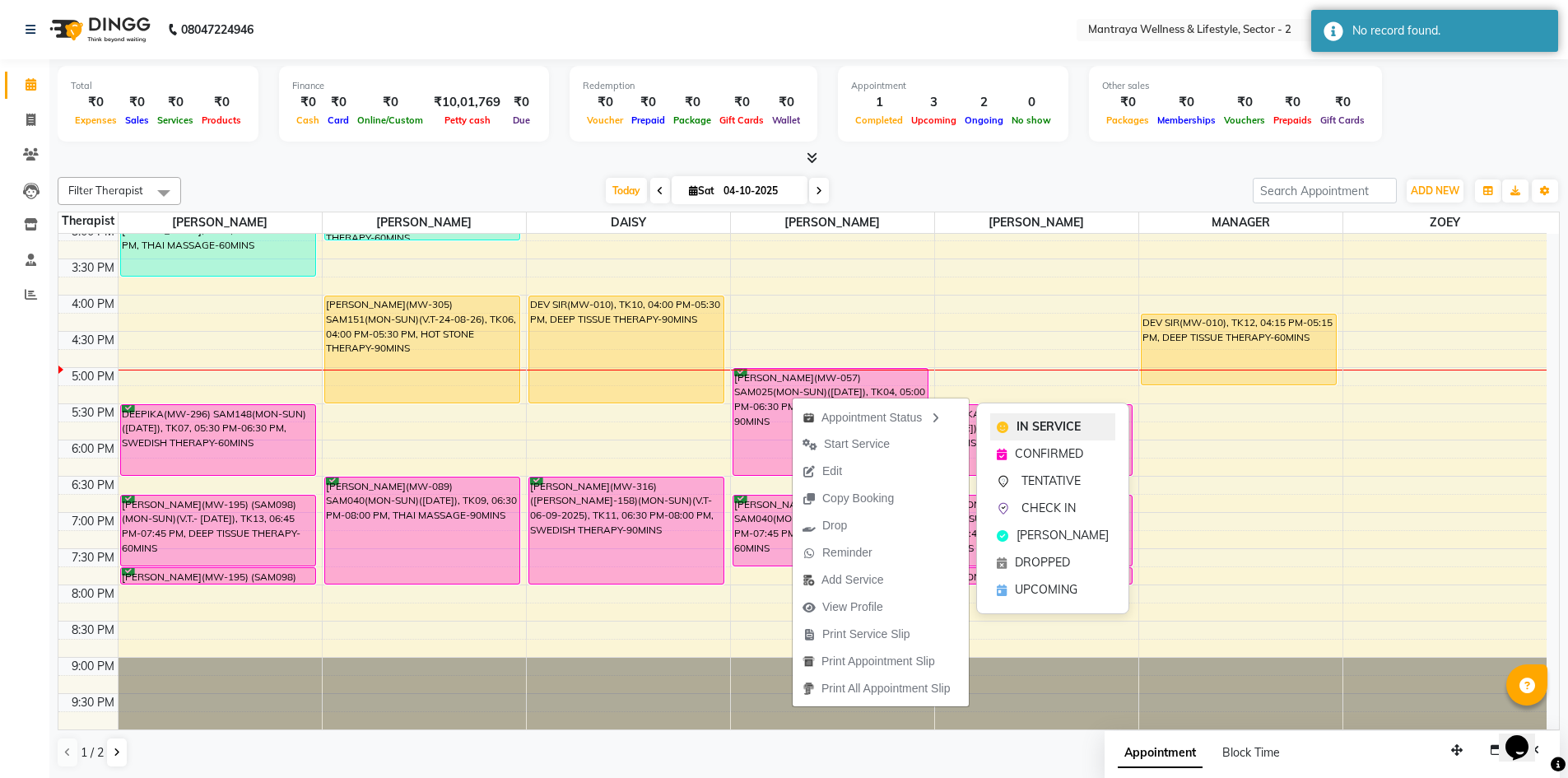
click at [1055, 428] on span "IN SERVICE" at bounding box center [1048, 426] width 64 height 18
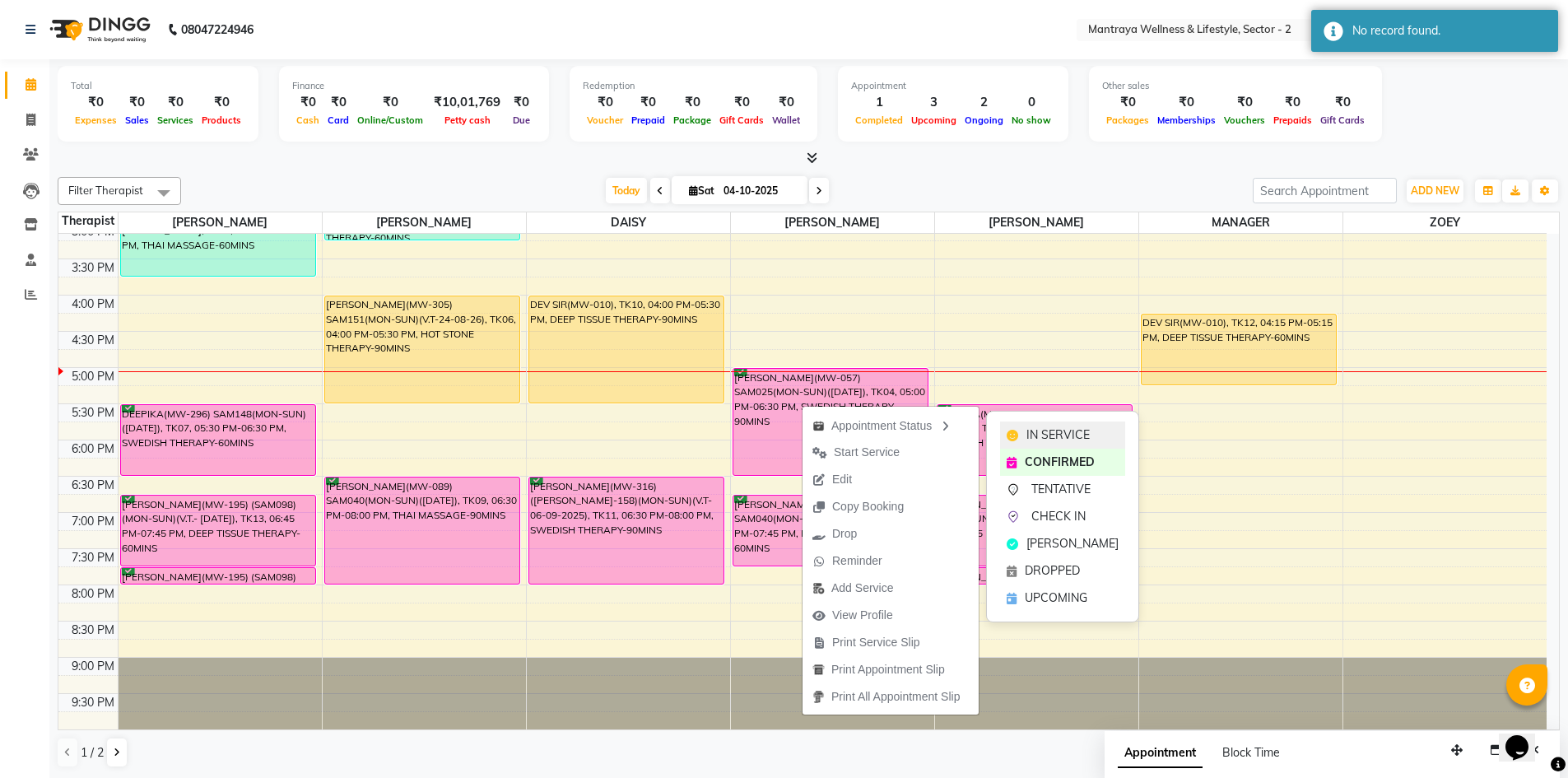
click at [1031, 436] on span "IN SERVICE" at bounding box center [1057, 435] width 63 height 18
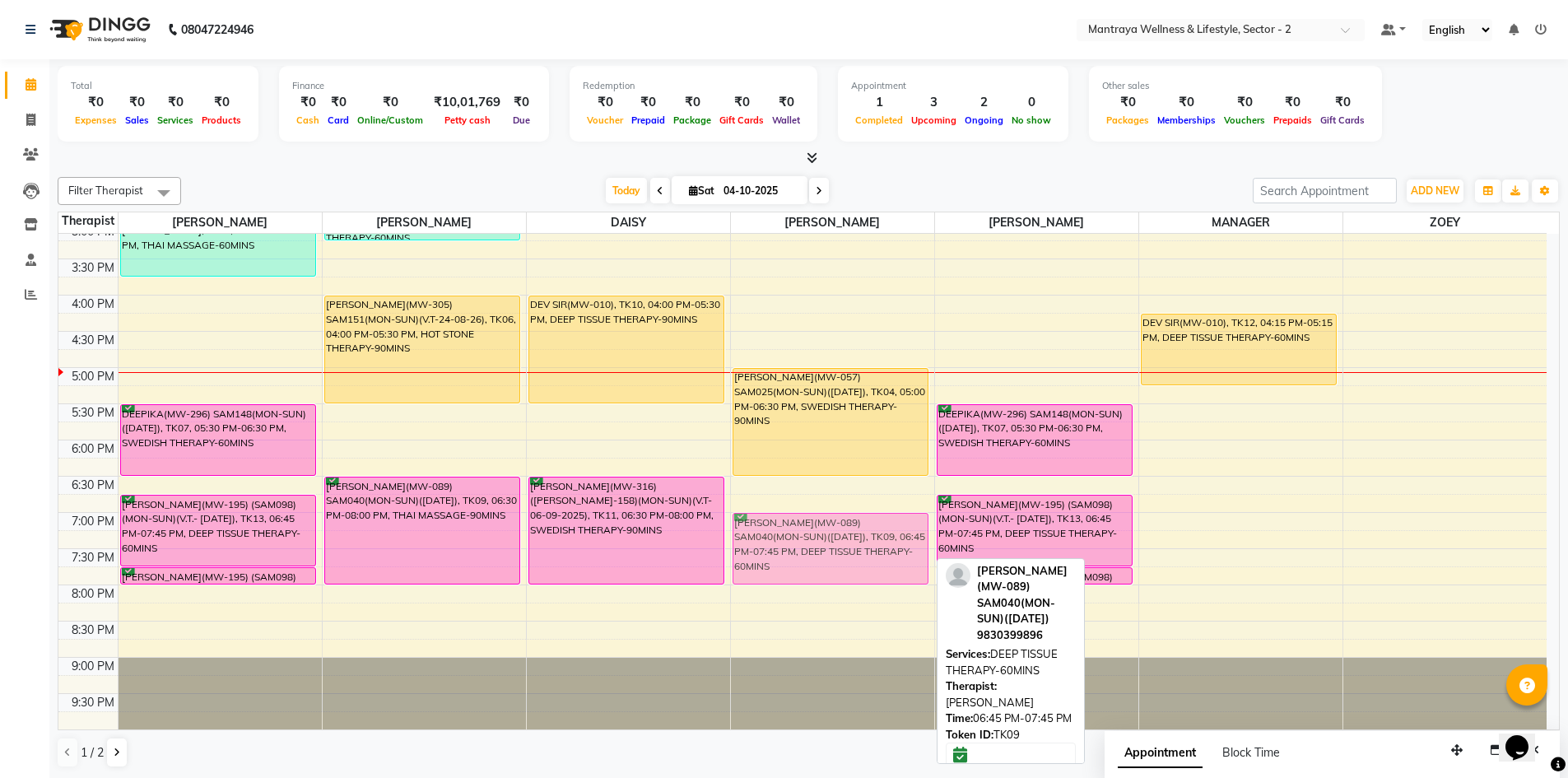
drag, startPoint x: 883, startPoint y: 525, endPoint x: 883, endPoint y: 540, distance: 15.0
click at [883, 540] on div "[PERSON_NAME](MW-152) SAM075(MON-SUN)([DATE]), TK05, 01:15 PM-02:45 PM, DEEP TI…" at bounding box center [833, 295] width 204 height 869
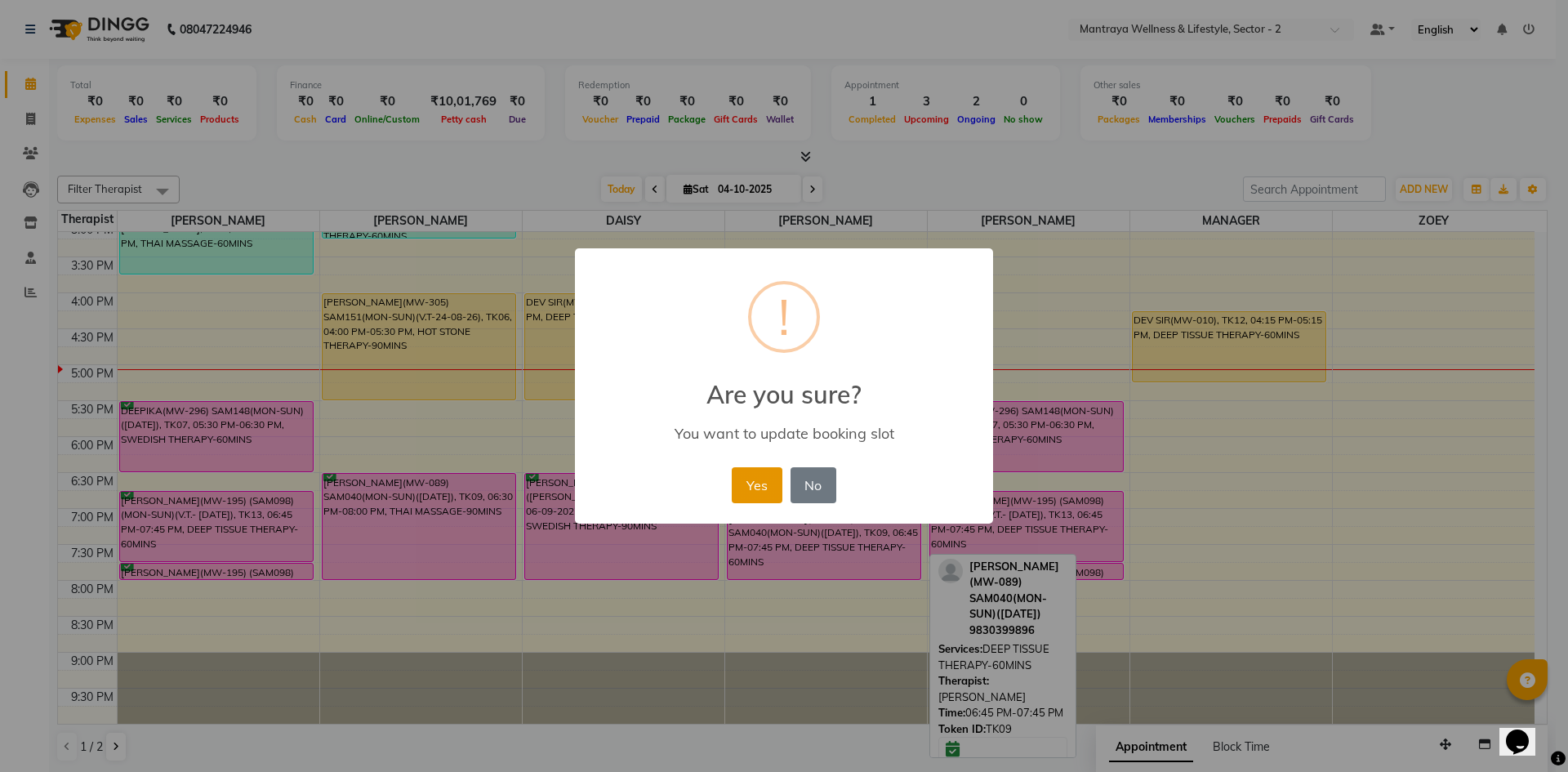
click at [759, 483] on button "Yes" at bounding box center [756, 485] width 50 height 36
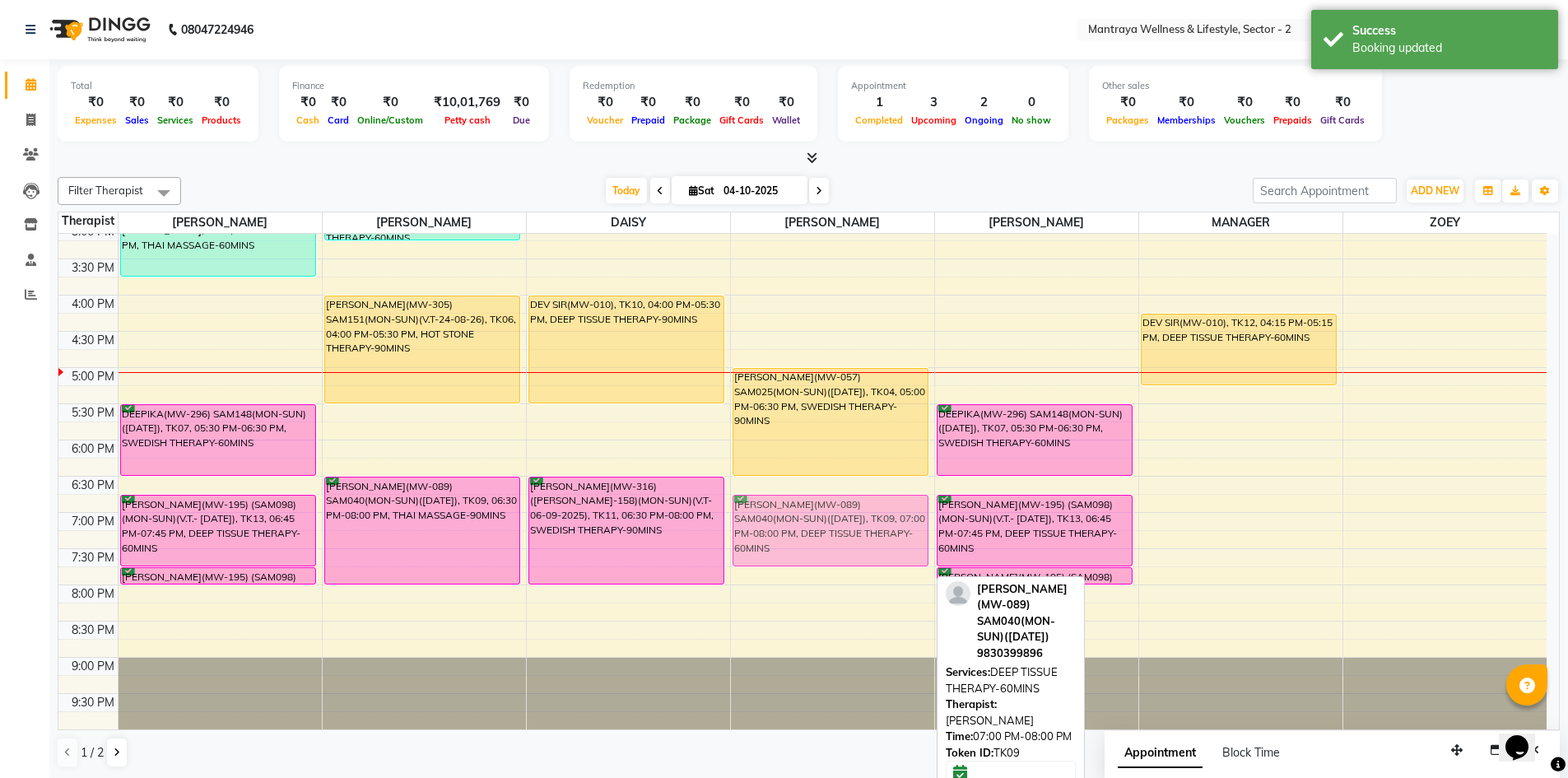
drag, startPoint x: 763, startPoint y: 541, endPoint x: 760, endPoint y: 529, distance: 12.4
click at [760, 529] on div "[PERSON_NAME](MW-152) SAM075(MON-SUN)([DATE]), TK05, 01:15 PM-02:45 PM, DEEP TI…" at bounding box center [833, 295] width 204 height 869
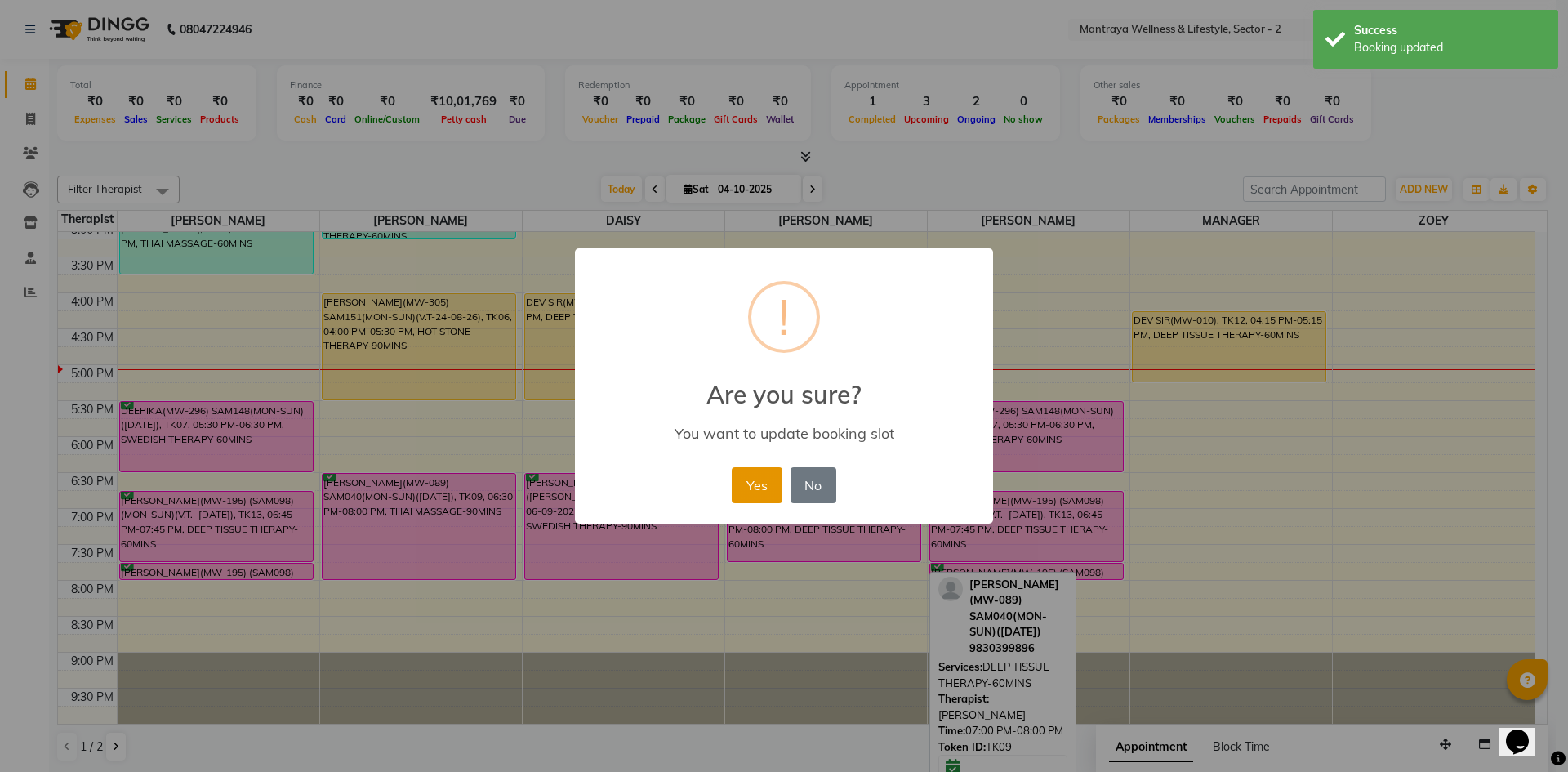
click at [755, 481] on button "Yes" at bounding box center [756, 485] width 50 height 36
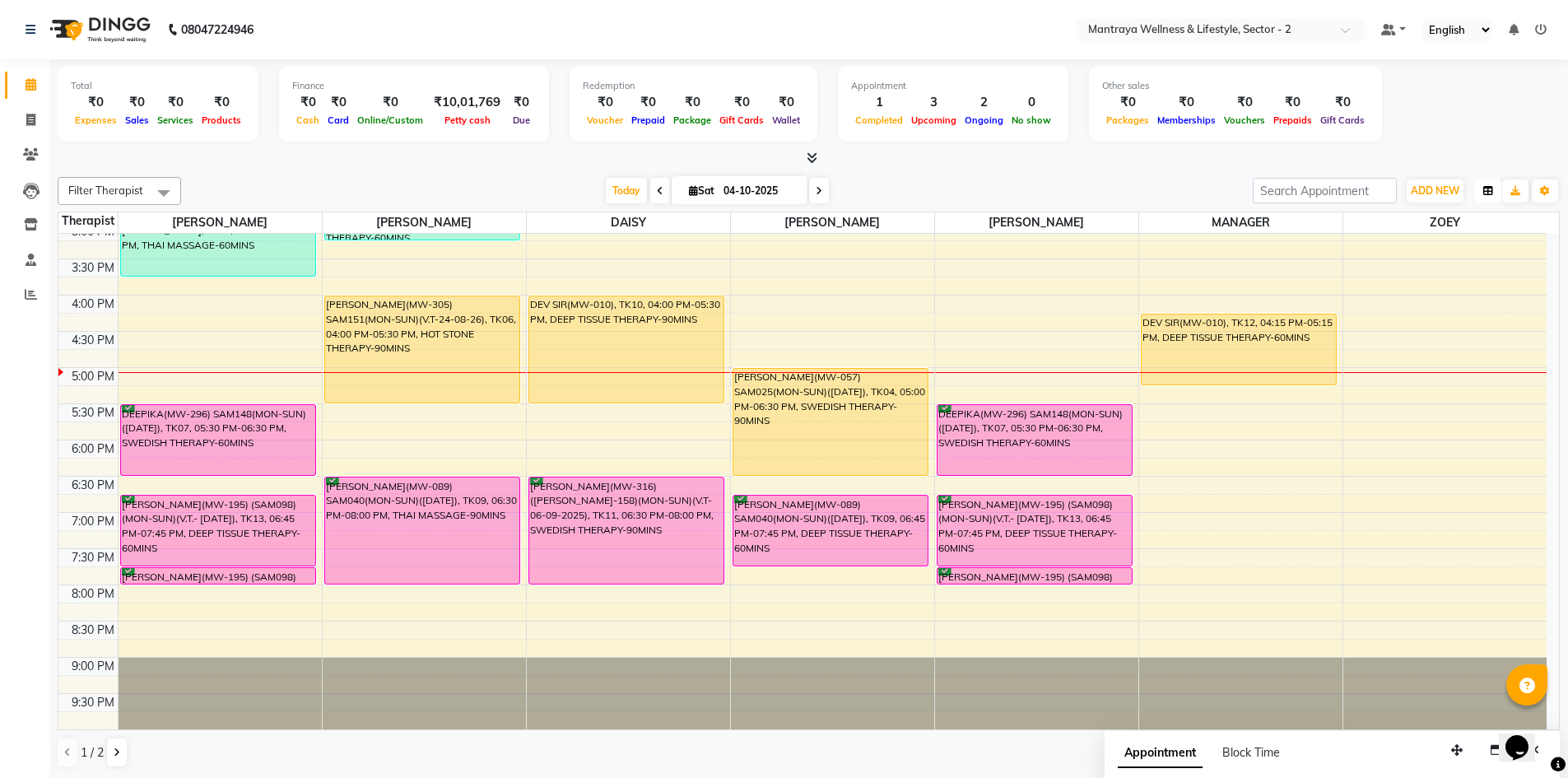
click at [1490, 182] on button "button" at bounding box center [1488, 191] width 26 height 23
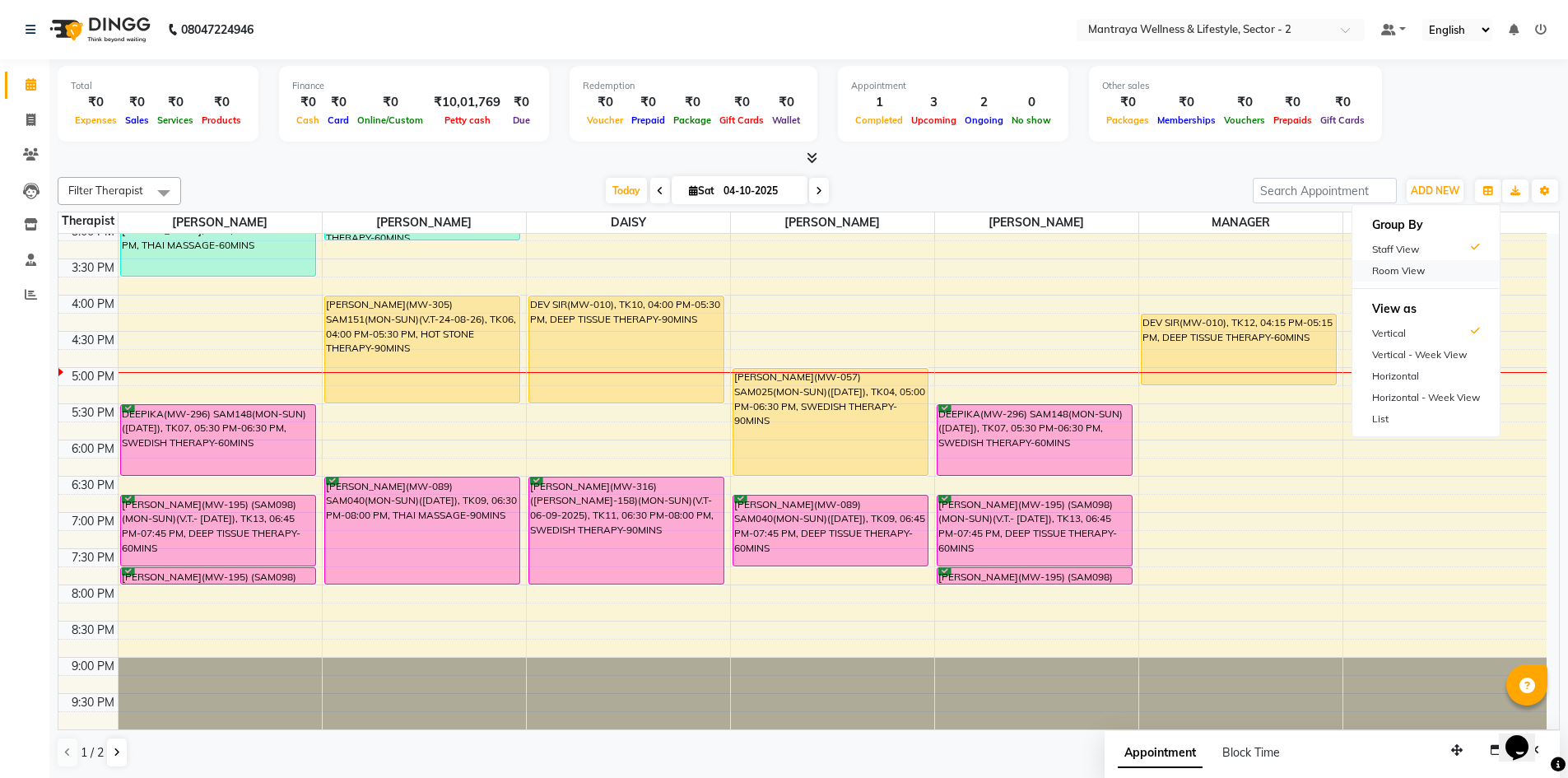
click at [1399, 273] on div "Room View" at bounding box center [1426, 270] width 147 height 21
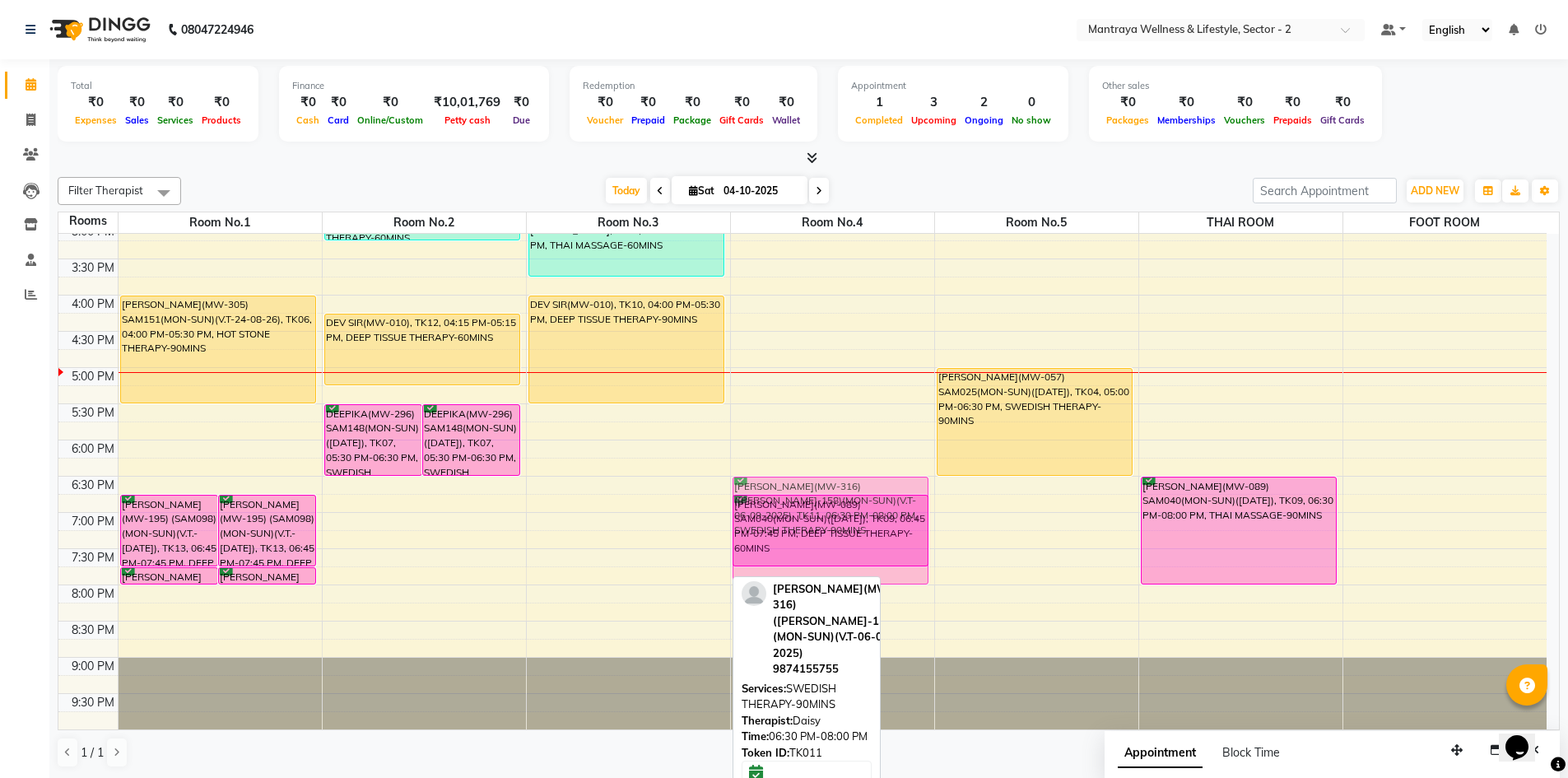
drag, startPoint x: 641, startPoint y: 516, endPoint x: 786, endPoint y: 507, distance: 145.3
click at [786, 507] on tr "[PERSON_NAME](MW-195) (SAM098)(MON-SUN)(V.T.- [DATE]), TK13, 06:45 PM-07:45 PM,…" at bounding box center [802, 295] width 1488 height 869
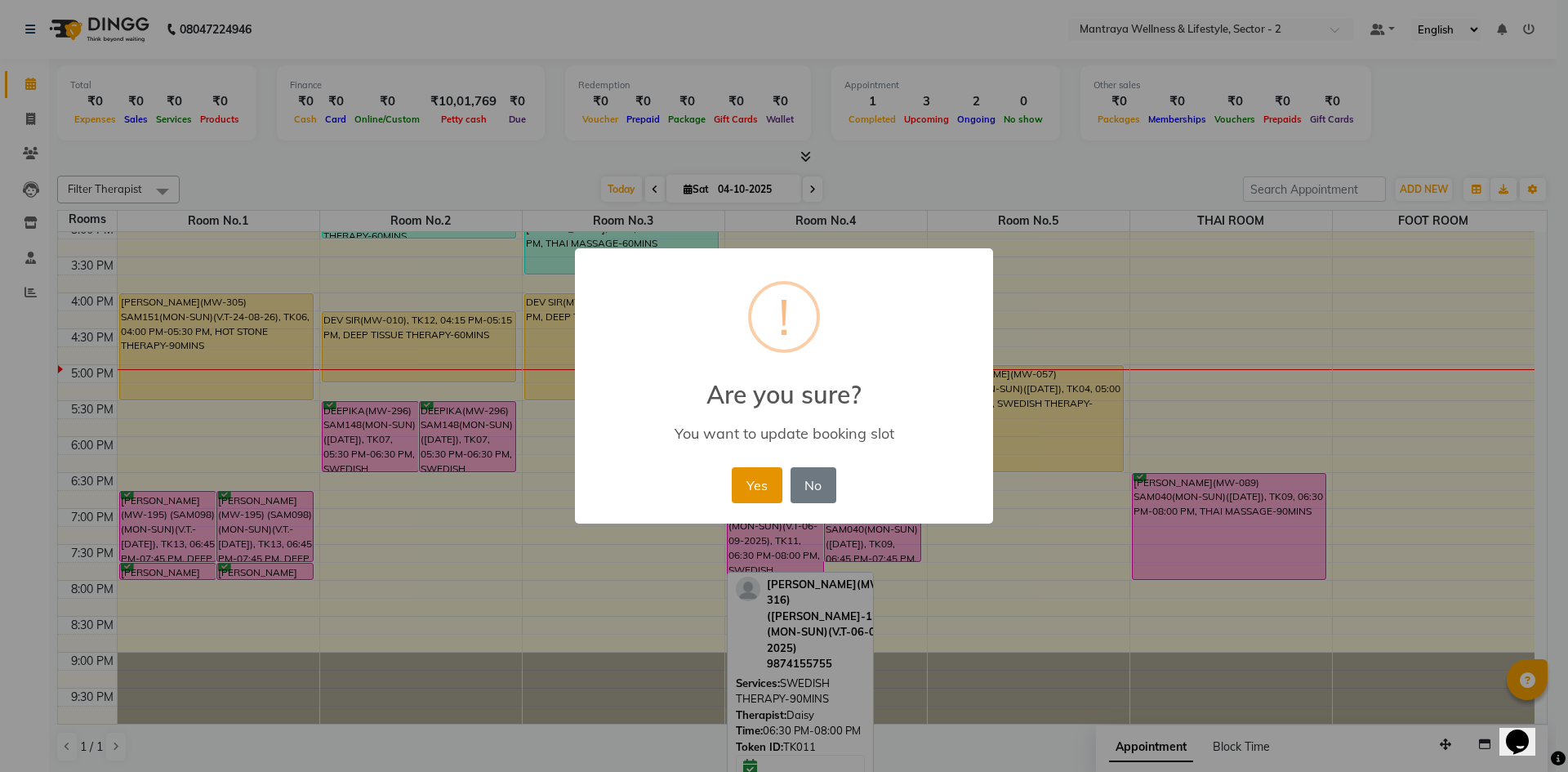
click at [756, 485] on button "Yes" at bounding box center [756, 485] width 50 height 36
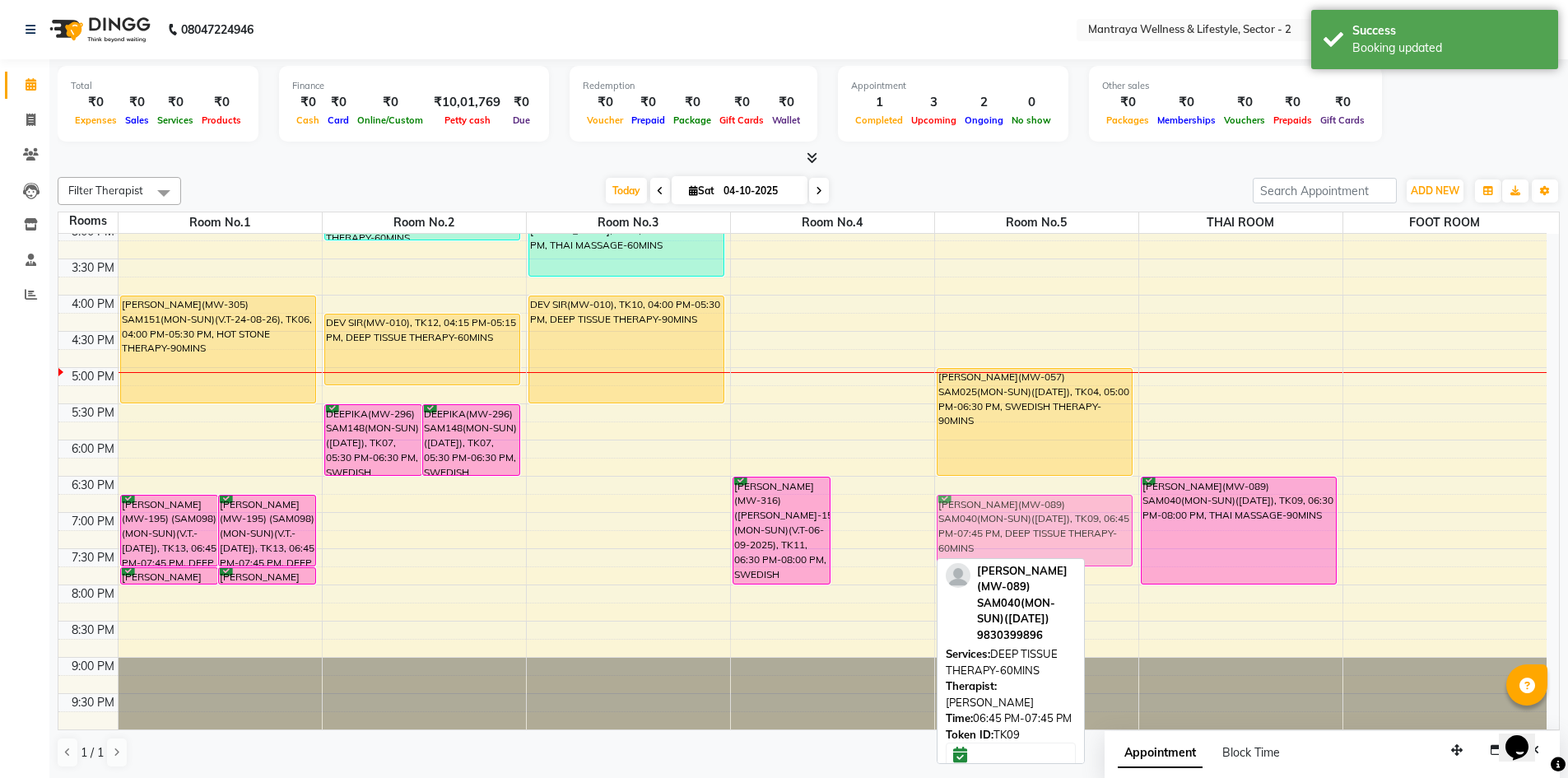
drag, startPoint x: 879, startPoint y: 531, endPoint x: 975, endPoint y: 525, distance: 96.2
click at [975, 525] on tr "[PERSON_NAME](MW-195) (SAM098)(MON-SUN)(V.T.- [DATE]), TK13, 06:45 PM-07:45 PM,…" at bounding box center [802, 295] width 1488 height 869
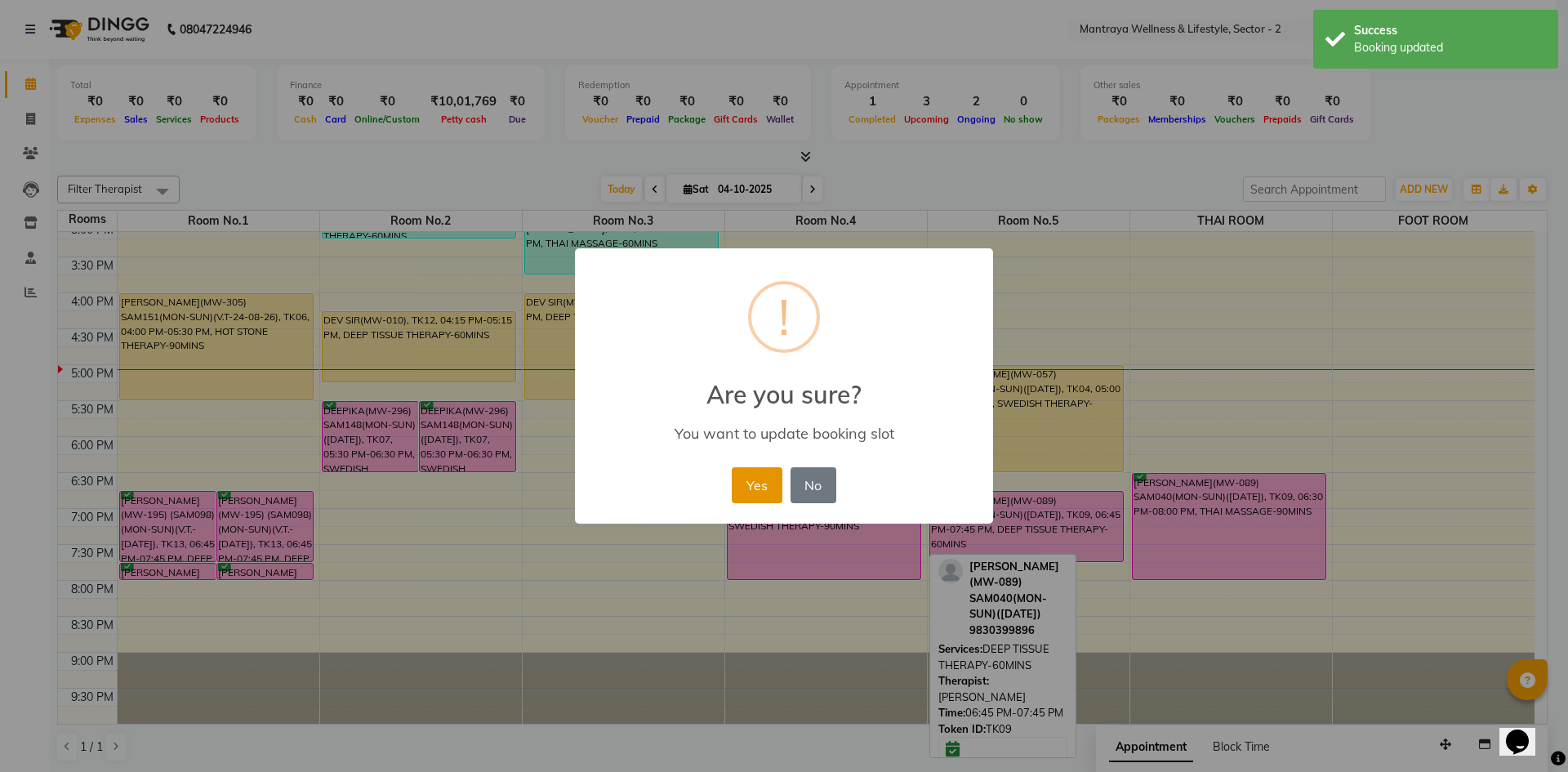
click at [752, 485] on button "Yes" at bounding box center [756, 485] width 50 height 36
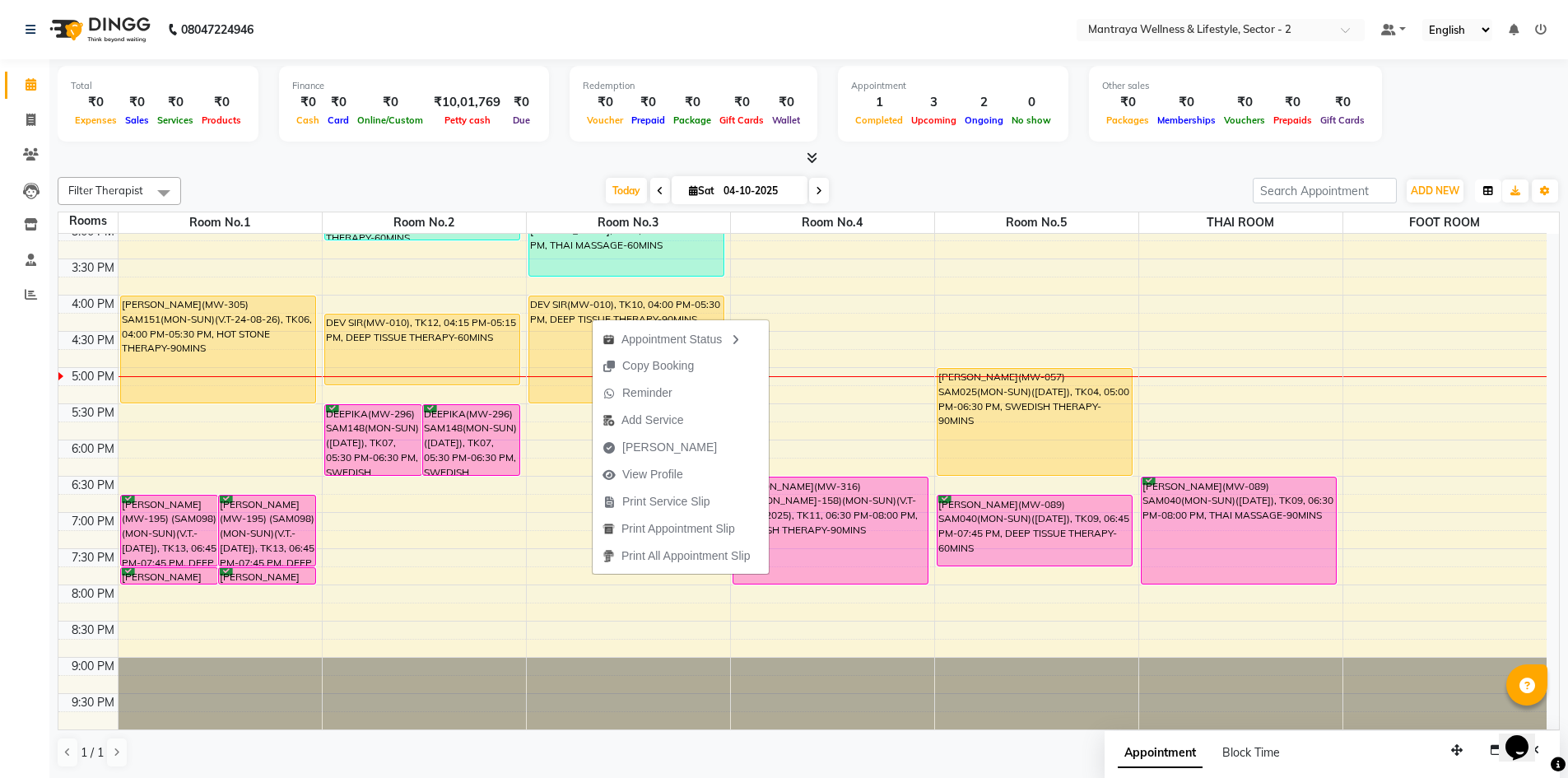
click at [1488, 193] on icon "button" at bounding box center [1488, 191] width 10 height 10
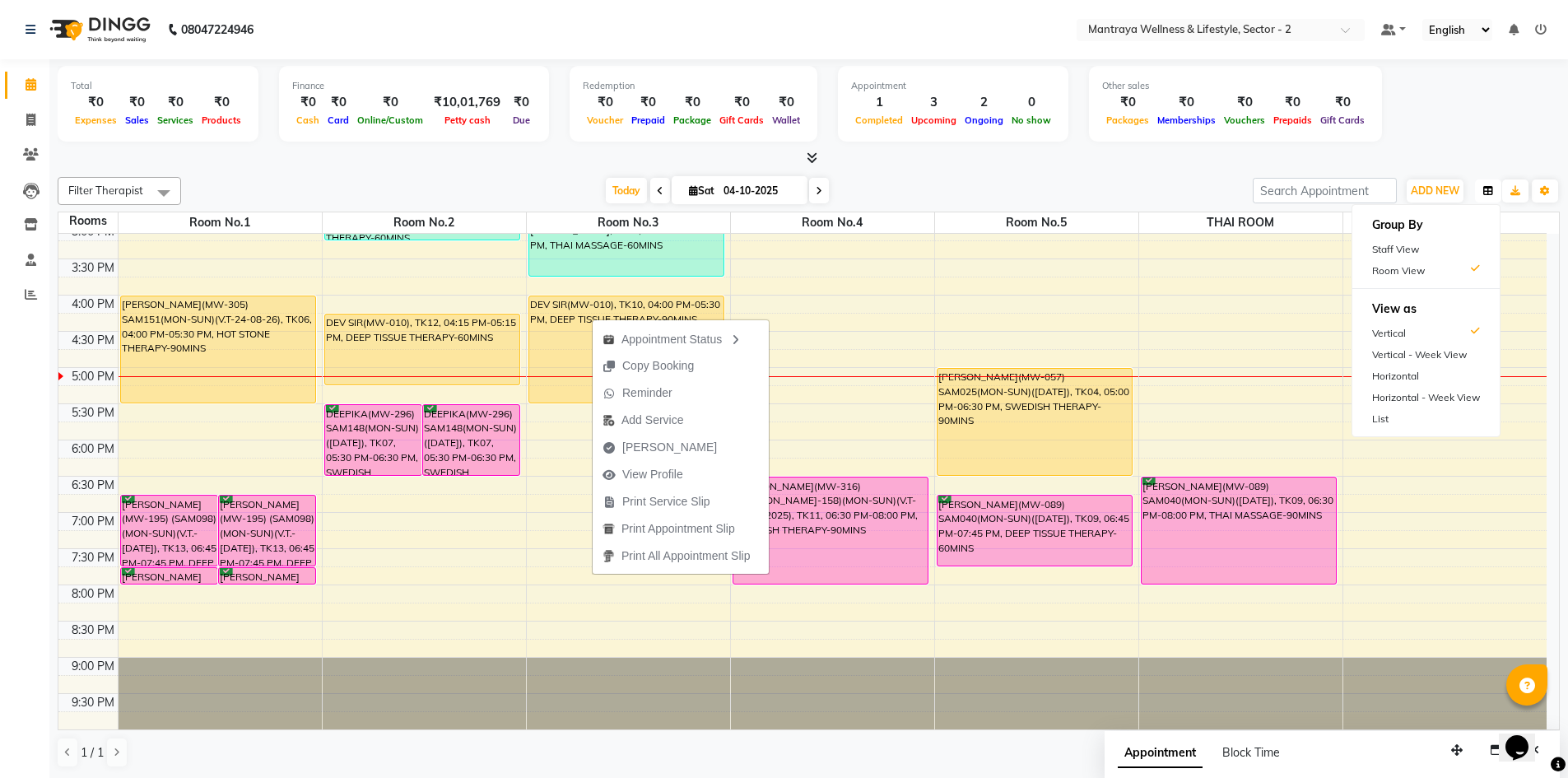
click at [1491, 187] on icon "button" at bounding box center [1488, 191] width 10 height 10
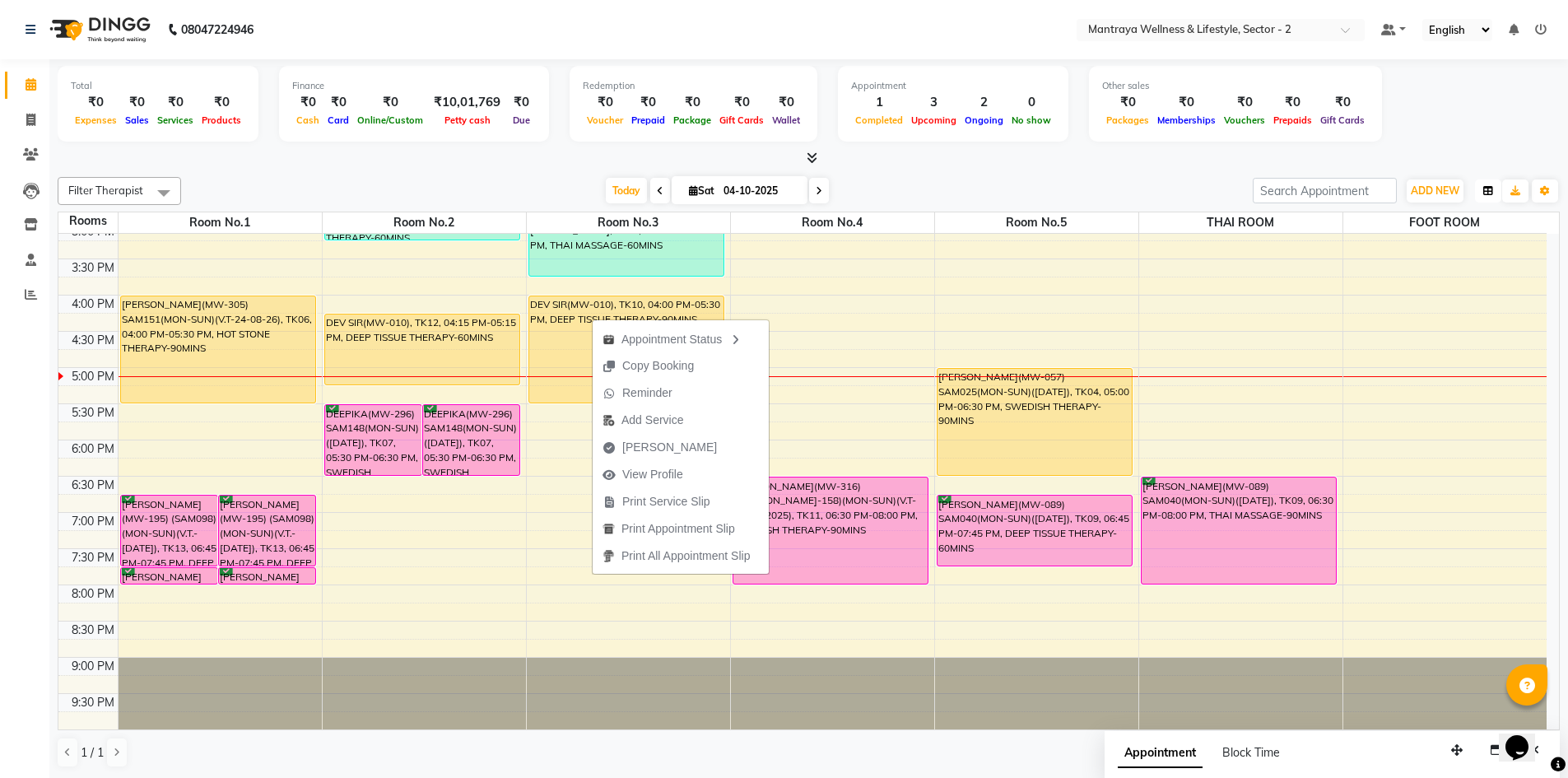
click at [1492, 189] on icon "button" at bounding box center [1488, 191] width 10 height 10
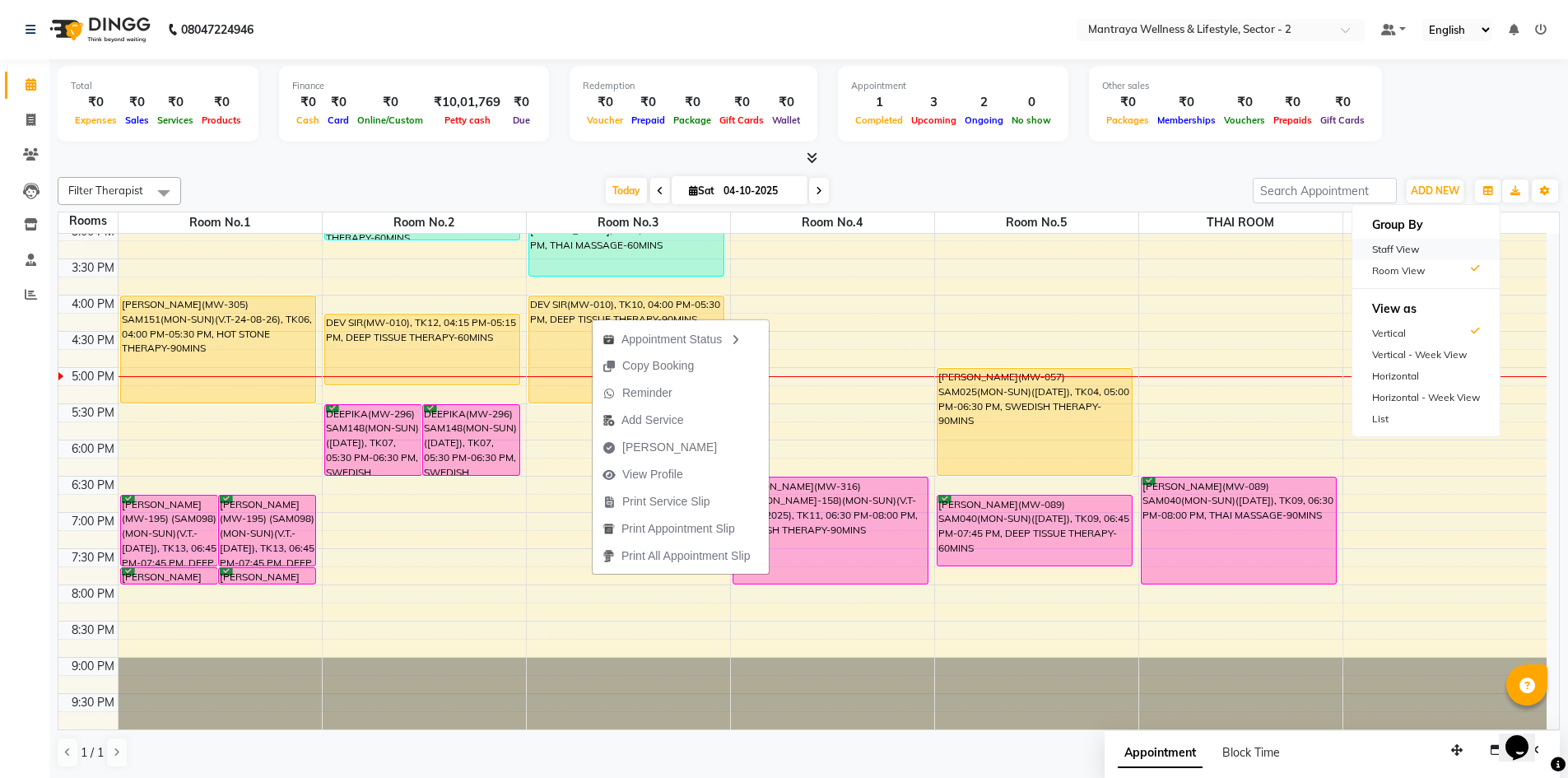
click at [1415, 250] on div "Staff View" at bounding box center [1426, 249] width 147 height 21
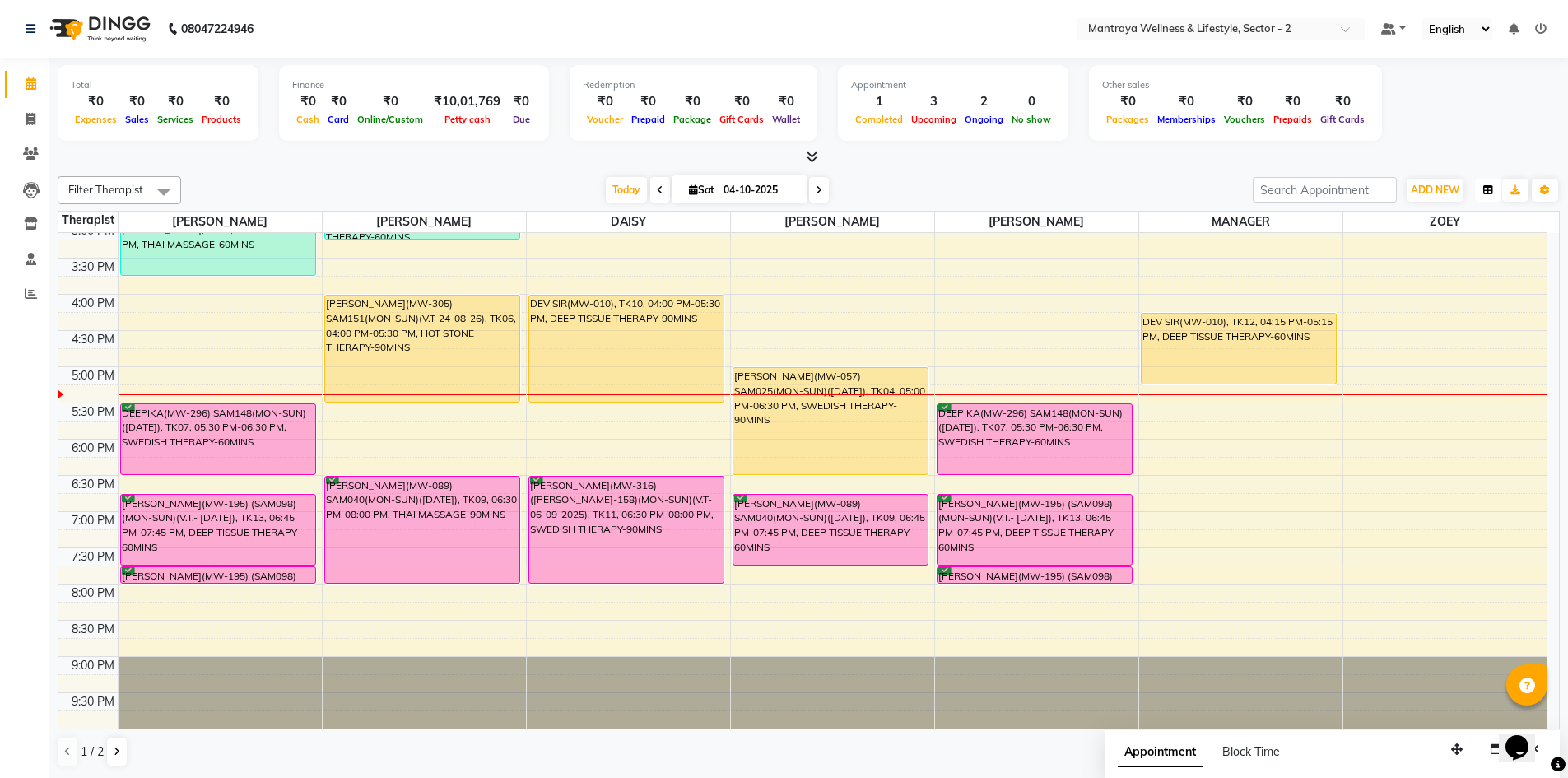
click at [1486, 190] on icon "button" at bounding box center [1488, 190] width 10 height 10
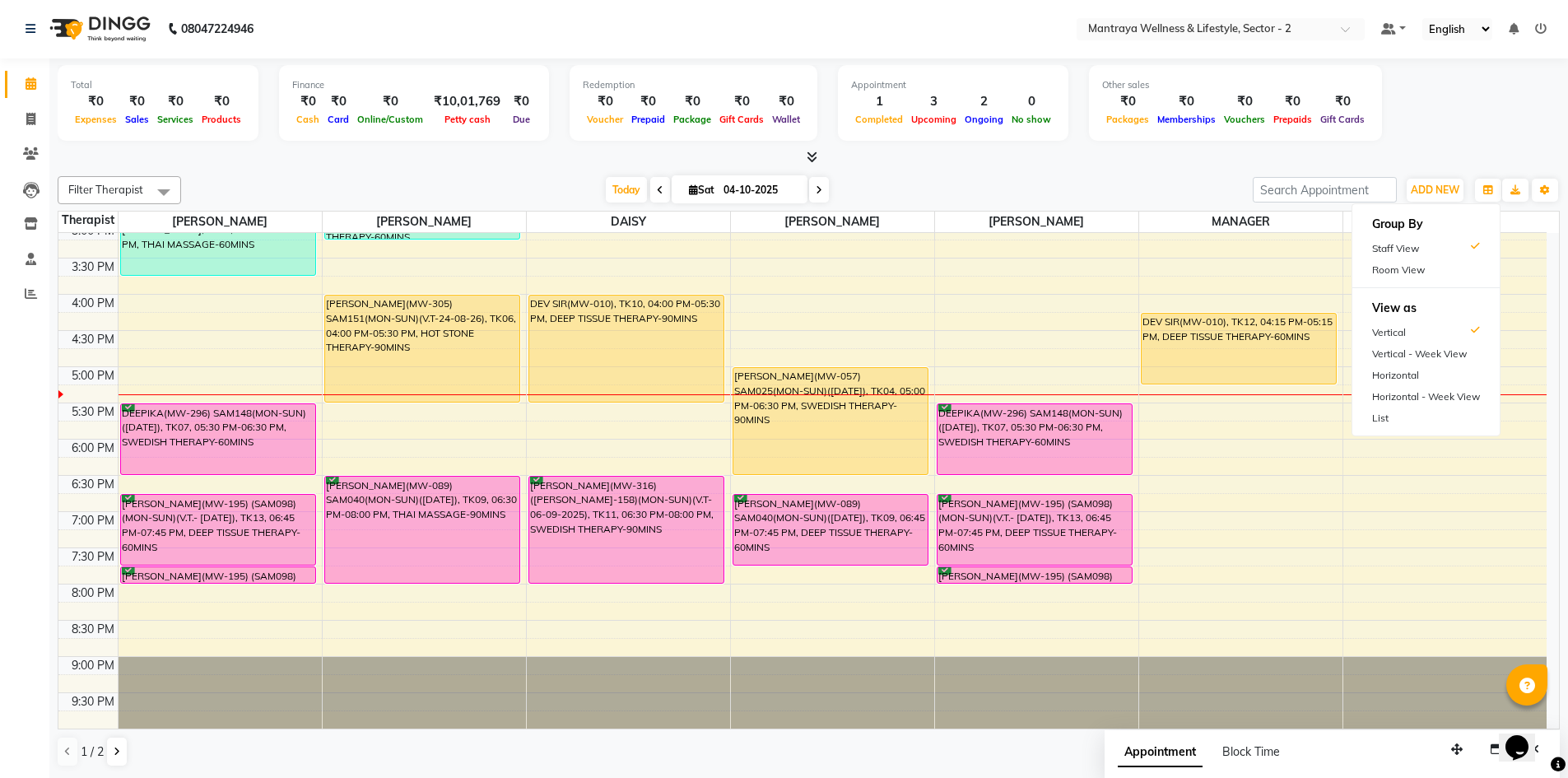
click at [1431, 272] on div "Room View" at bounding box center [1426, 269] width 147 height 21
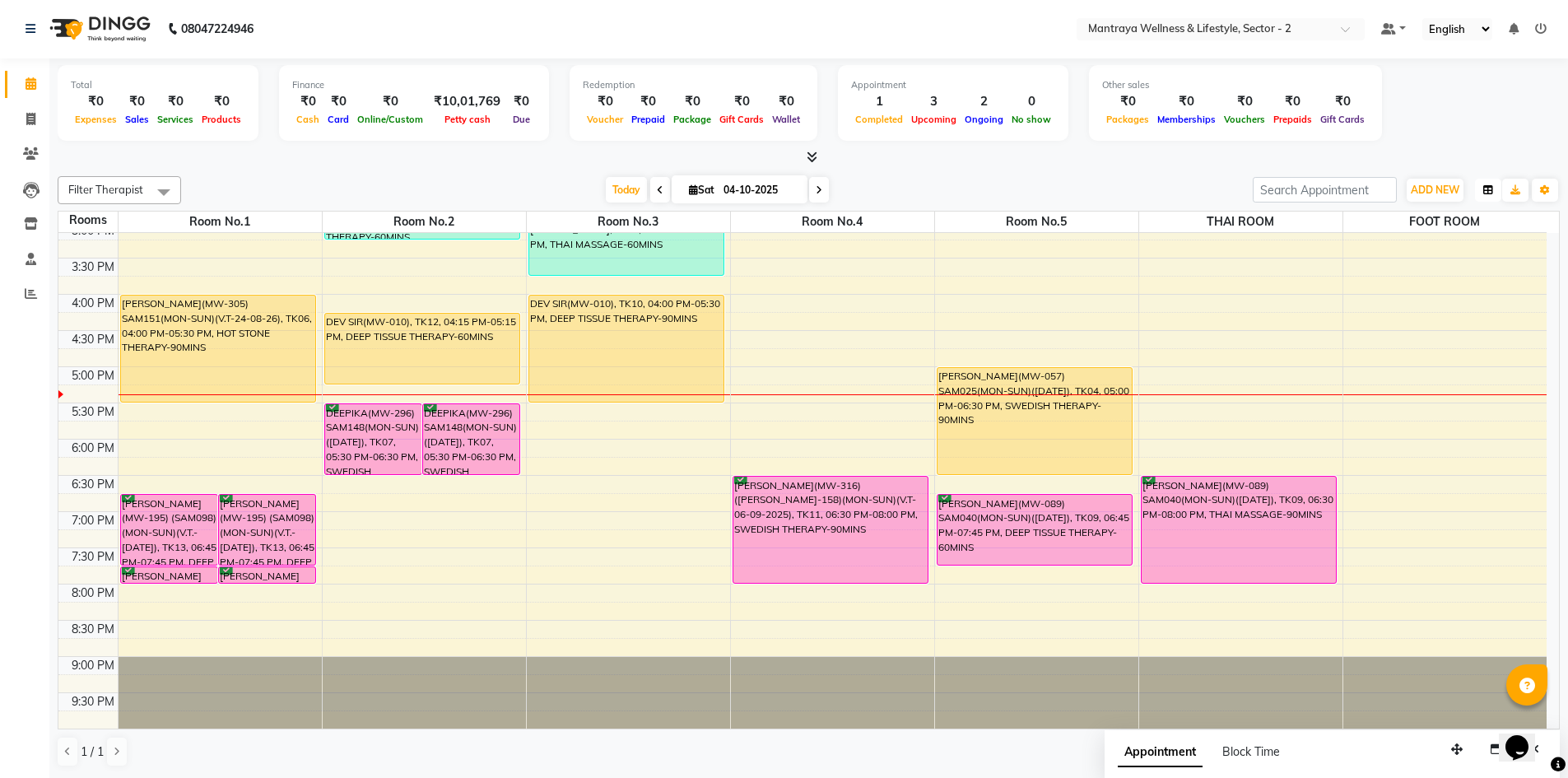
click at [1493, 188] on button "button" at bounding box center [1488, 190] width 26 height 23
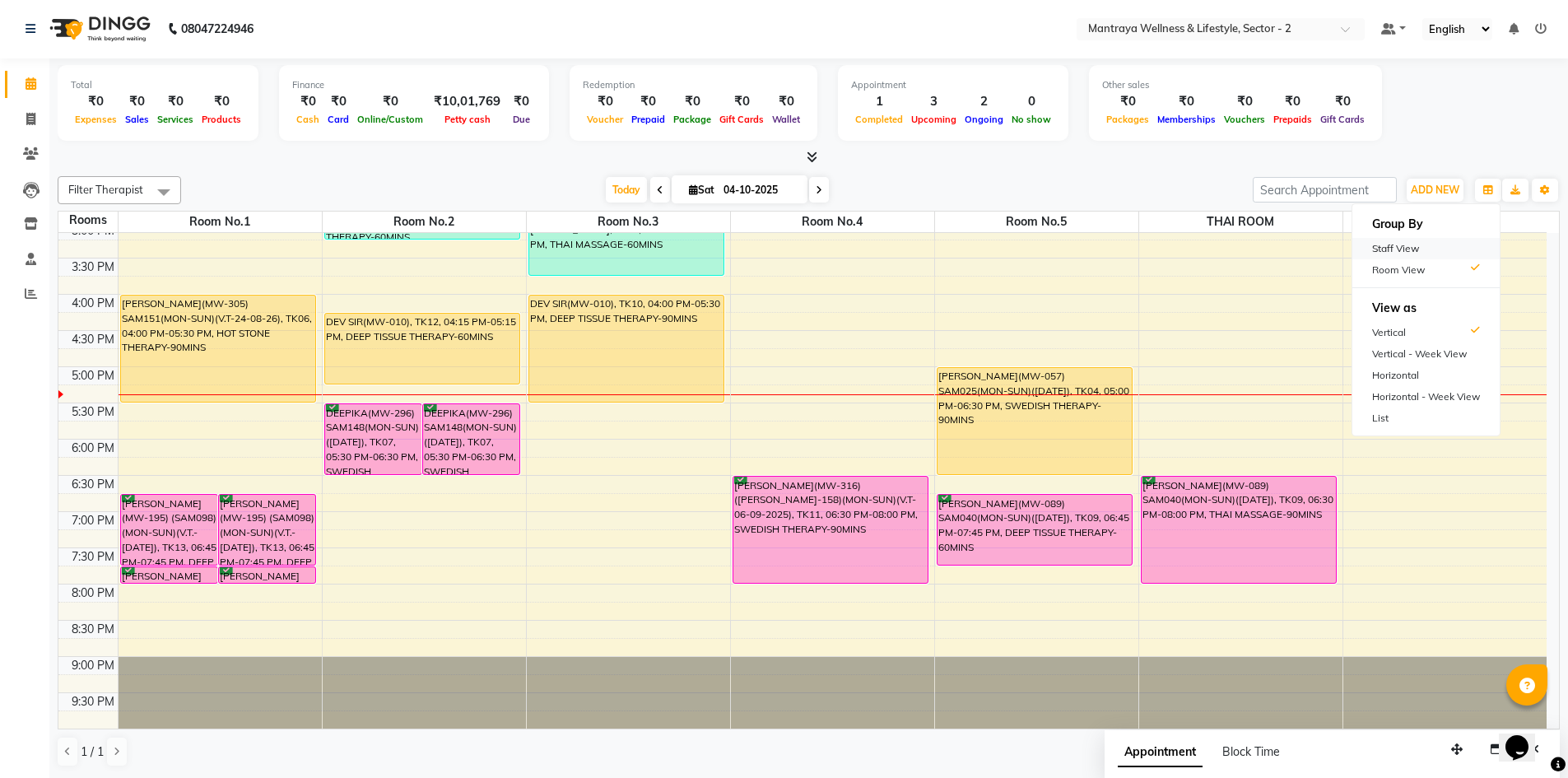
click at [1458, 241] on div "Staff View" at bounding box center [1426, 248] width 147 height 21
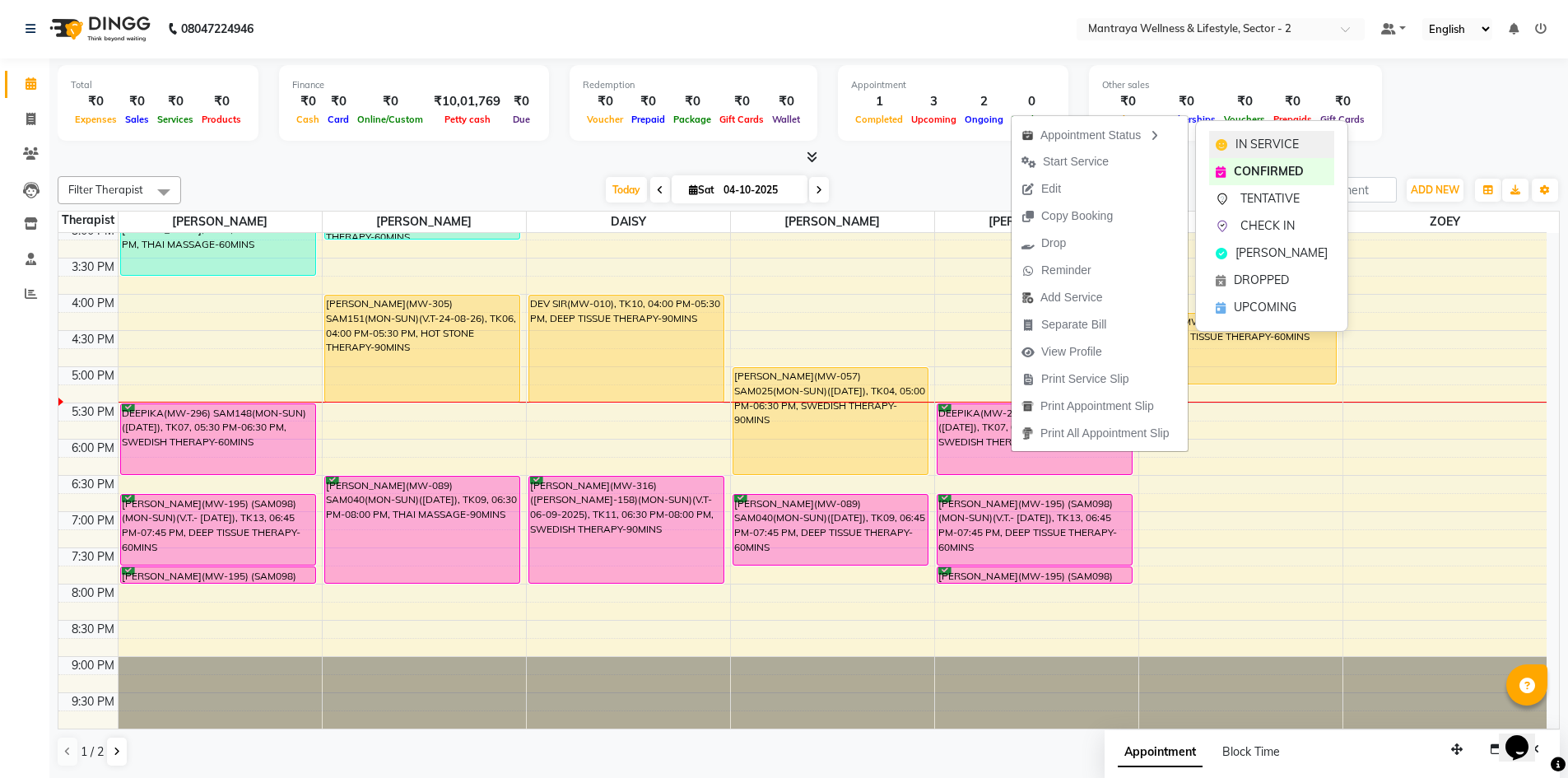
click at [1290, 137] on span "IN SERVICE" at bounding box center [1266, 144] width 63 height 18
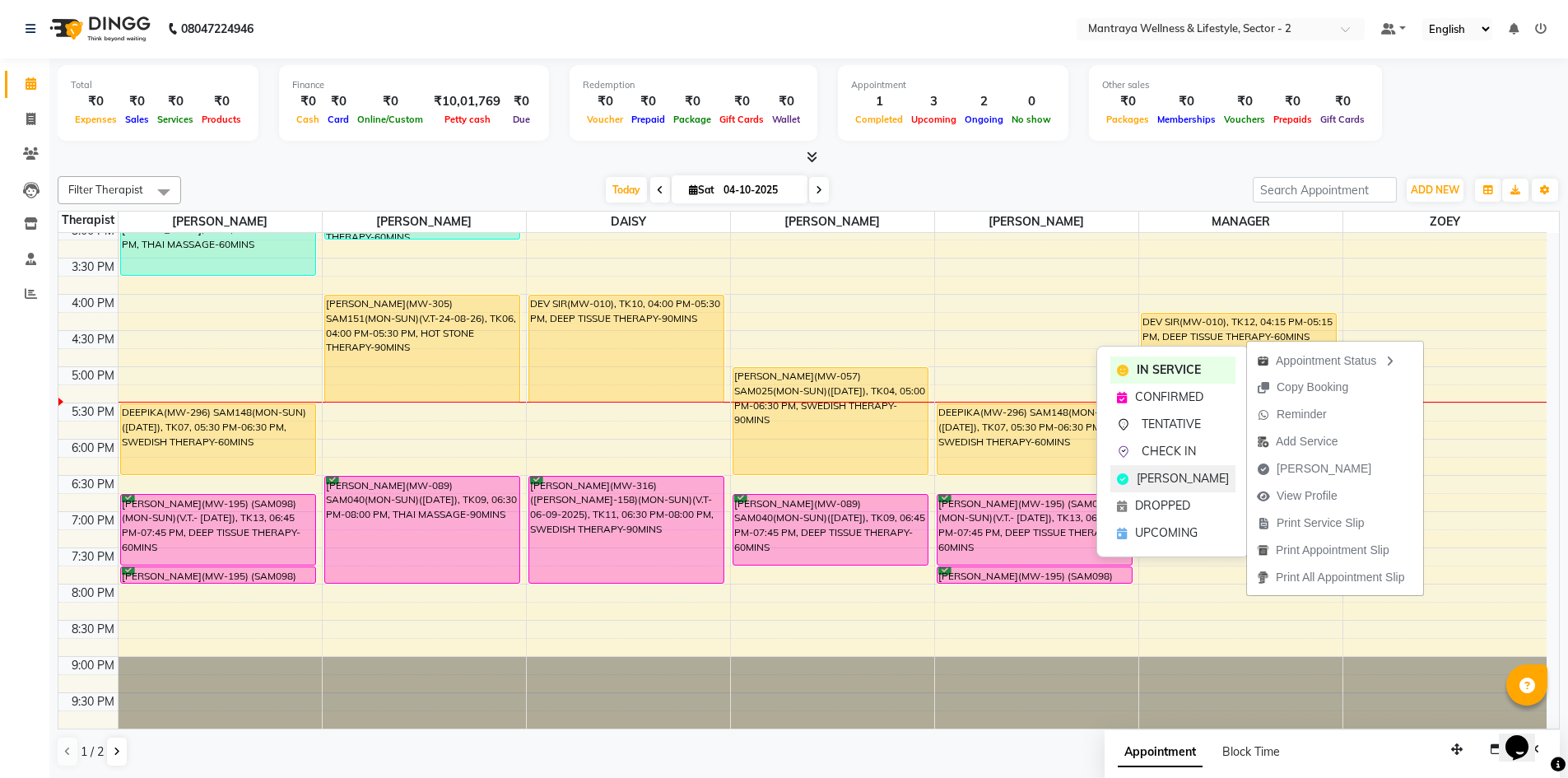
click at [1167, 488] on div "[PERSON_NAME]" at bounding box center [1172, 478] width 125 height 27
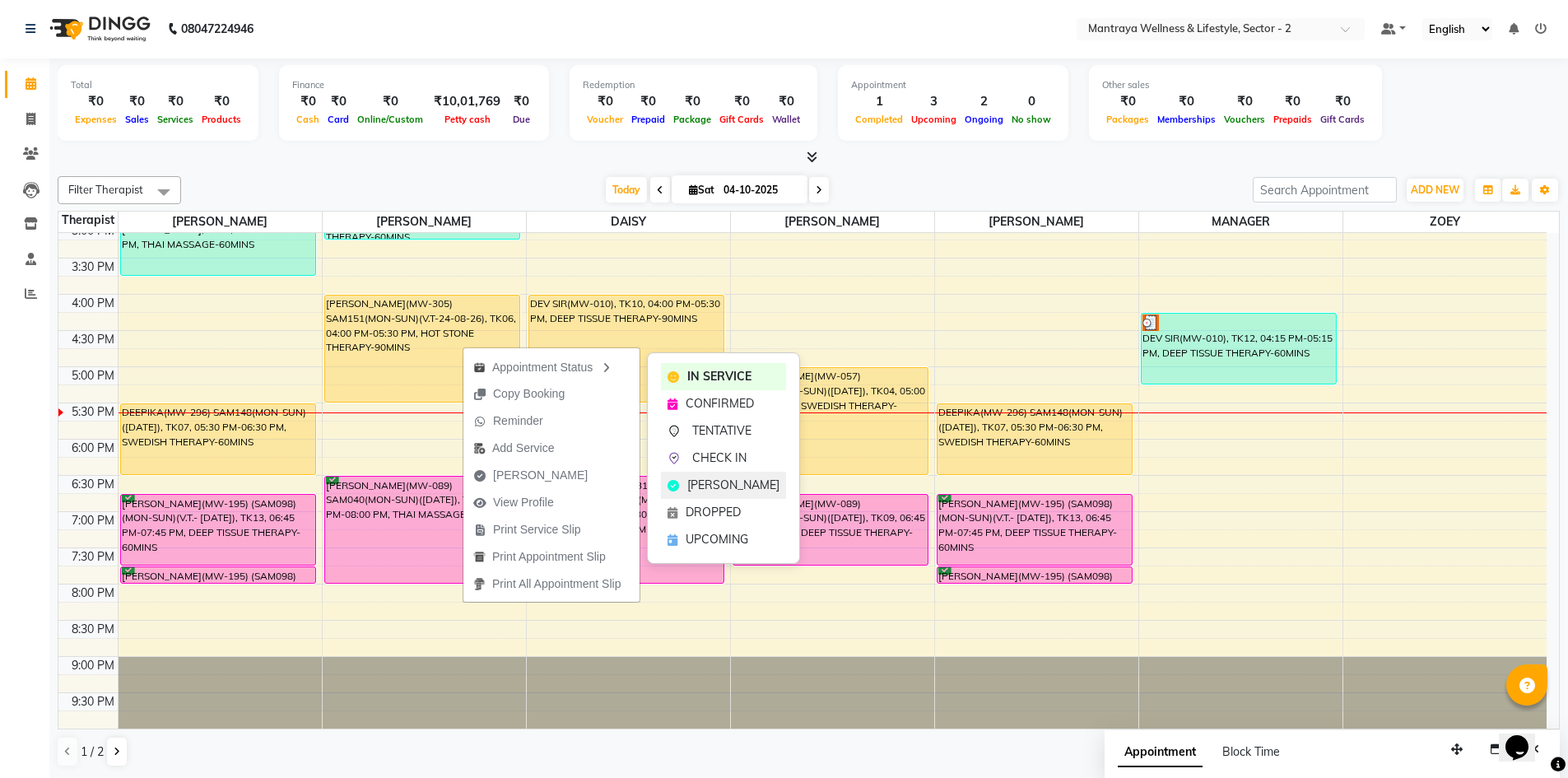
click at [698, 486] on span "[PERSON_NAME]" at bounding box center [734, 485] width 93 height 18
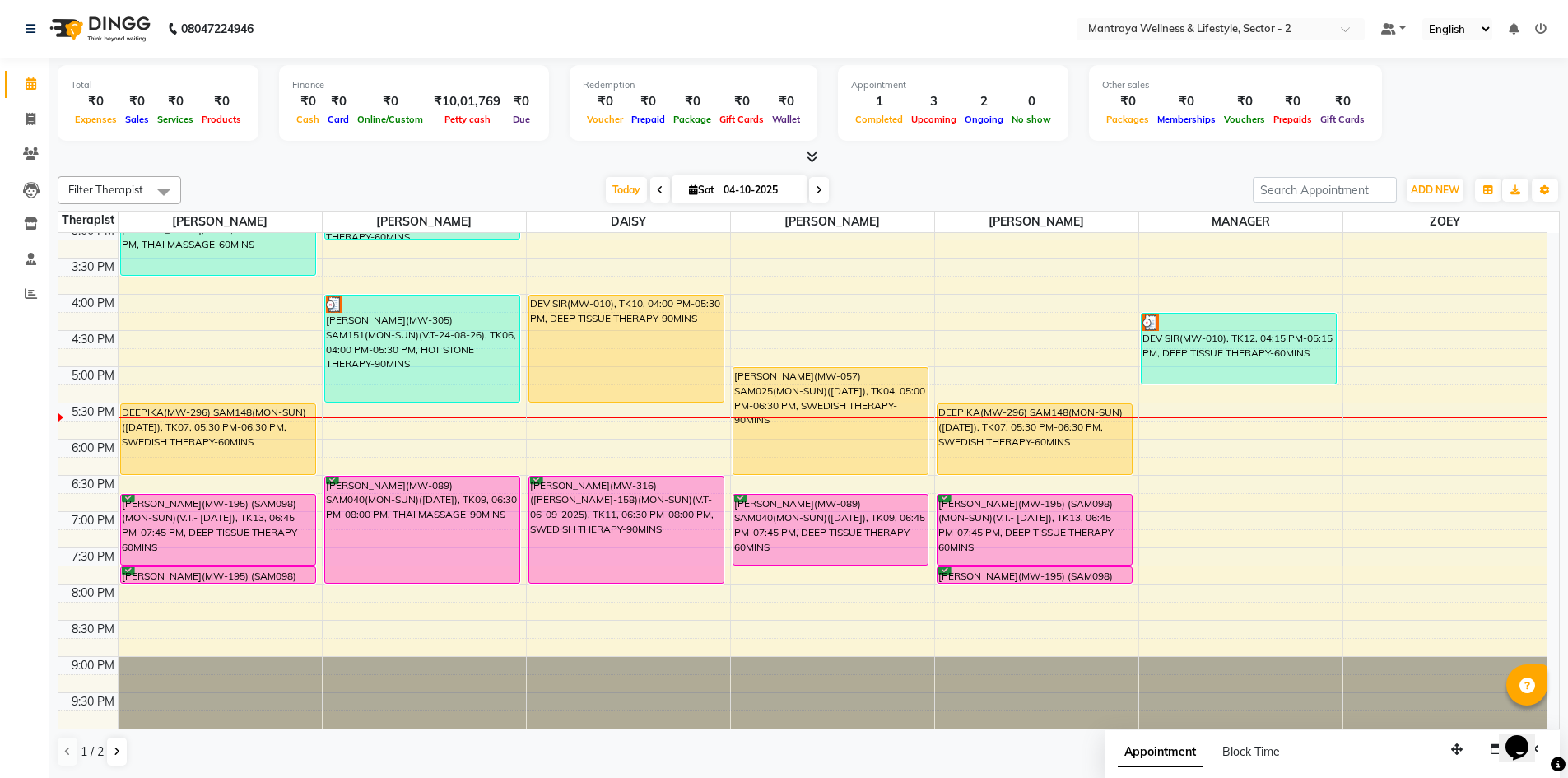
click at [238, 175] on div "Filter Therapist Select All [PERSON_NAME] [PERSON_NAME] [PERSON_NAME] [PERSON_N…" at bounding box center [808, 471] width 1501 height 604
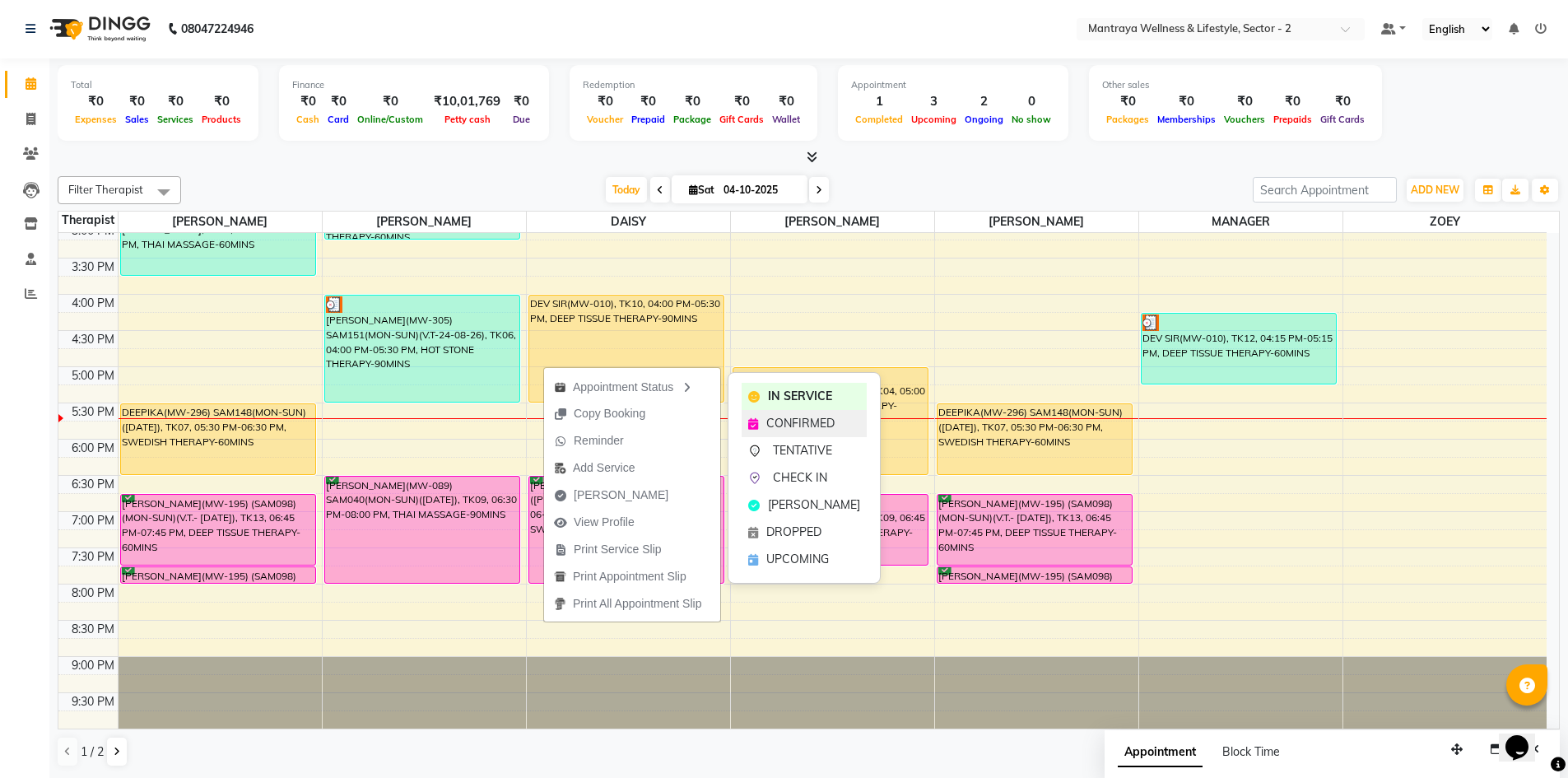
click at [765, 419] on div "CONFIRMED" at bounding box center [804, 423] width 125 height 27
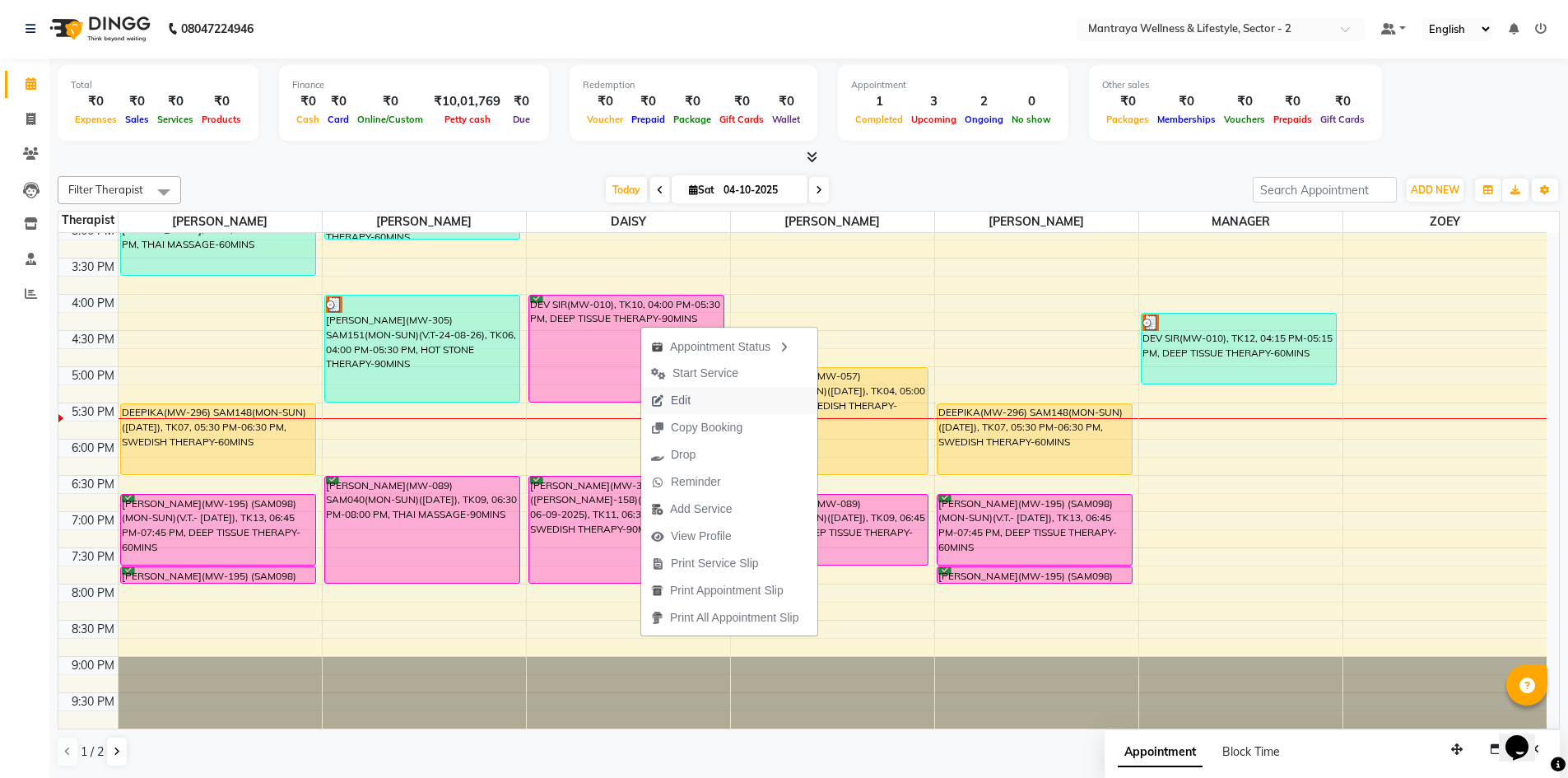
click at [698, 399] on span "Edit" at bounding box center [671, 400] width 59 height 27
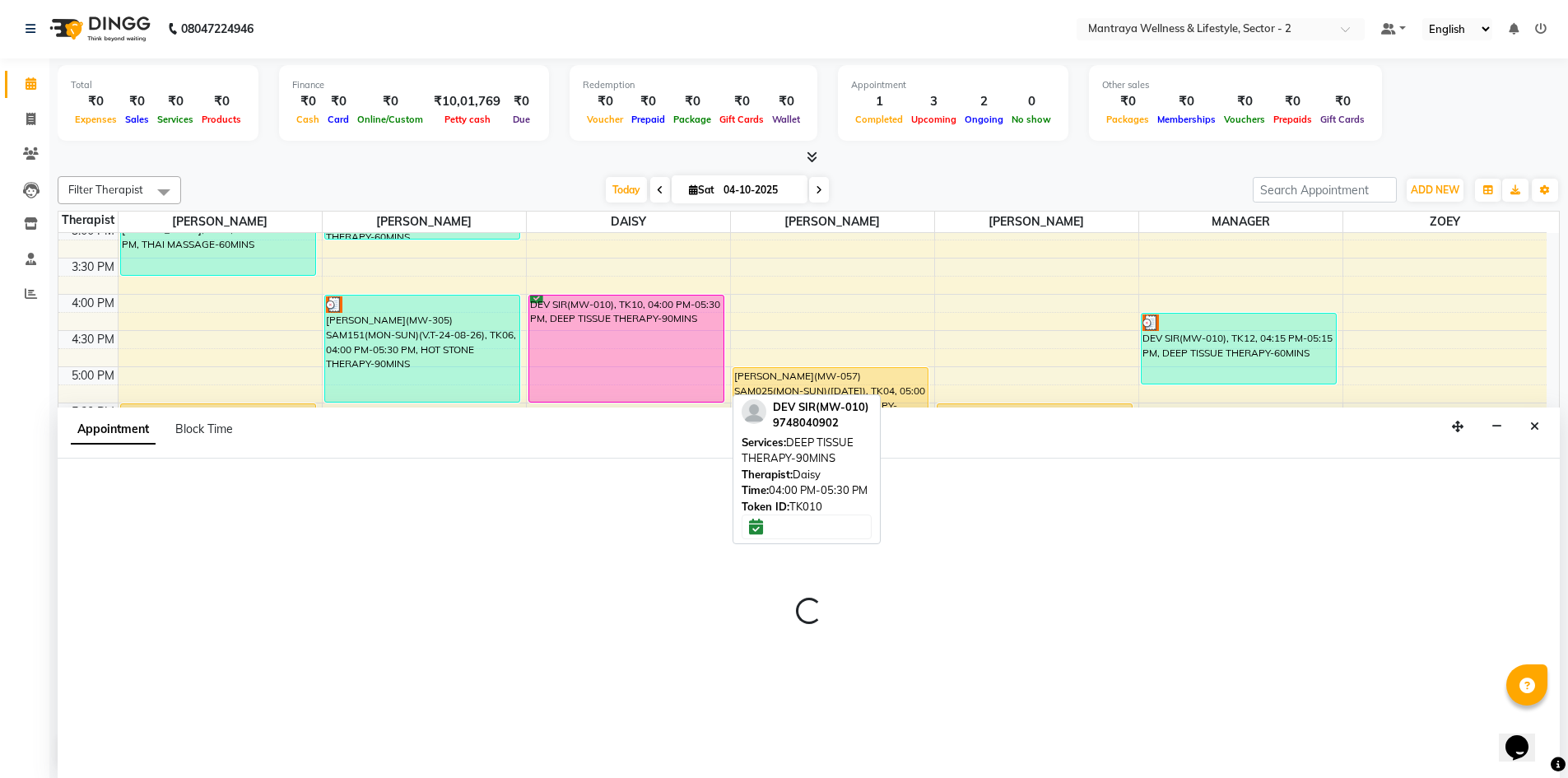
select select "tentative"
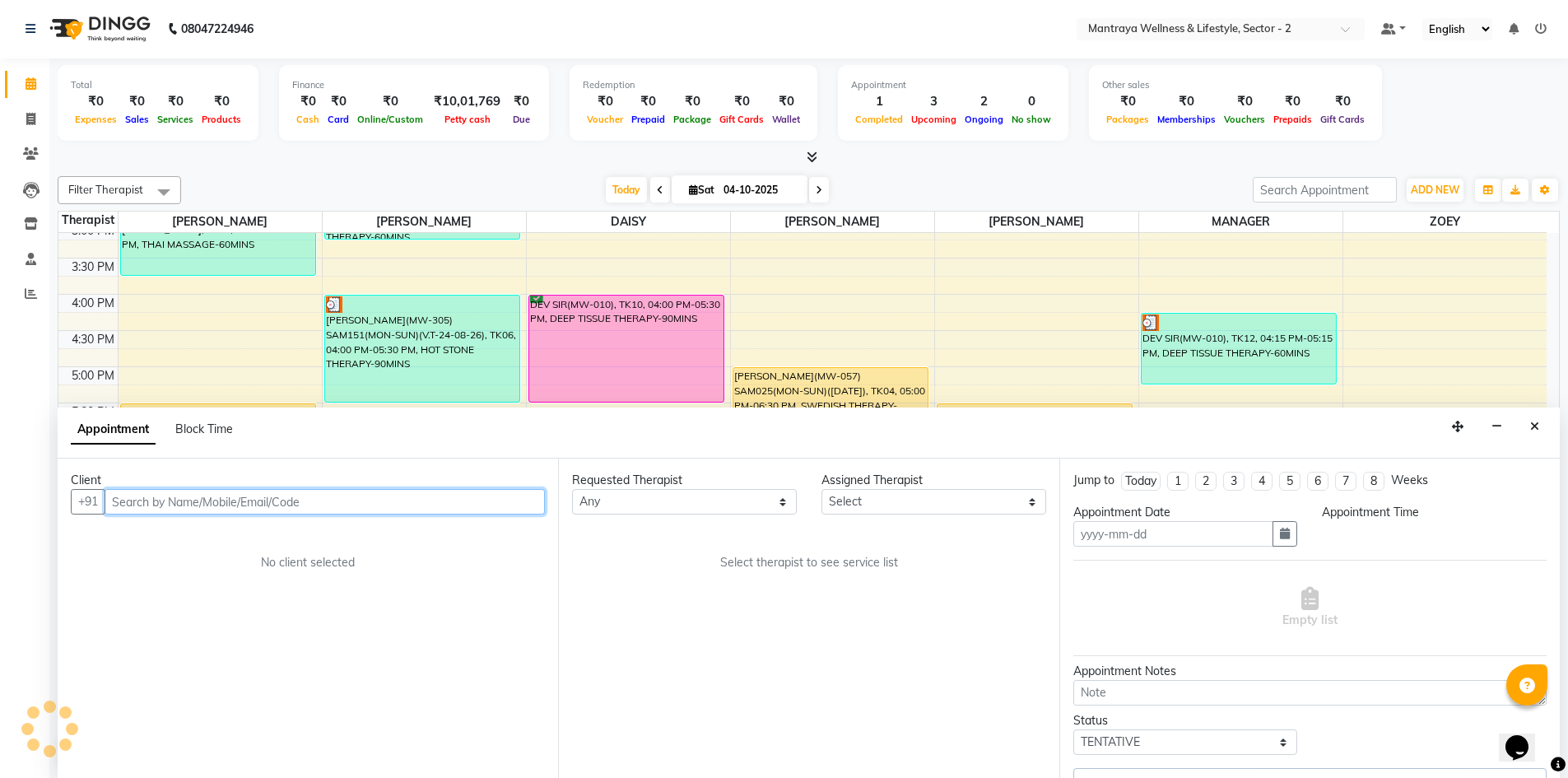
type input "04-10-2025"
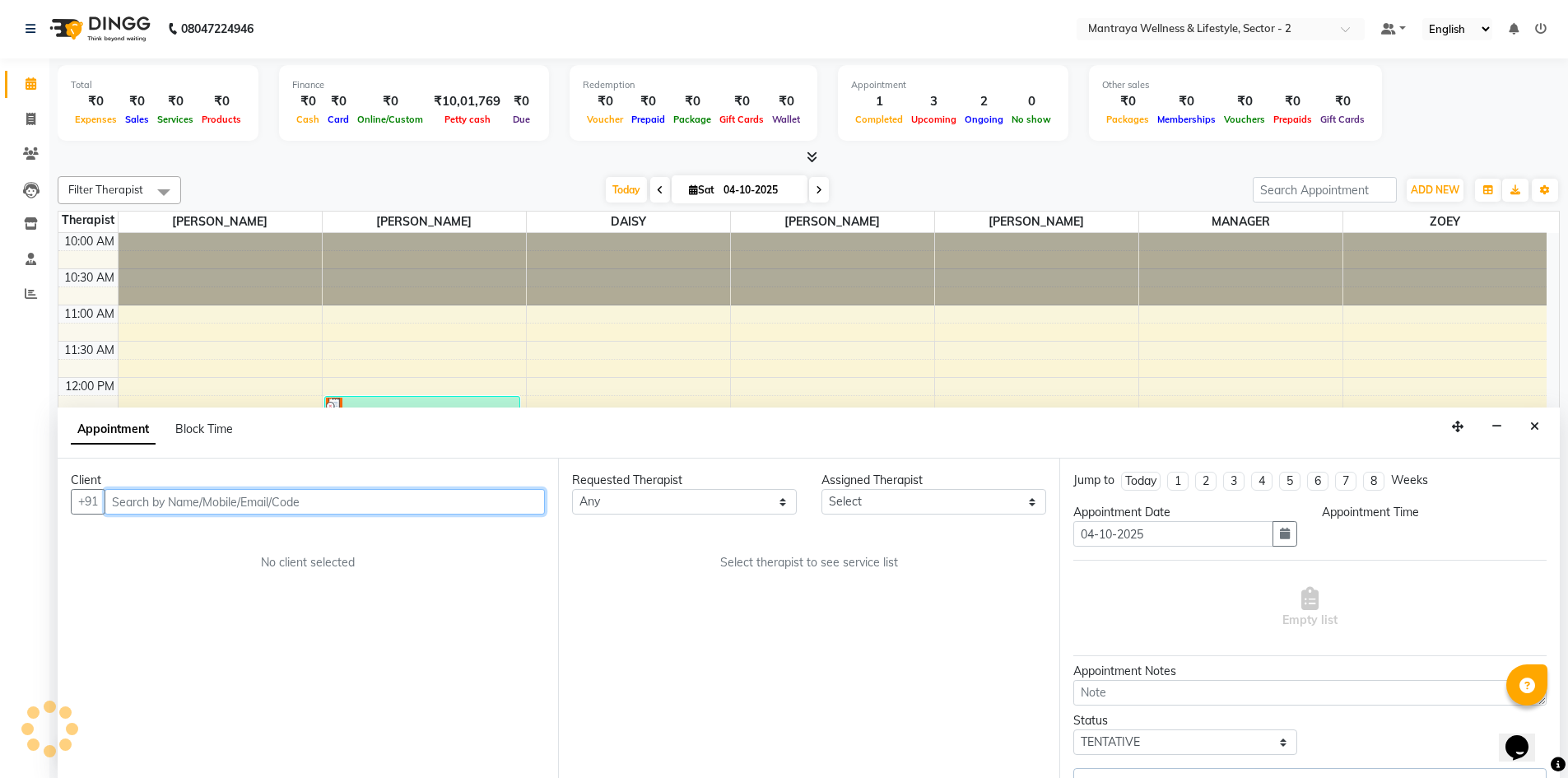
select select "84332"
select select "confirm booking"
select select "960"
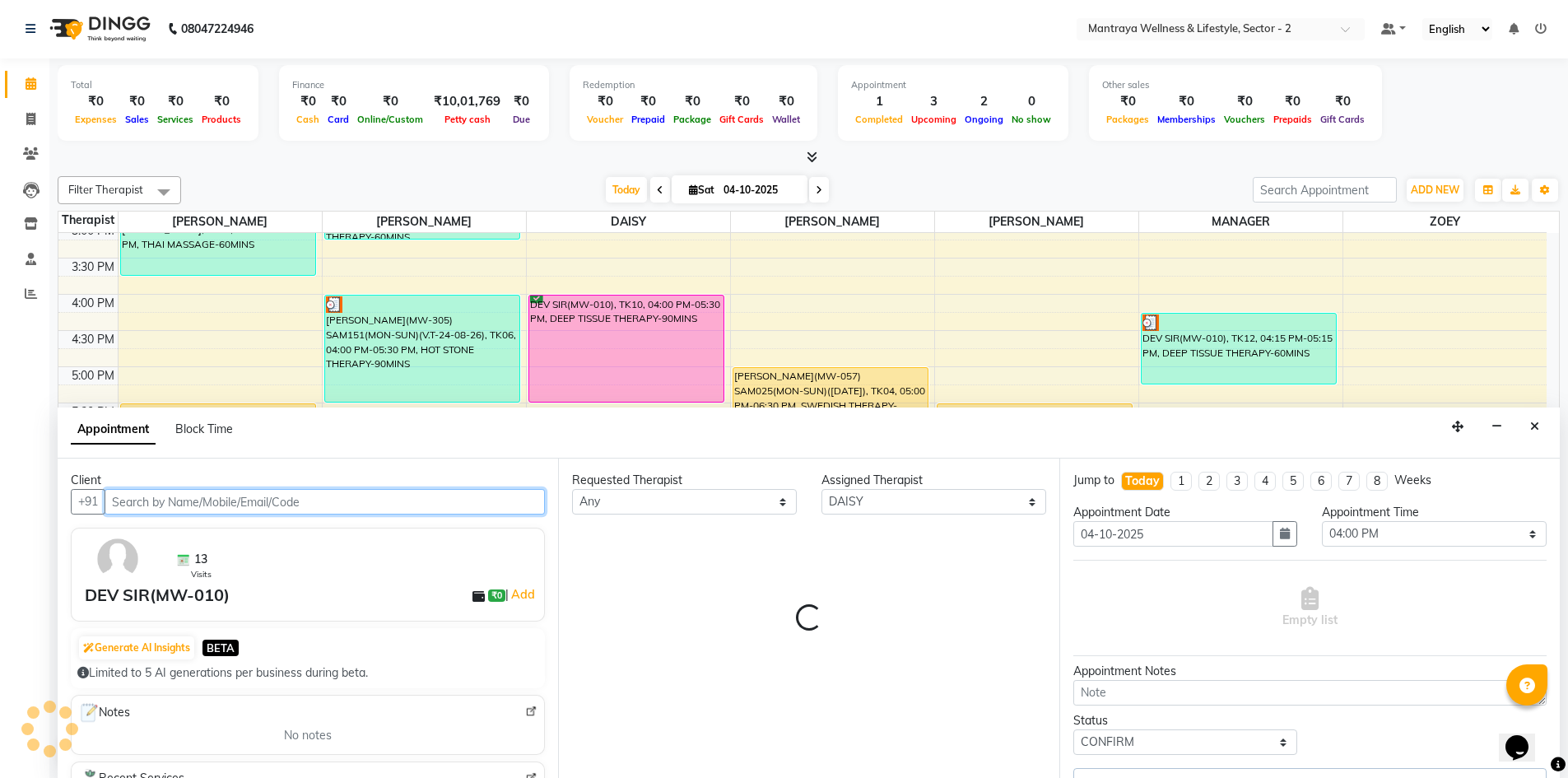
select select "3836"
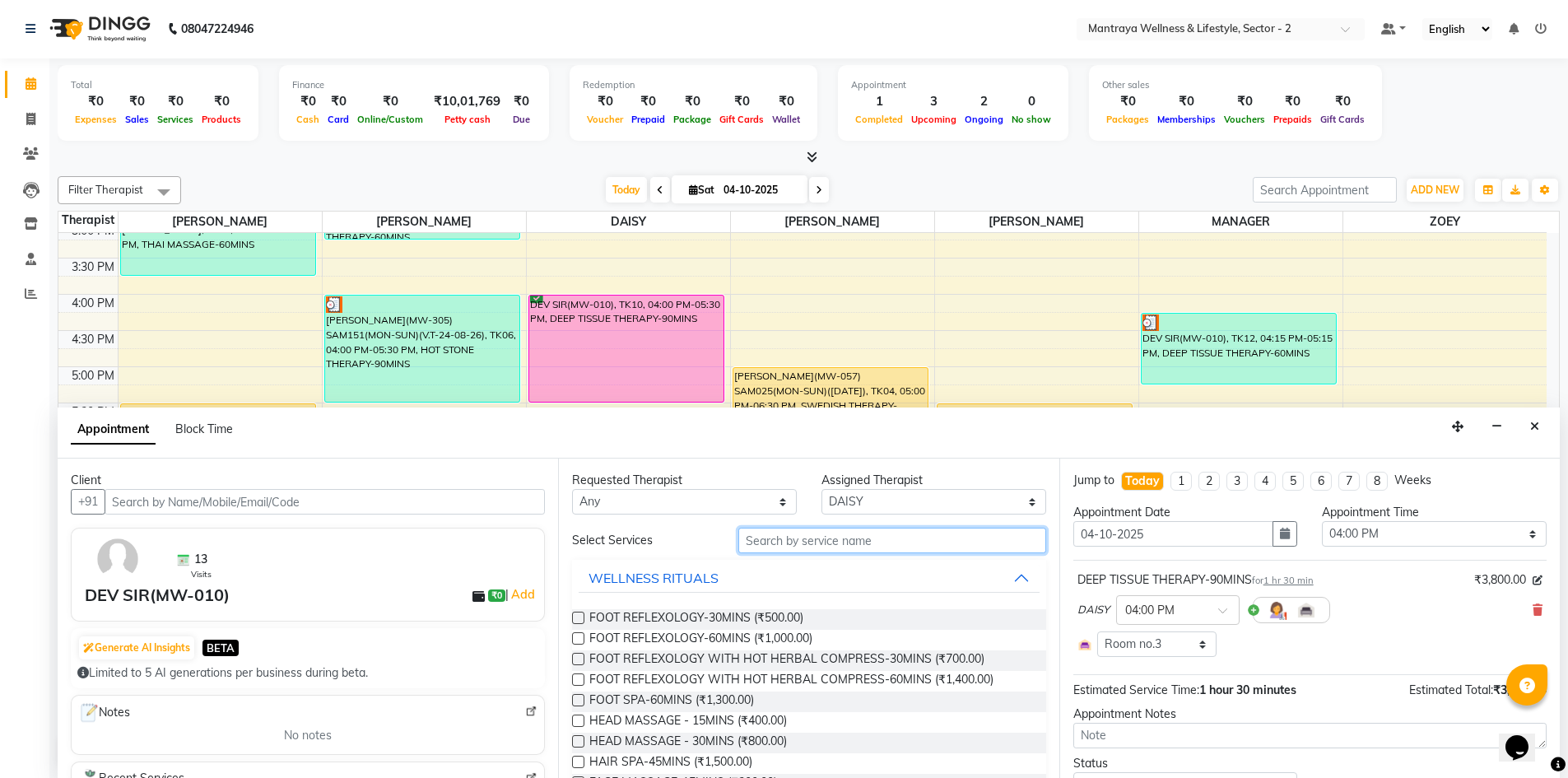
click at [819, 540] on input "text" at bounding box center [892, 540] width 308 height 26
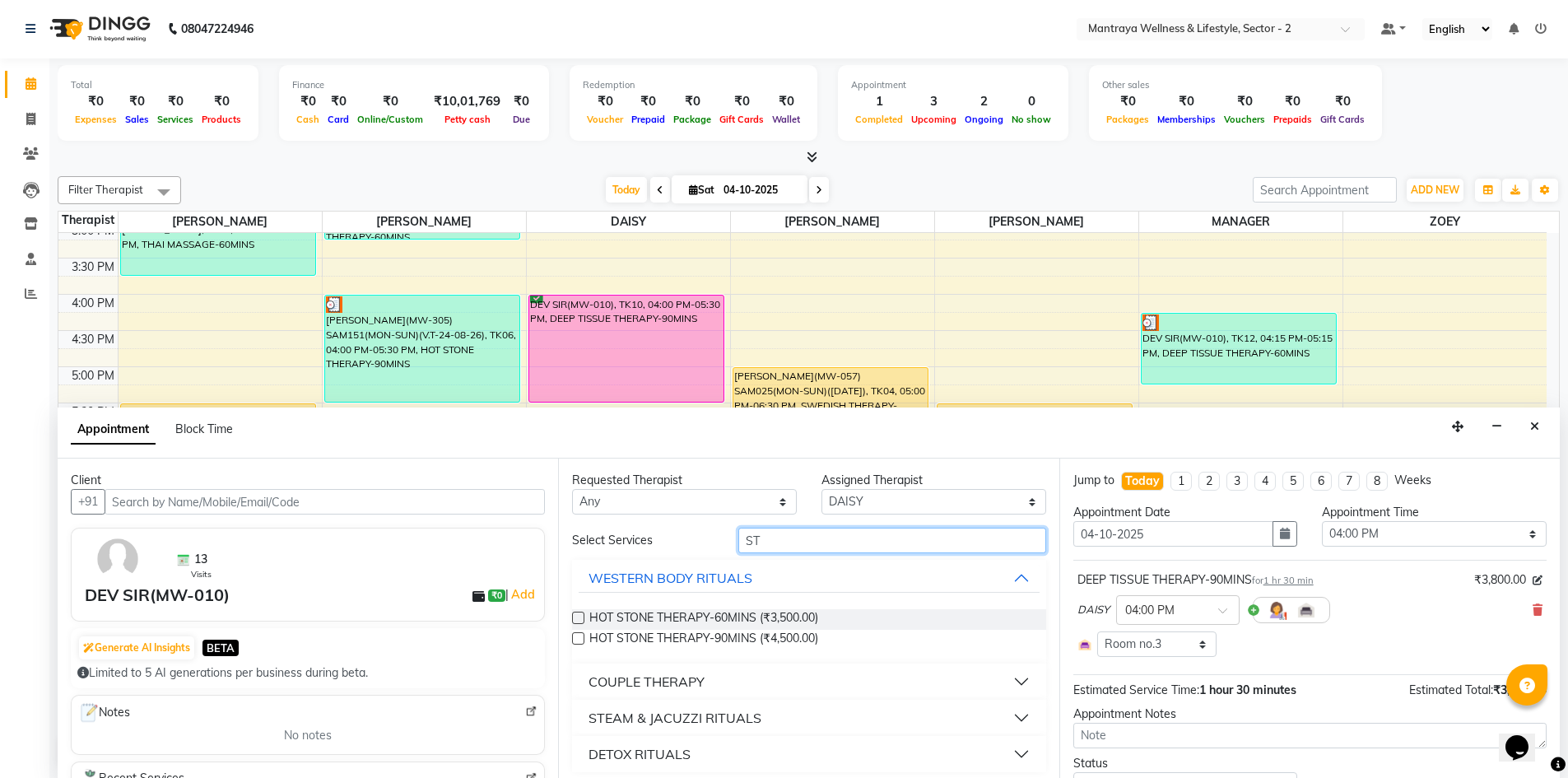
type input "ST"
click at [648, 711] on div "STEAM & JACUZZI RITUALS" at bounding box center [674, 717] width 173 height 19
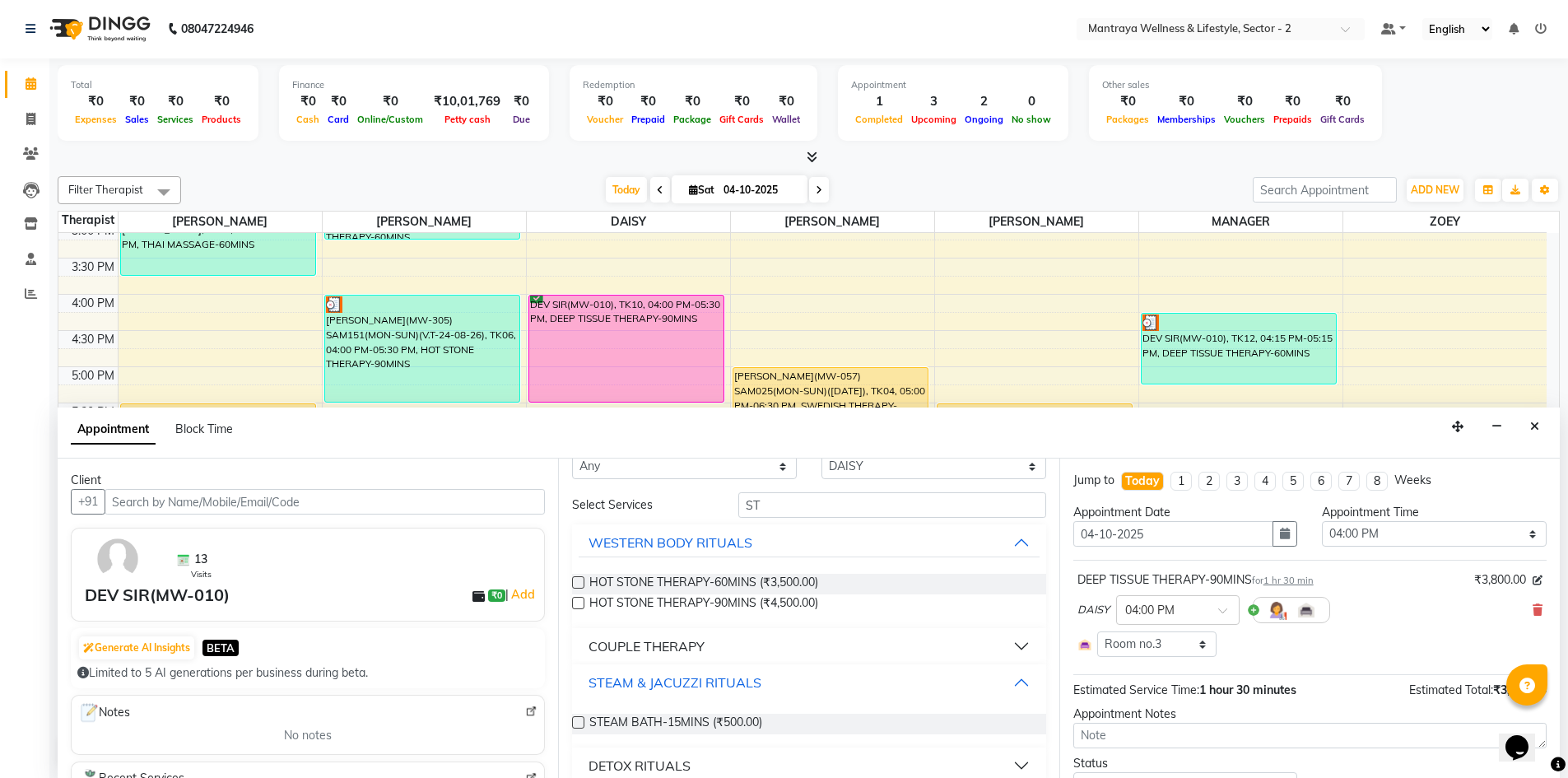
scroll to position [55, 0]
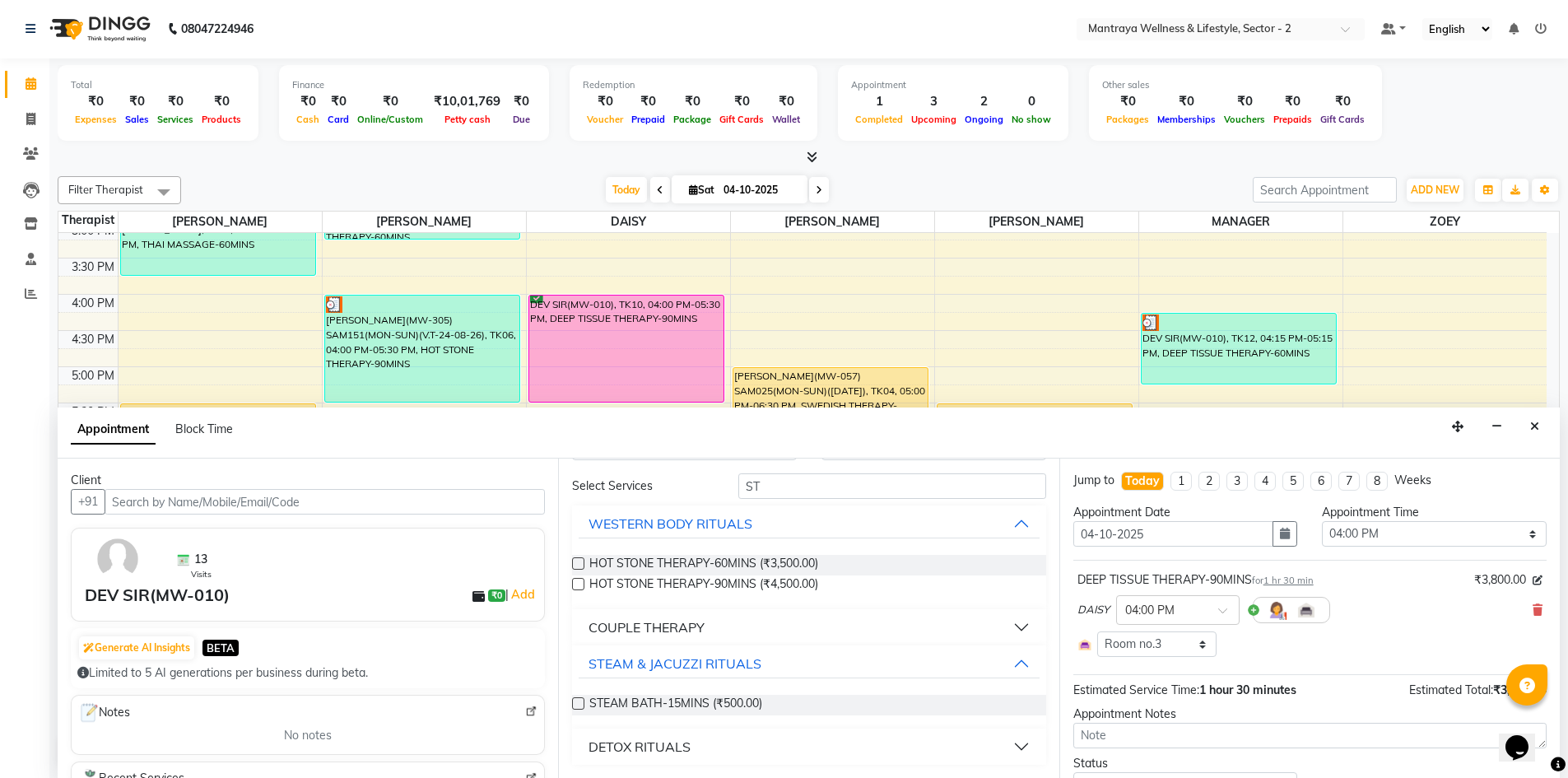
click at [574, 704] on label at bounding box center [577, 702] width 12 height 12
click at [574, 704] on input "checkbox" at bounding box center [577, 705] width 11 height 11
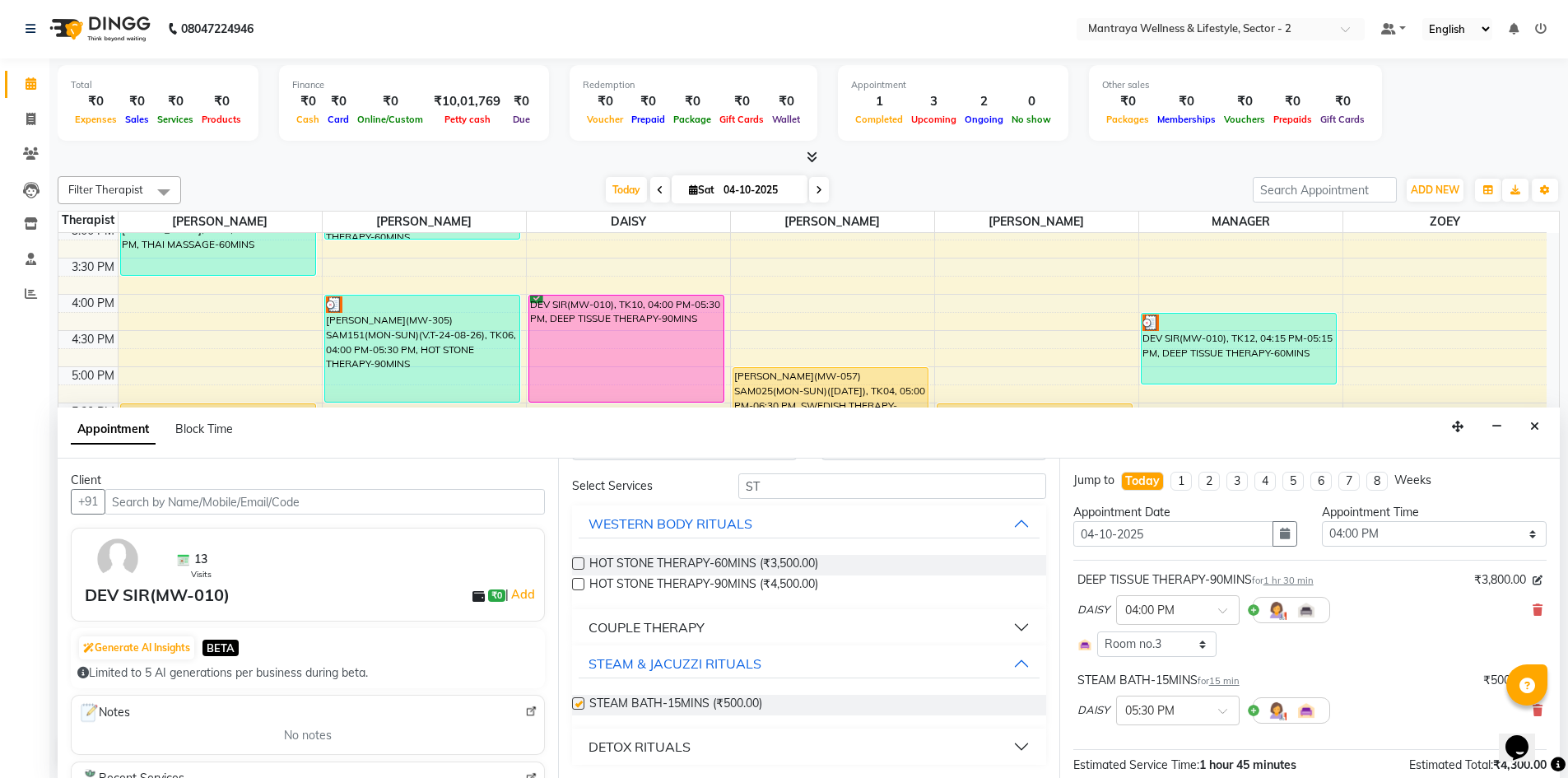
checkbox input "false"
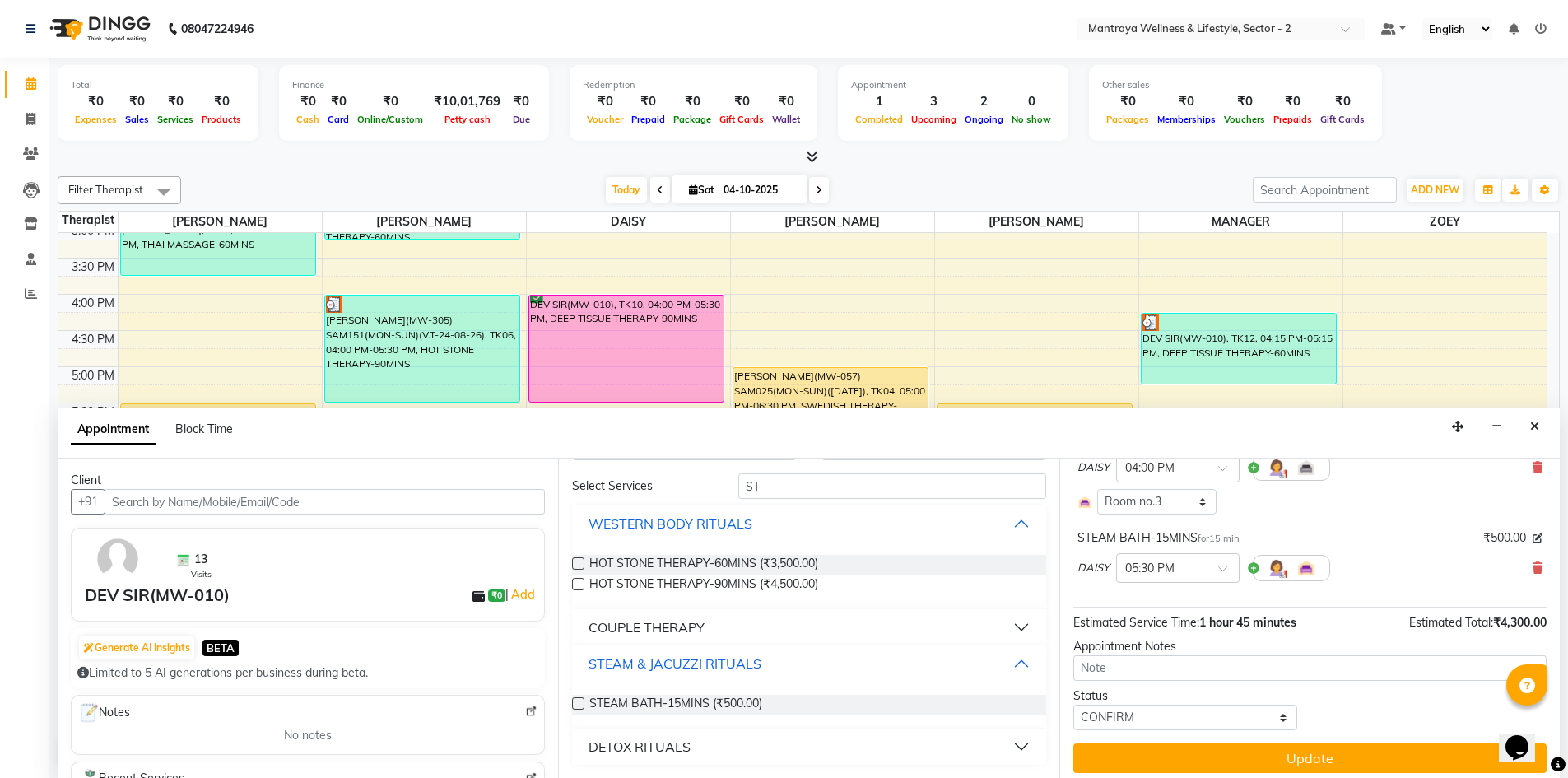
scroll to position [151, 0]
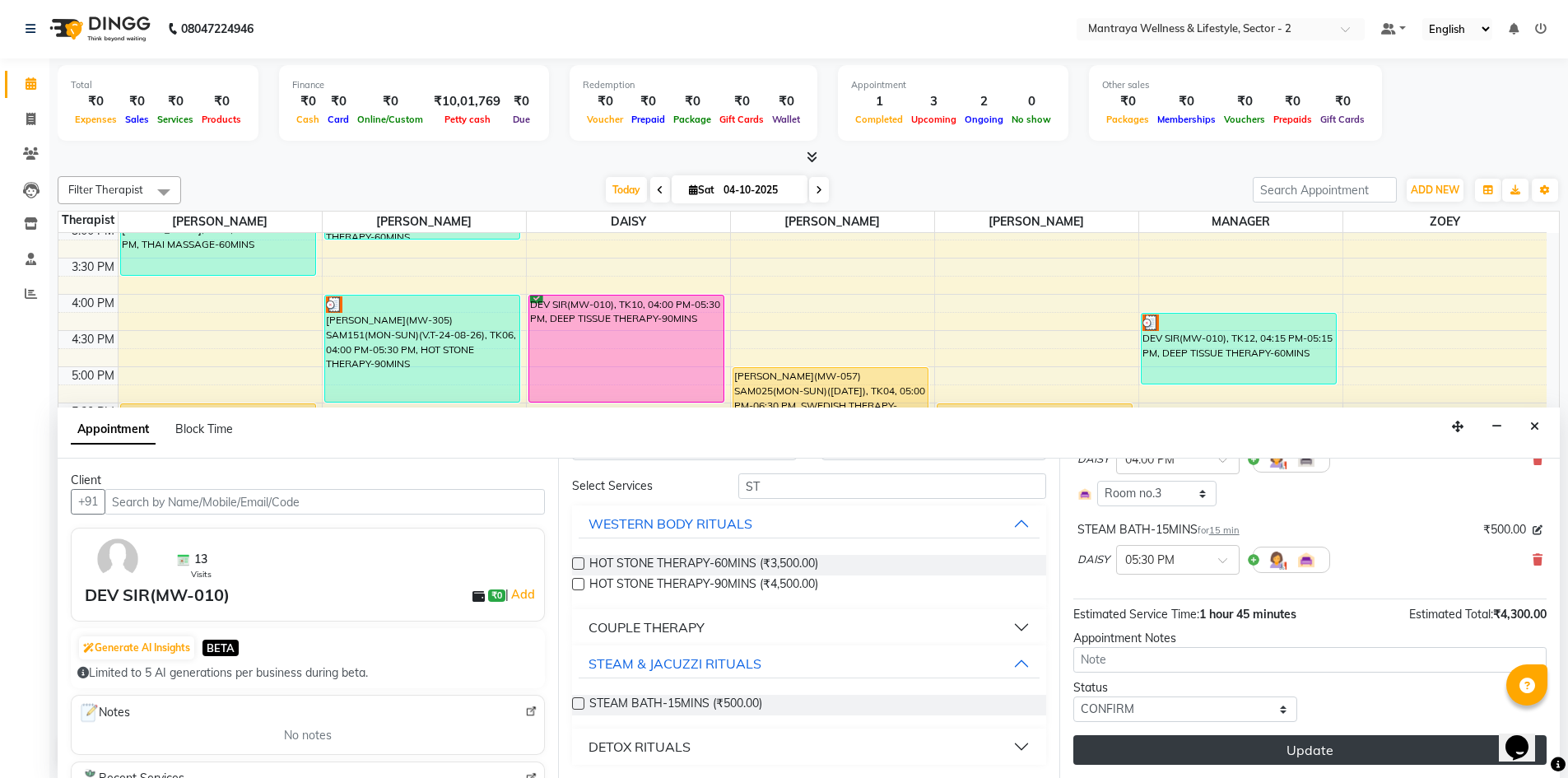
click at [1312, 739] on button "Update" at bounding box center [1310, 749] width 474 height 30
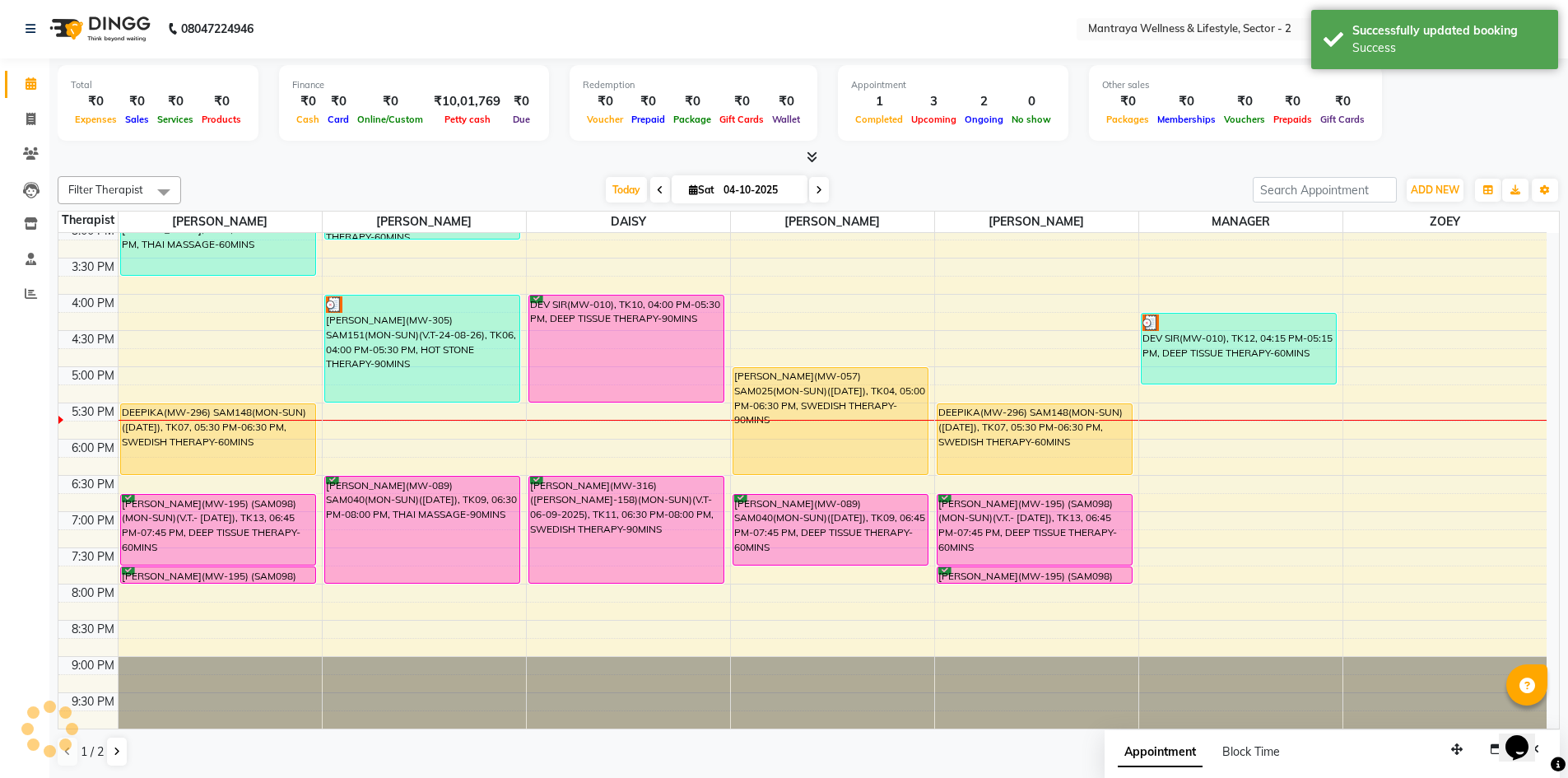
scroll to position [0, 0]
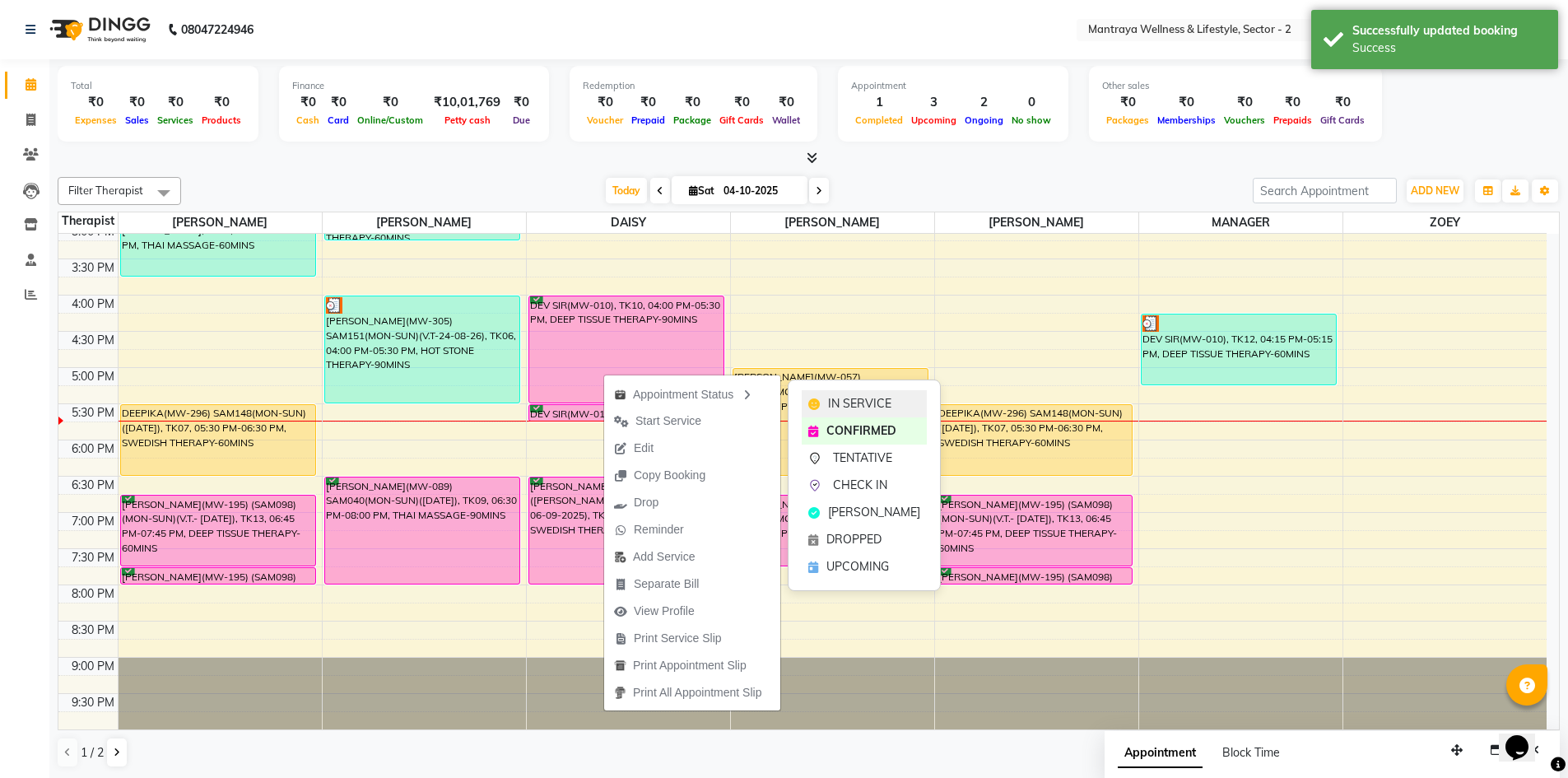
click at [883, 396] on span "IN SERVICE" at bounding box center [859, 403] width 63 height 18
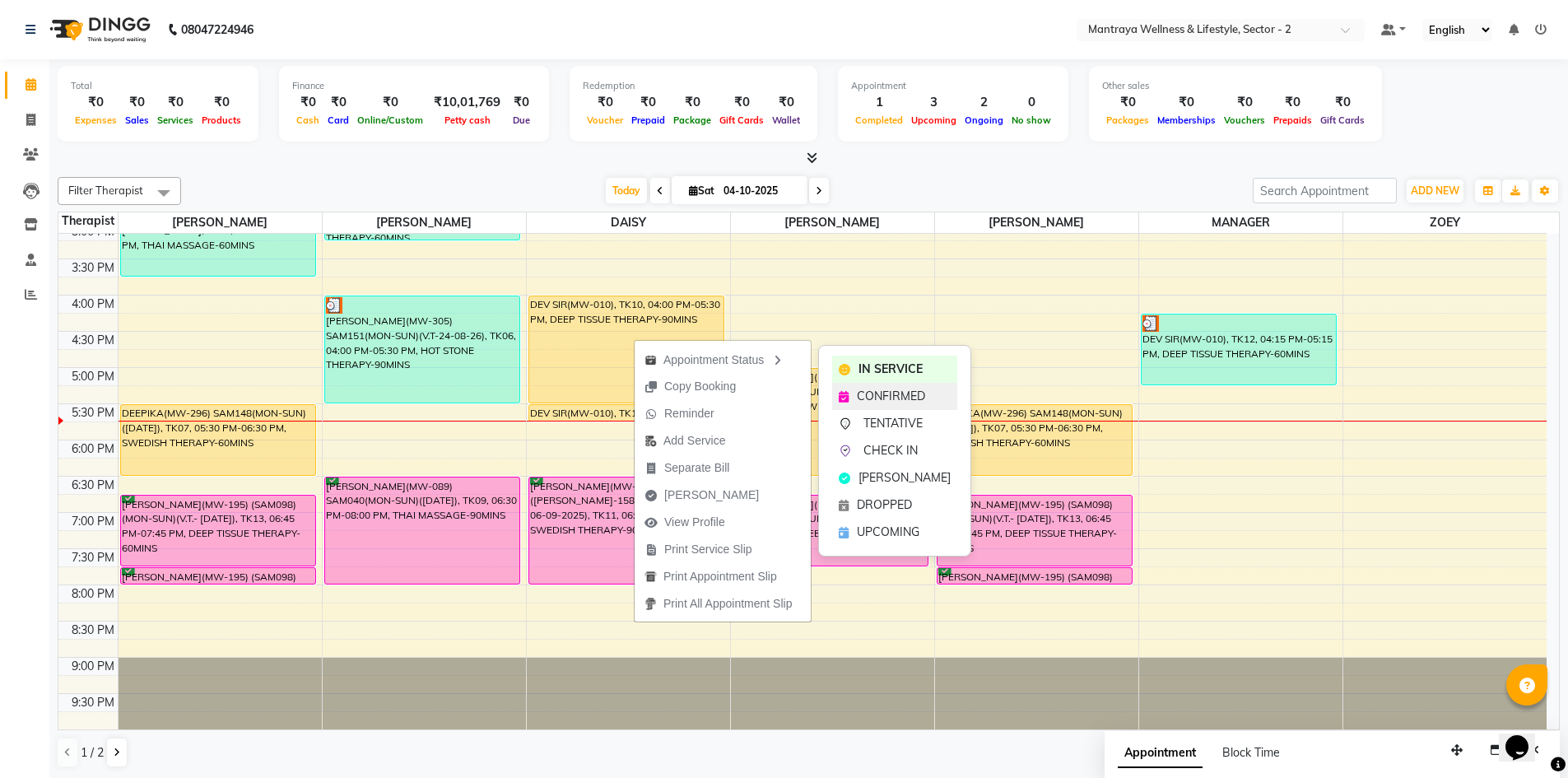
click at [876, 395] on span "CONFIRMED" at bounding box center [891, 396] width 68 height 18
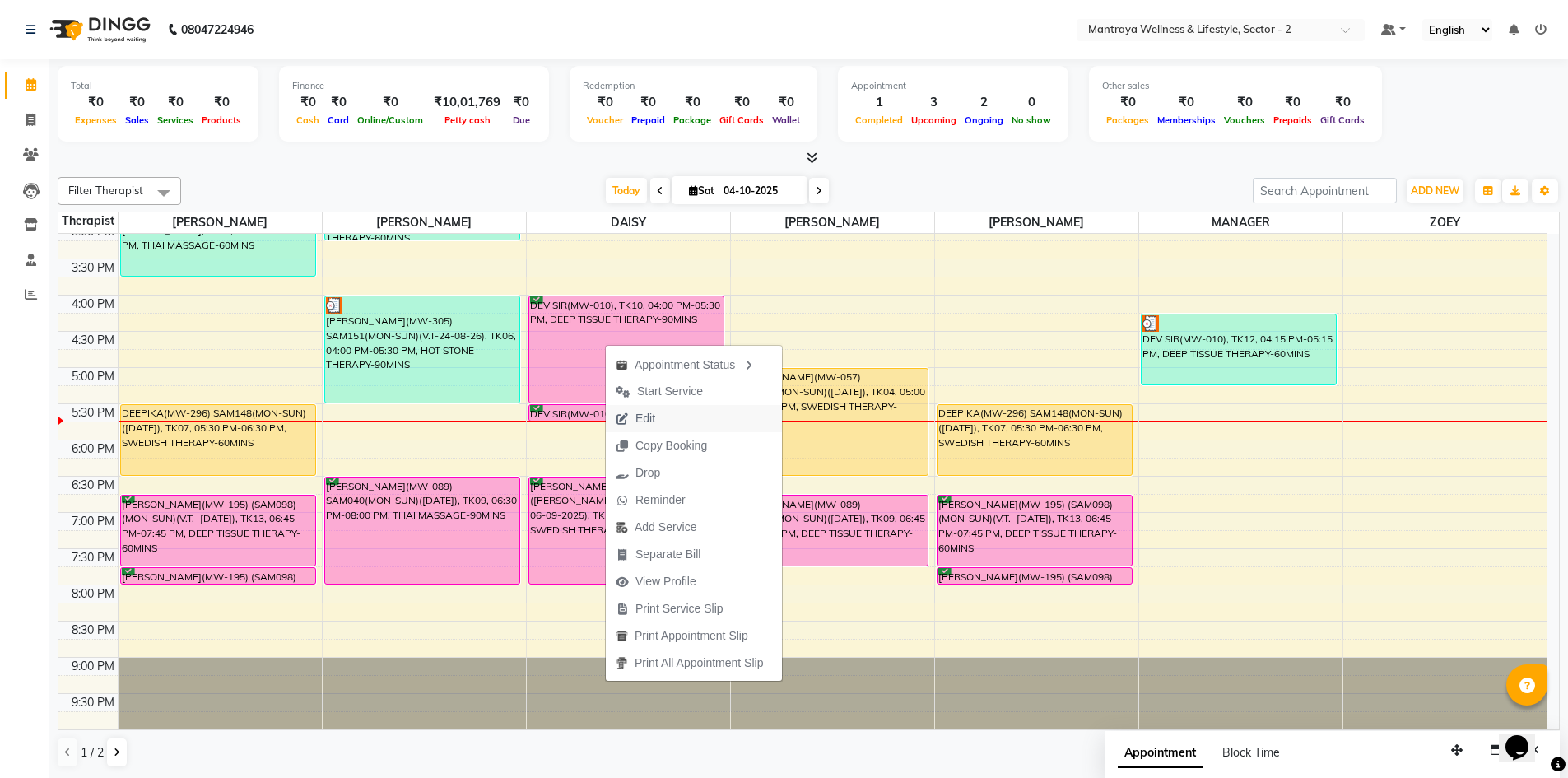
click at [688, 414] on button "Edit" at bounding box center [694, 418] width 176 height 27
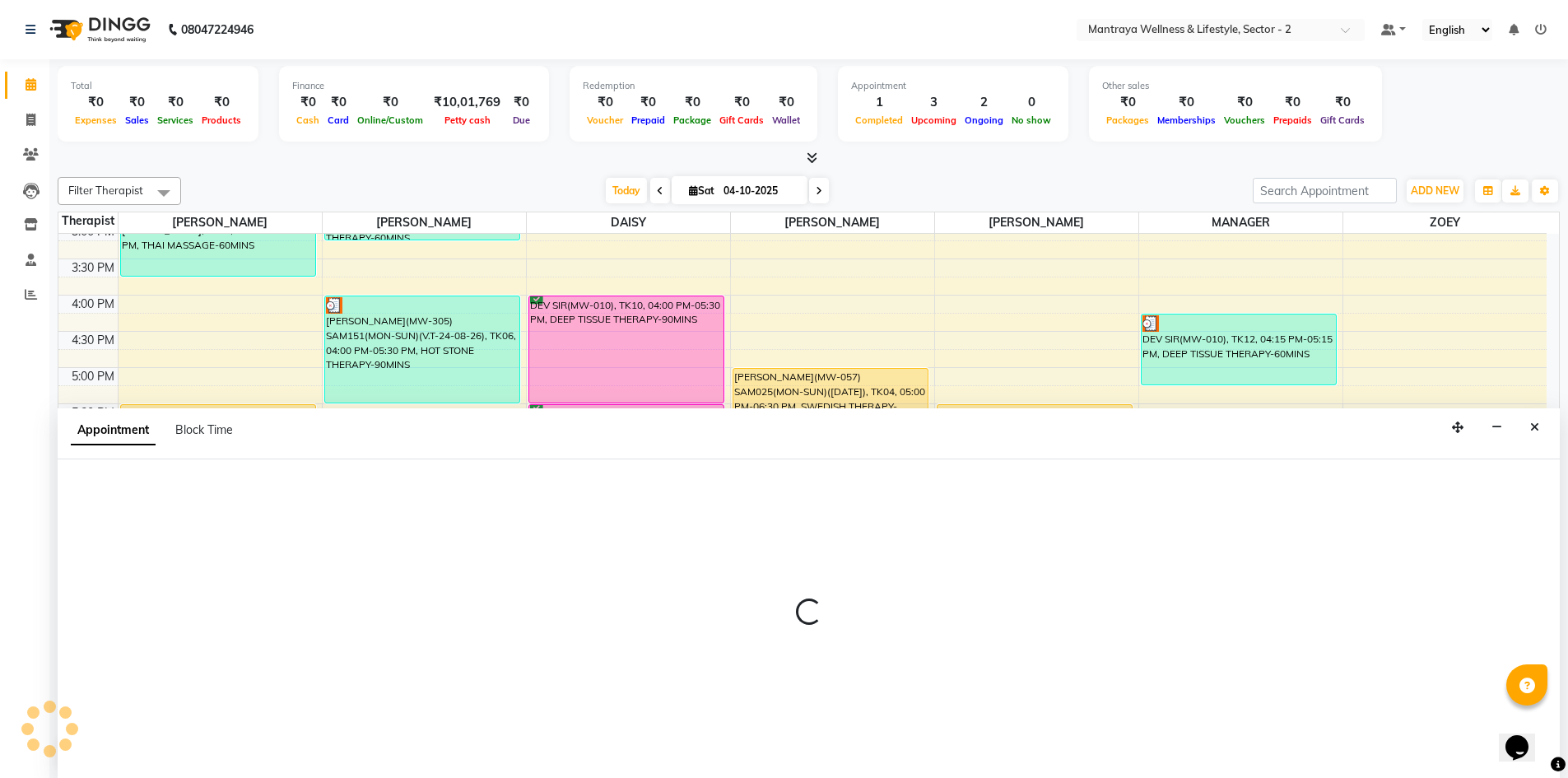
scroll to position [1, 0]
select select "confirm booking"
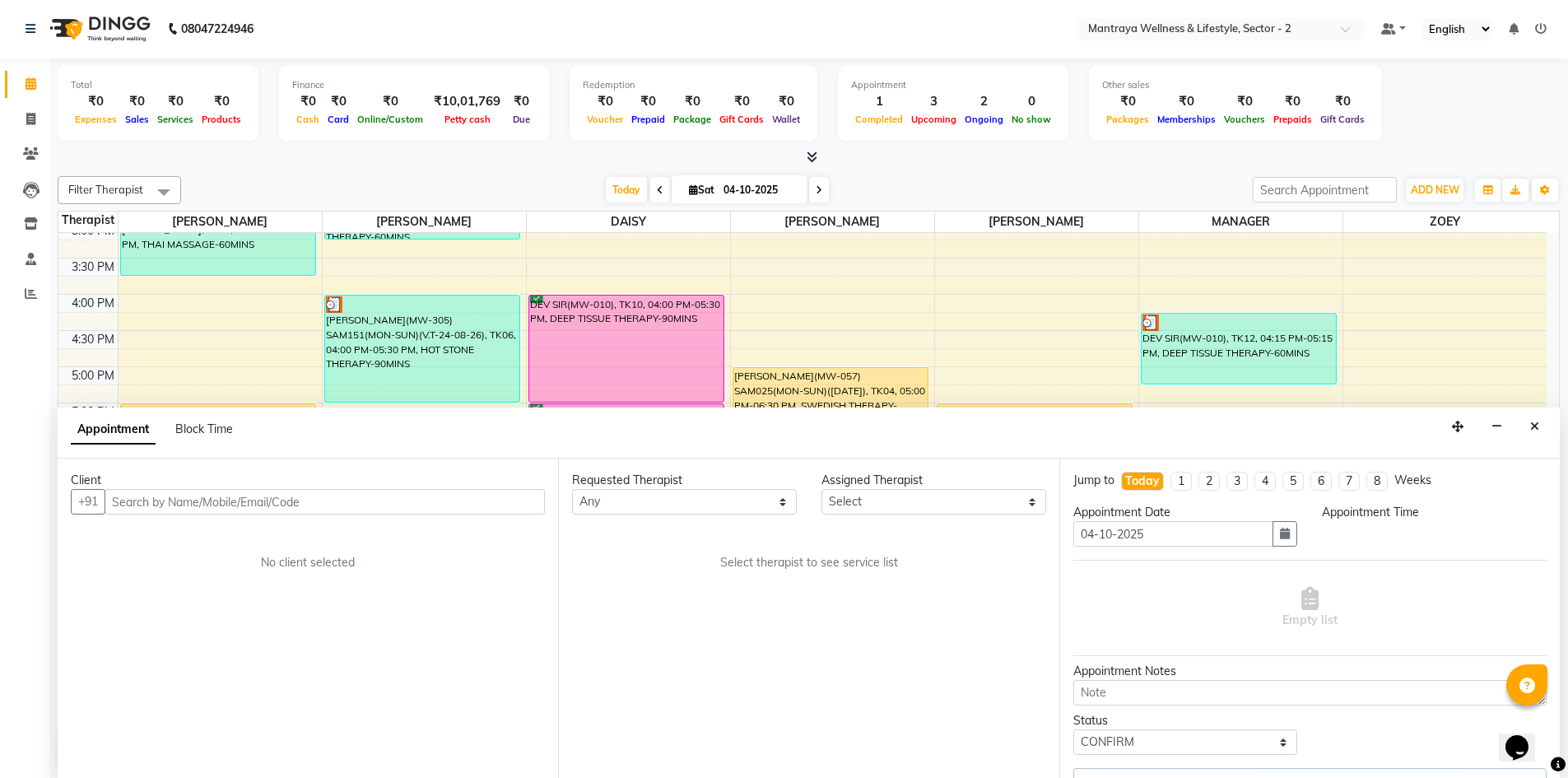
scroll to position [0, 0]
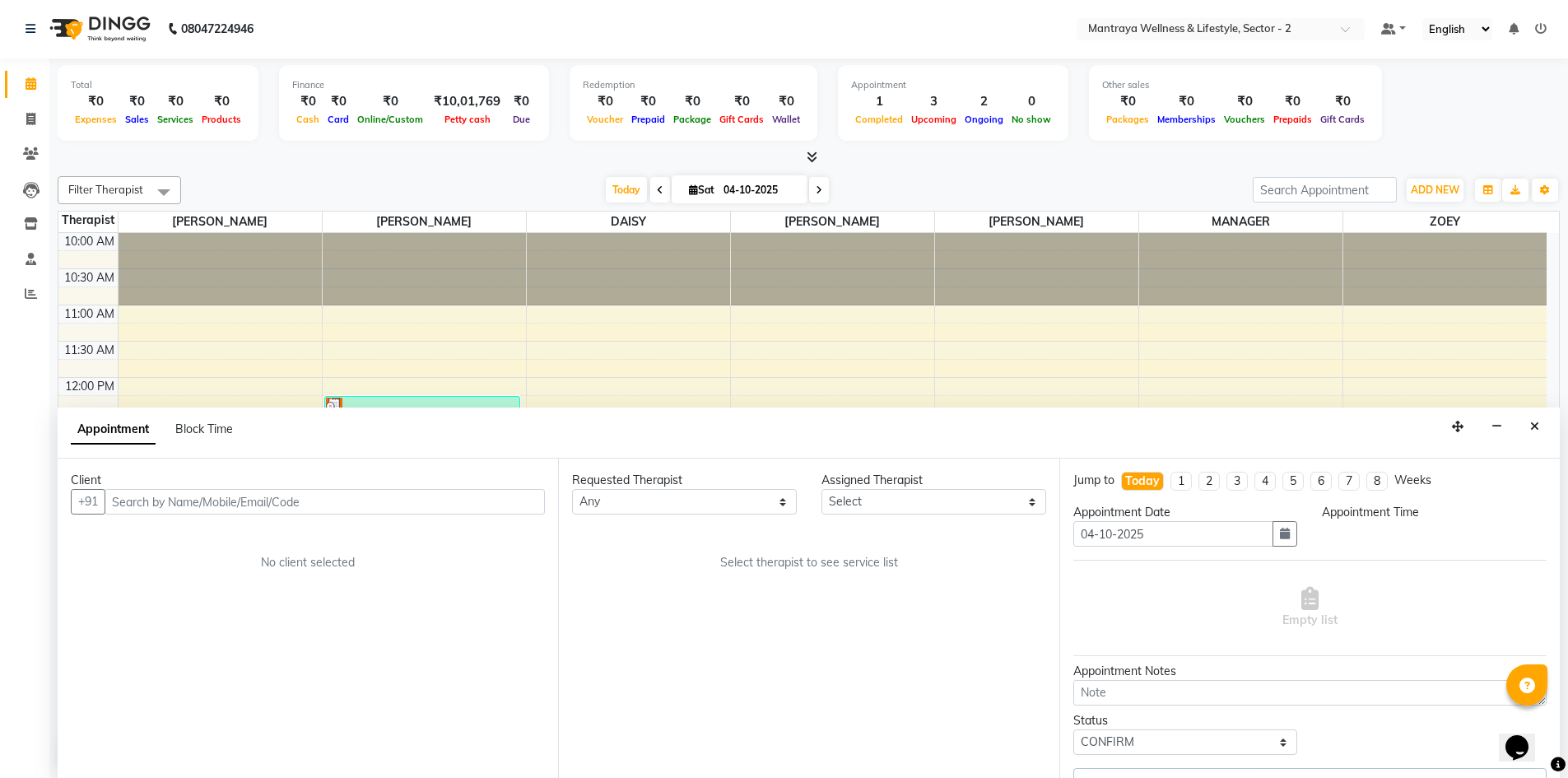
select select "960"
select select "84332"
select select "3839"
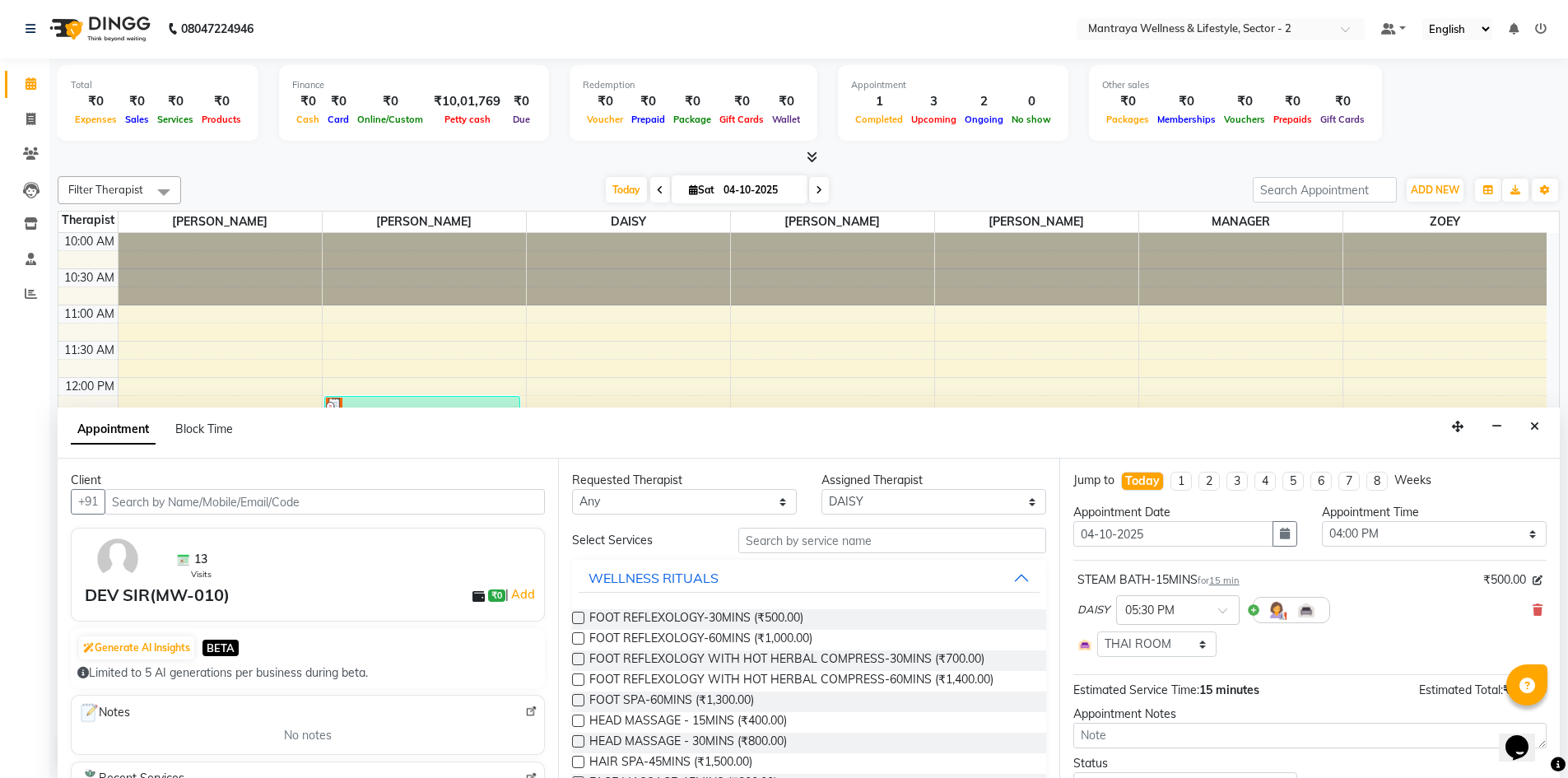
select select "3836"
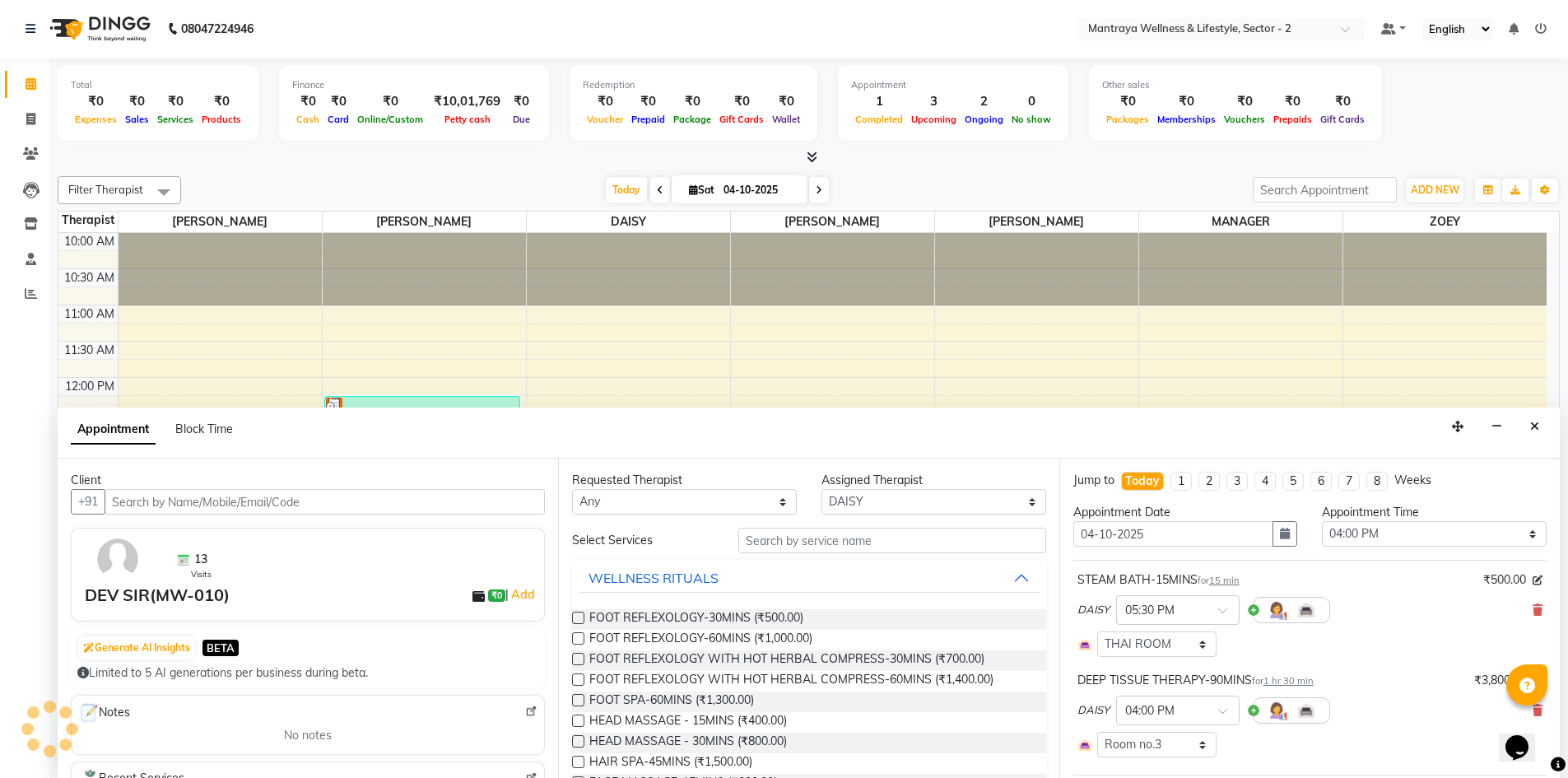
scroll to position [373, 0]
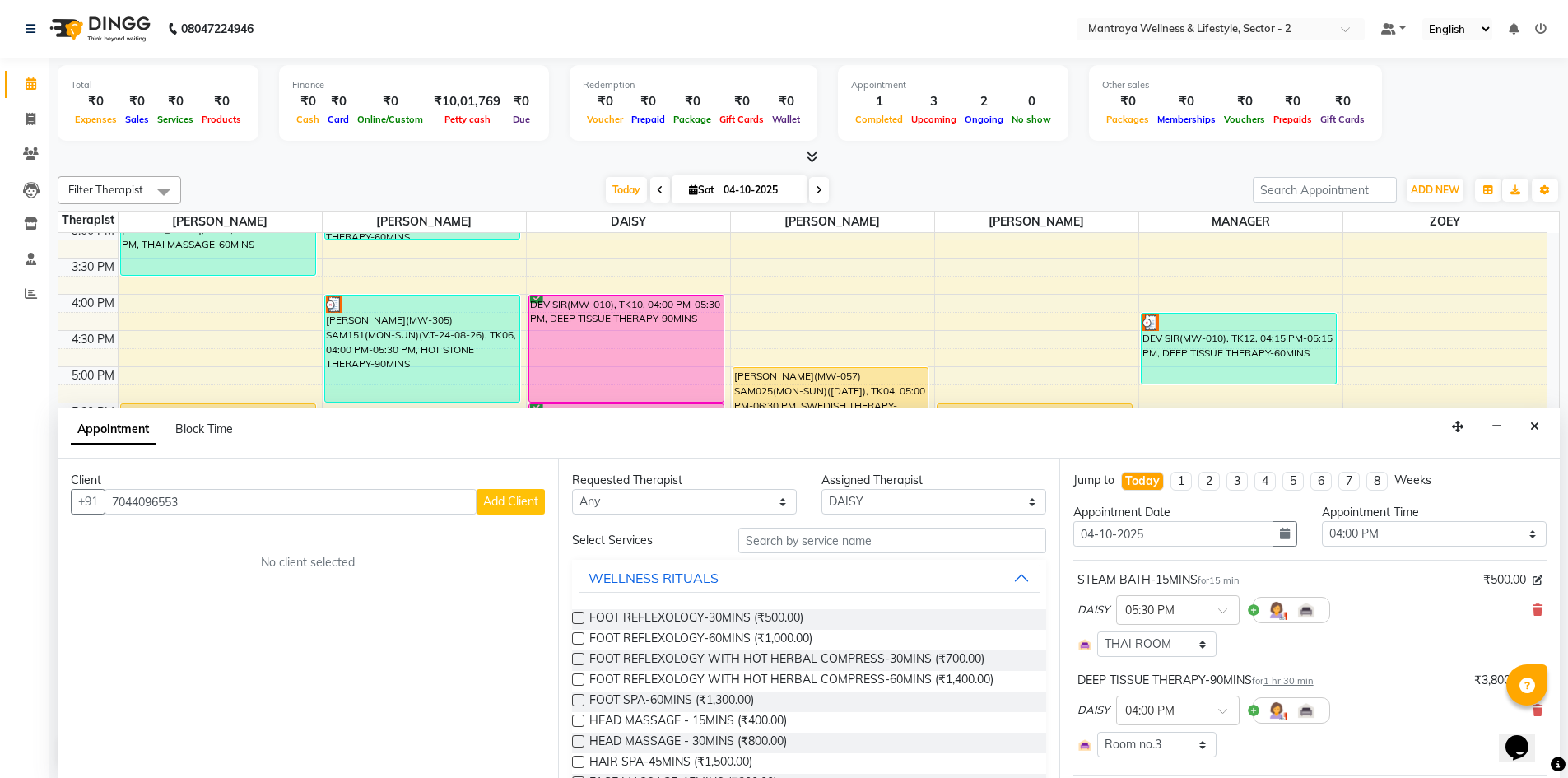
click at [527, 503] on span "Add Client" at bounding box center [511, 501] width 56 height 15
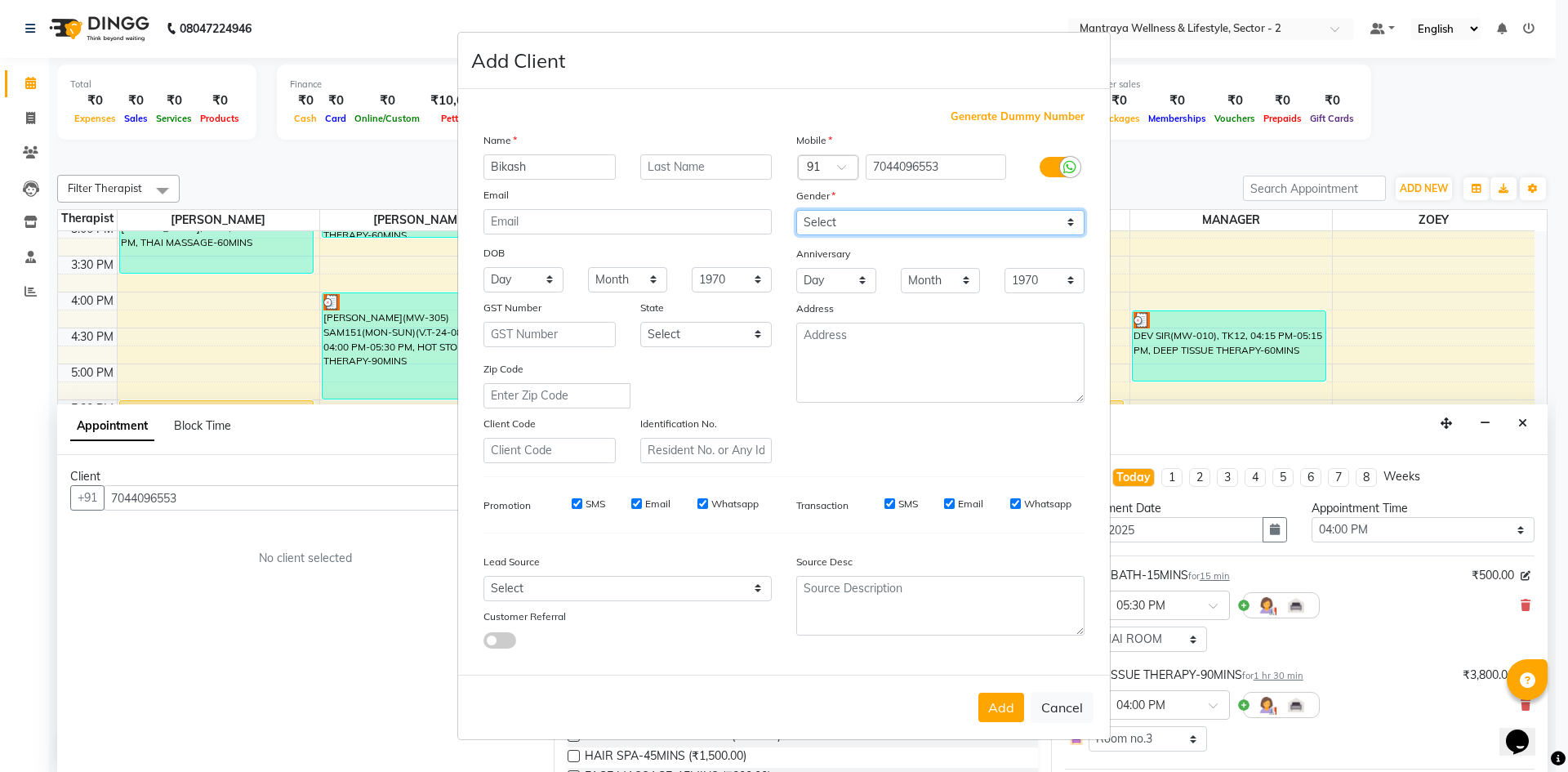
click at [1075, 216] on select "Select [DEMOGRAPHIC_DATA] [DEMOGRAPHIC_DATA] Other Prefer Not To Say" at bounding box center [940, 223] width 288 height 26
click at [796, 210] on select "Select [DEMOGRAPHIC_DATA] [DEMOGRAPHIC_DATA] Other Prefer Not To Say" at bounding box center [940, 223] width 288 height 26
click at [992, 699] on button "Add" at bounding box center [1002, 707] width 46 height 29
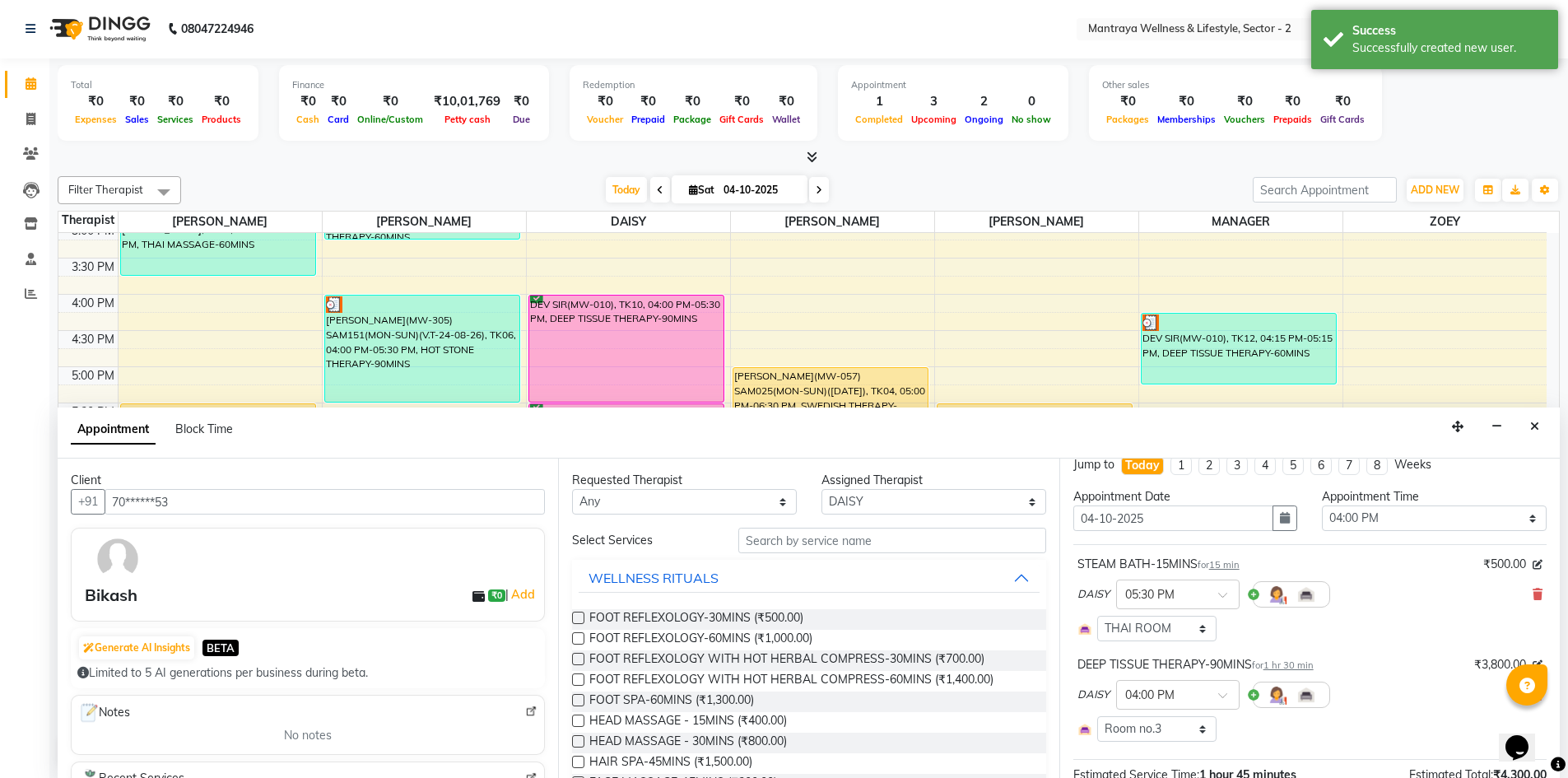
scroll to position [11, 0]
click at [1532, 593] on icon at bounding box center [1537, 599] width 10 height 11
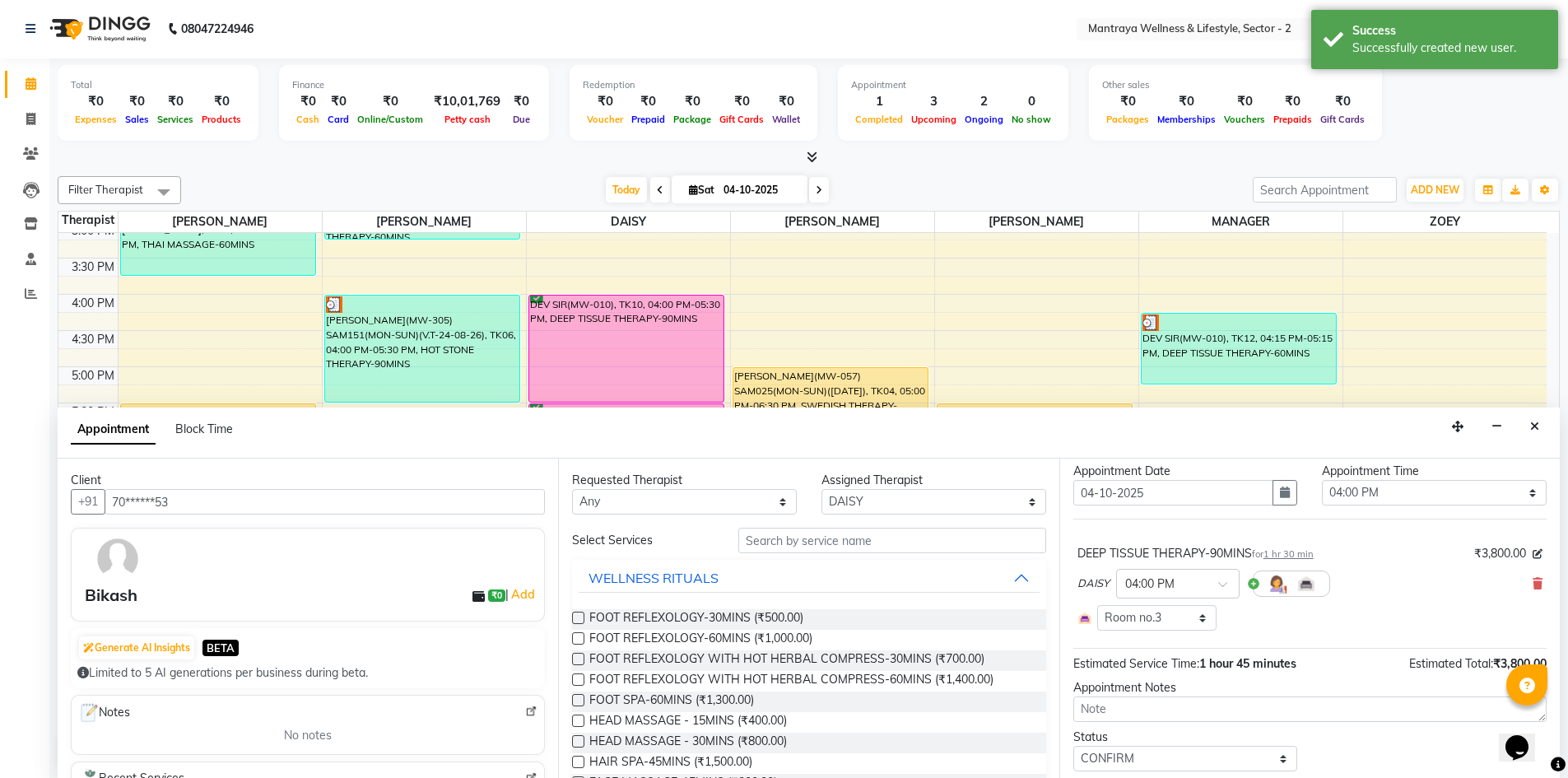
scroll to position [91, 0]
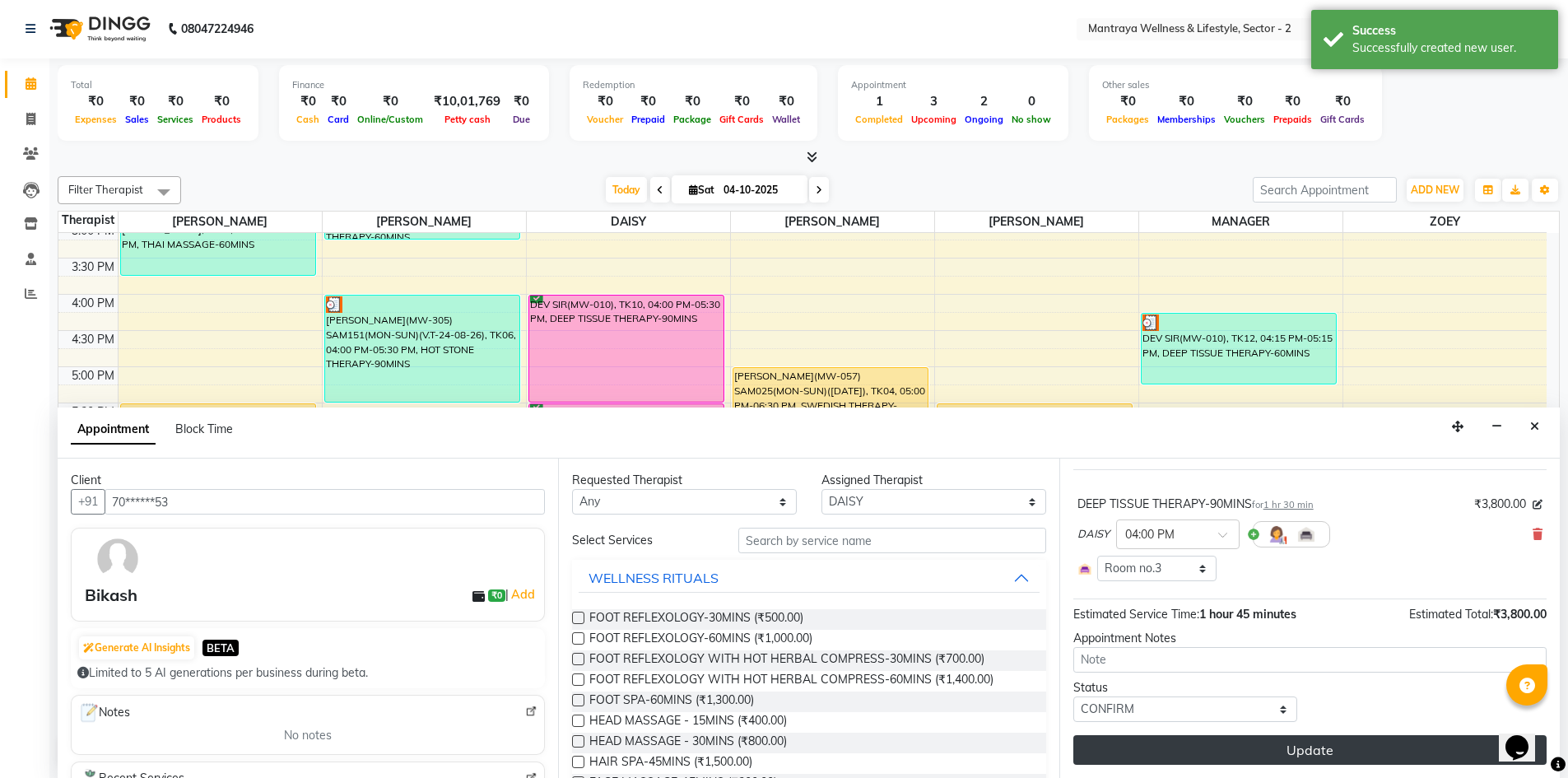
click at [1218, 754] on button "Update" at bounding box center [1310, 749] width 474 height 30
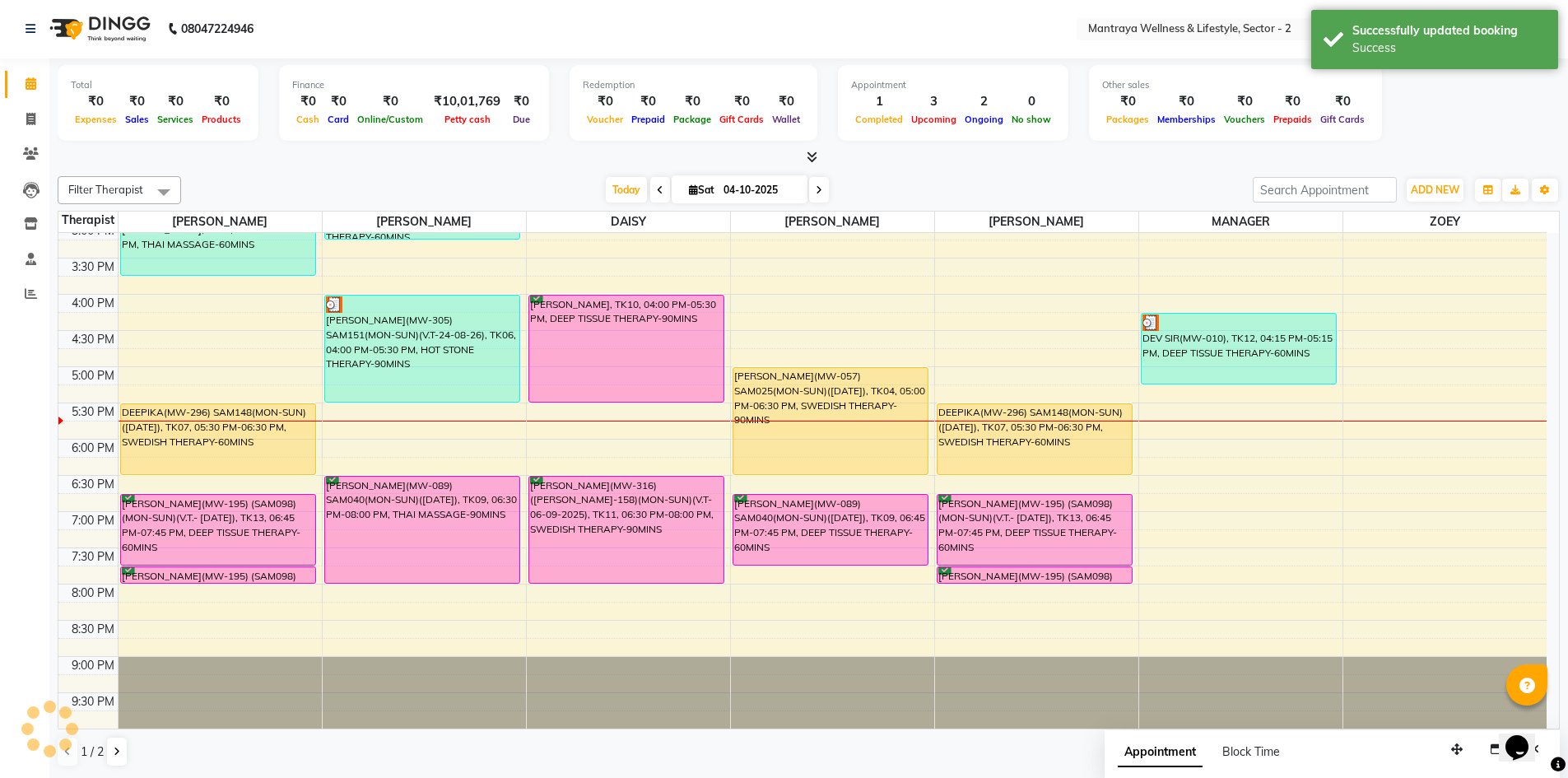
scroll to position [0, 0]
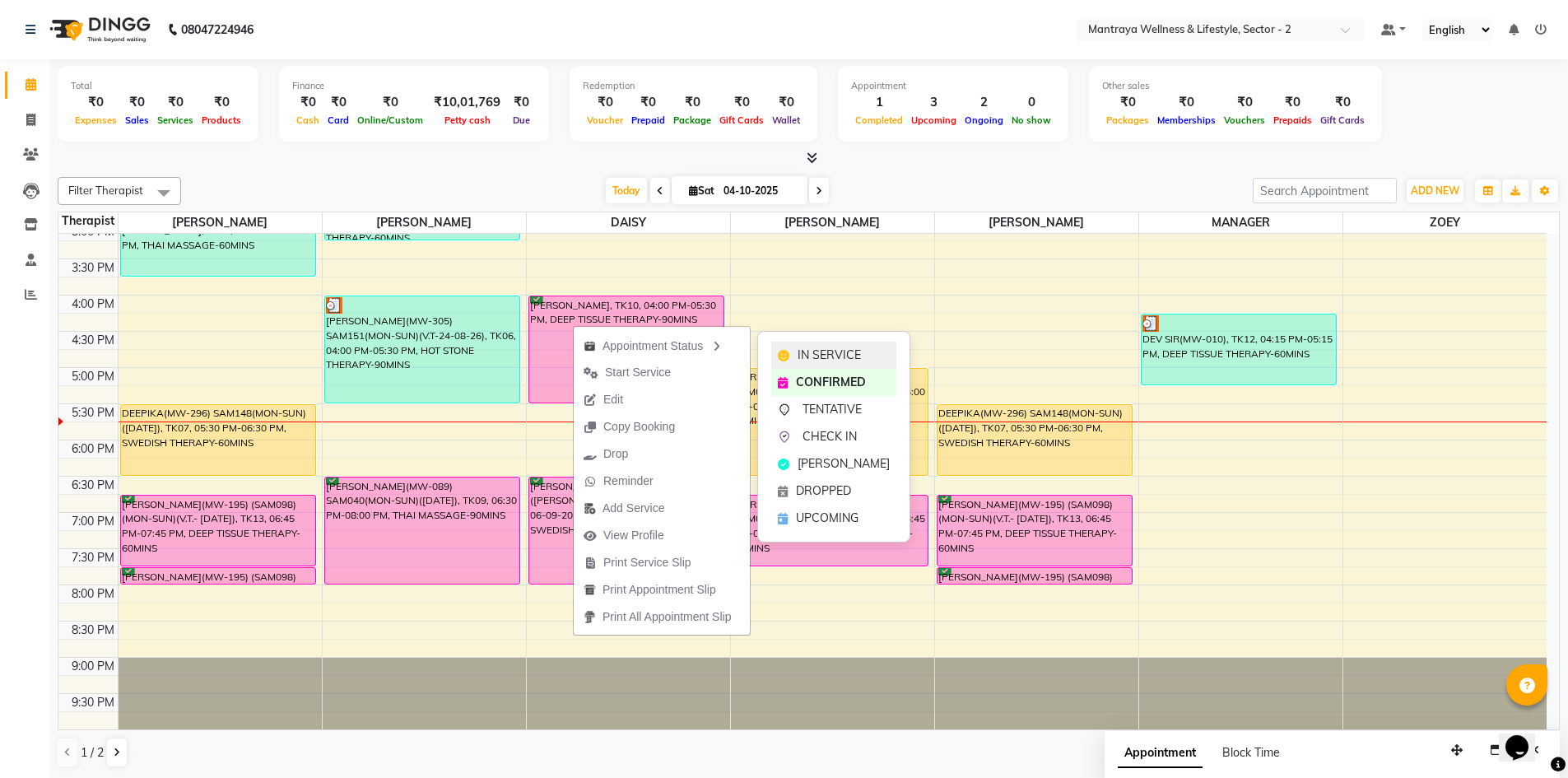
click at [809, 351] on span "IN SERVICE" at bounding box center [829, 355] width 63 height 18
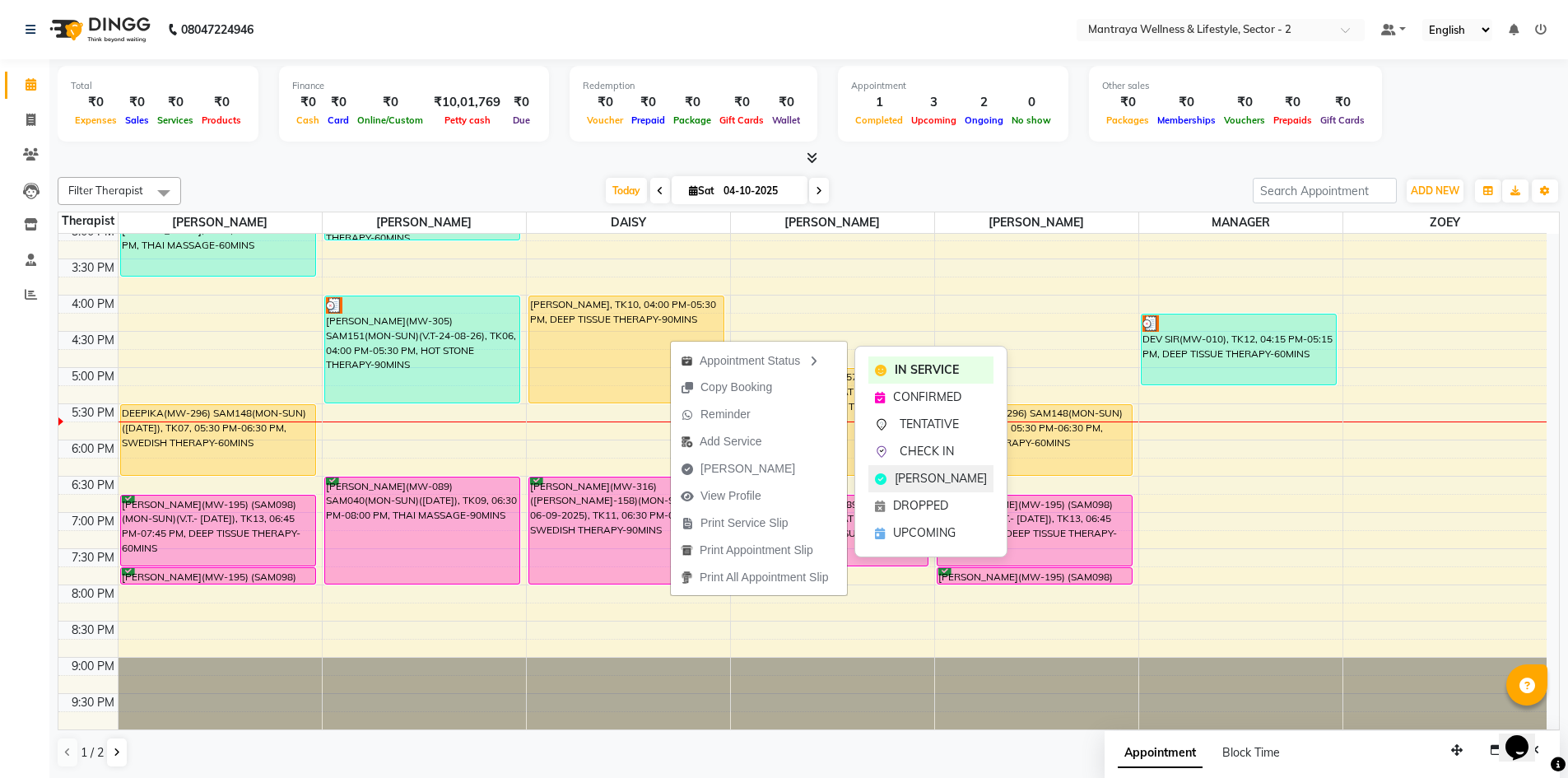
click at [897, 472] on span "[PERSON_NAME]" at bounding box center [941, 478] width 93 height 18
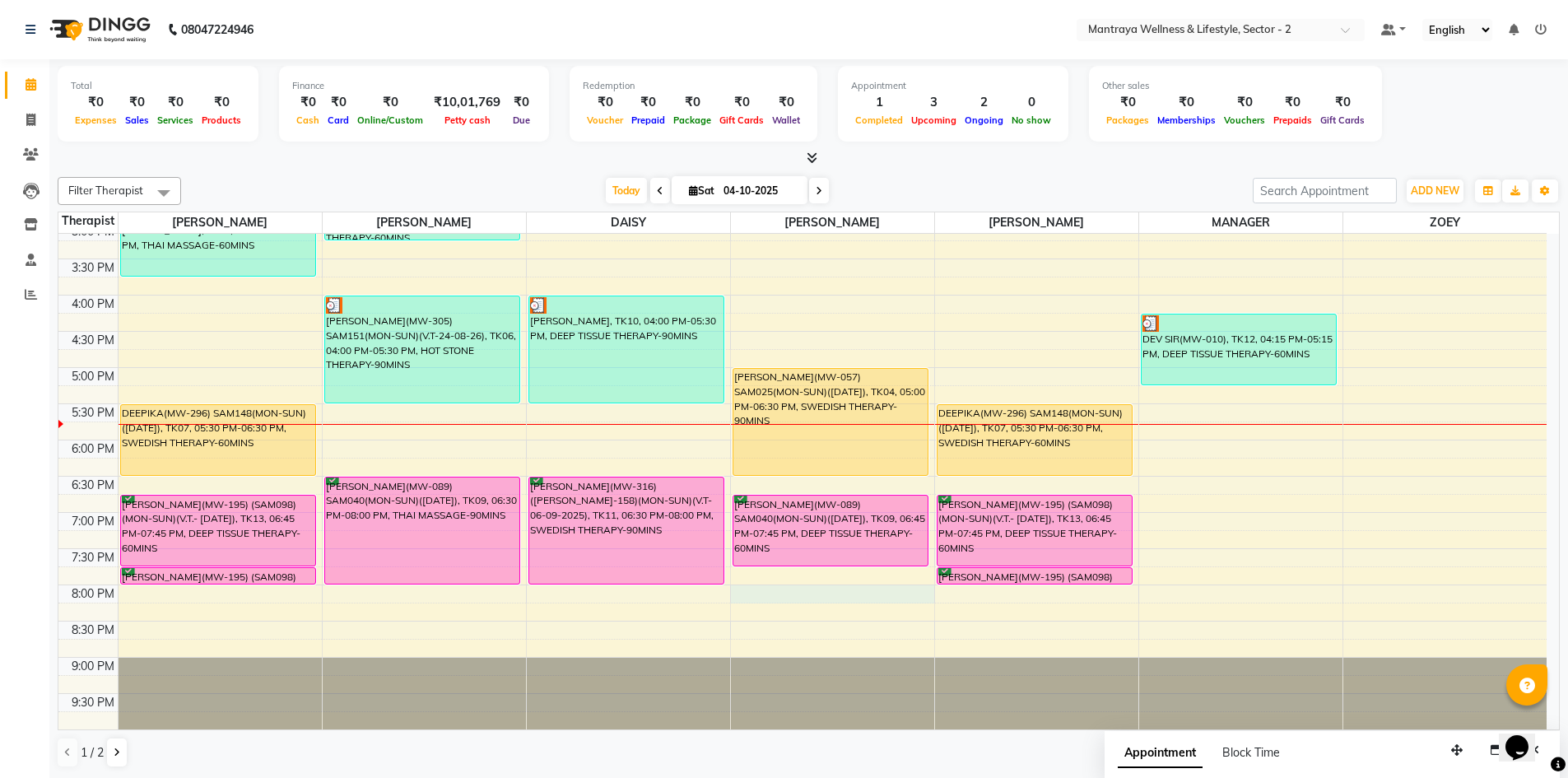
click at [730, 587] on div "10:00 AM 10:30 AM 11:00 AM 11:30 AM 12:00 PM 12:30 PM 1:00 PM 1:30 PM 2:00 PM 2…" at bounding box center [802, 295] width 1488 height 869
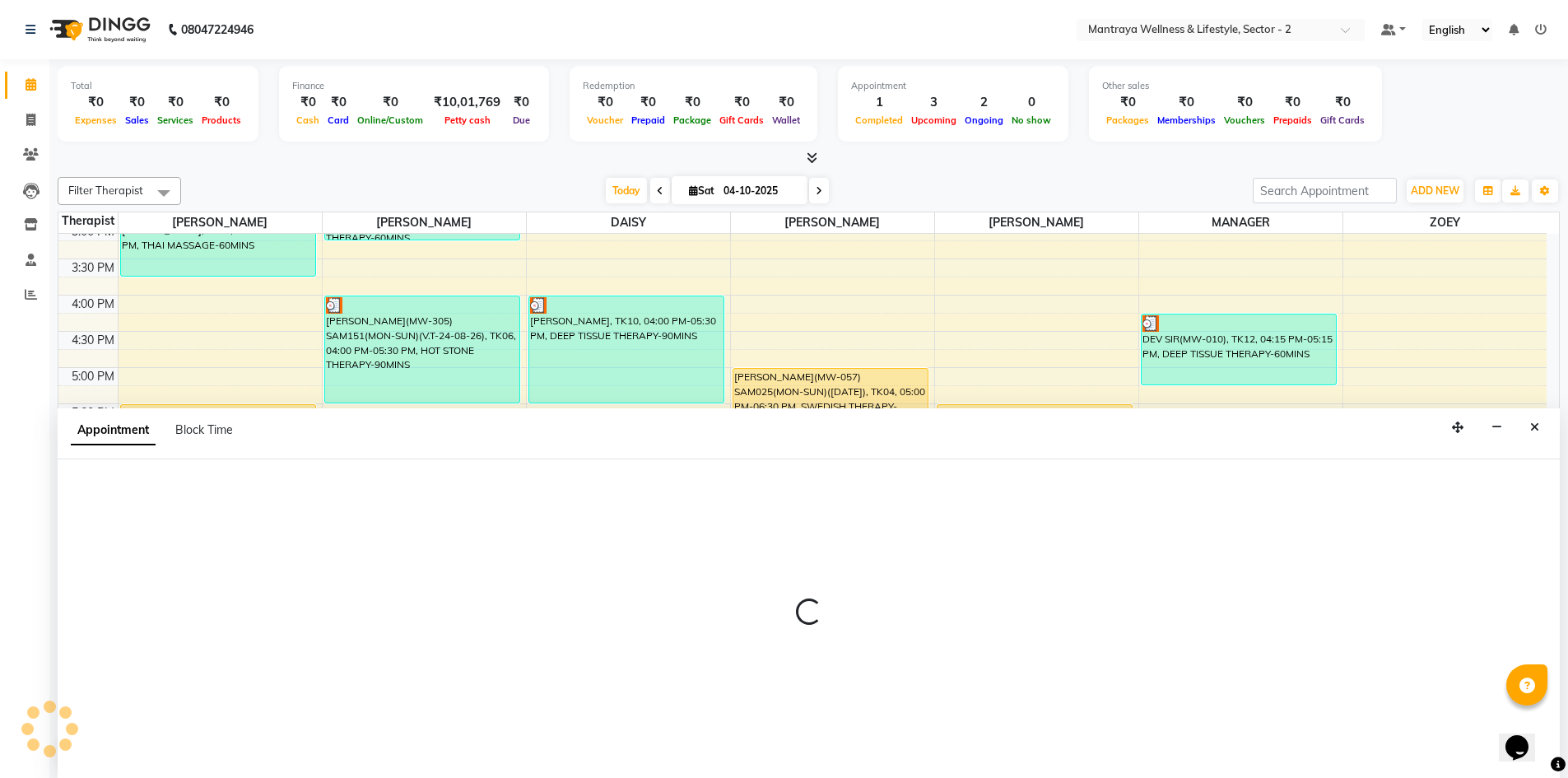
scroll to position [1, 0]
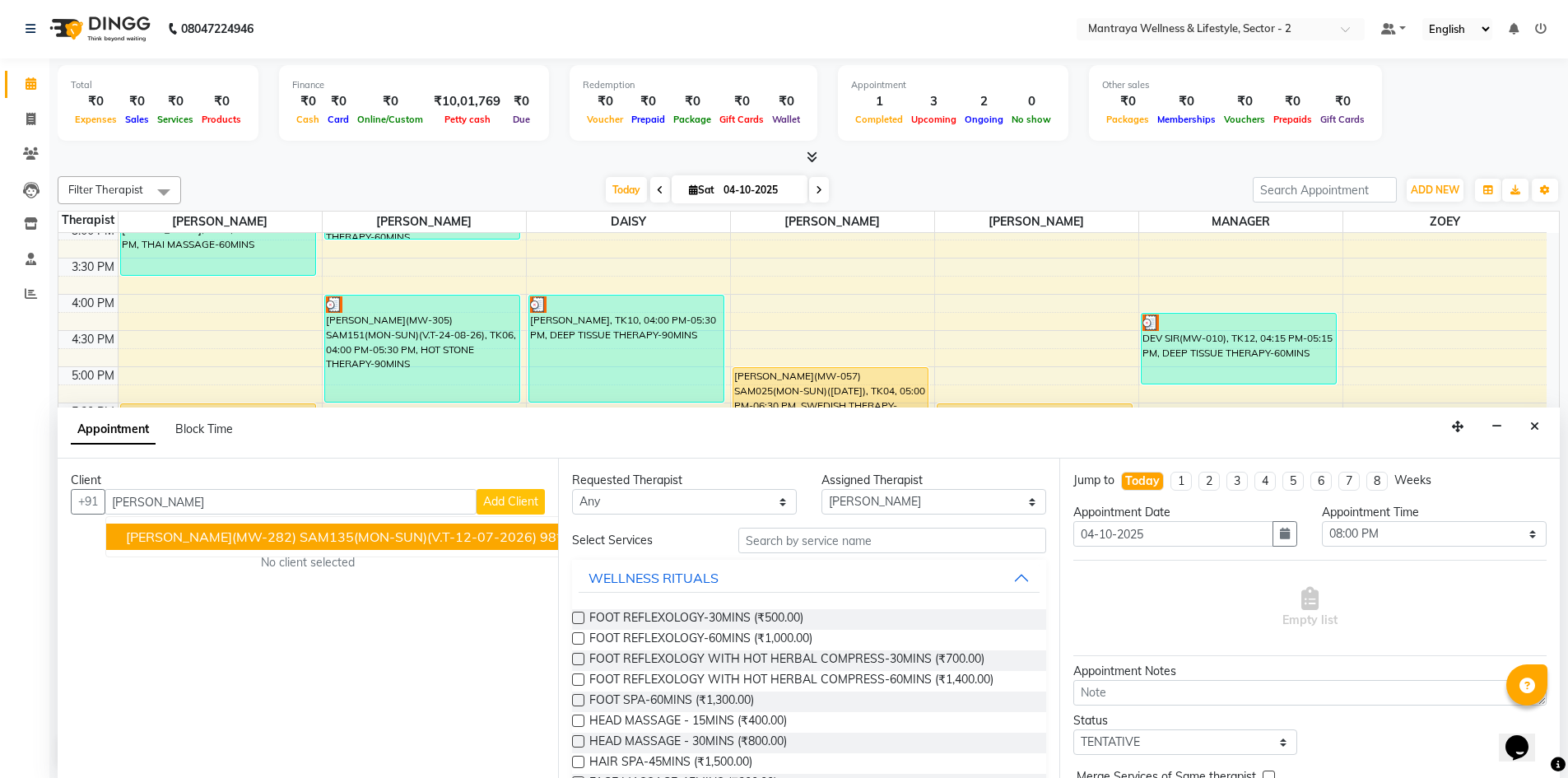
click at [230, 532] on span "[PERSON_NAME](MW-282) SAM135(MON-SUN)(V.T-12-07-2026)" at bounding box center [331, 537] width 411 height 17
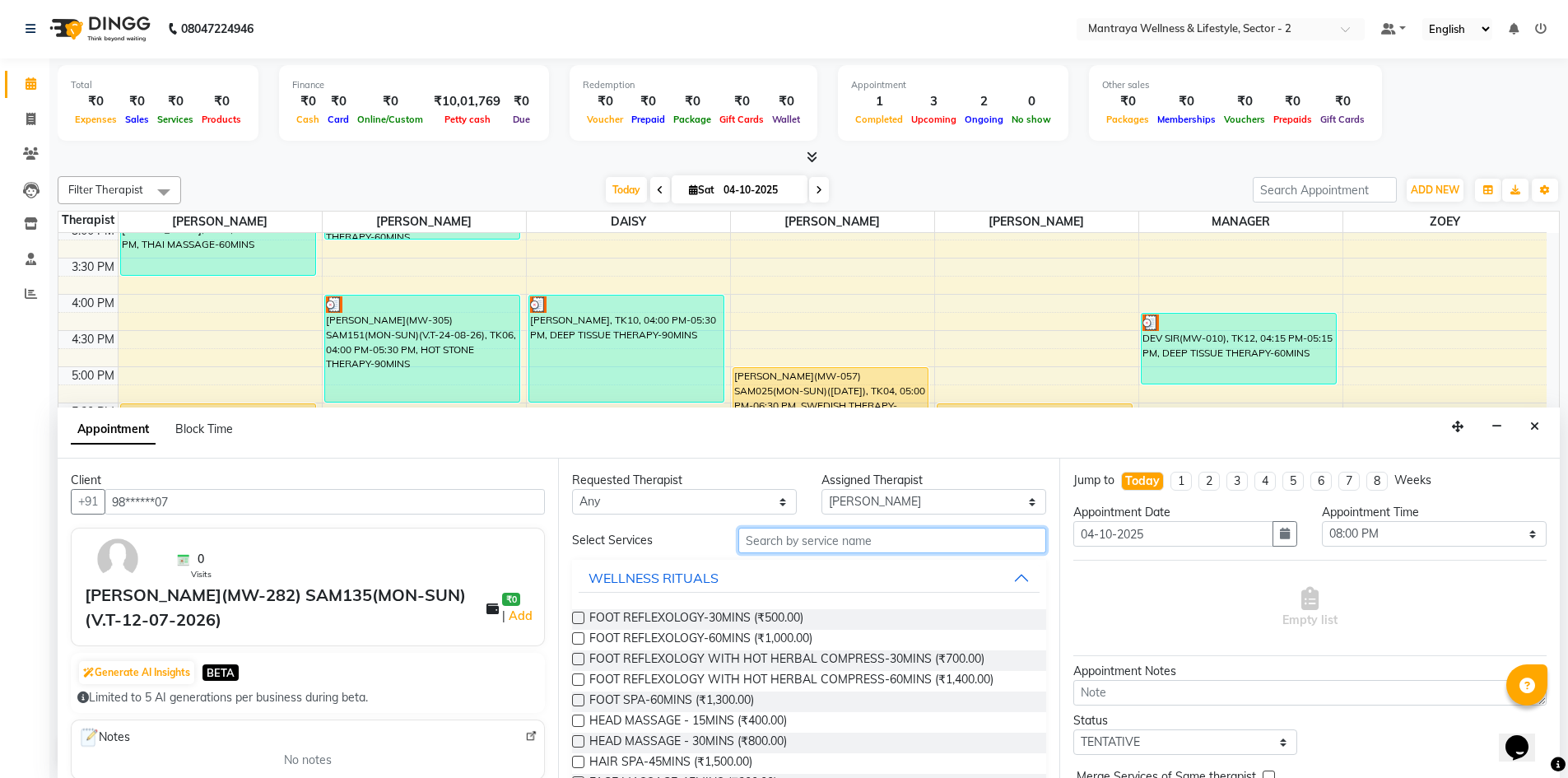
click at [801, 545] on input "text" at bounding box center [892, 540] width 308 height 26
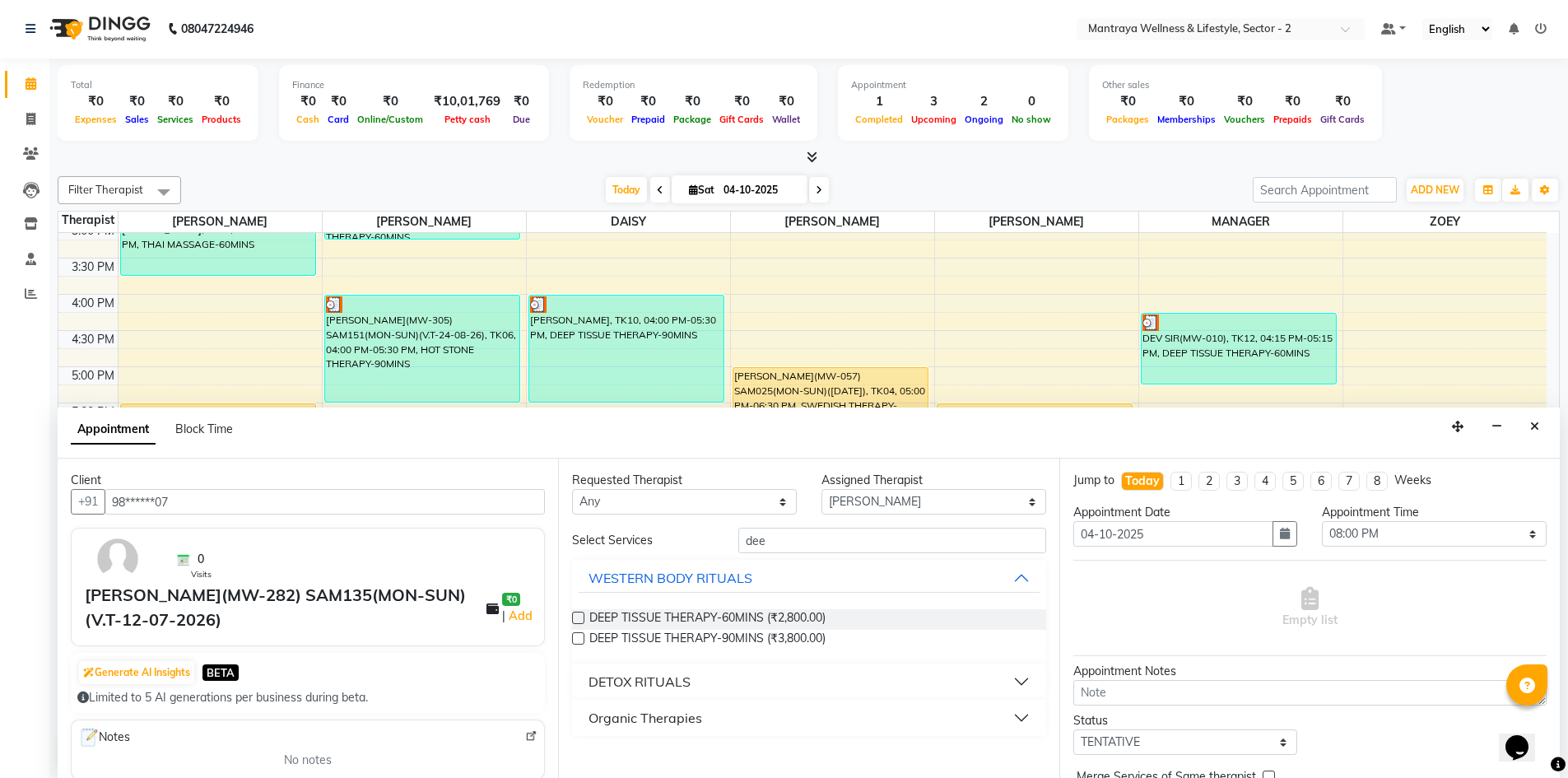
click at [580, 613] on label at bounding box center [577, 617] width 12 height 12
click at [580, 614] on input "checkbox" at bounding box center [577, 620] width 11 height 11
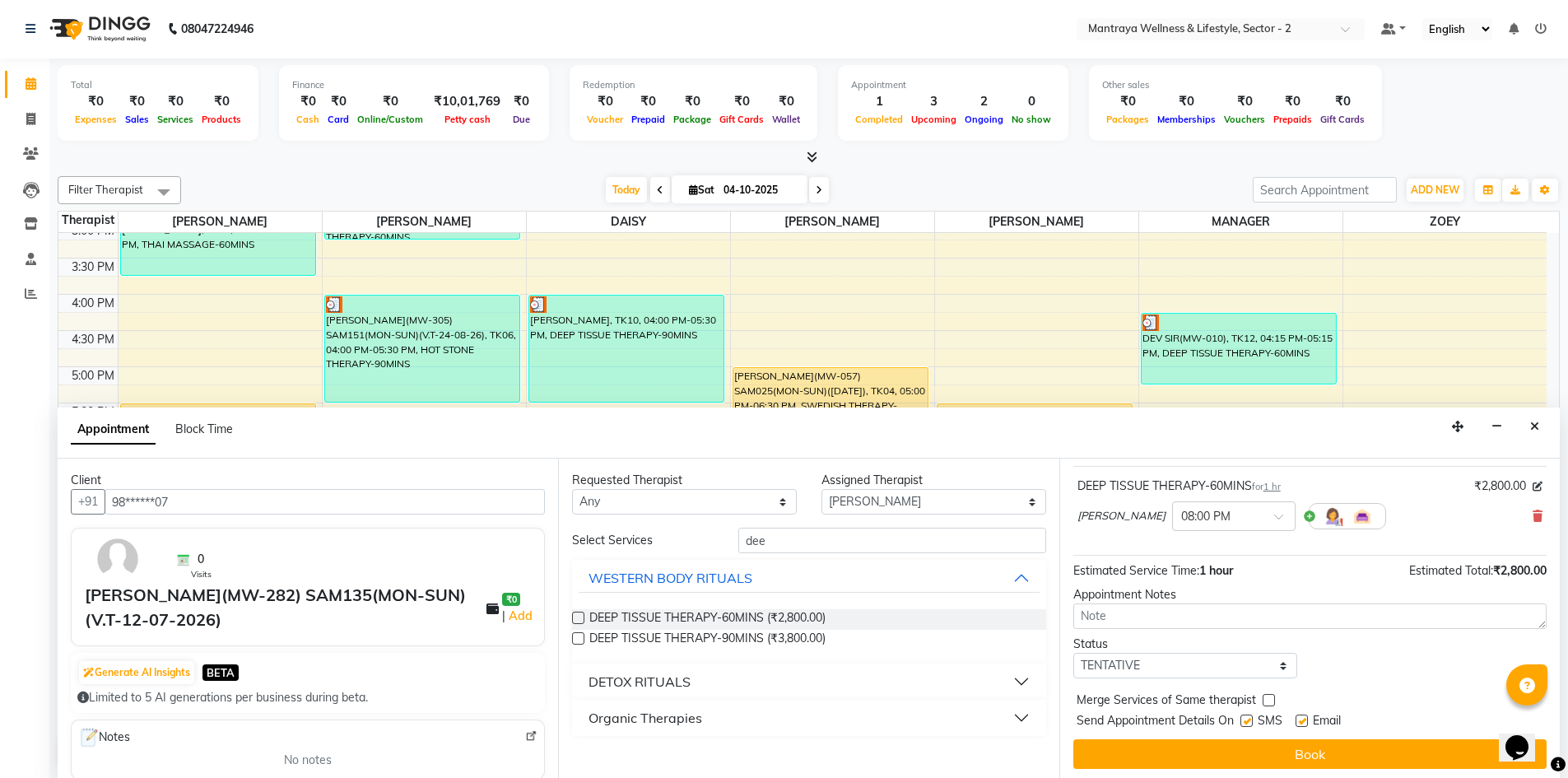
scroll to position [98, 0]
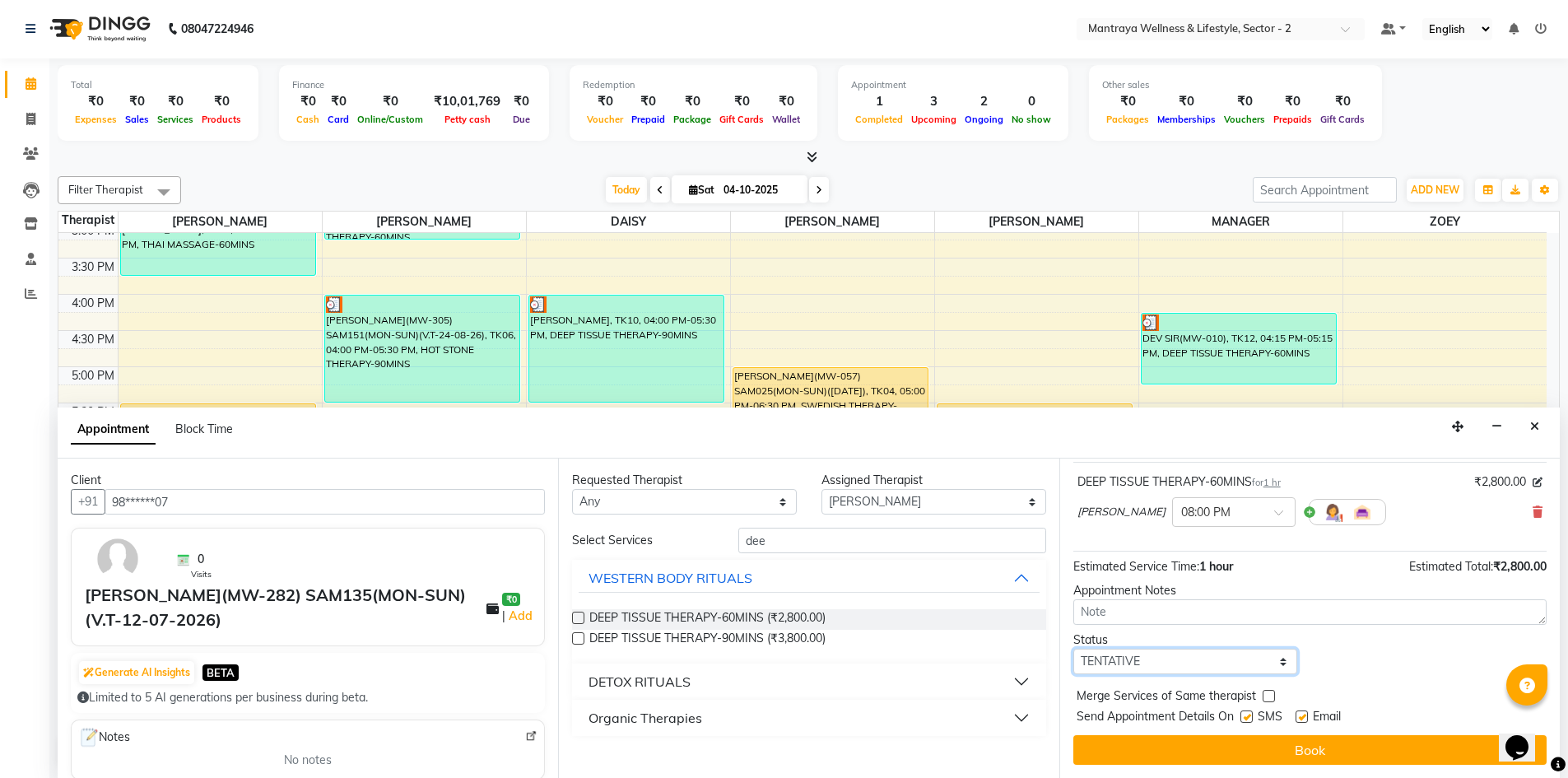
click at [1277, 655] on select "Select TENTATIVE CONFIRM CHECK-IN UPCOMING" at bounding box center [1185, 661] width 225 height 26
click at [1073, 648] on select "Select TENTATIVE CONFIRM CHECK-IN UPCOMING" at bounding box center [1185, 661] width 225 height 26
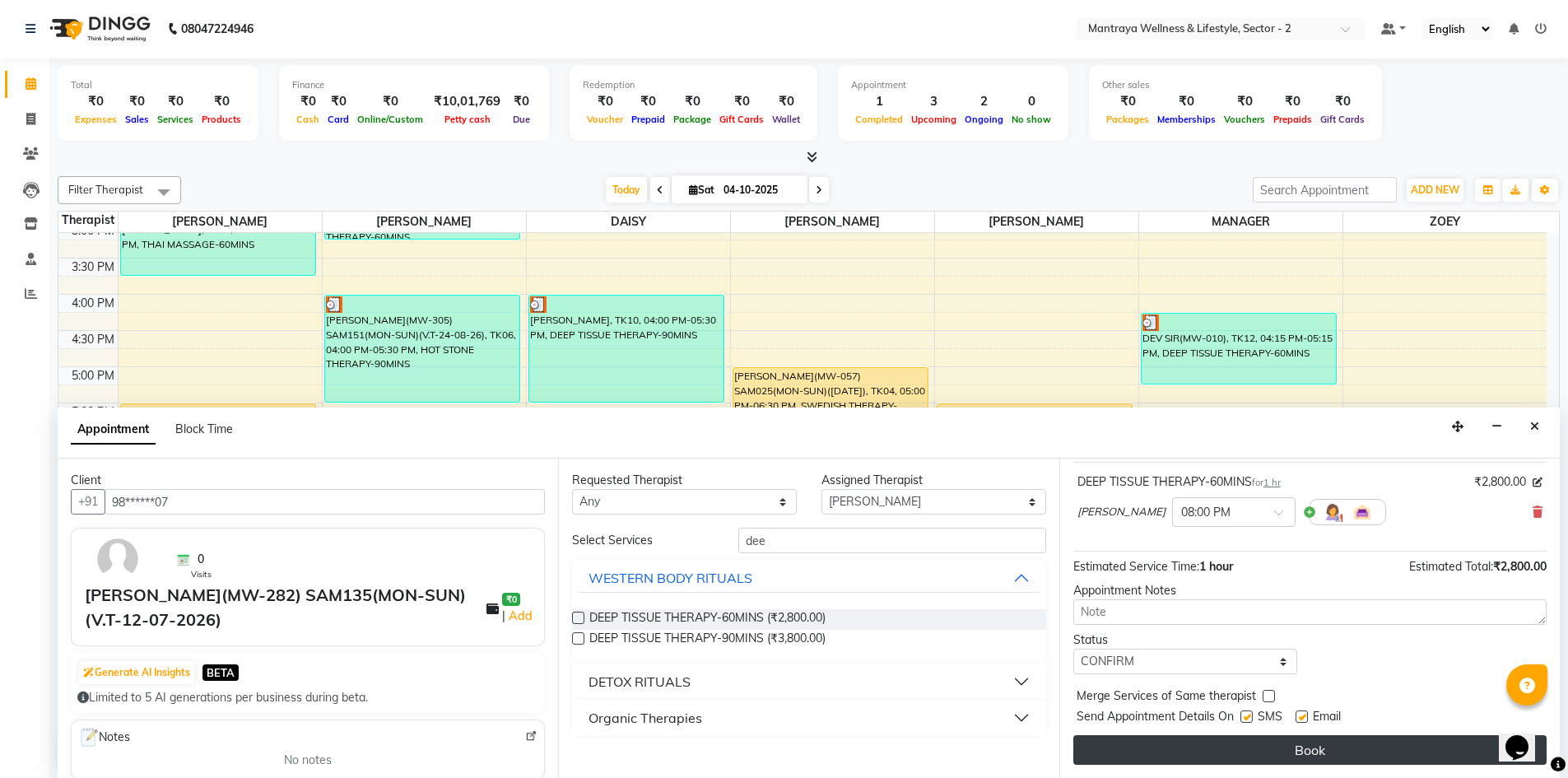
click at [1194, 742] on button "Book" at bounding box center [1310, 749] width 474 height 30
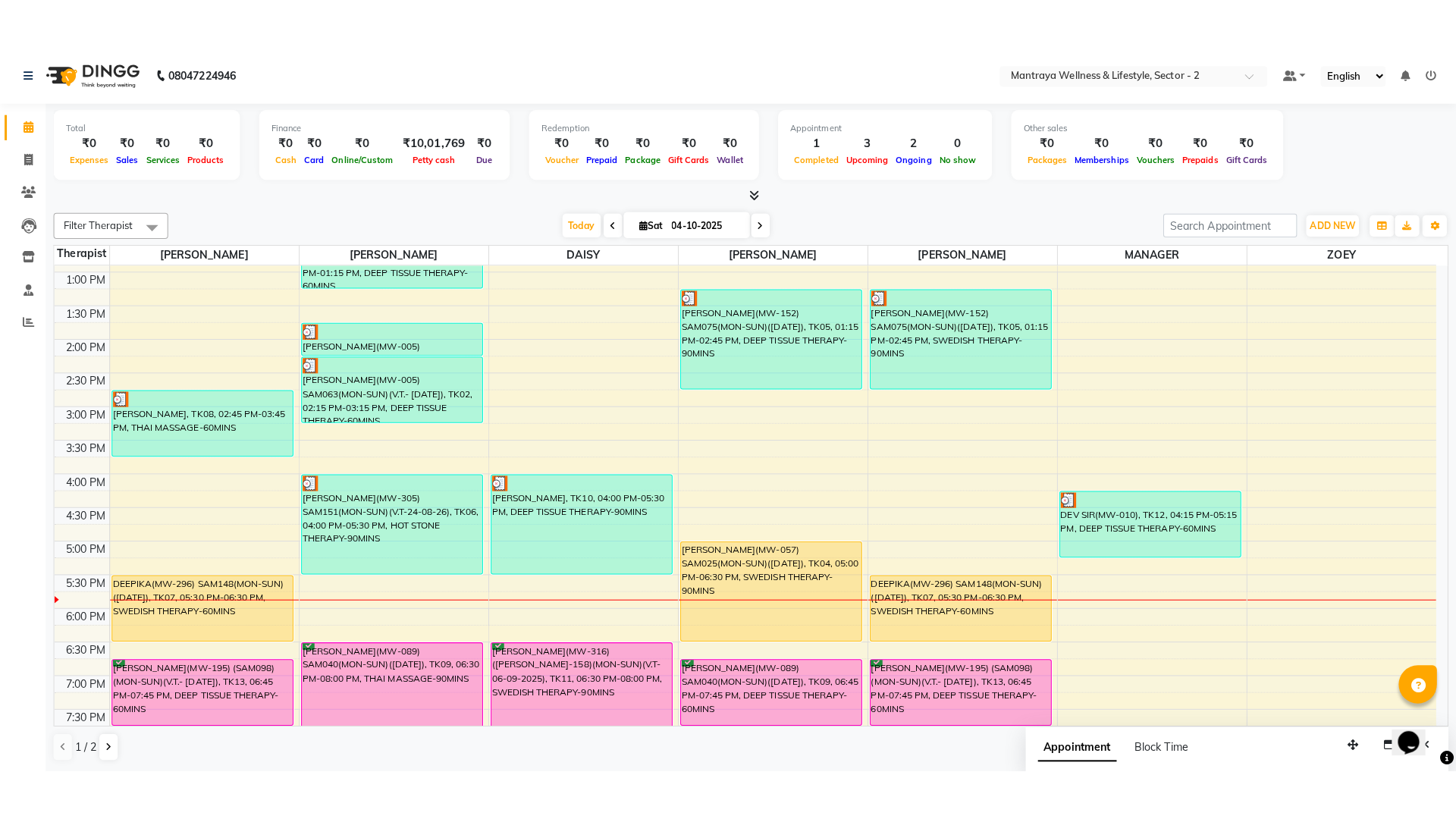
scroll to position [228, 0]
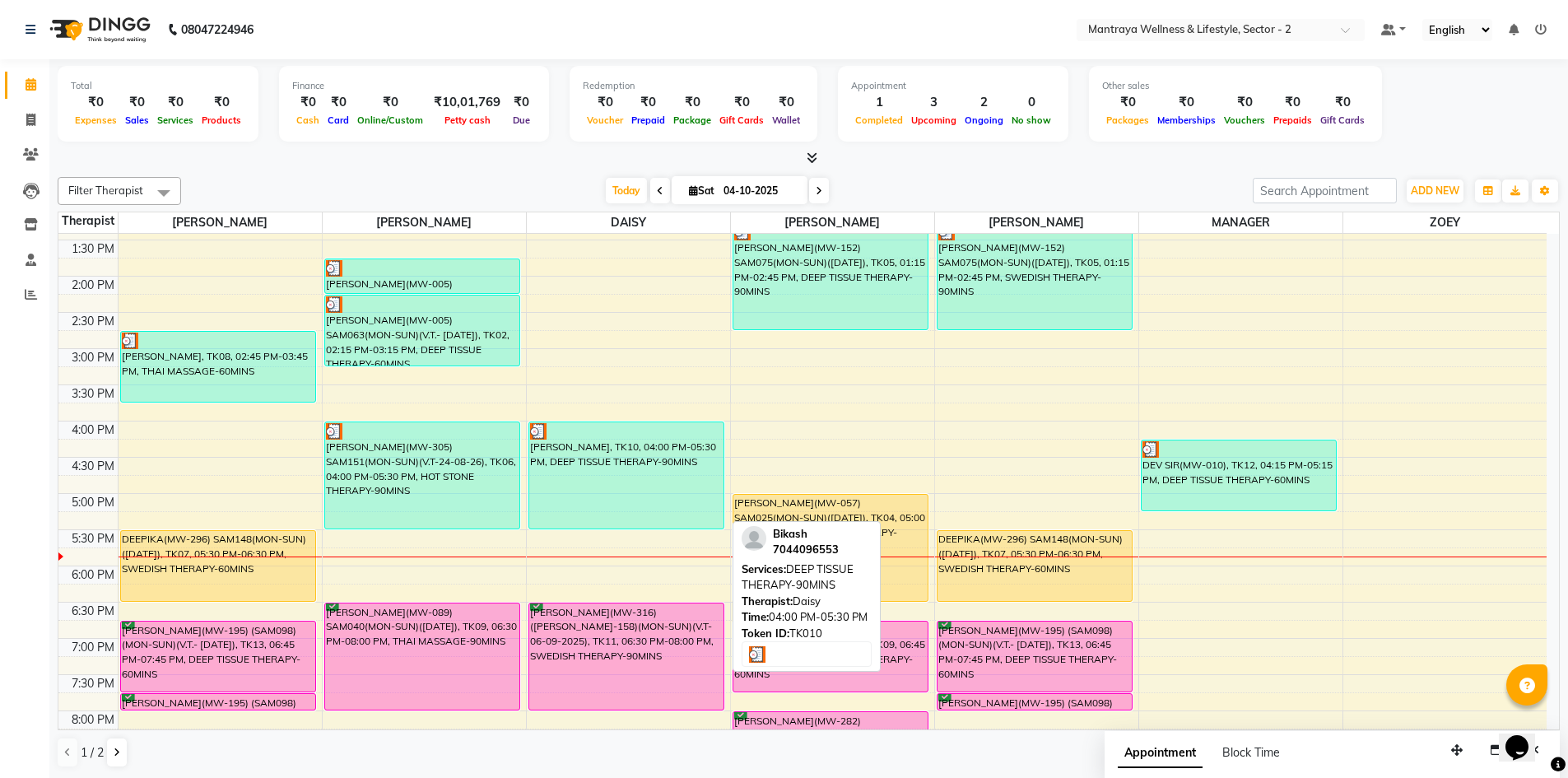
click at [619, 457] on div "[PERSON_NAME], TK10, 04:00 PM-05:30 PM, DEEP TISSUE THERAPY-90MINS" at bounding box center [626, 475] width 195 height 106
click at [618, 458] on div "[PERSON_NAME], TK10, 04:00 PM-05:30 PM, DEEP TISSUE THERAPY-90MINS" at bounding box center [626, 475] width 195 height 106
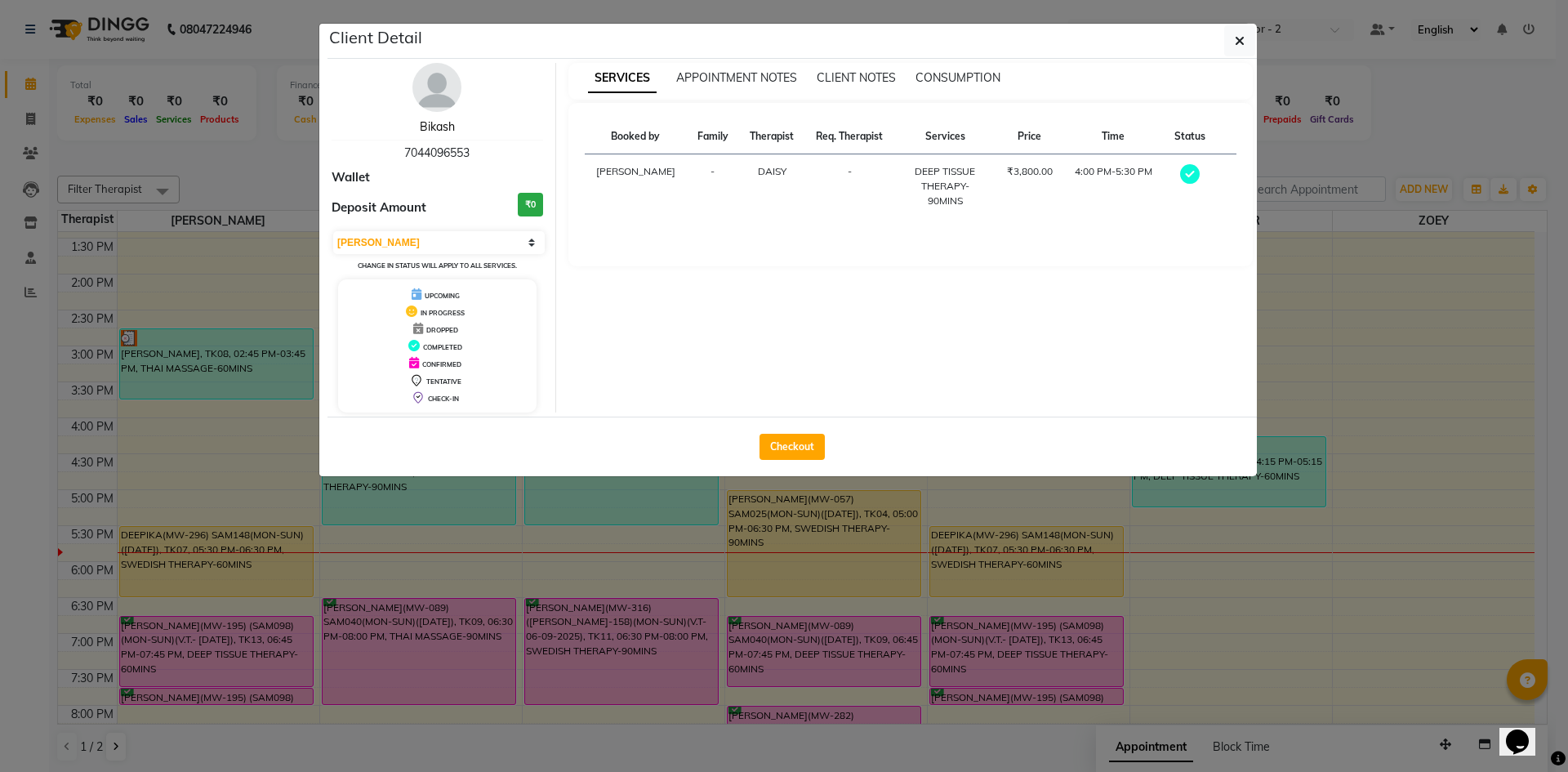
drag, startPoint x: 429, startPoint y: 127, endPoint x: 1206, endPoint y: 150, distance: 777.3
click at [429, 127] on link "Bikash" at bounding box center [437, 127] width 35 height 15
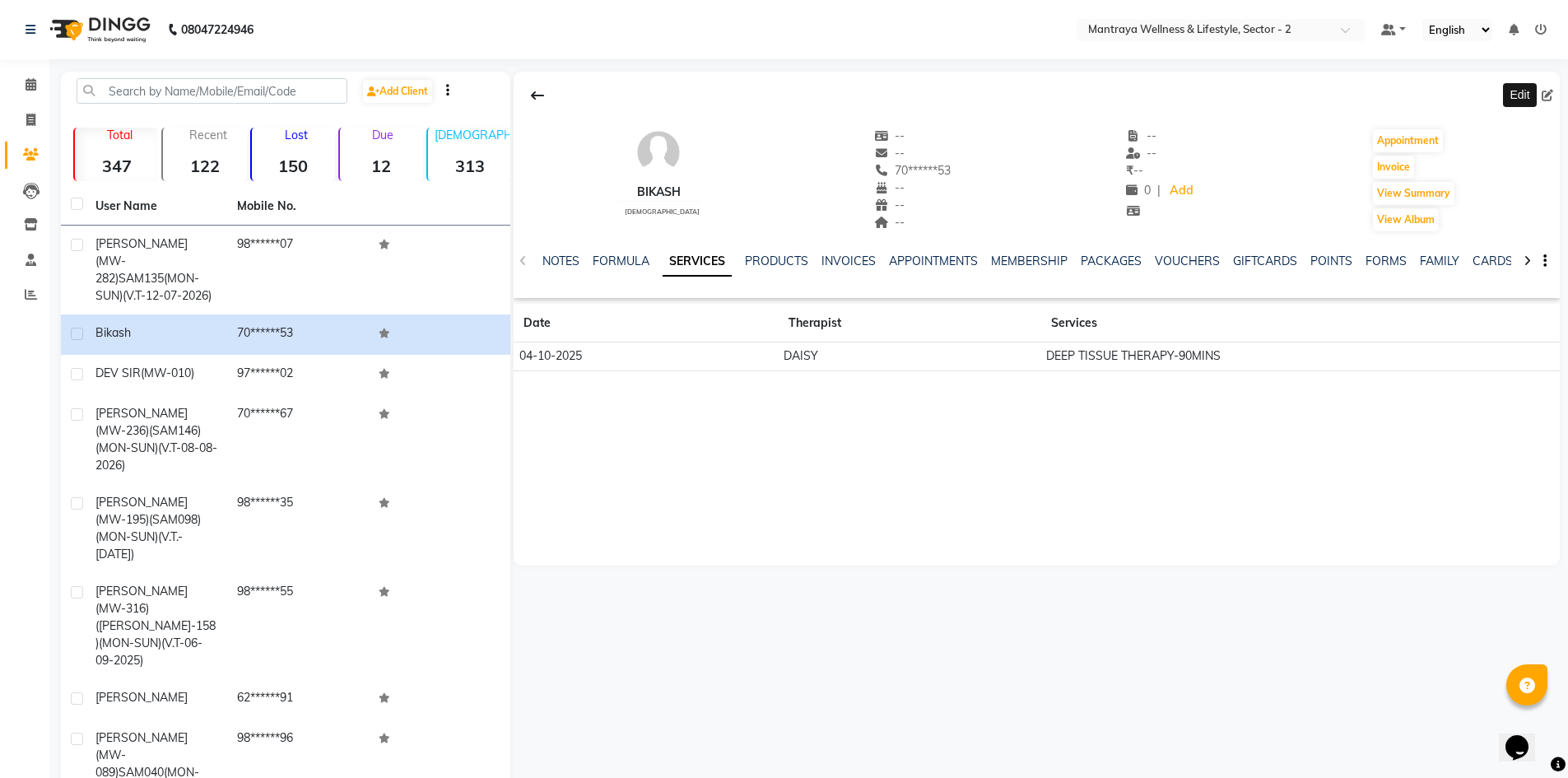
click at [1551, 95] on icon at bounding box center [1547, 95] width 11 height 11
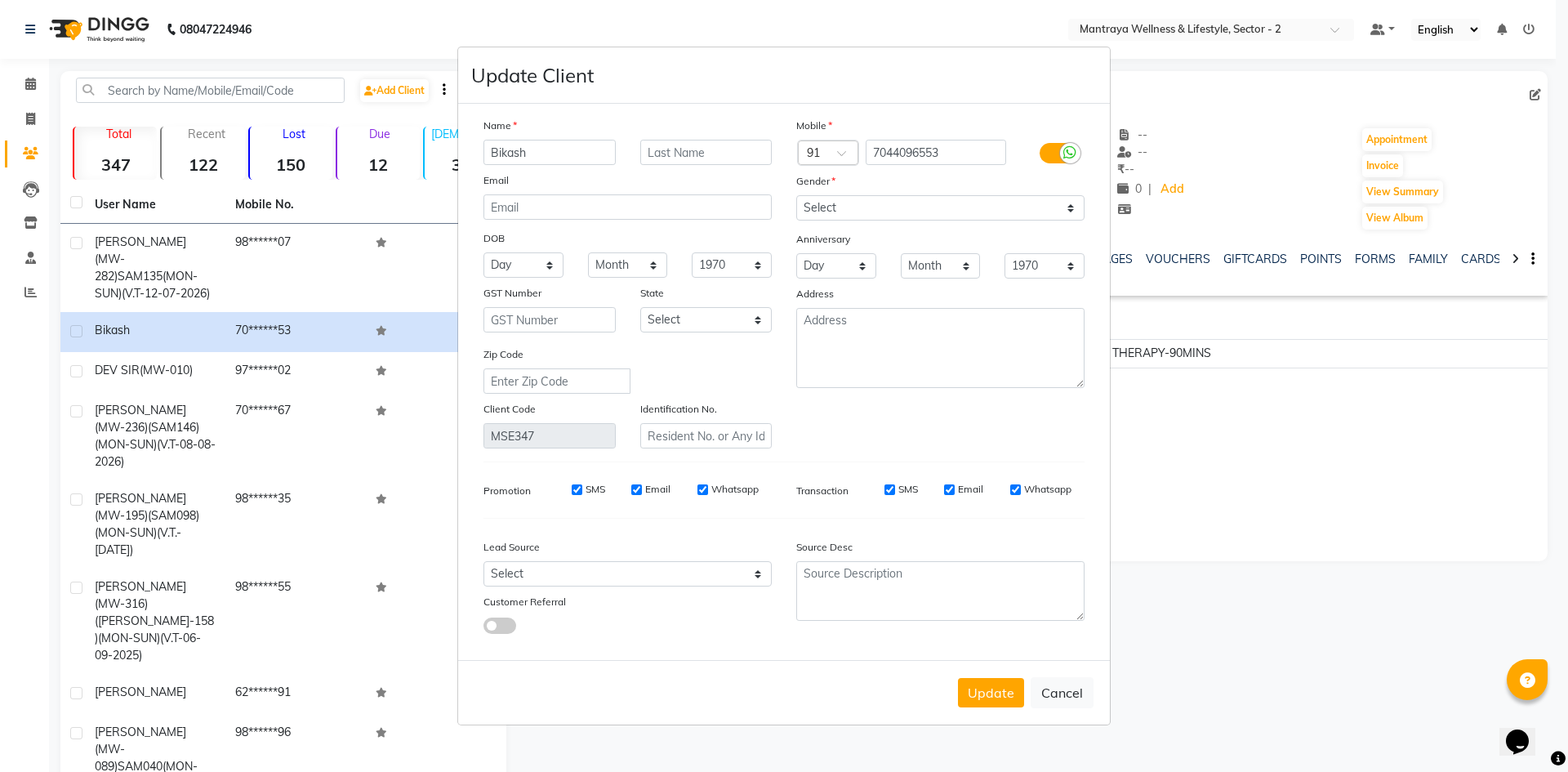
click at [494, 151] on input "Bikash" at bounding box center [550, 152] width 132 height 26
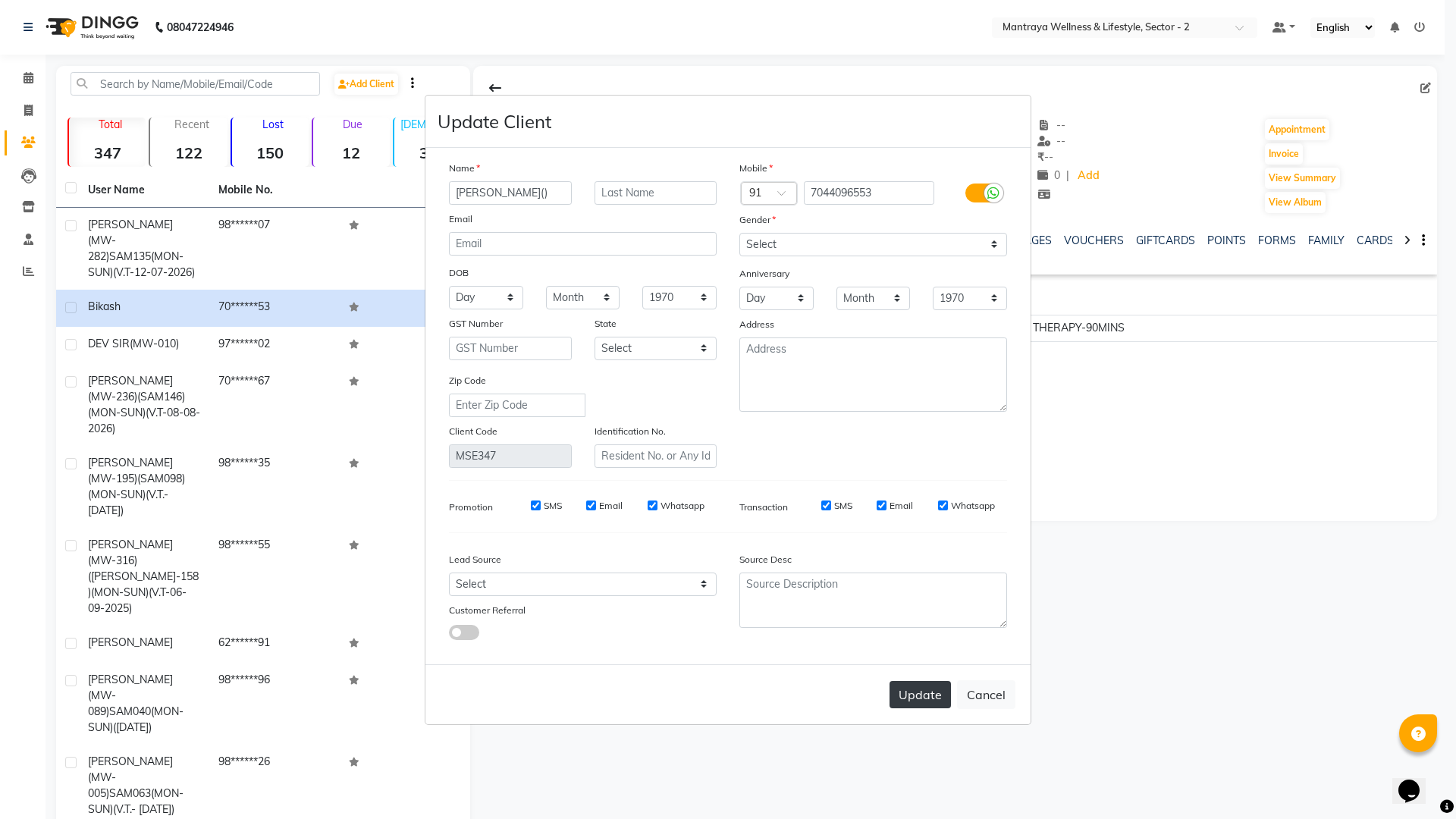
click at [923, 694] on button "Update" at bounding box center [920, 695] width 61 height 27
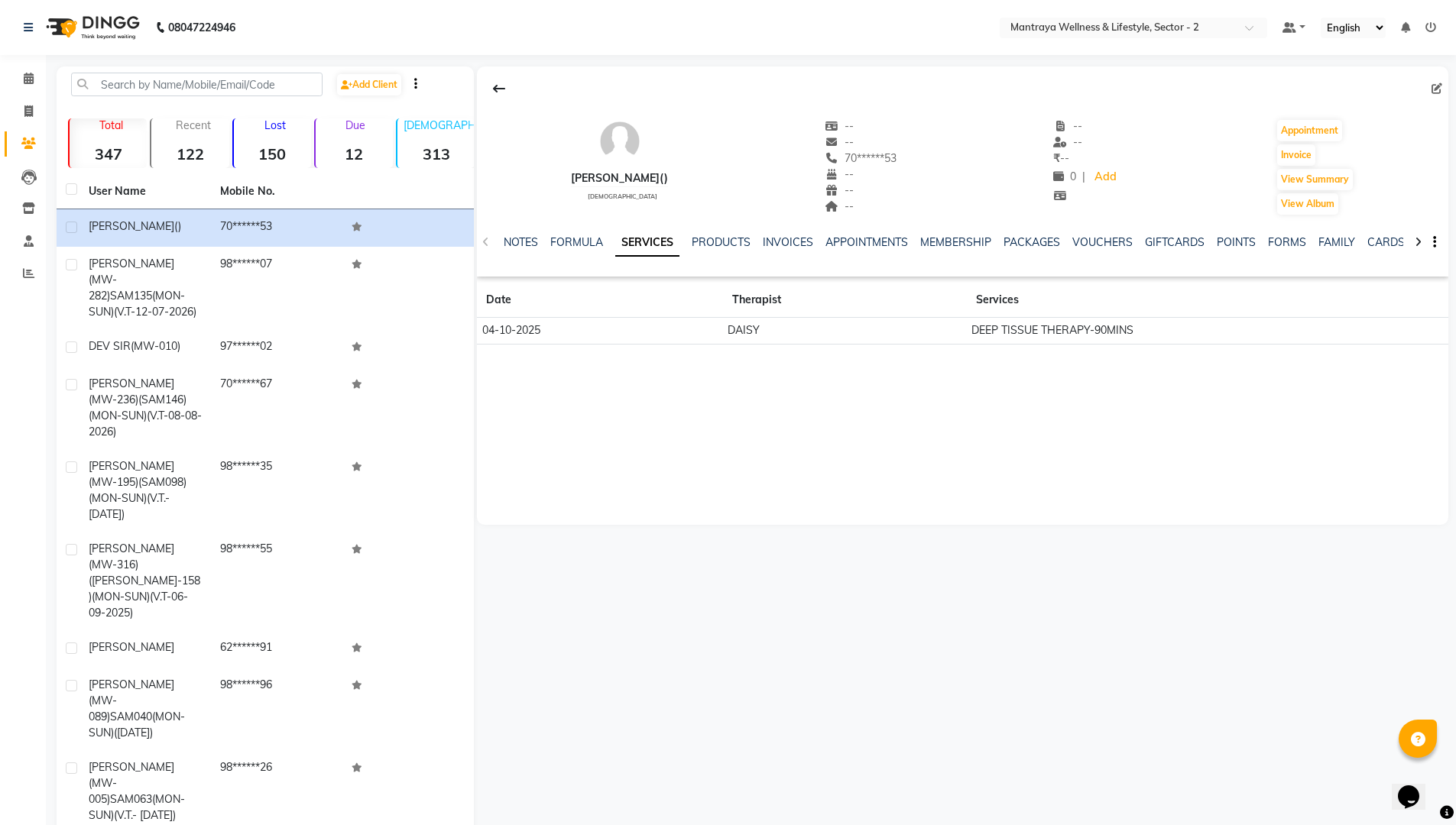
click at [654, 179] on div "[PERSON_NAME]()" at bounding box center [619, 178] width 97 height 16
click at [1438, 88] on icon at bounding box center [1436, 88] width 10 height 10
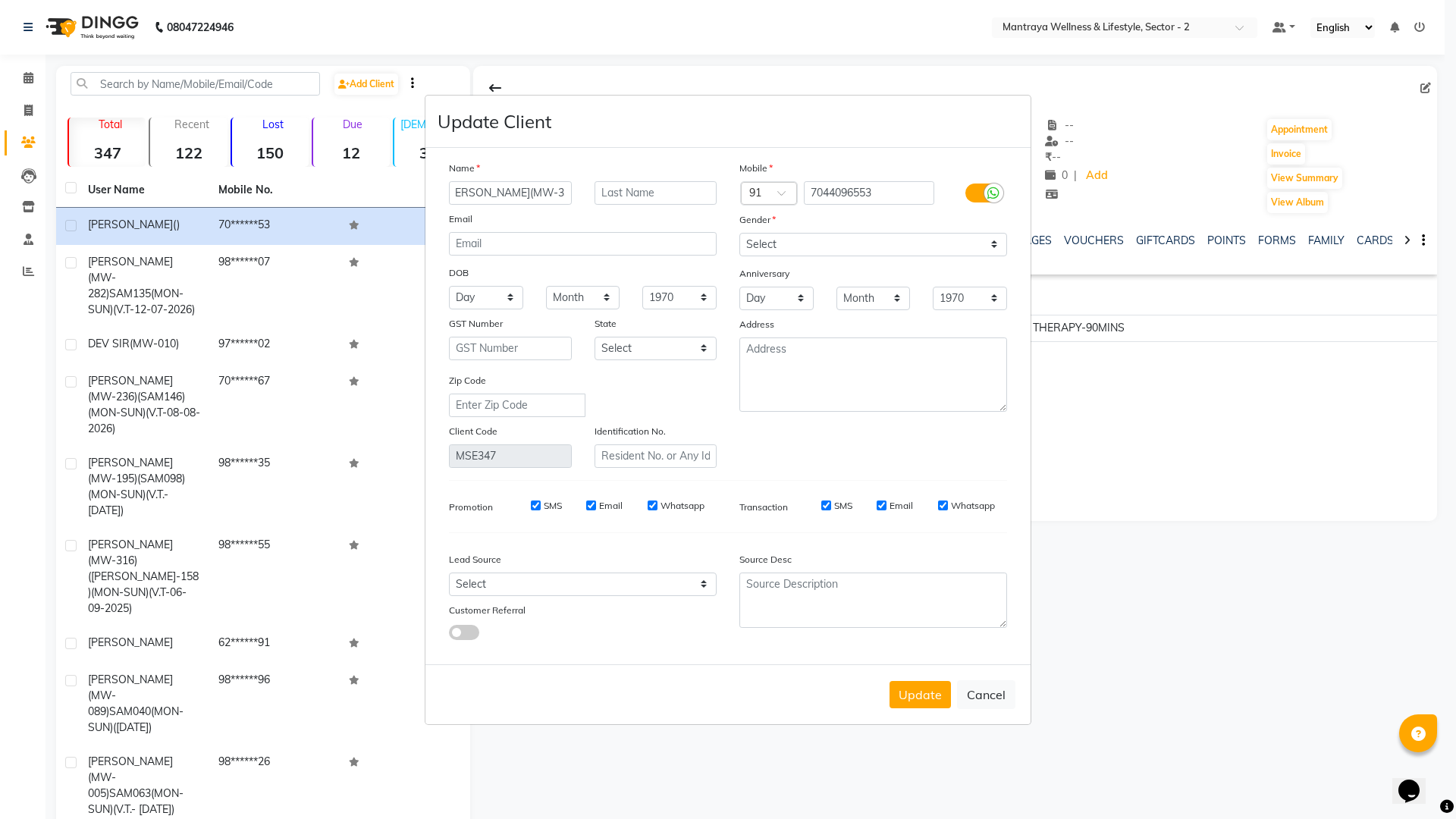
scroll to position [0, 17]
click at [663, 193] on input "text" at bounding box center [656, 193] width 123 height 24
click at [927, 698] on button "Update" at bounding box center [920, 695] width 61 height 27
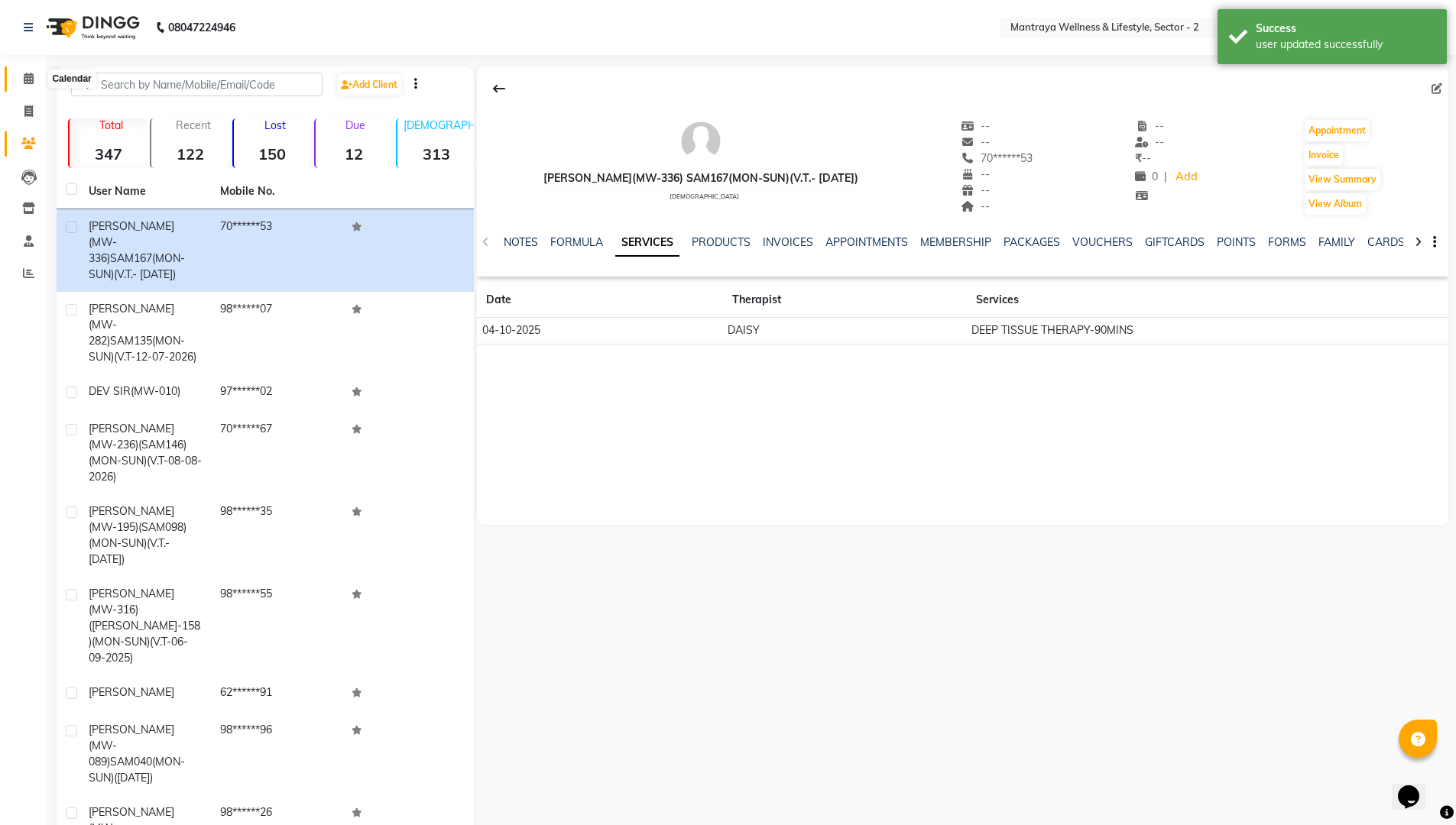
click at [34, 73] on span at bounding box center [28, 79] width 27 height 17
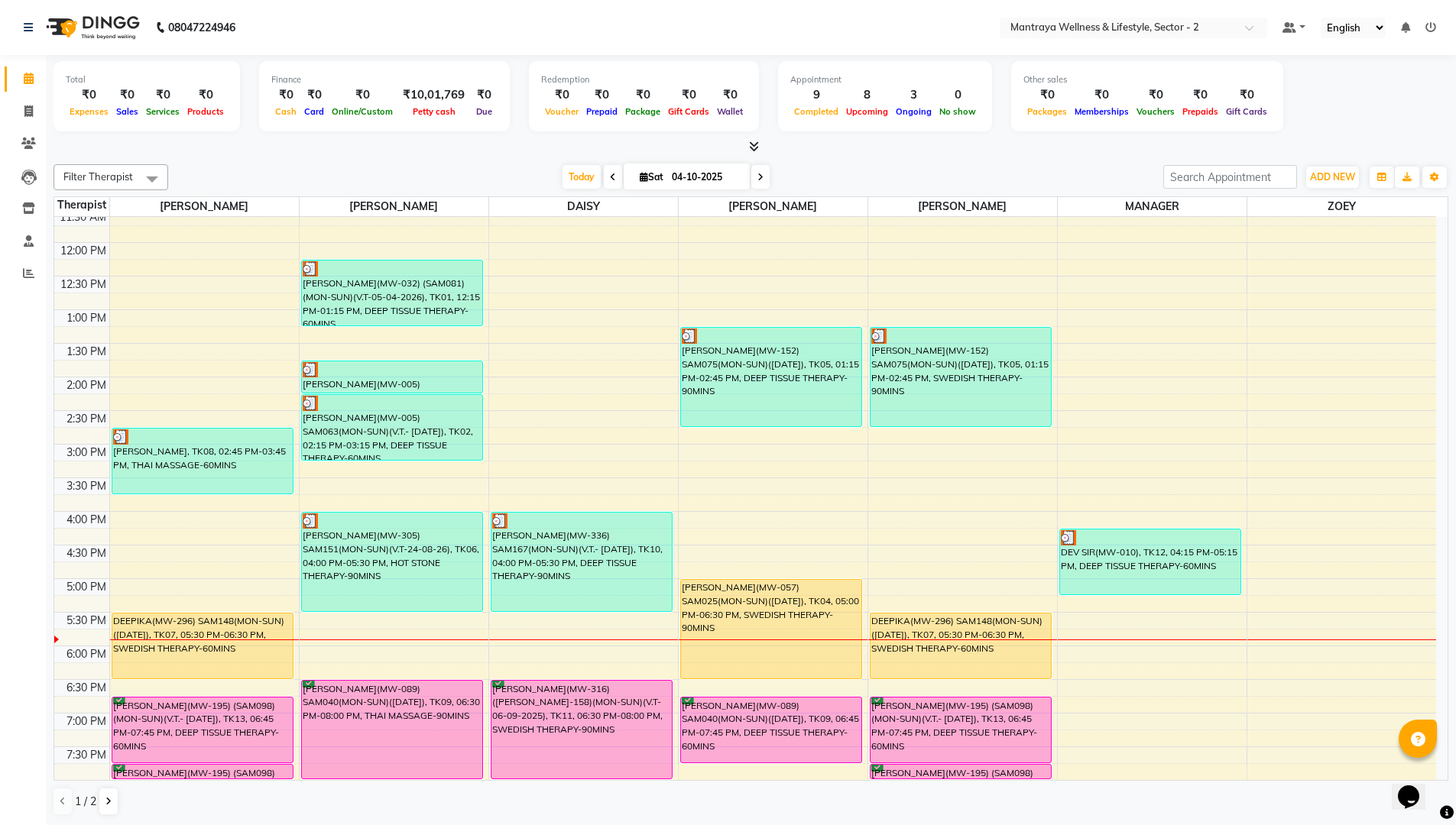
scroll to position [1, 0]
click at [1378, 173] on icon "button" at bounding box center [1381, 176] width 9 height 9
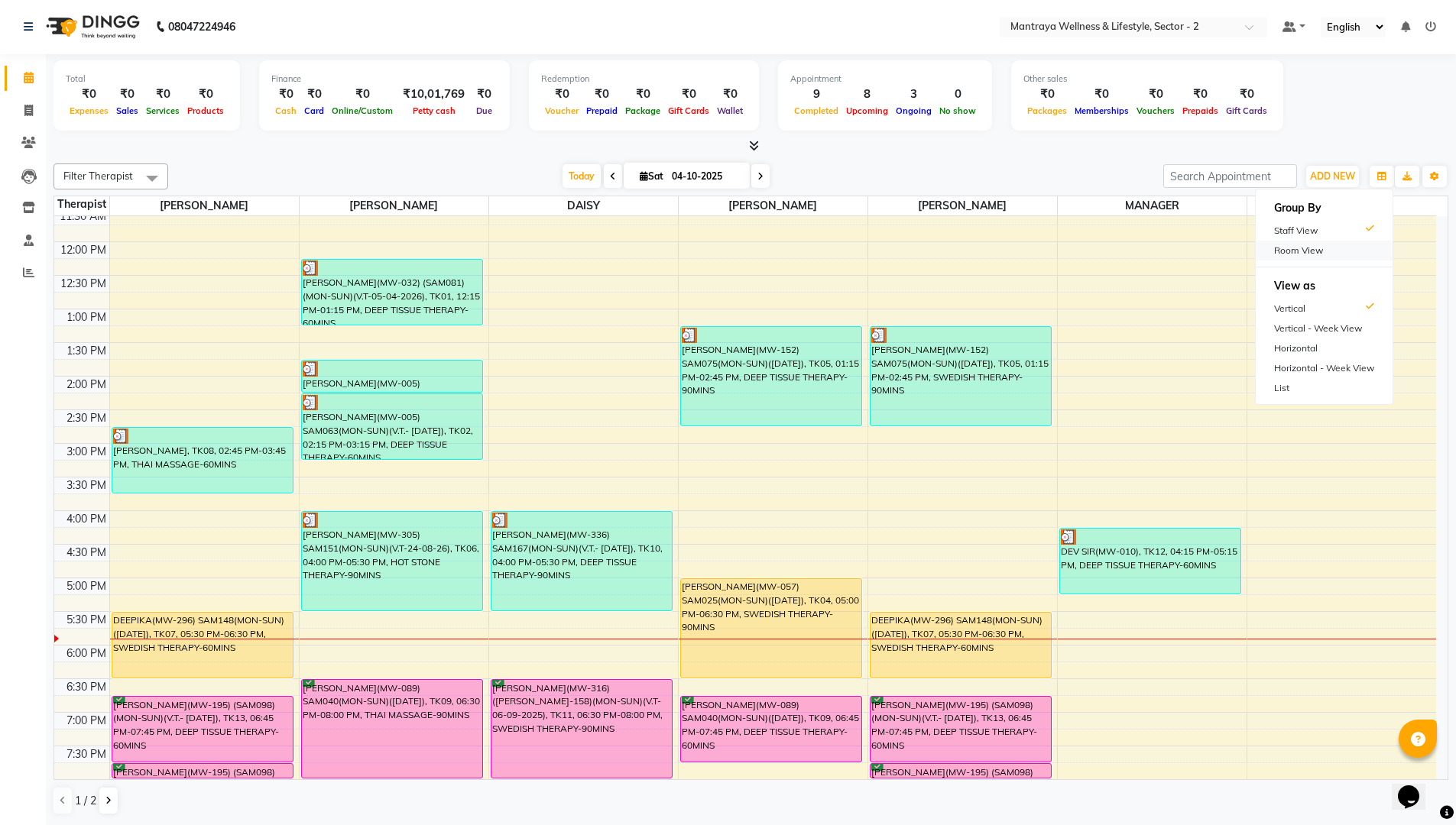
click at [1300, 243] on div "Room View" at bounding box center [1324, 250] width 137 height 20
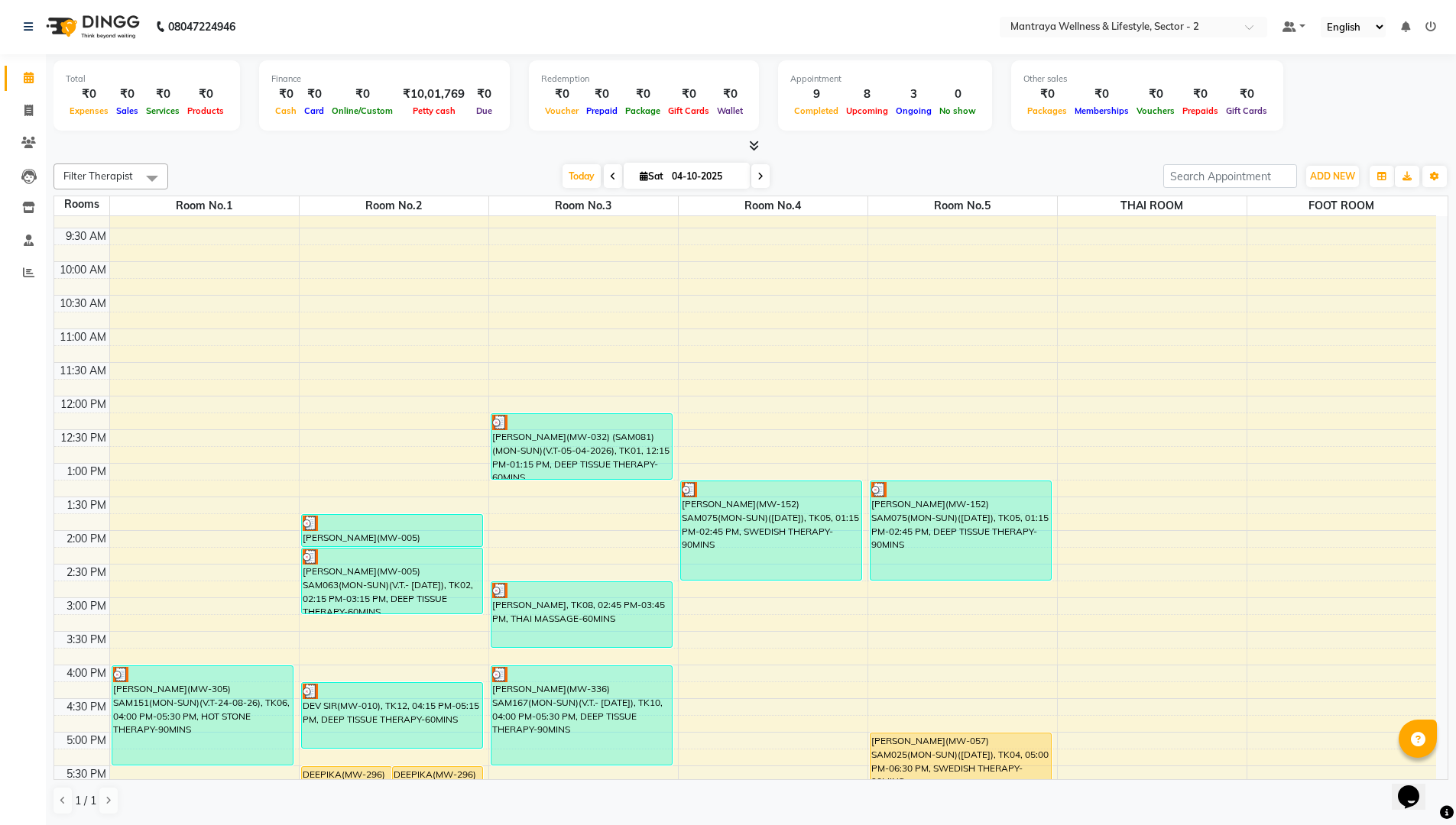
scroll to position [243, 0]
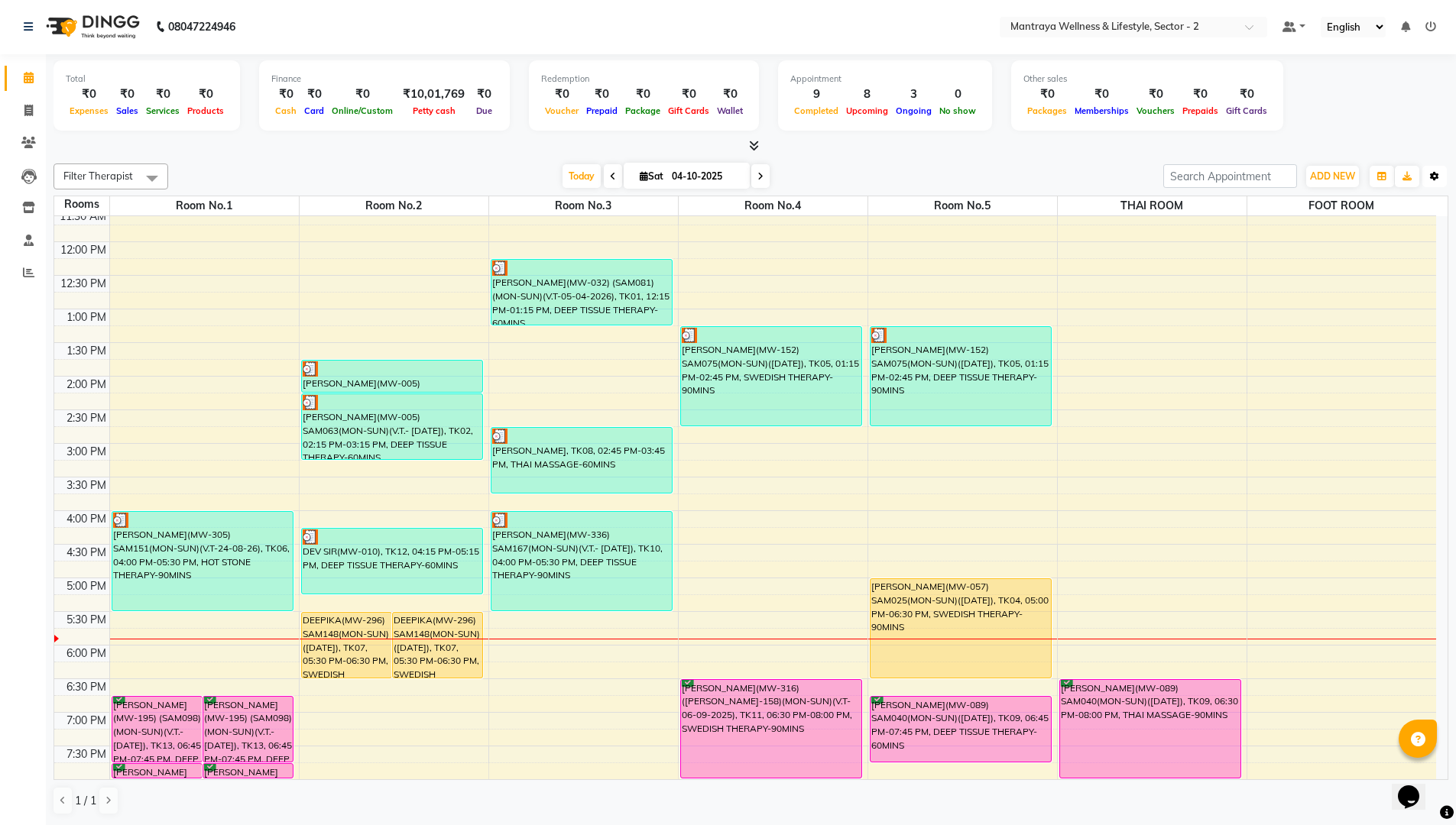
click at [1440, 169] on button "Toggle Dropdown" at bounding box center [1435, 176] width 24 height 21
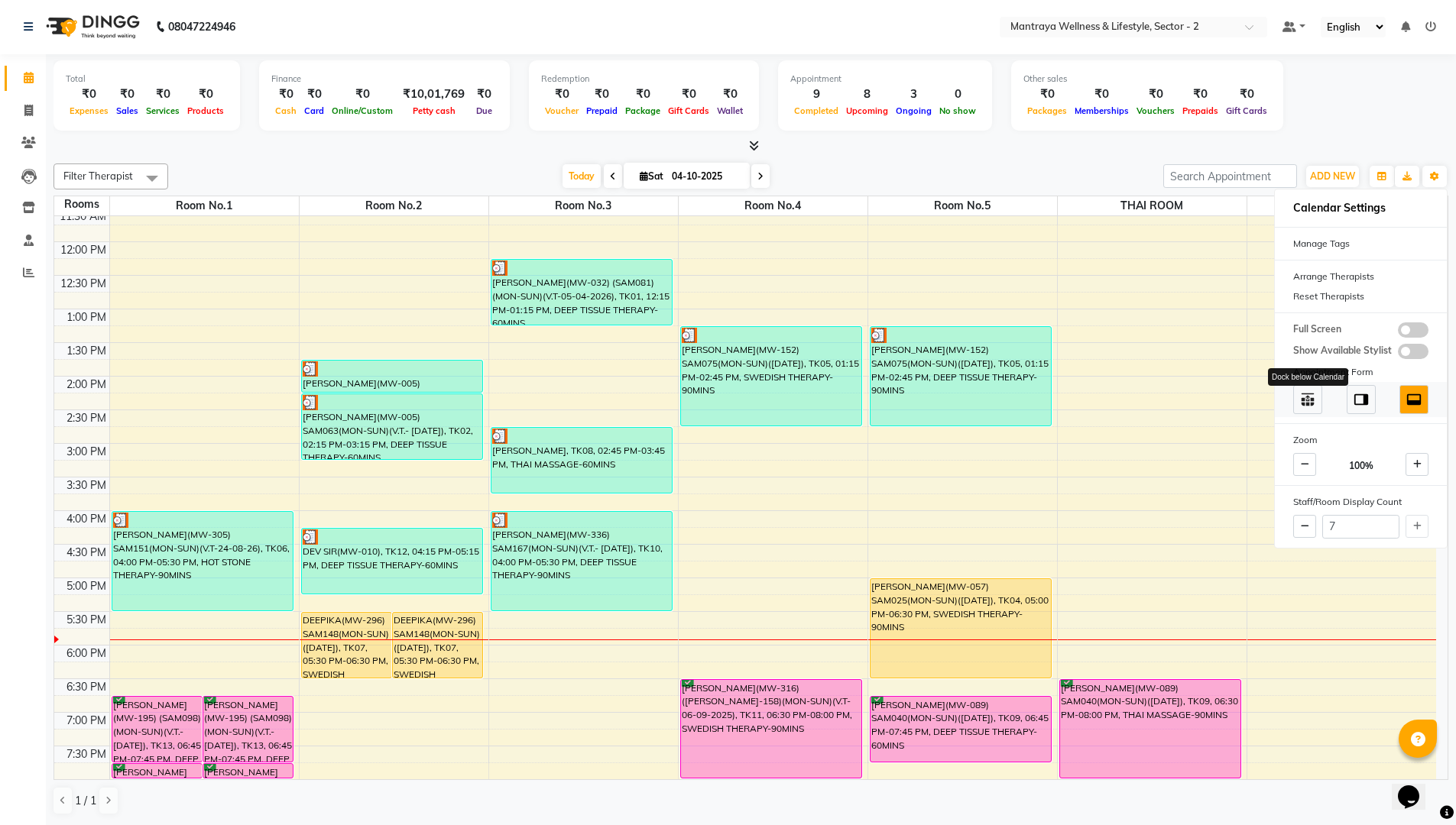
click at [1307, 397] on img at bounding box center [1307, 399] width 17 height 17
click at [1358, 397] on img at bounding box center [1362, 399] width 17 height 17
click at [1406, 398] on img at bounding box center [1414, 399] width 17 height 17
click at [1295, 146] on div at bounding box center [750, 146] width 1394 height 16
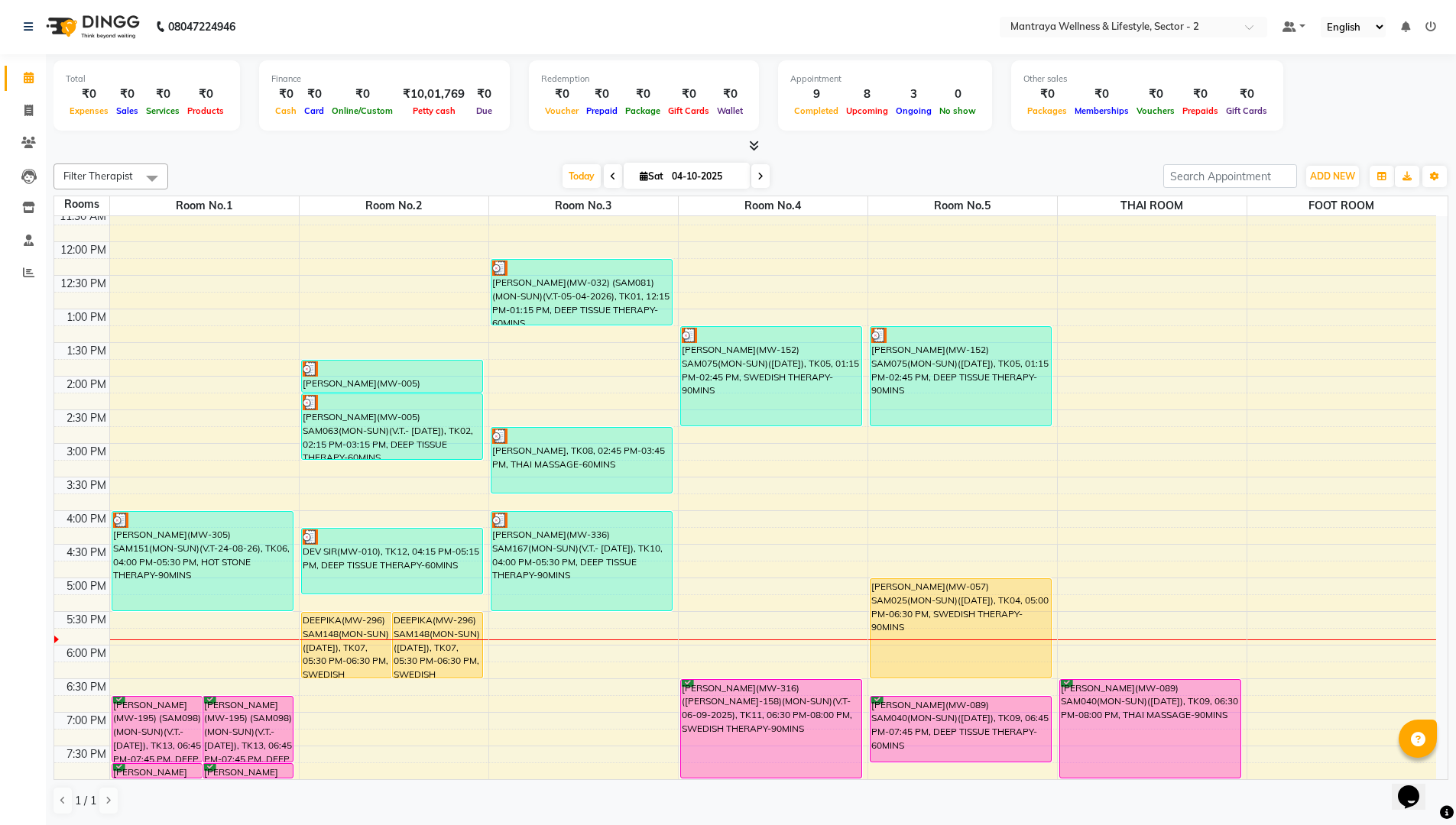
click at [1425, 28] on icon at bounding box center [1430, 27] width 10 height 10
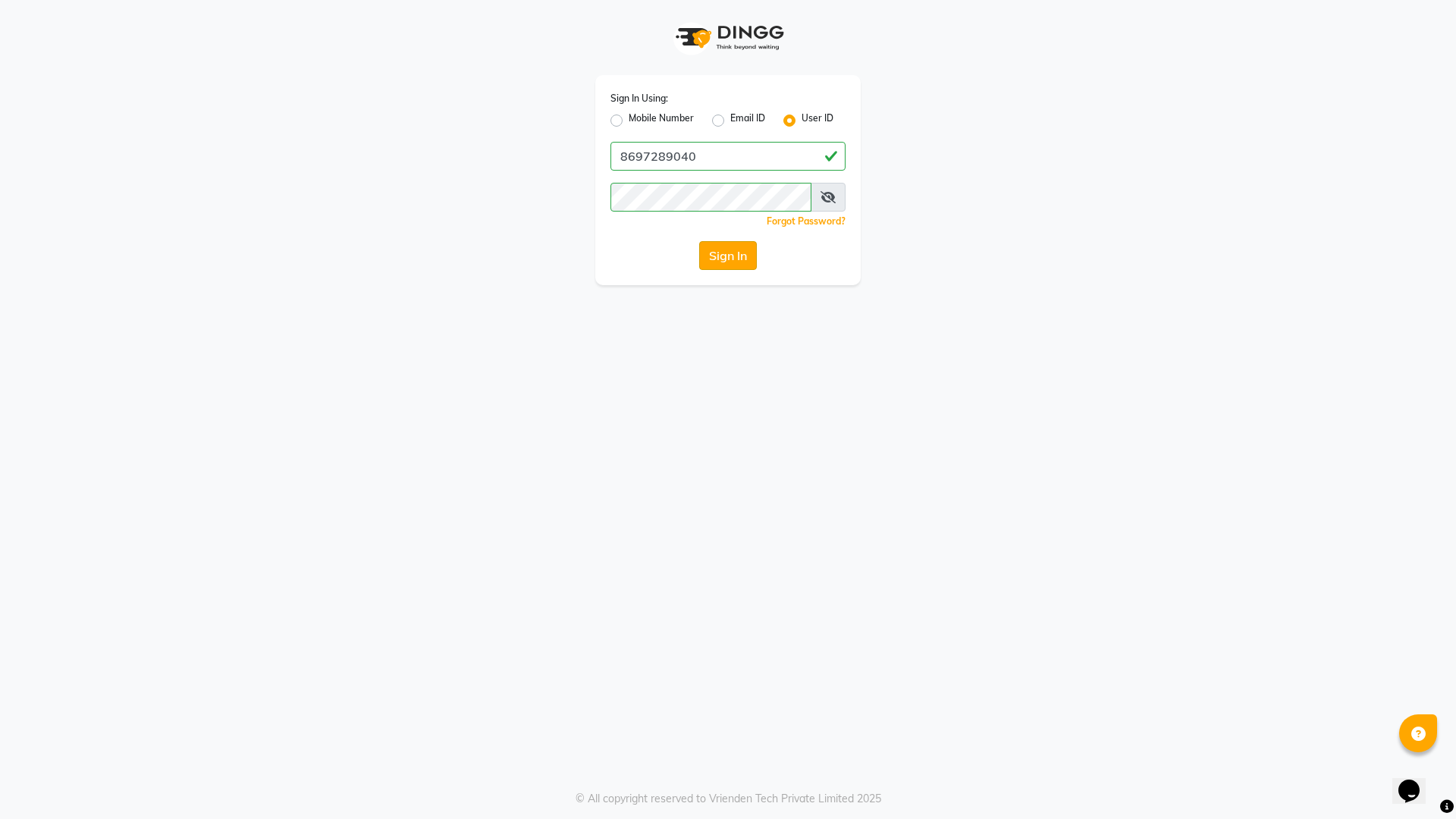
click at [727, 262] on button "Sign In" at bounding box center [728, 256] width 58 height 29
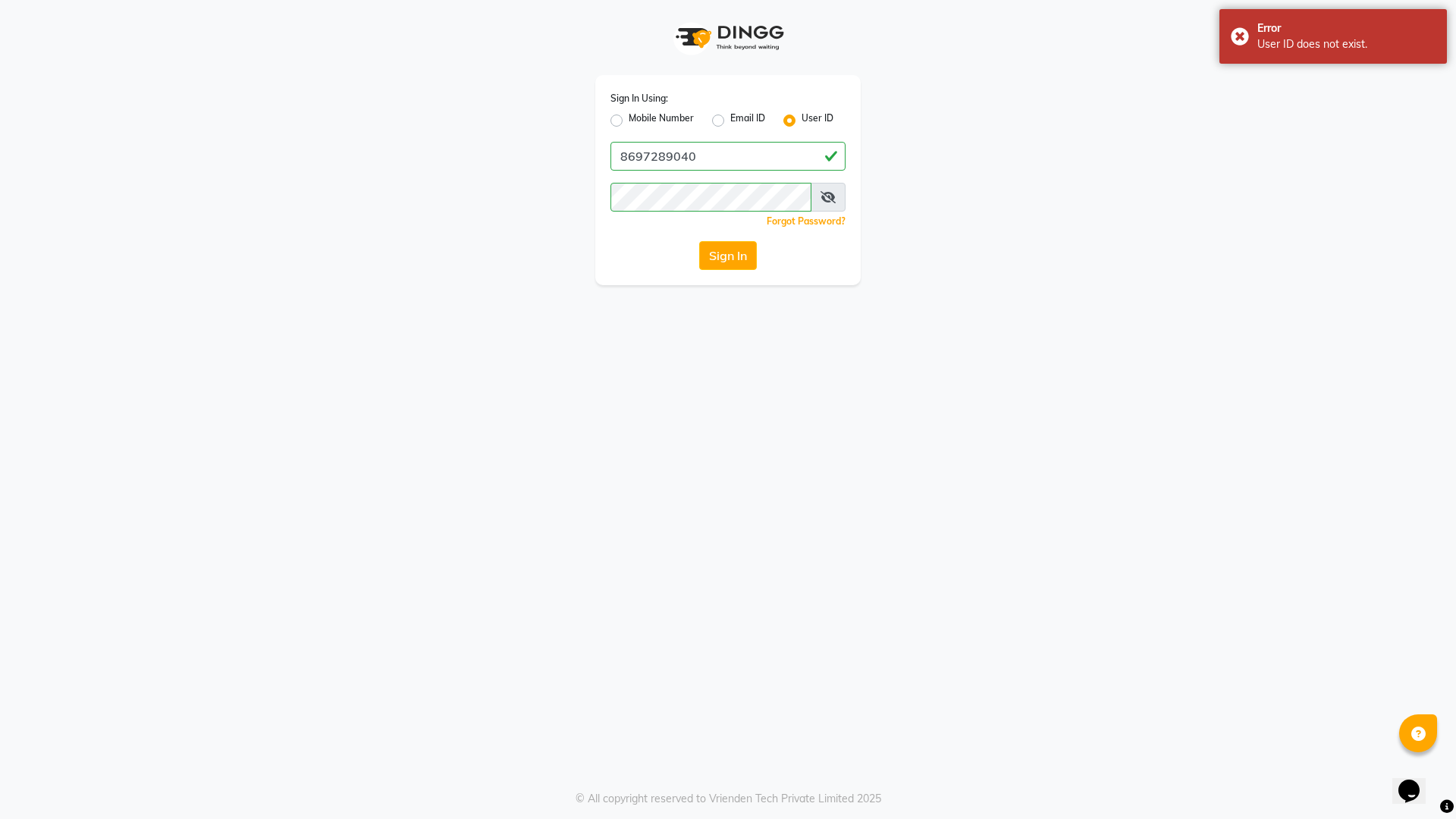
click at [628, 117] on label "Mobile Number" at bounding box center [661, 120] width 66 height 18
click at [628, 117] on input "Mobile Number" at bounding box center [633, 117] width 10 height 10
click at [716, 155] on input "Username" at bounding box center [754, 156] width 184 height 29
click at [730, 245] on button "Sign In" at bounding box center [728, 256] width 58 height 29
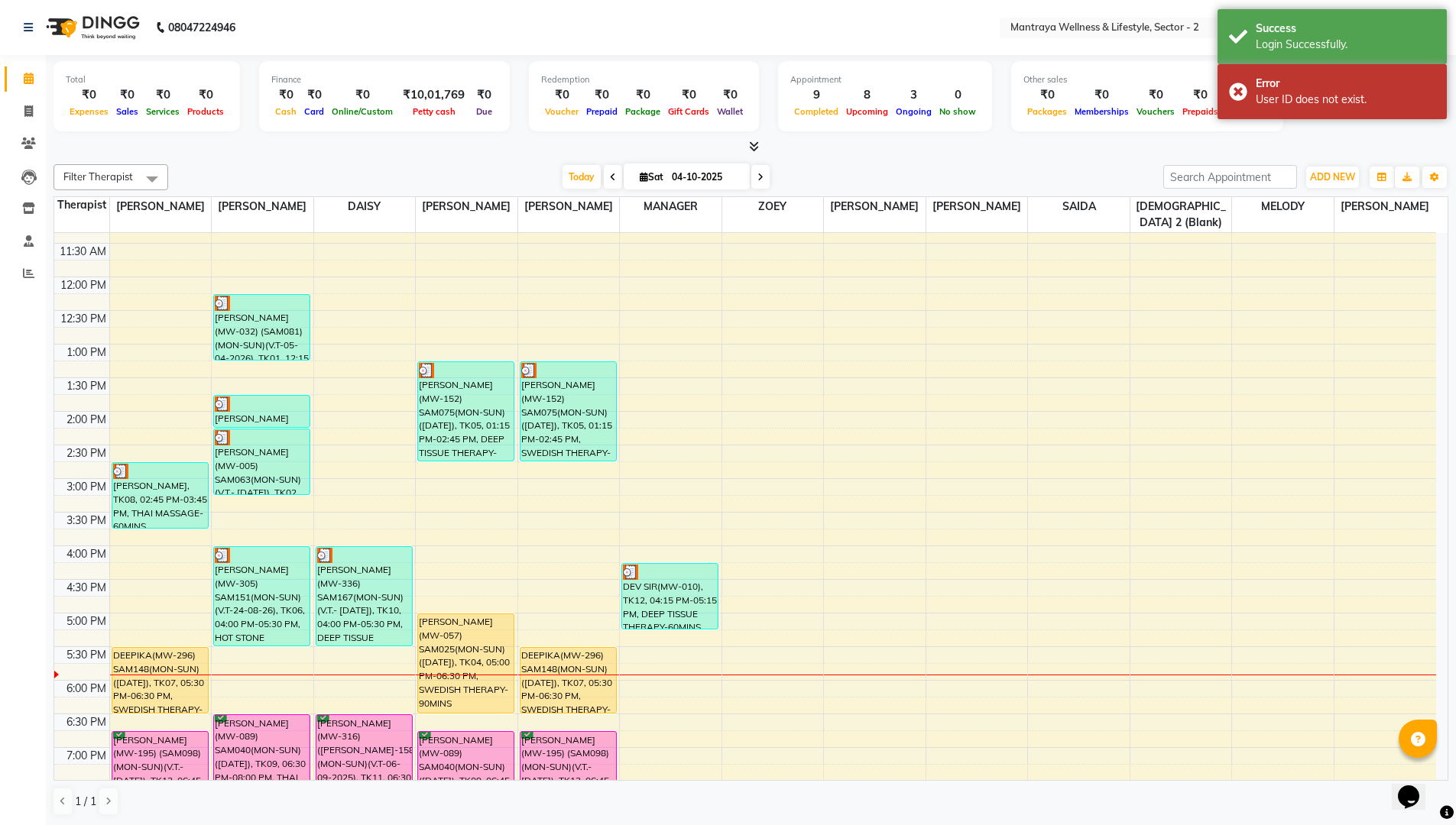
scroll to position [167, 0]
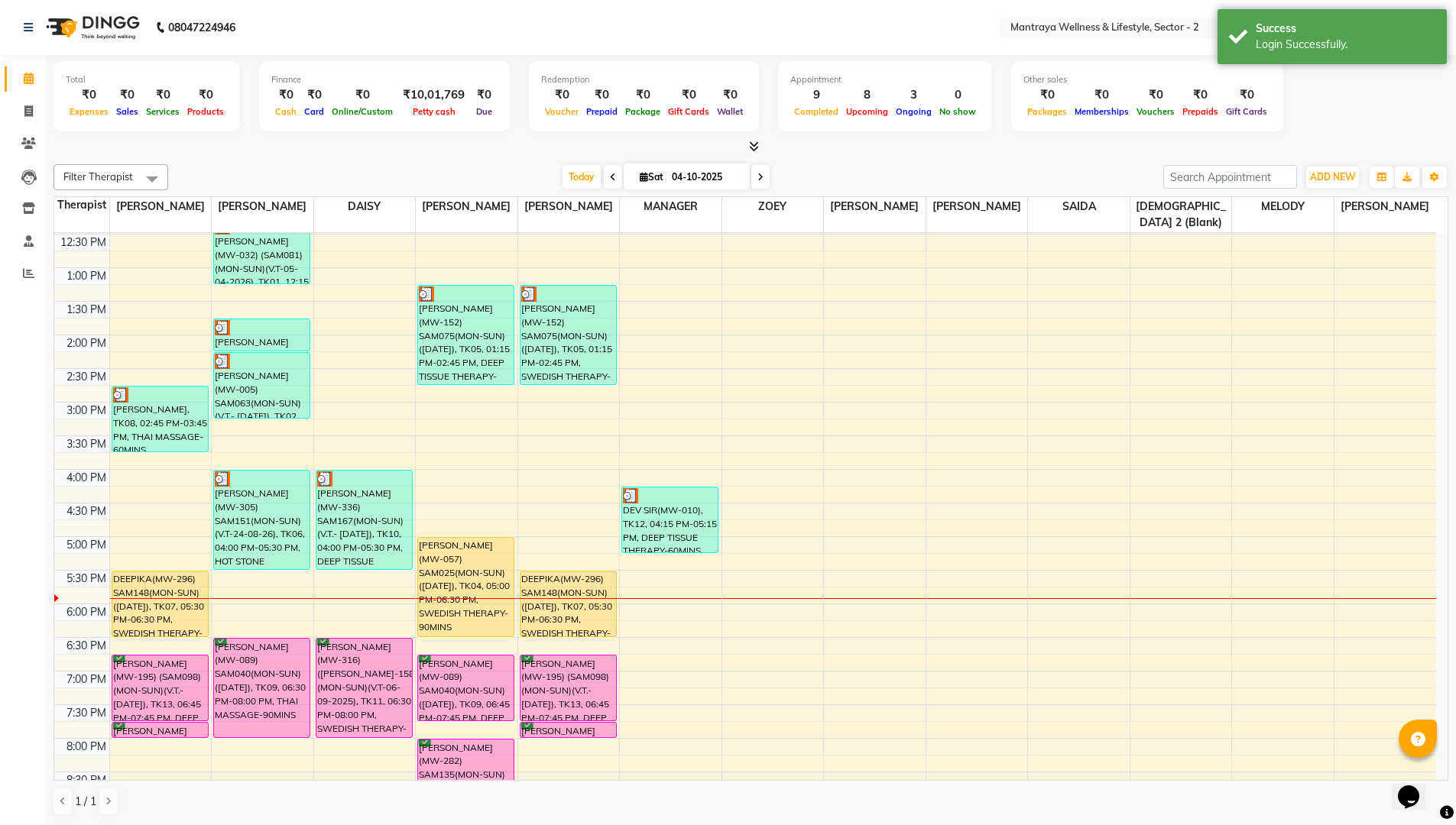
click at [153, 174] on span at bounding box center [152, 179] width 31 height 29
click at [512, 152] on div at bounding box center [750, 147] width 1394 height 16
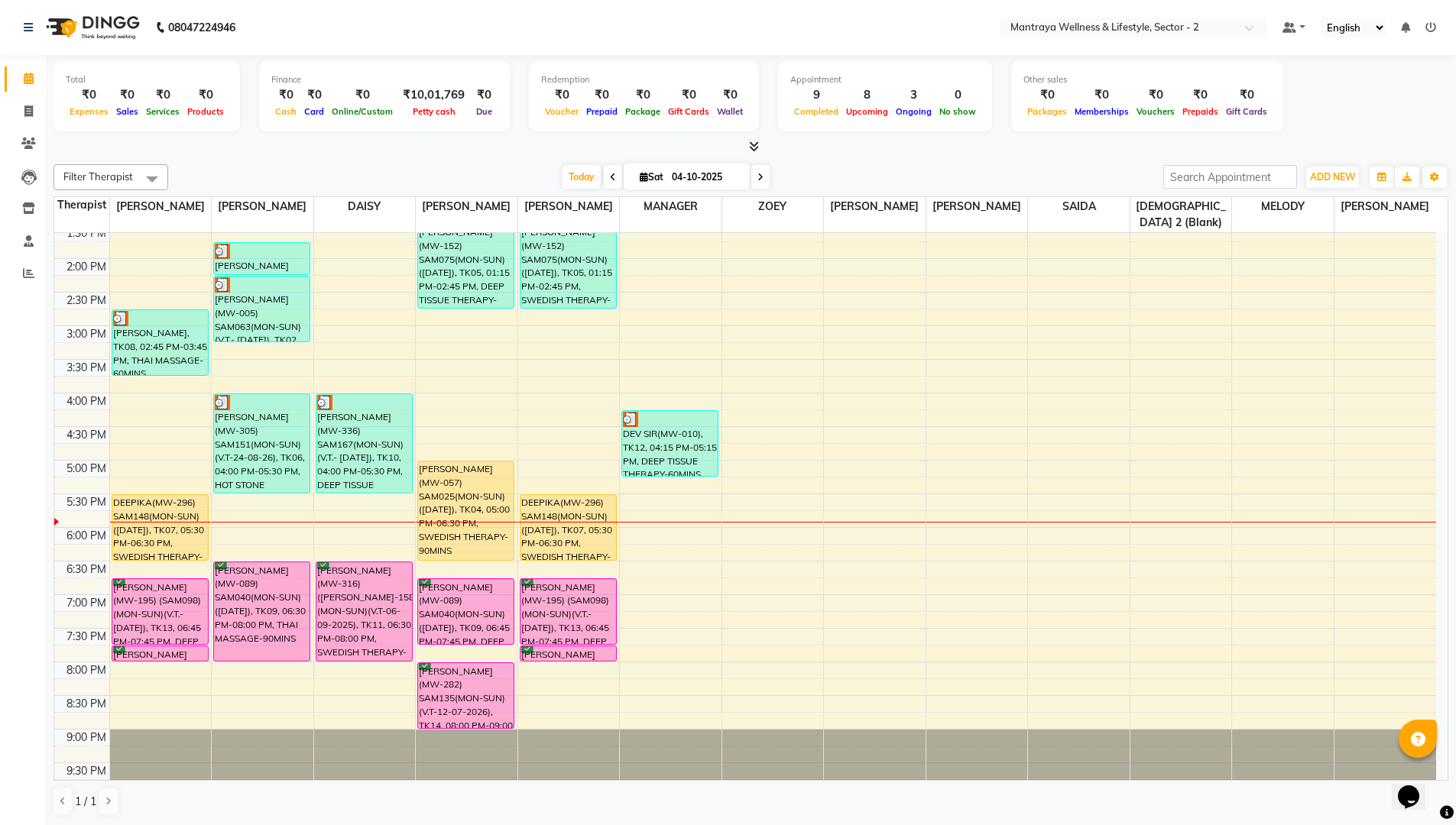
scroll to position [1, 0]
click at [156, 175] on span at bounding box center [152, 178] width 31 height 29
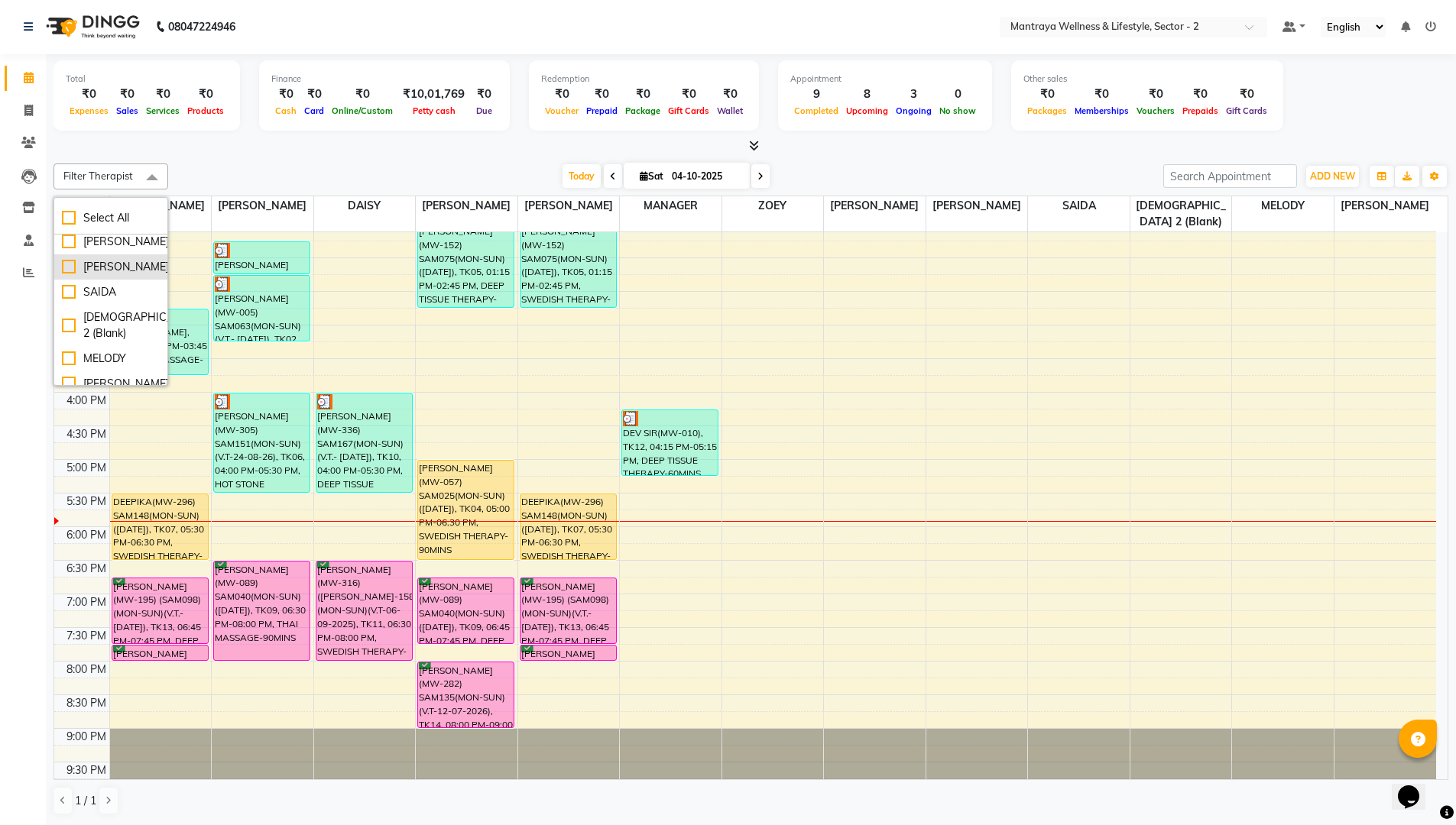
scroll to position [193, 0]
click at [189, 167] on div "[DATE] [DATE]" at bounding box center [666, 176] width 979 height 23
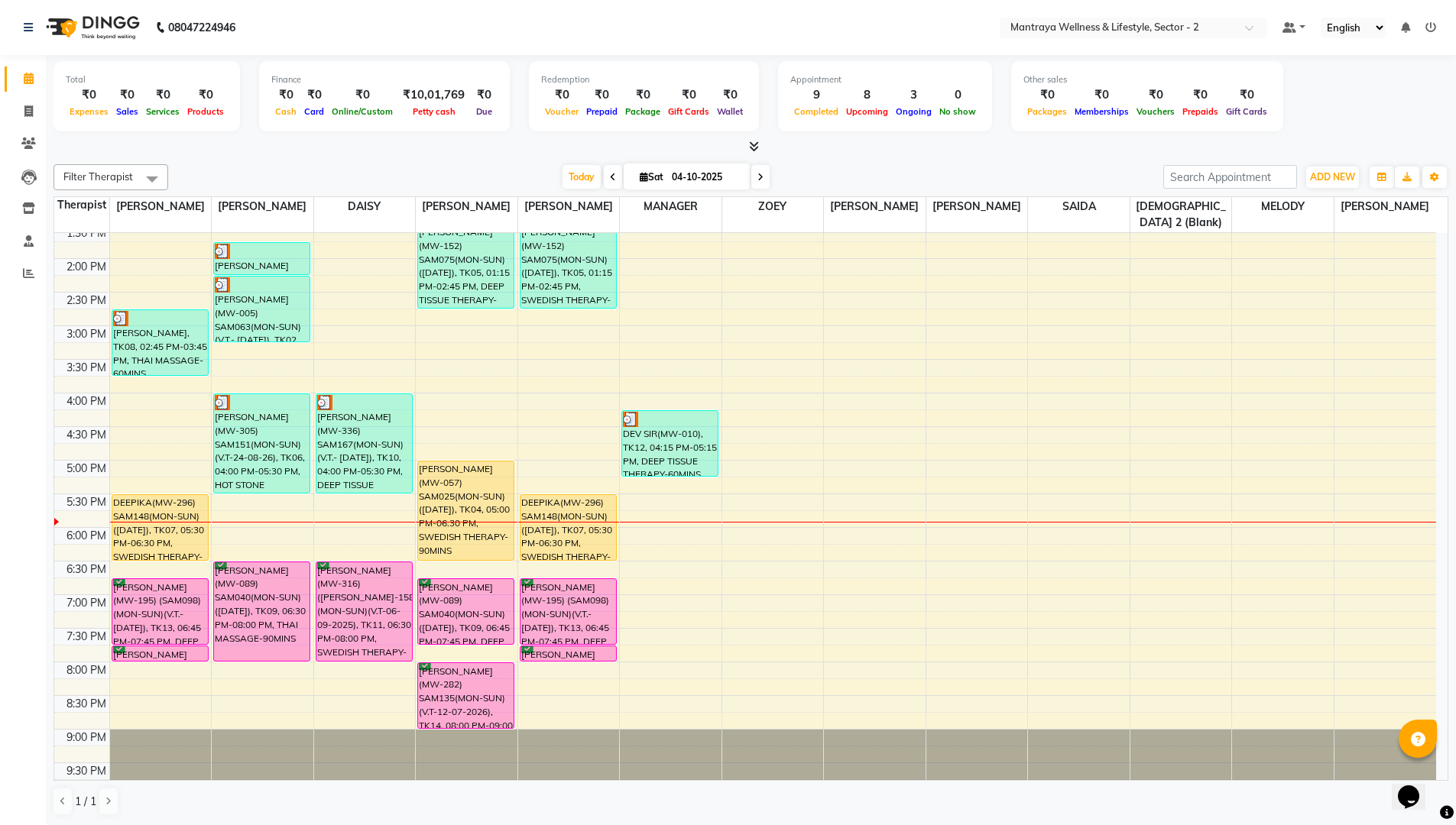
scroll to position [1, 0]
click at [27, 235] on icon at bounding box center [29, 240] width 10 height 11
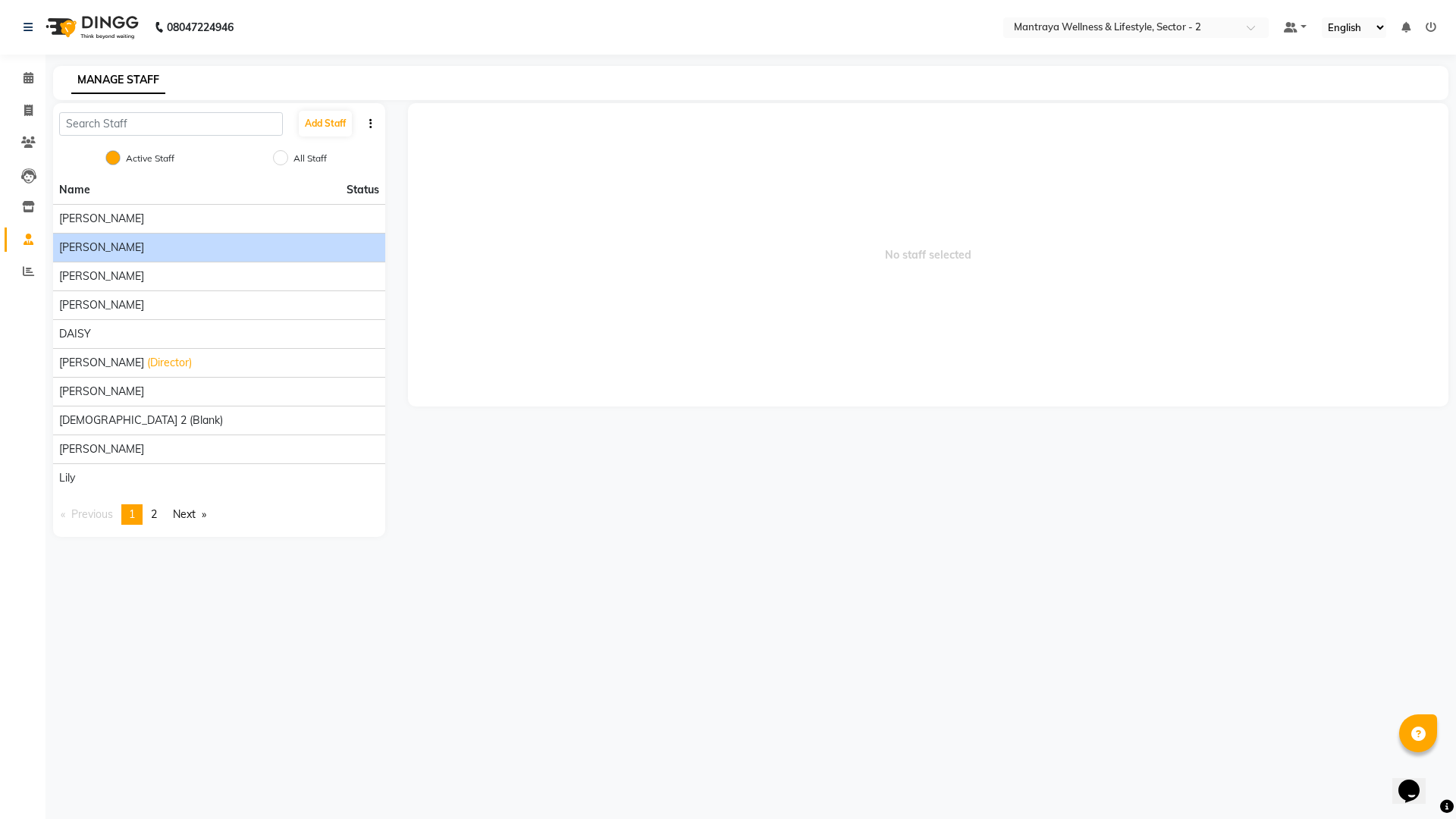
click at [172, 243] on div "[PERSON_NAME]" at bounding box center [218, 247] width 320 height 16
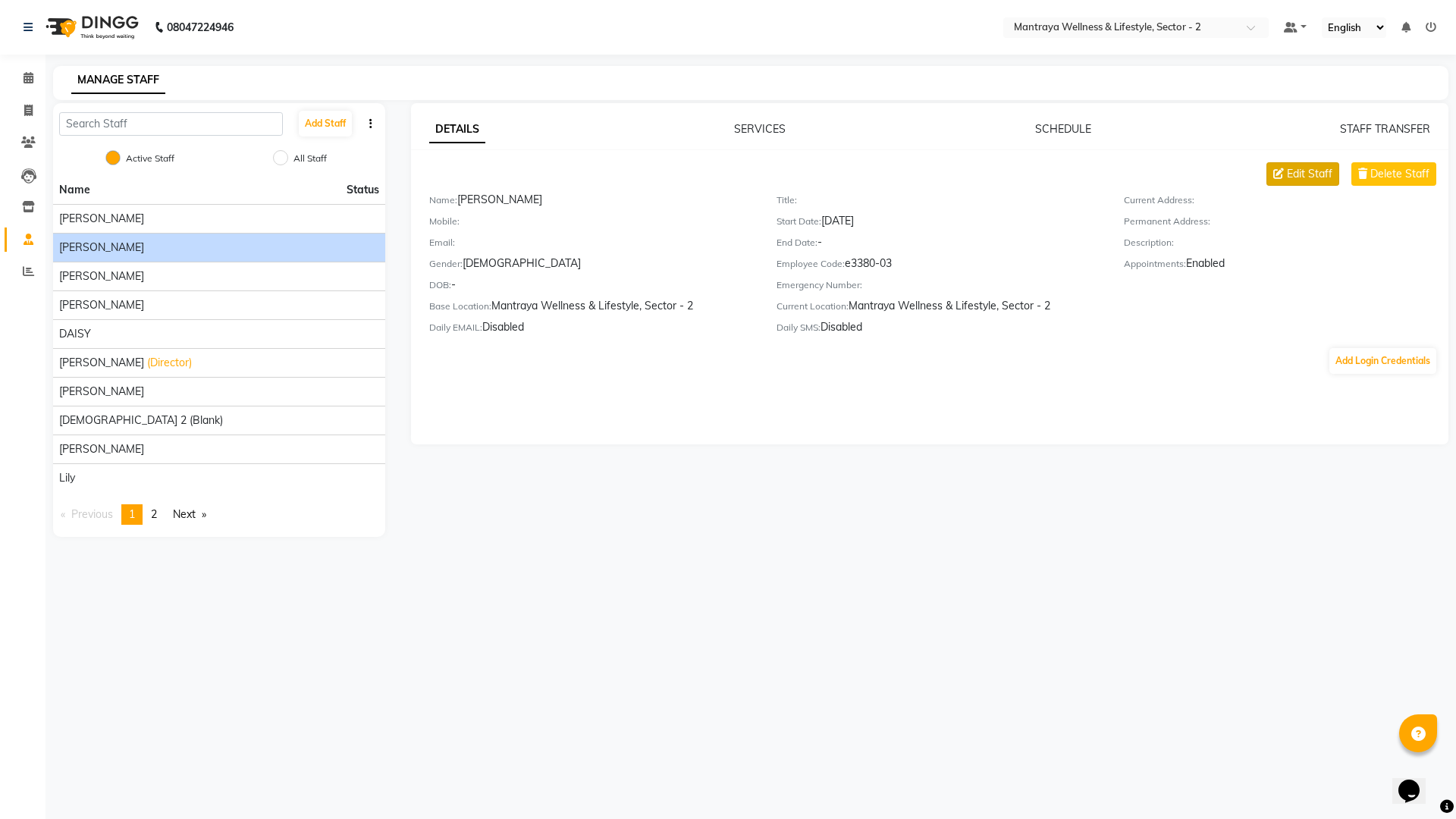
click at [1301, 172] on span "Edit Staff" at bounding box center [1309, 174] width 45 height 16
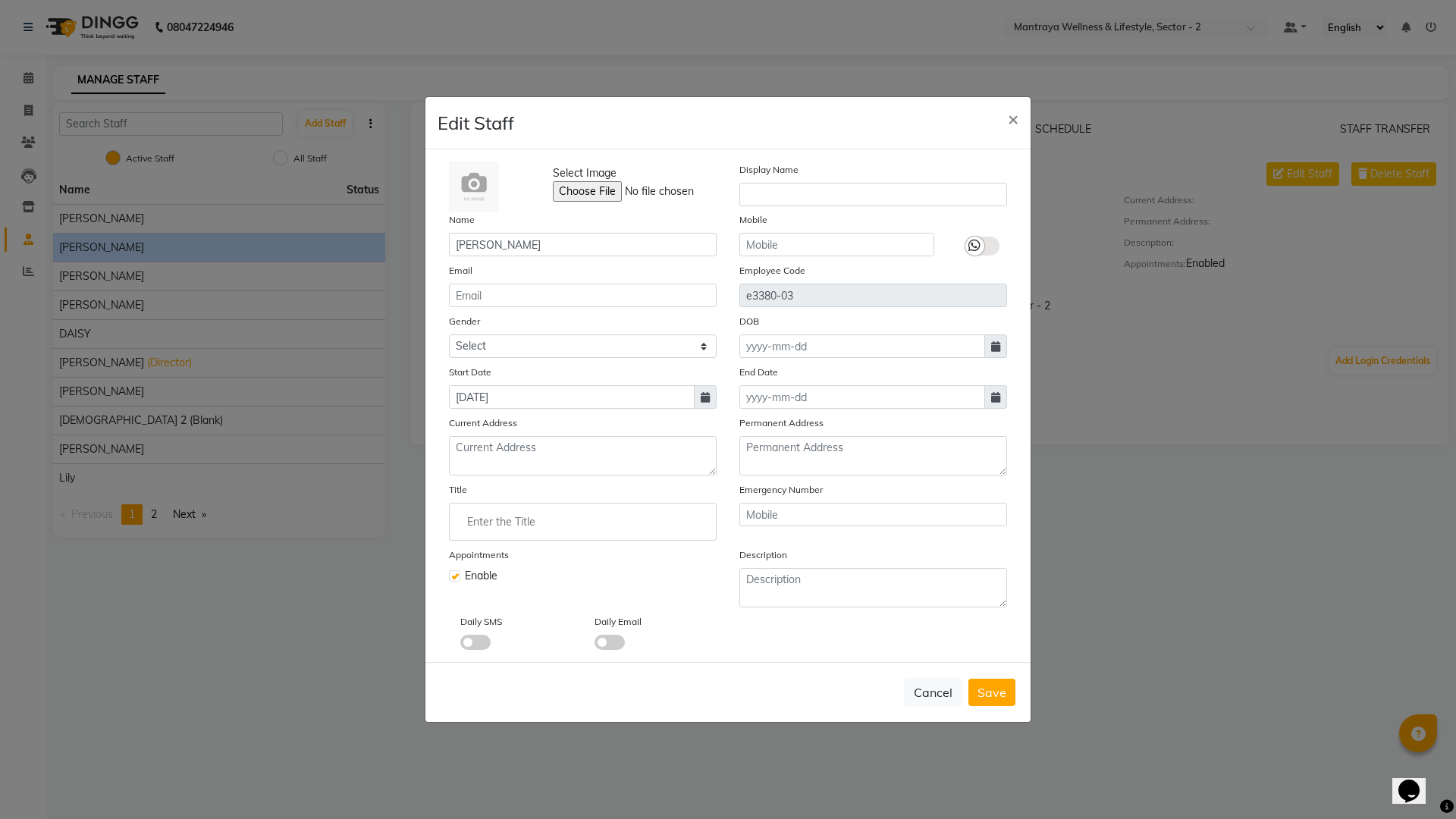
click at [456, 574] on label at bounding box center [454, 575] width 11 height 11
click at [456, 574] on input "checkbox" at bounding box center [454, 574] width 10 height 10
click at [986, 692] on span "Save" at bounding box center [992, 692] width 29 height 15
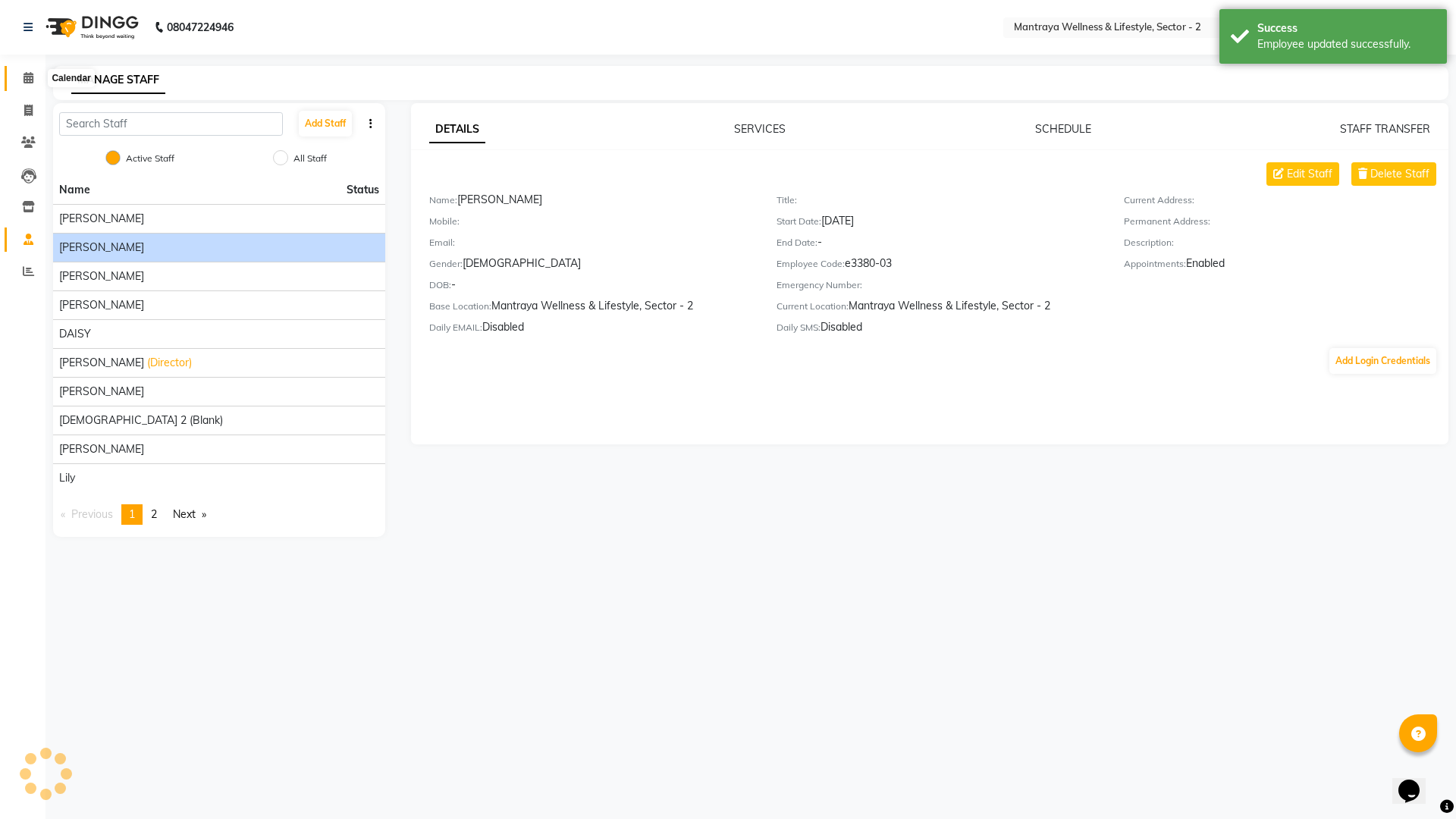
click at [25, 76] on icon at bounding box center [29, 78] width 10 height 11
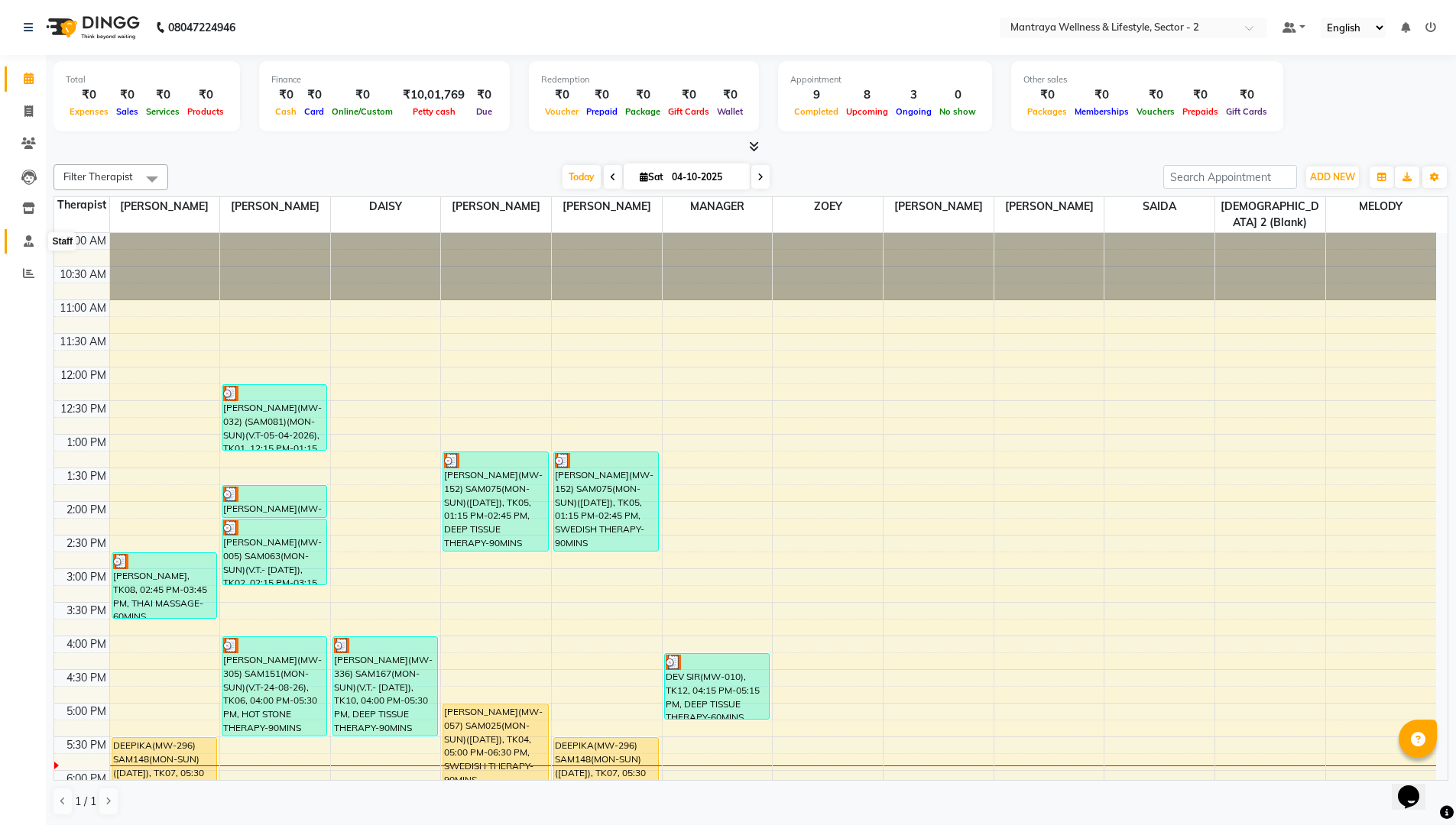
click at [29, 235] on icon at bounding box center [29, 240] width 10 height 11
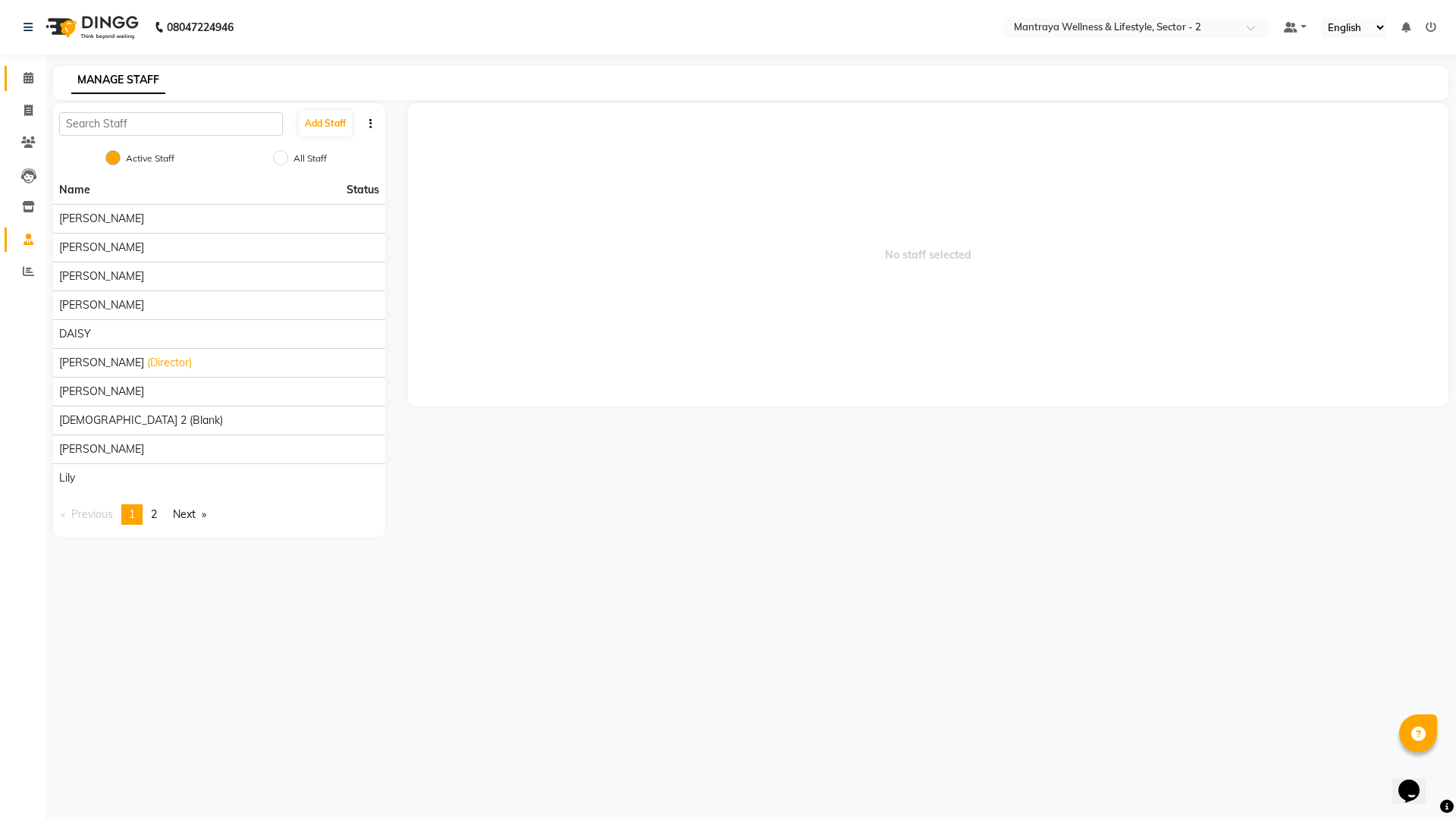
click at [31, 87] on link "Calendar" at bounding box center [22, 78] width 37 height 25
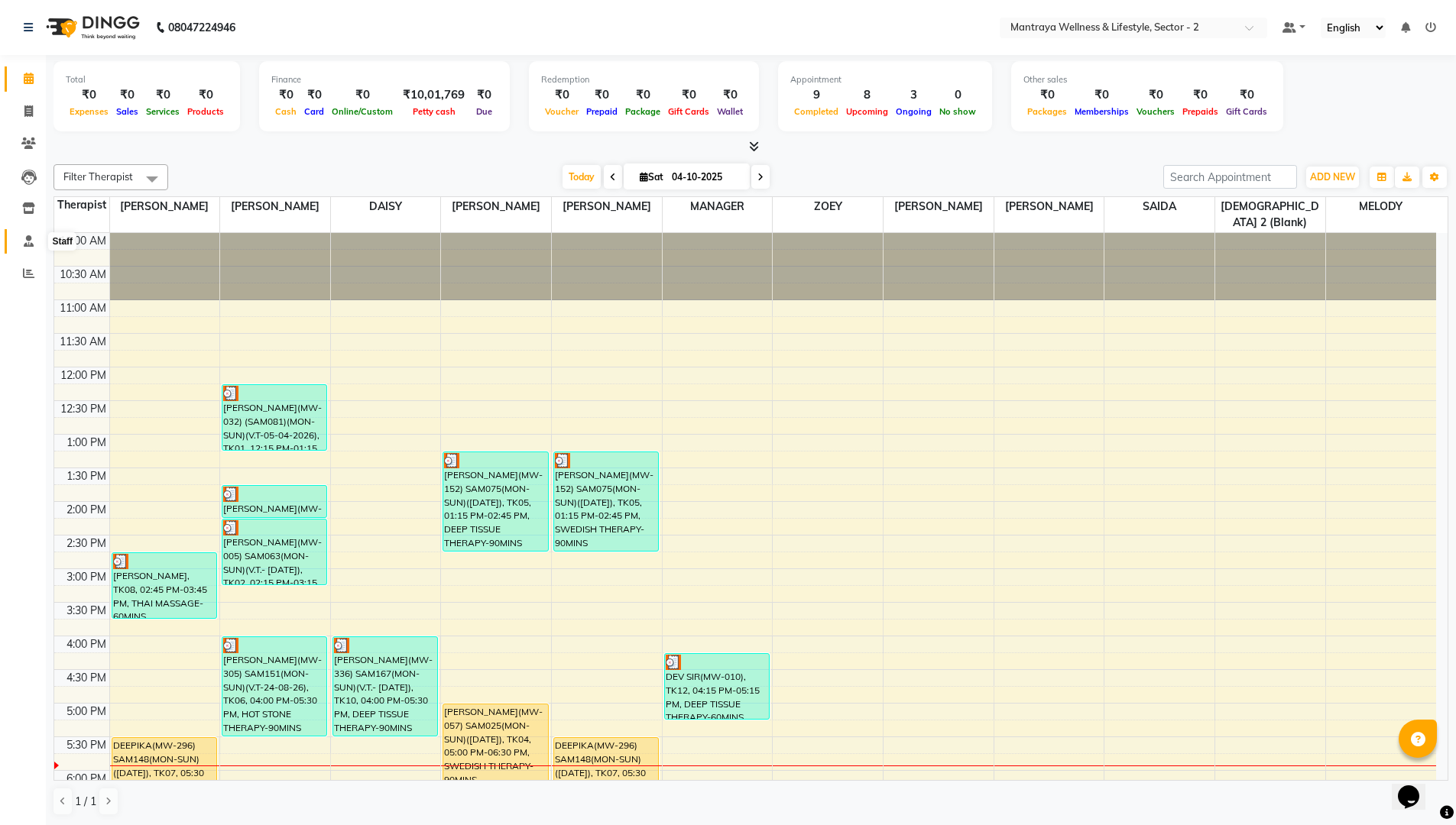
click at [31, 240] on icon at bounding box center [29, 240] width 10 height 11
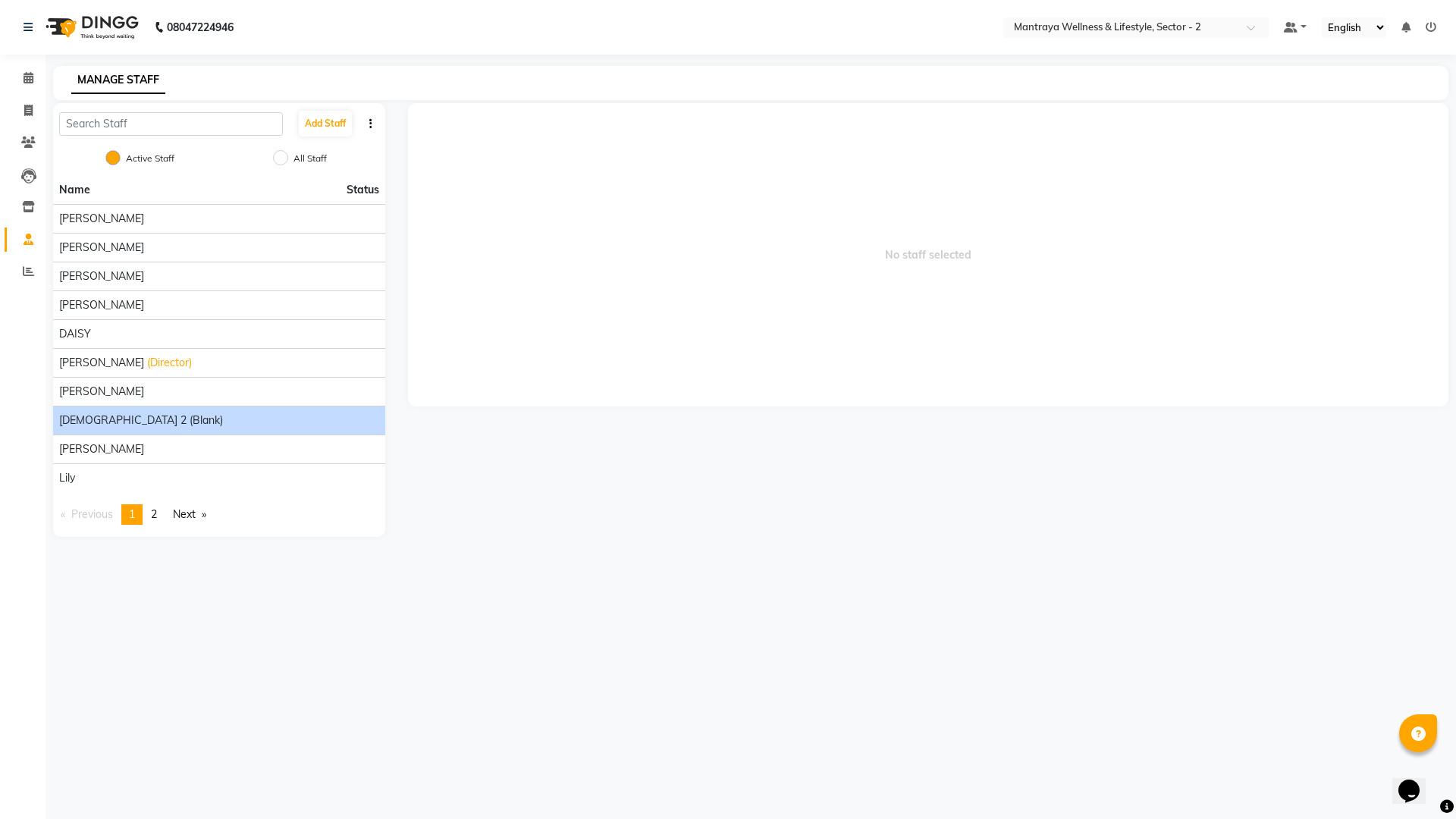
click at [159, 420] on div "[DEMOGRAPHIC_DATA] 2 (Blank)" at bounding box center [218, 420] width 320 height 16
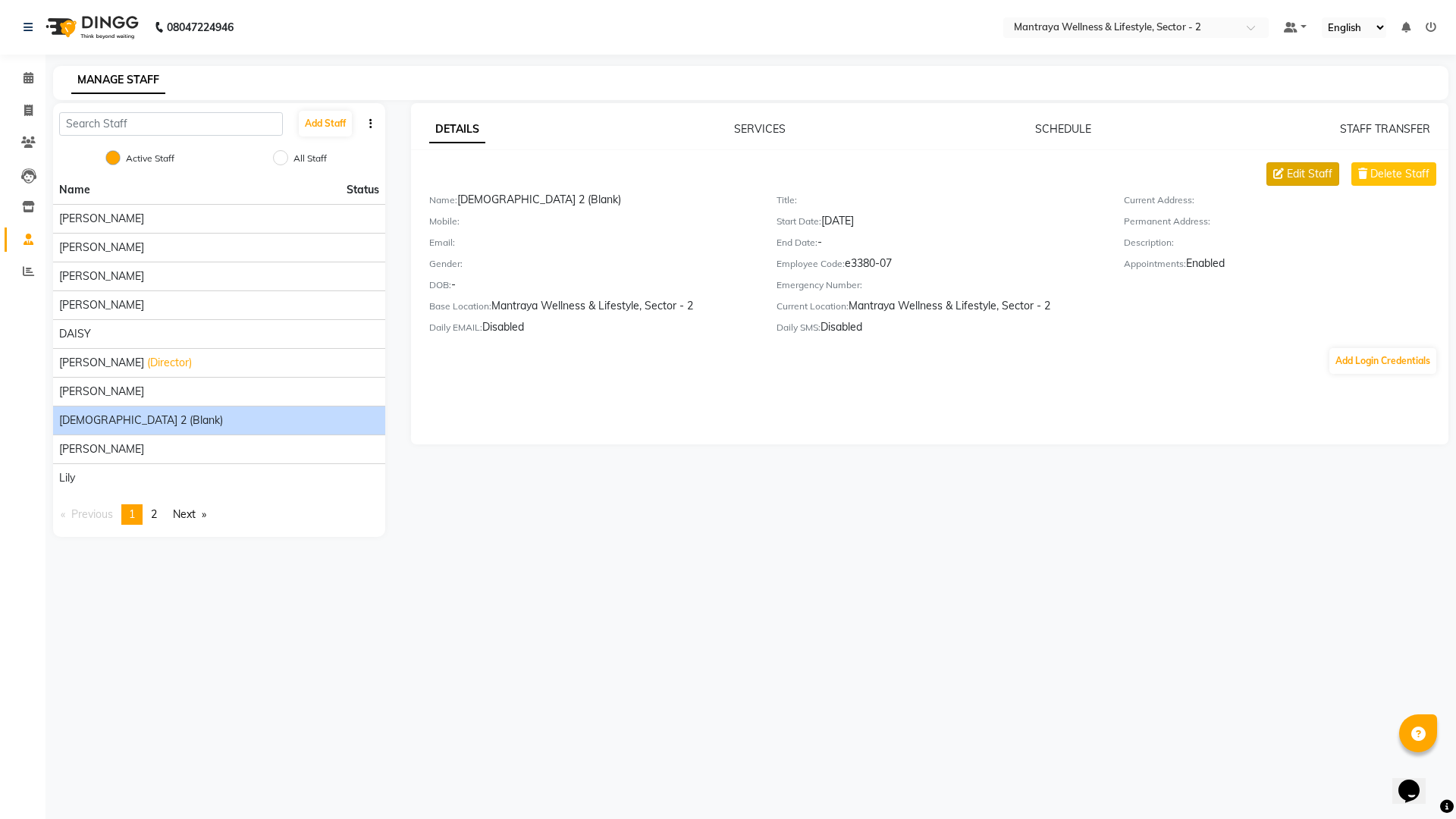
click at [1318, 173] on span "Edit Staff" at bounding box center [1309, 174] width 45 height 16
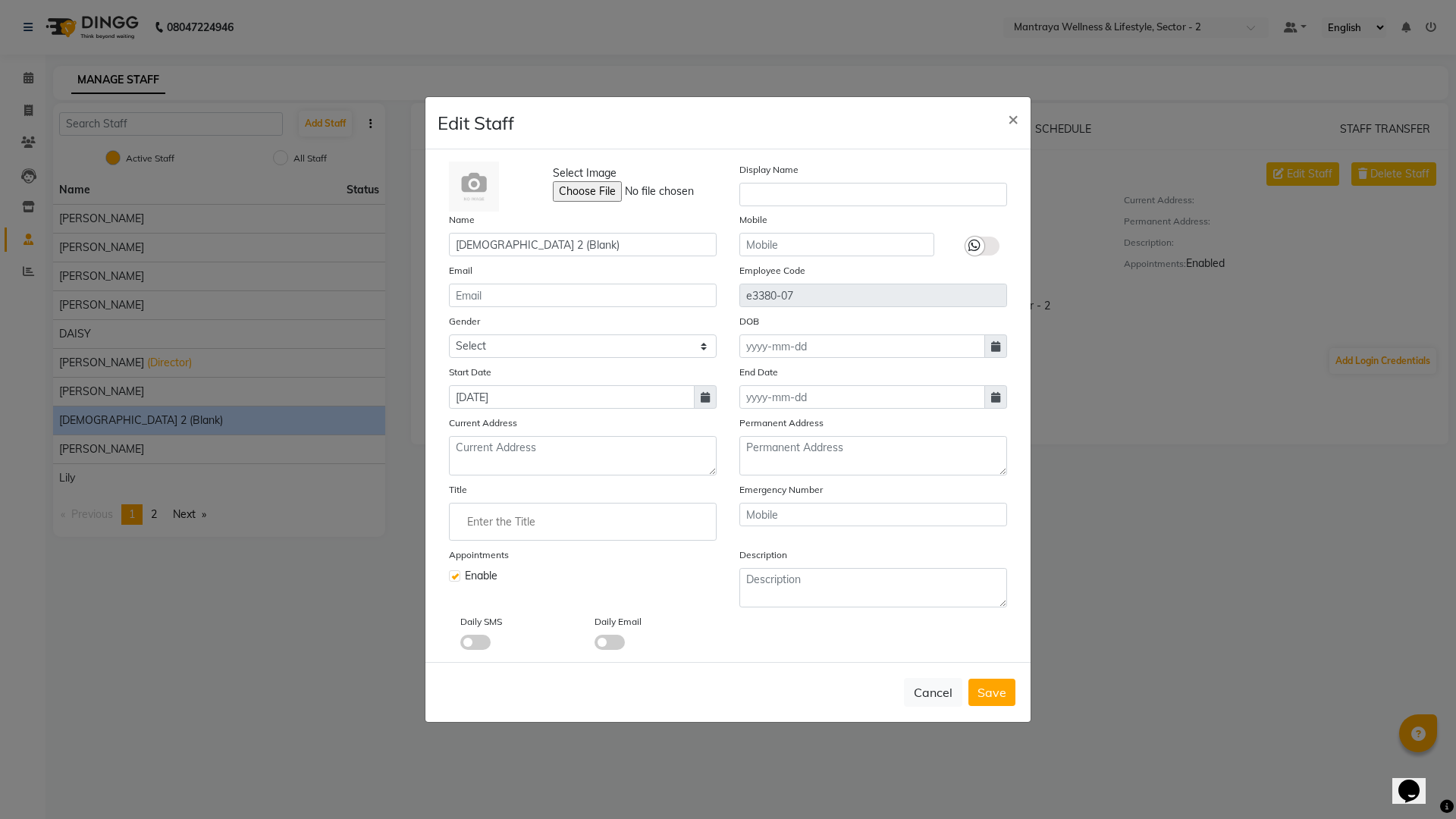
click at [455, 574] on label at bounding box center [454, 575] width 11 height 11
click at [455, 574] on input "checkbox" at bounding box center [454, 574] width 10 height 10
click at [997, 692] on span "Save" at bounding box center [992, 692] width 29 height 15
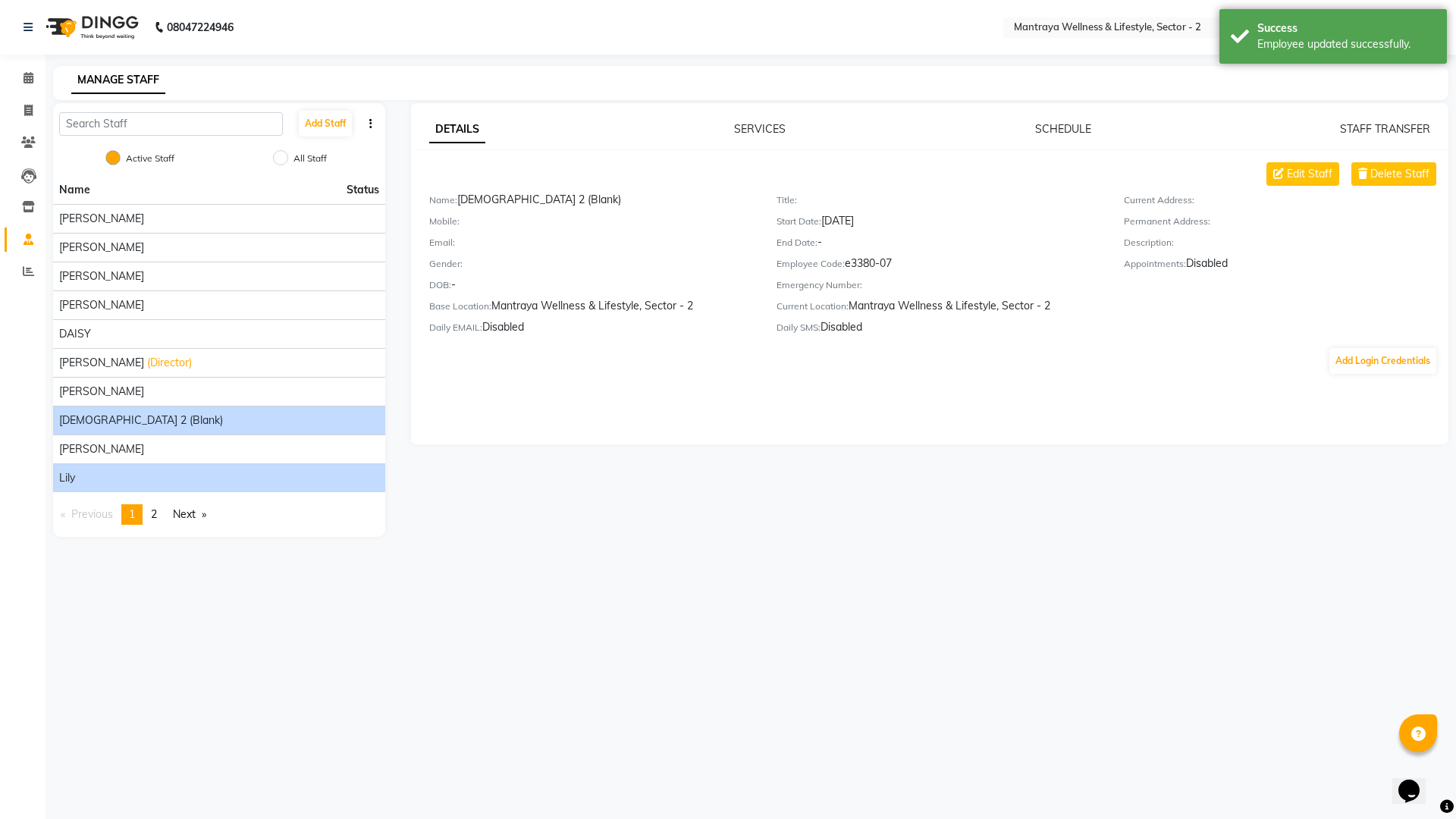
click at [81, 482] on div "Lily" at bounding box center [218, 478] width 320 height 16
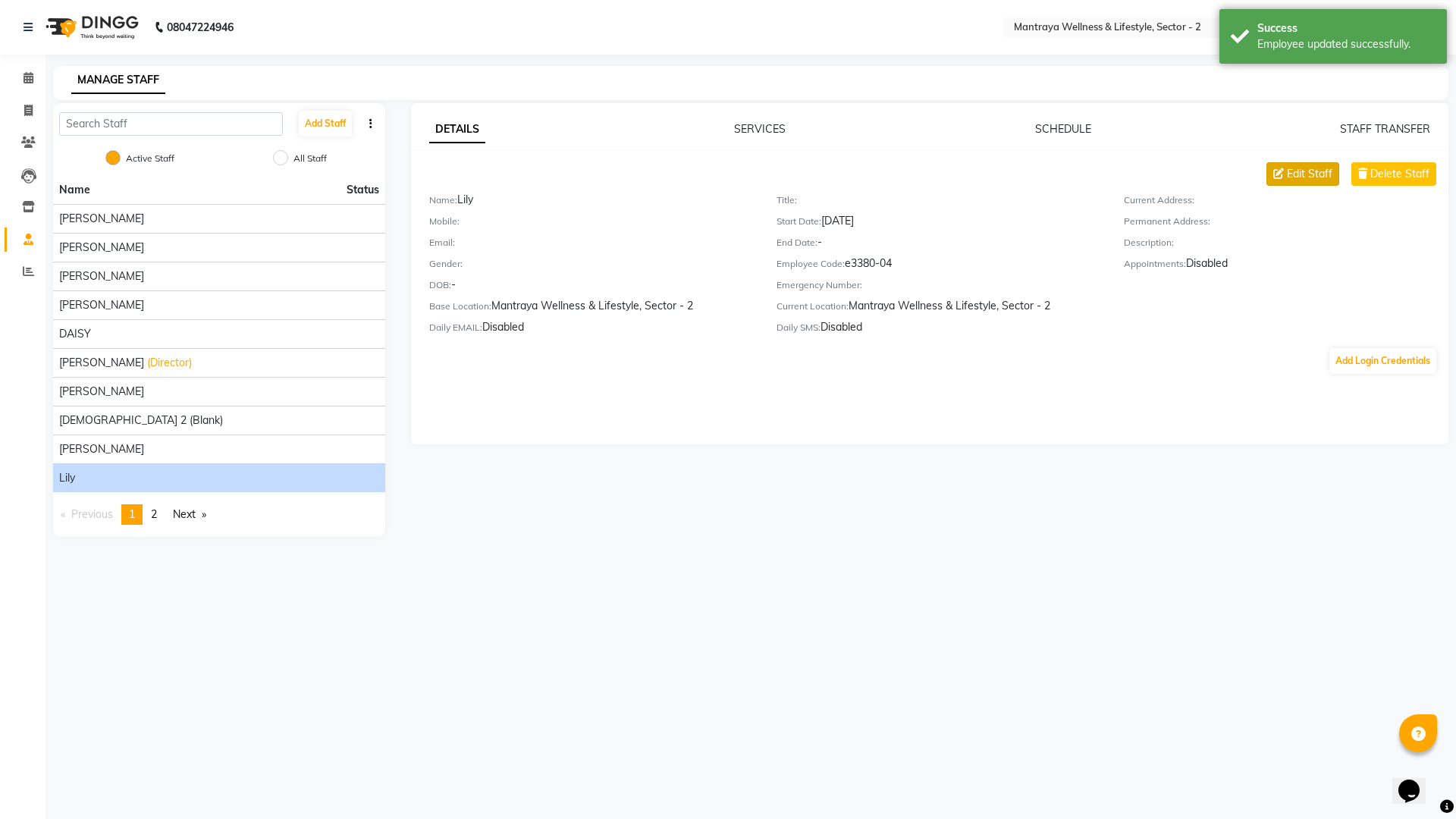
click at [1324, 175] on span "Edit Staff" at bounding box center [1309, 174] width 45 height 16
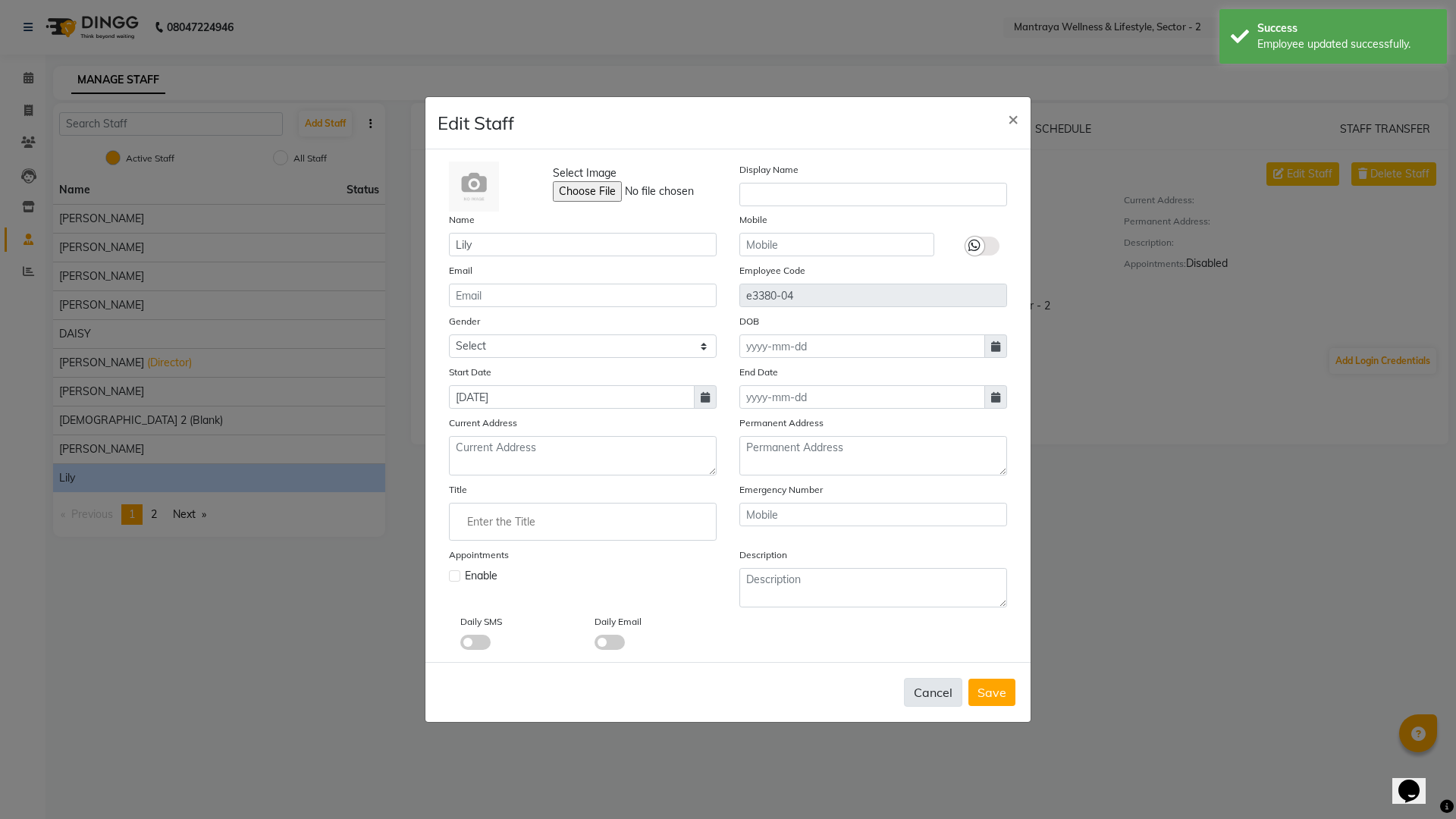
click at [943, 686] on button "Cancel" at bounding box center [933, 692] width 58 height 29
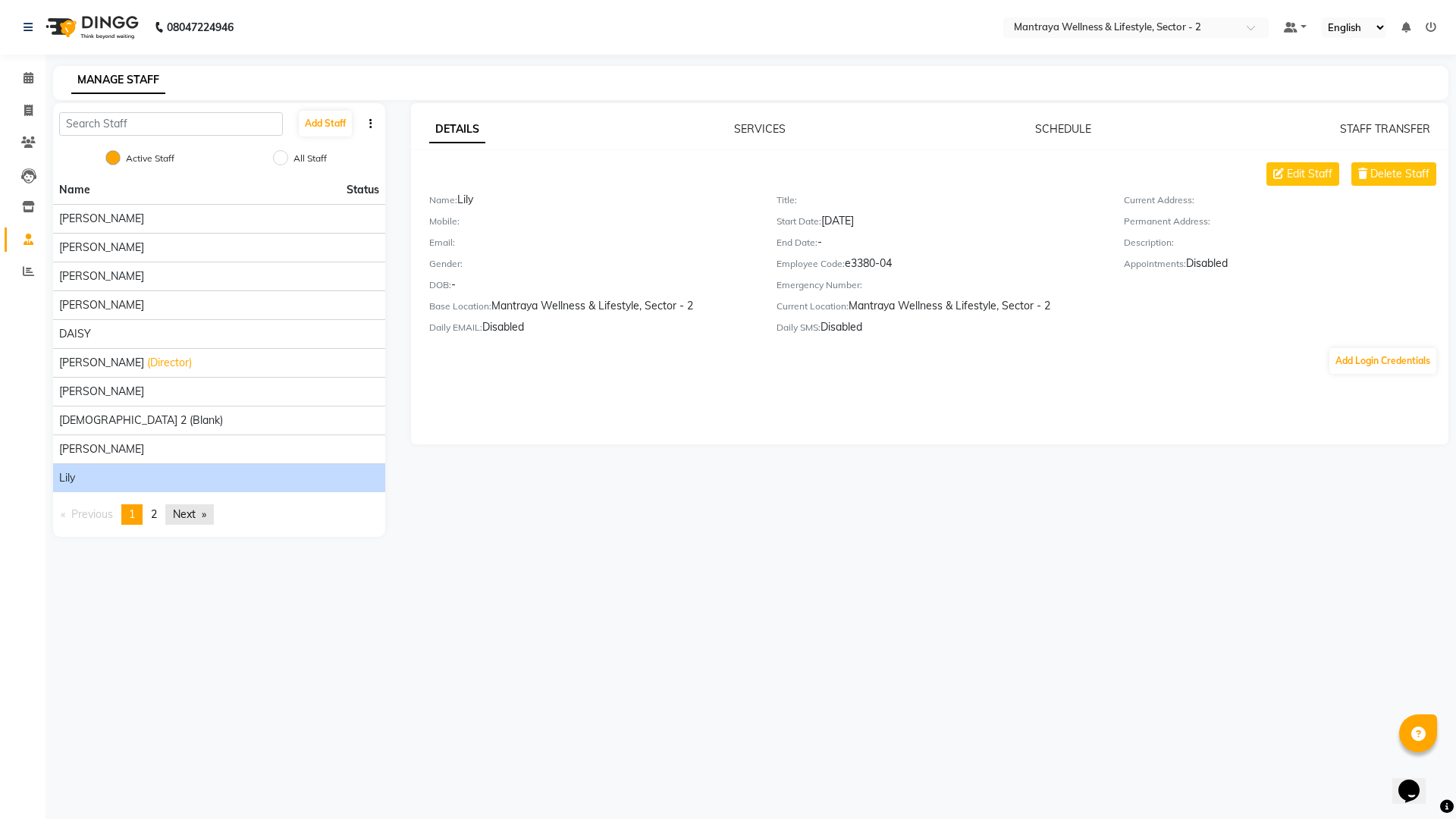
click at [177, 511] on link "Next page" at bounding box center [189, 515] width 49 height 20
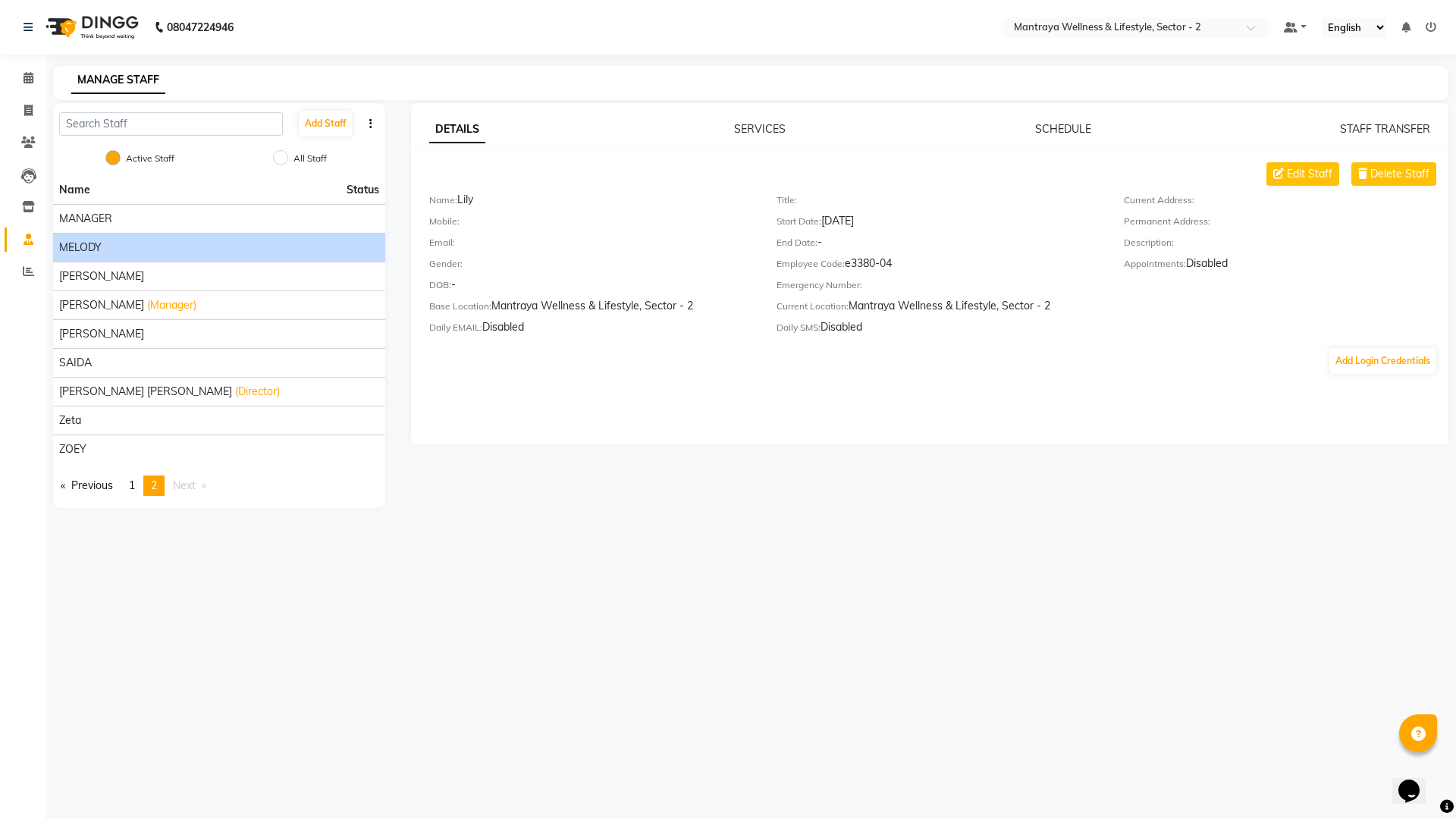
click at [182, 237] on li "MELODY" at bounding box center [219, 247] width 332 height 29
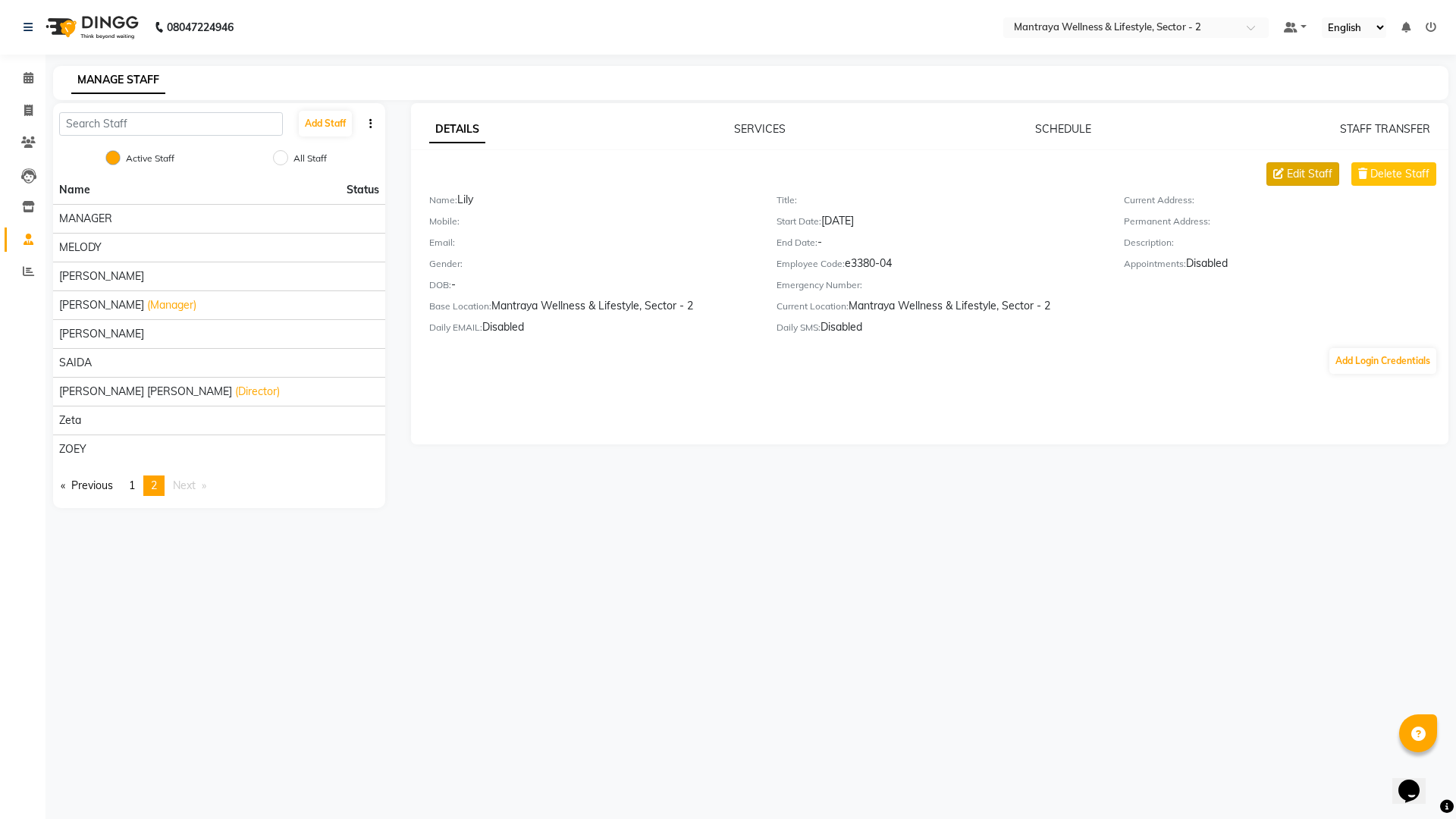
click at [1309, 171] on span "Edit Staff" at bounding box center [1309, 174] width 45 height 16
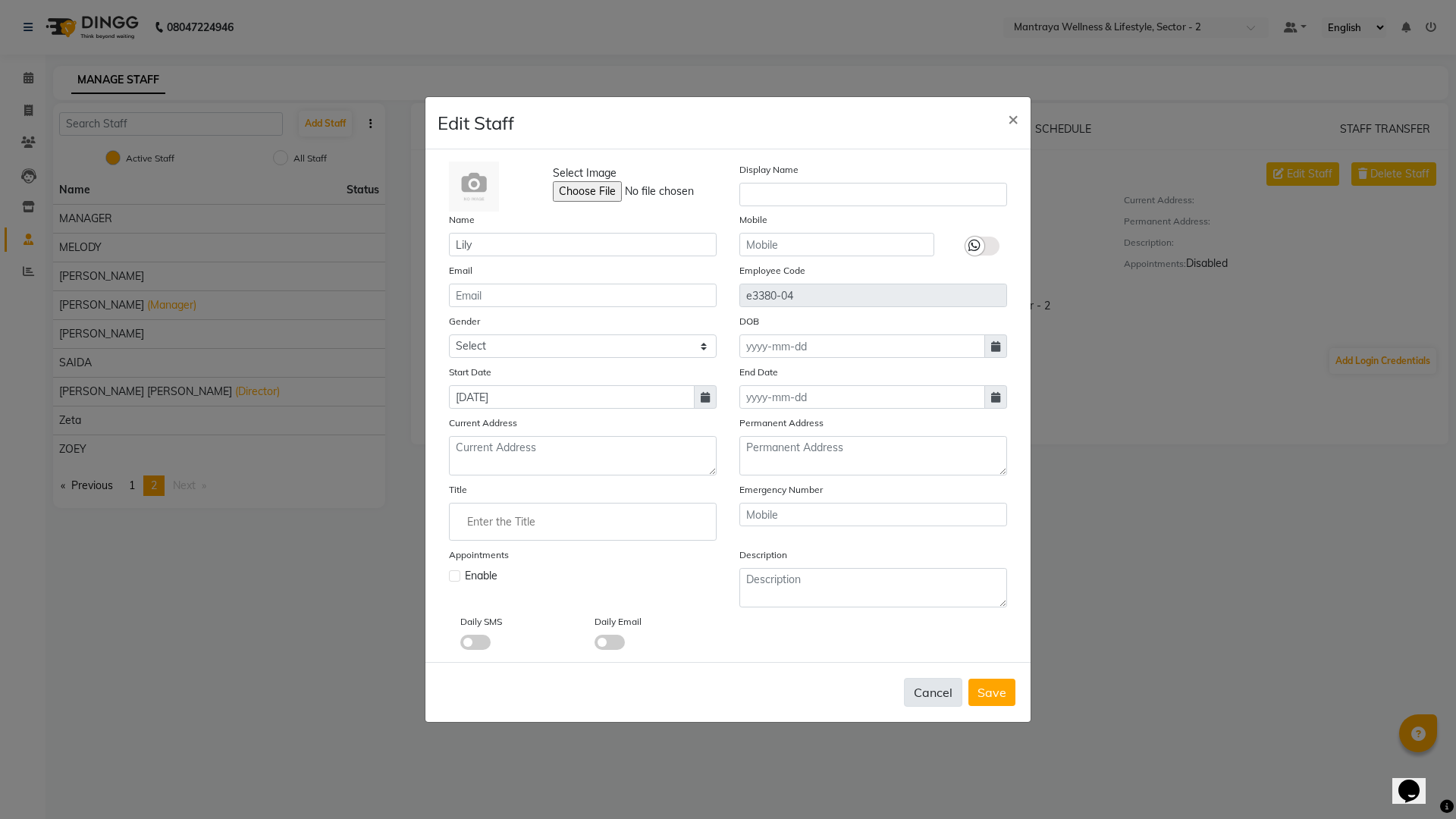
click at [918, 683] on button "Cancel" at bounding box center [933, 692] width 58 height 29
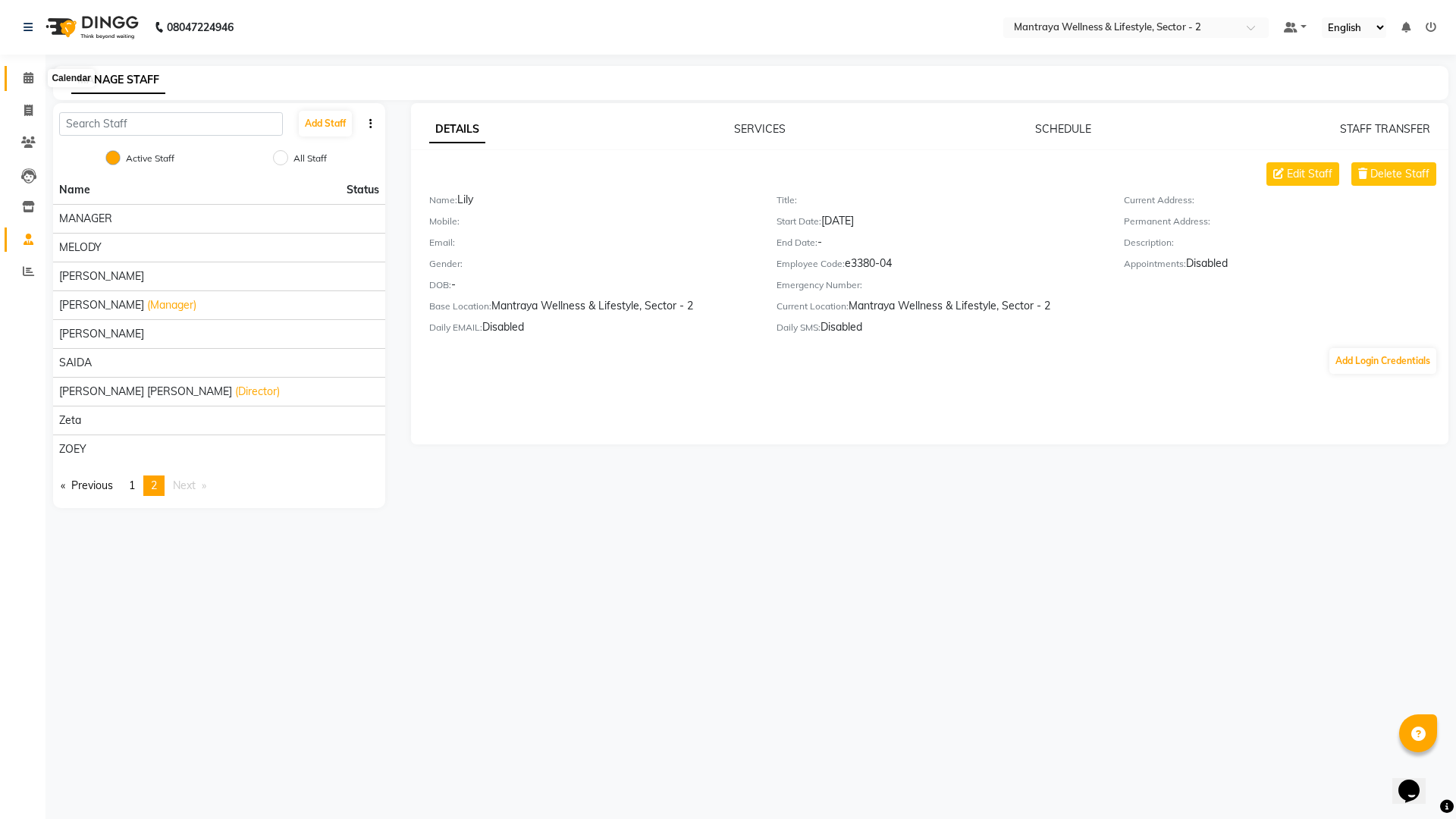
click at [30, 84] on span at bounding box center [28, 78] width 26 height 17
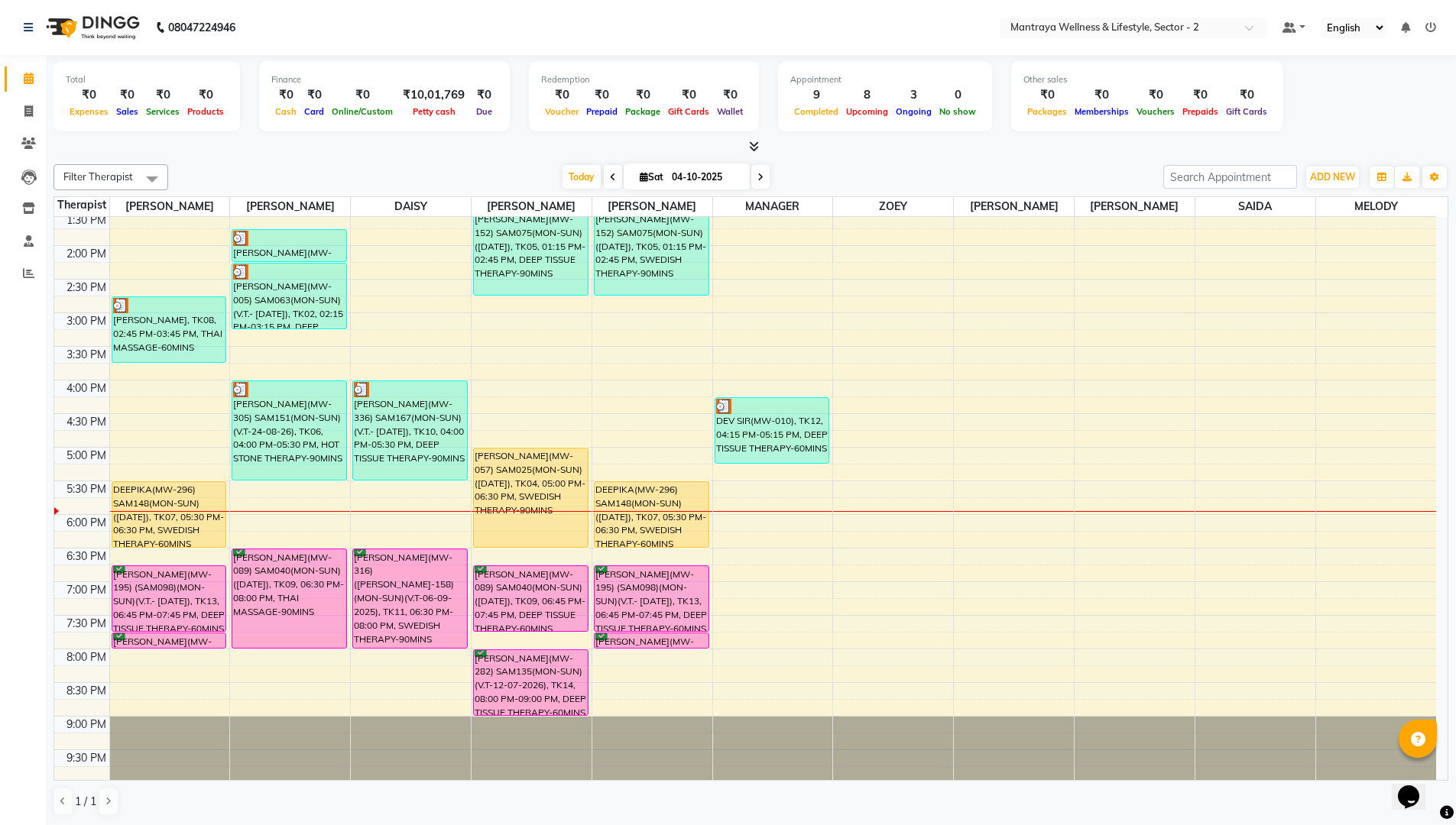
scroll to position [243, 0]
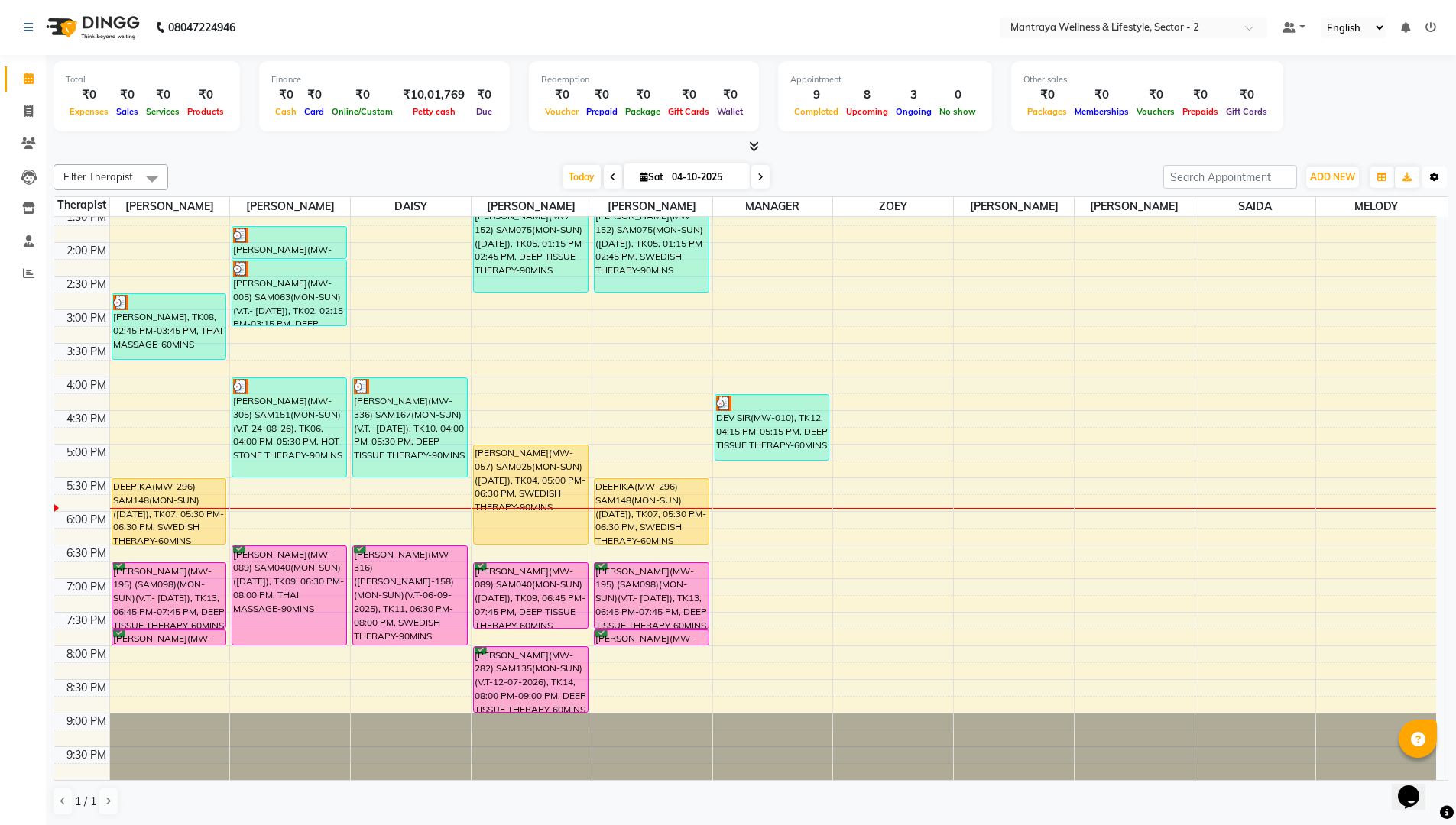
click at [1429, 170] on button "Toggle Dropdown" at bounding box center [1435, 177] width 24 height 21
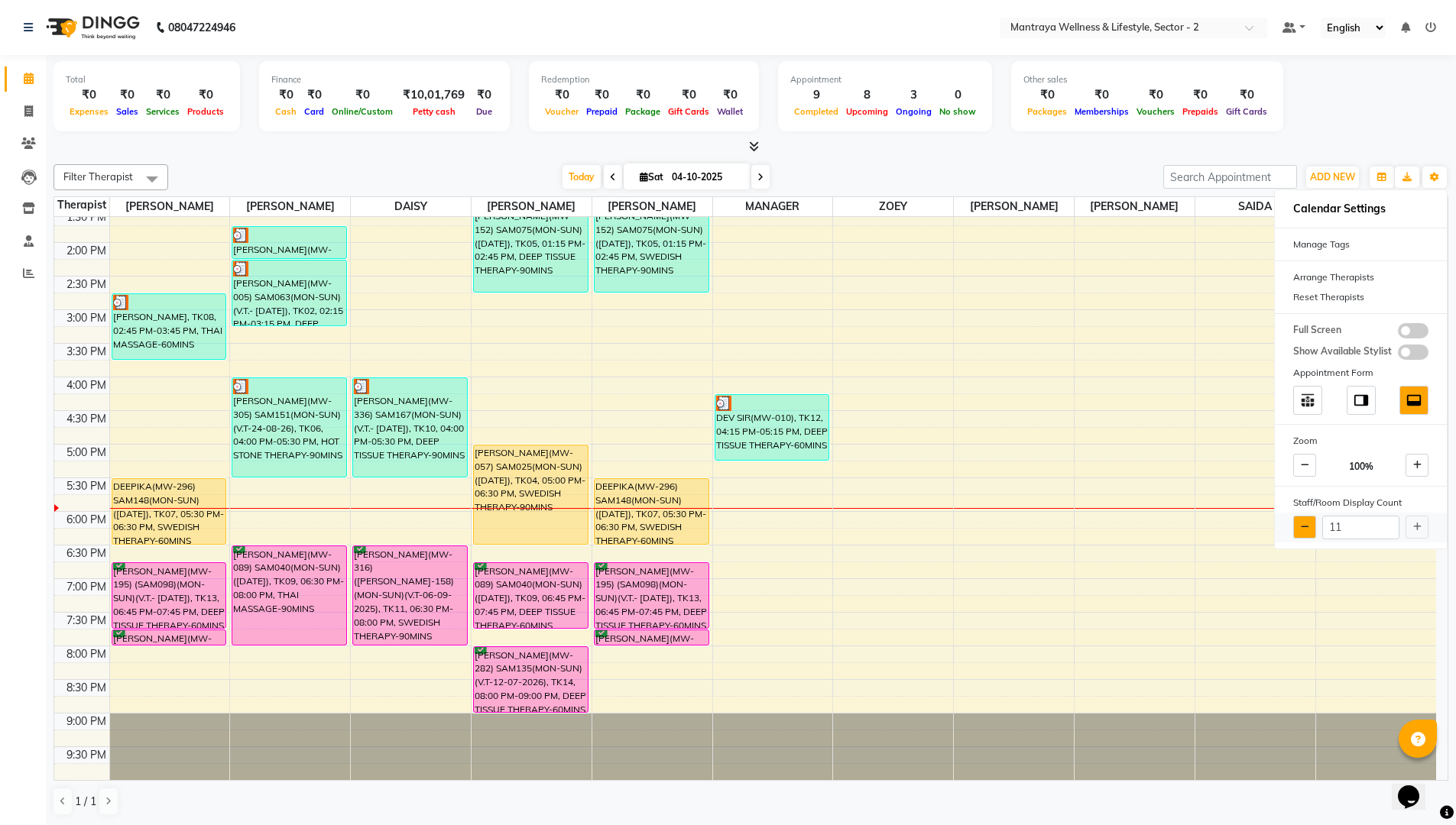
click at [1299, 524] on button at bounding box center [1304, 526] width 23 height 23
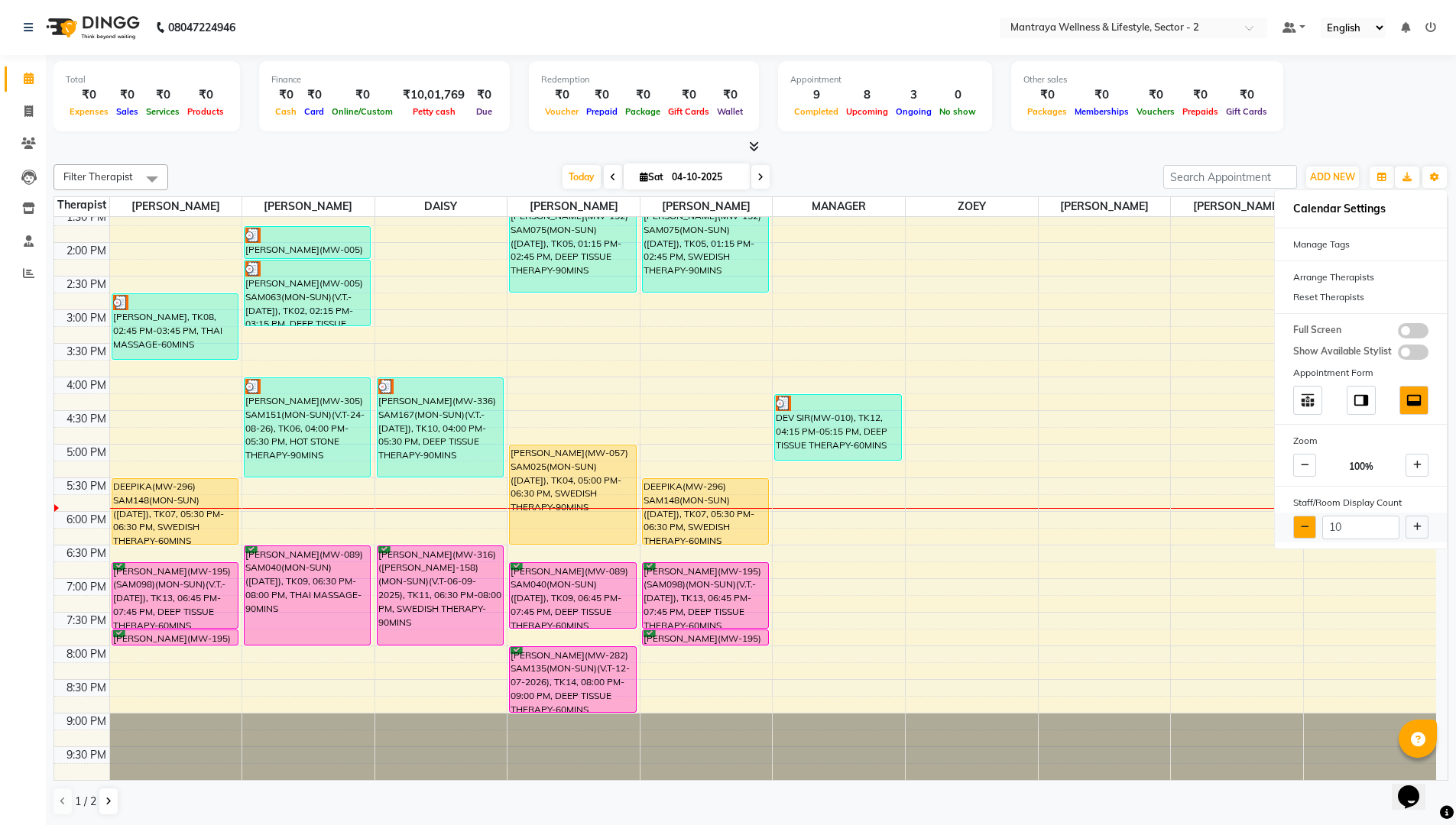
click at [1299, 524] on button at bounding box center [1304, 526] width 23 height 23
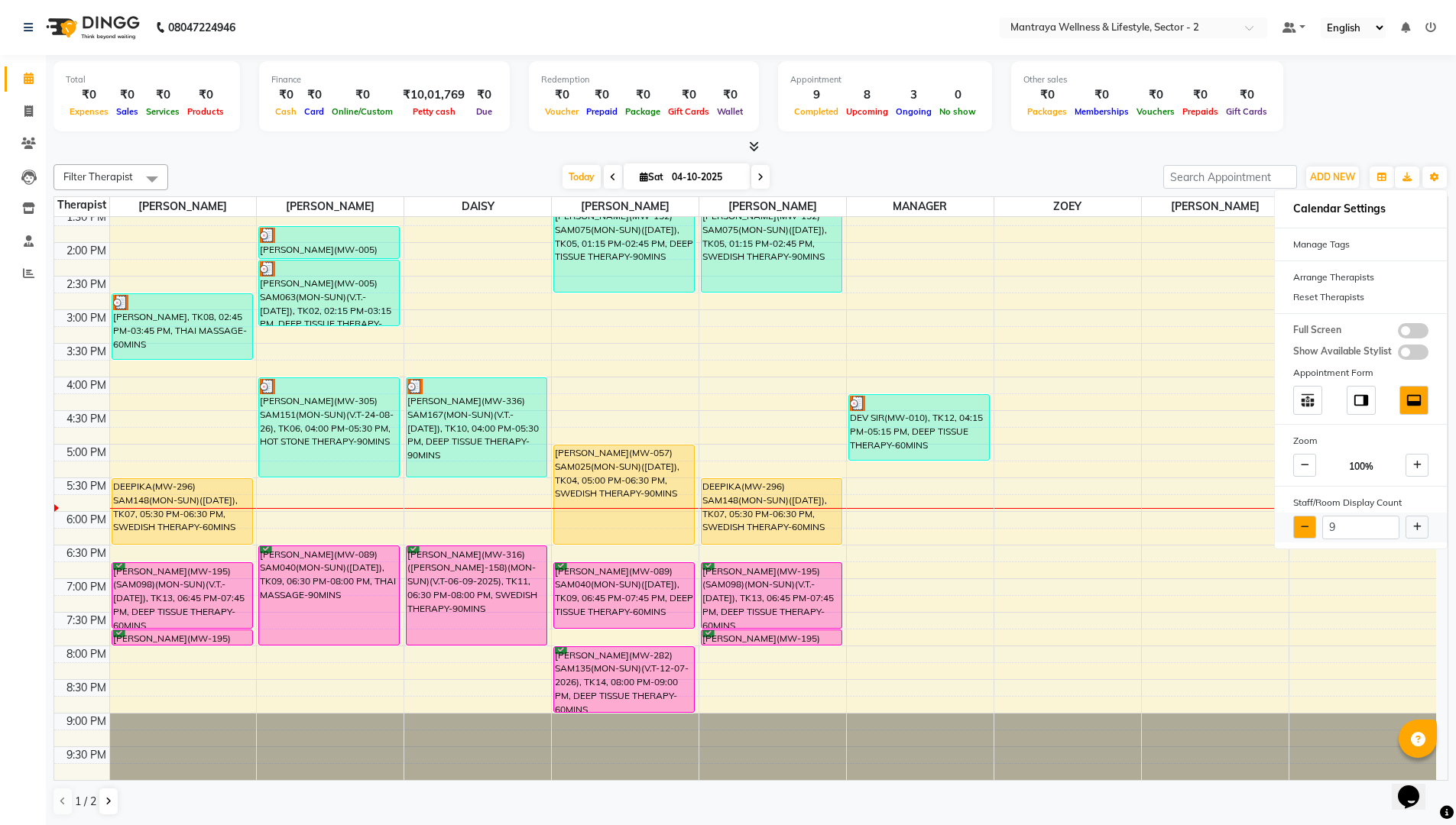
click at [1299, 524] on button at bounding box center [1304, 526] width 23 height 23
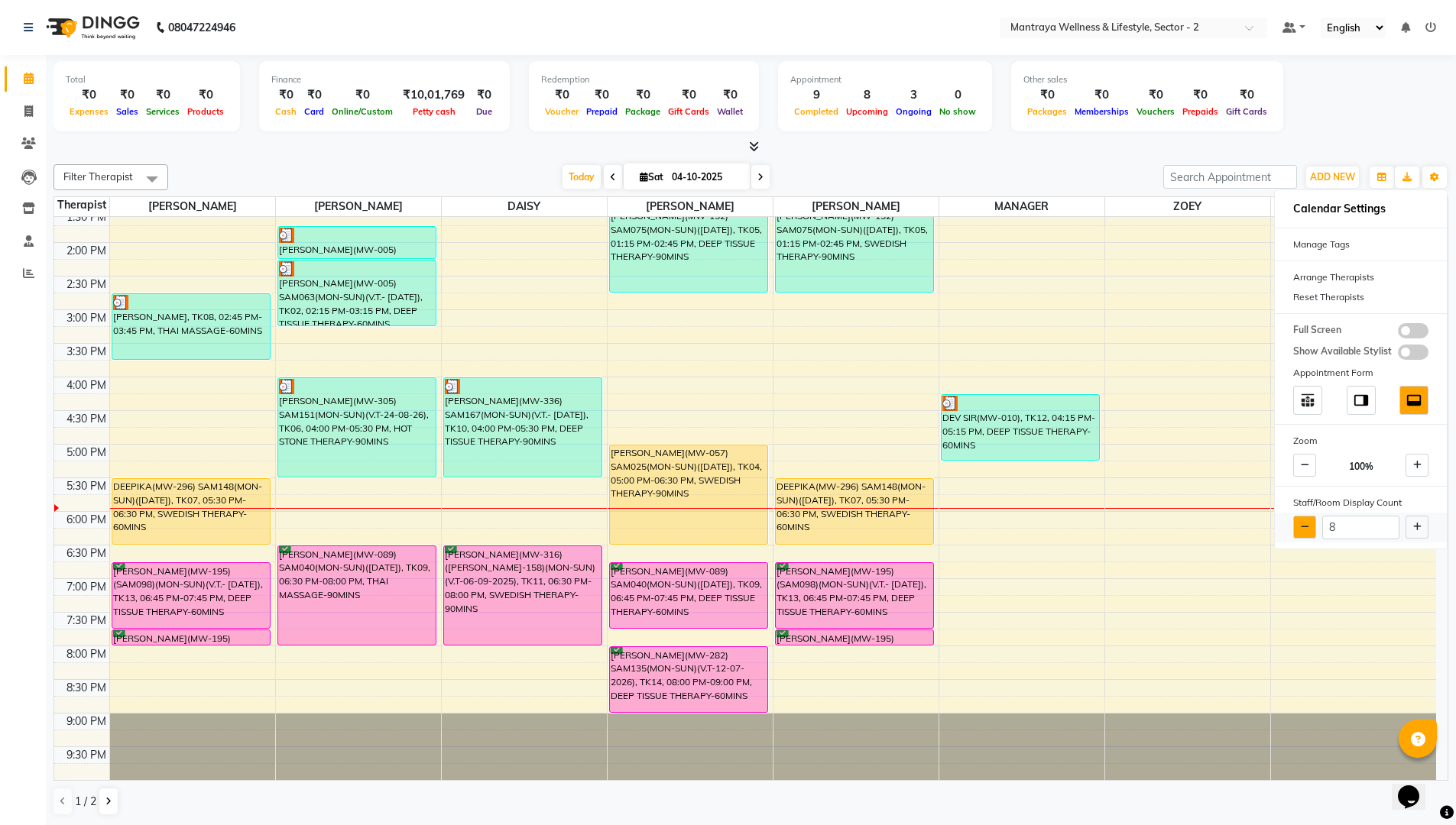
click at [1299, 524] on button at bounding box center [1304, 526] width 23 height 23
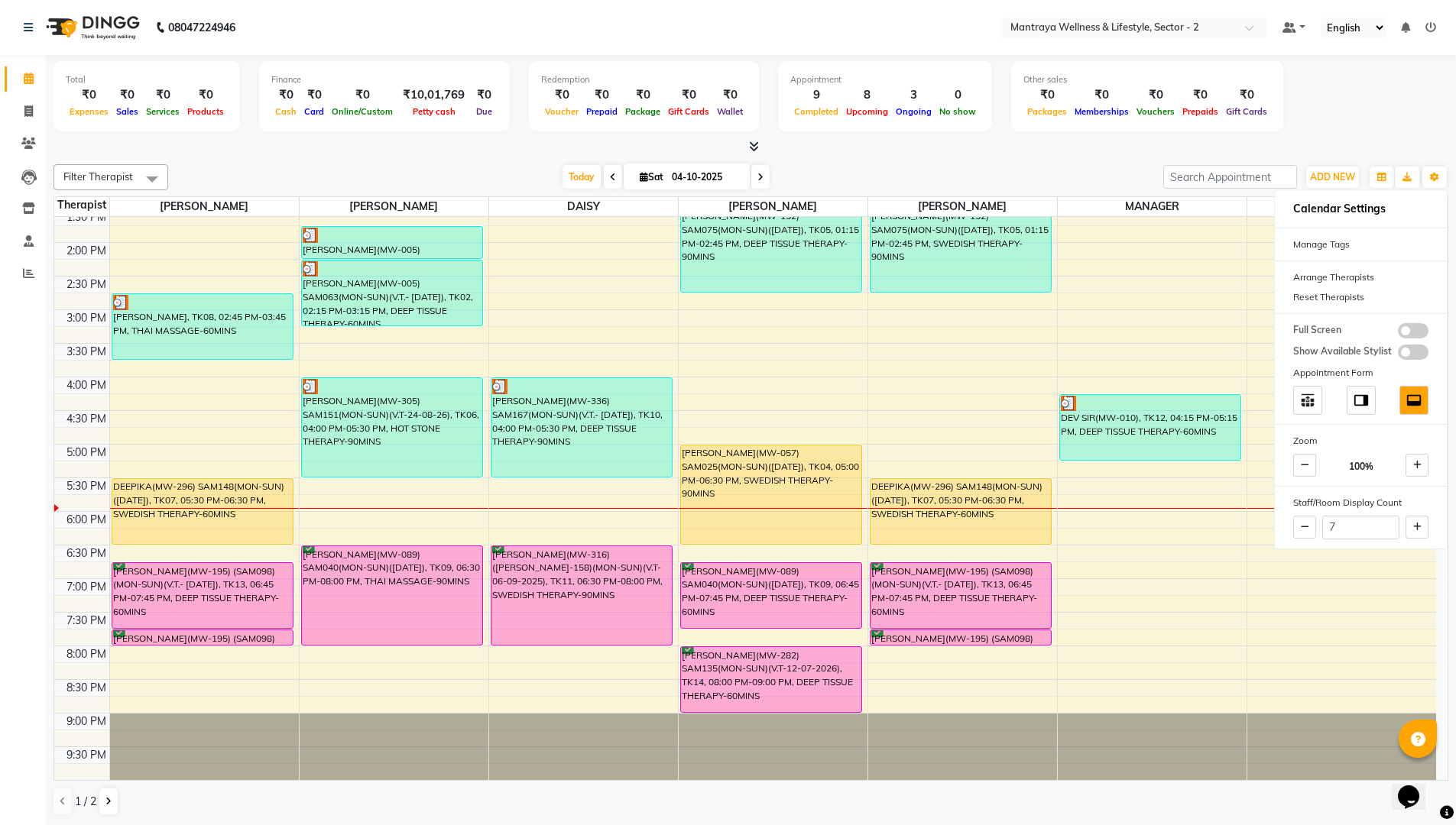
click at [1100, 143] on div at bounding box center [750, 147] width 1394 height 16
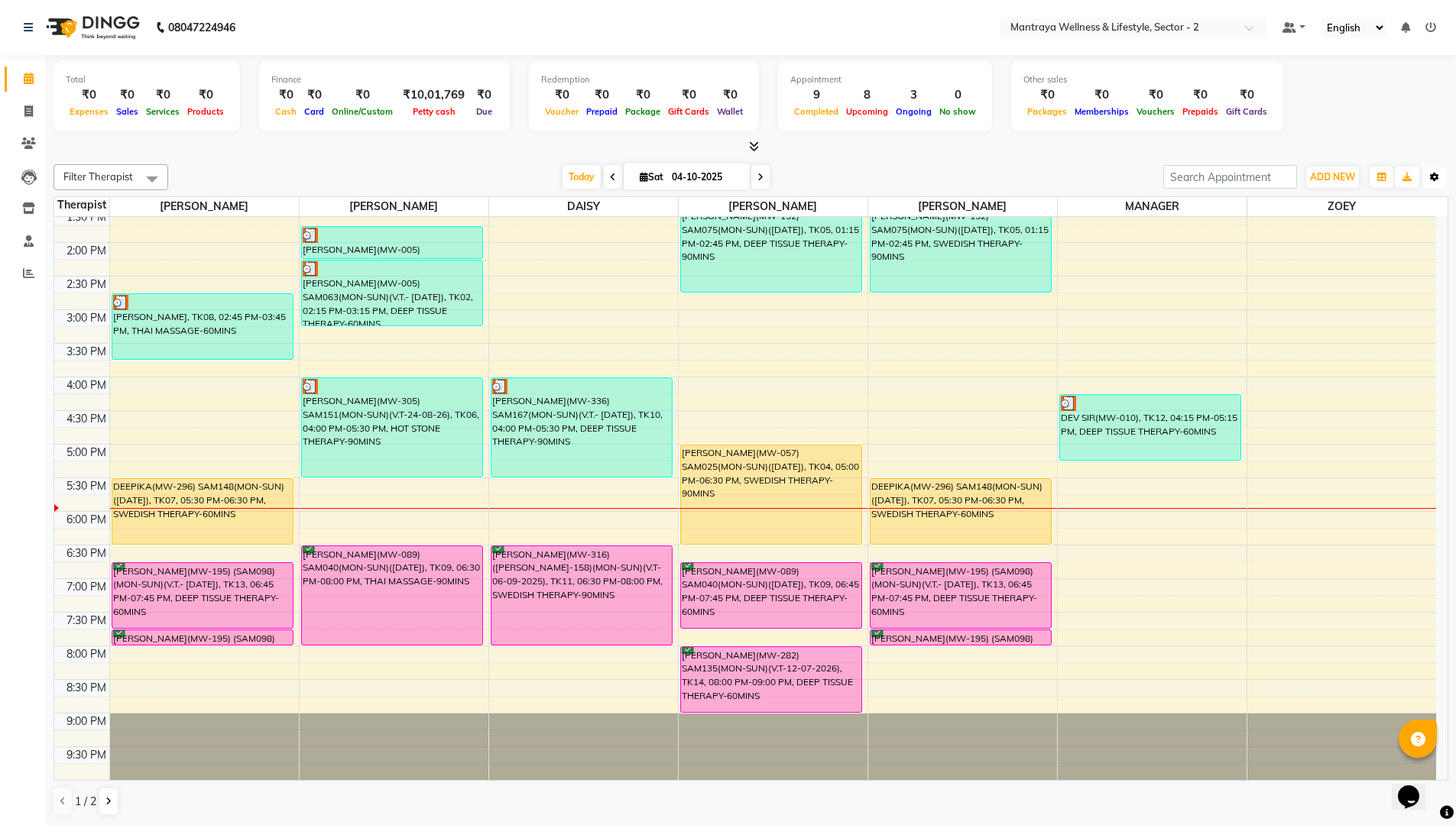
click at [1432, 184] on button "Toggle Dropdown" at bounding box center [1435, 177] width 24 height 21
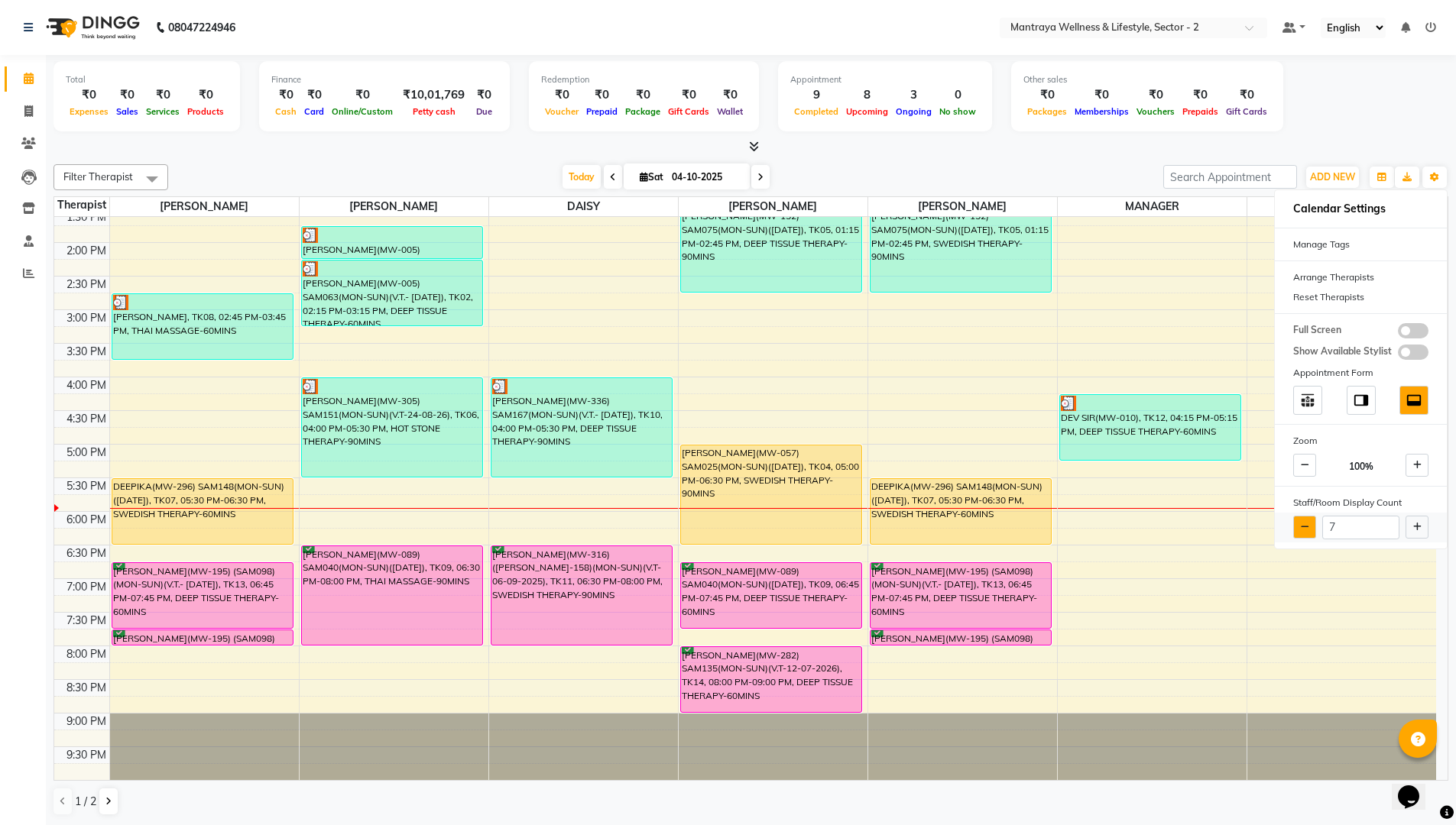
click at [1305, 523] on icon at bounding box center [1305, 526] width 9 height 9
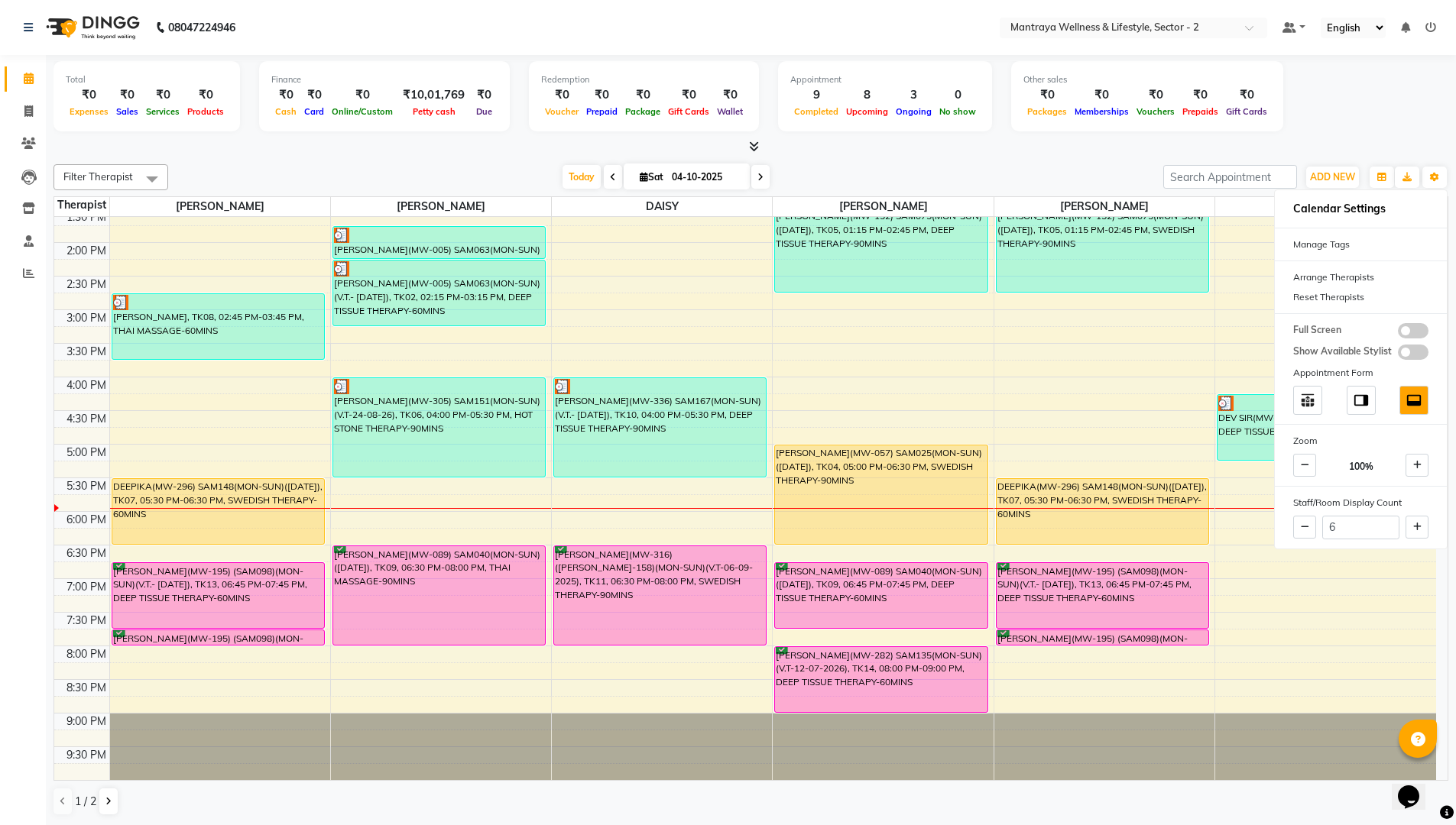
click at [1123, 155] on div "Total ₹0 Expenses ₹0 Sales ₹0 Services ₹0 Products Finance ₹0 Cash ₹0 Card ₹0 O…" at bounding box center [750, 440] width 1410 height 771
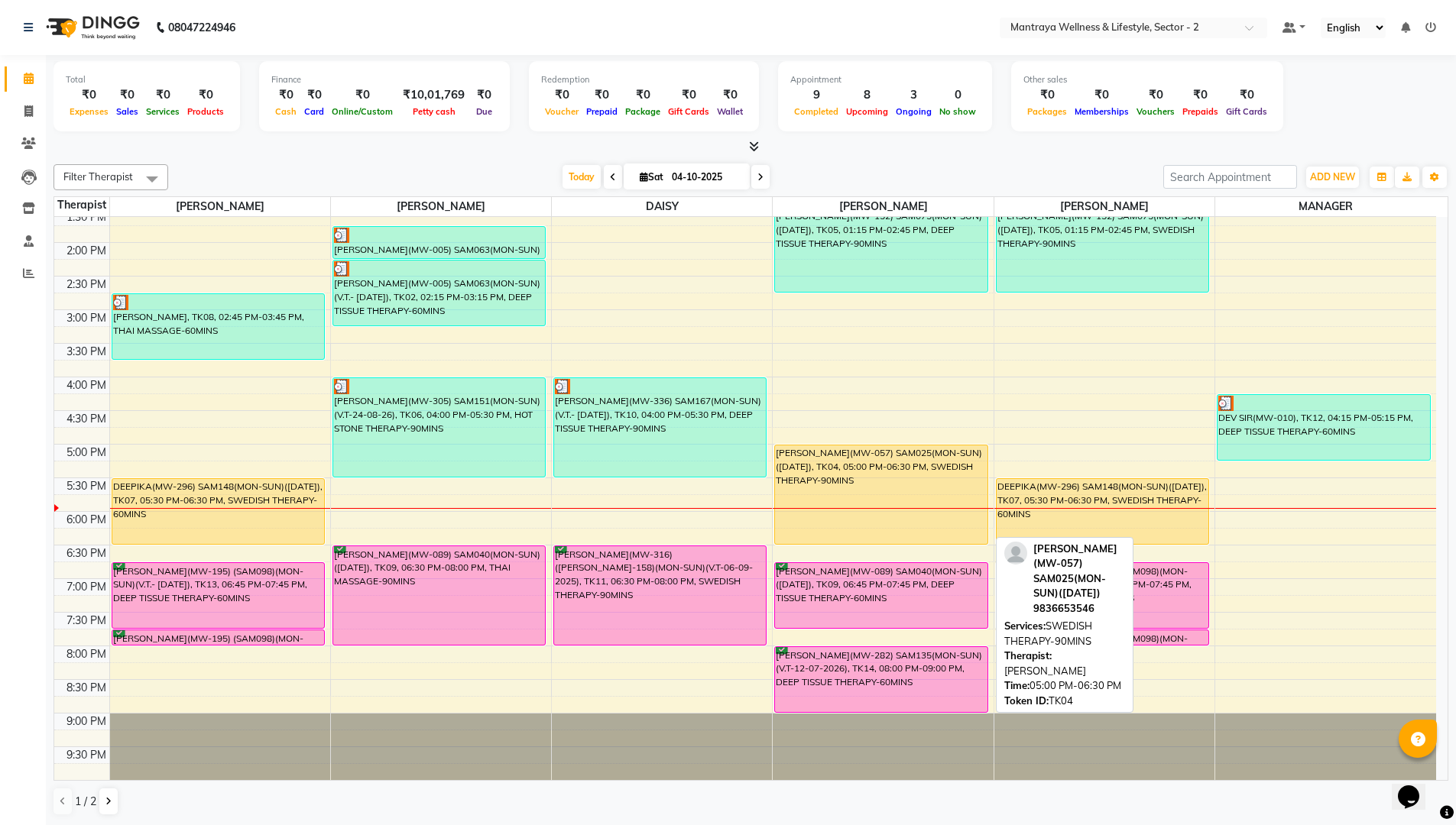
scroll to position [1, 0]
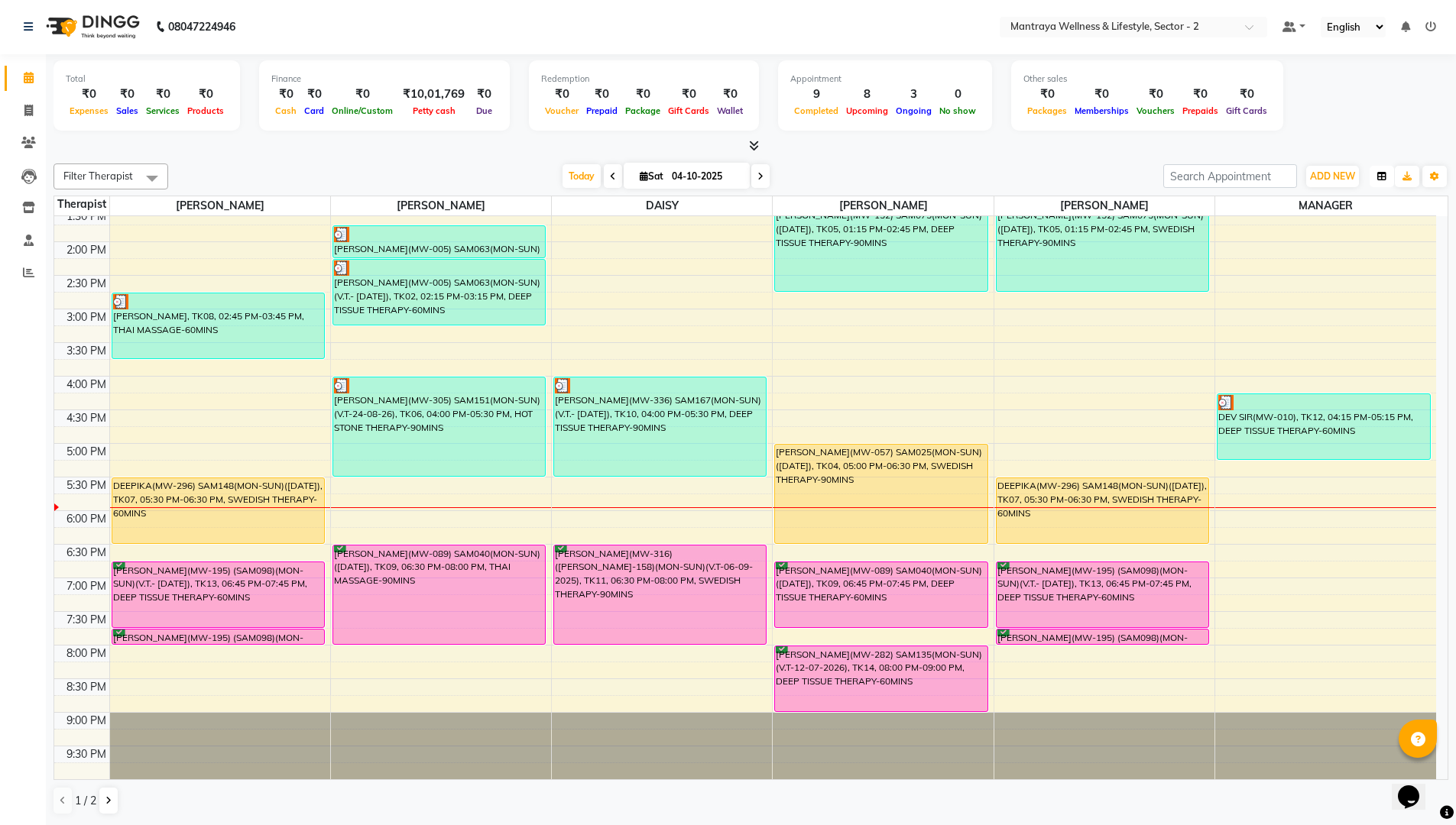
click at [1379, 177] on icon "button" at bounding box center [1381, 176] width 9 height 9
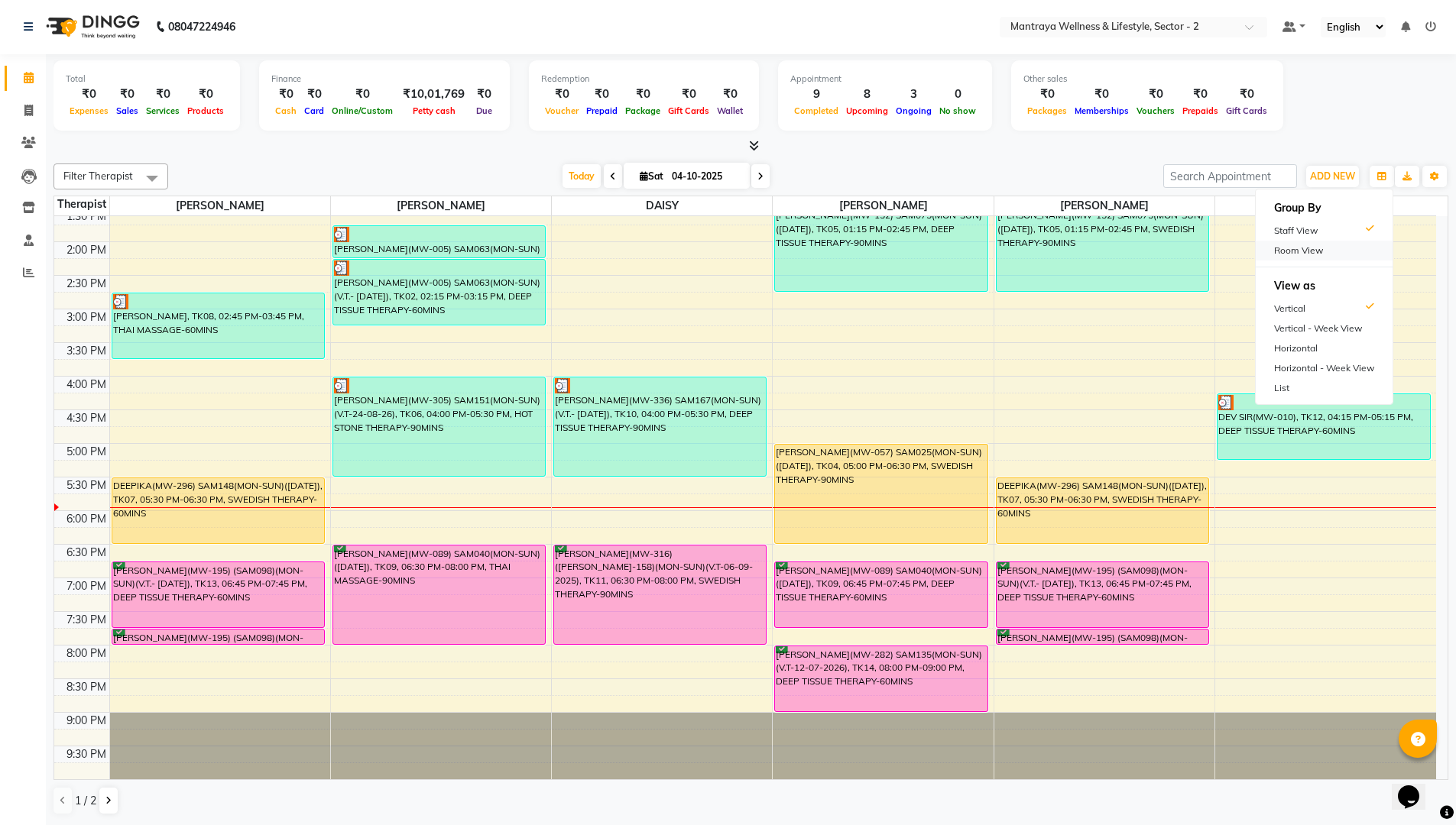
click at [1307, 247] on div "Room View" at bounding box center [1324, 250] width 137 height 20
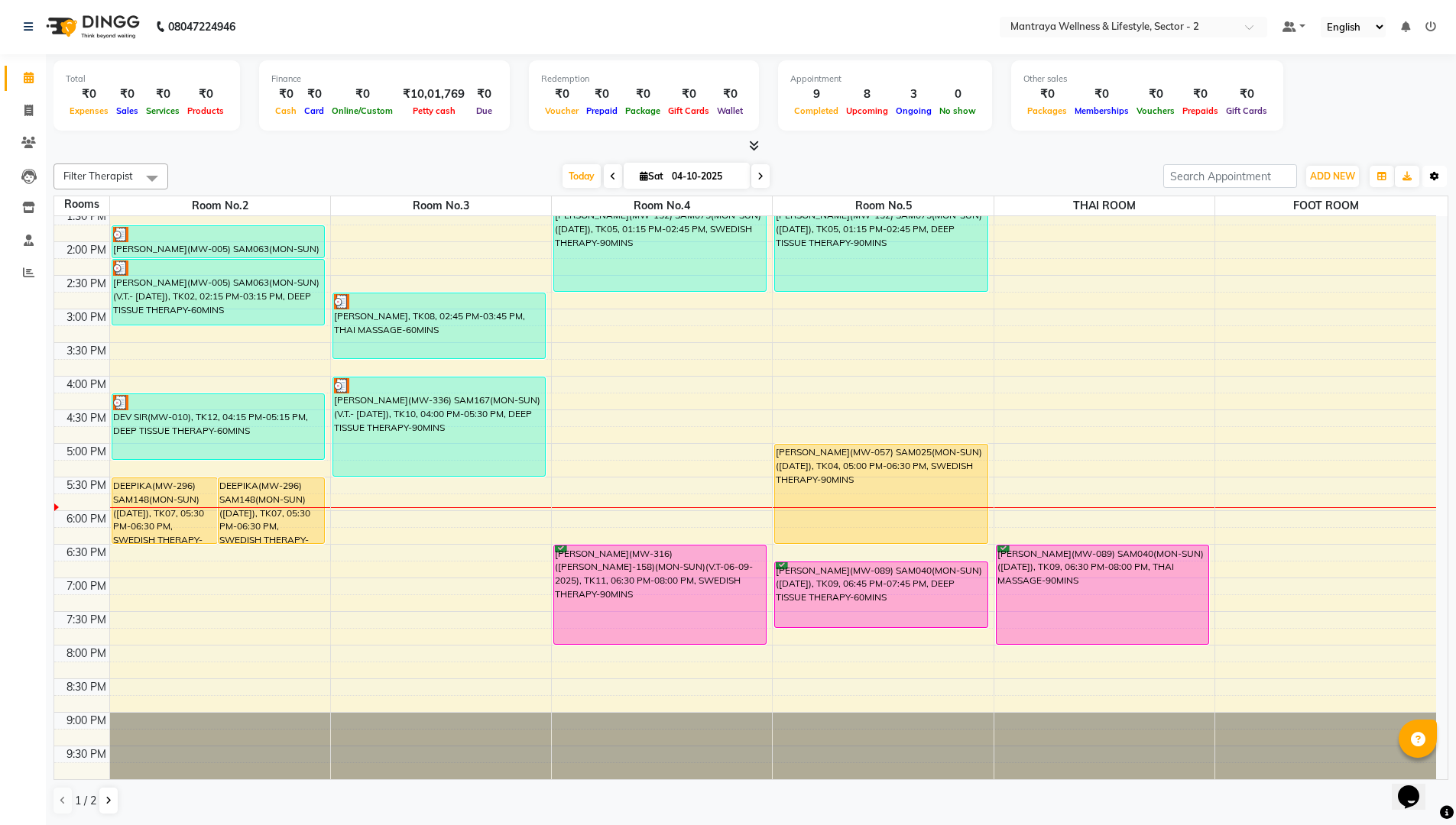
click at [1434, 184] on button "Toggle Dropdown" at bounding box center [1435, 176] width 24 height 21
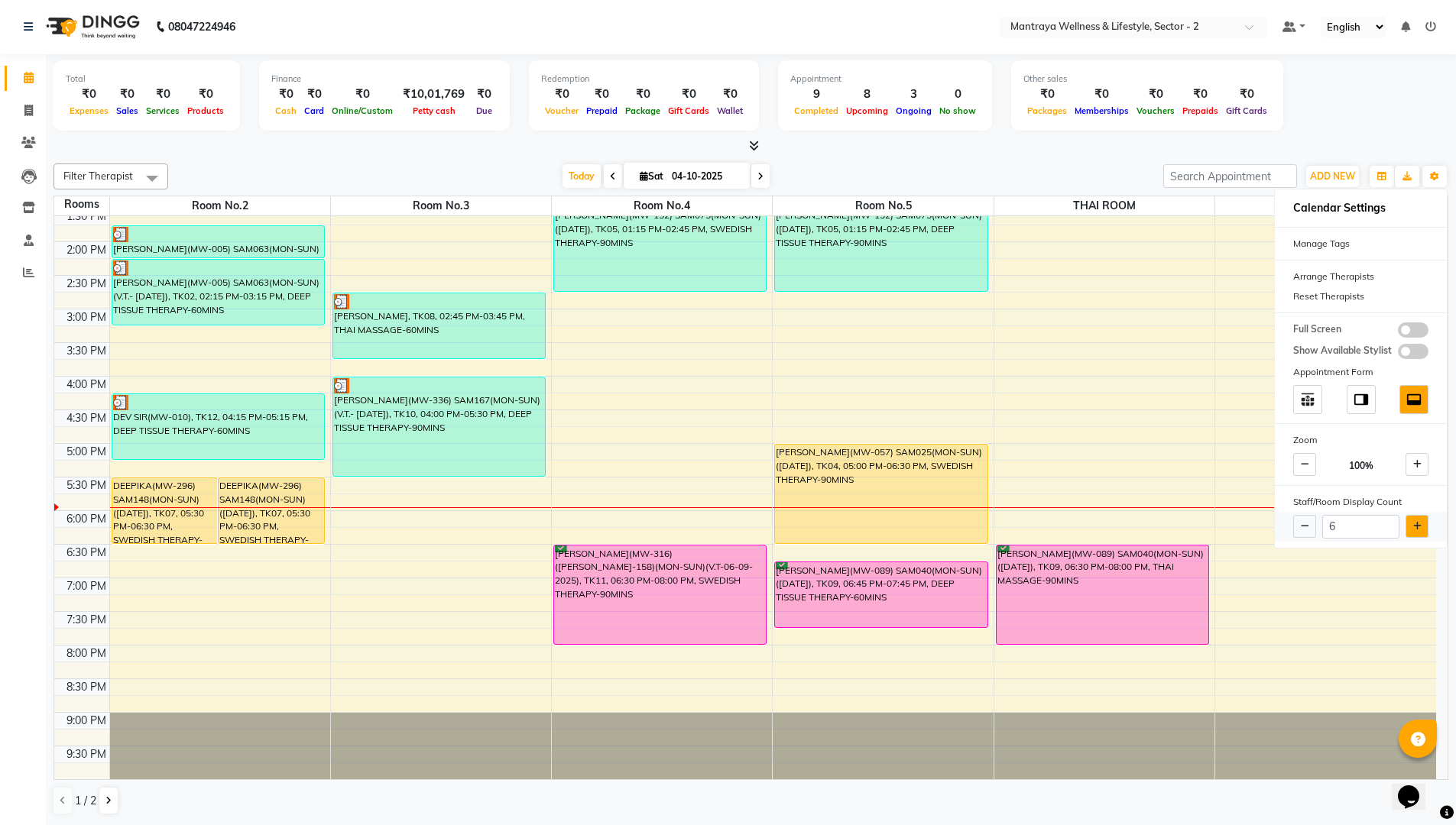
click at [1413, 523] on icon at bounding box center [1417, 526] width 9 height 9
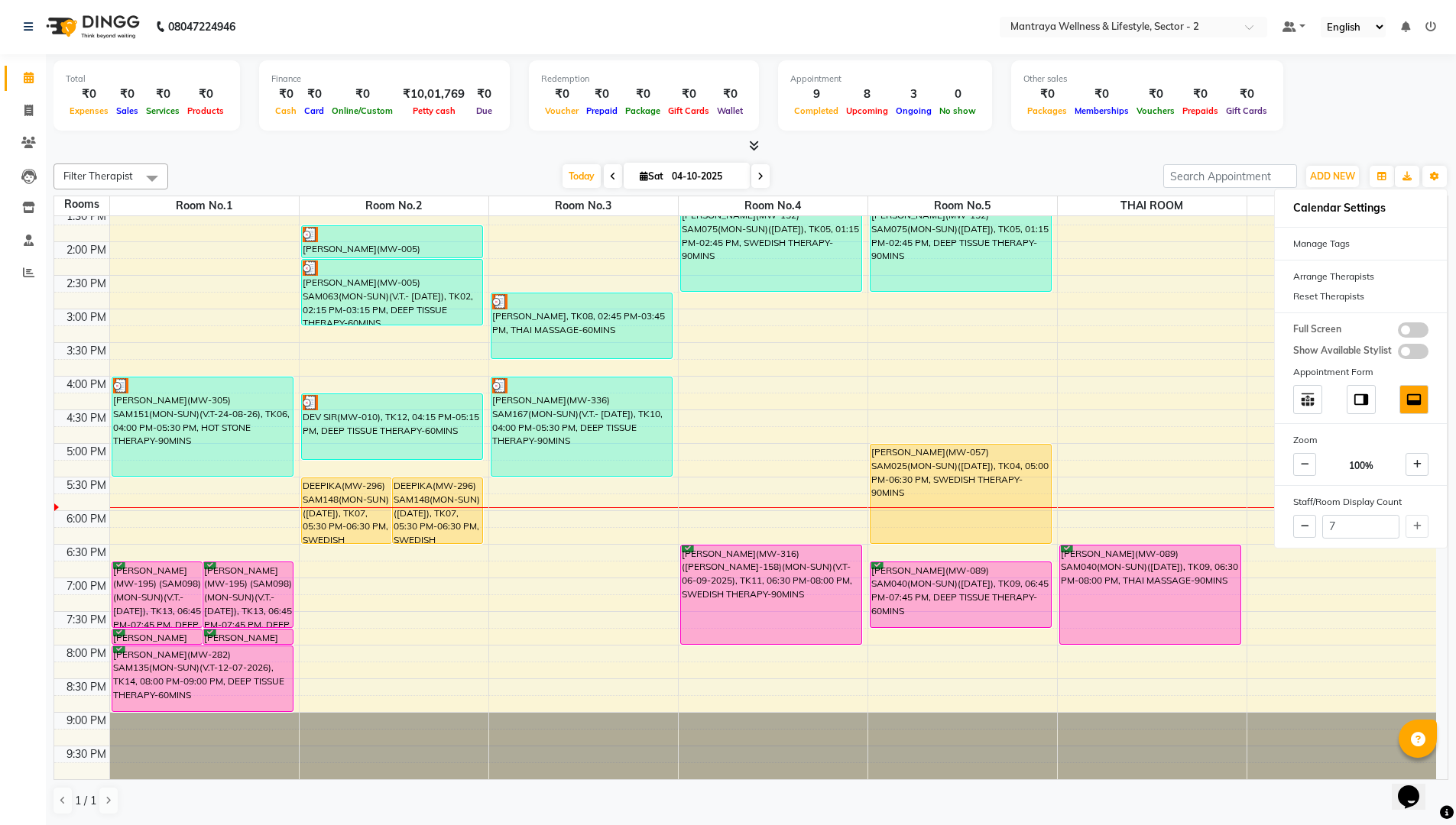
click at [1387, 120] on div "Total ₹0 Expenses ₹0 Sales ₹0 Services ₹0 Products Finance ₹0 Cash ₹0 Card ₹0 O…" at bounding box center [750, 97] width 1394 height 75
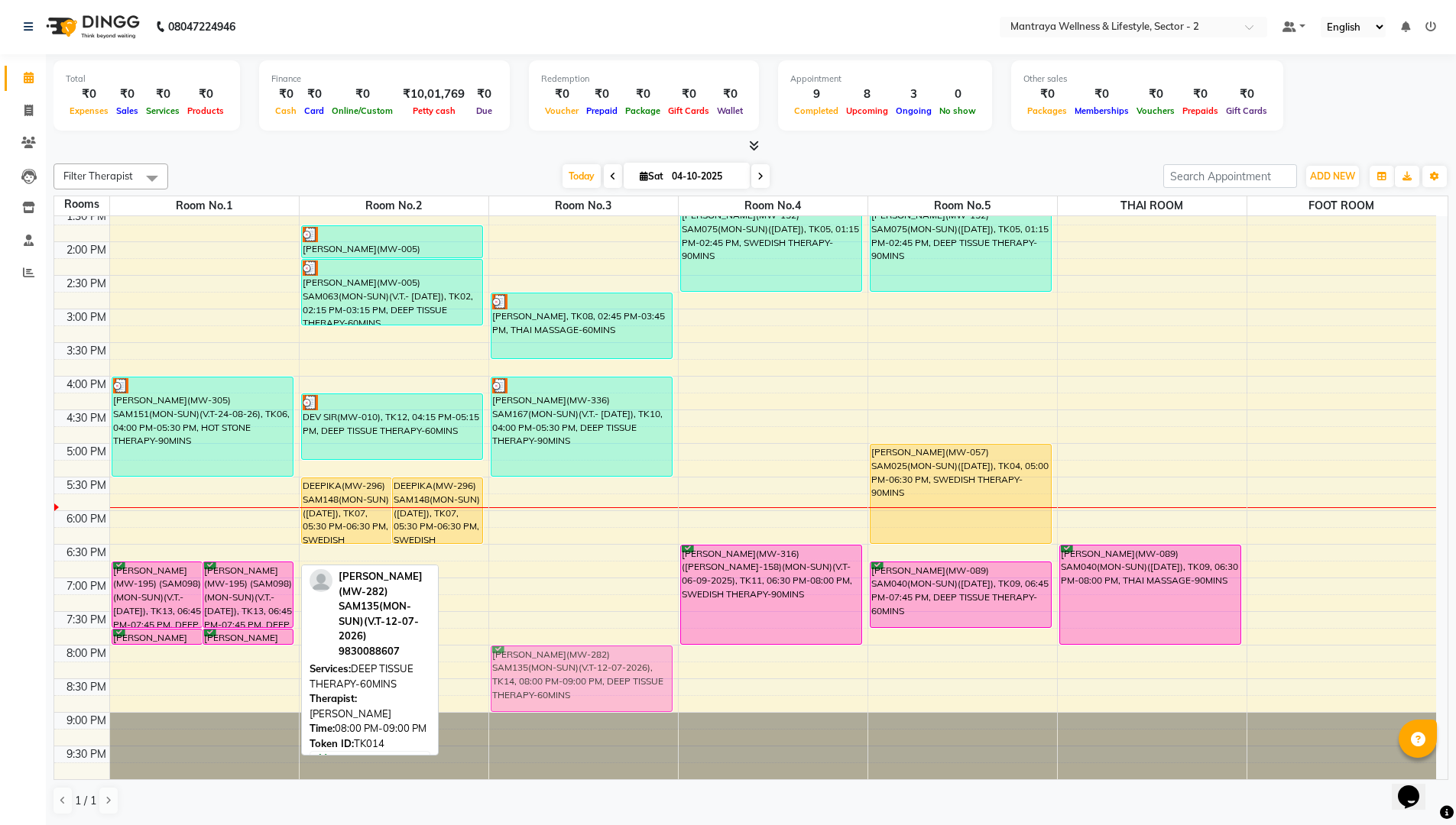
drag, startPoint x: 247, startPoint y: 673, endPoint x: 541, endPoint y: 676, distance: 294.0
click at [541, 676] on tr "[PERSON_NAME](MW-195) (SAM098)(MON-SUN)(V.T.- [DATE]), TK13, 06:45 PM-07:45 PM,…" at bounding box center [745, 376] width 1381 height 806
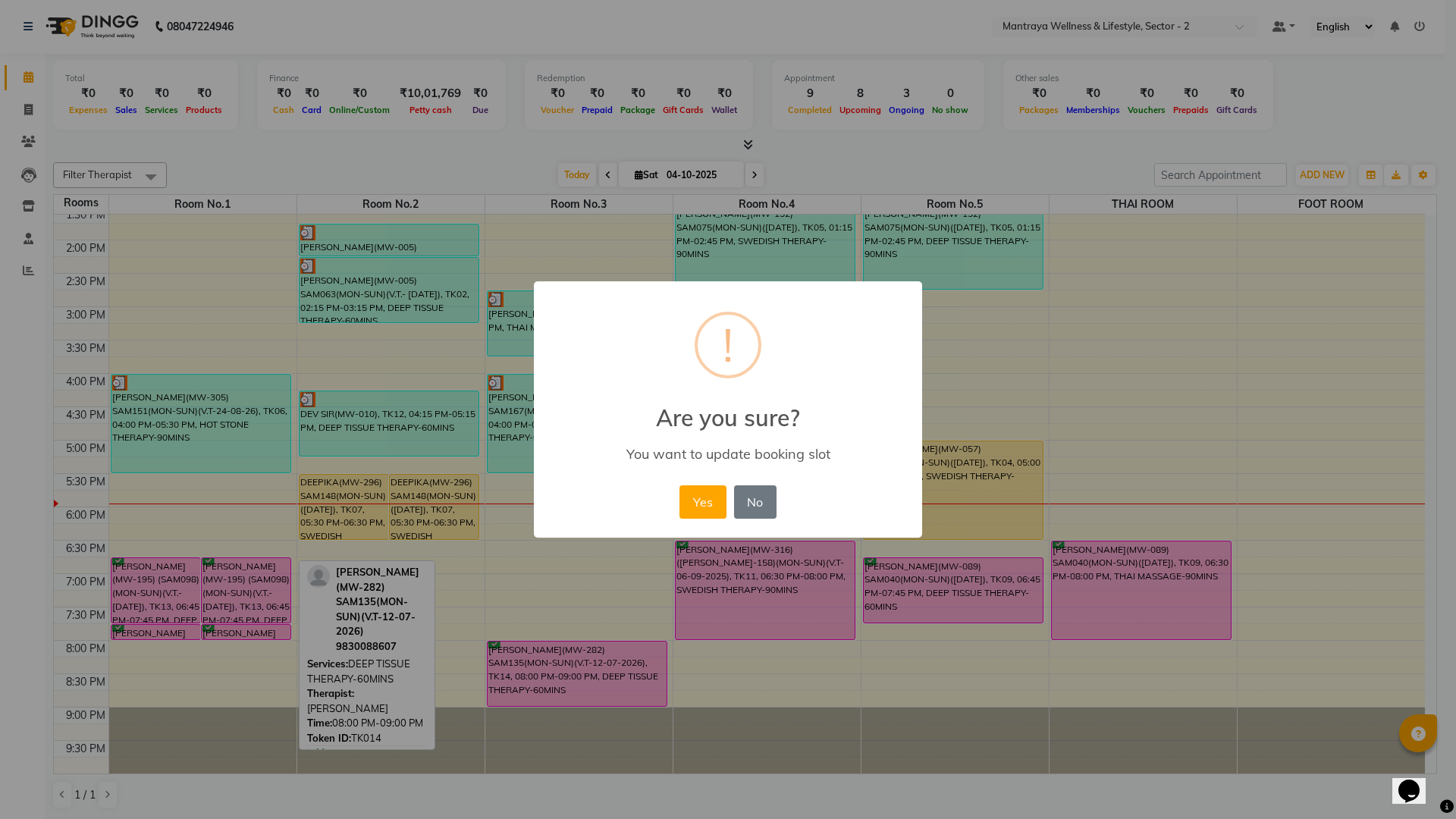
click at [710, 495] on button "Yes" at bounding box center [702, 501] width 46 height 33
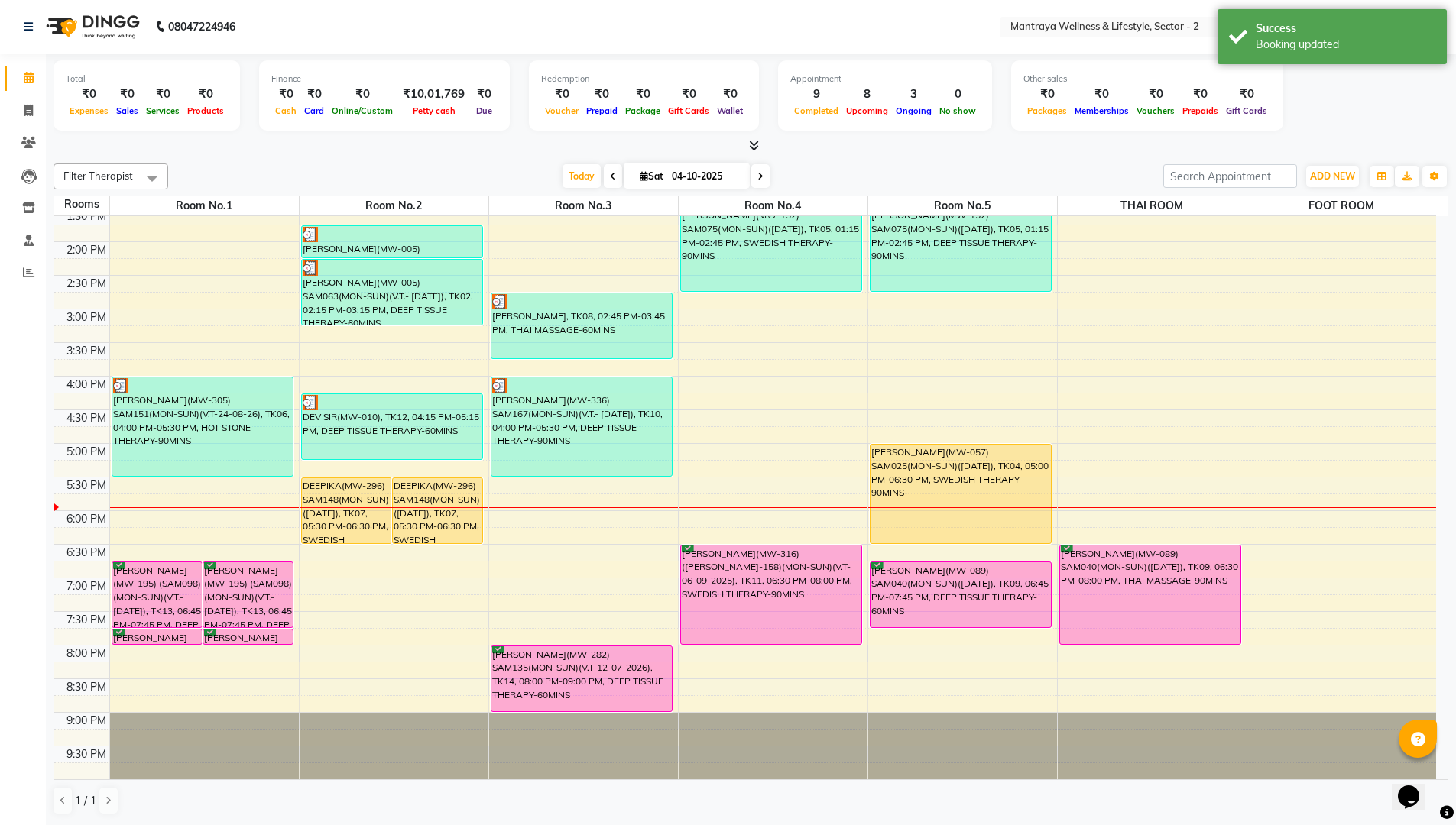
click at [382, 155] on div "Total ₹0 Expenses ₹0 Sales ₹0 Services ₹0 Products Finance ₹0 Cash ₹0 Card ₹0 O…" at bounding box center [750, 440] width 1410 height 771
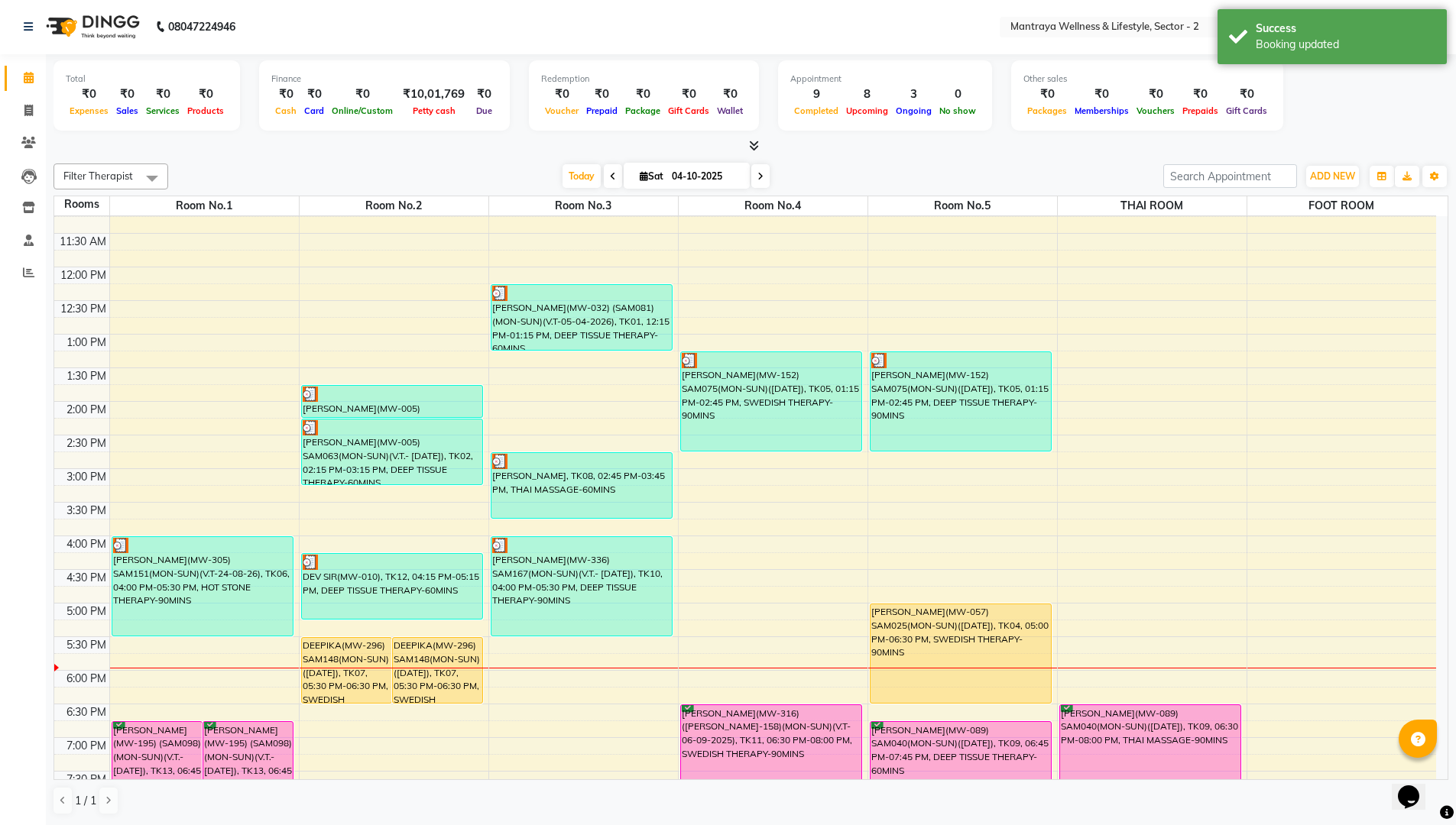
scroll to position [167, 0]
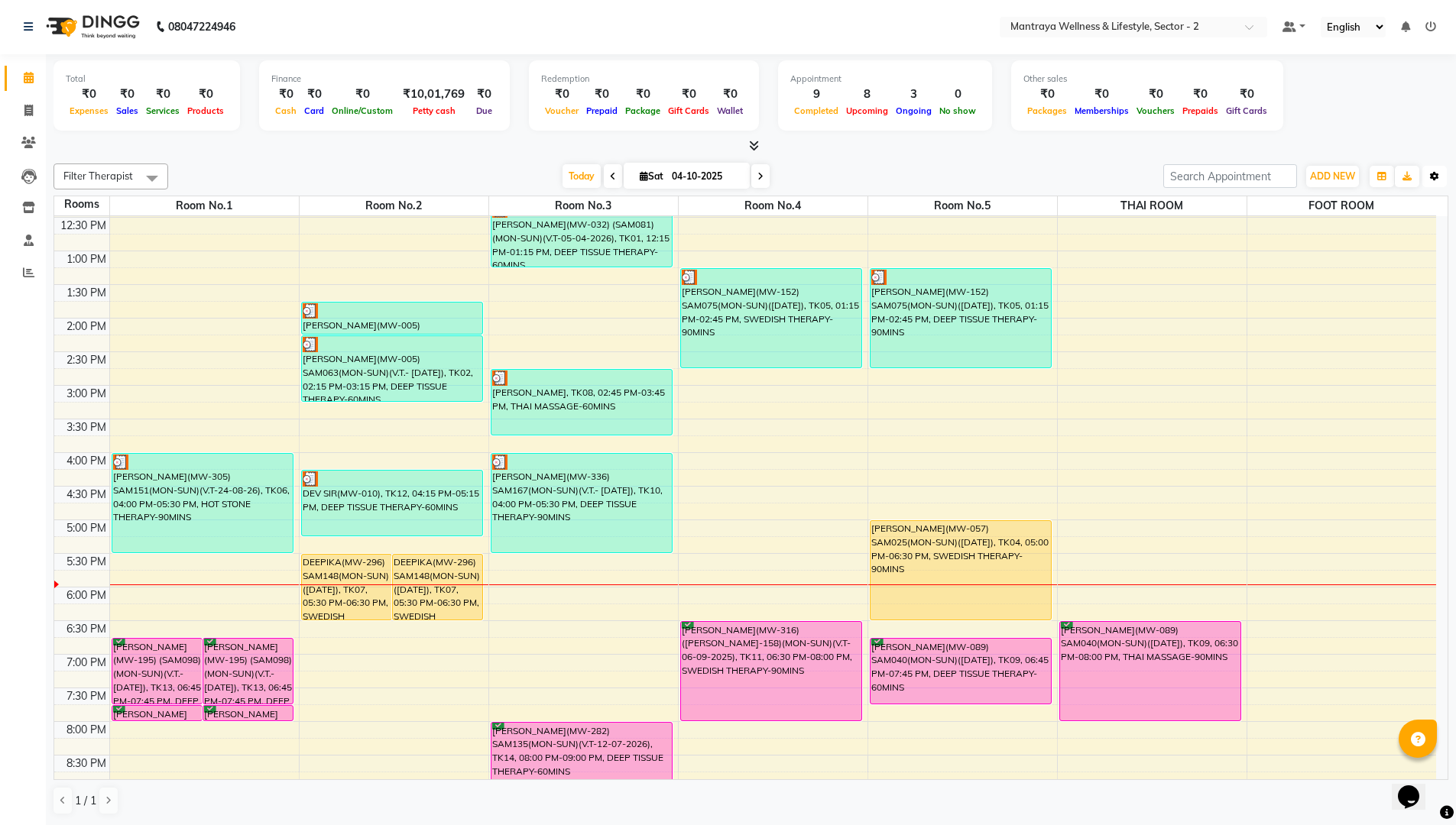
click at [1437, 175] on icon "button" at bounding box center [1434, 176] width 9 height 9
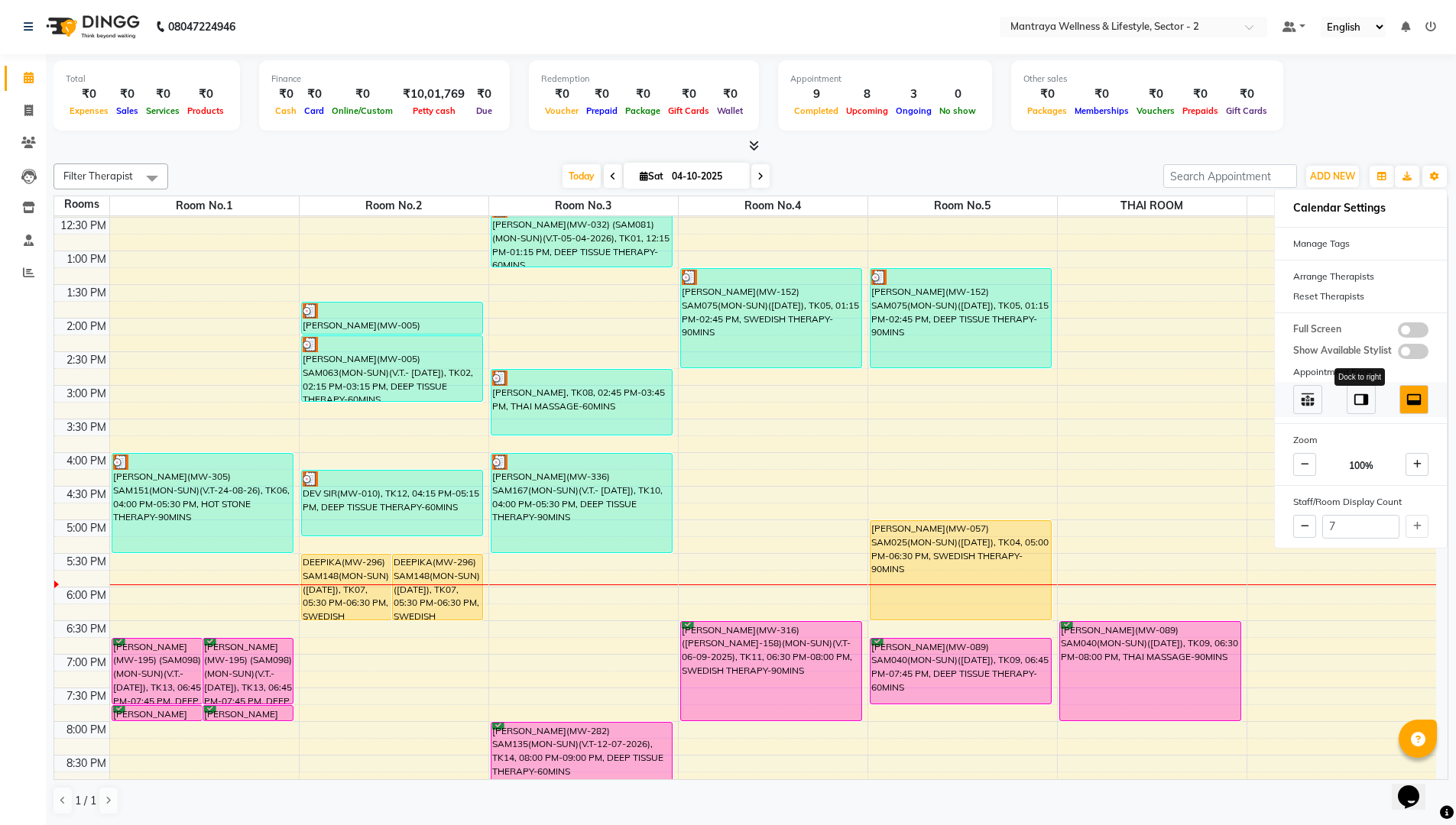
click at [1361, 401] on img at bounding box center [1362, 399] width 17 height 17
click at [1367, 397] on img at bounding box center [1362, 399] width 17 height 17
click at [1309, 396] on img at bounding box center [1307, 399] width 17 height 17
click at [1418, 402] on img at bounding box center [1414, 399] width 17 height 17
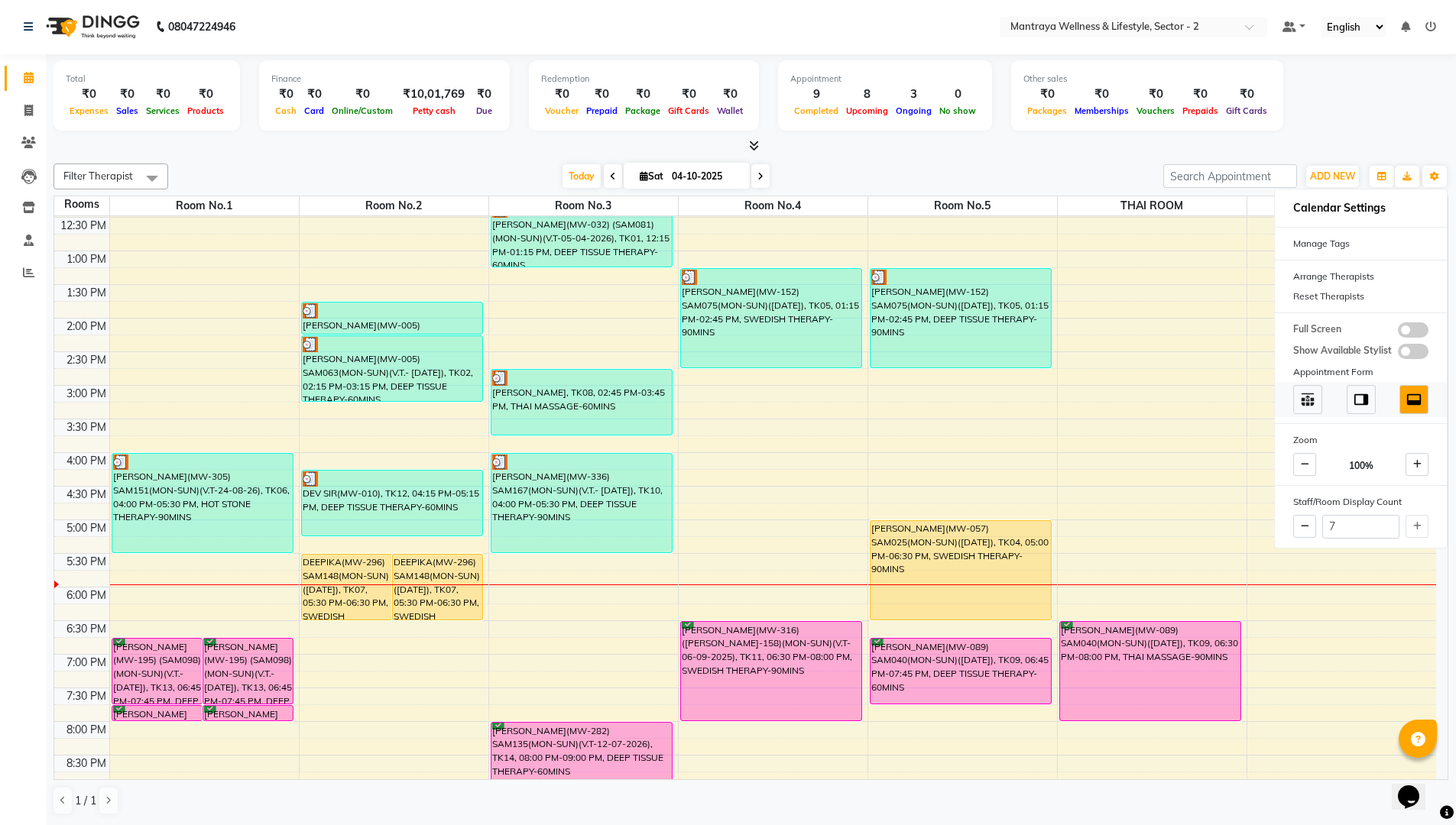
click at [1355, 390] on span at bounding box center [1361, 399] width 29 height 29
click at [1325, 130] on div "Total ₹0 Expenses ₹0 Sales ₹0 Services ₹0 Products Finance ₹0 Cash ₹0 Card ₹0 O…" at bounding box center [750, 97] width 1394 height 75
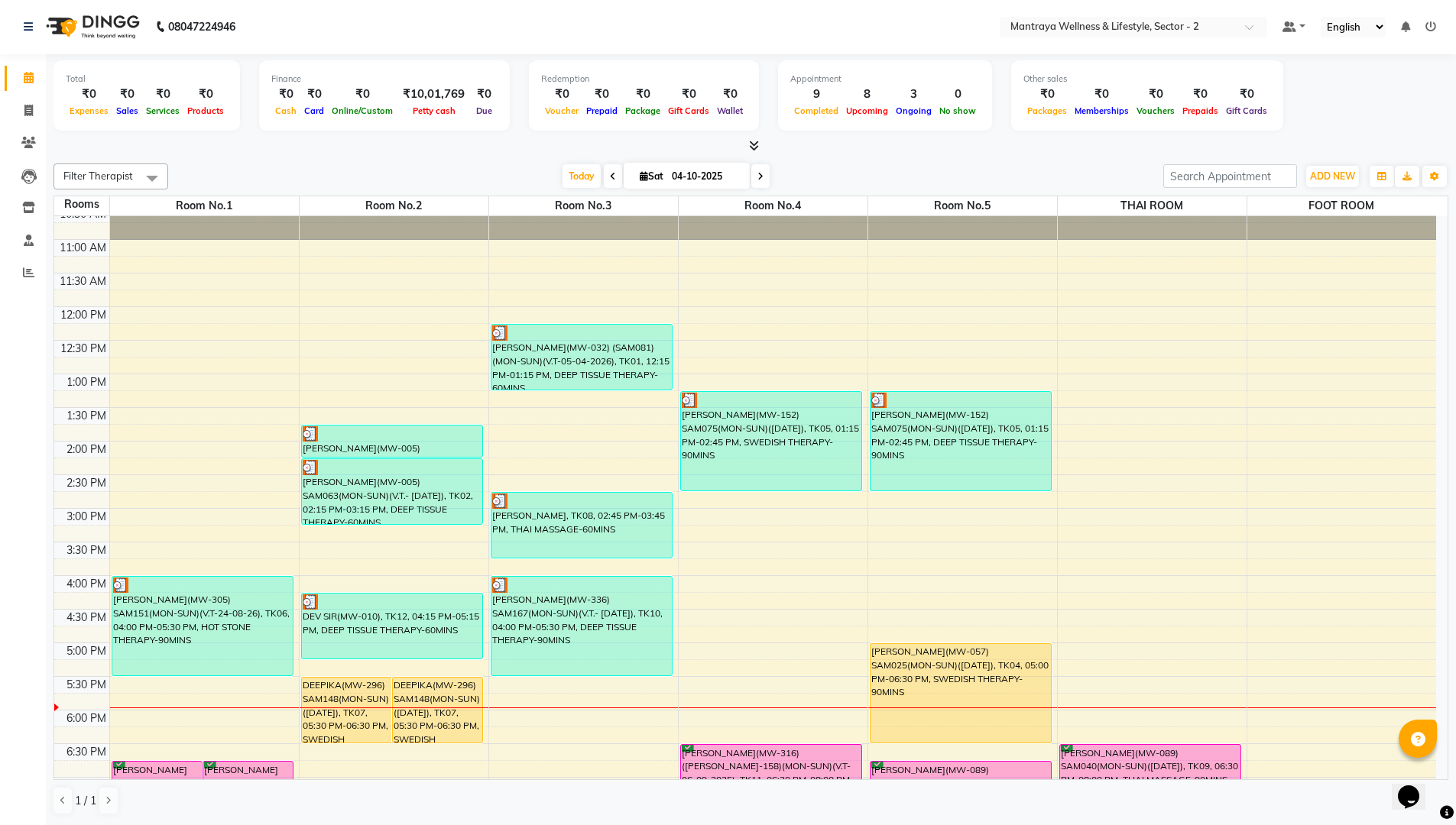
scroll to position [0, 0]
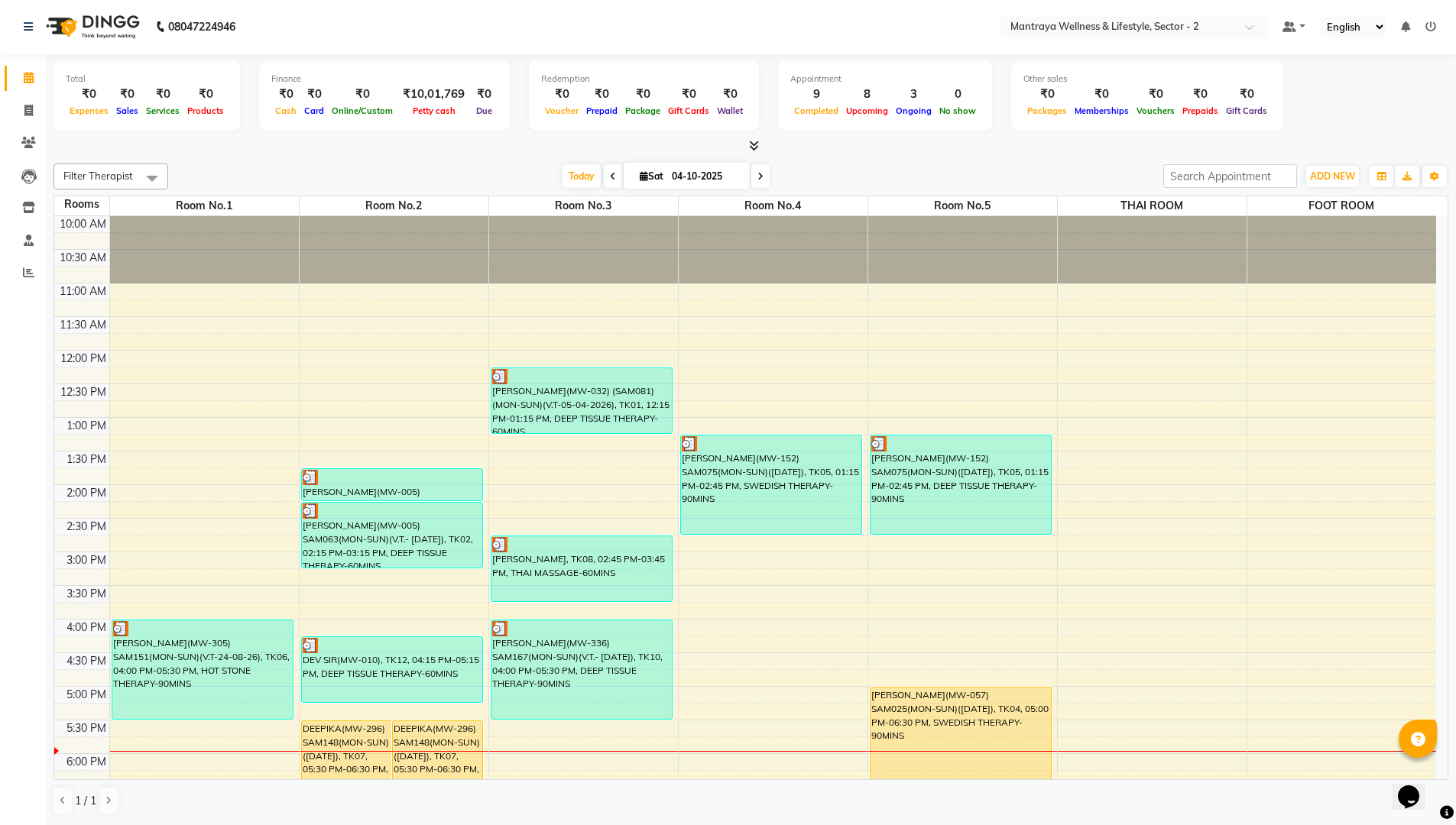
click at [1430, 24] on icon at bounding box center [1430, 27] width 10 height 10
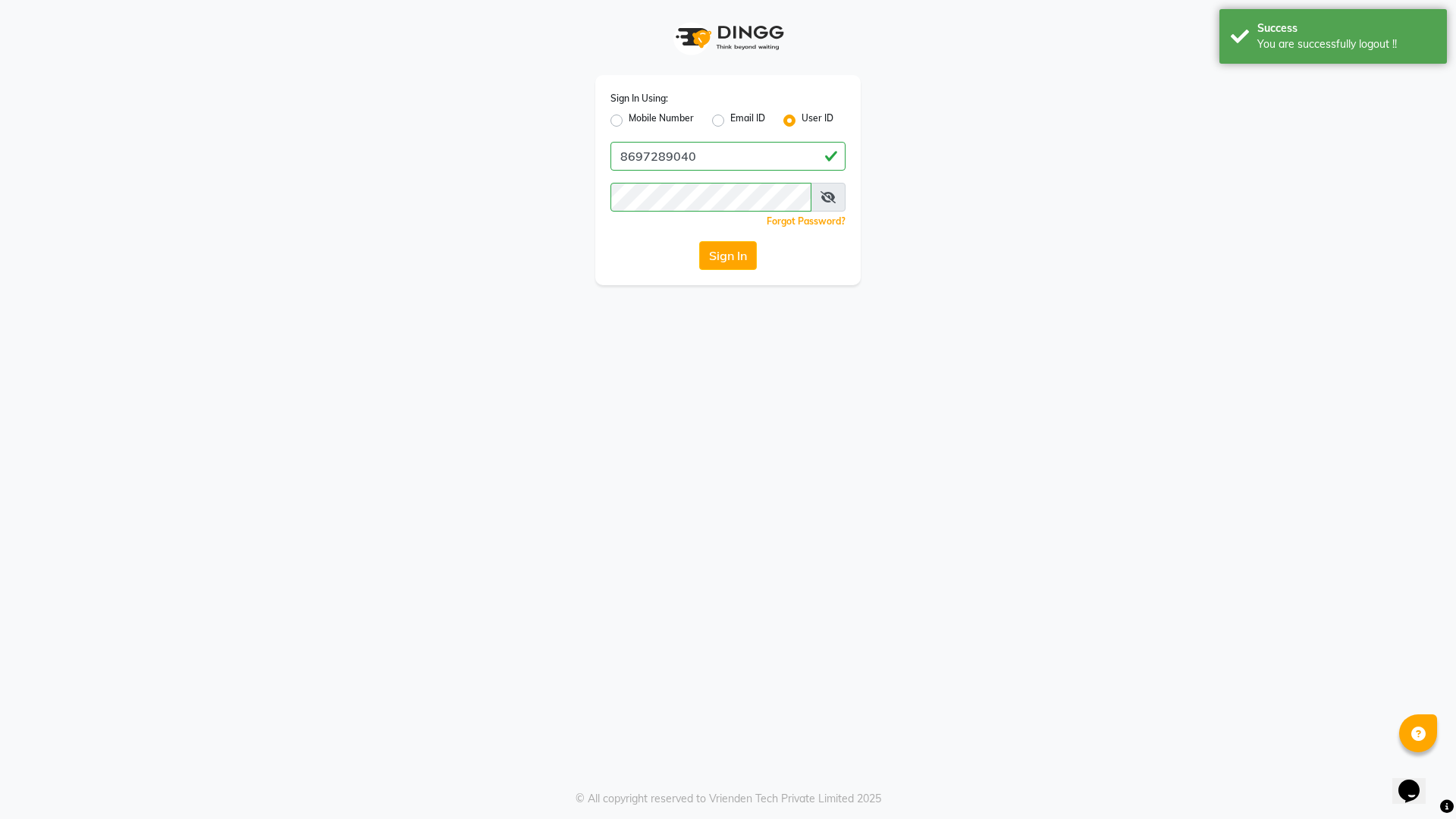
click at [1232, 264] on app-login "Sign In Using: Mobile Number Email ID User ID 8697289040 Remember me Forgot Pas…" at bounding box center [728, 142] width 1456 height 285
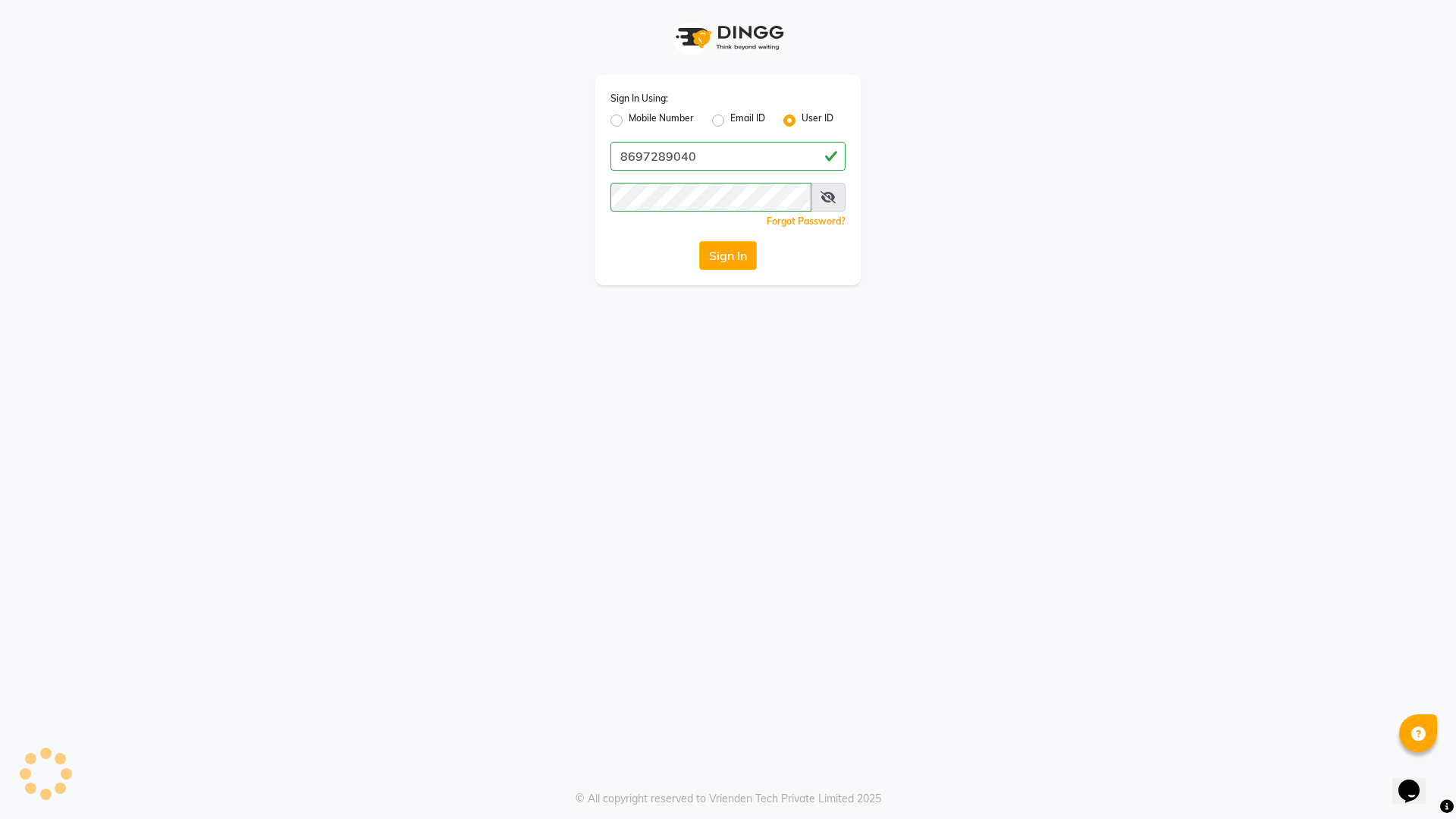
click at [1178, 251] on app-login "Sign In Using: Mobile Number Email ID User ID 8697289040 Remember me Forgot Pas…" at bounding box center [728, 142] width 1456 height 285
drag, startPoint x: 555, startPoint y: 441, endPoint x: 561, endPoint y: 418, distance: 23.8
click at [561, 434] on div "Sign In Using: Mobile Number Email ID User ID 8697289040 Remember me Forgot Pas…" at bounding box center [728, 409] width 1456 height 819
drag, startPoint x: 1048, startPoint y: 540, endPoint x: 1049, endPoint y: 548, distance: 8.1
click at [1048, 541] on div "Sign In Using: Mobile Number Email ID User ID 8697289040 Remember me Forgot Pas…" at bounding box center [728, 409] width 1456 height 819
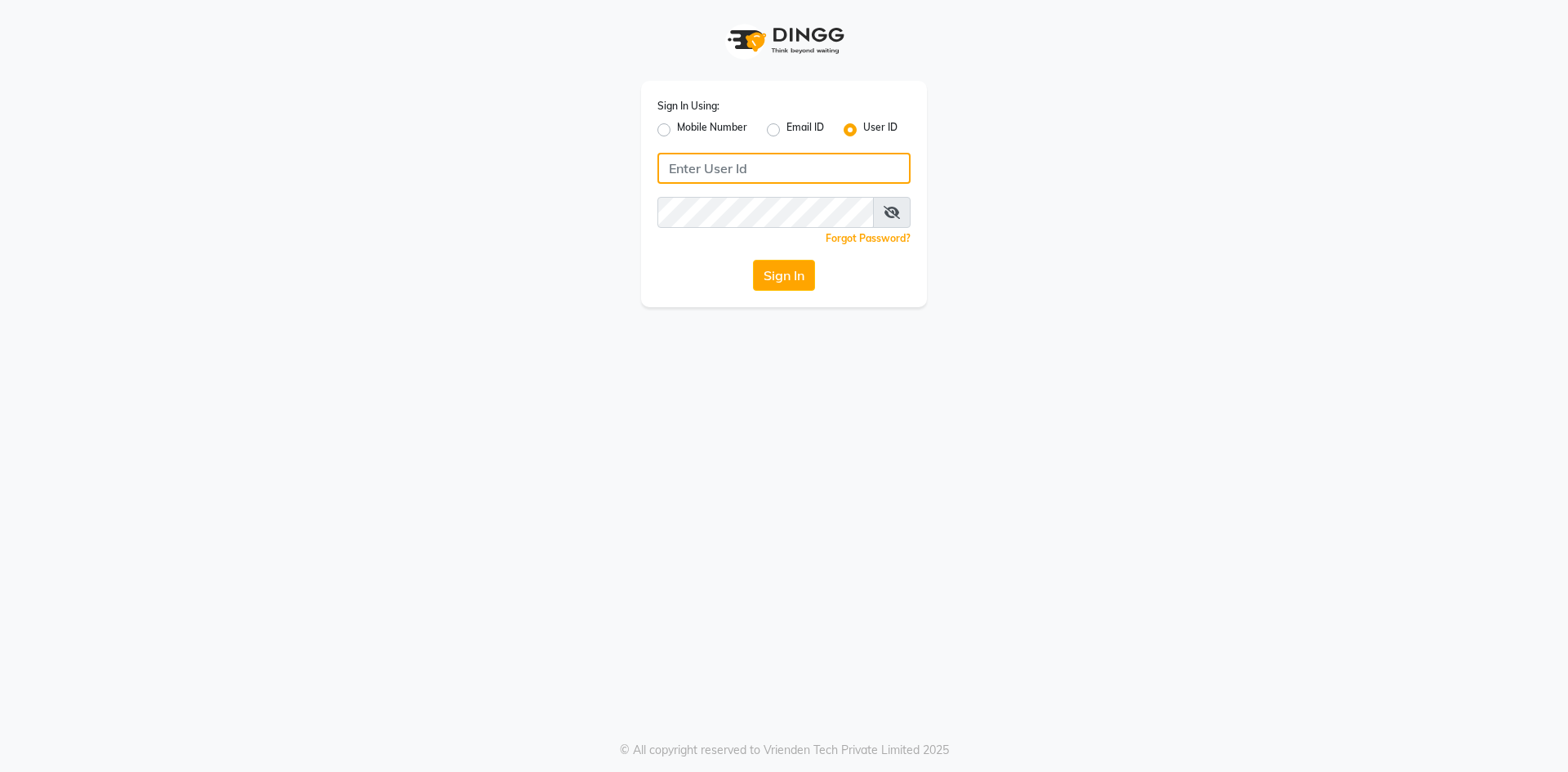
type input "8697289040"
click at [677, 131] on label "Mobile Number" at bounding box center [711, 129] width 71 height 19
click at [677, 130] on input "Mobile Number" at bounding box center [682, 126] width 11 height 11
radio input "true"
radio input "false"
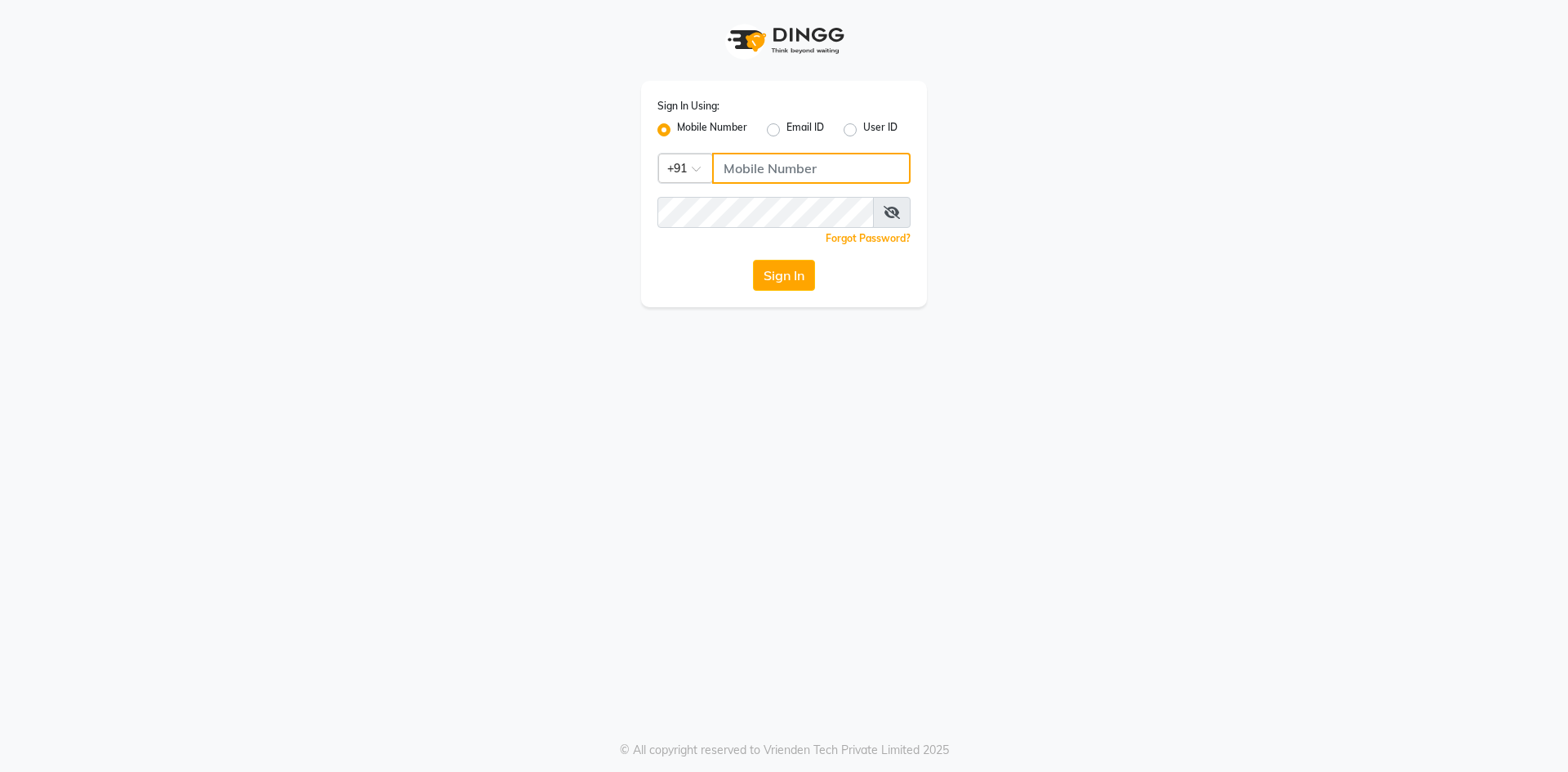
click at [767, 164] on input "Username" at bounding box center [812, 168] width 198 height 31
type input "8697289040"
click at [780, 269] on button "Sign In" at bounding box center [784, 275] width 62 height 31
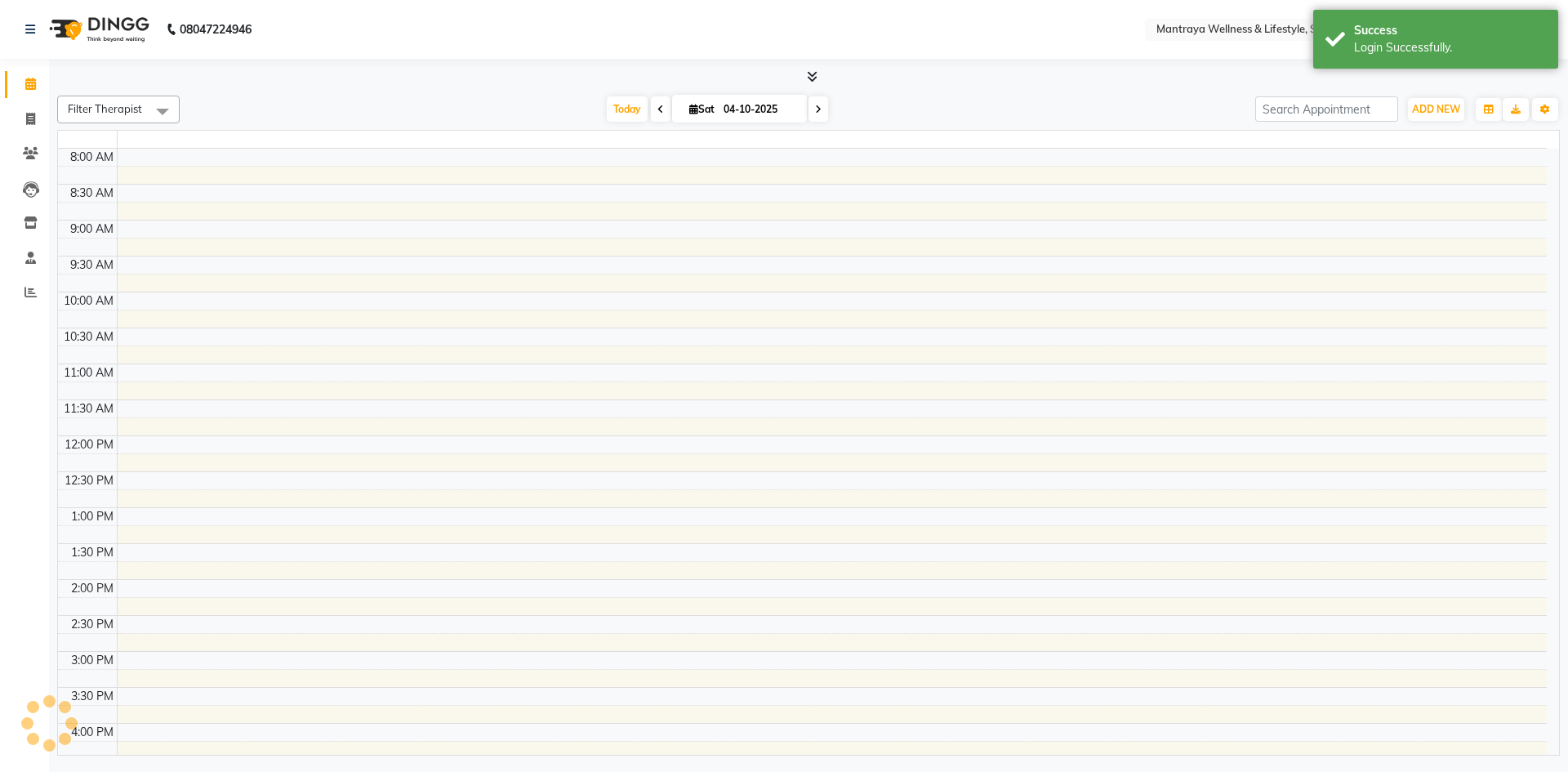
select select "en"
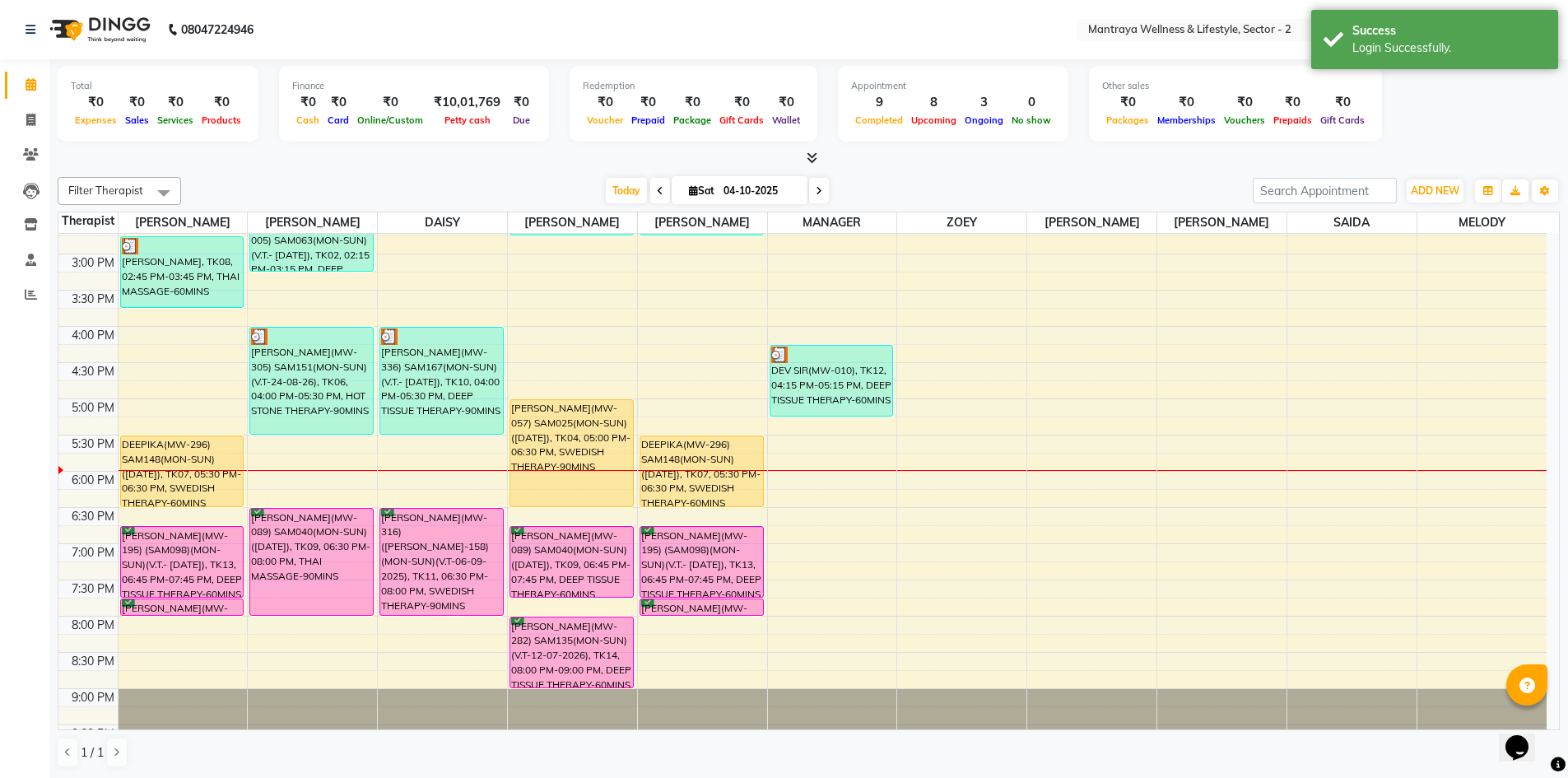
click at [171, 190] on span at bounding box center [164, 192] width 33 height 31
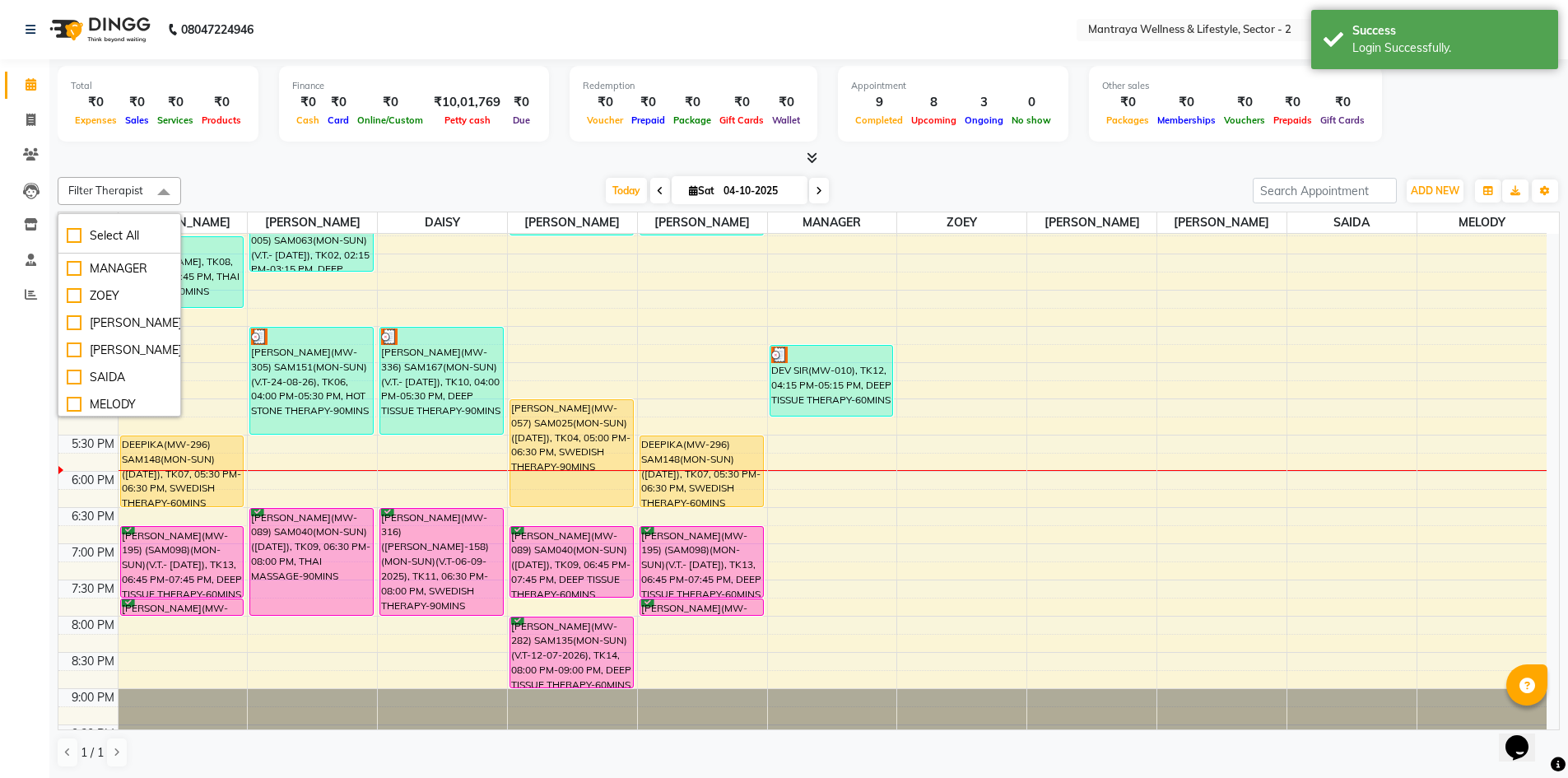
scroll to position [137, 0]
click at [75, 238] on div "Select All" at bounding box center [119, 236] width 105 height 18
checkbox input "true"
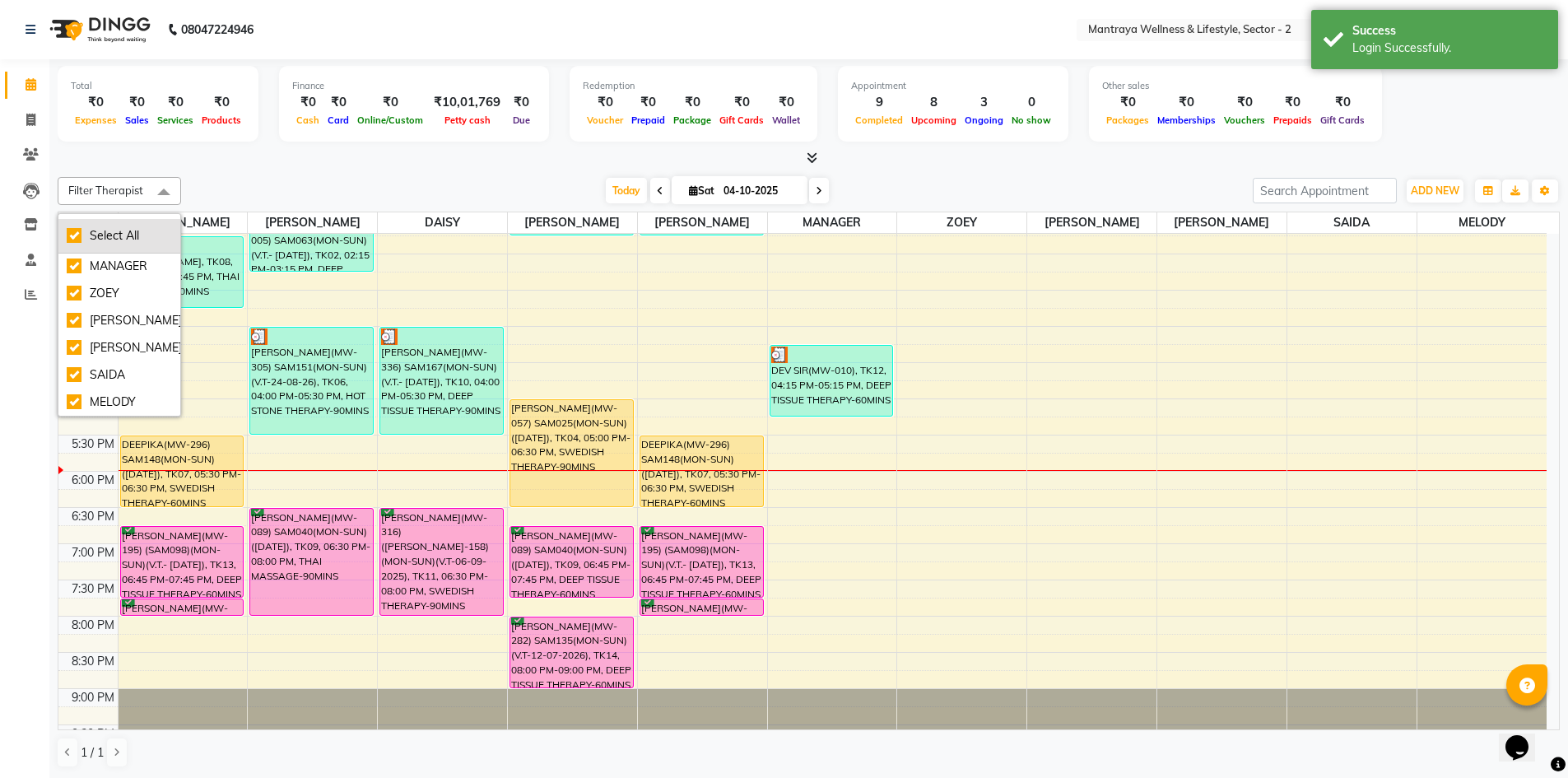
checkbox input "true"
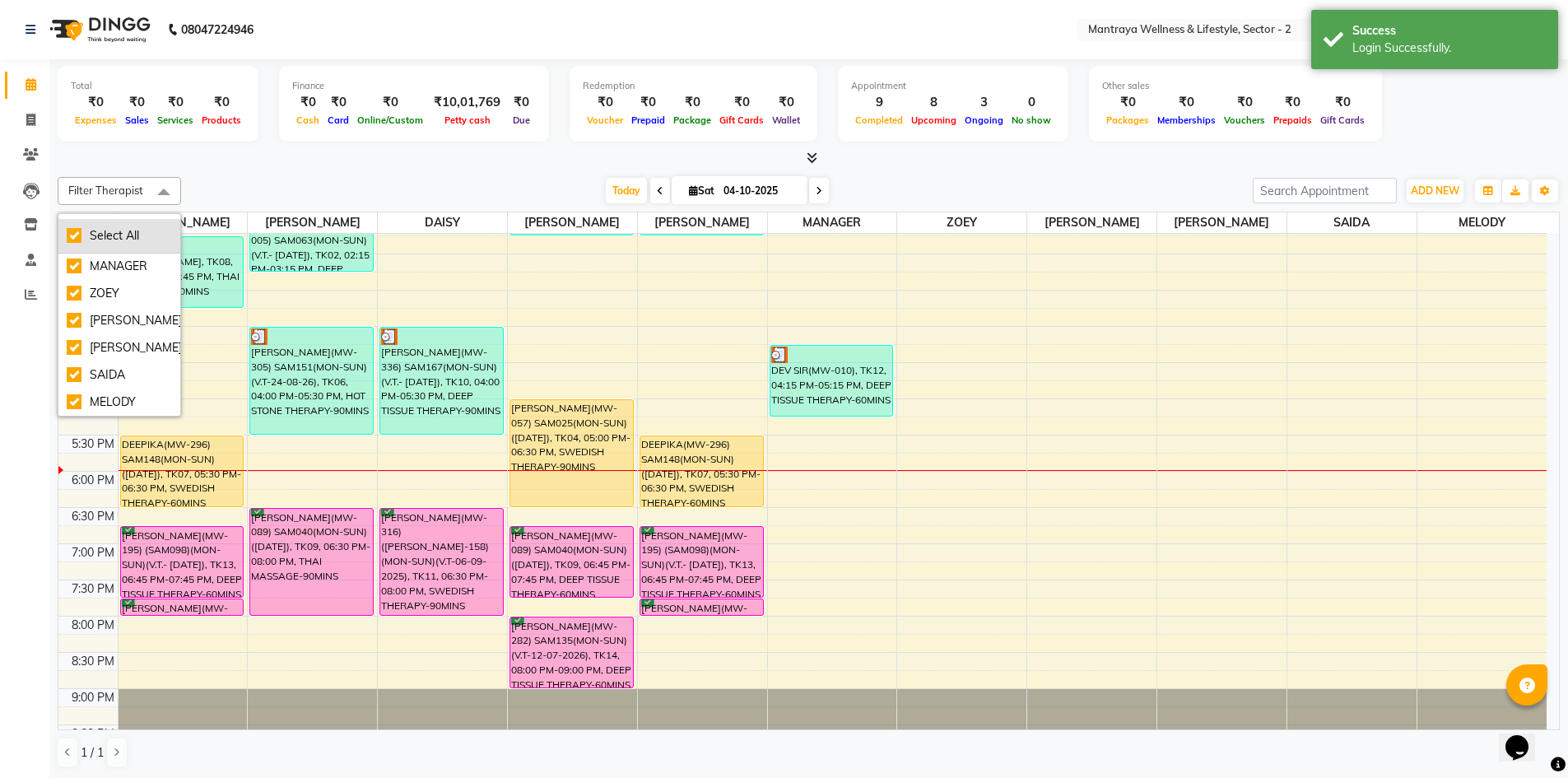
checkbox input "true"
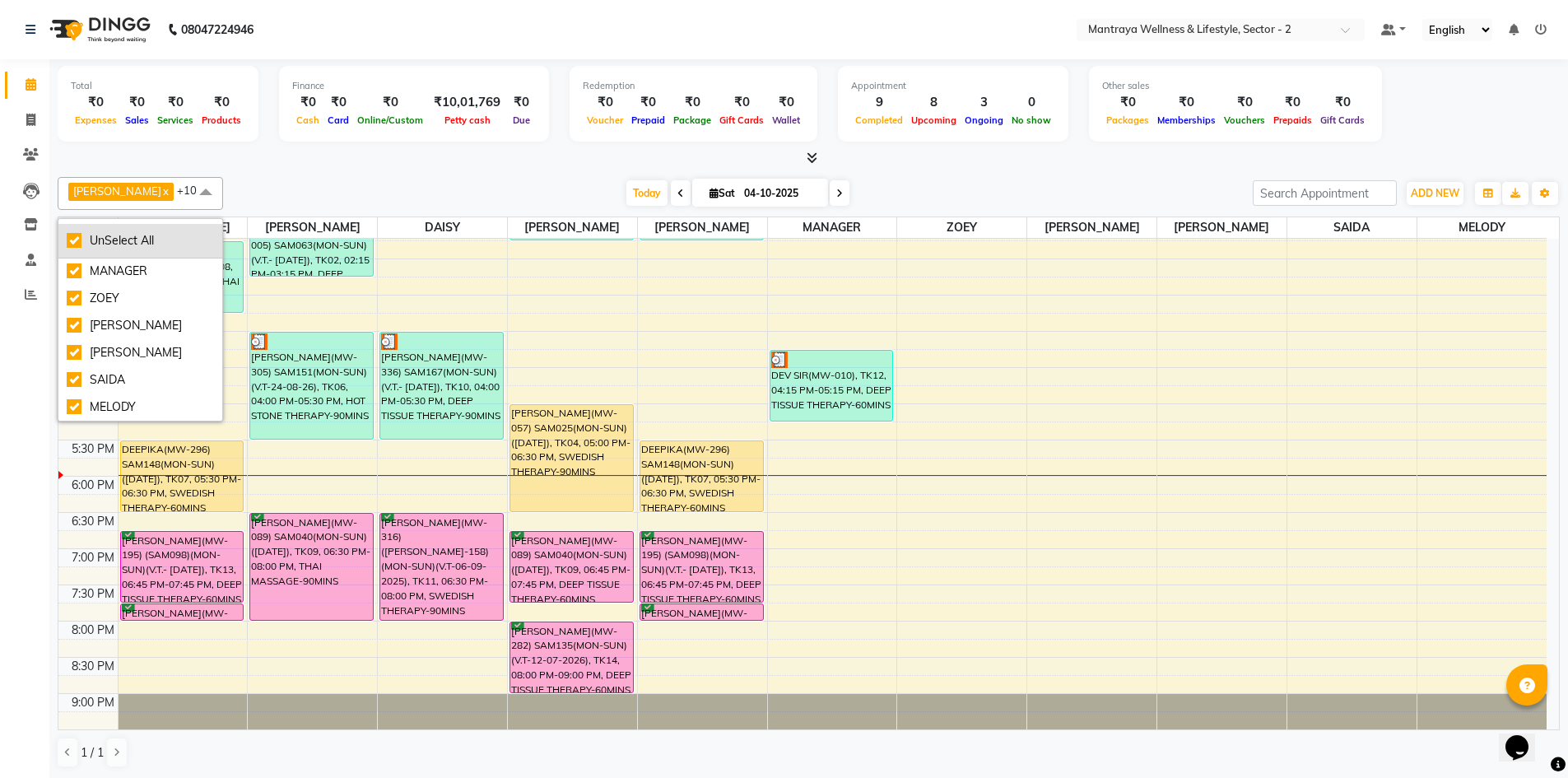
click at [75, 238] on div "UnSelect All" at bounding box center [140, 241] width 147 height 18
checkbox input "false"
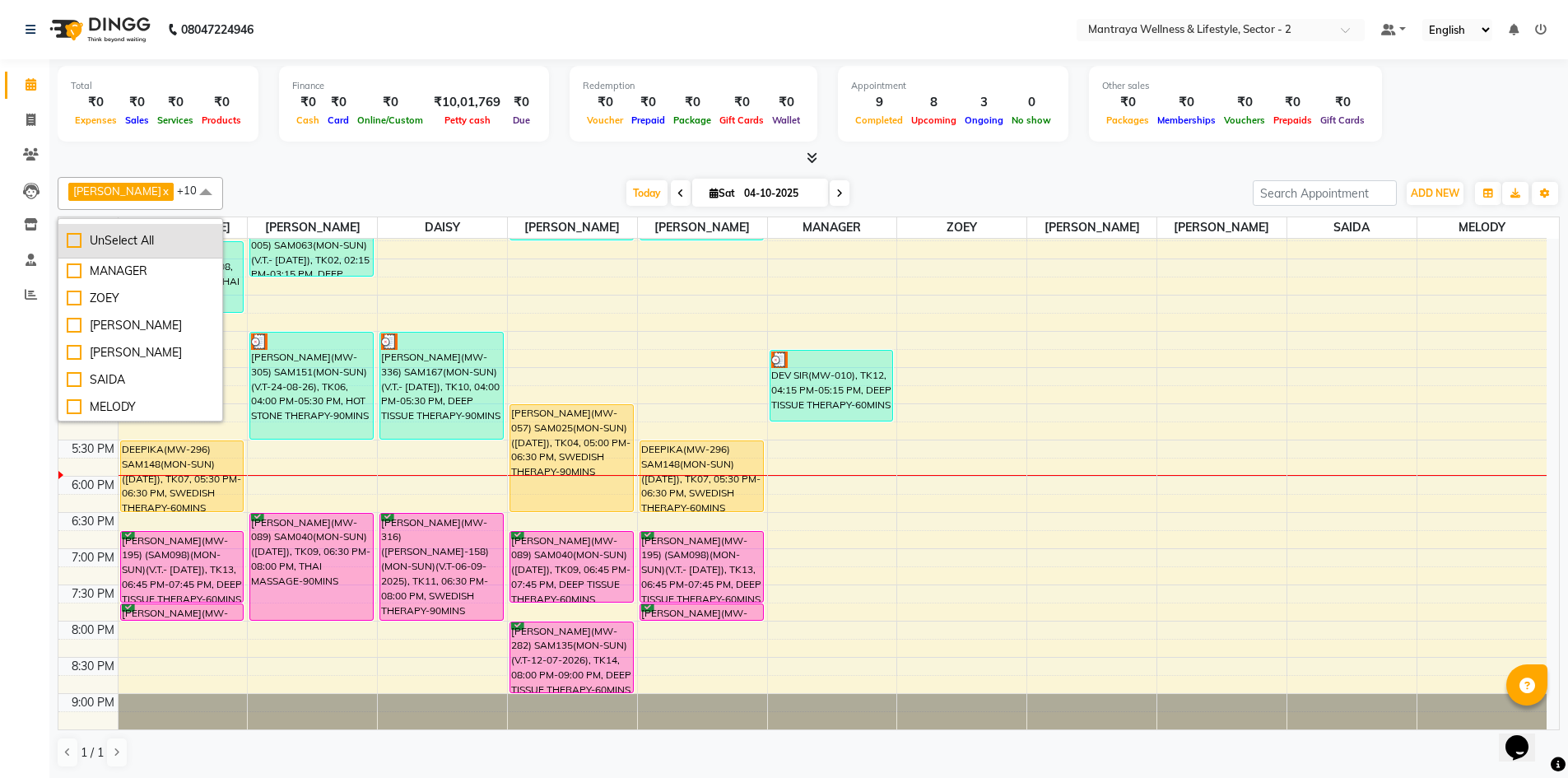
checkbox input "false"
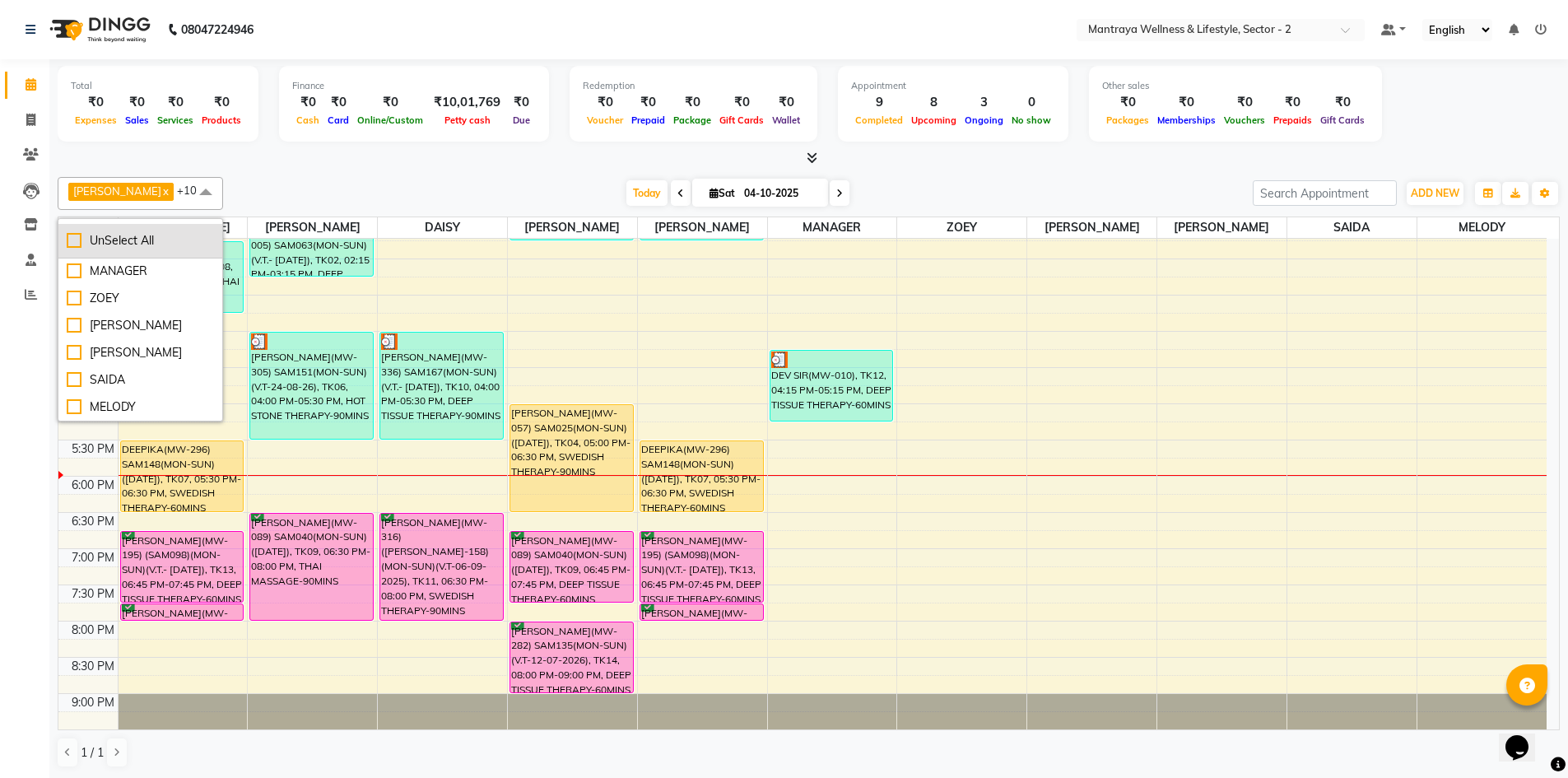
checkbox input "false"
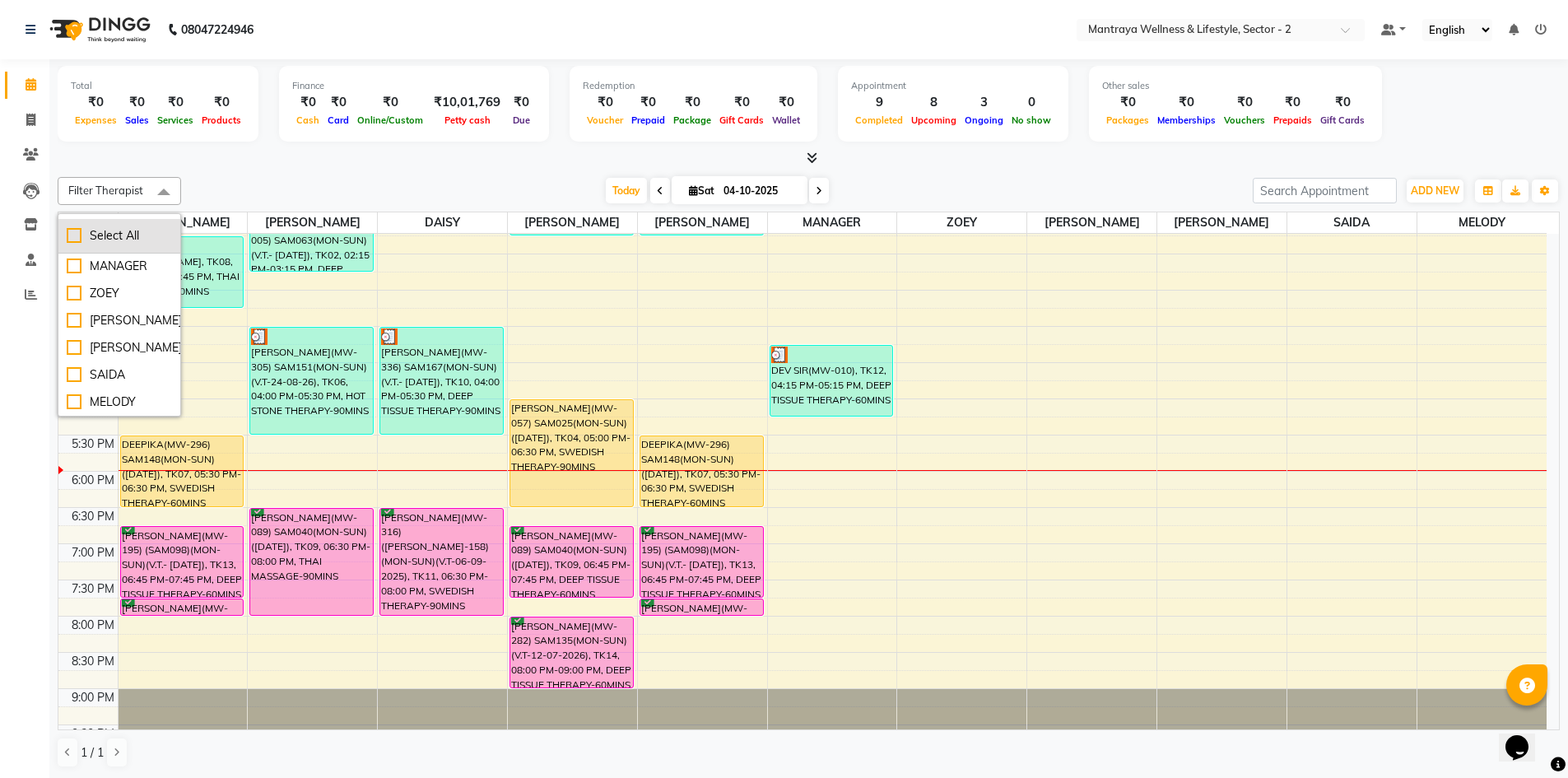
click at [75, 238] on div "Select All" at bounding box center [119, 236] width 105 height 18
checkbox input "true"
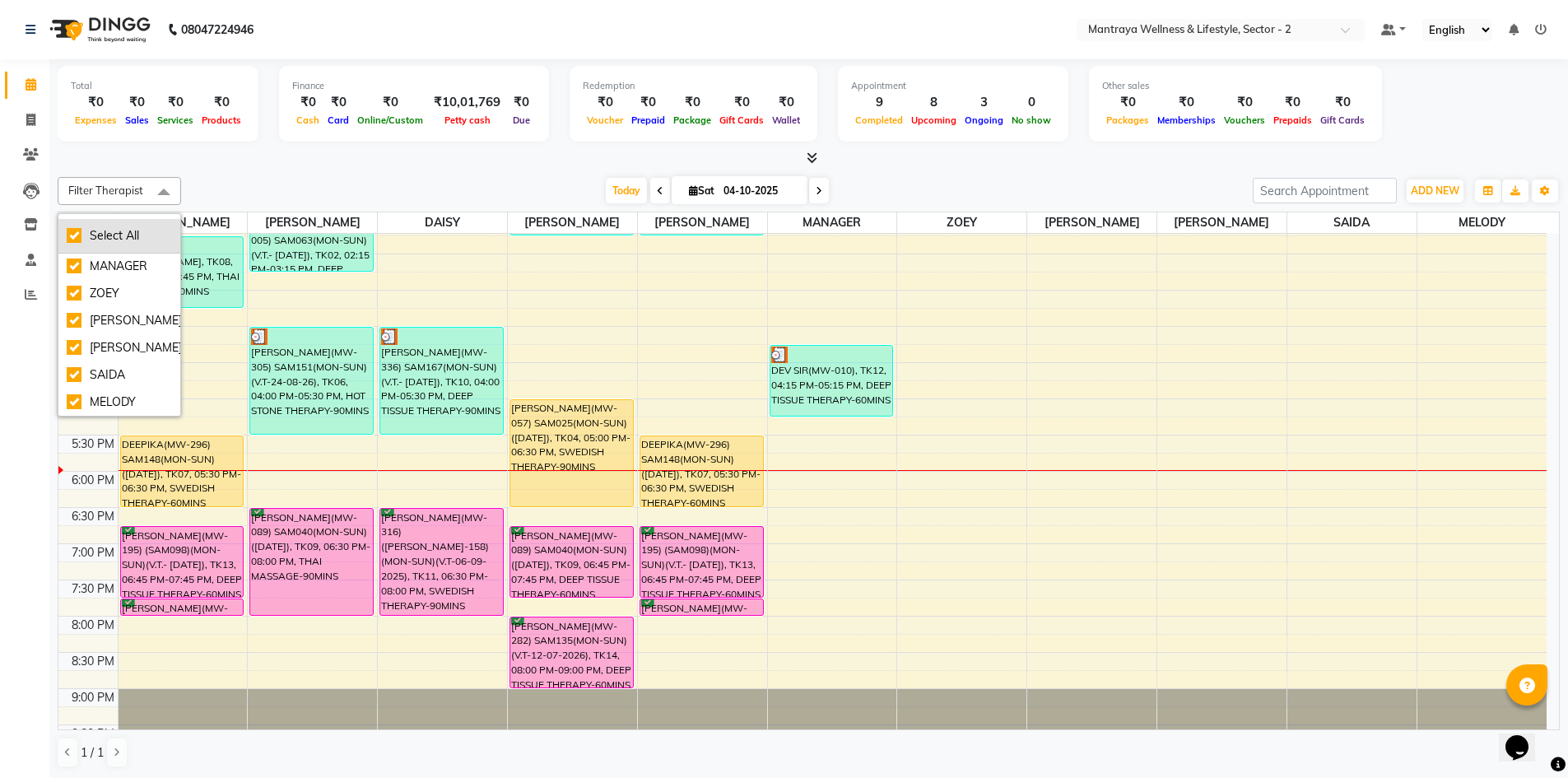
checkbox input "true"
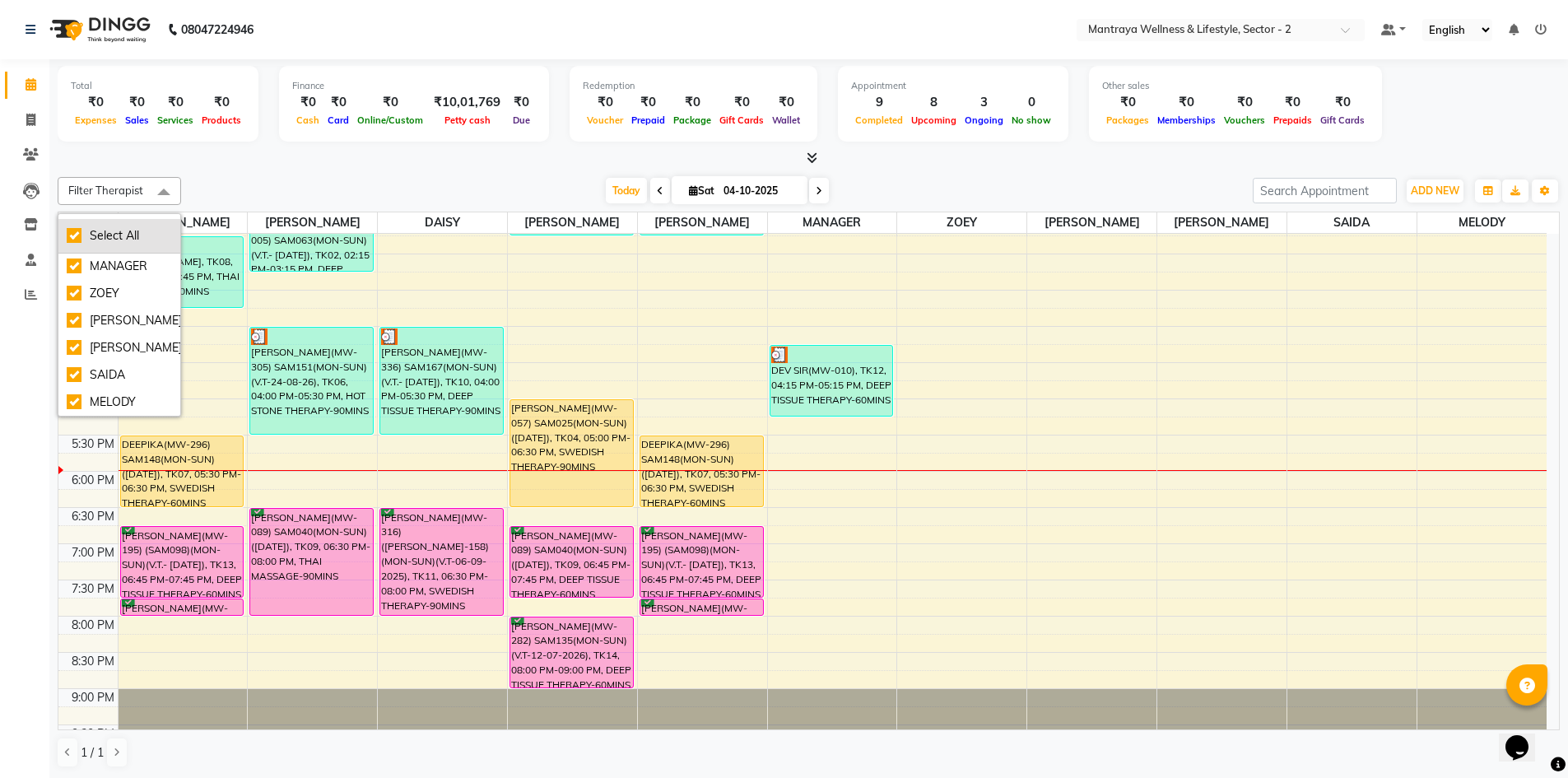
checkbox input "true"
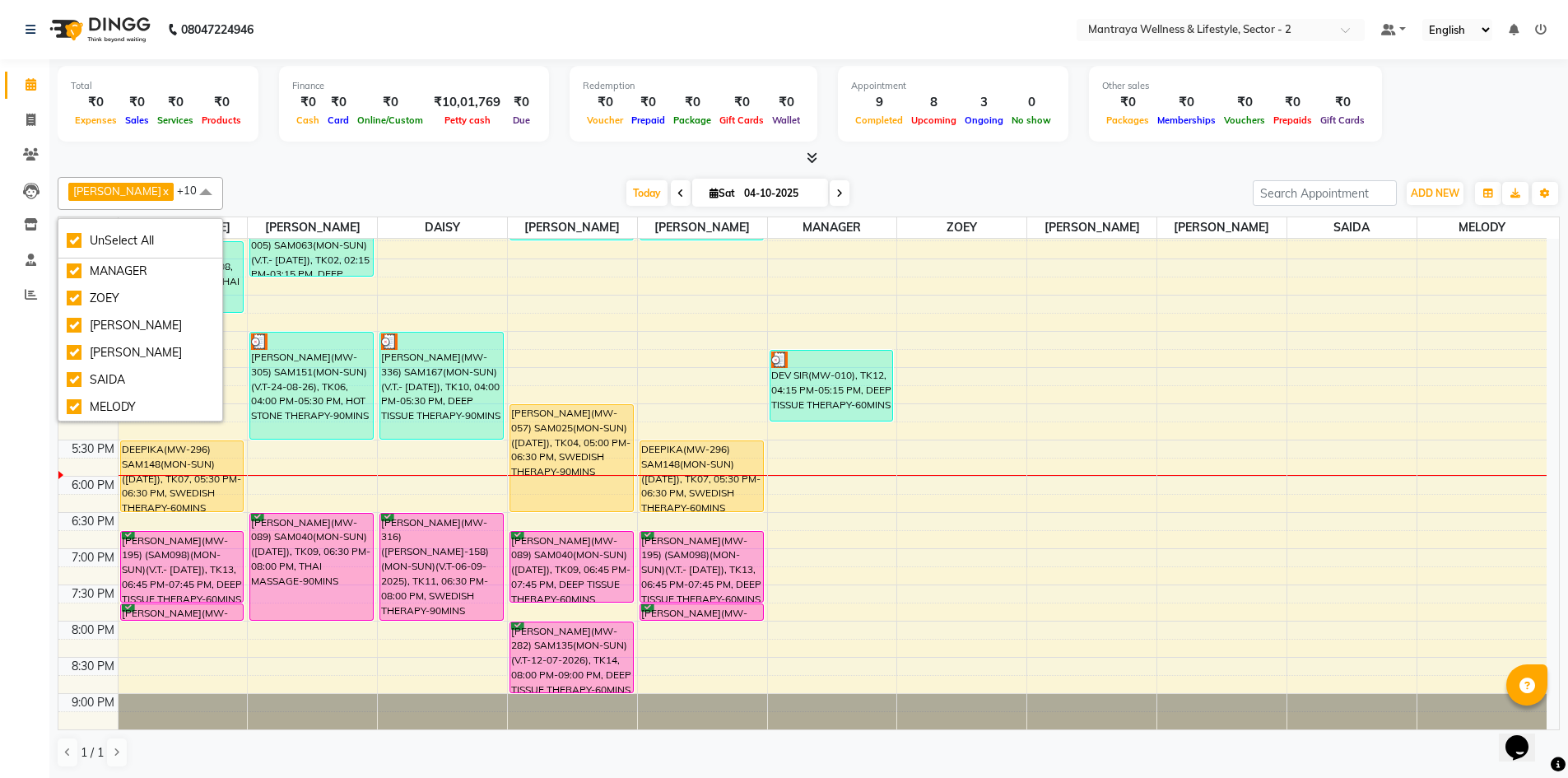
click at [255, 151] on div at bounding box center [808, 158] width 1501 height 18
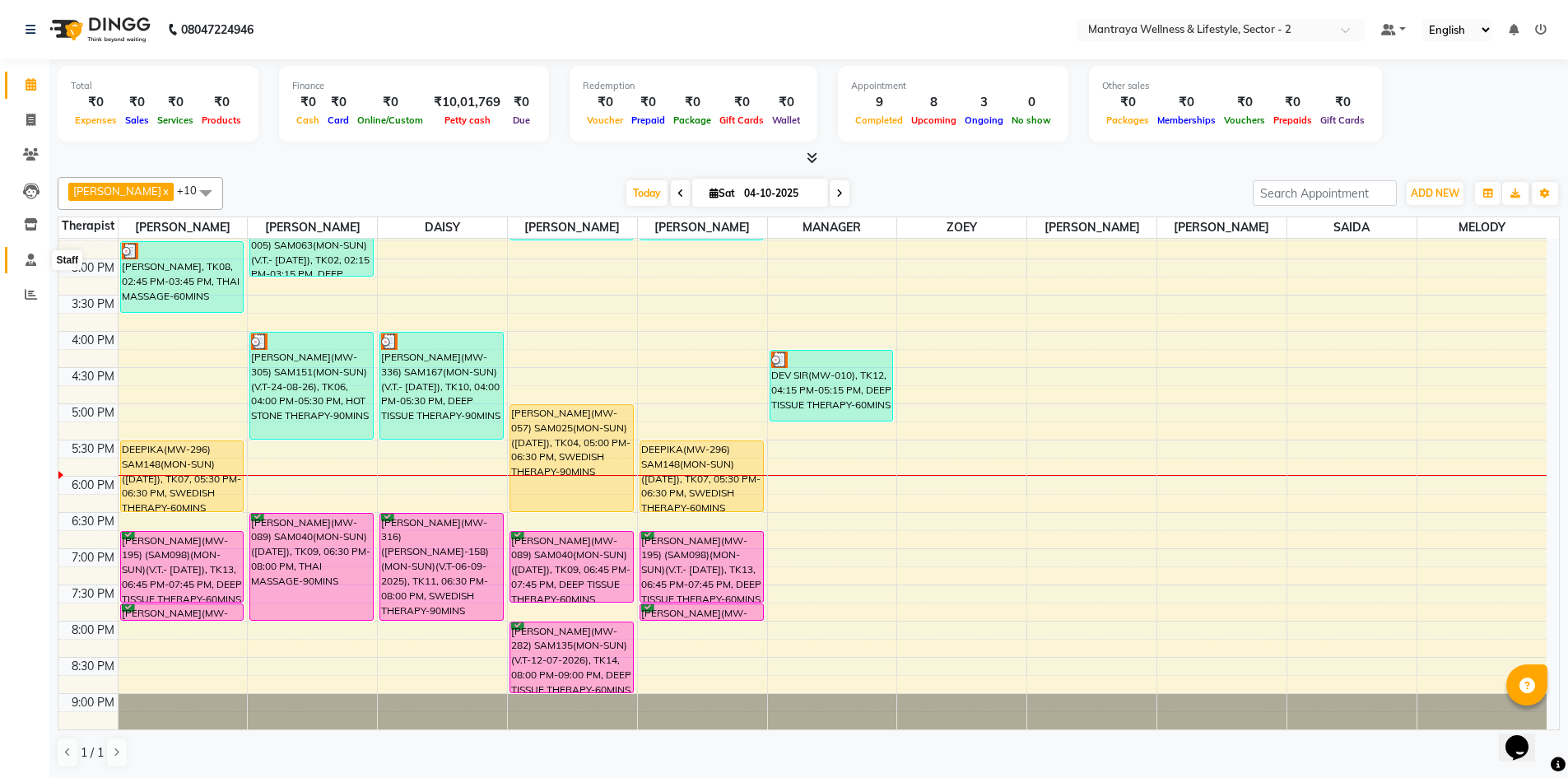
click at [33, 261] on icon at bounding box center [31, 259] width 11 height 12
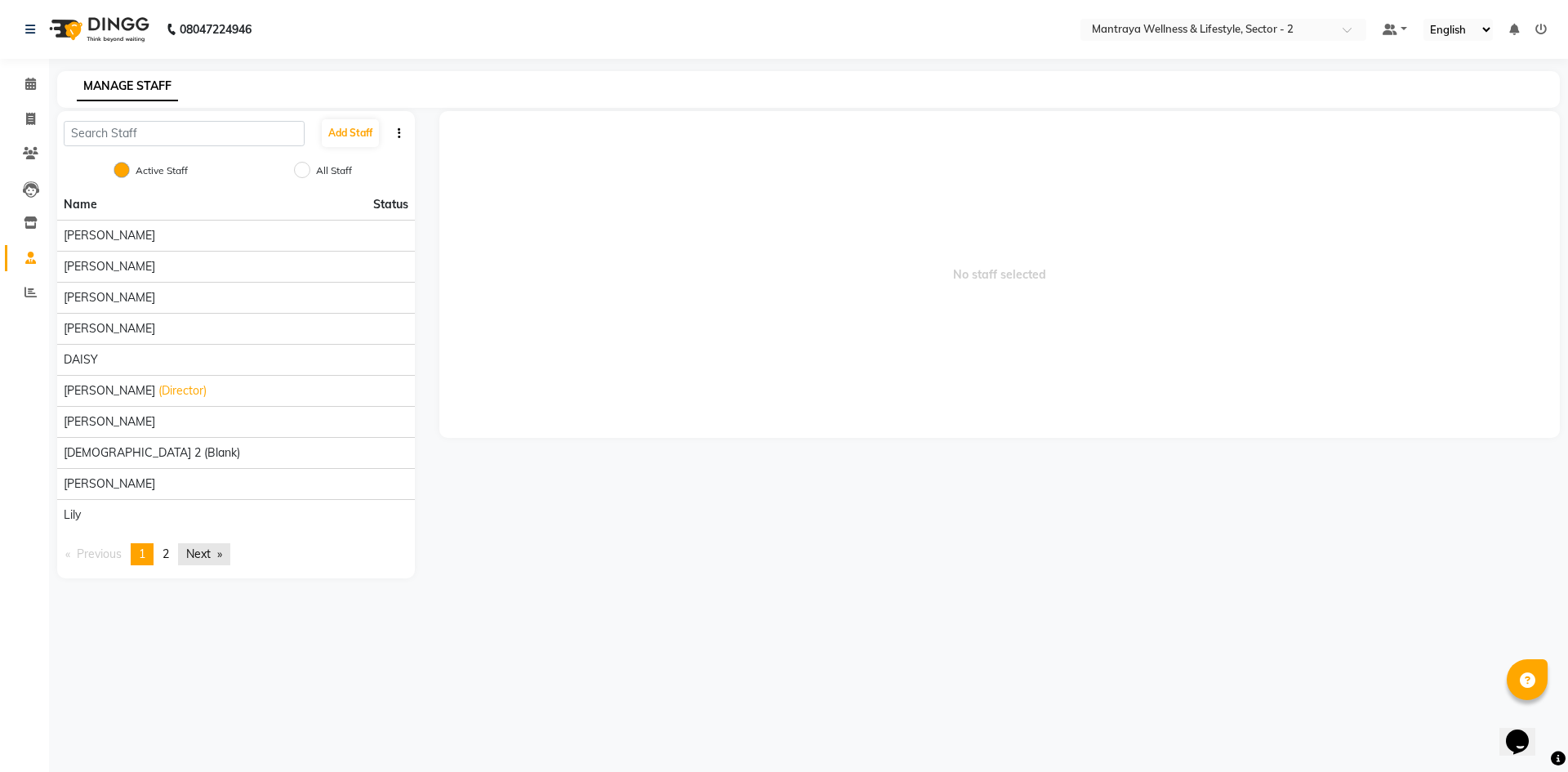
click at [200, 544] on link "Next page" at bounding box center [204, 554] width 52 height 22
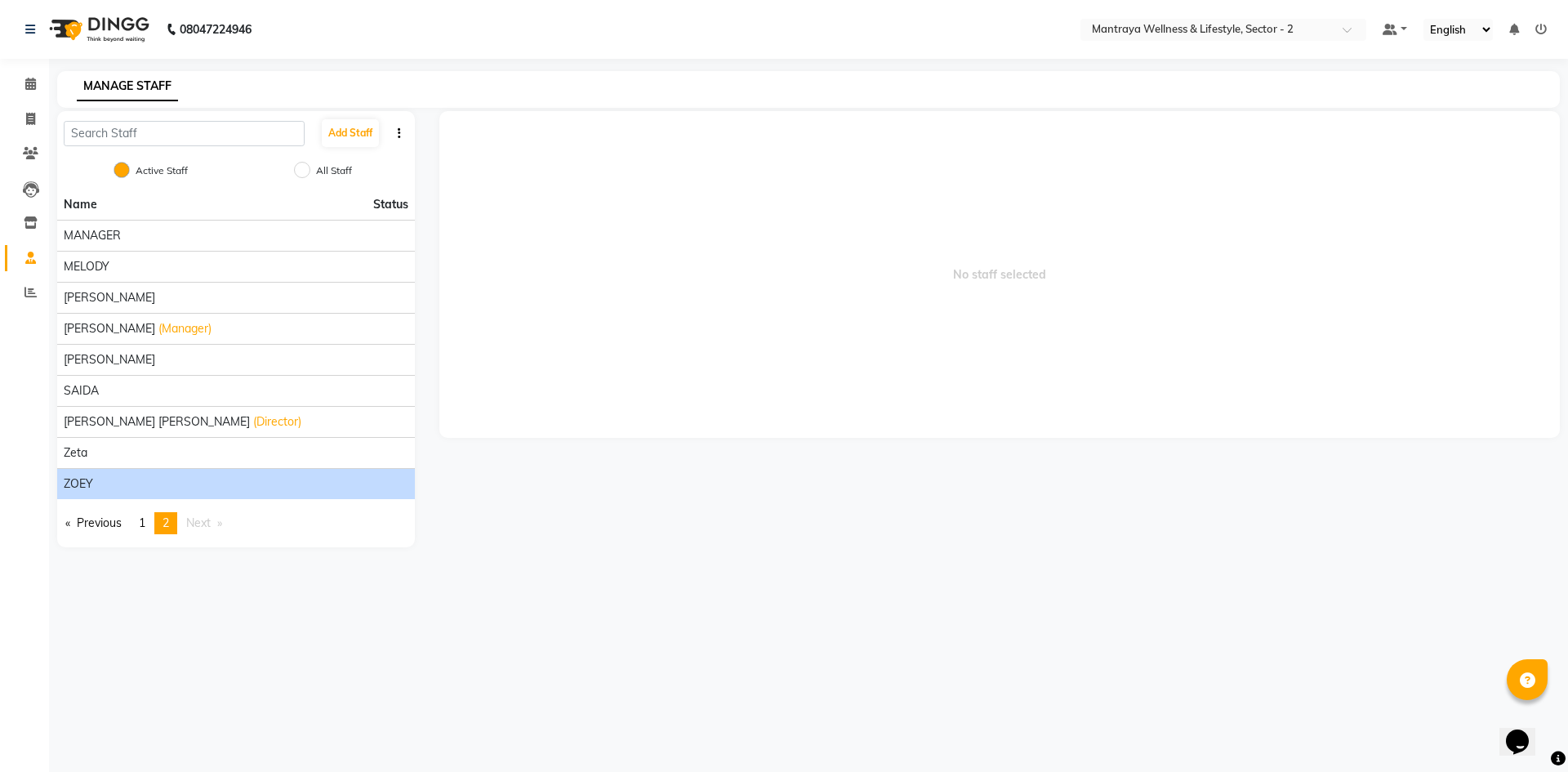
click at [112, 483] on div "ZOEY" at bounding box center [235, 484] width 344 height 17
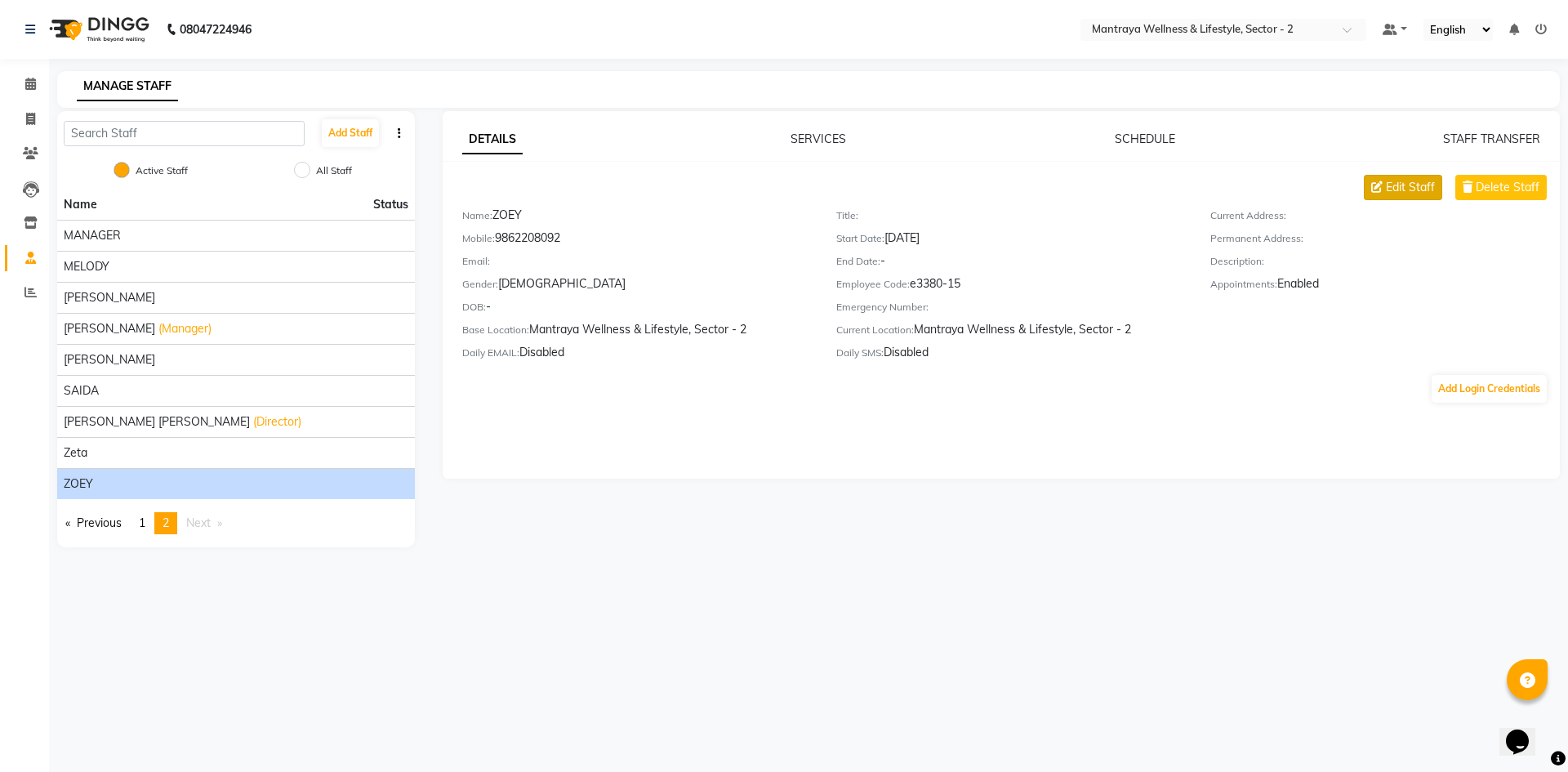
click at [1416, 187] on span "Edit Staff" at bounding box center [1410, 187] width 49 height 17
select select "[DEMOGRAPHIC_DATA]"
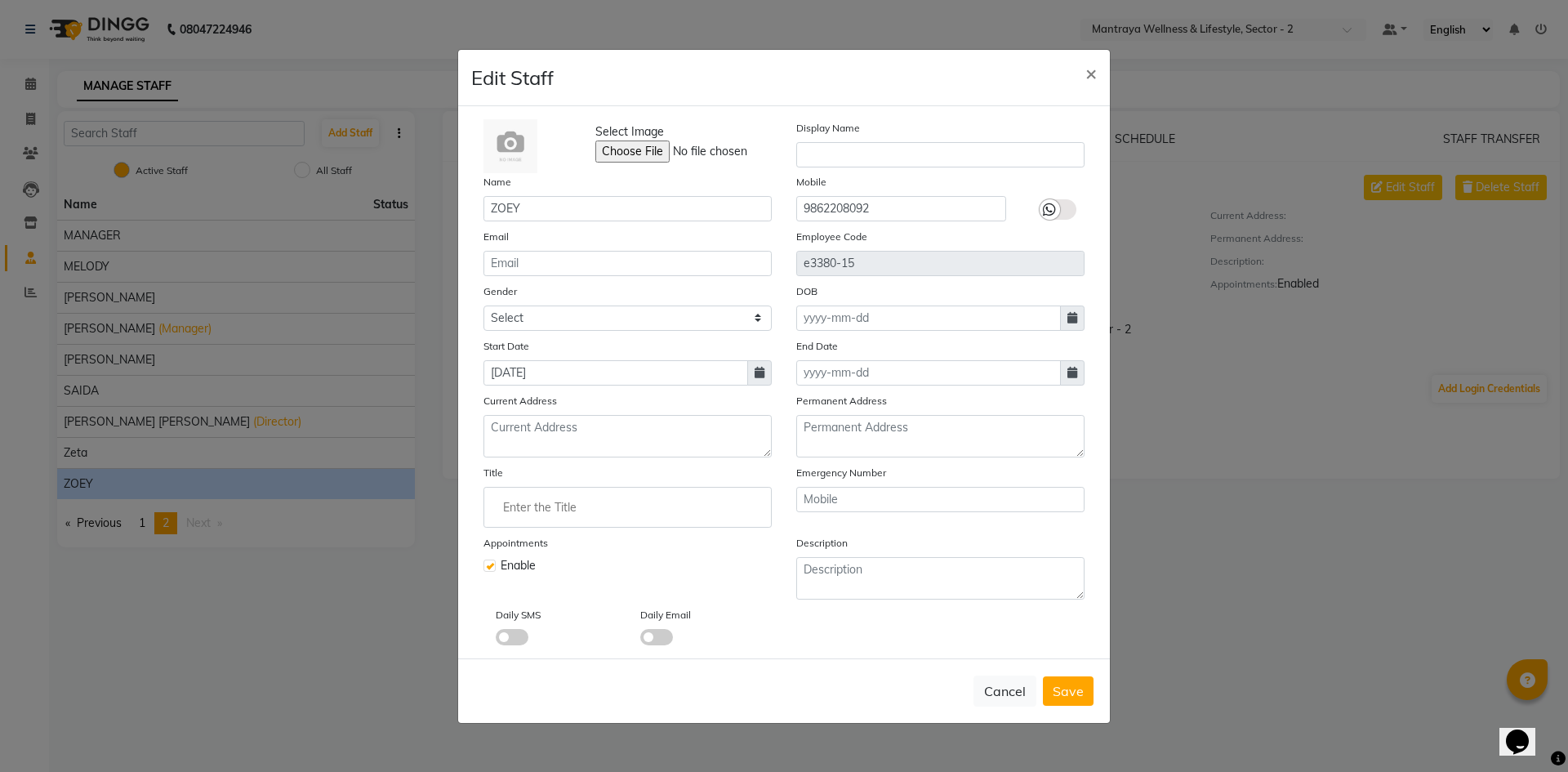
click at [487, 565] on label at bounding box center [489, 565] width 12 height 12
click at [487, 565] on input "checkbox" at bounding box center [489, 564] width 11 height 11
checkbox input "false"
click at [1076, 691] on span "Save" at bounding box center [1069, 691] width 31 height 17
select select
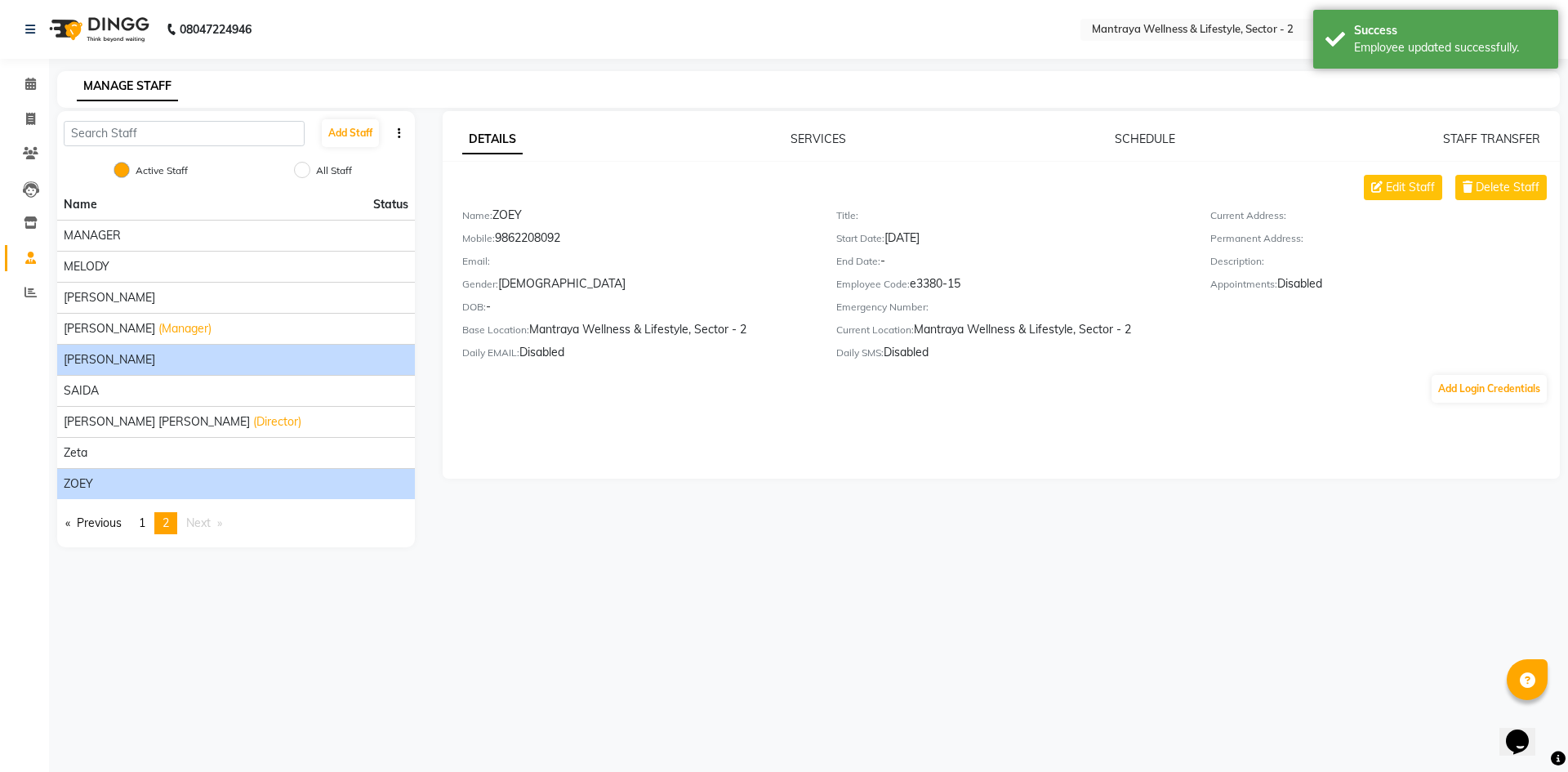
click at [101, 355] on span "[PERSON_NAME]" at bounding box center [109, 360] width 92 height 17
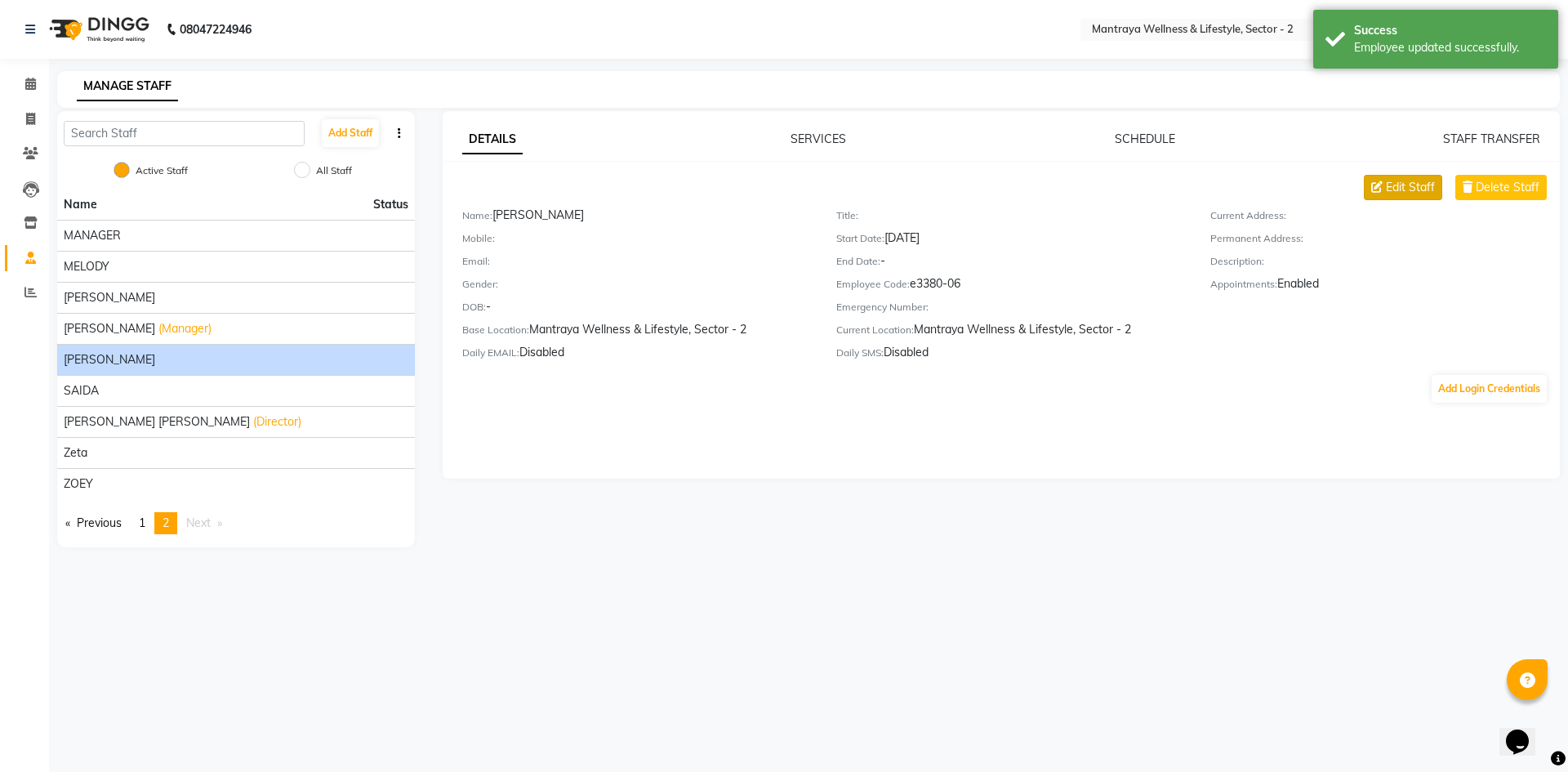
click at [1402, 188] on span "Edit Staff" at bounding box center [1410, 187] width 49 height 17
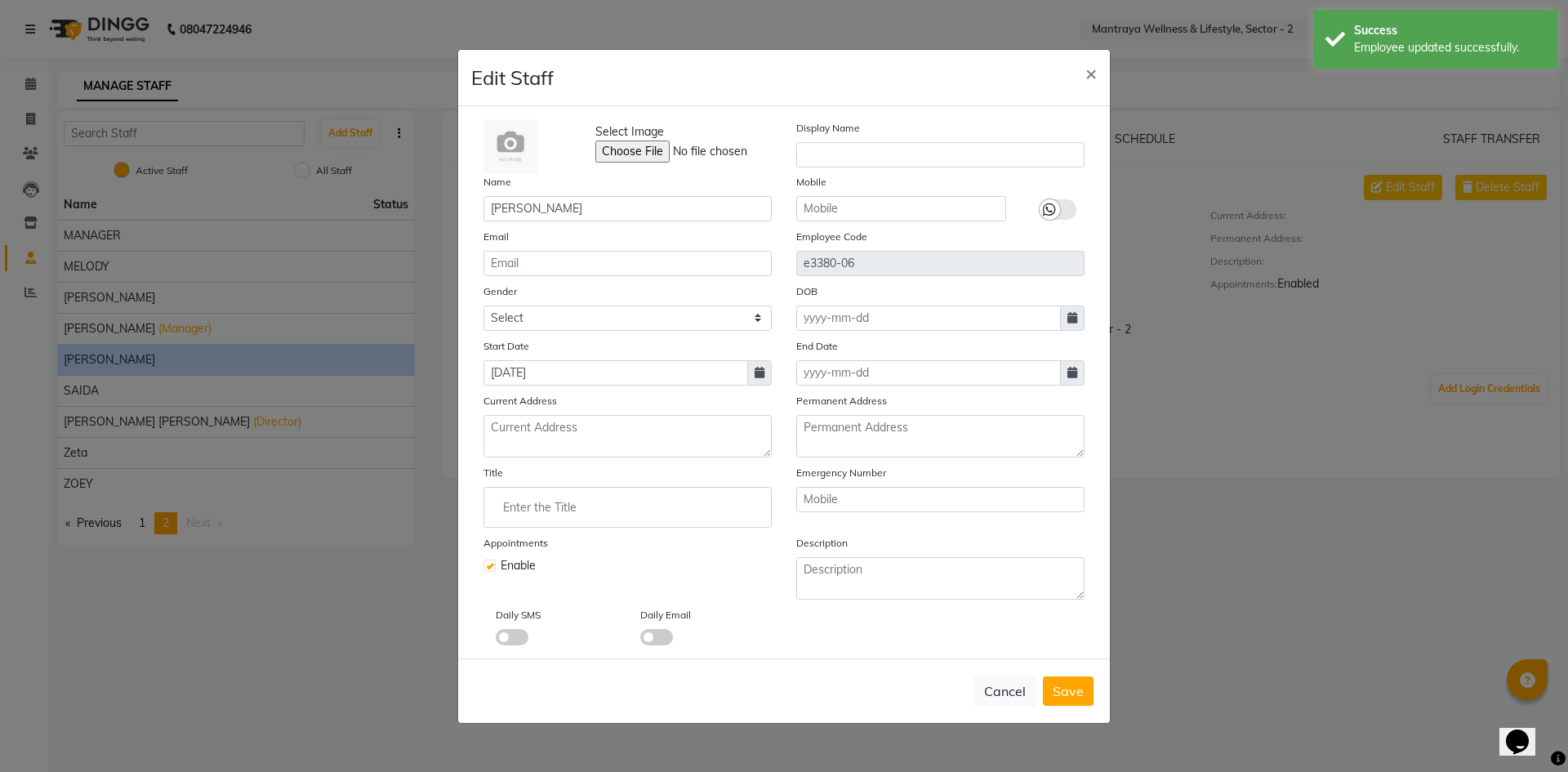
click at [485, 565] on label at bounding box center [489, 565] width 12 height 12
click at [485, 565] on input "checkbox" at bounding box center [489, 564] width 11 height 11
checkbox input "false"
click at [1070, 692] on span "Save" at bounding box center [1069, 691] width 31 height 17
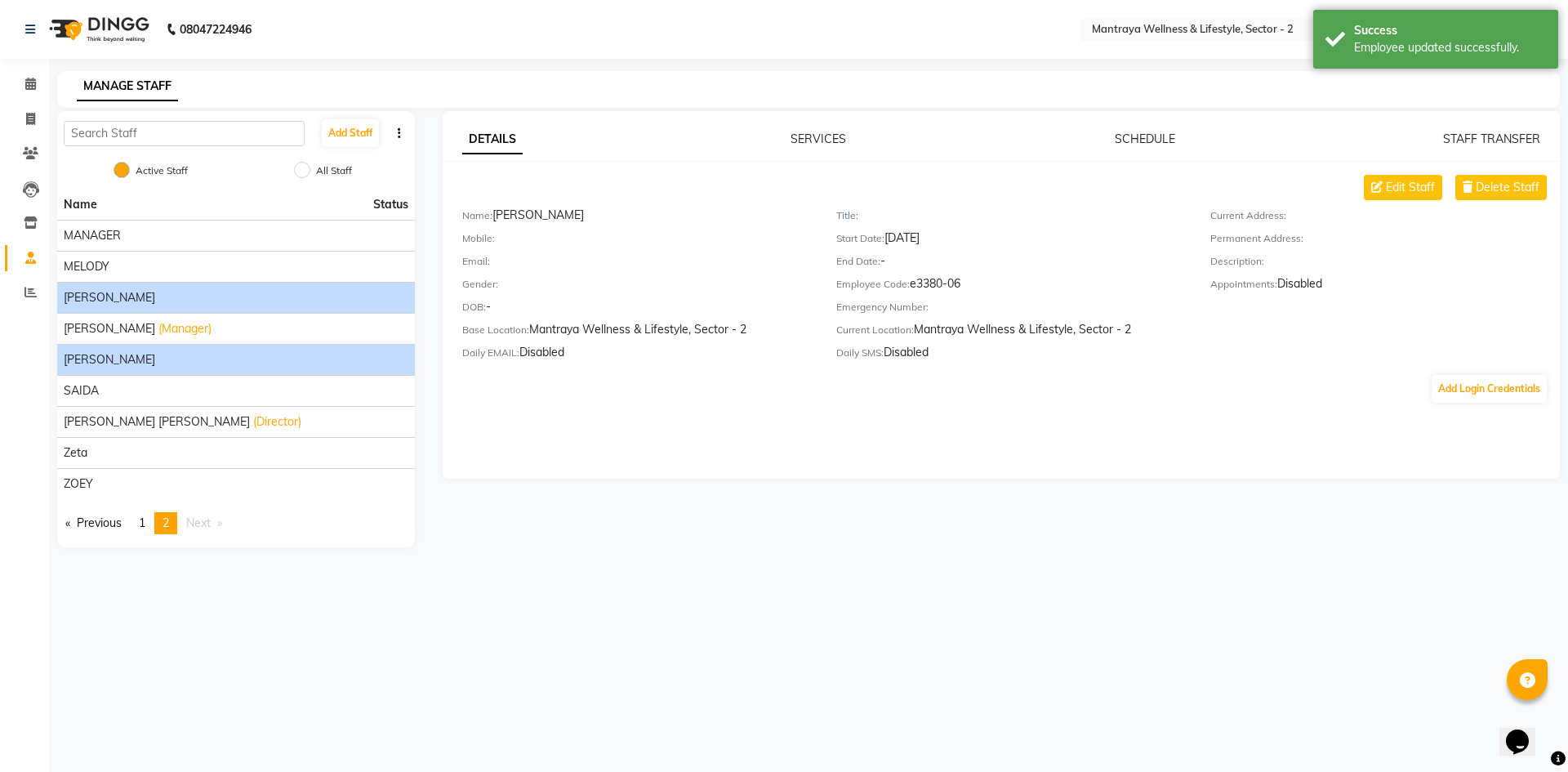
click at [171, 294] on div "[PERSON_NAME]" at bounding box center [235, 297] width 344 height 17
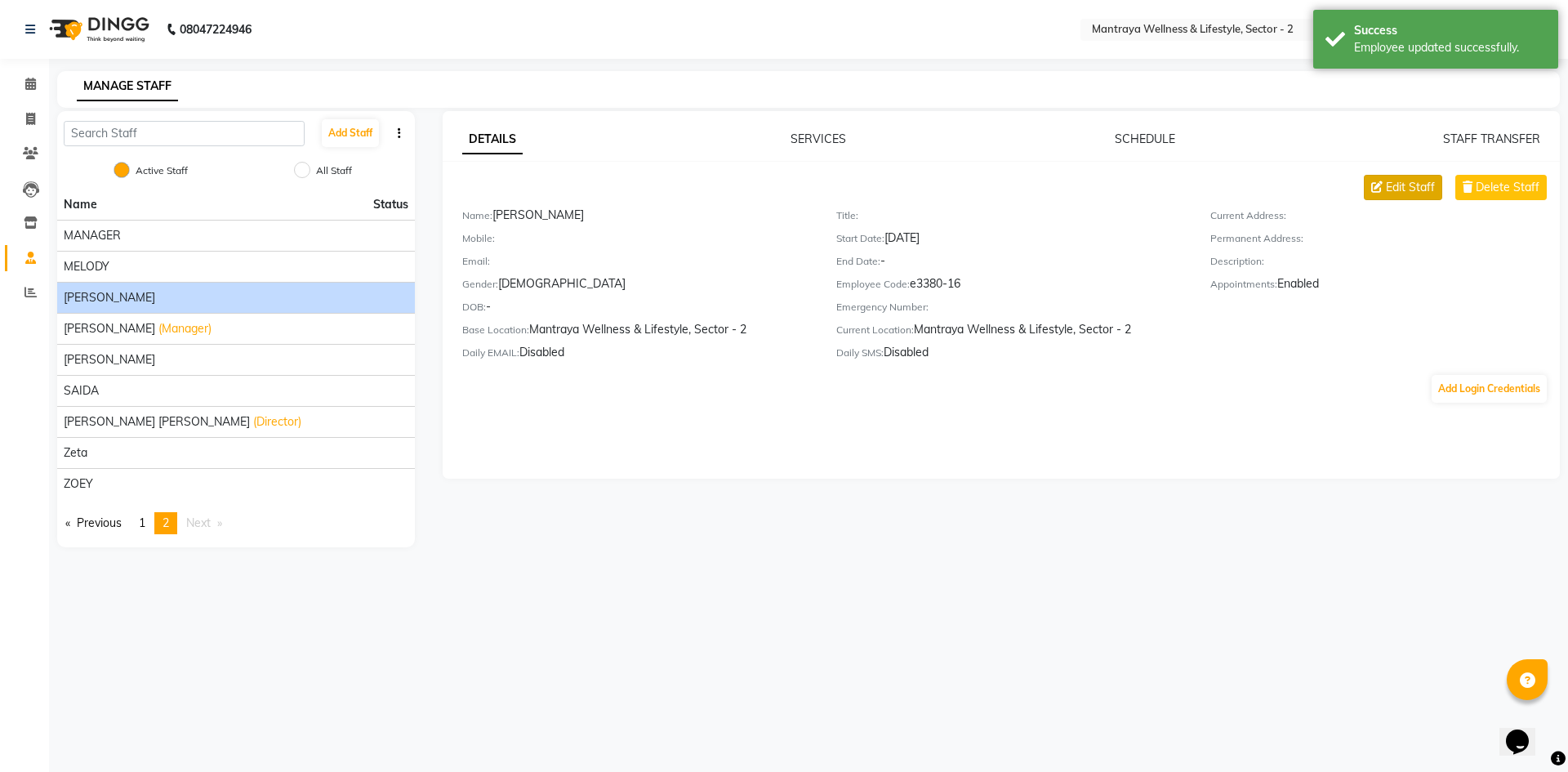
click at [1383, 185] on icon at bounding box center [1377, 186] width 11 height 11
select select "[DEMOGRAPHIC_DATA]"
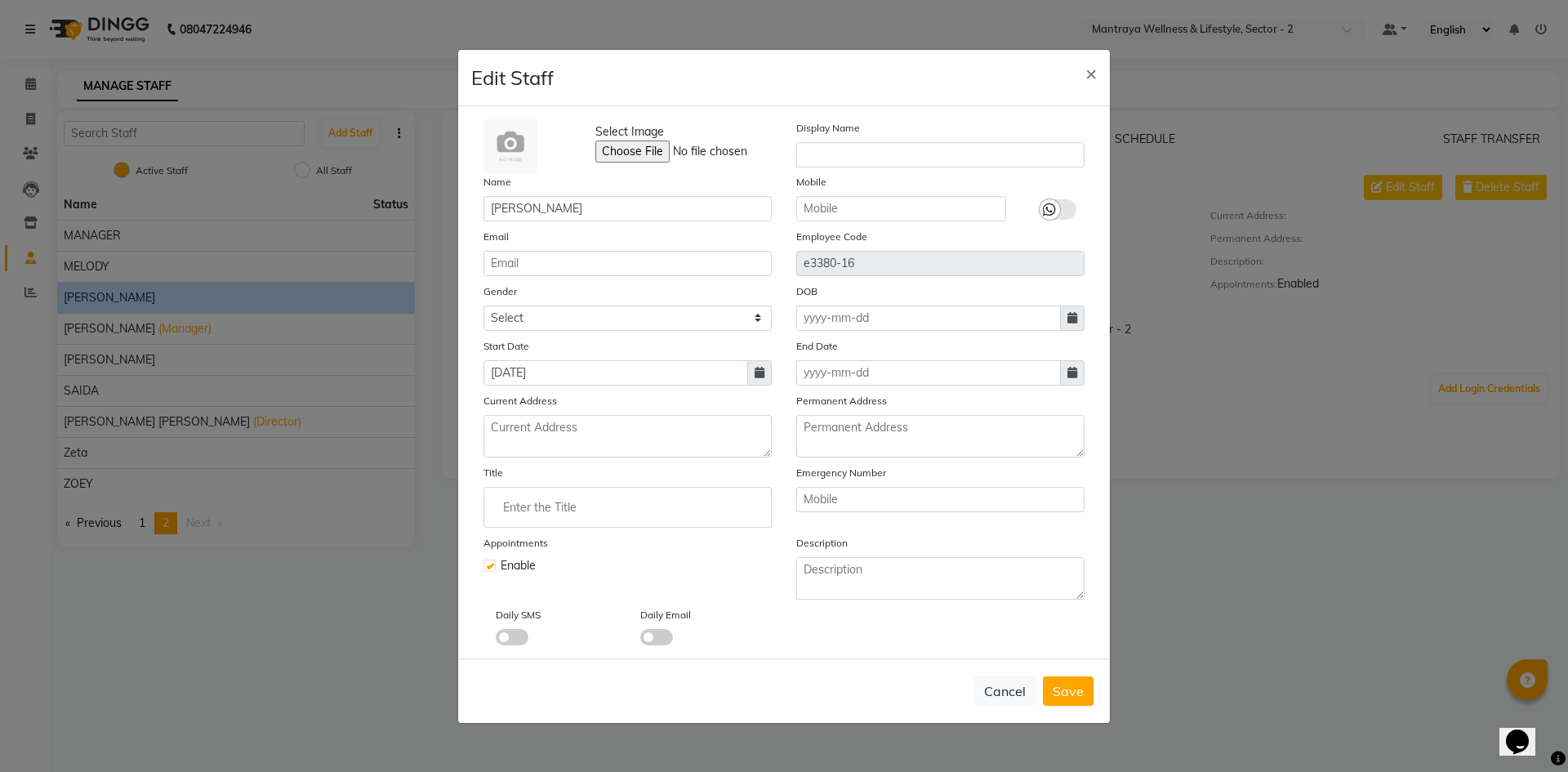
click at [487, 565] on label at bounding box center [489, 565] width 12 height 12
click at [487, 565] on input "checkbox" at bounding box center [489, 564] width 11 height 11
checkbox input "false"
click at [1071, 696] on span "Save" at bounding box center [1069, 691] width 31 height 17
select select
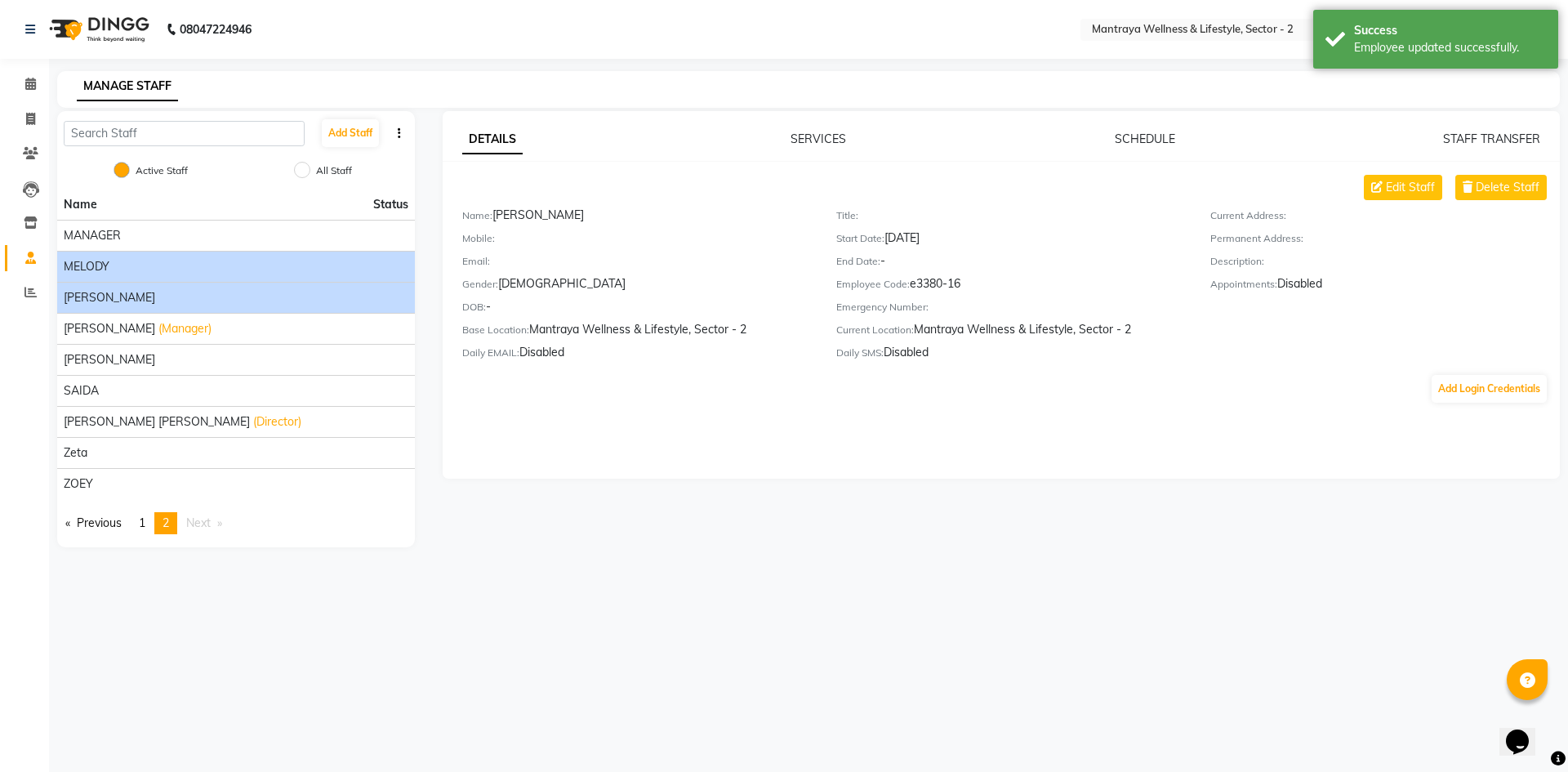
click at [163, 265] on div "MELODY" at bounding box center [235, 266] width 344 height 17
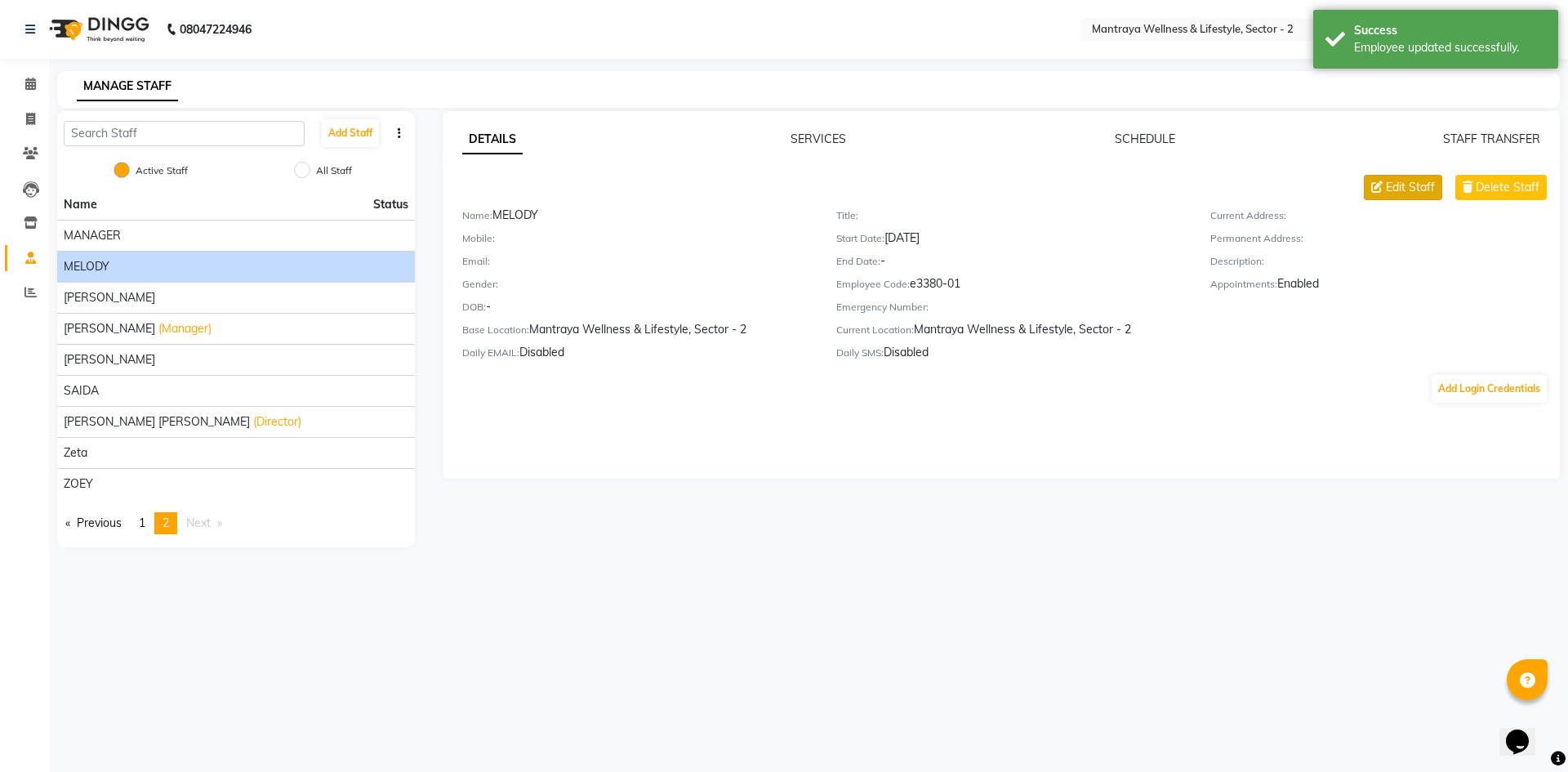
click at [1406, 179] on span "Edit Staff" at bounding box center [1410, 187] width 49 height 17
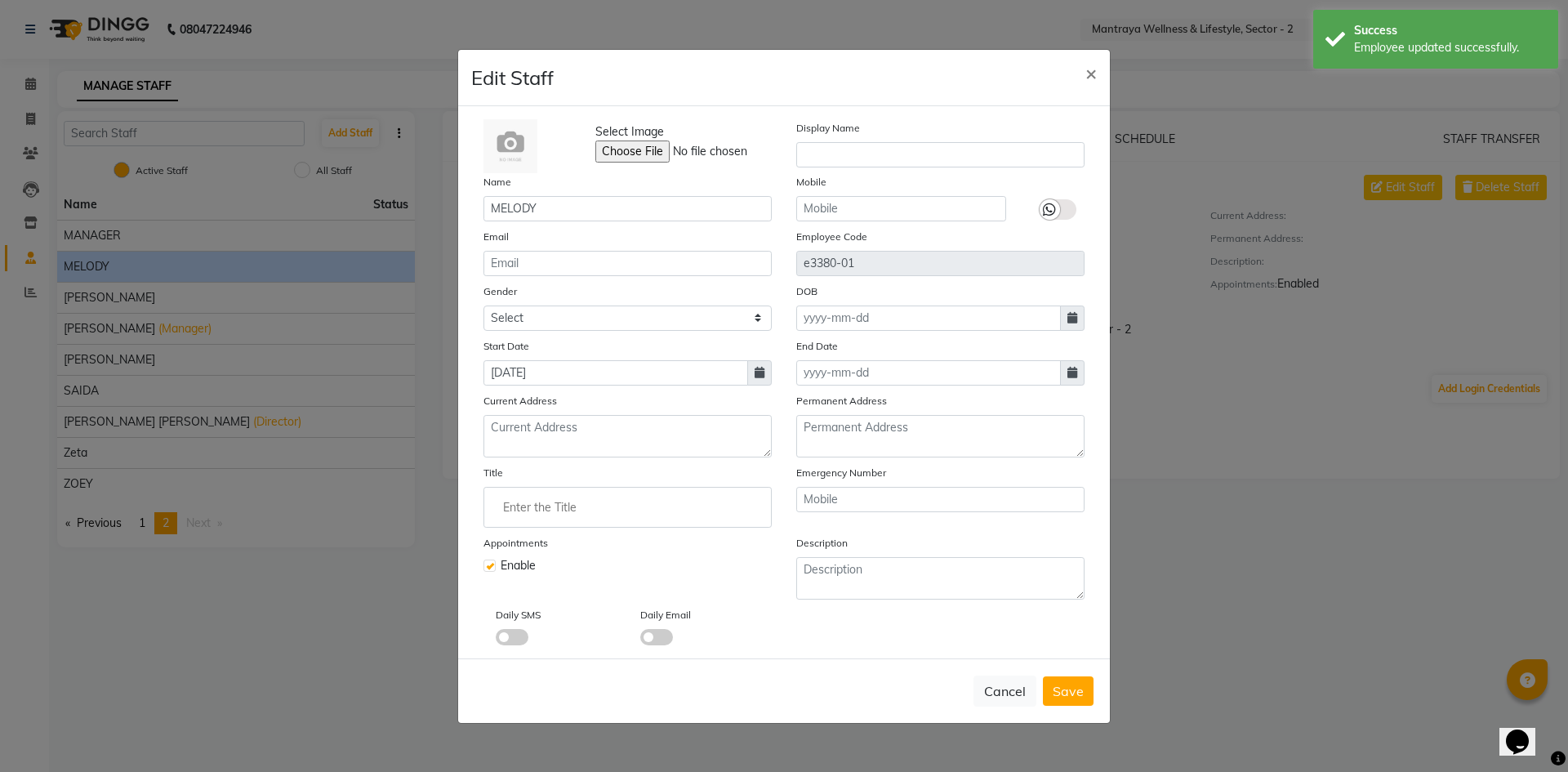
click at [492, 563] on label at bounding box center [489, 565] width 12 height 12
click at [492, 563] on input "checkbox" at bounding box center [489, 564] width 11 height 11
checkbox input "false"
click at [1060, 699] on button "Save" at bounding box center [1068, 691] width 50 height 29
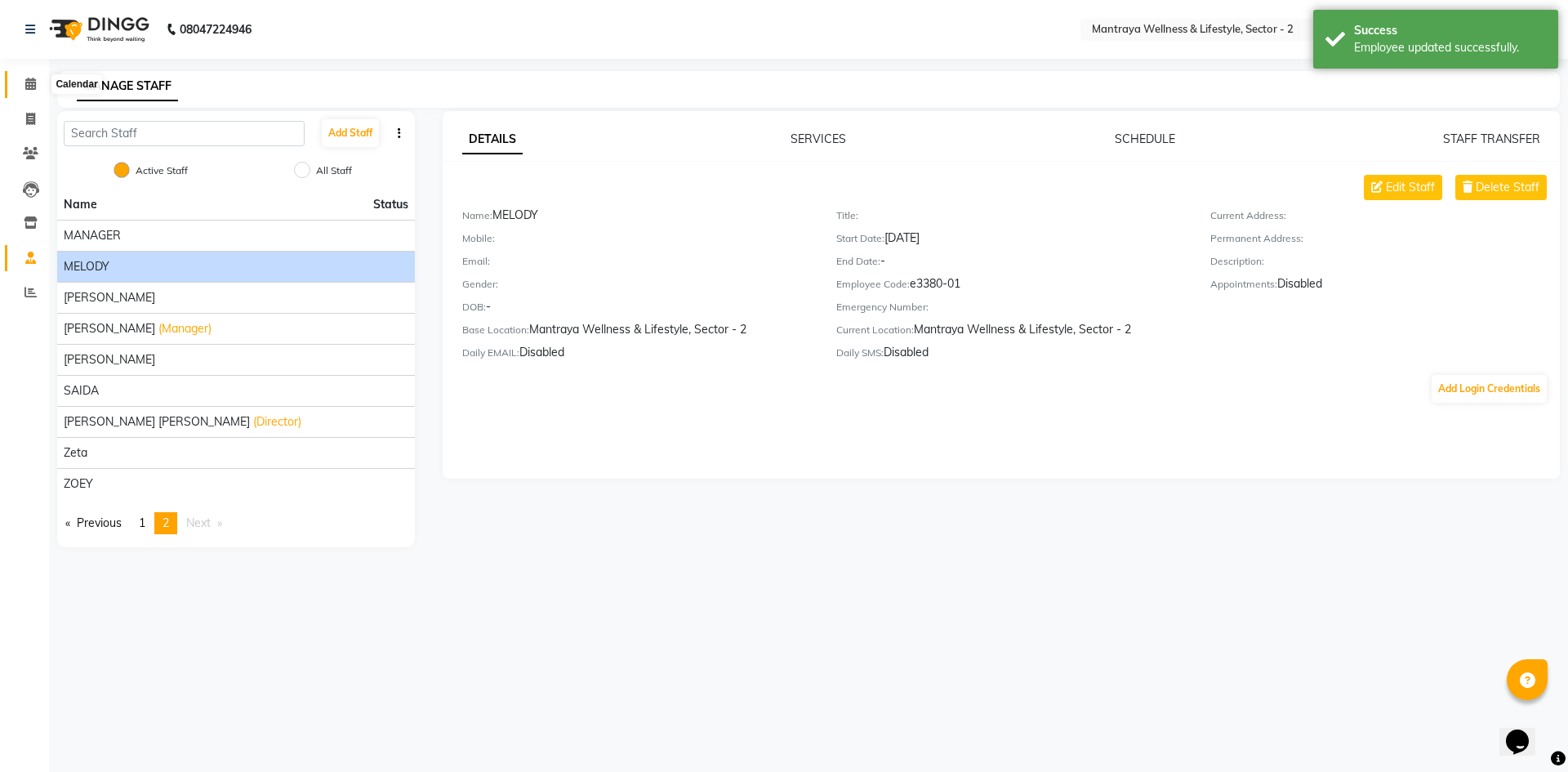
click at [33, 85] on icon at bounding box center [31, 84] width 11 height 12
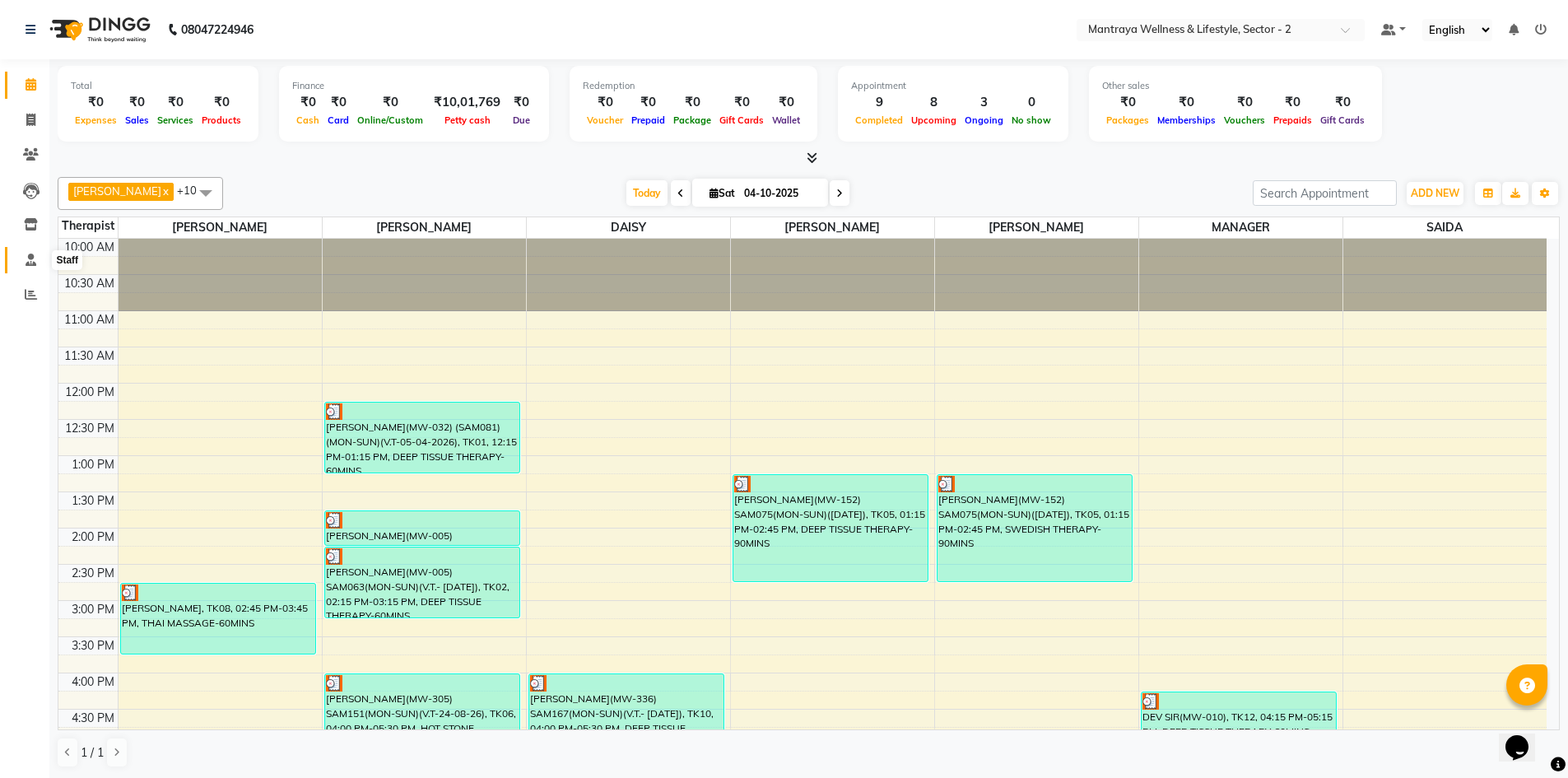
click at [33, 257] on icon at bounding box center [31, 259] width 11 height 12
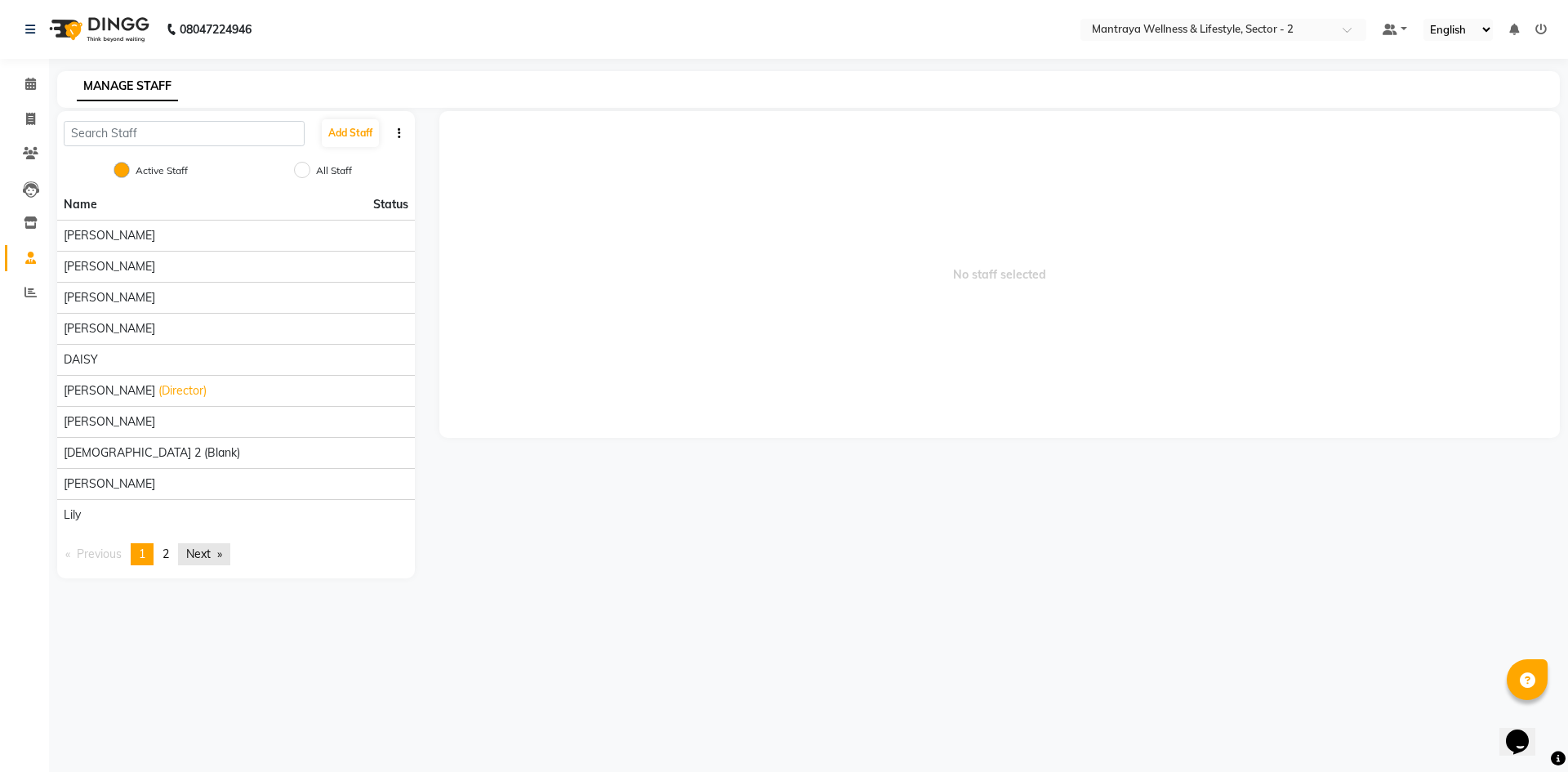
click at [199, 552] on link "Next page" at bounding box center [204, 554] width 52 height 22
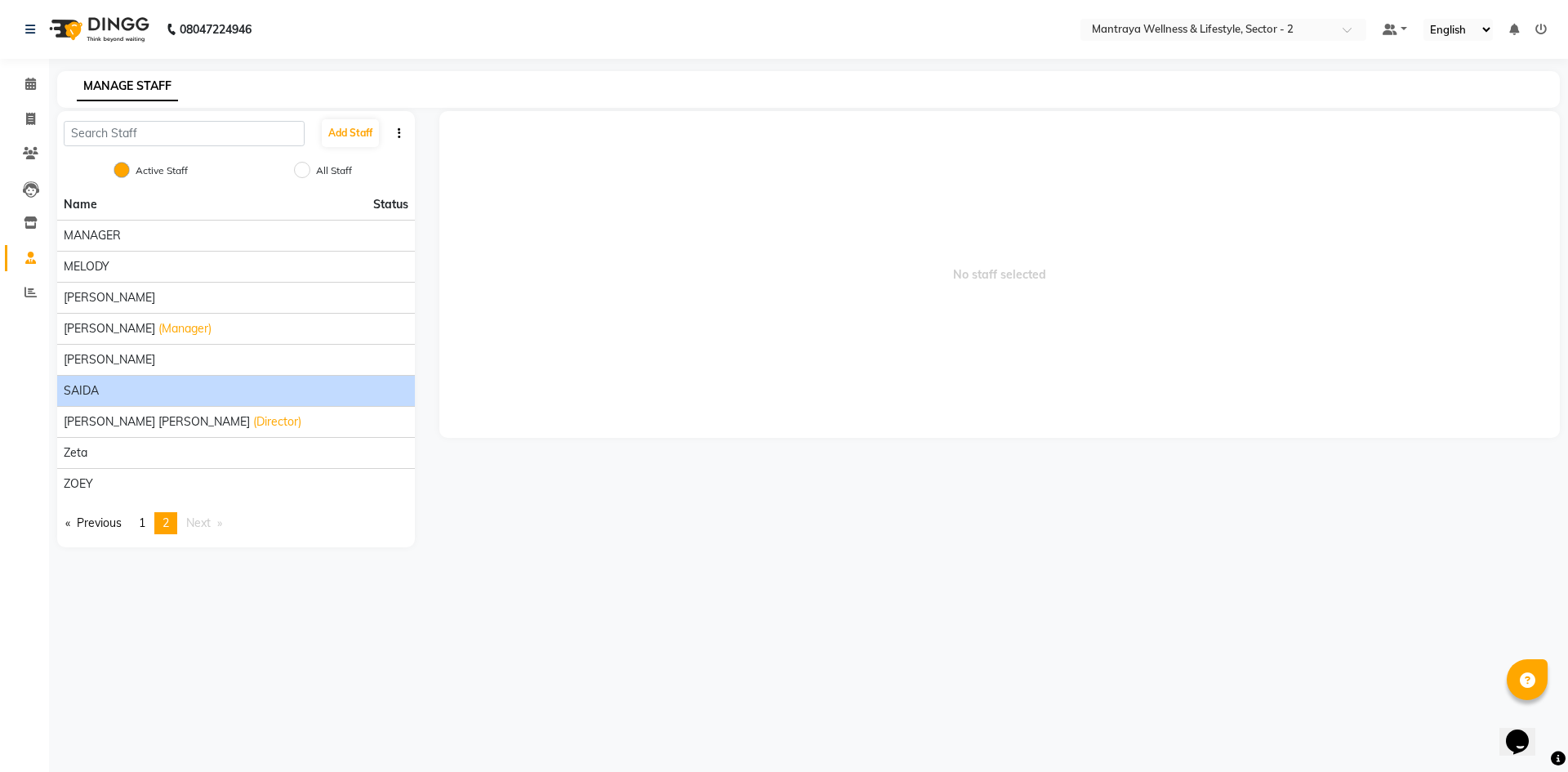
click at [100, 391] on div "SAIDA" at bounding box center [235, 390] width 344 height 17
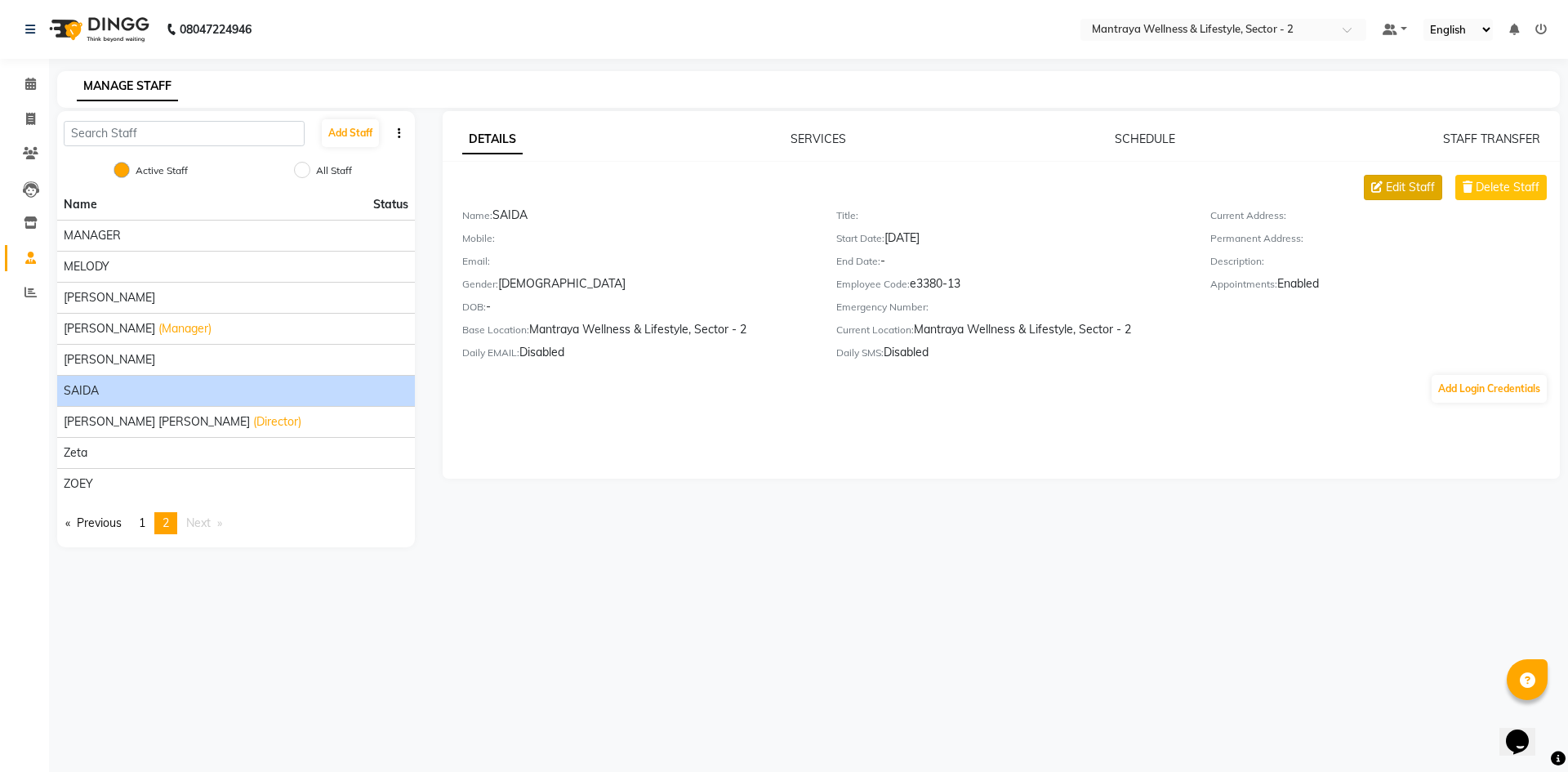
click at [1425, 185] on span "Edit Staff" at bounding box center [1410, 187] width 49 height 17
select select "[DEMOGRAPHIC_DATA]"
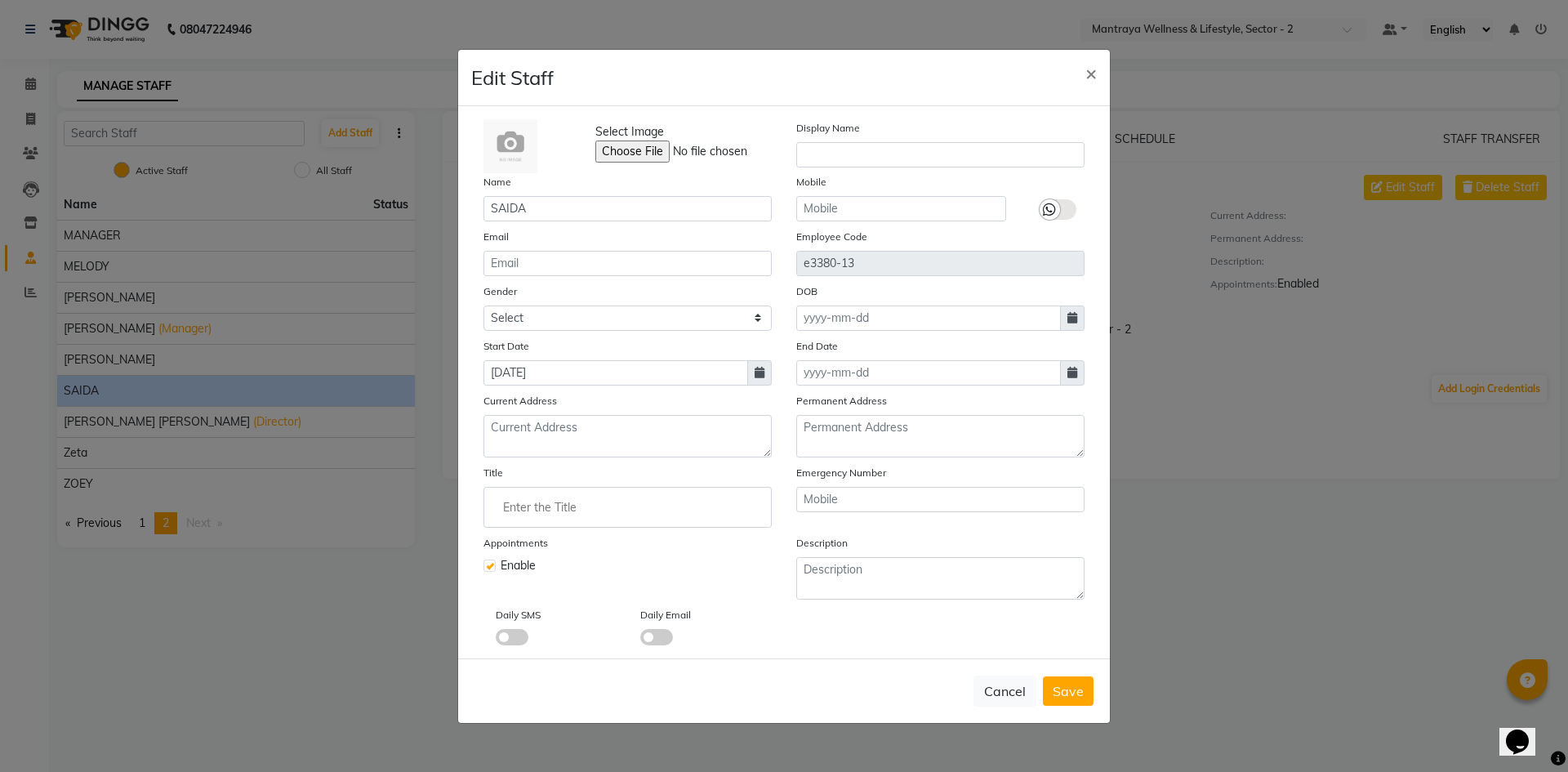
click at [487, 568] on label at bounding box center [489, 565] width 12 height 12
click at [487, 568] on input "checkbox" at bounding box center [489, 564] width 11 height 11
checkbox input "false"
click at [1057, 683] on span "Save" at bounding box center [1069, 691] width 31 height 17
select select
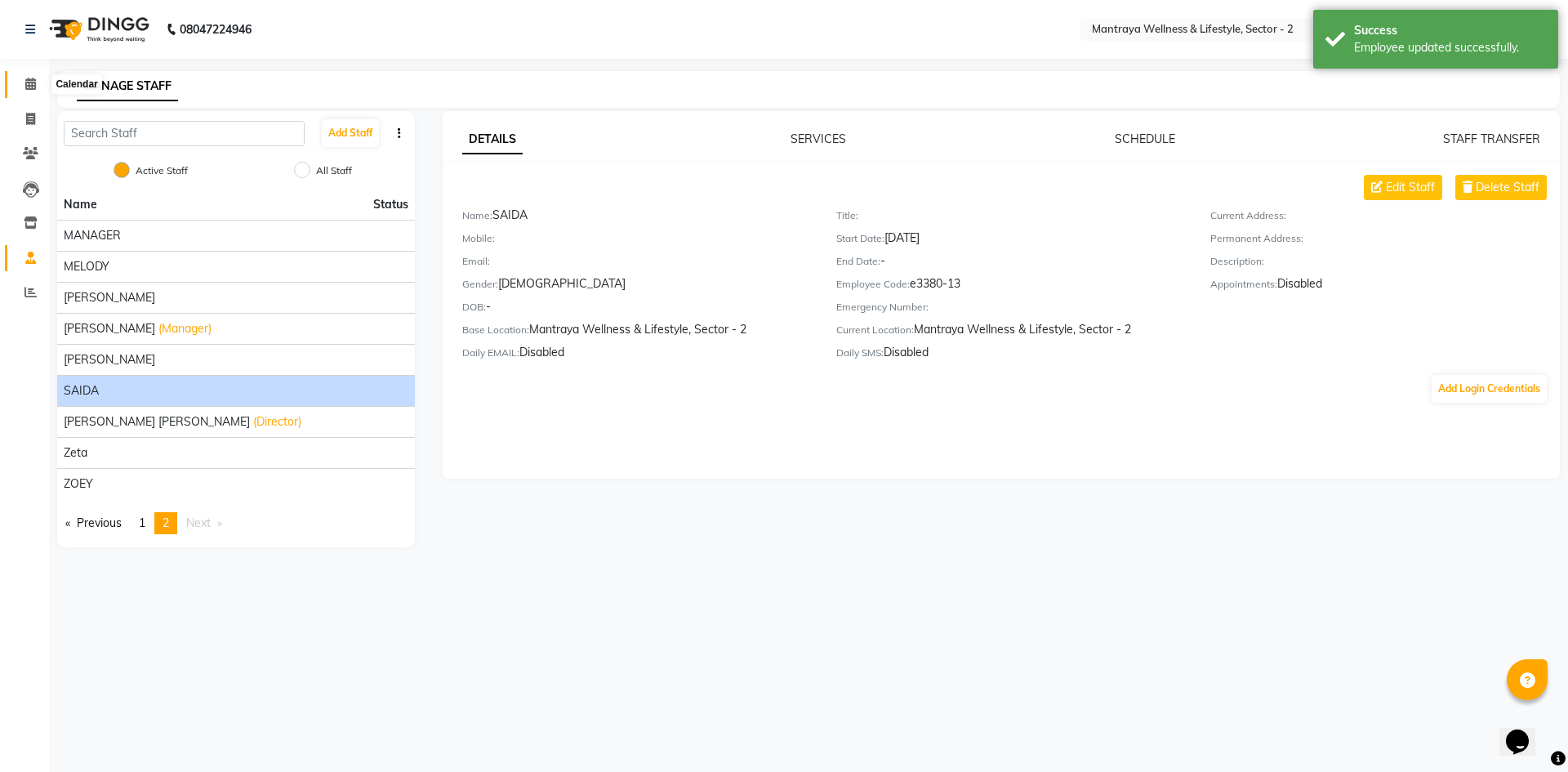
click at [32, 80] on icon at bounding box center [31, 84] width 11 height 12
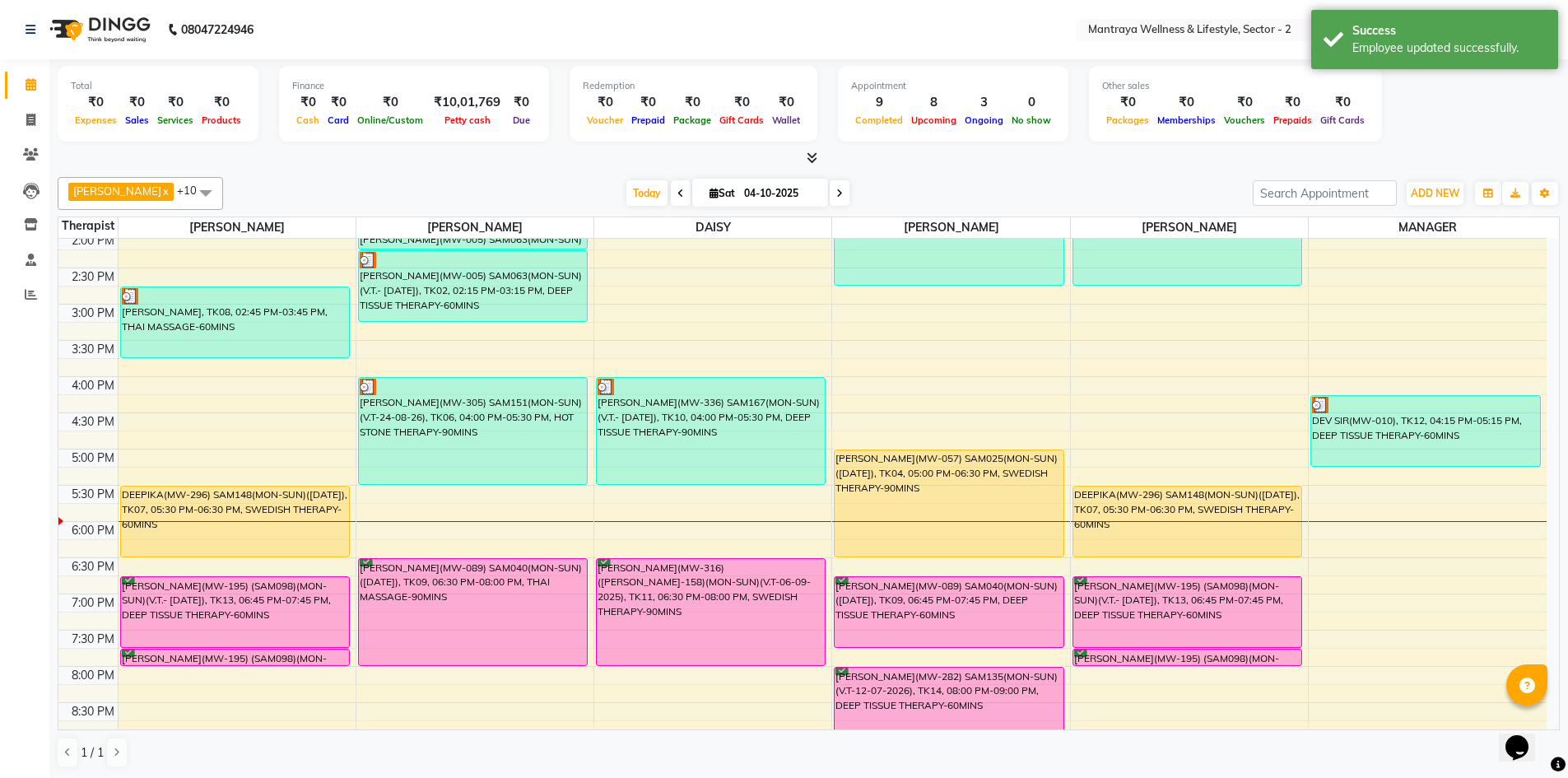
scroll to position [295, 0]
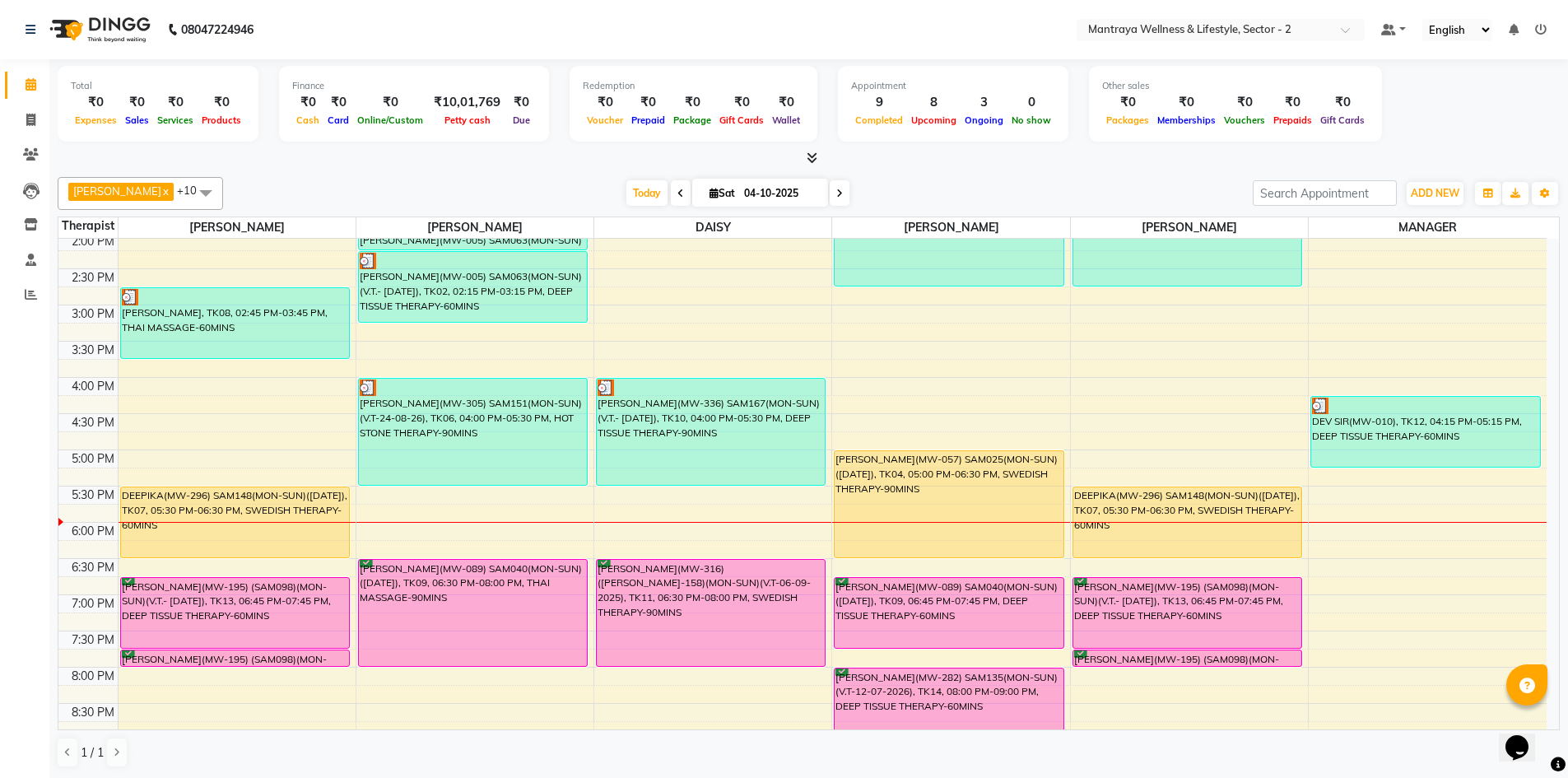
click at [299, 178] on div "AMELIA x BECKY x DAISY x EMILY x HANNA x MANAGER x ZOEY x PAPIYA x PRANITA x SA…" at bounding box center [808, 193] width 1501 height 33
click at [190, 191] on span at bounding box center [206, 192] width 33 height 31
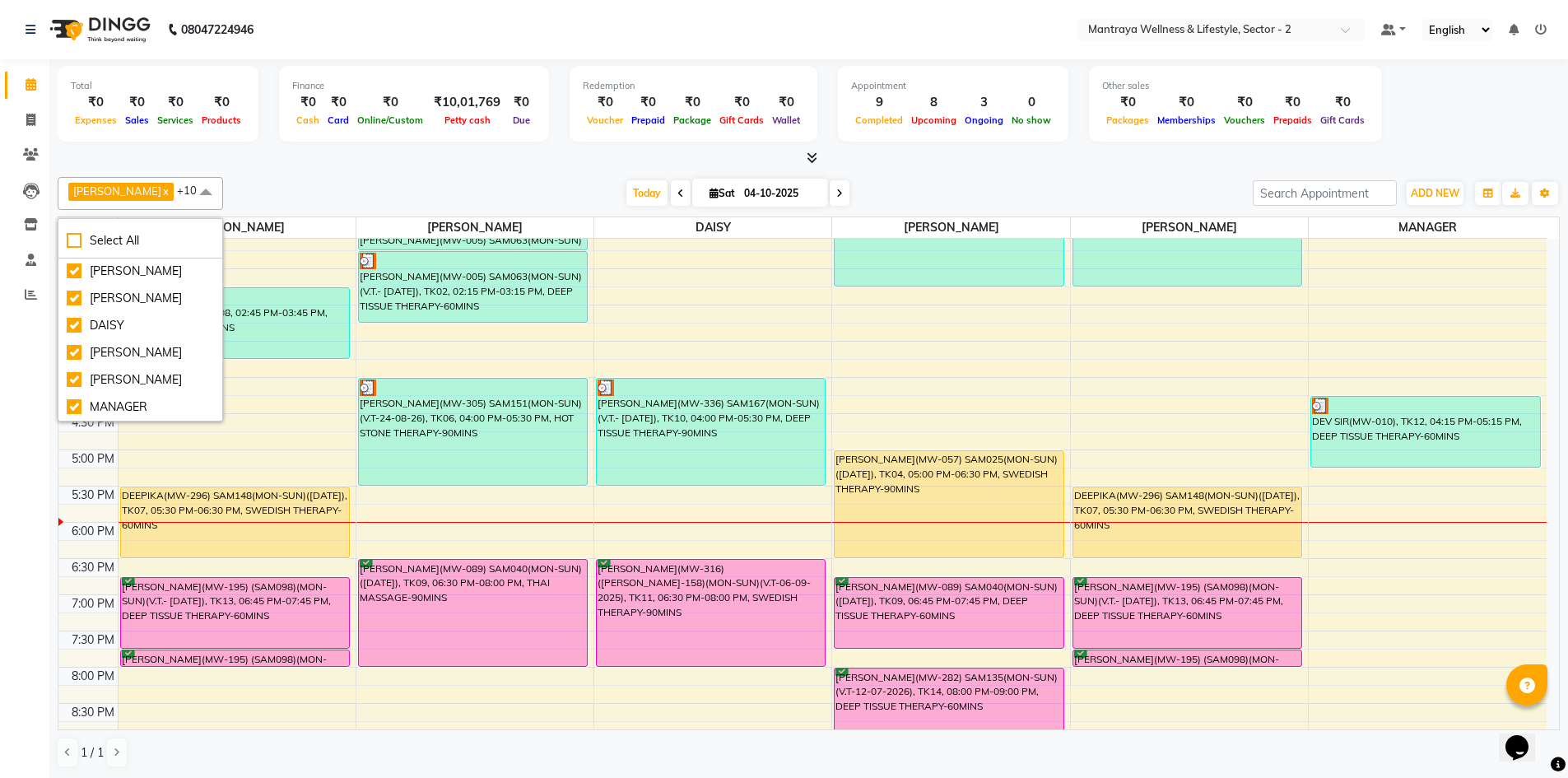
scroll to position [0, 0]
click at [231, 189] on div "[DATE] [DATE]" at bounding box center [737, 193] width 1013 height 25
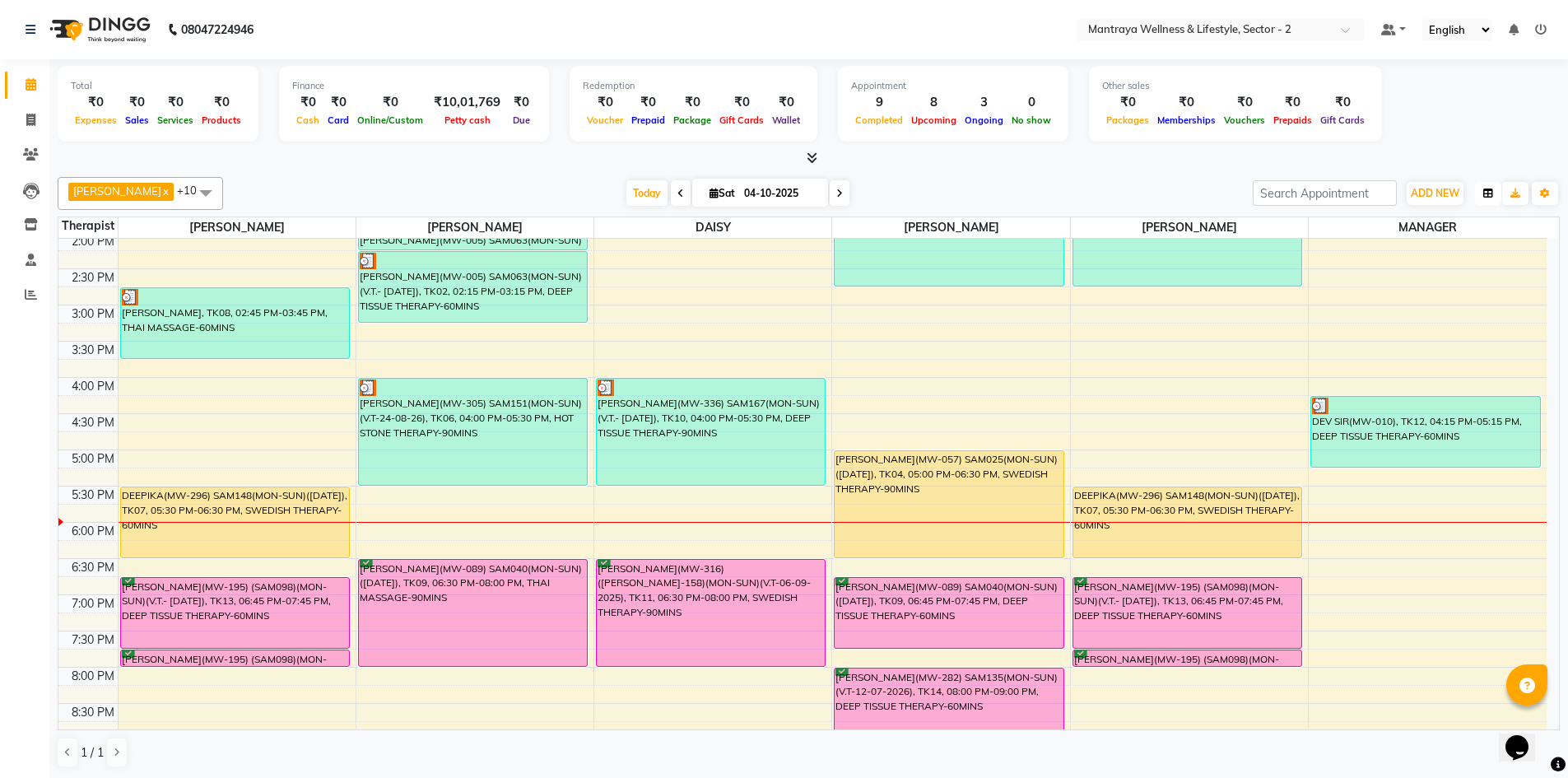
click at [1484, 185] on button "button" at bounding box center [1488, 193] width 26 height 23
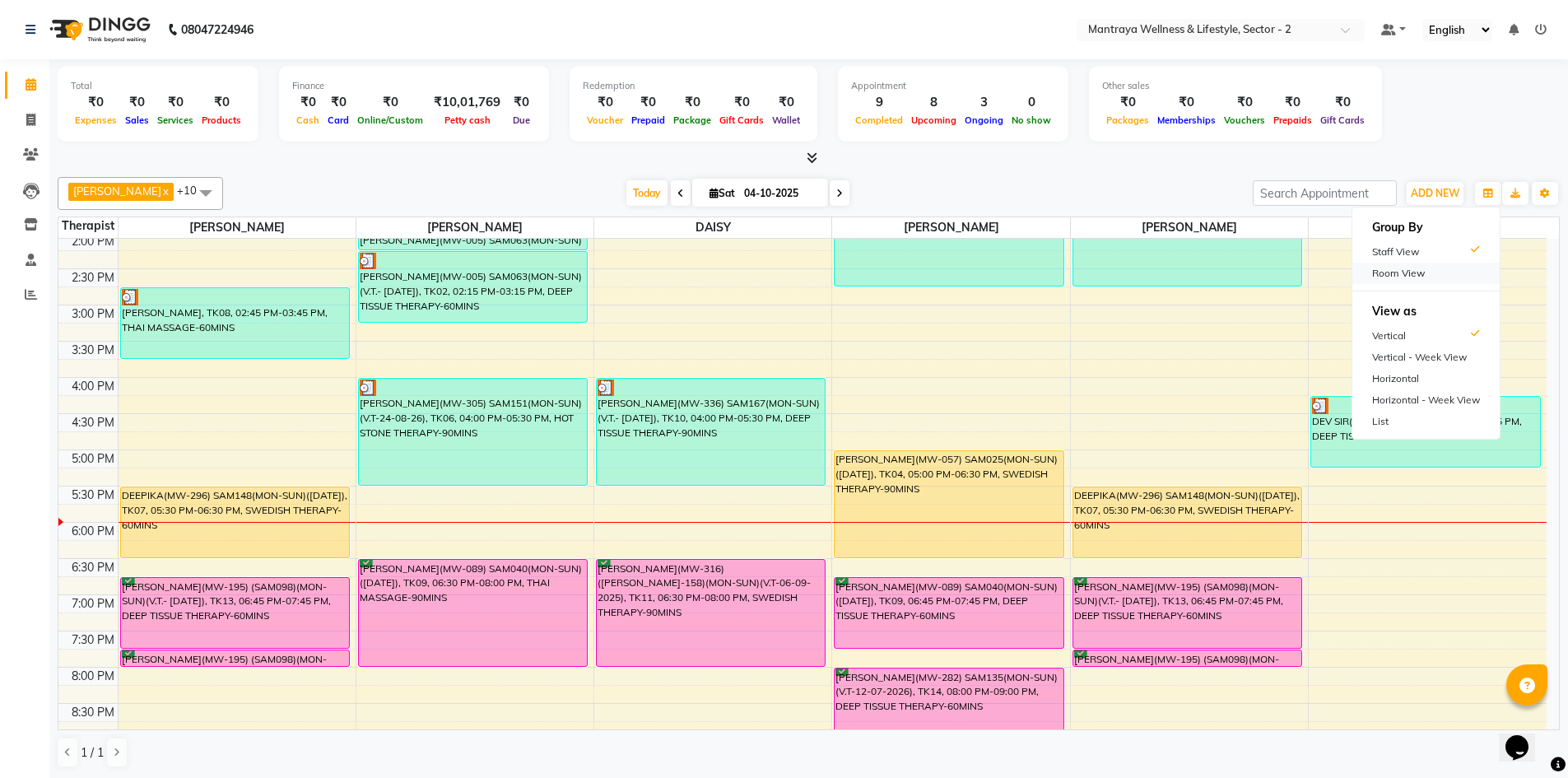
click at [1379, 274] on div "Room View" at bounding box center [1426, 273] width 147 height 21
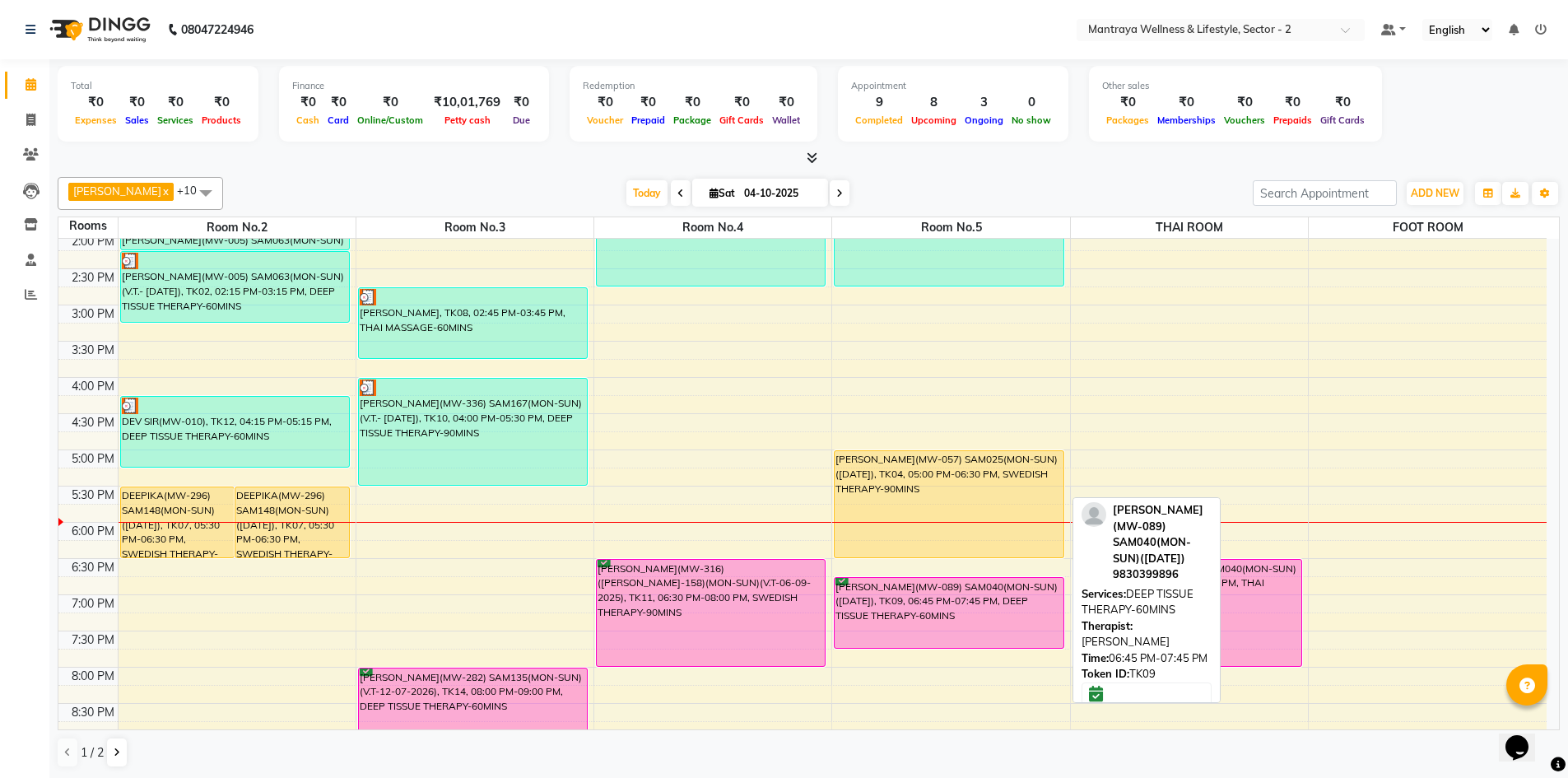
scroll to position [377, 0]
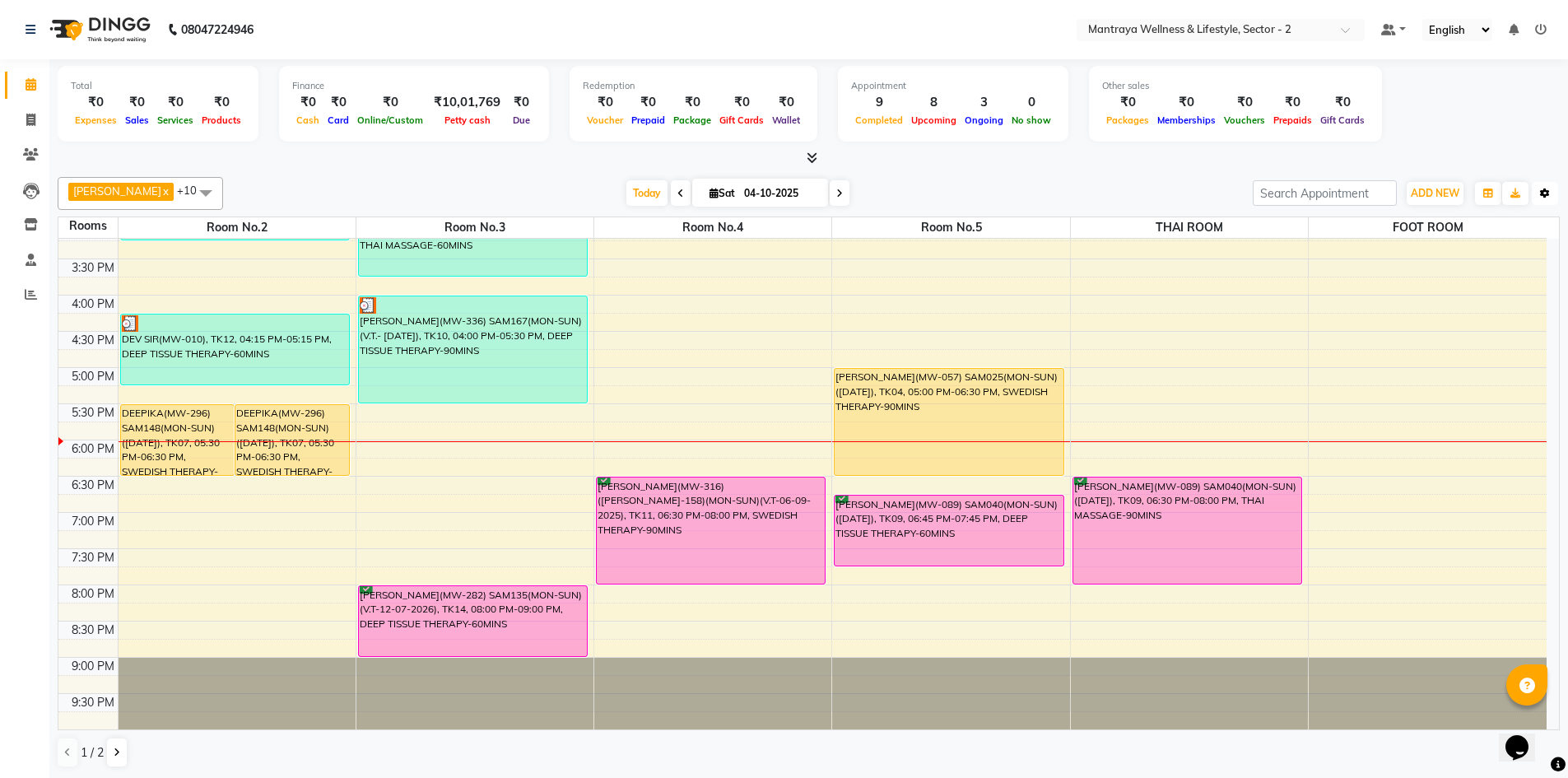
click at [1549, 192] on button "Toggle Dropdown" at bounding box center [1545, 193] width 26 height 23
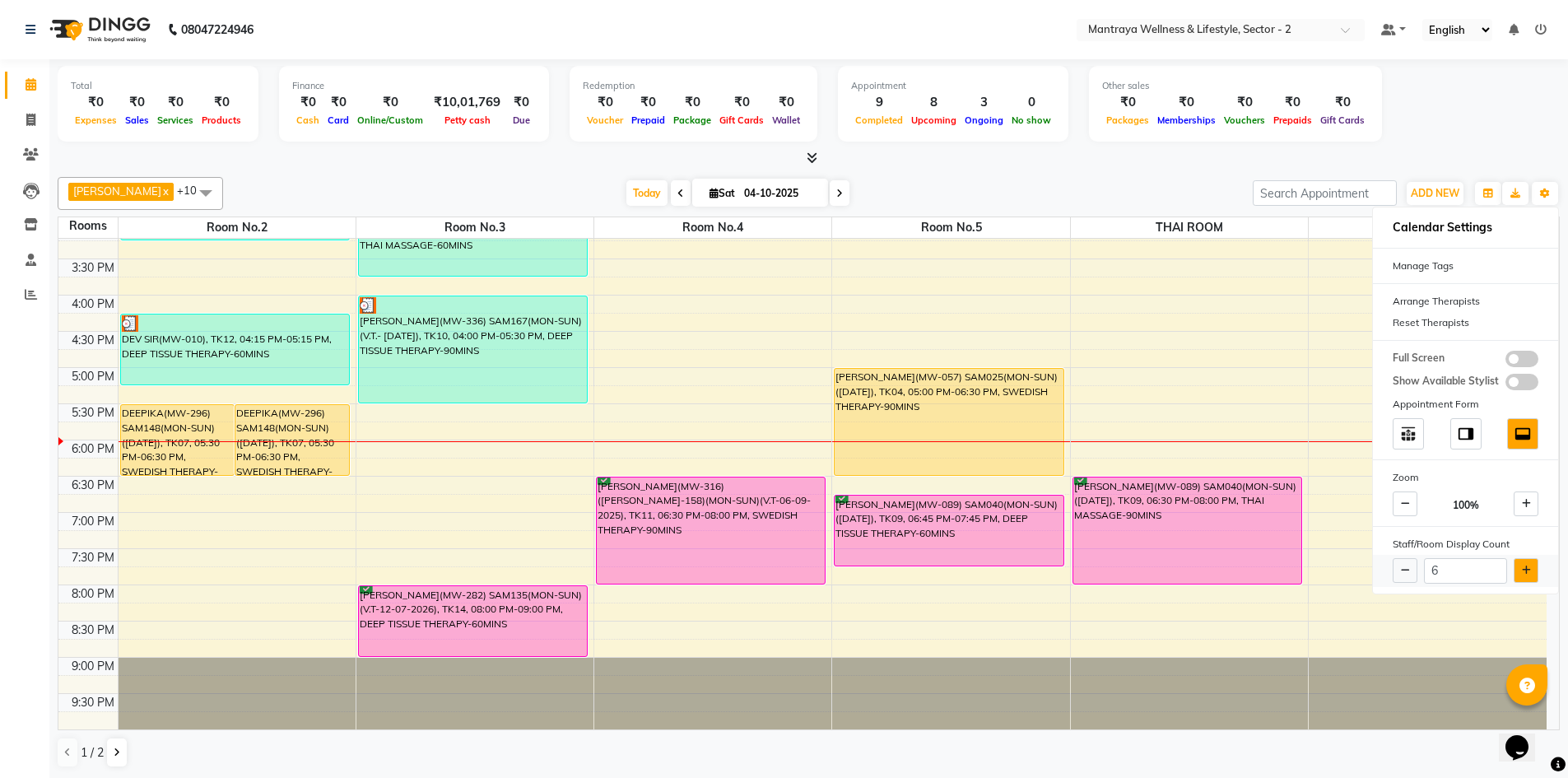
click at [1525, 568] on icon at bounding box center [1526, 570] width 9 height 10
type input "7"
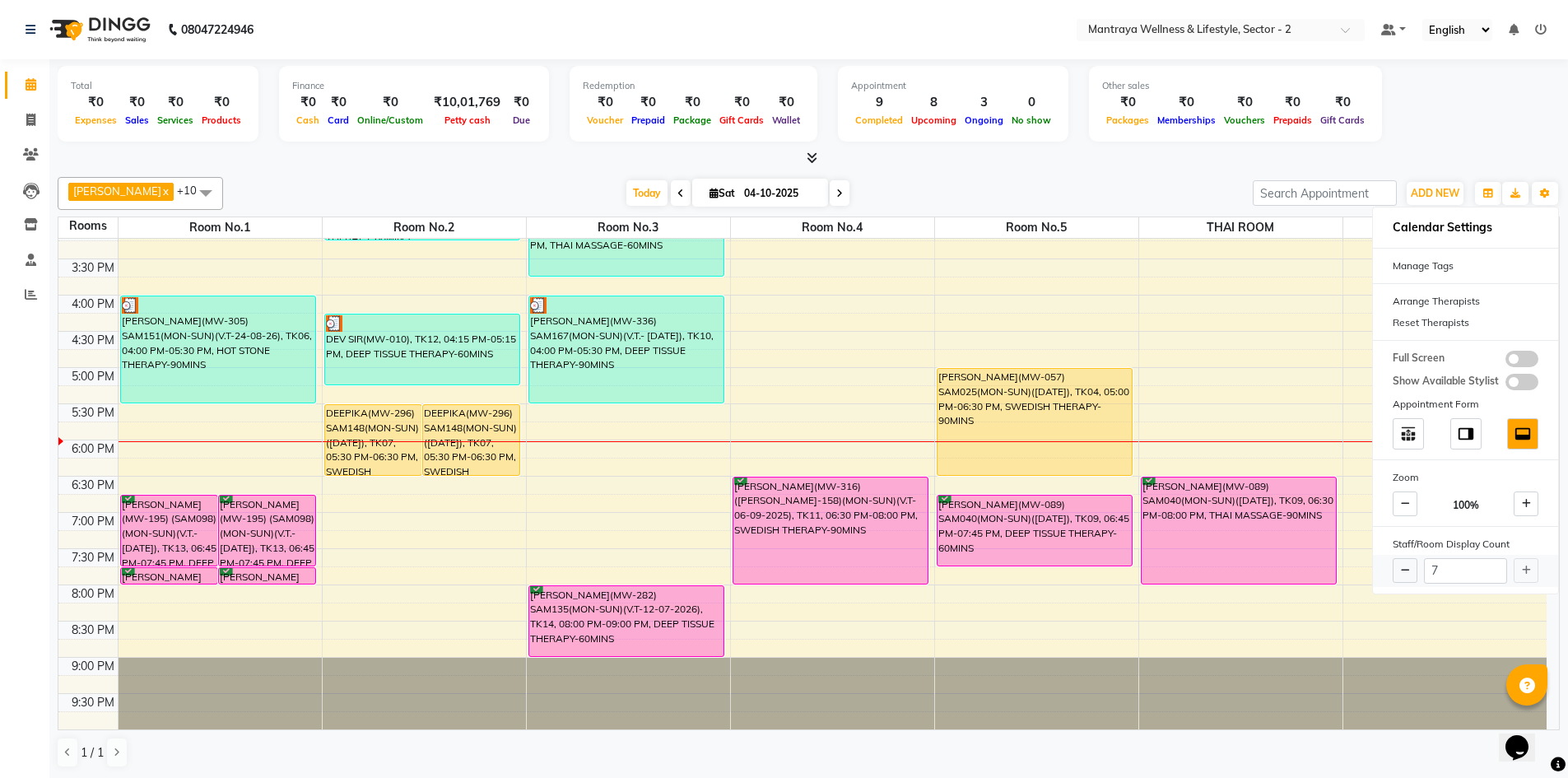
click at [1525, 568] on div "7" at bounding box center [1465, 571] width 185 height 32
click at [1012, 161] on div at bounding box center [808, 158] width 1501 height 18
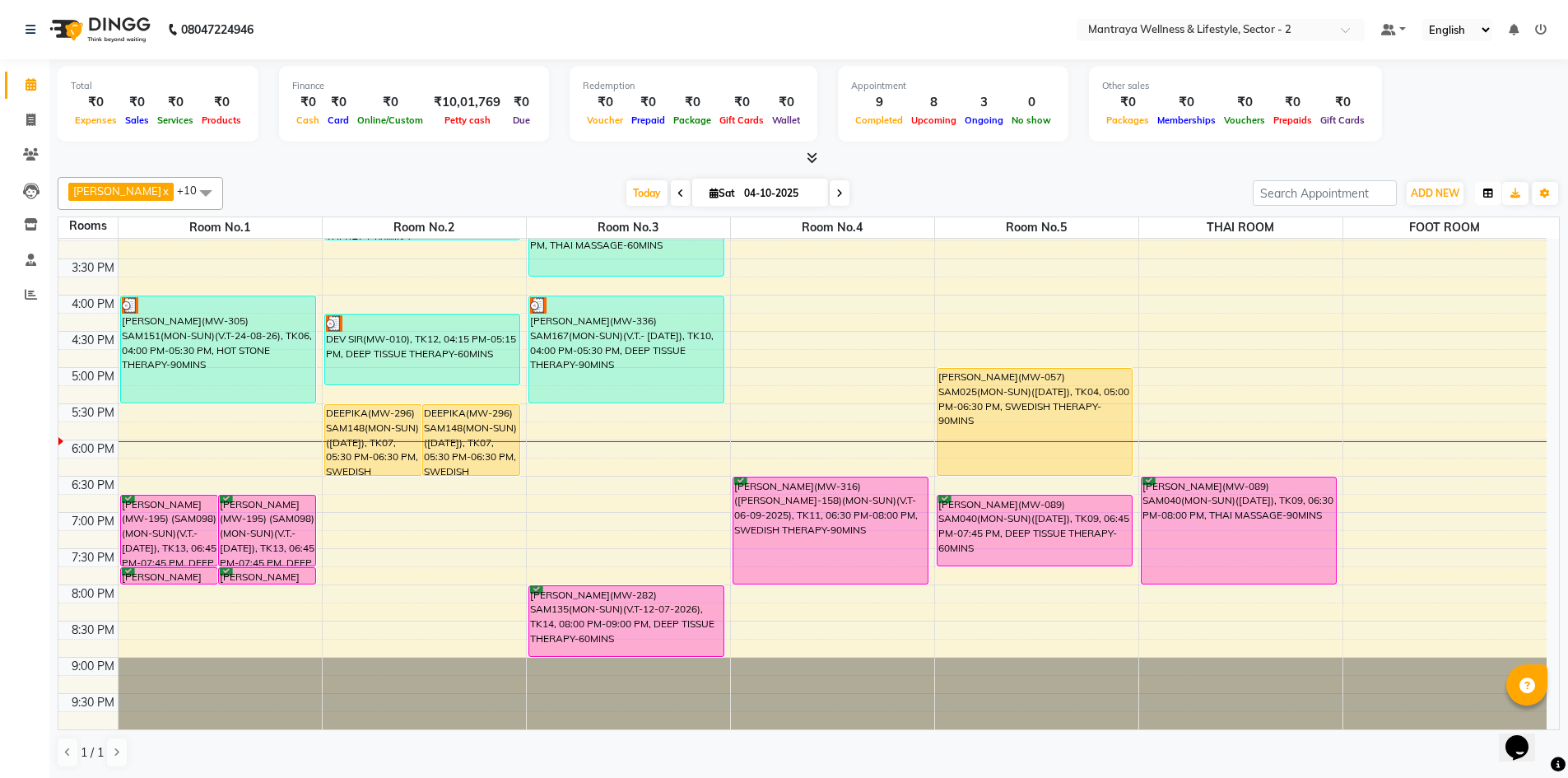
click at [1494, 190] on button "button" at bounding box center [1488, 193] width 26 height 23
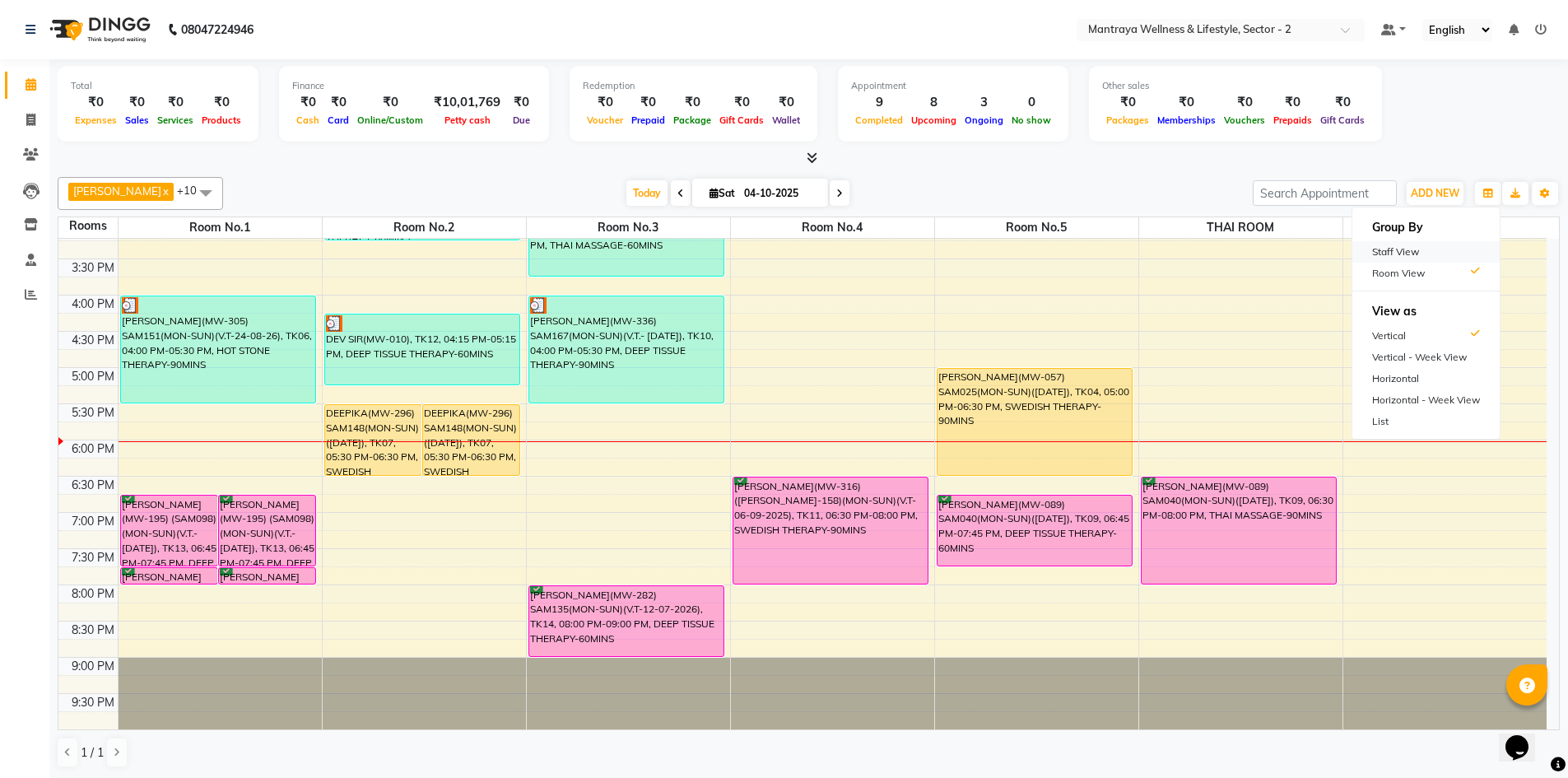
click at [1427, 250] on div "Staff View" at bounding box center [1426, 252] width 147 height 21
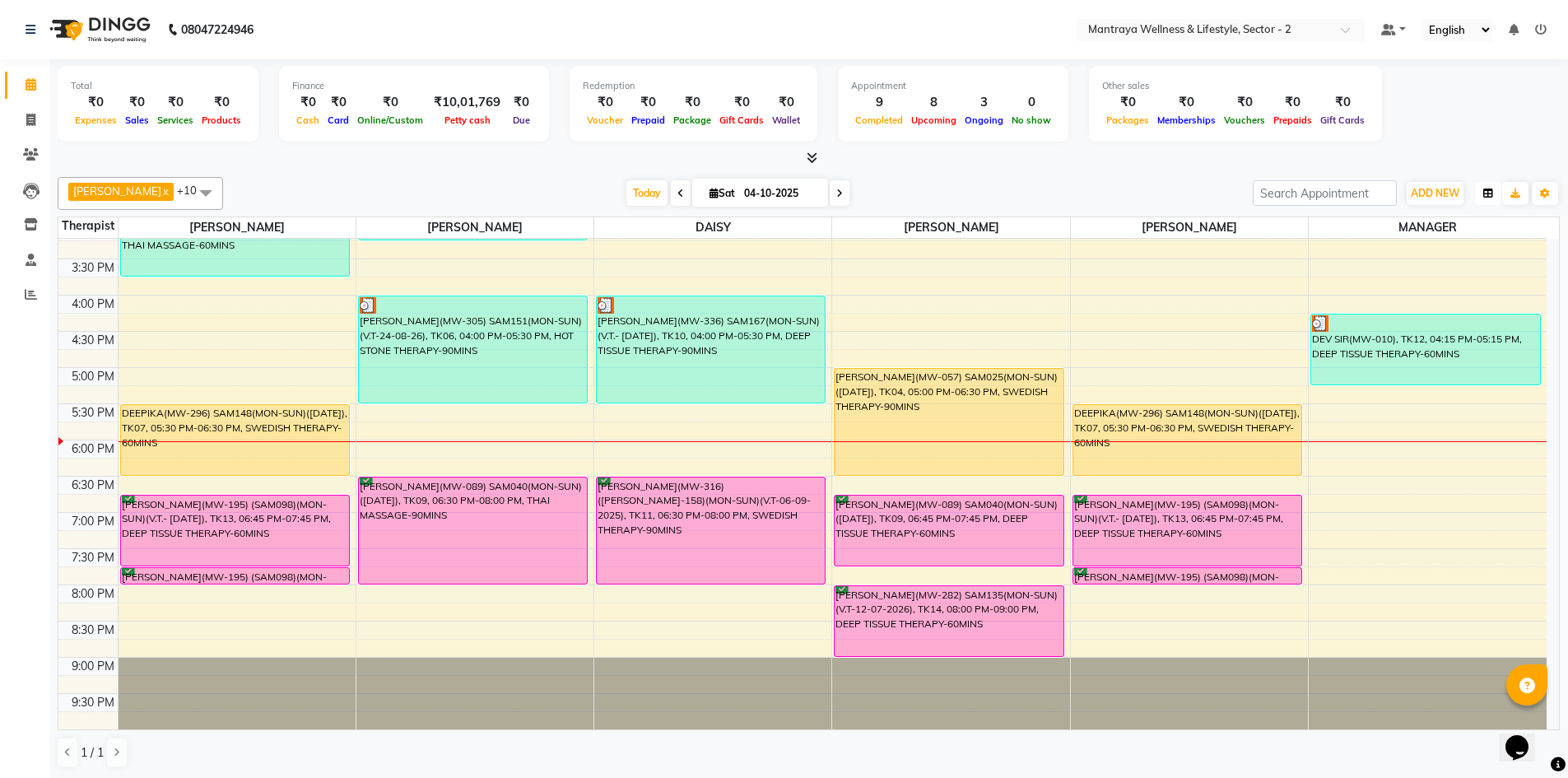
click at [1487, 190] on icon "button" at bounding box center [1488, 193] width 10 height 10
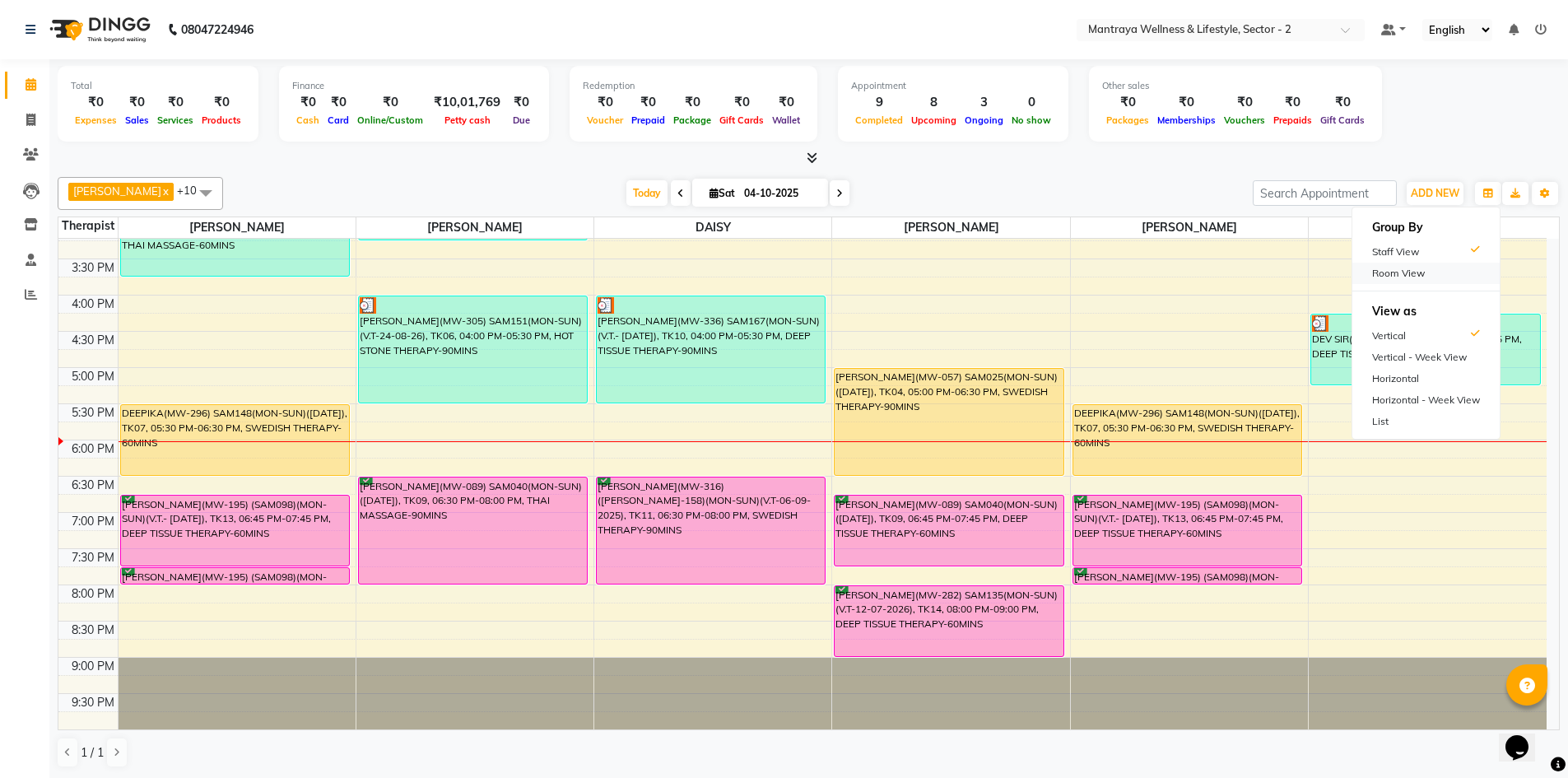
click at [1443, 271] on div "Room View" at bounding box center [1426, 273] width 147 height 21
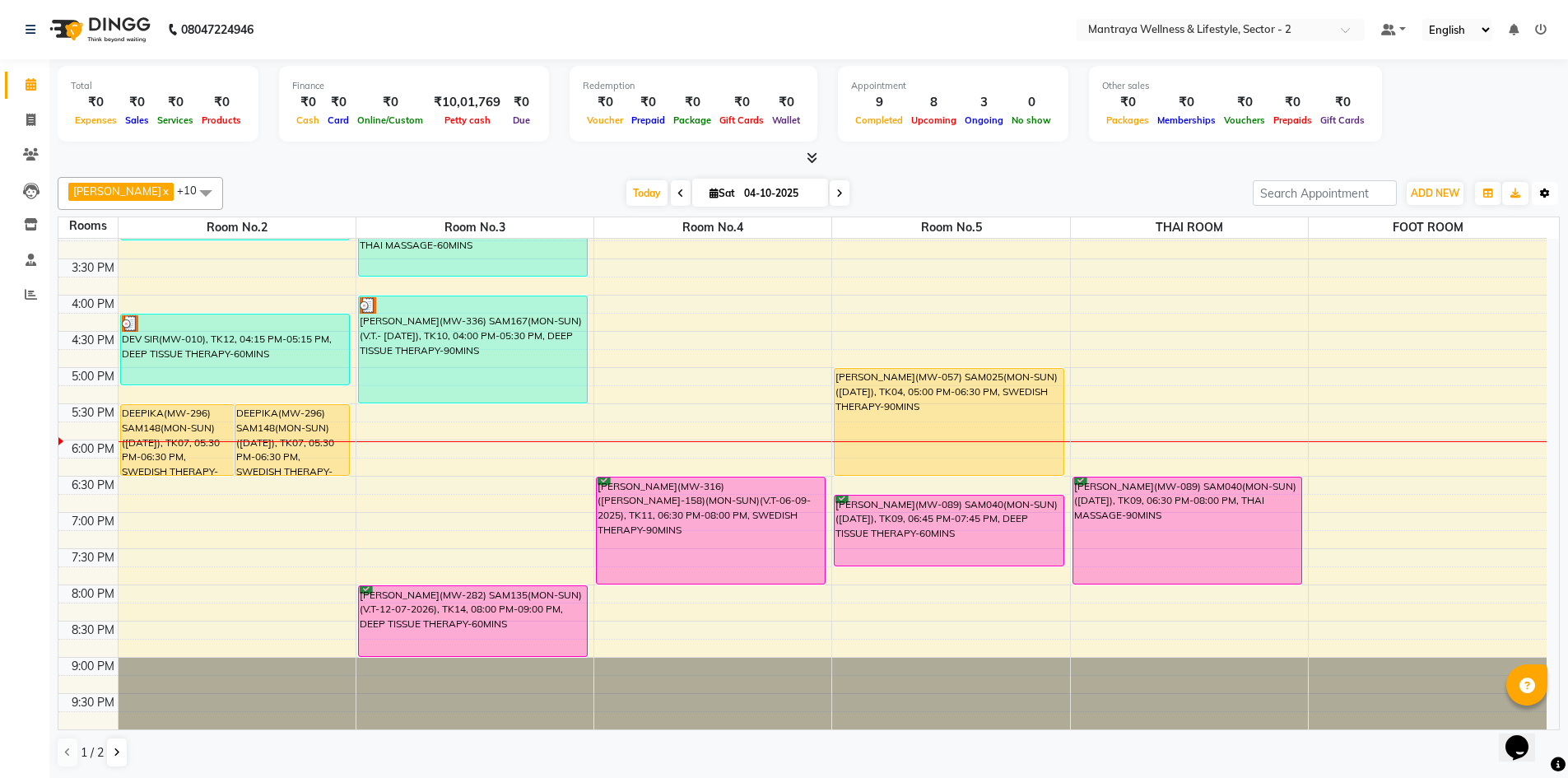
click at [1539, 190] on button "Toggle Dropdown" at bounding box center [1545, 193] width 26 height 23
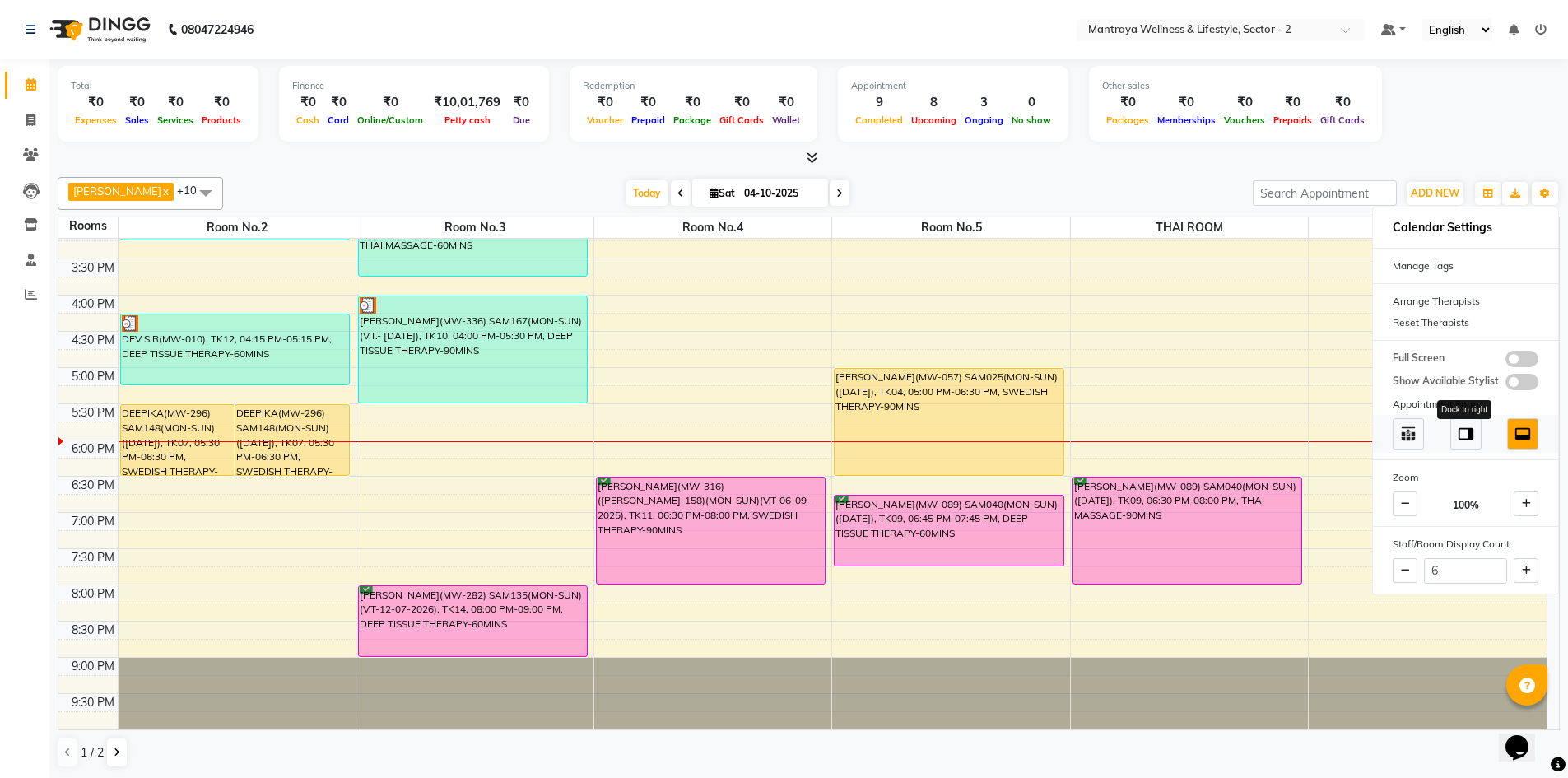
click at [1472, 439] on img at bounding box center [1466, 434] width 19 height 19
click at [1405, 437] on img at bounding box center [1408, 434] width 19 height 19
click at [1465, 431] on img at bounding box center [1466, 434] width 19 height 19
click at [1519, 428] on img at bounding box center [1523, 434] width 19 height 19
click at [1450, 131] on div "Total ₹0 Expenses ₹0 Sales ₹0 Services ₹0 Products Finance ₹0 Cash ₹0 Card ₹0 O…" at bounding box center [808, 105] width 1501 height 80
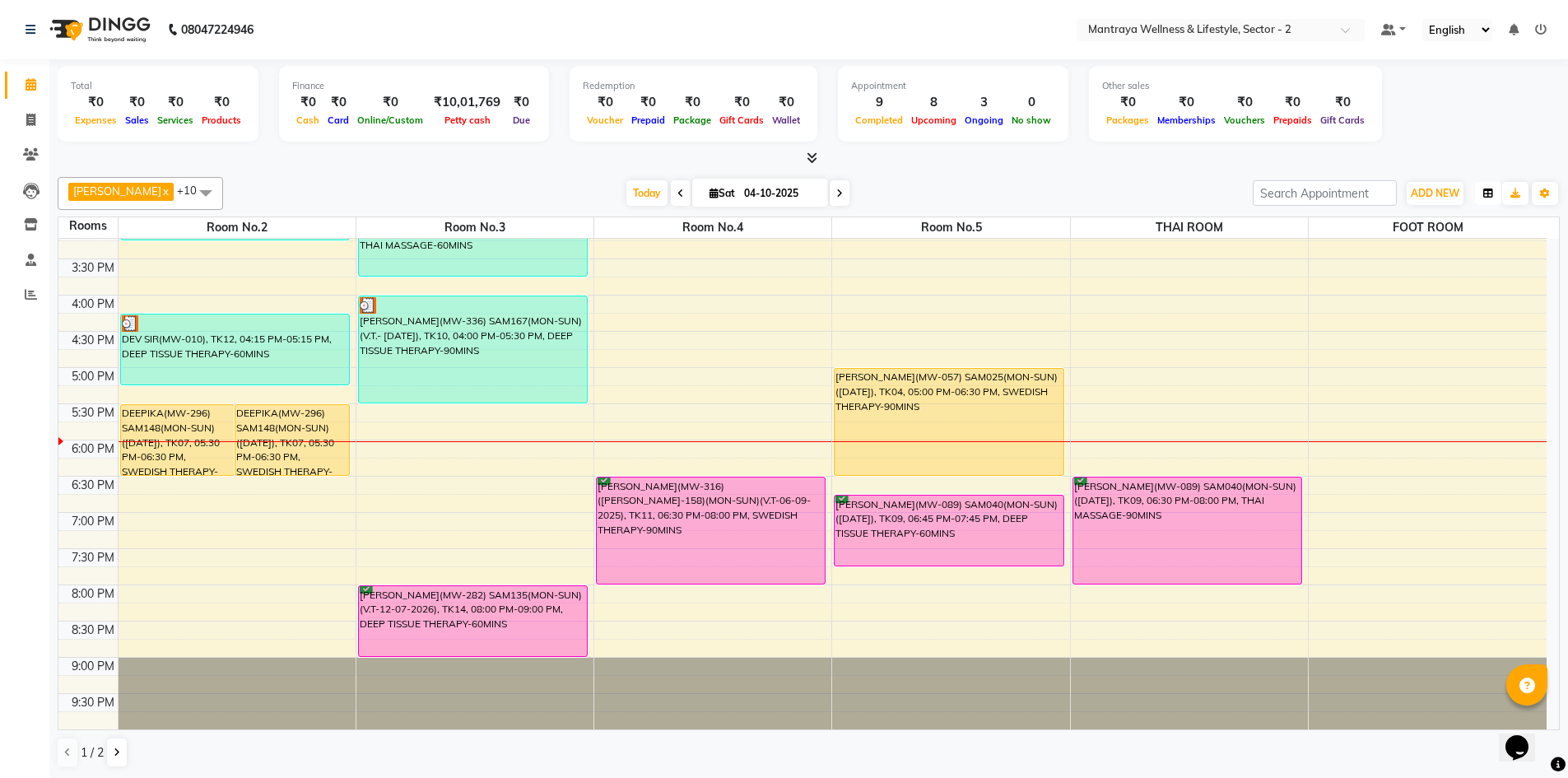
click at [1491, 193] on icon "button" at bounding box center [1488, 193] width 10 height 10
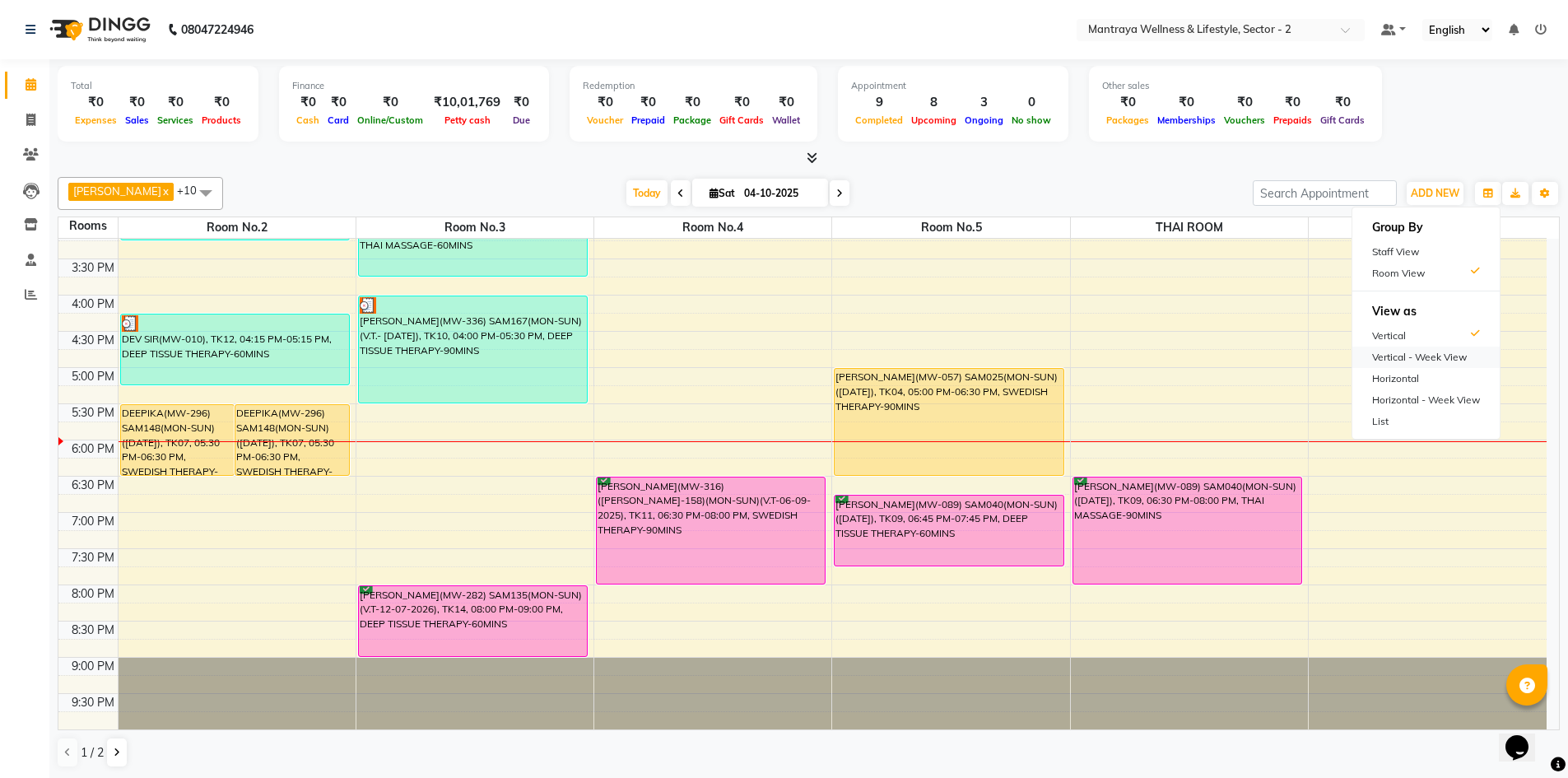
click at [1434, 352] on div "Vertical - Week View" at bounding box center [1426, 357] width 147 height 21
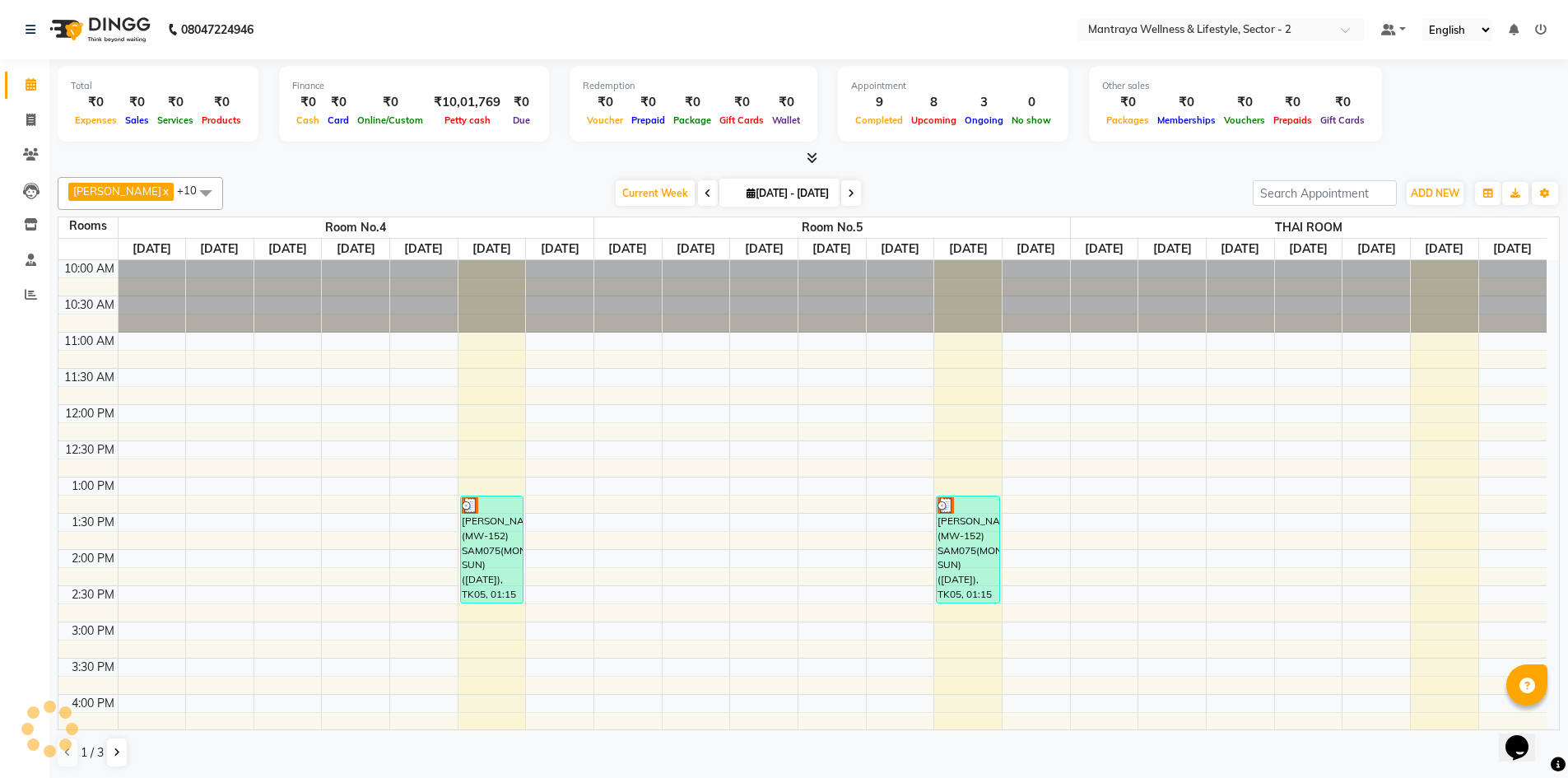
scroll to position [399, 0]
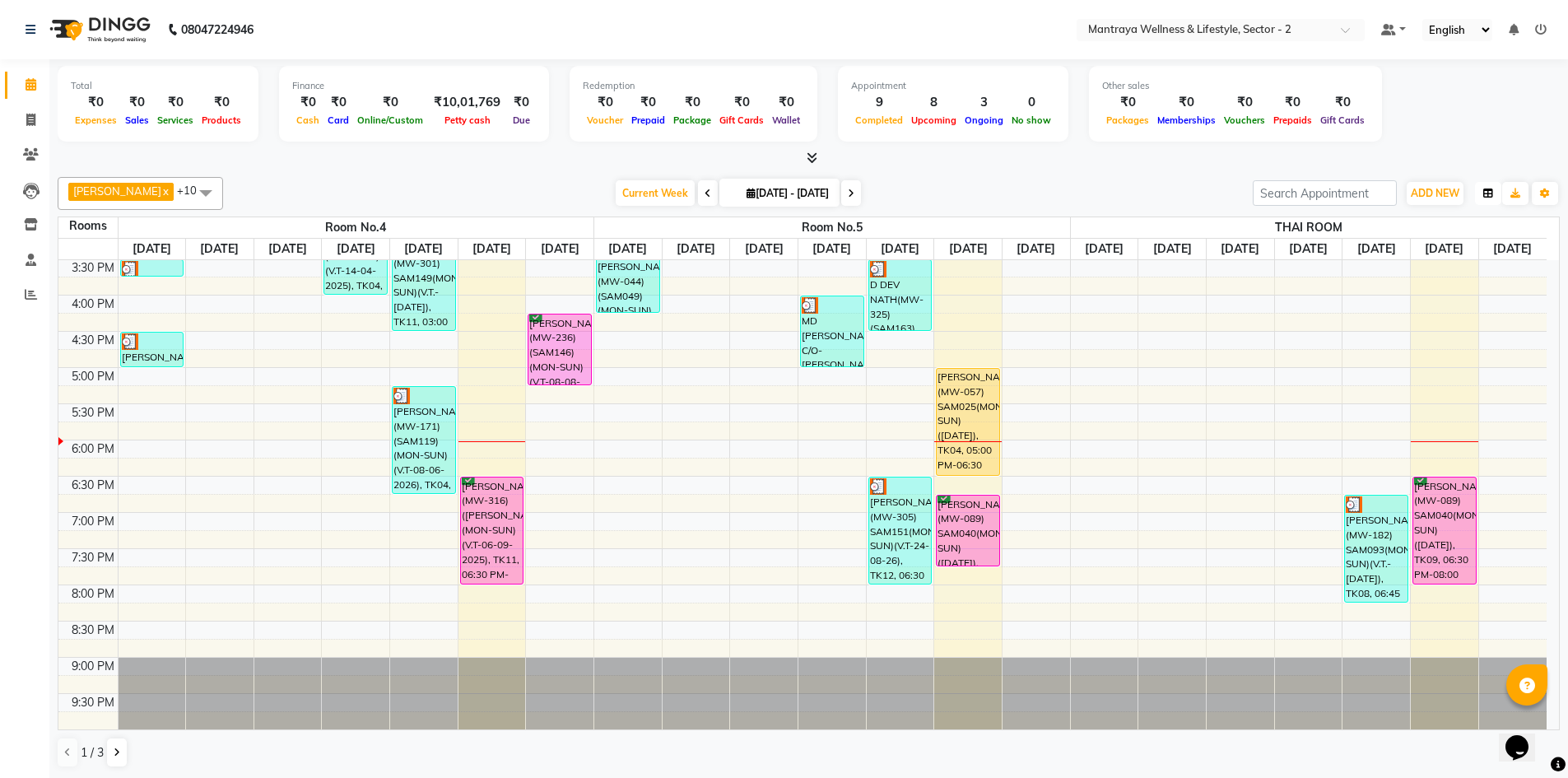
click at [1487, 195] on icon "button" at bounding box center [1488, 193] width 10 height 10
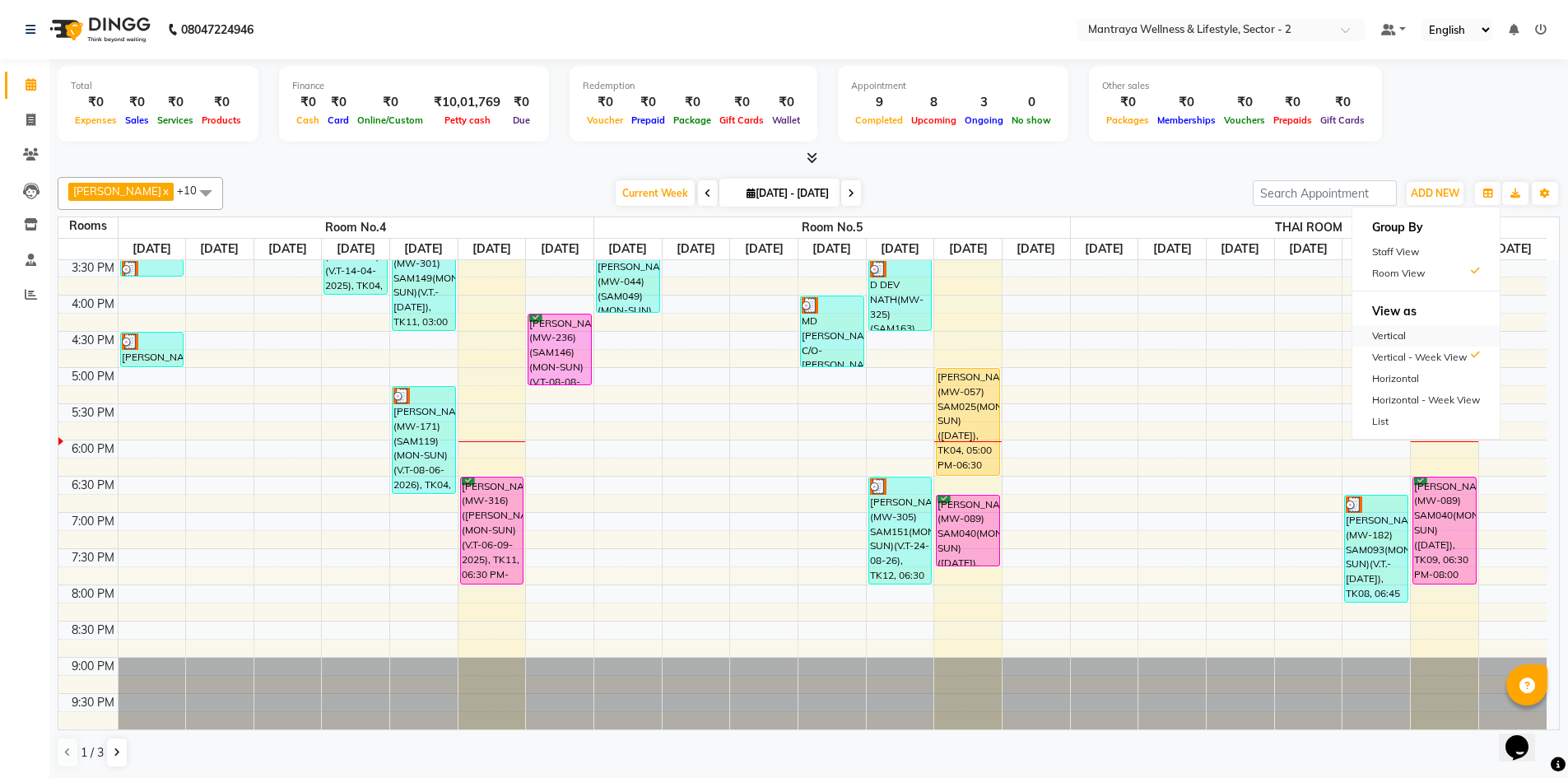
click at [1387, 332] on div "Vertical" at bounding box center [1426, 335] width 147 height 21
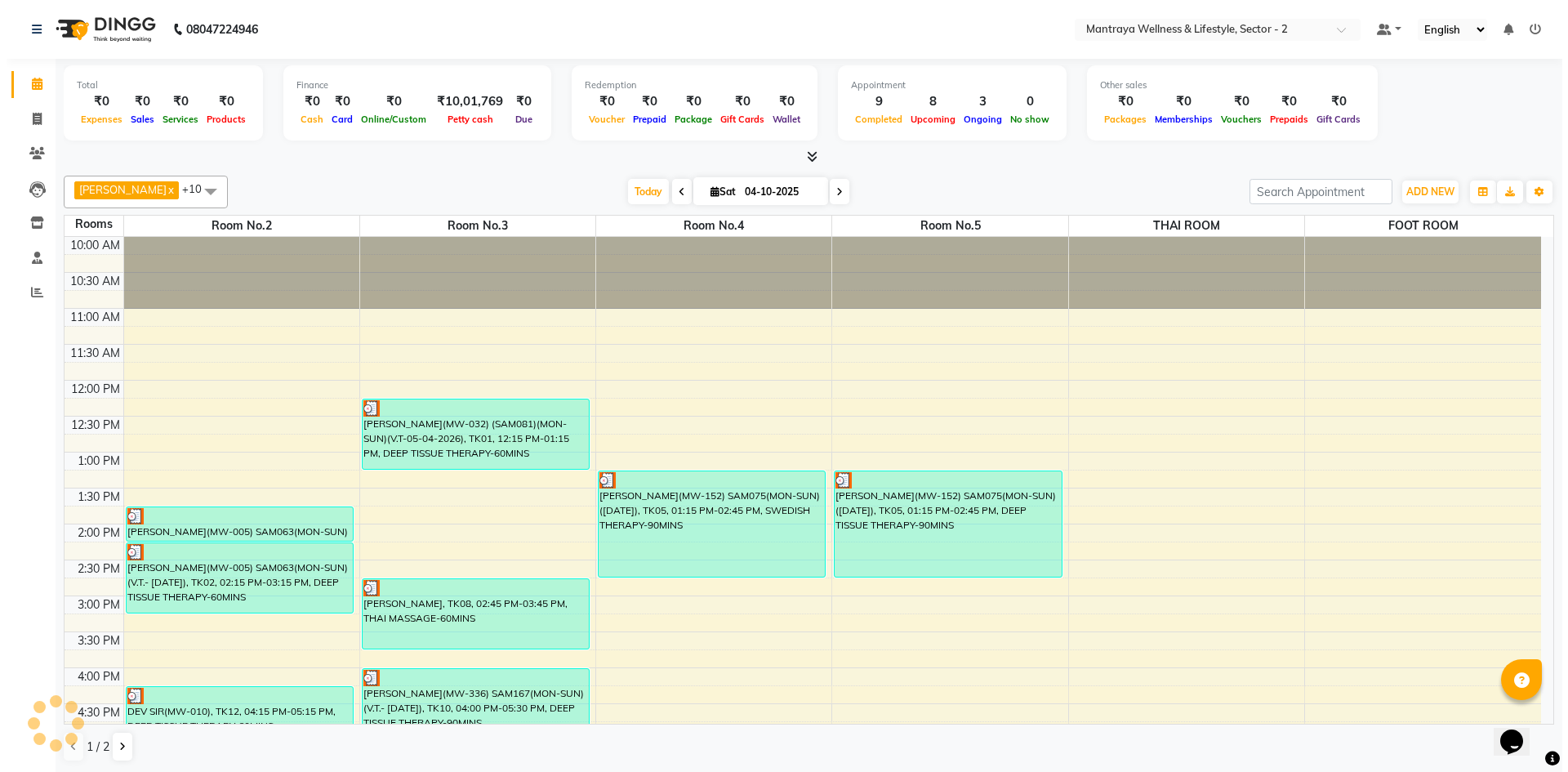
scroll to position [375, 0]
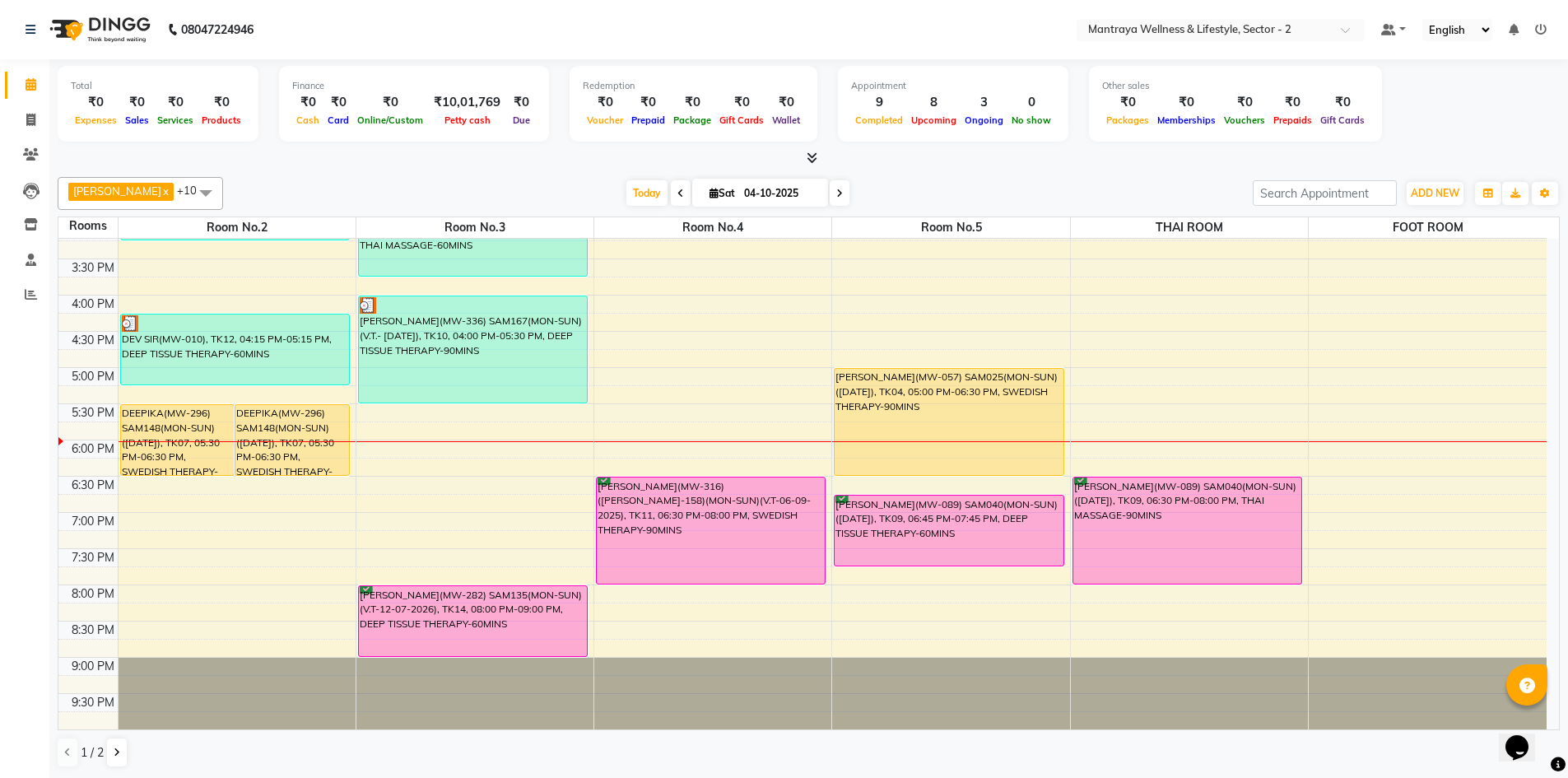
click at [1065, 167] on div at bounding box center [808, 158] width 1501 height 18
click at [25, 294] on icon at bounding box center [31, 293] width 12 height 12
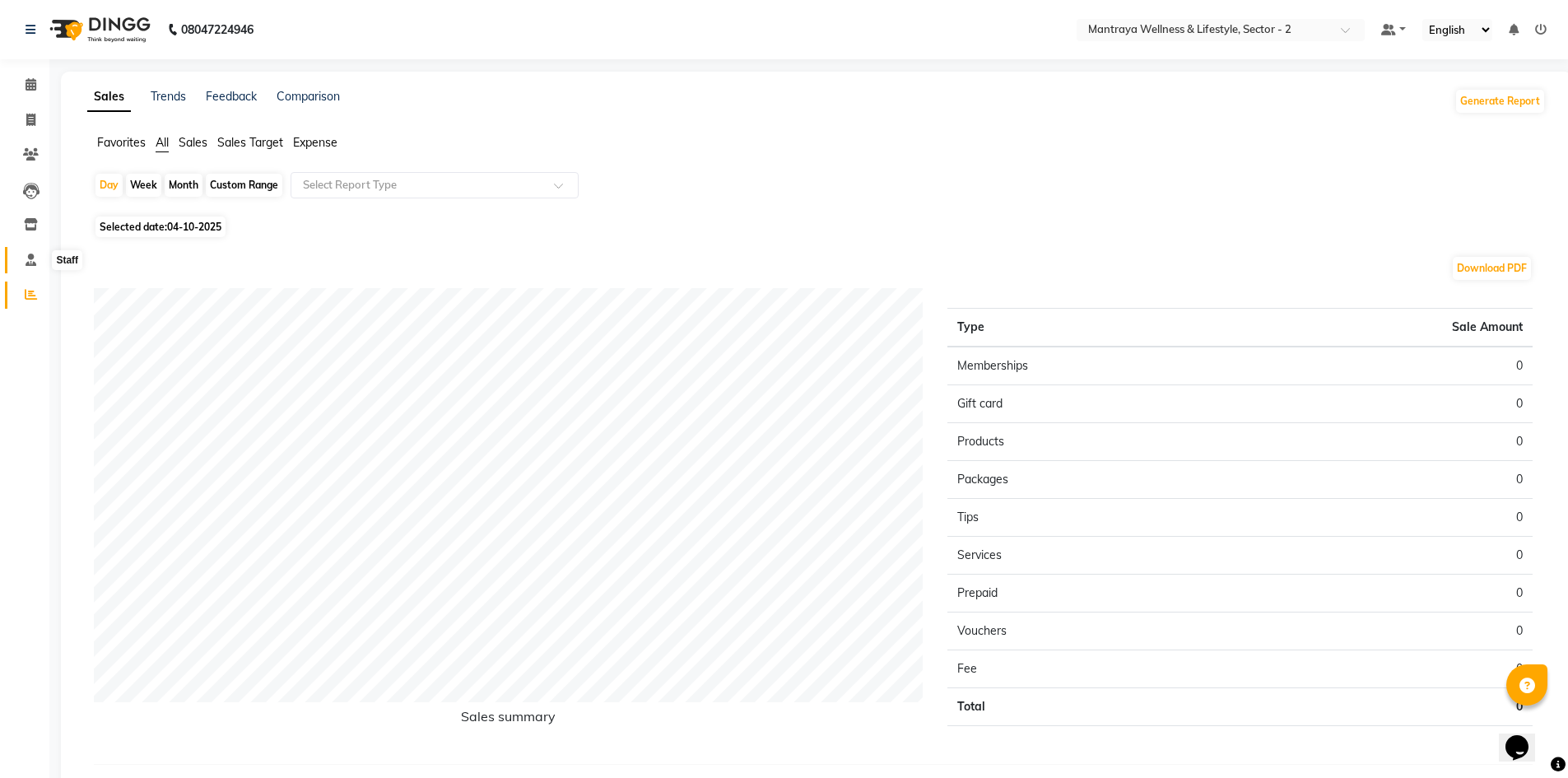
click at [27, 258] on icon at bounding box center [31, 259] width 11 height 12
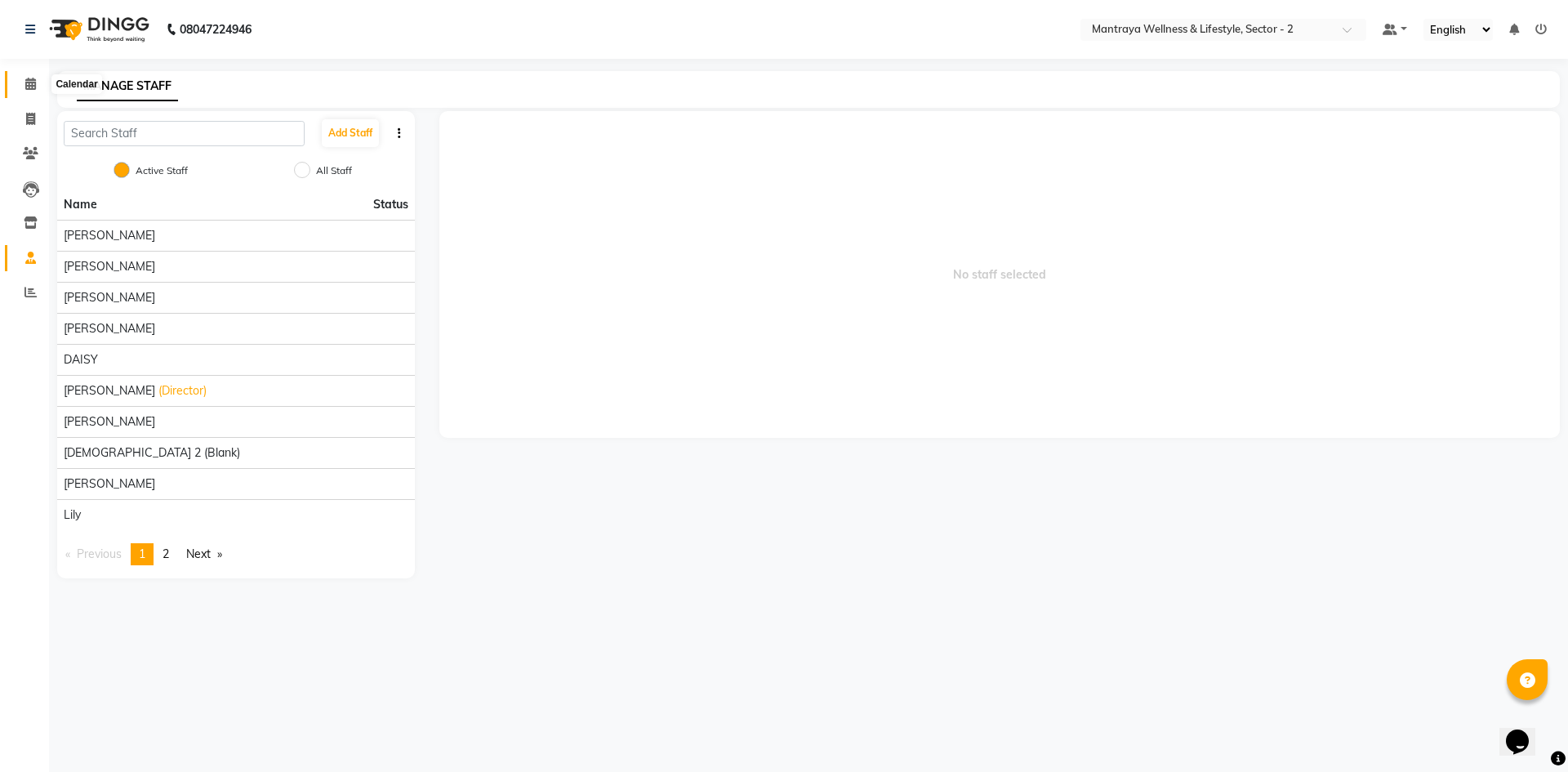
click at [28, 81] on icon at bounding box center [31, 84] width 11 height 12
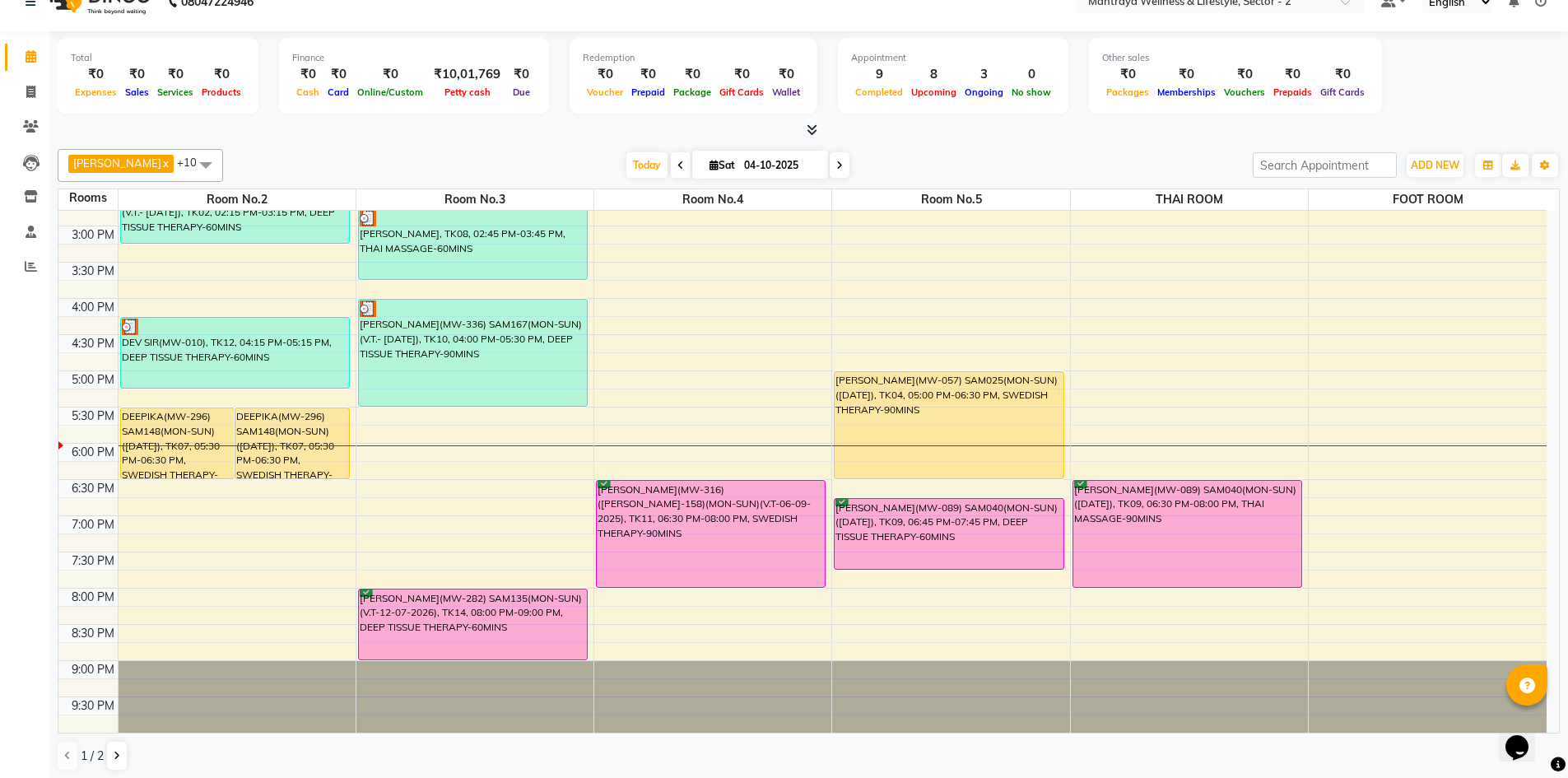
scroll to position [32, 0]
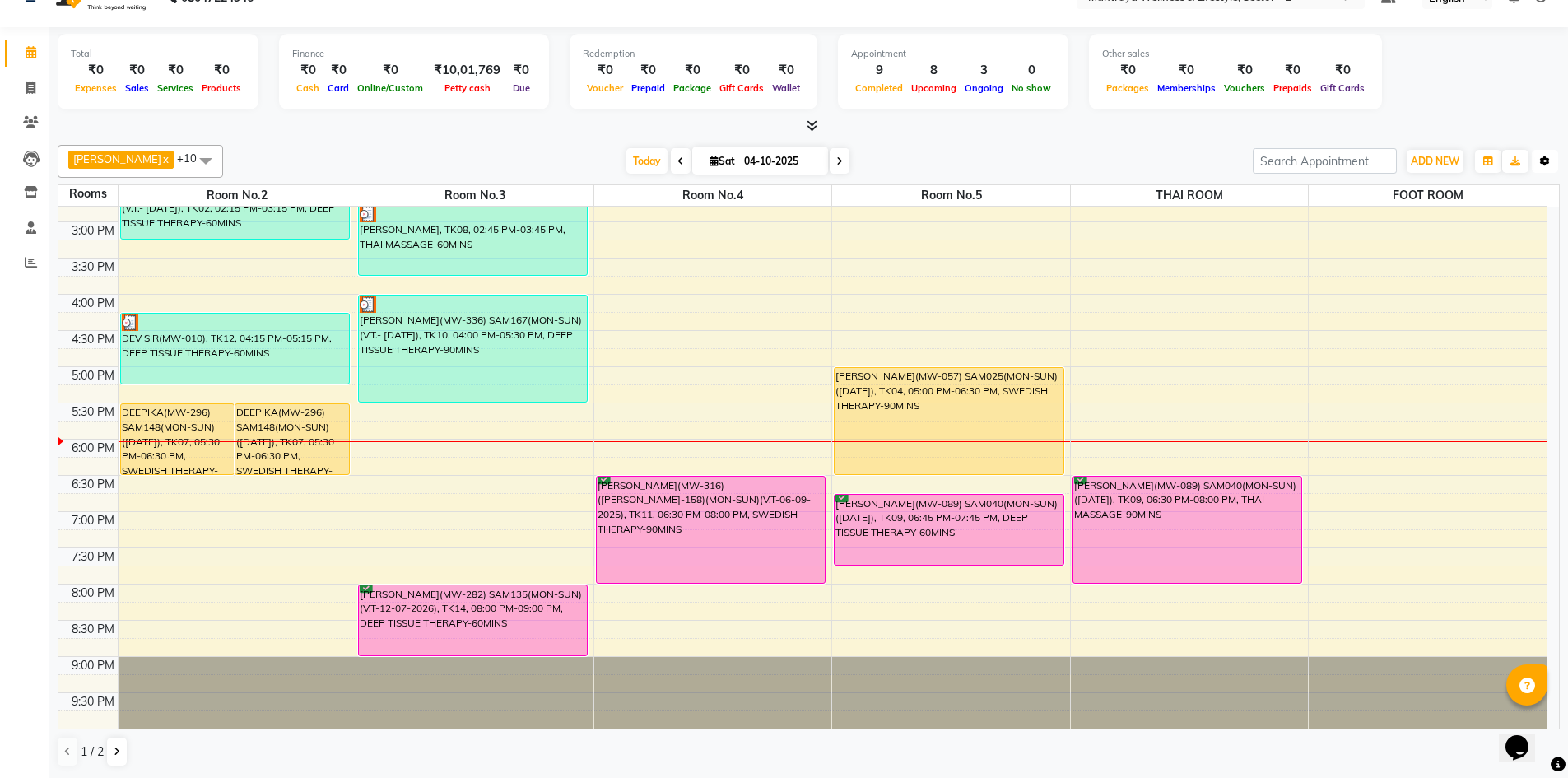
click at [1547, 164] on icon "button" at bounding box center [1544, 161] width 10 height 10
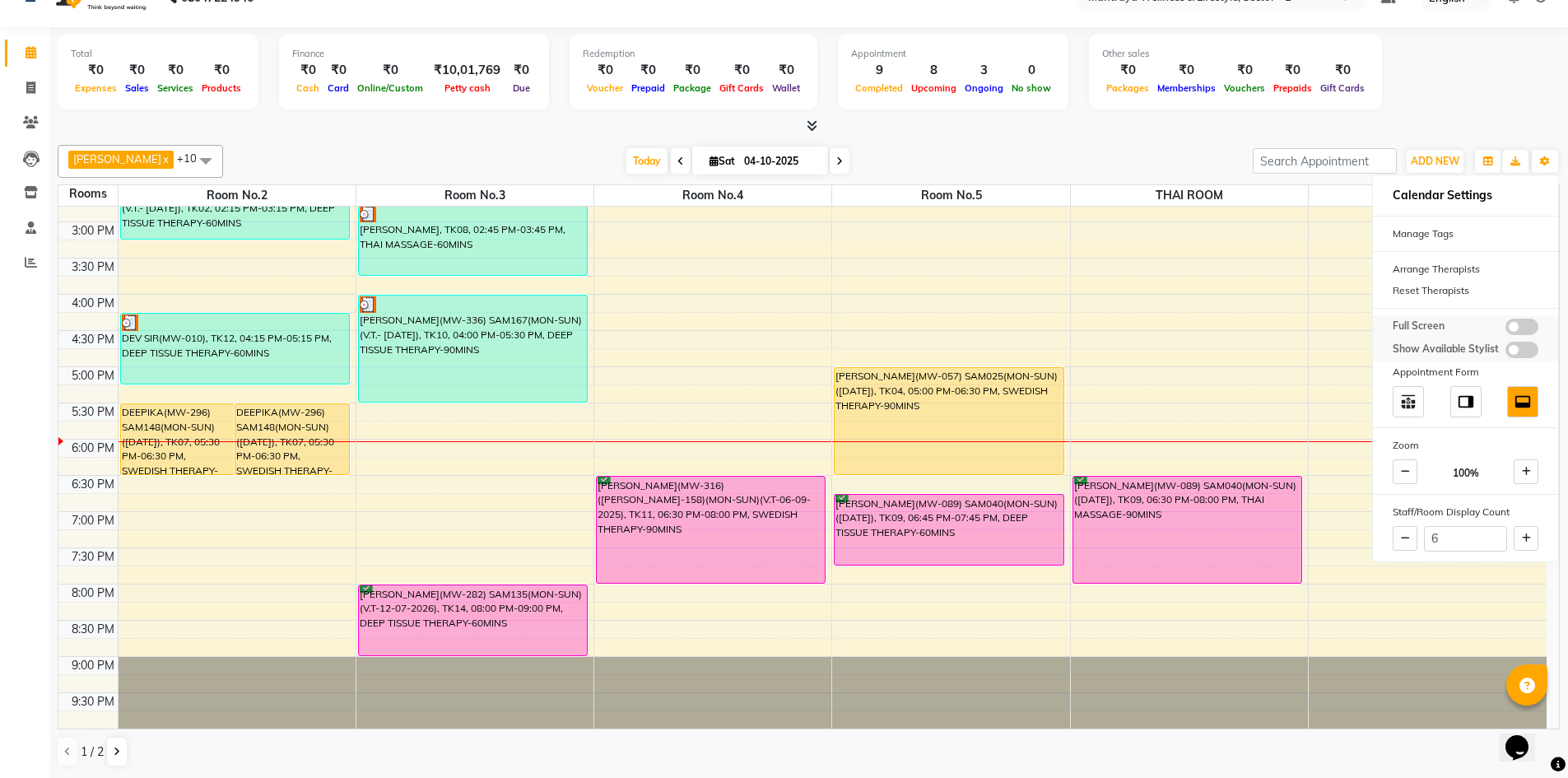
click at [1514, 349] on span at bounding box center [1522, 350] width 33 height 17
click at [1505, 352] on input "checkbox" at bounding box center [1505, 352] width 0 height 0
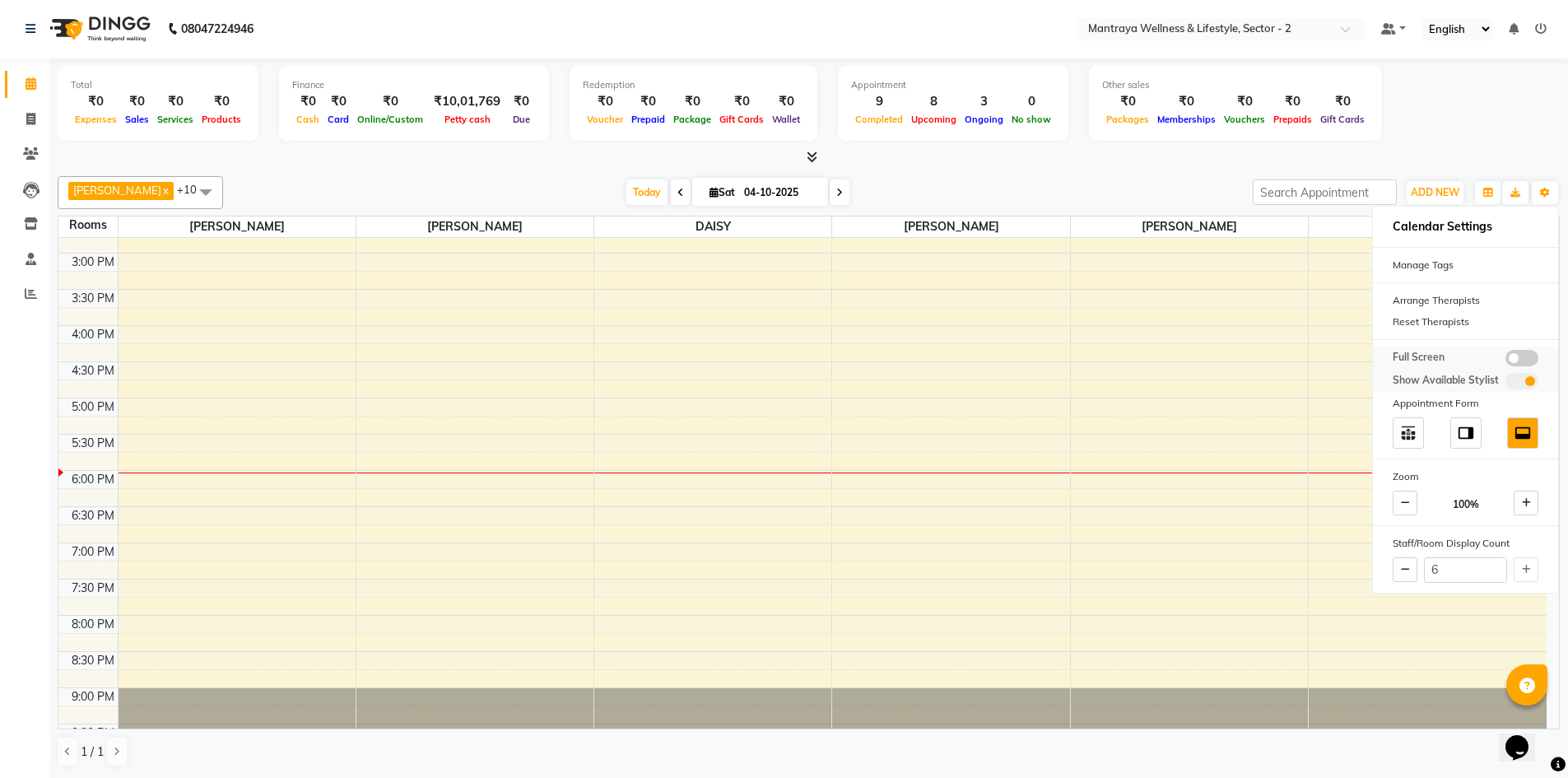
click at [1529, 373] on span at bounding box center [1522, 381] width 33 height 17
click at [1505, 384] on input "checkbox" at bounding box center [1505, 384] width 0 height 0
click at [1512, 378] on span at bounding box center [1522, 381] width 33 height 17
click at [1505, 384] on input "checkbox" at bounding box center [1505, 384] width 0 height 0
click at [1523, 380] on span at bounding box center [1522, 381] width 33 height 17
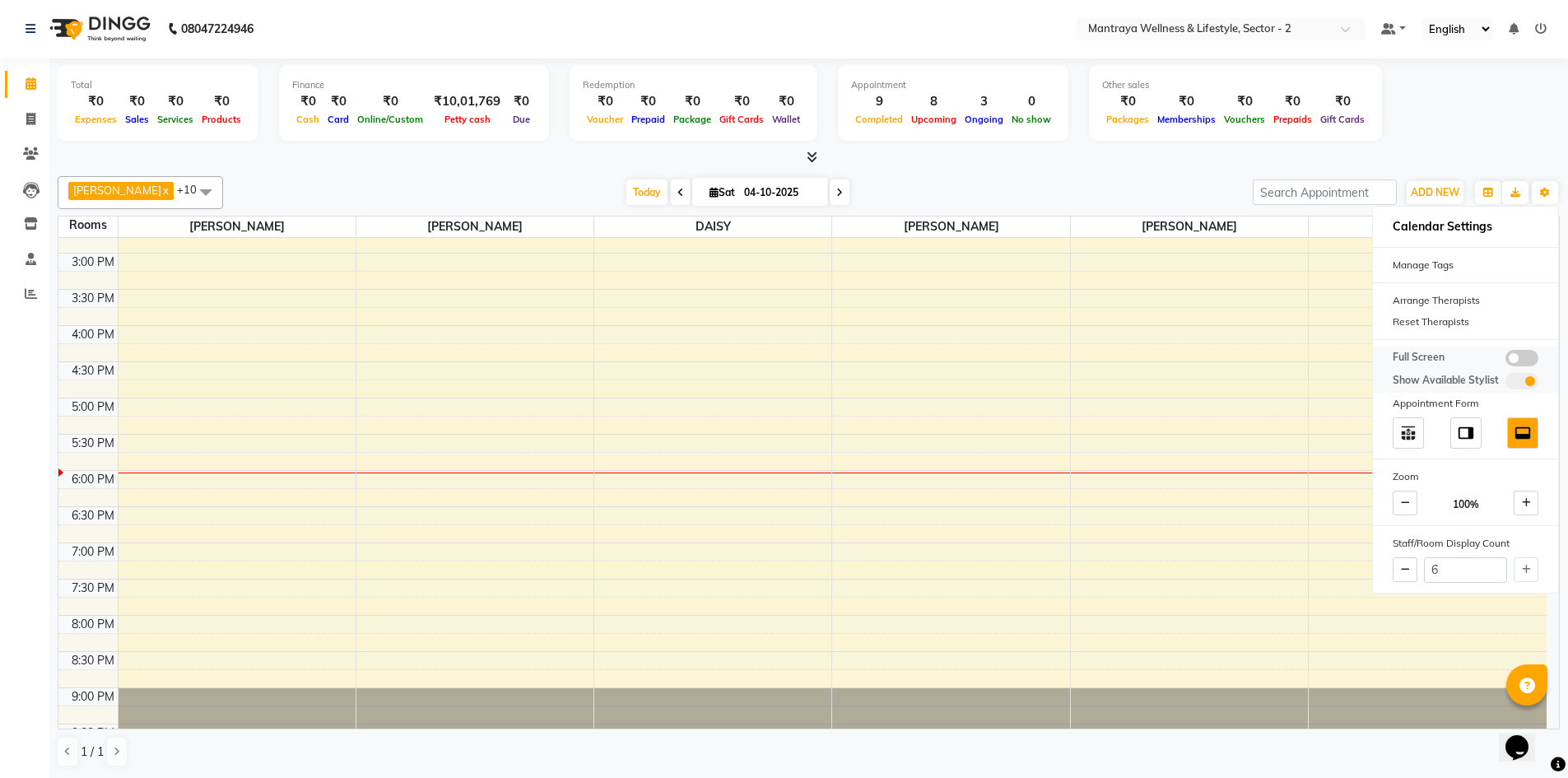
click at [1505, 384] on input "checkbox" at bounding box center [1505, 384] width 0 height 0
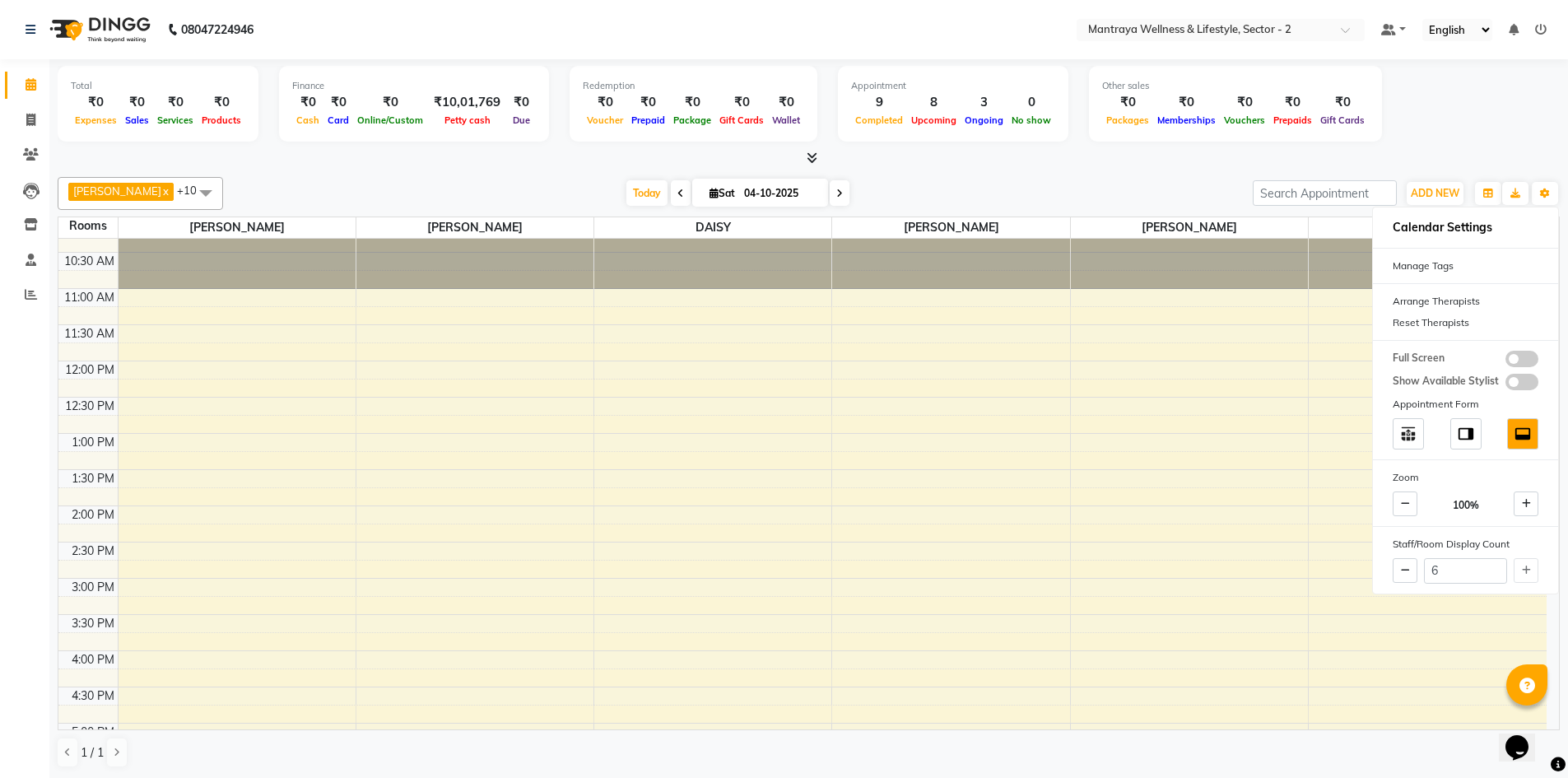
scroll to position [0, 0]
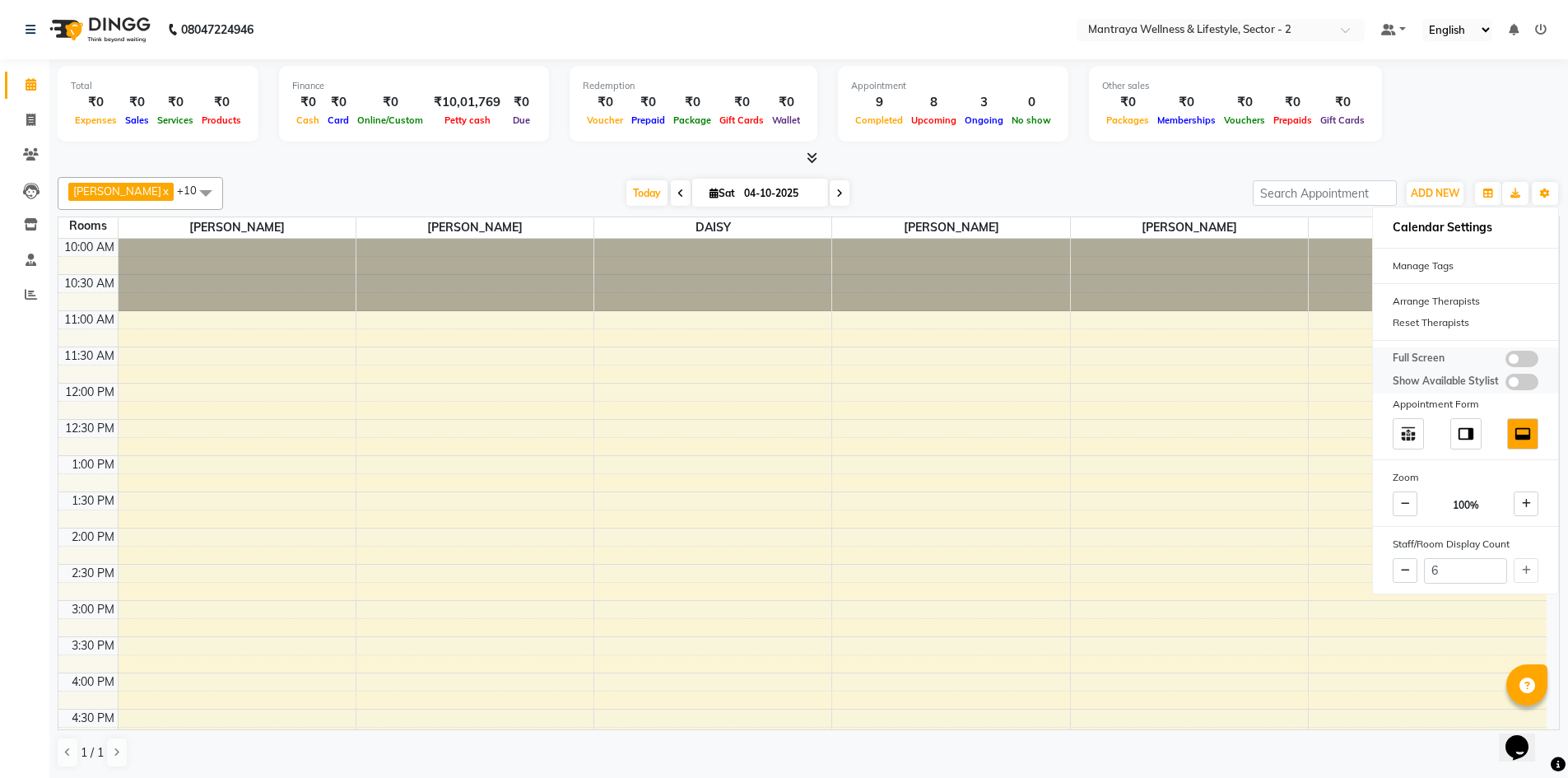
click at [1513, 377] on span at bounding box center [1522, 382] width 33 height 17
click at [1505, 384] on input "checkbox" at bounding box center [1505, 384] width 0 height 0
click at [1529, 379] on span at bounding box center [1522, 382] width 33 height 17
click at [1505, 384] on input "checkbox" at bounding box center [1505, 384] width 0 height 0
click at [1508, 355] on span at bounding box center [1522, 359] width 33 height 17
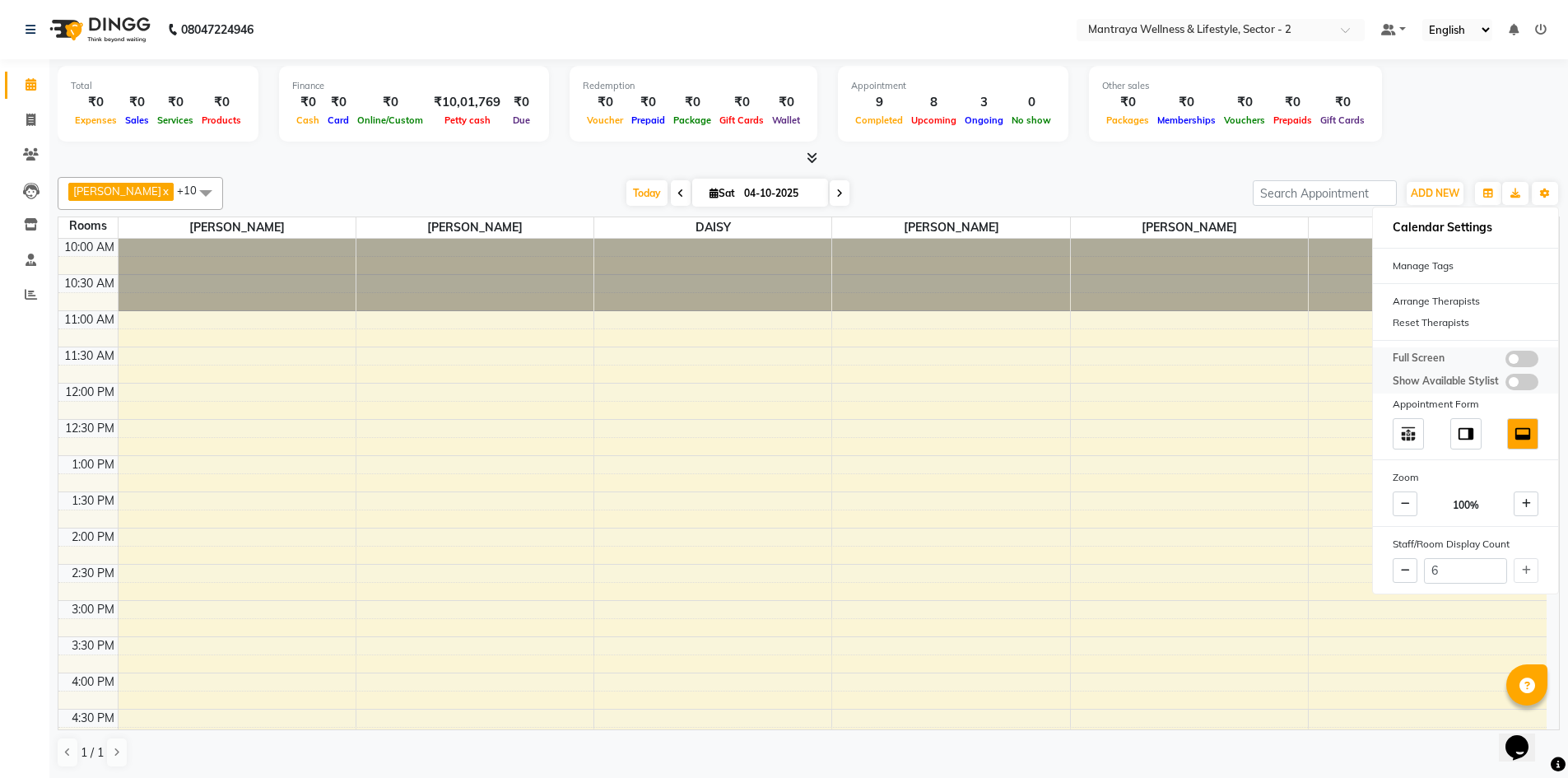
click at [1505, 362] on input "checkbox" at bounding box center [1505, 362] width 0 height 0
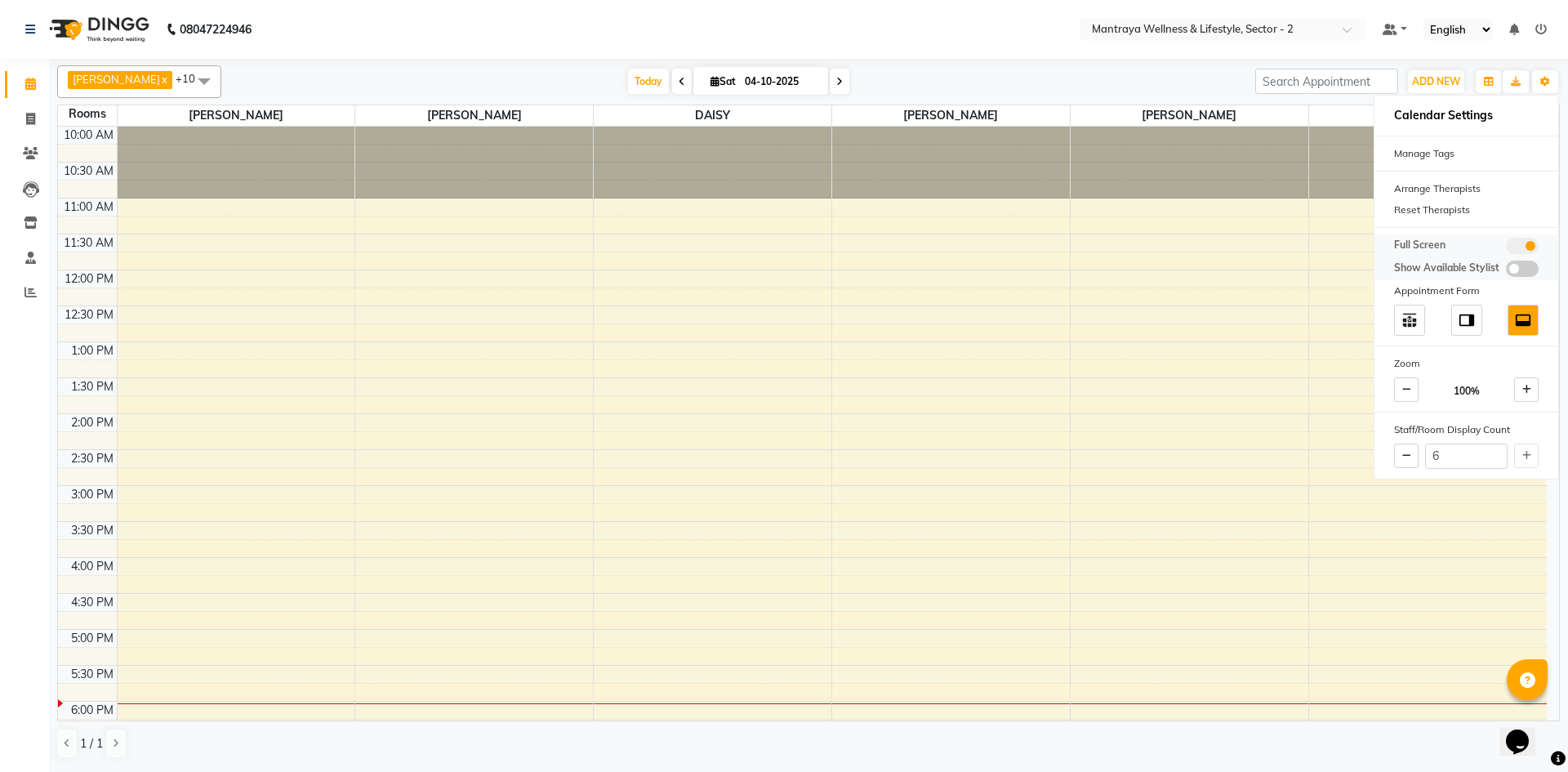
click at [1525, 241] on span at bounding box center [1522, 246] width 33 height 17
click at [1506, 248] on input "checkbox" at bounding box center [1506, 248] width 0 height 0
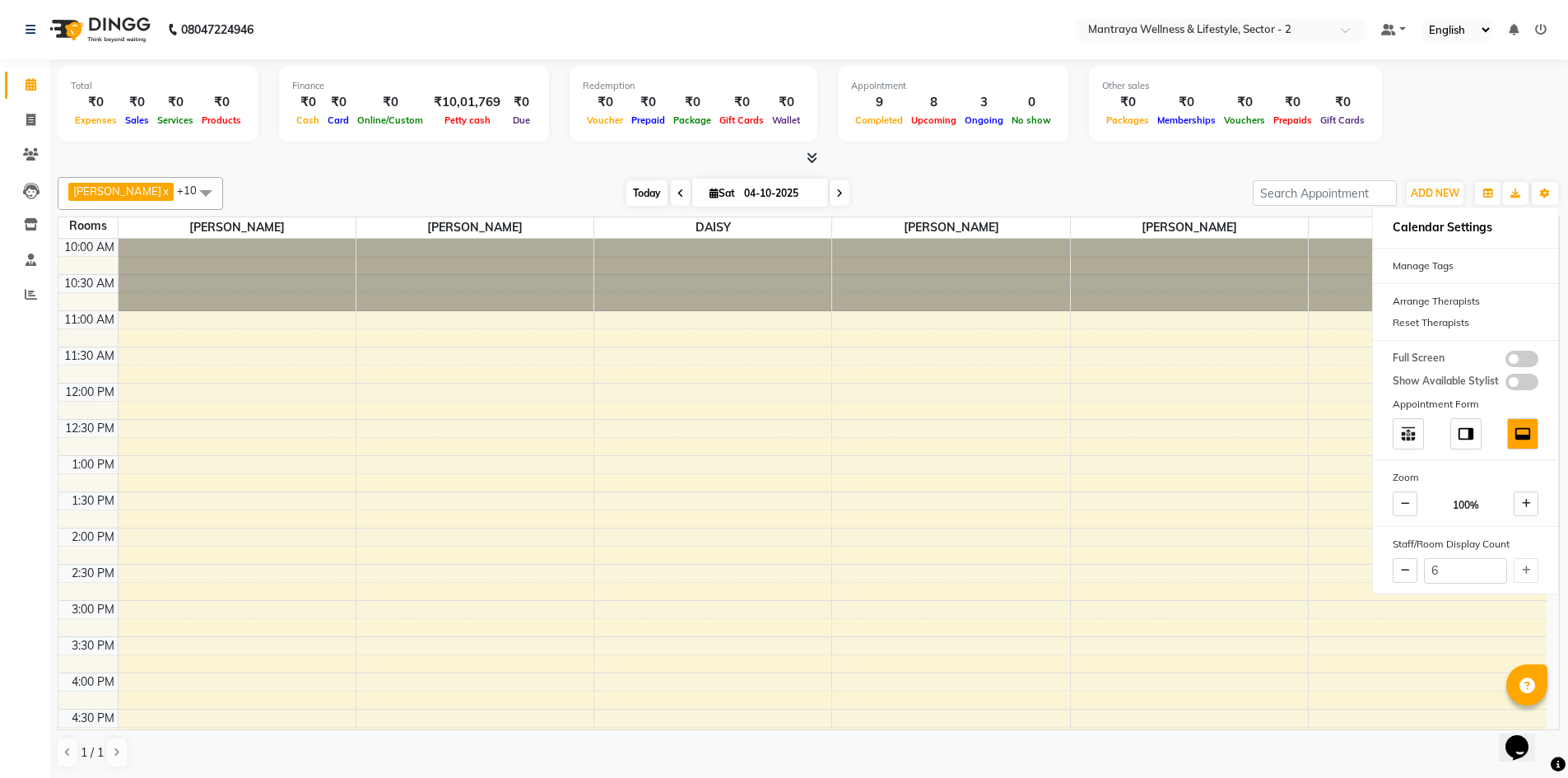
click at [626, 193] on span "Today" at bounding box center [647, 193] width 41 height 26
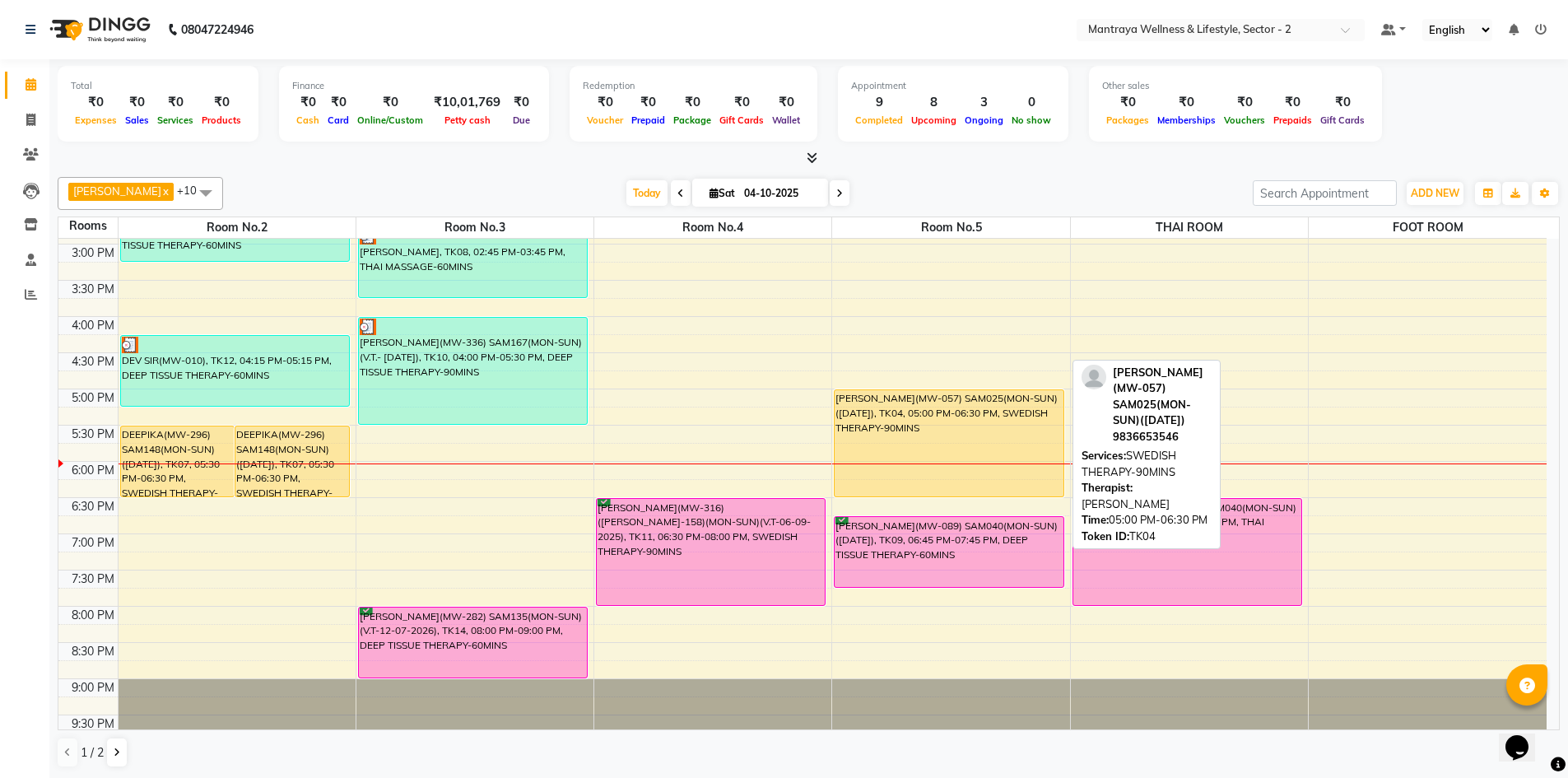
scroll to position [377, 0]
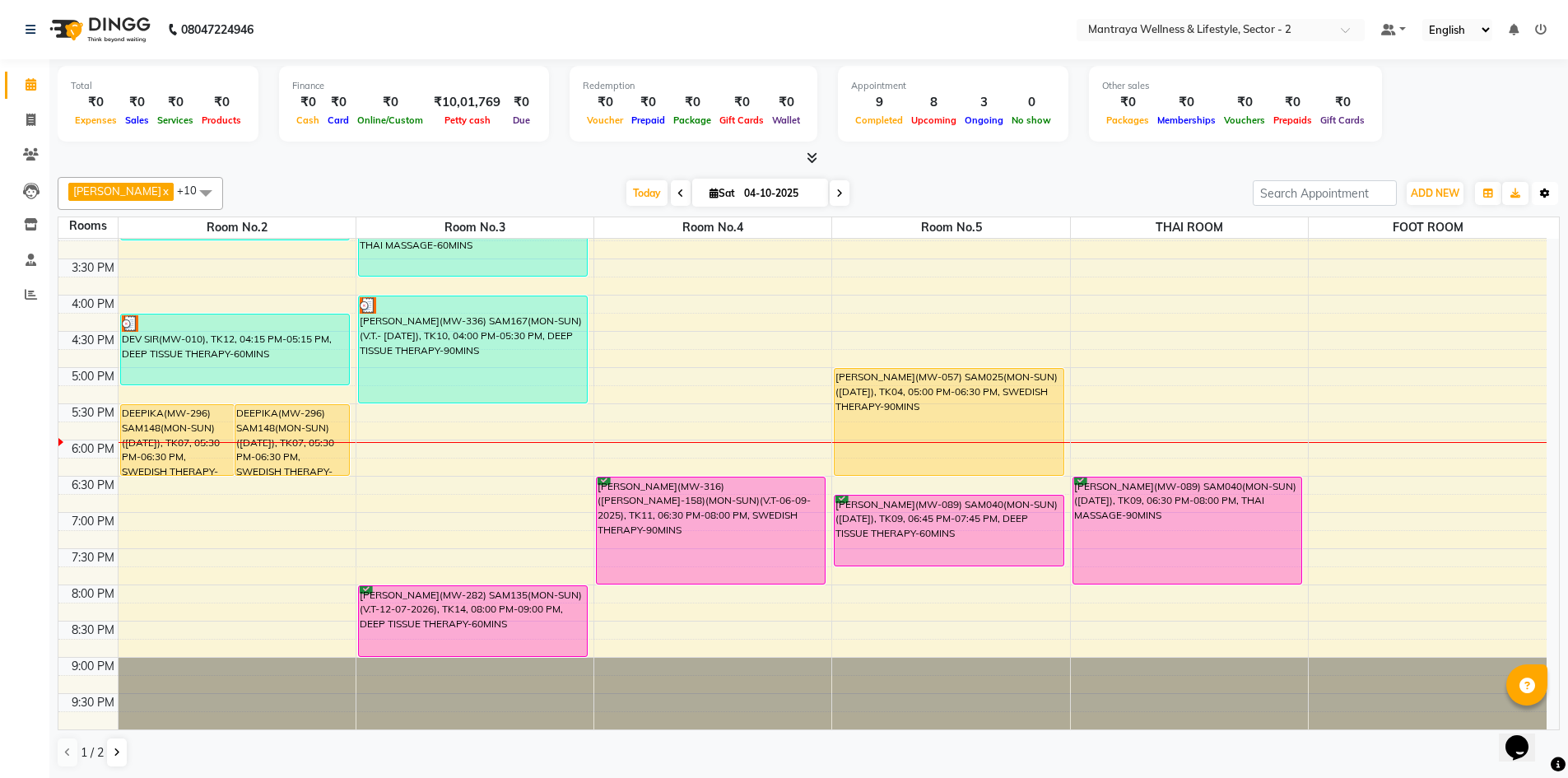
click at [1545, 195] on icon "button" at bounding box center [1544, 193] width 10 height 10
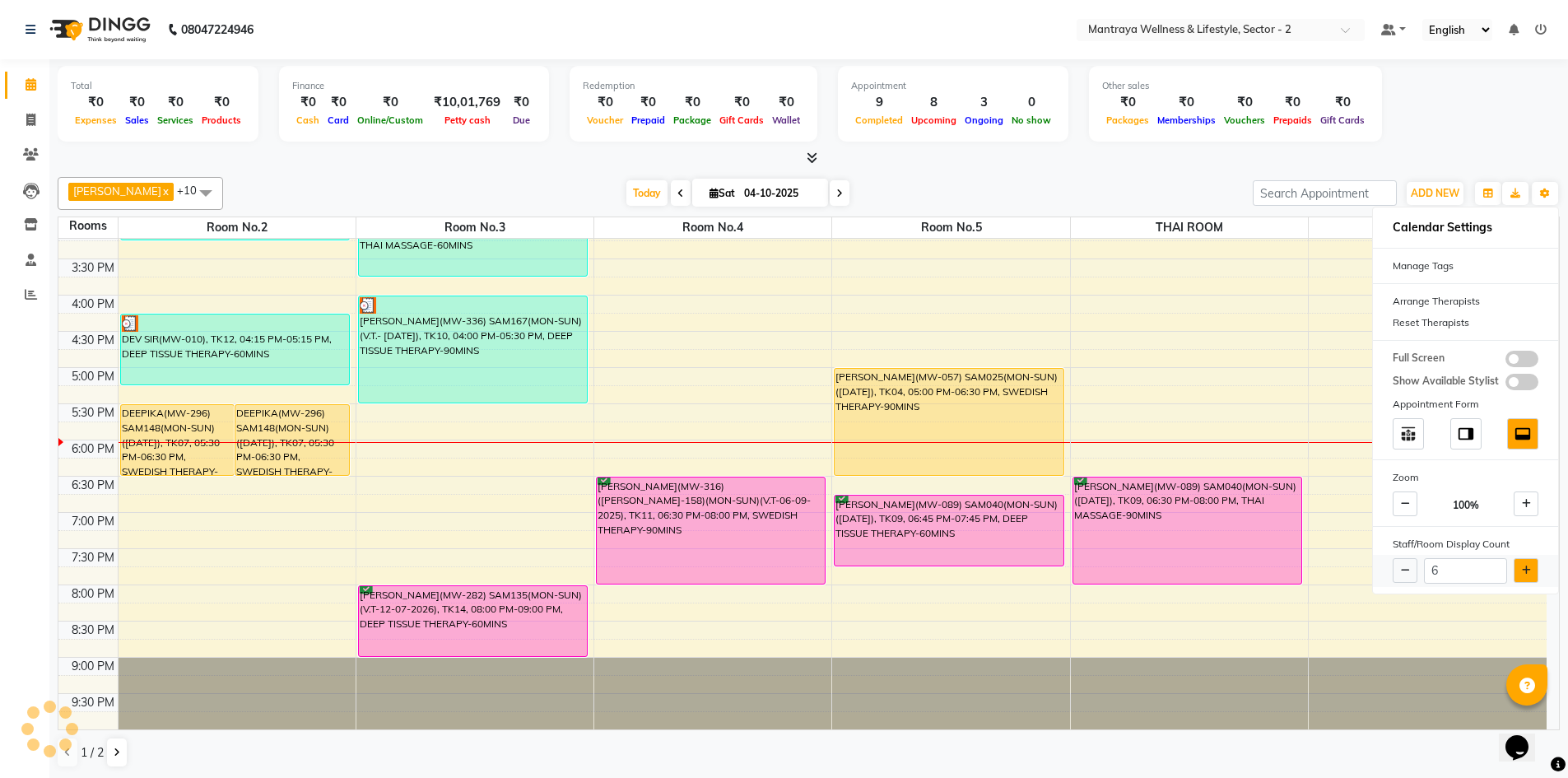
click at [1522, 565] on icon at bounding box center [1526, 570] width 9 height 10
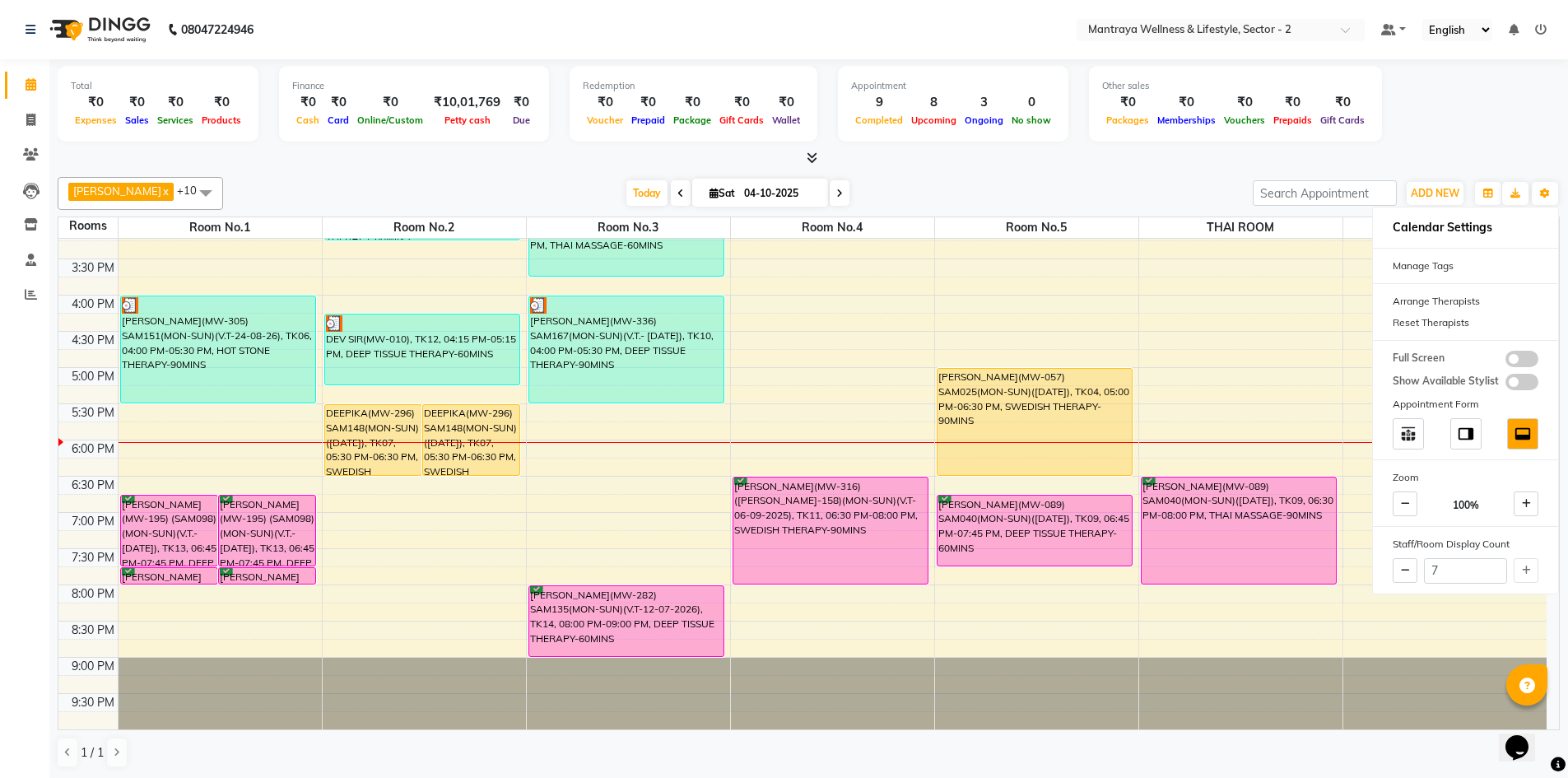
click at [997, 167] on div at bounding box center [808, 158] width 1501 height 18
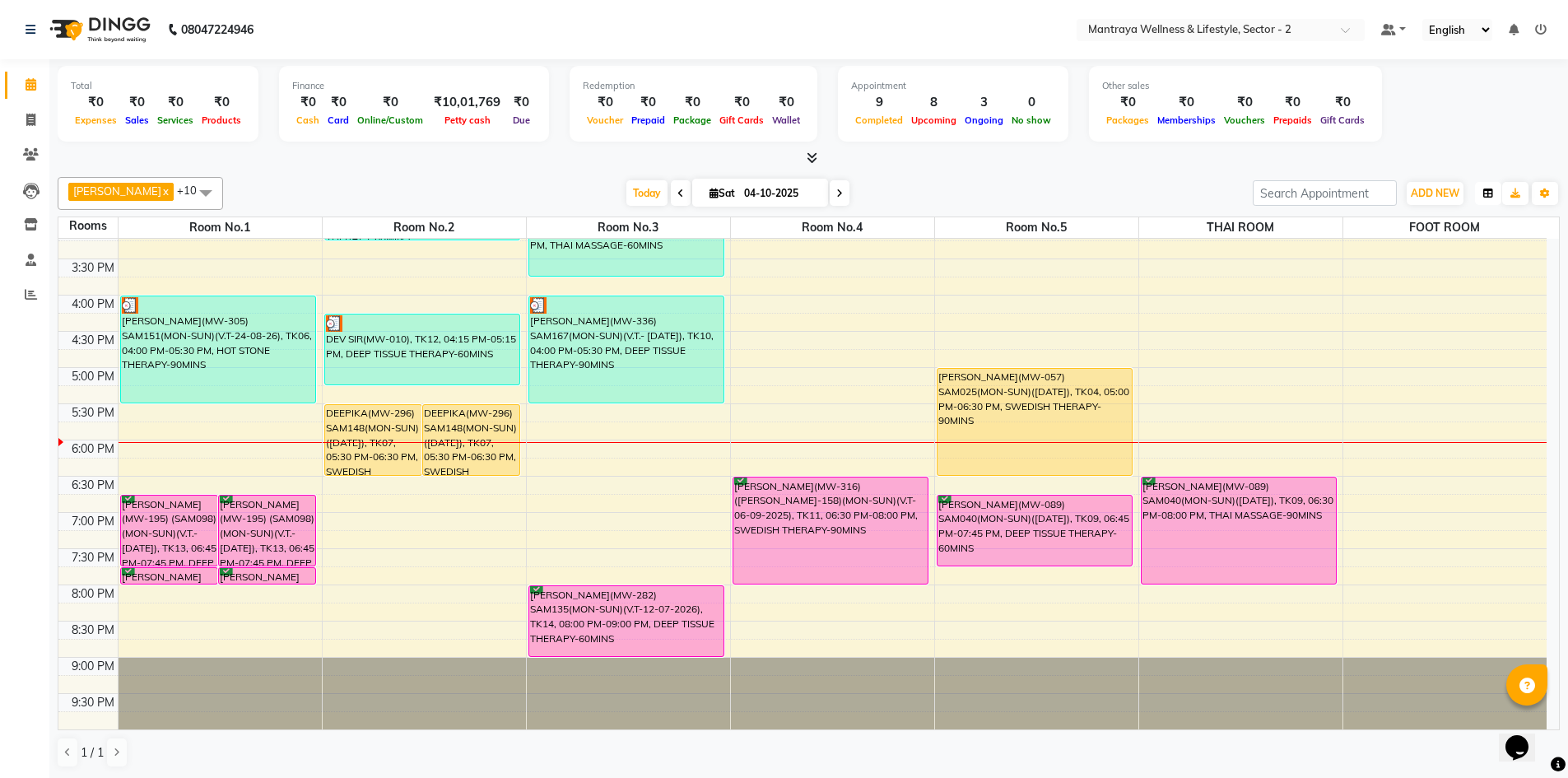
click at [1479, 191] on button "button" at bounding box center [1488, 193] width 26 height 23
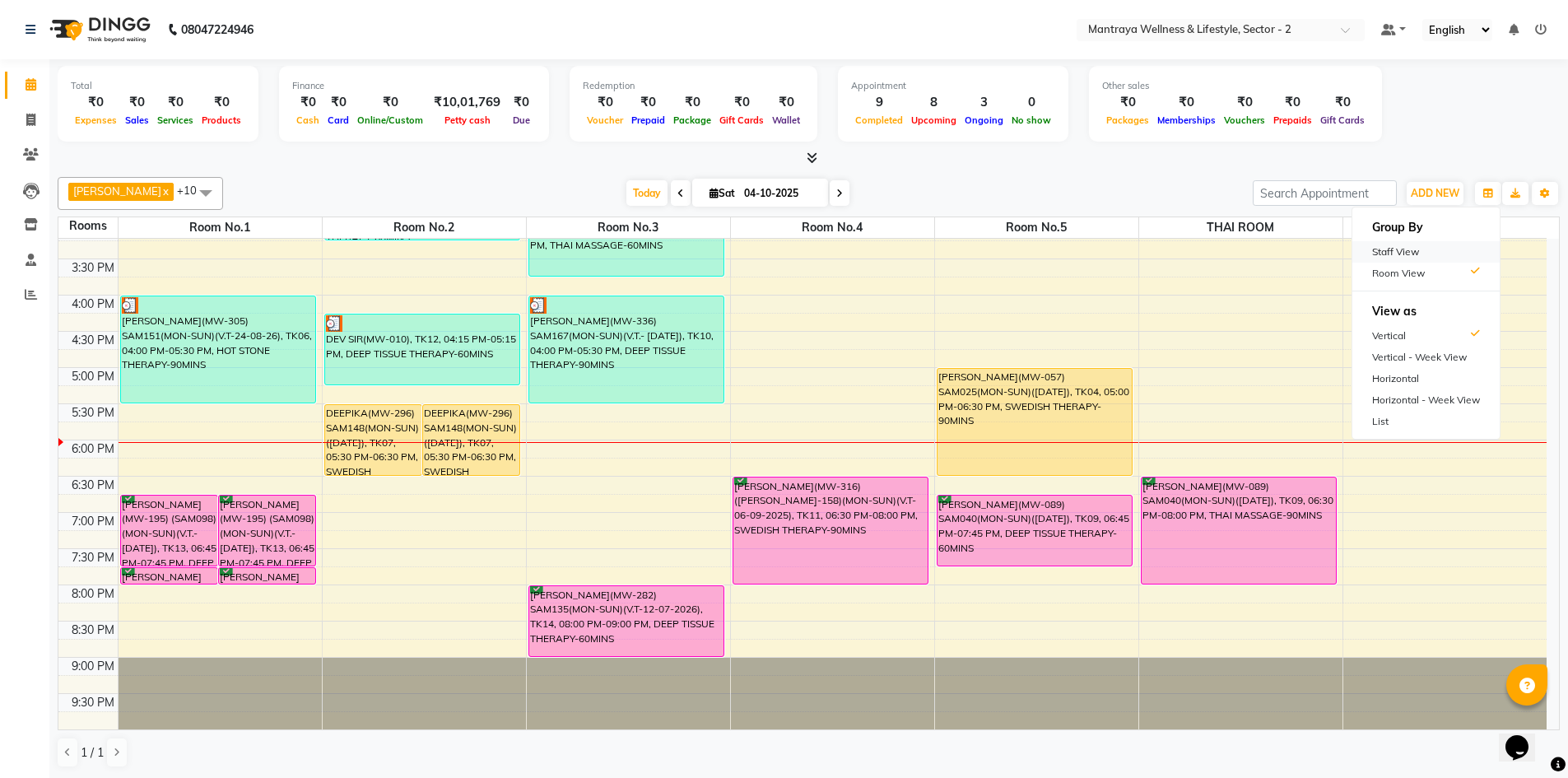
click at [1421, 243] on div "Staff View" at bounding box center [1426, 252] width 147 height 21
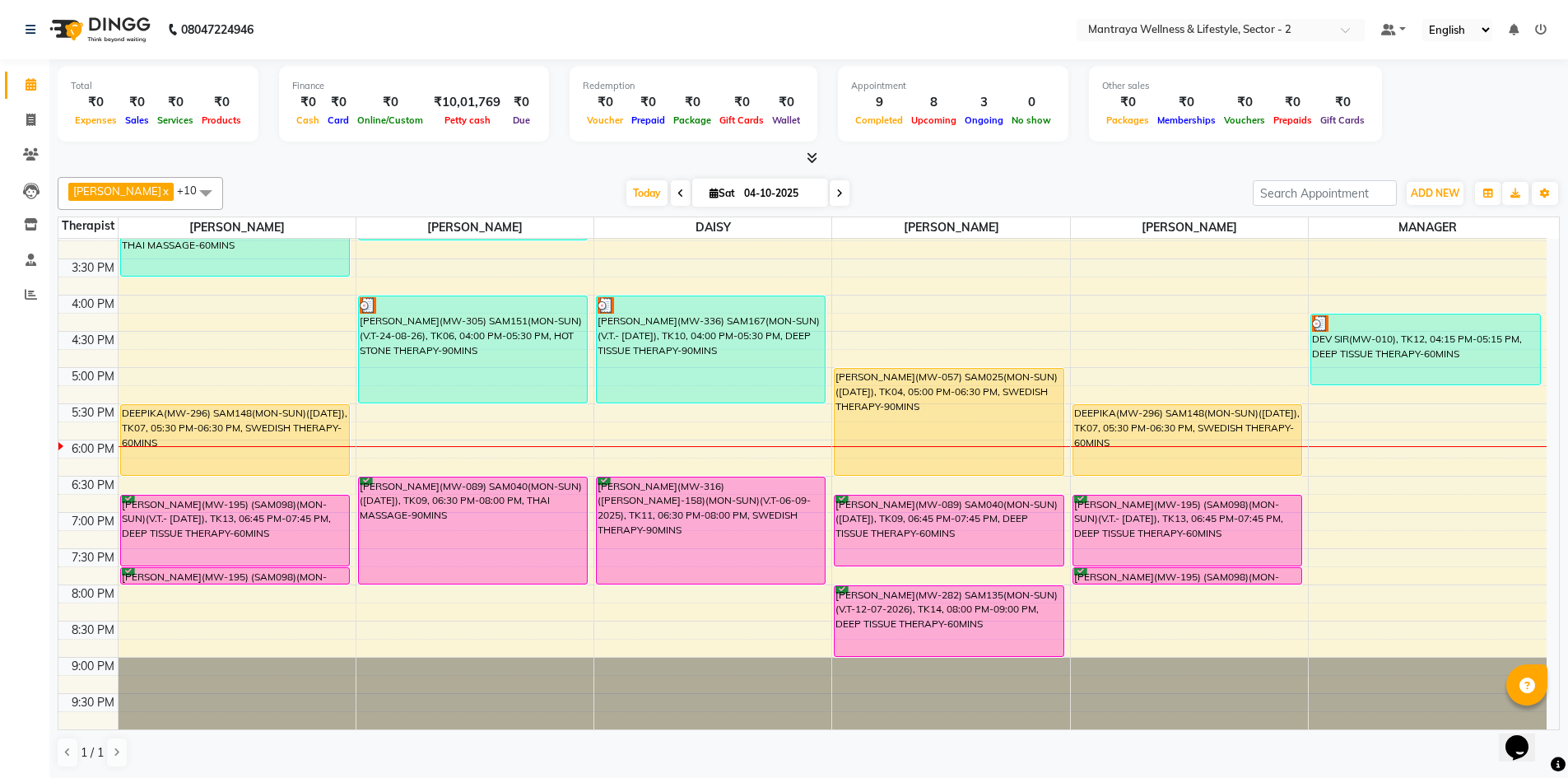
click at [1055, 190] on div "[DATE] [DATE]" at bounding box center [737, 193] width 1013 height 25
click at [871, 174] on div "AMELIA x BECKY x DAISY x EMILY x HANNA x MANAGER x ZOEY x PAPIYA x PRANITA x SA…" at bounding box center [808, 472] width 1501 height 604
click at [1488, 194] on icon "button" at bounding box center [1488, 193] width 10 height 10
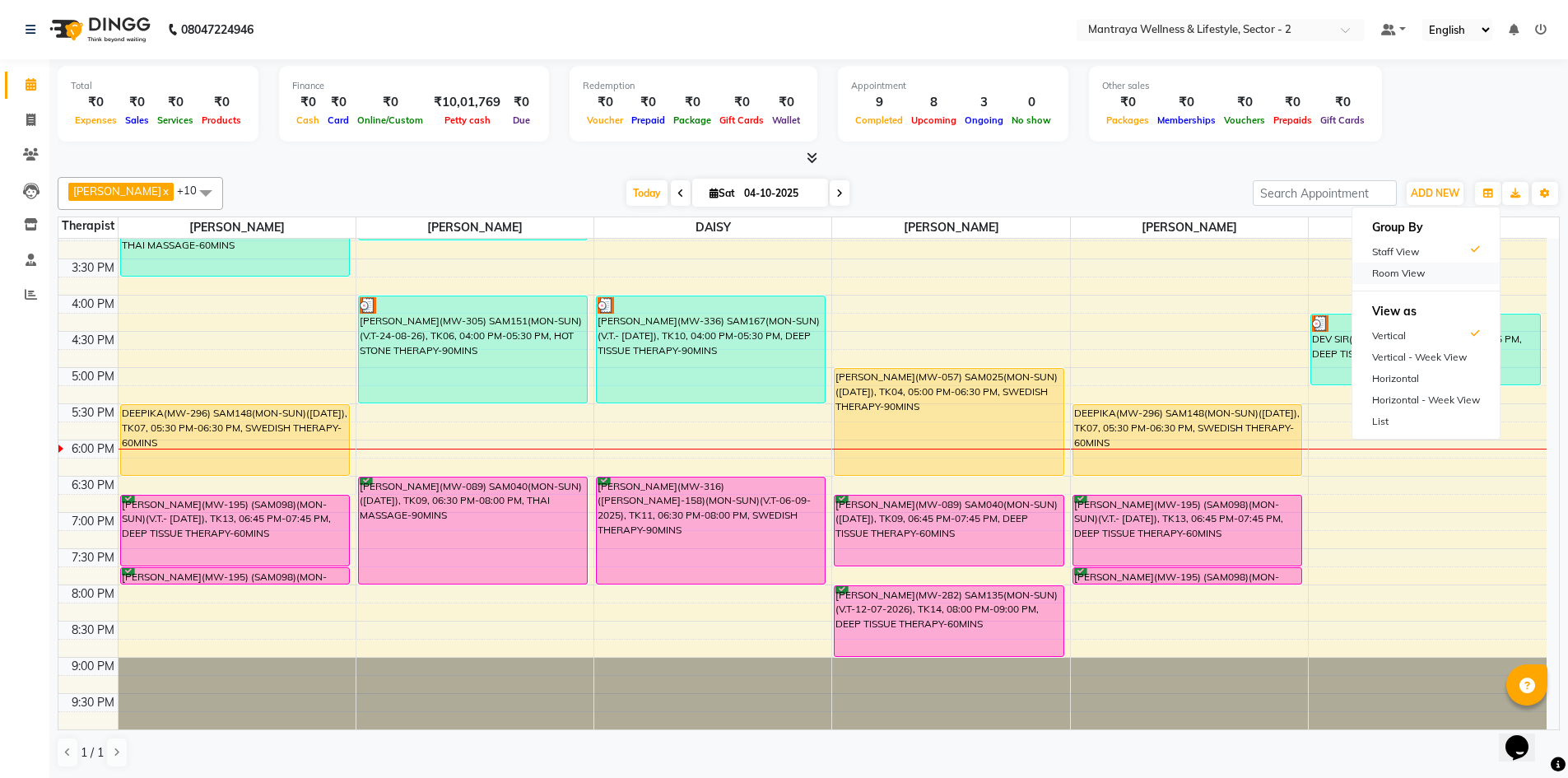
click at [1426, 273] on div "Room View" at bounding box center [1426, 273] width 147 height 21
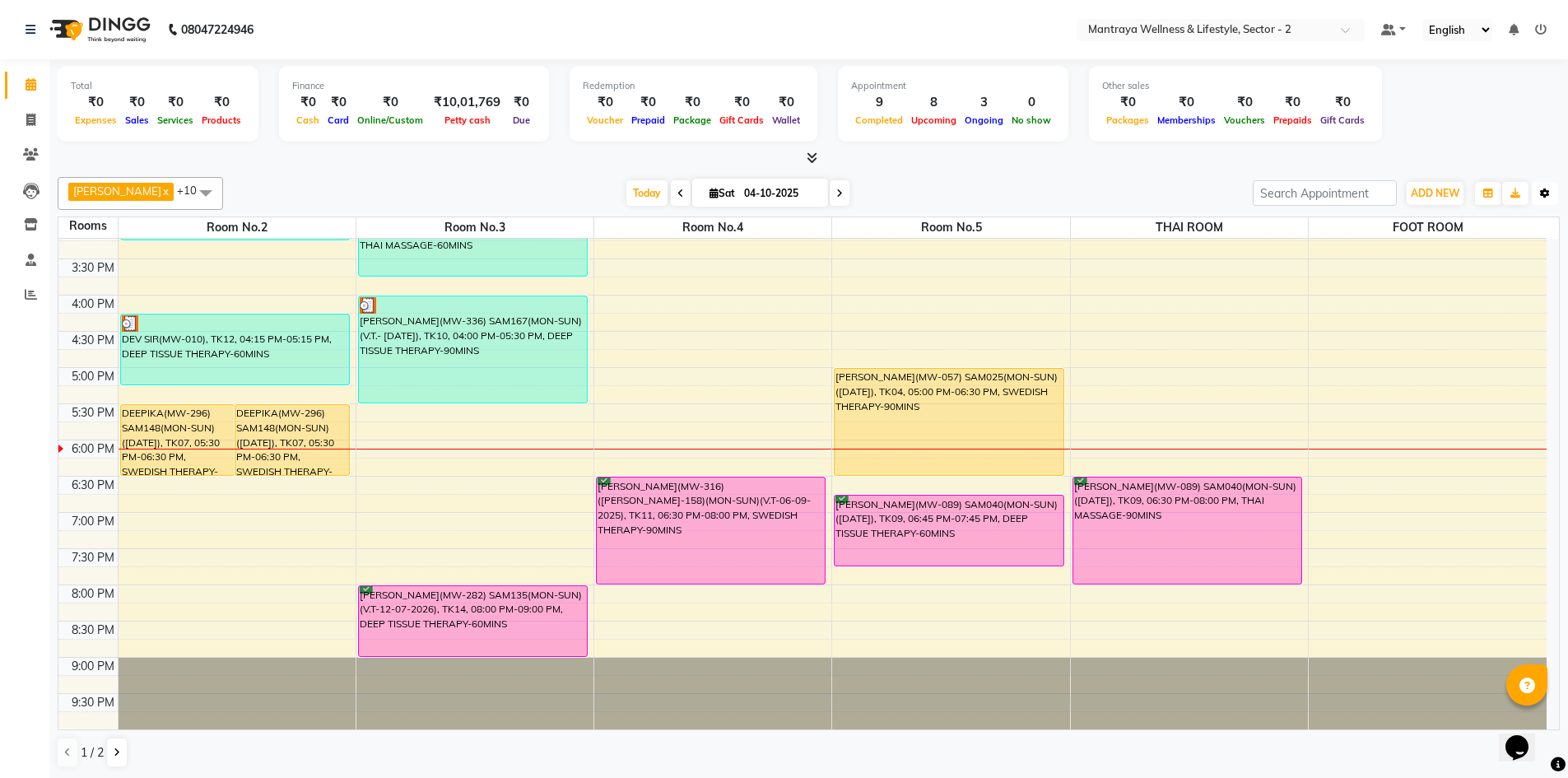
click at [1539, 194] on icon "button" at bounding box center [1544, 193] width 10 height 10
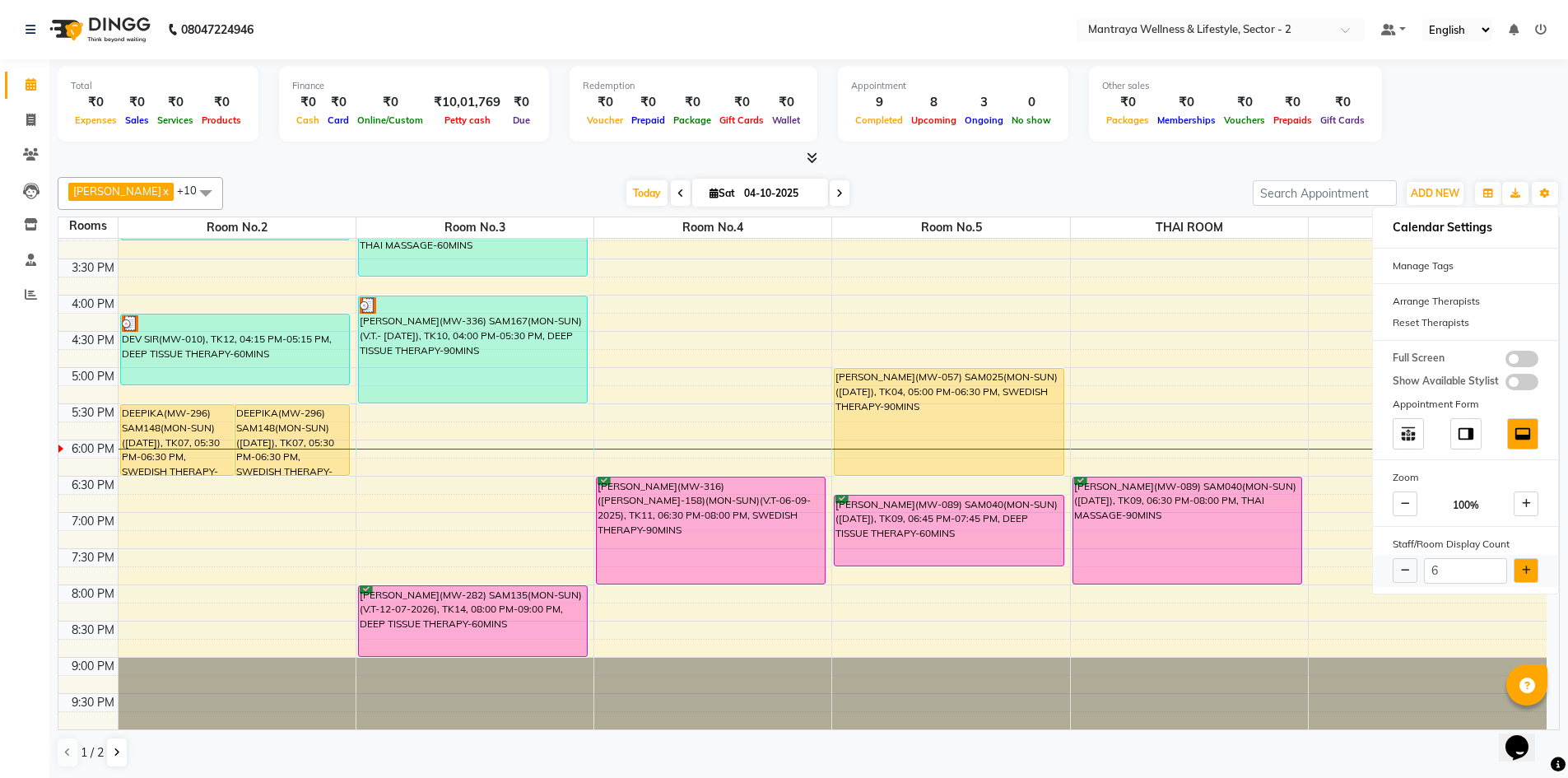
click at [1518, 564] on button at bounding box center [1525, 570] width 25 height 25
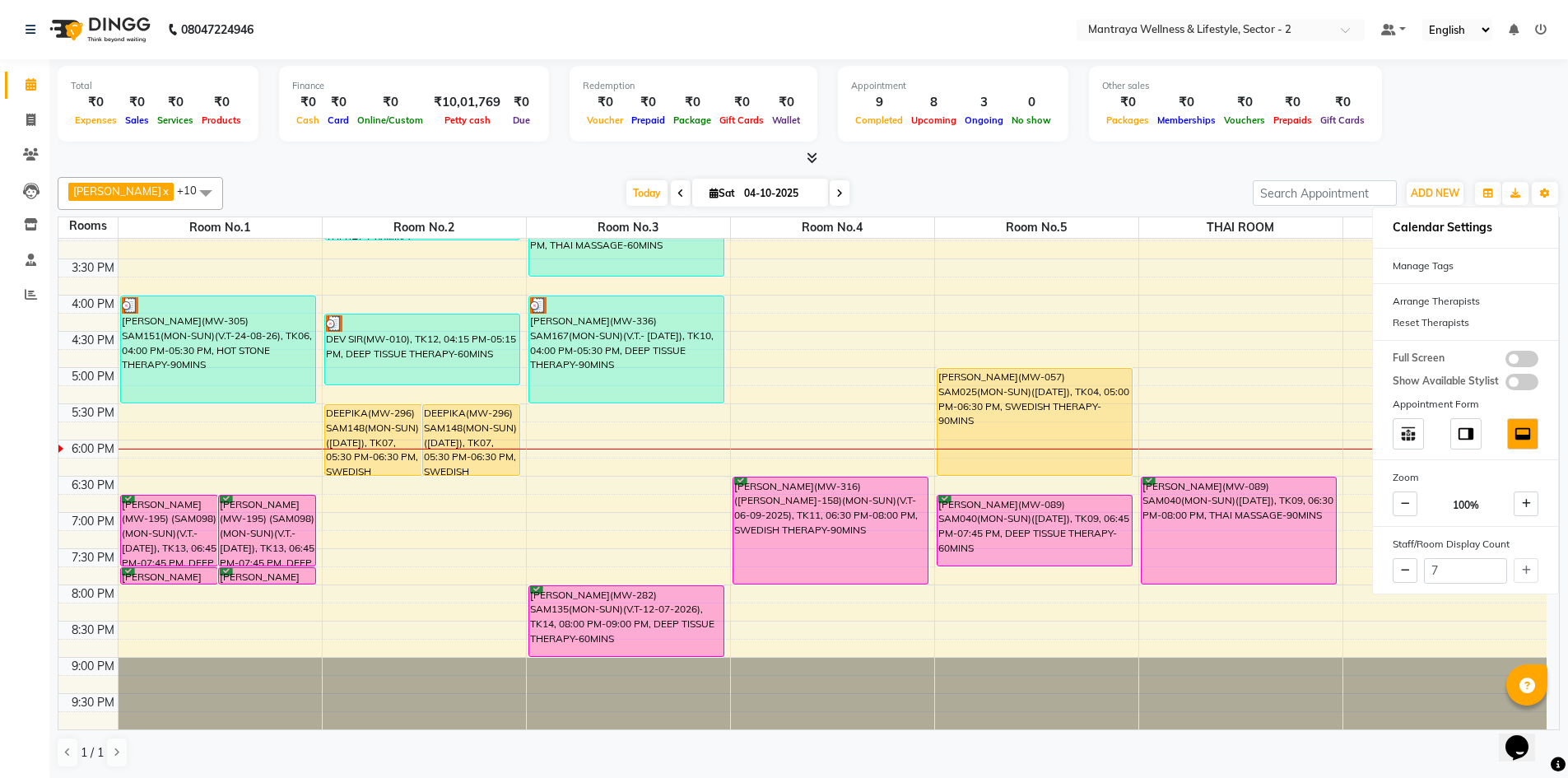
click at [1161, 166] on div at bounding box center [808, 158] width 1501 height 18
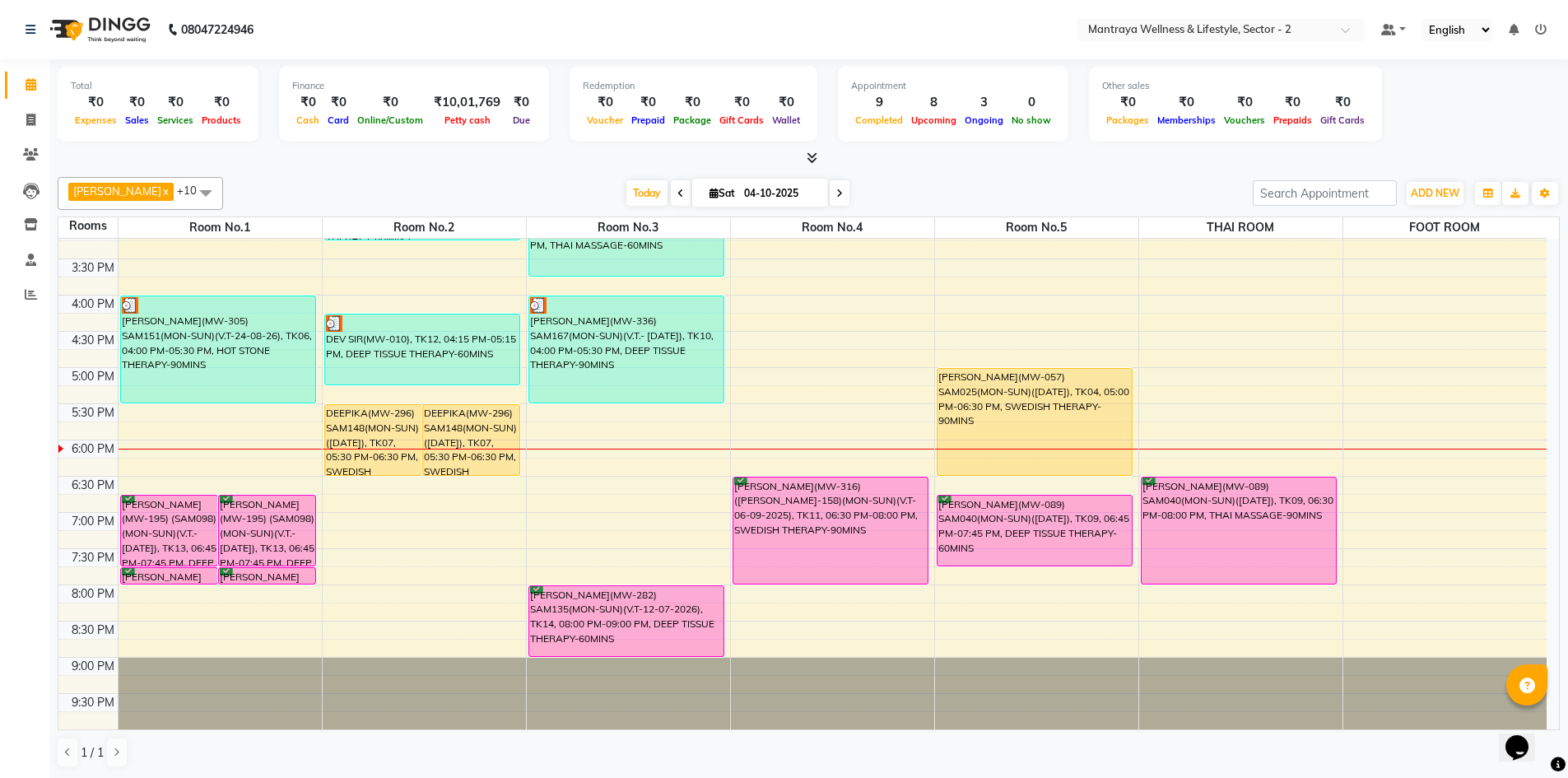
click at [888, 168] on div "Total ₹0 Expenses ₹0 Sales ₹0 Services ₹0 Products Finance ₹0 Cash ₹0 Card ₹0 O…" at bounding box center [808, 418] width 1518 height 719
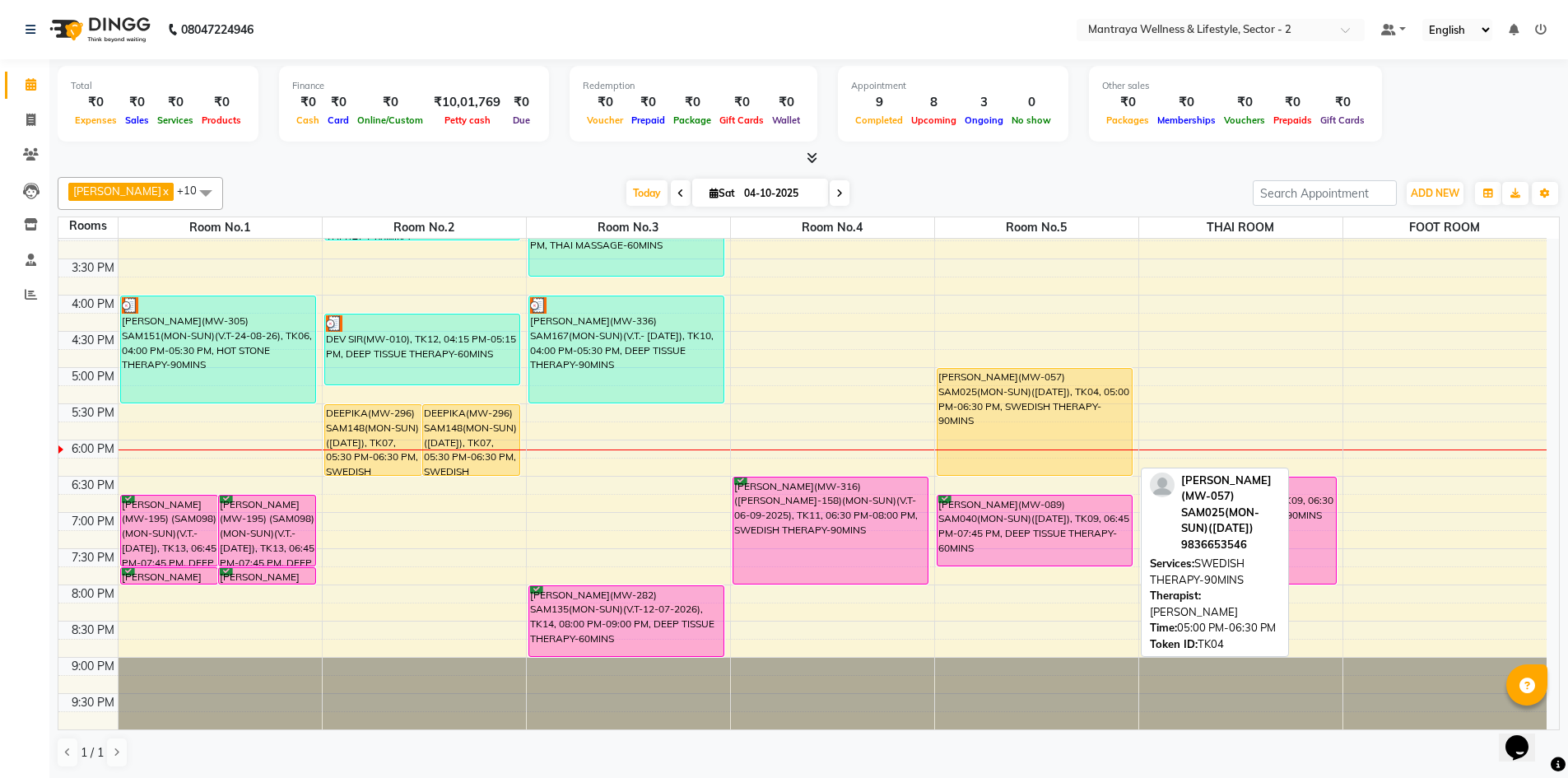
scroll to position [1, 0]
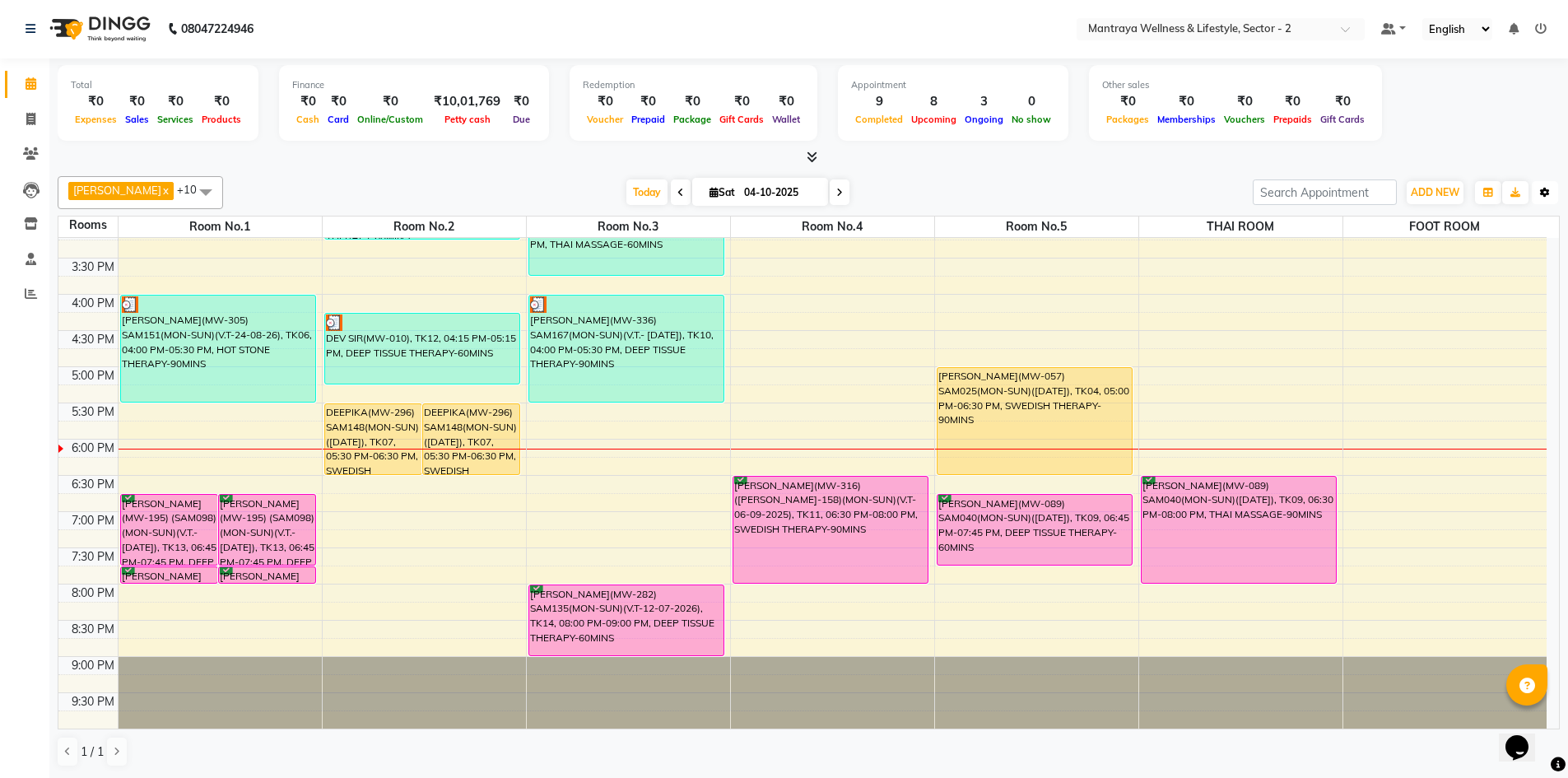
click at [1543, 192] on icon "button" at bounding box center [1544, 192] width 10 height 10
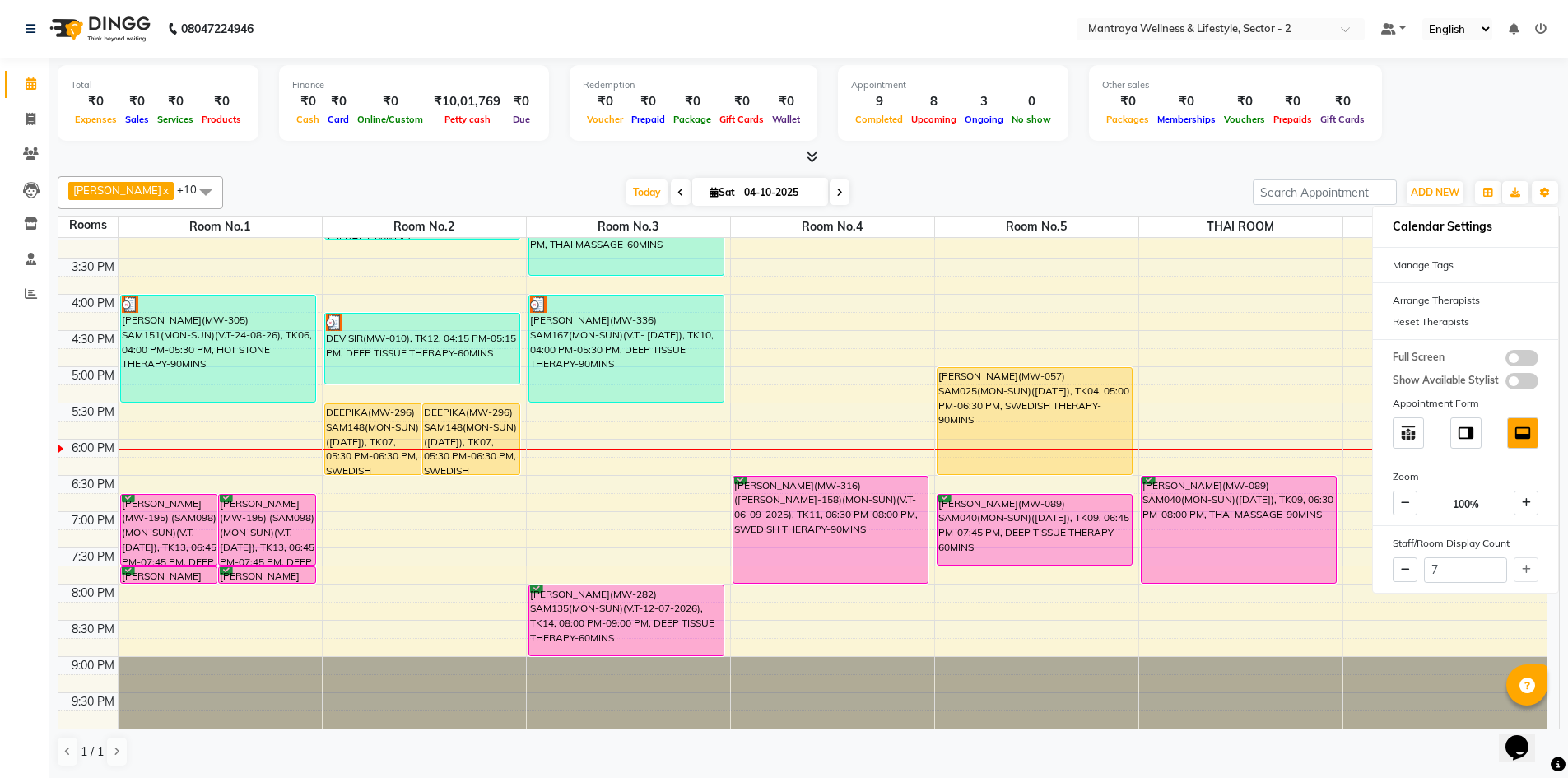
click at [1485, 142] on div "Total ₹0 Expenses ₹0 Sales ₹0 Services ₹0 Products Finance ₹0 Cash ₹0 Card ₹0 O…" at bounding box center [808, 105] width 1501 height 80
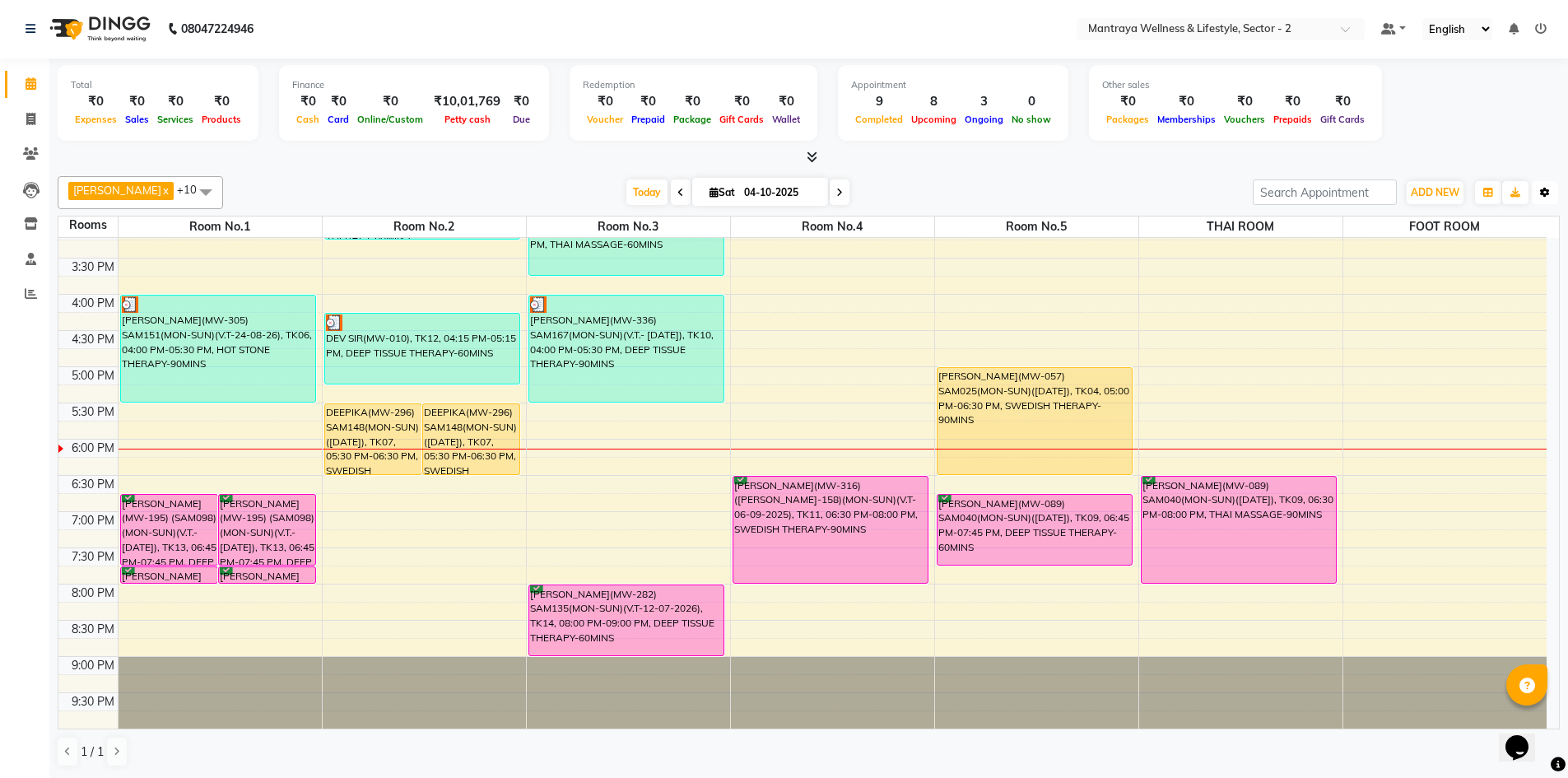
click at [1541, 182] on button "Toggle Dropdown" at bounding box center [1545, 192] width 26 height 23
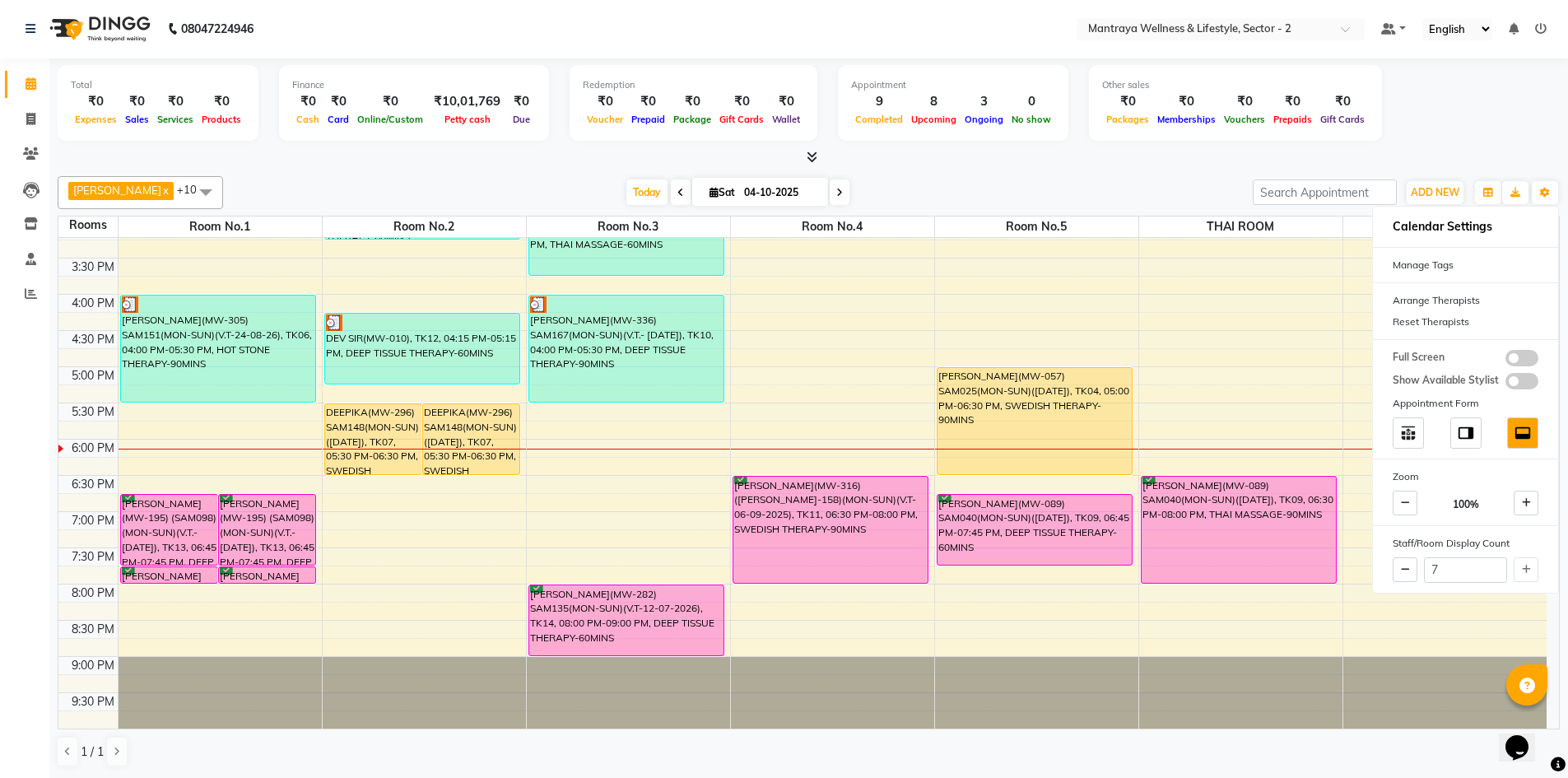
click at [1435, 108] on div "Total ₹0 Expenses ₹0 Sales ₹0 Services ₹0 Products Finance ₹0 Cash ₹0 Card ₹0 O…" at bounding box center [808, 105] width 1501 height 80
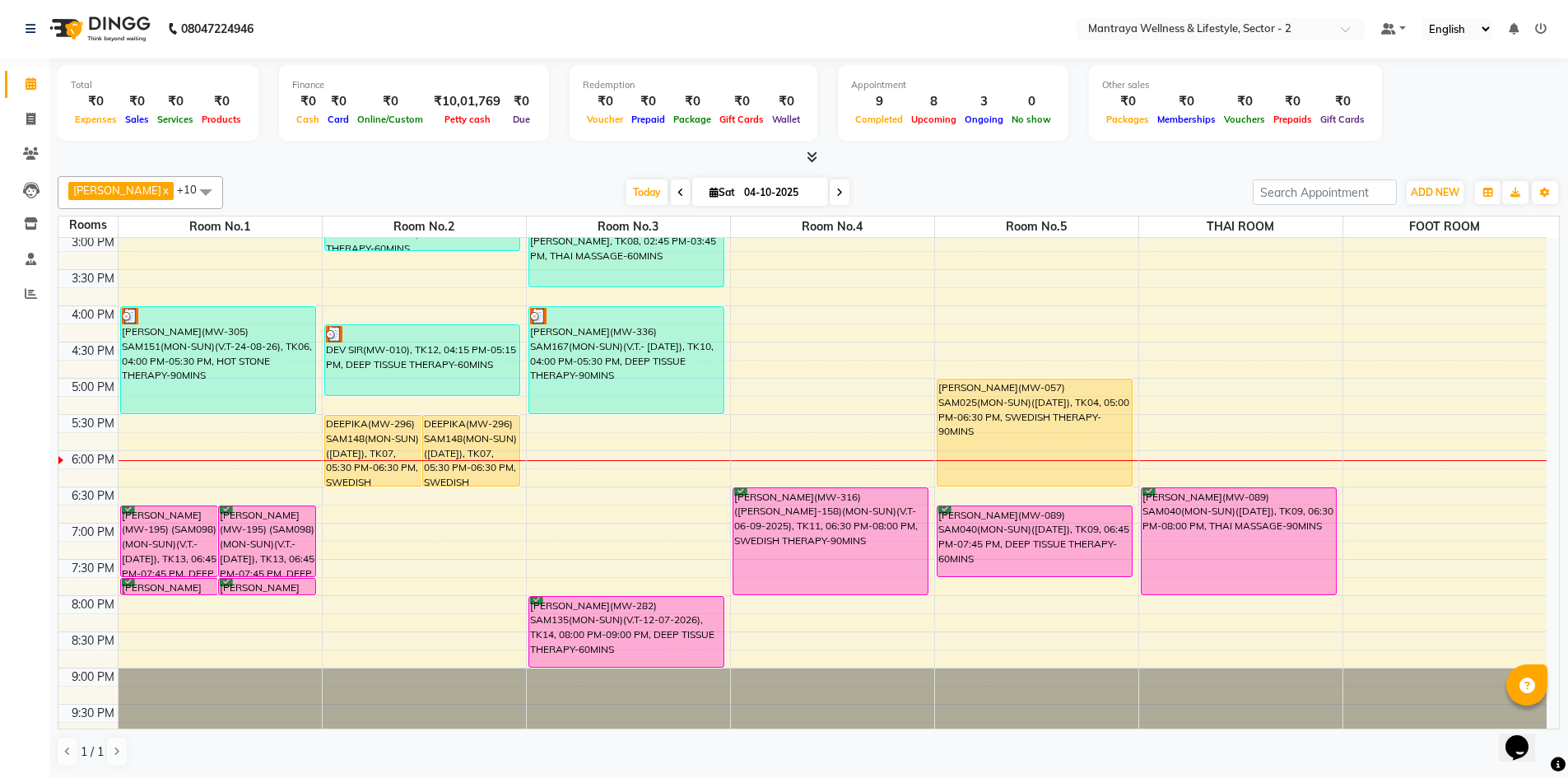
scroll to position [377, 0]
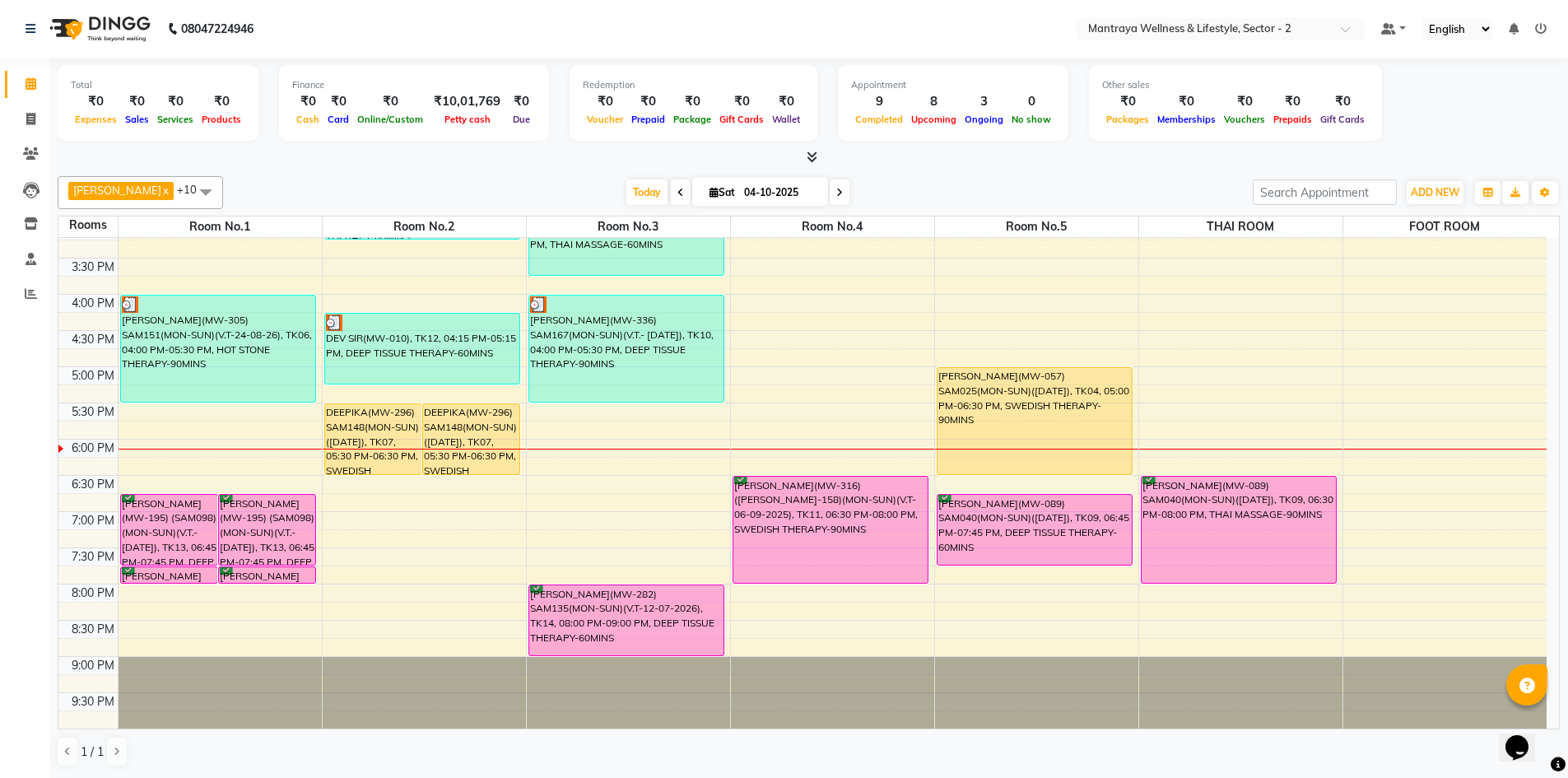
click at [1426, 108] on div "Total ₹0 Expenses ₹0 Sales ₹0 Services ₹0 Products Finance ₹0 Cash ₹0 Card ₹0 O…" at bounding box center [808, 105] width 1501 height 80
click at [1542, 191] on icon "button" at bounding box center [1544, 192] width 10 height 10
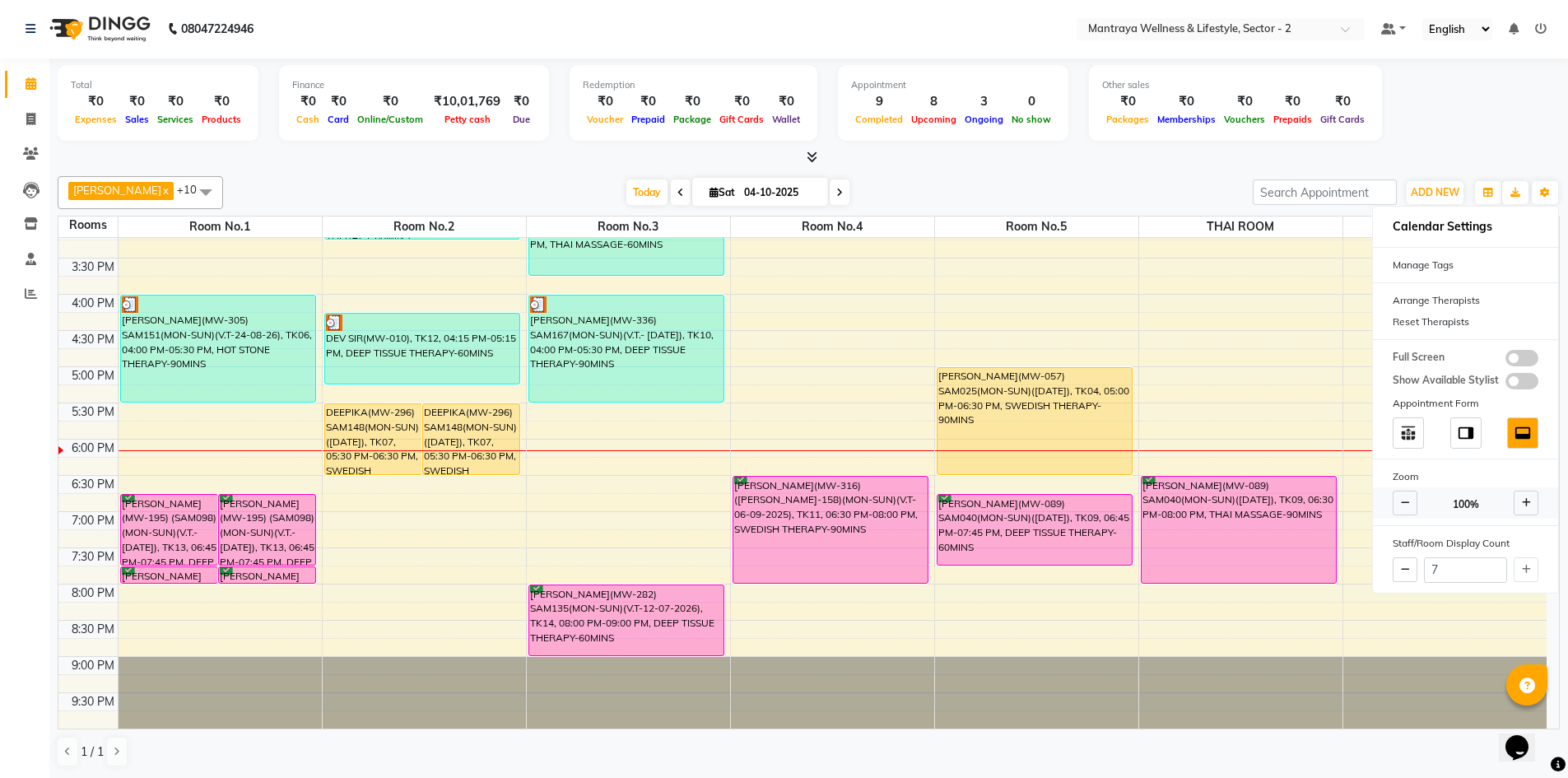
click at [1405, 504] on icon at bounding box center [1405, 502] width 9 height 10
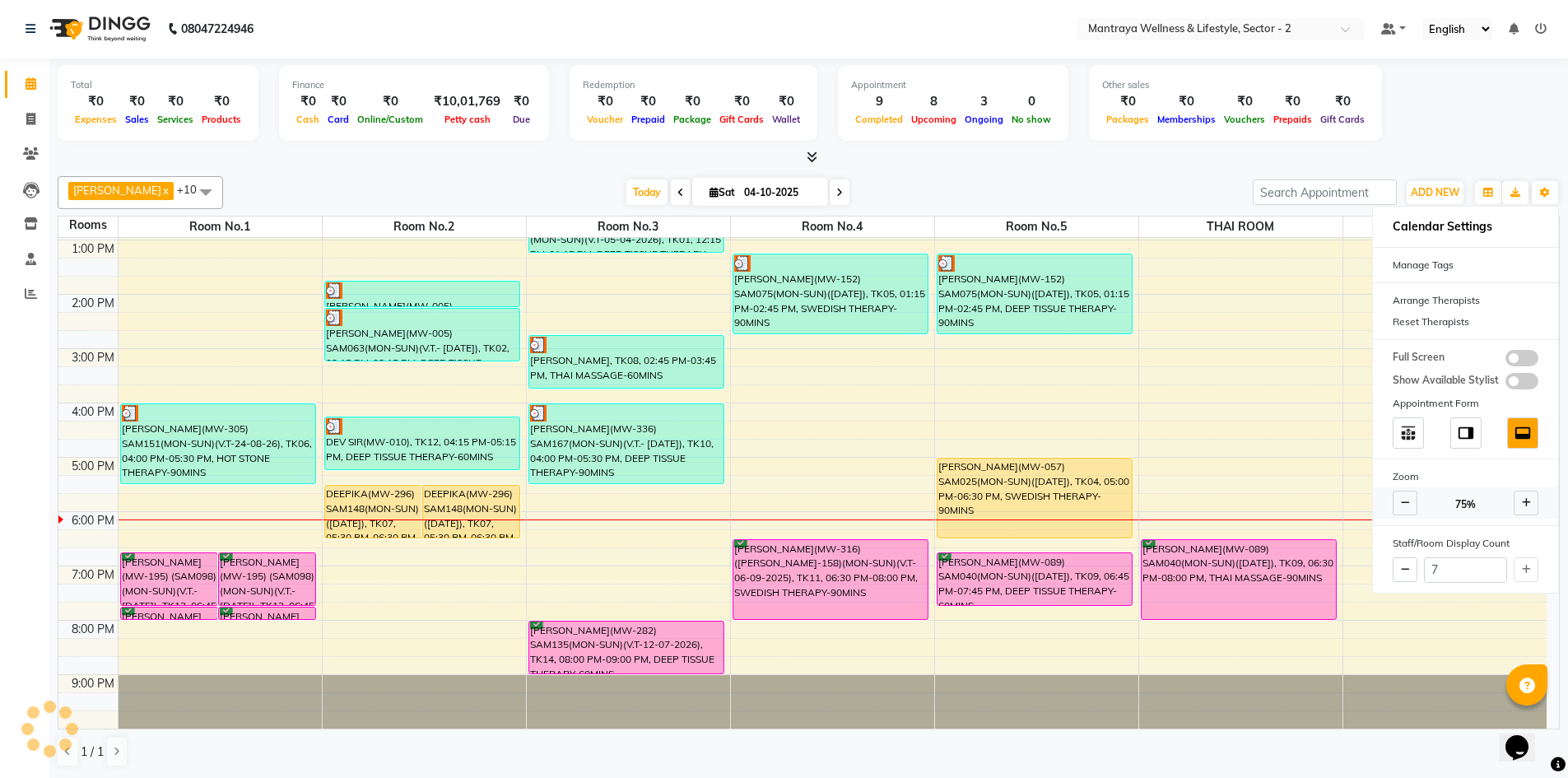
scroll to position [160, 0]
click at [1405, 503] on icon at bounding box center [1405, 502] width 9 height 10
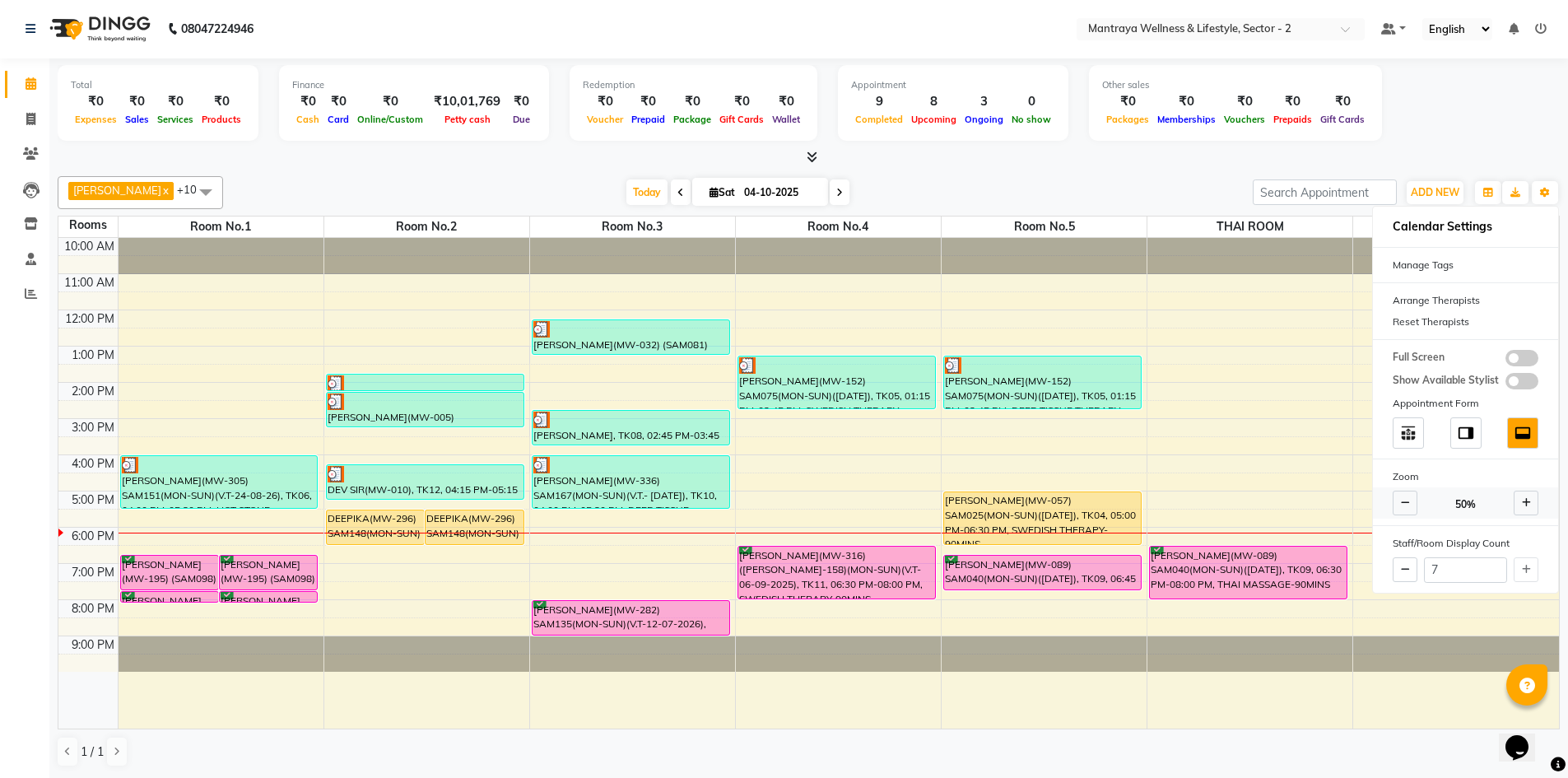
click at [1532, 506] on span at bounding box center [1525, 502] width 25 height 25
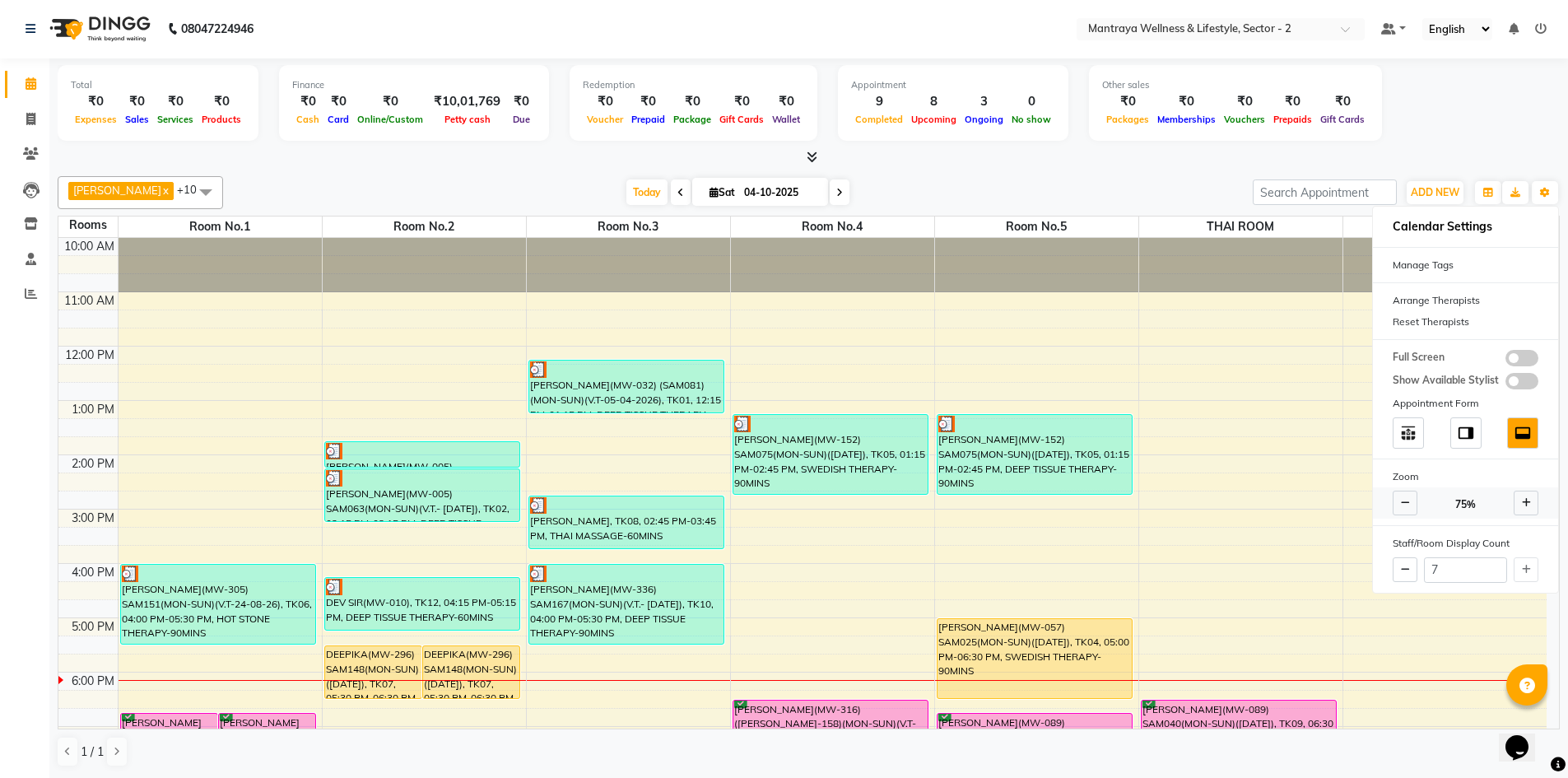
click at [1532, 506] on span at bounding box center [1525, 502] width 25 height 25
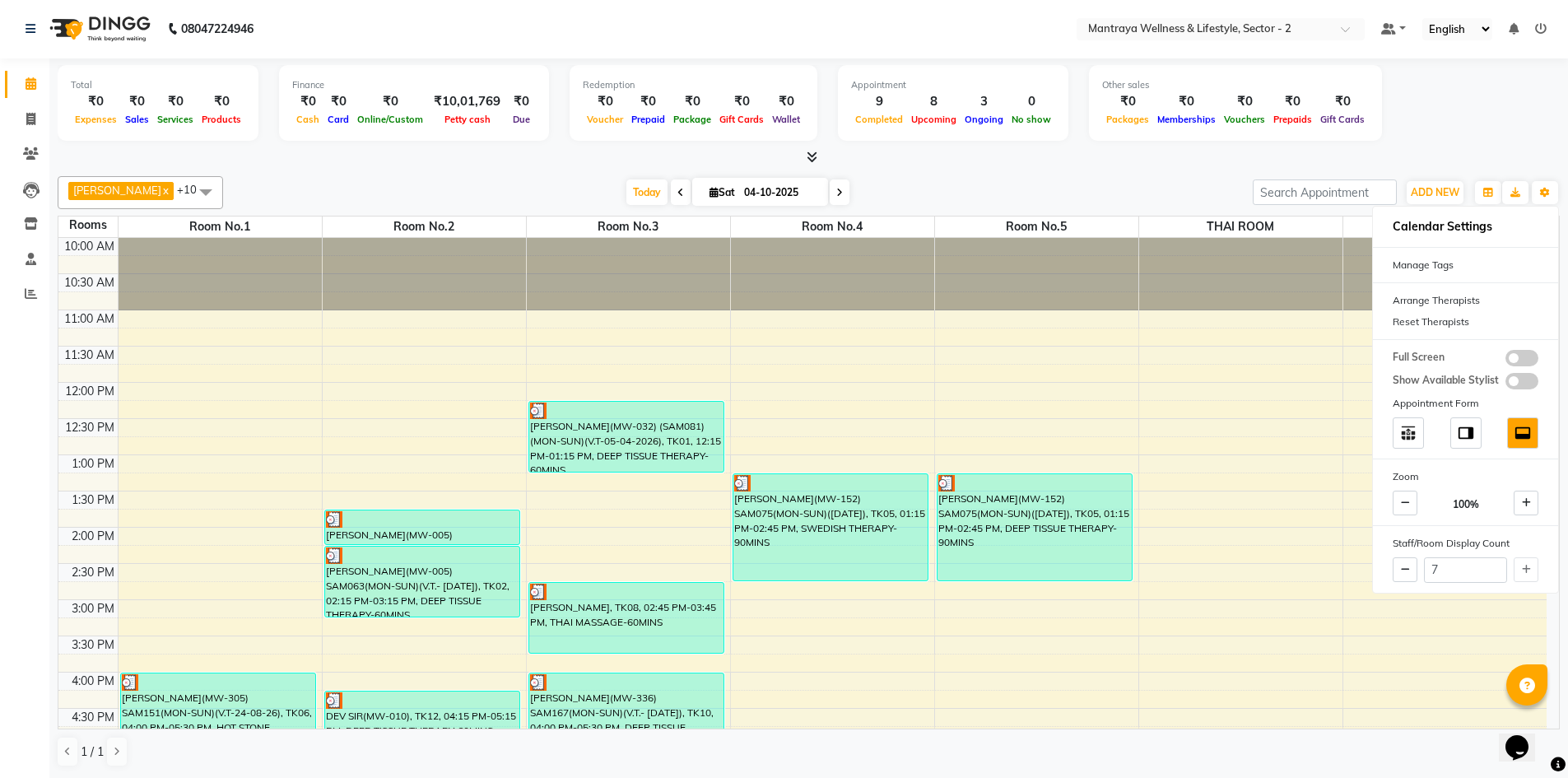
click at [1100, 139] on div "Other sales ₹0 Packages ₹0 Memberships ₹0 Vouchers ₹0 Prepaids ₹0 Gift Cards" at bounding box center [1235, 103] width 293 height 76
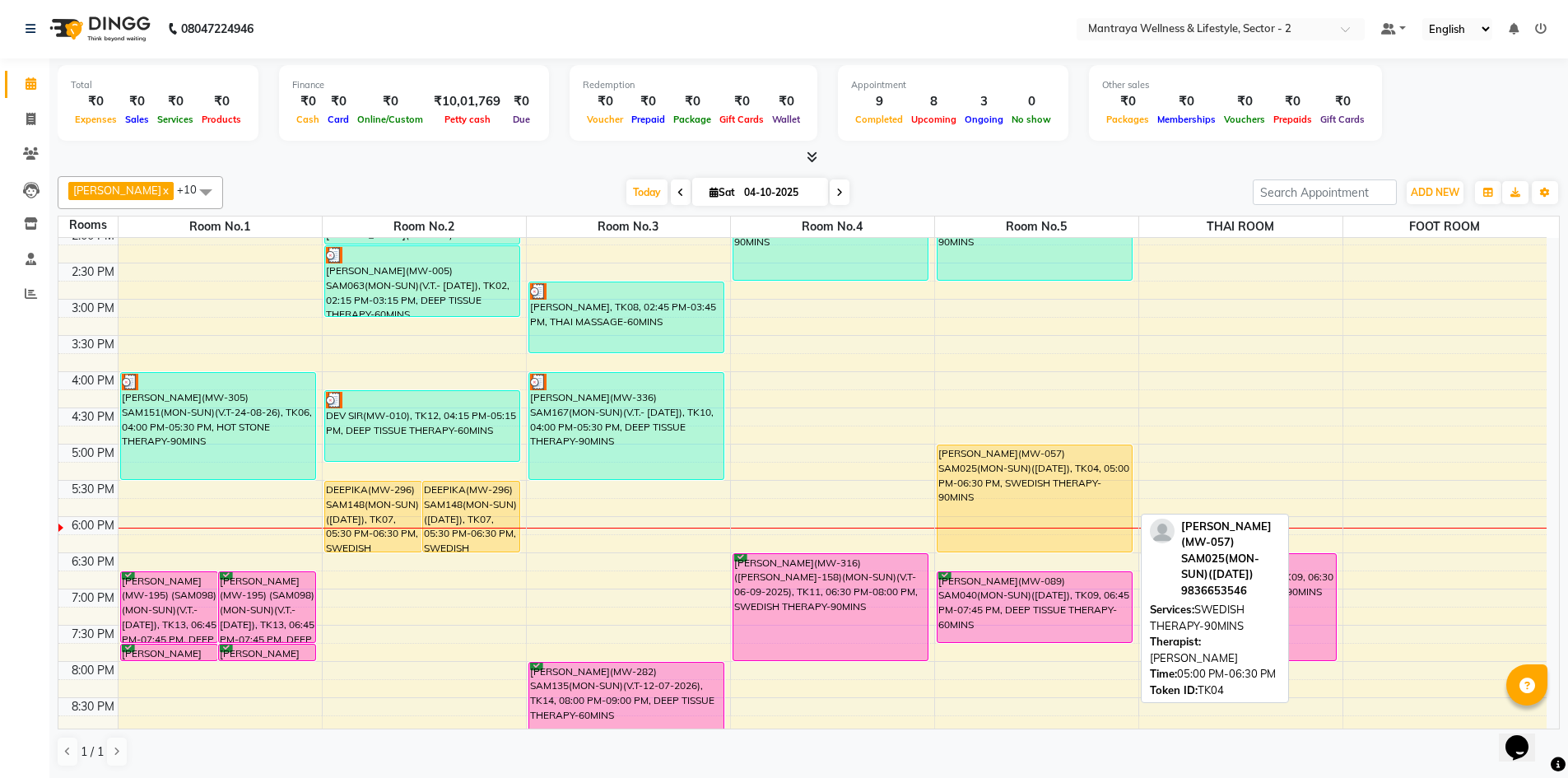
scroll to position [377, 0]
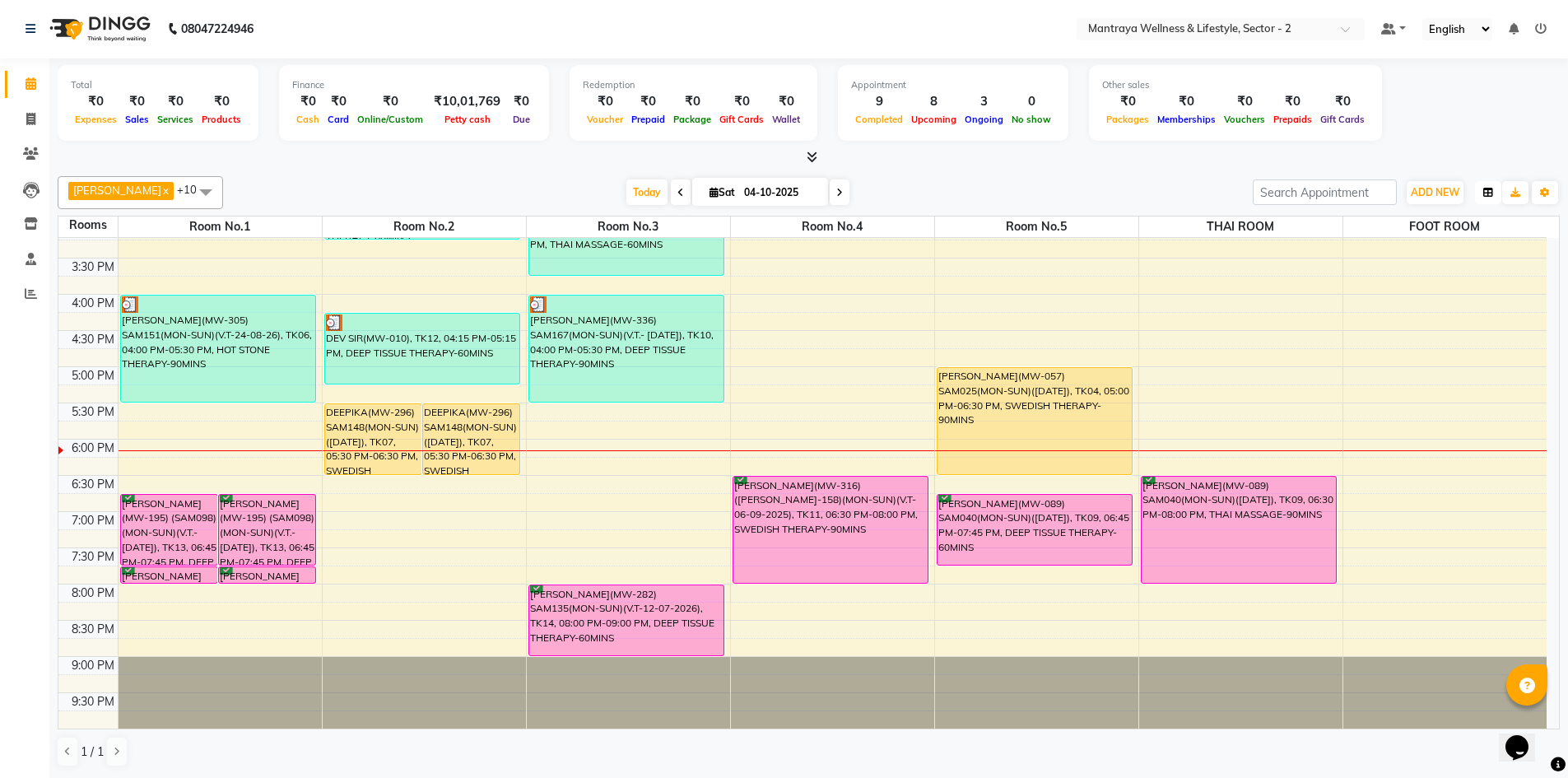
click at [1484, 194] on icon "button" at bounding box center [1488, 192] width 10 height 10
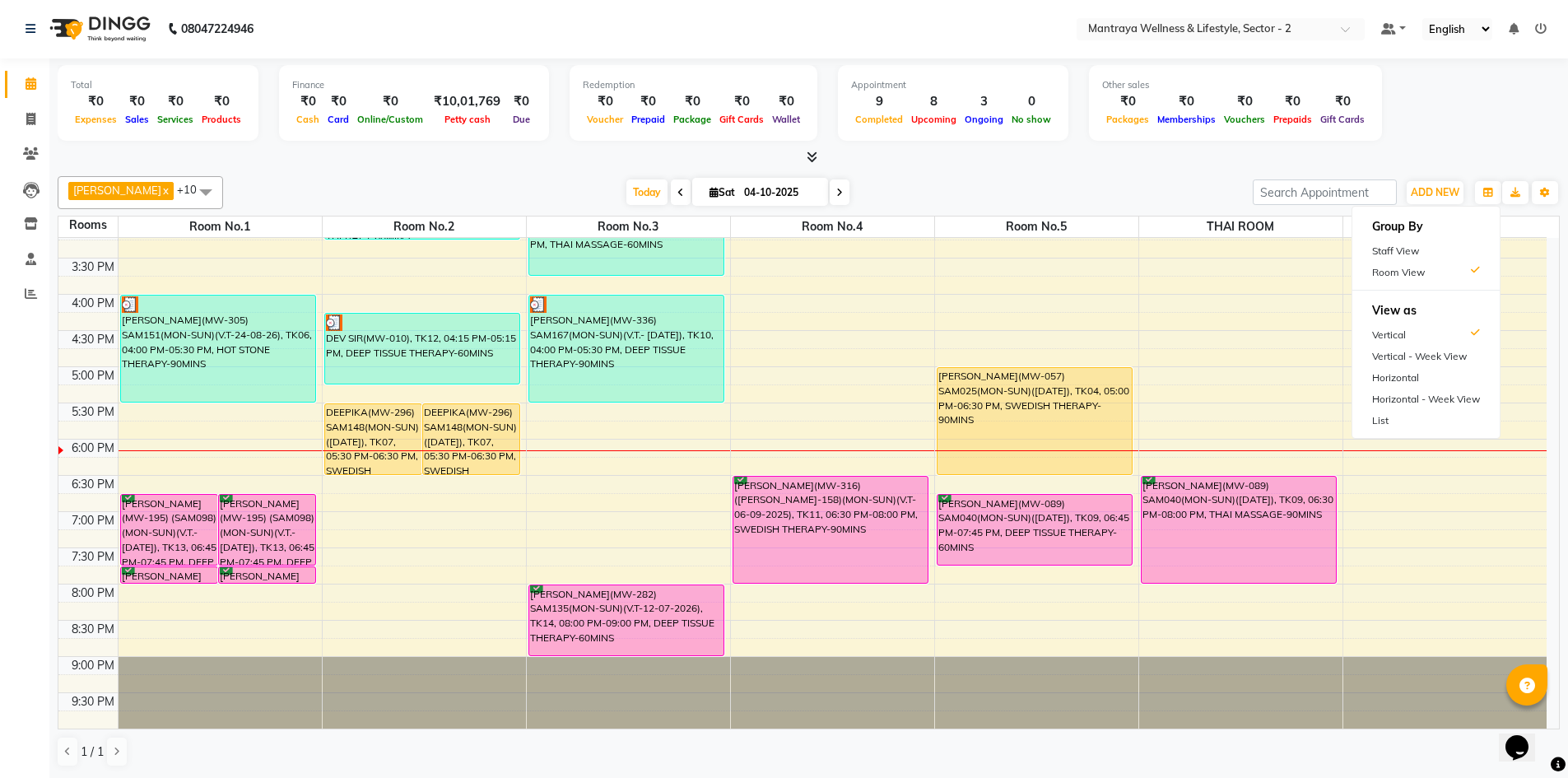
click at [1384, 236] on h6 "Group By" at bounding box center [1426, 226] width 147 height 27
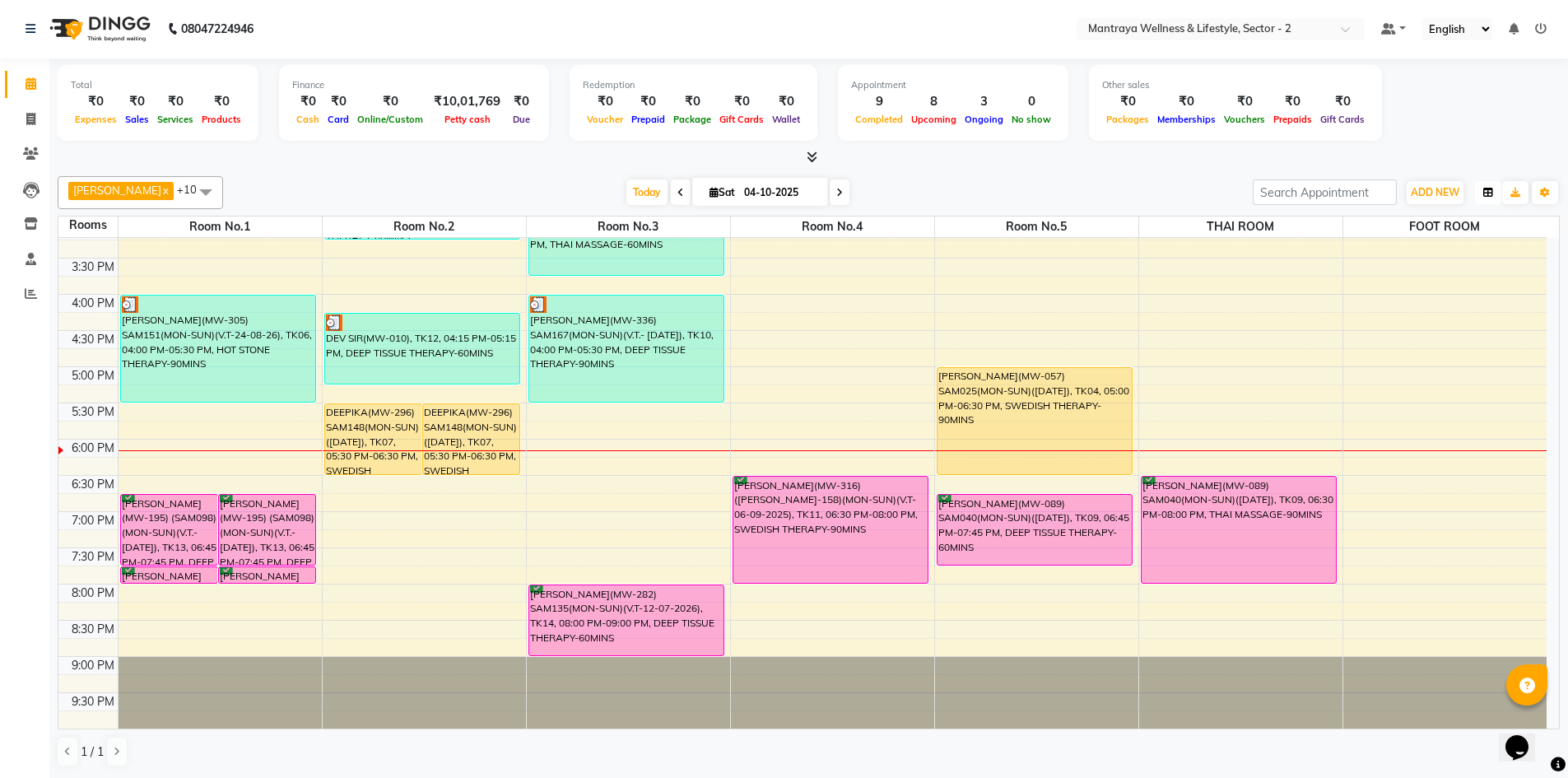
click at [1489, 190] on icon "button" at bounding box center [1488, 192] width 10 height 10
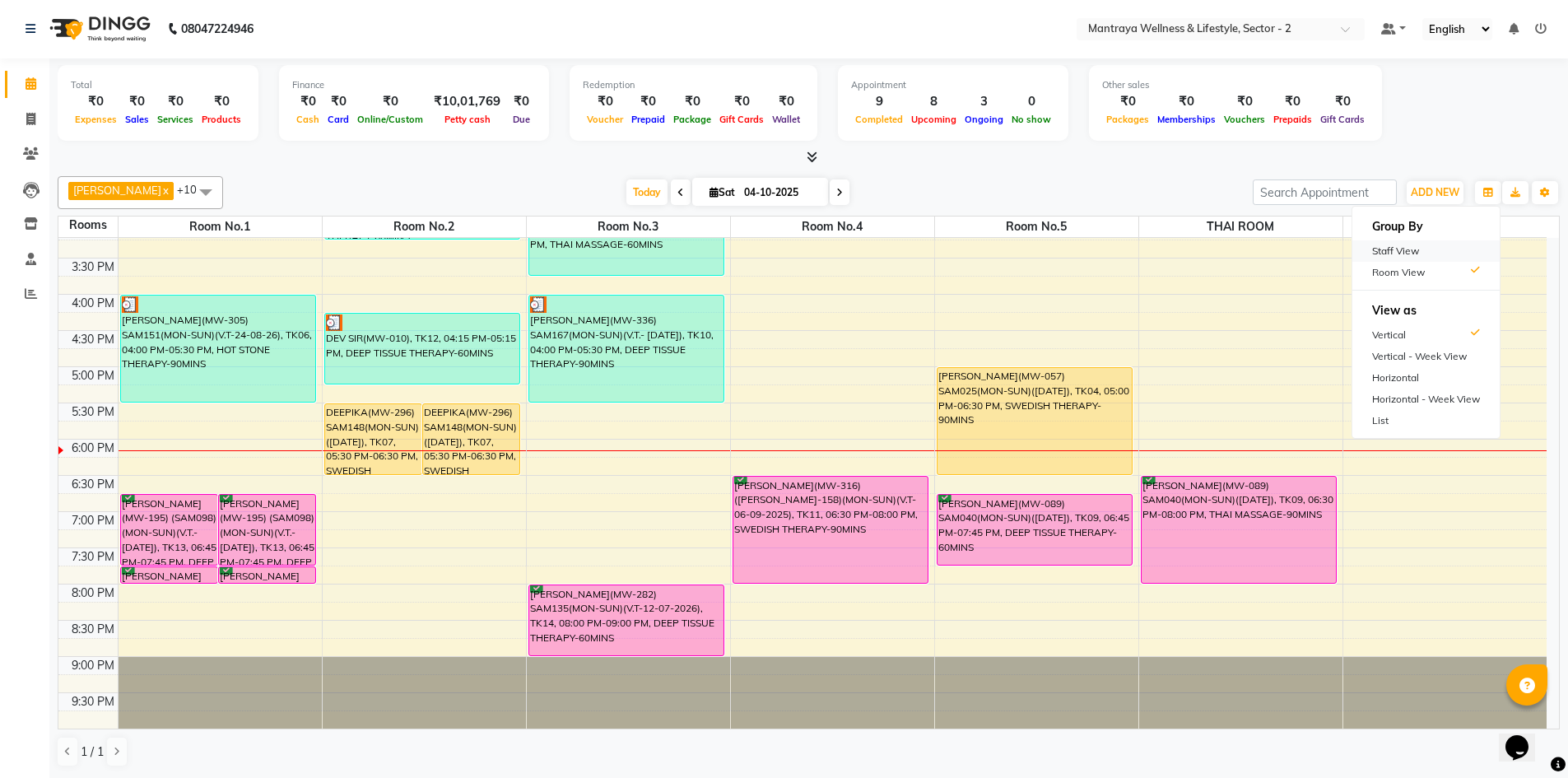
click at [1428, 250] on div "Staff View" at bounding box center [1426, 251] width 147 height 21
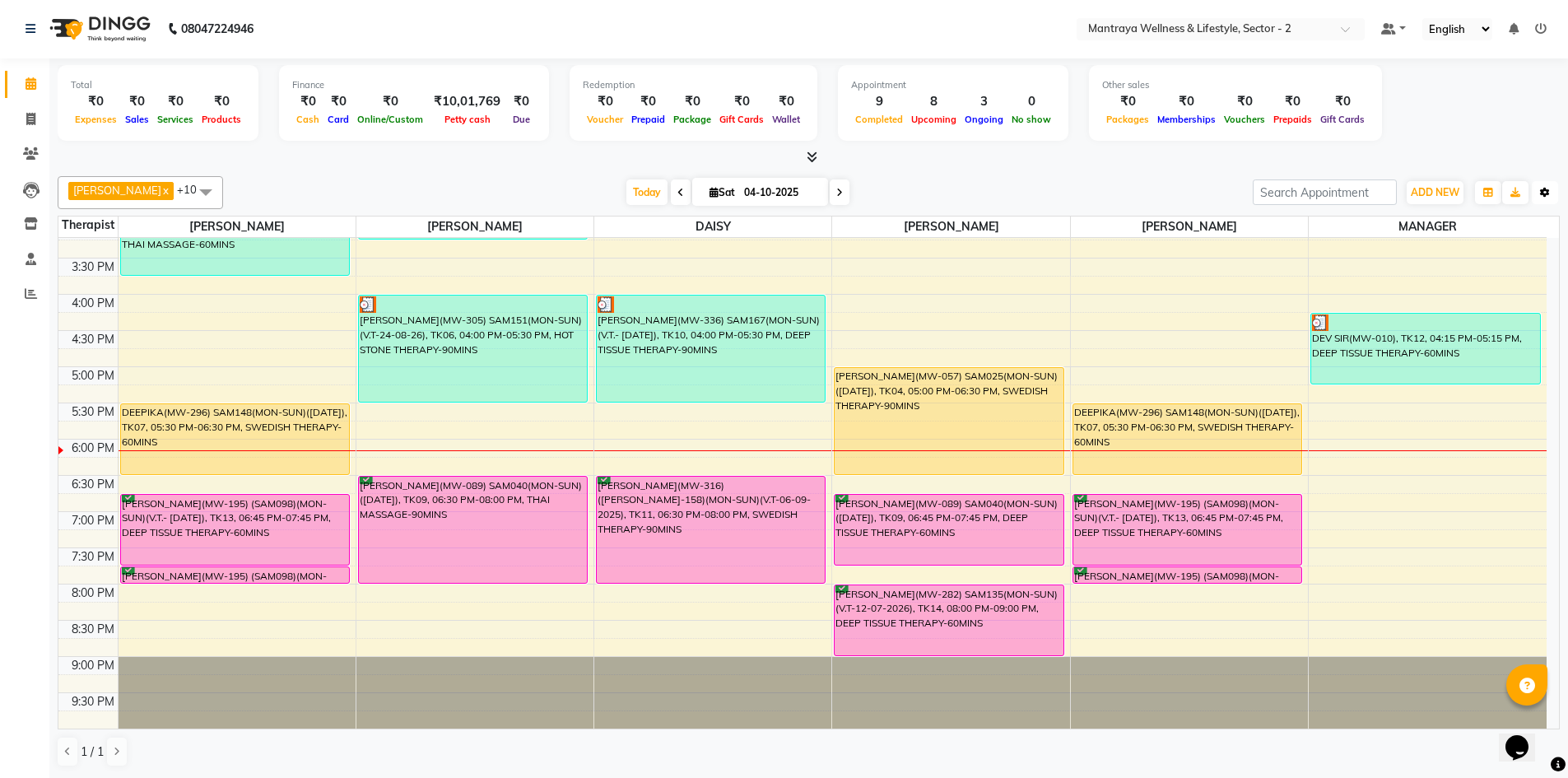
click at [1547, 192] on icon "button" at bounding box center [1544, 192] width 10 height 10
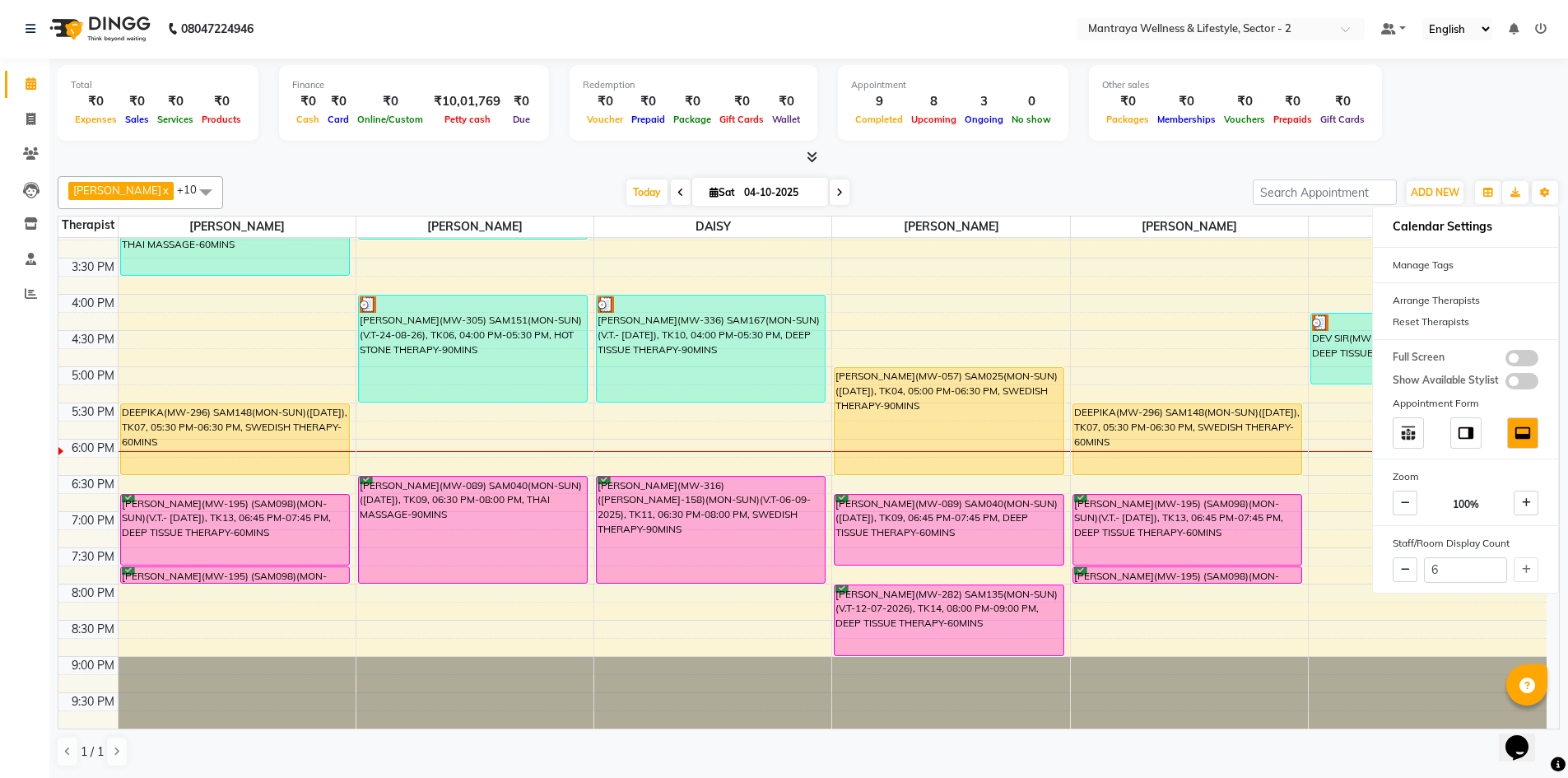
click at [961, 178] on div "AMELIA x BECKY x DAISY x EMILY x HANNA x MANAGER x ZOEY x PAPIYA x PRANITA x SA…" at bounding box center [808, 192] width 1501 height 33
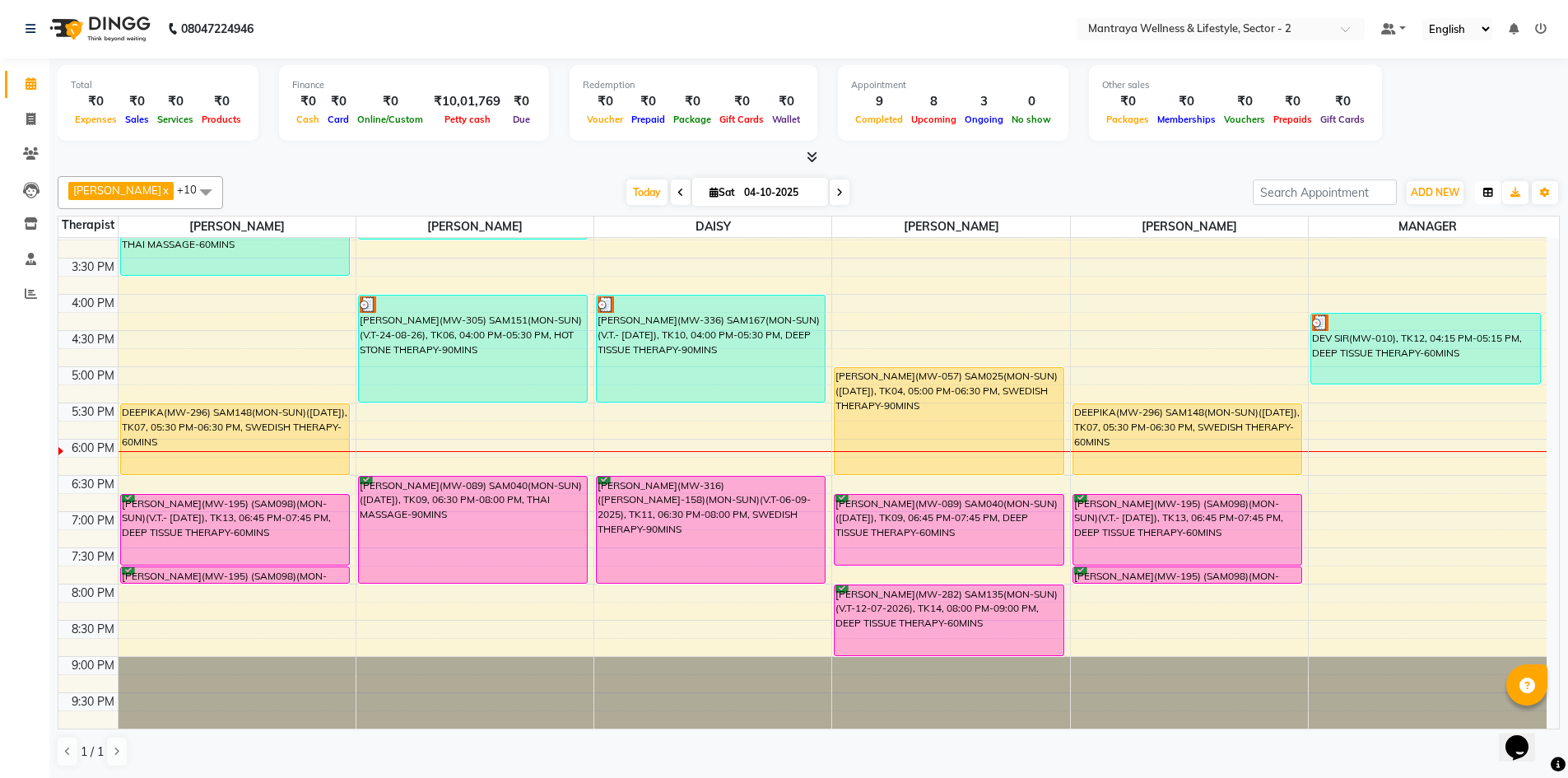
click at [1486, 186] on button "button" at bounding box center [1488, 192] width 26 height 23
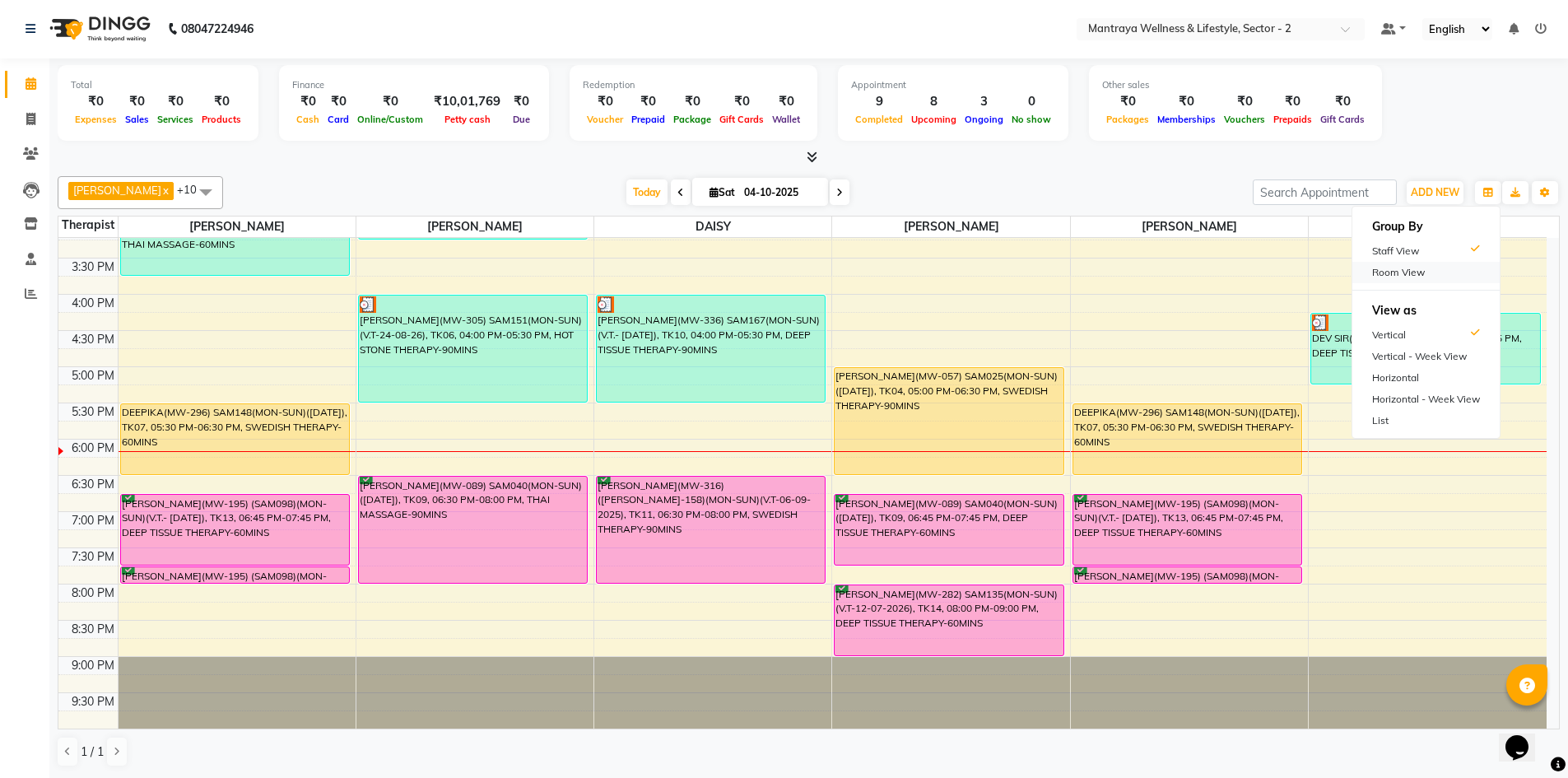
click at [1399, 273] on div "Room View" at bounding box center [1426, 272] width 147 height 21
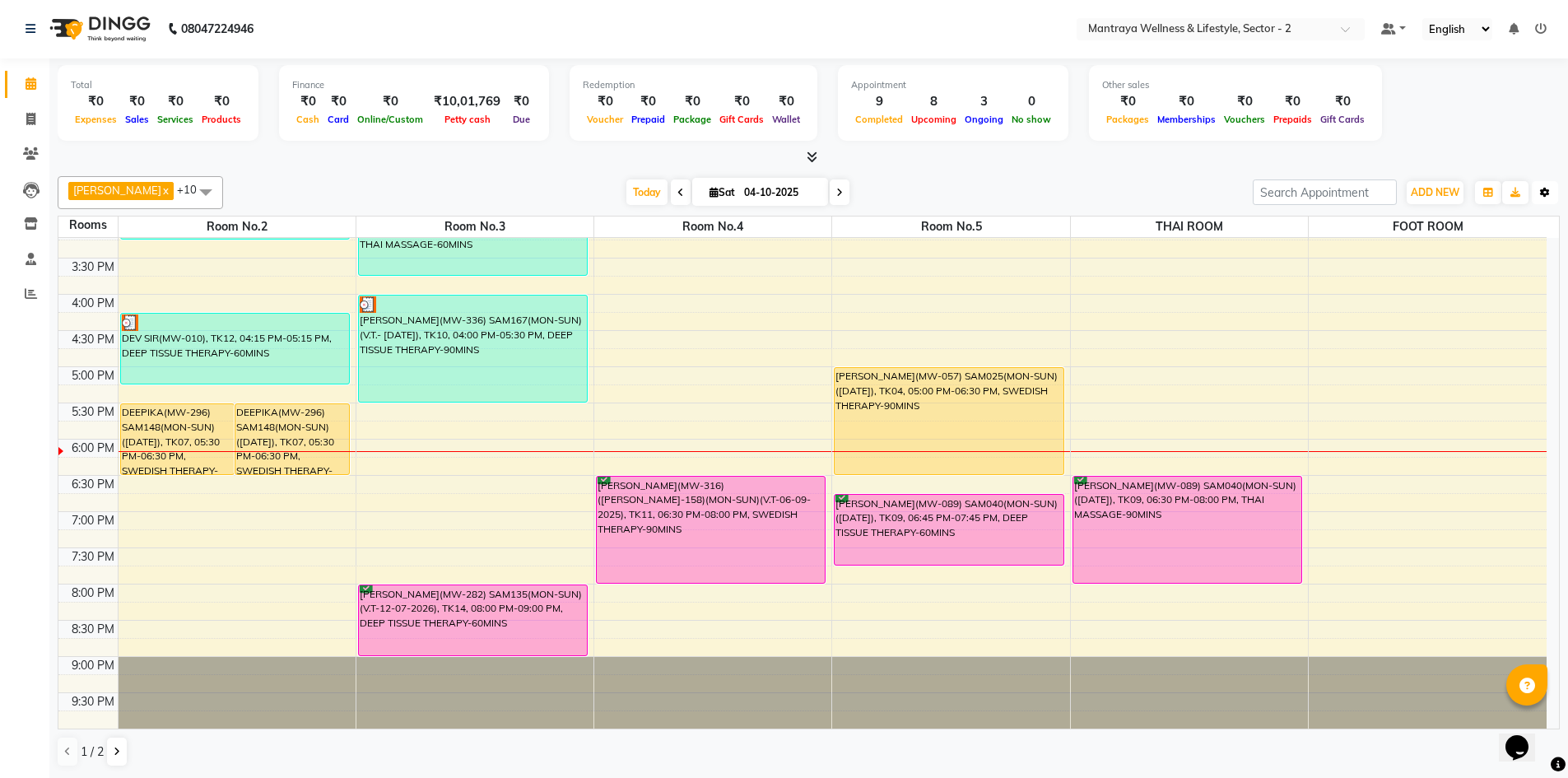
click at [1538, 189] on button "Toggle Dropdown" at bounding box center [1545, 192] width 26 height 23
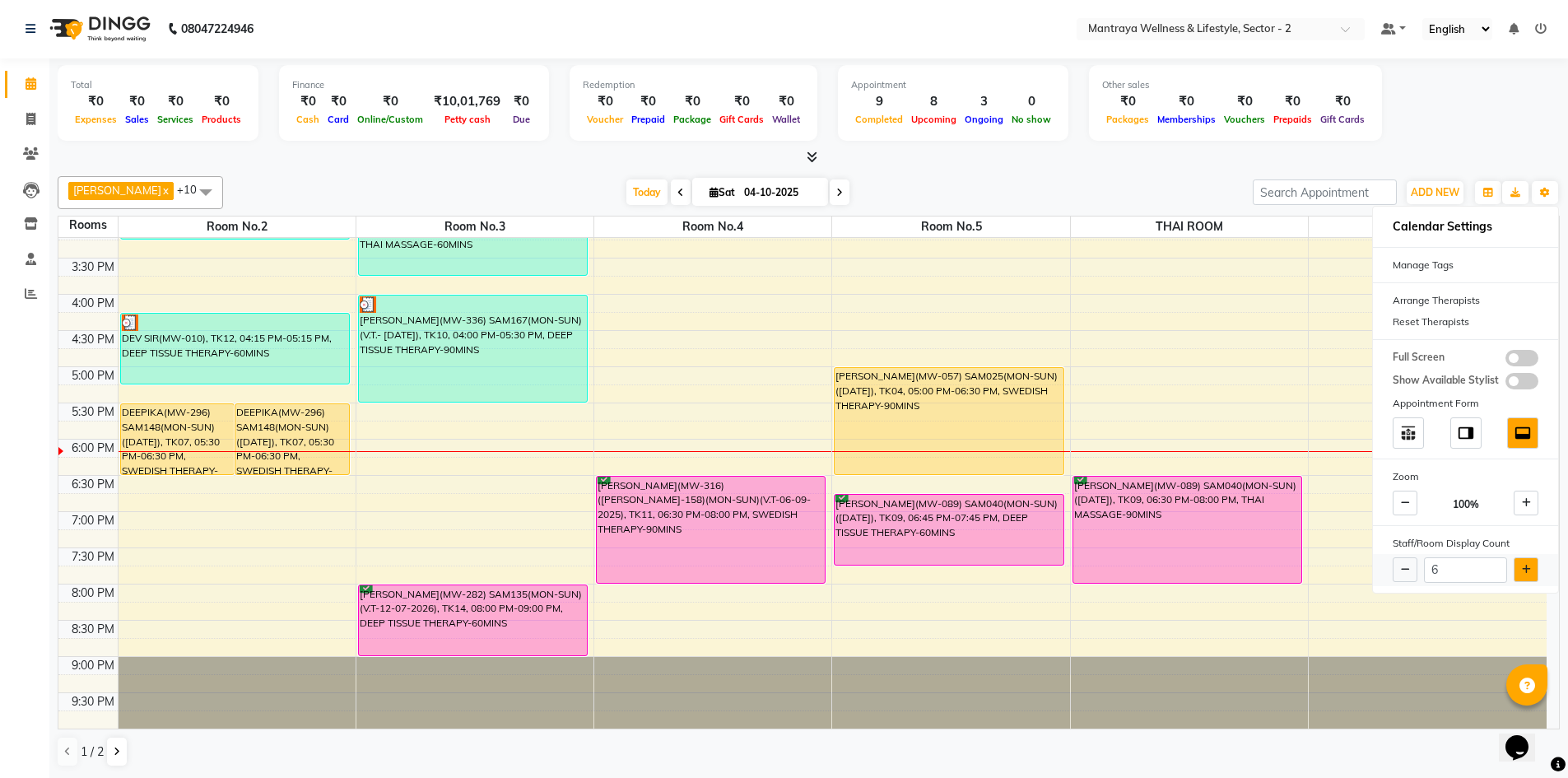
click at [1524, 571] on icon at bounding box center [1526, 569] width 9 height 10
type input "7"
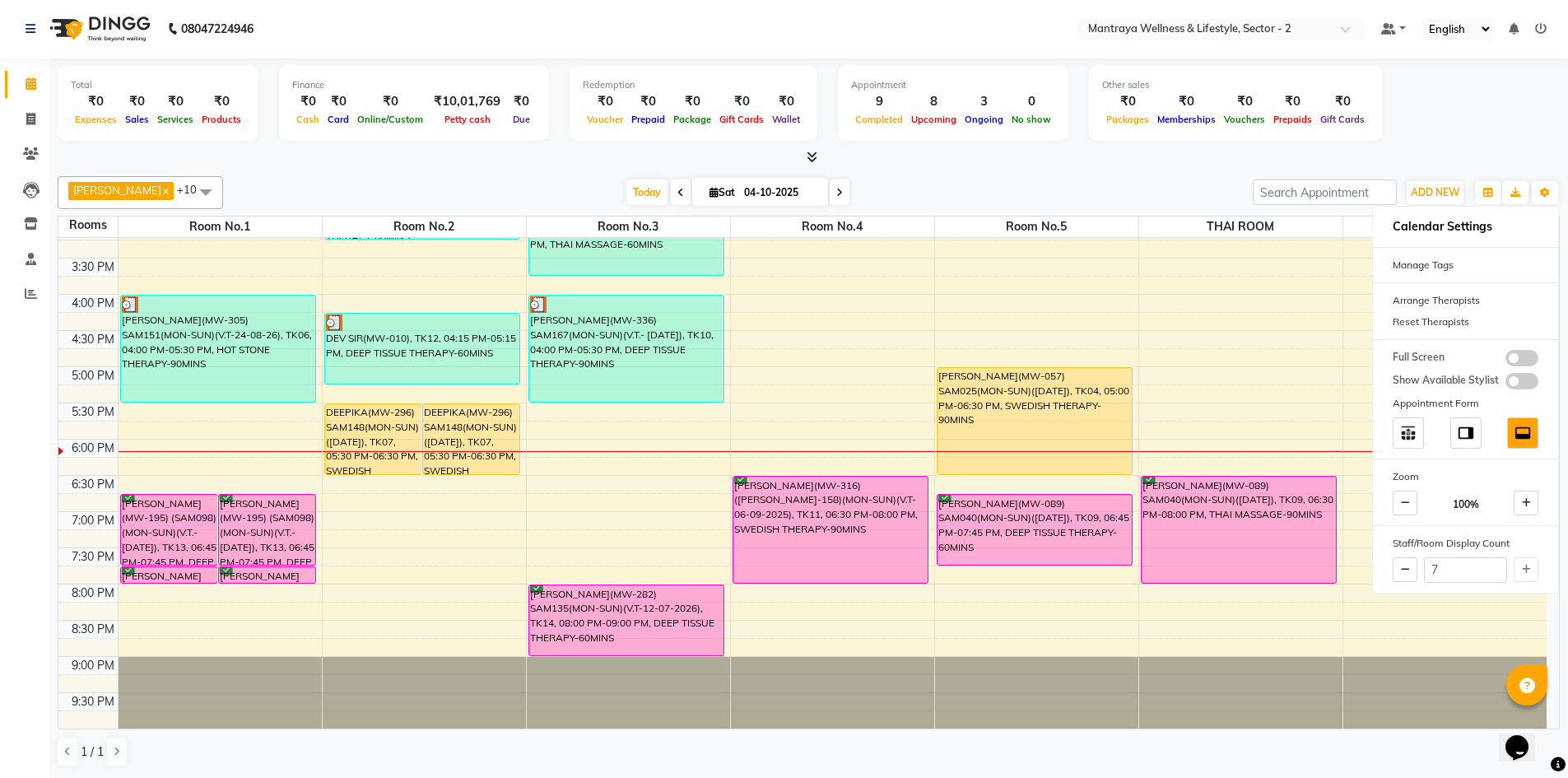
click at [862, 168] on div "Total ₹0 Expenses ₹0 Sales ₹0 Services ₹0 Products Finance ₹0 Cash ₹0 Card ₹0 O…" at bounding box center [808, 417] width 1518 height 719
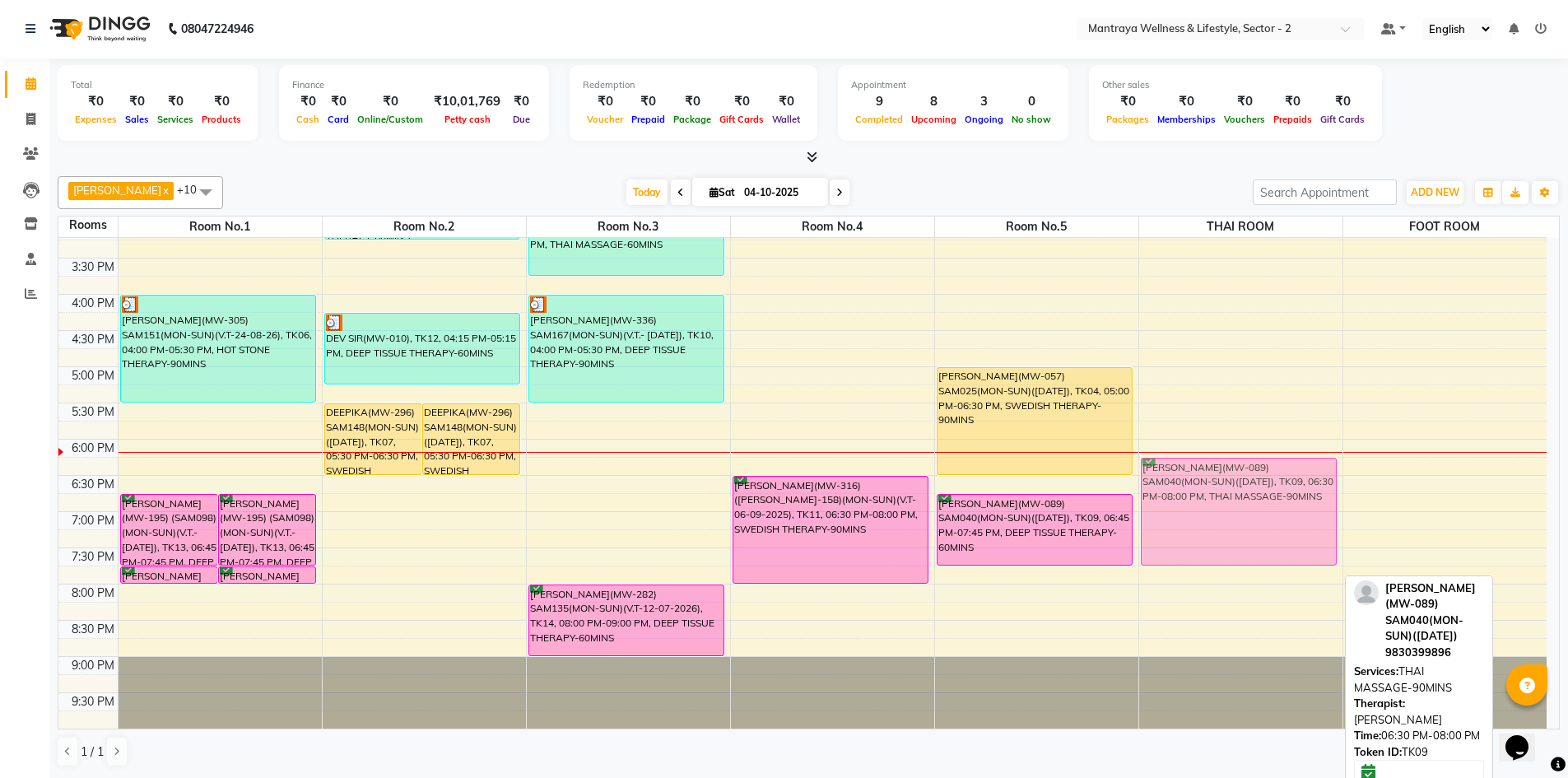
drag, startPoint x: 1193, startPoint y: 502, endPoint x: 1195, endPoint y: 488, distance: 14.1
click at [1195, 488] on div "NITESH NATHANY(MW-089) SAM040(MON-SUN)(13/08/2025), TK09, 06:30 PM-08:00 PM, TH…" at bounding box center [1241, 294] width 204 height 869
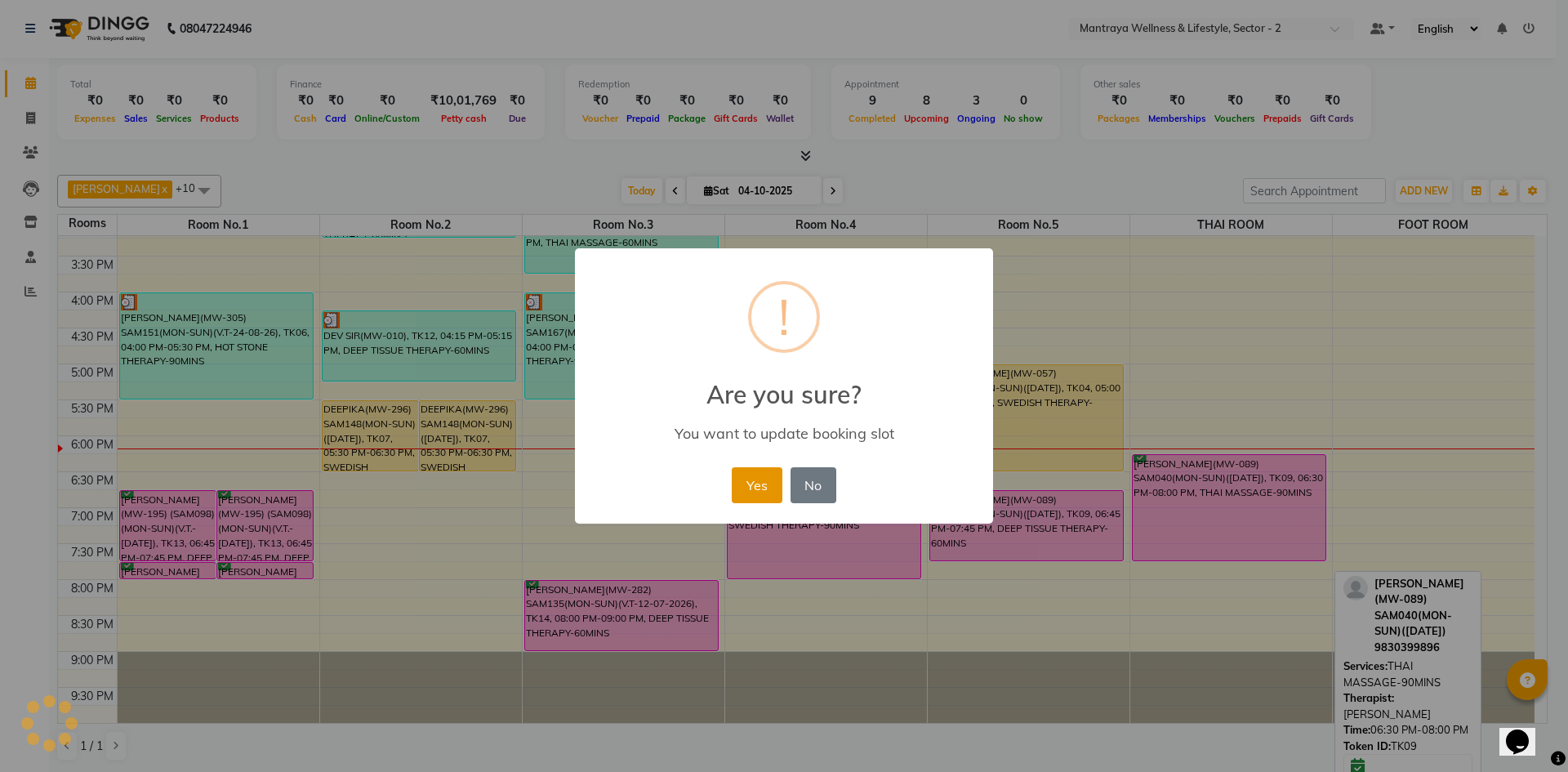
click at [762, 485] on button "Yes" at bounding box center [756, 485] width 50 height 36
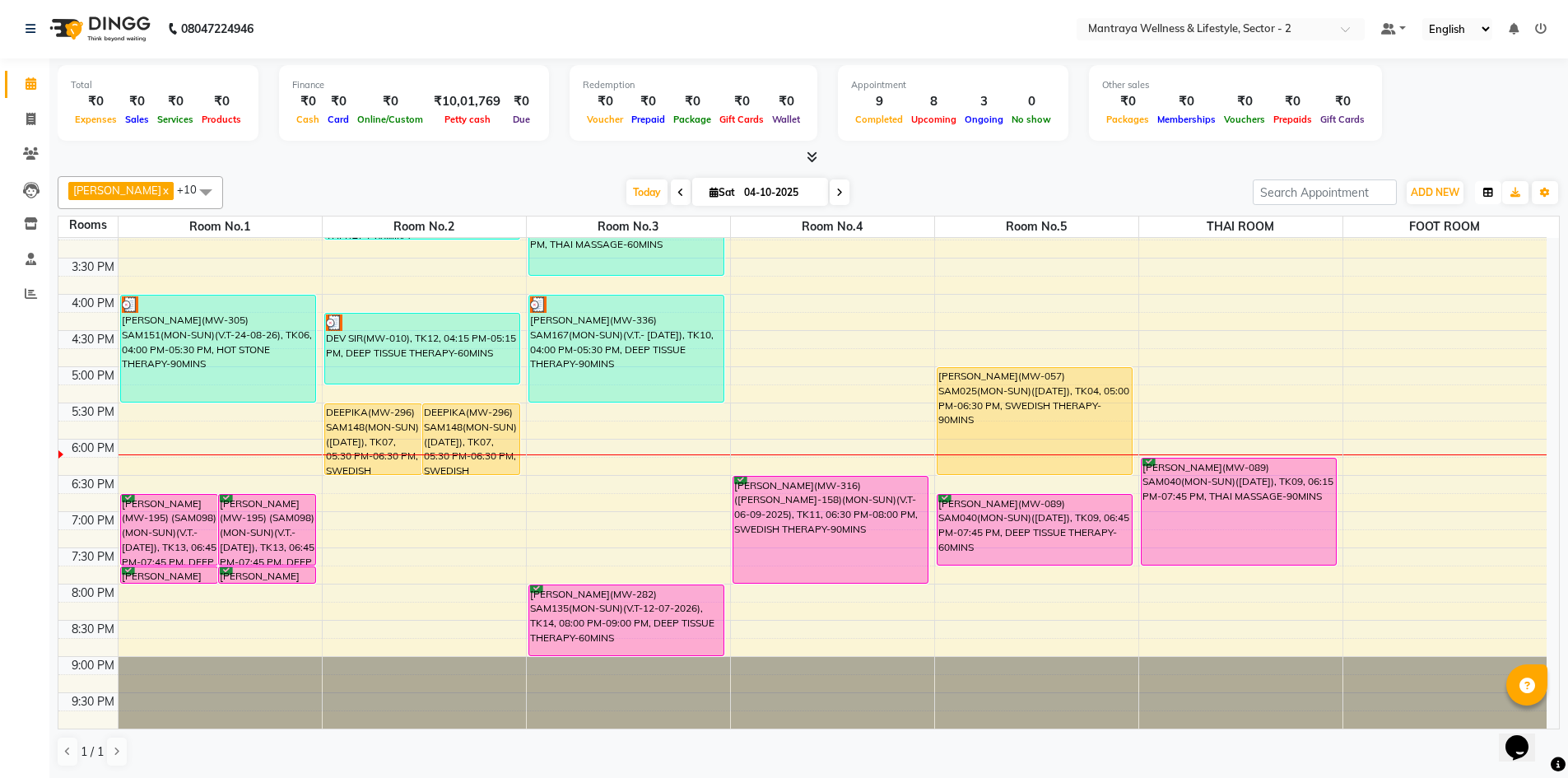
click at [1487, 188] on button "button" at bounding box center [1488, 192] width 26 height 23
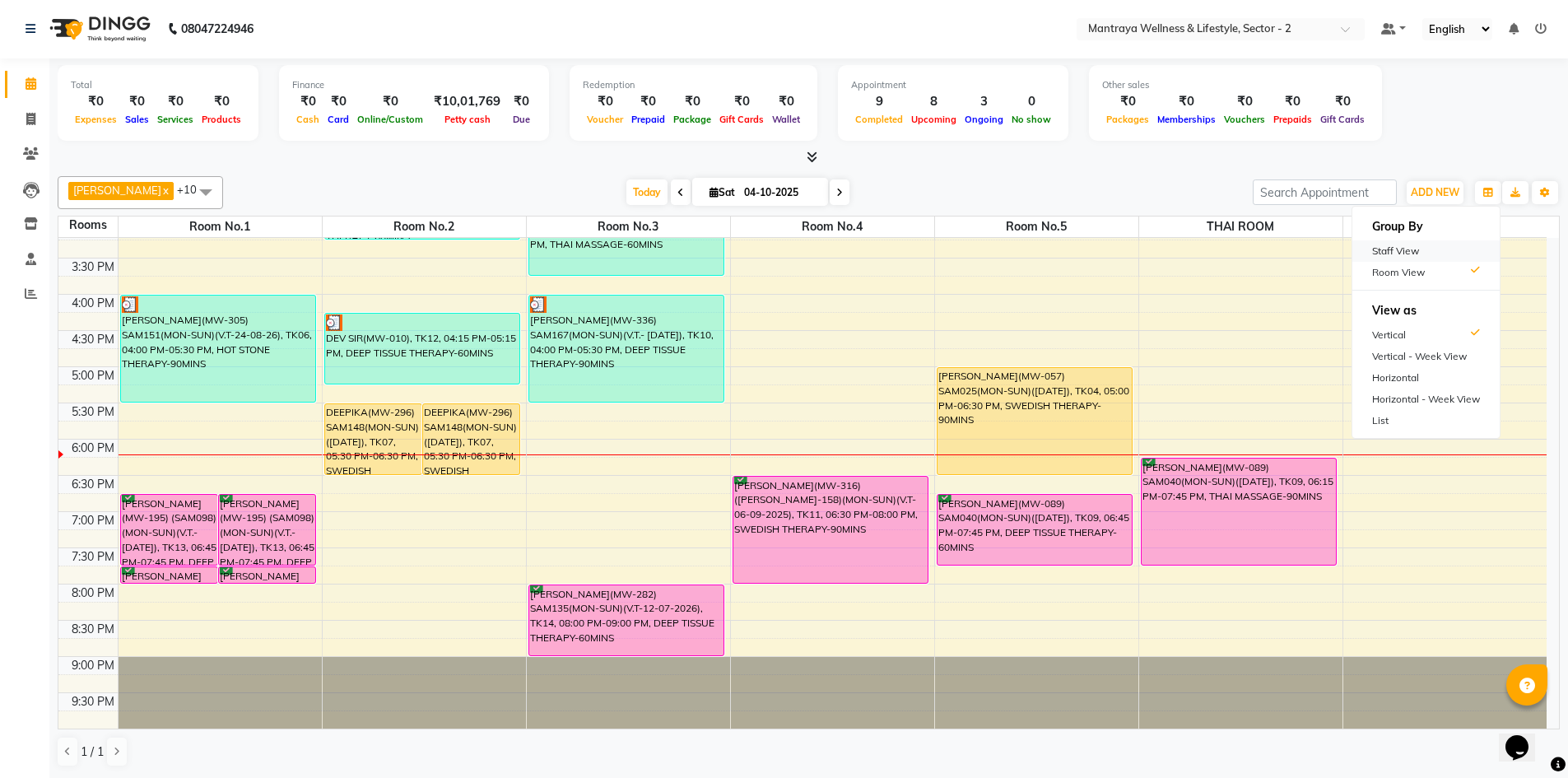
click at [1409, 253] on div "Staff View" at bounding box center [1426, 251] width 147 height 21
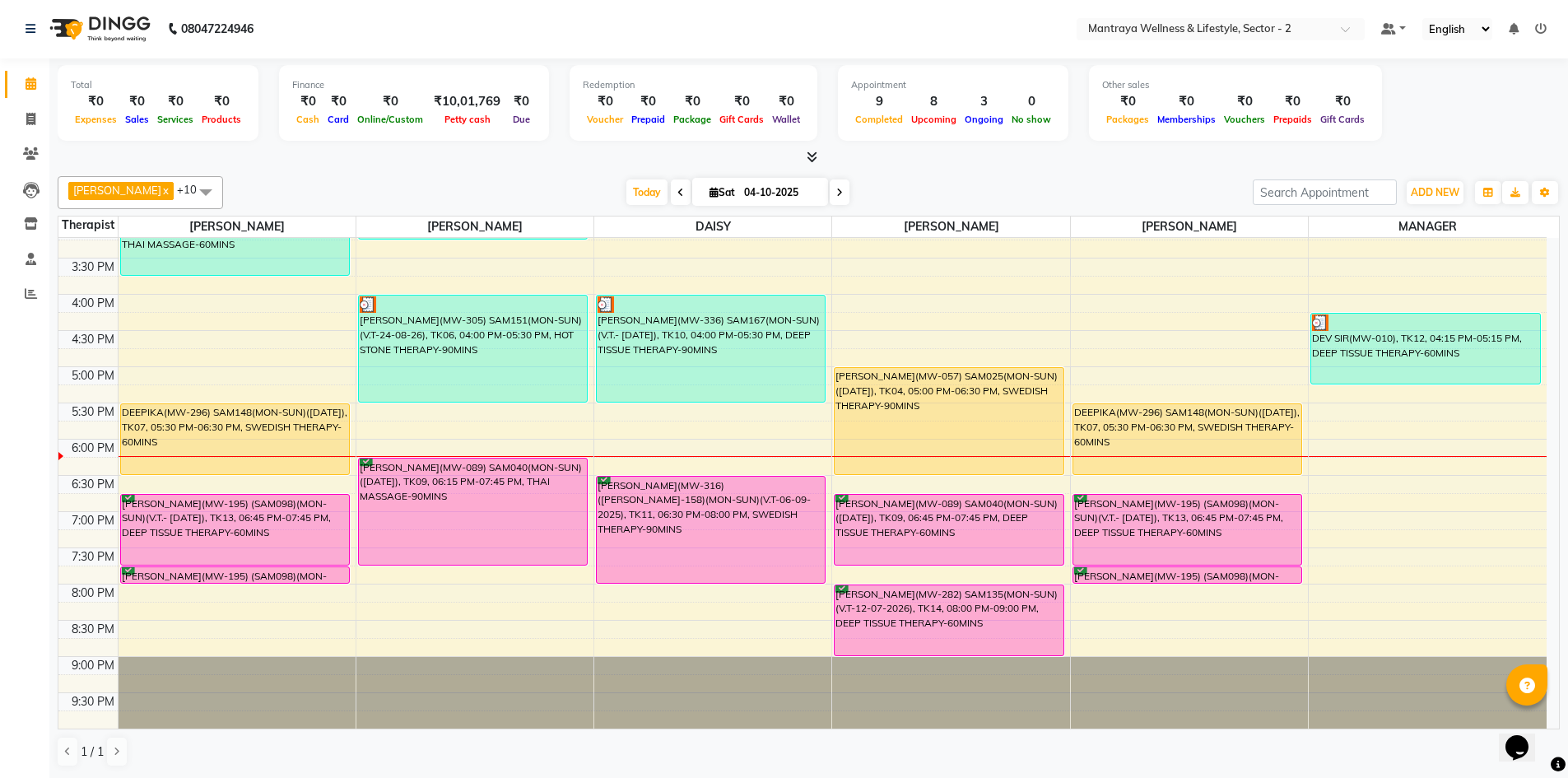
click at [917, 172] on div "AMELIA x BECKY x DAISY x EMILY x HANNA x MANAGER x ZOEY x PAPIYA x PRANITA x SA…" at bounding box center [808, 471] width 1501 height 604
click at [409, 174] on div "AMELIA x BECKY x DAISY x EMILY x HANNA x MANAGER x ZOEY x PAPIYA x PRANITA x SA…" at bounding box center [808, 471] width 1501 height 604
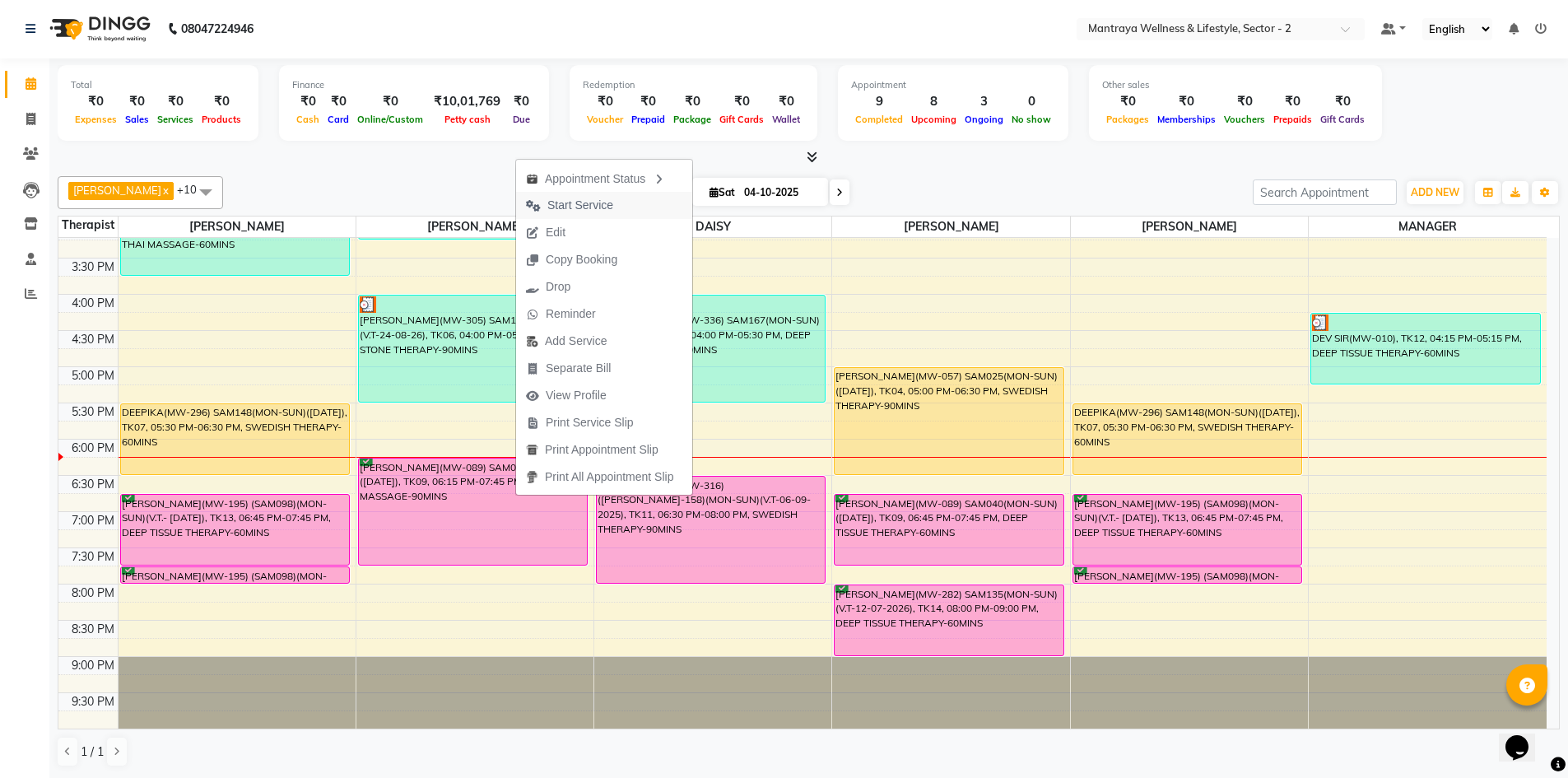
click at [599, 200] on span "Start Service" at bounding box center [580, 205] width 66 height 18
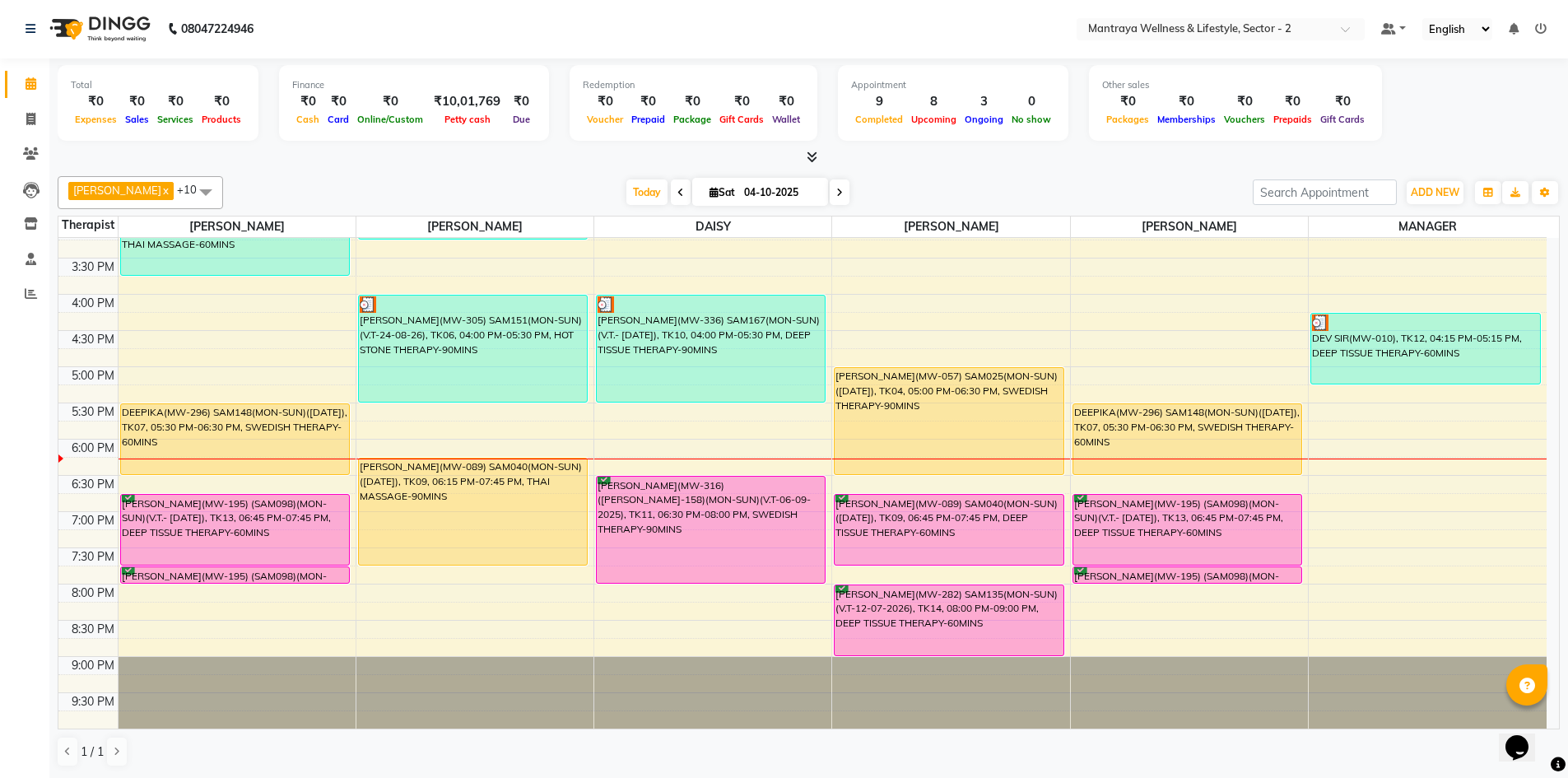
click at [513, 185] on div "[DATE] [DATE]" at bounding box center [737, 192] width 1013 height 25
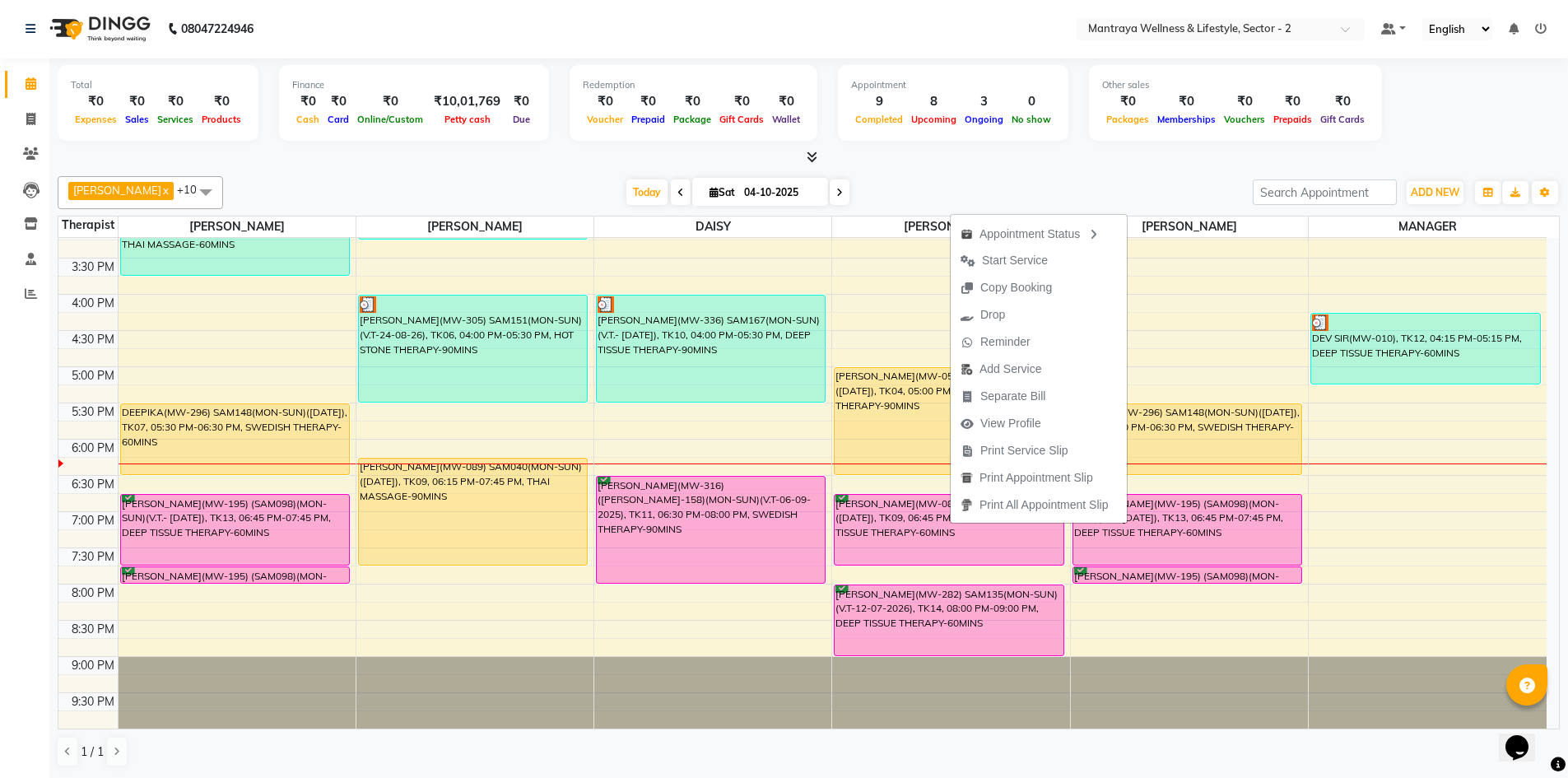
click at [1009, 169] on div "AMELIA x BECKY x DAISY x EMILY x HANNA x MANAGER x ZOEY x PAPIYA x PRANITA x SA…" at bounding box center [808, 471] width 1501 height 604
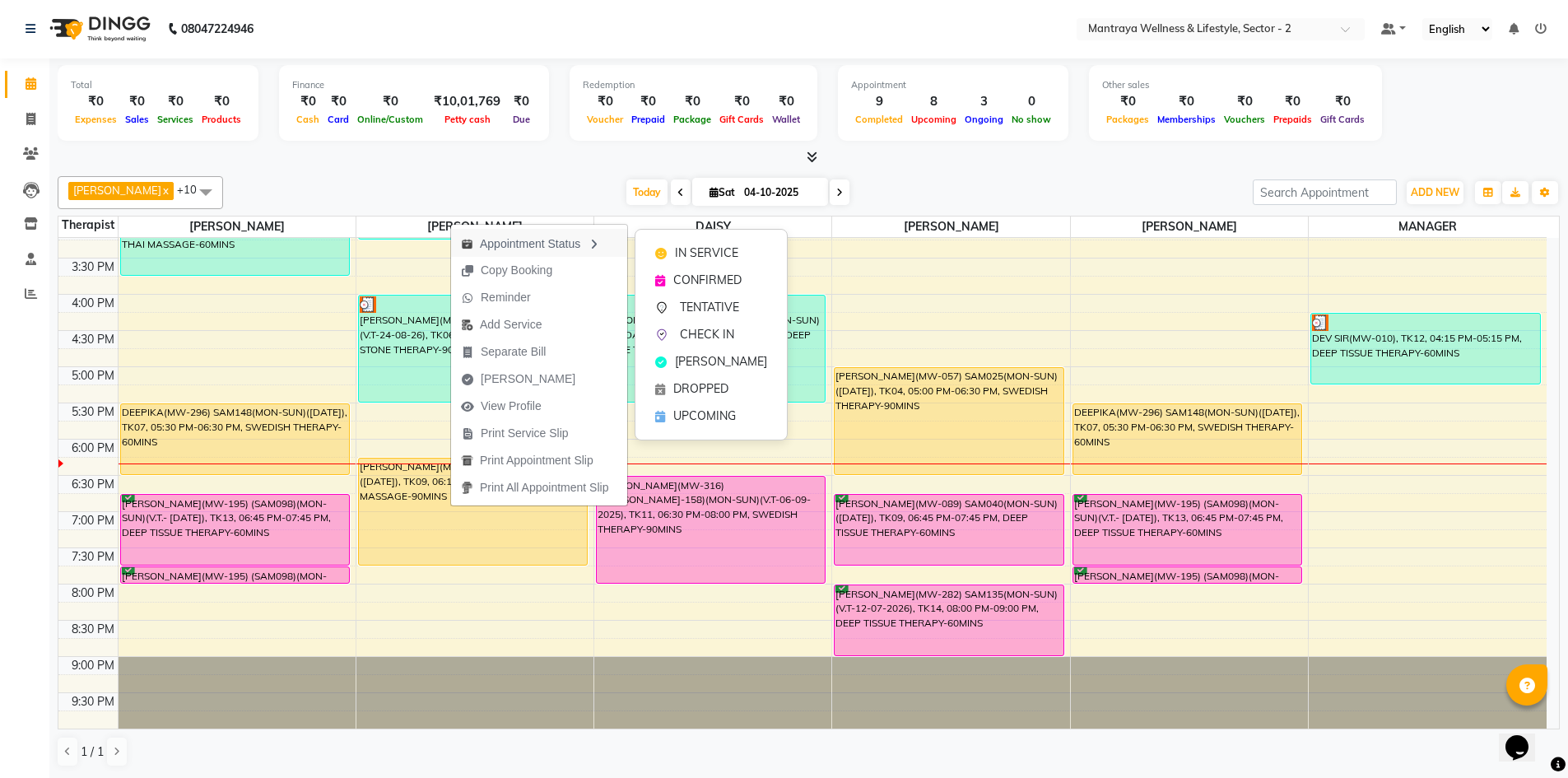
click at [600, 239] on icon "button" at bounding box center [593, 244] width 13 height 11
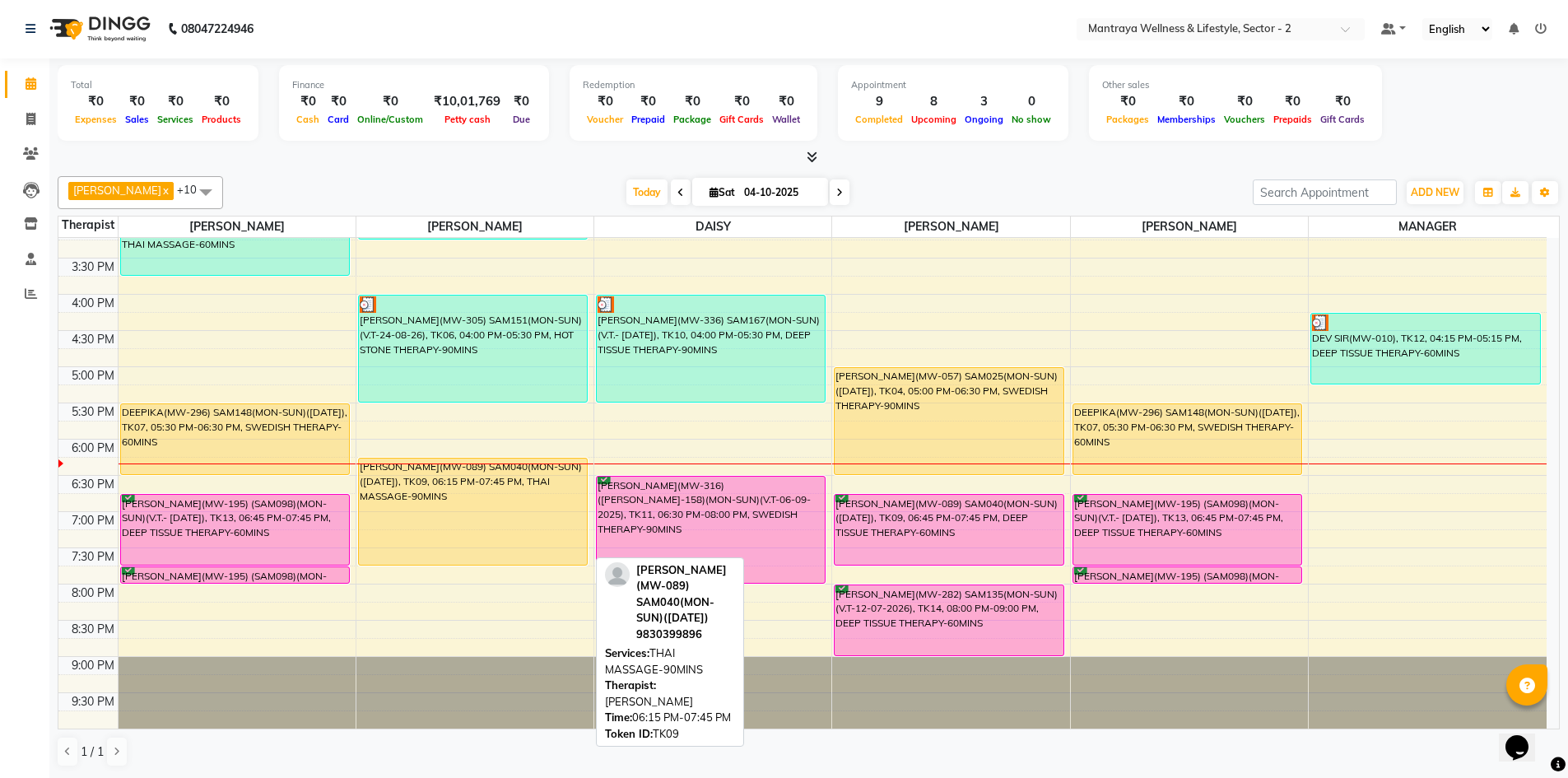
click at [500, 503] on div "NITESH NATHANY(MW-089) SAM040(MON-SUN)(13/08/2025), TK09, 06:15 PM-07:45 PM, TH…" at bounding box center [473, 512] width 228 height 106
click at [435, 494] on div "NITESH NATHANY(MW-089) SAM040(MON-SUN)(13/08/2025), TK09, 06:15 PM-07:45 PM, TH…" at bounding box center [473, 512] width 228 height 106
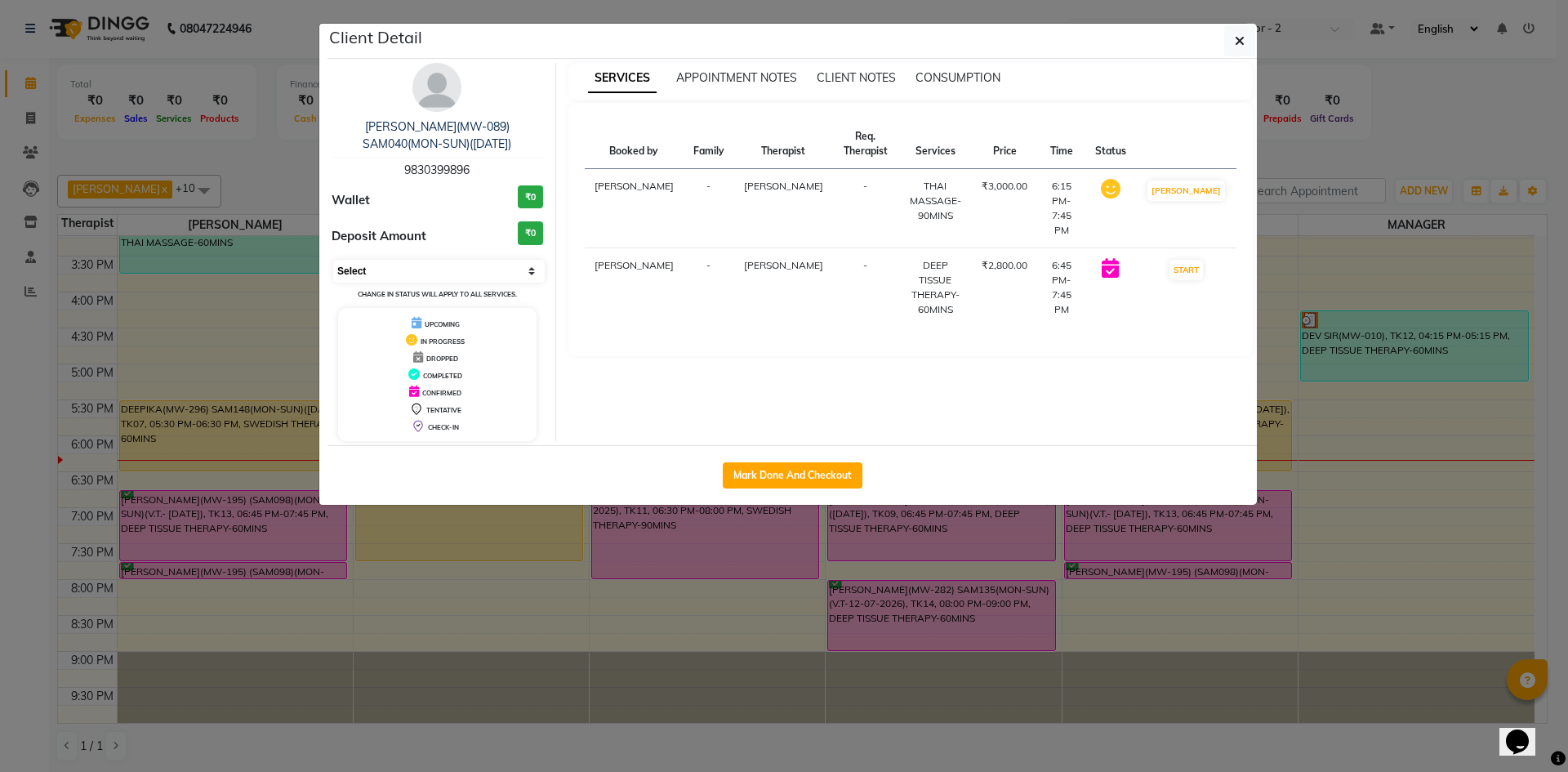
click at [529, 274] on select "Select IN SERVICE CONFIRMED TENTATIVE CHECK IN MARK DONE DROPPED UPCOMING" at bounding box center [439, 271] width 211 height 23
select select "6"
click at [333, 260] on select "Select IN SERVICE CONFIRMED TENTATIVE CHECK IN MARK DONE DROPPED UPCOMING" at bounding box center [439, 271] width 211 height 23
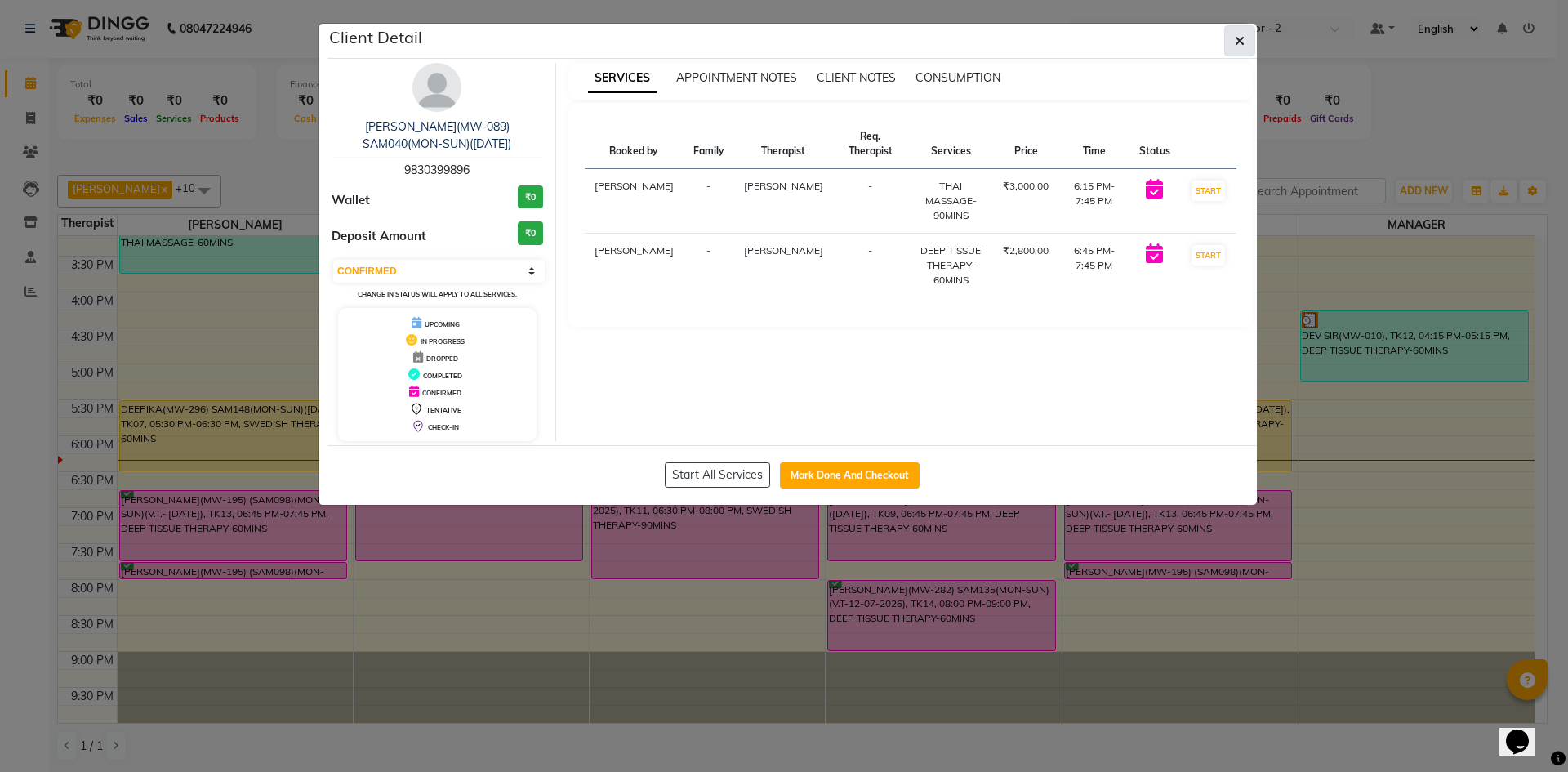
click at [1234, 38] on button "button" at bounding box center [1239, 41] width 31 height 31
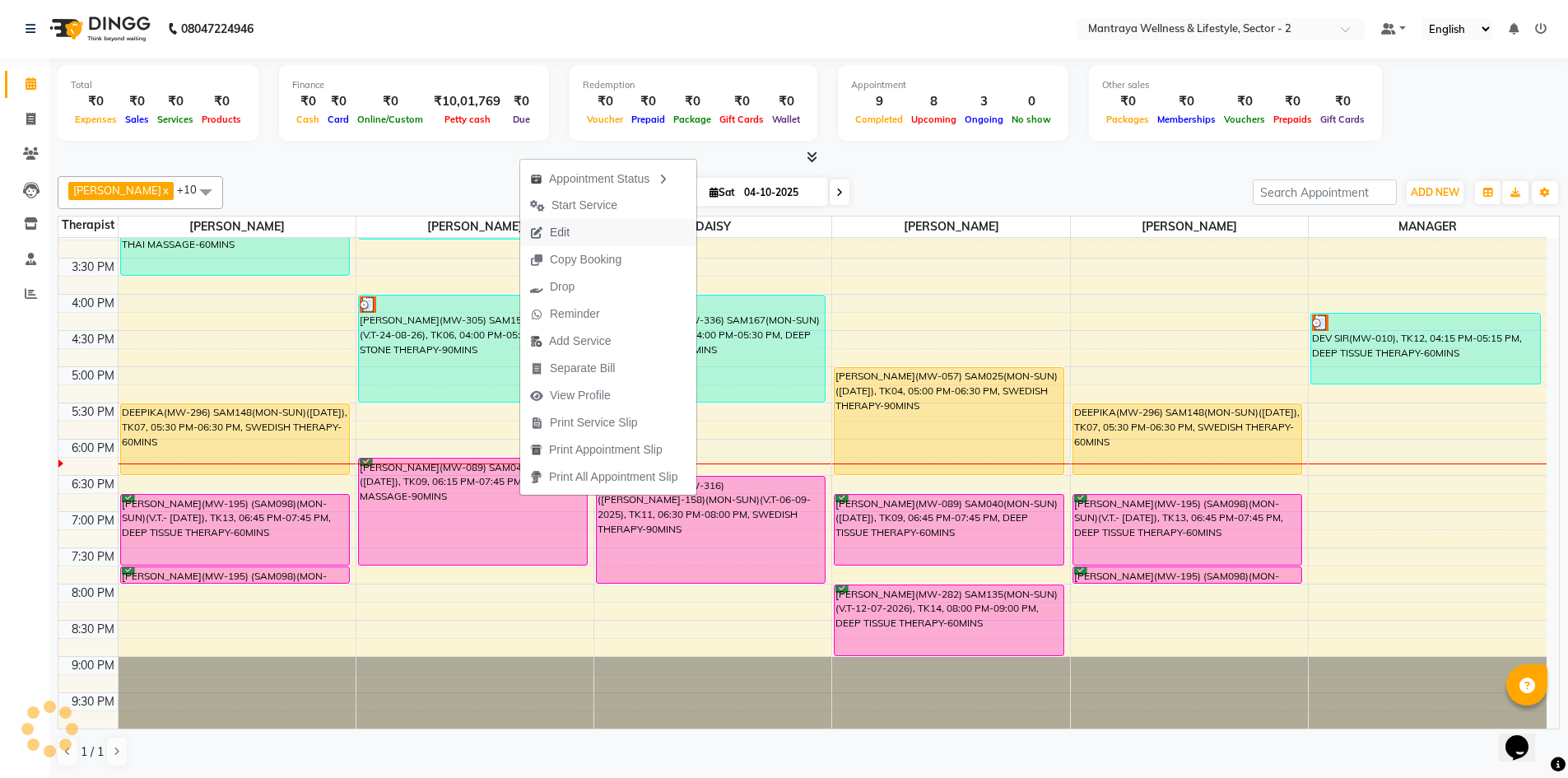
click at [564, 228] on span "Edit" at bounding box center [559, 232] width 19 height 18
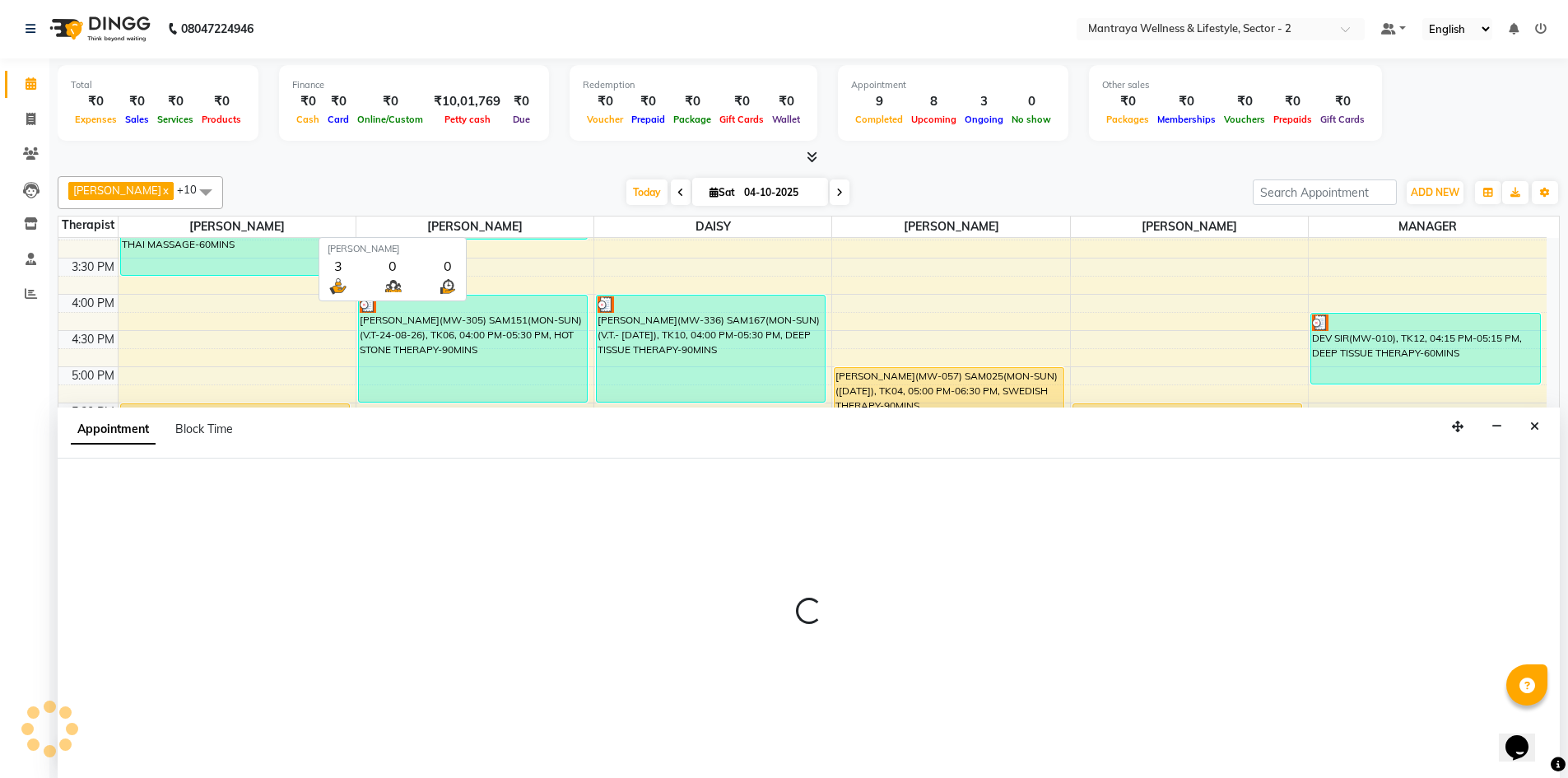
select select "tentative"
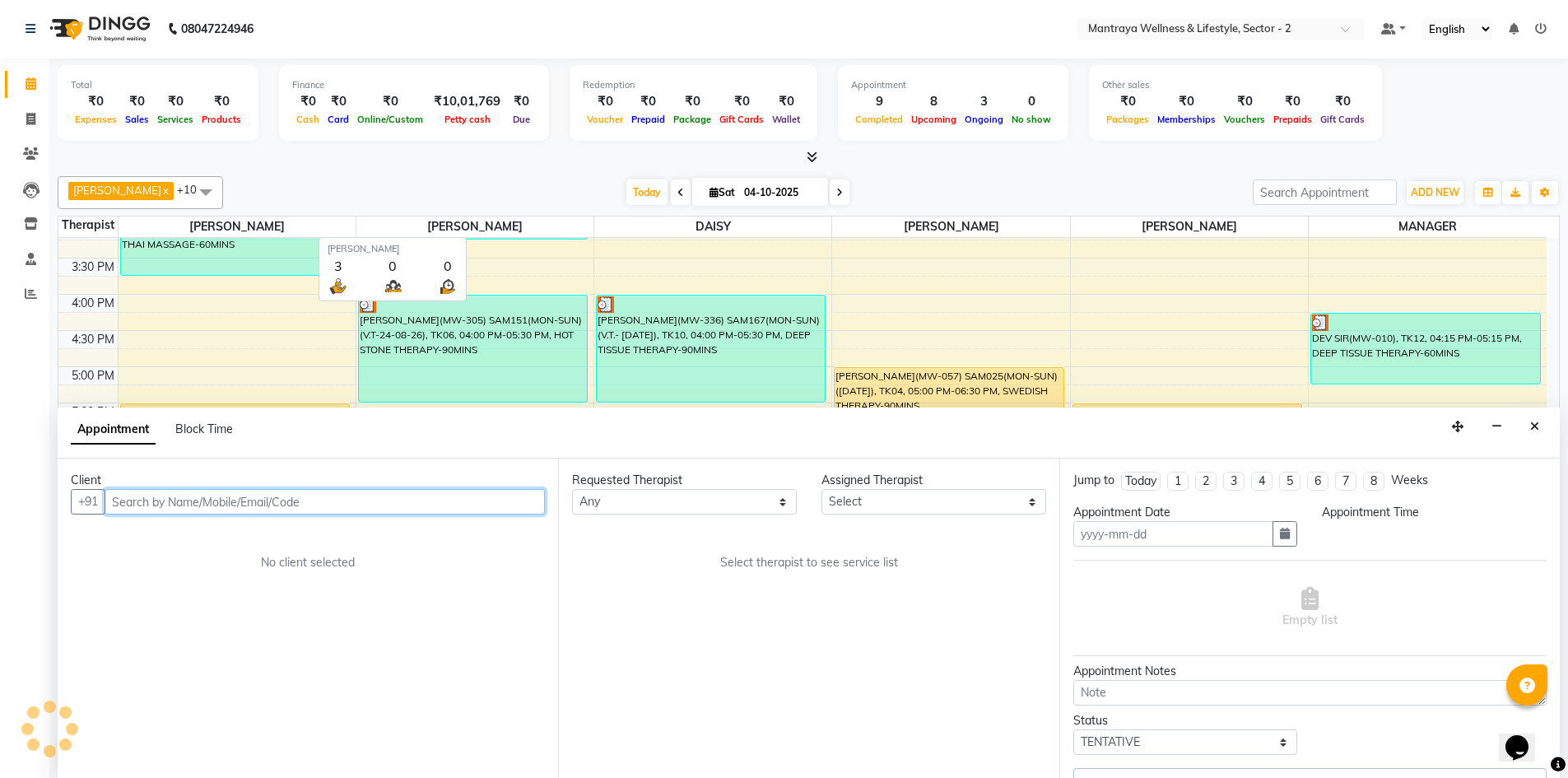
type input "04-10-2025"
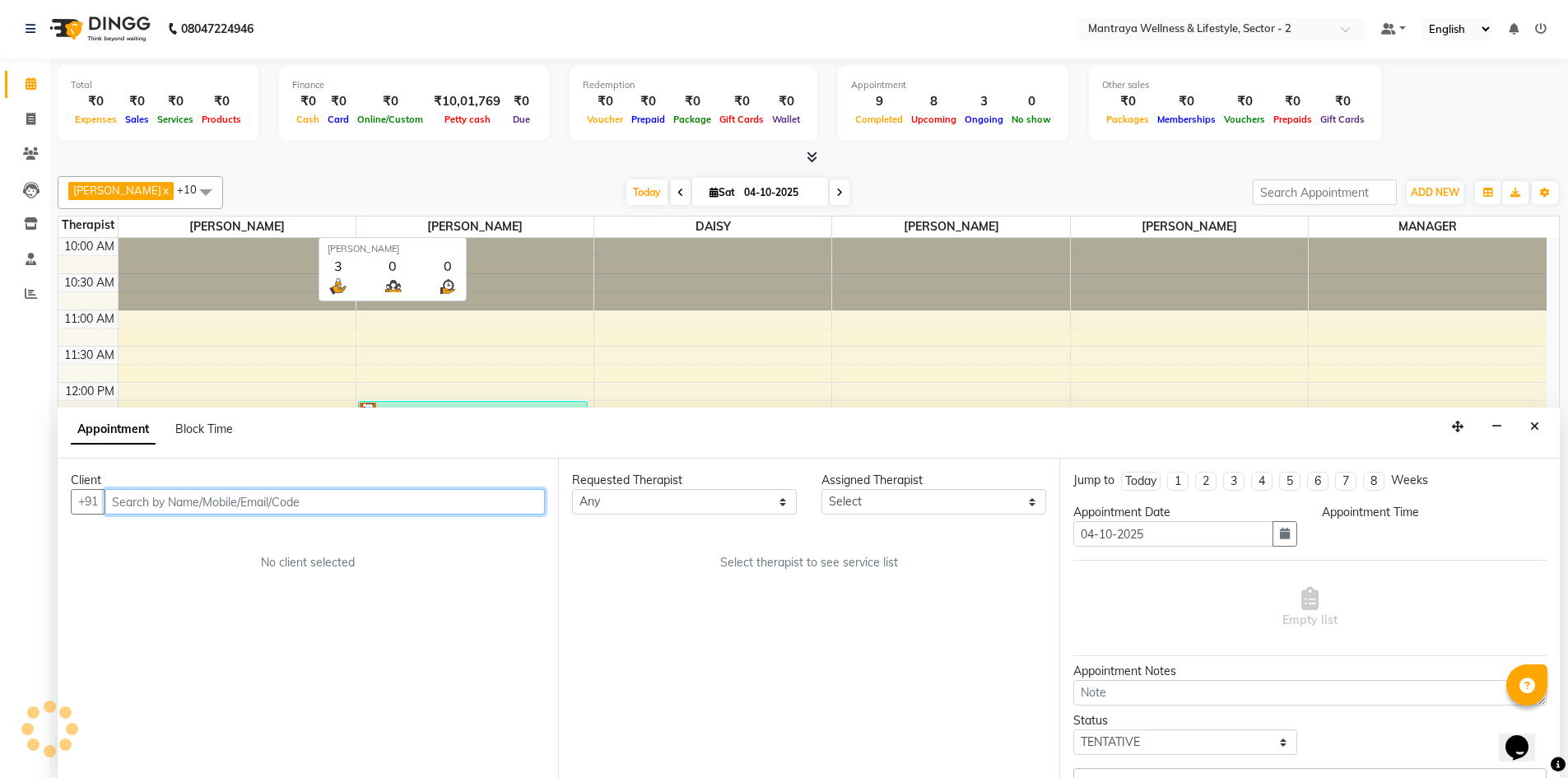
select select "confirm booking"
select select "1095"
select select "87983"
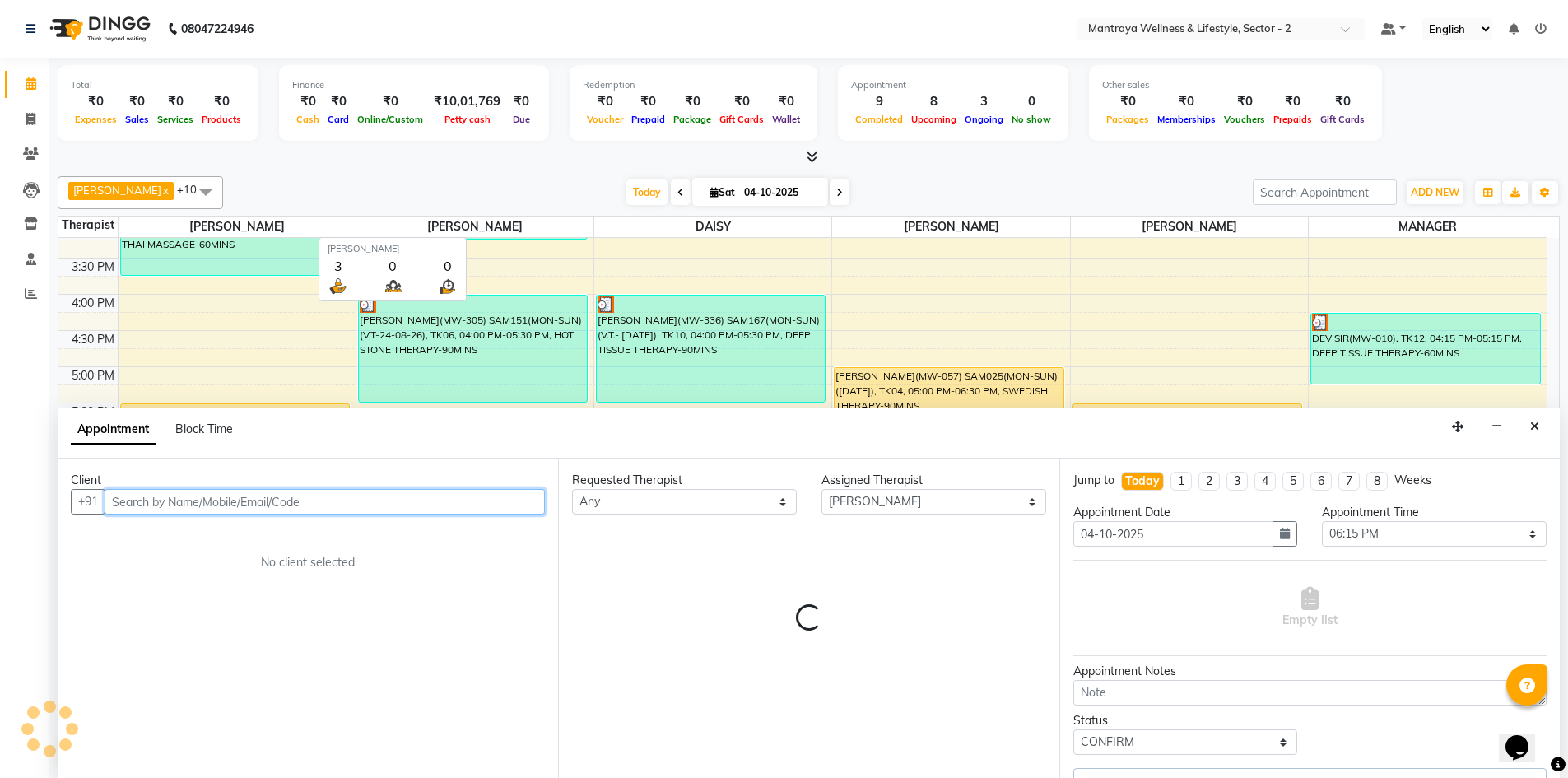
select select "3838"
select select "3839"
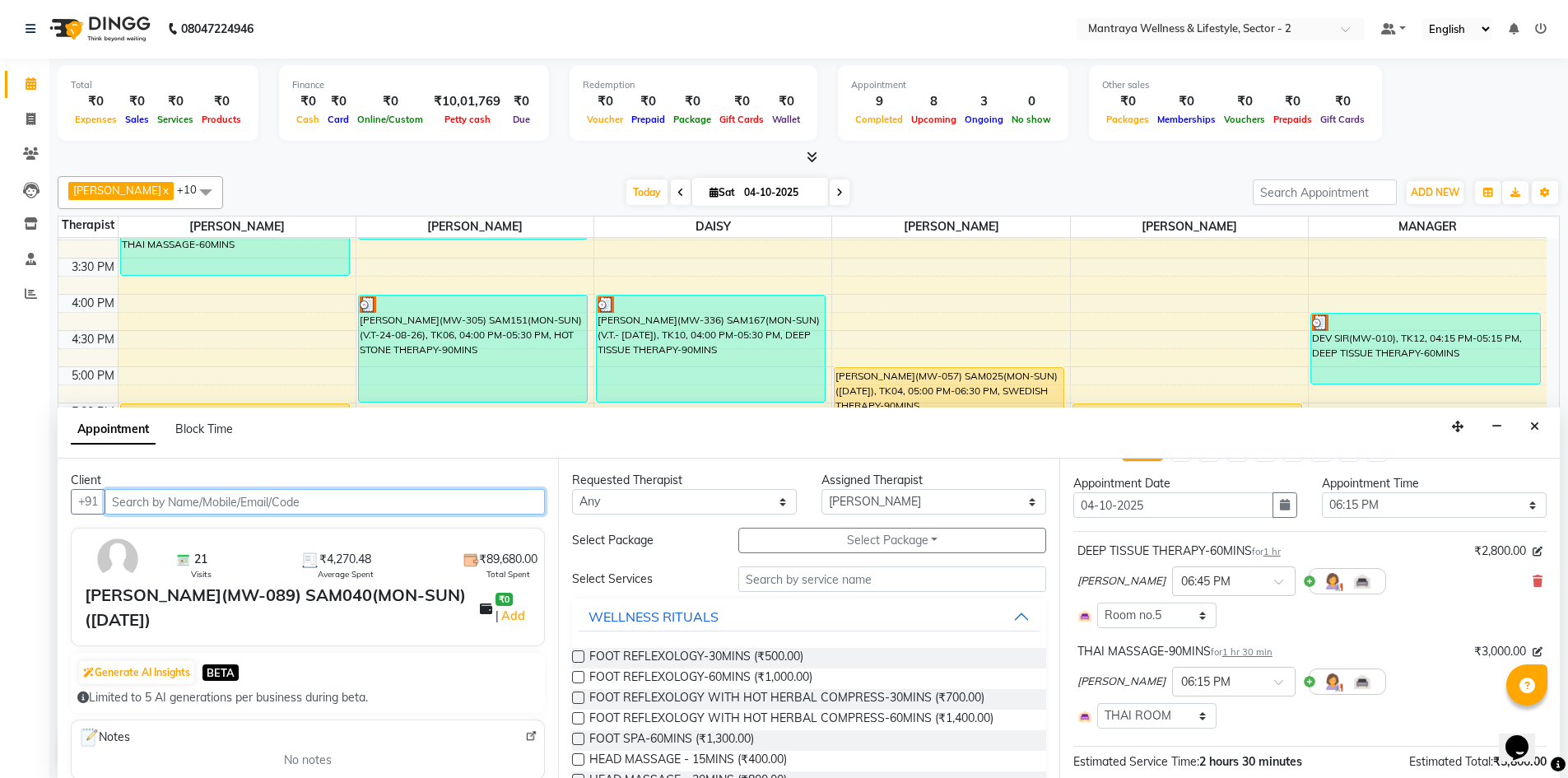
scroll to position [0, 0]
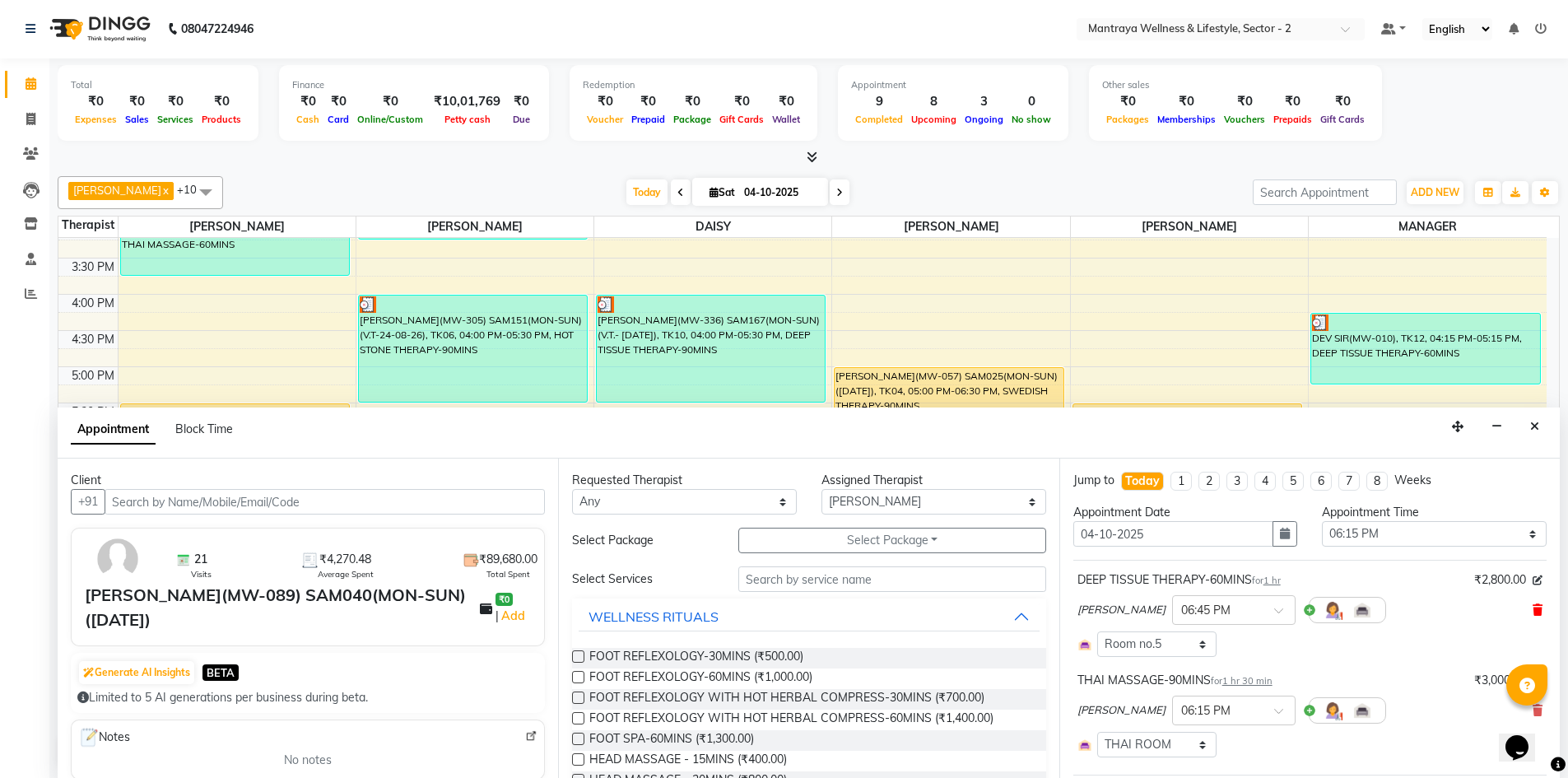
click at [1532, 611] on icon at bounding box center [1537, 610] width 10 height 11
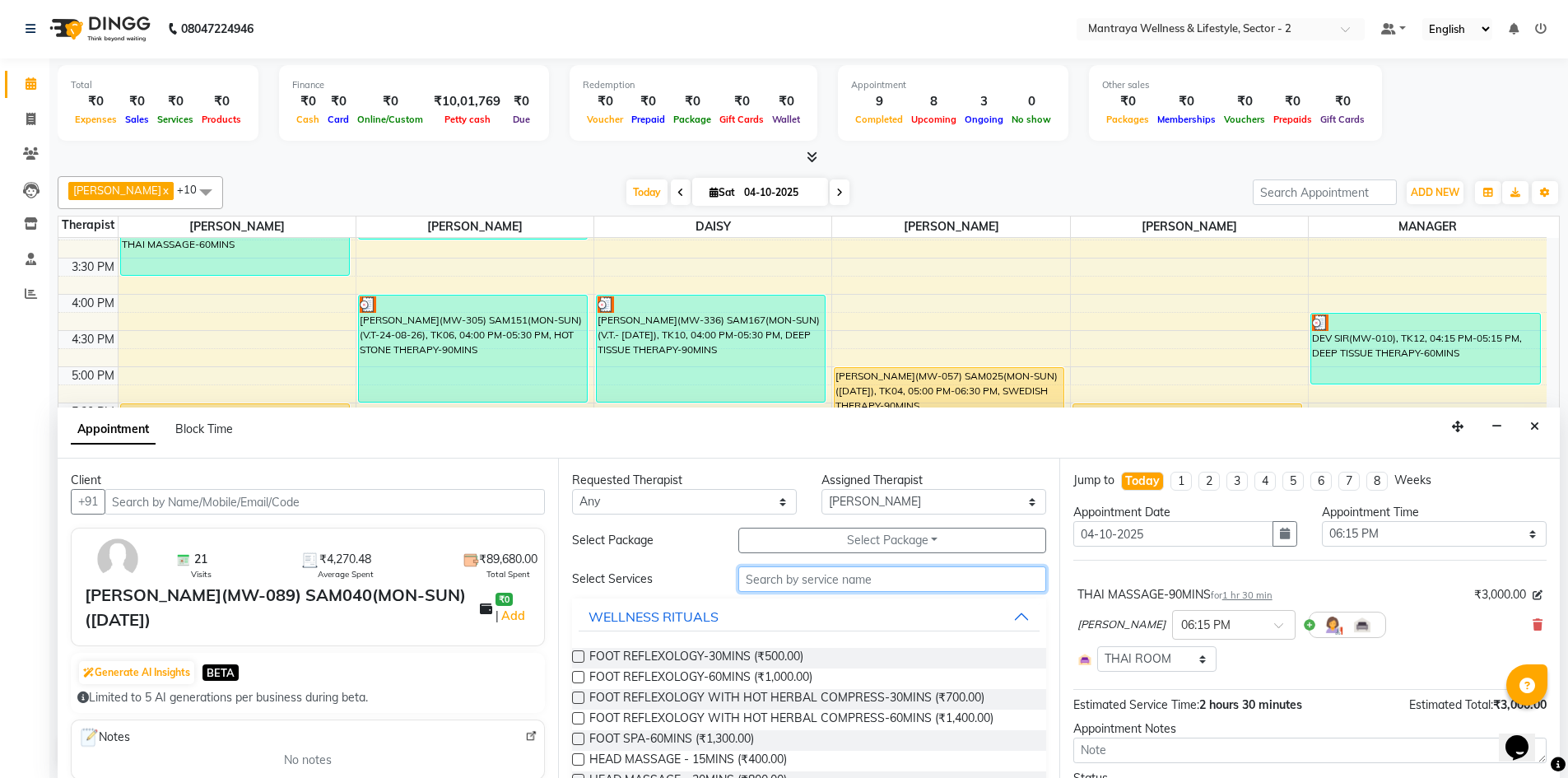
click at [786, 570] on input "text" at bounding box center [892, 579] width 308 height 26
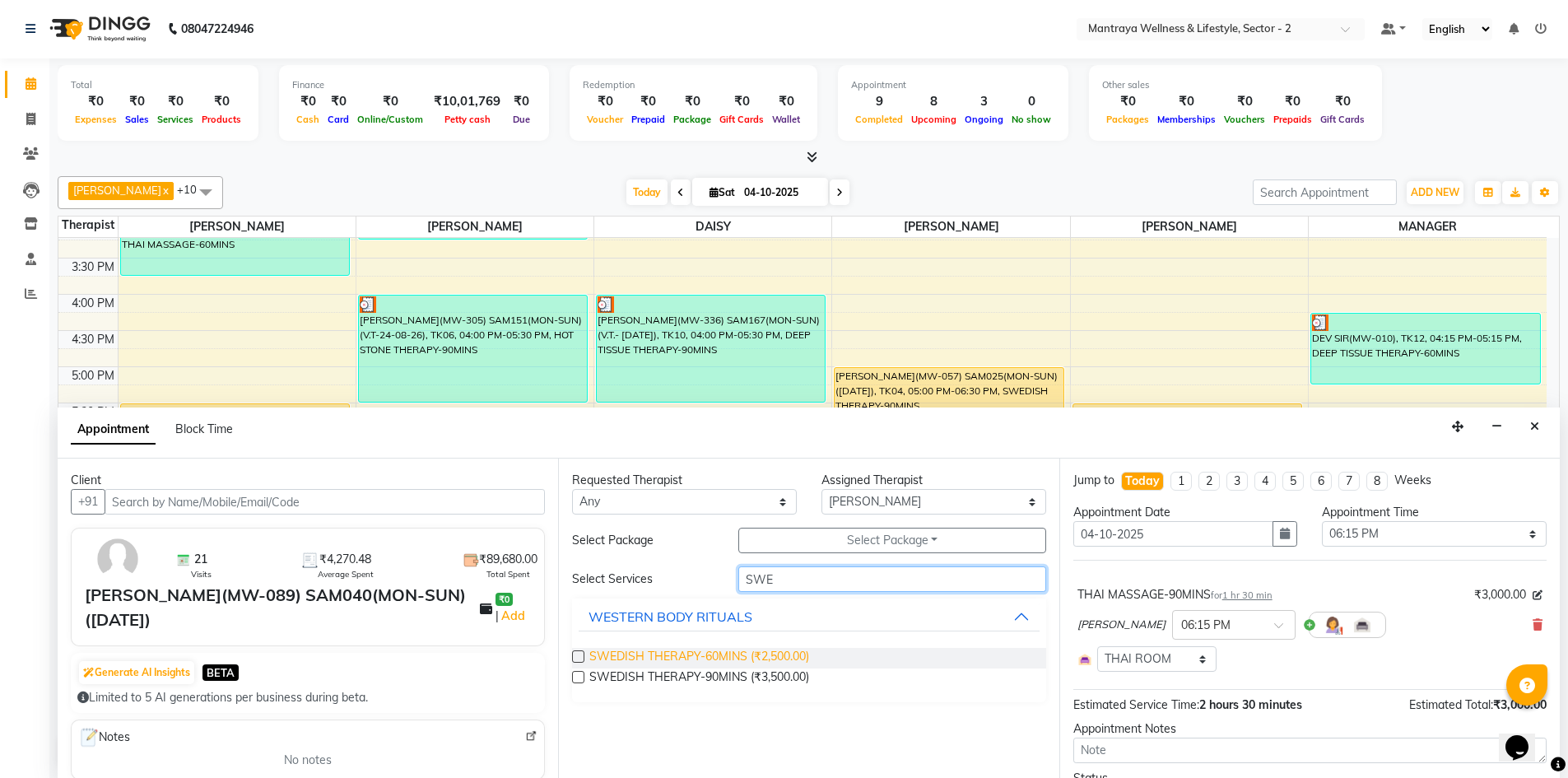
type input "SWE"
click at [736, 651] on span "SWEDISH THERAPY-60MINS (₹2,500.00)" at bounding box center [699, 658] width 220 height 20
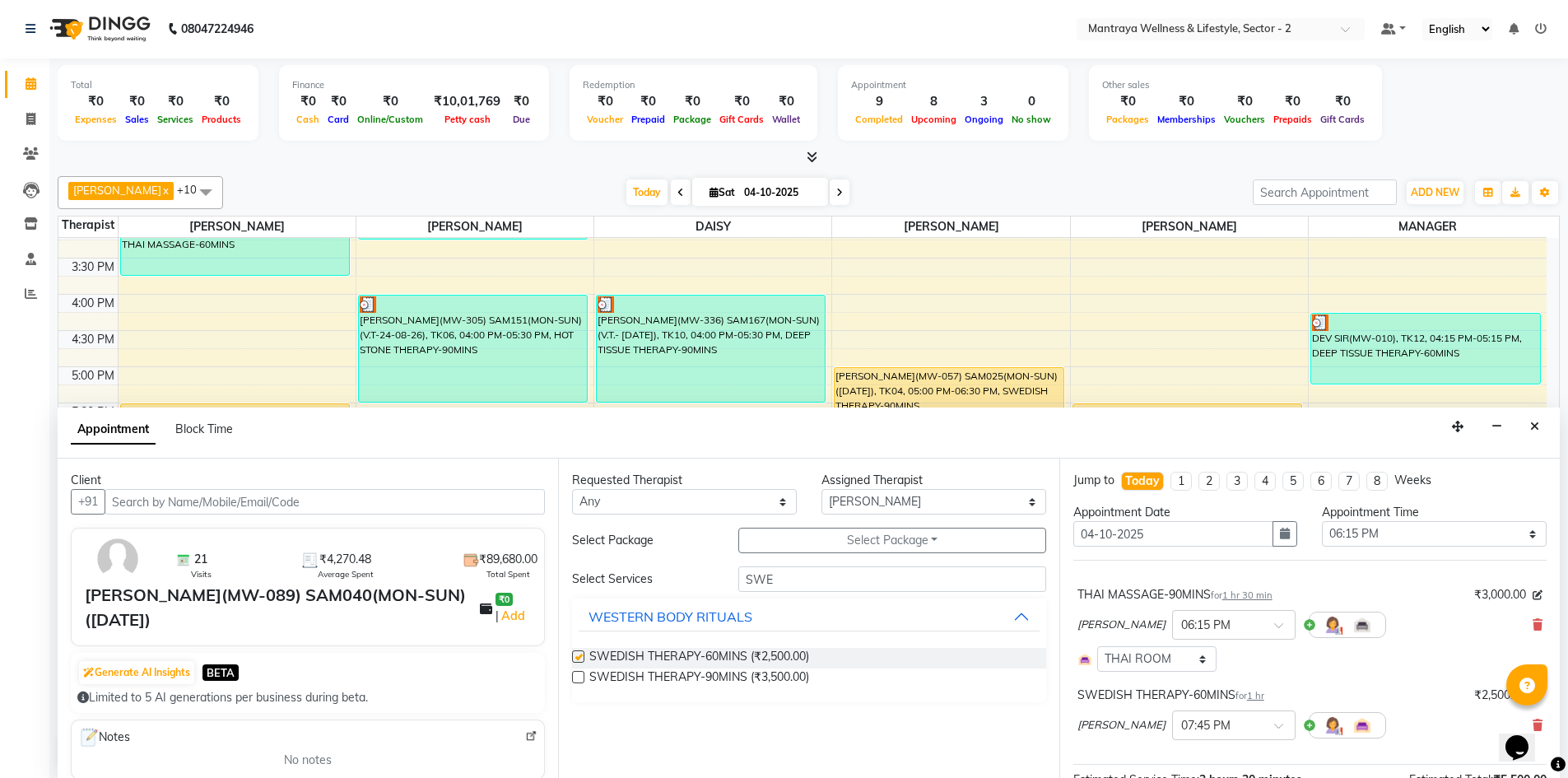
checkbox input "false"
click at [1181, 719] on input "text" at bounding box center [1217, 723] width 72 height 18
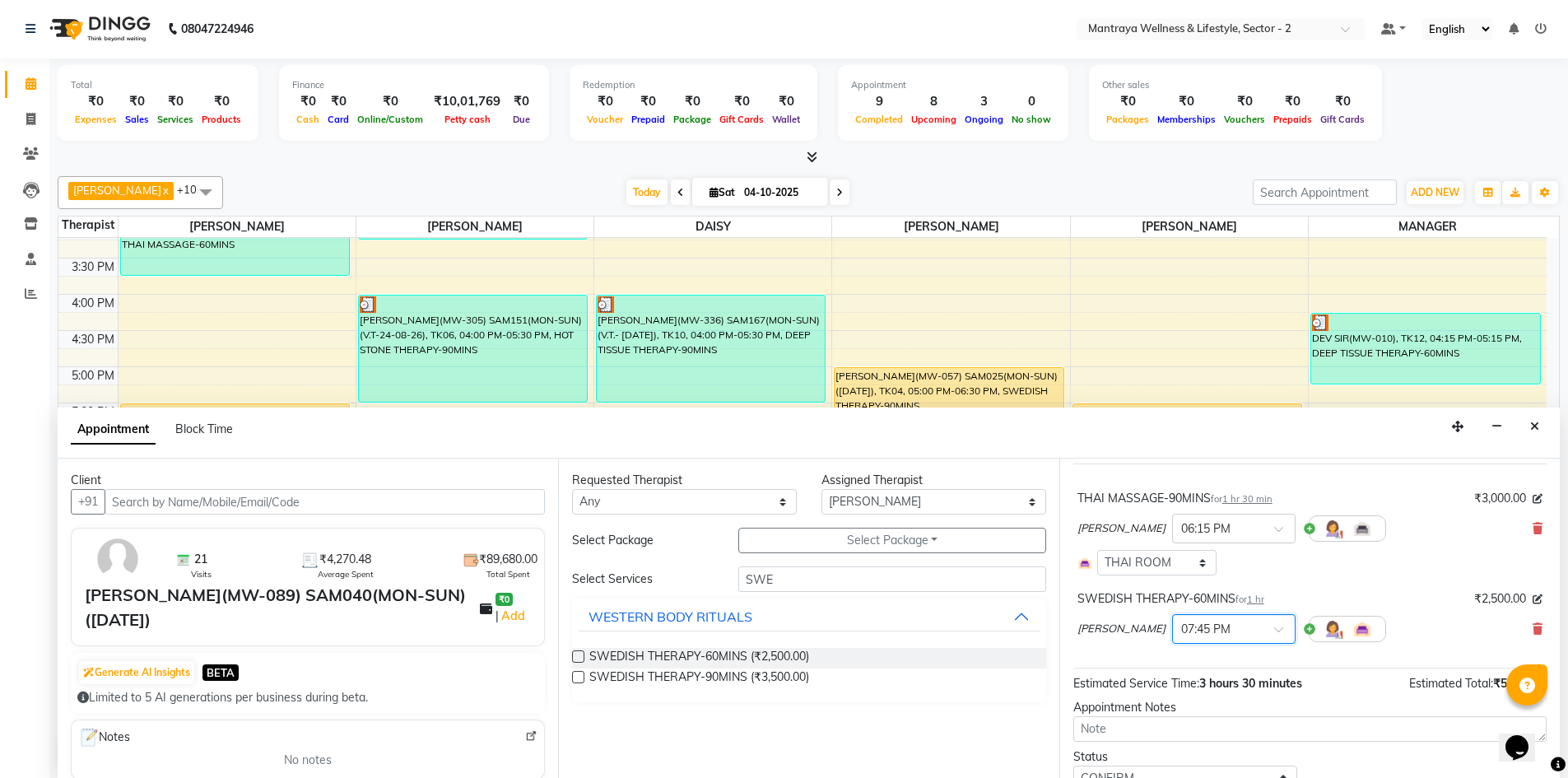
scroll to position [166, 0]
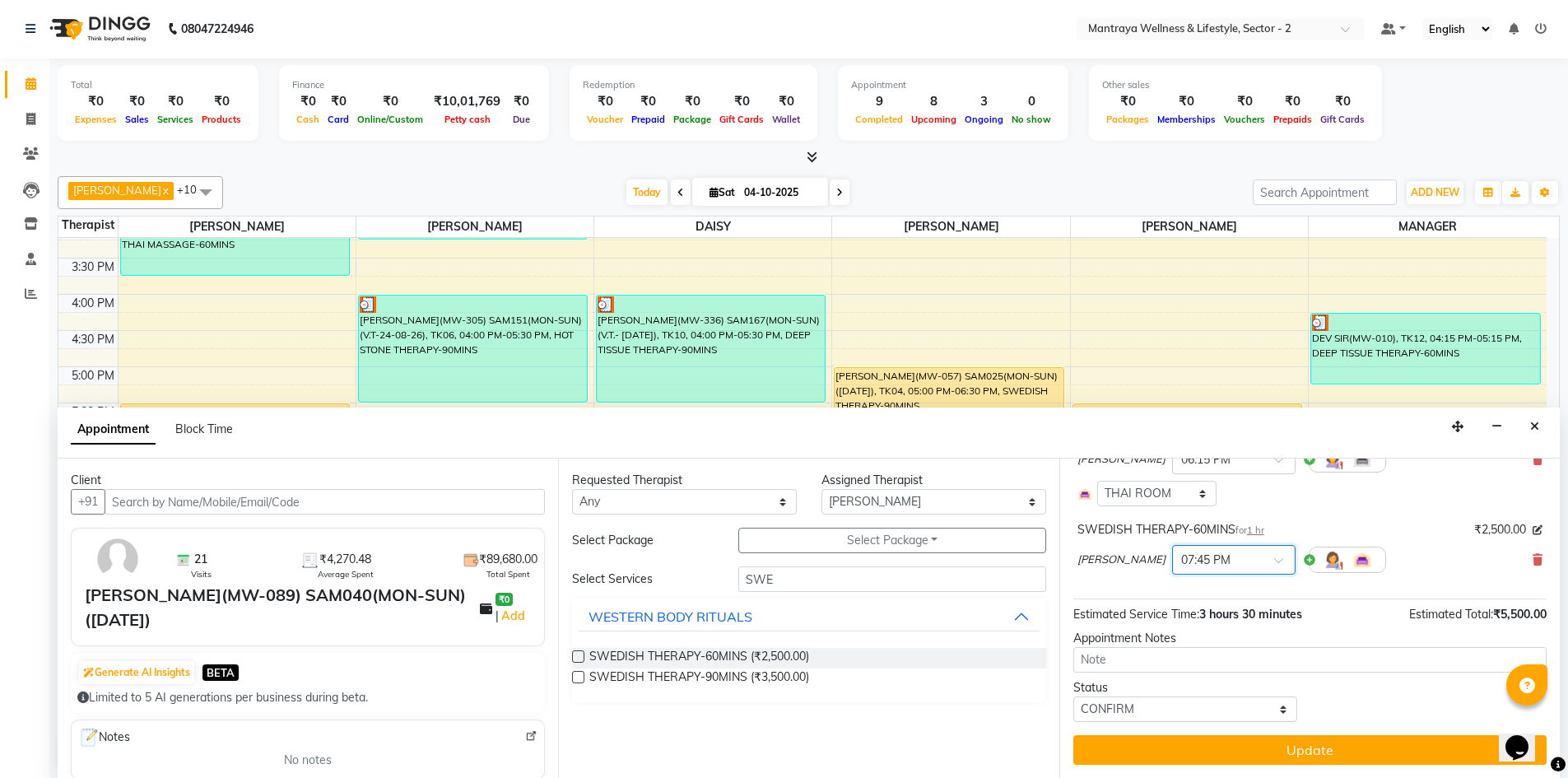
click at [1274, 559] on span at bounding box center [1284, 564] width 20 height 18
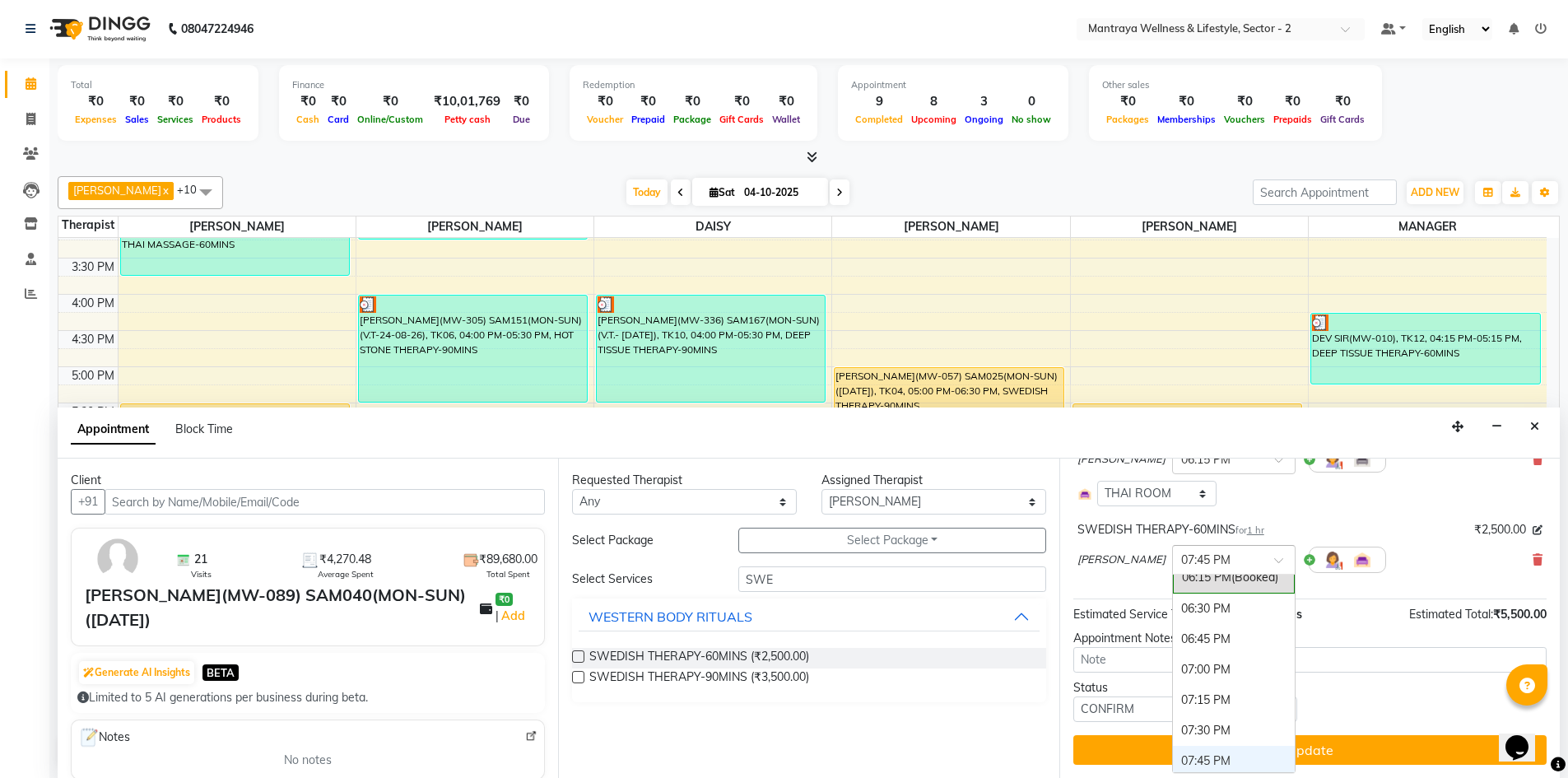
scroll to position [832, 0]
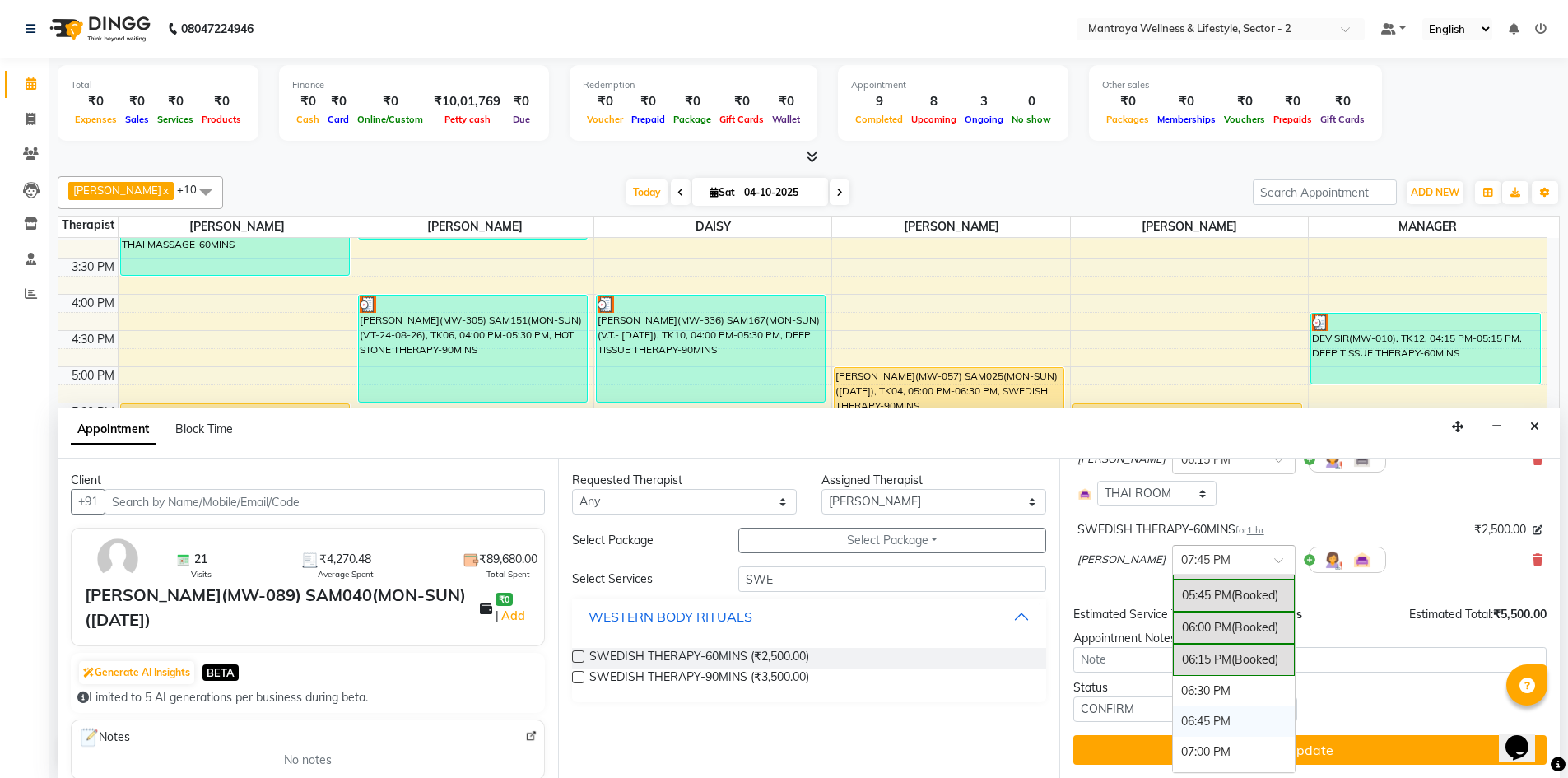
click at [1173, 717] on div "06:45 PM" at bounding box center [1234, 721] width 122 height 31
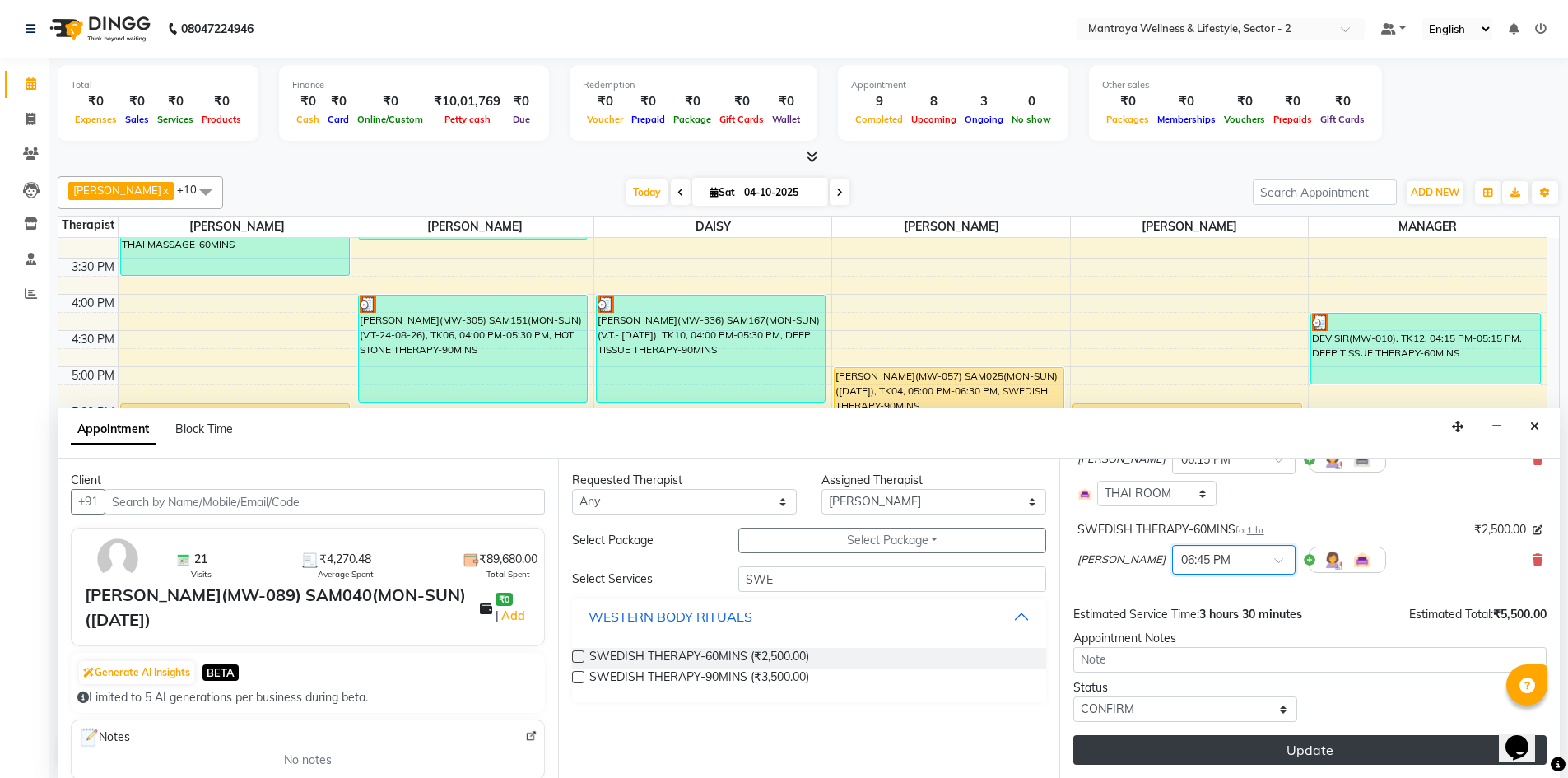
click at [1264, 752] on button "Update" at bounding box center [1310, 749] width 474 height 30
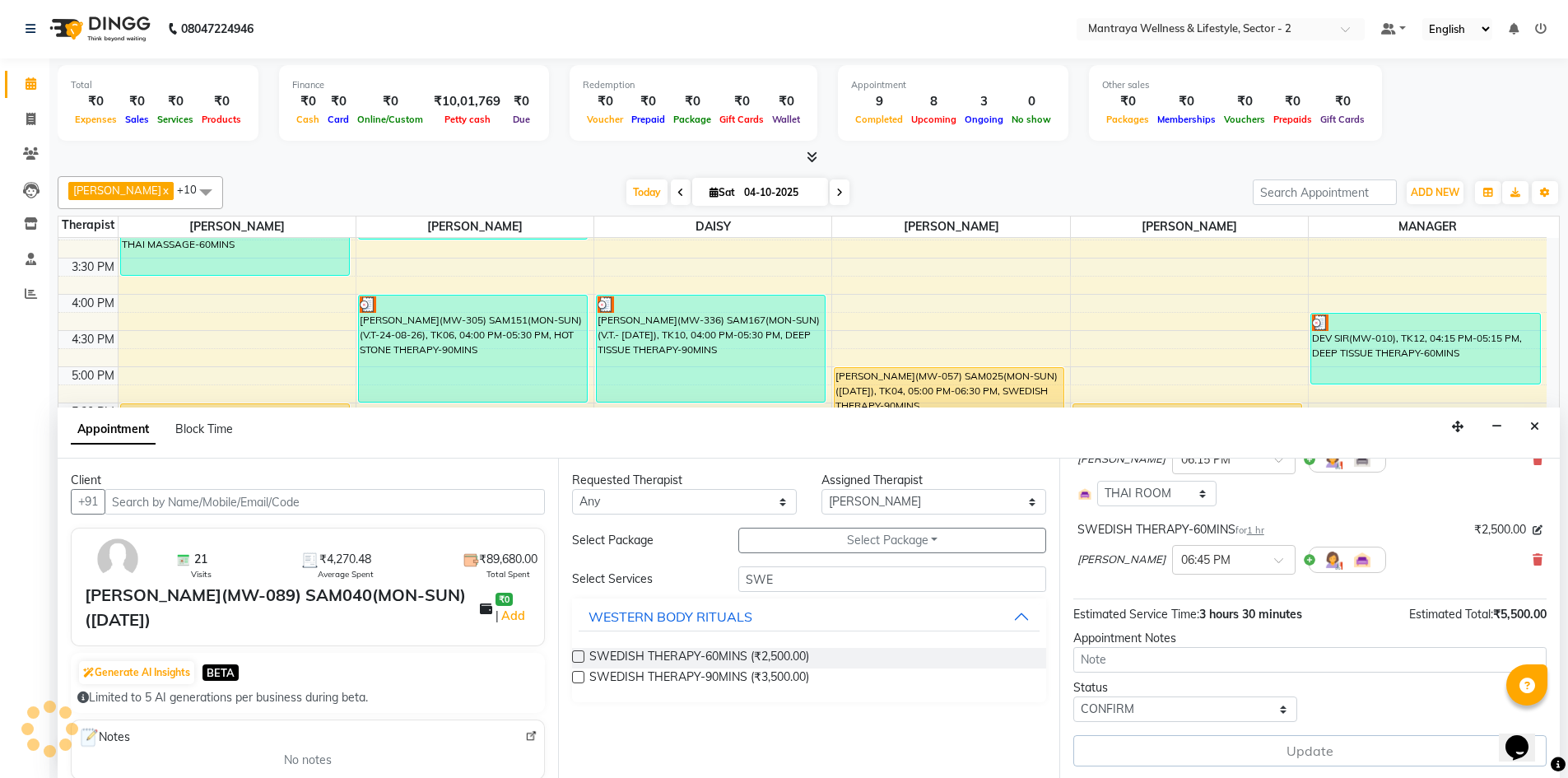
scroll to position [0, 0]
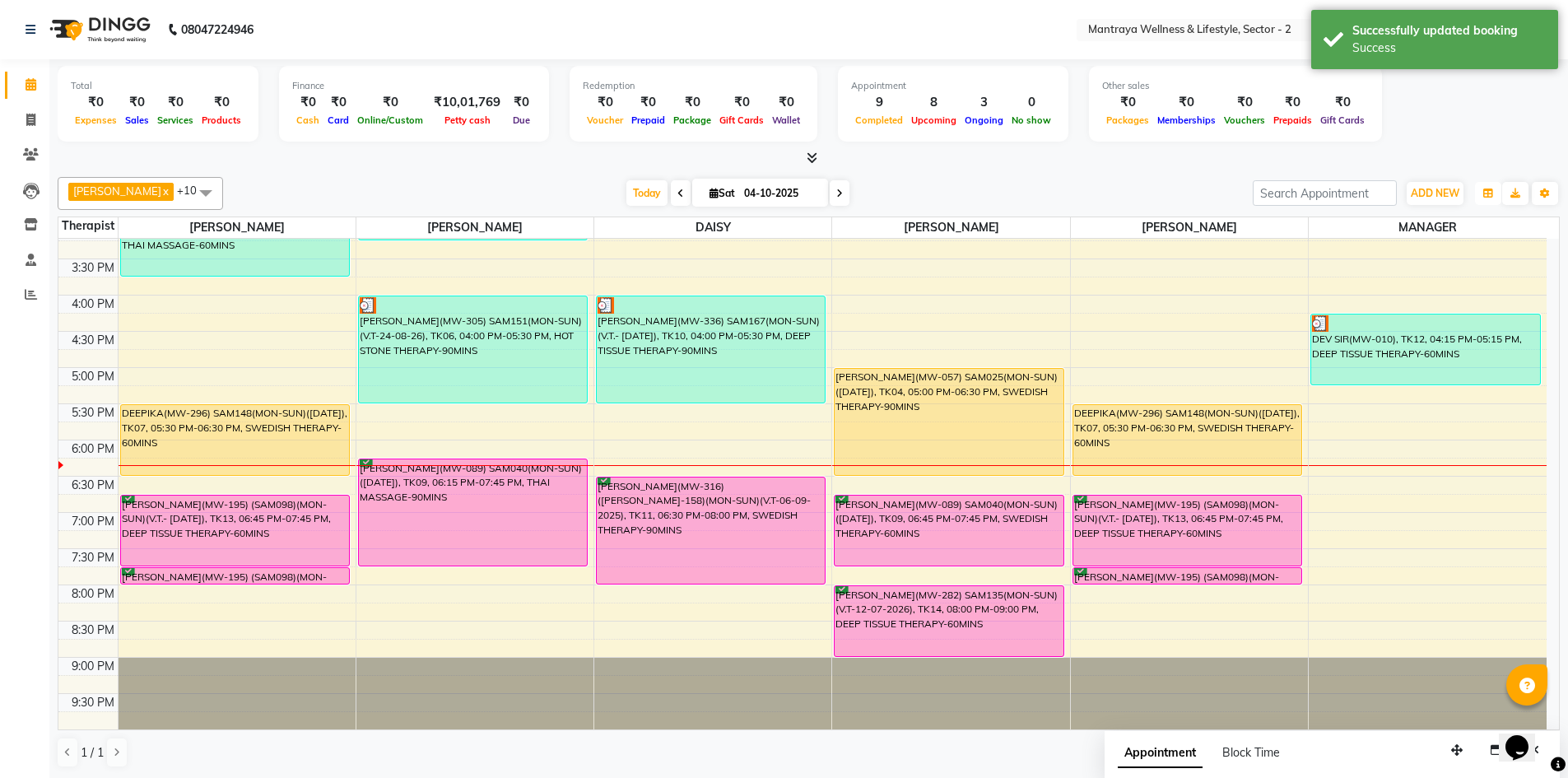
click at [1493, 191] on button "button" at bounding box center [1488, 193] width 26 height 23
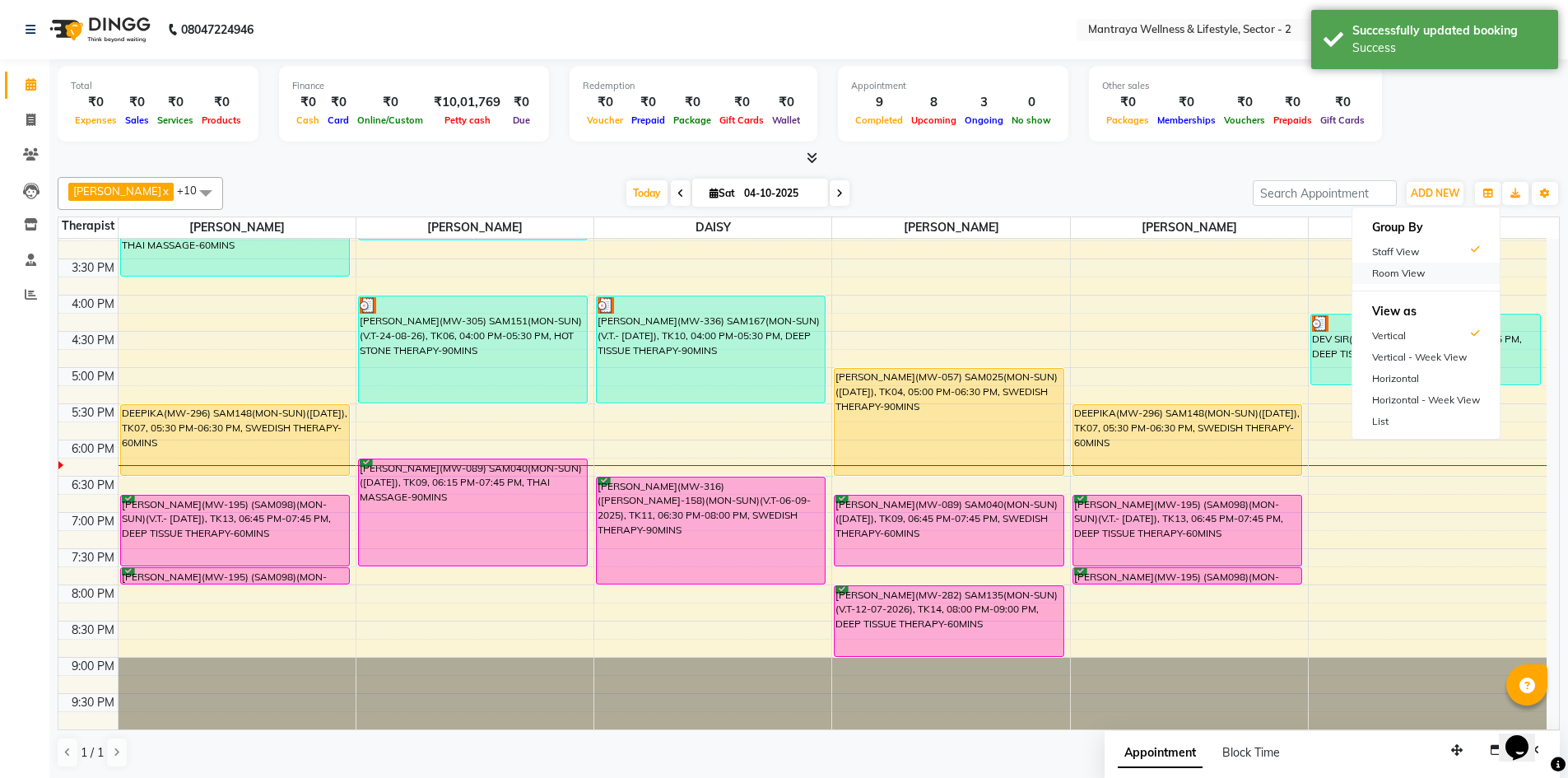
click at [1414, 274] on div "Room View" at bounding box center [1426, 273] width 147 height 21
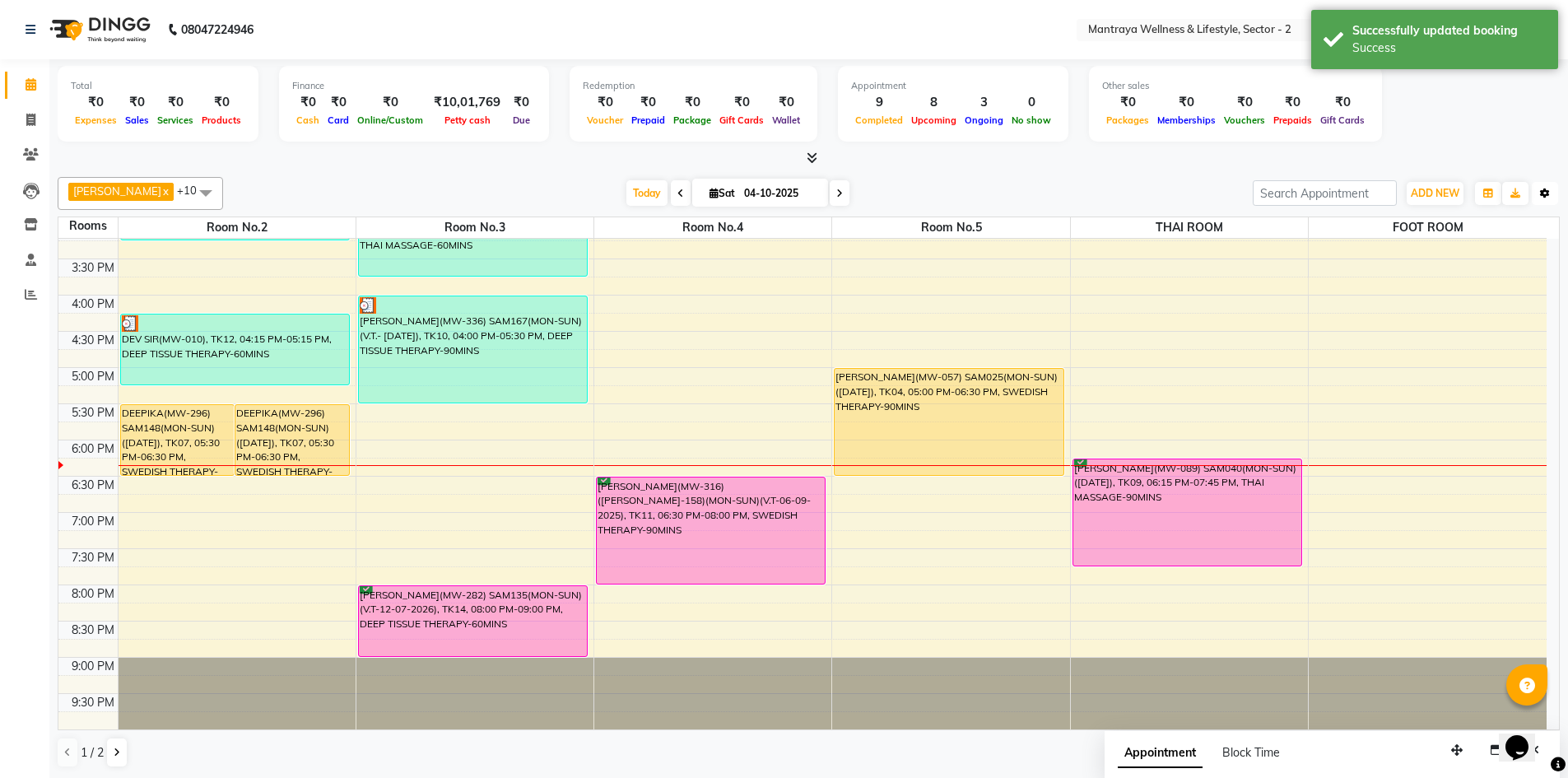
click at [1542, 191] on icon "button" at bounding box center [1544, 193] width 10 height 10
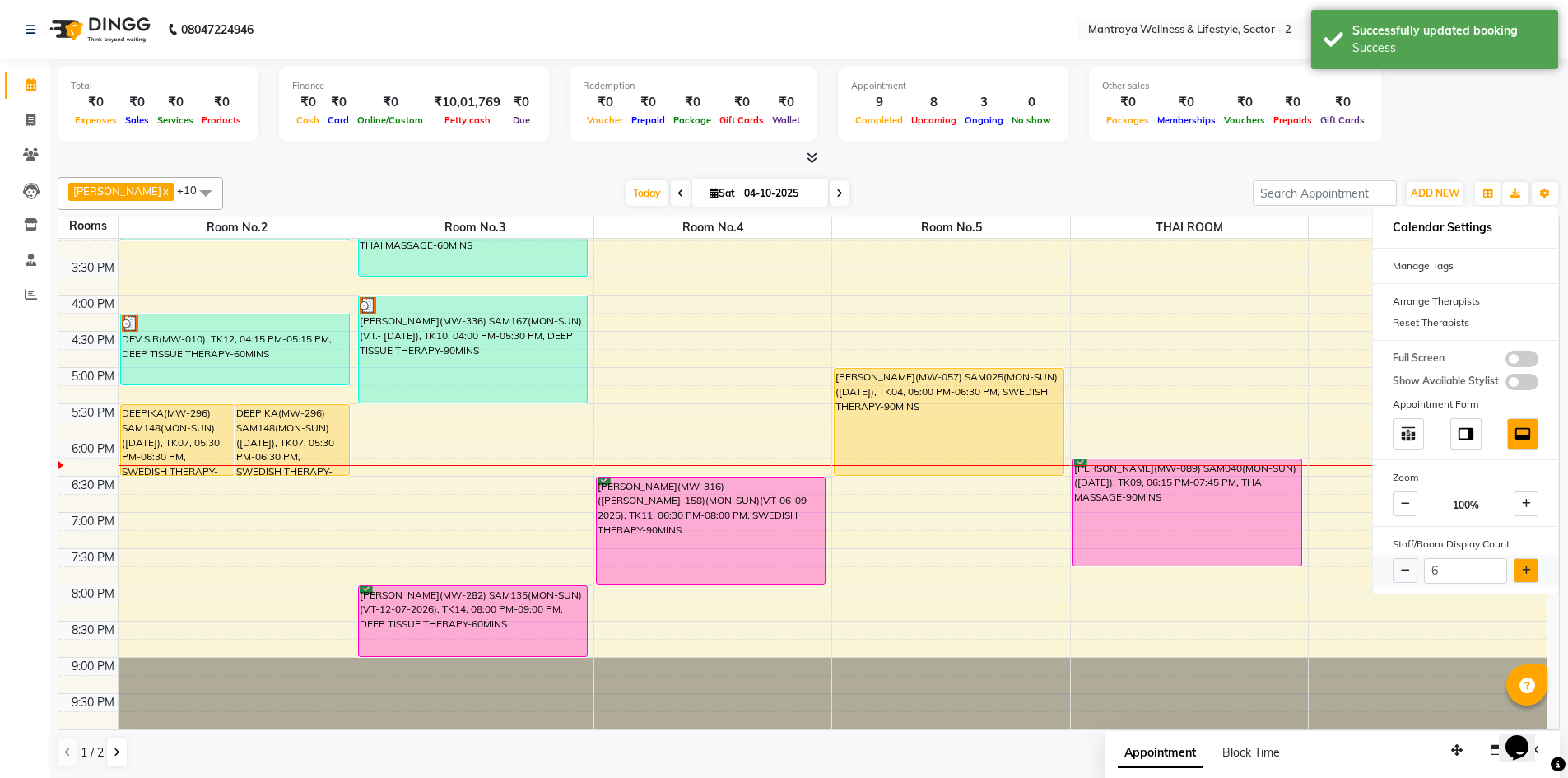
click at [1518, 565] on button at bounding box center [1525, 570] width 25 height 25
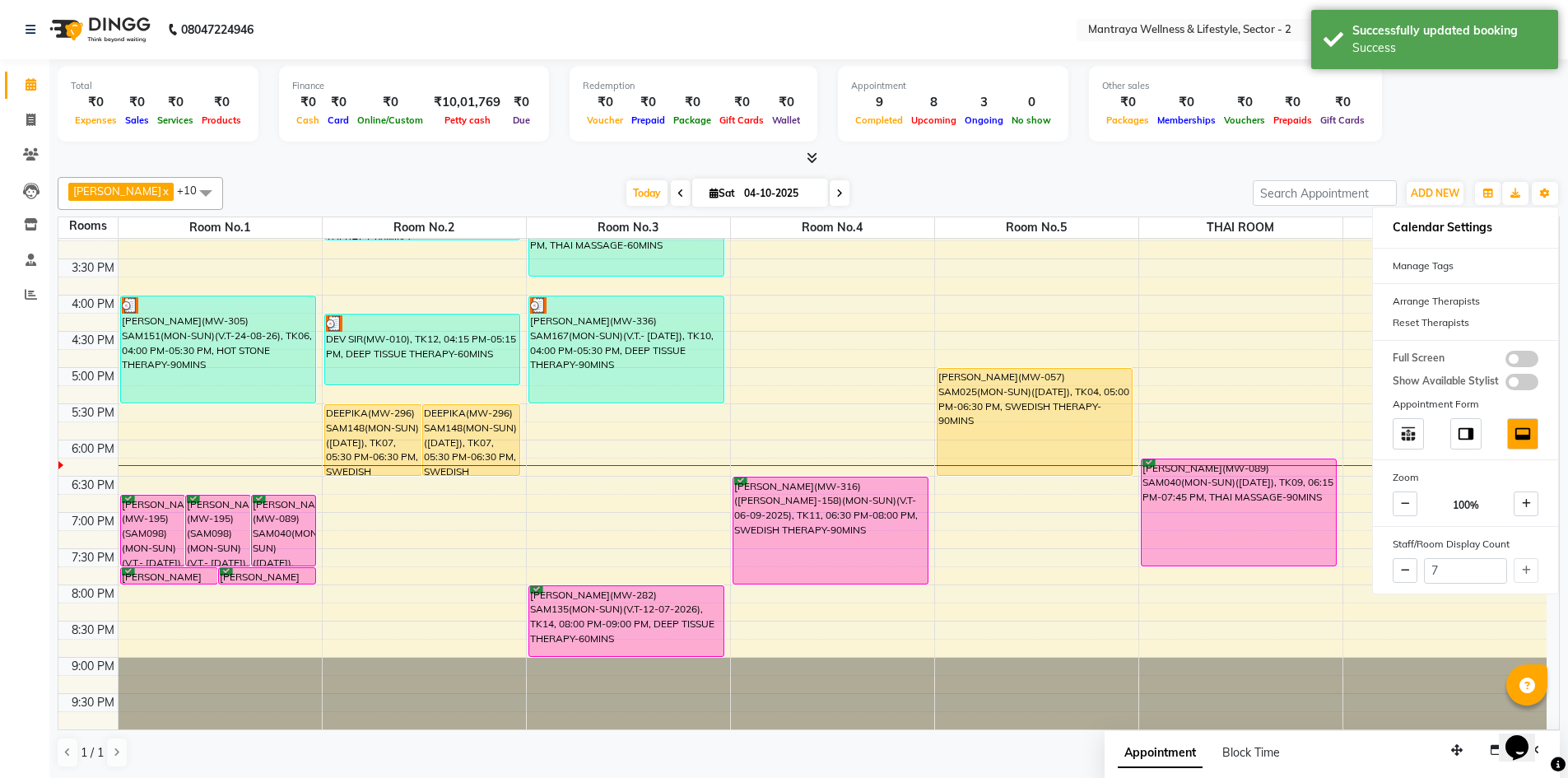
click at [882, 177] on div "AMELIA x BECKY x DAISY x EMILY x HANNA x MANAGER x ZOEY x PAPIYA x PRANITA x SA…" at bounding box center [808, 193] width 1501 height 33
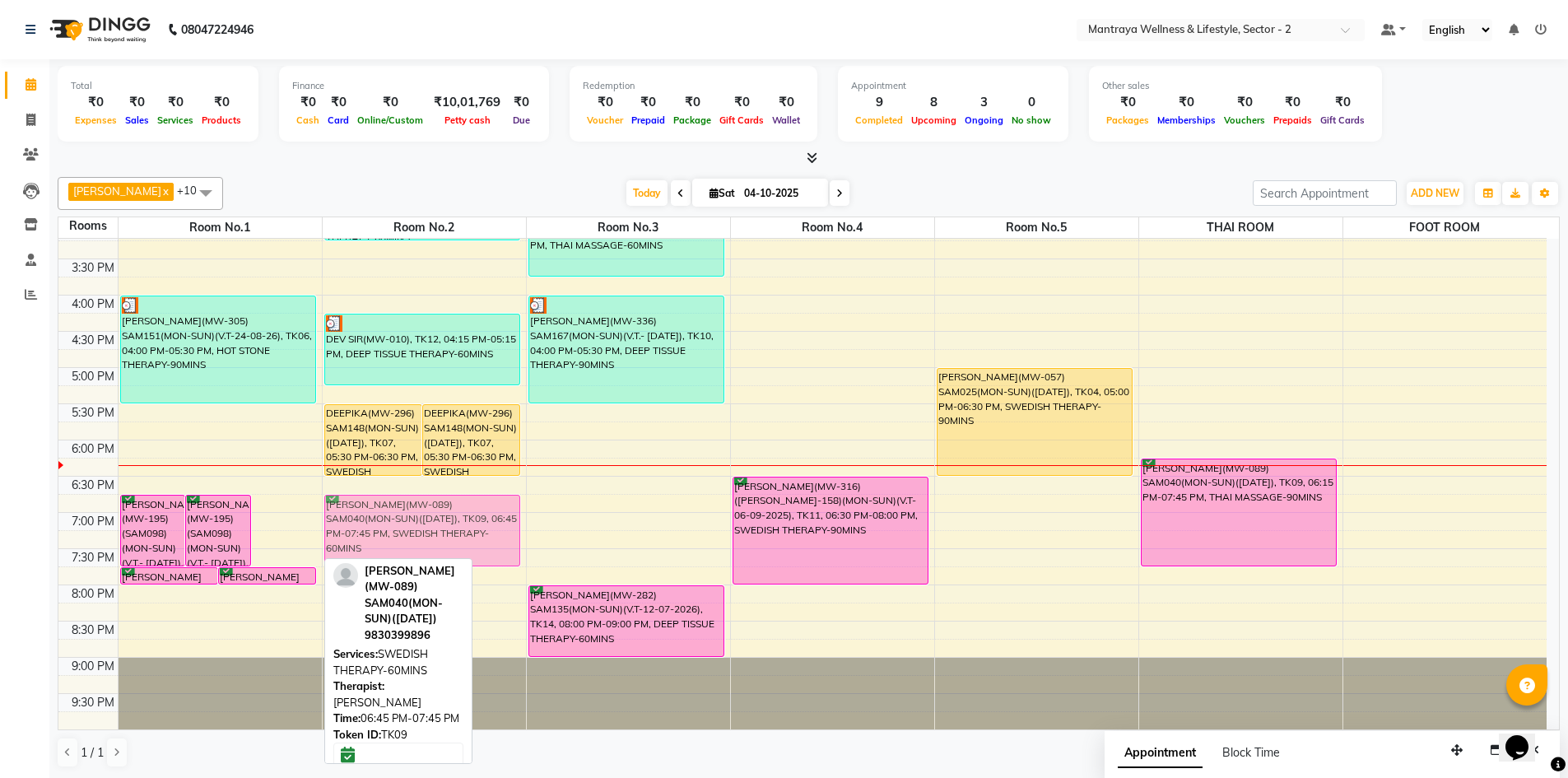
drag, startPoint x: 278, startPoint y: 525, endPoint x: 389, endPoint y: 533, distance: 111.3
click at [389, 533] on tr "BIMAL KANDOI(MW-195) (SAM098)(MON-SUN)(V.T.- 29/04/2026), TK13, 06:45 PM-07:45 …" at bounding box center [802, 295] width 1488 height 869
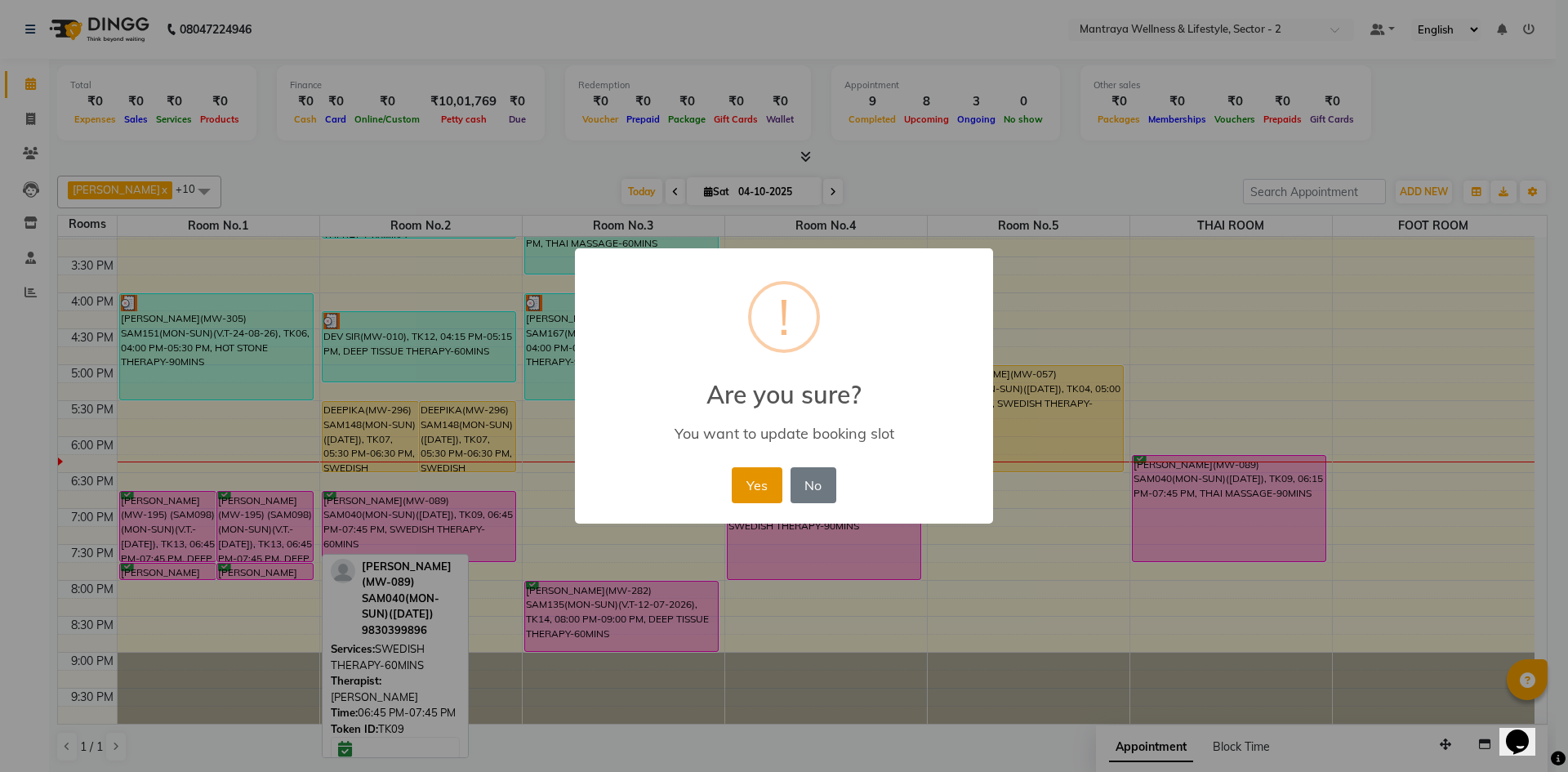
click at [762, 477] on button "Yes" at bounding box center [756, 485] width 50 height 36
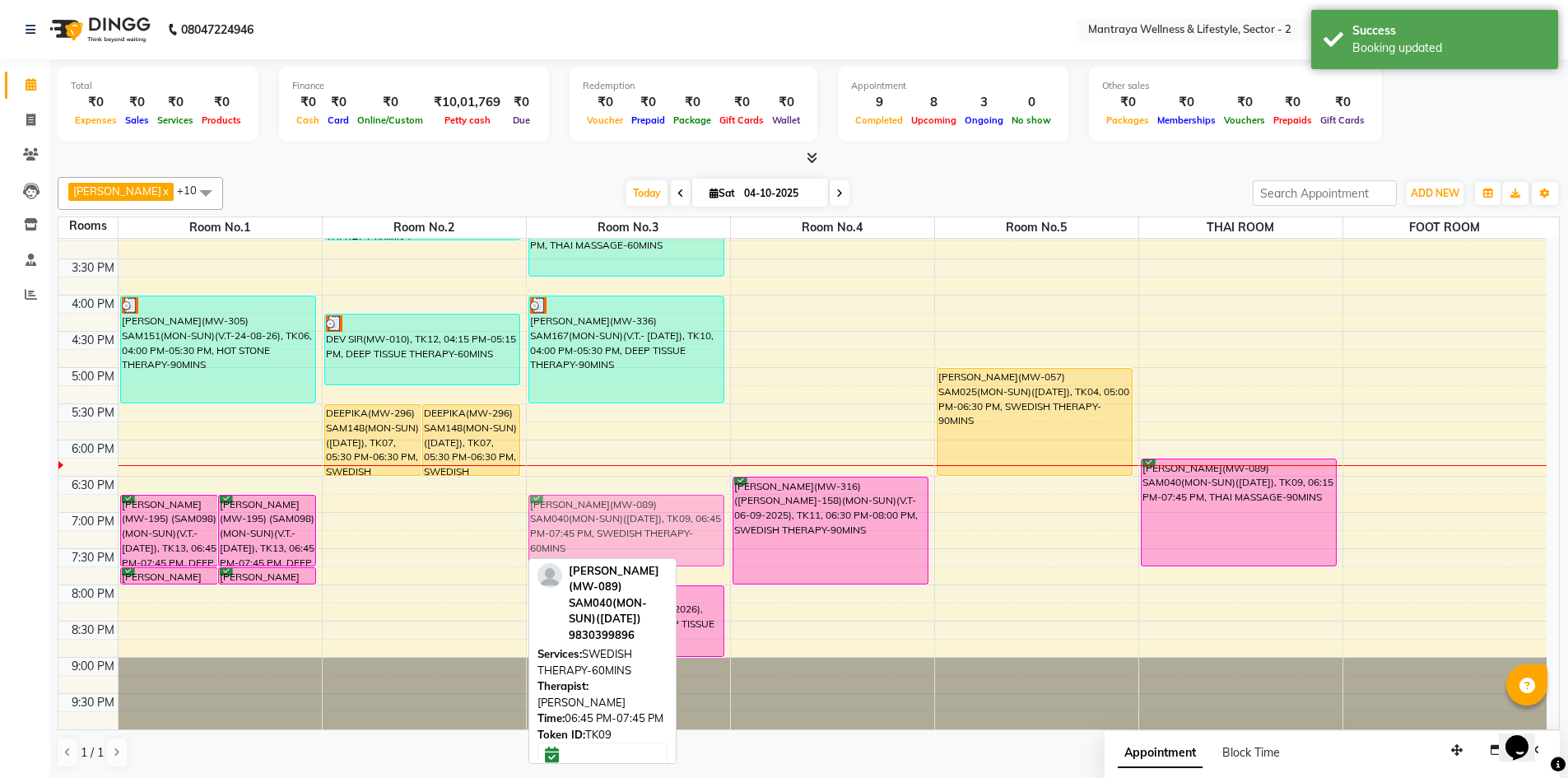
drag, startPoint x: 450, startPoint y: 543, endPoint x: 589, endPoint y: 536, distance: 139.2
click at [589, 536] on tr "BIMAL KANDOI(MW-195) (SAM098)(MON-SUN)(V.T.- 29/04/2026), TK13, 06:45 PM-07:45 …" at bounding box center [802, 295] width 1488 height 869
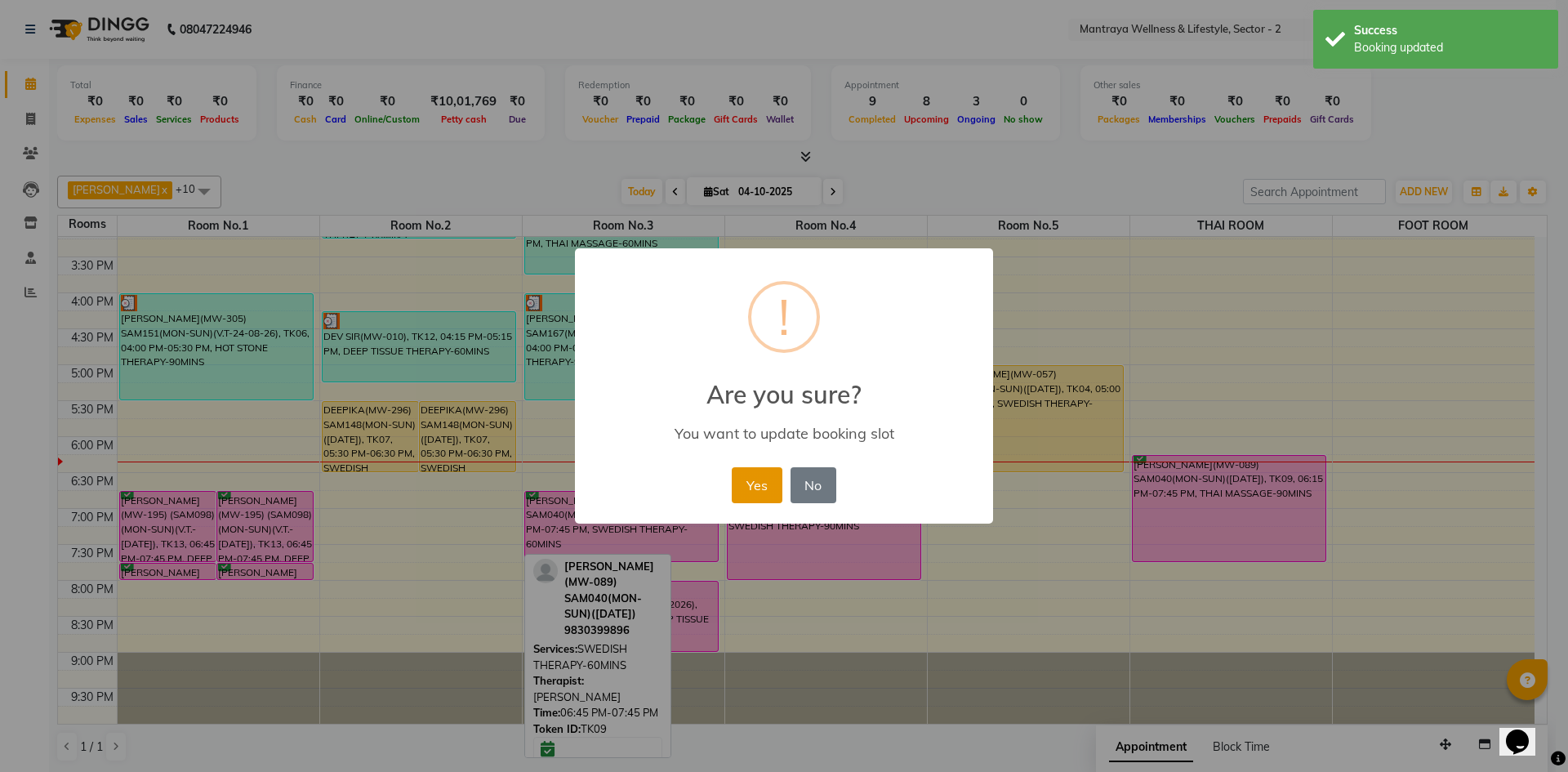
click at [741, 471] on button "Yes" at bounding box center [756, 485] width 50 height 36
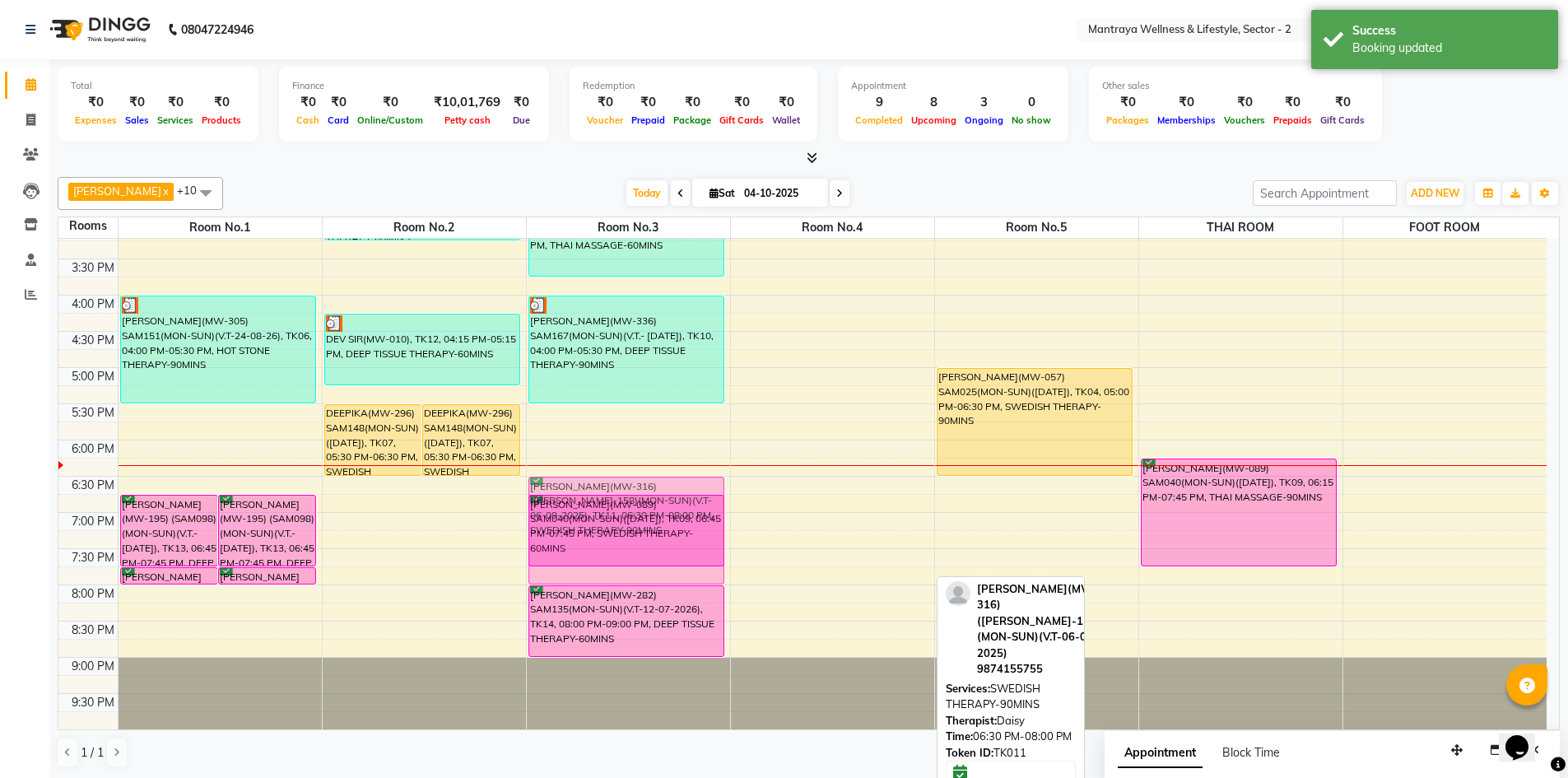
drag, startPoint x: 809, startPoint y: 535, endPoint x: 681, endPoint y: 535, distance: 128.0
click at [681, 535] on tr "BIMAL KANDOI(MW-195) (SAM098)(MON-SUN)(V.T.- 29/04/2026), TK13, 06:45 PM-07:45 …" at bounding box center [802, 295] width 1488 height 869
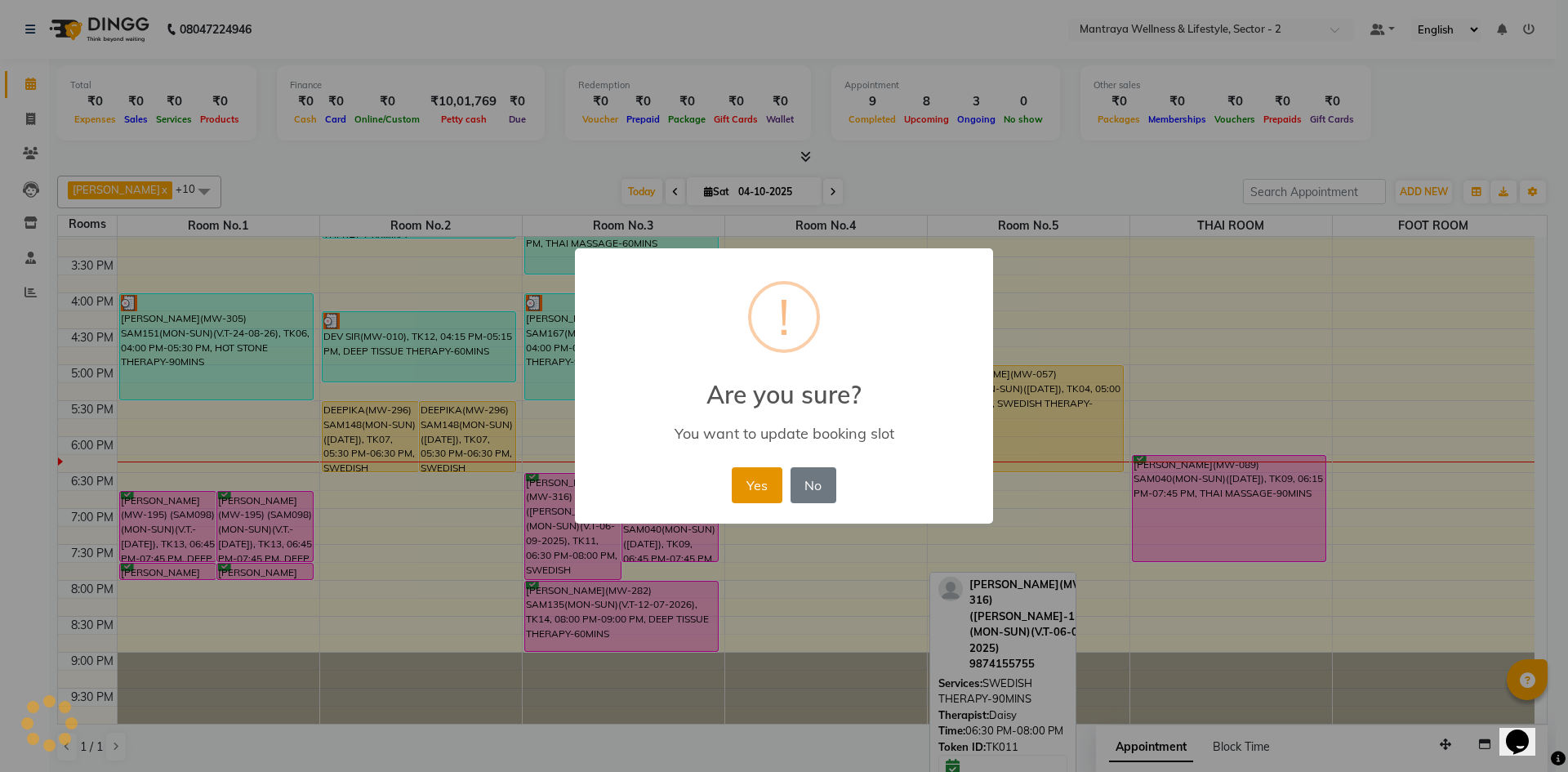
click at [755, 476] on button "Yes" at bounding box center [756, 485] width 50 height 36
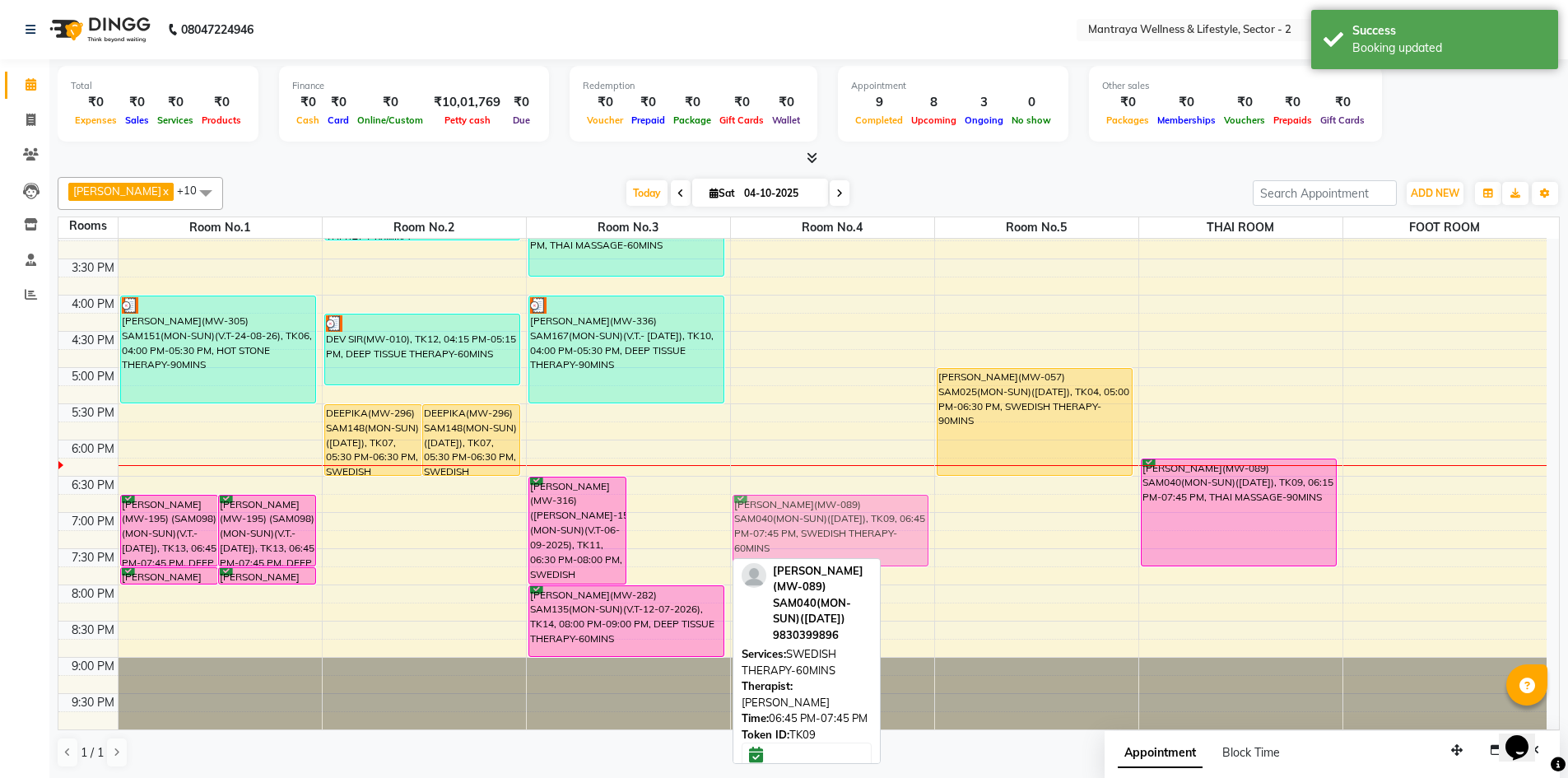
drag, startPoint x: 701, startPoint y: 532, endPoint x: 772, endPoint y: 529, distance: 71.1
click at [772, 529] on tr "BIMAL KANDOI(MW-195) (SAM098)(MON-SUN)(V.T.- 29/04/2026), TK13, 06:45 PM-07:45 …" at bounding box center [802, 295] width 1488 height 869
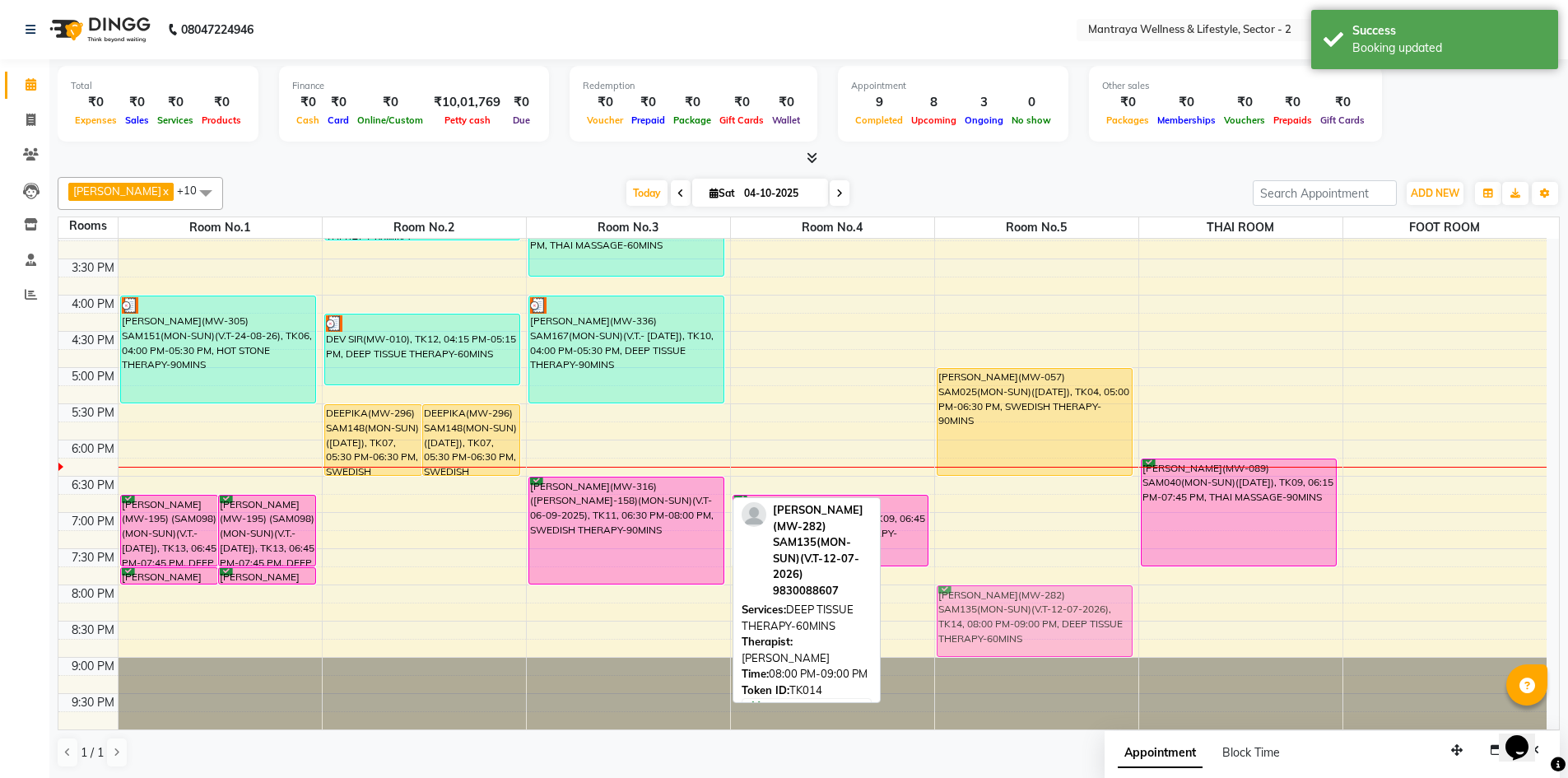
drag, startPoint x: 655, startPoint y: 640, endPoint x: 989, endPoint y: 632, distance: 334.1
click at [989, 632] on tr "BIMAL KANDOI(MW-195) (SAM098)(MON-SUN)(V.T.- 29/04/2026), TK13, 06:45 PM-07:45 …" at bounding box center [802, 295] width 1488 height 869
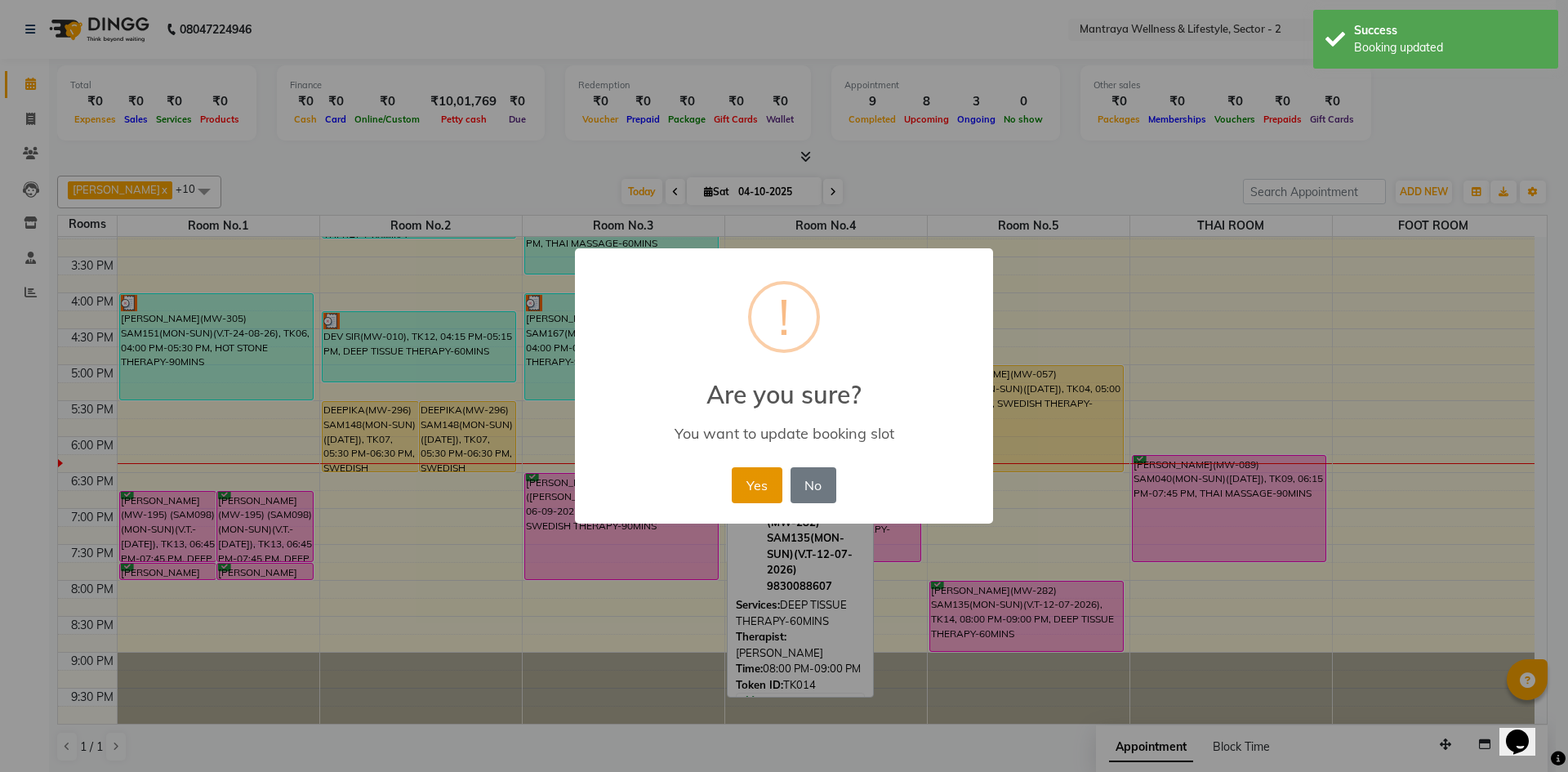
click at [751, 476] on button "Yes" at bounding box center [756, 485] width 50 height 36
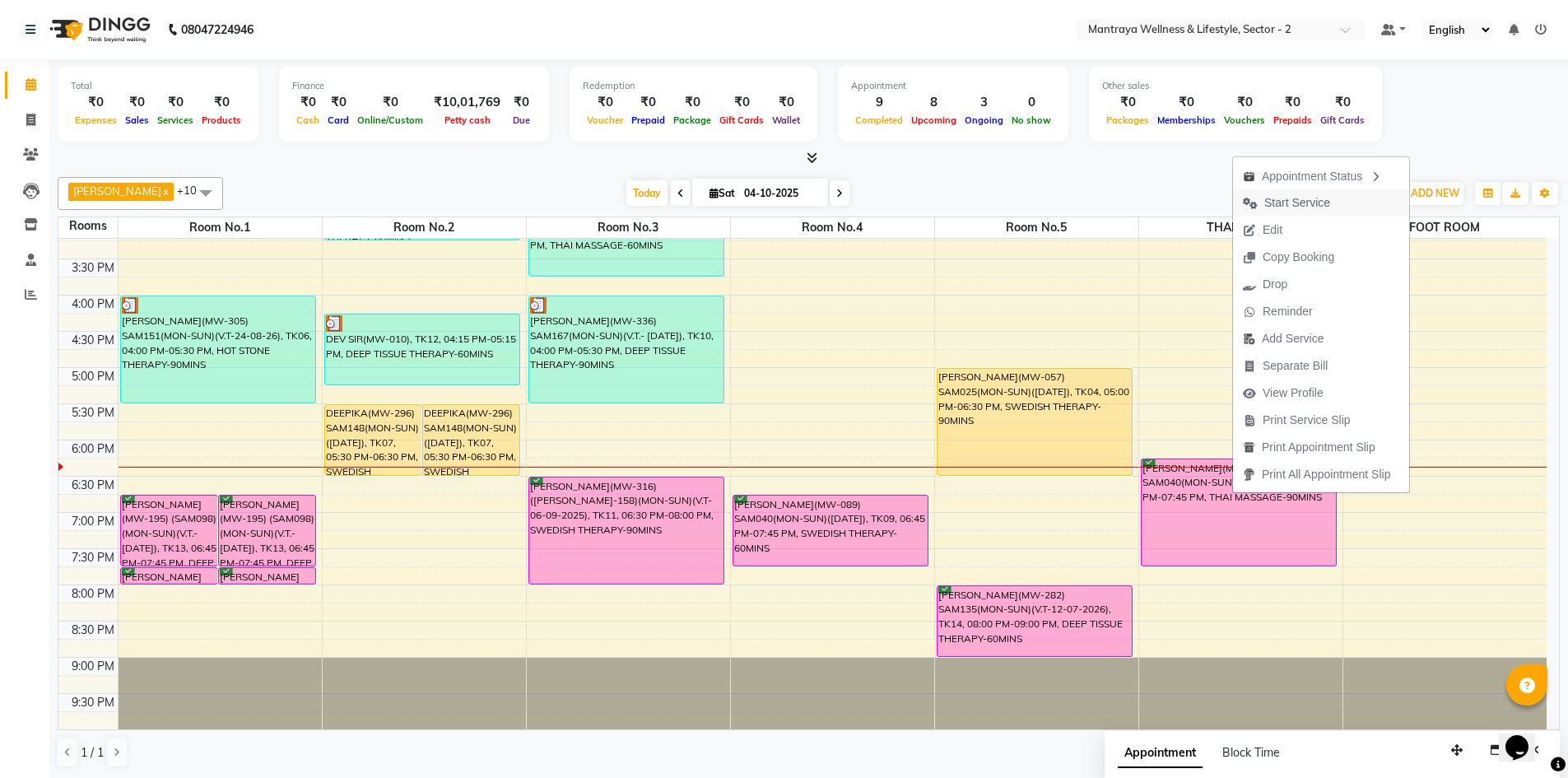
click at [1282, 202] on span "Start Service" at bounding box center [1296, 203] width 66 height 18
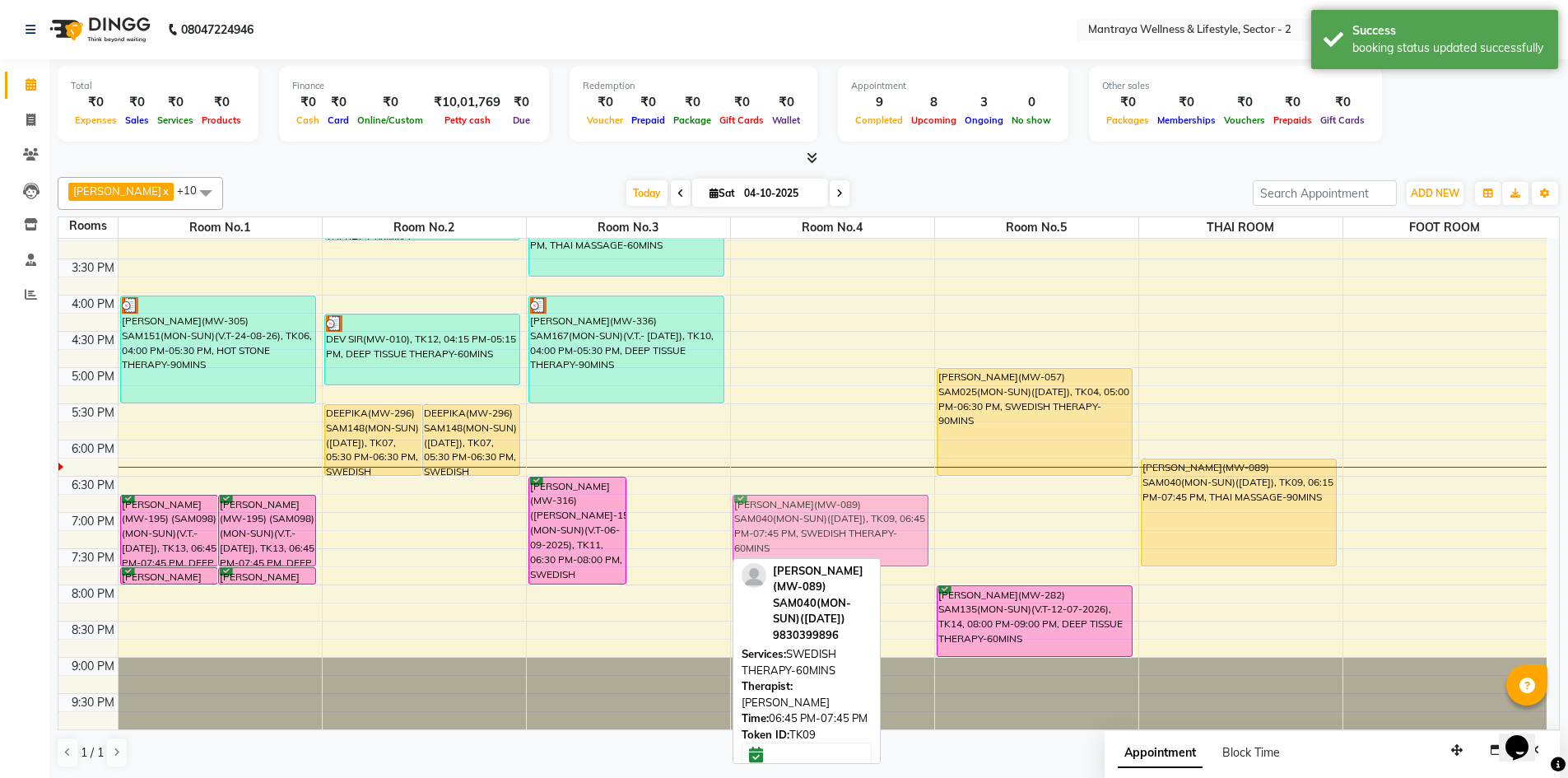
drag, startPoint x: 656, startPoint y: 548, endPoint x: 771, endPoint y: 555, distance: 115.2
click at [771, 555] on tr "BIMAL KANDOI(MW-195) (SAM098)(MON-SUN)(V.T.- 29/04/2026), TK13, 06:45 PM-07:45 …" at bounding box center [802, 295] width 1488 height 869
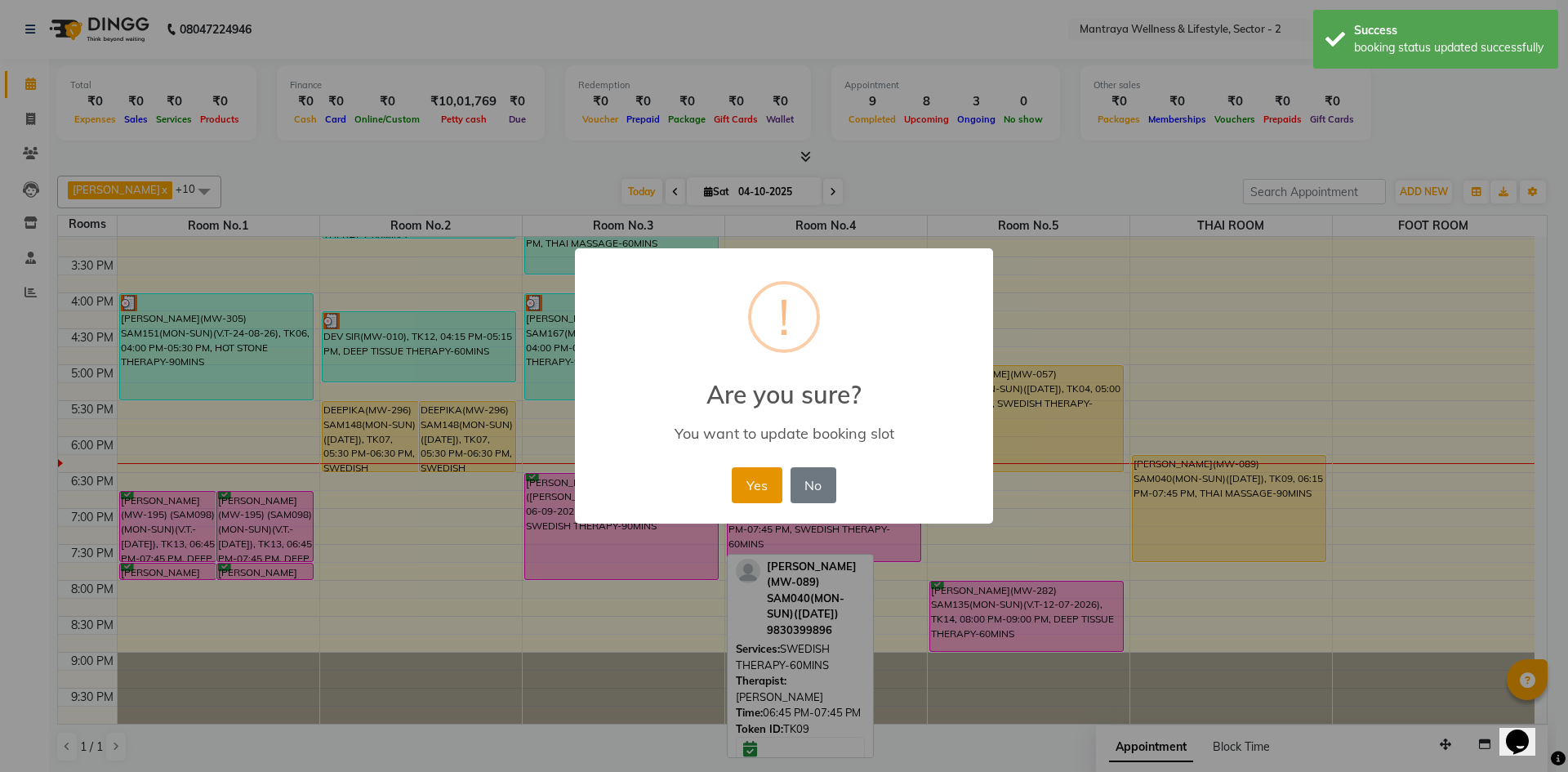
click at [761, 472] on button "Yes" at bounding box center [756, 485] width 50 height 36
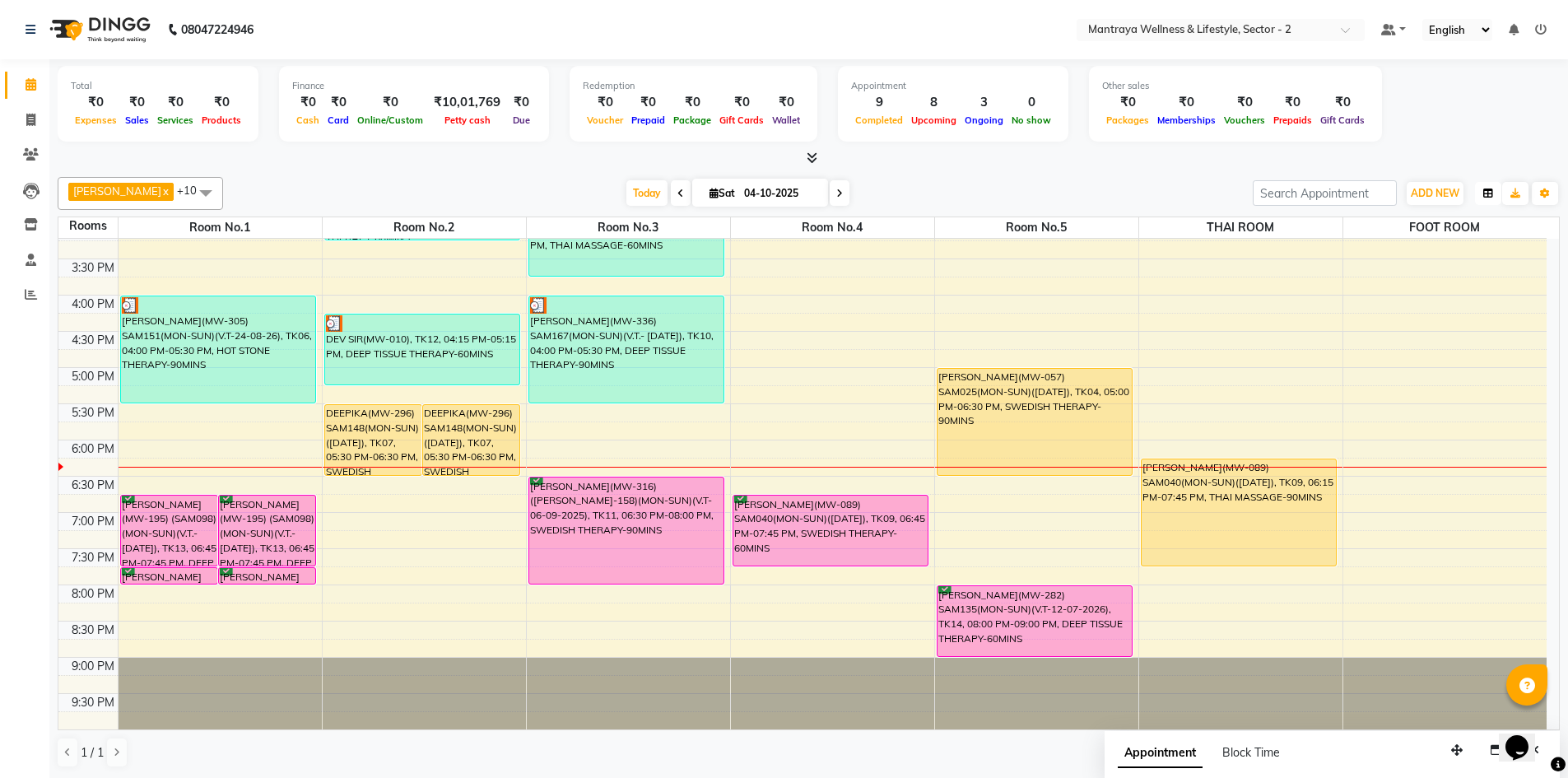
click at [1493, 188] on button "button" at bounding box center [1488, 193] width 26 height 23
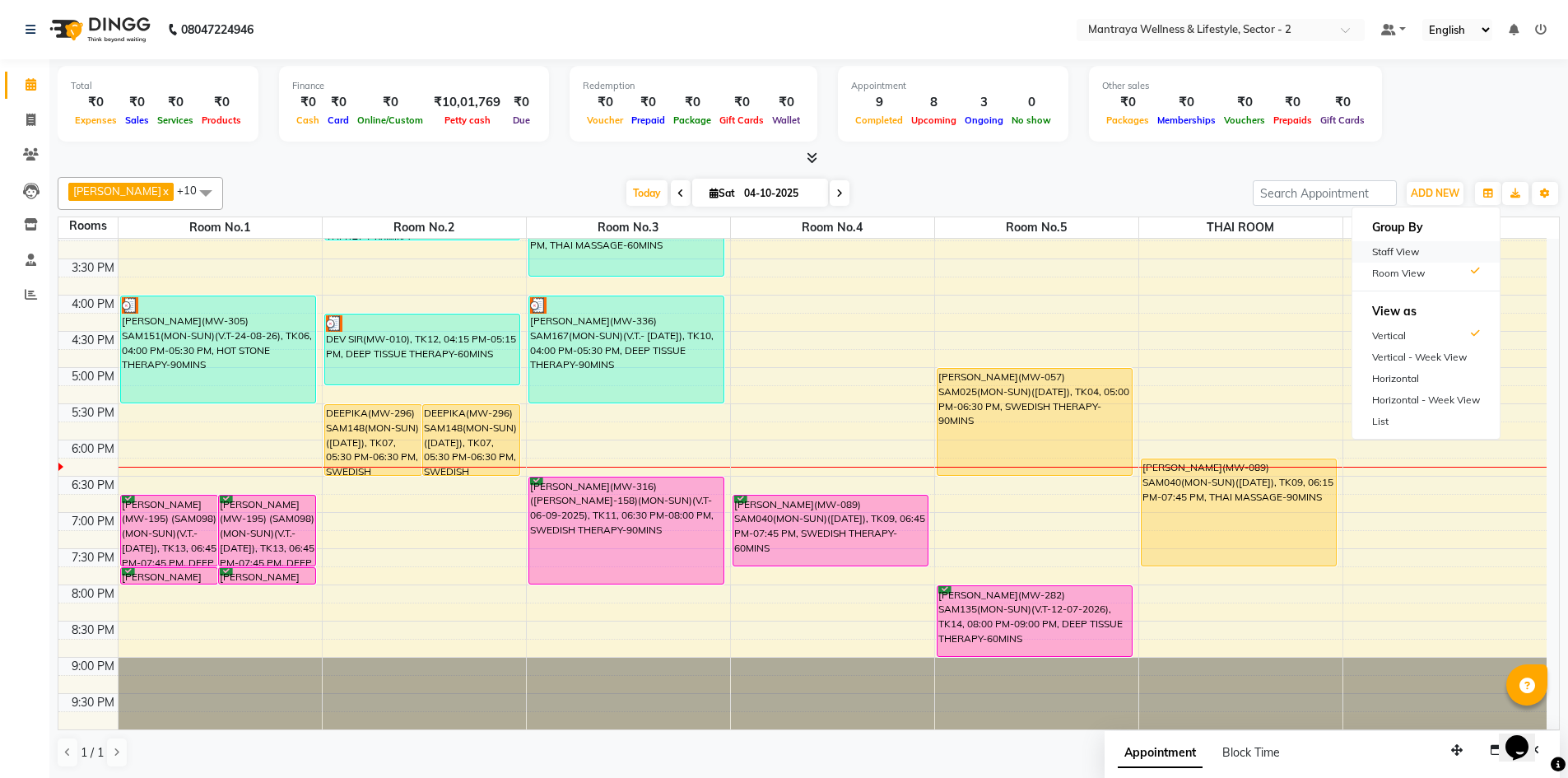
click at [1431, 241] on div "Staff View" at bounding box center [1426, 252] width 147 height 21
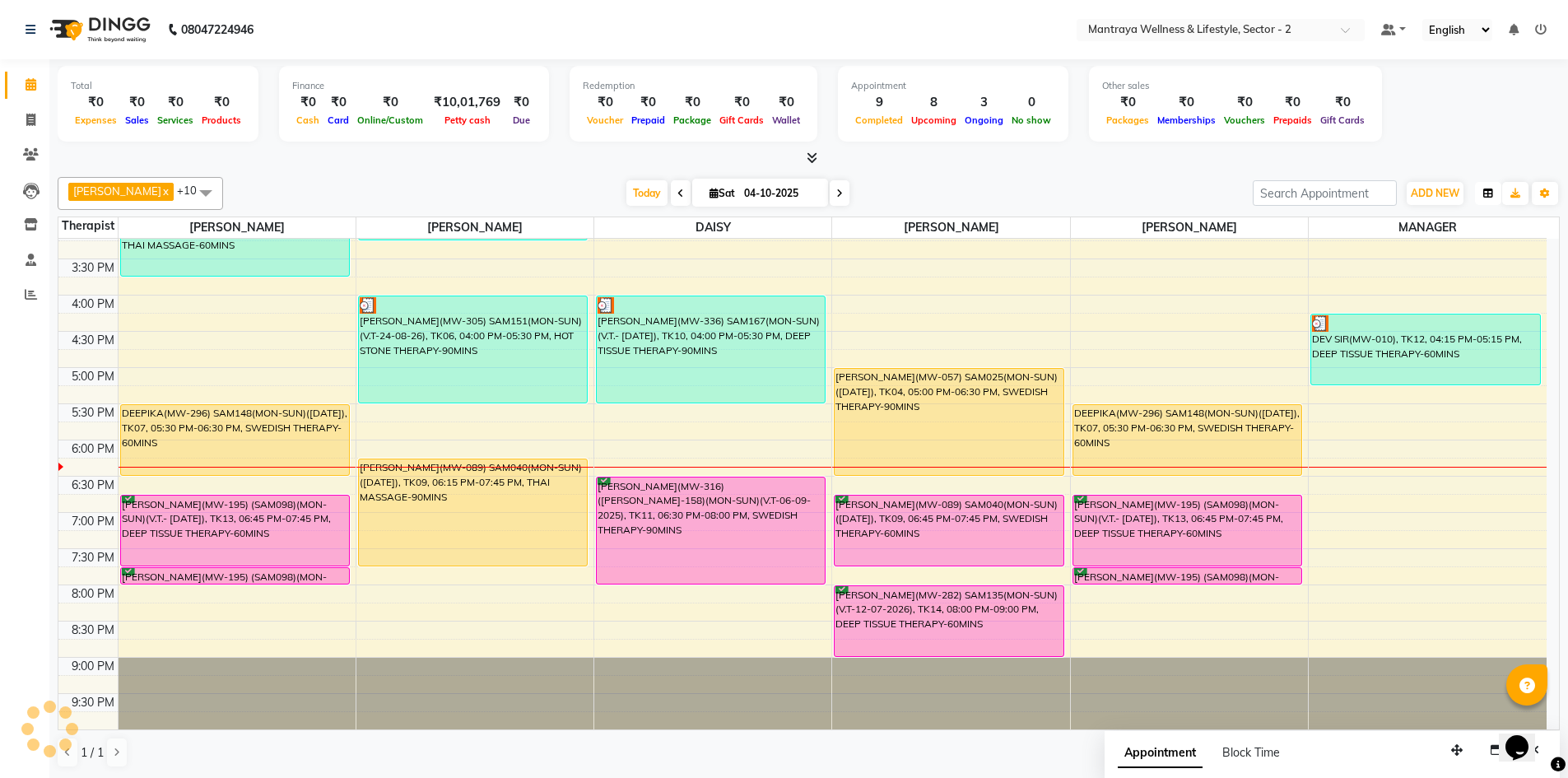
click at [1485, 182] on button "button" at bounding box center [1488, 193] width 26 height 23
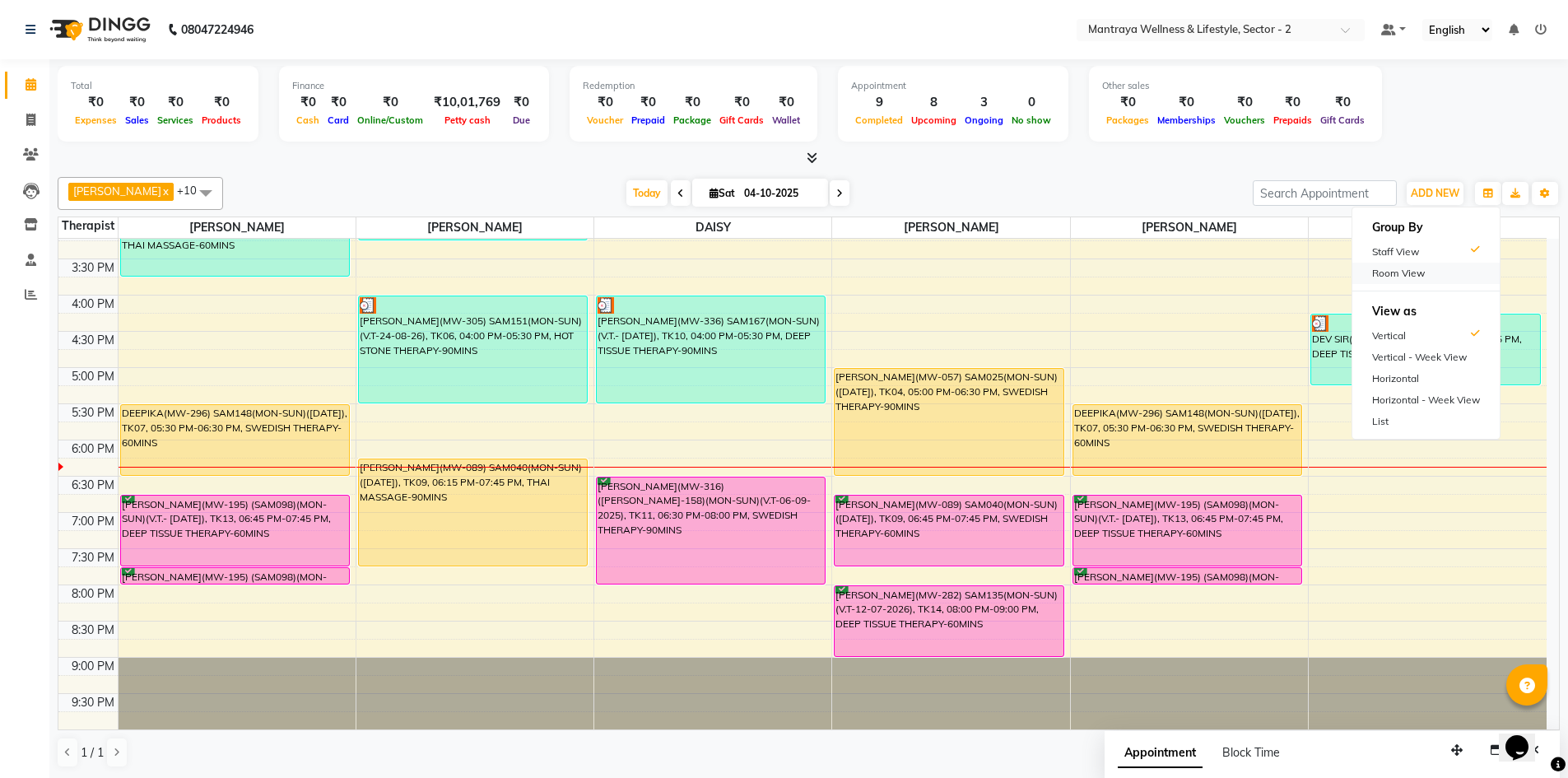
click at [1394, 276] on div "Room View" at bounding box center [1426, 273] width 147 height 21
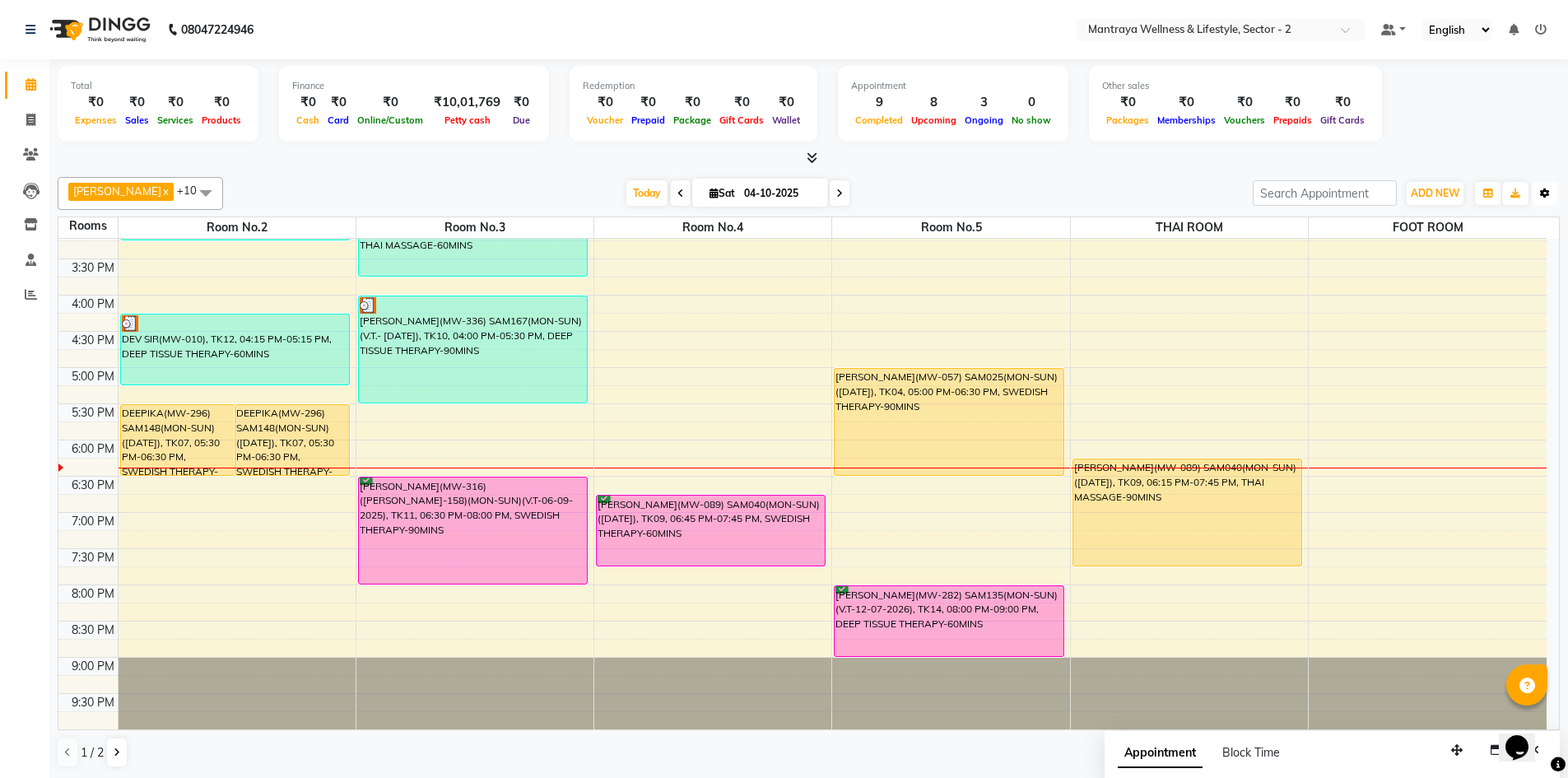
click at [1546, 190] on icon "button" at bounding box center [1544, 193] width 10 height 10
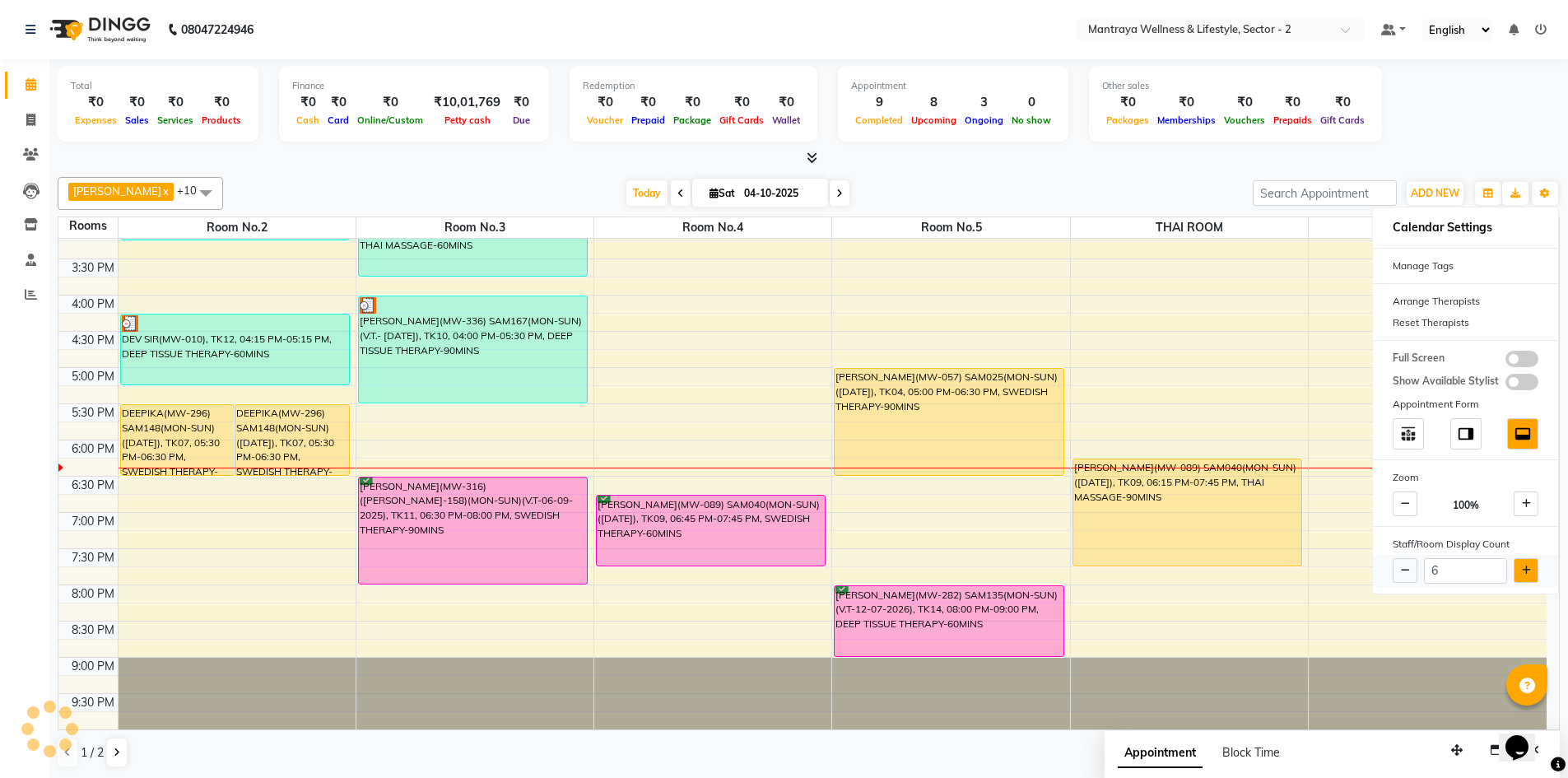
click at [1526, 569] on icon at bounding box center [1526, 570] width 9 height 10
type input "7"
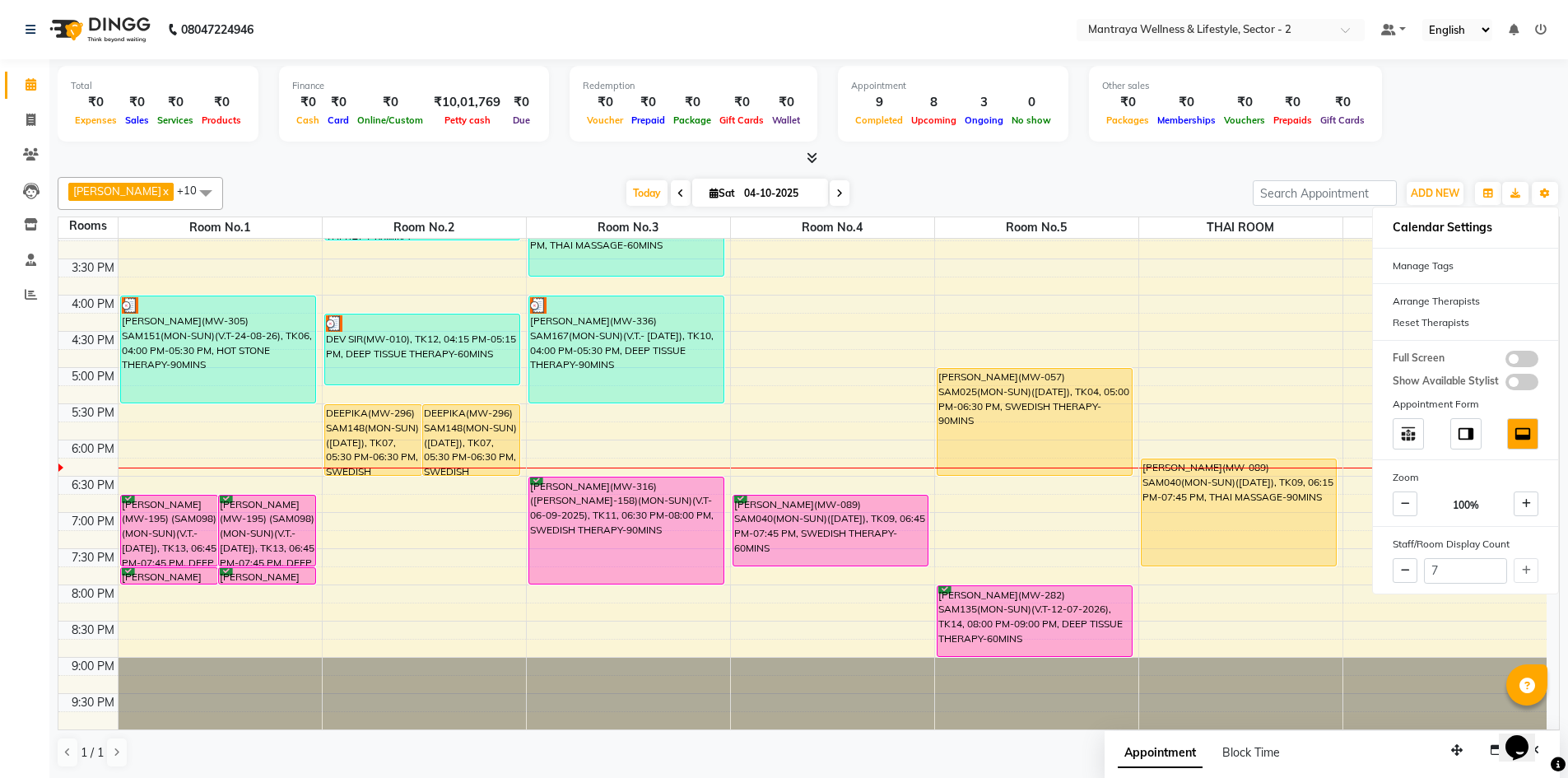
click at [1182, 167] on div at bounding box center [808, 158] width 1501 height 18
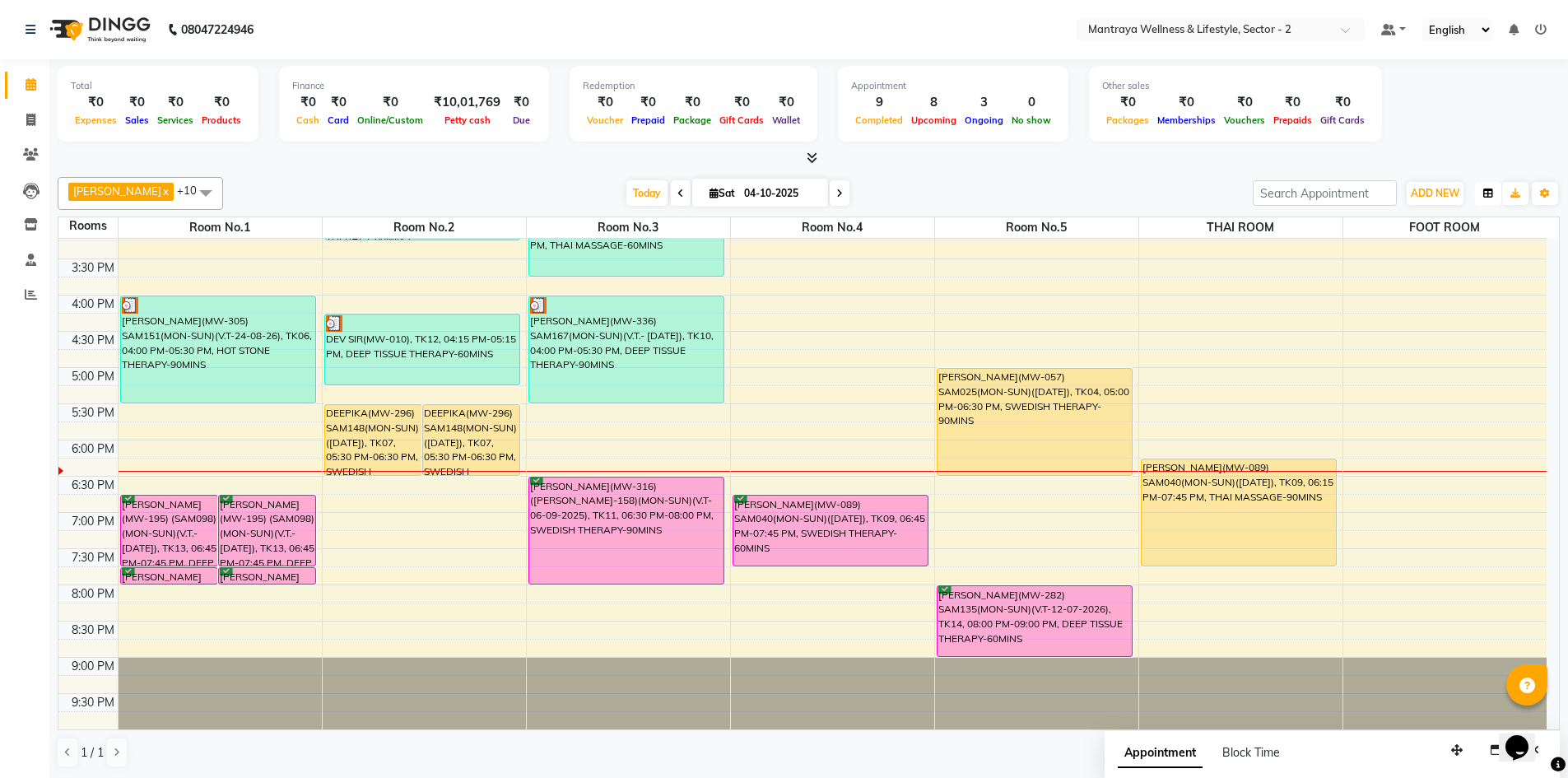
click at [1488, 190] on icon "button" at bounding box center [1488, 193] width 10 height 10
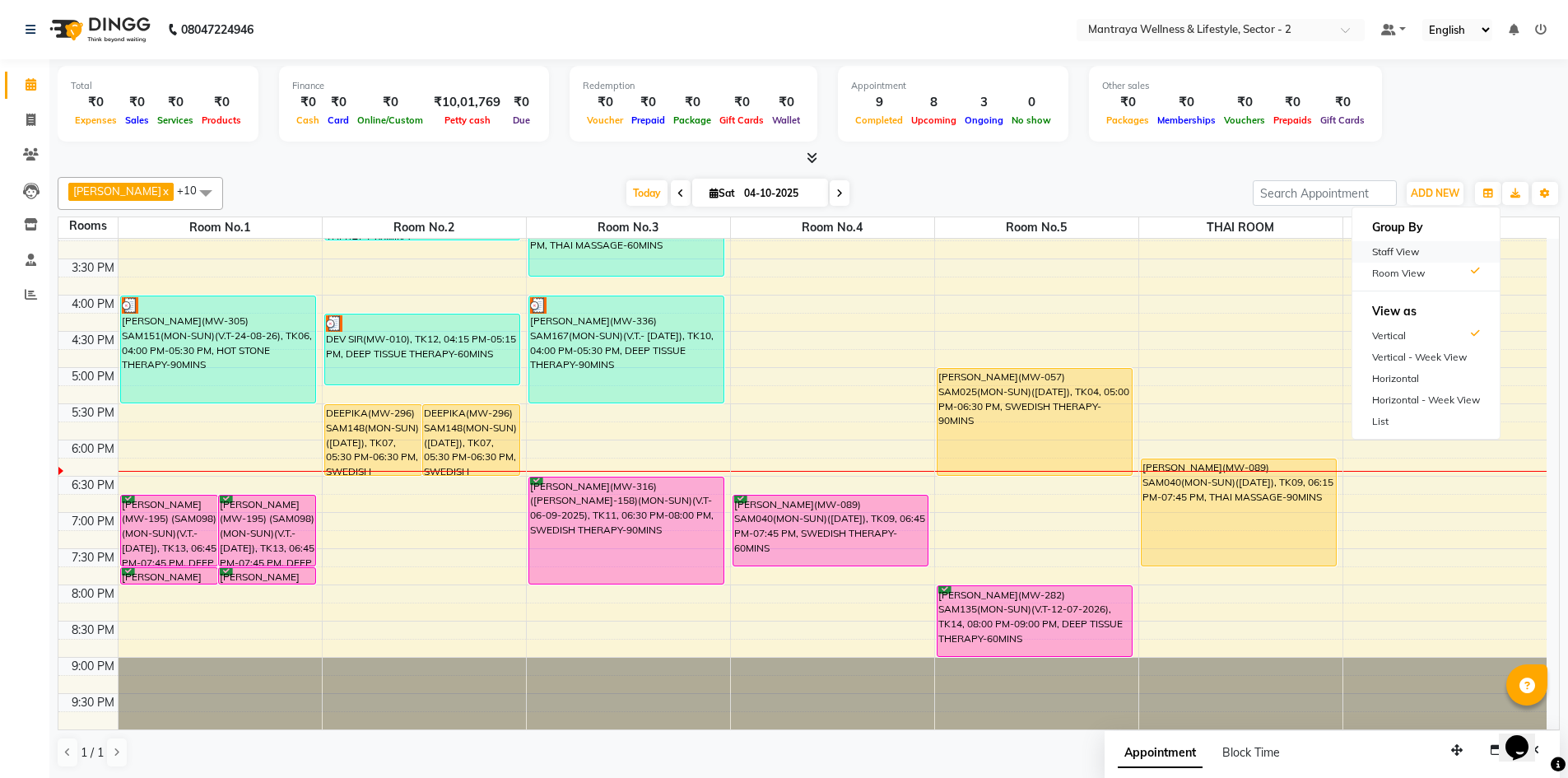
click at [1418, 250] on div "Staff View" at bounding box center [1426, 252] width 147 height 21
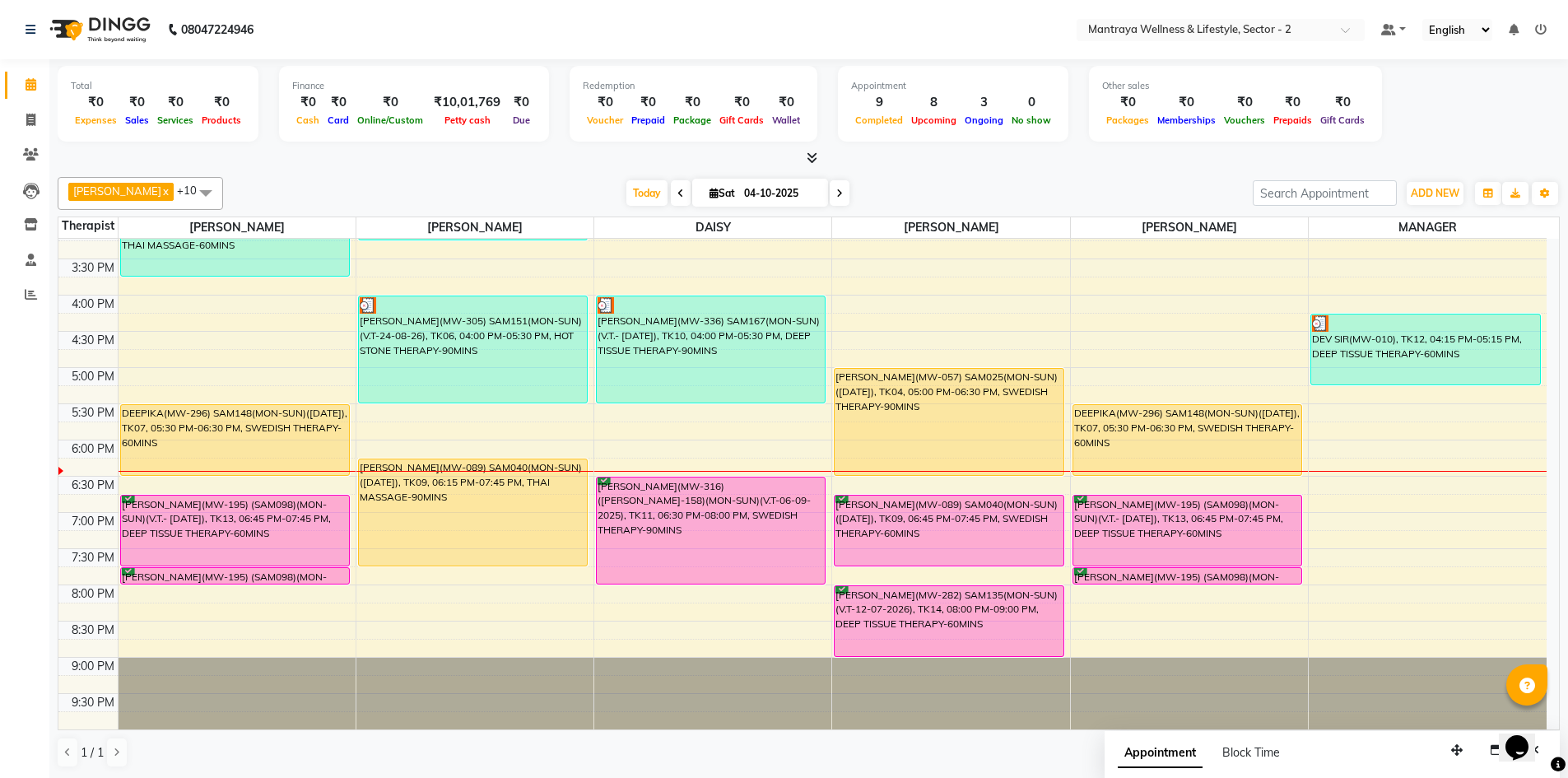
click at [1031, 190] on div "[DATE] [DATE]" at bounding box center [737, 193] width 1013 height 25
click at [1482, 742] on div "Appointment Block Time" at bounding box center [1332, 756] width 456 height 51
click at [1491, 747] on icon "button" at bounding box center [1496, 749] width 11 height 11
select select "tentative"
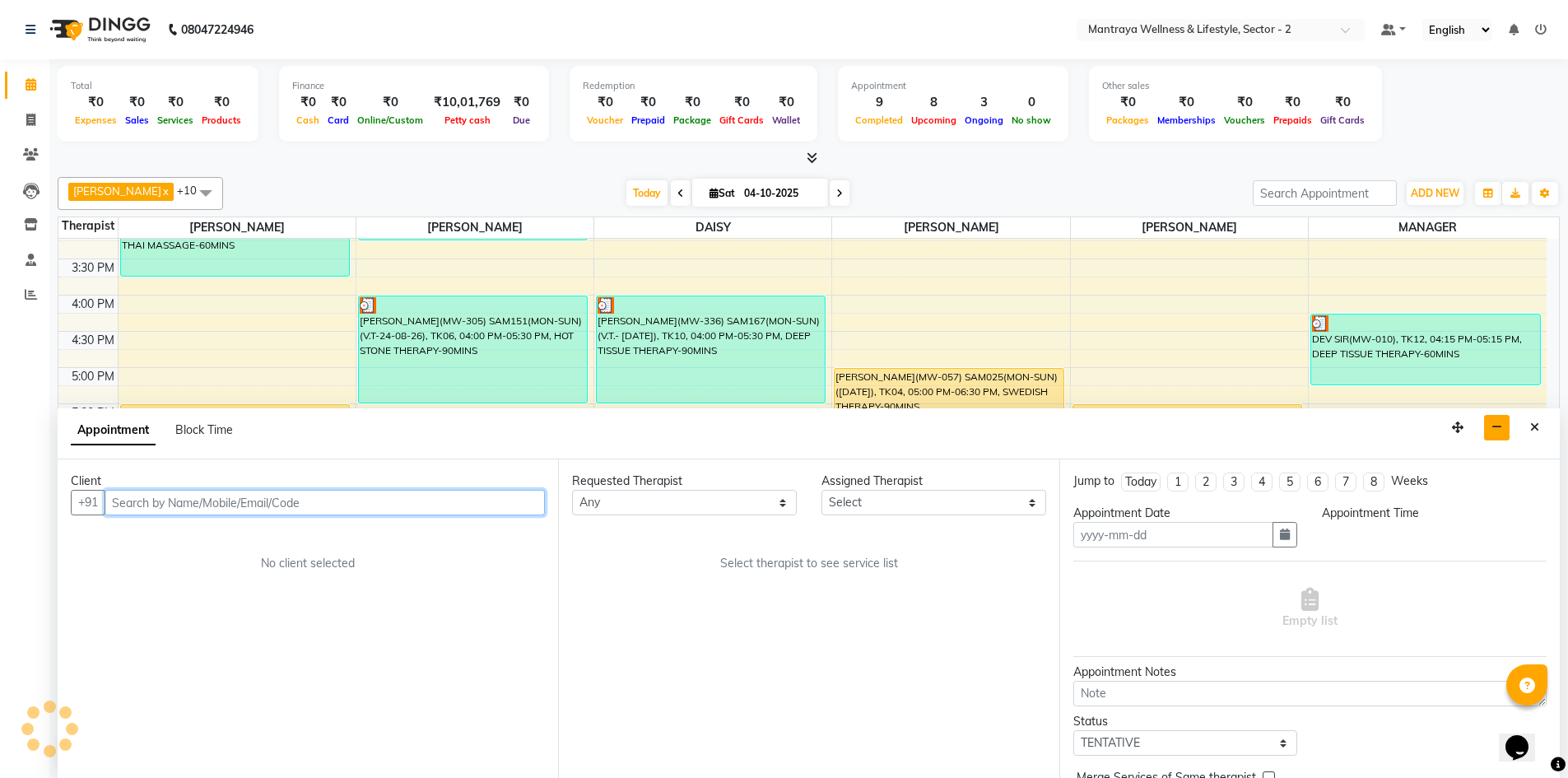
type input "04-10-2025"
select select
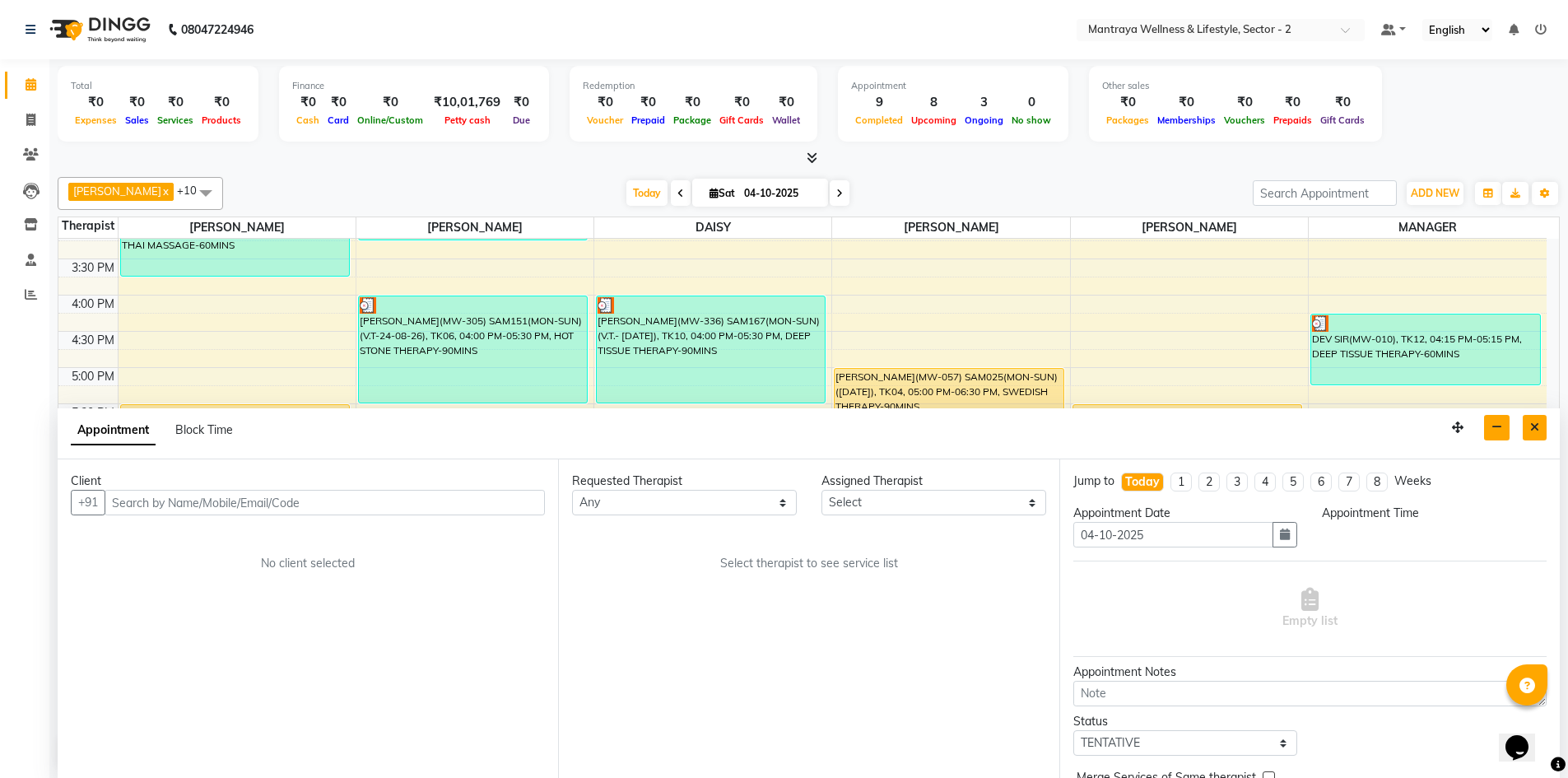
click at [1525, 421] on button "Close" at bounding box center [1535, 427] width 24 height 26
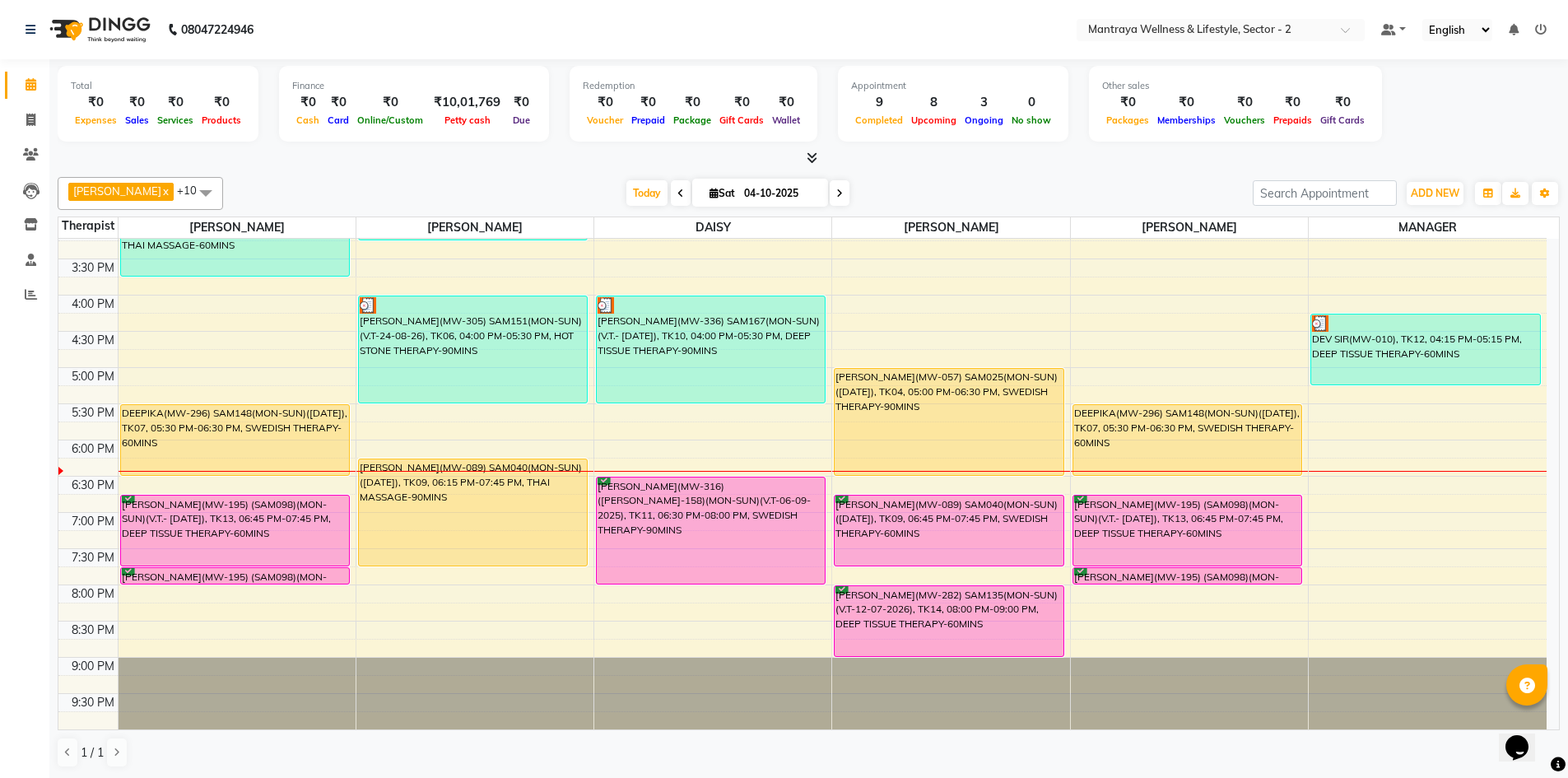
click at [981, 176] on div "AMELIA x BECKY x DAISY x EMILY x HANNA x MANAGER x ZOEY x PAPIYA x PRANITA x SA…" at bounding box center [808, 472] width 1501 height 604
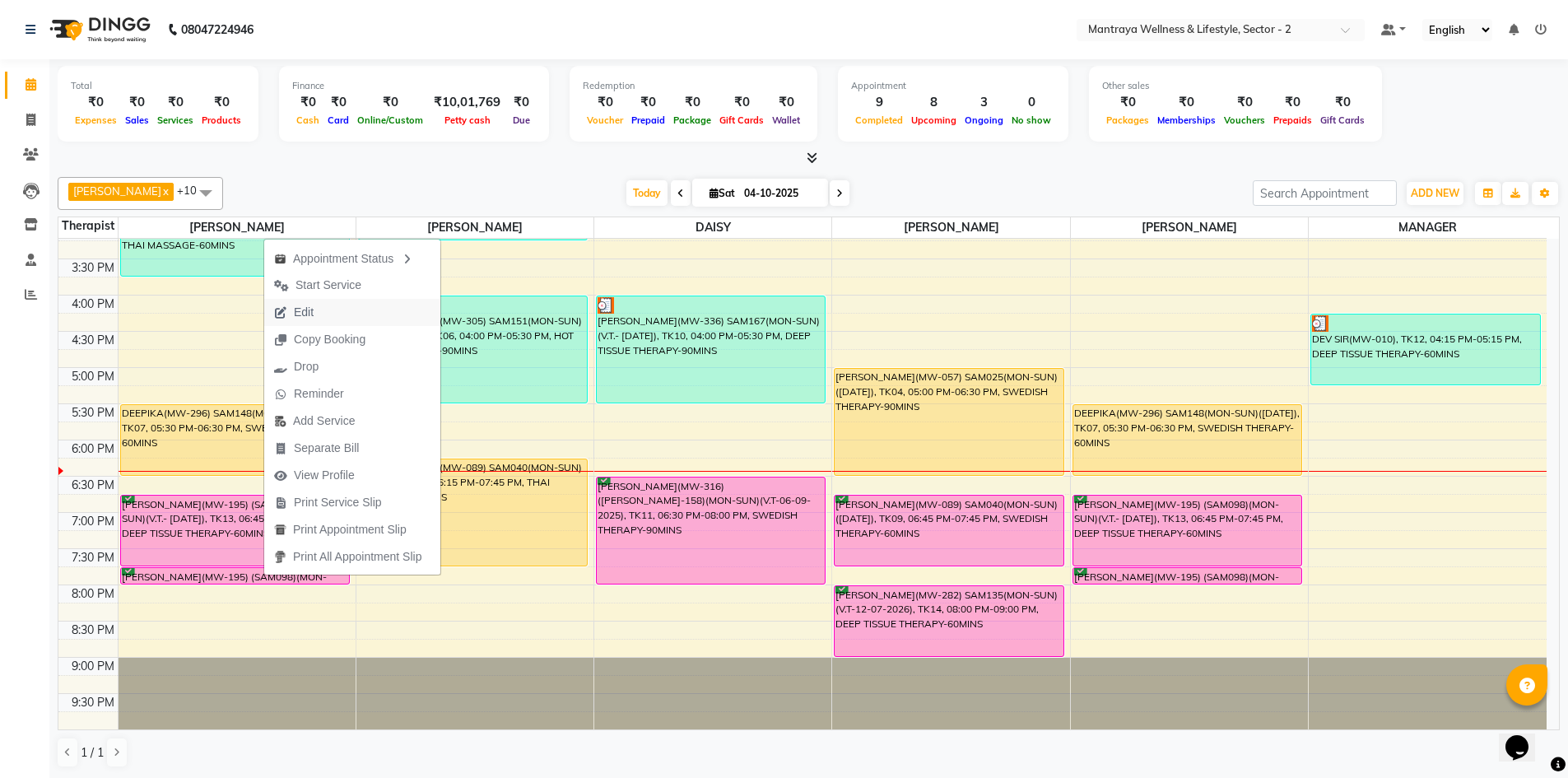
click at [309, 309] on span "Edit" at bounding box center [303, 312] width 19 height 18
select select "tentative"
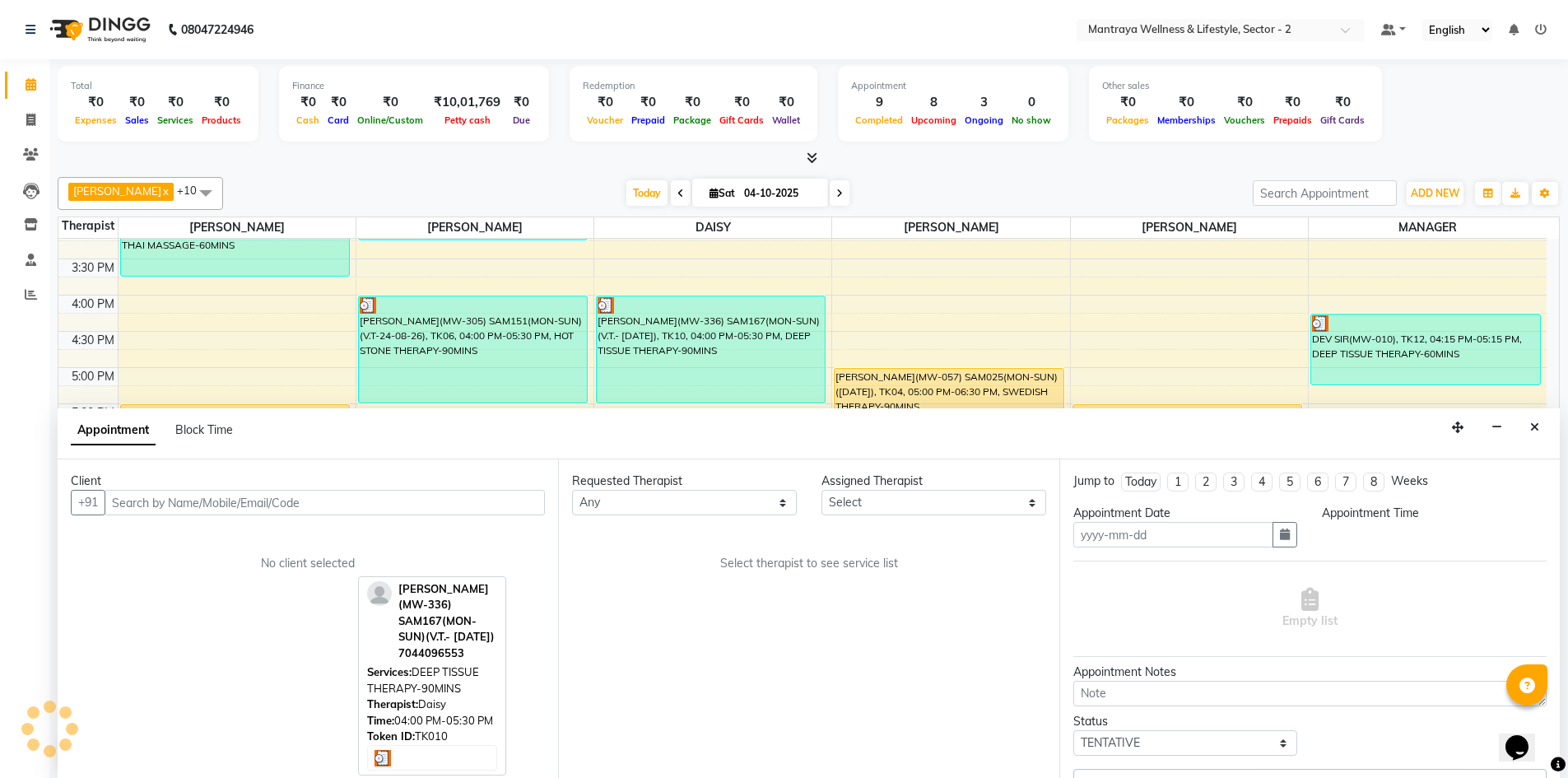
scroll to position [1, 0]
type input "04-10-2025"
select select "confirm booking"
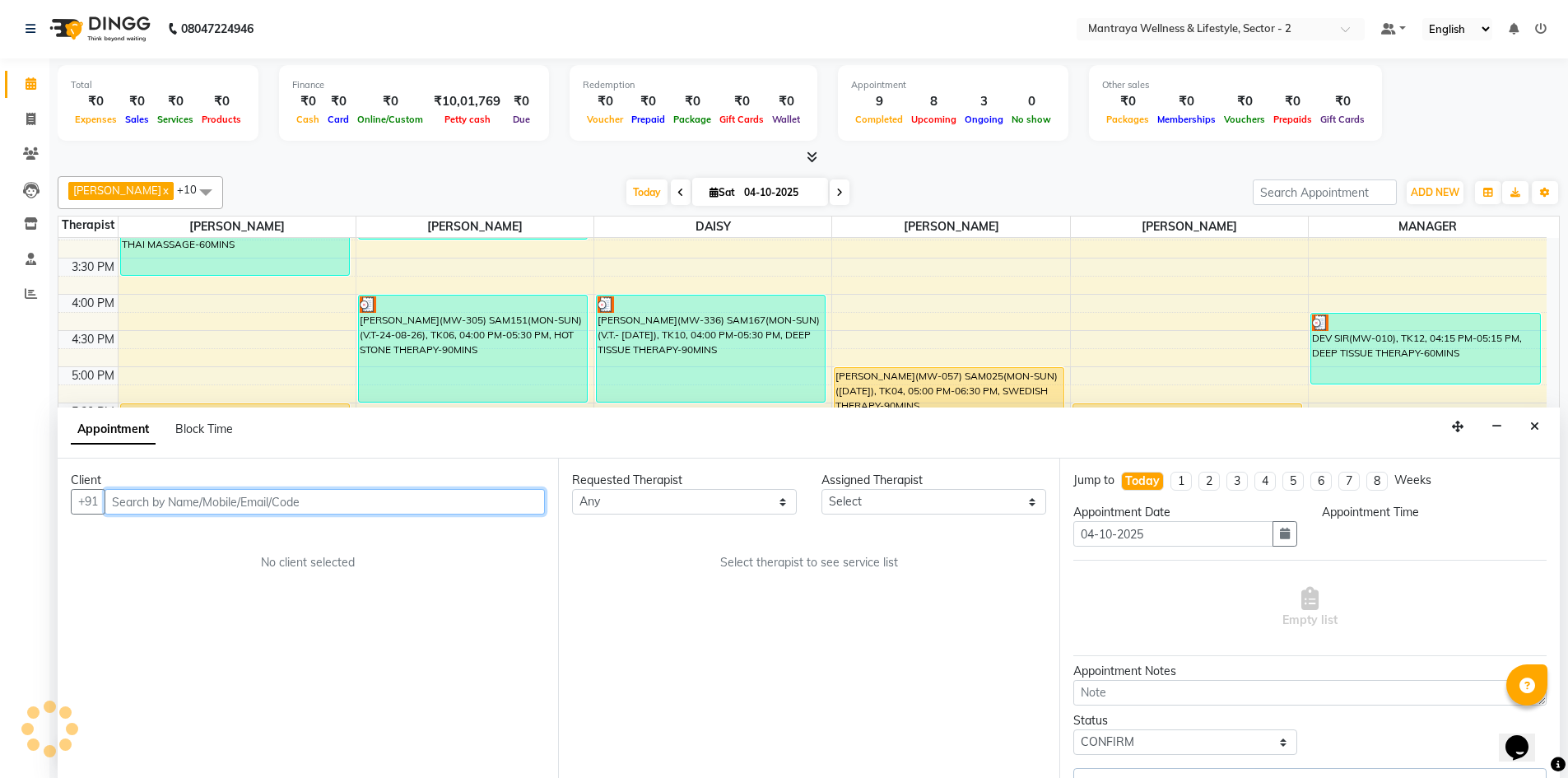
scroll to position [377, 0]
select select "67358"
select select "1125"
select select "3819"
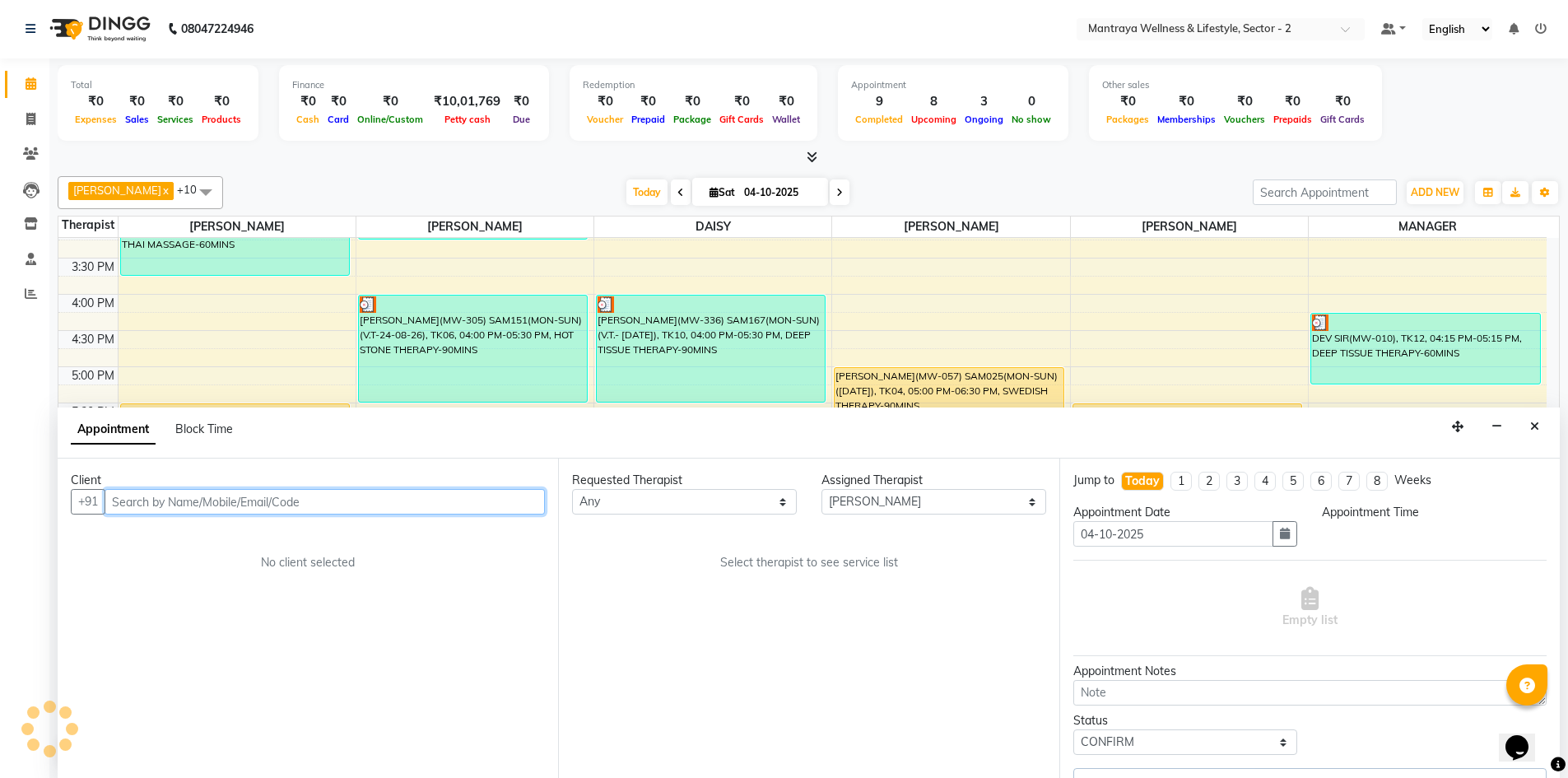
select select "3819"
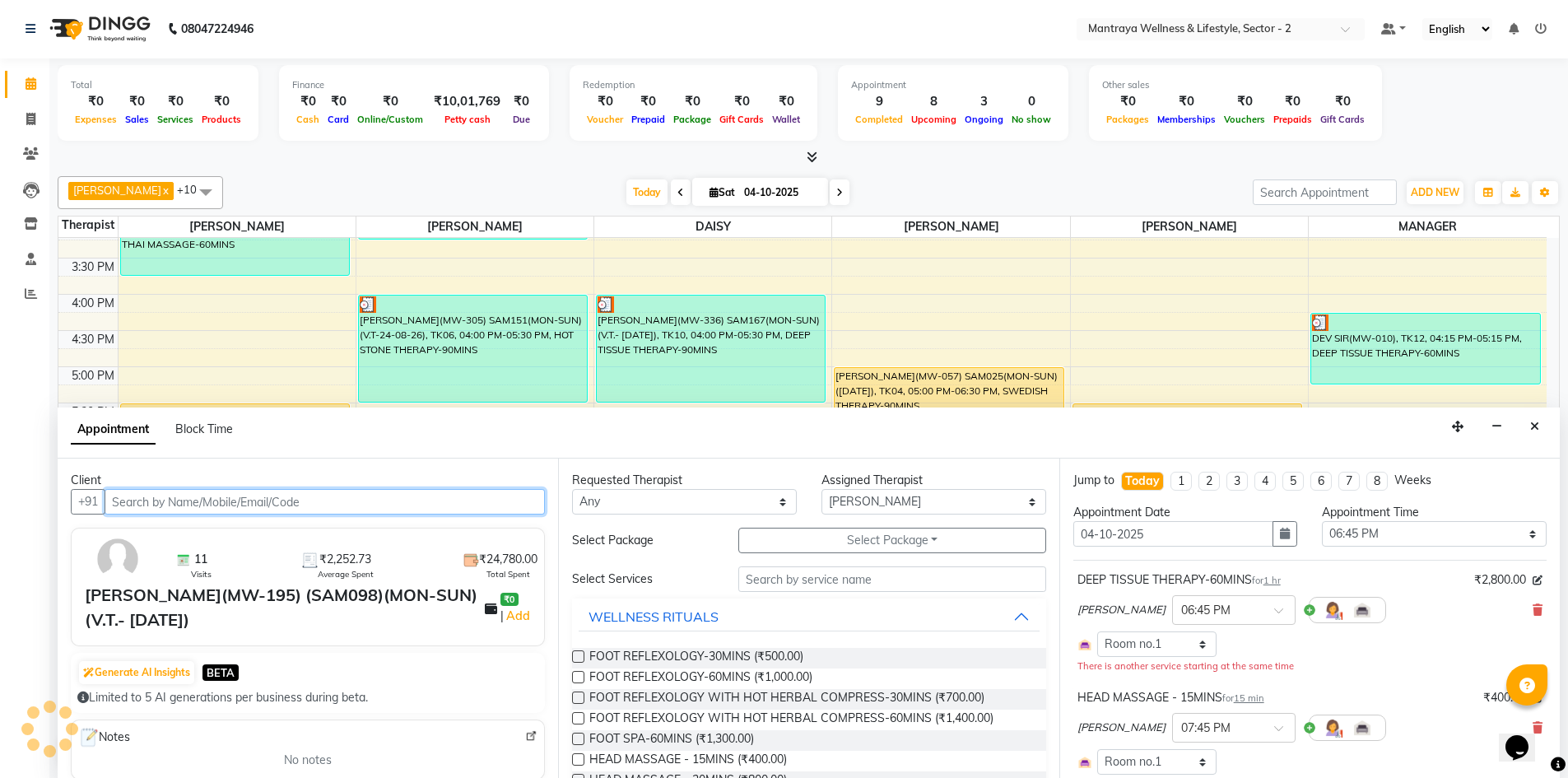
select select "3819"
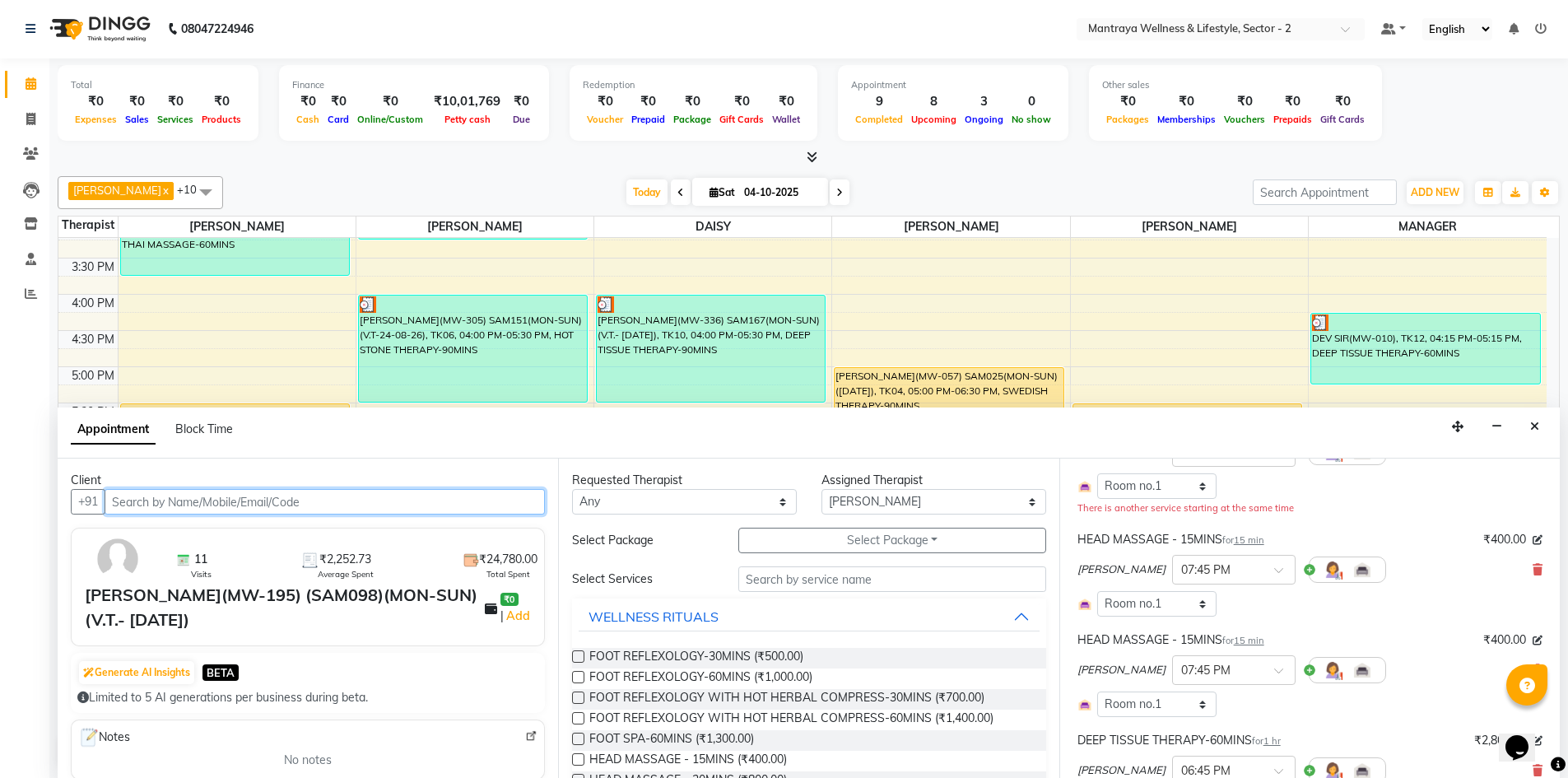
scroll to position [165, 0]
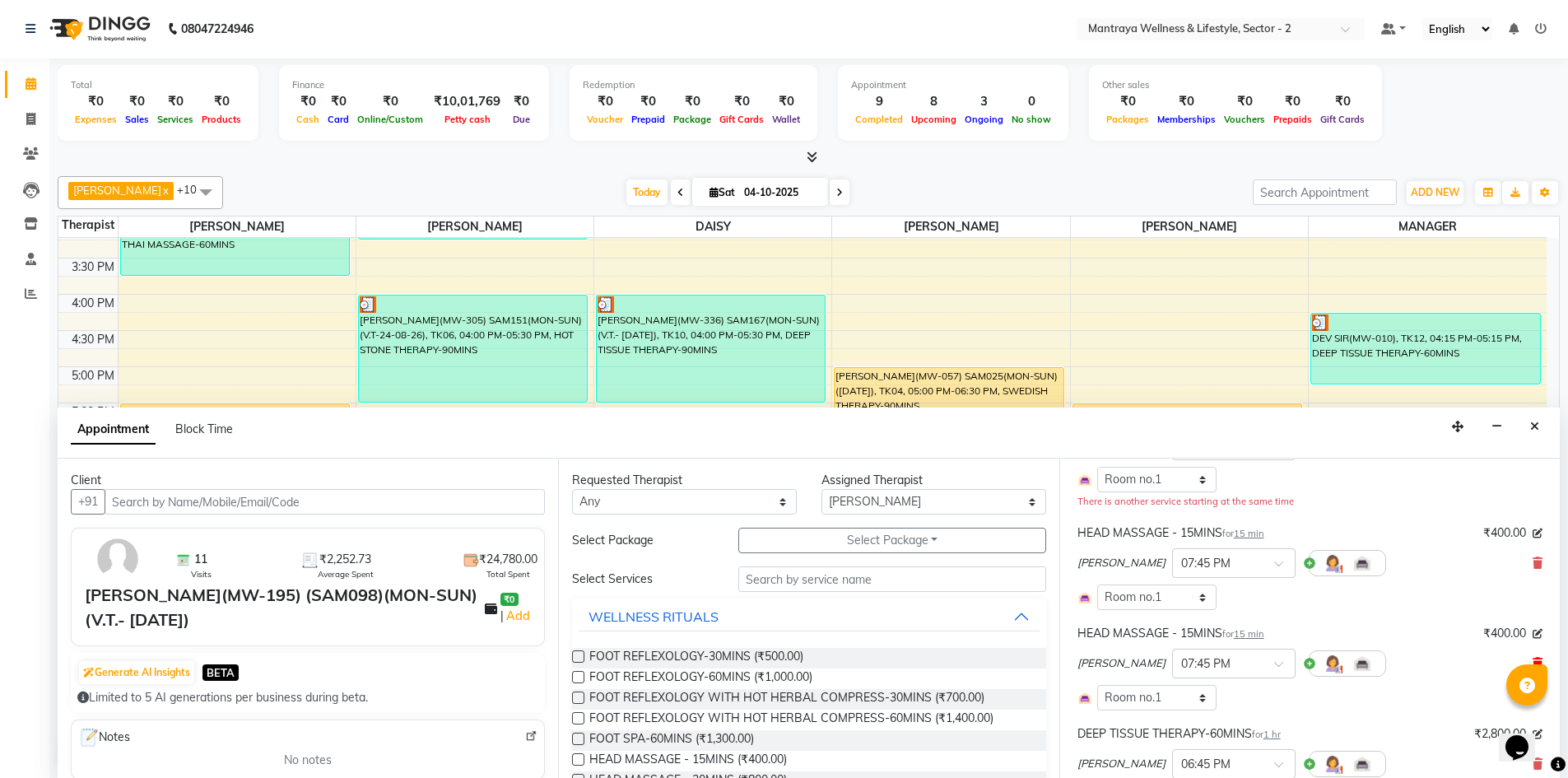
click at [1532, 659] on icon at bounding box center [1537, 663] width 10 height 11
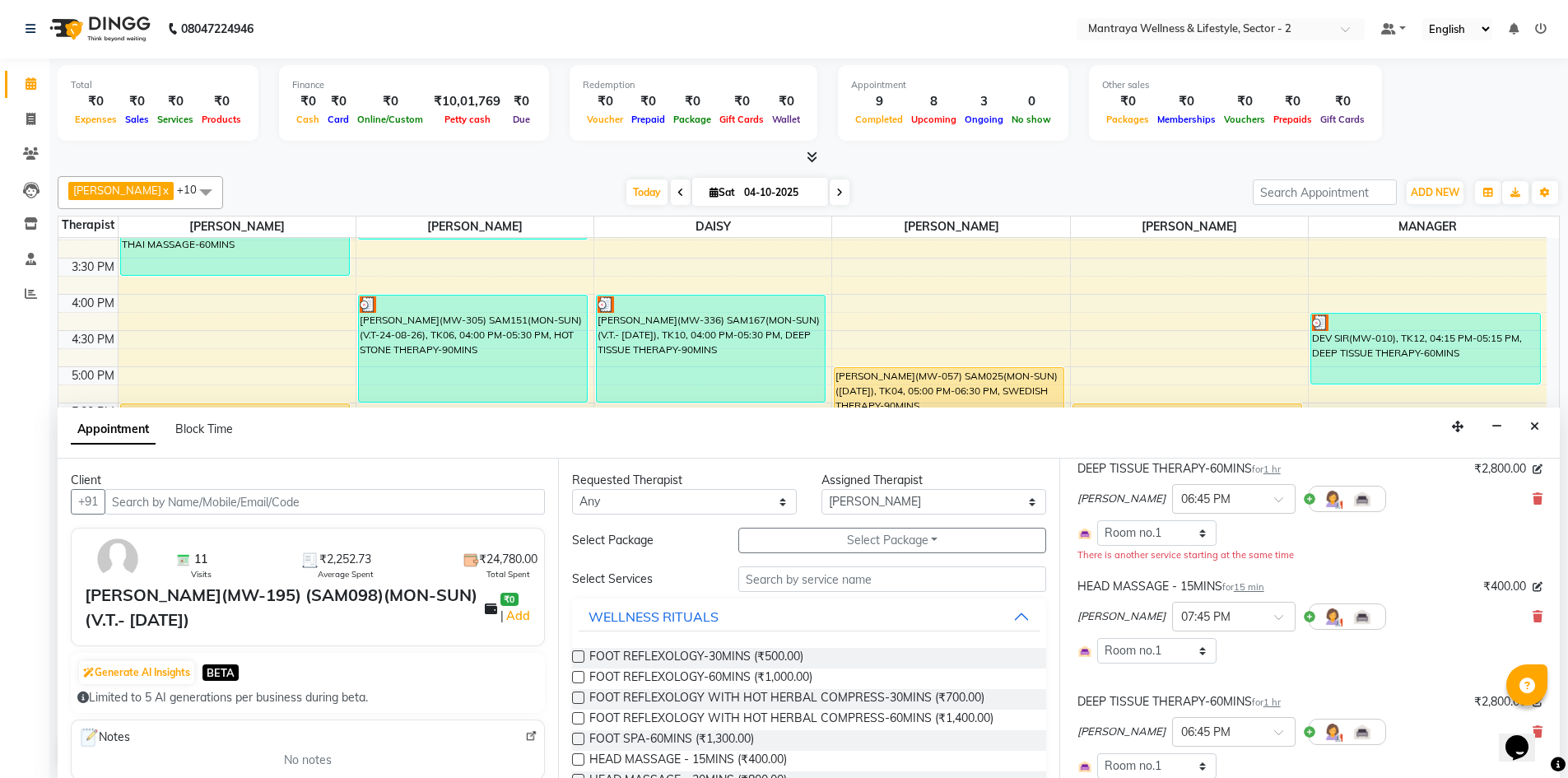
scroll to position [82, 0]
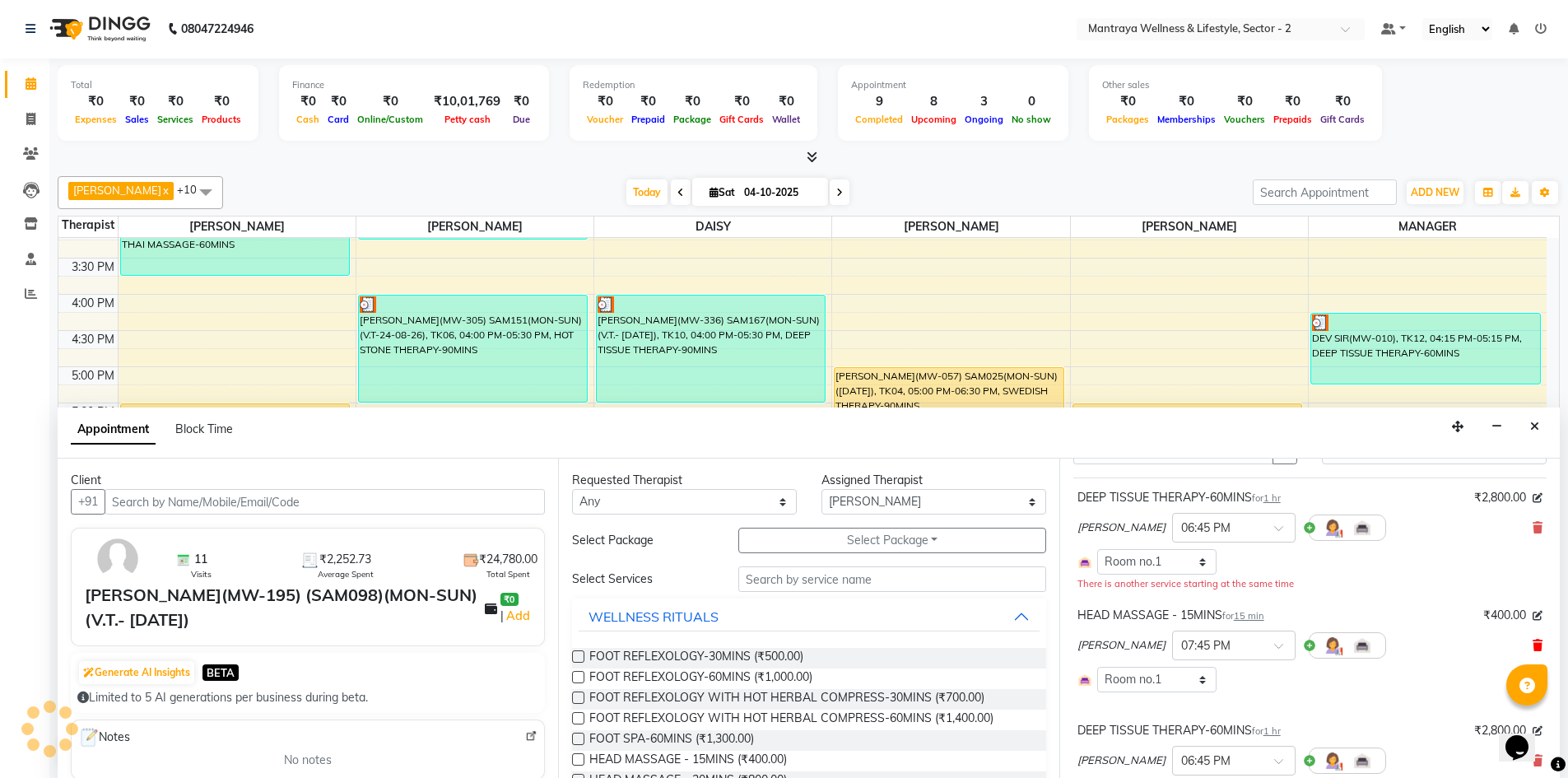
click at [1532, 641] on icon at bounding box center [1537, 645] width 10 height 11
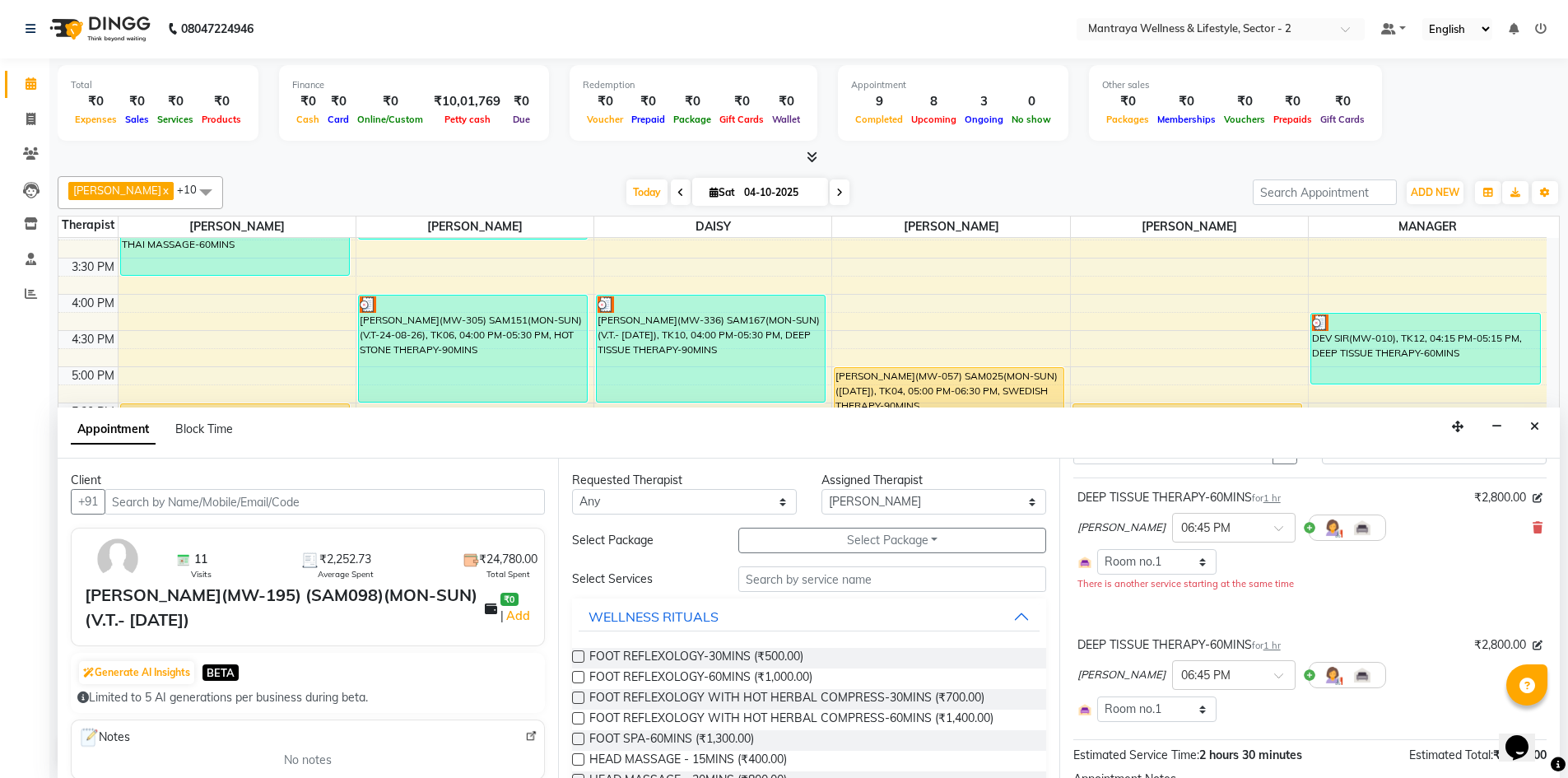
scroll to position [223, 0]
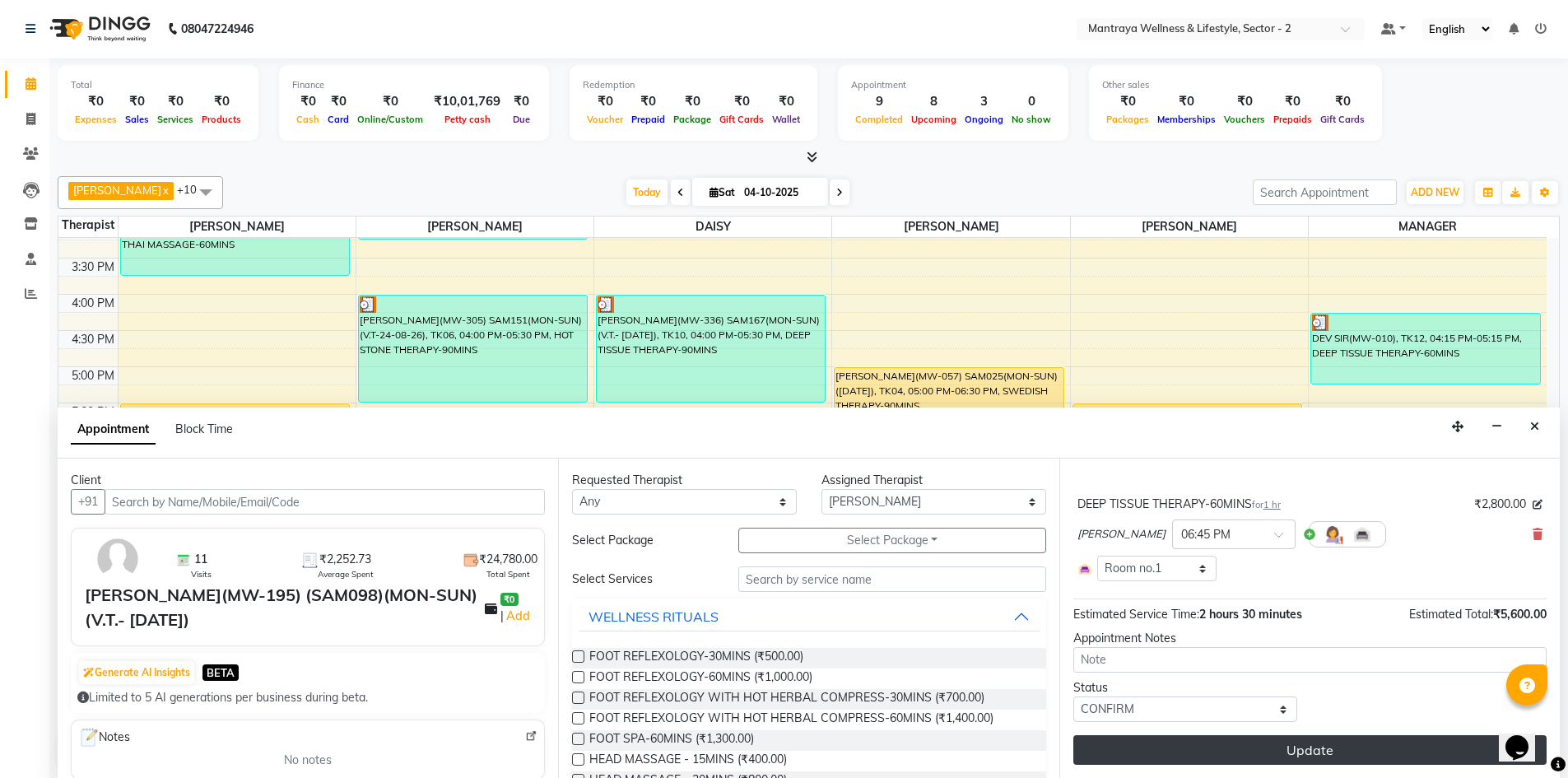
click at [1292, 744] on button "Update" at bounding box center [1310, 749] width 474 height 30
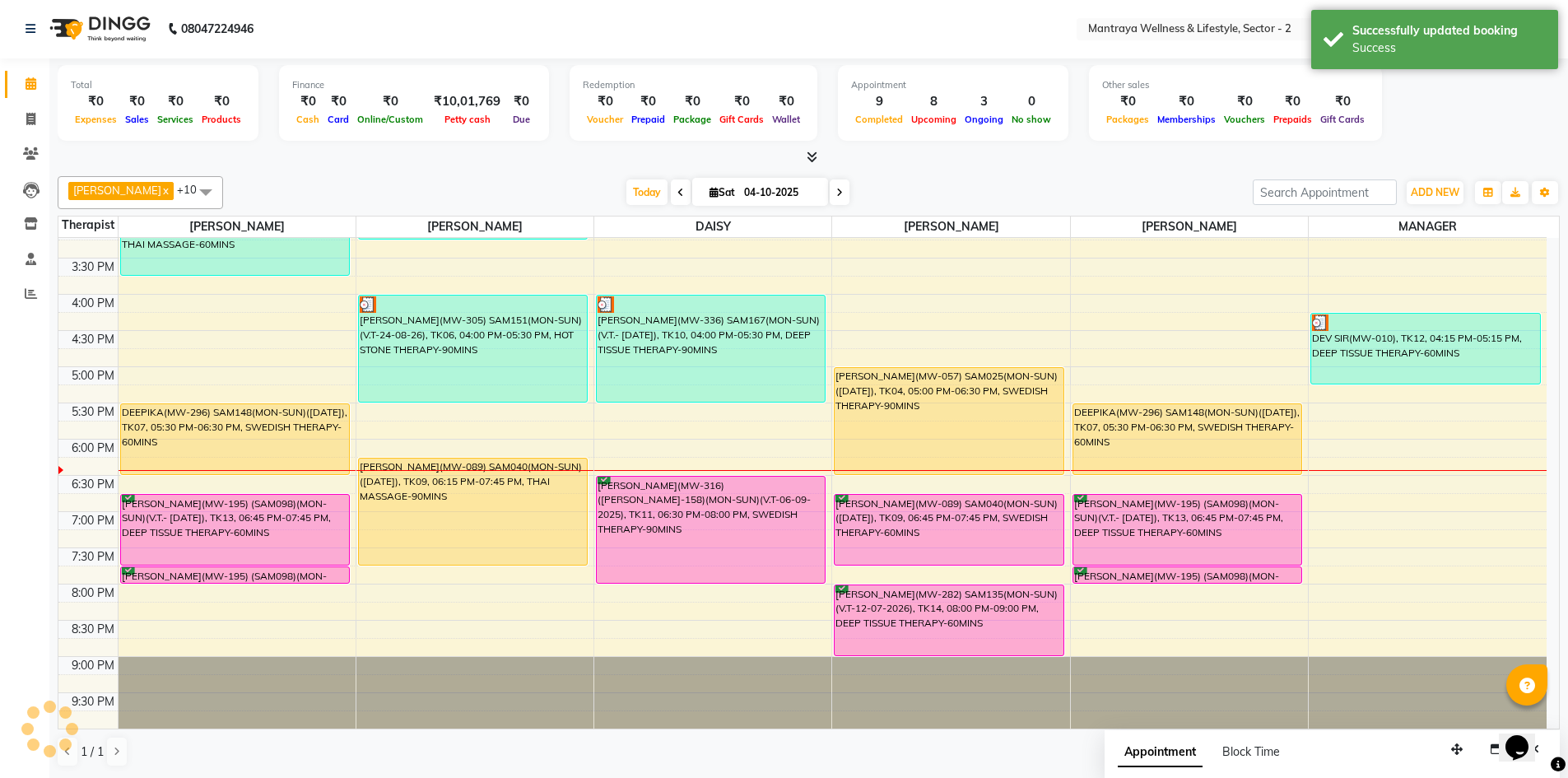
scroll to position [0, 0]
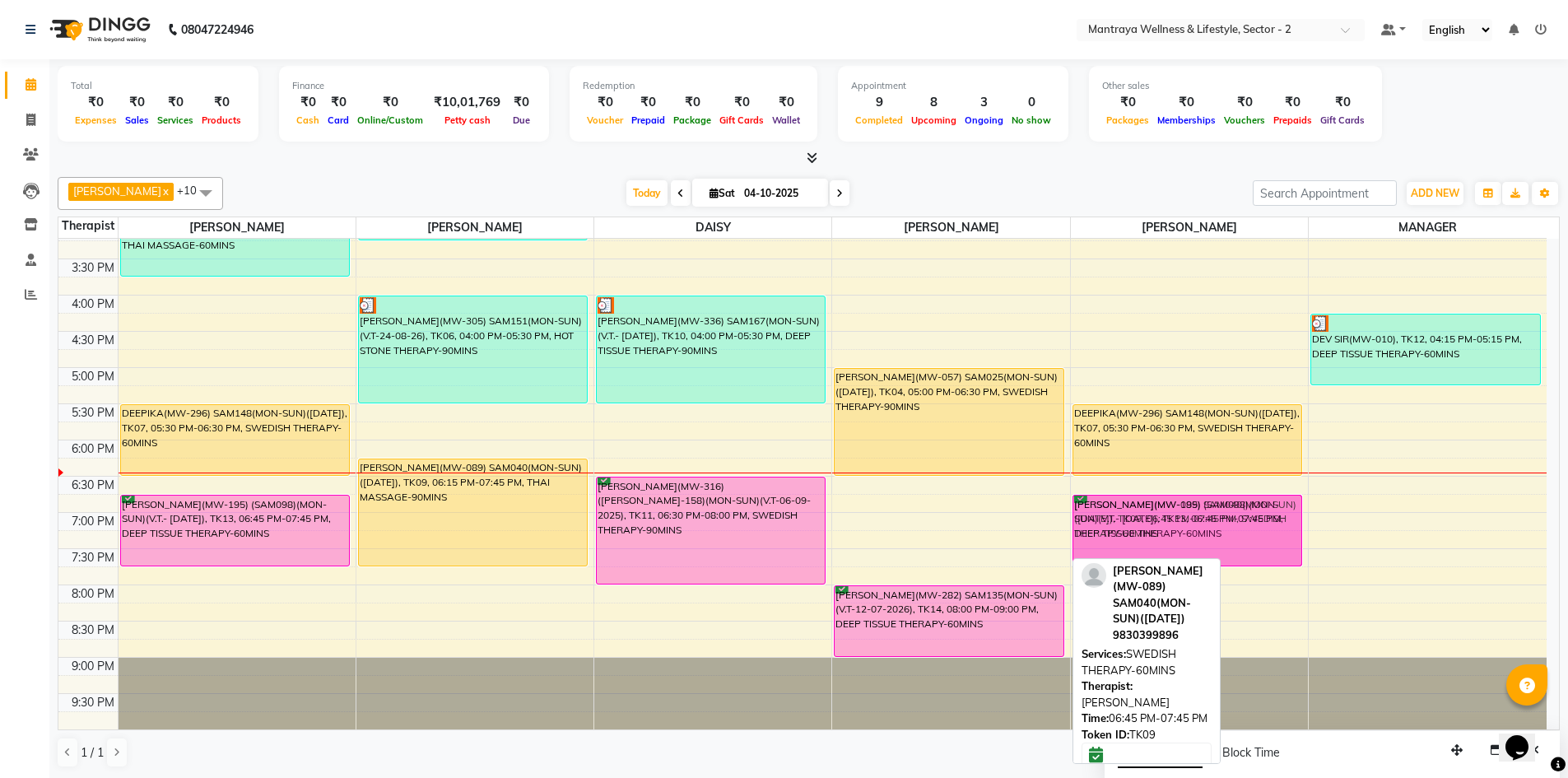
drag, startPoint x: 1034, startPoint y: 524, endPoint x: 1197, endPoint y: 525, distance: 163.0
click at [1197, 525] on tr "SOURAV, TK08, 02:45 PM-03:45 PM, THAI MASSAGE-60MINS DEEPIKA(MW-296) SAM148(MON…" at bounding box center [802, 295] width 1488 height 869
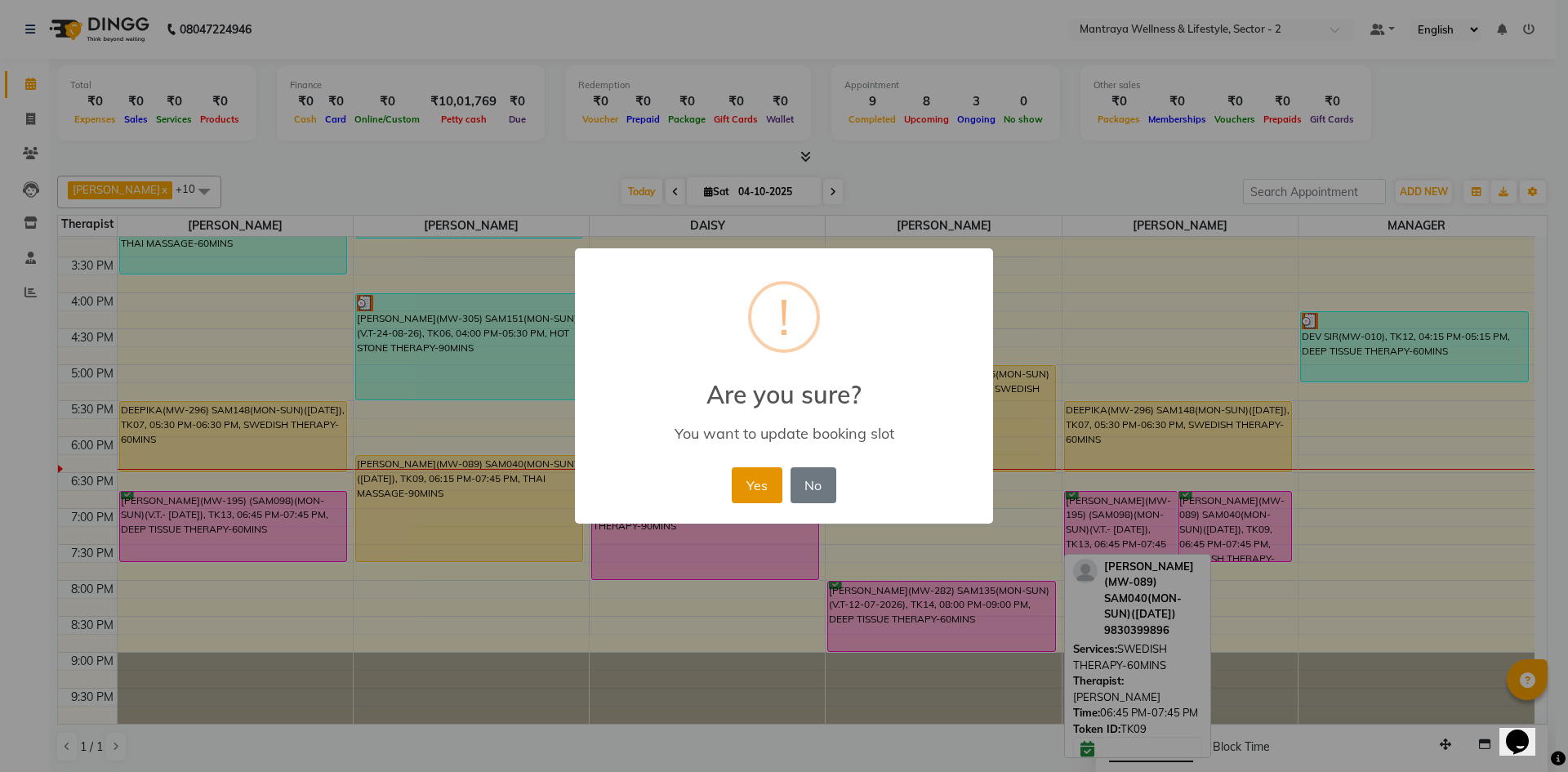
click at [764, 487] on button "Yes" at bounding box center [756, 485] width 50 height 36
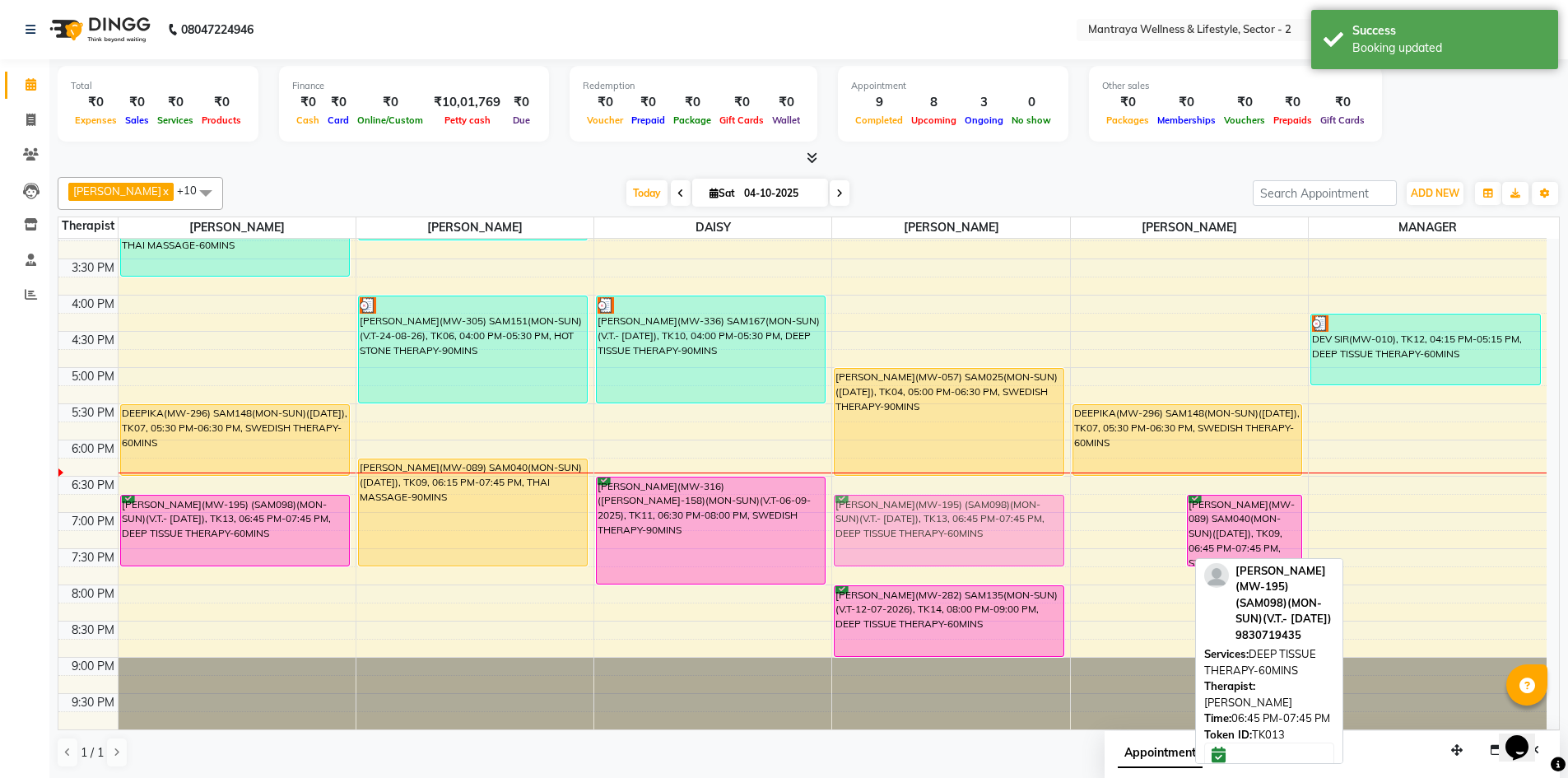
drag, startPoint x: 1093, startPoint y: 518, endPoint x: 1003, endPoint y: 518, distance: 90.0
click at [1003, 518] on tr "SOURAV, TK08, 02:45 PM-03:45 PM, THAI MASSAGE-60MINS DEEPIKA(MW-296) SAM148(MON…" at bounding box center [802, 295] width 1488 height 869
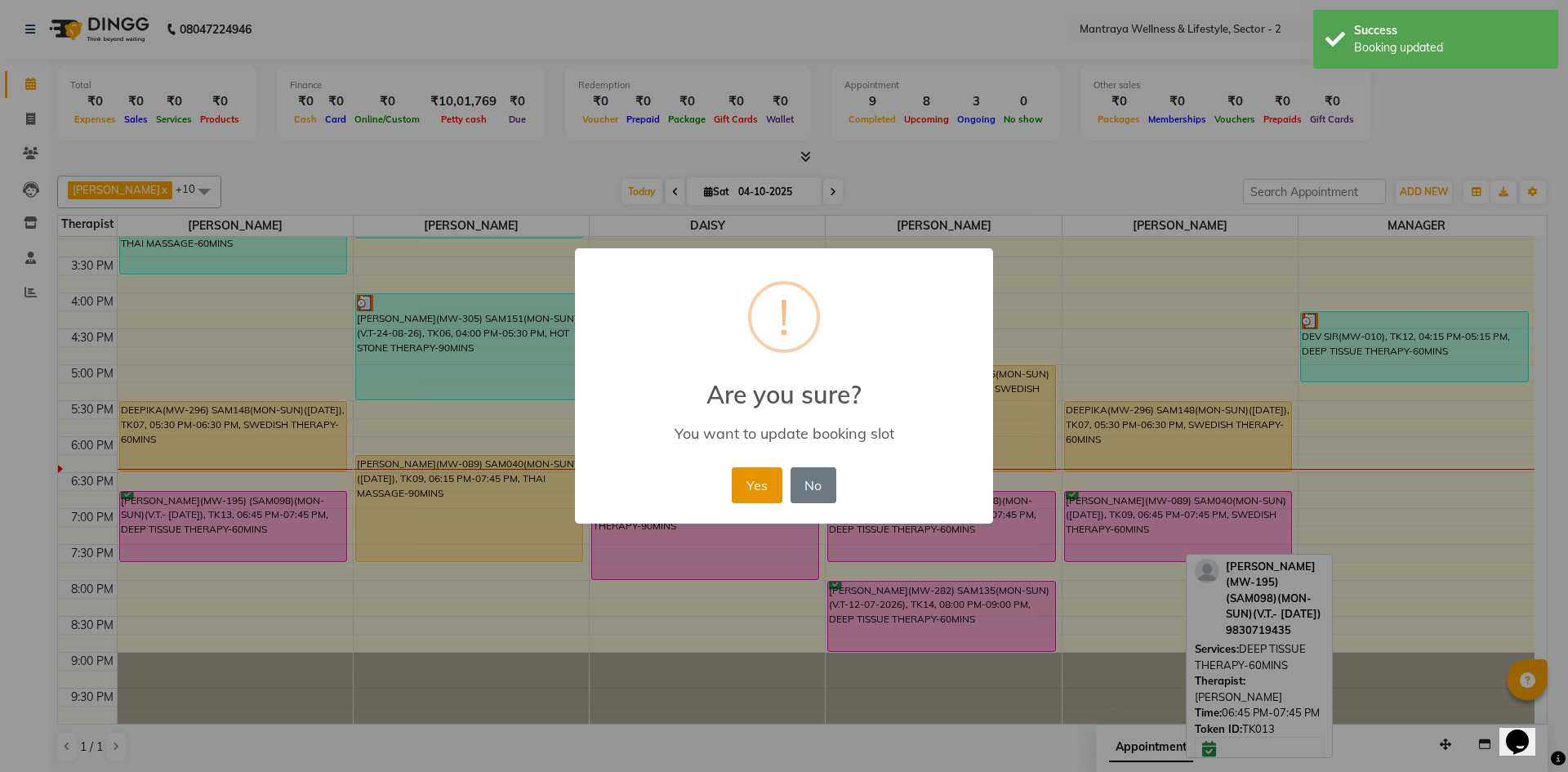
click at [753, 481] on button "Yes" at bounding box center [756, 485] width 50 height 36
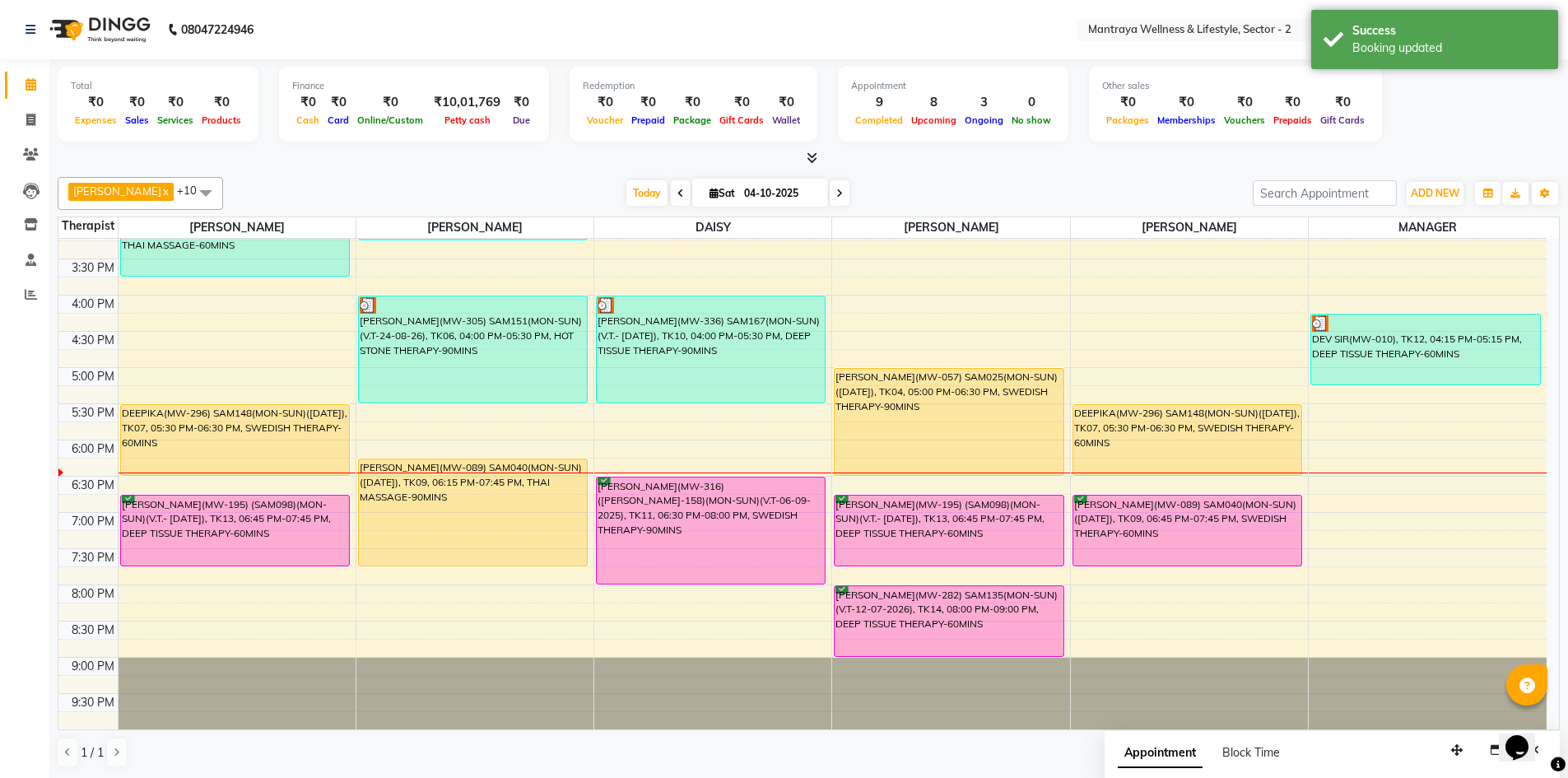
click at [880, 174] on div "AMELIA x BECKY x DAISY x EMILY x HANNA x MANAGER x ZOEY x PAPIYA x PRANITA x SA…" at bounding box center [808, 472] width 1501 height 604
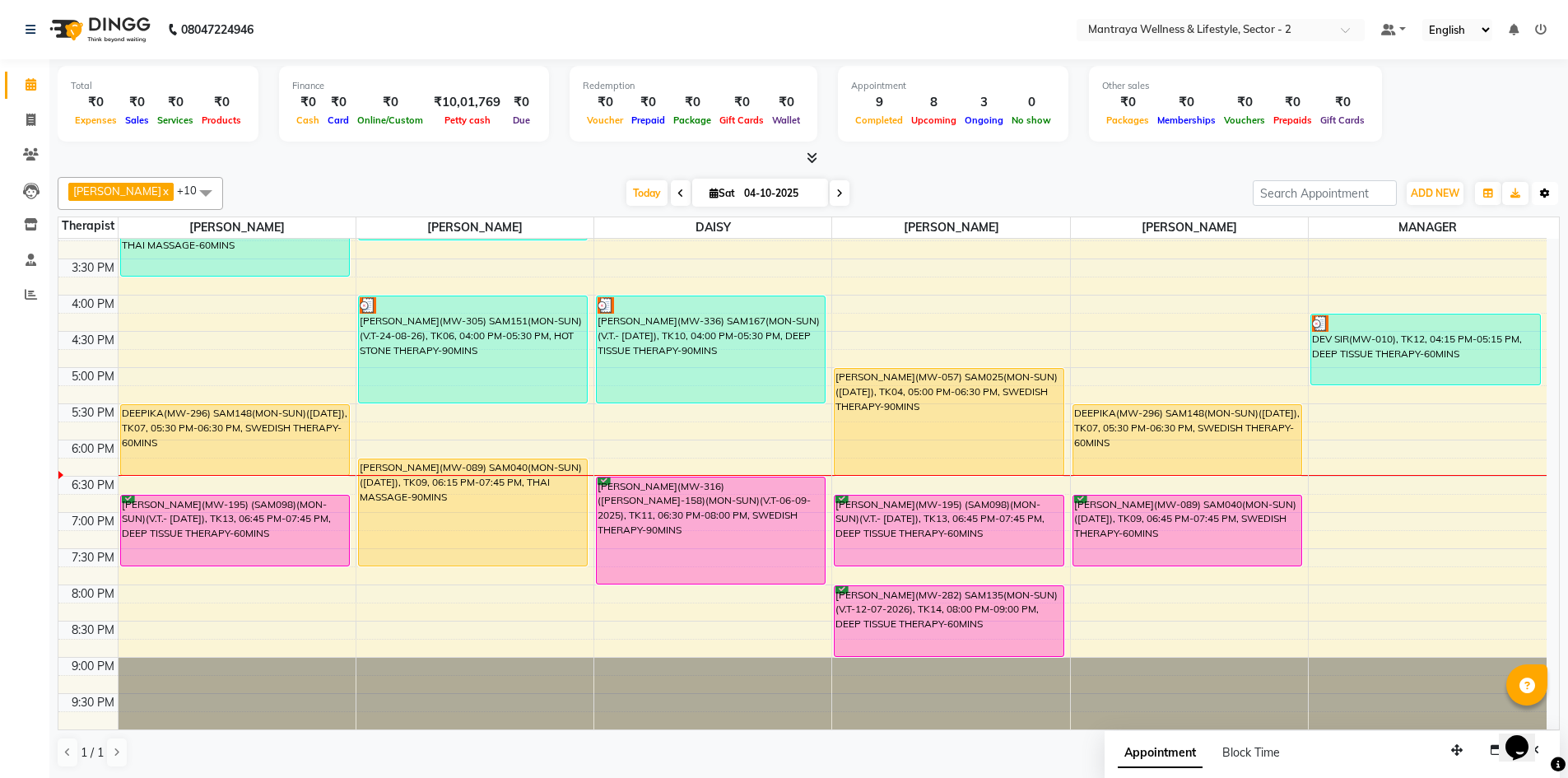
click at [1538, 193] on button "Toggle Dropdown" at bounding box center [1545, 193] width 26 height 23
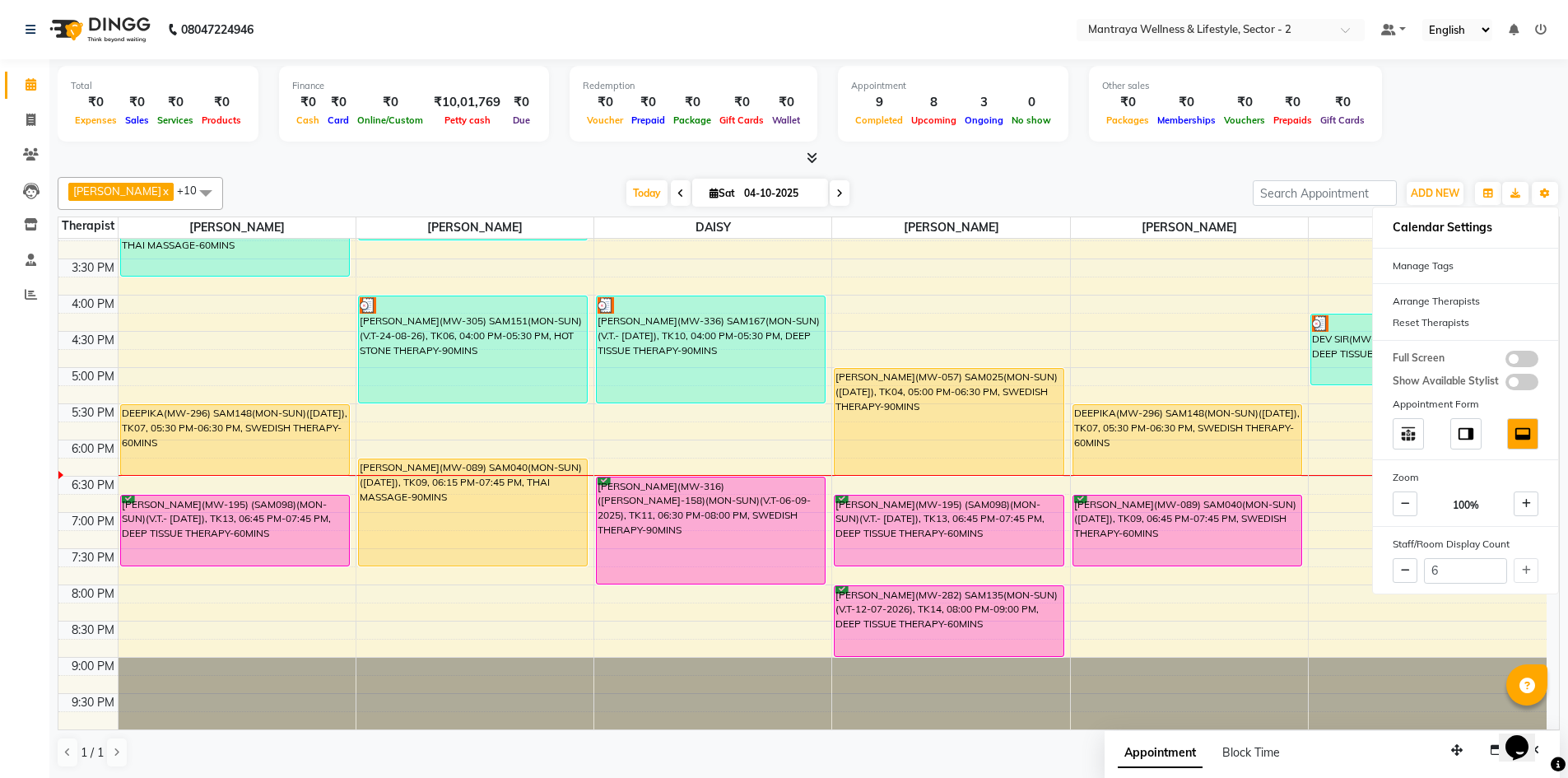
click at [1458, 148] on div "Total ₹0 Expenses ₹0 Sales ₹0 Services ₹0 Products Finance ₹0 Cash ₹0 Card ₹0 O…" at bounding box center [808, 113] width 1501 height 108
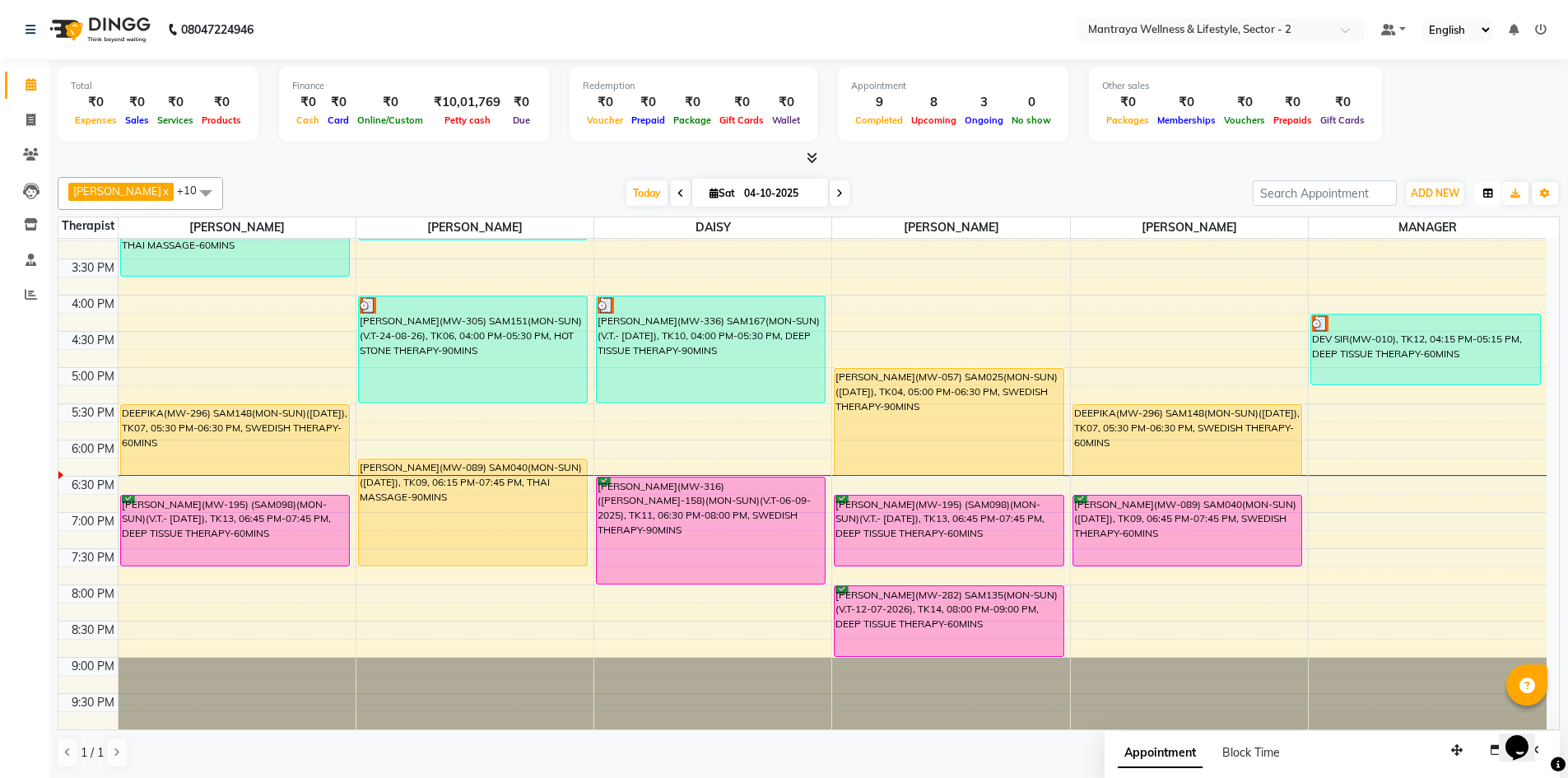
click at [1482, 193] on button "button" at bounding box center [1488, 193] width 26 height 23
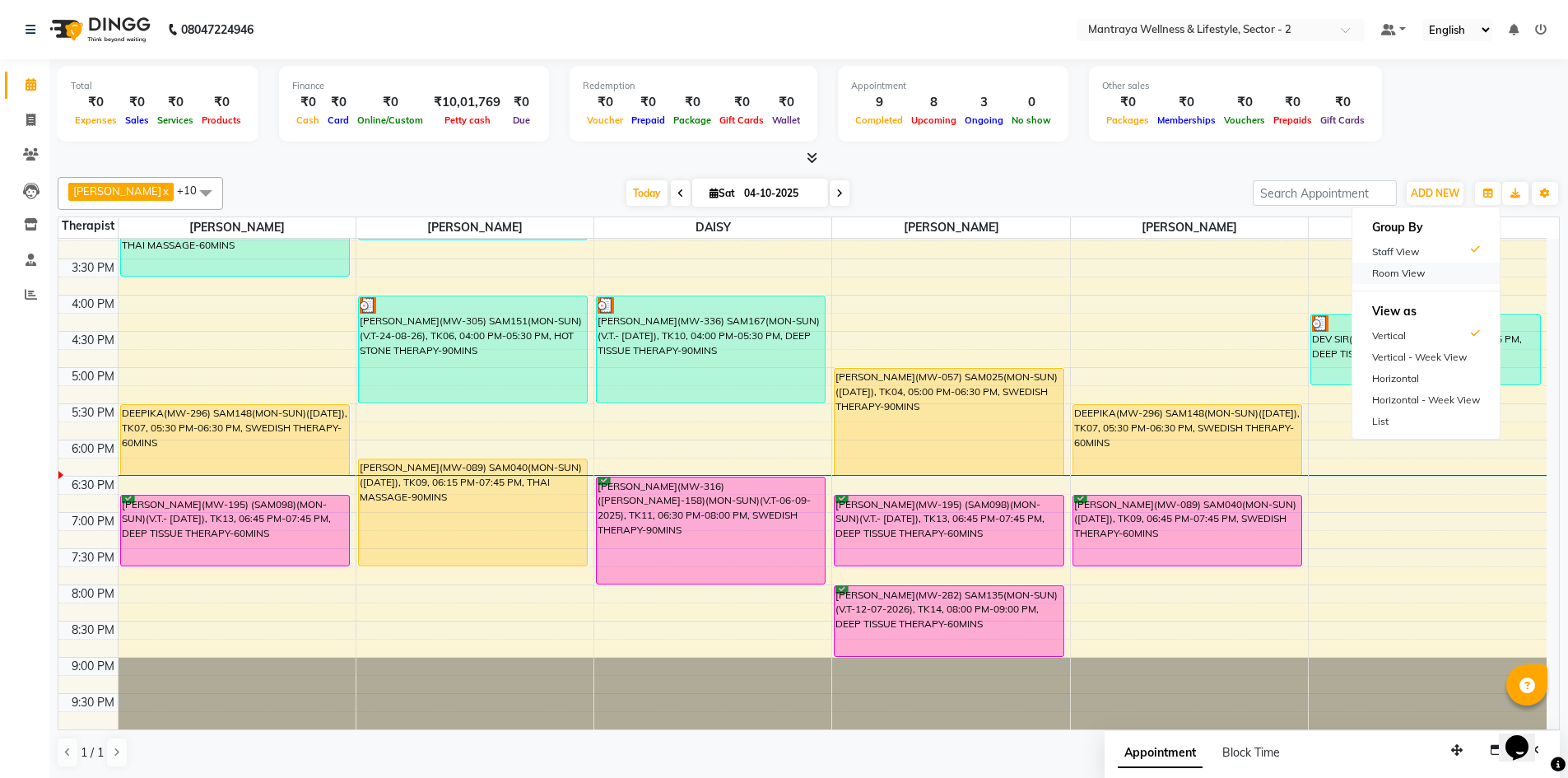
click at [1405, 266] on div "Room View" at bounding box center [1426, 273] width 147 height 21
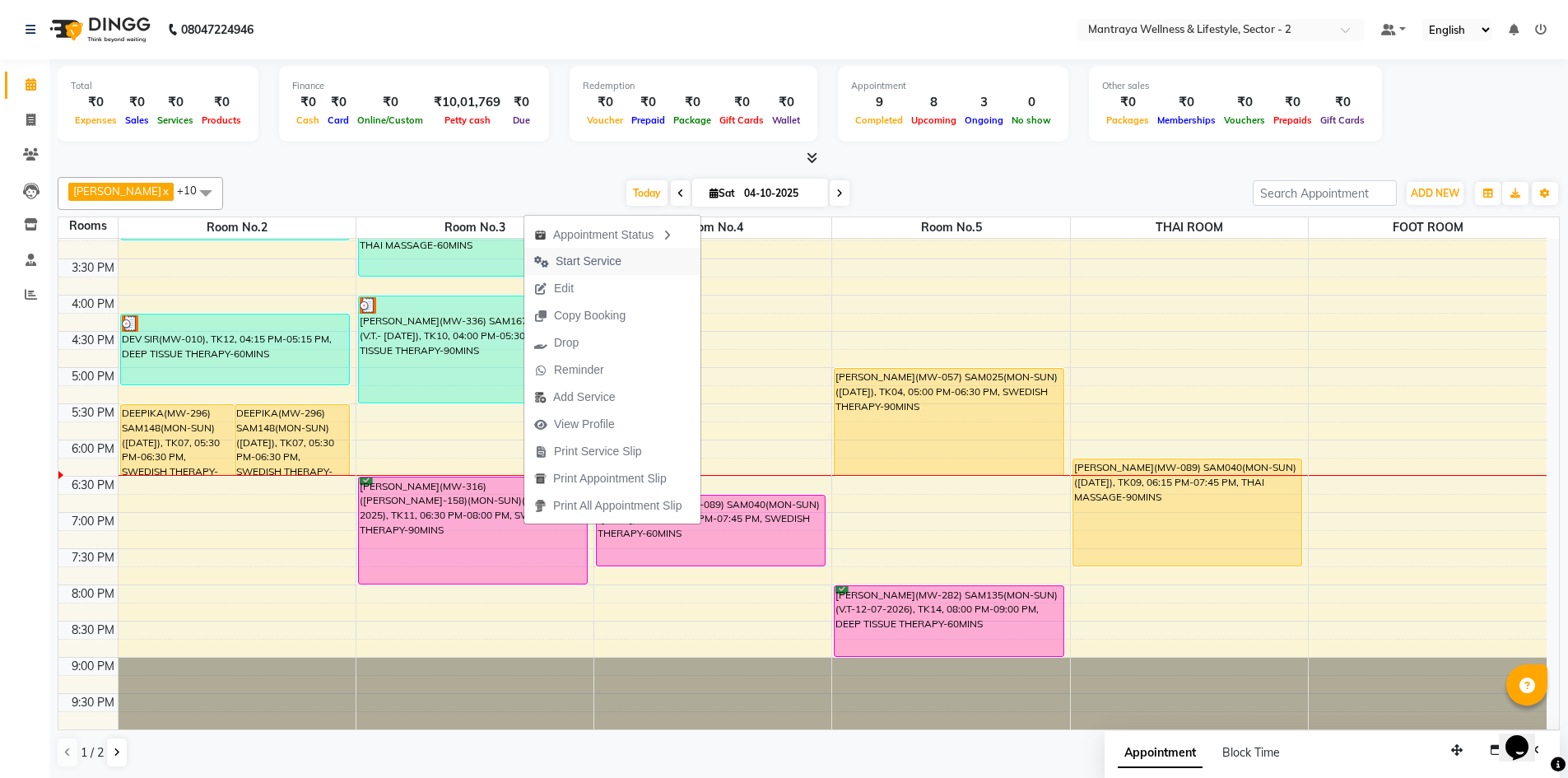
click at [613, 257] on span "Start Service" at bounding box center [587, 261] width 66 height 18
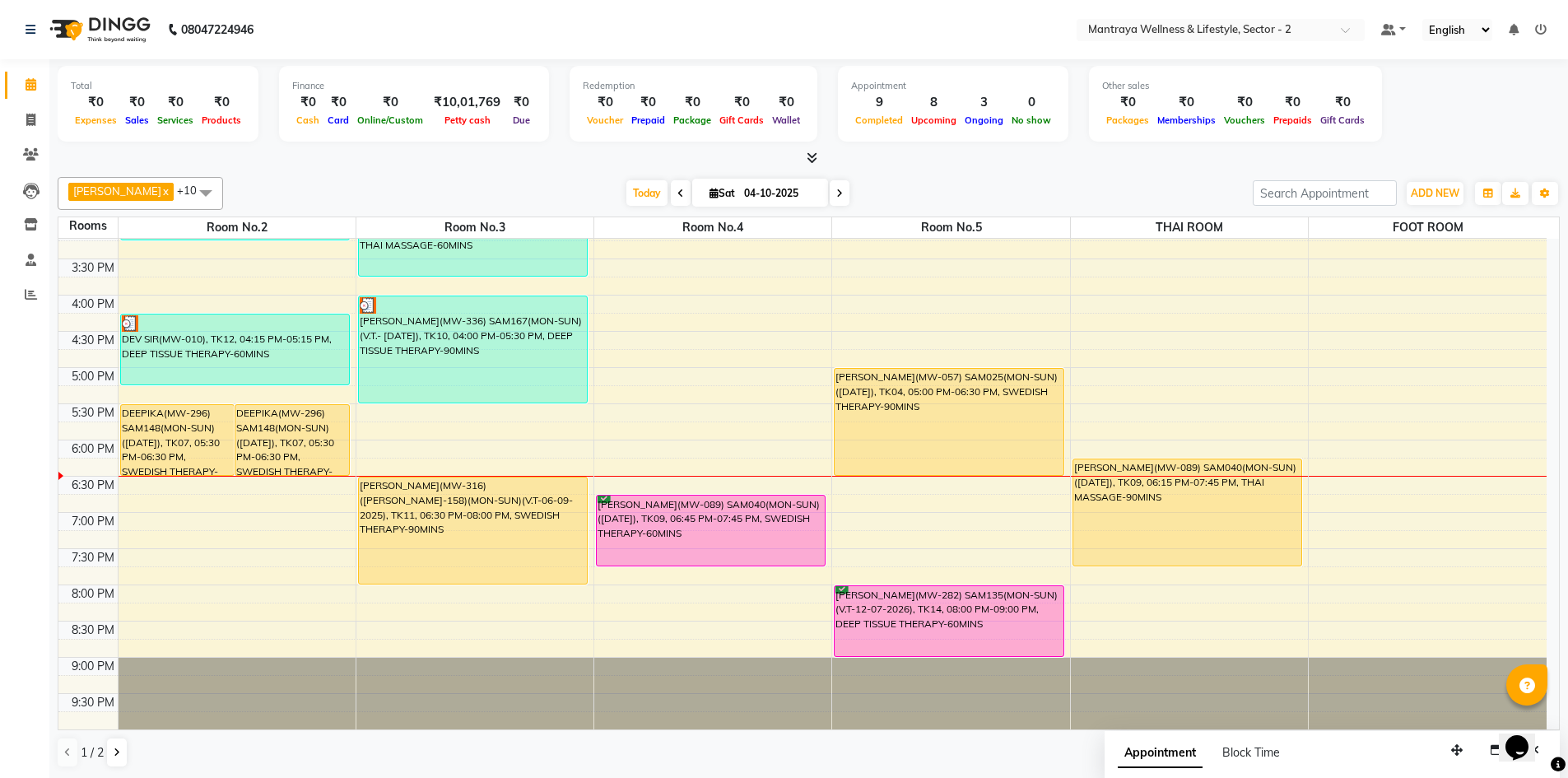
click at [490, 167] on div at bounding box center [808, 158] width 1501 height 18
click at [1545, 191] on icon "button" at bounding box center [1544, 193] width 10 height 10
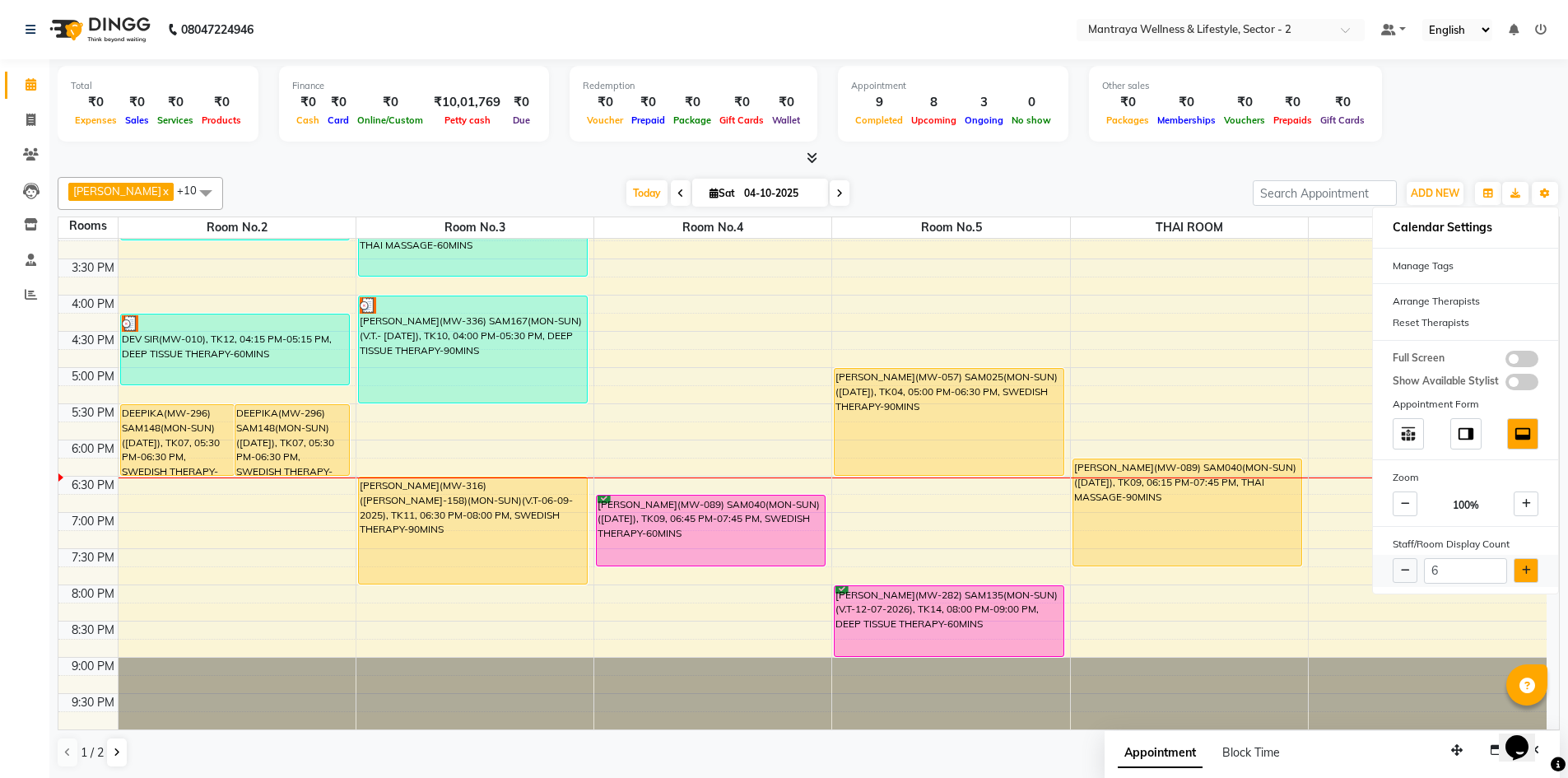
click at [1525, 570] on icon at bounding box center [1526, 570] width 9 height 10
type input "7"
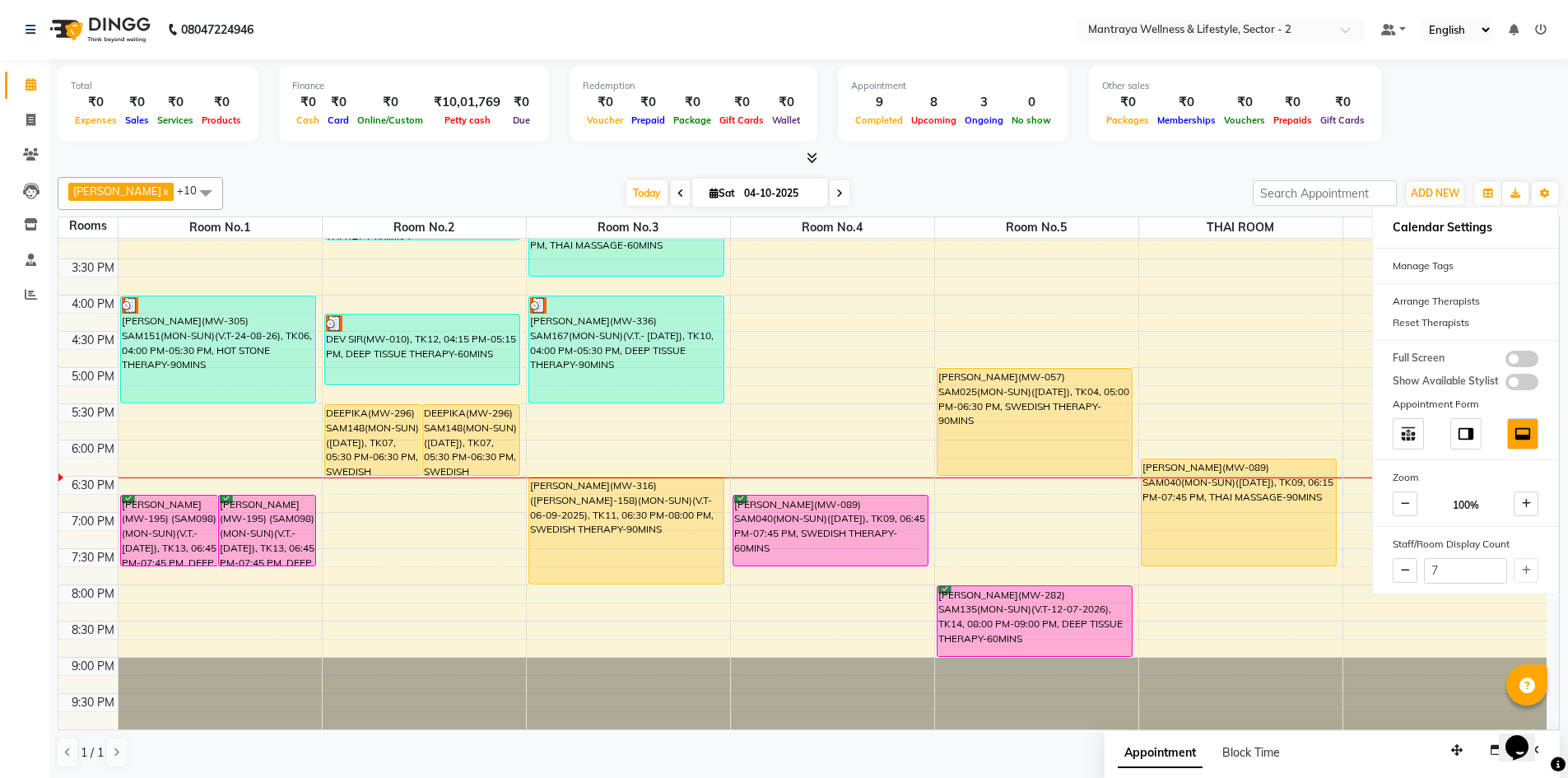
click at [1161, 179] on div "AMELIA x BECKY x DAISY x EMILY x HANNA x MANAGER x ZOEY x PAPIYA x PRANITA x SA…" at bounding box center [808, 193] width 1501 height 33
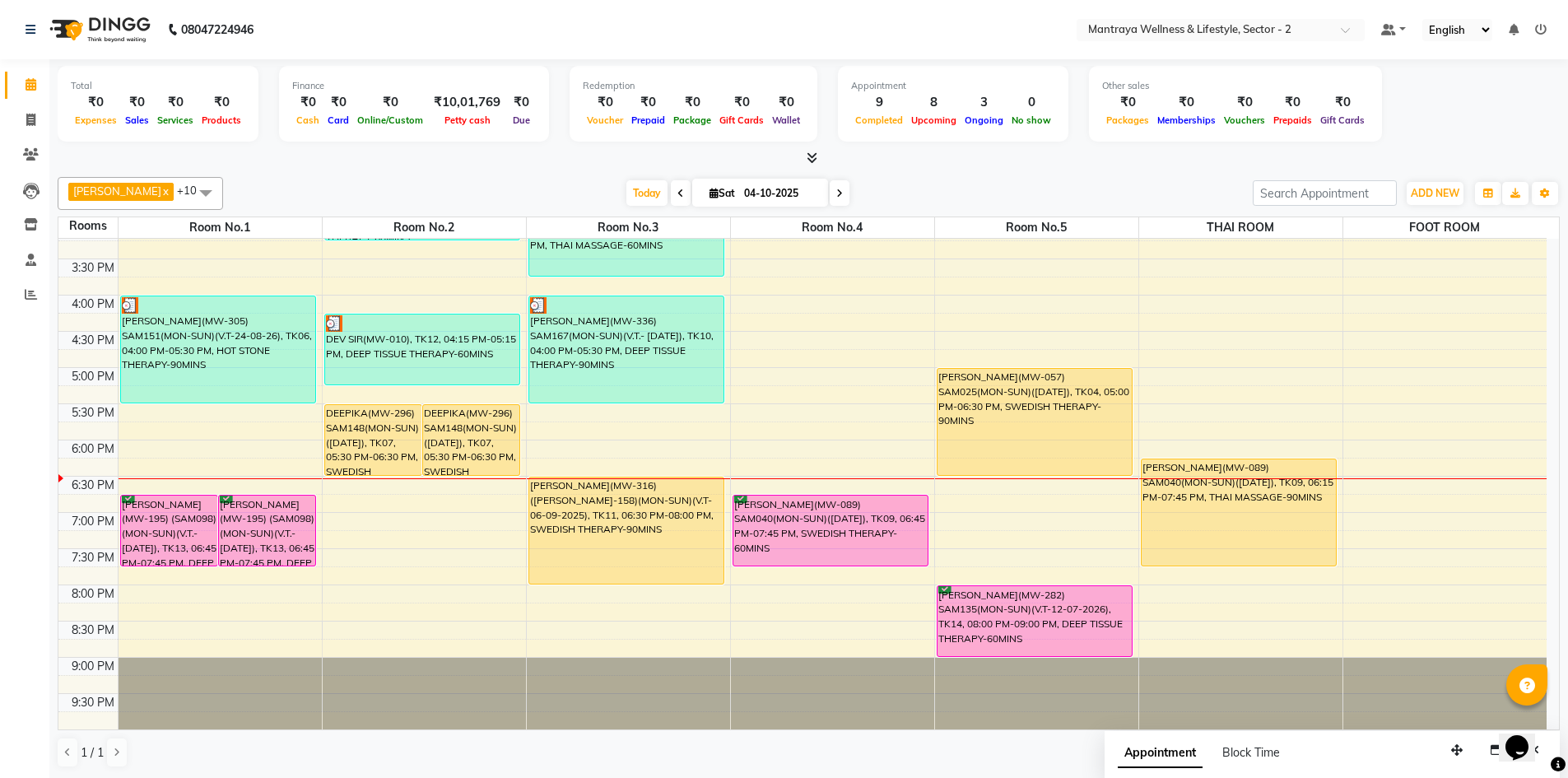
click at [957, 176] on div "AMELIA x BECKY x DAISY x EMILY x HANNA x MANAGER x ZOEY x PAPIYA x PRANITA x SA…" at bounding box center [808, 472] width 1501 height 604
click at [1486, 197] on icon "button" at bounding box center [1488, 193] width 10 height 10
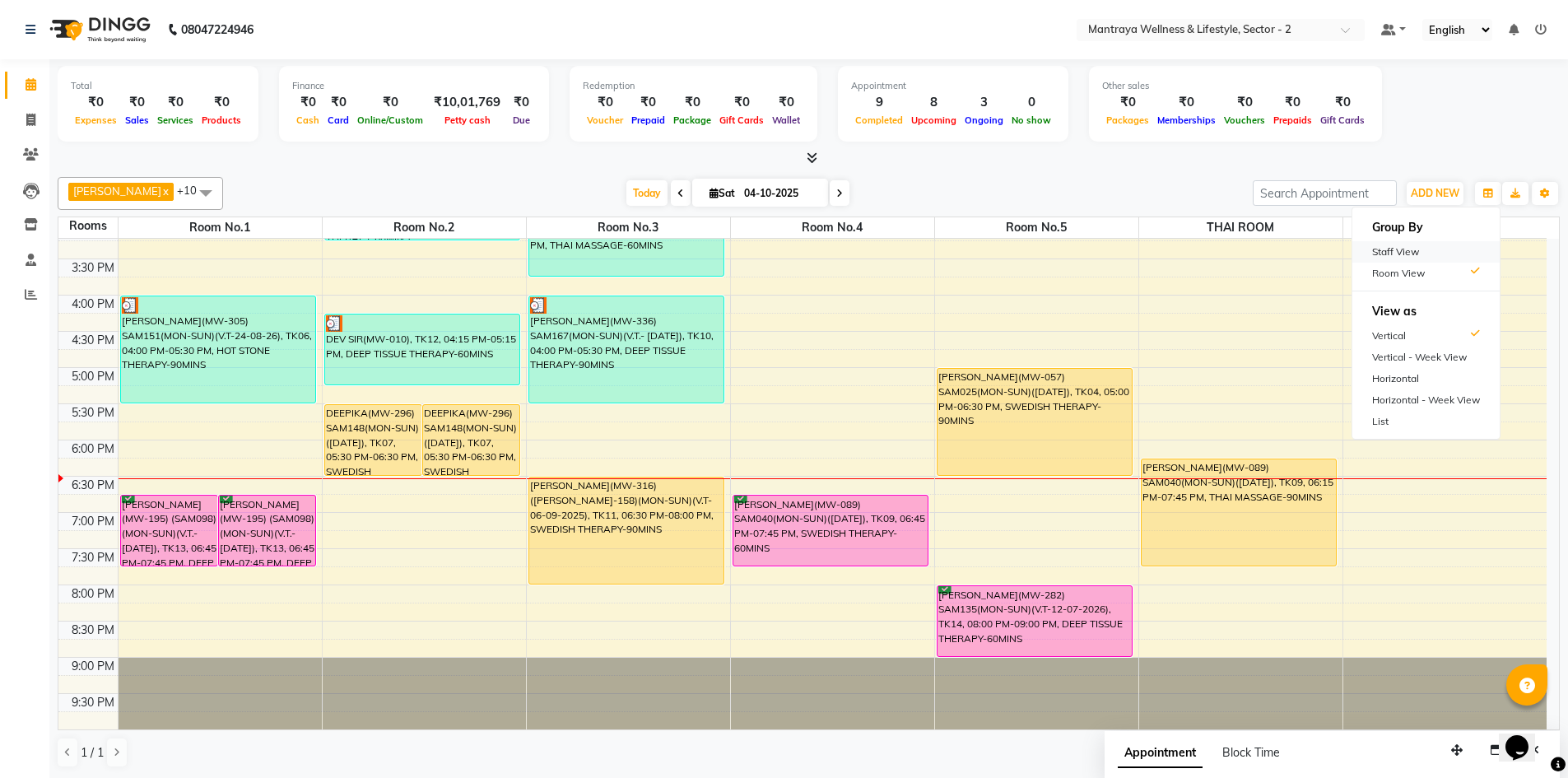
click at [1406, 251] on div "Staff View" at bounding box center [1426, 252] width 147 height 21
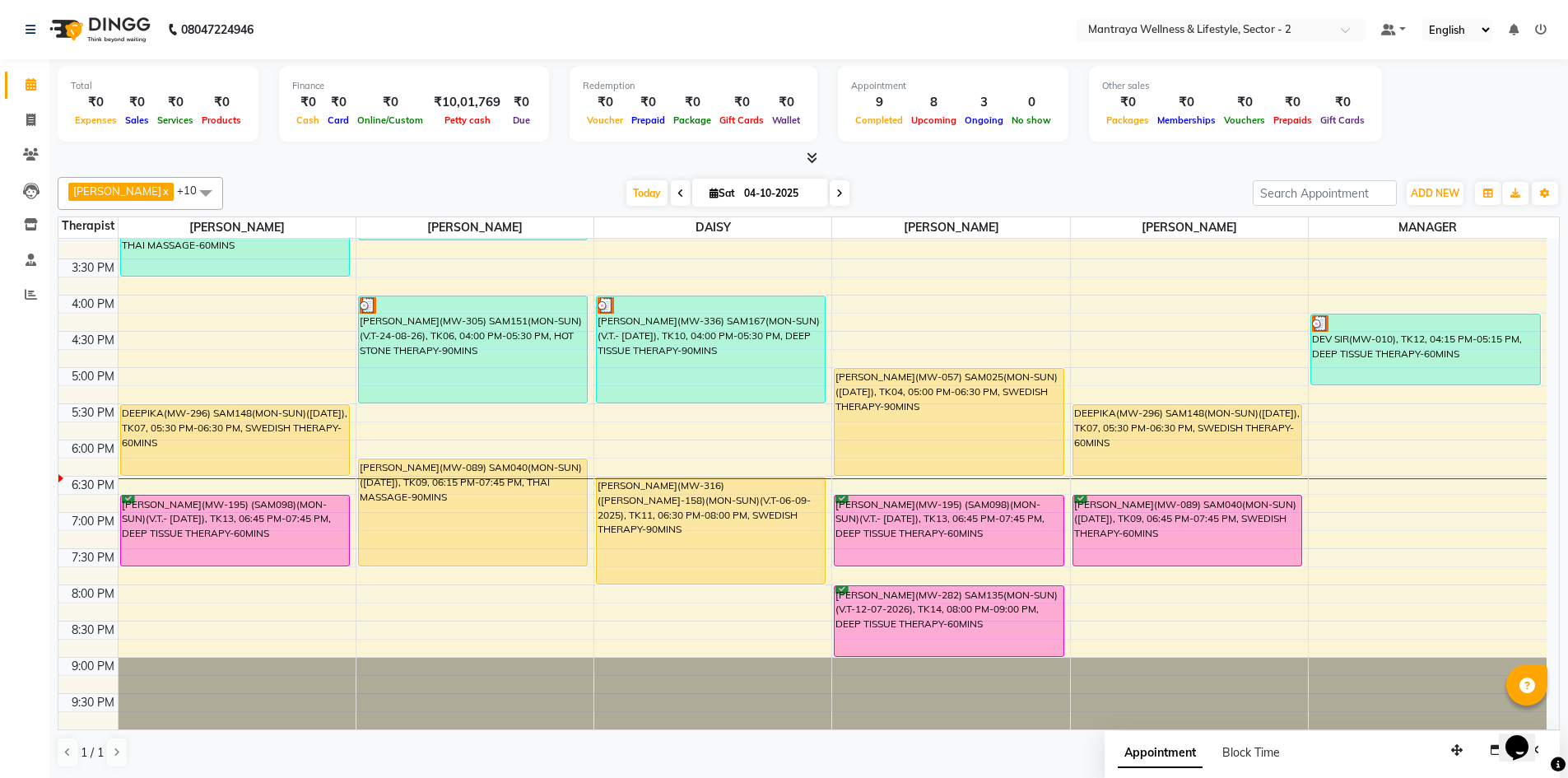
click at [1025, 175] on div "AMELIA x BECKY x DAISY x EMILY x HANNA x MANAGER x ZOEY x PAPIYA x PRANITA x SA…" at bounding box center [808, 472] width 1501 height 604
click at [1496, 748] on icon "button" at bounding box center [1496, 749] width 11 height 11
select select "tentative"
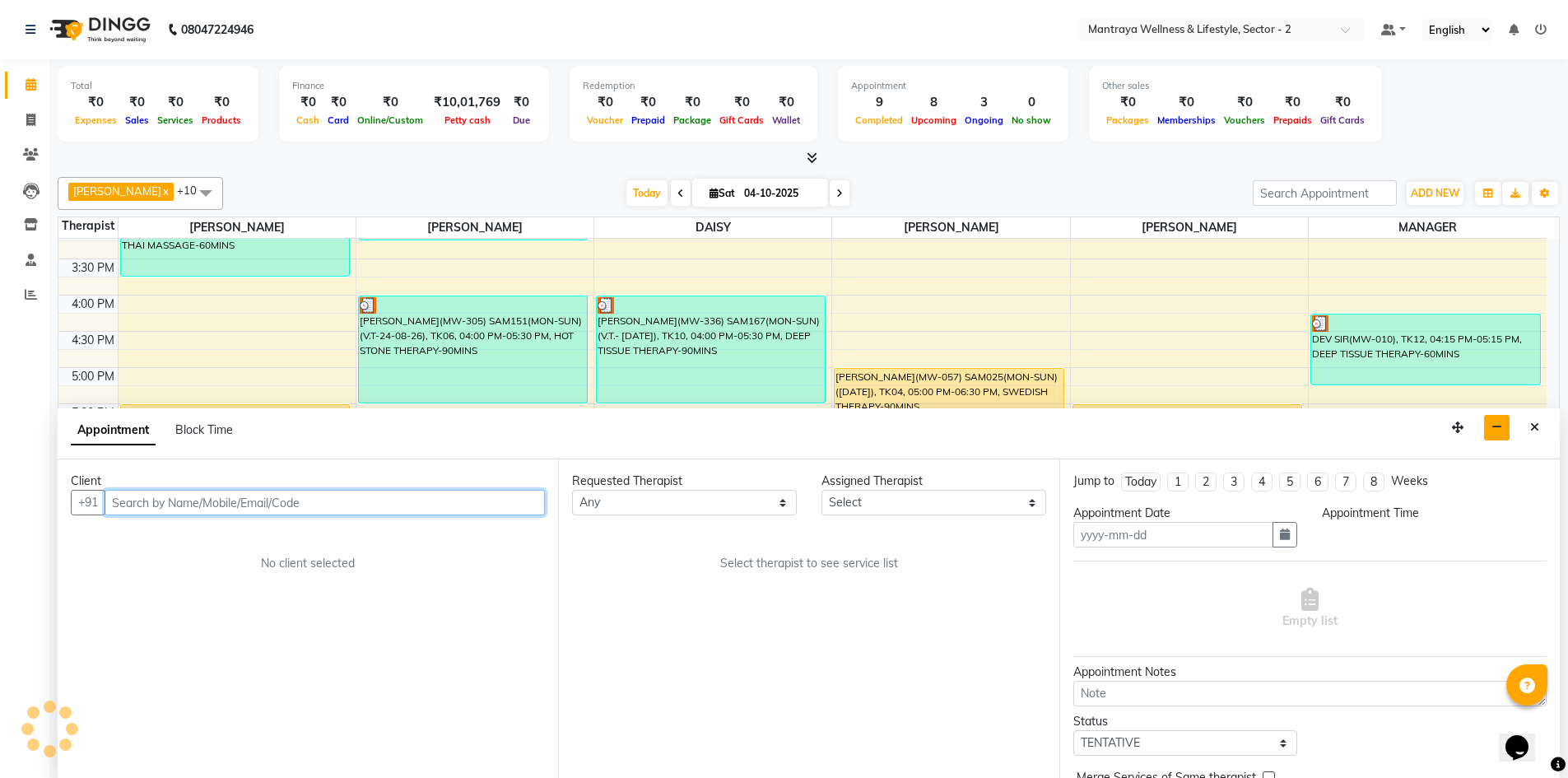
type input "04-10-2025"
select select
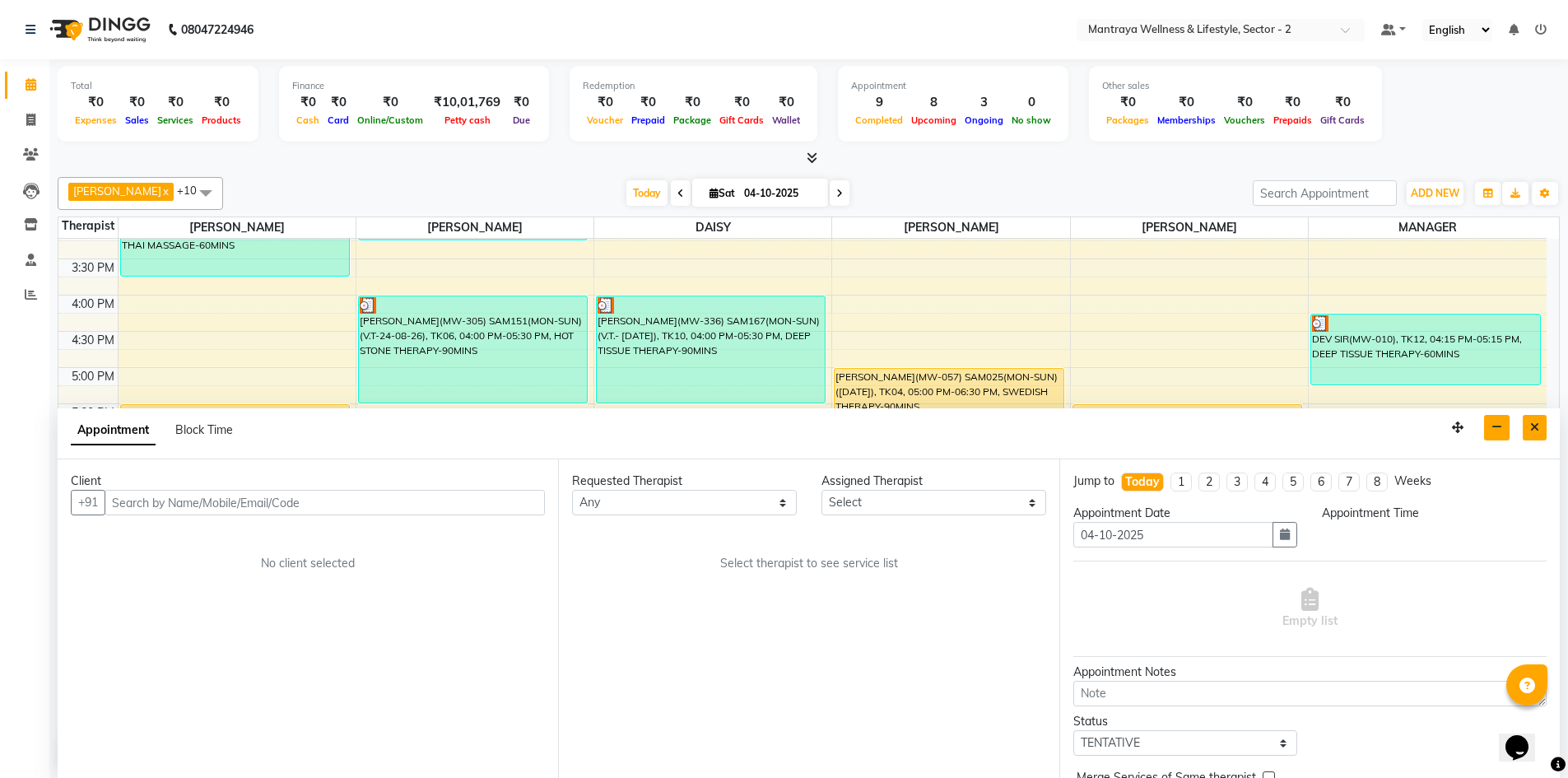
click at [1529, 424] on button "Close" at bounding box center [1535, 427] width 24 height 26
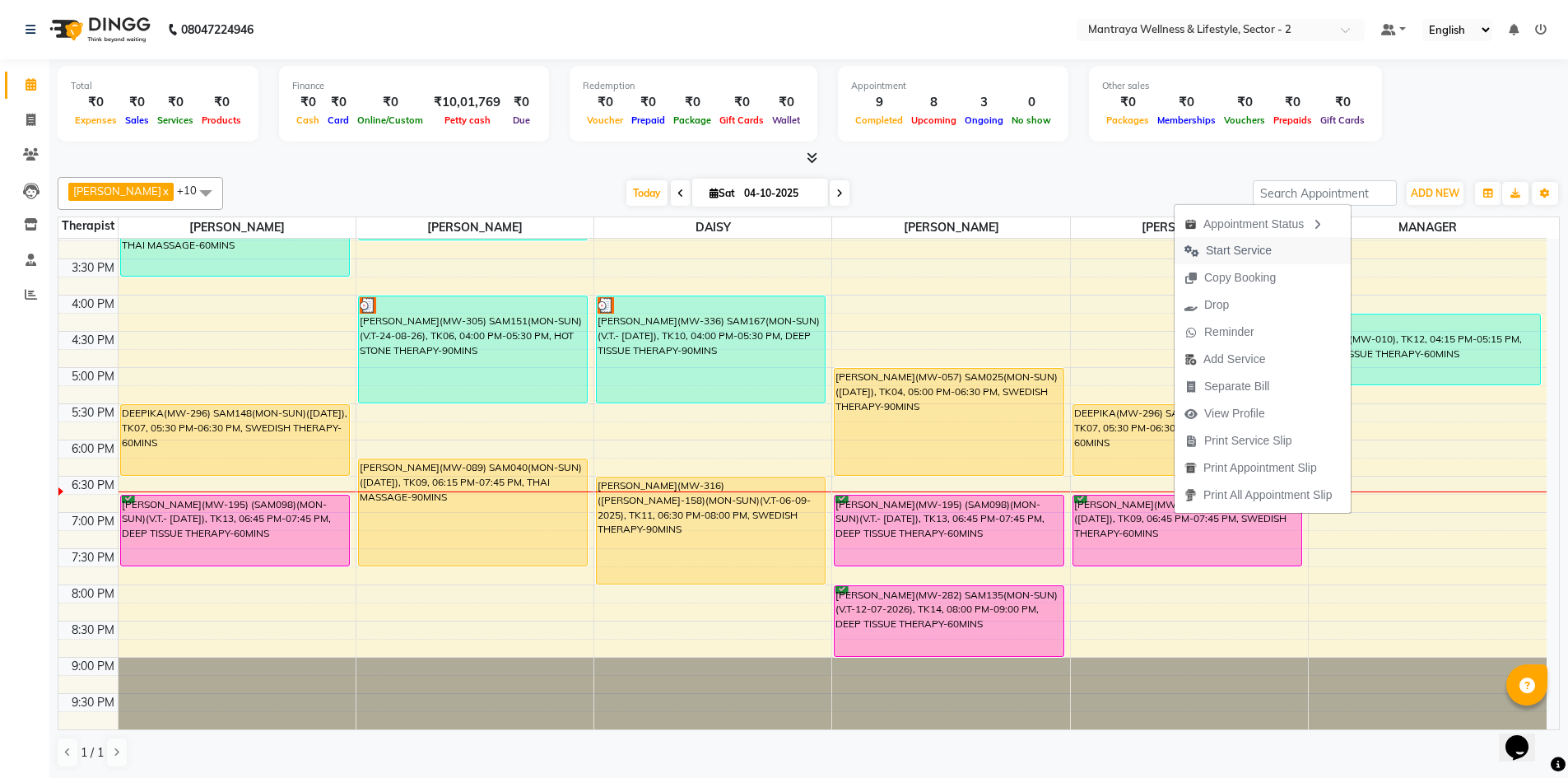
click at [1242, 248] on span "Start Service" at bounding box center [1238, 251] width 66 height 18
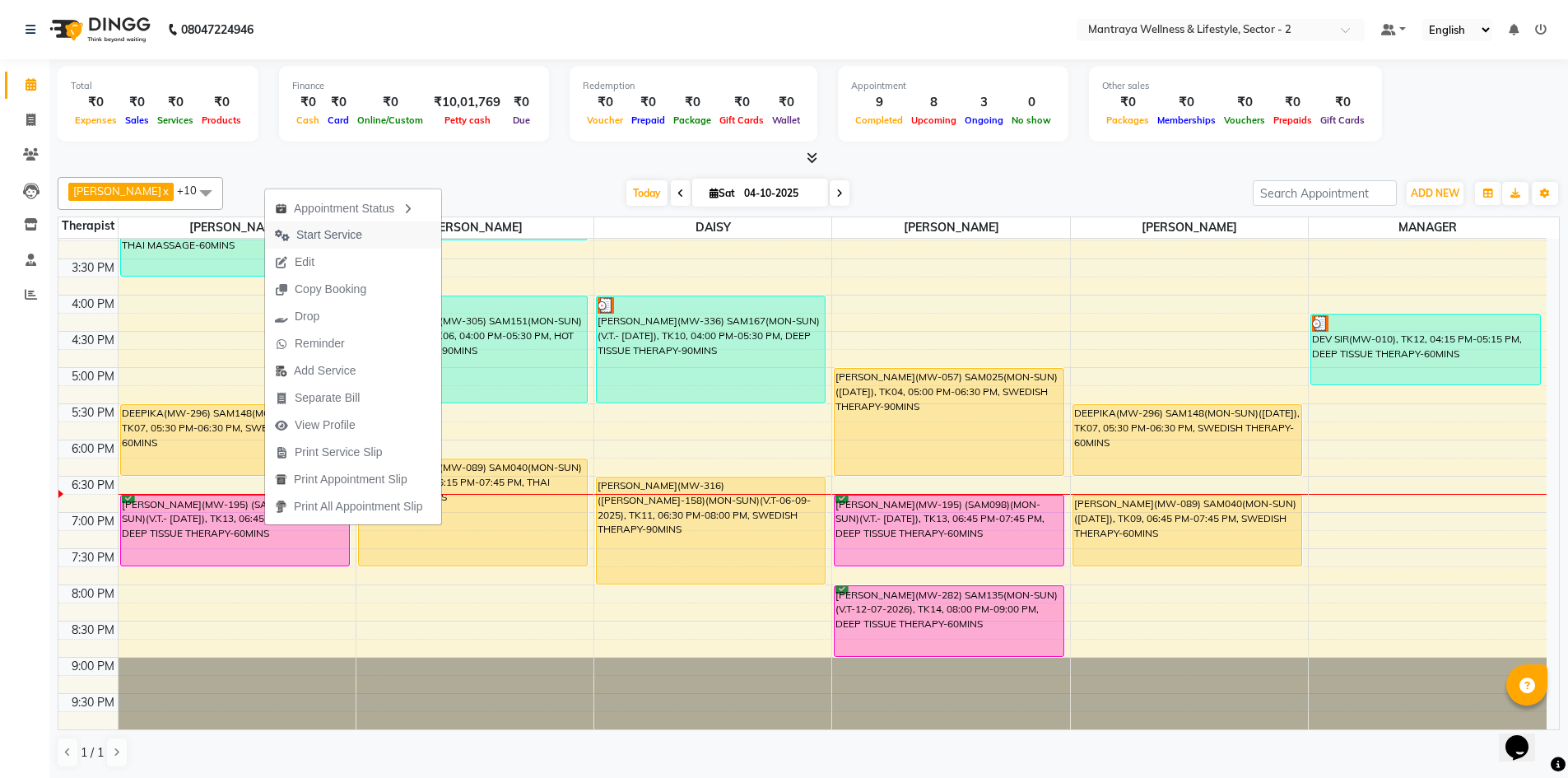
click at [341, 231] on span "Start Service" at bounding box center [328, 235] width 66 height 18
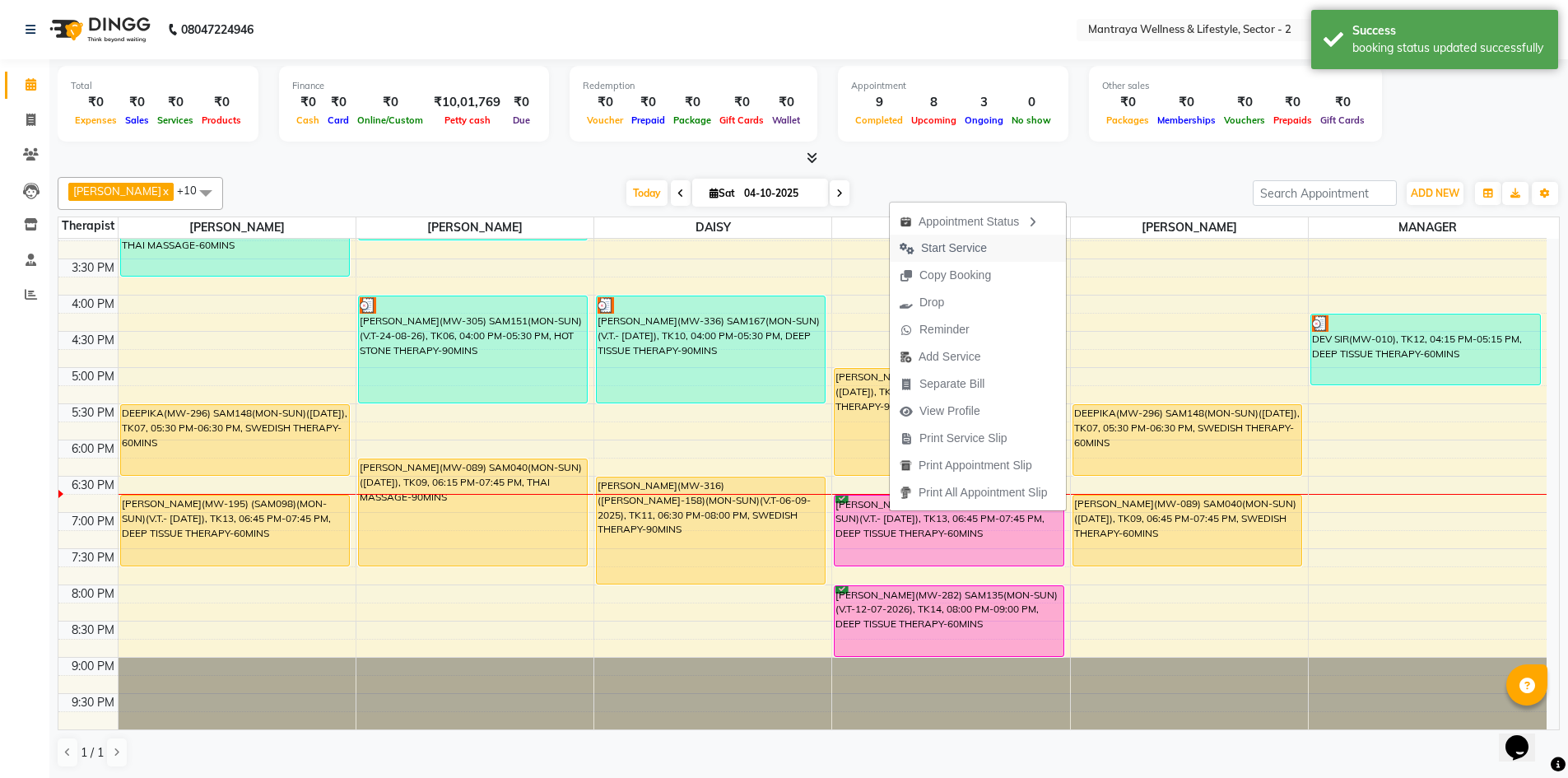
click at [948, 242] on span "Start Service" at bounding box center [953, 248] width 66 height 18
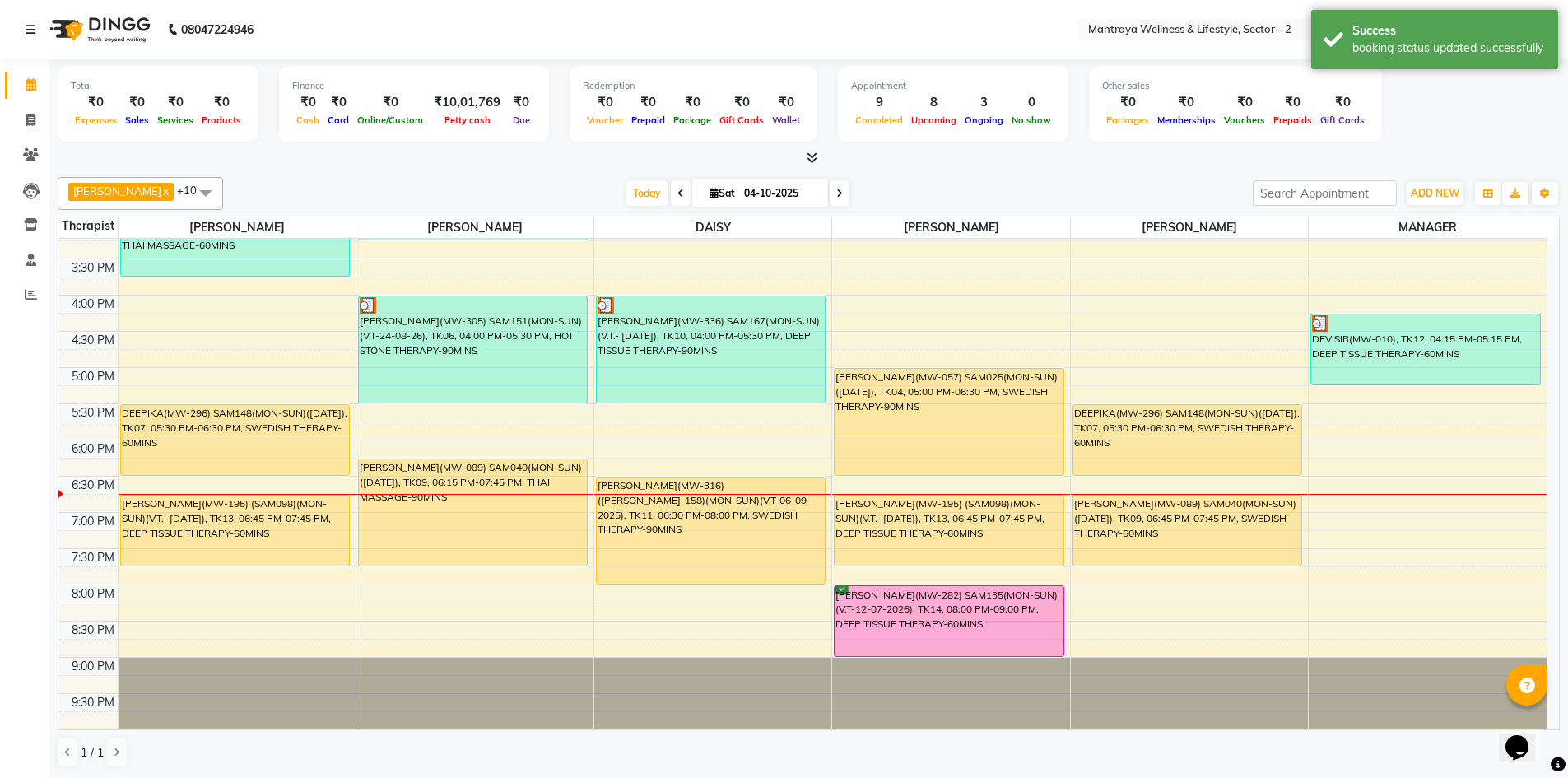
click at [1028, 179] on div "AMELIA x BECKY x DAISY x EMILY x HANNA x MANAGER x ZOEY x PAPIYA x PRANITA x SA…" at bounding box center [808, 193] width 1501 height 33
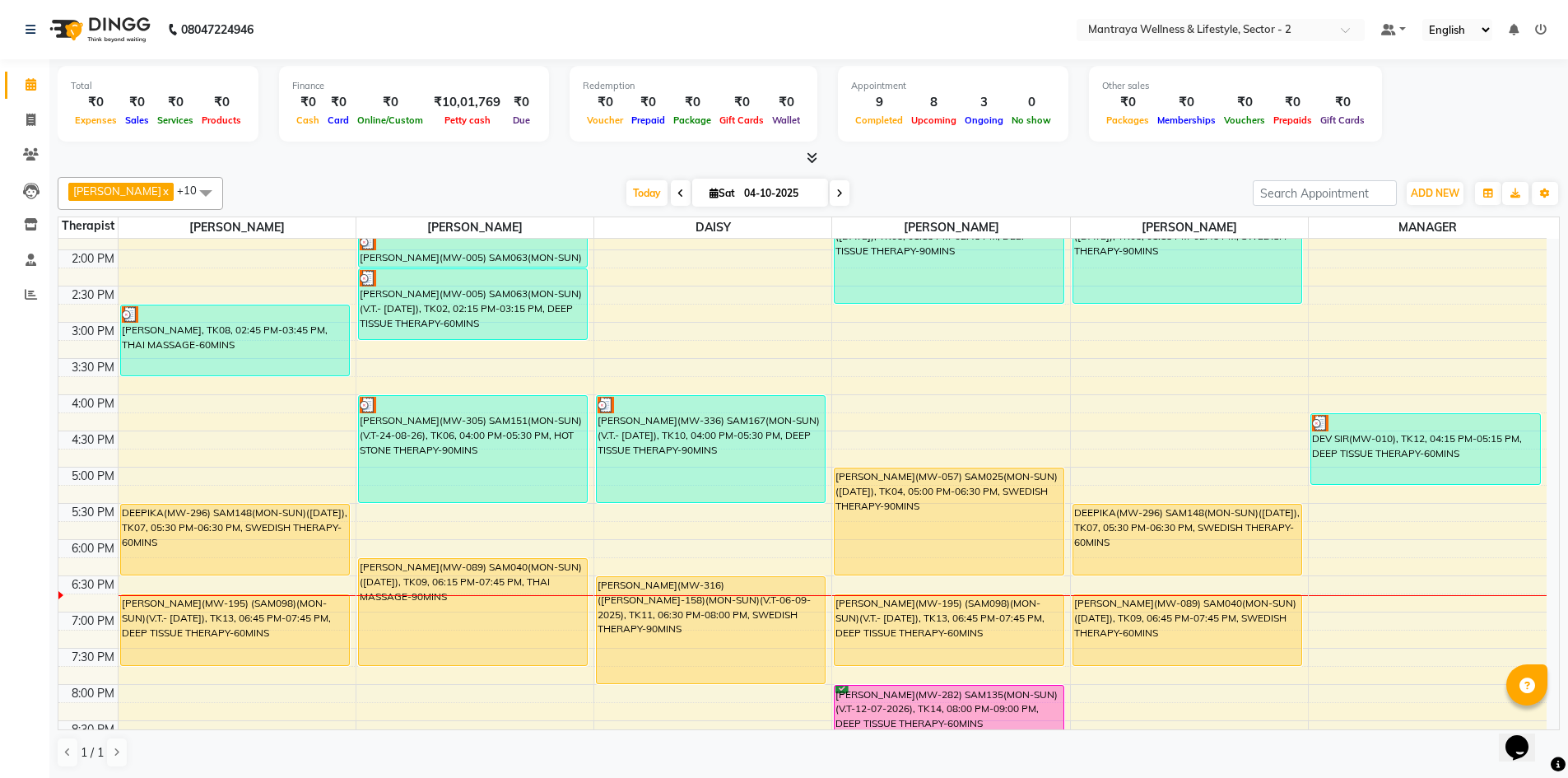
scroll to position [295, 0]
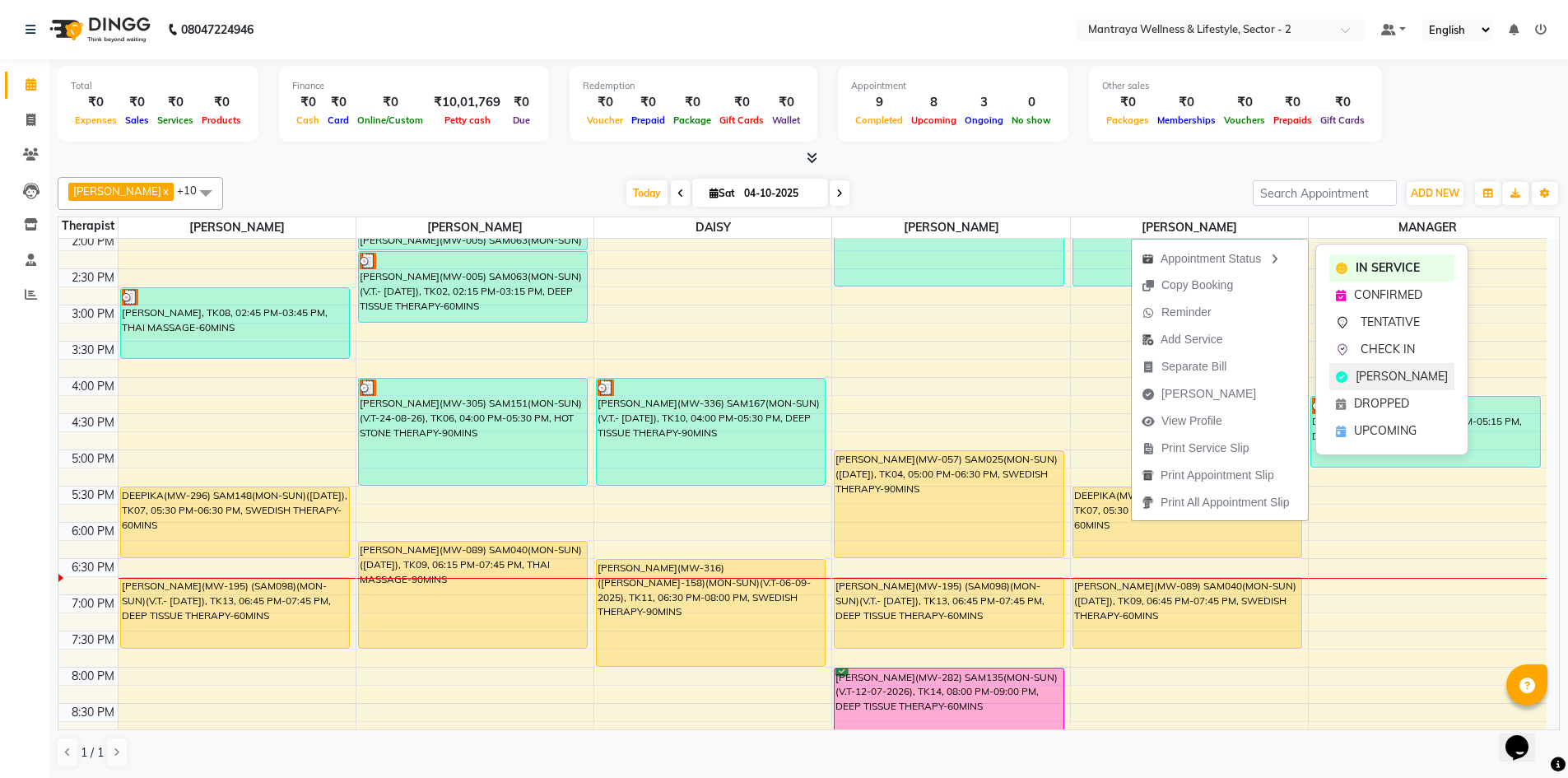
click at [1367, 373] on span "[PERSON_NAME]" at bounding box center [1401, 377] width 93 height 18
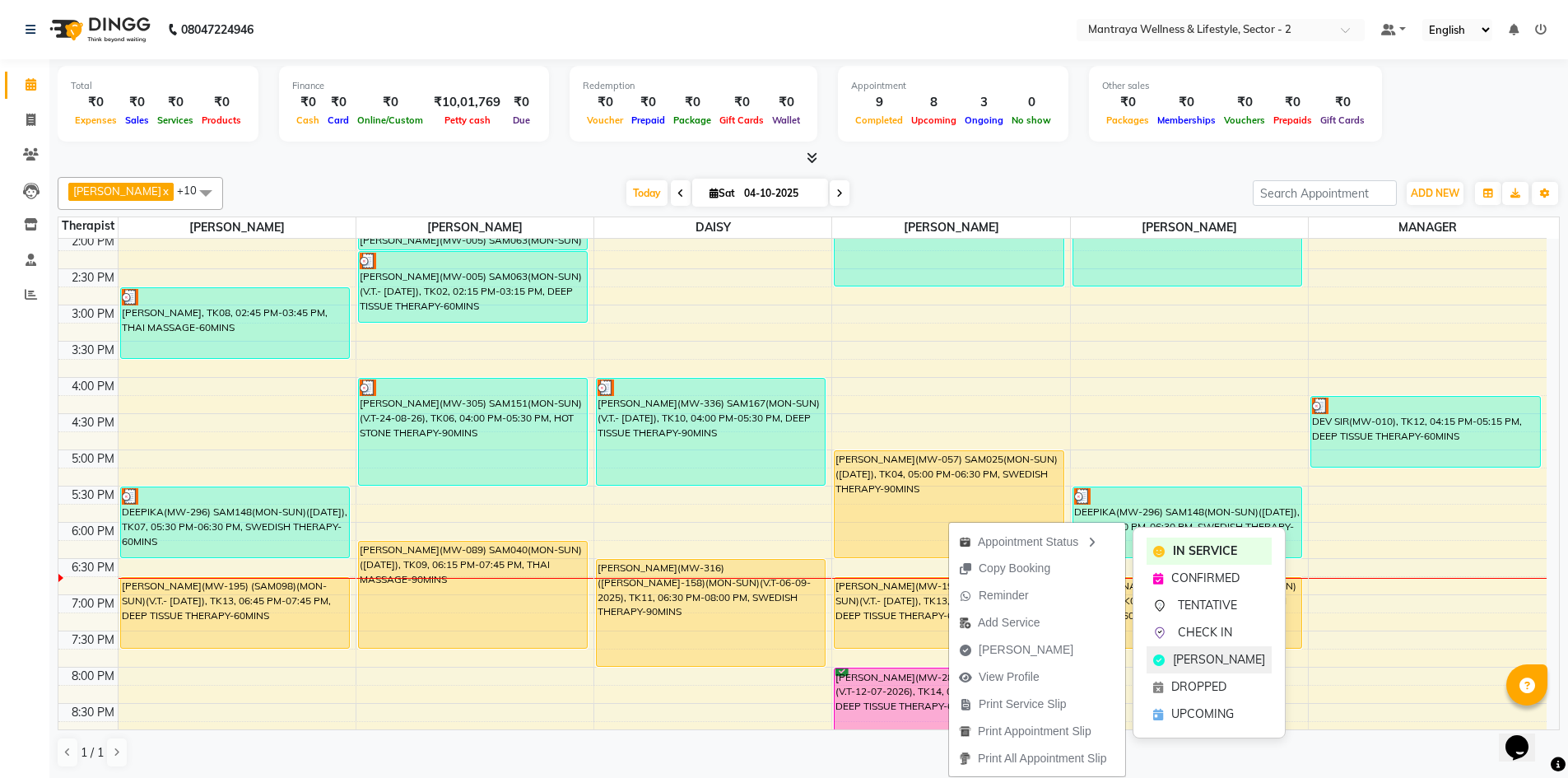
click at [1173, 654] on span "[PERSON_NAME]" at bounding box center [1219, 660] width 93 height 18
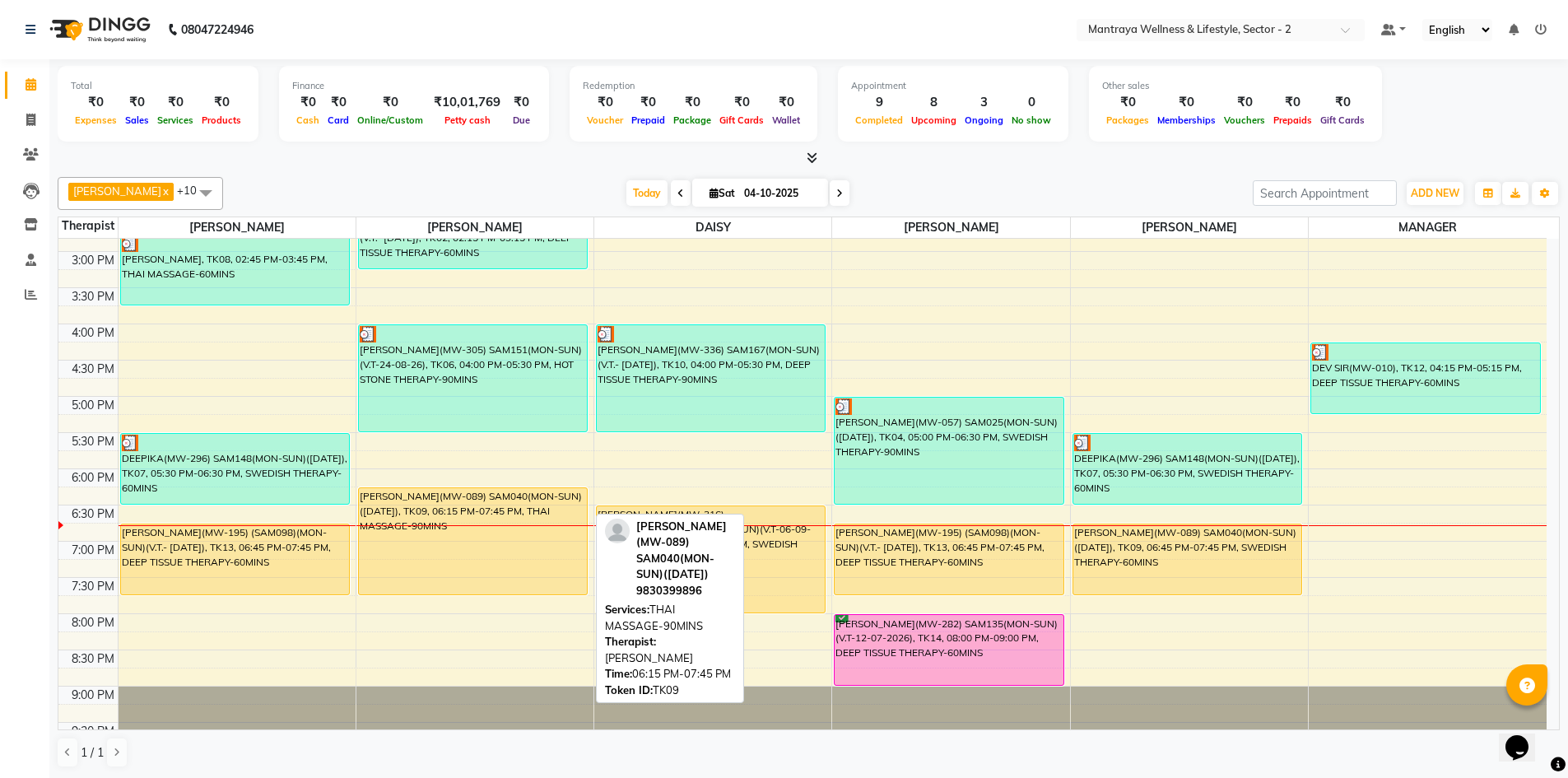
scroll to position [377, 0]
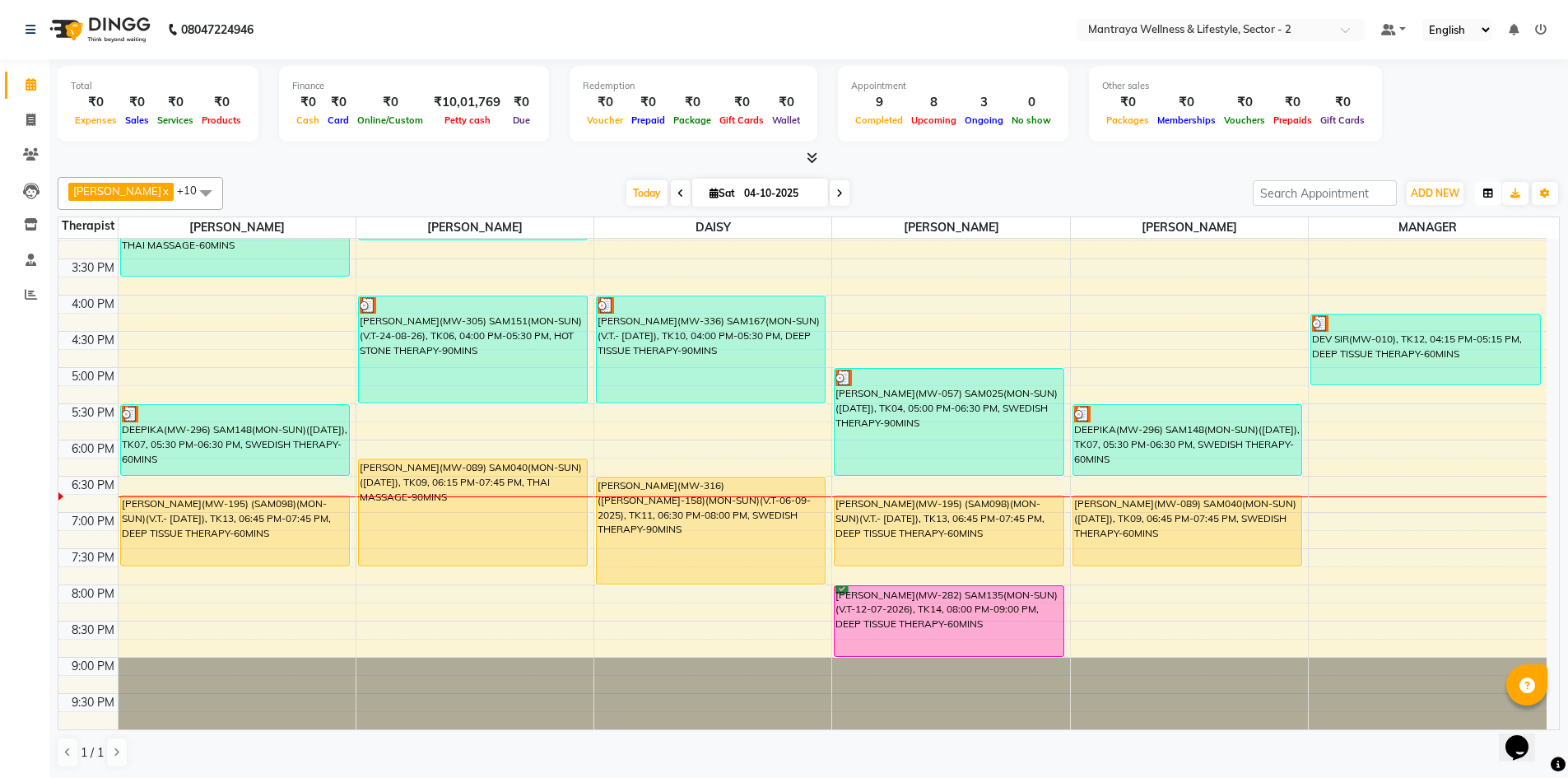
click at [1492, 195] on icon "button" at bounding box center [1488, 193] width 10 height 10
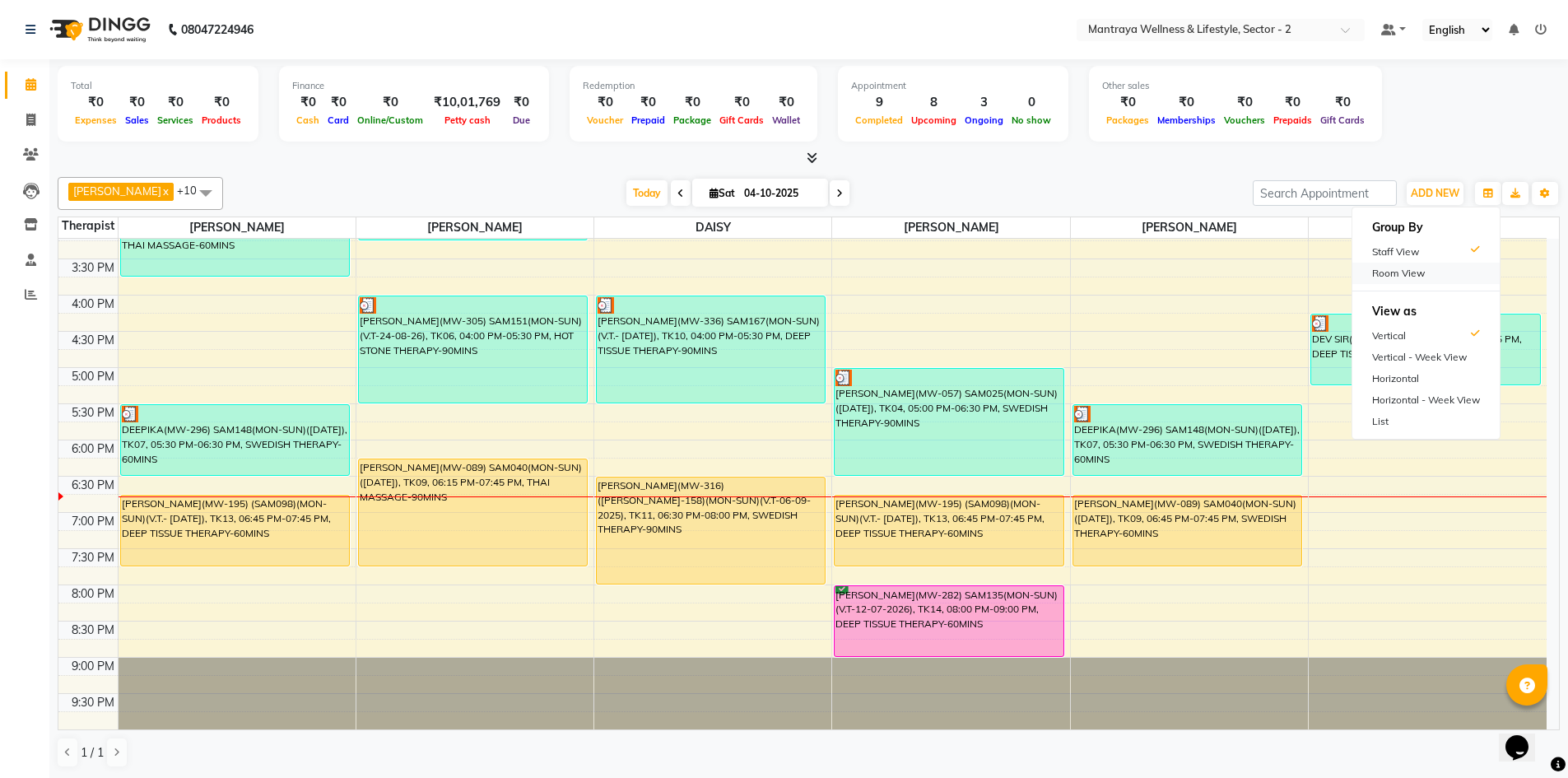
click at [1404, 272] on div "Room View" at bounding box center [1426, 273] width 147 height 21
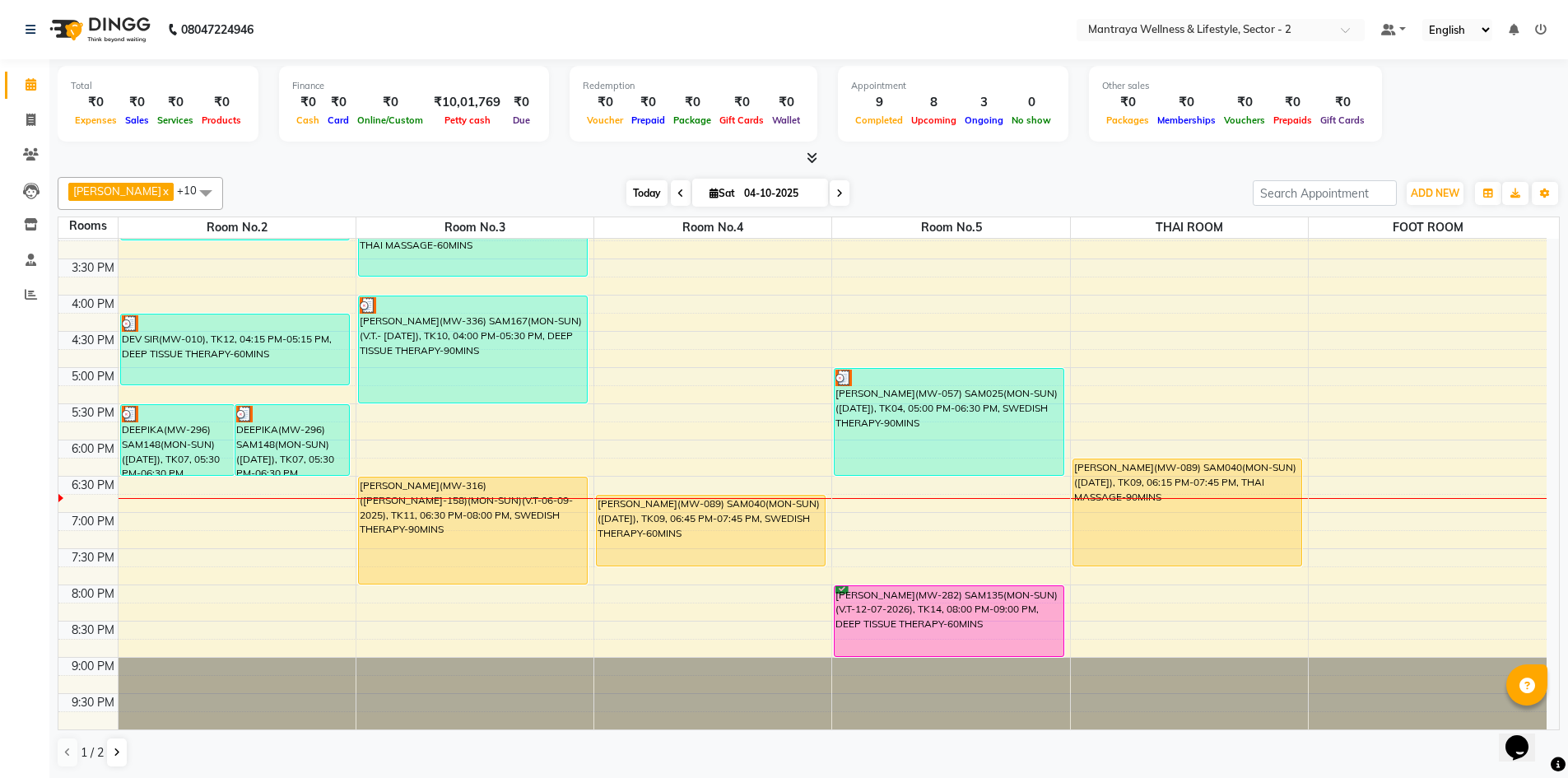
click at [631, 191] on span "Today" at bounding box center [647, 193] width 41 height 26
click at [1488, 194] on icon "button" at bounding box center [1488, 193] width 10 height 10
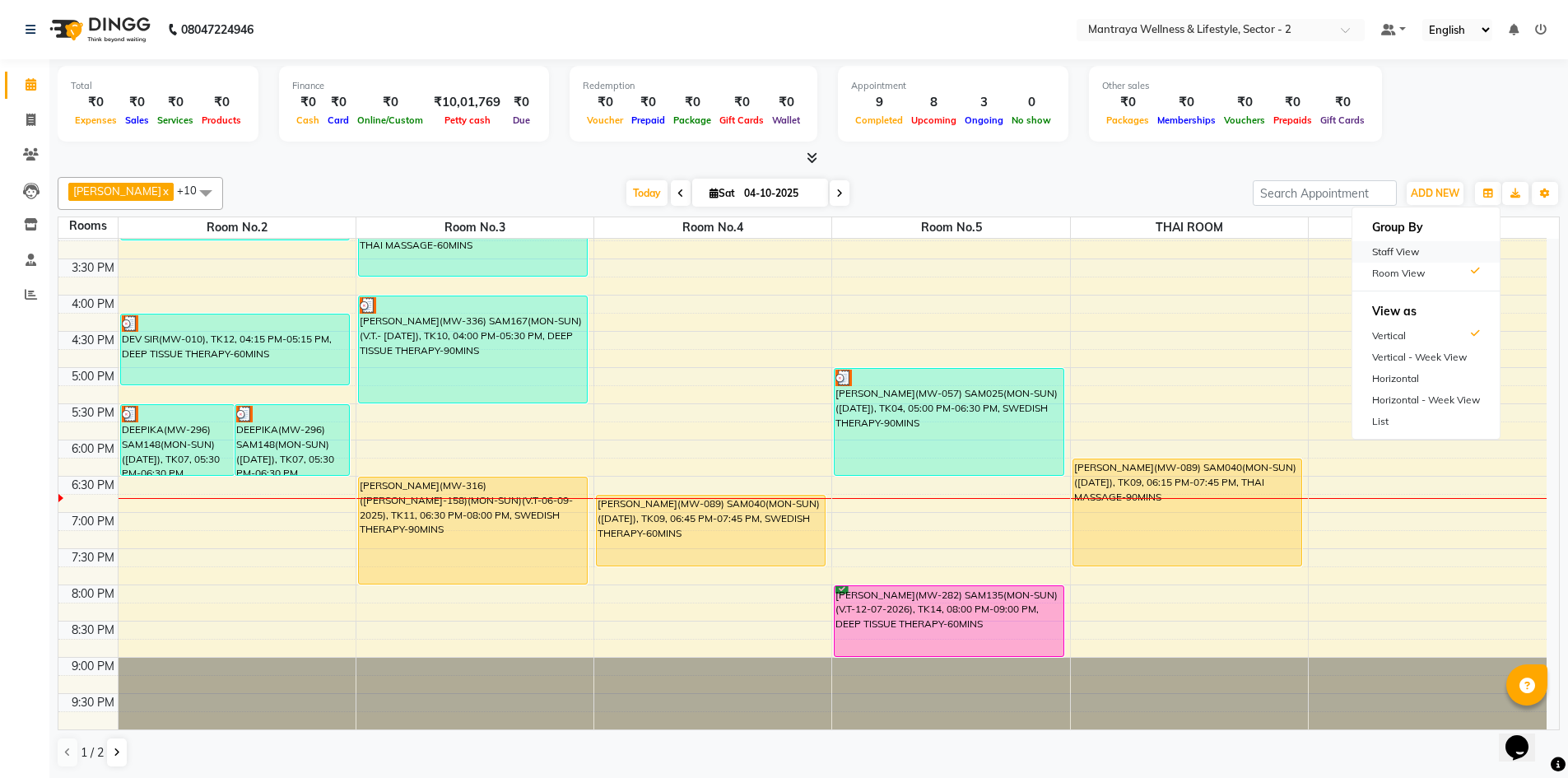
click at [1439, 241] on div "Staff View" at bounding box center [1426, 252] width 147 height 21
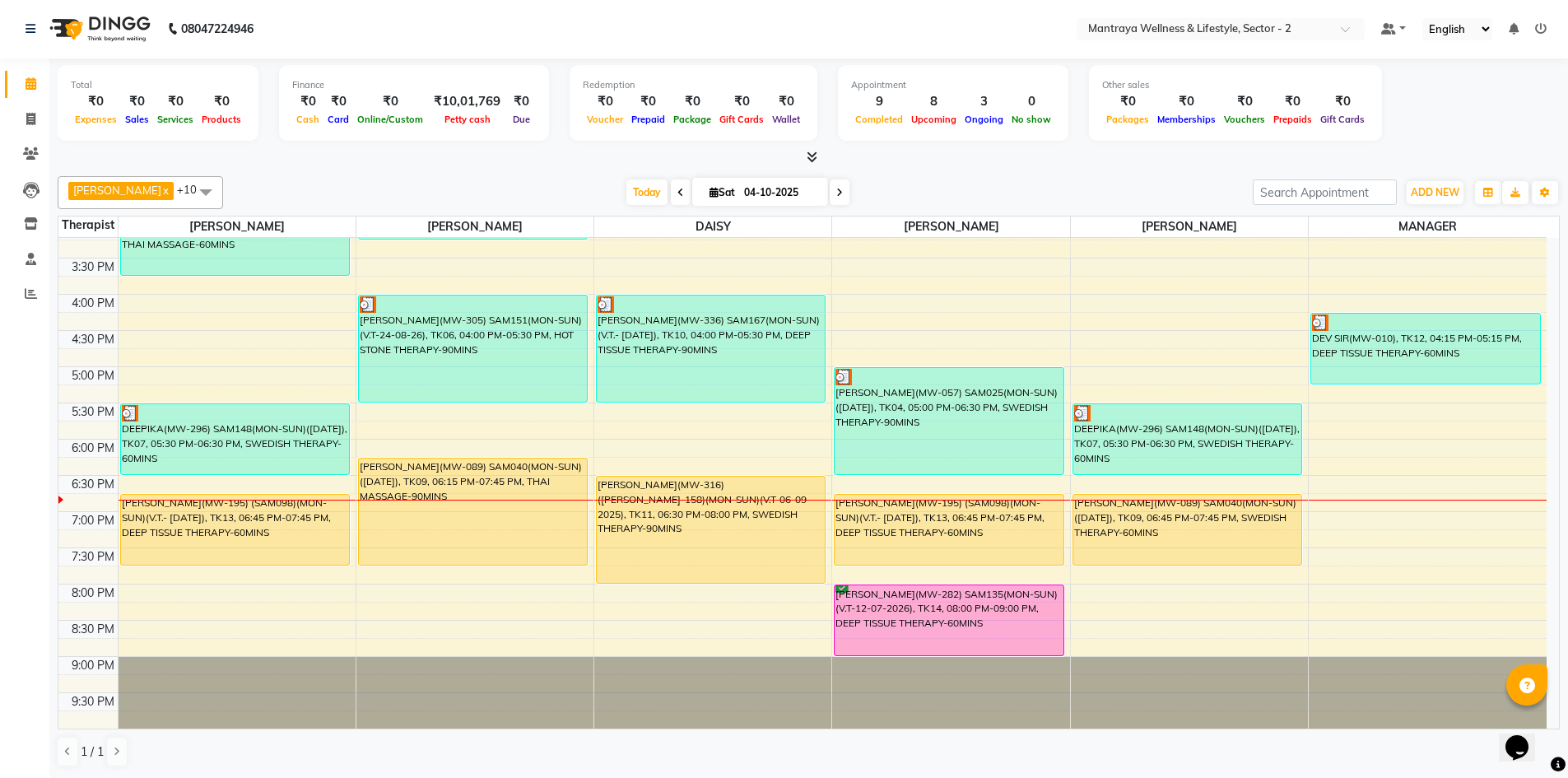
click at [836, 192] on icon at bounding box center [839, 192] width 6 height 10
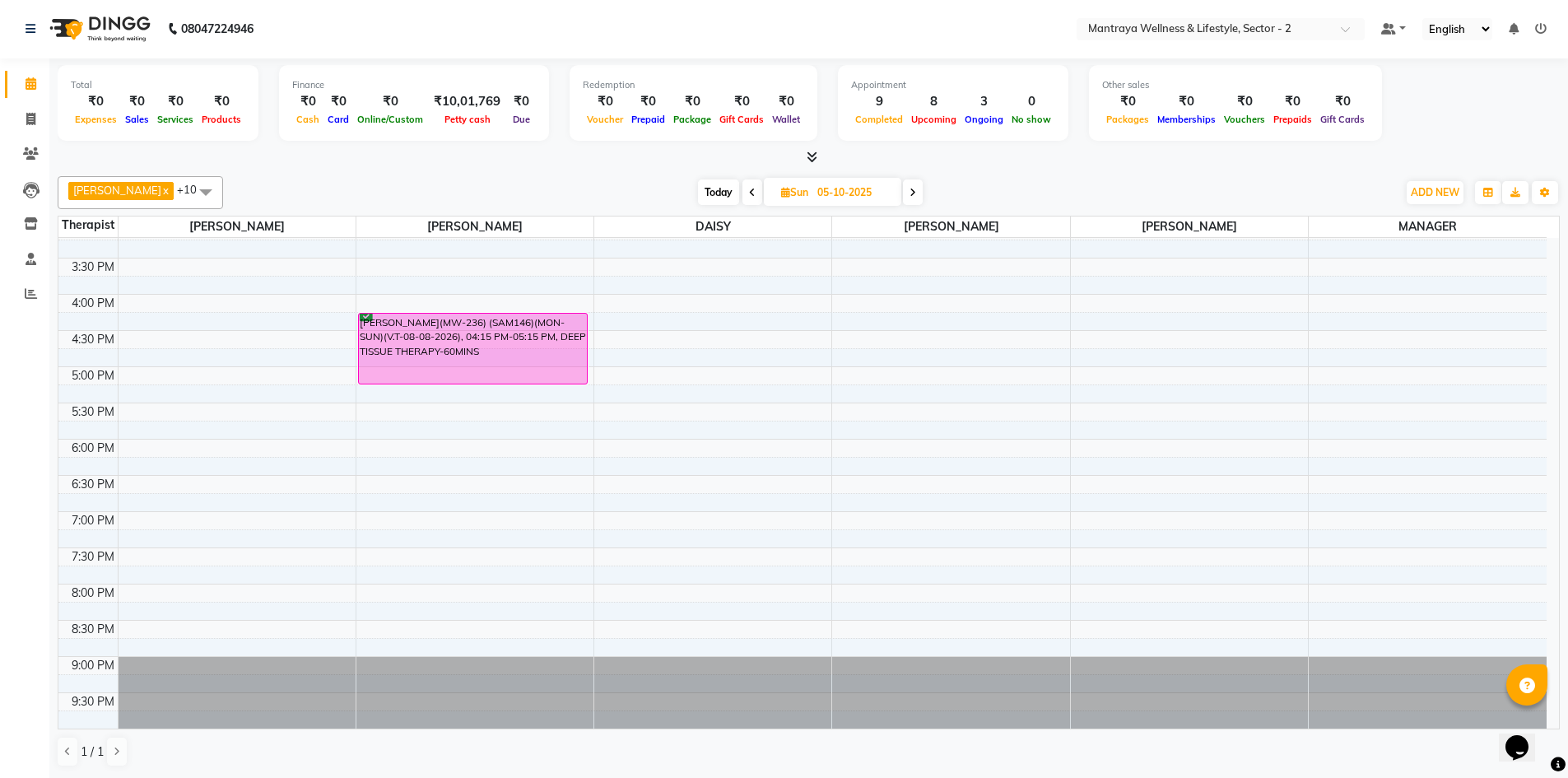
click at [698, 193] on span "Today" at bounding box center [718, 192] width 41 height 26
type input "04-10-2025"
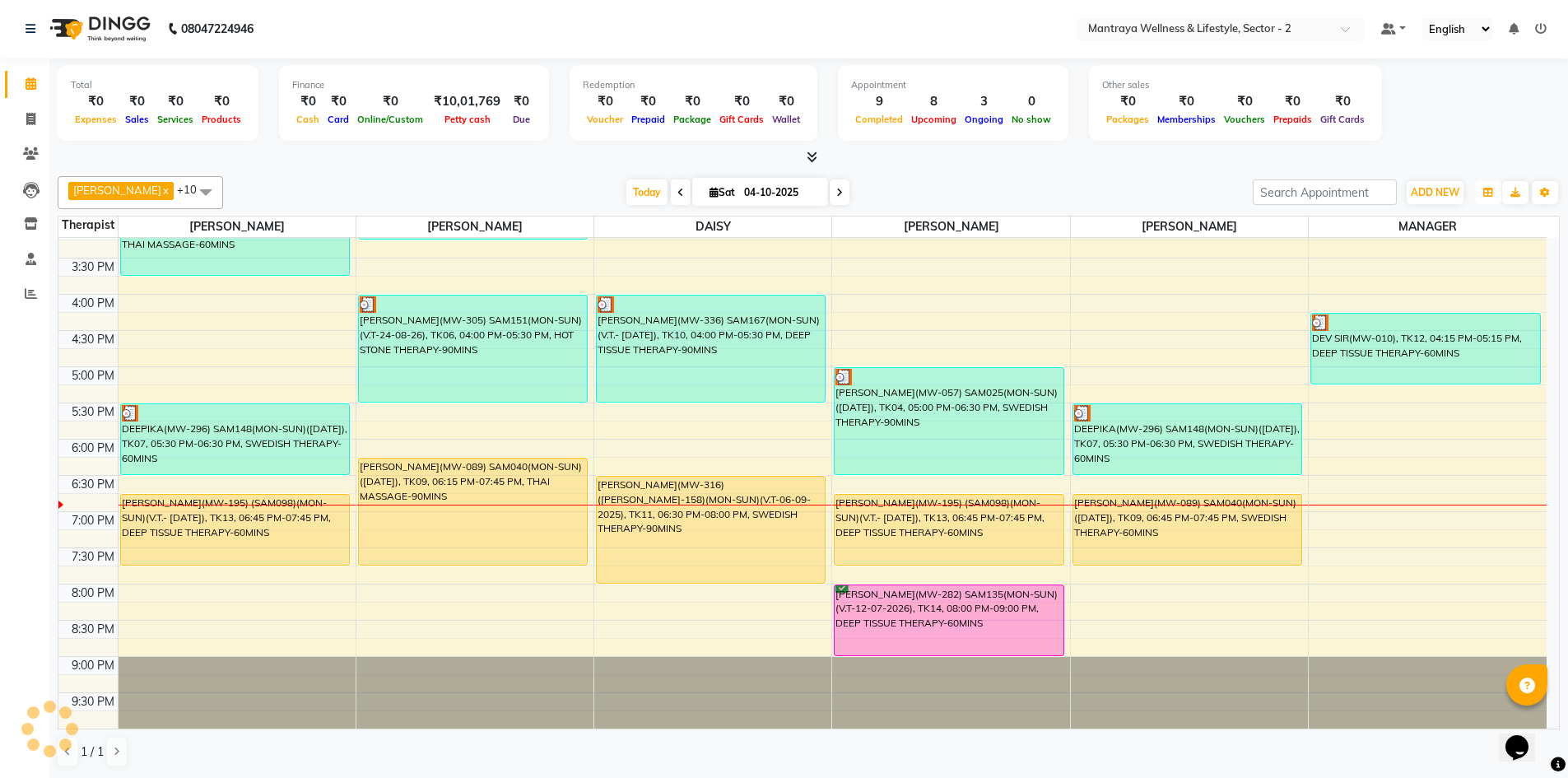
click at [1485, 191] on icon "button" at bounding box center [1488, 192] width 10 height 10
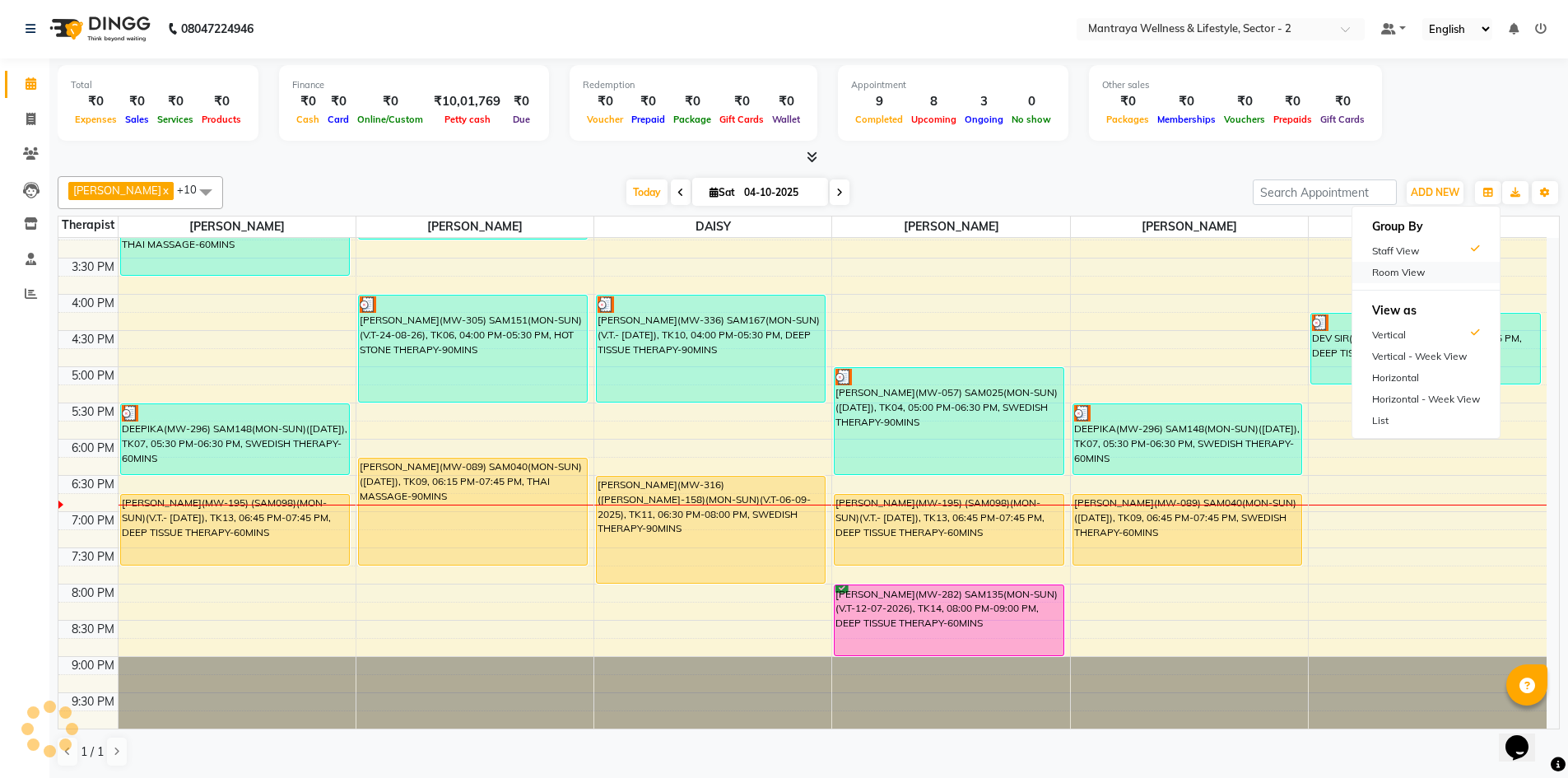
click at [1395, 279] on div "Room View" at bounding box center [1426, 272] width 147 height 21
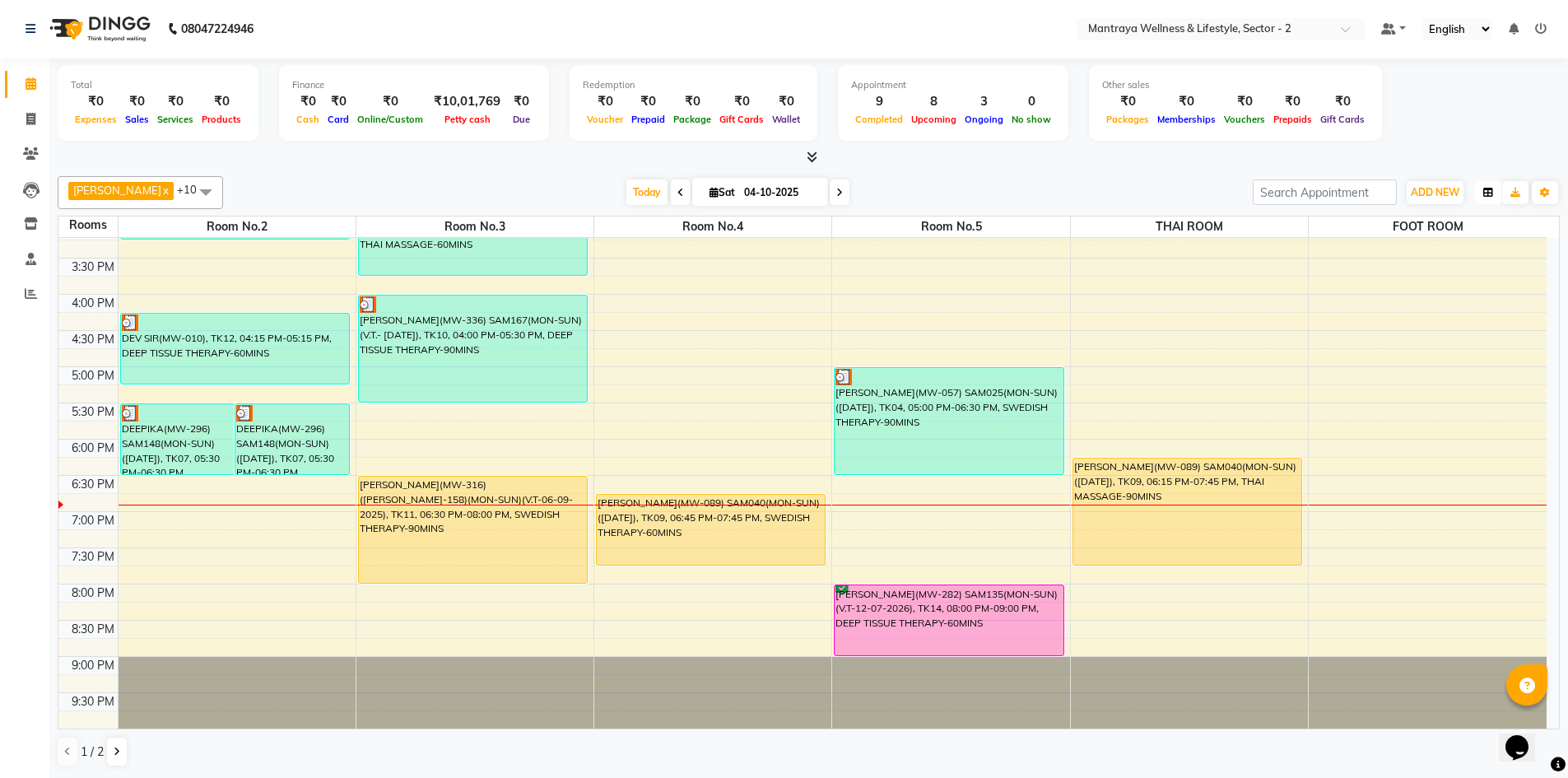
click at [1493, 193] on button "button" at bounding box center [1488, 192] width 26 height 23
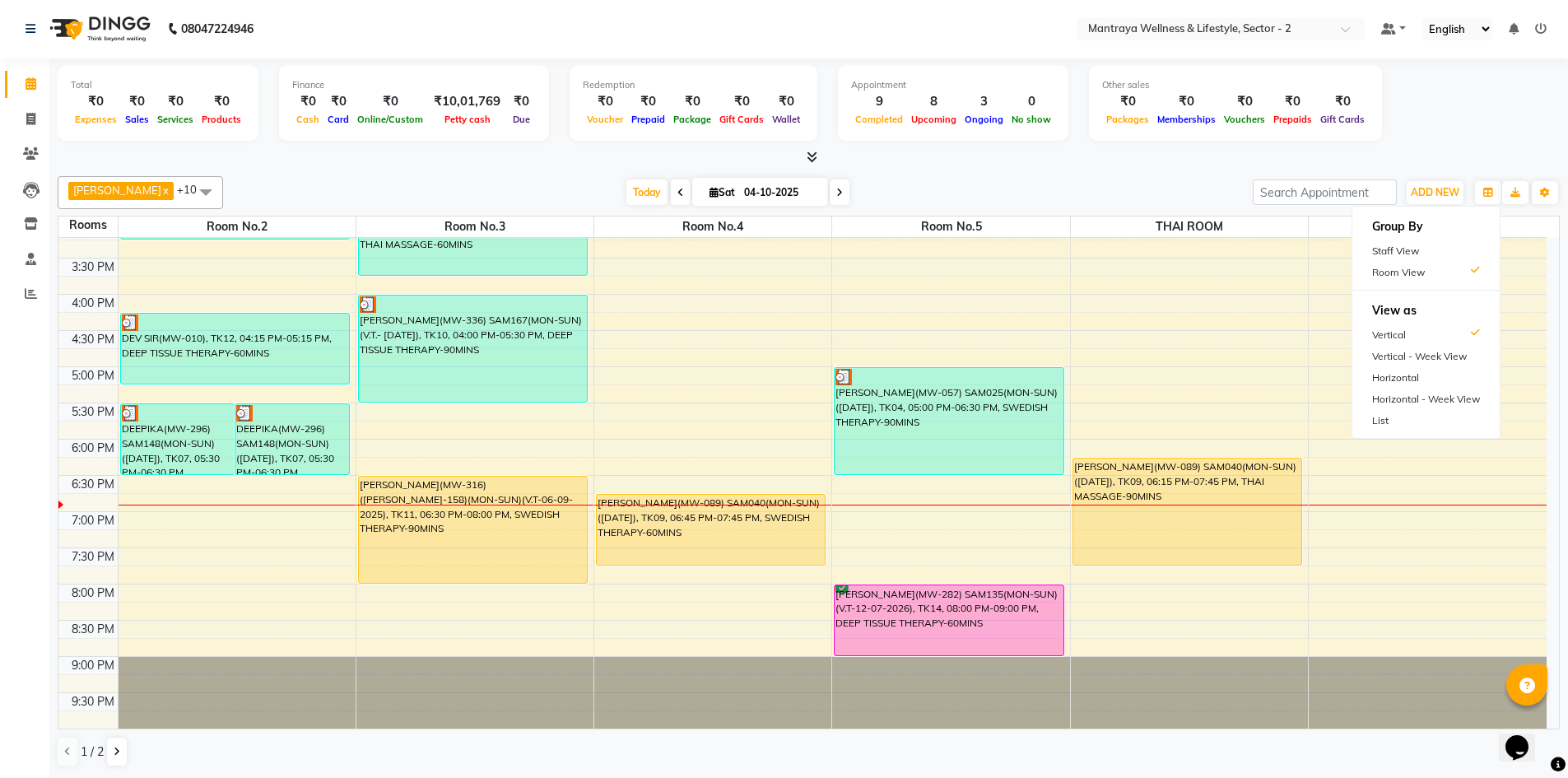
click at [1425, 245] on div "Staff View" at bounding box center [1426, 251] width 147 height 21
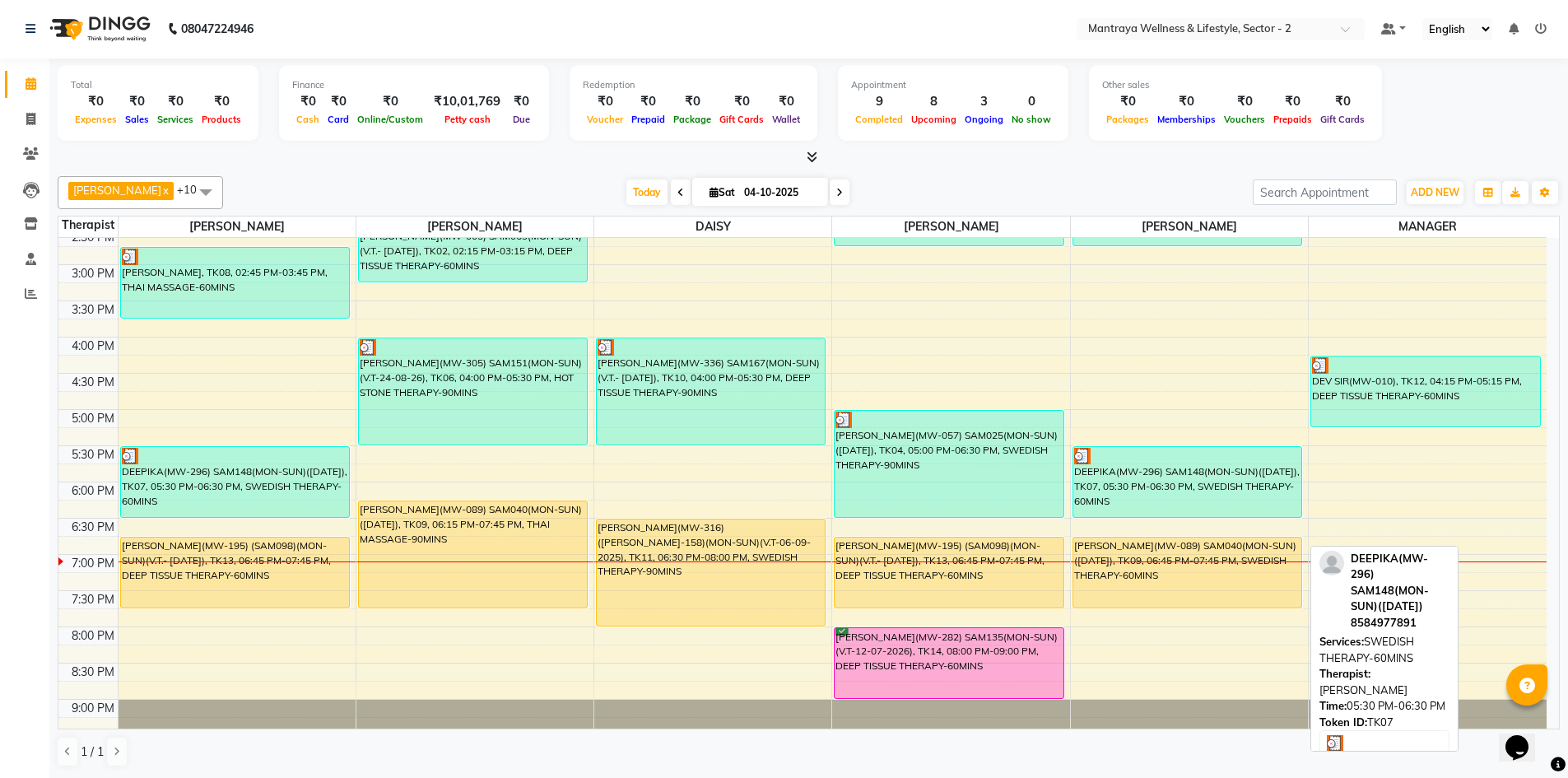
scroll to position [295, 0]
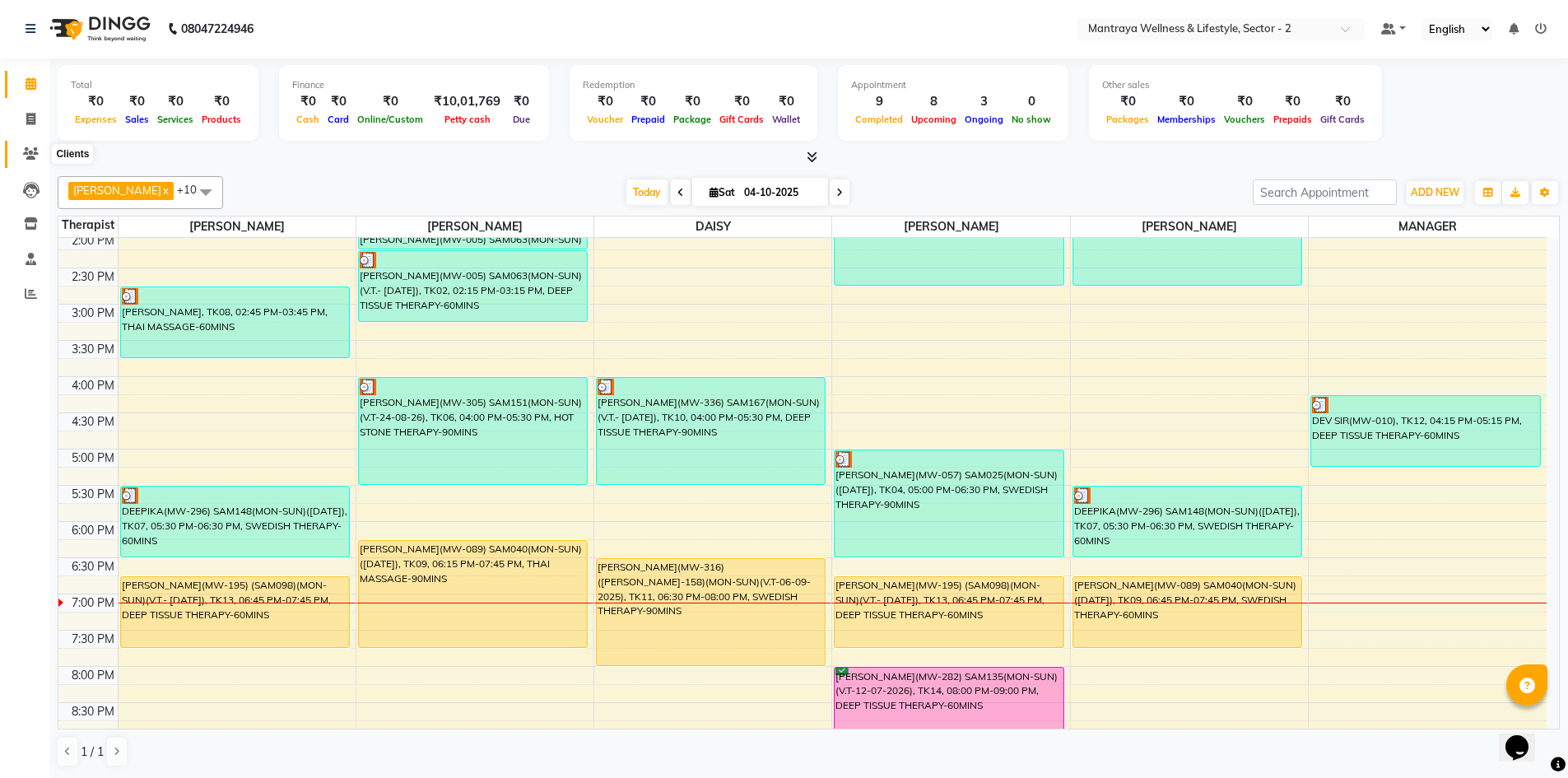
click at [30, 149] on icon at bounding box center [31, 153] width 16 height 12
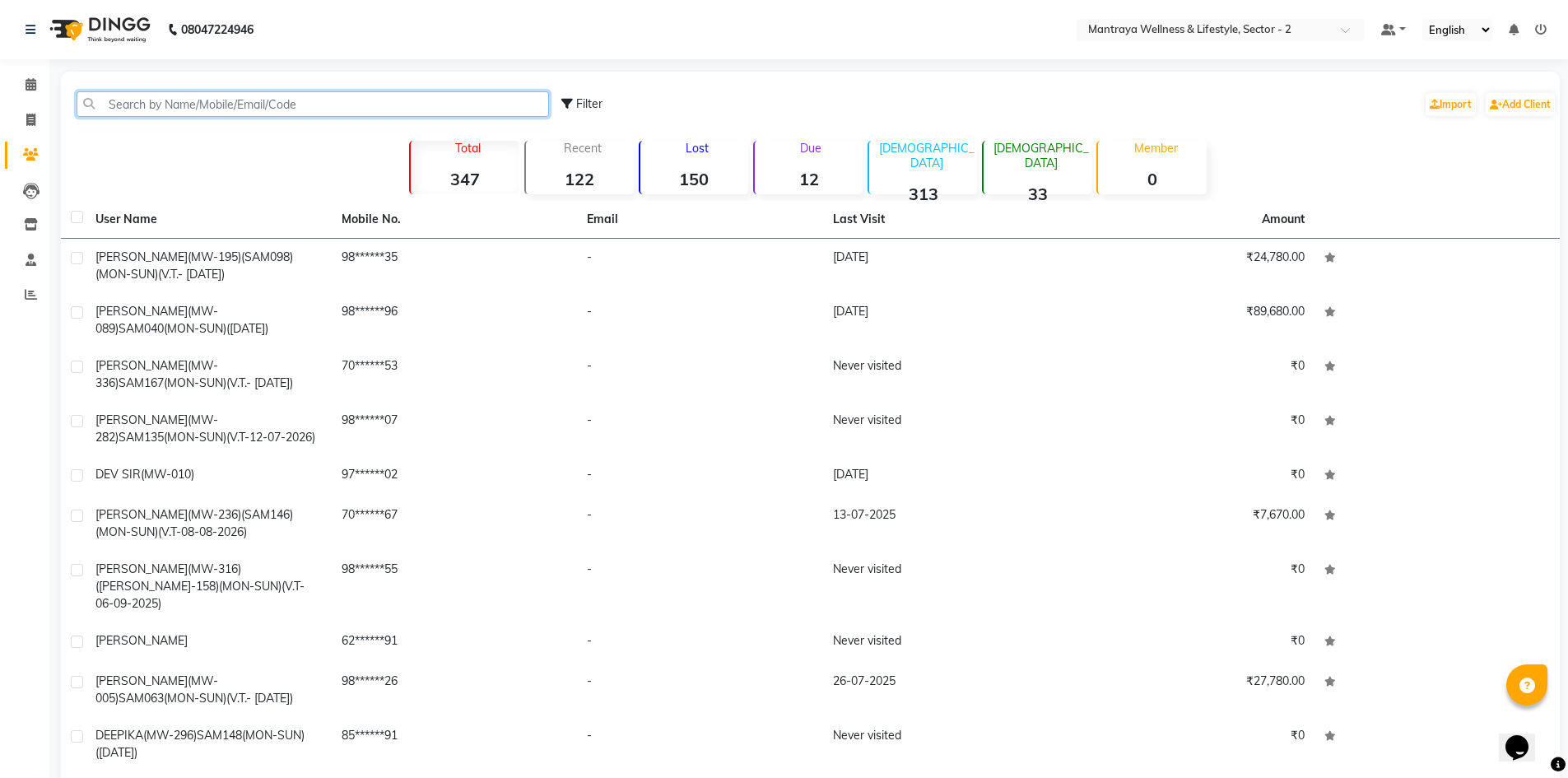
click at [182, 101] on input "text" at bounding box center [313, 105] width 473 height 26
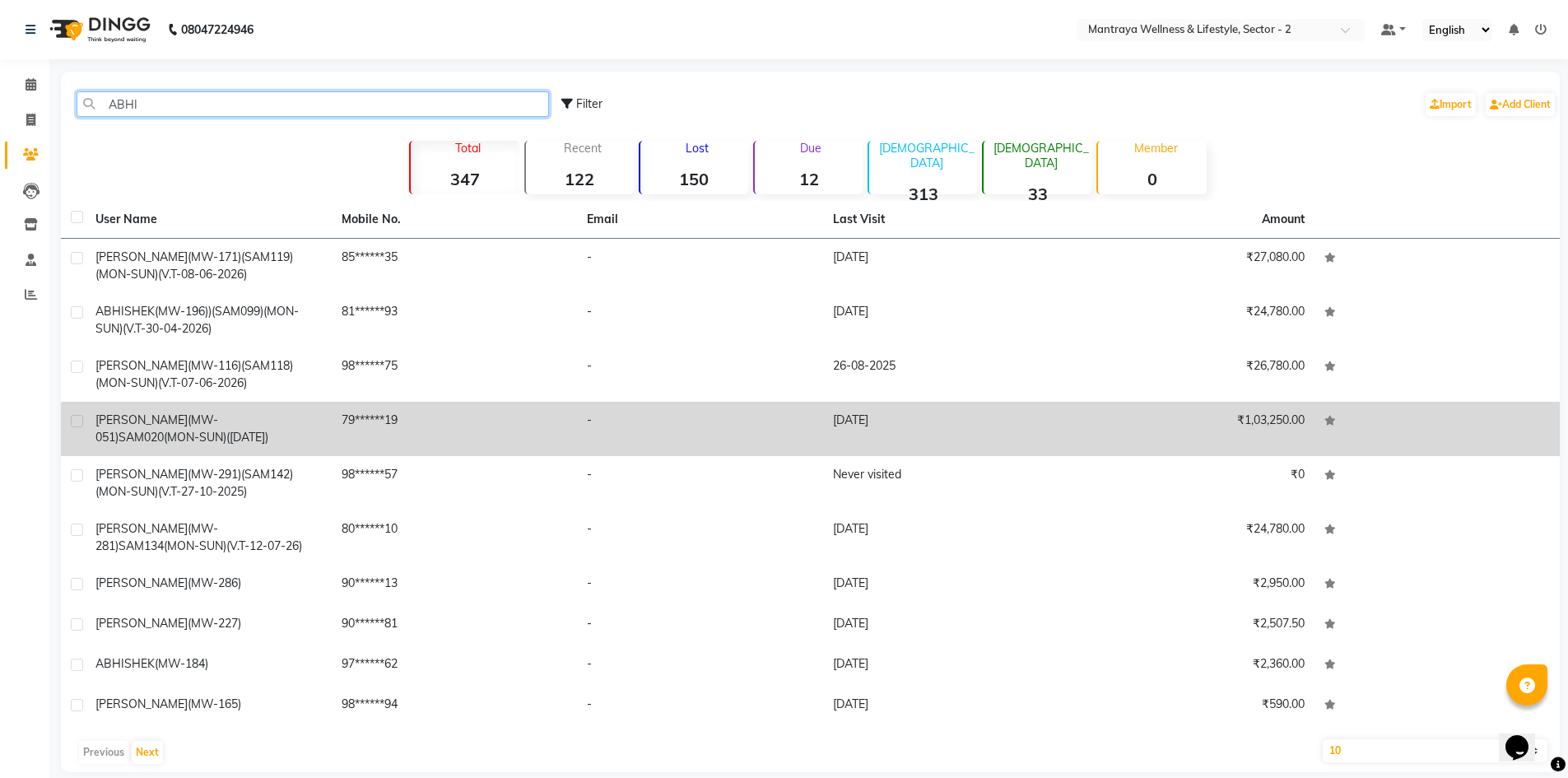
type input "ABHI"
click at [108, 419] on span "ABHISHEK HALAN(MW-051)" at bounding box center [156, 428] width 123 height 32
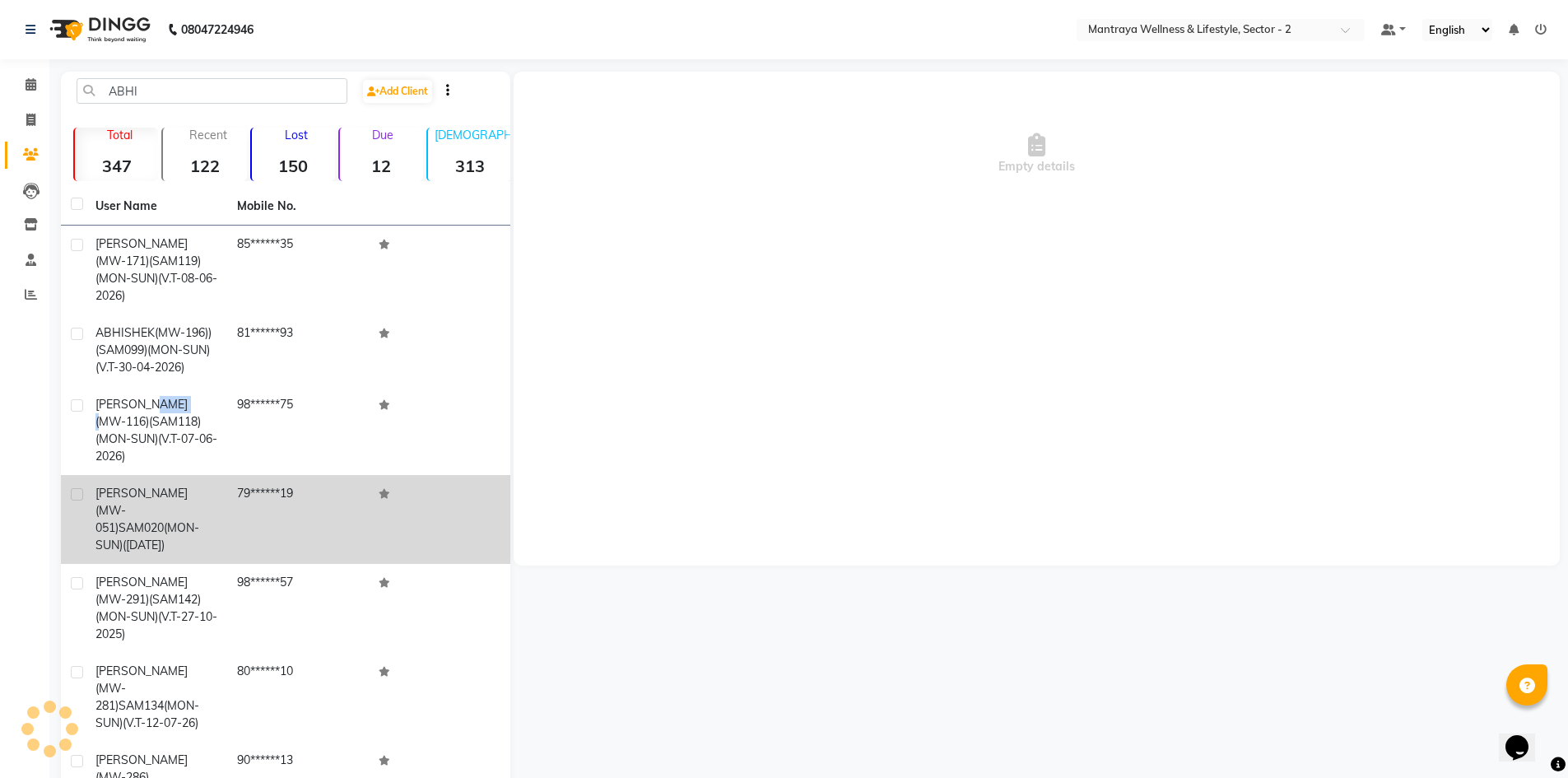
click at [108, 419] on span "ABHISHEK KEDIA(MW-116)" at bounding box center [142, 413] width 93 height 32
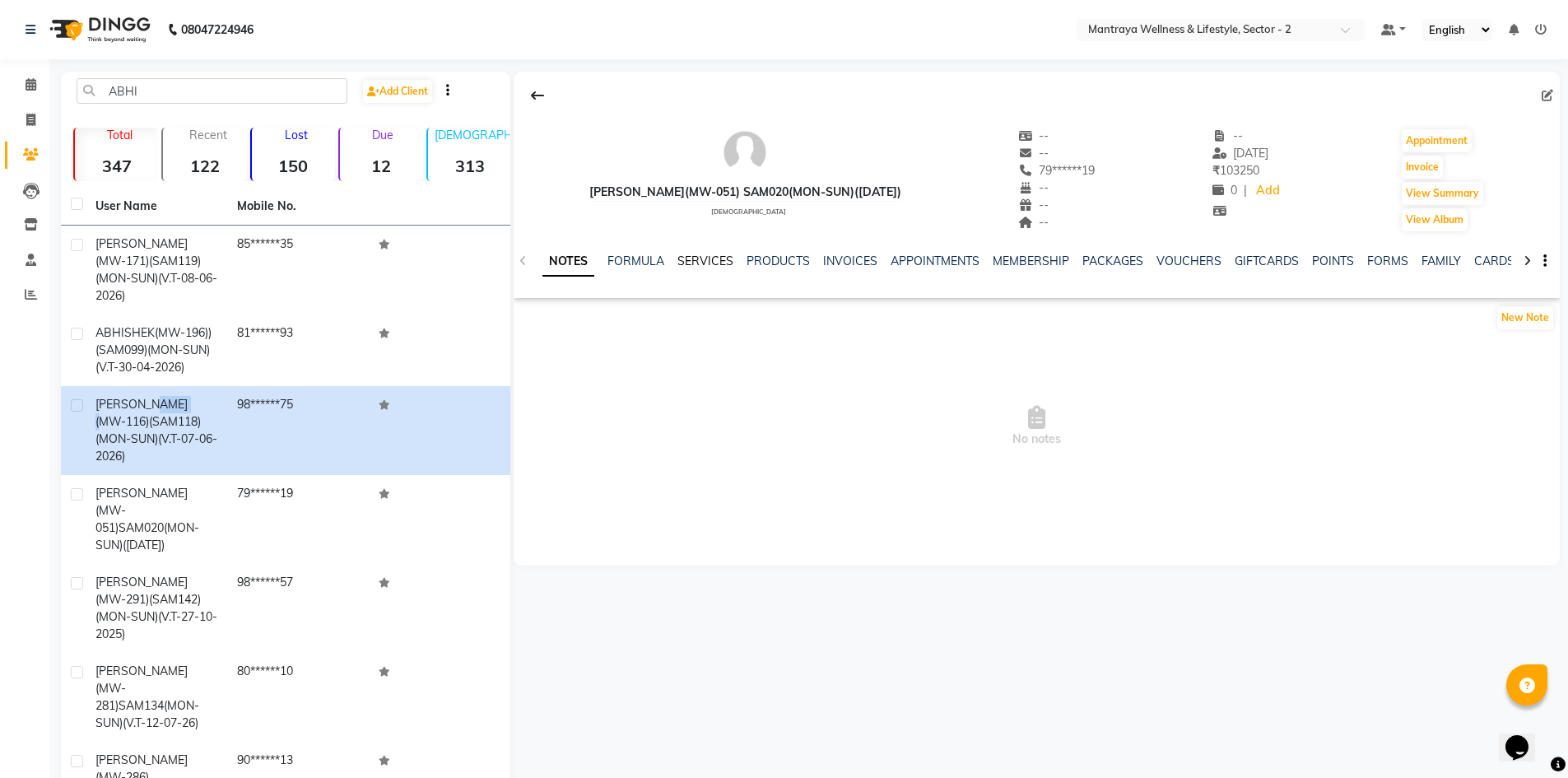
click at [695, 262] on link "SERVICES" at bounding box center [705, 261] width 56 height 15
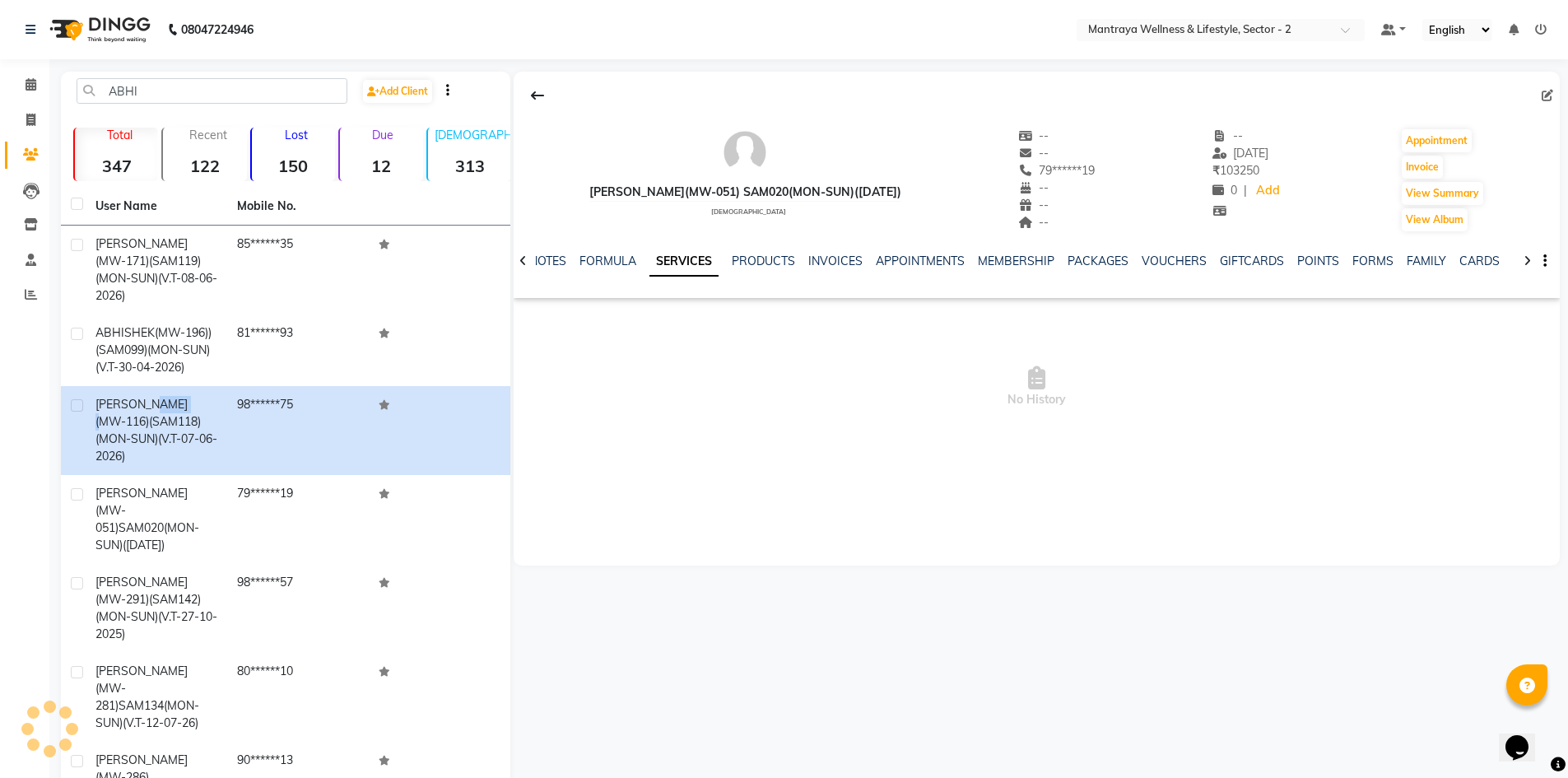
click at [695, 262] on link "SERVICES" at bounding box center [684, 262] width 69 height 30
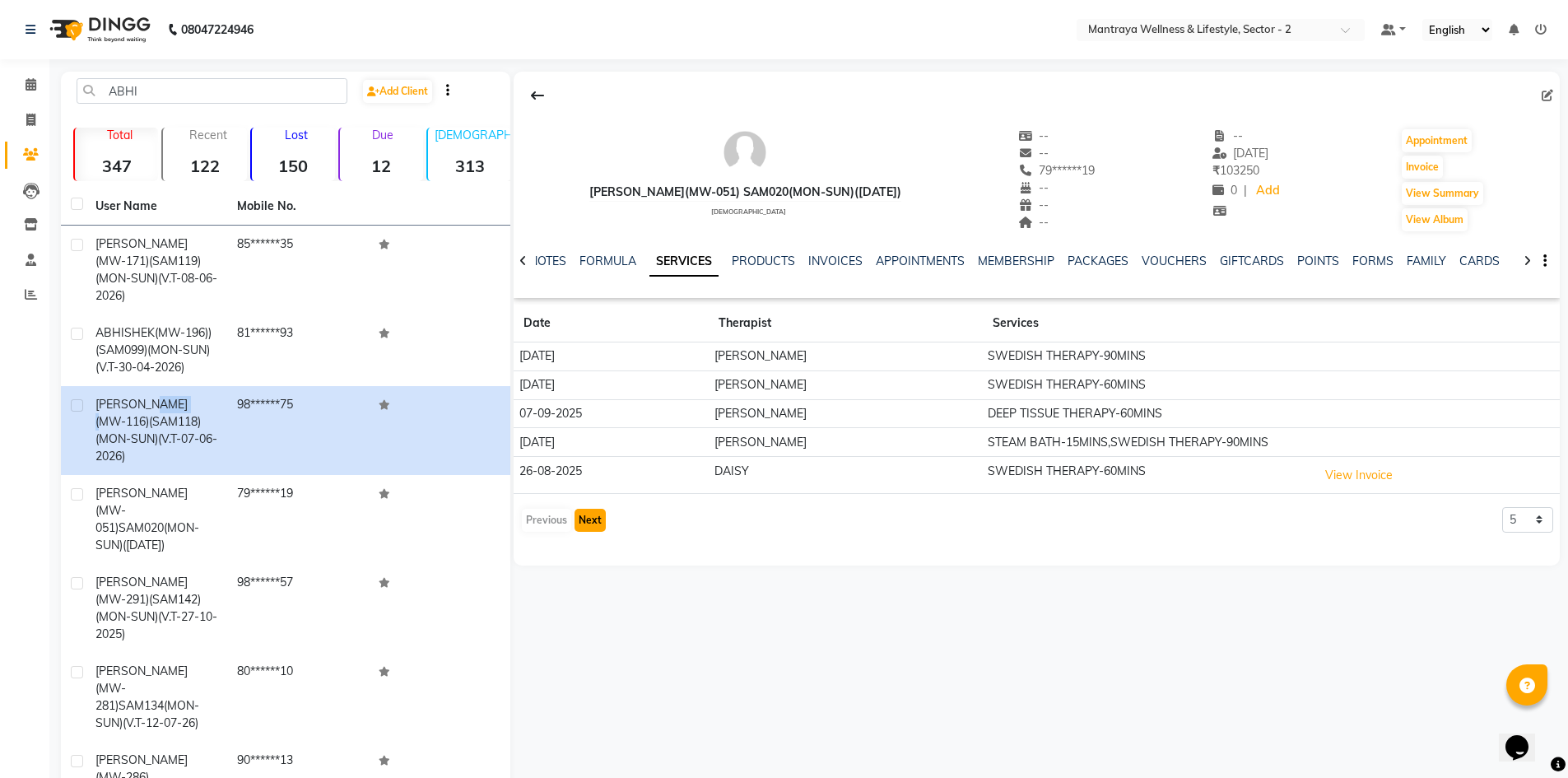
click at [591, 521] on button "Next" at bounding box center [590, 520] width 31 height 23
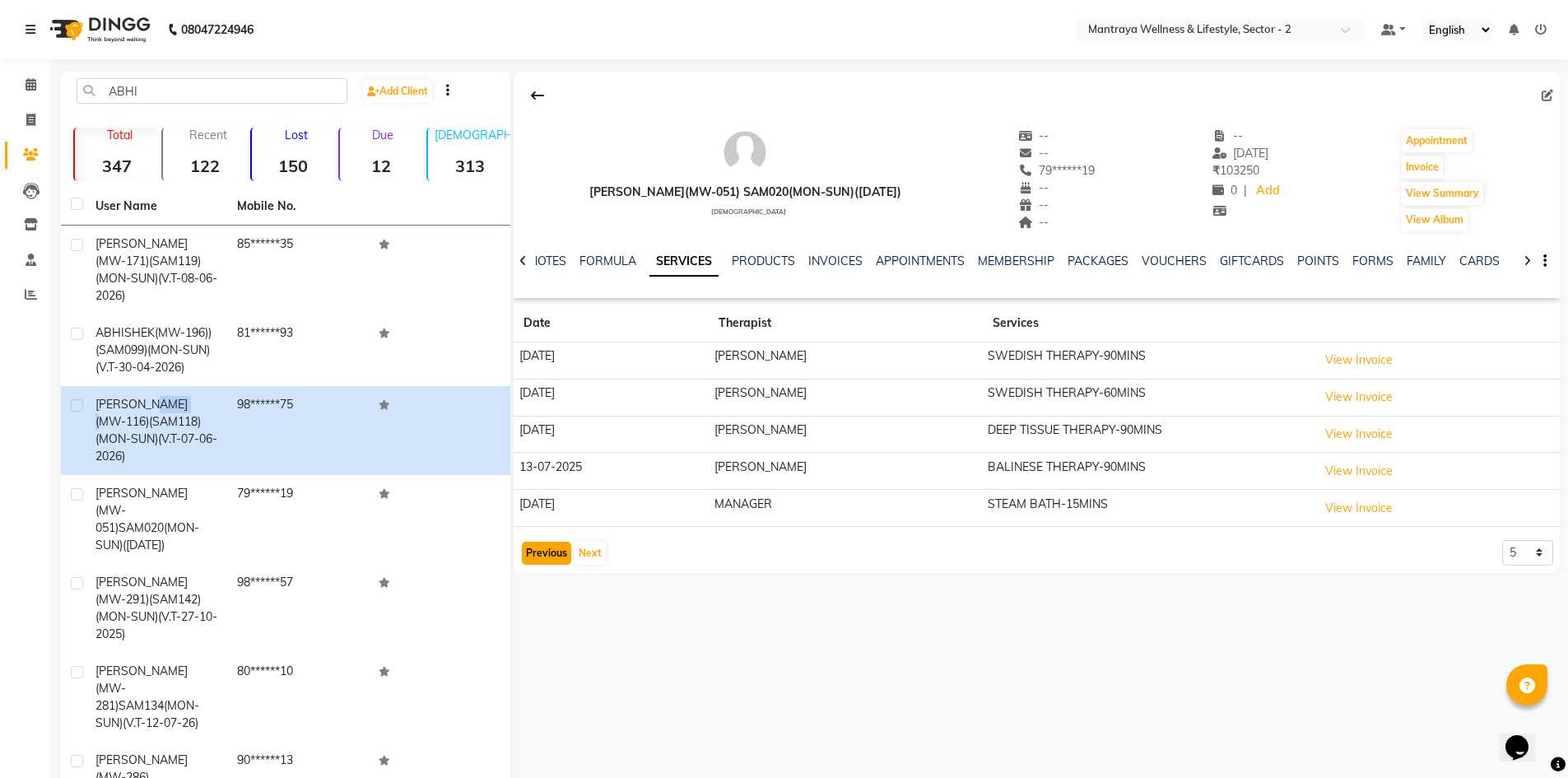
click at [543, 554] on button "Previous" at bounding box center [546, 552] width 49 height 23
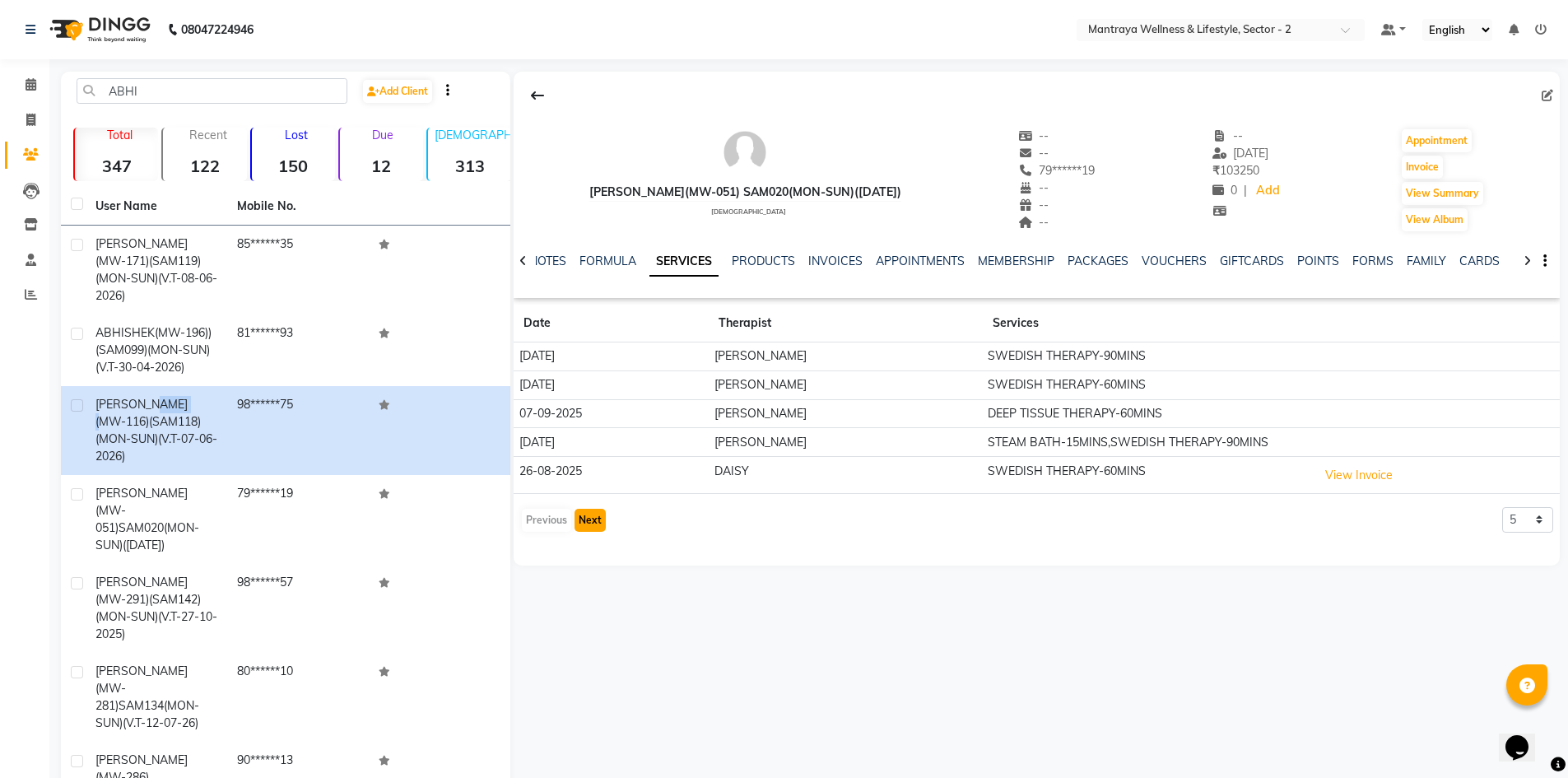
click at [586, 521] on button "Next" at bounding box center [590, 520] width 31 height 23
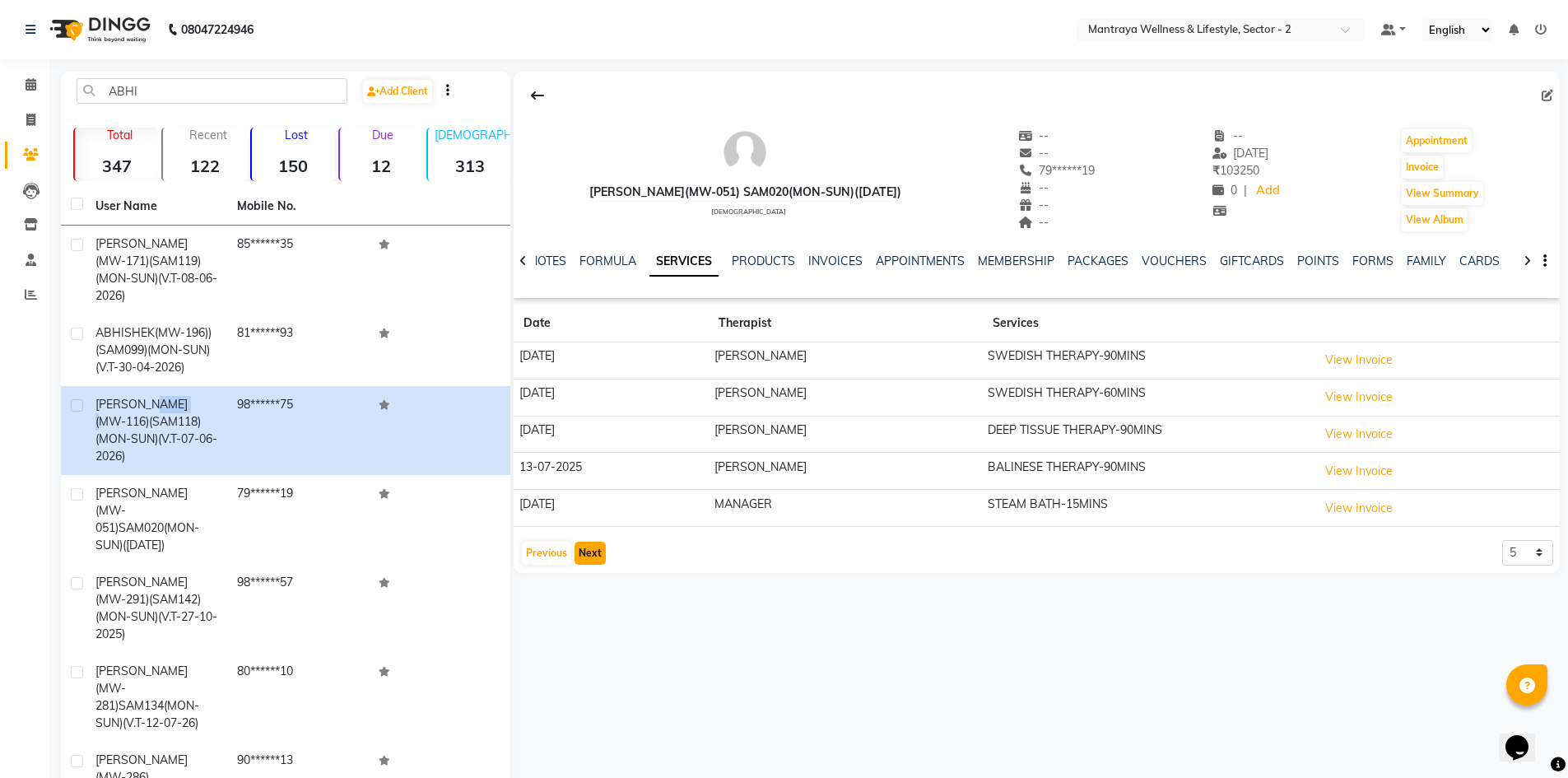
click at [597, 550] on button "Next" at bounding box center [590, 552] width 31 height 23
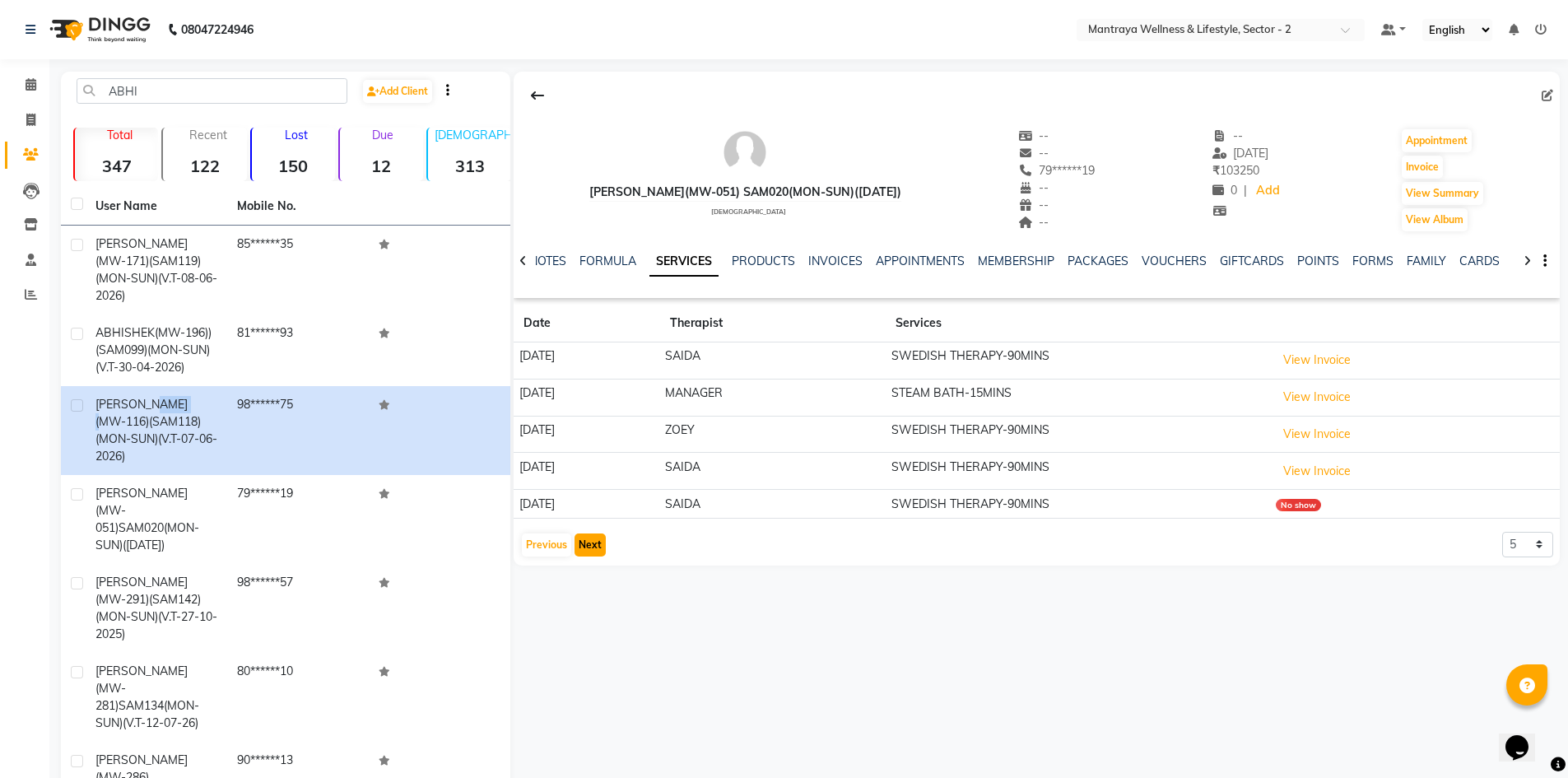
click at [597, 550] on button "Next" at bounding box center [590, 544] width 31 height 23
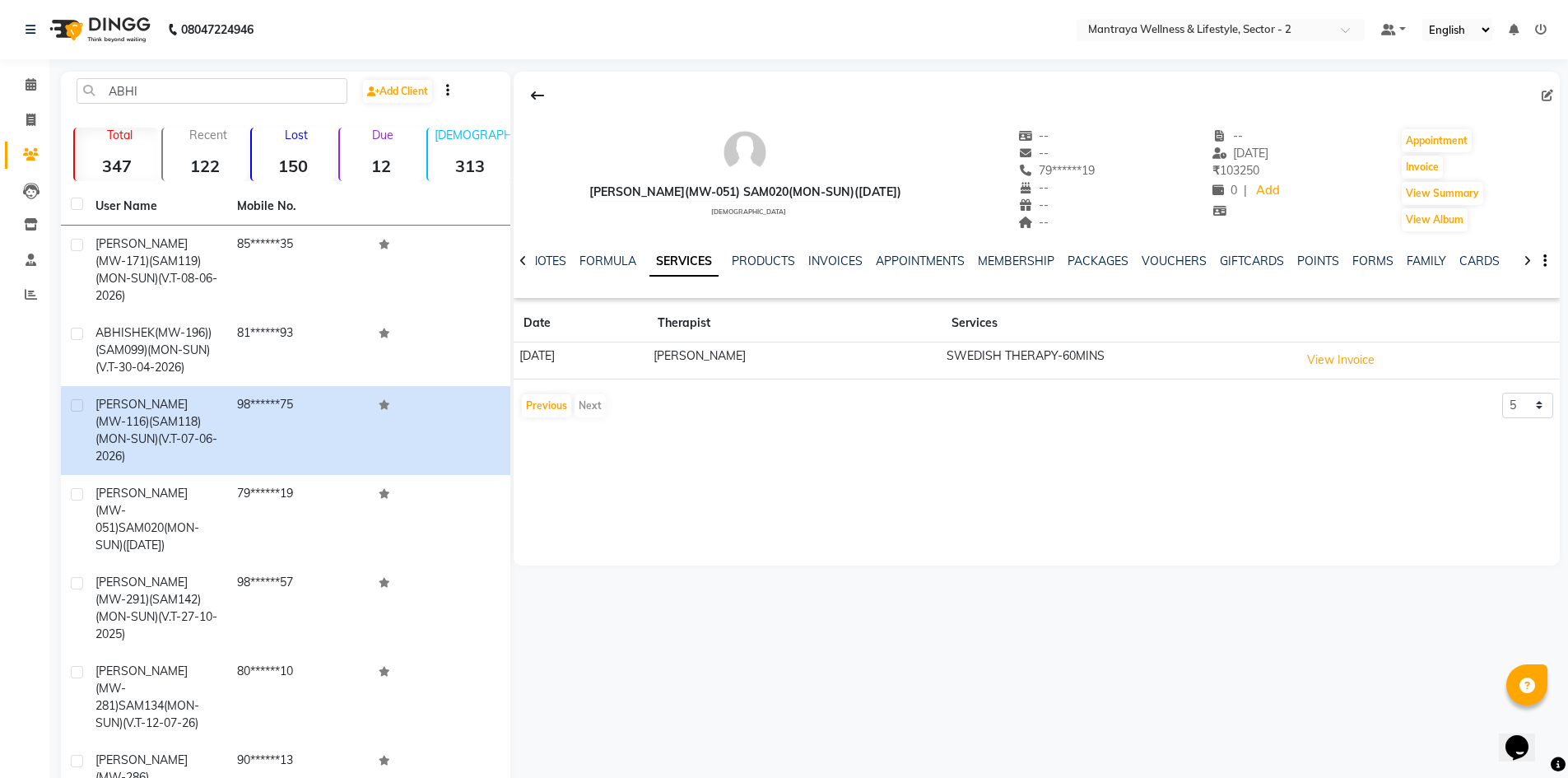
click at [521, 402] on div "Previous Next" at bounding box center [563, 405] width 87 height 26
click at [536, 406] on button "Previous" at bounding box center [546, 405] width 49 height 23
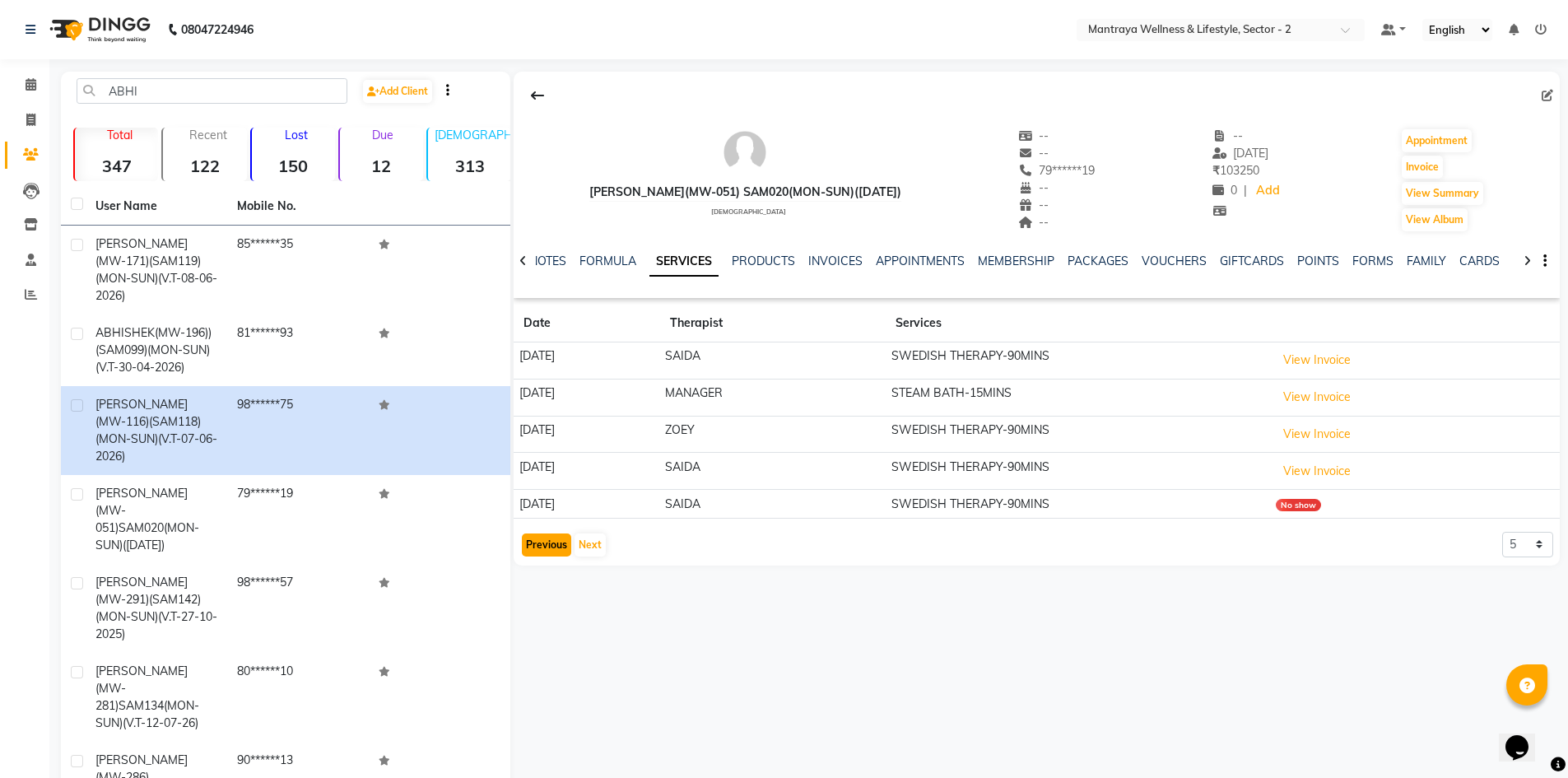
click at [550, 543] on button "Previous" at bounding box center [546, 544] width 49 height 23
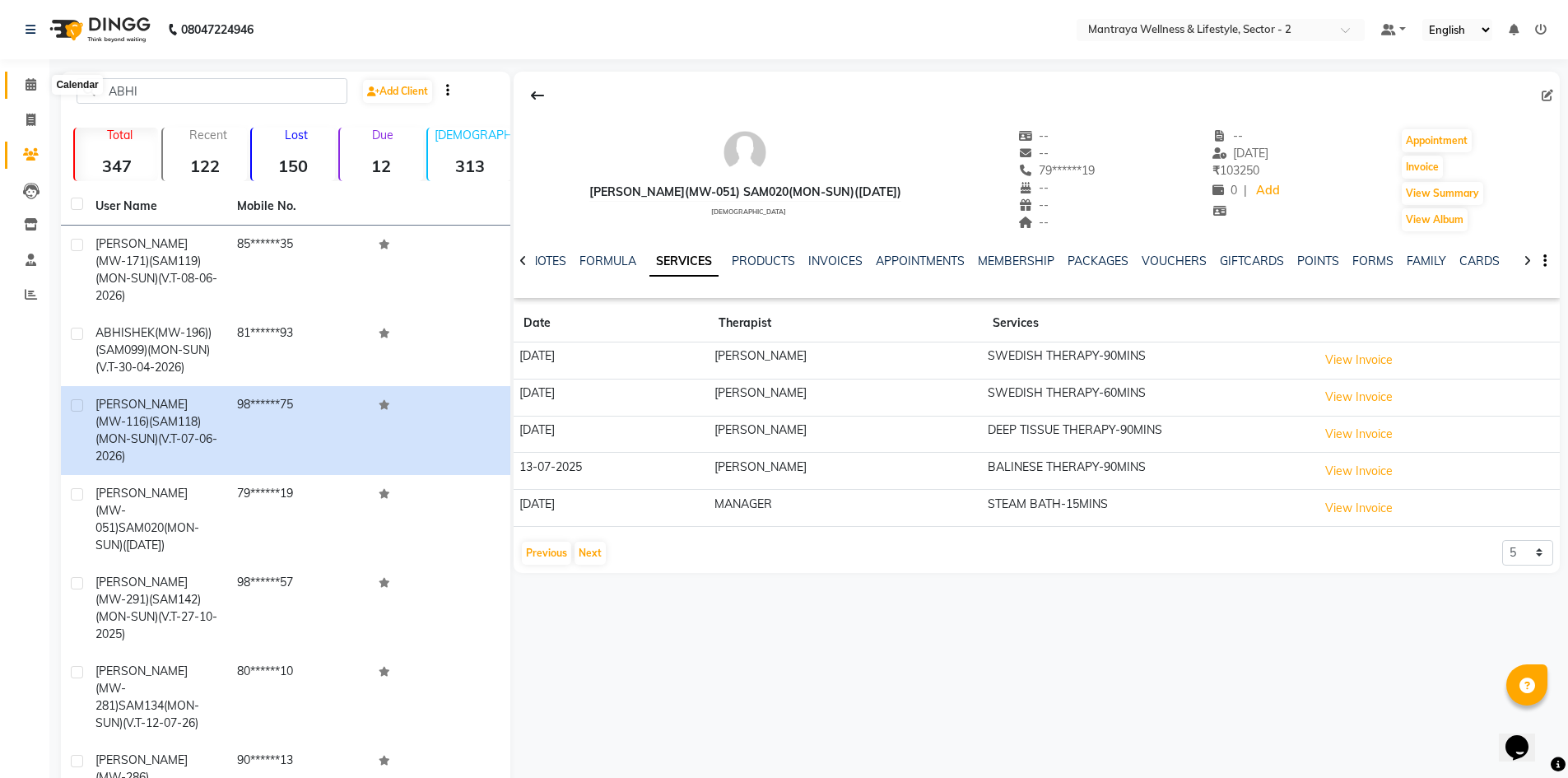
click at [26, 82] on icon at bounding box center [31, 84] width 11 height 12
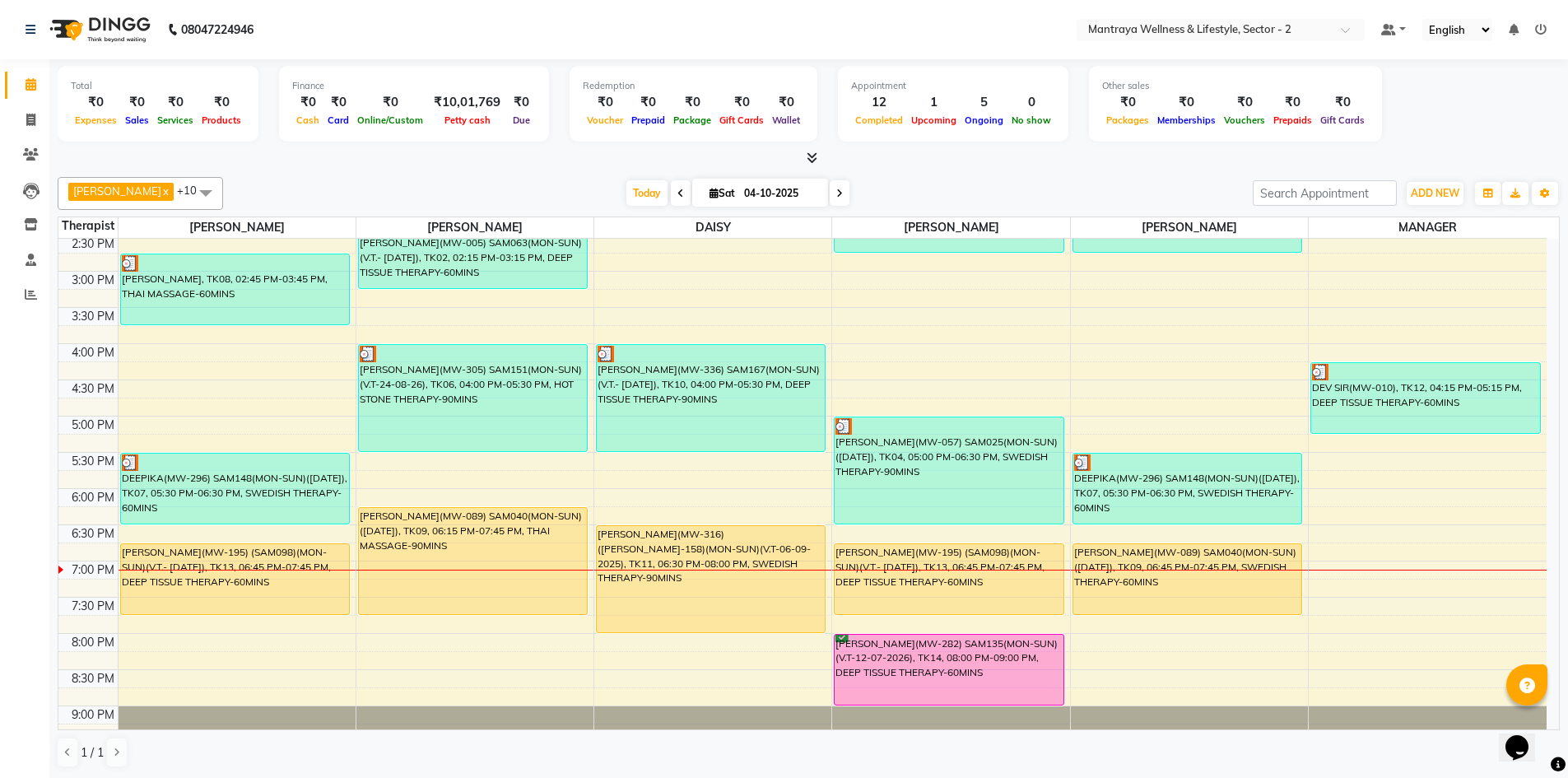
scroll to position [377, 0]
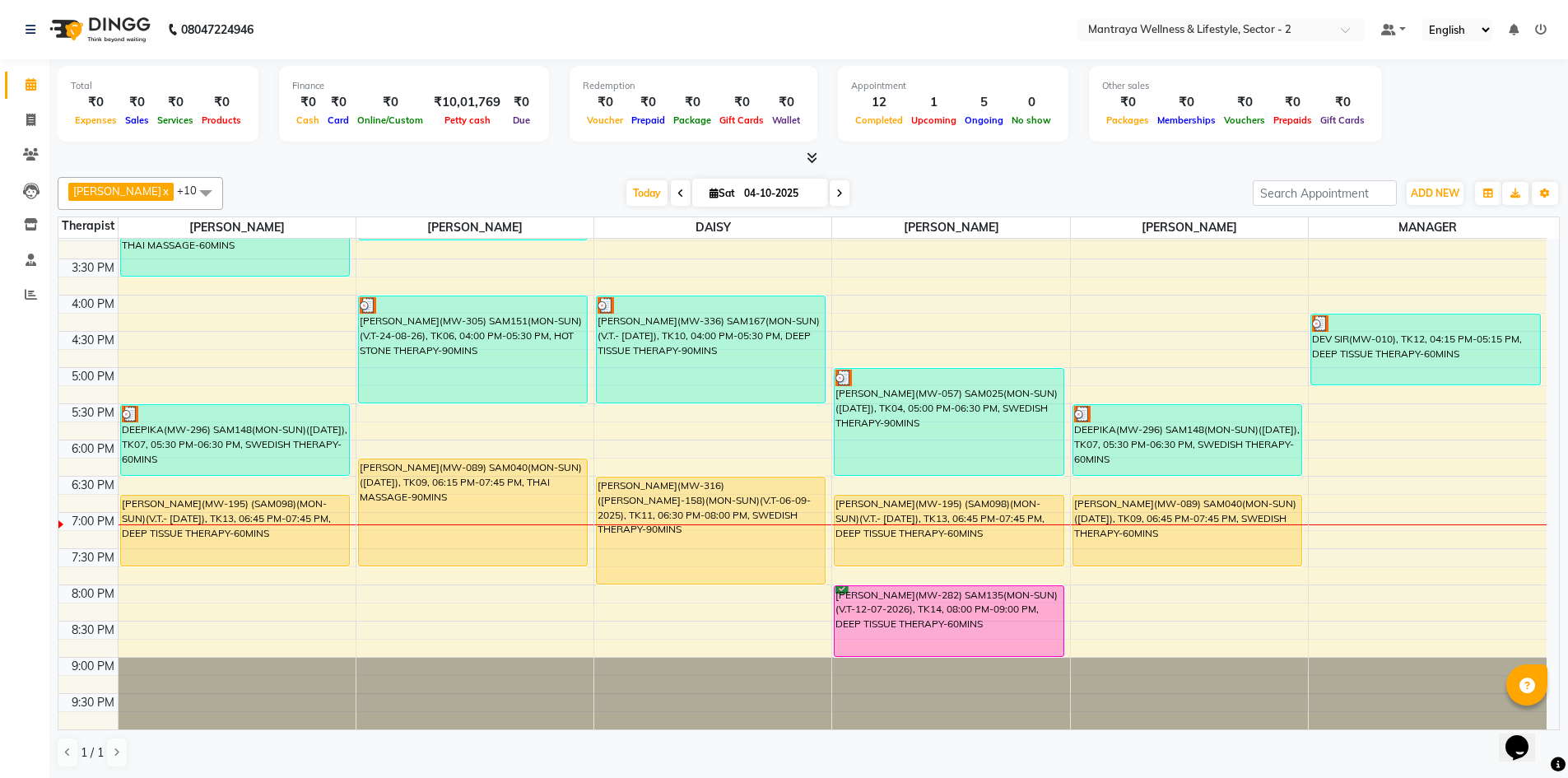
click at [836, 192] on icon at bounding box center [839, 193] width 6 height 10
type input "05-10-2025"
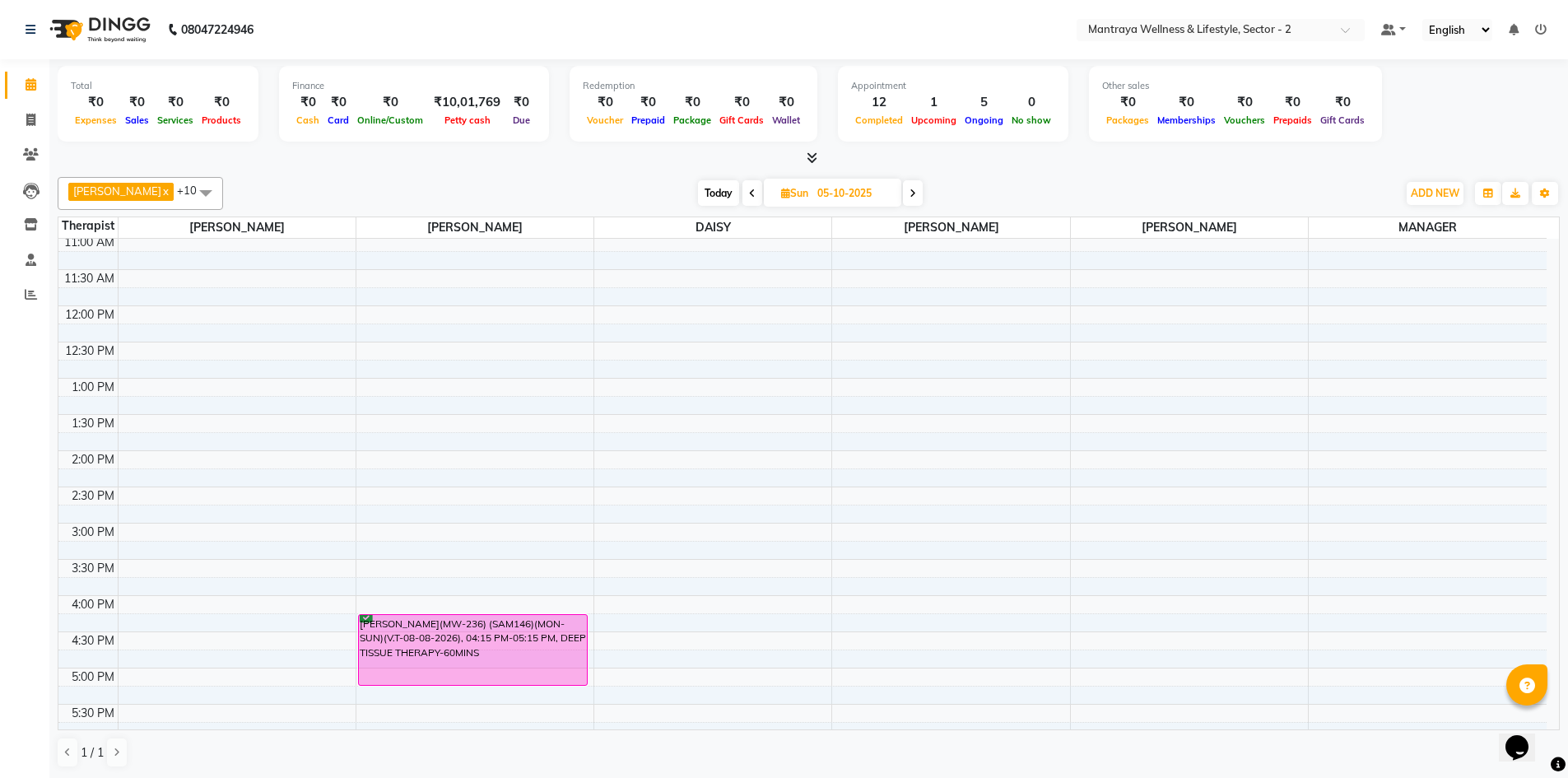
scroll to position [48, 0]
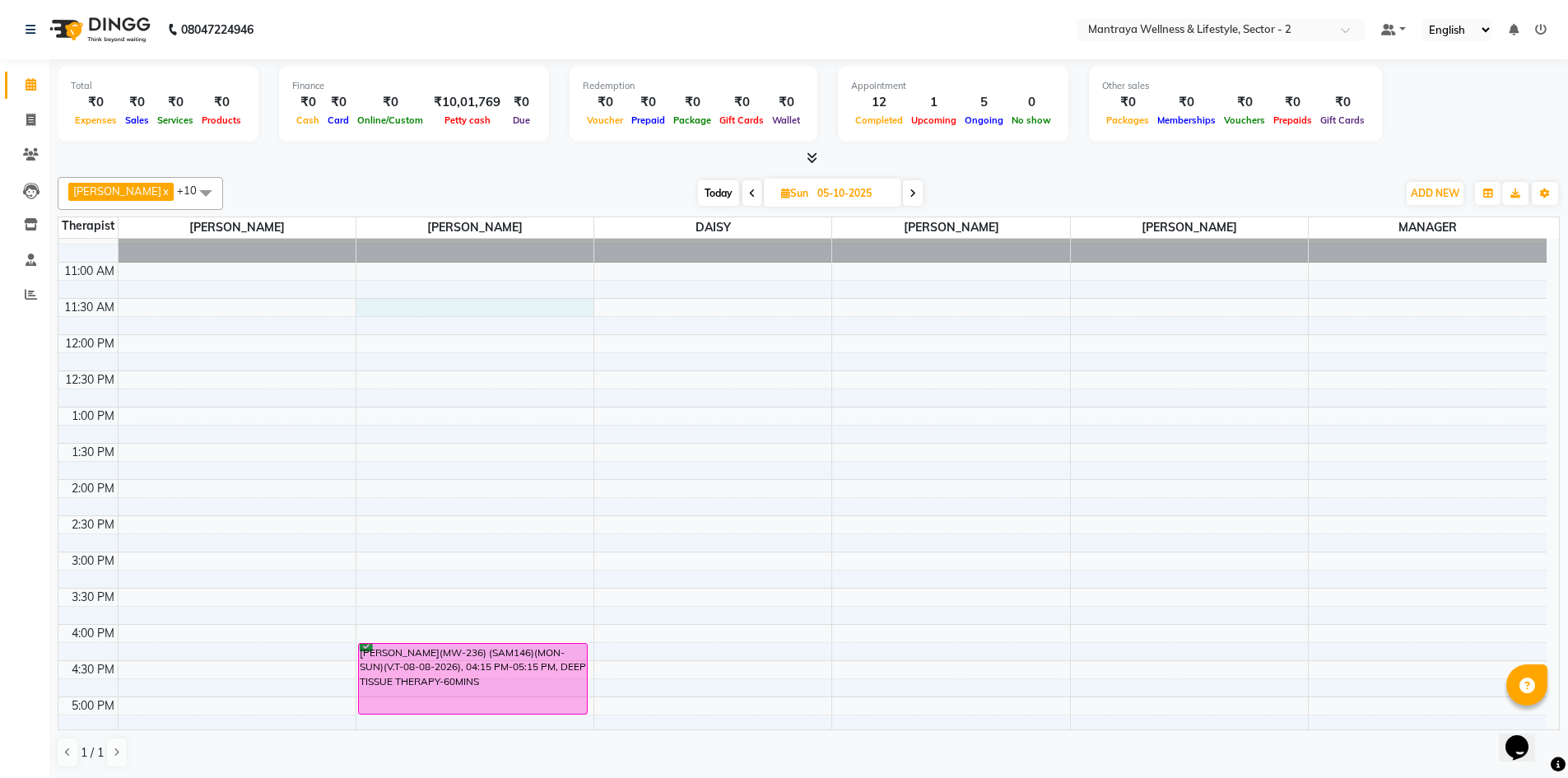
click at [364, 303] on div "10:00 AM 10:30 AM 11:00 AM 11:30 AM 12:00 PM 12:30 PM 1:00 PM 1:30 PM 2:00 PM 2…" at bounding box center [802, 624] width 1488 height 869
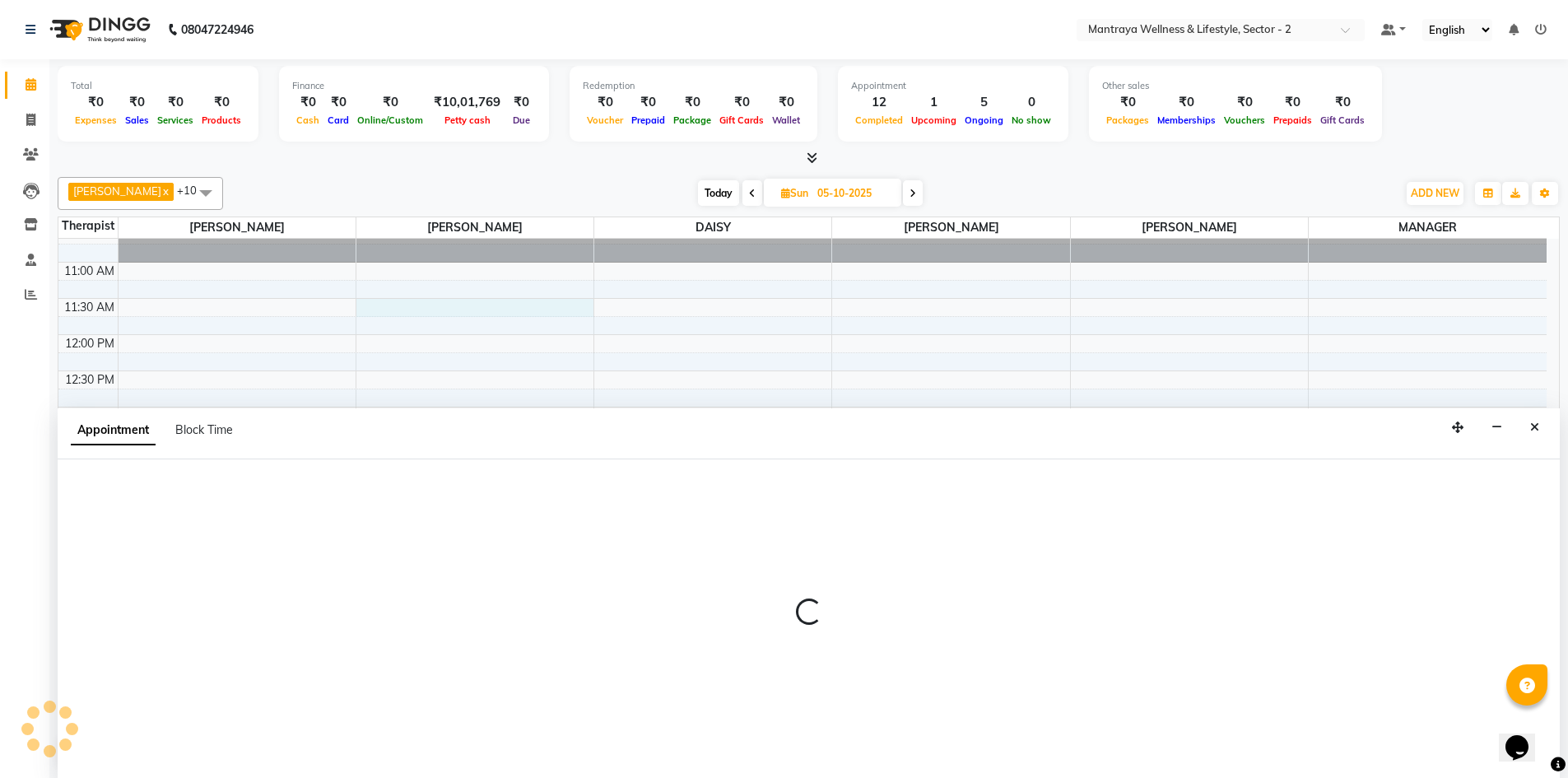
scroll to position [1, 0]
select select "69829"
select select "690"
select select "tentative"
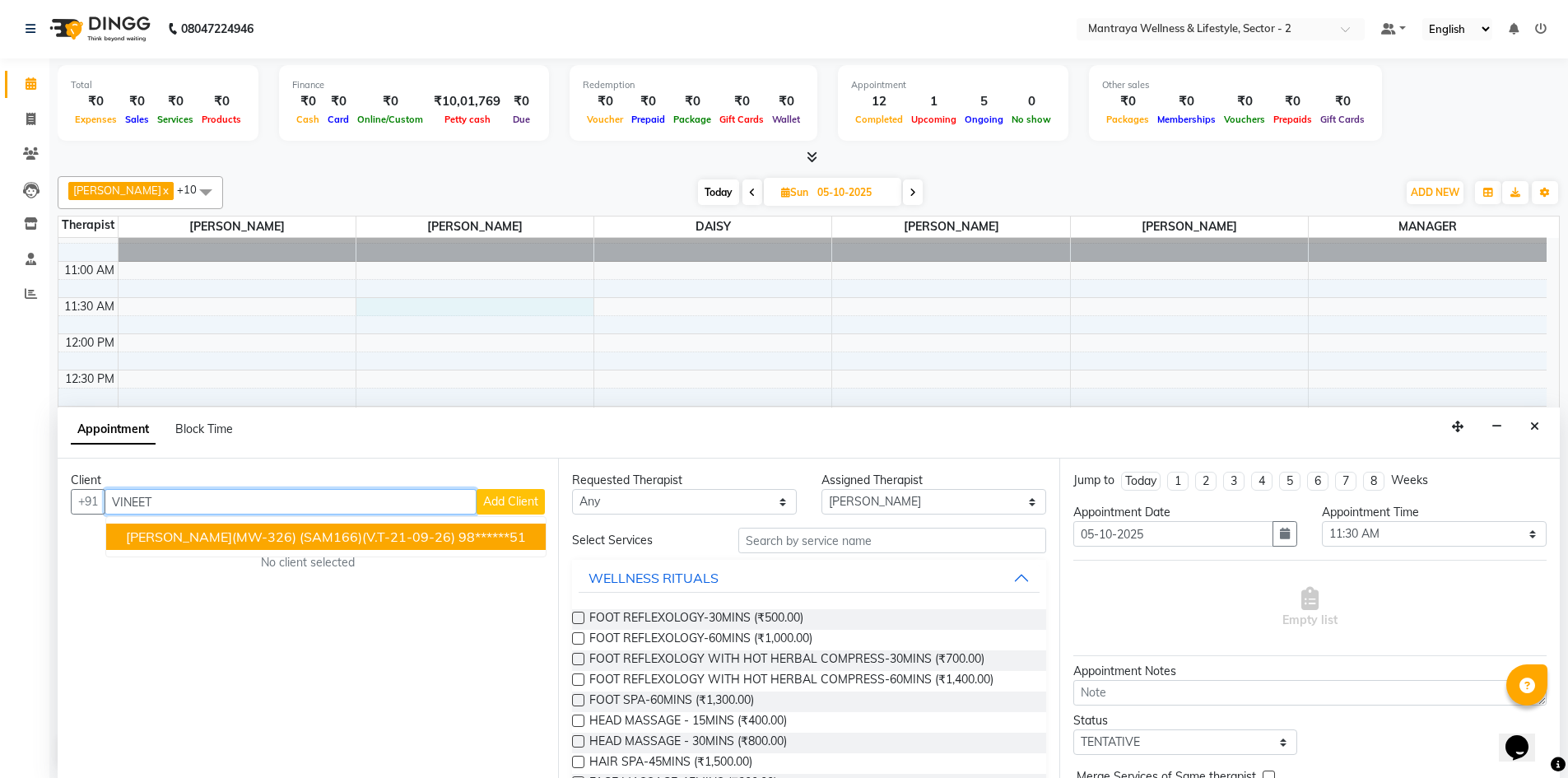
click at [175, 530] on span "[PERSON_NAME](MW-326) (SAM166)(V.T-21-09-26)" at bounding box center [290, 537] width 329 height 17
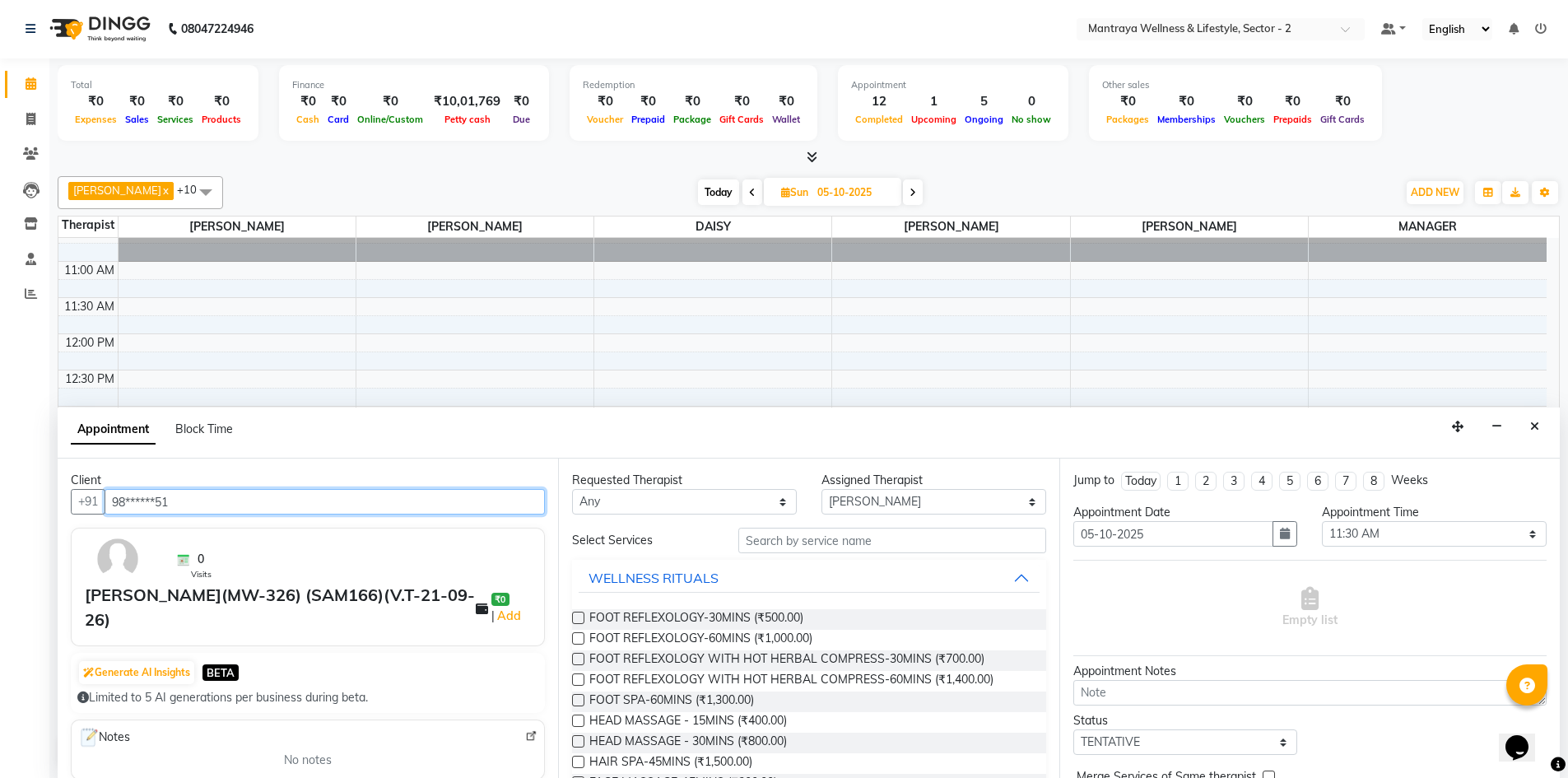
type input "98******51"
click at [788, 532] on input "text" at bounding box center [892, 540] width 308 height 26
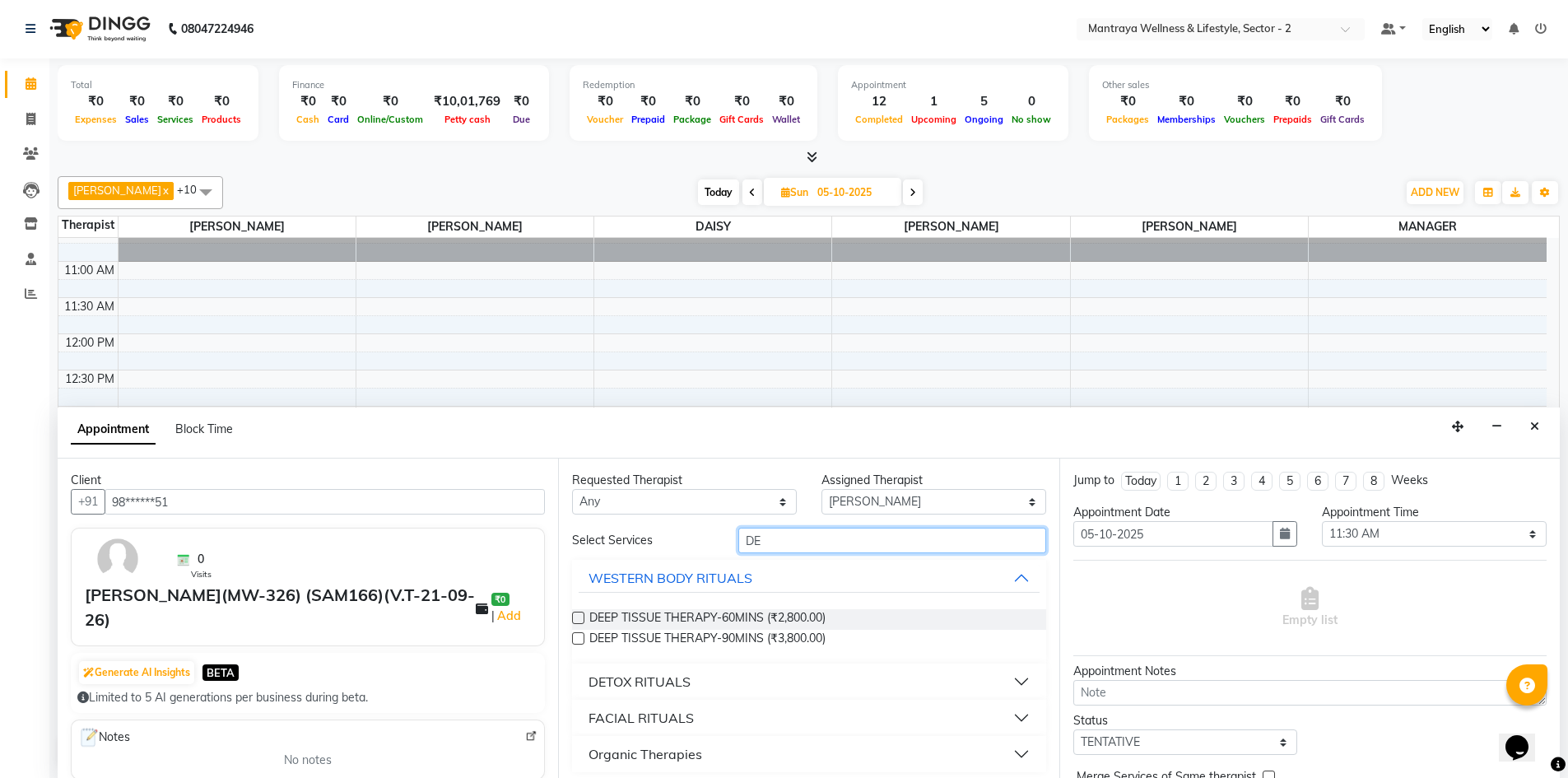
type input "DE"
click at [576, 636] on label at bounding box center [577, 637] width 12 height 12
click at [576, 636] on input "checkbox" at bounding box center [577, 640] width 11 height 11
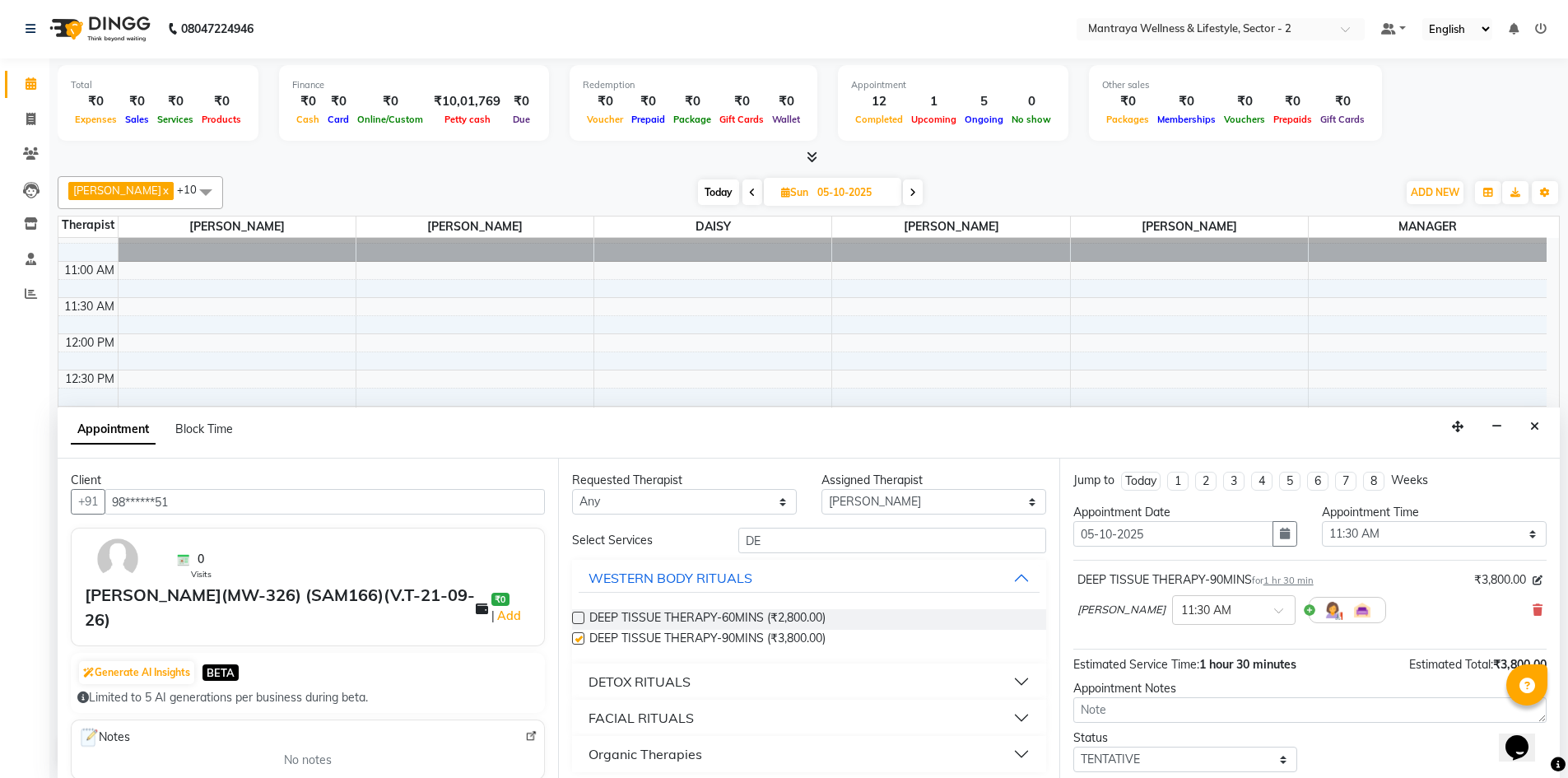
checkbox input "false"
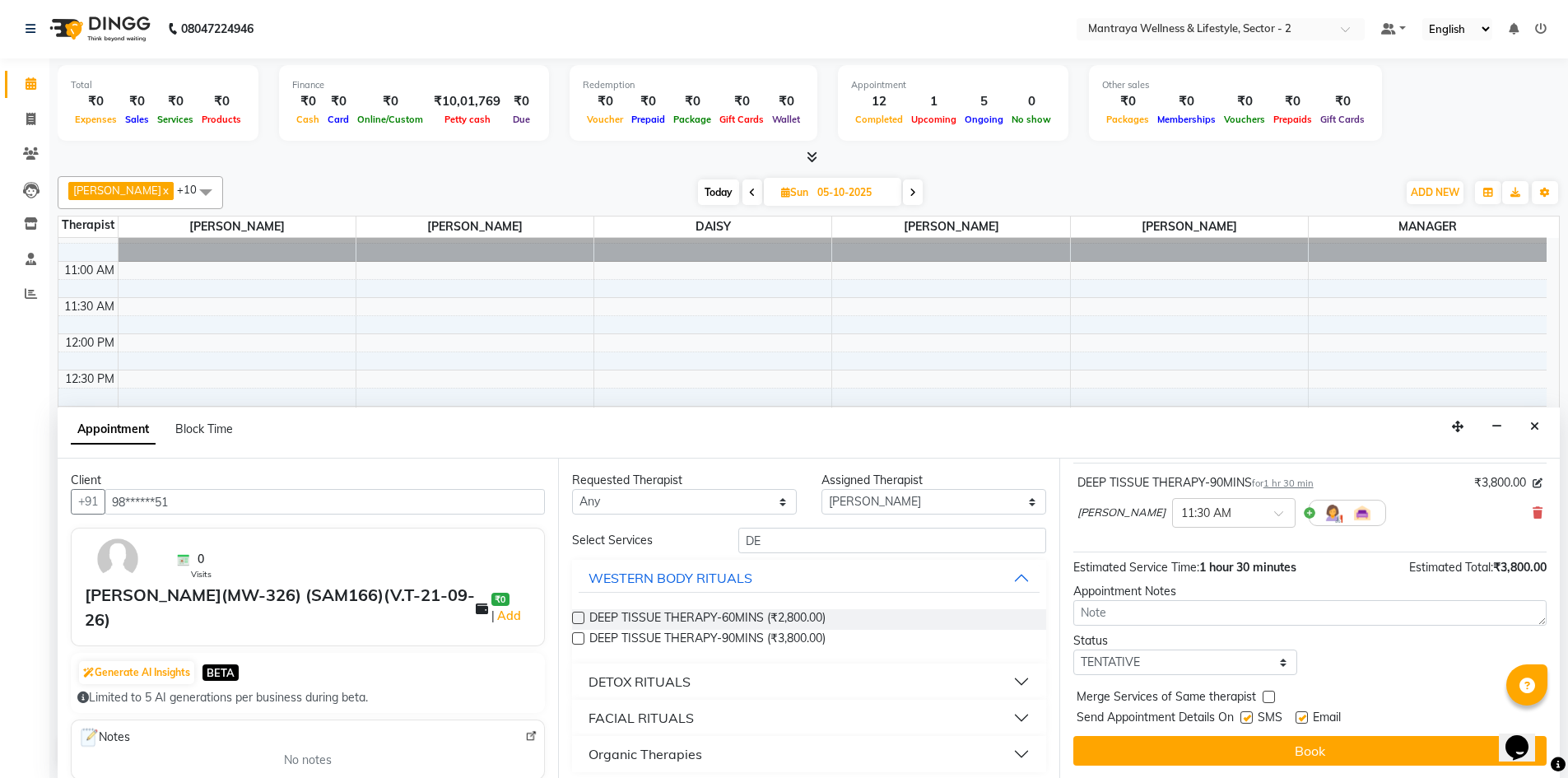
scroll to position [98, 0]
click at [1269, 657] on select "Select TENTATIVE CONFIRM UPCOMING" at bounding box center [1185, 661] width 225 height 26
select select "confirm booking"
click at [1073, 648] on select "Select TENTATIVE CONFIRM UPCOMING" at bounding box center [1185, 661] width 225 height 26
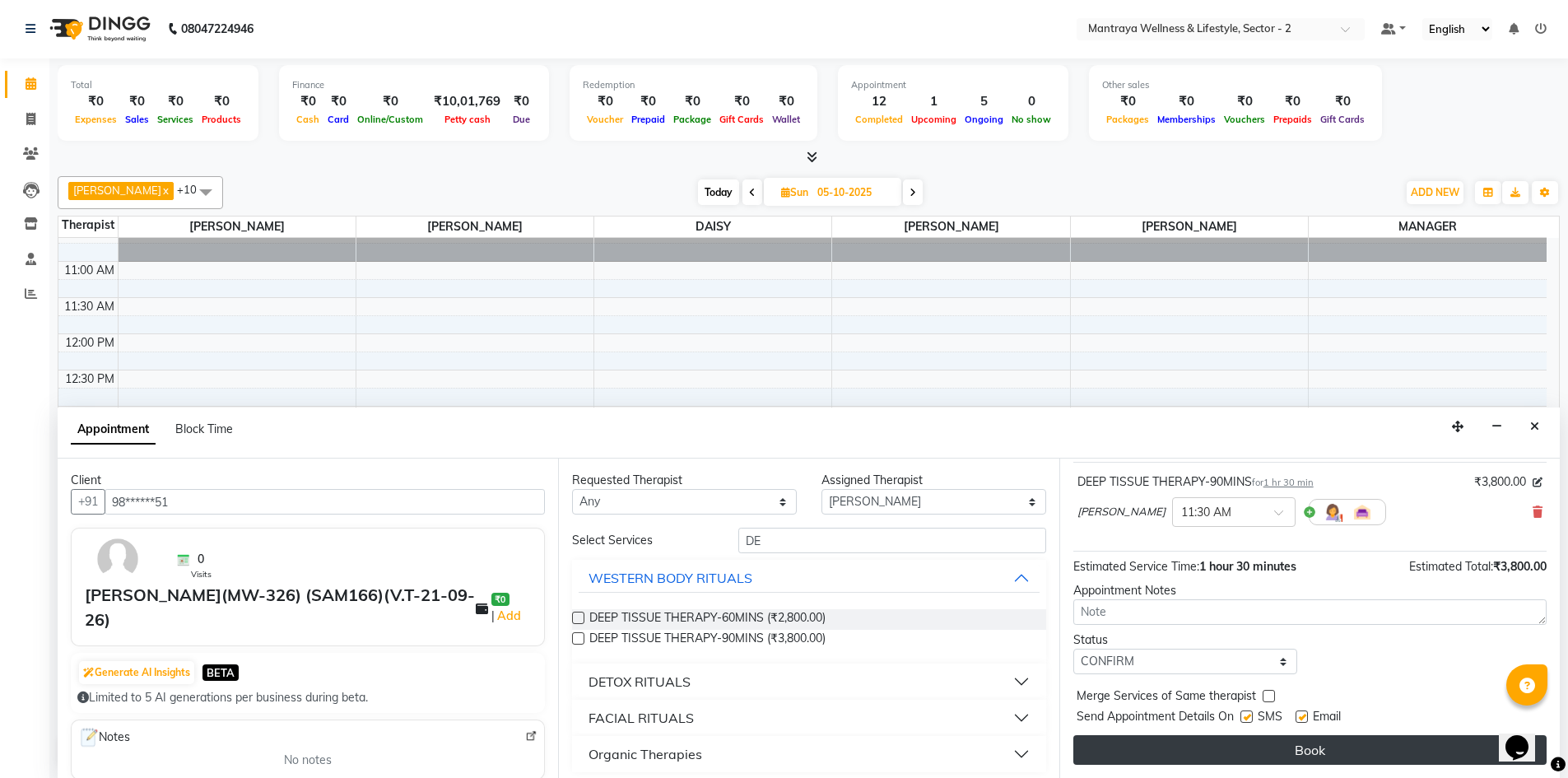
click at [1157, 755] on button "Book" at bounding box center [1310, 749] width 474 height 30
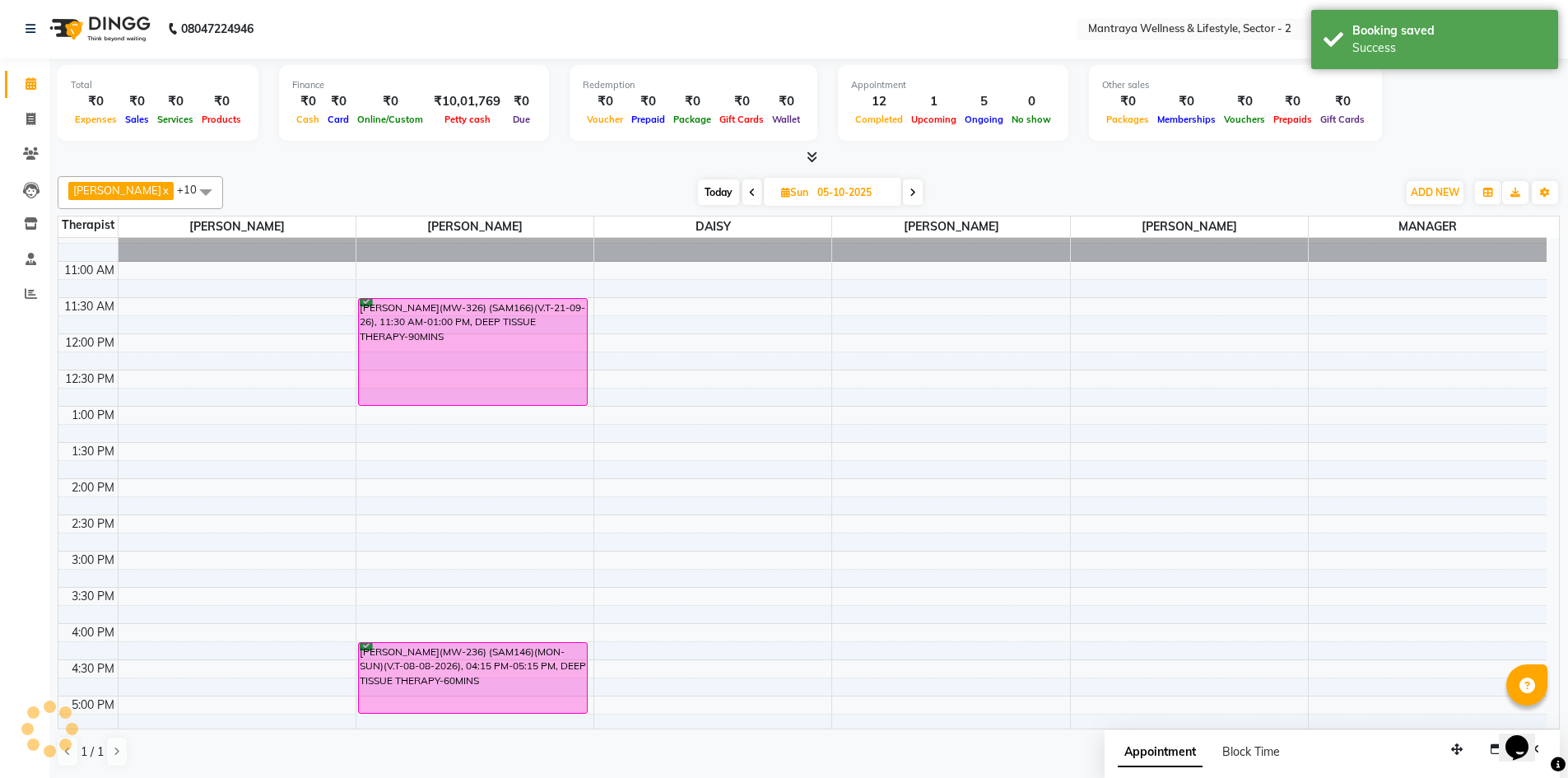
scroll to position [0, 0]
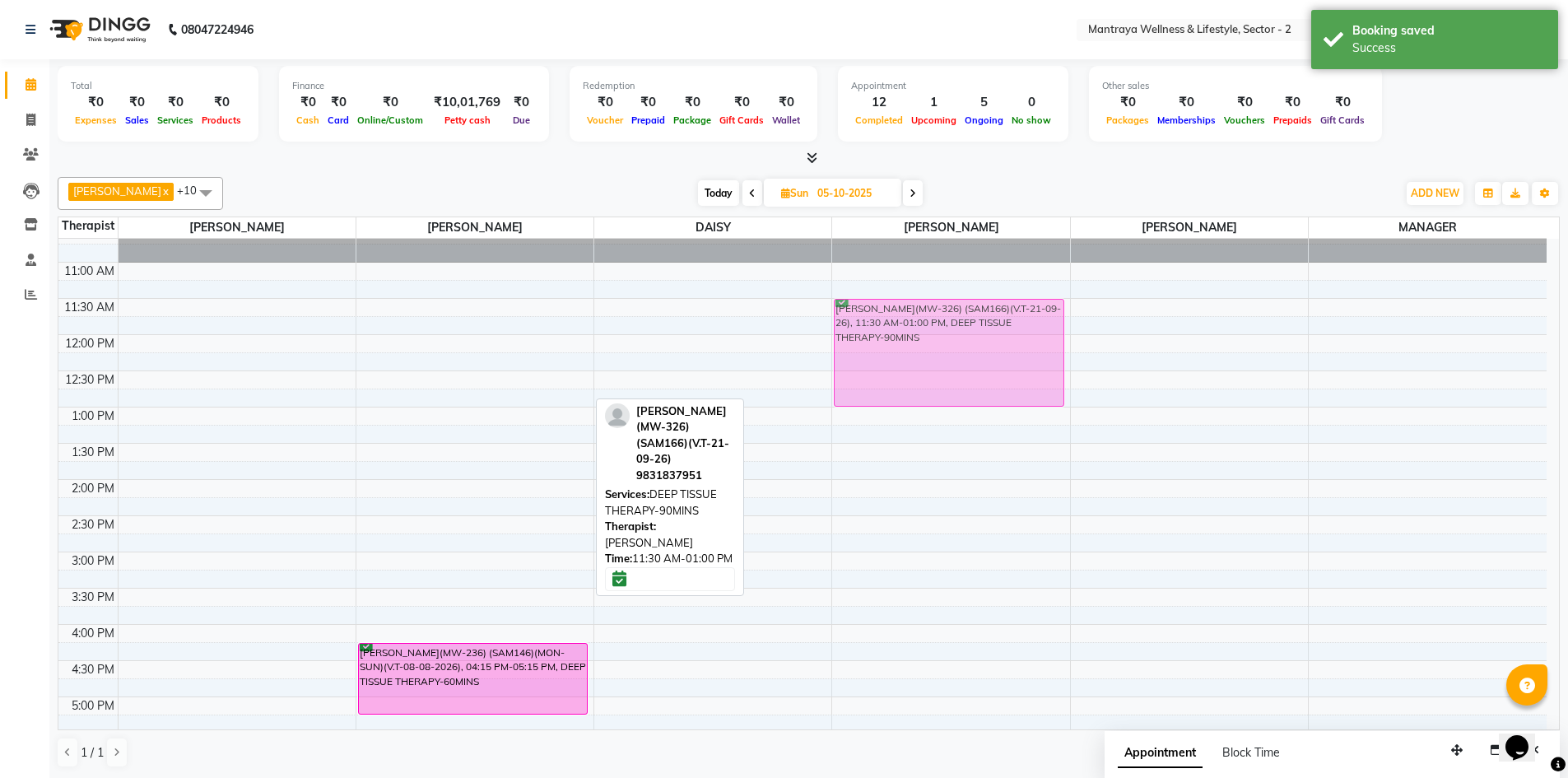
drag, startPoint x: 443, startPoint y: 369, endPoint x: 885, endPoint y: 368, distance: 442.0
click at [885, 368] on tr "VINEET KESHAN(MW-326) (SAM166)(V.T-21-09-26), 11:30 AM-01:00 PM, DEEP TISSUE TH…" at bounding box center [802, 624] width 1488 height 869
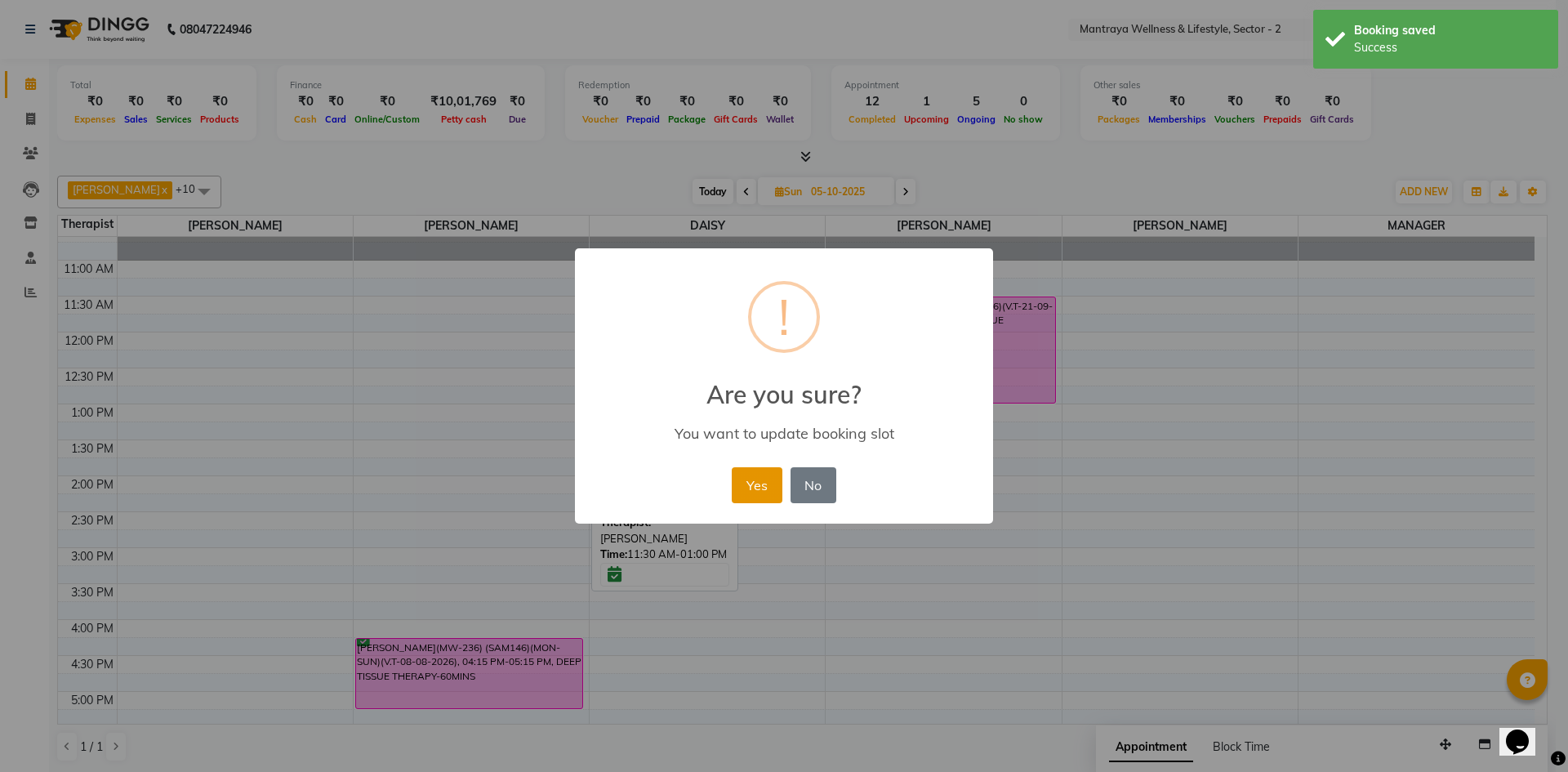
click at [758, 487] on button "Yes" at bounding box center [756, 485] width 50 height 36
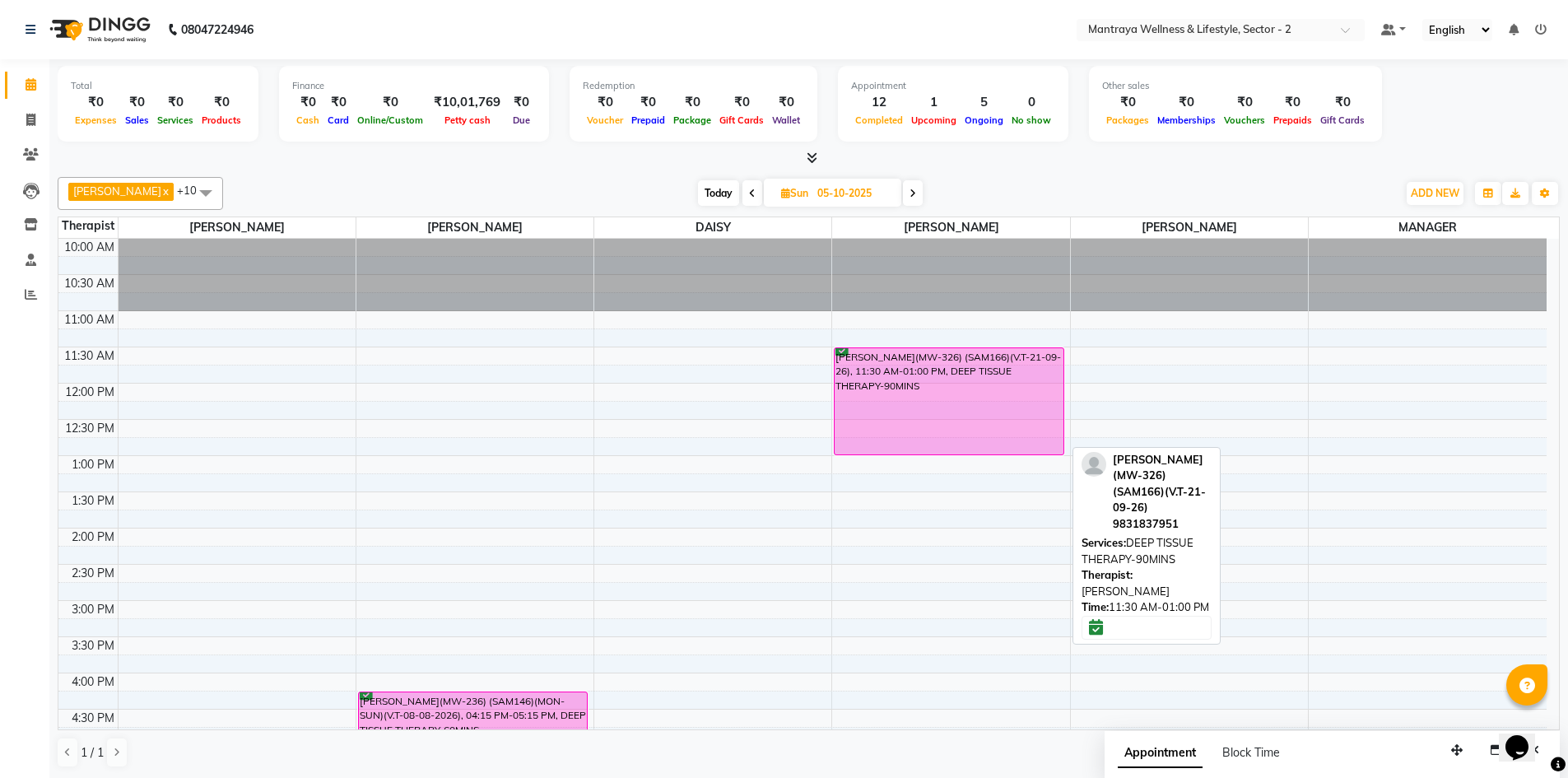
click at [894, 363] on div "VINEET KESHAN(MW-326) (SAM166)(V.T-21-09-26), 11:30 AM-01:00 PM, DEEP TISSUE TH…" at bounding box center [948, 401] width 228 height 106
click at [905, 349] on div "VINEET KESHAN(MW-326) (SAM166)(V.T-21-09-26), 11:30 AM-01:00 PM, DEEP TISSUE TH…" at bounding box center [948, 401] width 228 height 106
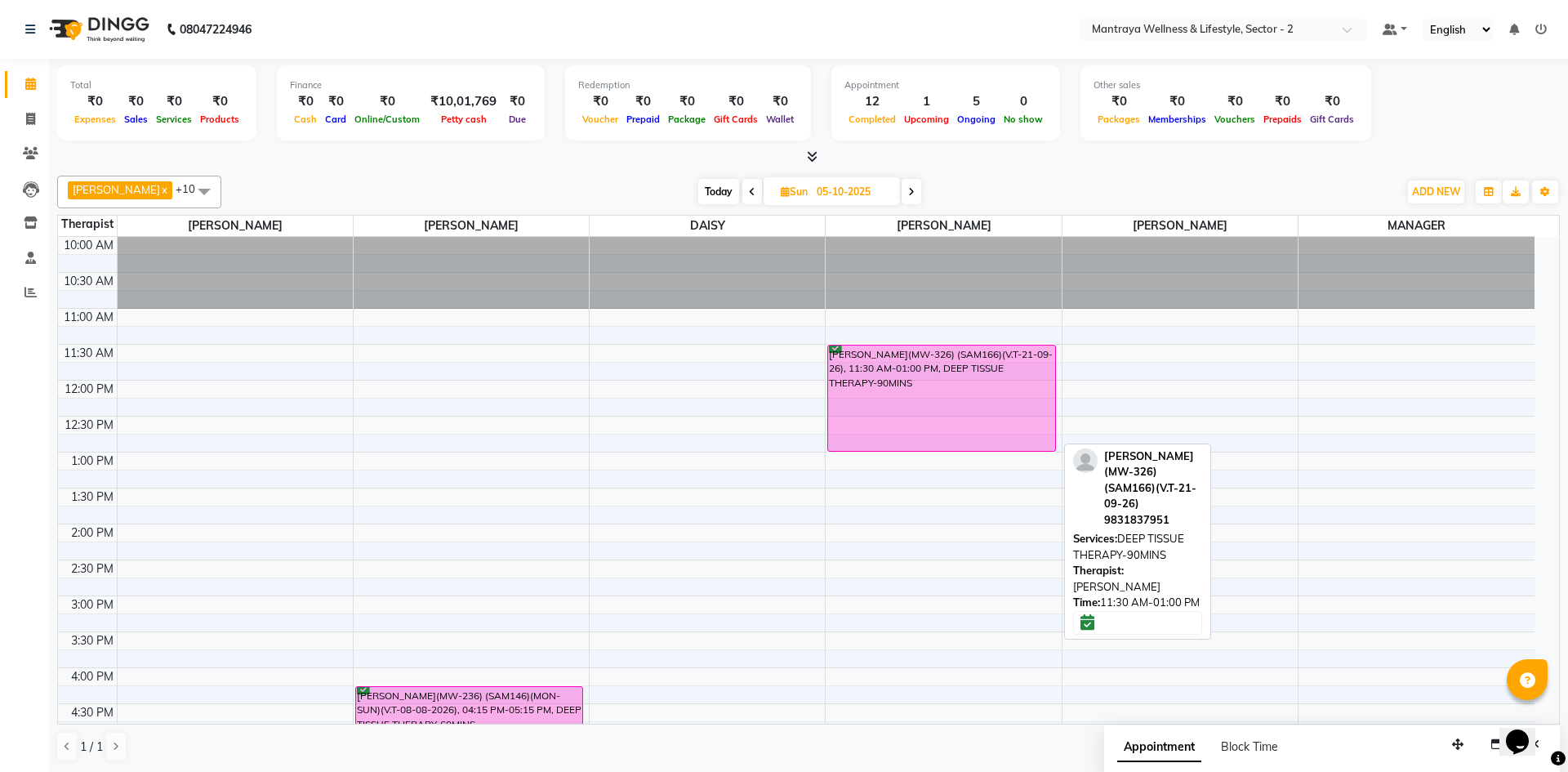
select select "6"
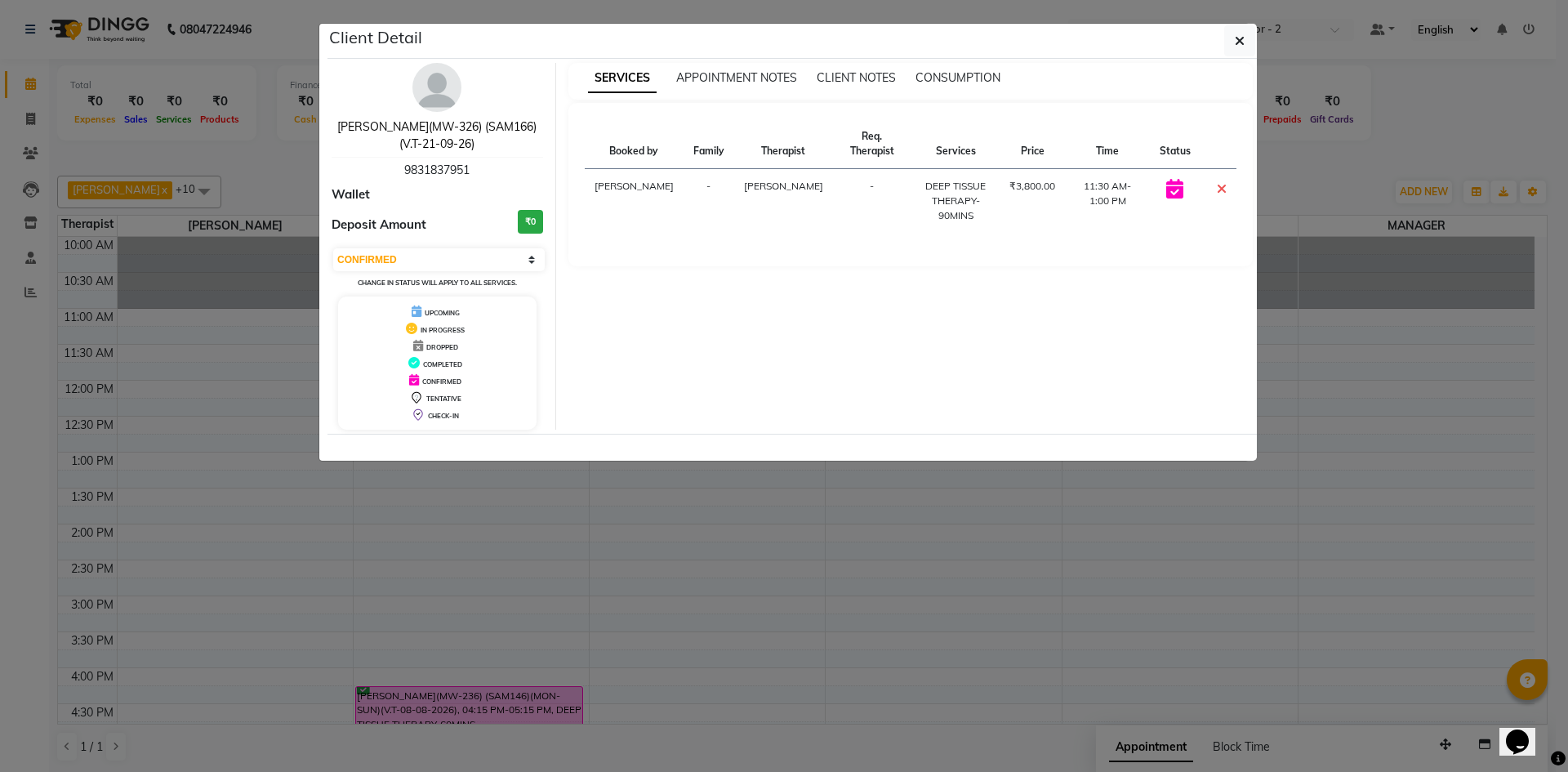
click at [409, 125] on link "[PERSON_NAME](MW-326) (SAM166)(V.T-21-09-26)" at bounding box center [436, 135] width 199 height 32
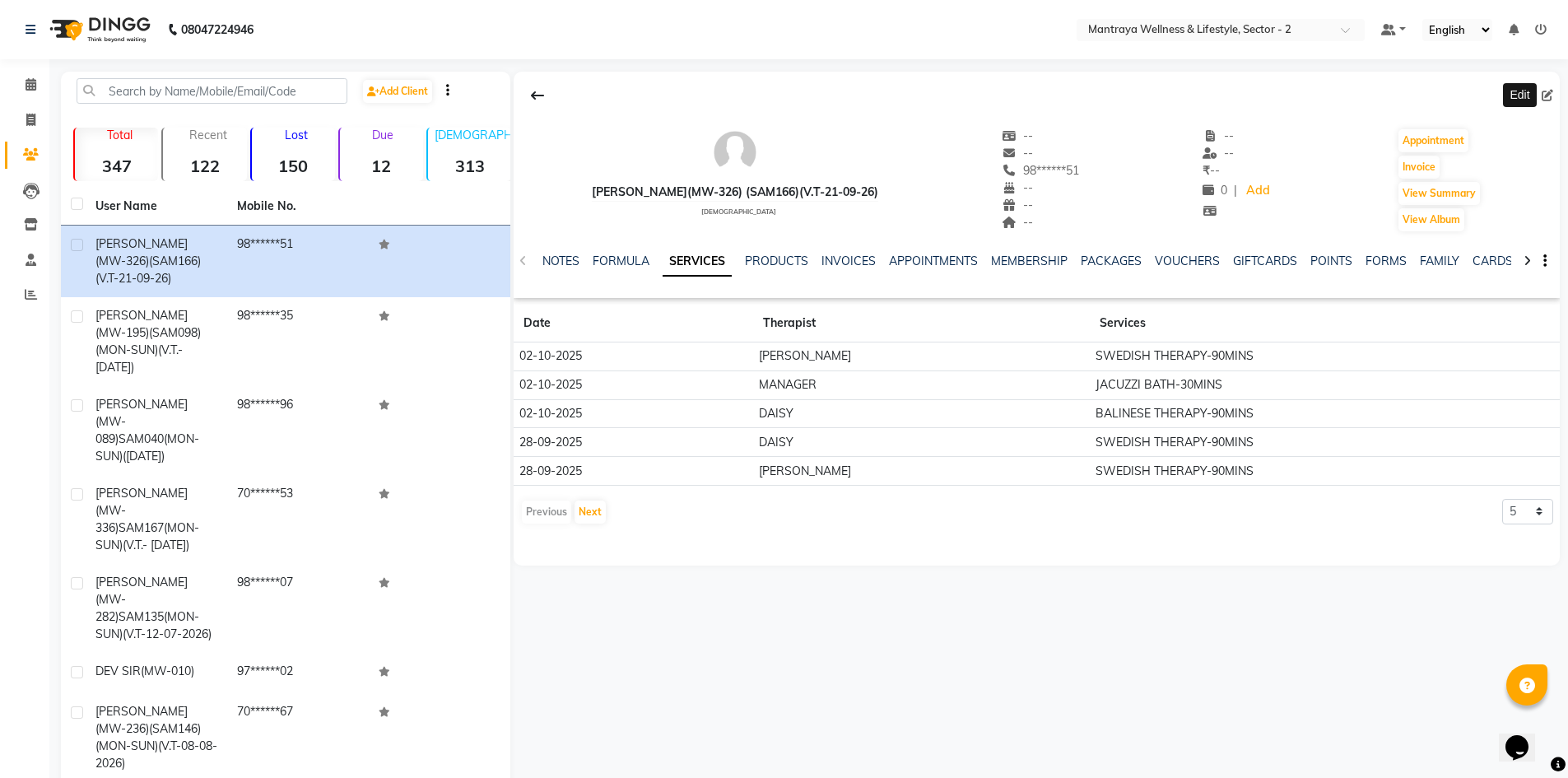
click at [1543, 93] on icon at bounding box center [1547, 95] width 11 height 11
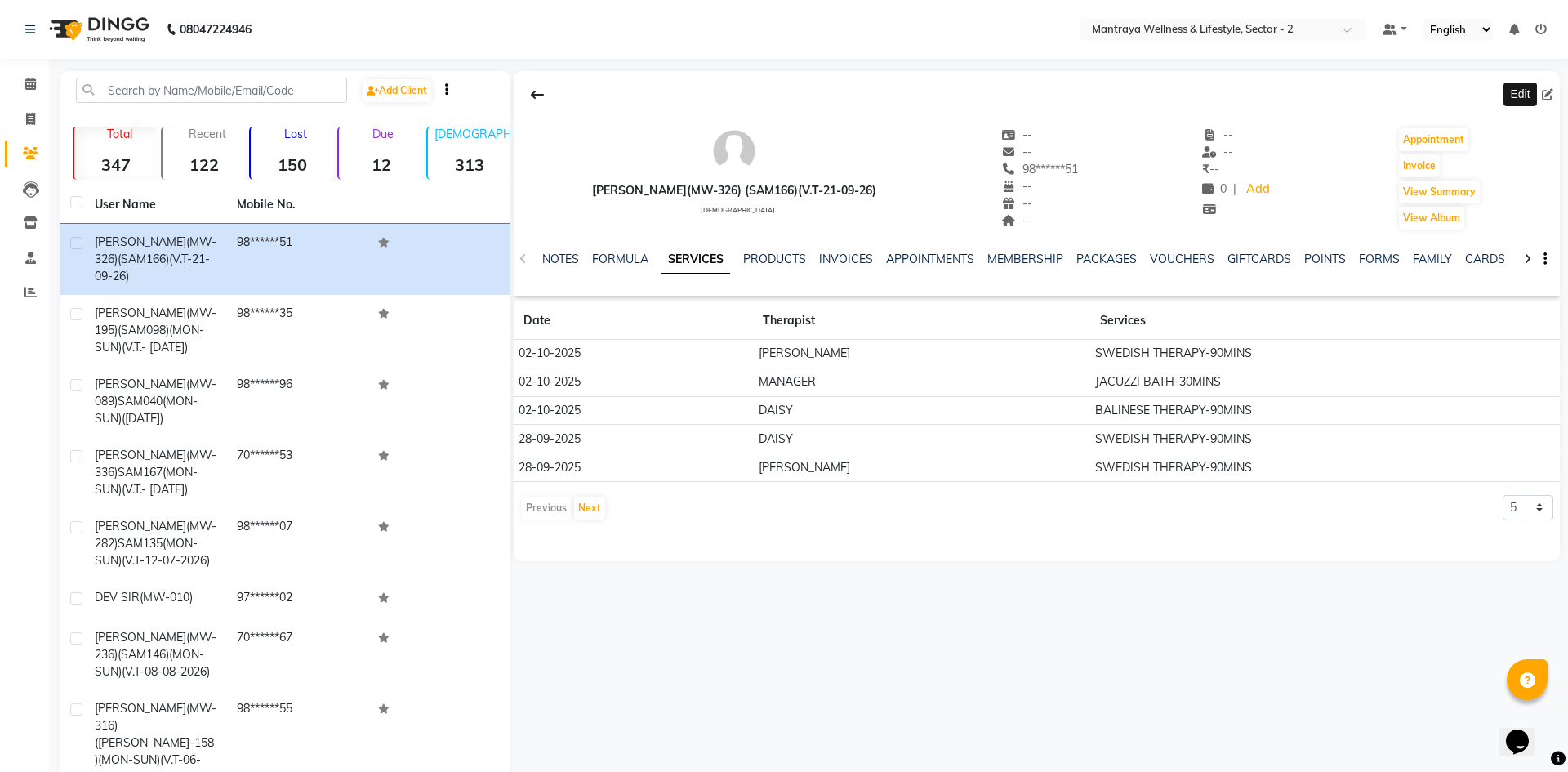
select select "[DEMOGRAPHIC_DATA]"
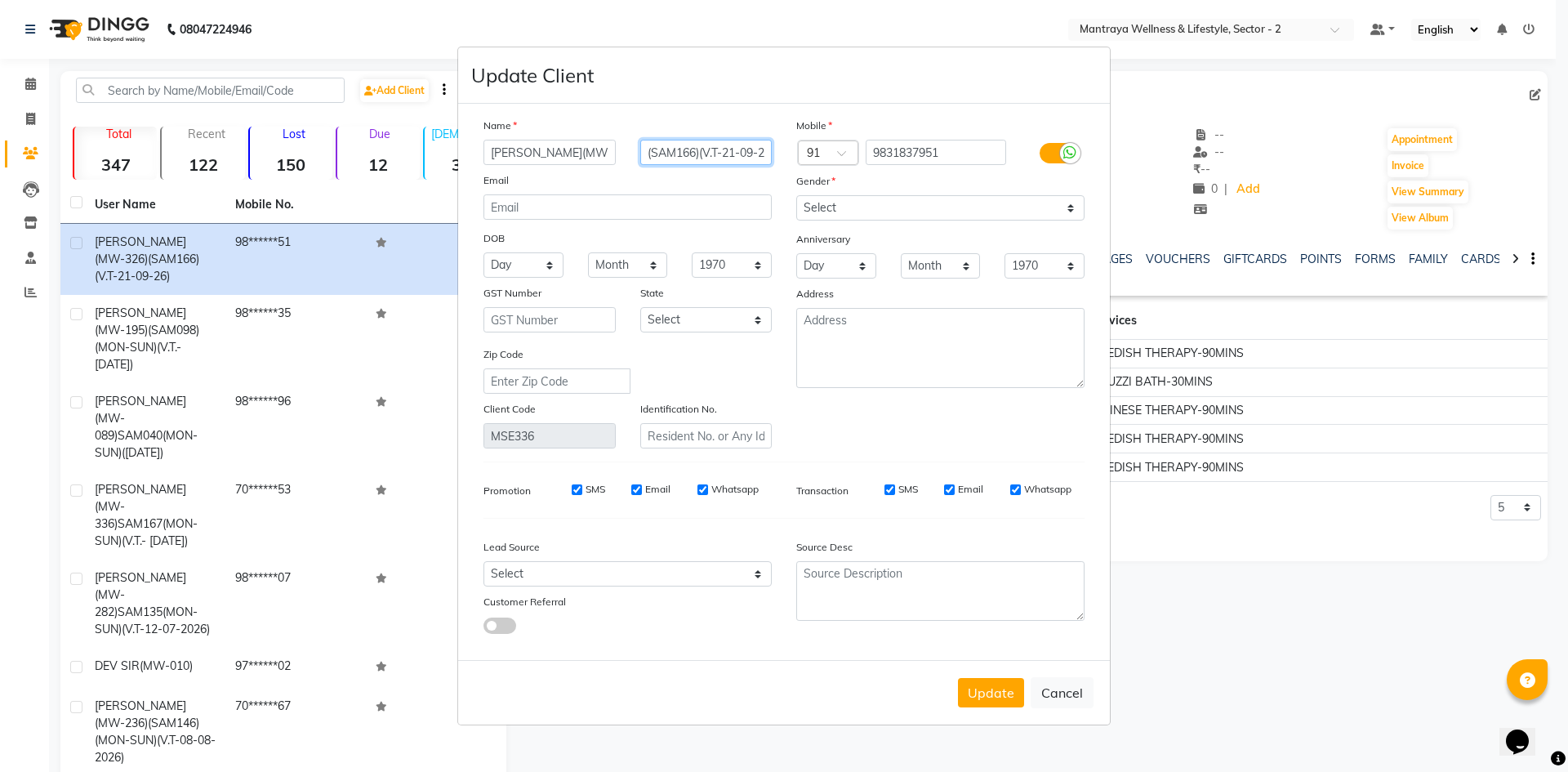
click at [700, 152] on input "(SAM166)(V.T-21-09-26)" at bounding box center [706, 152] width 132 height 26
type input "(SAM166)(MON-SUN)(V.T-21-09-26)"
drag, startPoint x: 1014, startPoint y: 680, endPoint x: 987, endPoint y: 669, distance: 29.2
click at [1014, 680] on button "Update" at bounding box center [991, 692] width 66 height 29
select select
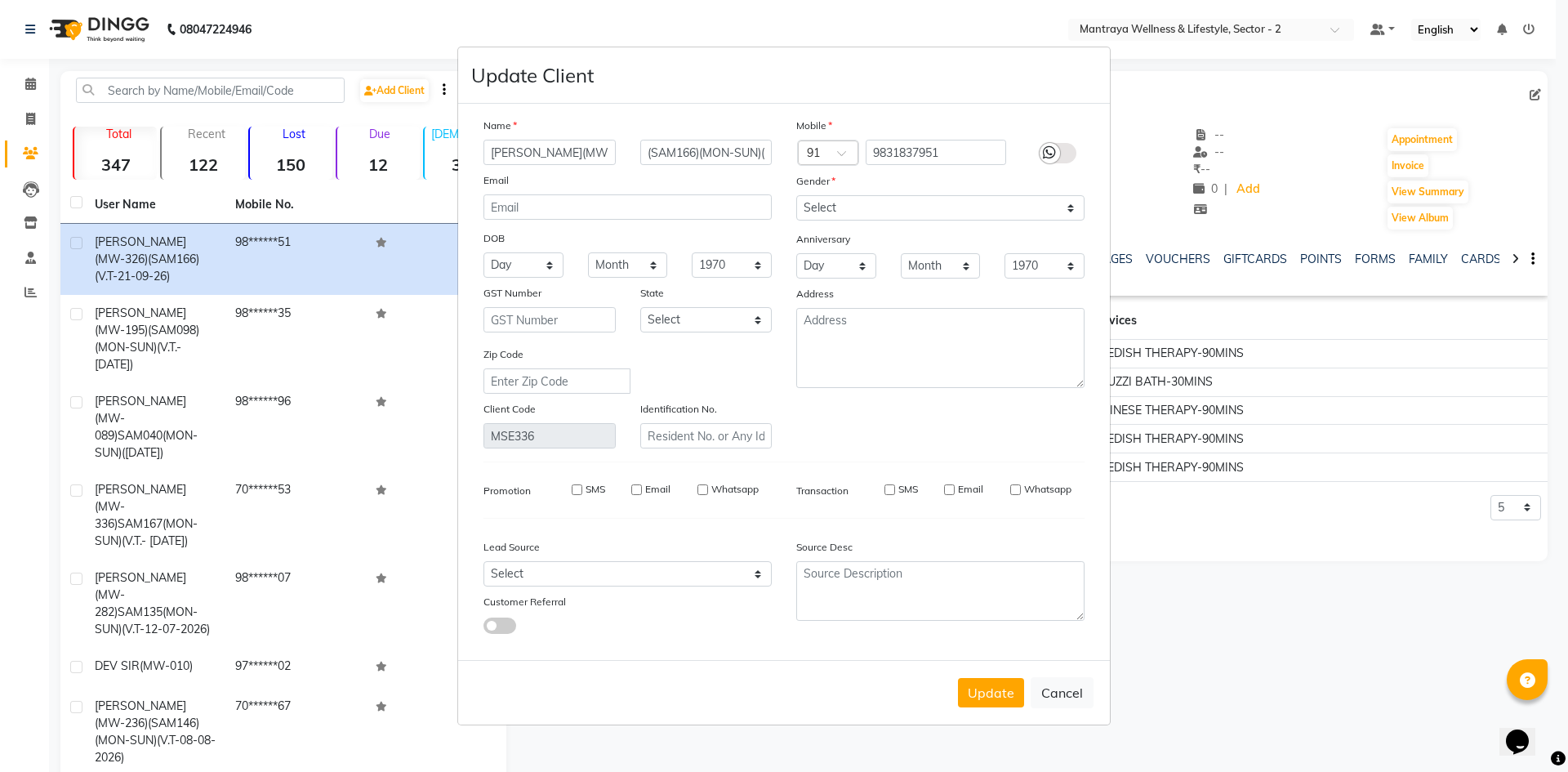
select select
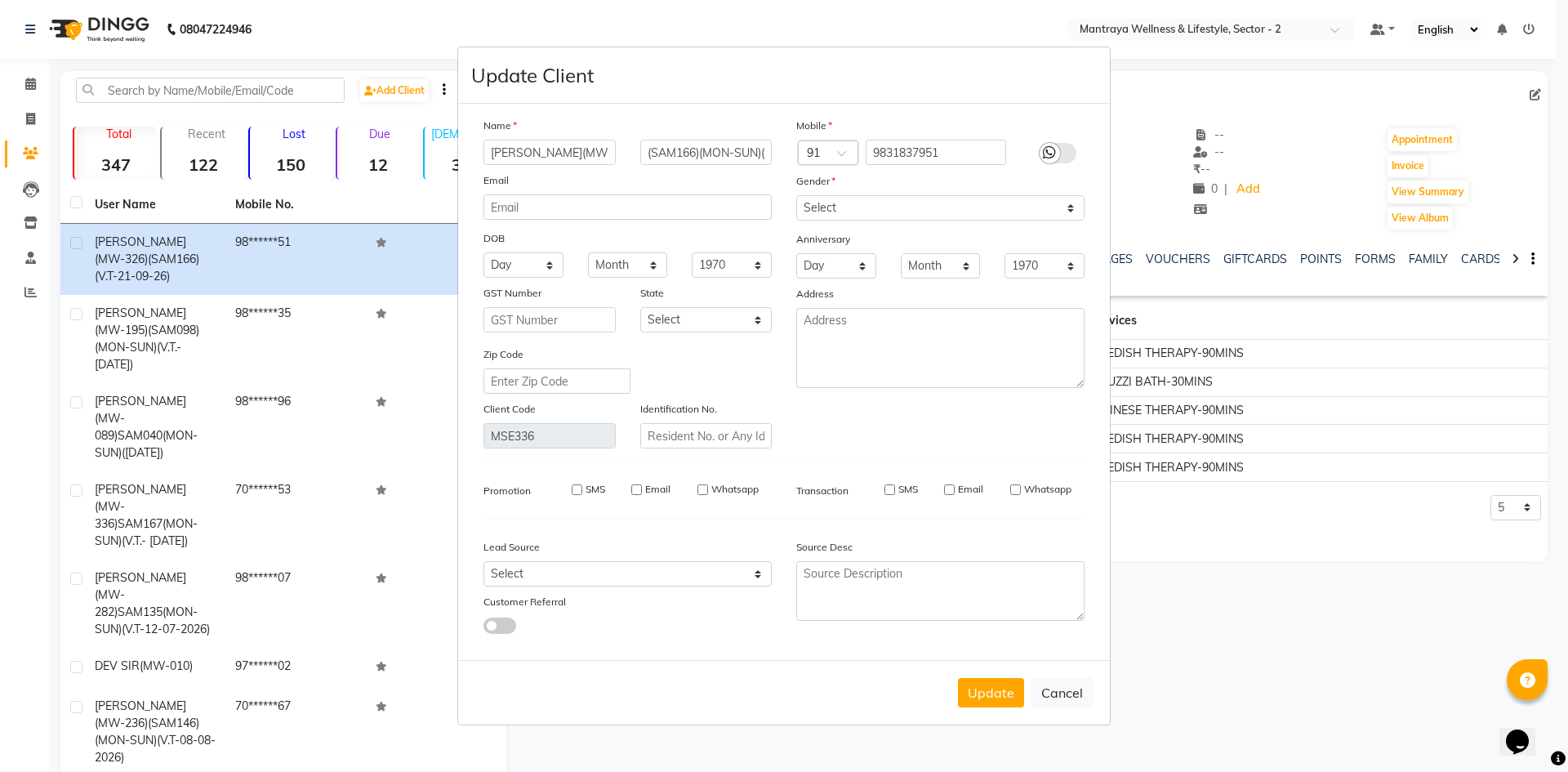
select select
checkbox input "false"
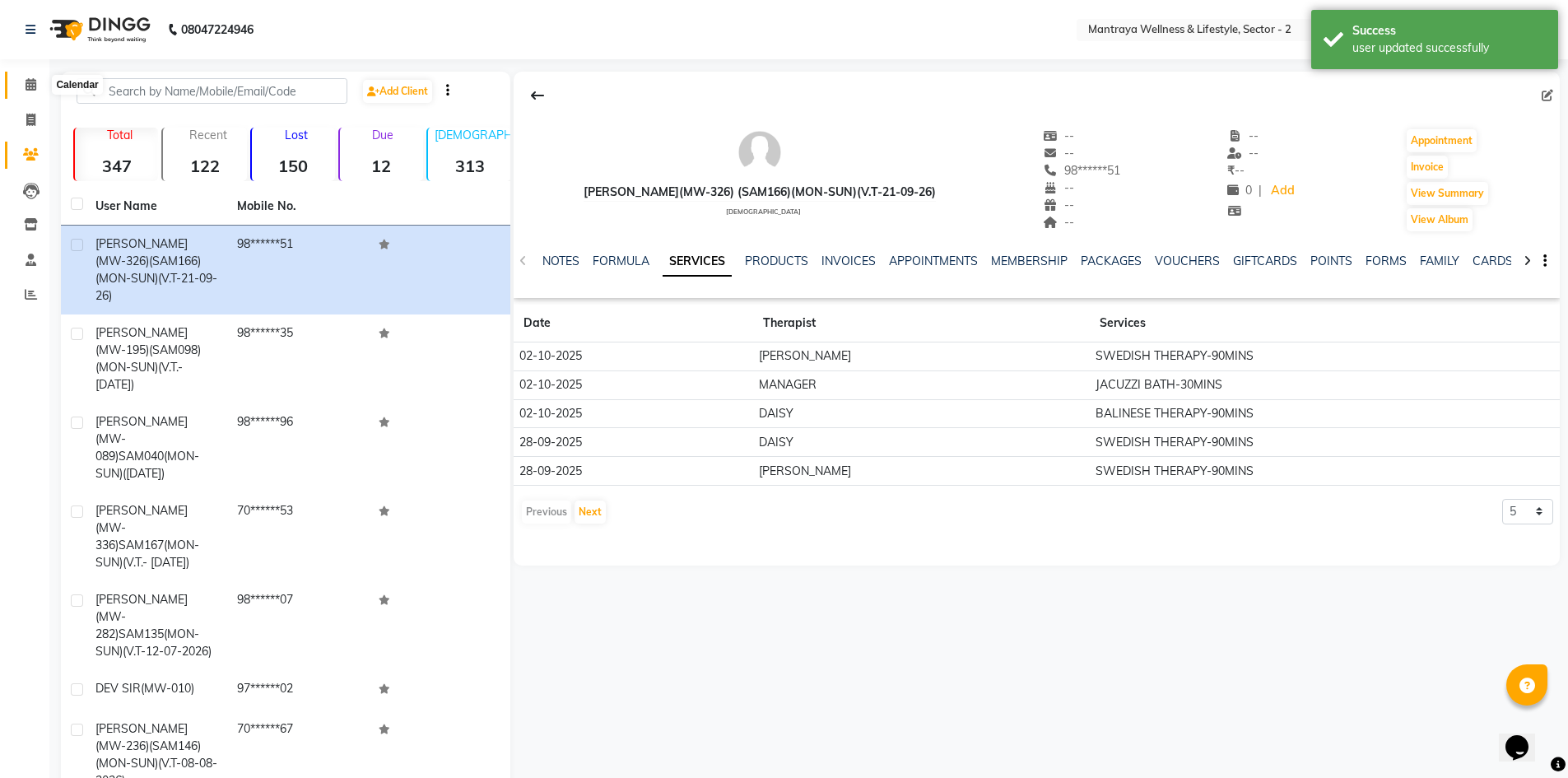
click at [31, 77] on span at bounding box center [31, 85] width 29 height 19
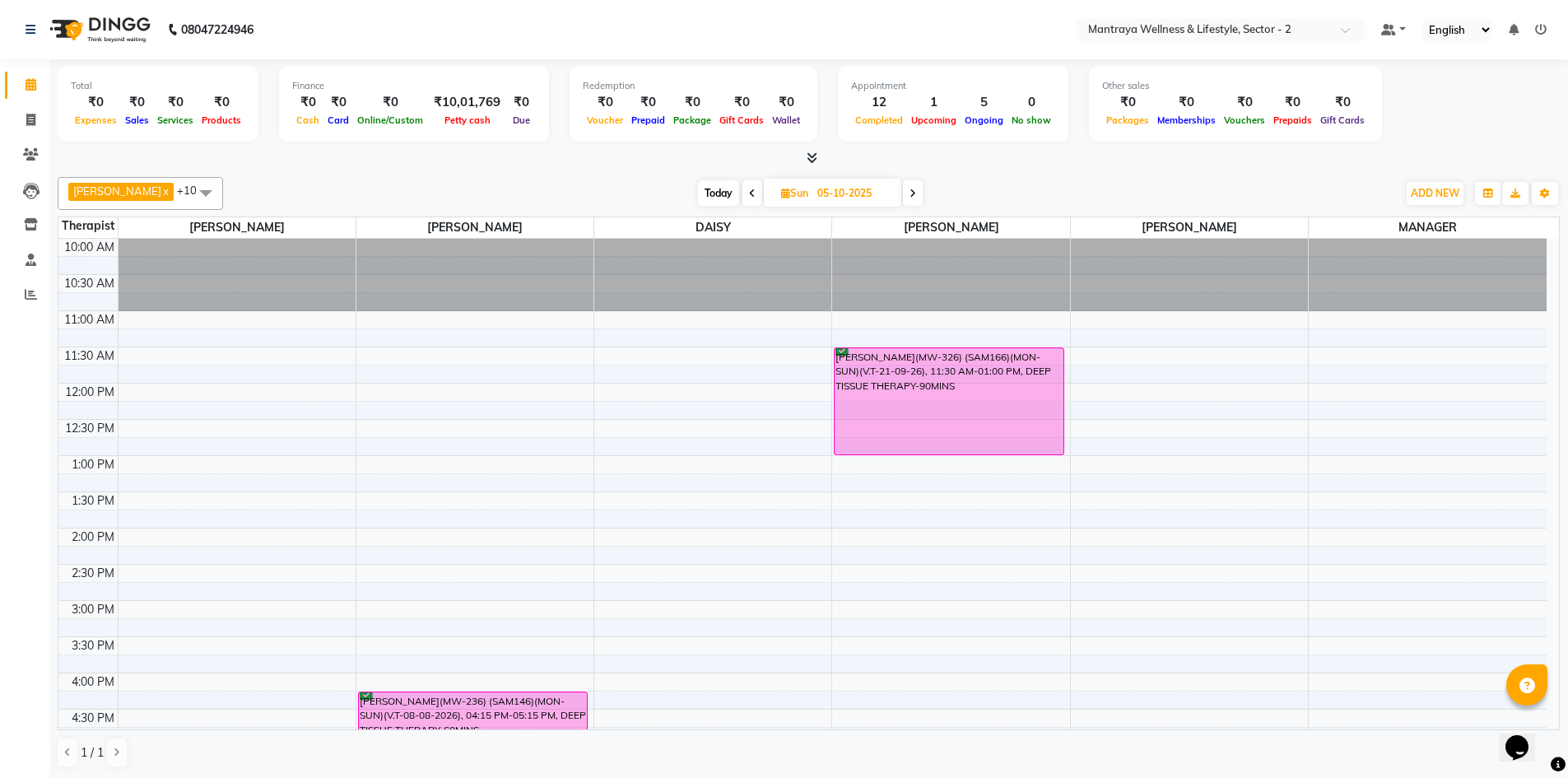
click at [698, 193] on span "Today" at bounding box center [718, 193] width 41 height 26
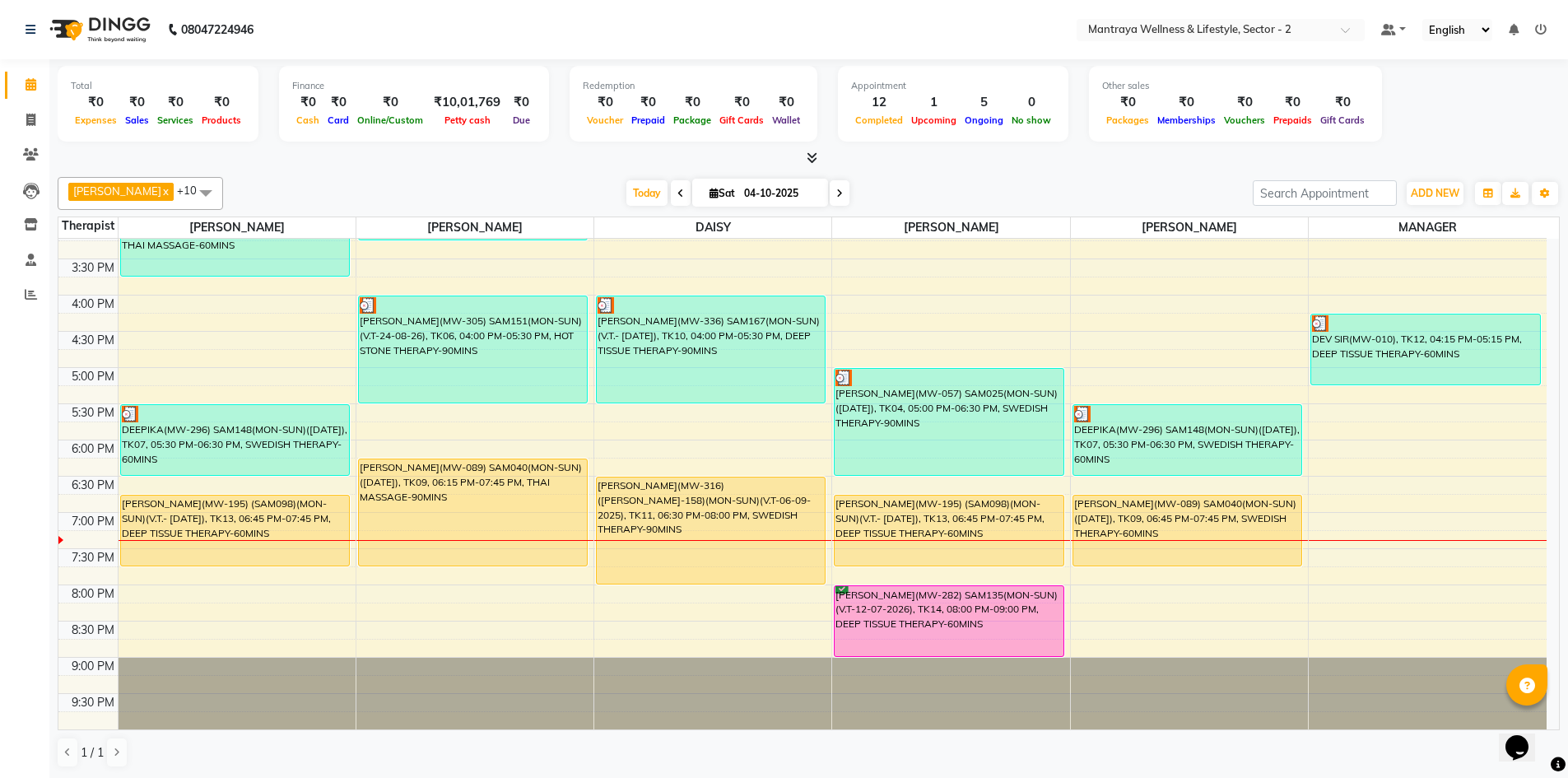
scroll to position [1, 0]
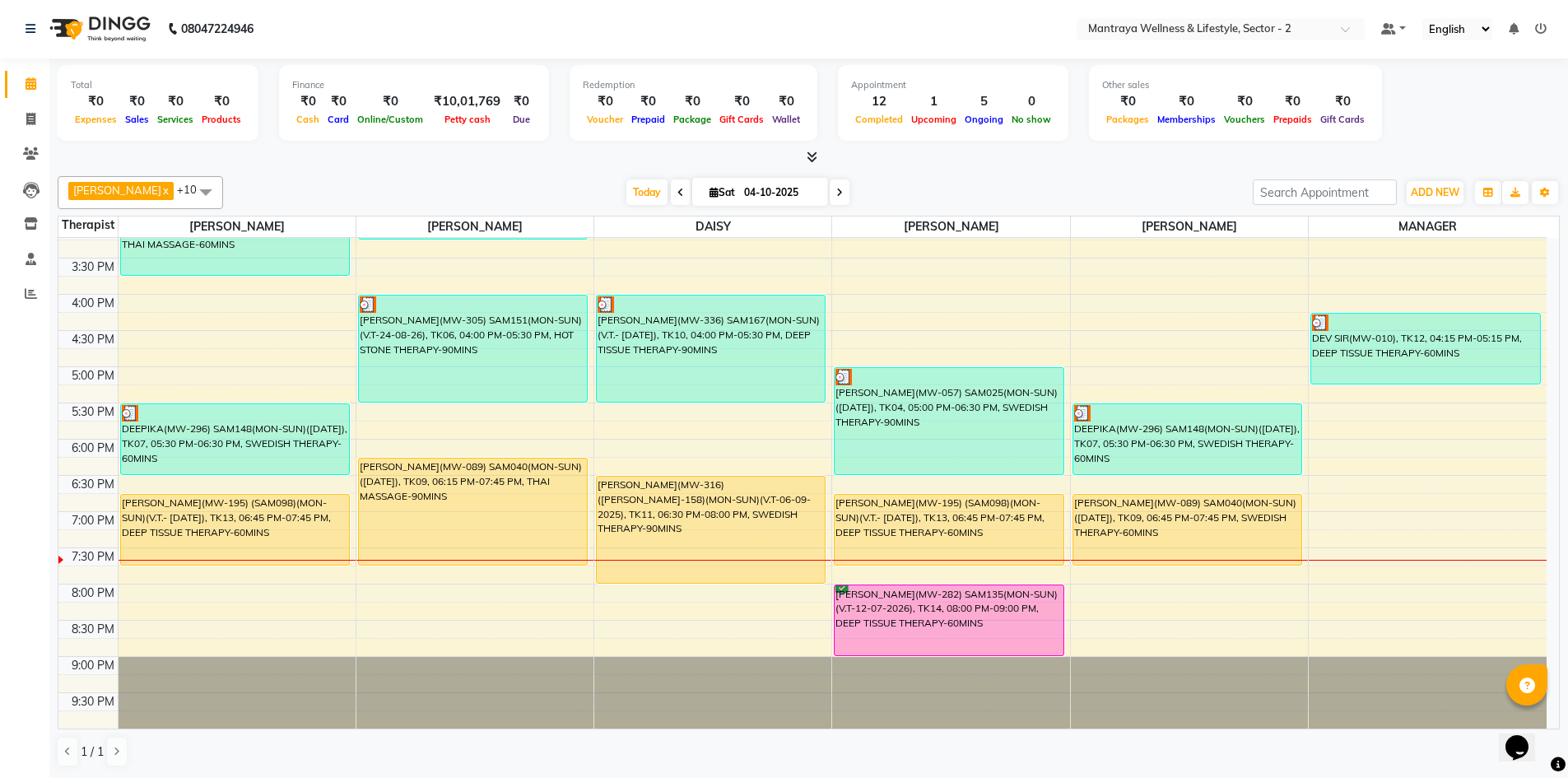
click at [830, 182] on span at bounding box center [839, 192] width 19 height 26
type input "05-10-2025"
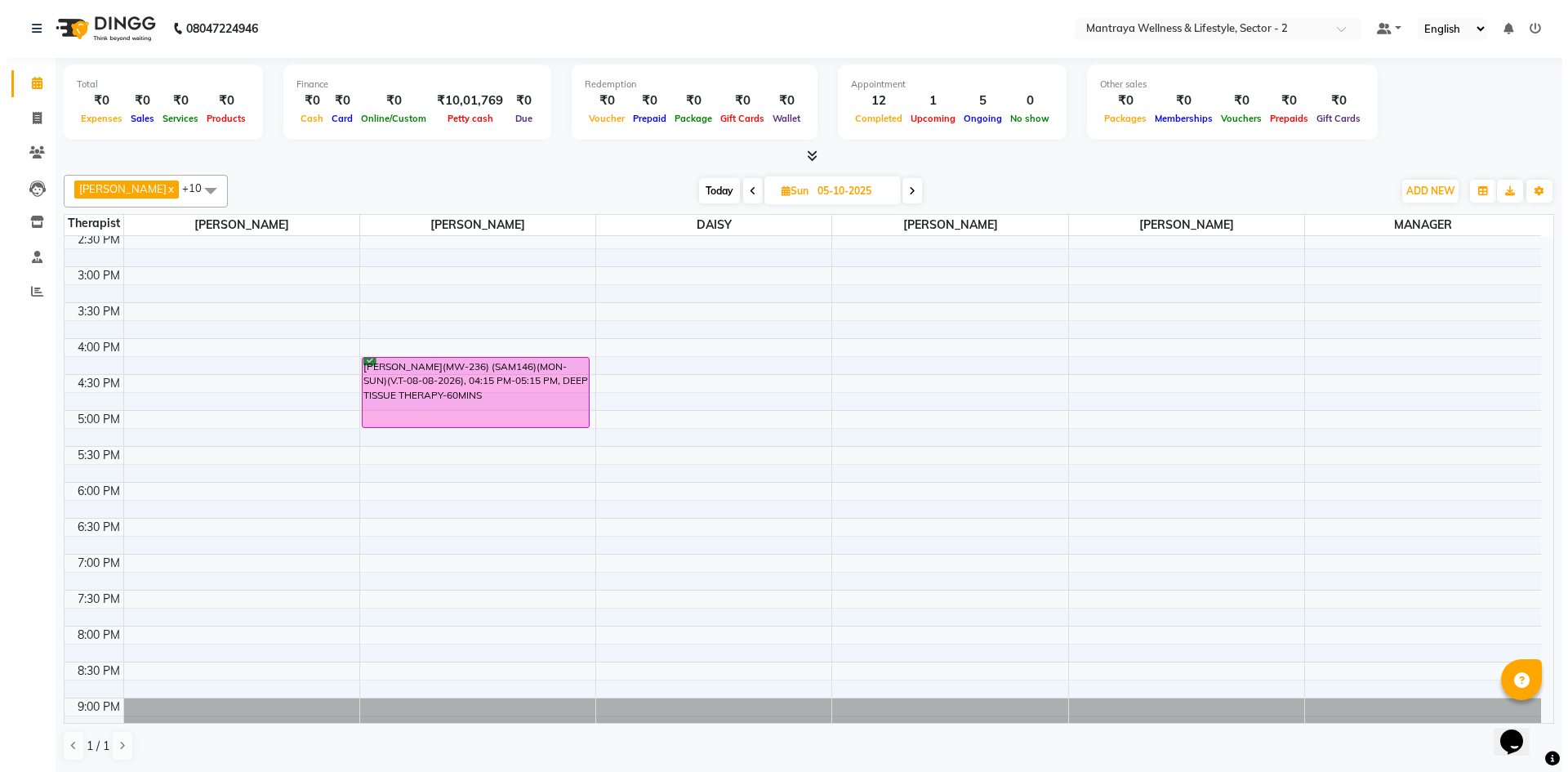
scroll to position [48, 0]
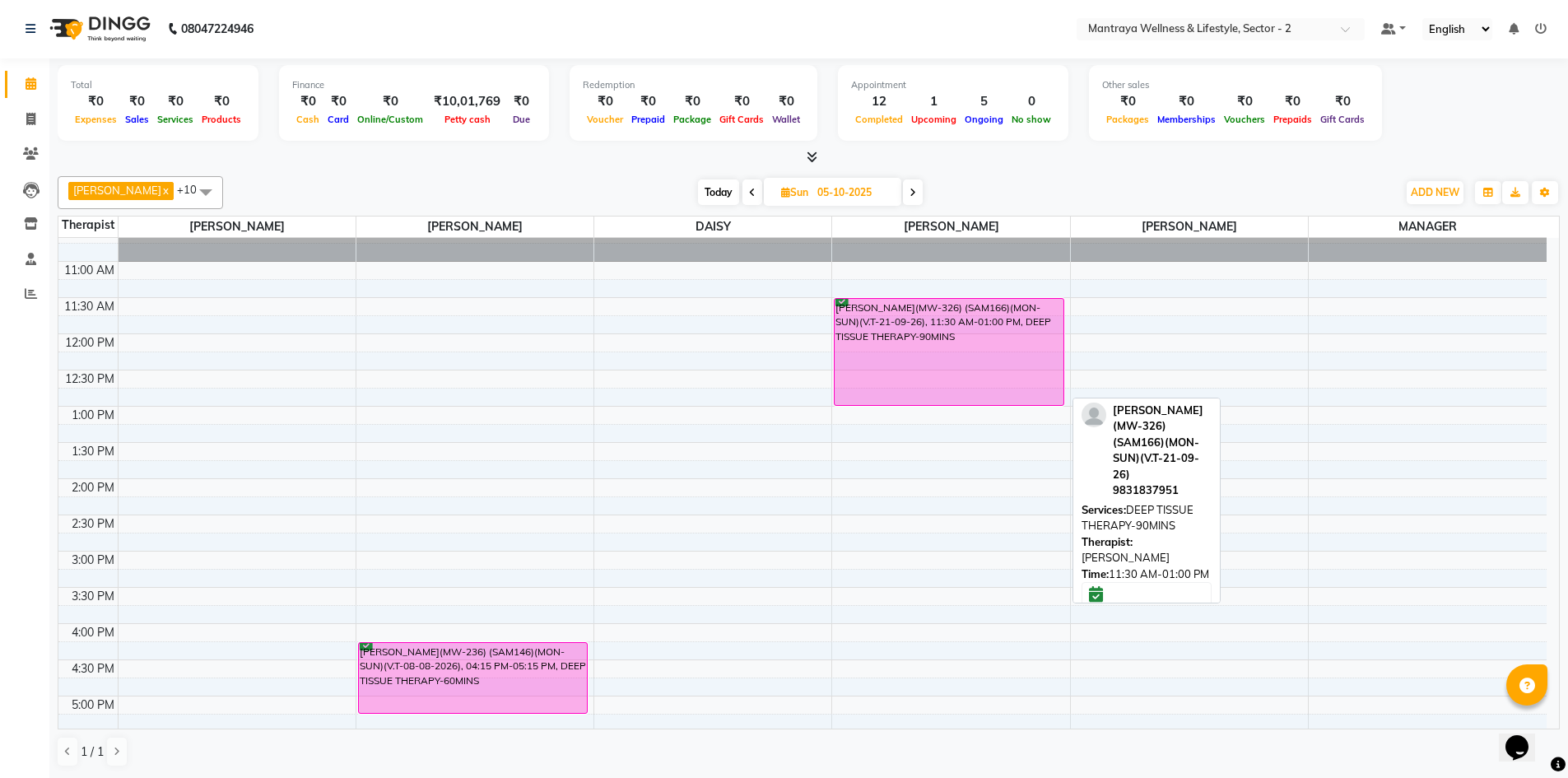
click at [909, 315] on div "VINEET KESHAN(MW-326) (SAM166)(MON-SUN)(V.T-21-09-26), 11:30 AM-01:00 PM, DEEP …" at bounding box center [948, 352] width 228 height 106
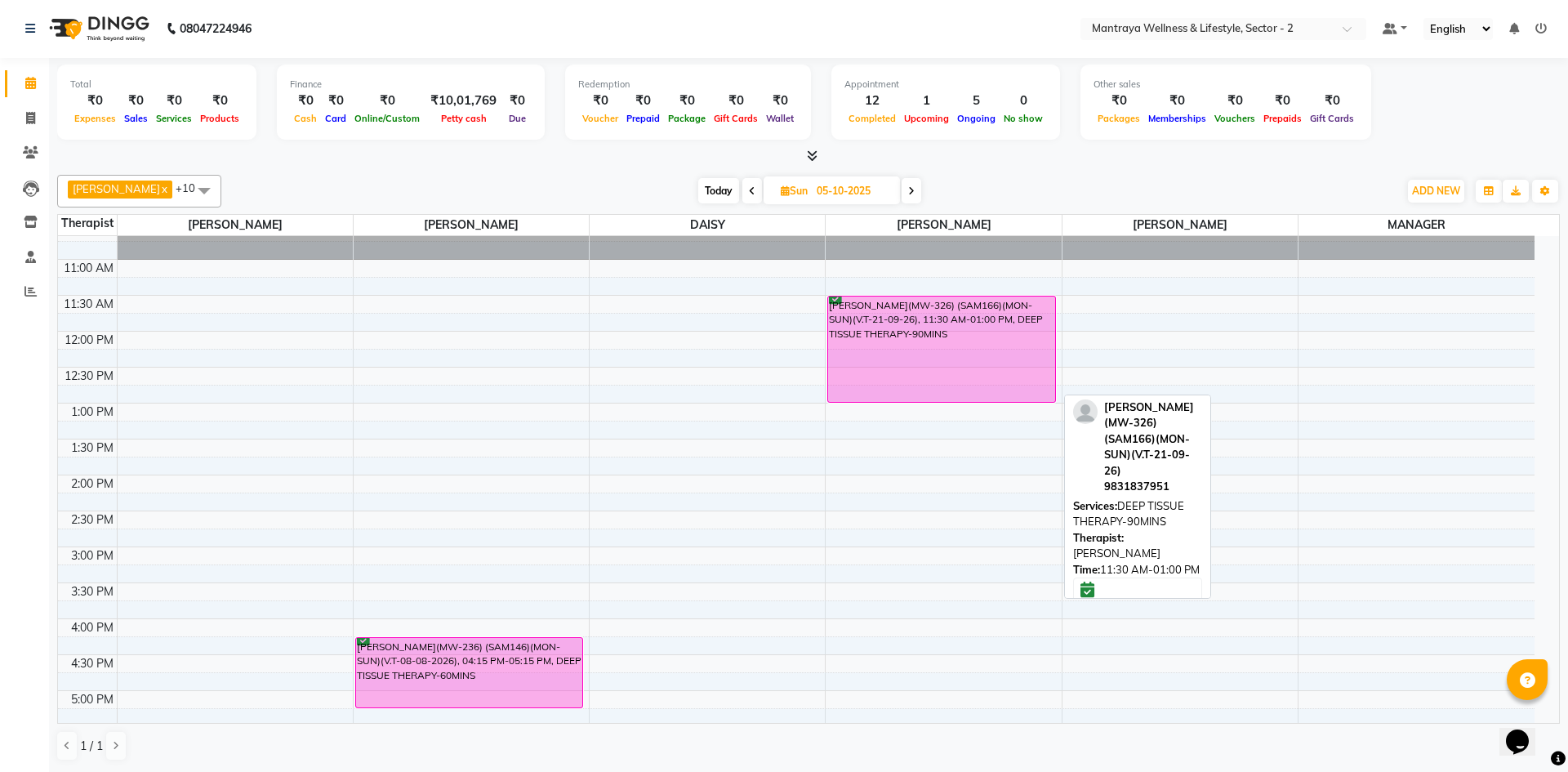
select select "6"
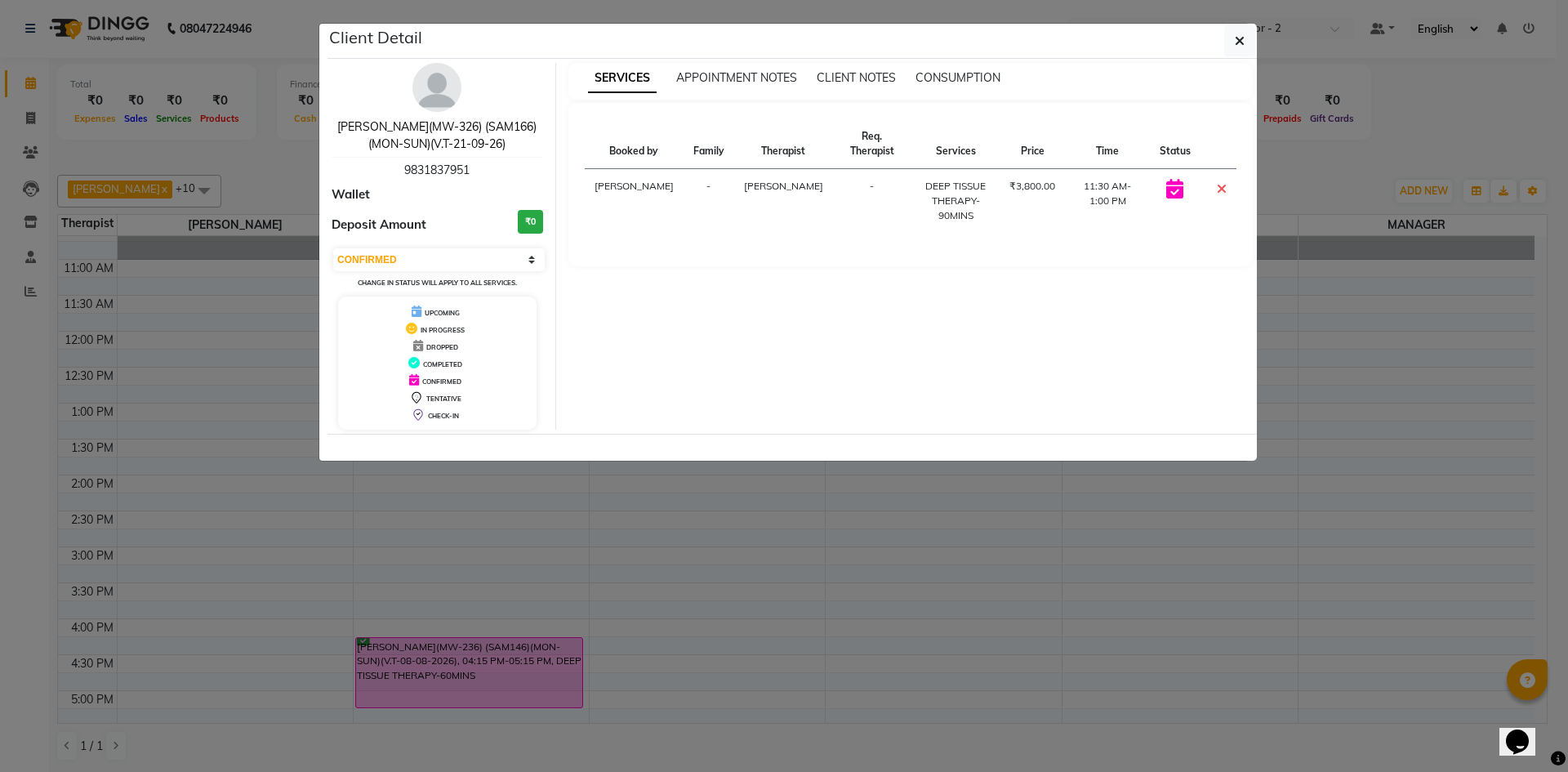
click at [436, 129] on link "VINEET KESHAN(MW-326) (SAM166)(MON-SUN)(V.T-21-09-26)" at bounding box center [436, 135] width 199 height 32
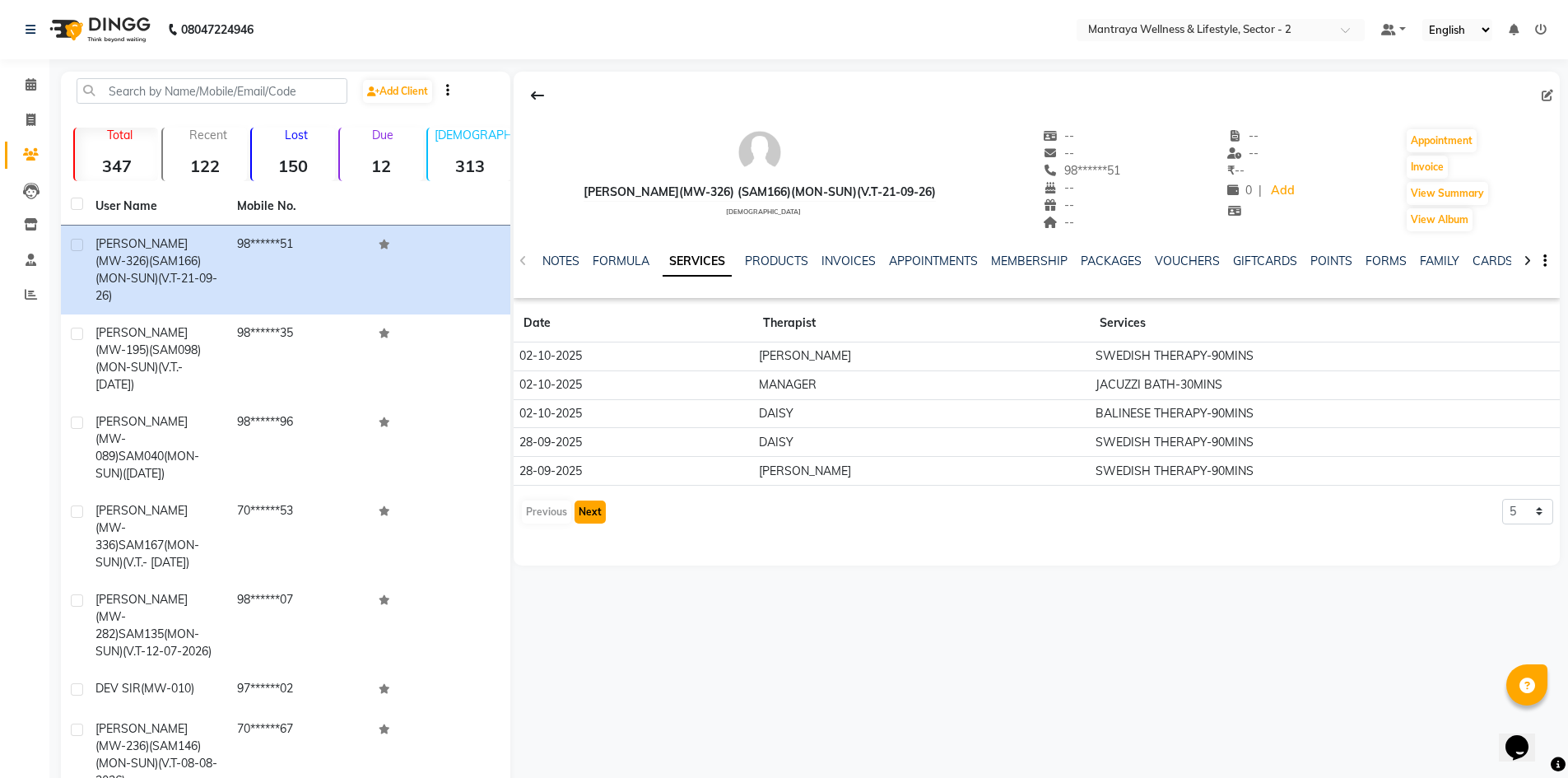
click at [589, 507] on button "Next" at bounding box center [590, 512] width 31 height 23
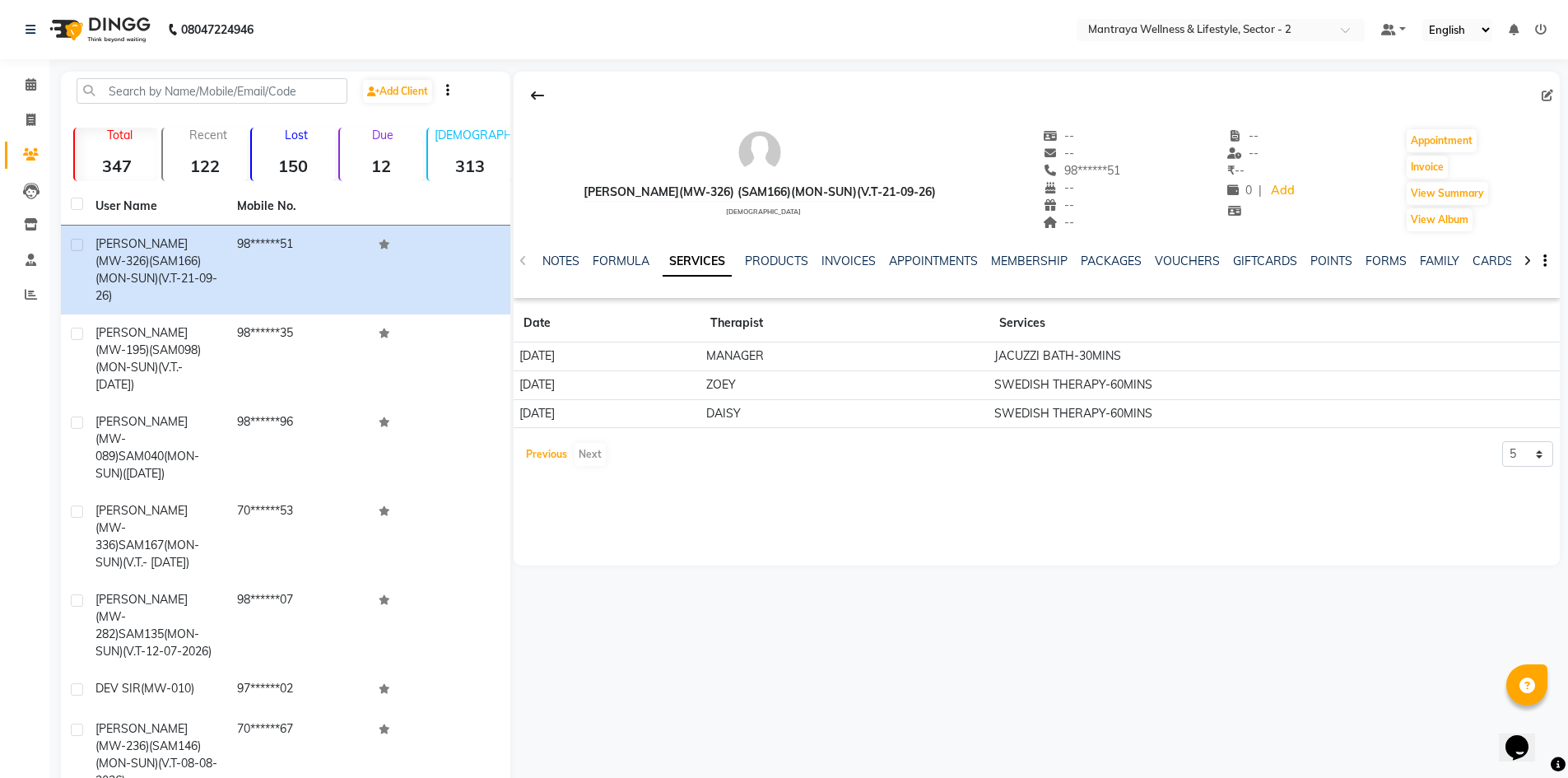
click at [537, 457] on button "Previous" at bounding box center [546, 454] width 49 height 23
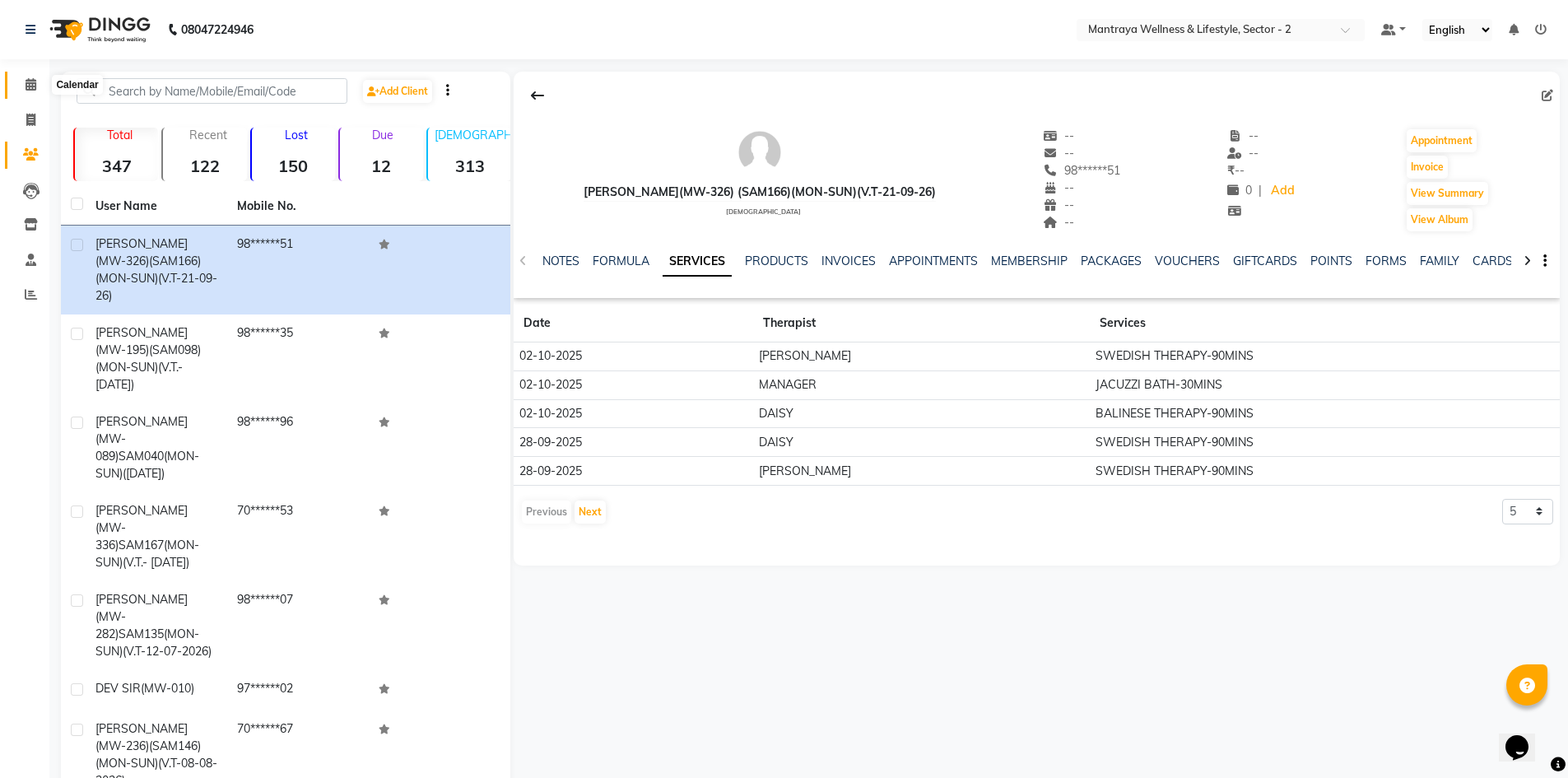
click at [32, 84] on icon at bounding box center [31, 84] width 11 height 12
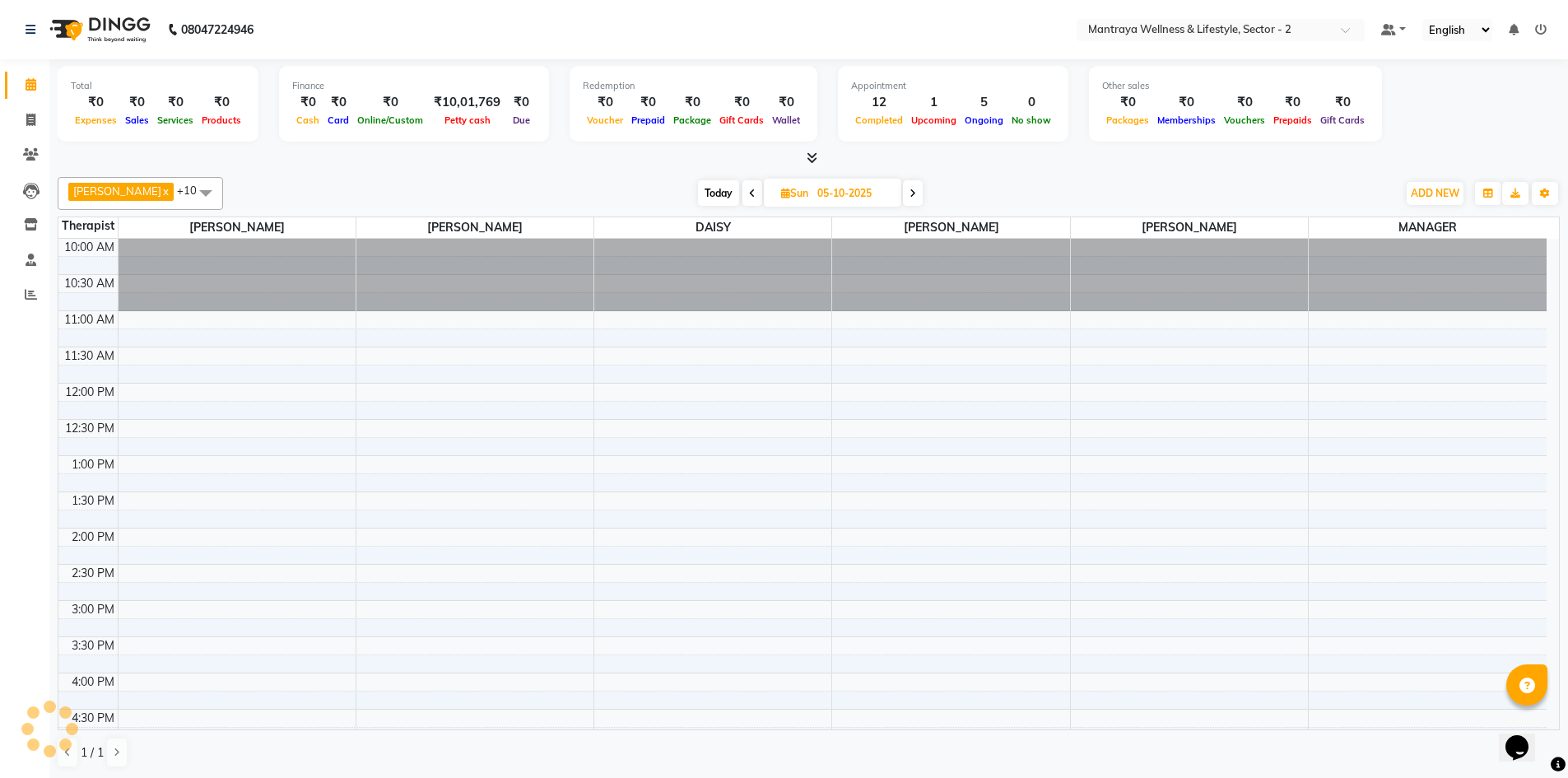
click at [698, 190] on span "Today" at bounding box center [718, 193] width 41 height 26
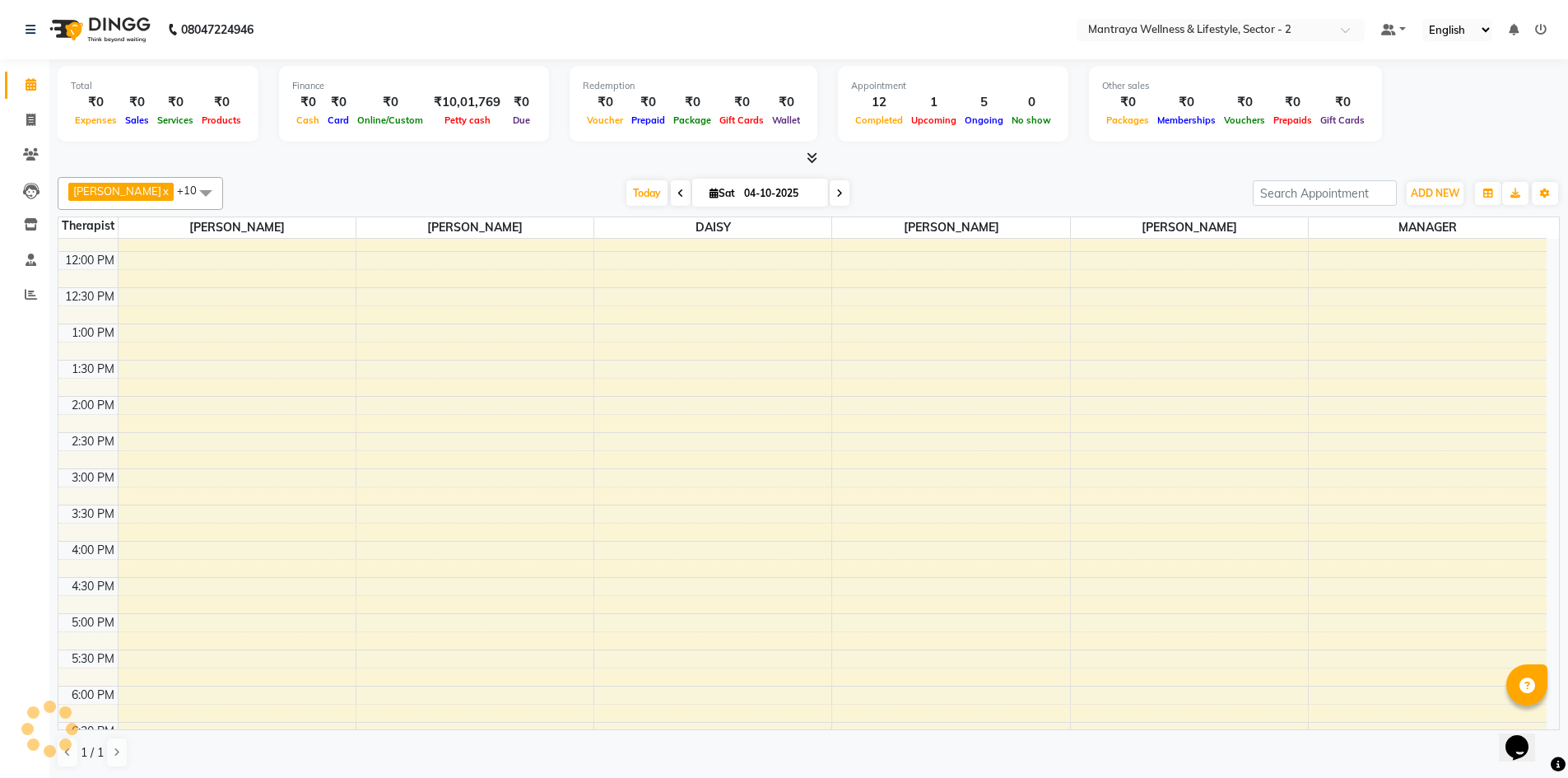
scroll to position [130, 0]
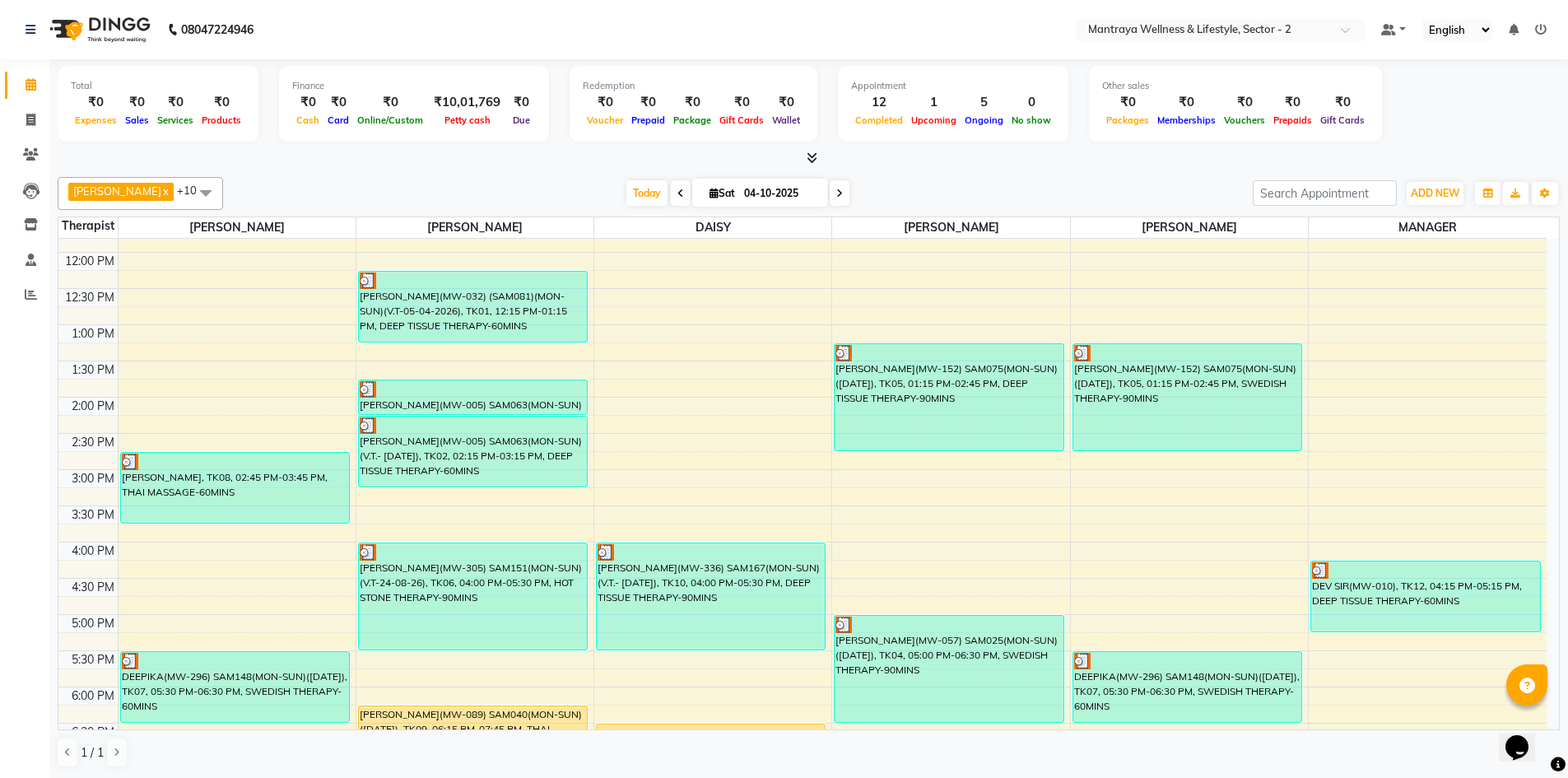
click at [836, 190] on icon at bounding box center [839, 193] width 6 height 10
type input "05-10-2025"
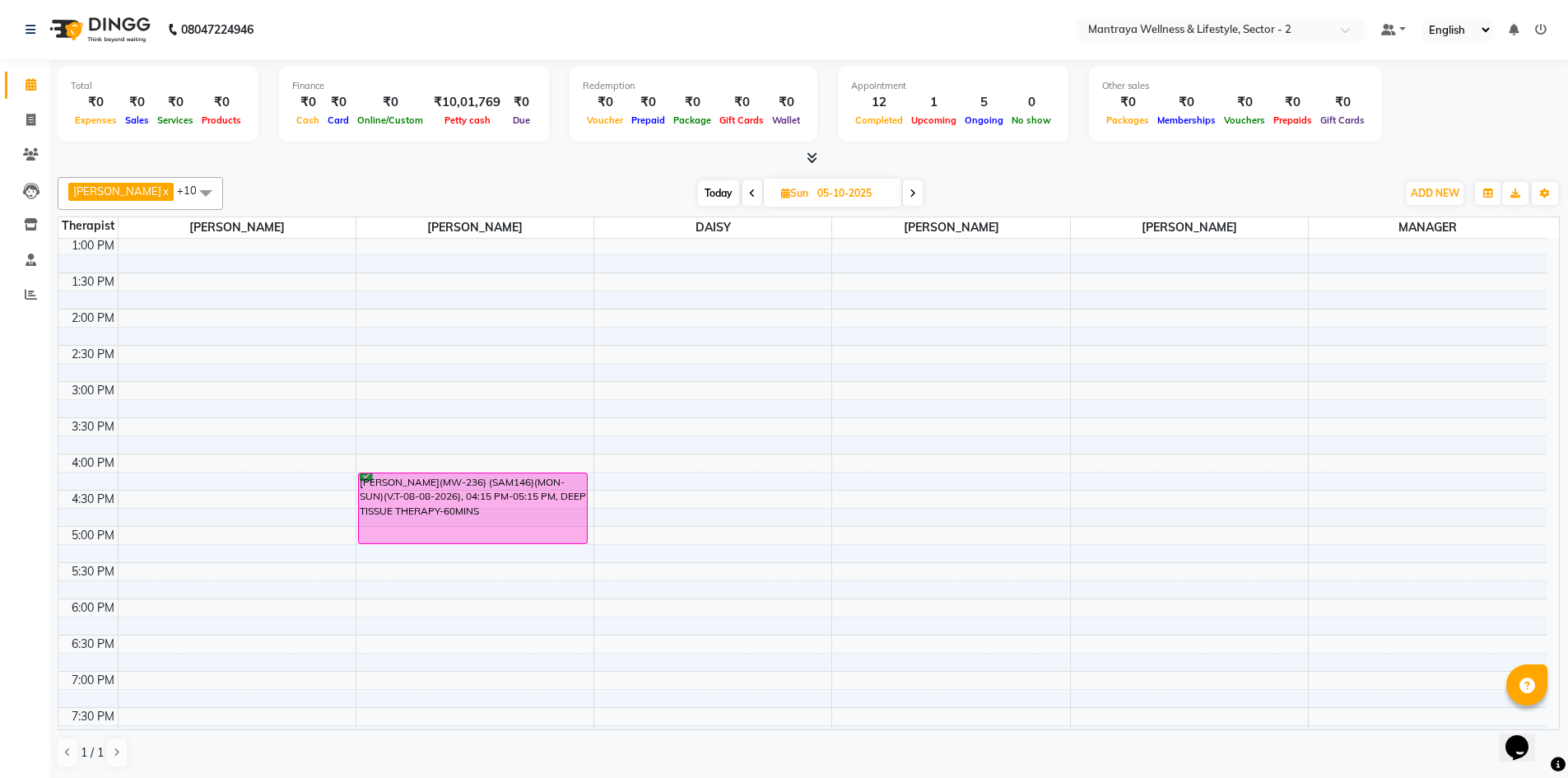
scroll to position [0, 0]
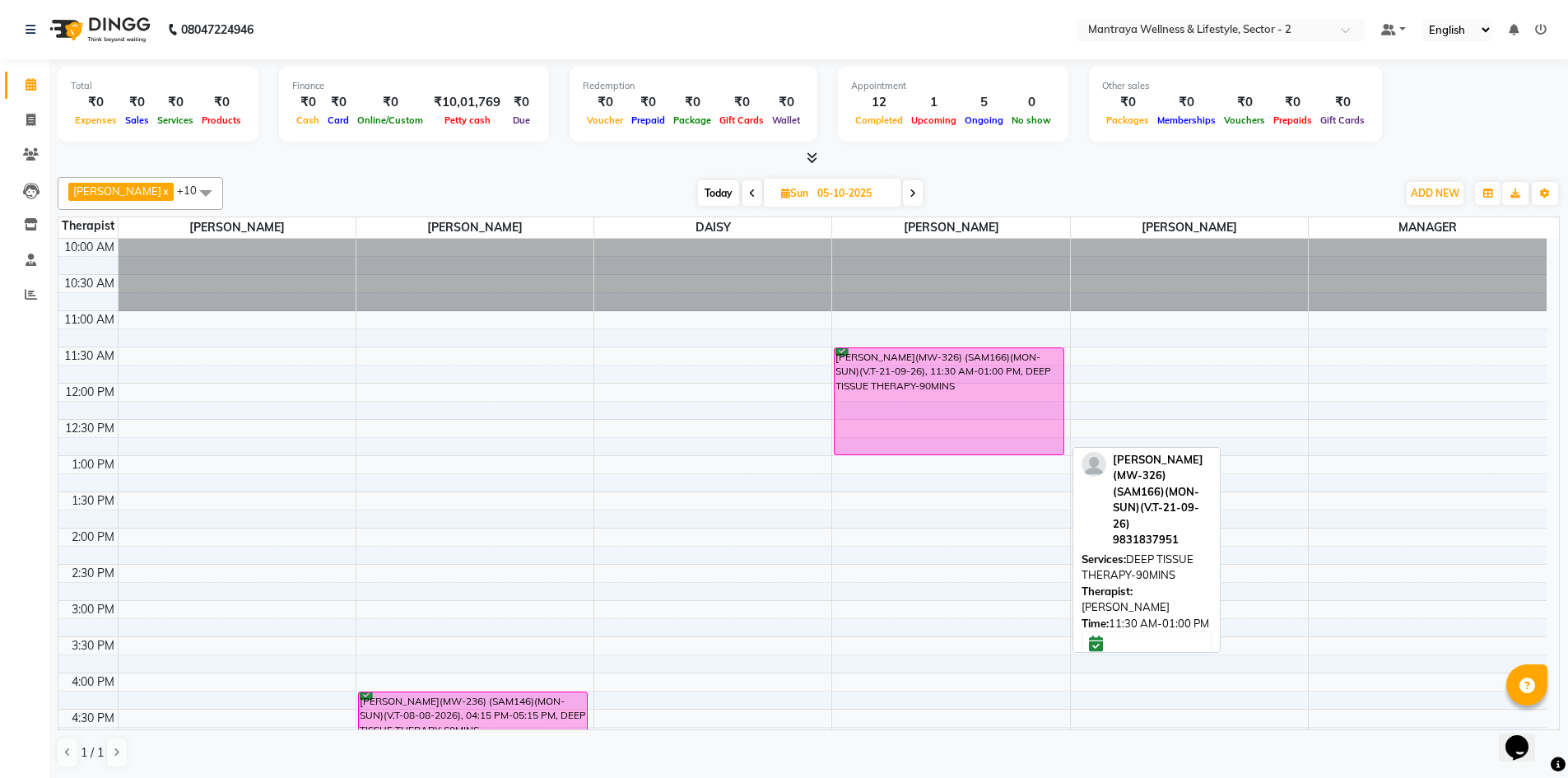
click at [931, 381] on div "VINEET KESHAN(MW-326) (SAM166)(MON-SUN)(V.T-21-09-26), 11:30 AM-01:00 PM, DEEP …" at bounding box center [948, 401] width 228 height 106
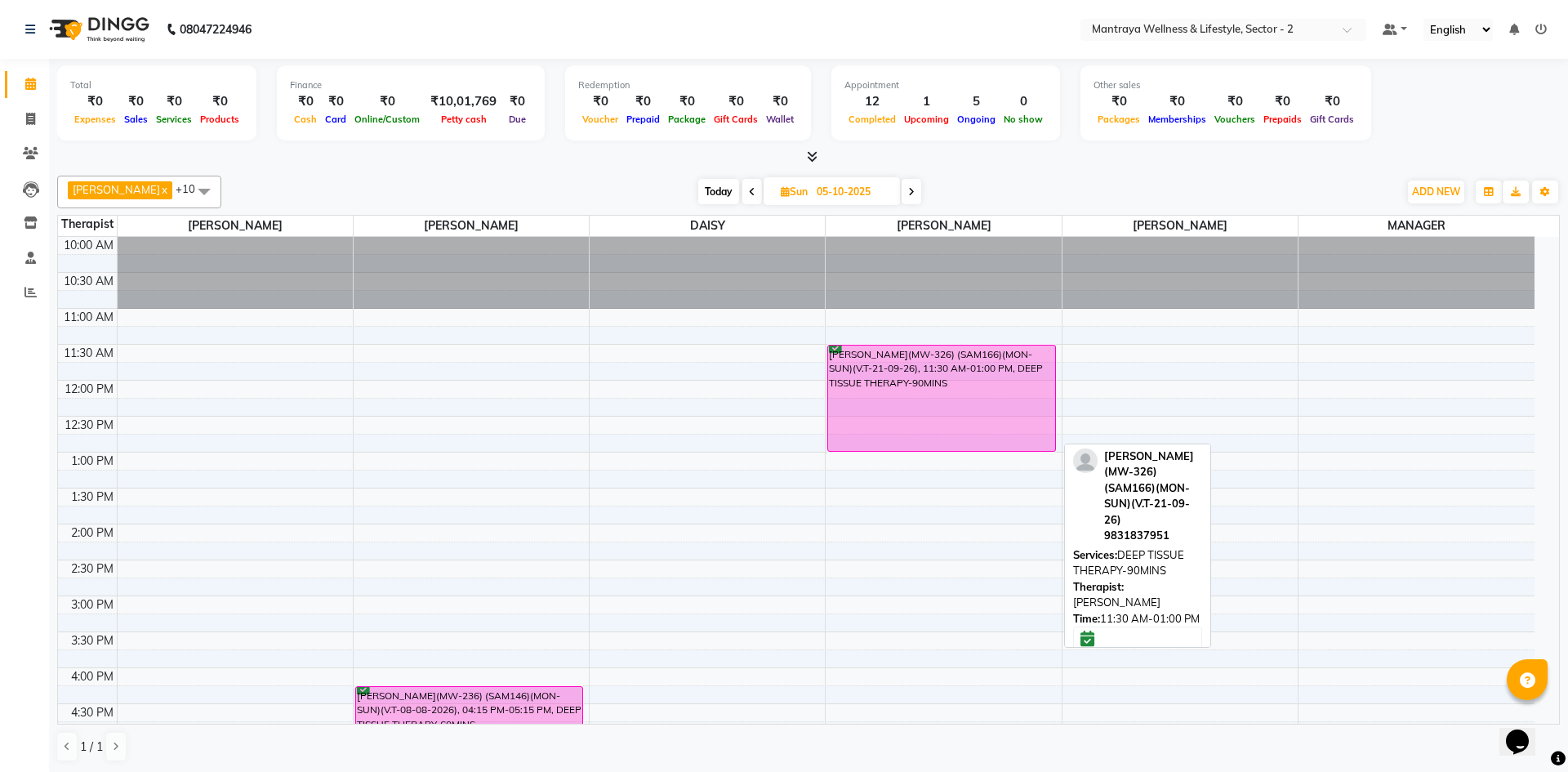
select select "6"
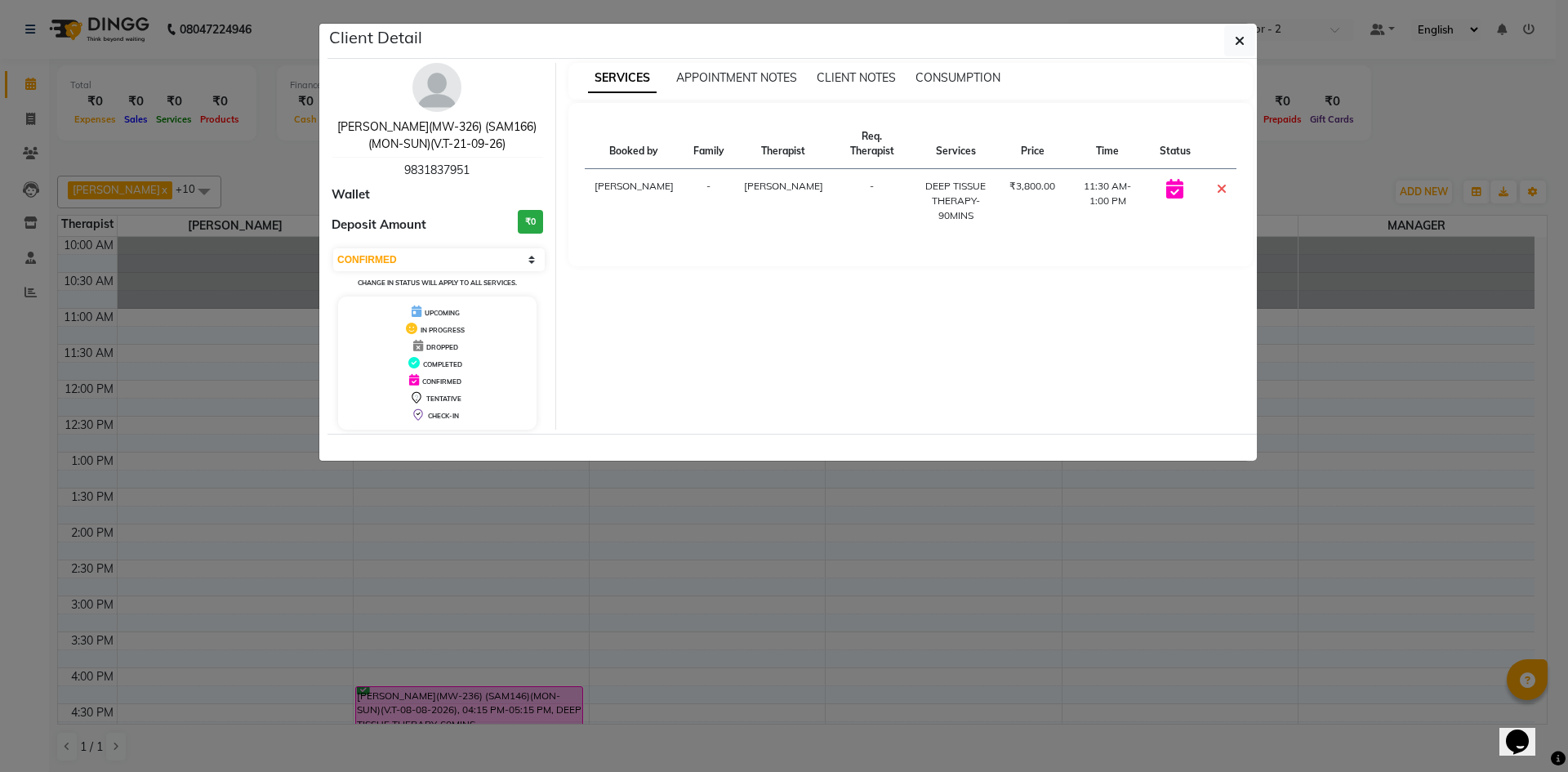
click at [460, 127] on link "VINEET KESHAN(MW-326) (SAM166)(MON-SUN)(V.T-21-09-26)" at bounding box center [436, 135] width 199 height 32
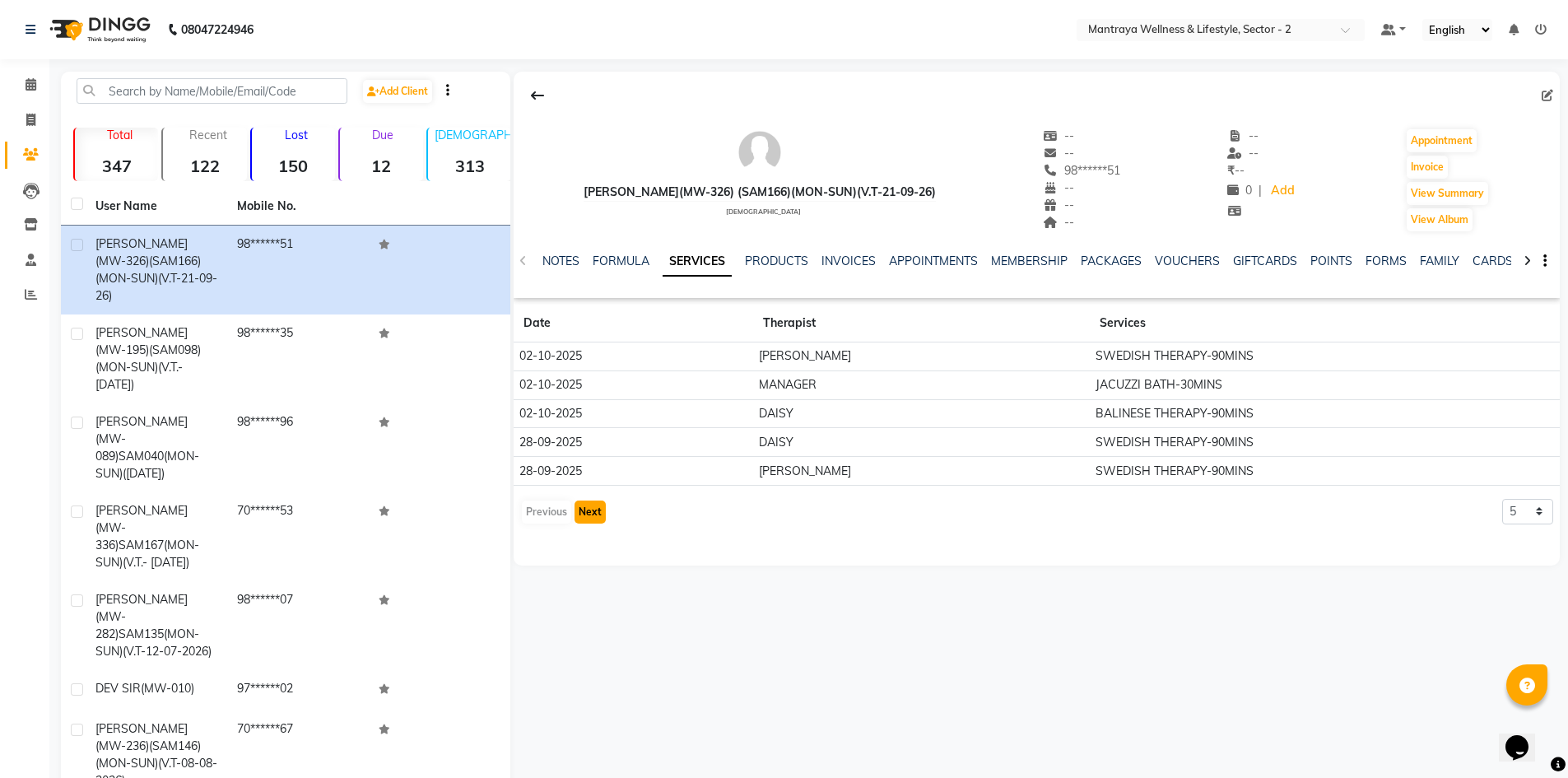
click at [589, 507] on button "Next" at bounding box center [590, 512] width 31 height 23
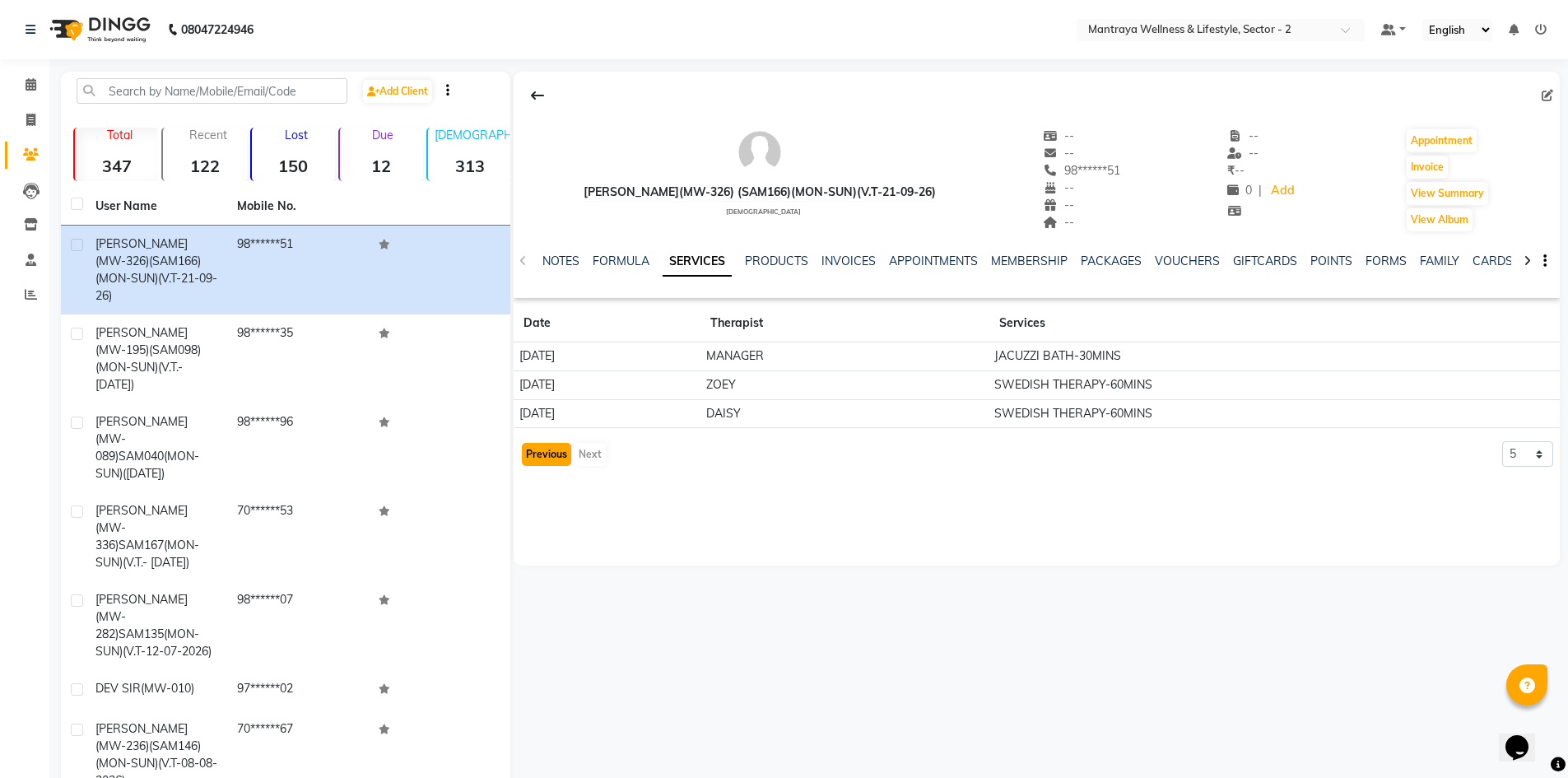
click at [549, 455] on button "Previous" at bounding box center [546, 454] width 49 height 23
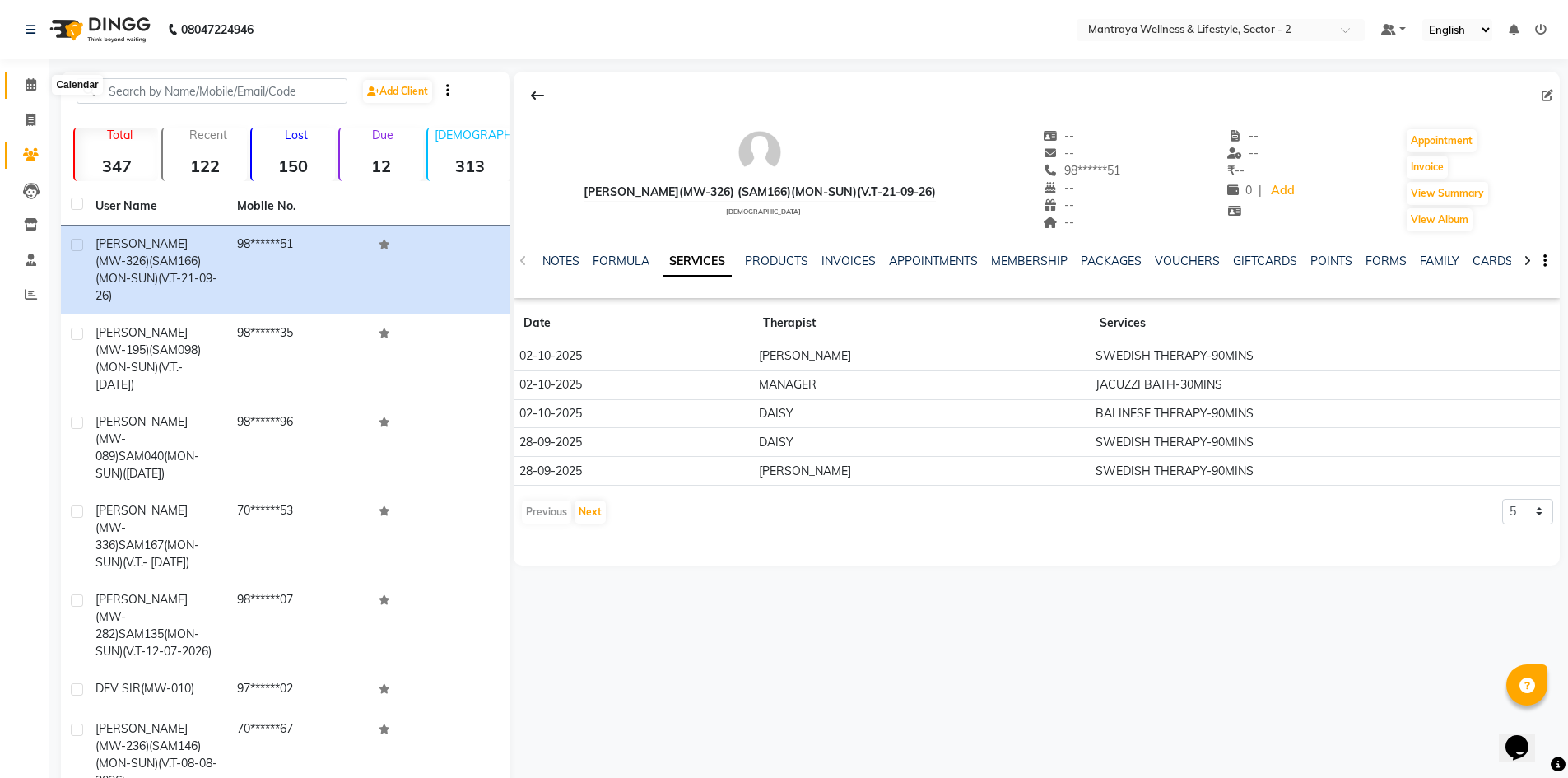
click at [33, 84] on icon at bounding box center [31, 84] width 11 height 12
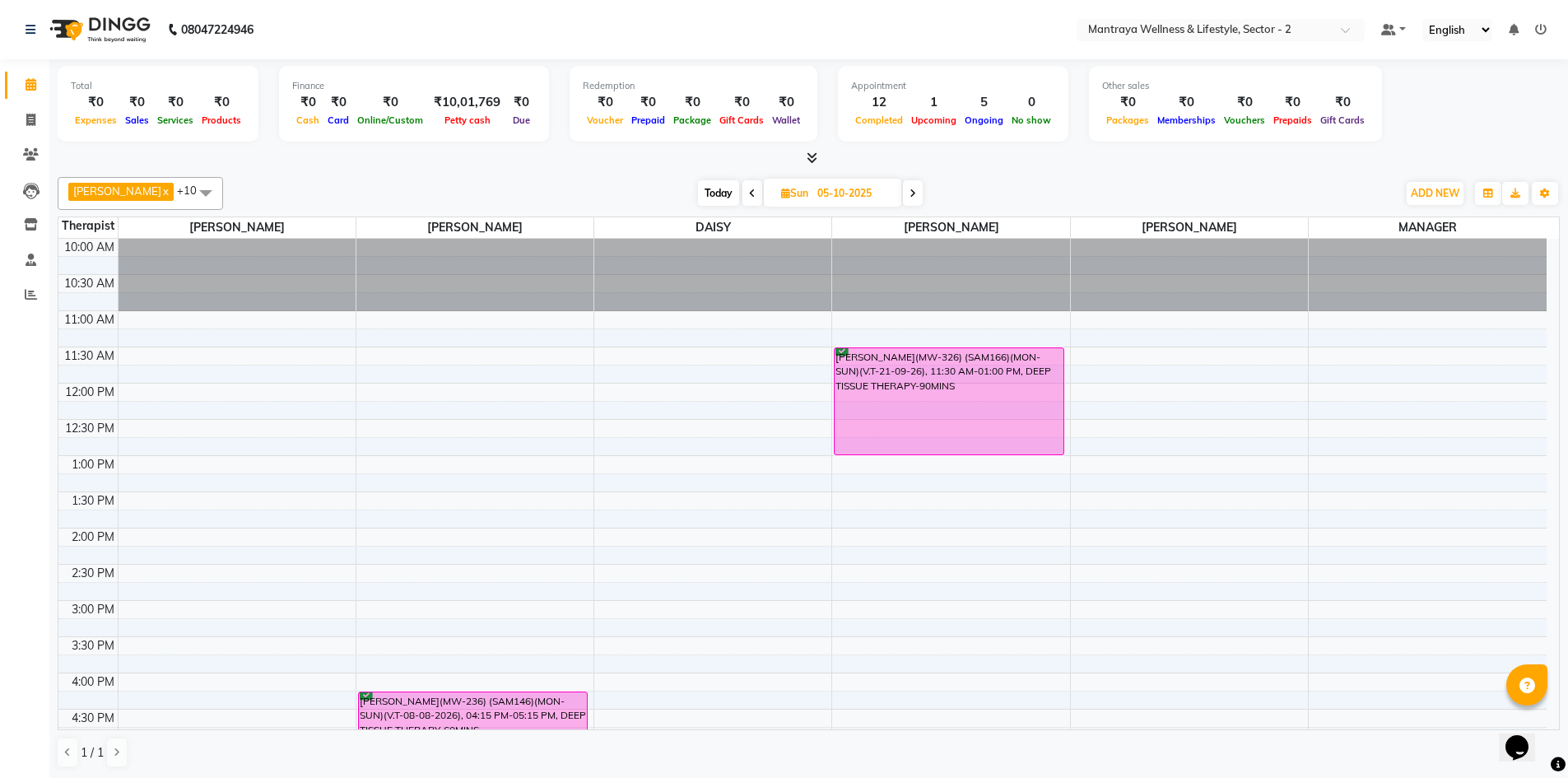
click at [1051, 173] on div "AMELIA x BECKY x DAISY x EMILY x HANNA x MANAGER x ZOEY x PAPIYA x PRANITA x SA…" at bounding box center [808, 472] width 1501 height 604
click at [988, 179] on div "AMELIA x BECKY x DAISY x EMILY x HANNA x MANAGER x ZOEY x PAPIYA x PRANITA x SA…" at bounding box center [808, 193] width 1501 height 33
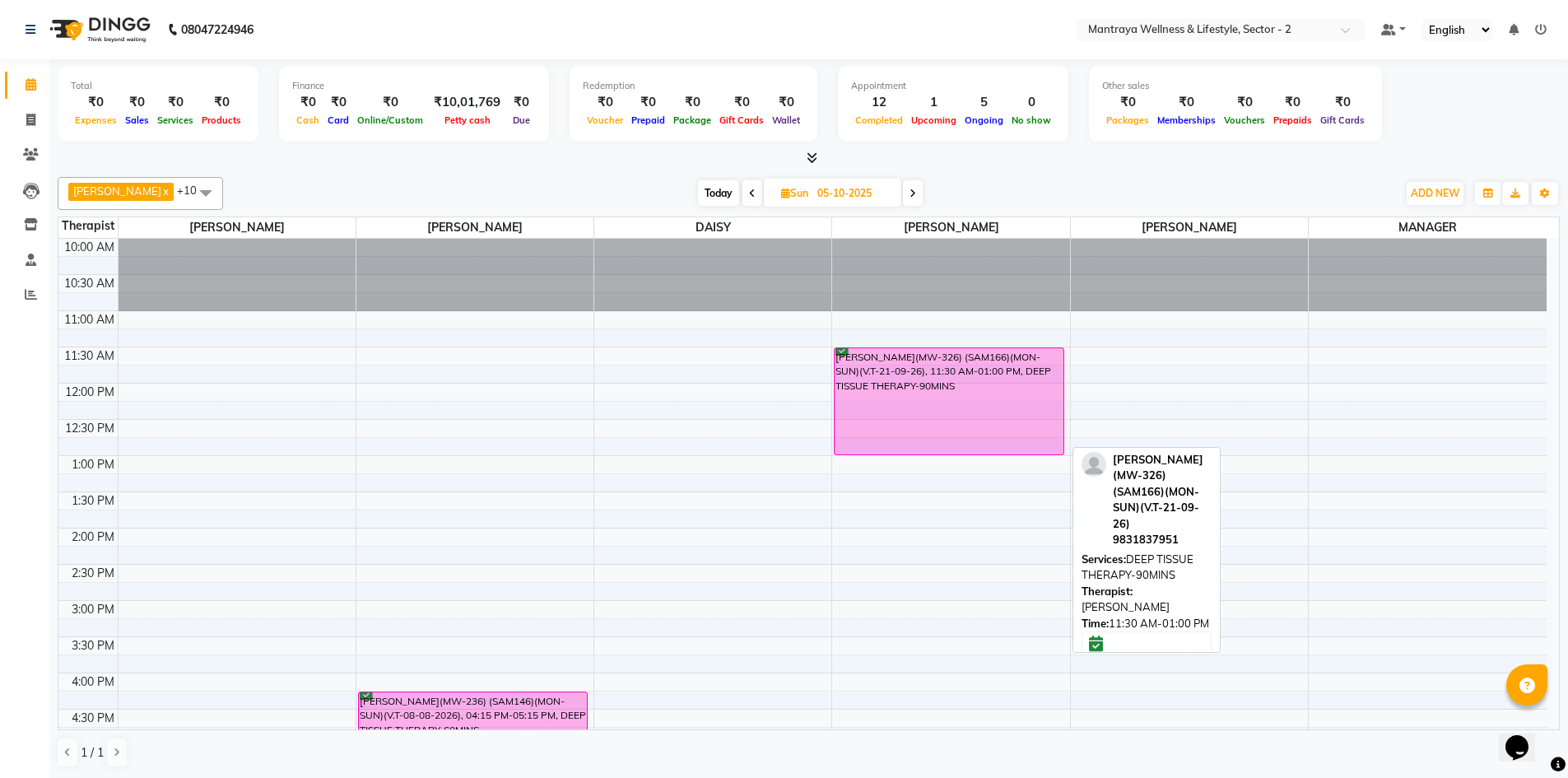
click at [918, 396] on div "VINEET KESHAN(MW-326) (SAM166)(MON-SUN)(V.T-21-09-26), 11:30 AM-01:00 PM, DEEP …" at bounding box center [948, 401] width 228 height 106
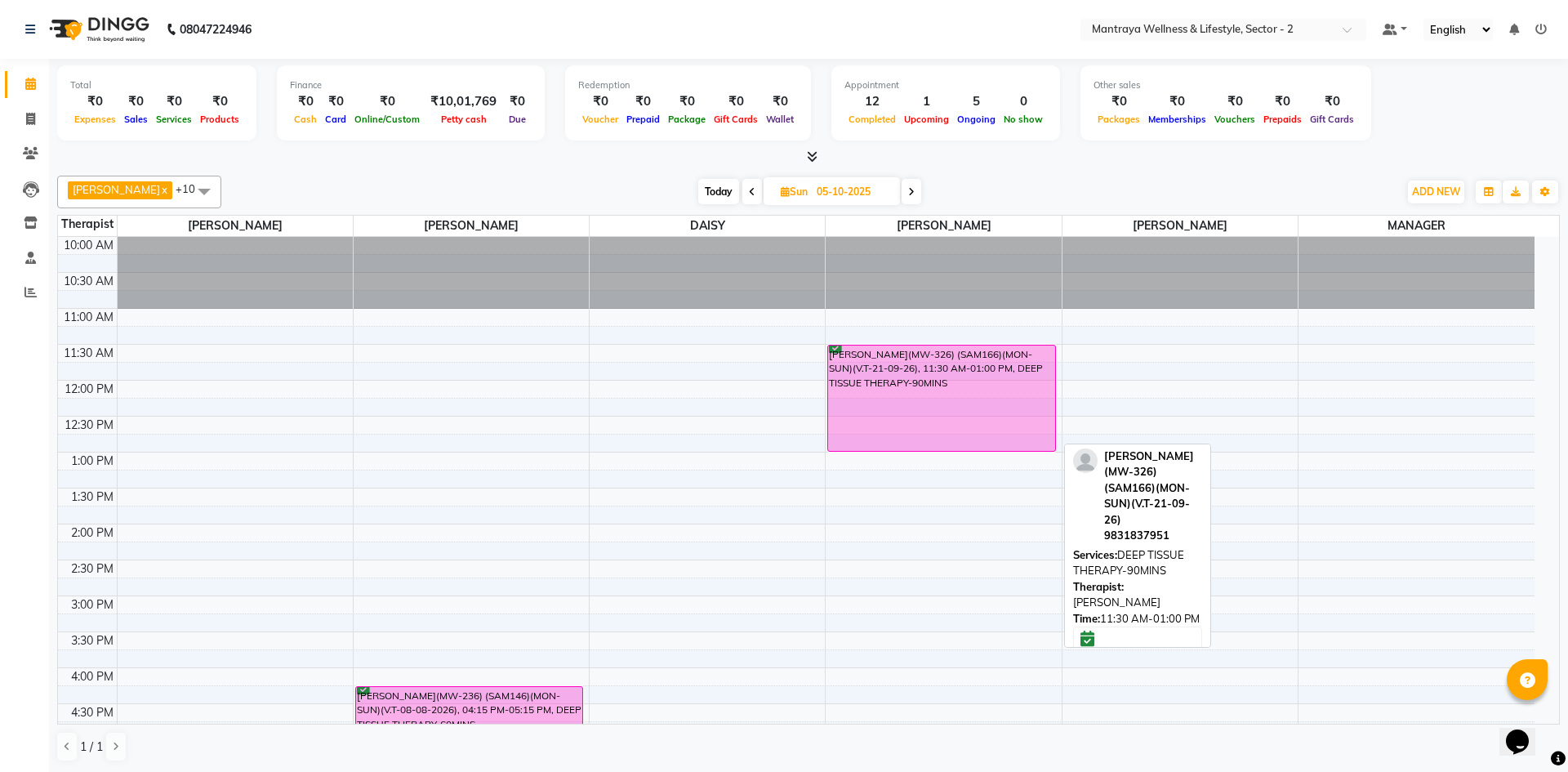
select select "6"
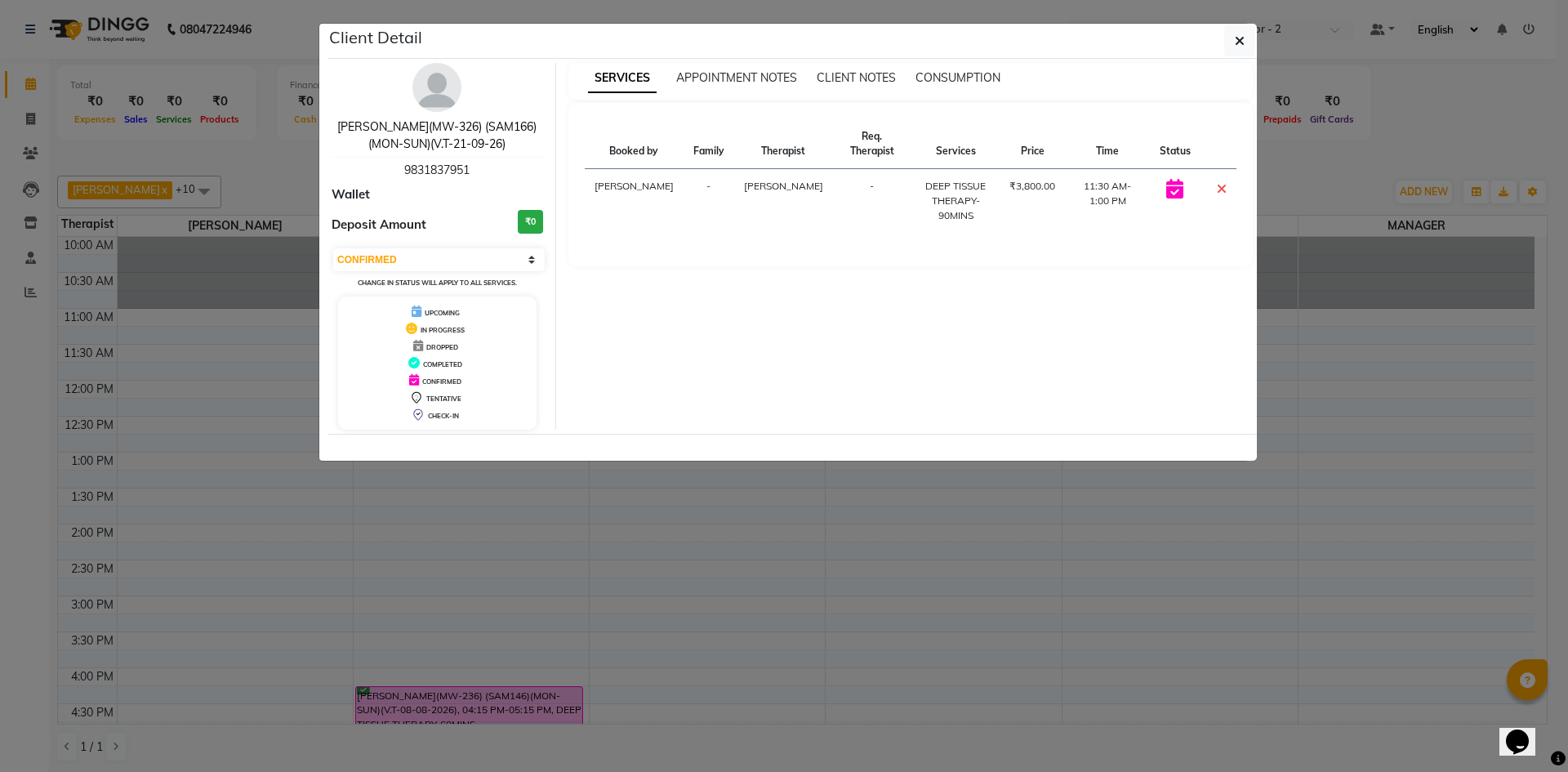
click at [436, 129] on link "VINEET KESHAN(MW-326) (SAM166)(MON-SUN)(V.T-21-09-26)" at bounding box center [436, 135] width 199 height 32
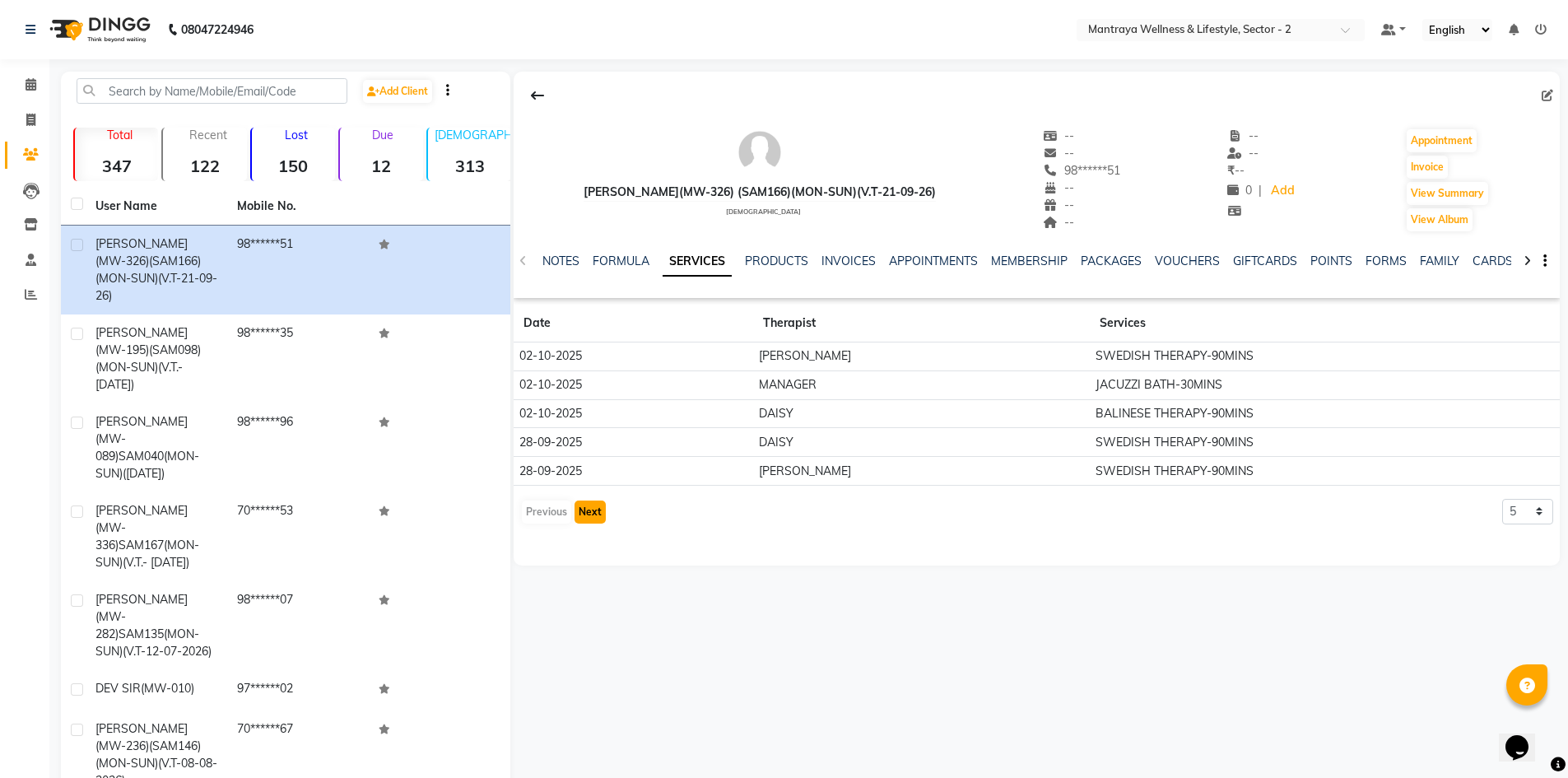
click at [588, 507] on button "Next" at bounding box center [590, 512] width 31 height 23
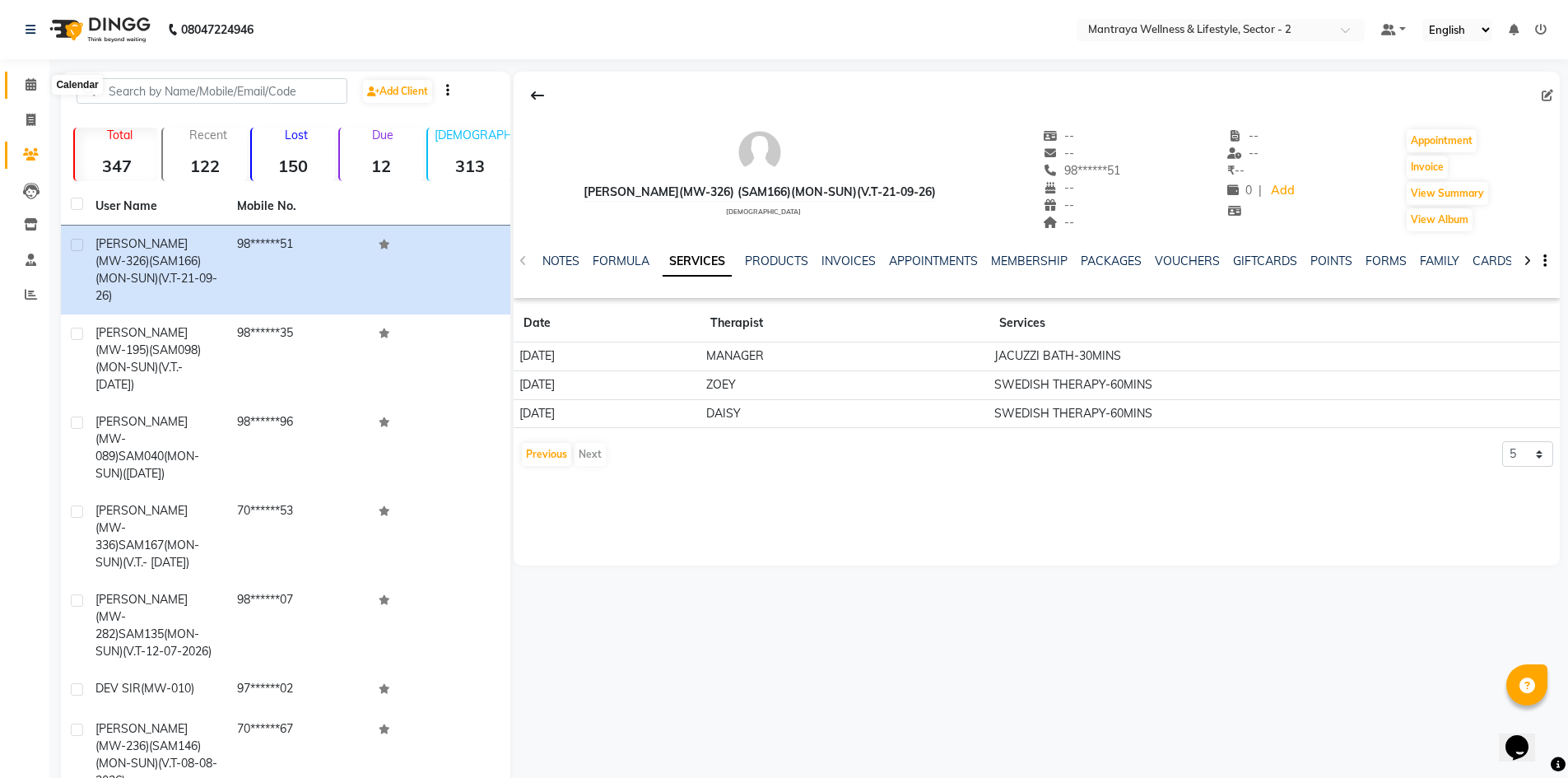
click at [32, 83] on icon at bounding box center [31, 84] width 11 height 12
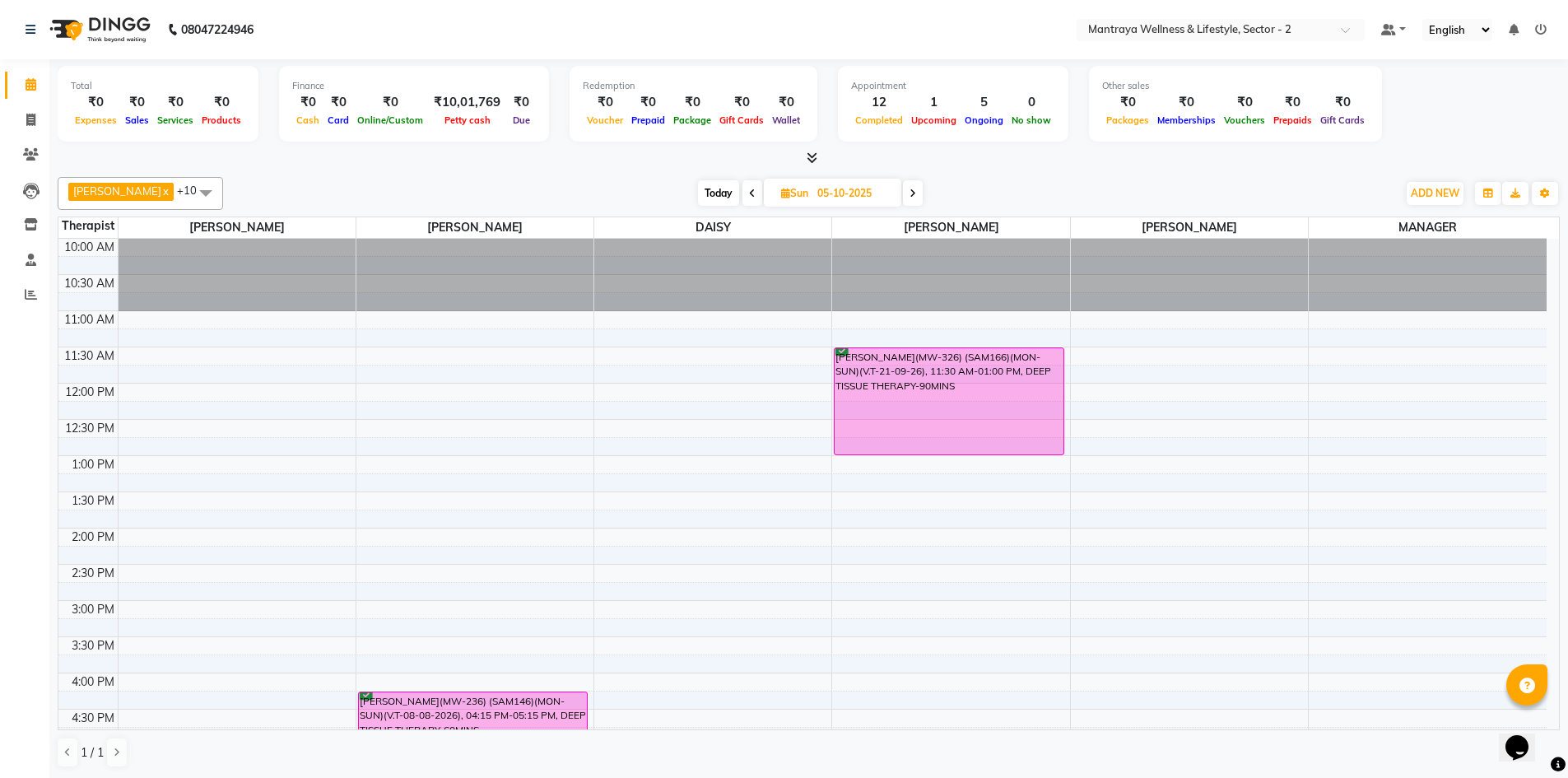
click at [453, 167] on div "Total ₹0 Expenses ₹0 Sales ₹0 Services ₹0 Products Finance ₹0 Cash ₹0 Card ₹0 O…" at bounding box center [808, 418] width 1518 height 719
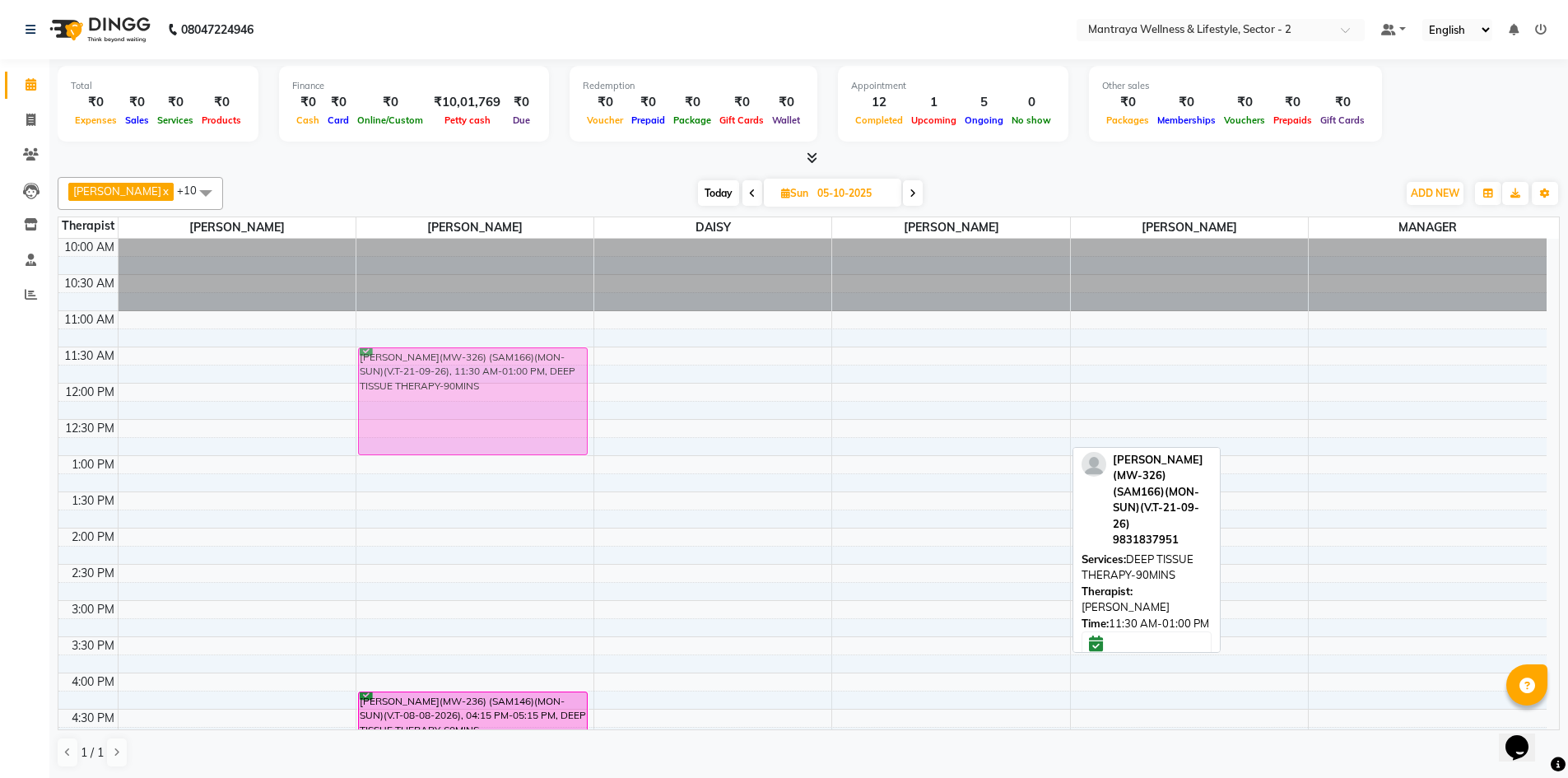
drag, startPoint x: 883, startPoint y: 387, endPoint x: 471, endPoint y: 385, distance: 412.0
click at [471, 385] on tr "S B ROY(MW-236) (SAM146)(MON-SUN)(V.T-08-08-2026), 04:15 PM-05:15 PM, DEEP TISS…" at bounding box center [802, 673] width 1488 height 869
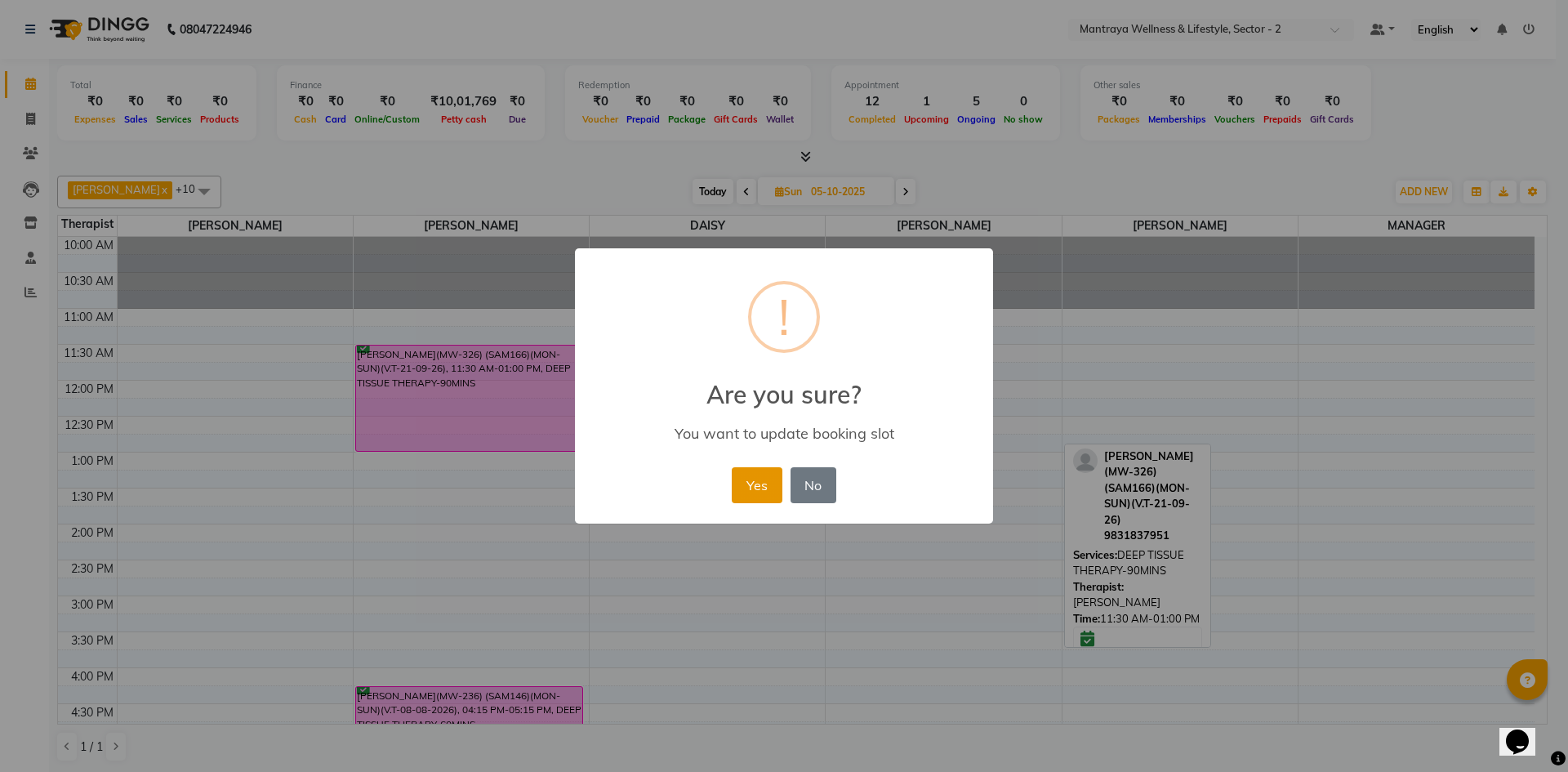
click at [751, 477] on button "Yes" at bounding box center [756, 485] width 50 height 36
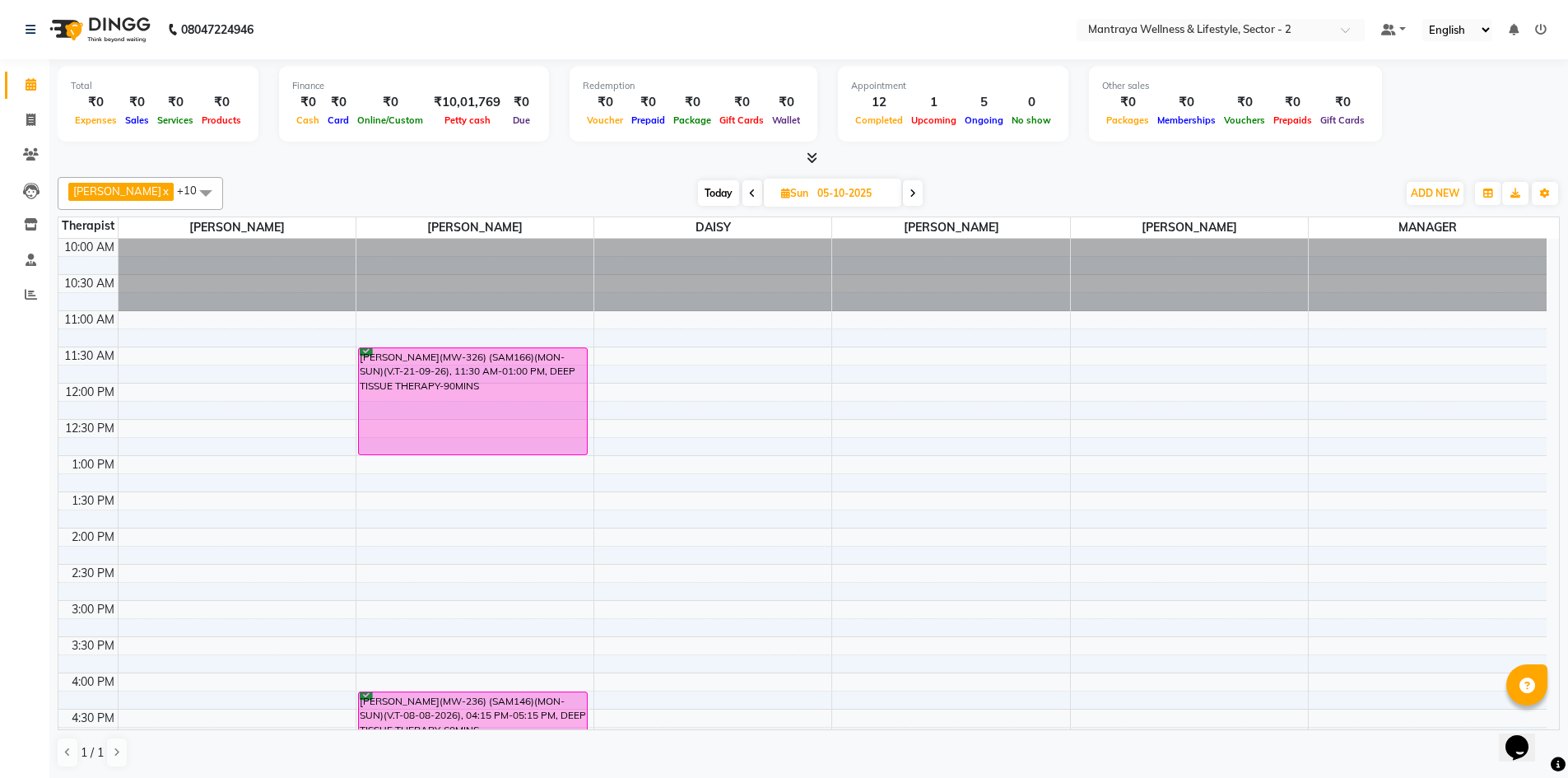
click at [698, 188] on span "Today" at bounding box center [718, 193] width 41 height 26
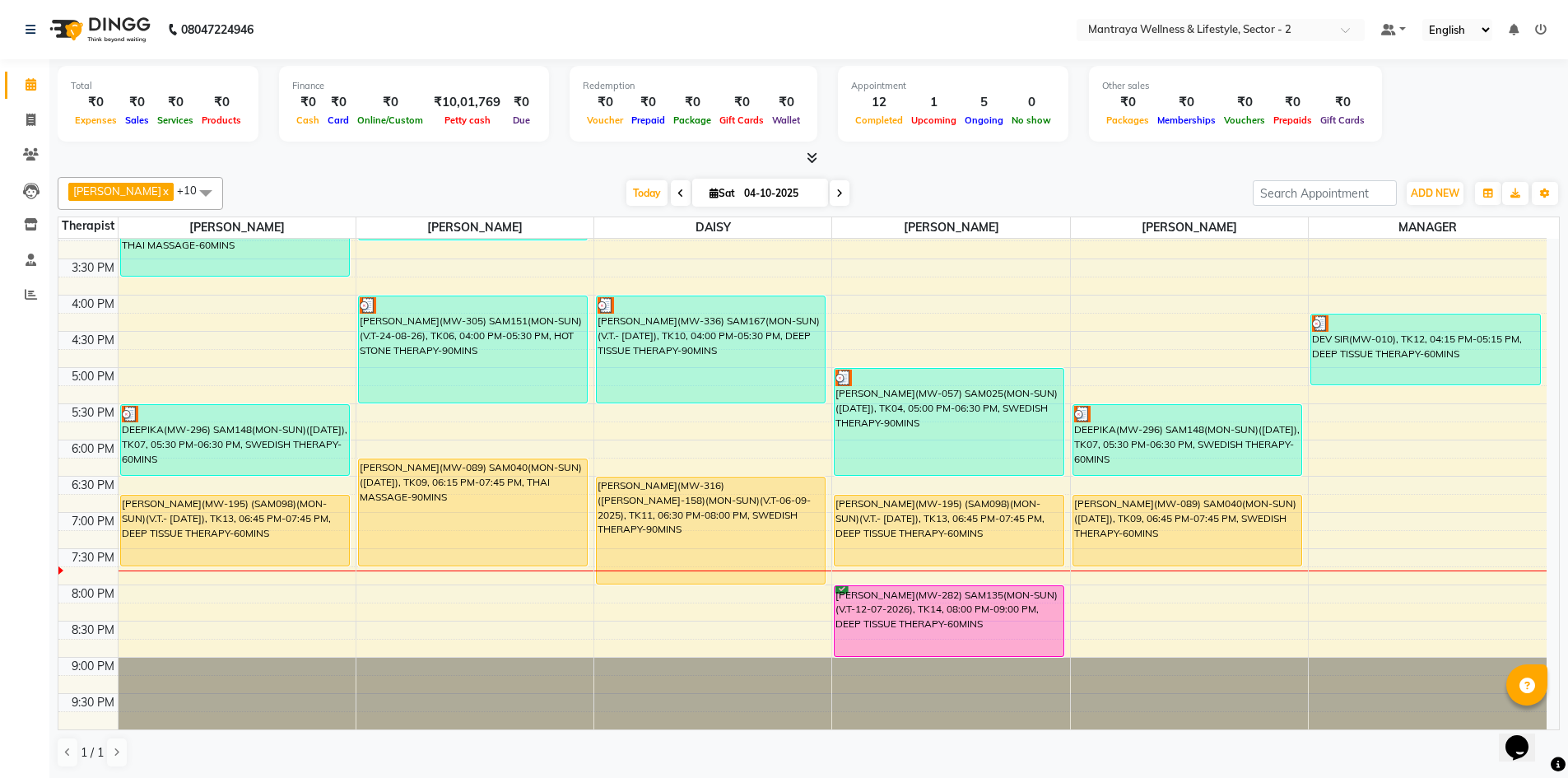
scroll to position [1, 0]
click at [836, 191] on icon at bounding box center [839, 192] width 6 height 10
type input "05-10-2025"
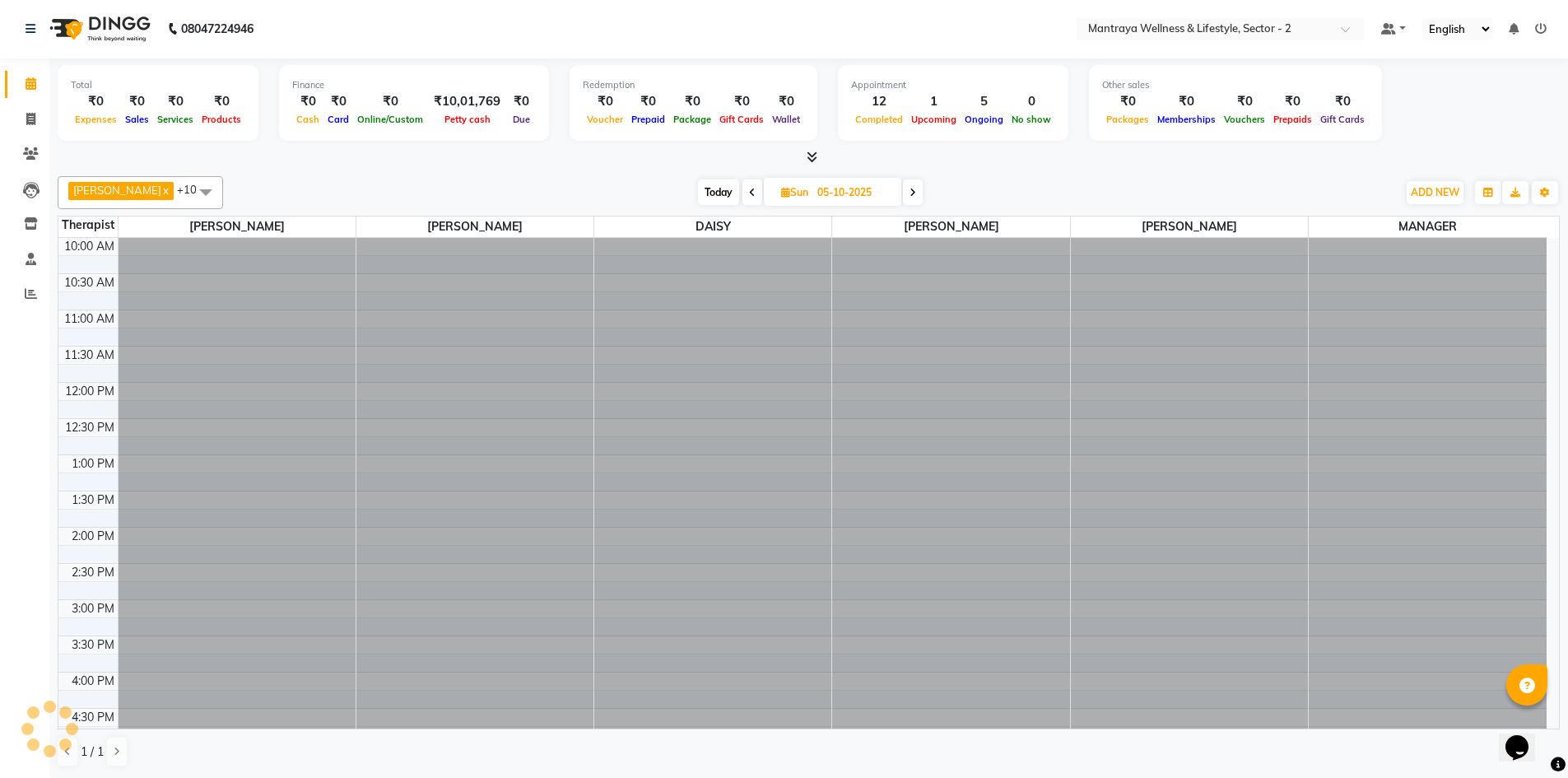
scroll to position [377, 0]
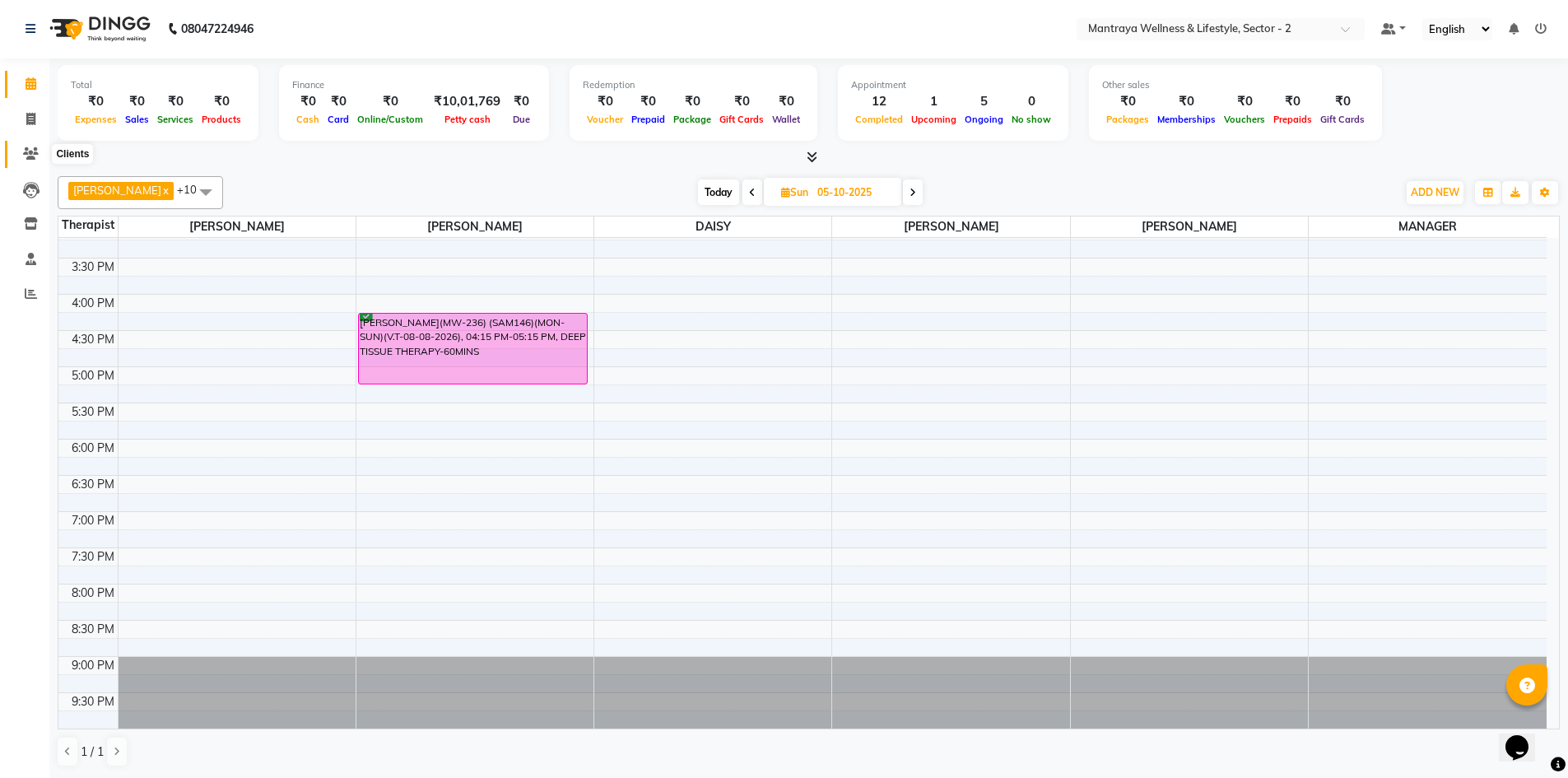
click at [33, 152] on icon at bounding box center [31, 153] width 16 height 12
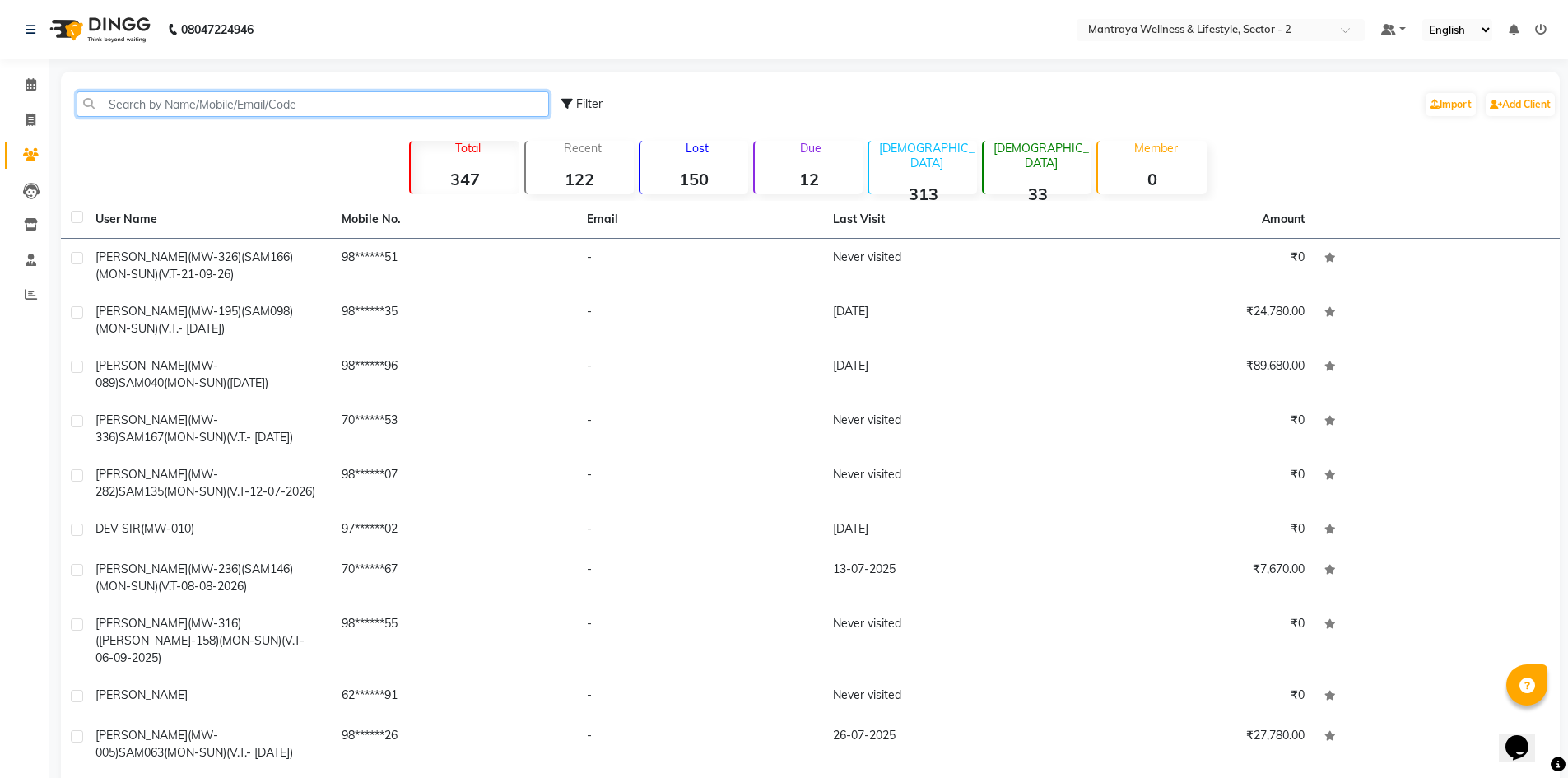
click at [314, 103] on input "text" at bounding box center [313, 105] width 473 height 26
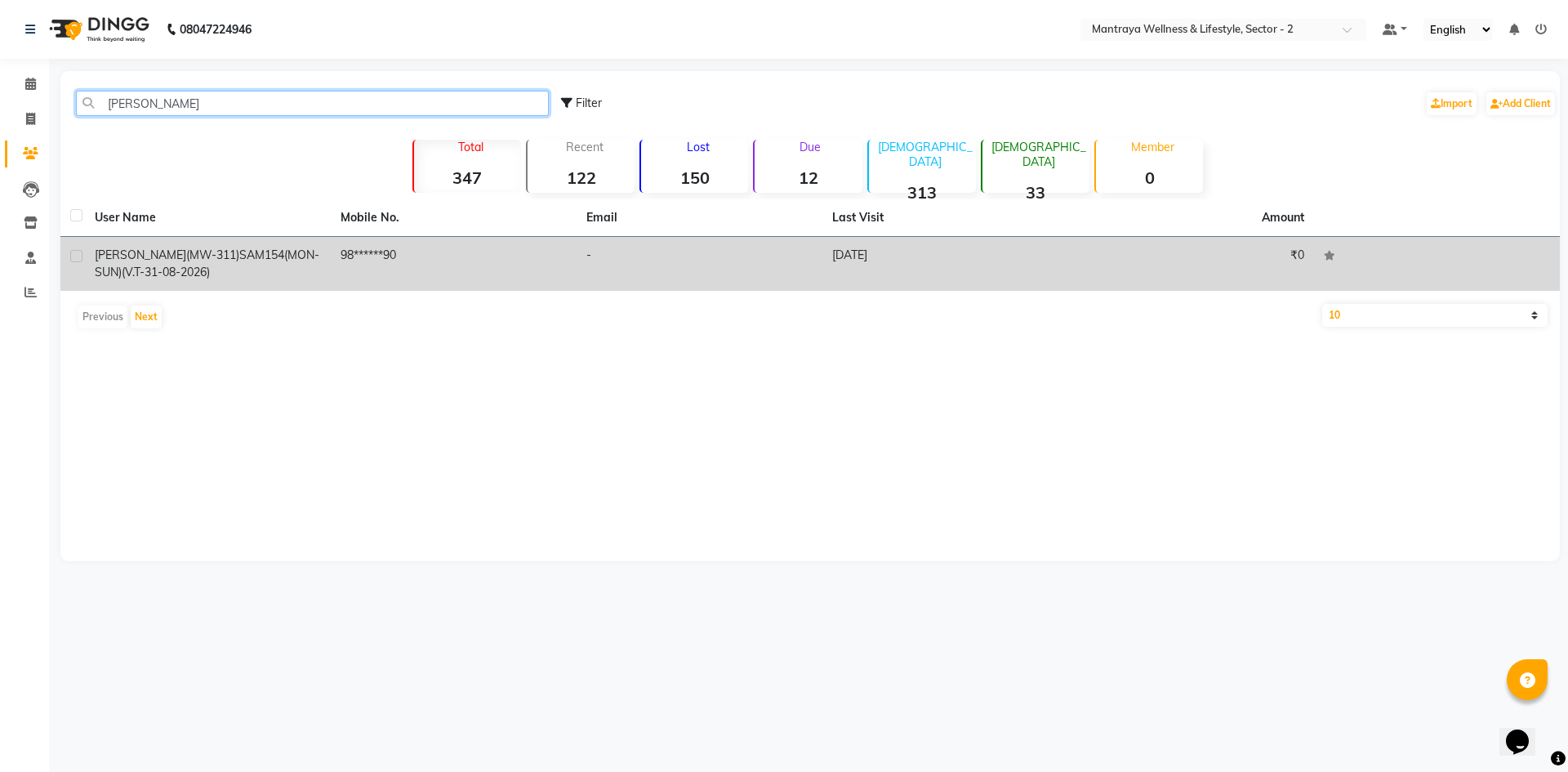
type input "ARCHIT"
click at [158, 259] on span "ARCHIT SARAOGI(MW-311)" at bounding box center [166, 255] width 144 height 15
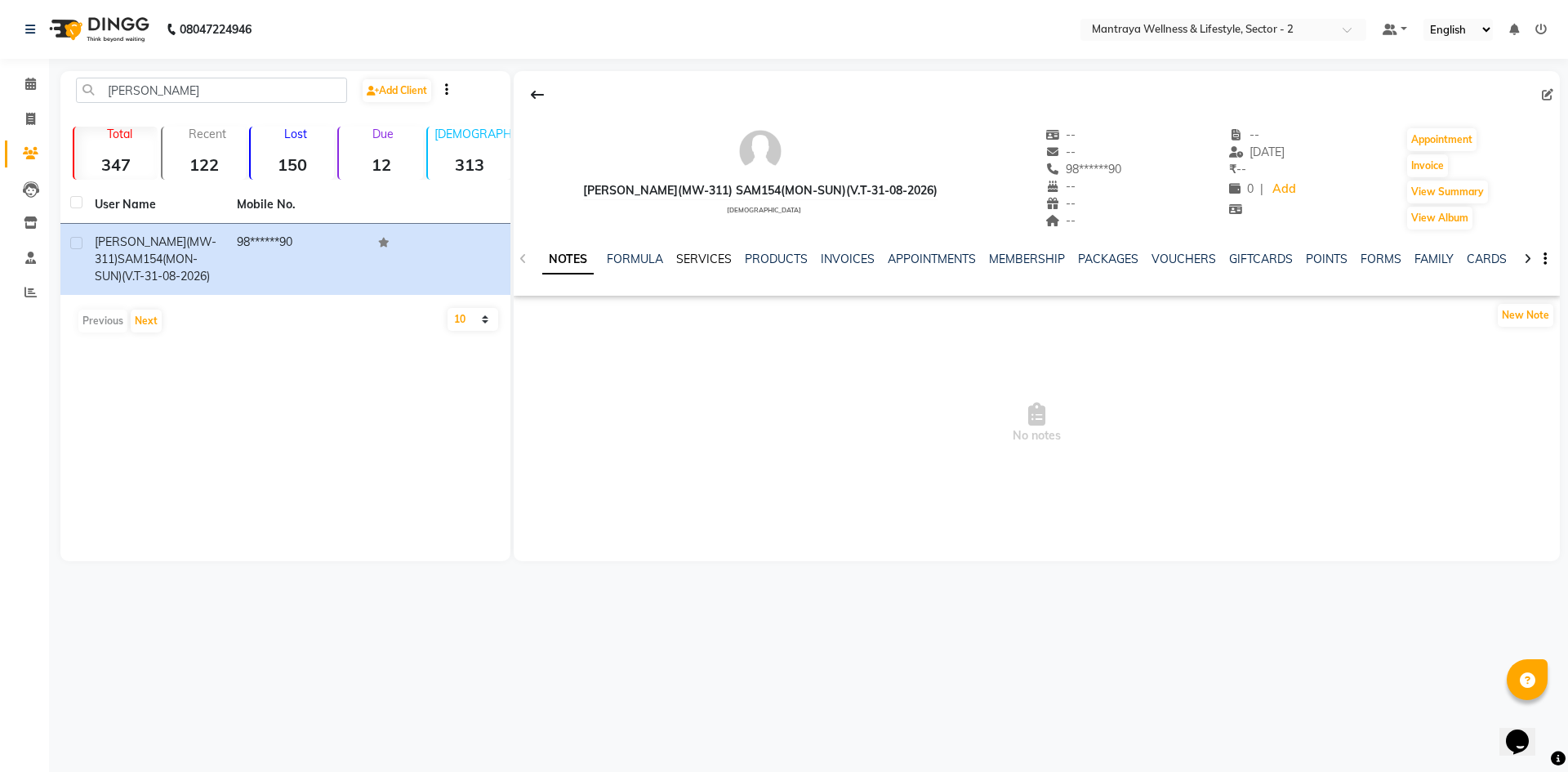
click at [711, 256] on link "SERVICES" at bounding box center [704, 259] width 55 height 15
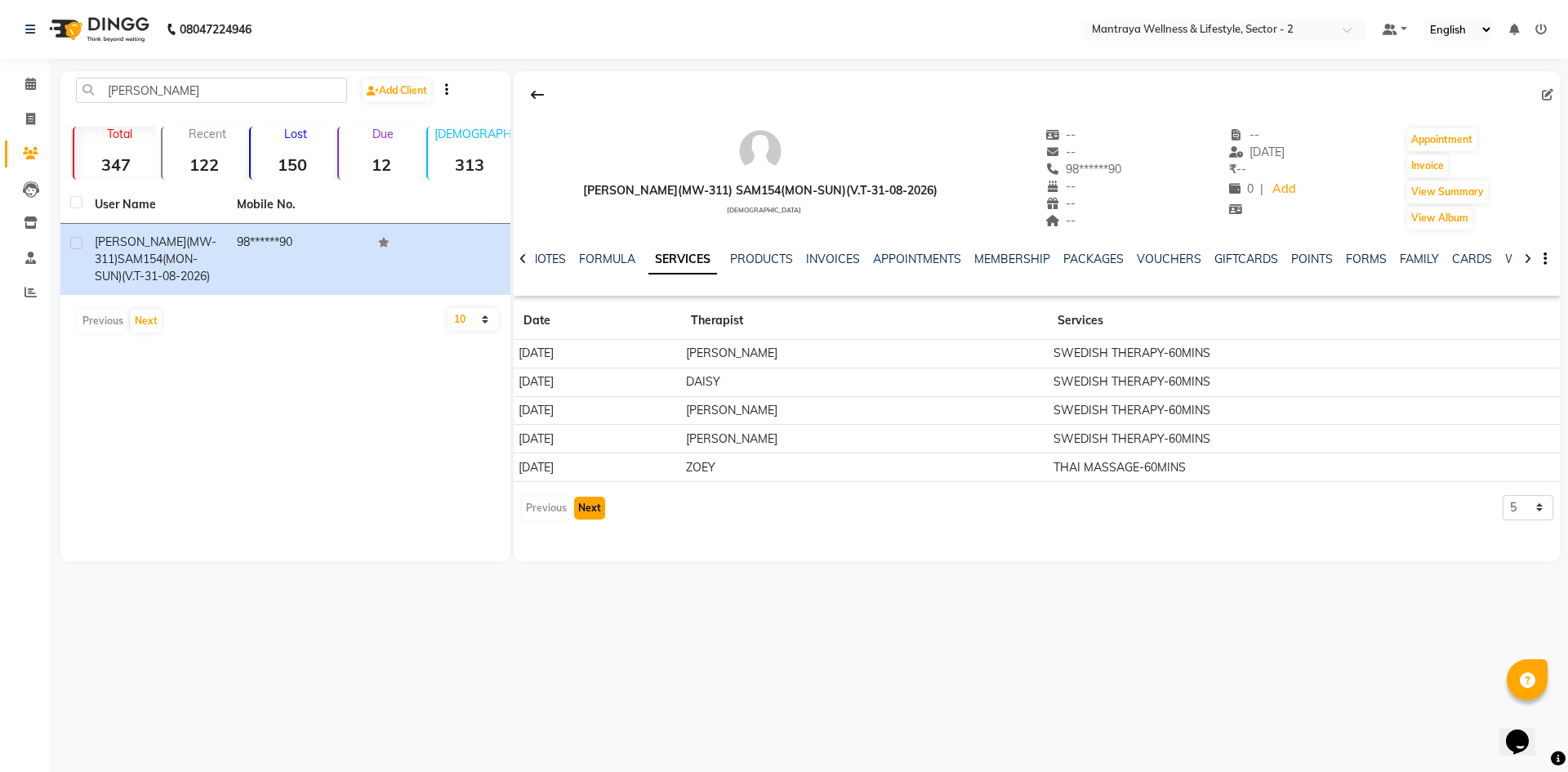
click at [587, 506] on button "Next" at bounding box center [589, 508] width 31 height 23
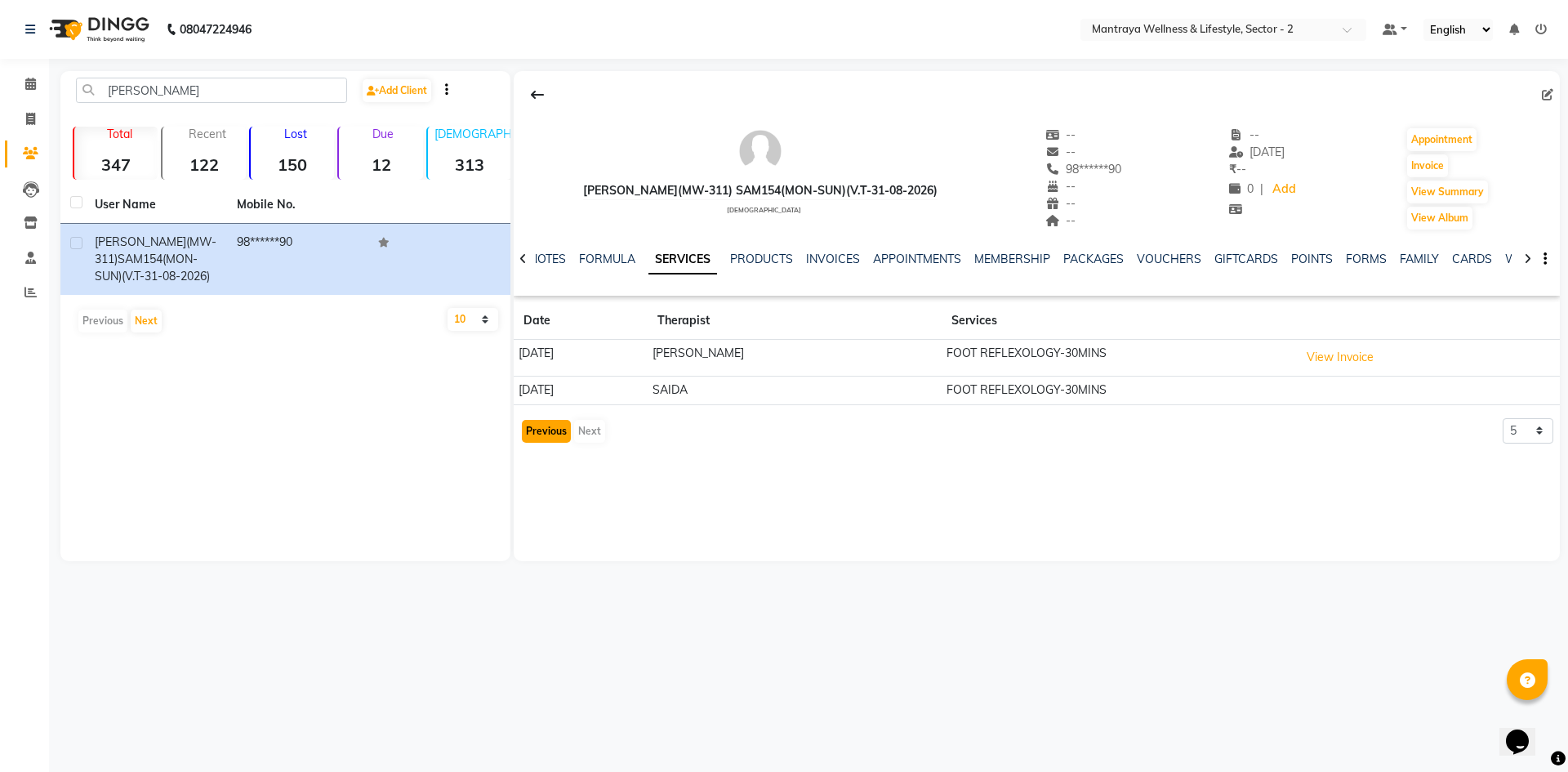
click at [543, 432] on button "Previous" at bounding box center [545, 431] width 49 height 23
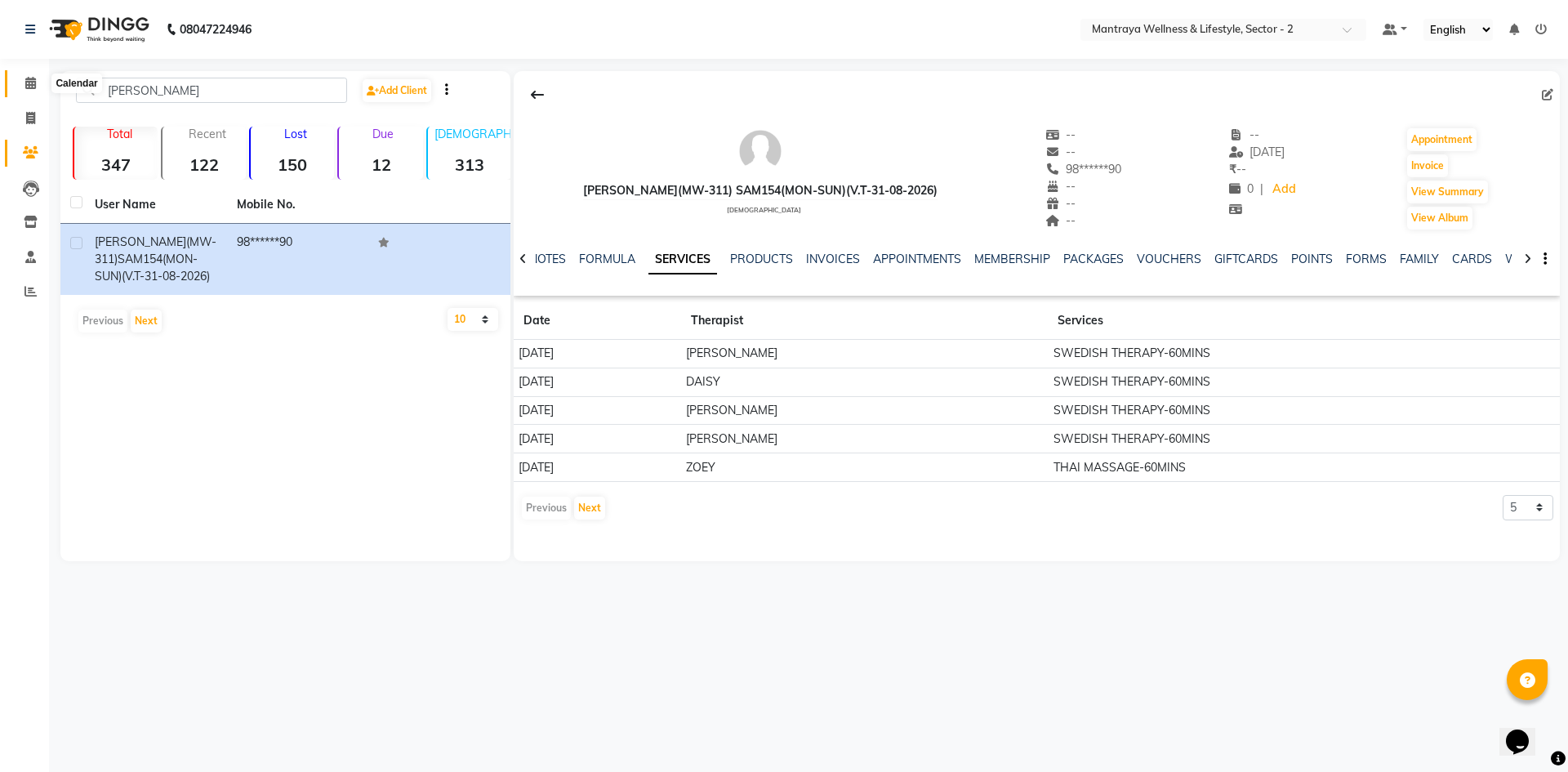
drag, startPoint x: 28, startPoint y: 80, endPoint x: 40, endPoint y: 96, distance: 20.0
click at [28, 80] on icon at bounding box center [31, 83] width 11 height 12
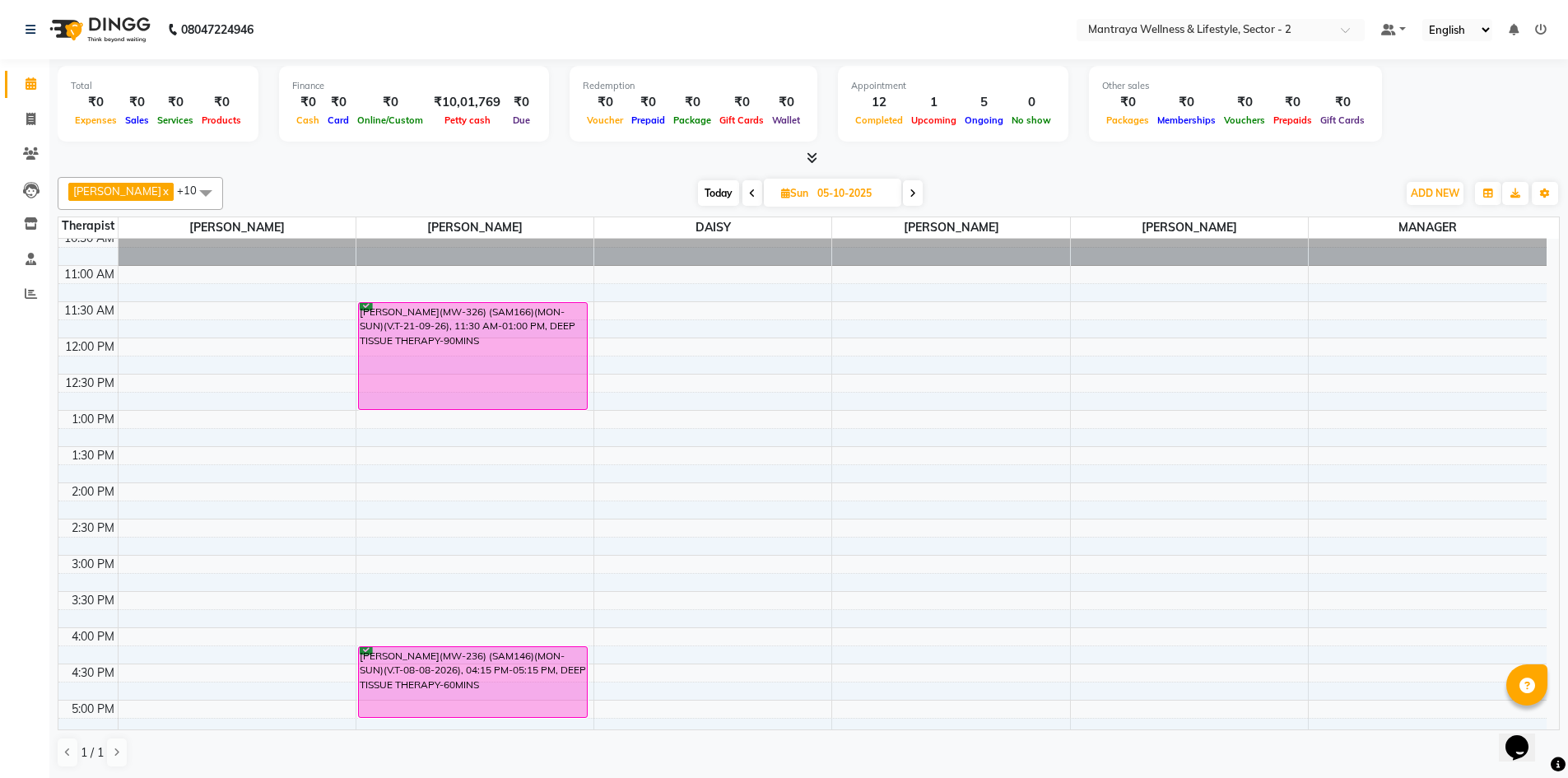
scroll to position [82, 0]
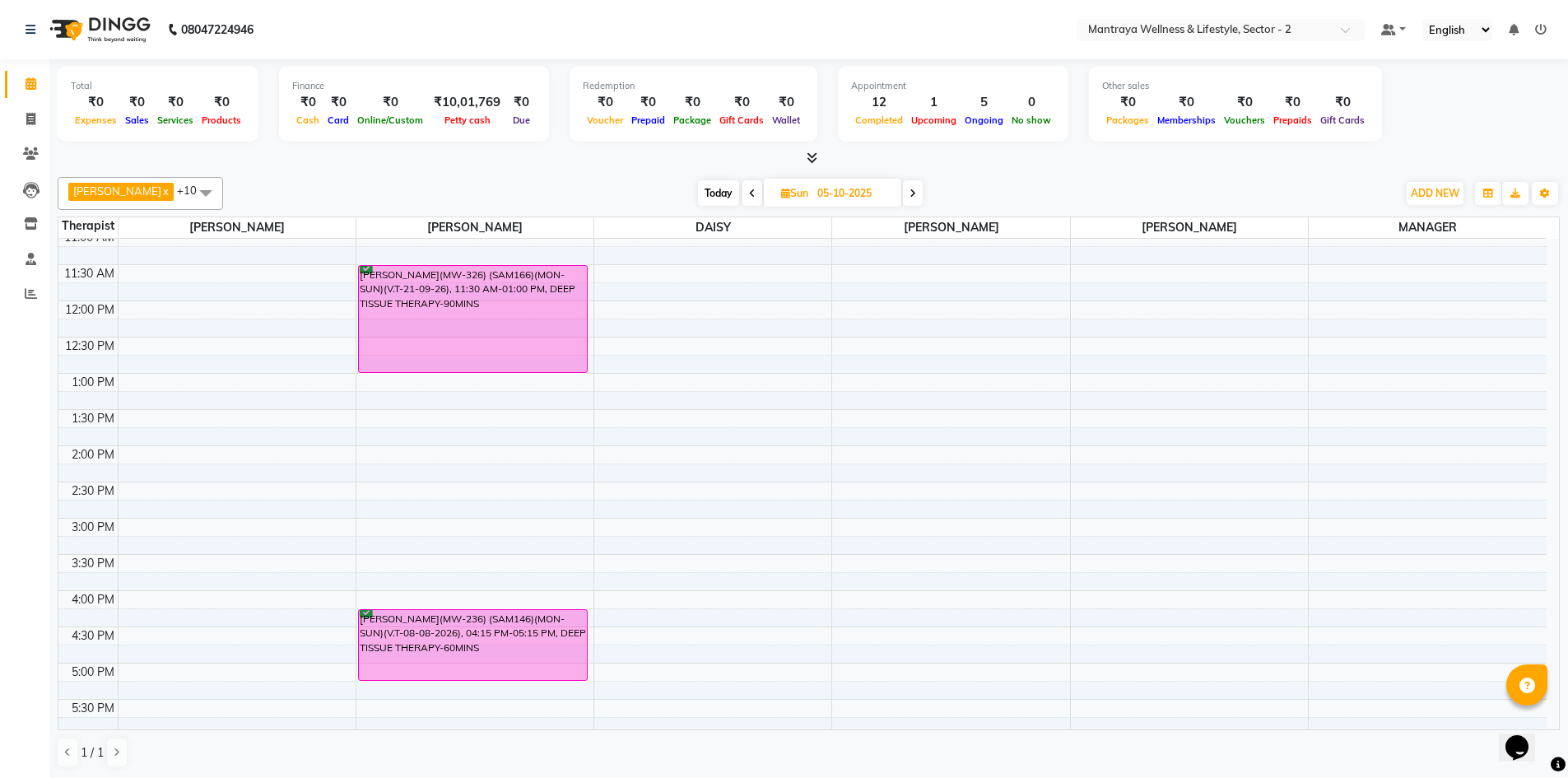
click at [1400, 138] on div "Total ₹0 Expenses ₹0 Sales ₹0 Services ₹0 Products Finance ₹0 Cash ₹0 Card ₹0 O…" at bounding box center [808, 105] width 1501 height 80
click at [698, 196] on span "Today" at bounding box center [718, 193] width 41 height 26
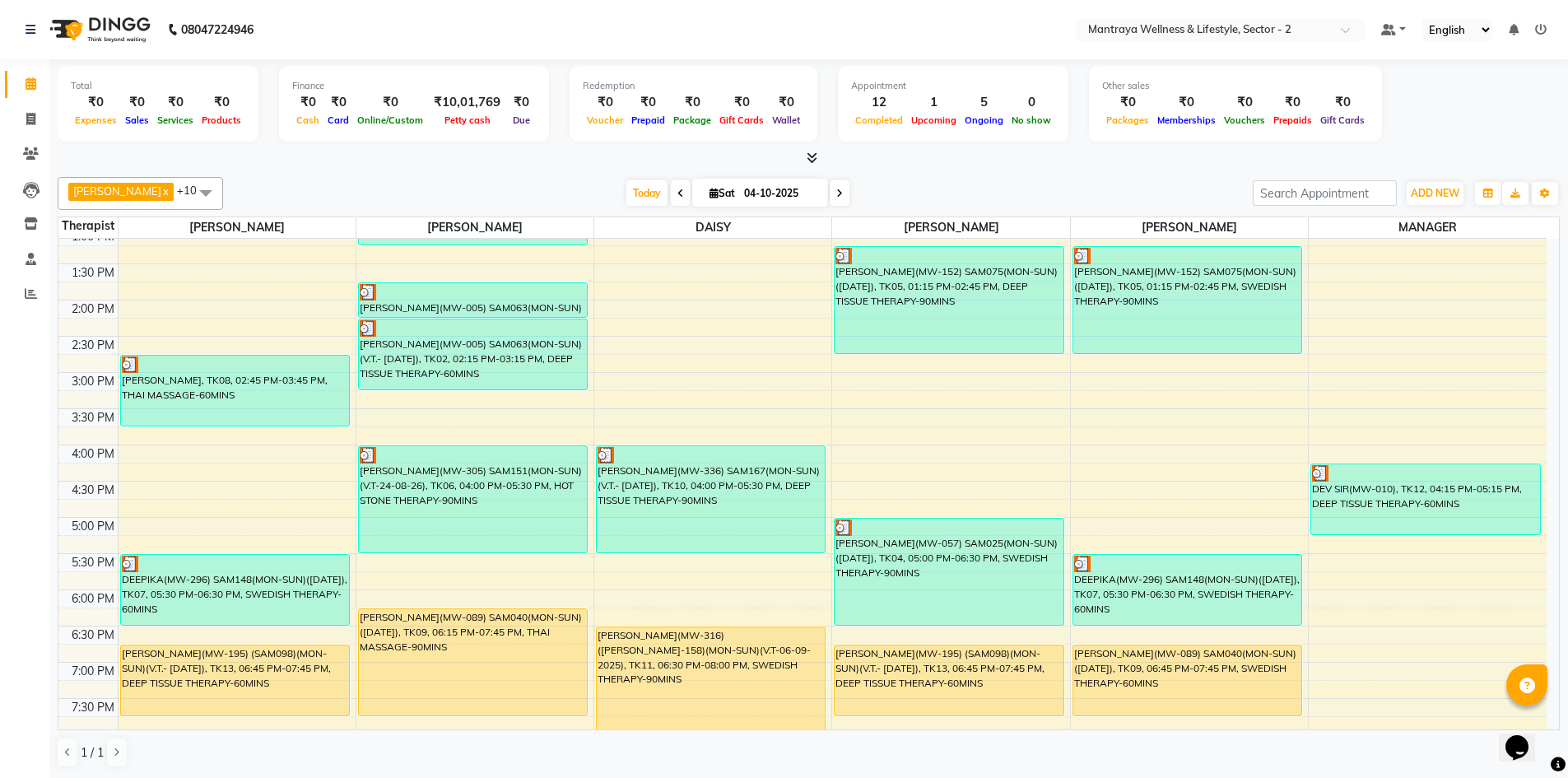
scroll to position [377, 0]
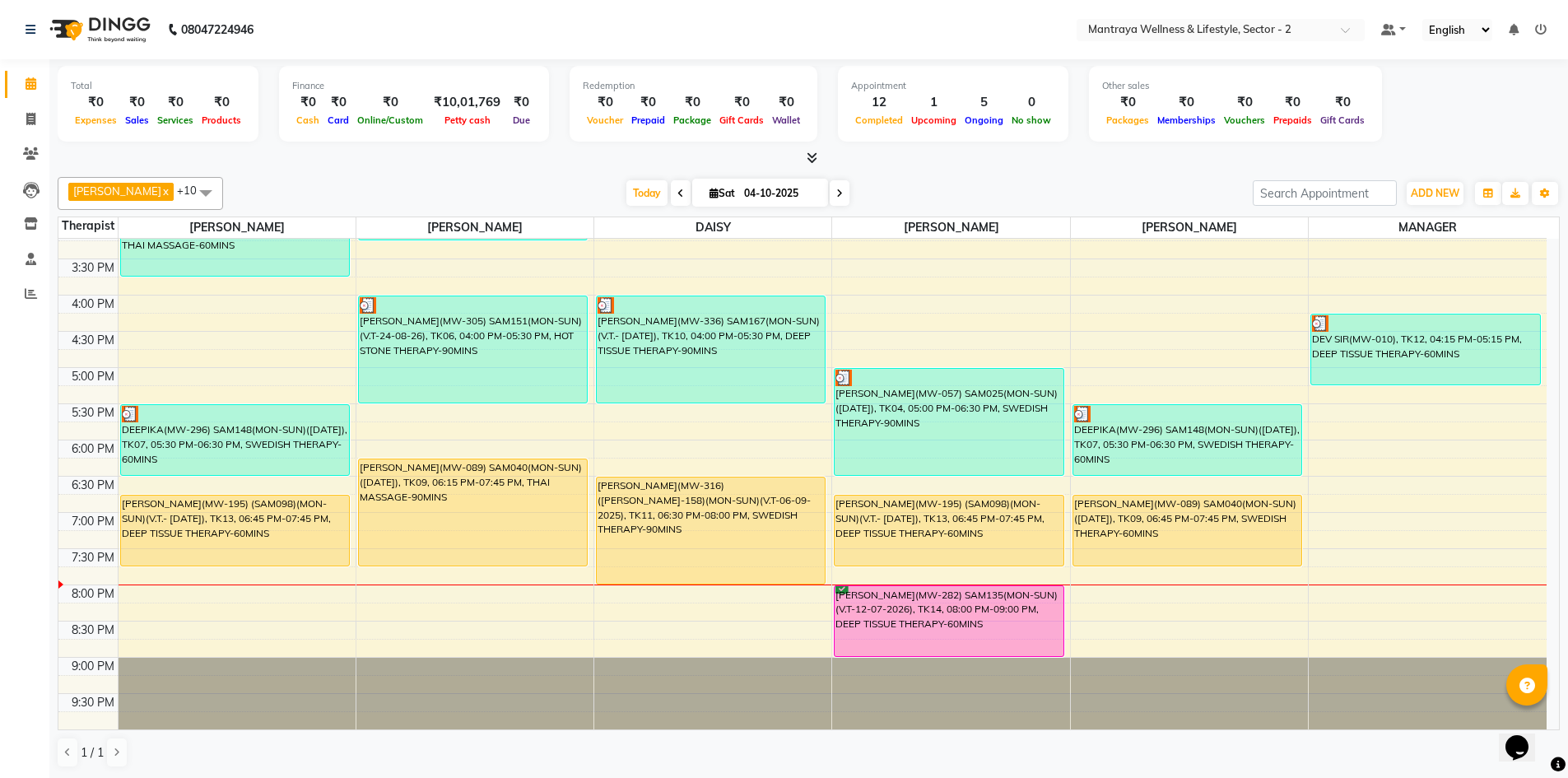
click at [1036, 179] on div "AMELIA x BECKY x DAISY x EMILY x HANNA x MANAGER x ZOEY x PAPIYA x PRANITA x SA…" at bounding box center [808, 193] width 1501 height 33
click at [1187, 170] on div "AMELIA x BECKY x DAISY x EMILY x HANNA x MANAGER x ZOEY x PAPIYA x PRANITA x SA…" at bounding box center [808, 472] width 1501 height 604
click at [836, 195] on icon at bounding box center [839, 193] width 6 height 10
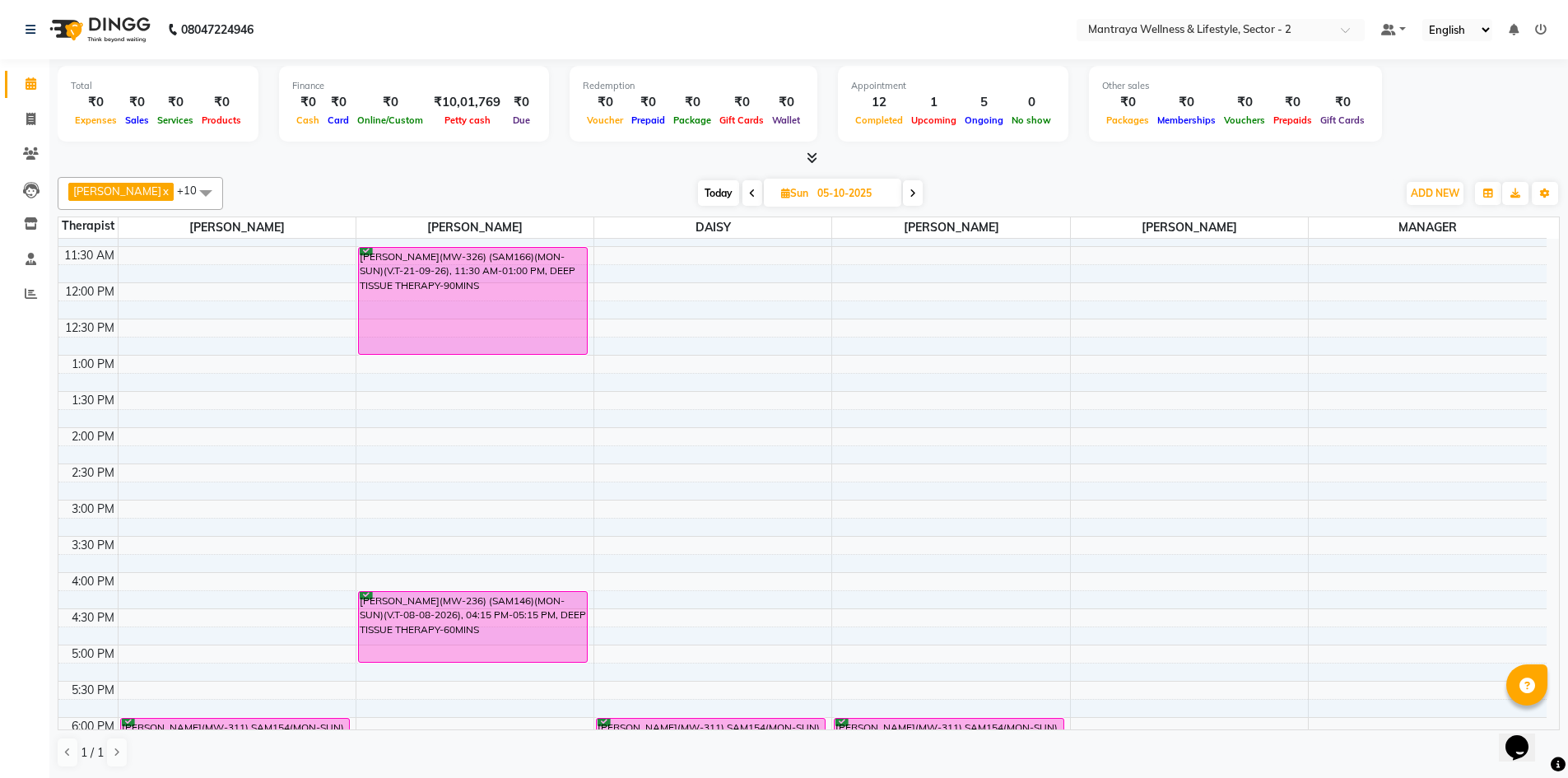
scroll to position [48, 0]
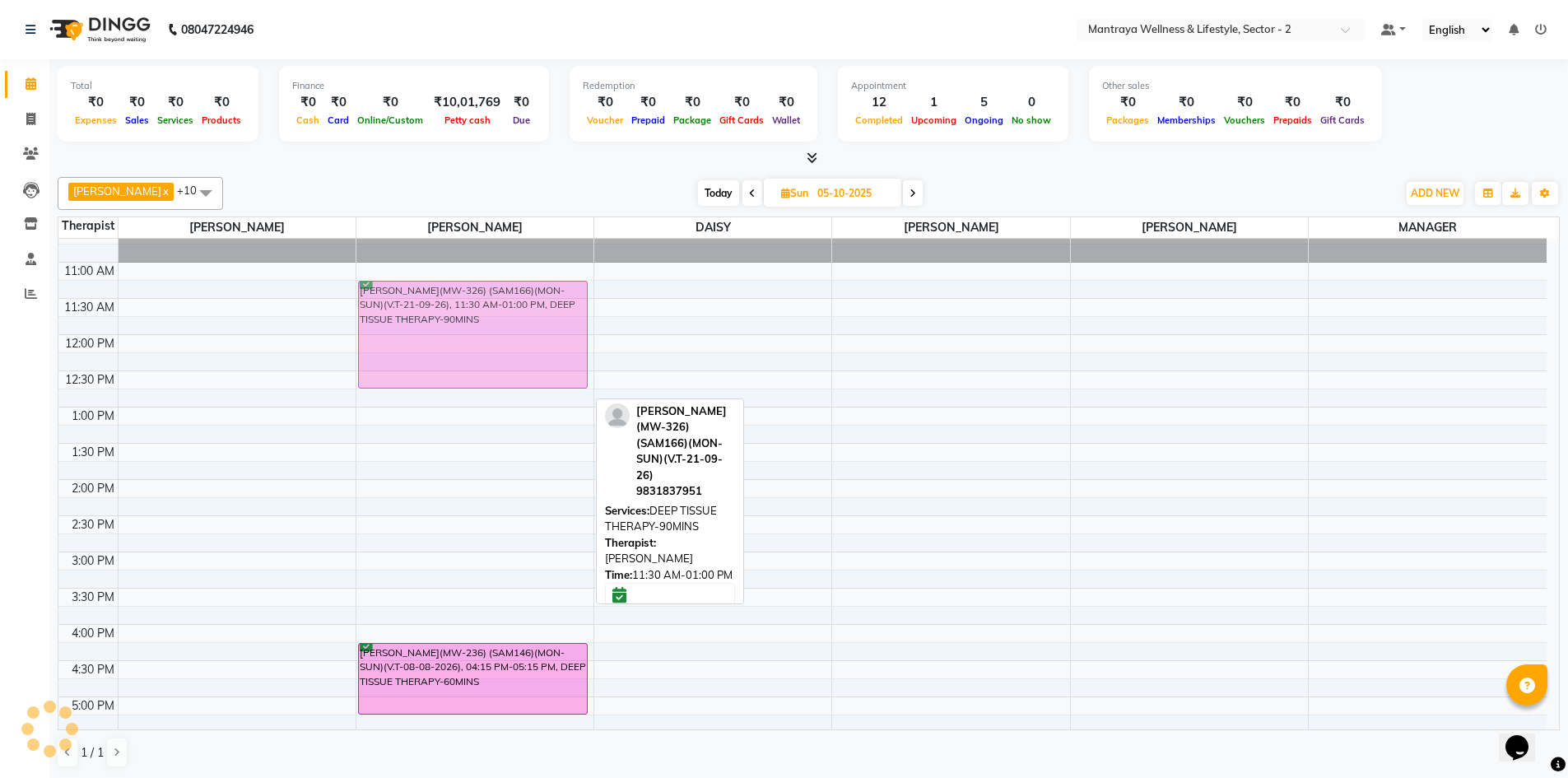
drag, startPoint x: 461, startPoint y: 345, endPoint x: 464, endPoint y: 328, distance: 17.3
click at [464, 328] on div "VINEET KESHAN(MW-326) (SAM166)(MON-SUN)(V.T-21-09-26), 11:30 AM-01:00 PM, DEEP …" at bounding box center [475, 624] width 237 height 869
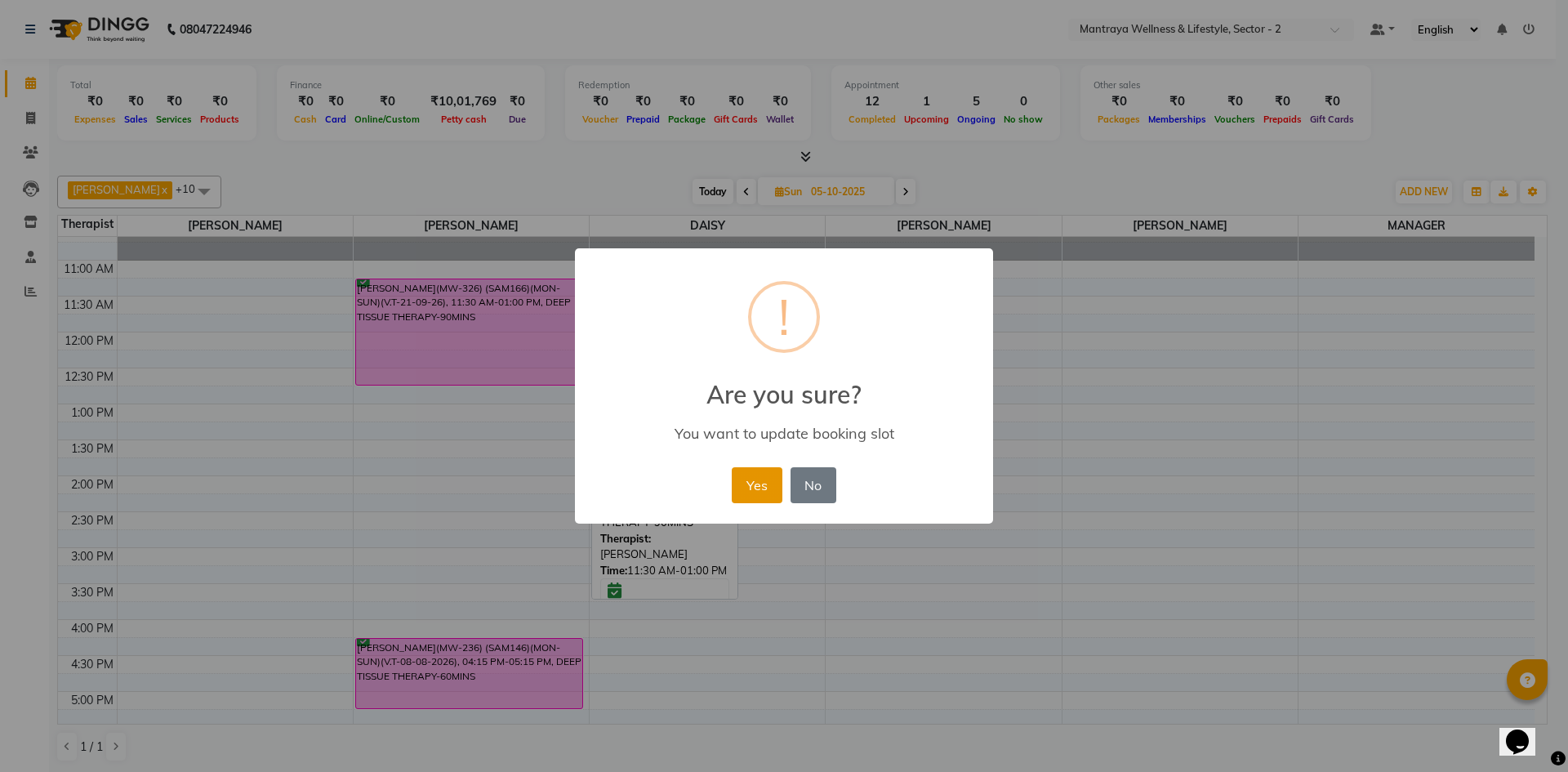
click at [760, 487] on button "Yes" at bounding box center [756, 485] width 50 height 36
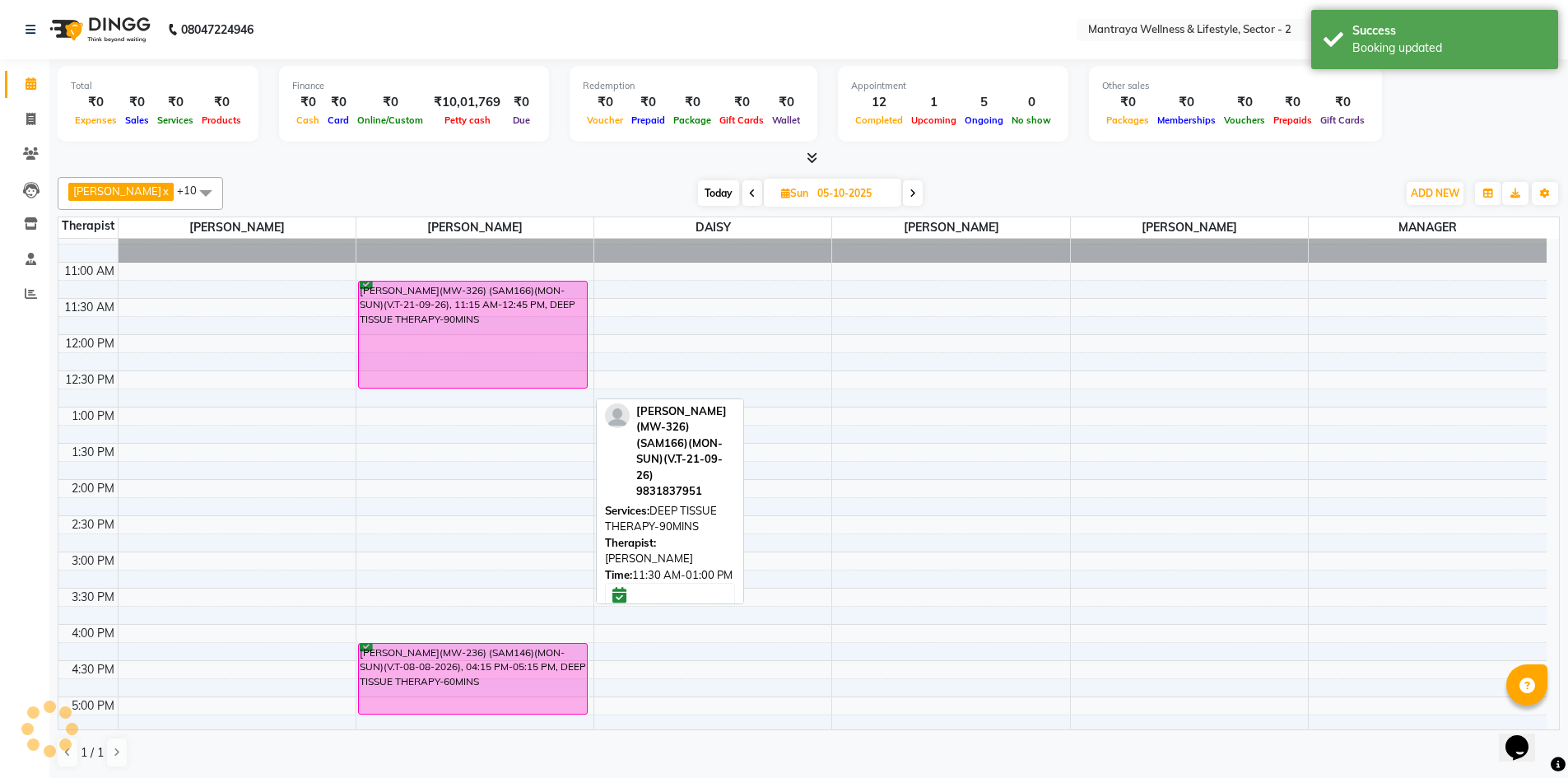
scroll to position [1, 0]
click at [998, 157] on div at bounding box center [808, 157] width 1501 height 18
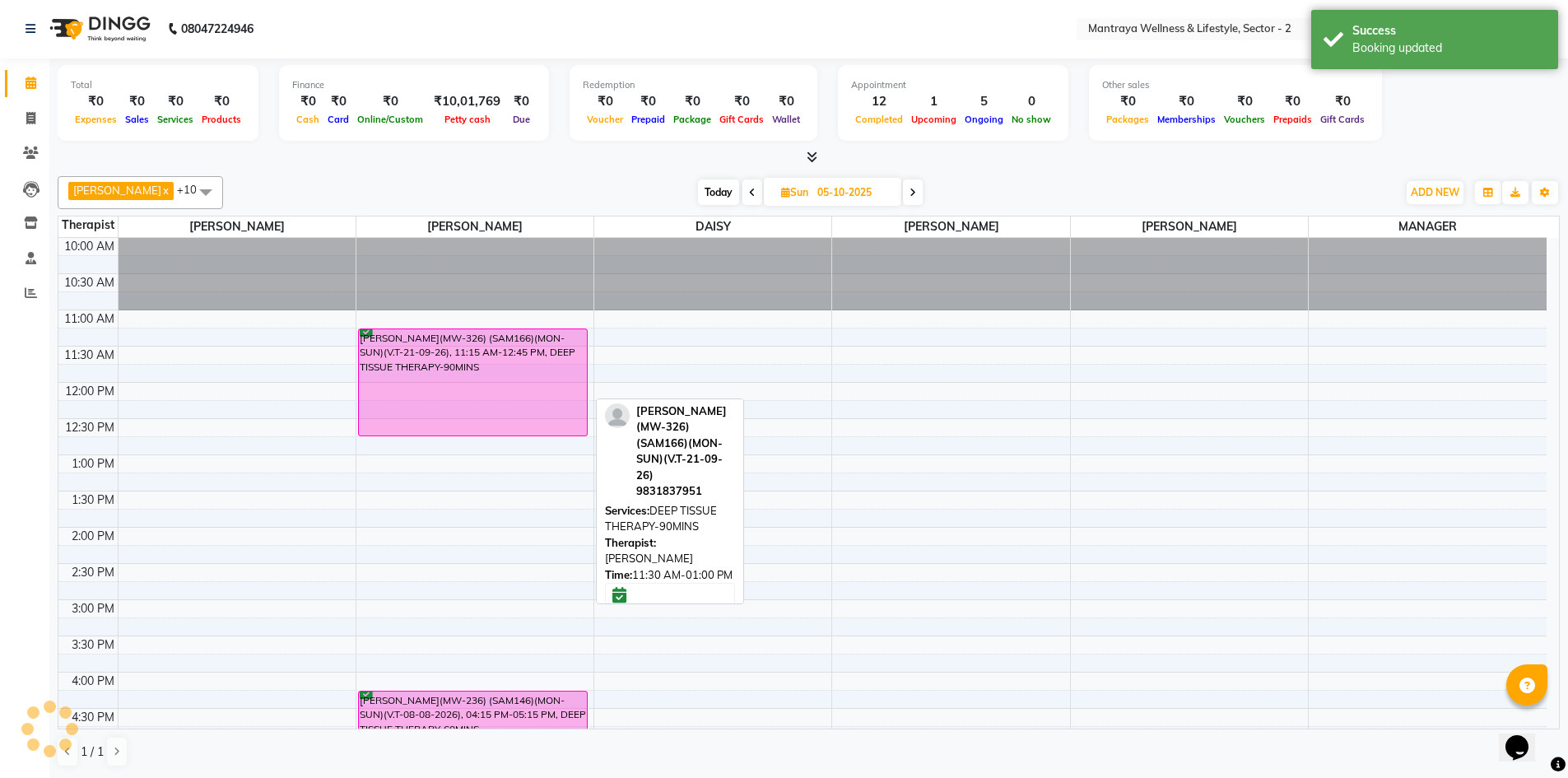
scroll to position [0, 0]
click at [698, 190] on span "Today" at bounding box center [718, 193] width 41 height 26
type input "04-10-2025"
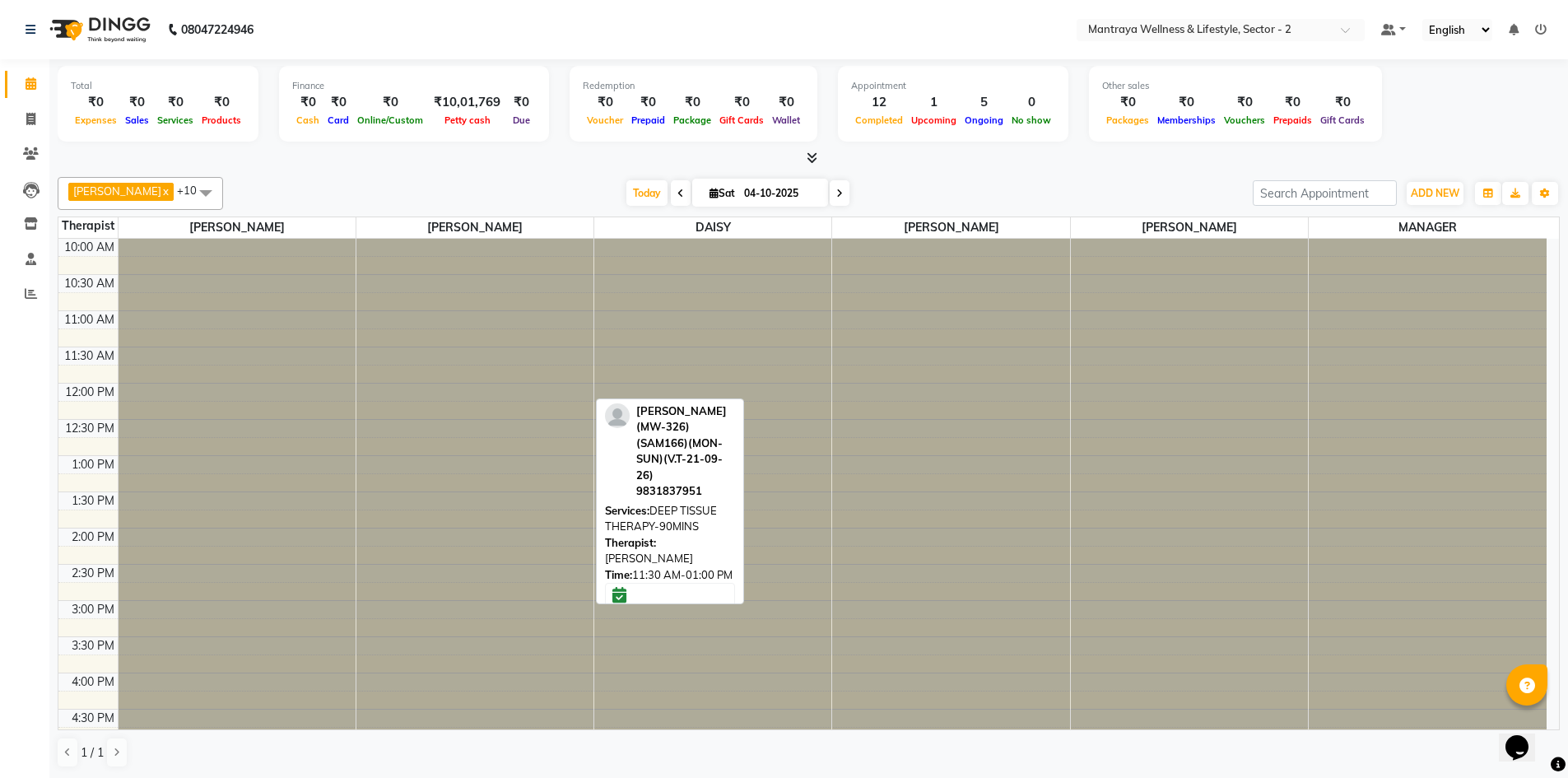
click at [1068, 170] on div "AMELIA x BECKY x DAISY x EMILY x HANNA x MANAGER x ZOEY x PAPIYA x PRANITA x SA…" at bounding box center [808, 472] width 1501 height 604
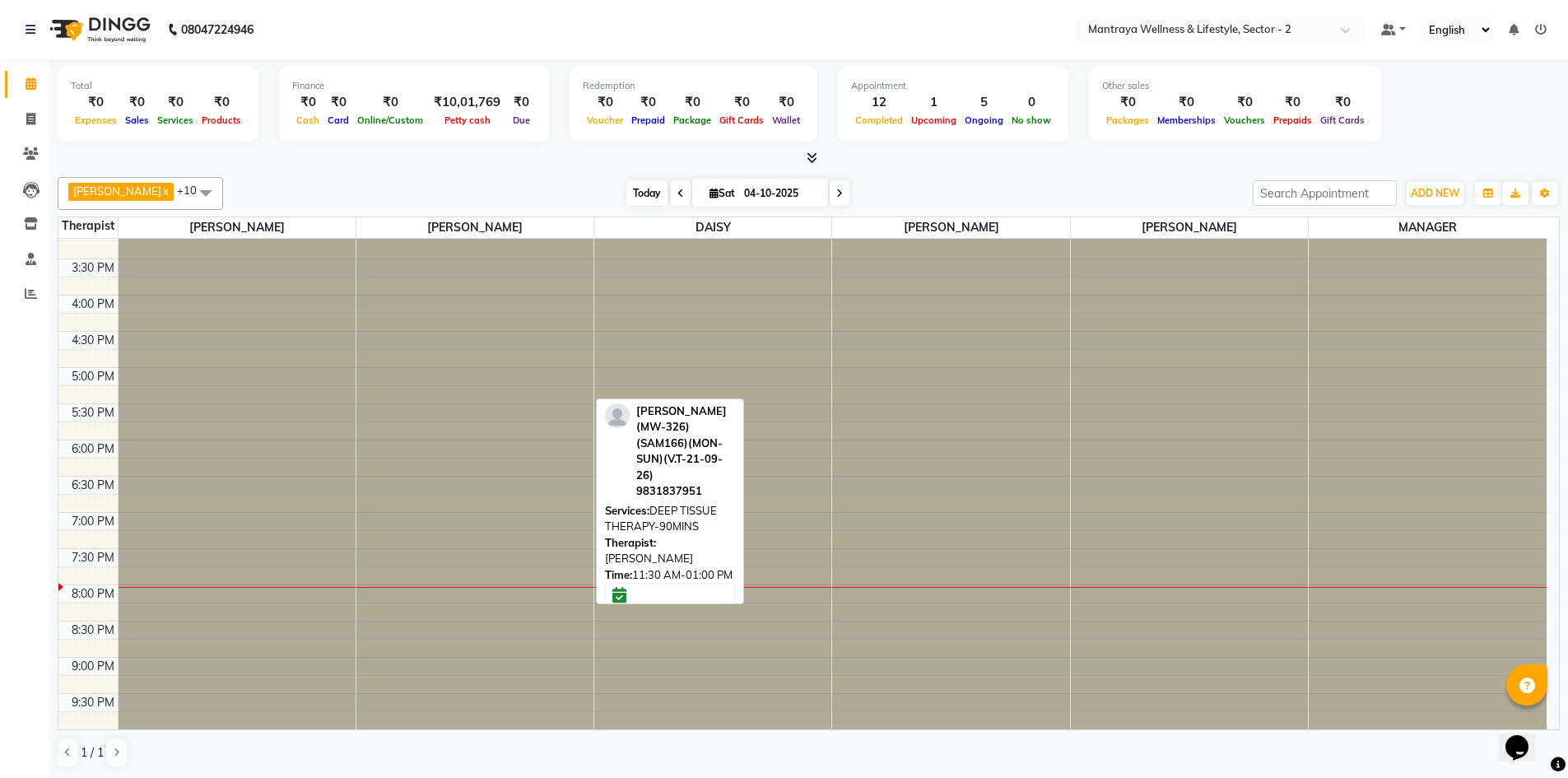
click at [626, 191] on span "Today" at bounding box center [647, 193] width 41 height 26
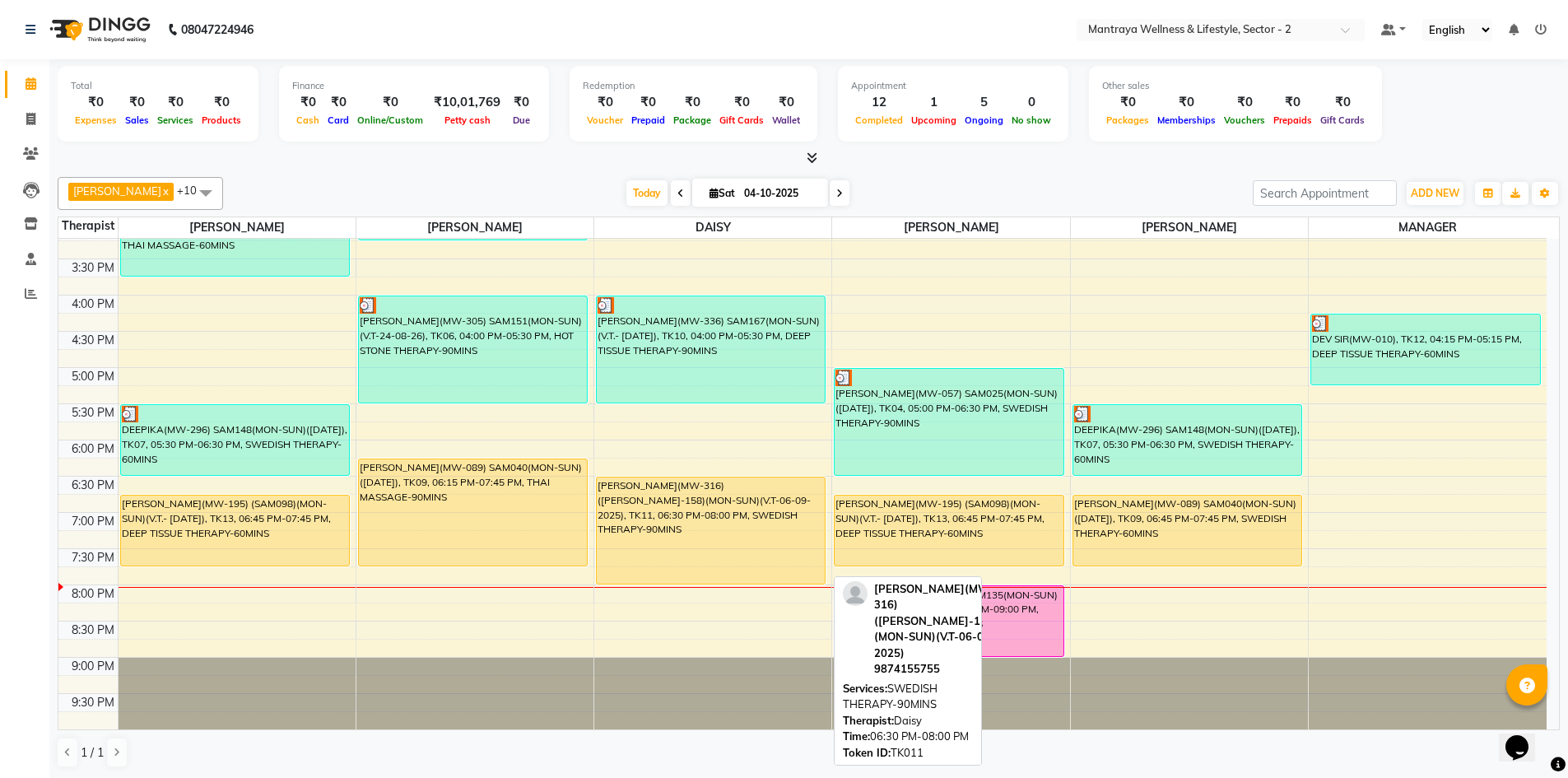
scroll to position [1, 0]
